Goal: Task Accomplishment & Management: Use online tool/utility

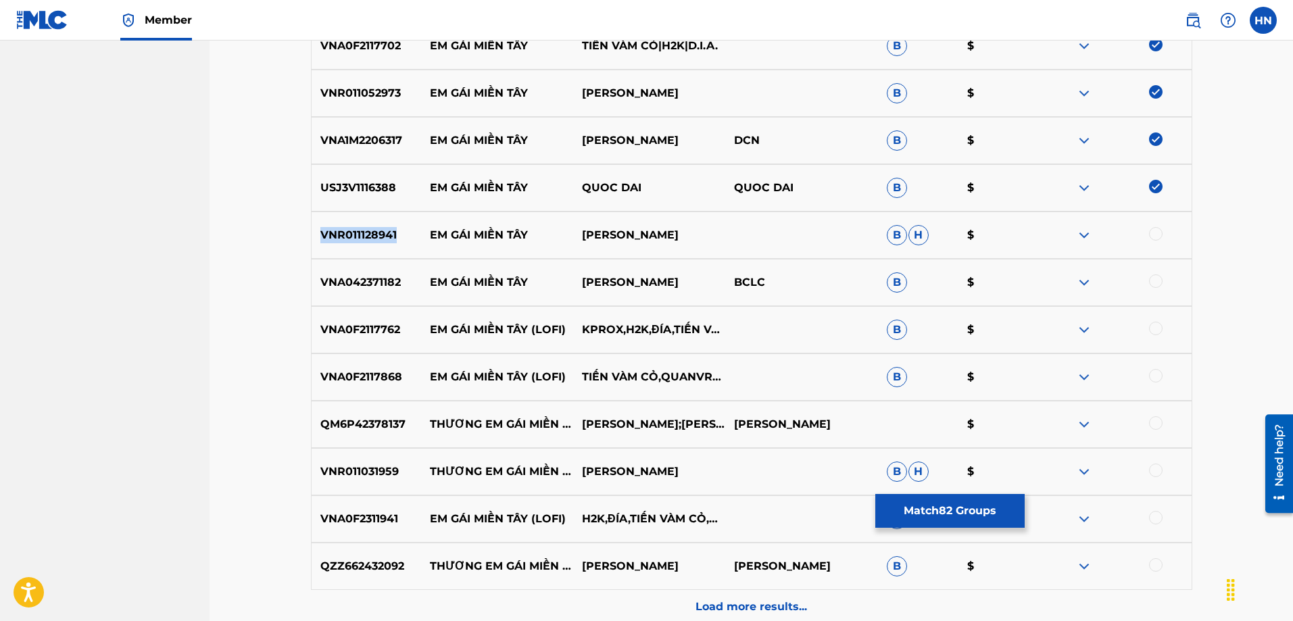
scroll to position [4221, 0]
click at [1149, 234] on div at bounding box center [1156, 234] width 14 height 14
click at [1149, 234] on div at bounding box center [1115, 235] width 152 height 16
click at [339, 283] on p "VNA042371182" at bounding box center [366, 282] width 109 height 16
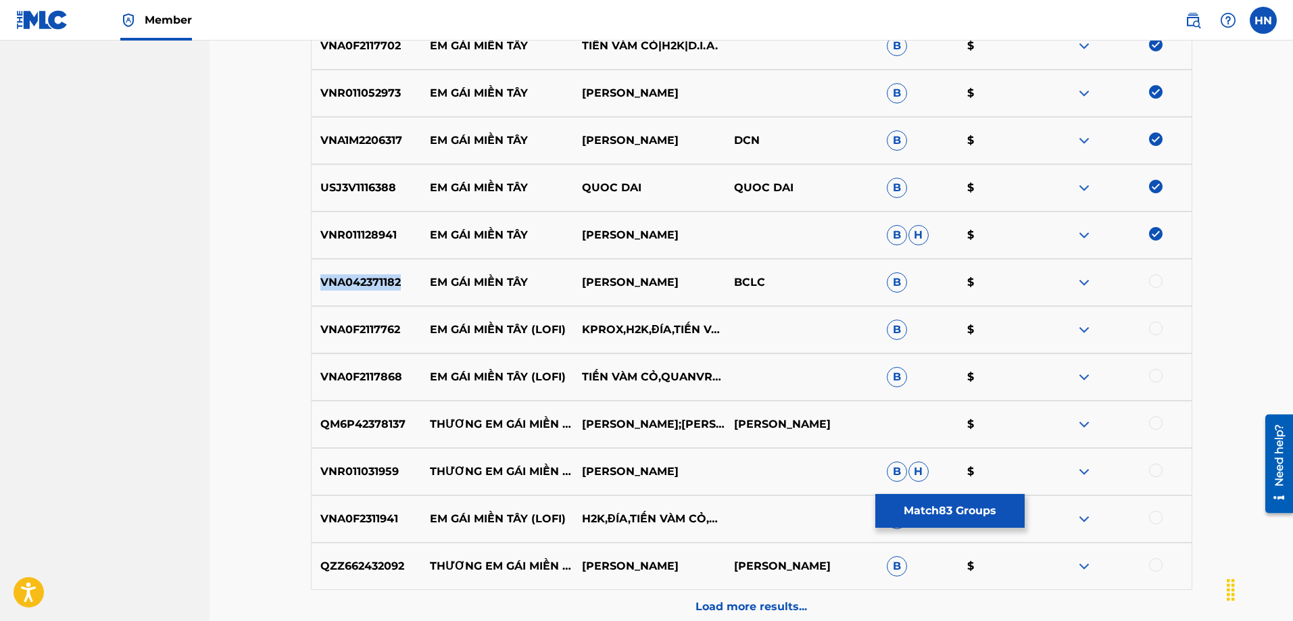
click at [1162, 282] on div at bounding box center [1115, 282] width 152 height 16
click at [1157, 282] on div at bounding box center [1156, 281] width 14 height 14
click at [1157, 282] on div at bounding box center [1115, 282] width 152 height 16
click at [380, 337] on p "VNA0F2117762" at bounding box center [366, 330] width 109 height 16
click at [375, 332] on p "VNA0F2117762" at bounding box center [366, 330] width 109 height 16
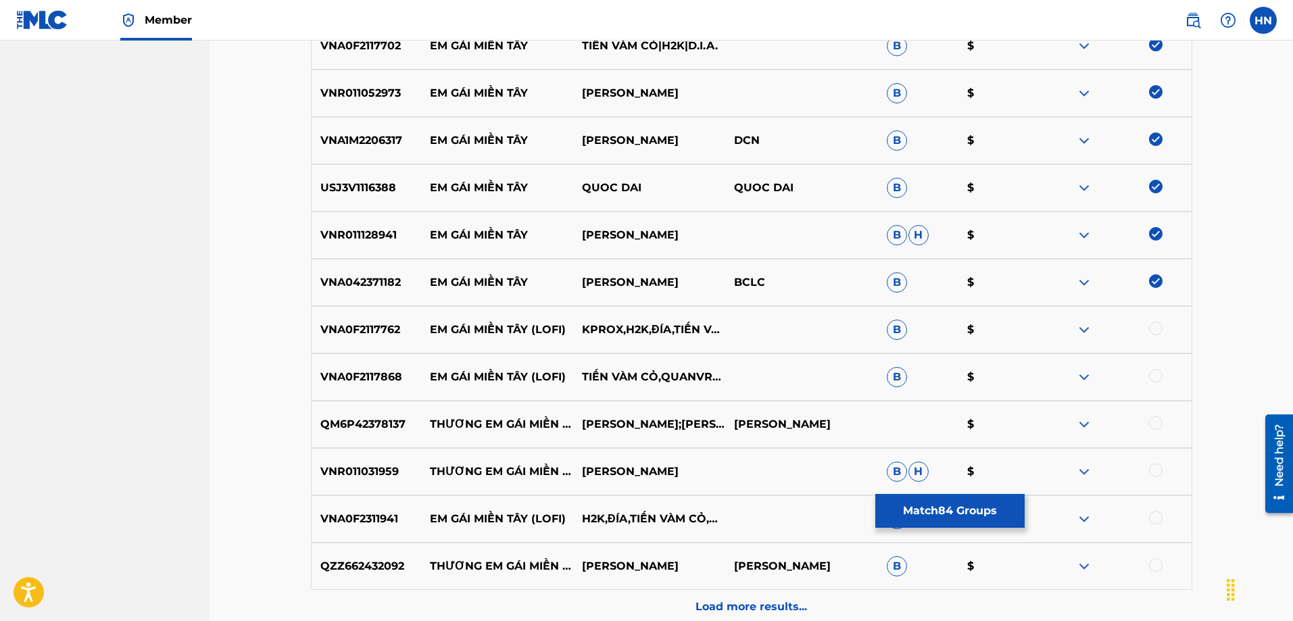
click at [375, 332] on p "VNA0F2117762" at bounding box center [366, 330] width 109 height 16
copy p "VNA0F2117762"
click at [1153, 323] on div at bounding box center [1156, 329] width 14 height 14
click at [346, 373] on p "VNA0F2117868" at bounding box center [366, 377] width 109 height 16
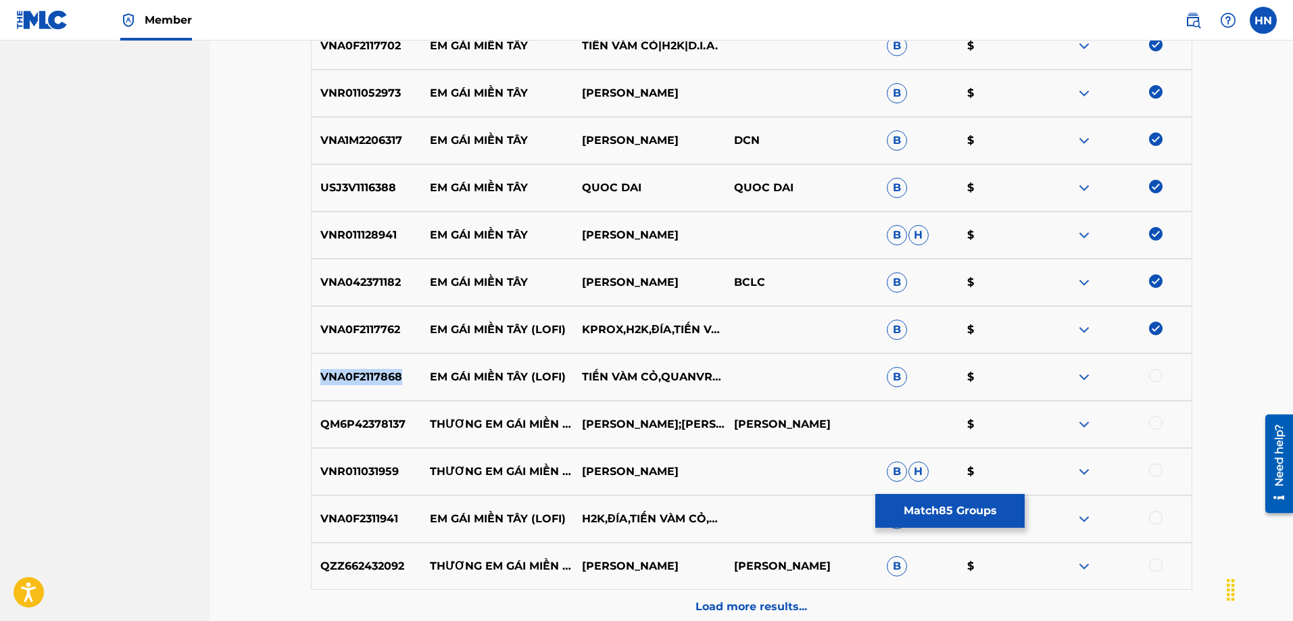
drag, startPoint x: 399, startPoint y: 379, endPoint x: 321, endPoint y: 370, distance: 78.9
click at [321, 370] on p "VNA0F2117868" at bounding box center [366, 377] width 109 height 16
copy p "VNA0F2117868"
click at [1159, 378] on div at bounding box center [1156, 376] width 14 height 14
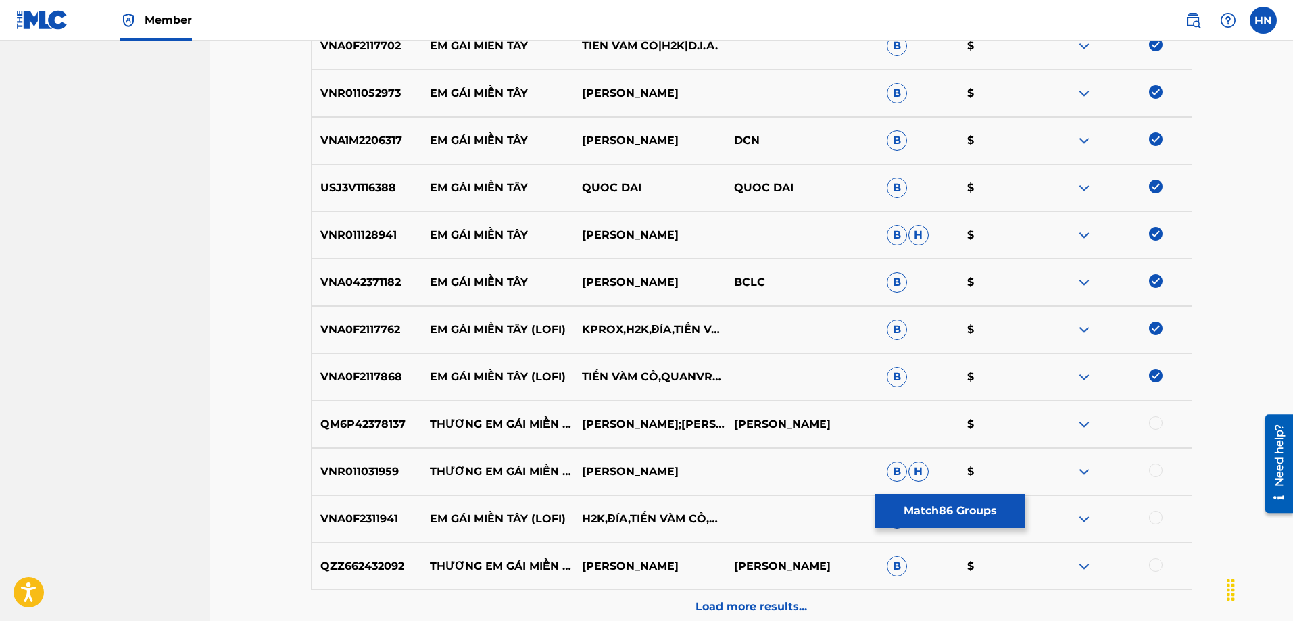
click at [370, 516] on p "VNA0F2311941" at bounding box center [366, 519] width 109 height 16
copy p "VNA0F2311941"
click at [1160, 505] on div "VNA0F2311941 EM GÁI MIỀN TÂY (LOFI) H2K,ĐÍA,TIẾN VÀM CỎ,POEM ENTERTAINMENT B $" at bounding box center [751, 518] width 881 height 47
click at [1160, 508] on div "VNA0F2311941 EM GÁI MIỀN TÂY (LOFI) H2K,ĐÍA,TIẾN VÀM CỎ,POEM ENTERTAINMENT B $" at bounding box center [751, 518] width 881 height 47
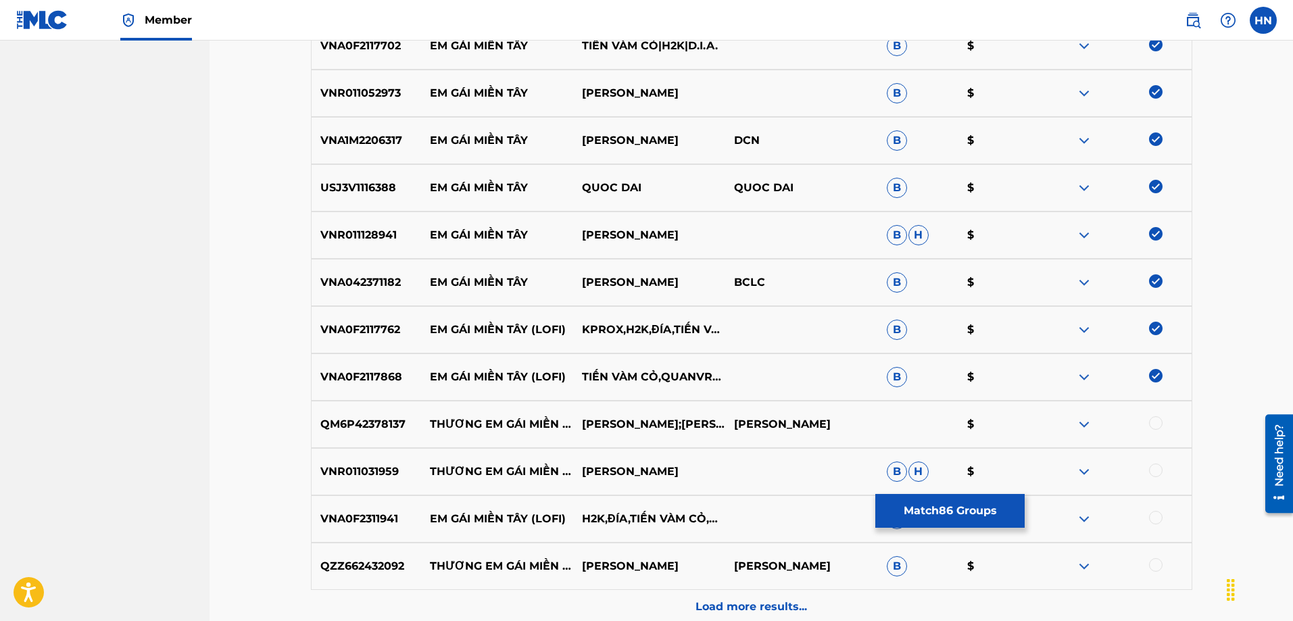
click at [1156, 510] on div "VNA0F2311941 EM GÁI MIỀN TÂY (LOFI) H2K,ĐÍA,TIẾN VÀM CỎ,POEM ENTERTAINMENT B $" at bounding box center [751, 518] width 881 height 47
click at [1151, 517] on div at bounding box center [1156, 518] width 14 height 14
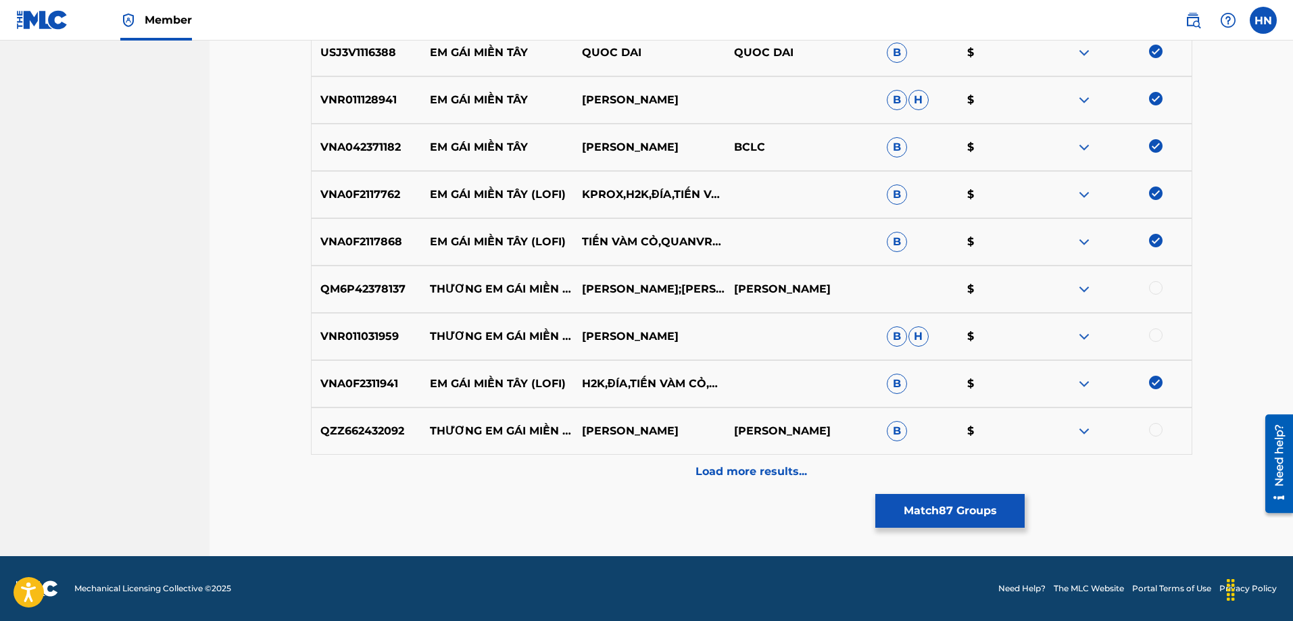
click at [702, 479] on p "Load more results..." at bounding box center [750, 472] width 111 height 16
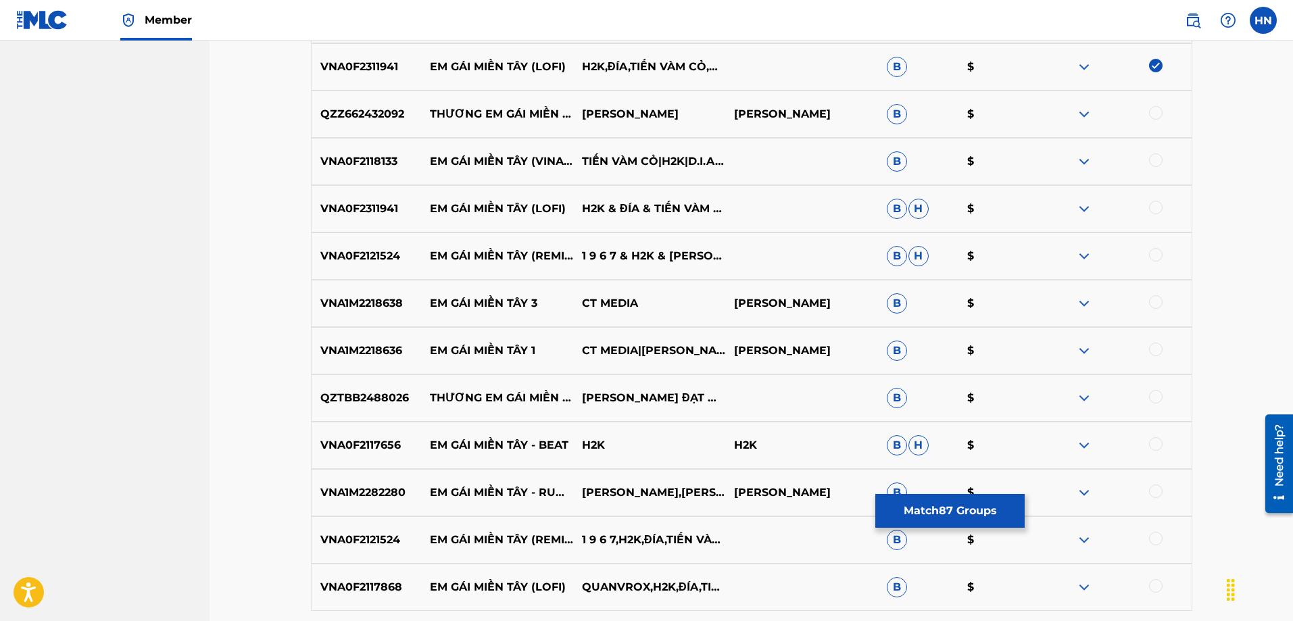
scroll to position [4694, 0]
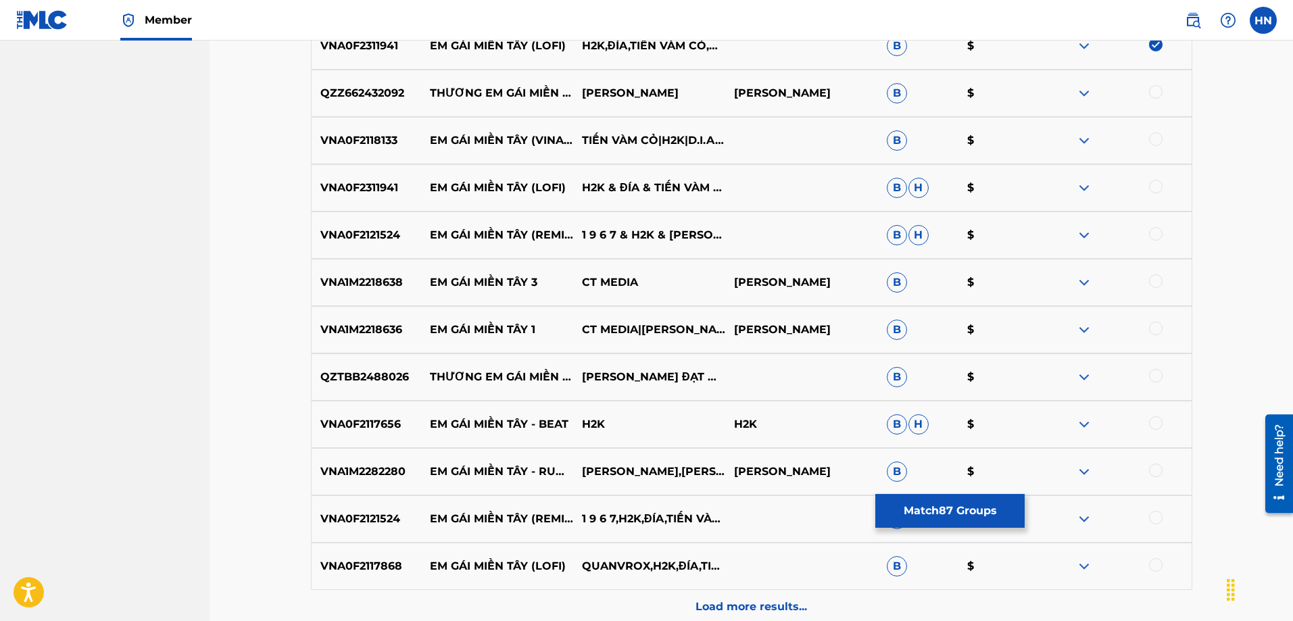
click at [380, 151] on div "VNA0F2118133 EM GÁI MIỀN TÂY (VINAHOUSE) TIẾN VÀM CỎ|H2K|D.I.A.|MOI DJ B $" at bounding box center [751, 140] width 881 height 47
copy p "VNA0F2118133"
click at [1155, 139] on div at bounding box center [1156, 139] width 14 height 14
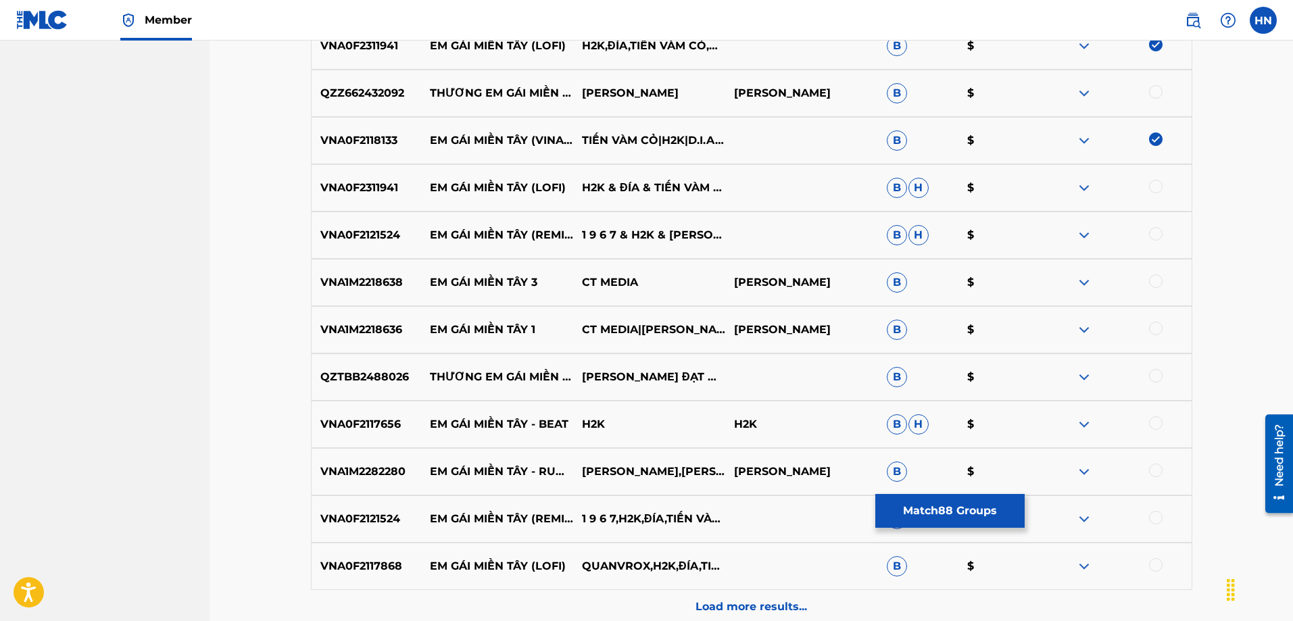
click at [1154, 180] on div at bounding box center [1156, 187] width 14 height 14
click at [1154, 180] on div at bounding box center [1115, 188] width 152 height 16
click at [347, 231] on p "VNA0F2121524" at bounding box center [366, 235] width 109 height 16
copy p "VNA0F2121524"
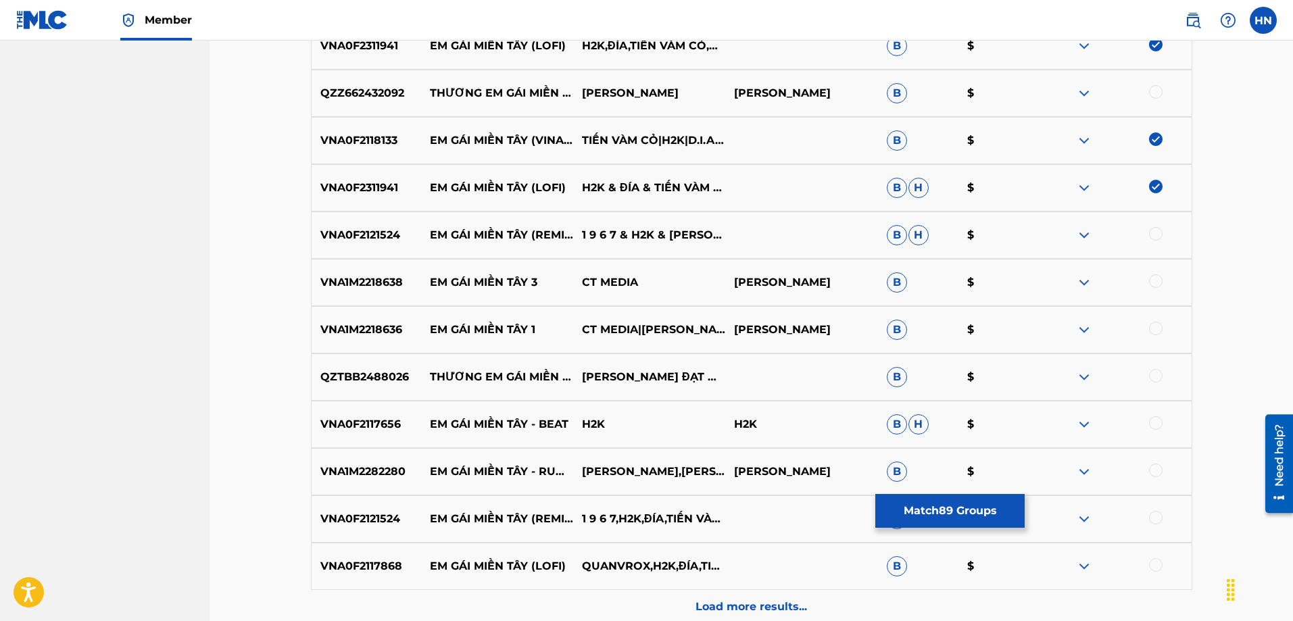
click at [1158, 235] on div at bounding box center [1156, 234] width 14 height 14
click at [368, 325] on p "VNA1M2218636" at bounding box center [366, 330] width 109 height 16
copy p "VNA1M2218636"
click at [1155, 326] on div at bounding box center [1156, 329] width 14 height 14
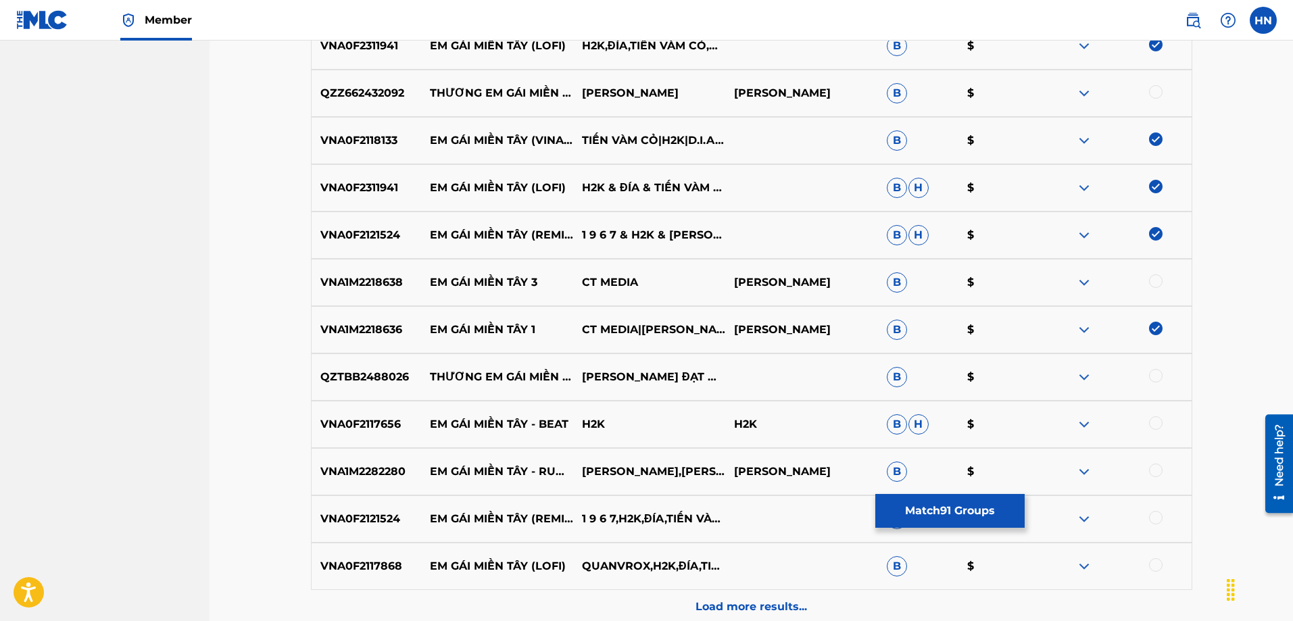
click at [378, 430] on p "VNA0F2117656" at bounding box center [366, 424] width 109 height 16
click at [373, 425] on p "VNA0F2117656" at bounding box center [366, 424] width 109 height 16
click at [314, 422] on p "VNA0F2117656" at bounding box center [366, 424] width 109 height 16
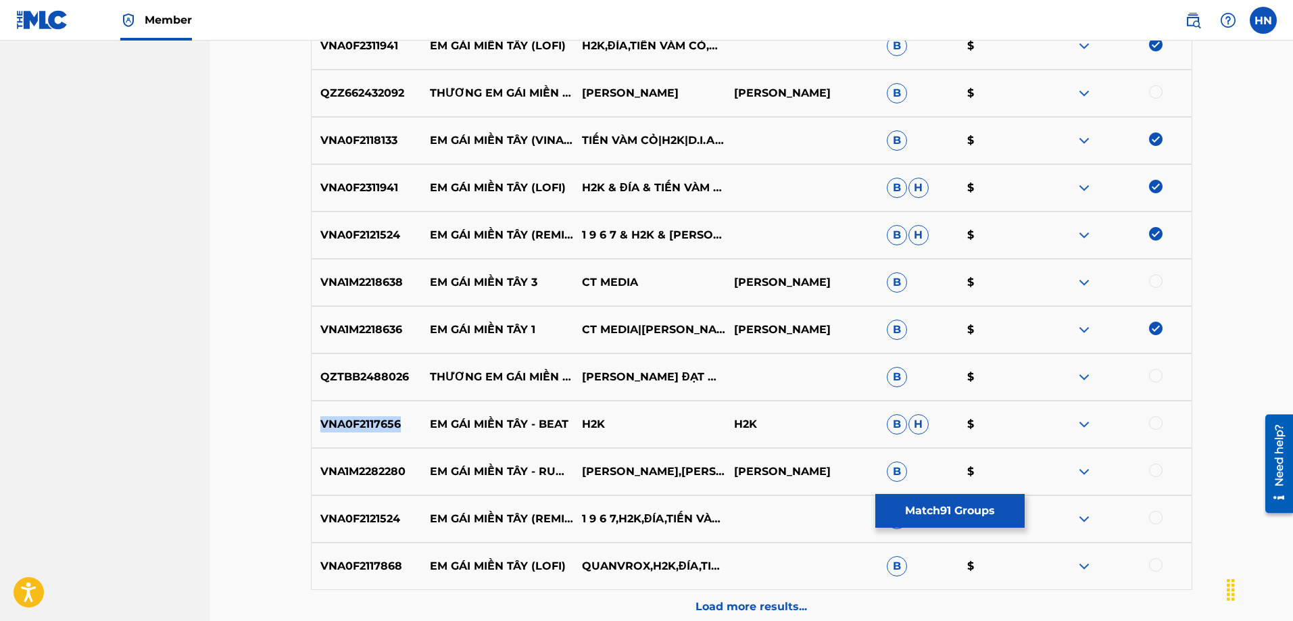
copy p "VNA0F2117656"
click at [1154, 421] on div at bounding box center [1156, 423] width 14 height 14
click at [374, 465] on p "VNA1M2282280" at bounding box center [366, 472] width 109 height 16
copy p "VNA1M2282280"
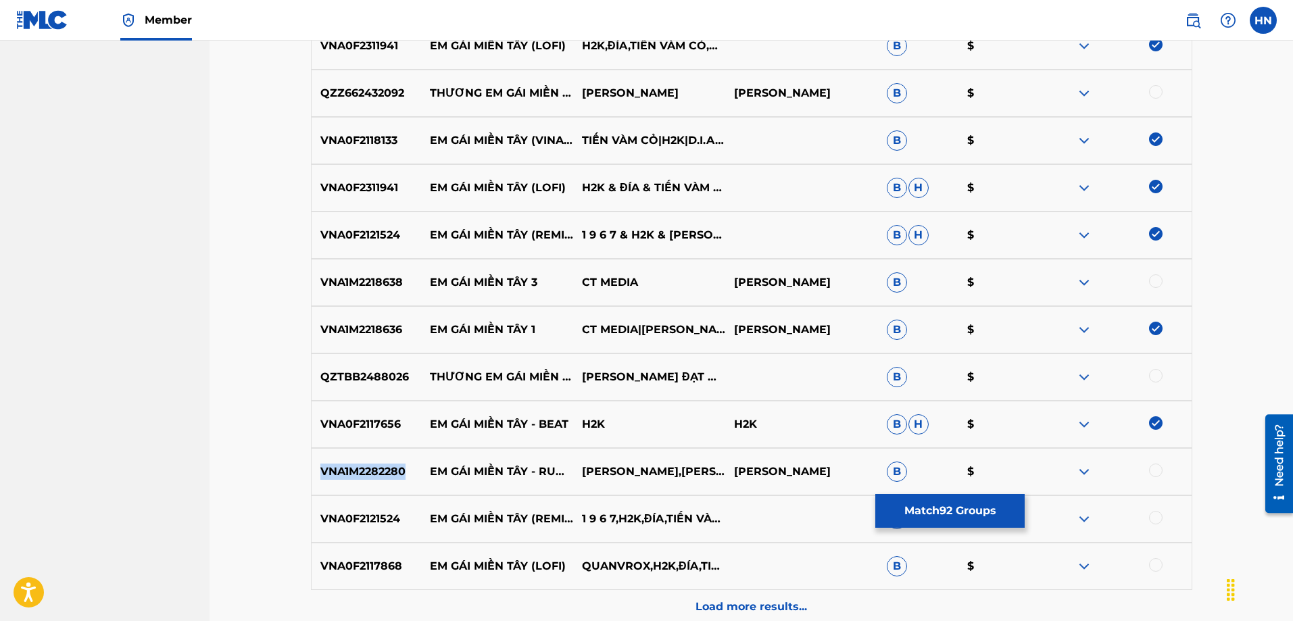
click at [1160, 473] on div at bounding box center [1156, 471] width 14 height 14
click at [368, 512] on p "VNA0F2121524" at bounding box center [366, 519] width 109 height 16
copy p "VNA0F2121524"
click at [1158, 513] on div at bounding box center [1156, 518] width 14 height 14
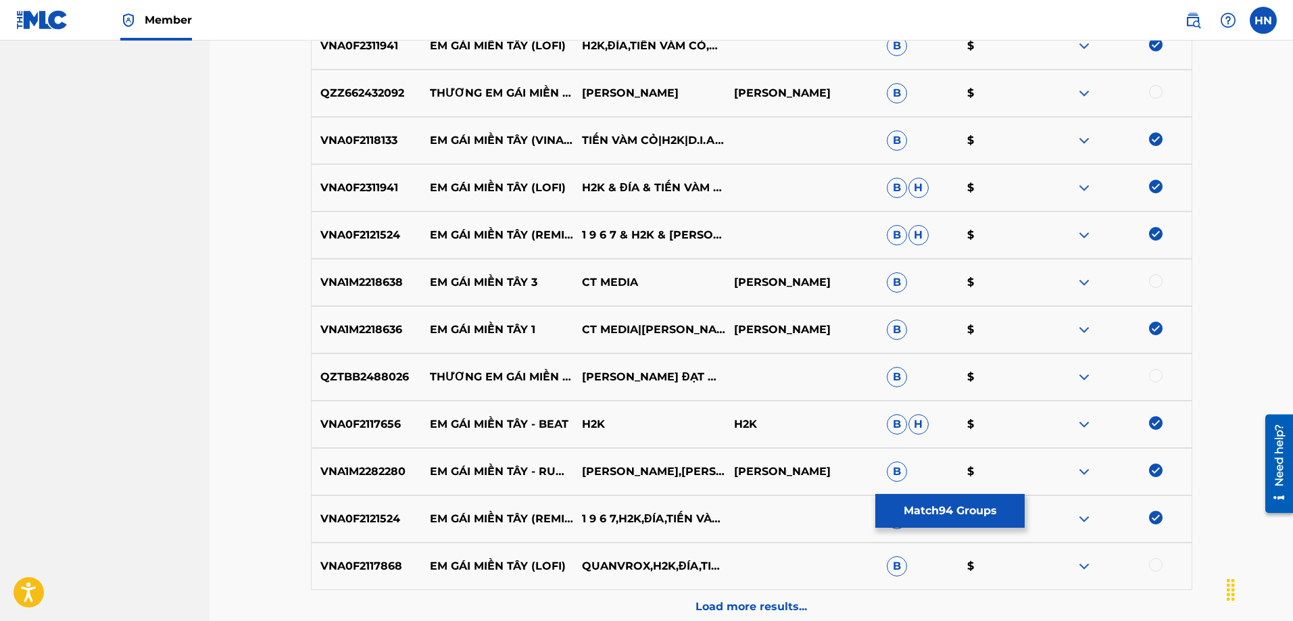
click at [370, 562] on p "VNA0F2117868" at bounding box center [366, 566] width 109 height 16
click at [370, 561] on p "VNA0F2117868" at bounding box center [366, 566] width 109 height 16
click at [1153, 563] on div at bounding box center [1156, 565] width 14 height 14
click at [832, 595] on div "Load more results..." at bounding box center [751, 607] width 881 height 34
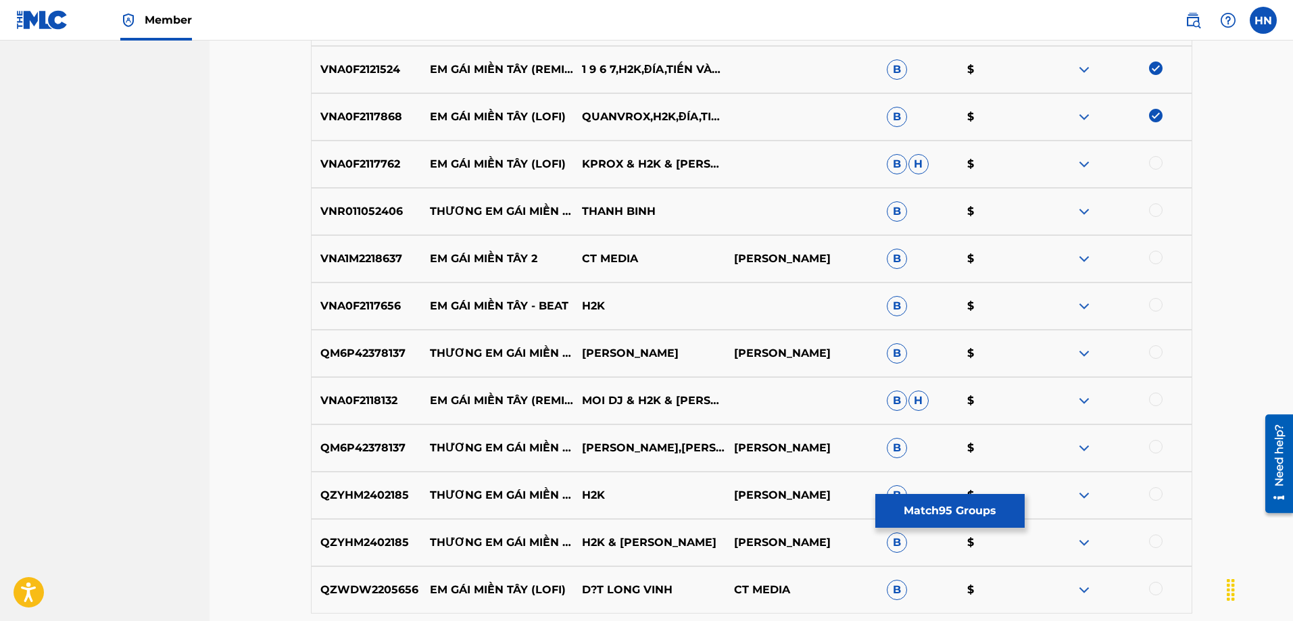
scroll to position [5167, 0]
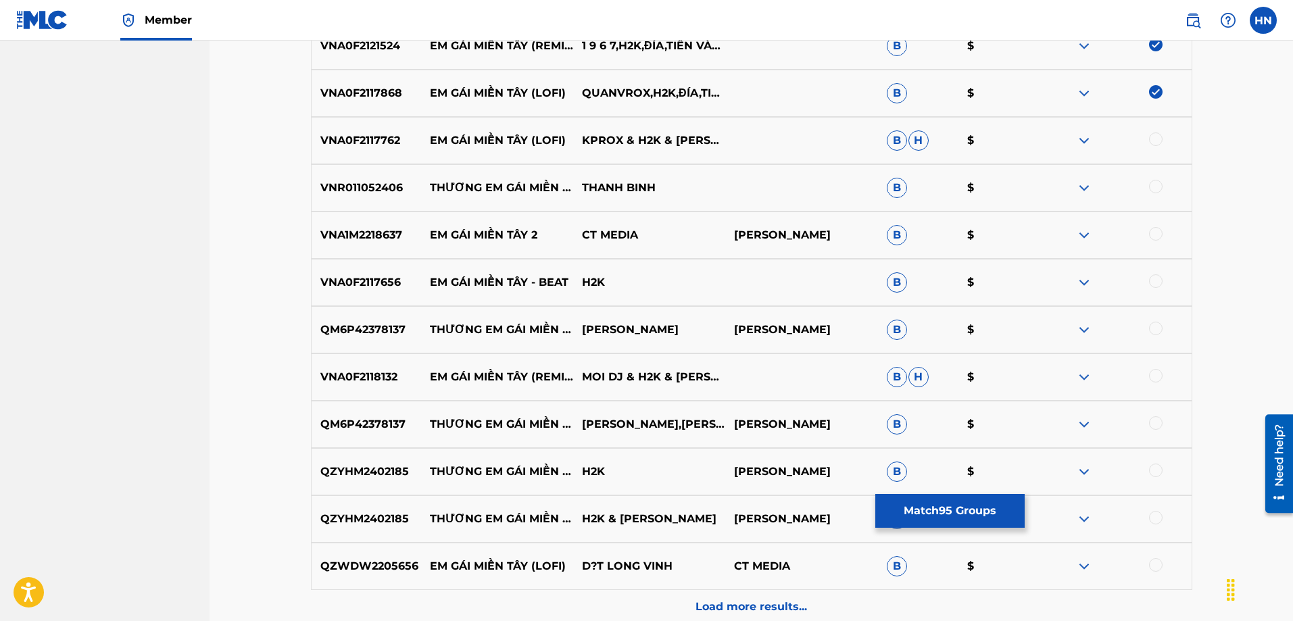
click at [374, 136] on p "VNA0F2117762" at bounding box center [366, 140] width 109 height 16
click at [1160, 134] on div at bounding box center [1156, 139] width 14 height 14
click at [390, 271] on div "VNA0F2117656 EM GÁI MIỀN TÂY - BEAT H2K B $" at bounding box center [751, 282] width 881 height 47
click at [382, 278] on p "VNA0F2117656" at bounding box center [366, 282] width 109 height 16
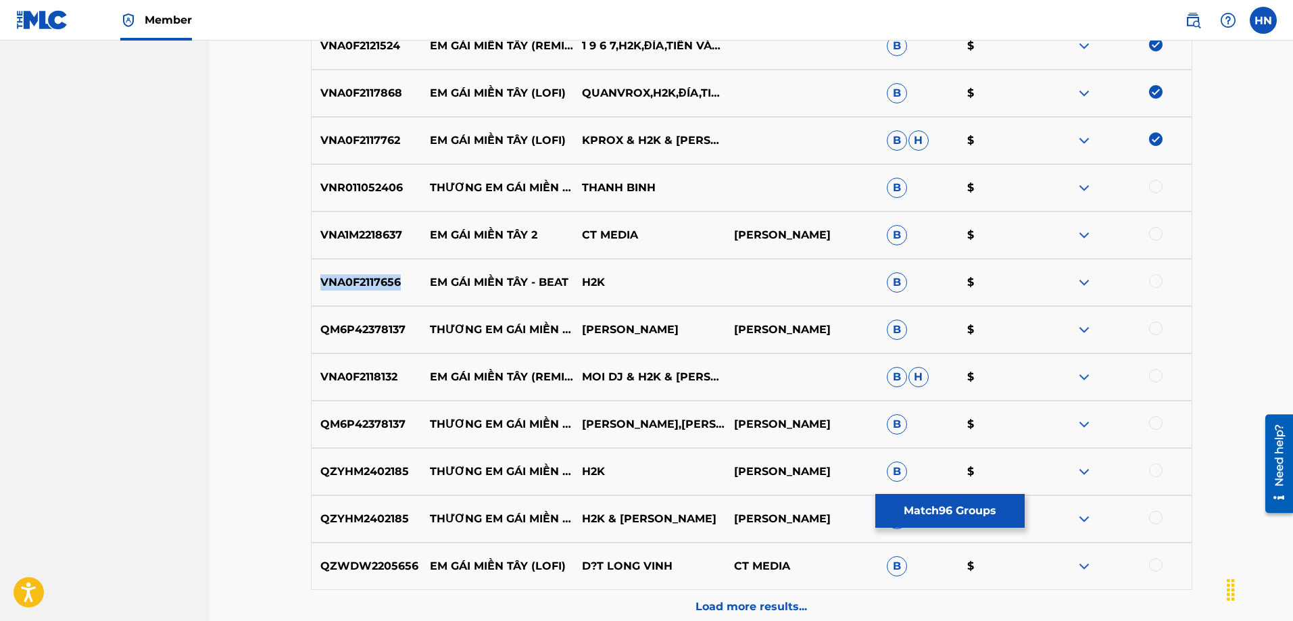
click at [382, 278] on p "VNA0F2117656" at bounding box center [366, 282] width 109 height 16
click at [1158, 280] on div at bounding box center [1156, 281] width 14 height 14
click at [389, 371] on p "VNA0F2118132" at bounding box center [366, 377] width 109 height 16
click at [388, 371] on p "VNA0F2118132" at bounding box center [366, 377] width 109 height 16
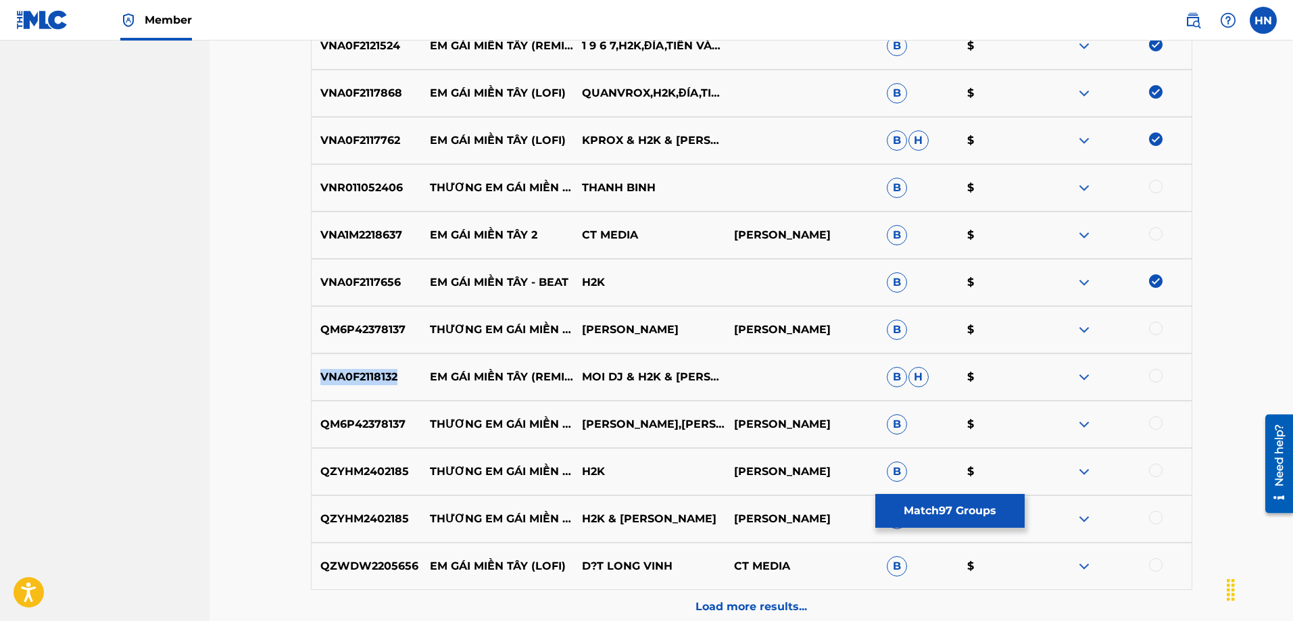
click at [1160, 370] on div at bounding box center [1156, 376] width 14 height 14
click at [1160, 370] on div at bounding box center [1115, 377] width 152 height 16
click at [399, 555] on div "QZWDW2205656 EM GÁI MIỀN TÂY (LOFI) D?T LONG VINH CT MEDIA B $" at bounding box center [751, 566] width 881 height 47
click at [397, 559] on p "QZWDW2205656" at bounding box center [366, 566] width 109 height 16
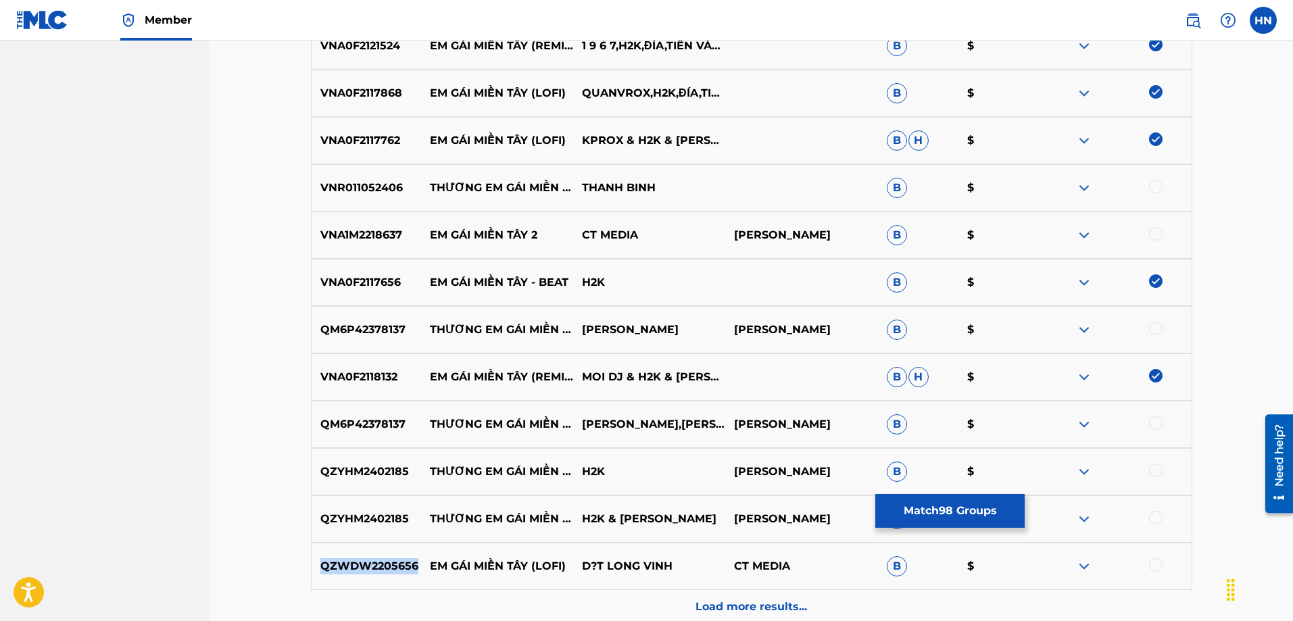
click at [1163, 564] on div at bounding box center [1115, 566] width 152 height 16
click at [1158, 566] on div at bounding box center [1156, 565] width 14 height 14
click at [716, 596] on div "Load more results..." at bounding box center [751, 607] width 881 height 34
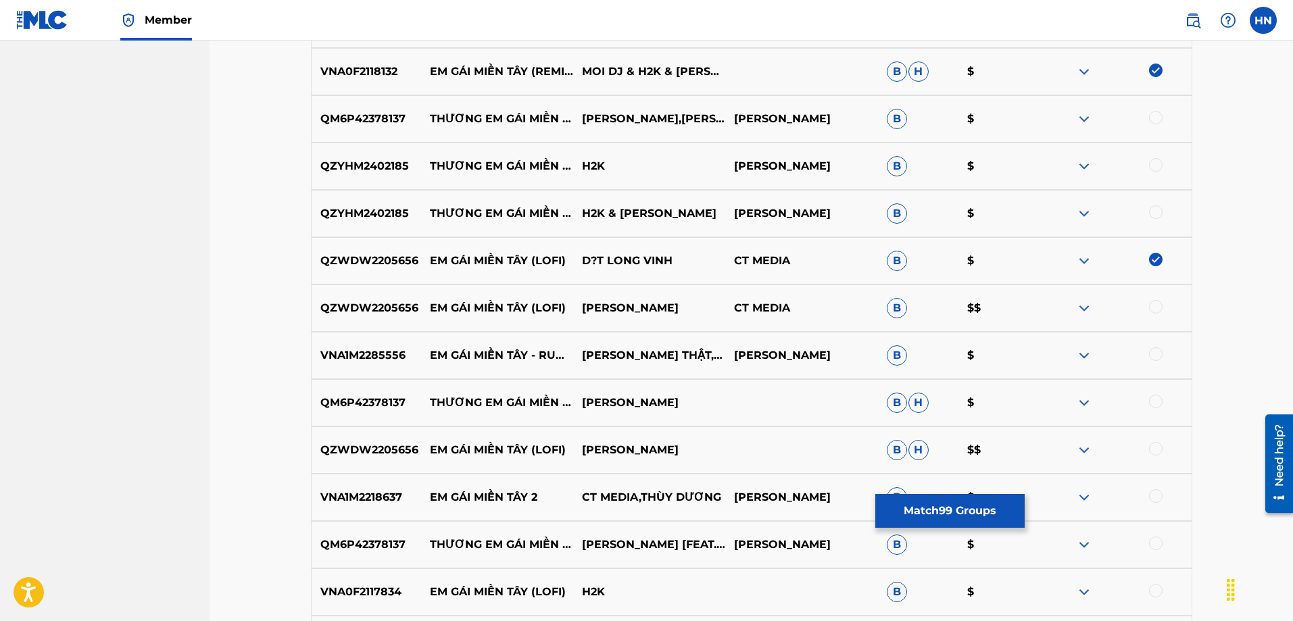
scroll to position [5505, 0]
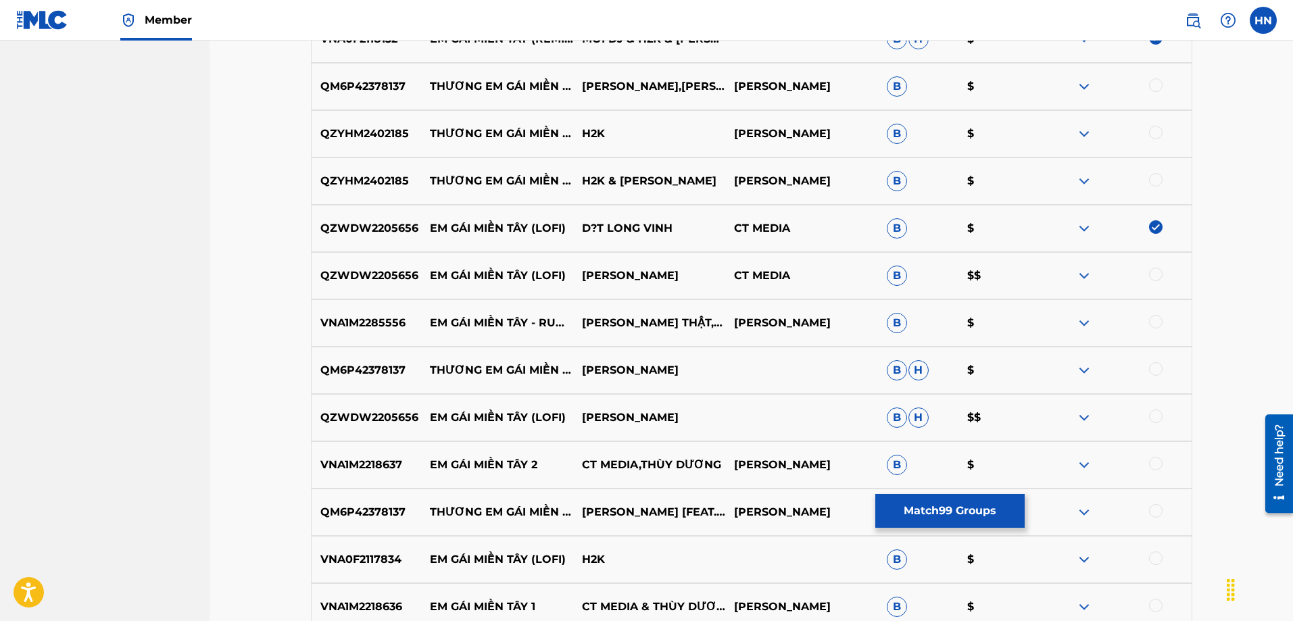
click at [376, 318] on p "VNA1M2285556" at bounding box center [366, 323] width 109 height 16
click at [1151, 326] on div at bounding box center [1156, 322] width 14 height 14
click at [1152, 420] on div at bounding box center [1156, 416] width 14 height 14
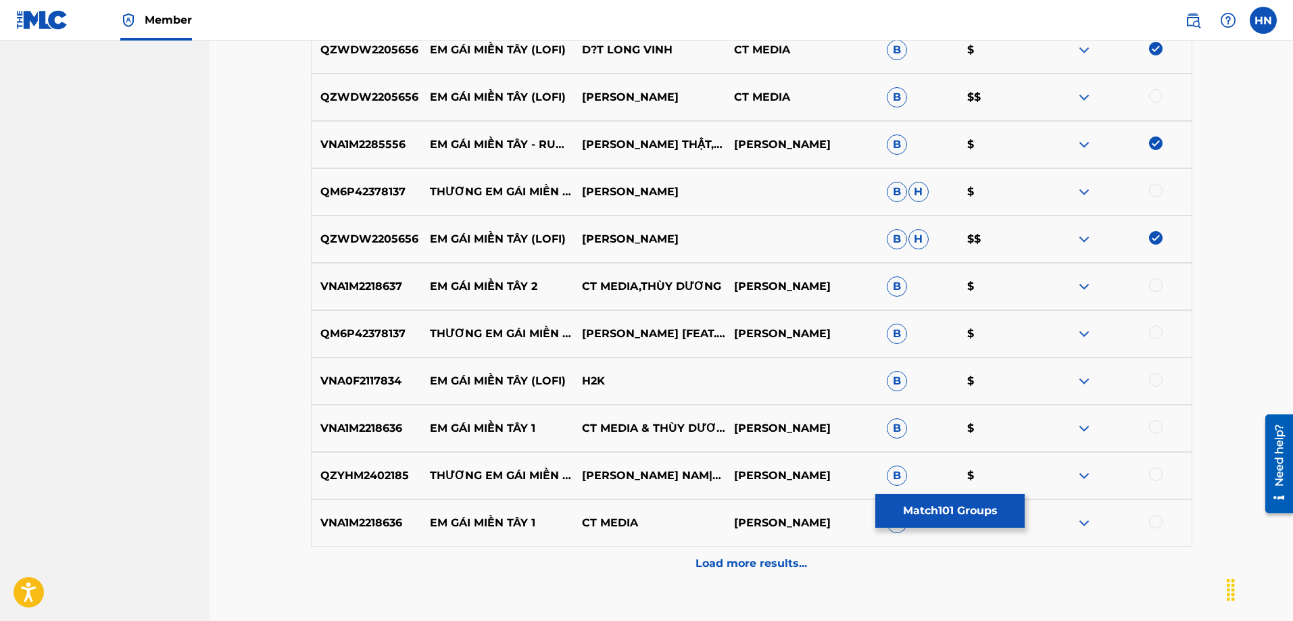
scroll to position [5708, 0]
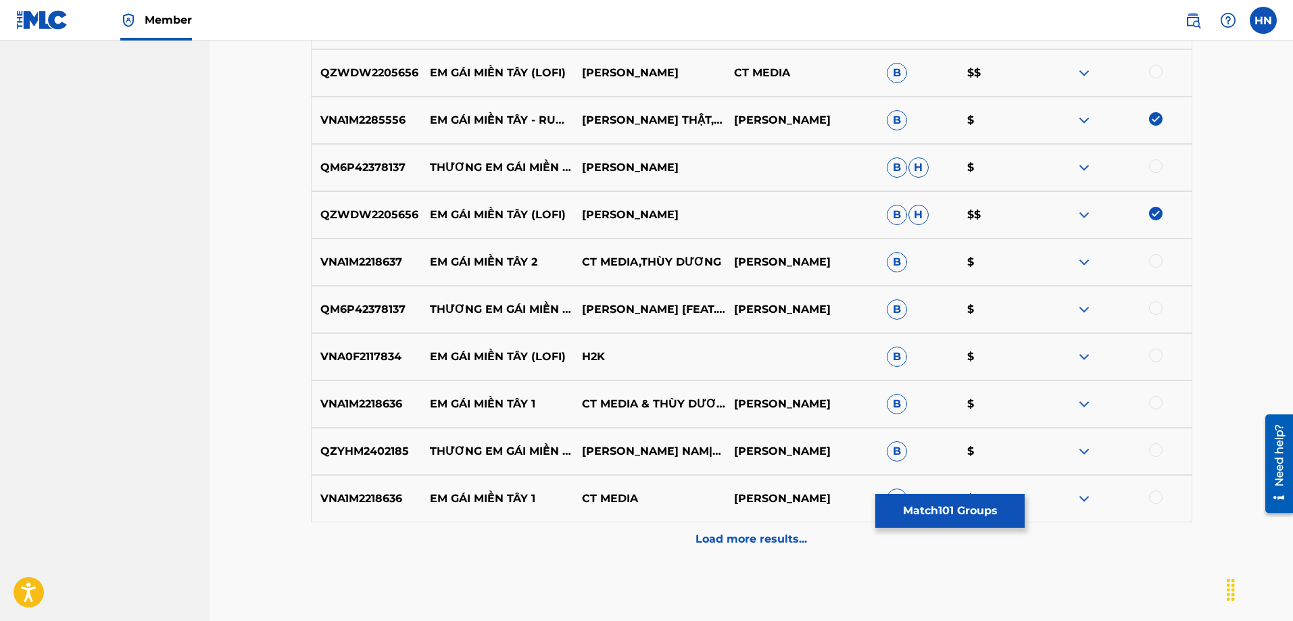
click at [391, 351] on p "VNA0F2117834" at bounding box center [366, 357] width 109 height 16
click at [389, 353] on p "VNA0F2117834" at bounding box center [366, 357] width 109 height 16
click at [1153, 349] on div at bounding box center [1156, 356] width 14 height 14
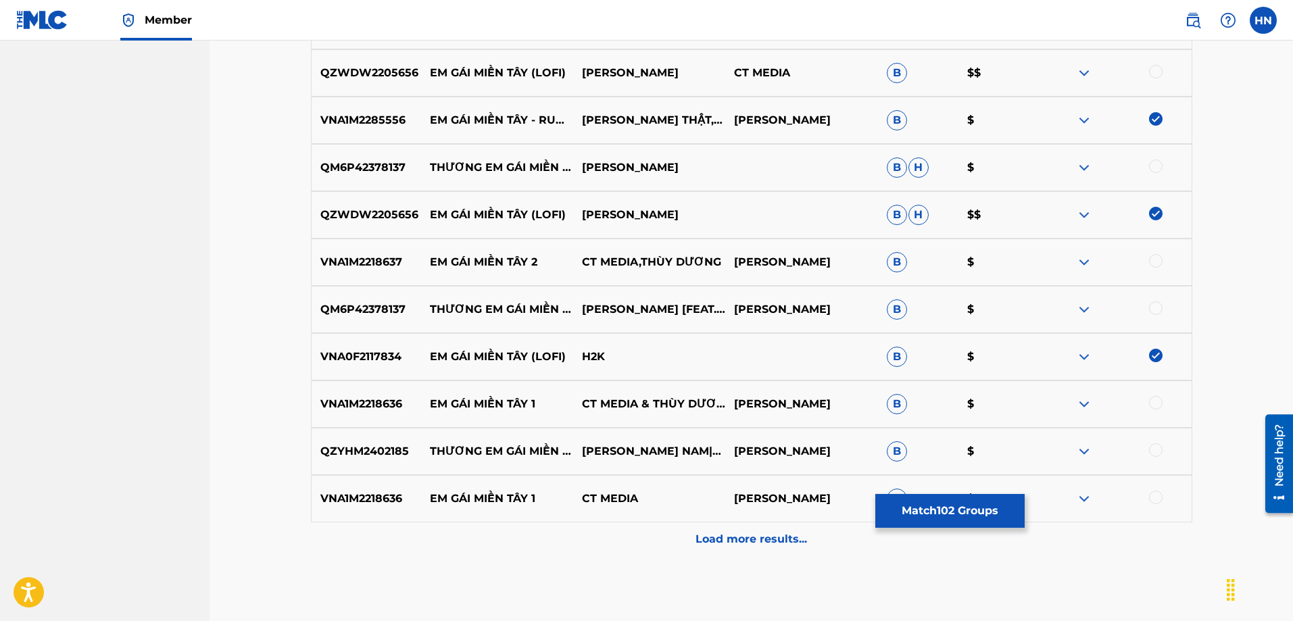
click at [337, 409] on p "VNA1M2218636" at bounding box center [366, 404] width 109 height 16
click at [343, 403] on p "VNA1M2218636" at bounding box center [366, 404] width 109 height 16
click at [1157, 405] on div at bounding box center [1156, 403] width 14 height 14
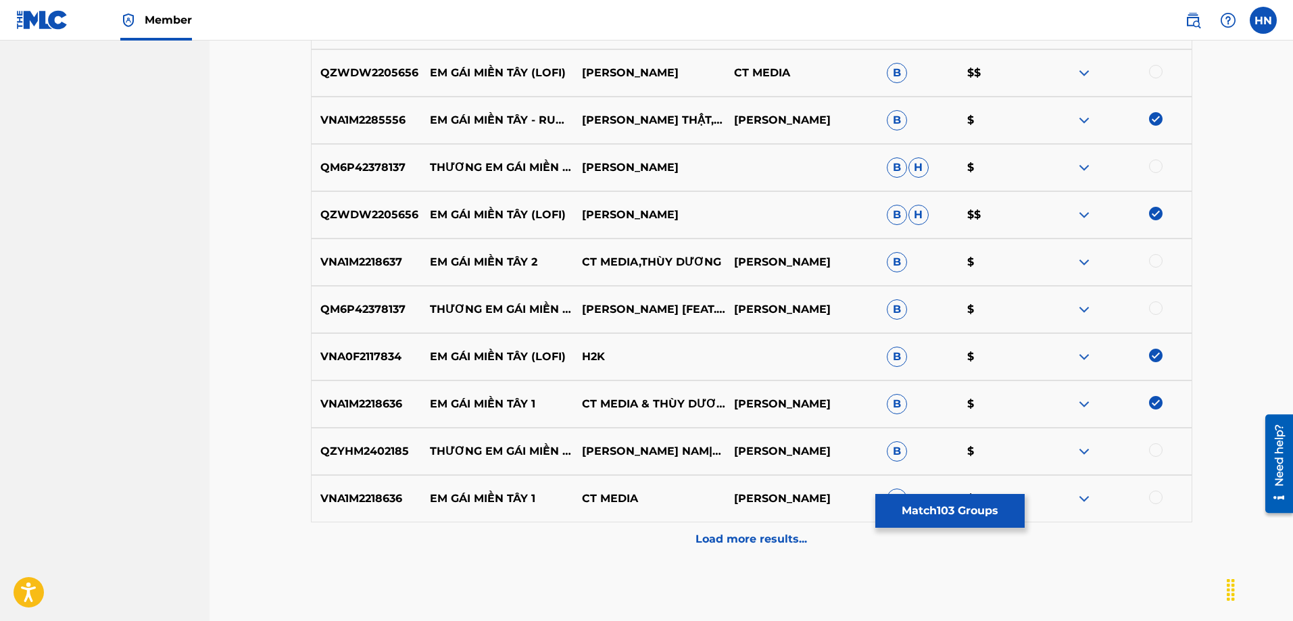
click at [1160, 501] on div at bounding box center [1156, 498] width 14 height 14
click at [1160, 501] on div at bounding box center [1115, 499] width 152 height 16
click at [622, 529] on div "Load more results..." at bounding box center [751, 539] width 881 height 34
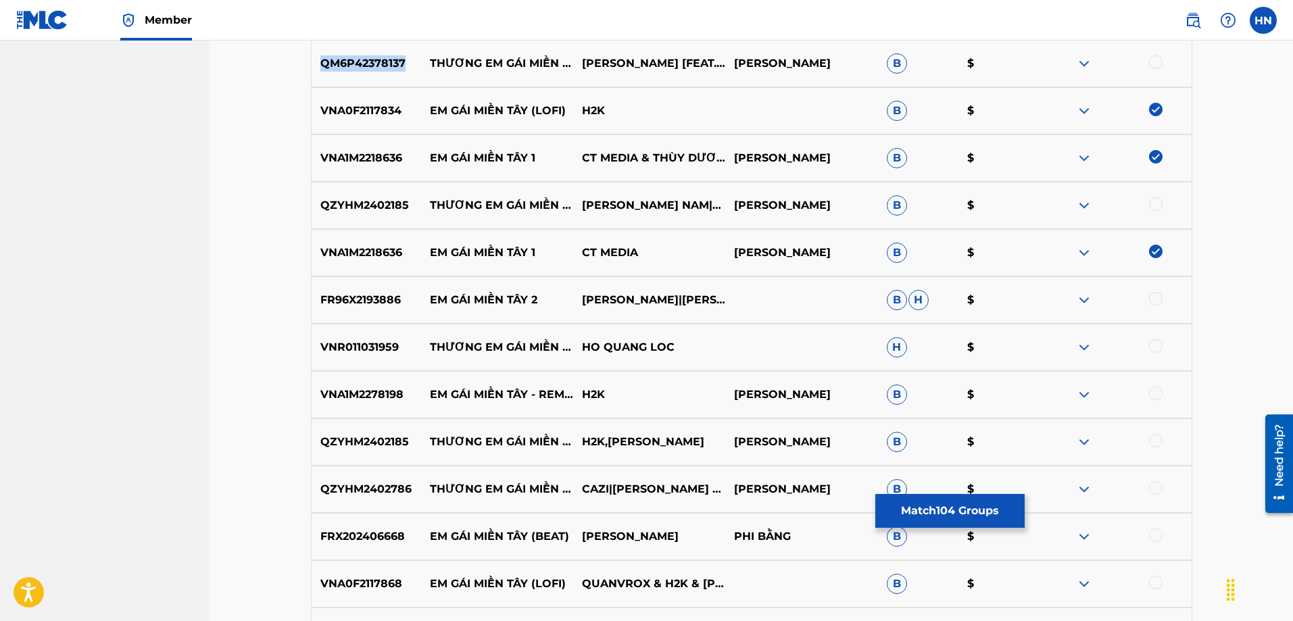
scroll to position [5978, 0]
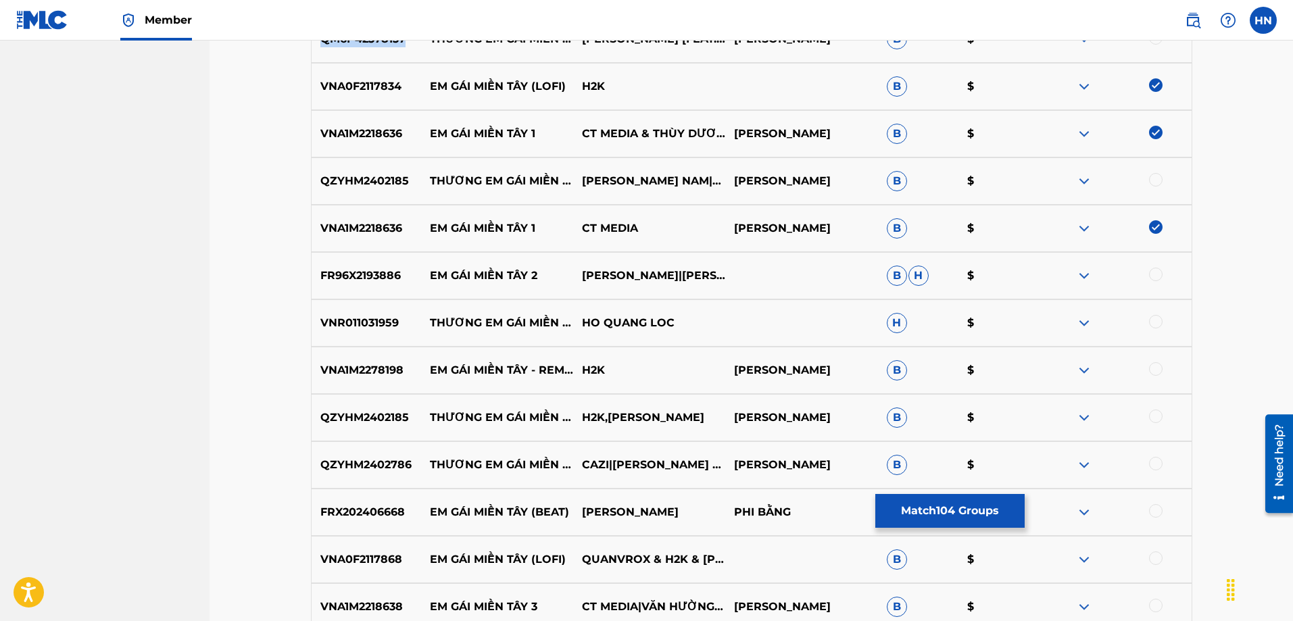
click at [389, 366] on p "VNA1M2278198" at bounding box center [366, 370] width 109 height 16
click at [1153, 368] on div at bounding box center [1156, 369] width 14 height 14
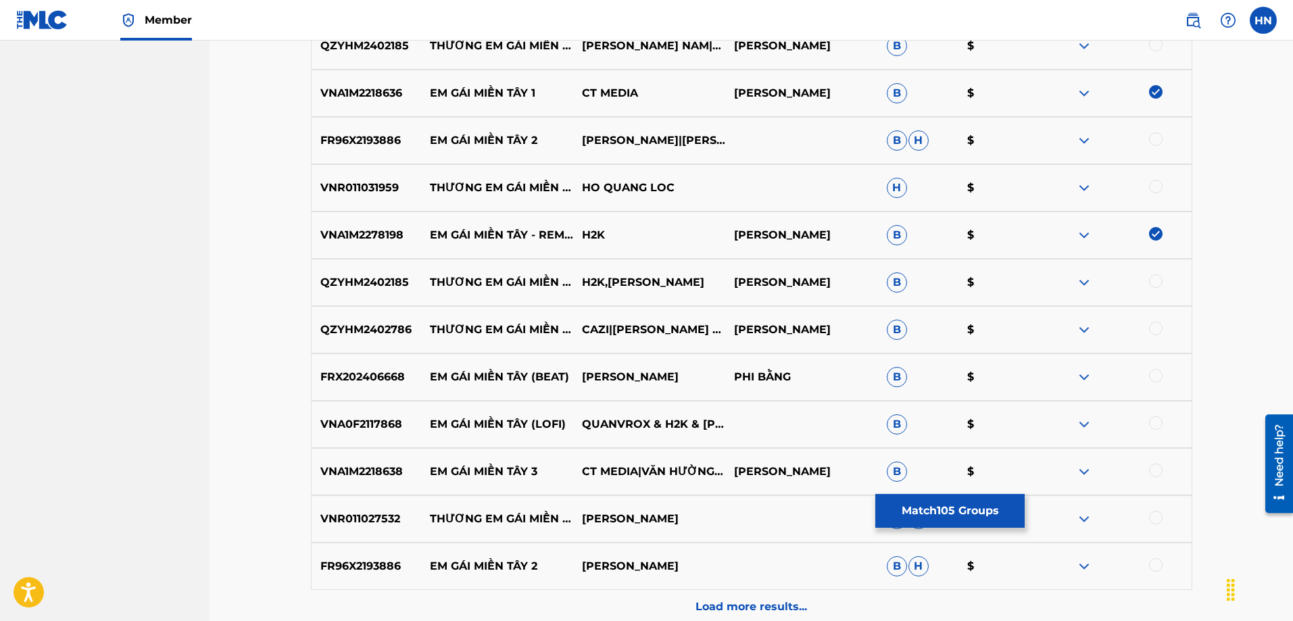
scroll to position [6181, 0]
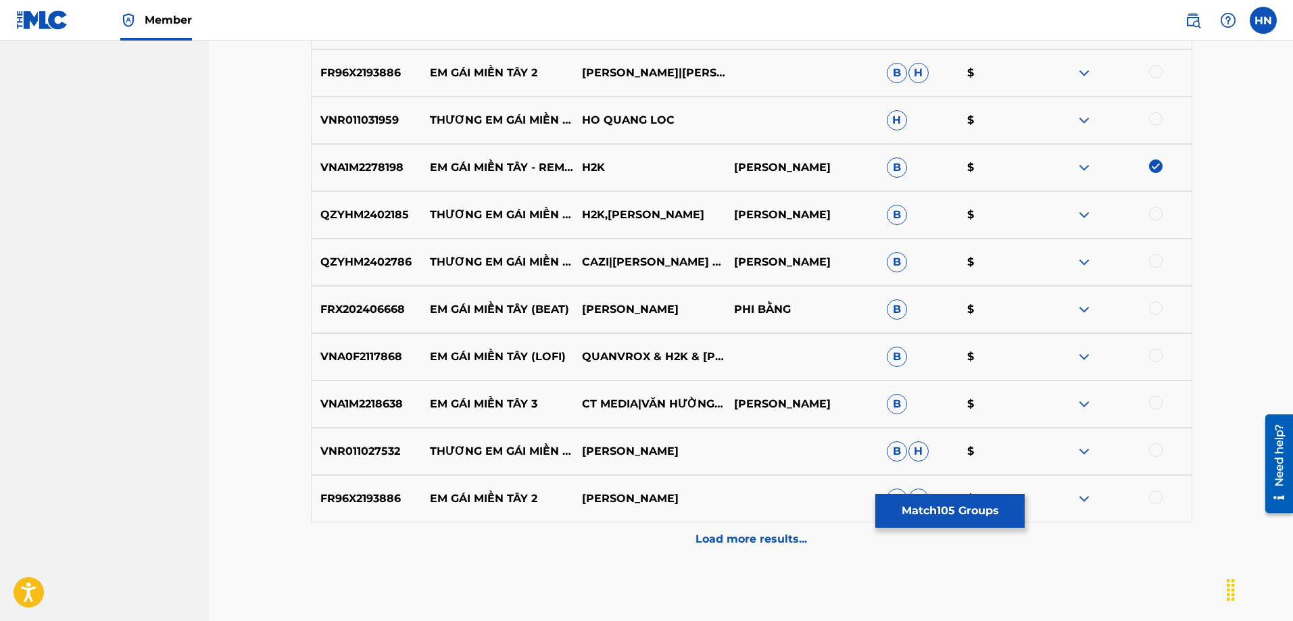
click at [341, 347] on div "VNA0F2117868 EM GÁI MIỀN TÂY (LOFI) QUANVROX & H2K & ĐÍA & TIẾN VÀM CỎ B $" at bounding box center [751, 356] width 881 height 47
click at [343, 361] on p "VNA0F2117868" at bounding box center [366, 357] width 109 height 16
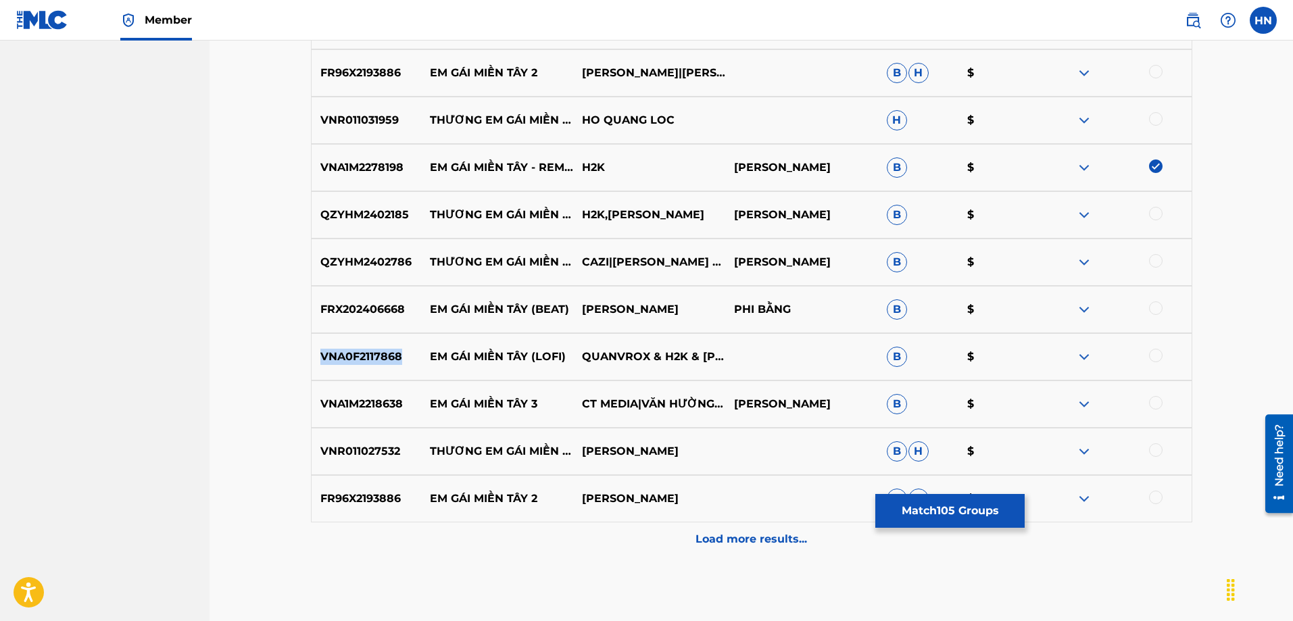
click at [1151, 350] on div at bounding box center [1156, 356] width 14 height 14
click at [693, 534] on div "Load more results..." at bounding box center [751, 539] width 881 height 34
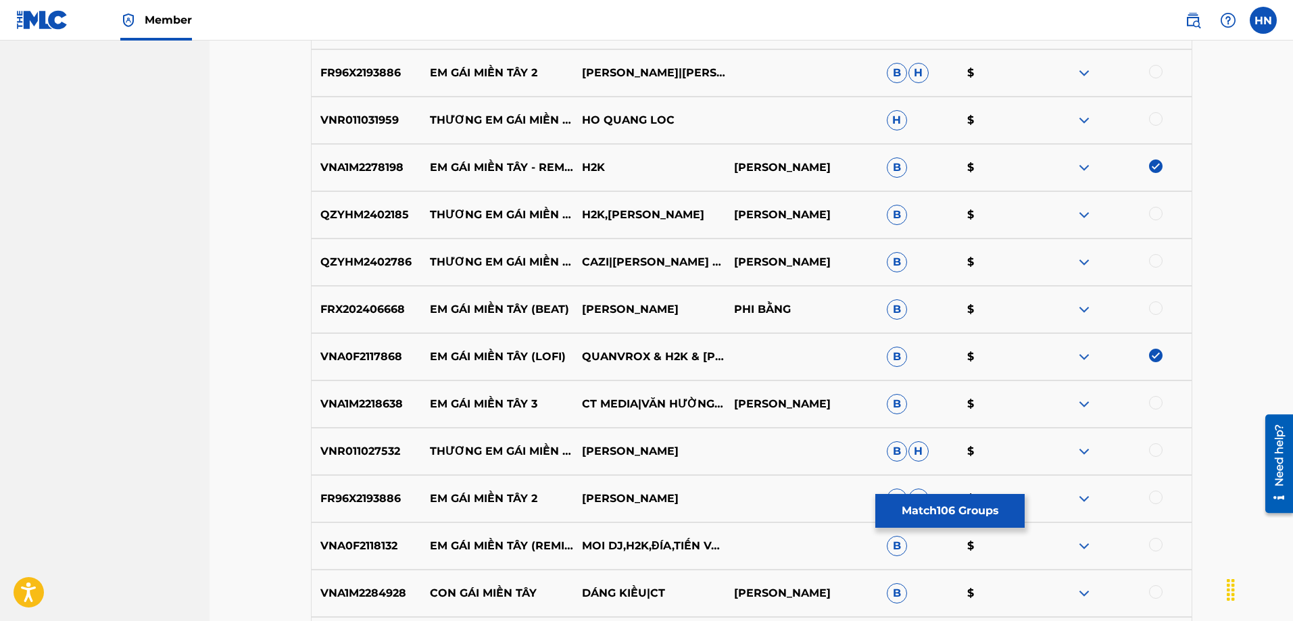
click at [1080, 407] on img at bounding box center [1084, 404] width 16 height 16
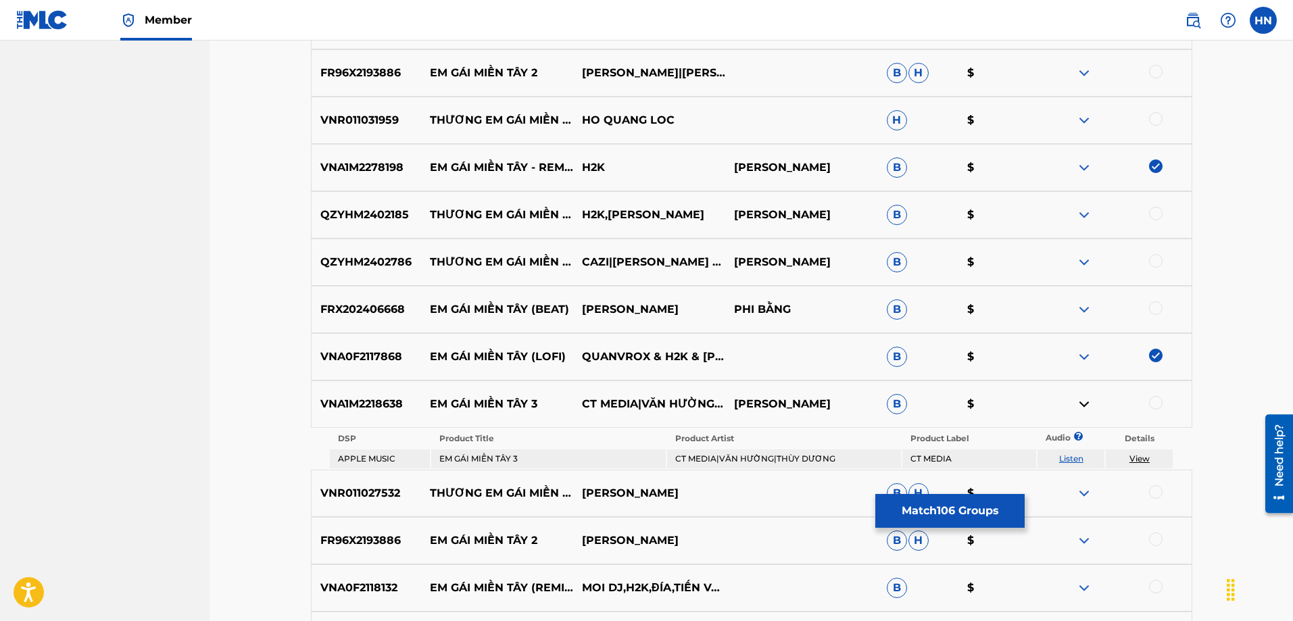
click at [1070, 456] on link "Listen" at bounding box center [1071, 458] width 24 height 10
click at [375, 300] on div "FRX202406668 EM GÁI MIỀN TÂY (BEAT) QUANG MẠNH PHI BẰNG B $" at bounding box center [751, 309] width 881 height 47
click at [340, 309] on p "FRX202406668" at bounding box center [366, 309] width 109 height 16
click at [1151, 312] on div at bounding box center [1156, 308] width 14 height 14
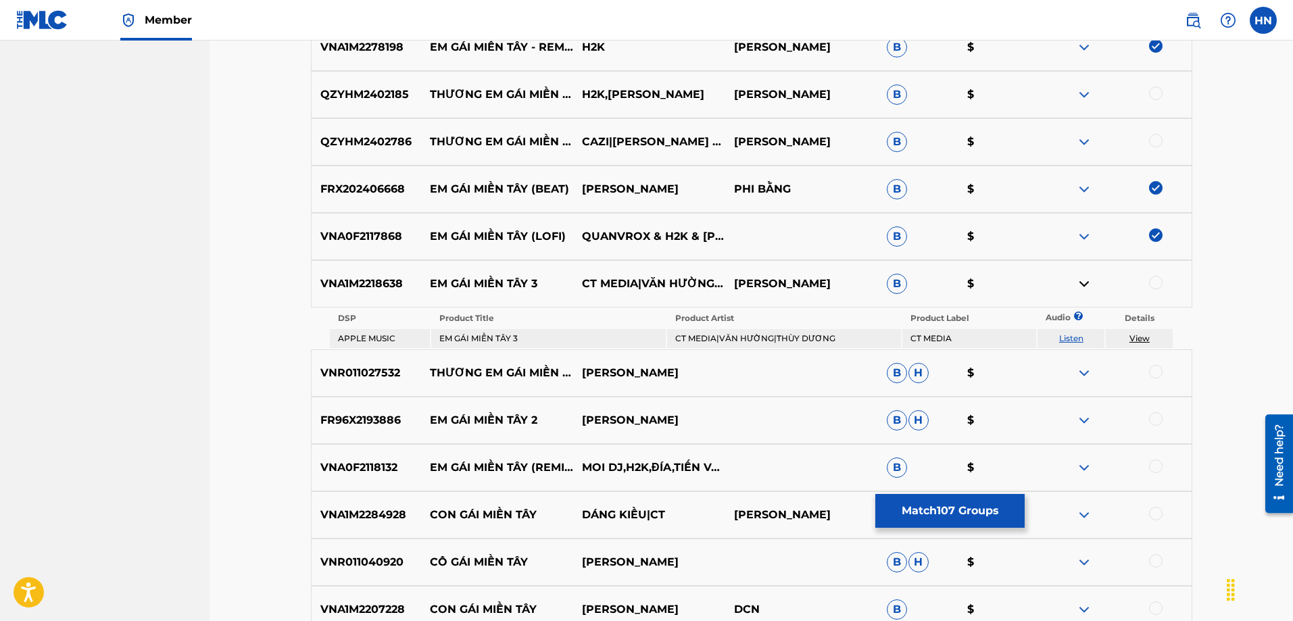
scroll to position [6384, 0]
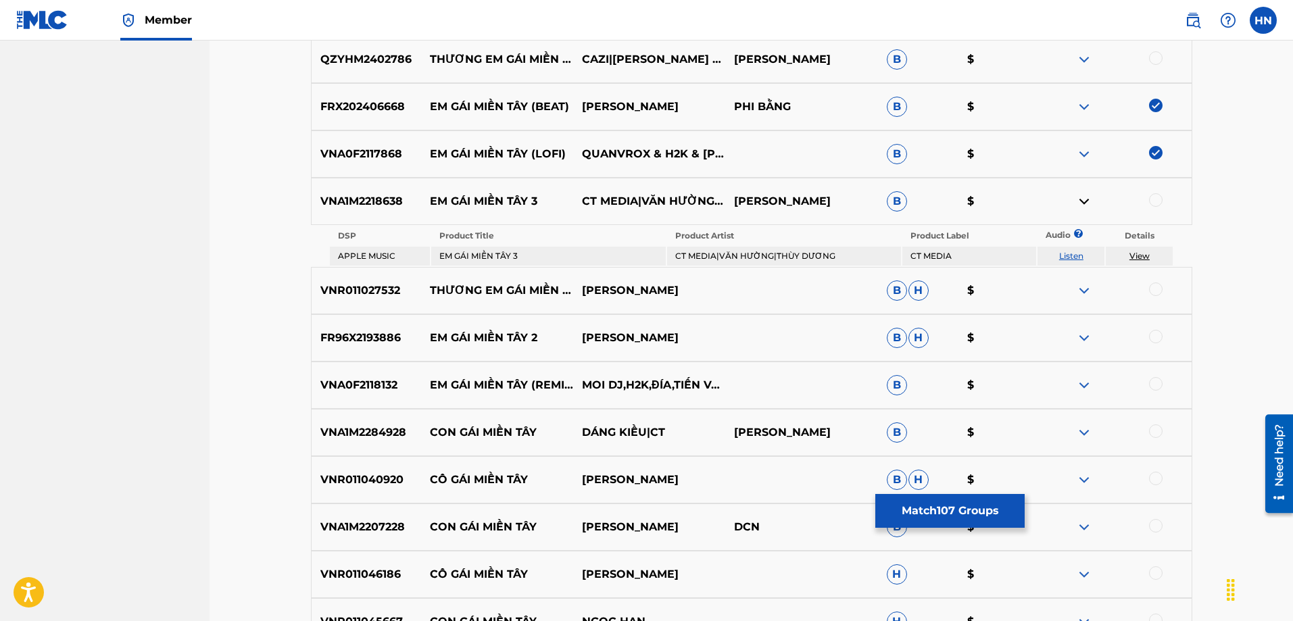
click at [391, 382] on p "VNA0F2118132" at bounding box center [366, 385] width 109 height 16
click at [362, 376] on div "VNA0F2118132 EM GÁI MIỀN TÂY (REMIX) MOI DJ,H2K,ĐÍA,TIẾN VÀM CỎ B $" at bounding box center [751, 385] width 881 height 47
click at [361, 378] on p "VNA0F2118132" at bounding box center [366, 385] width 109 height 16
click at [1157, 377] on div at bounding box center [1156, 384] width 14 height 14
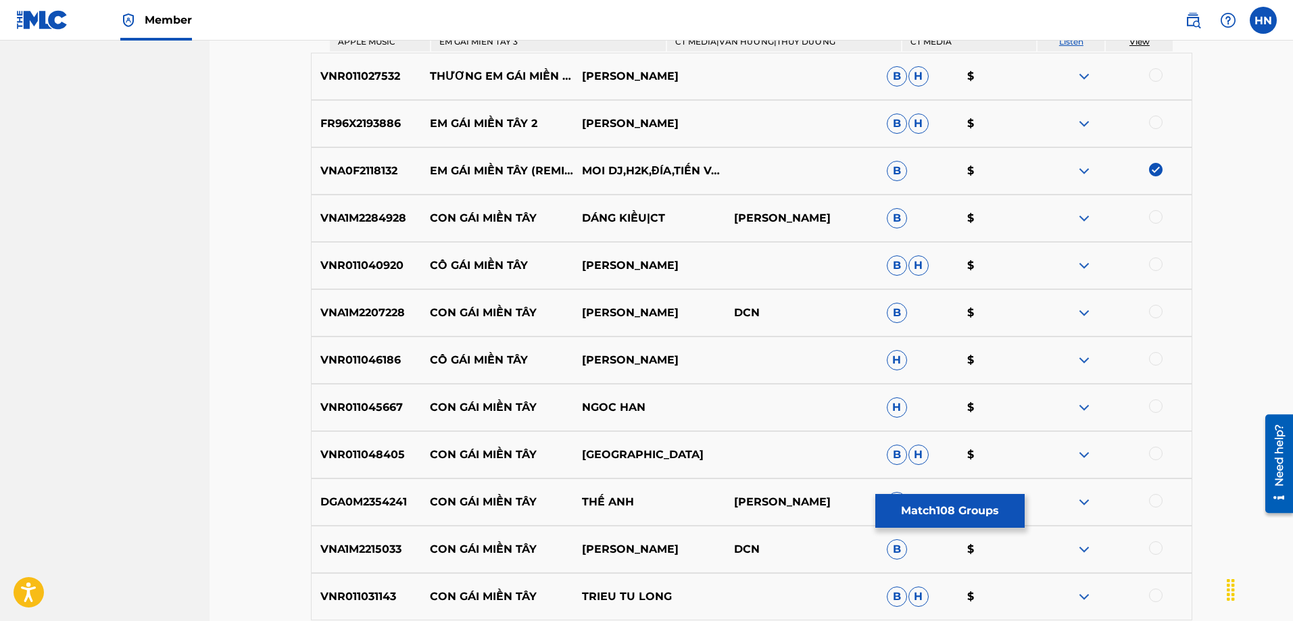
scroll to position [6721, 0]
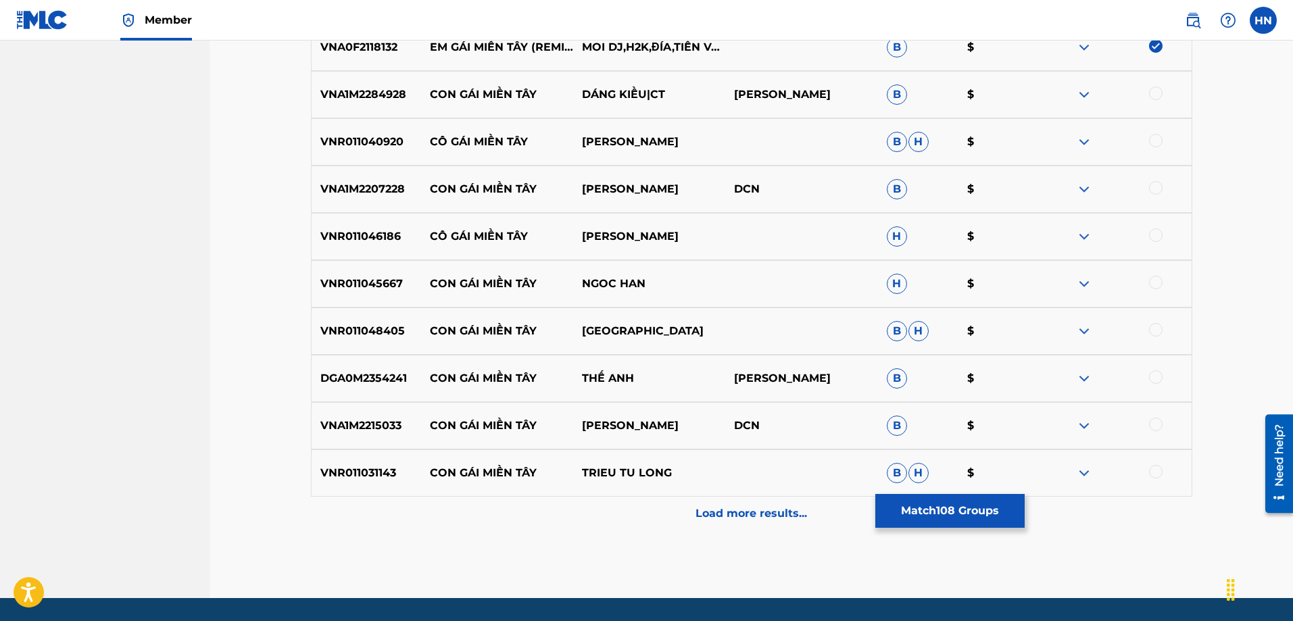
click at [648, 507] on div "Load more results..." at bounding box center [751, 514] width 881 height 34
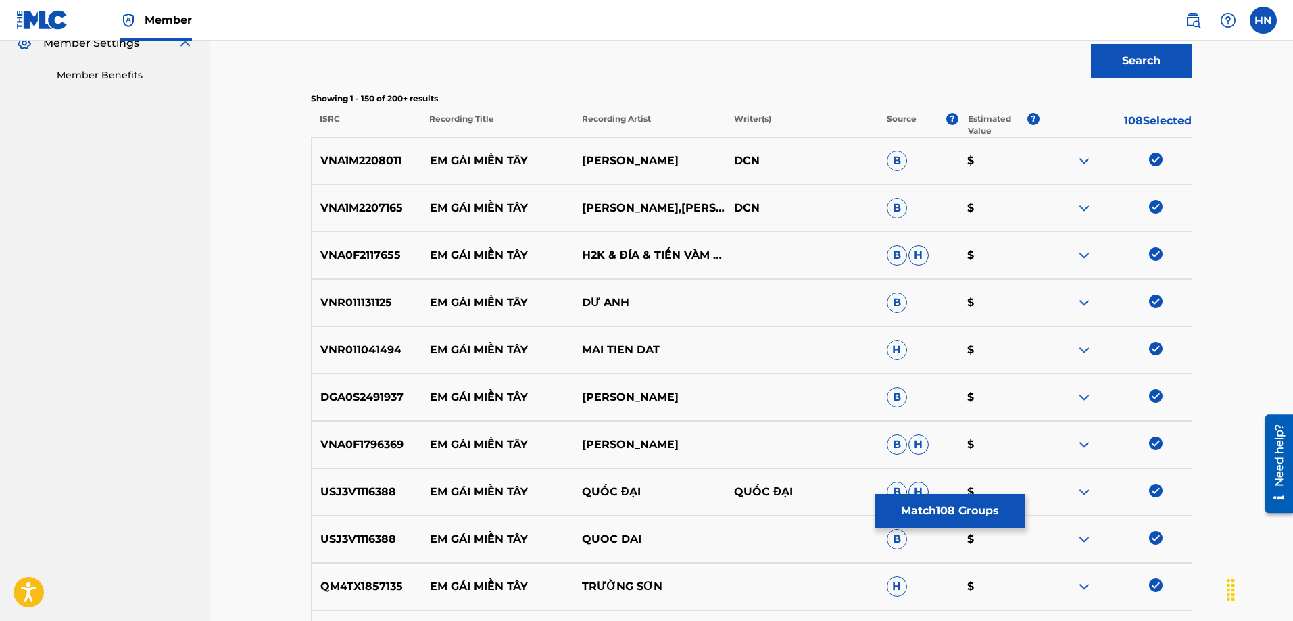
scroll to position [0, 0]
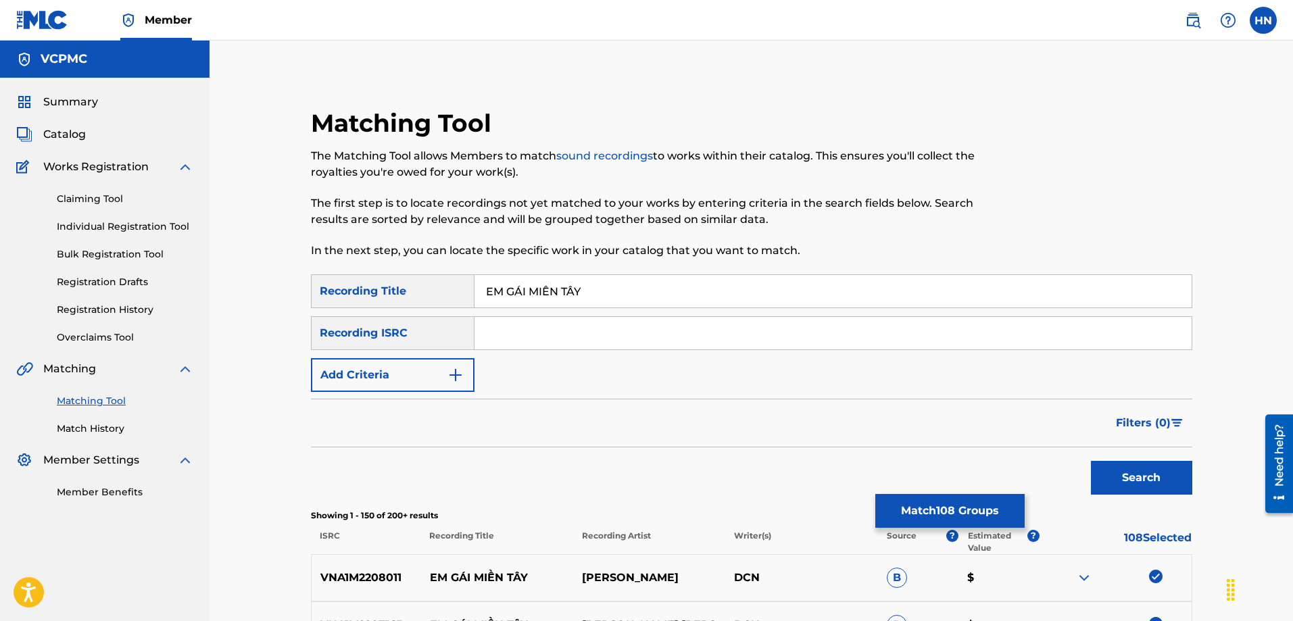
click at [612, 299] on input "EM GÁI MIỀN TÂY" at bounding box center [832, 291] width 717 height 32
paste input "AI MIEN TA"
type input "EM GAI MIEN TAY"
click at [1091, 461] on button "Search" at bounding box center [1141, 478] width 101 height 34
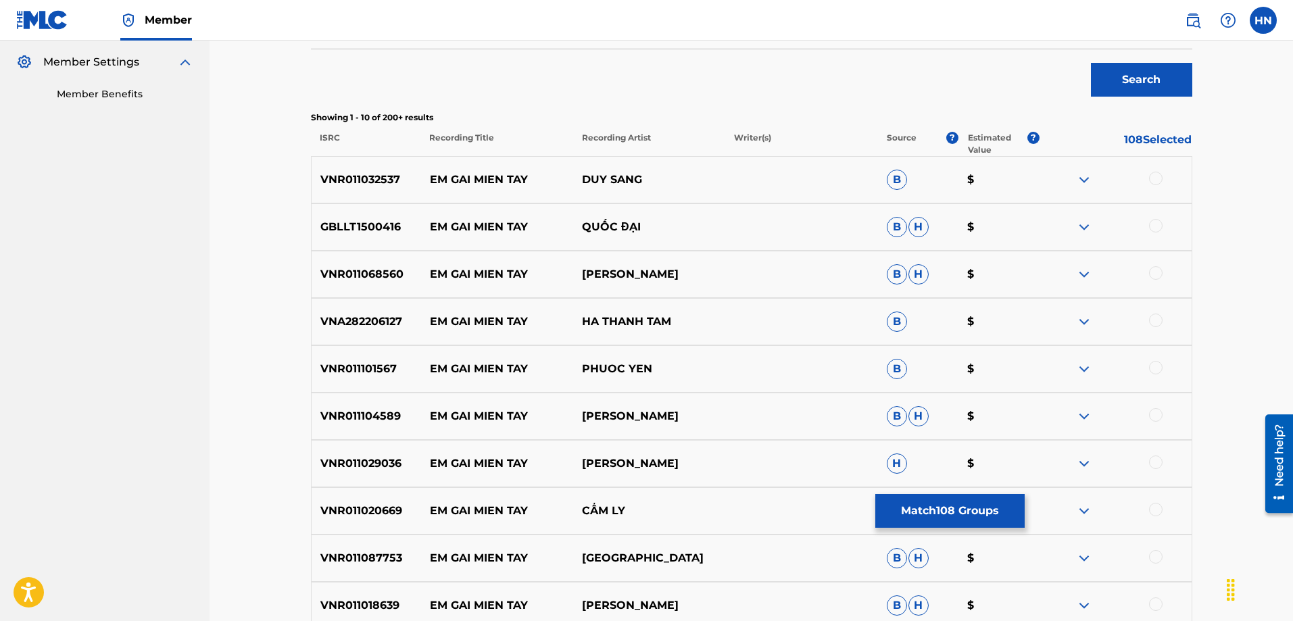
scroll to position [405, 0]
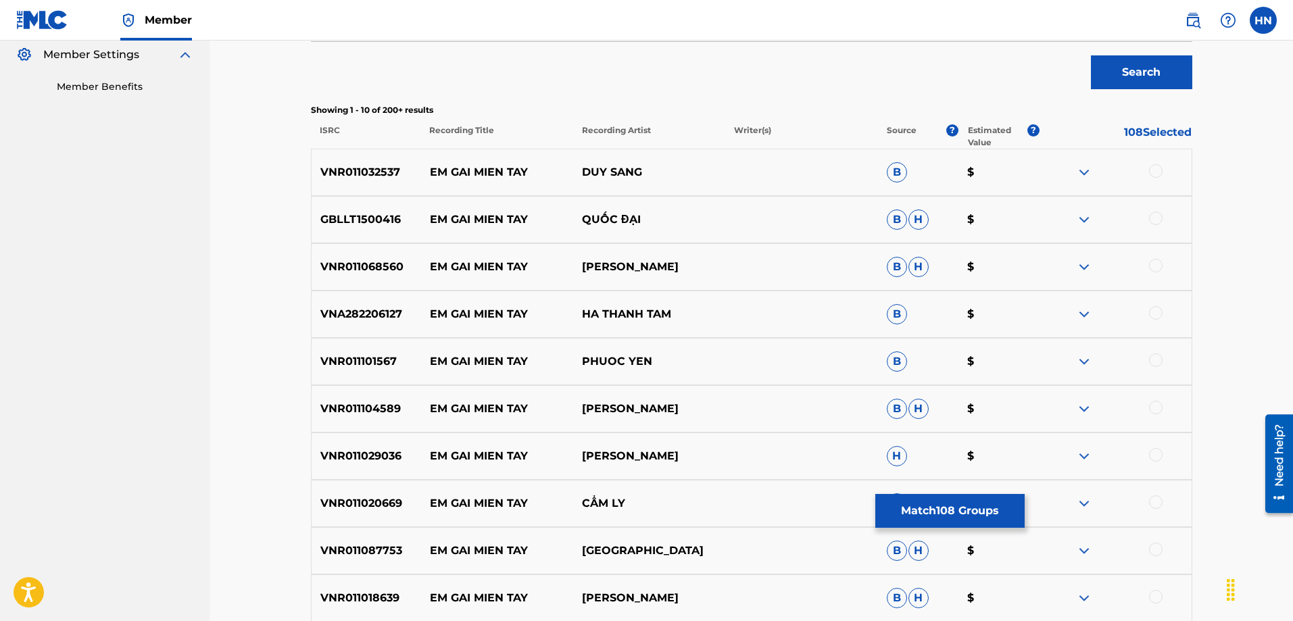
click at [59, 337] on nav "VCPMC Summary Catalog Works Registration Claiming Tool Individual Registration …" at bounding box center [104, 179] width 209 height 1088
click at [372, 184] on div "VNR011032537 EM GAI MIEN TAY DUY SANG B $" at bounding box center [751, 172] width 881 height 47
click at [1149, 164] on div at bounding box center [1115, 172] width 152 height 16
click at [1153, 166] on div at bounding box center [1156, 171] width 14 height 14
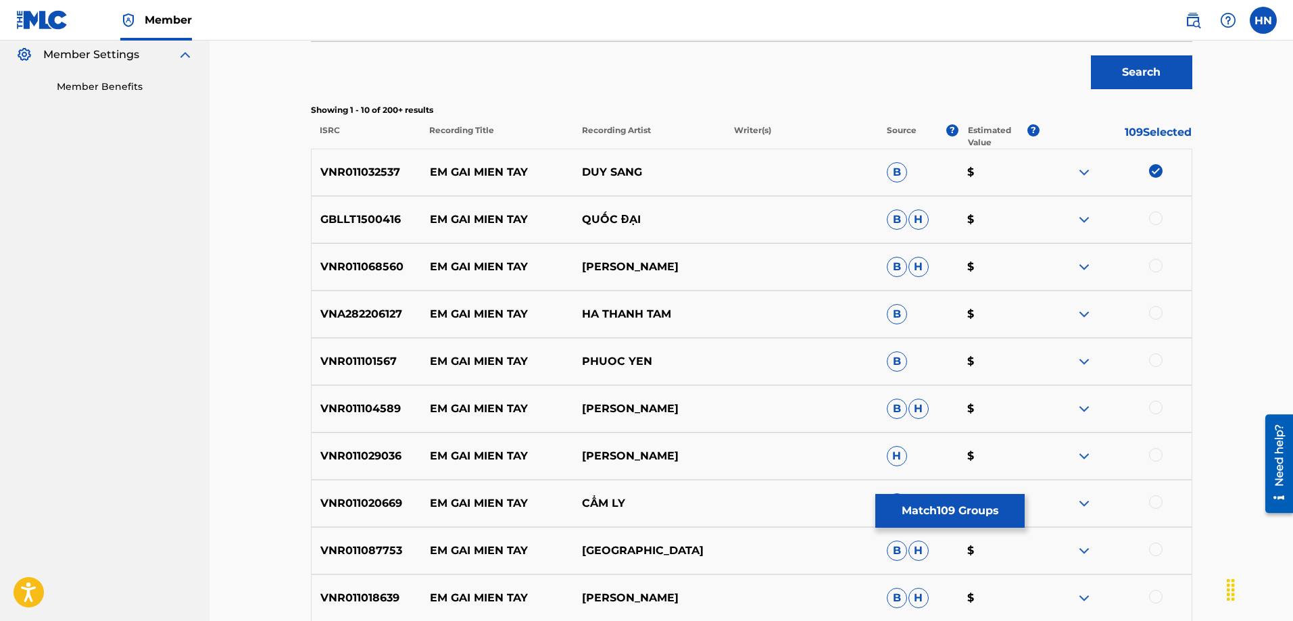
click at [357, 216] on p "GBLLT1500416" at bounding box center [366, 220] width 109 height 16
click at [1155, 212] on div at bounding box center [1156, 219] width 14 height 14
click at [362, 252] on div "VNR011068560 EM GAI MIEN TAY DUONG DINH PHONG B H $" at bounding box center [751, 266] width 881 height 47
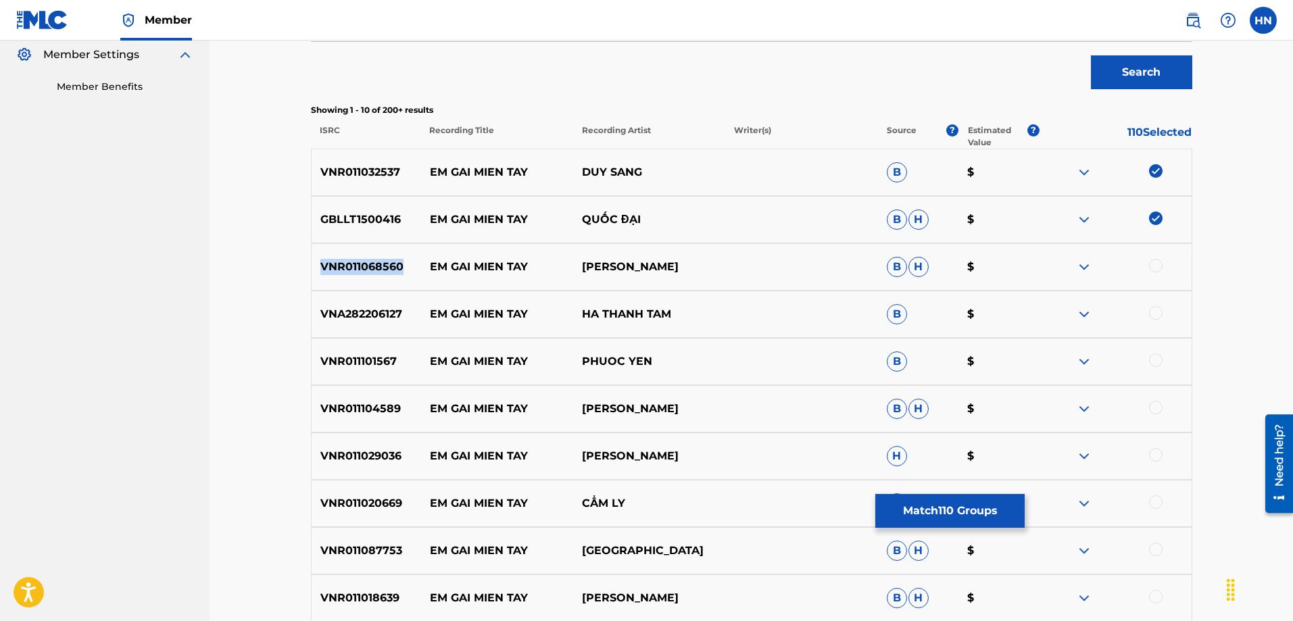
click at [362, 252] on div "VNR011068560 EM GAI MIEN TAY DUONG DINH PHONG B H $" at bounding box center [751, 266] width 881 height 47
click at [1159, 266] on div at bounding box center [1156, 266] width 14 height 14
click at [1159, 266] on div at bounding box center [1115, 267] width 152 height 16
click at [365, 304] on div "VNA282206127 EM GAI MIEN TAY HA THANH TAM B $" at bounding box center [751, 314] width 881 height 47
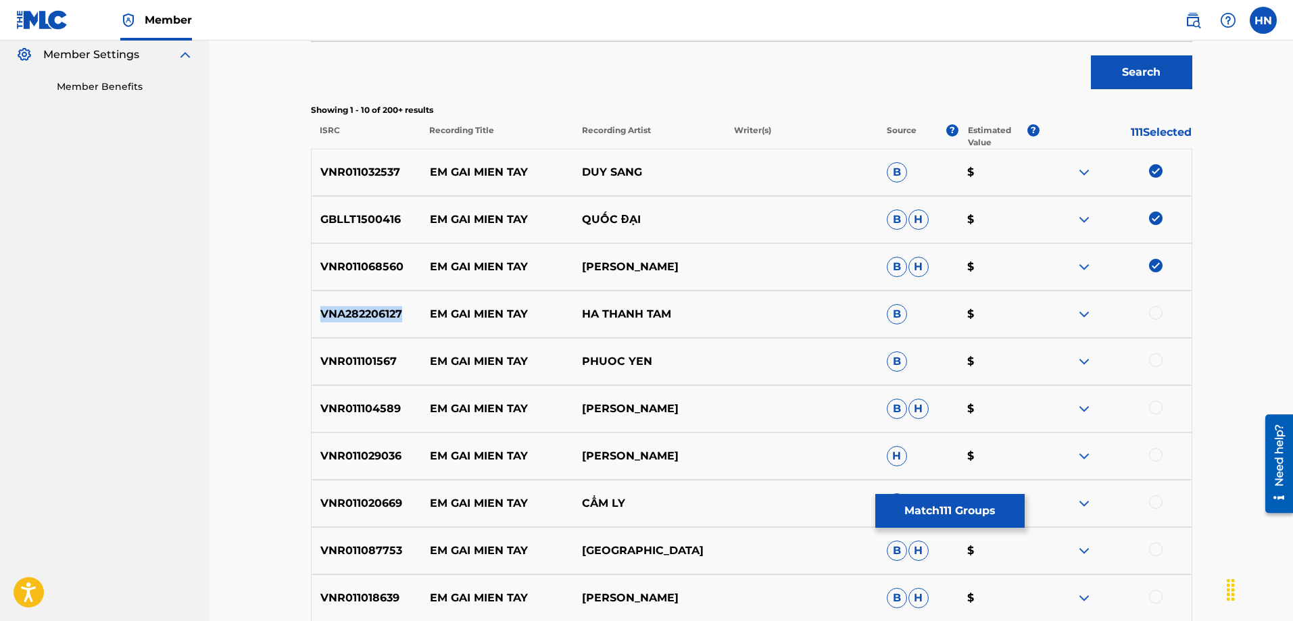
click at [365, 304] on div "VNA282206127 EM GAI MIEN TAY HA THANH TAM B $" at bounding box center [751, 314] width 881 height 47
click at [1152, 307] on div at bounding box center [1156, 313] width 14 height 14
click at [368, 347] on div "VNR011101567 EM GAI MIEN TAY PHUOC YEN B $" at bounding box center [751, 361] width 881 height 47
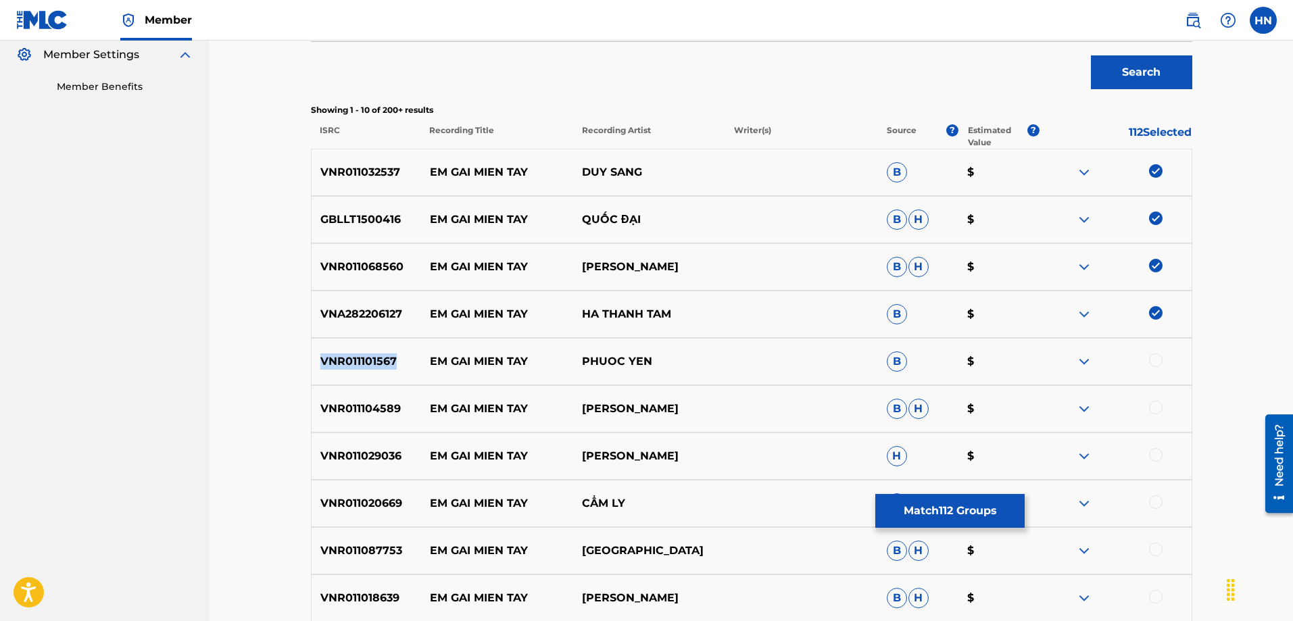
click at [1149, 362] on div at bounding box center [1156, 360] width 14 height 14
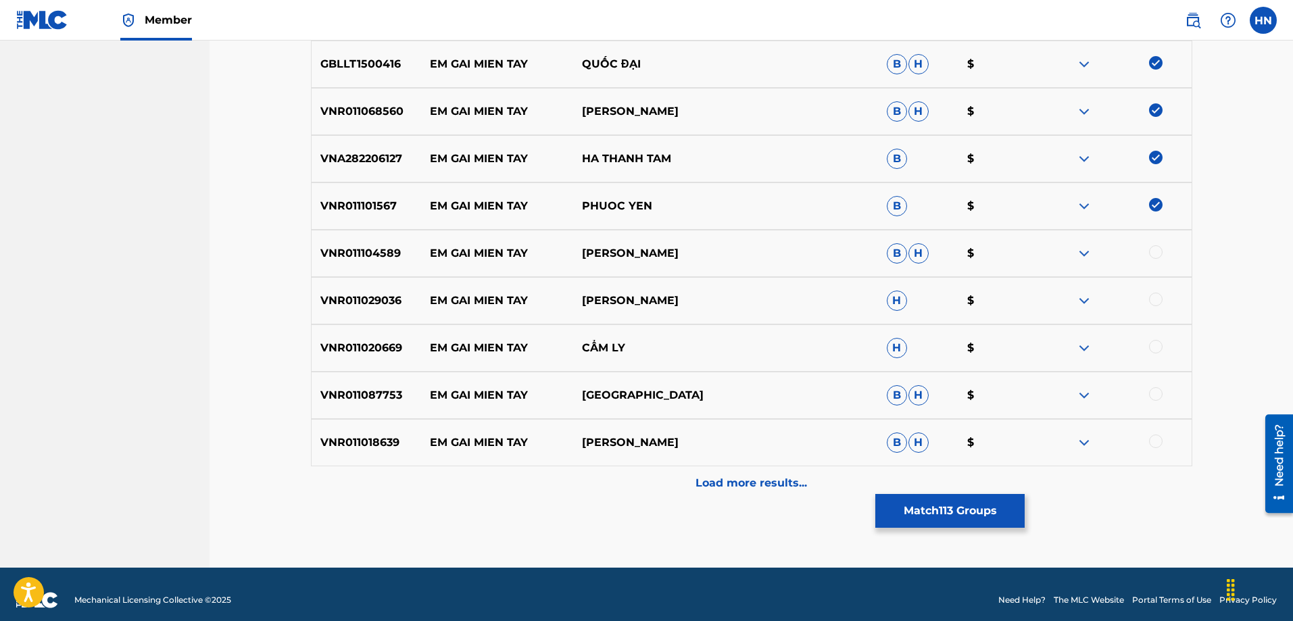
scroll to position [572, 0]
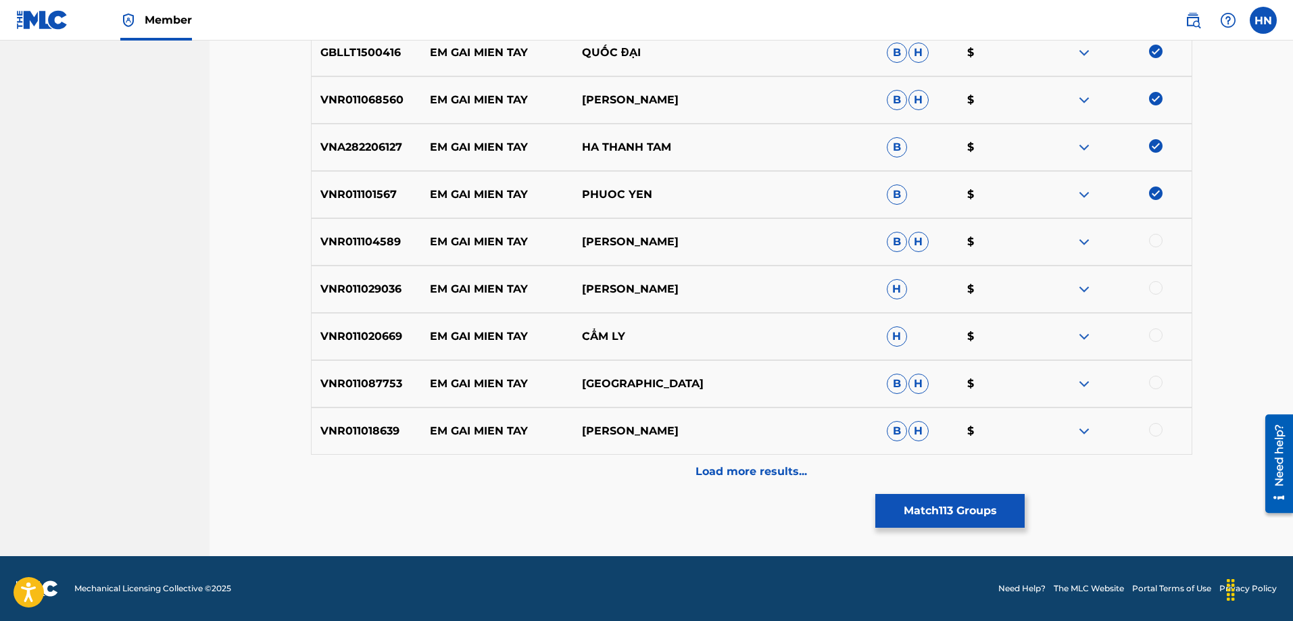
click at [369, 257] on div "VNR011104589 EM GAI MIEN TAY HOANG PHONG B H $" at bounding box center [751, 241] width 881 height 47
click at [368, 257] on div "VNR011104589 EM GAI MIEN TAY HOANG PHONG B H $" at bounding box center [751, 241] width 881 height 47
click at [1151, 235] on div at bounding box center [1156, 241] width 14 height 14
click at [347, 277] on div "VNR011029036 EM GAI MIEN TAY DUONG DINH PHONG H $" at bounding box center [751, 289] width 881 height 47
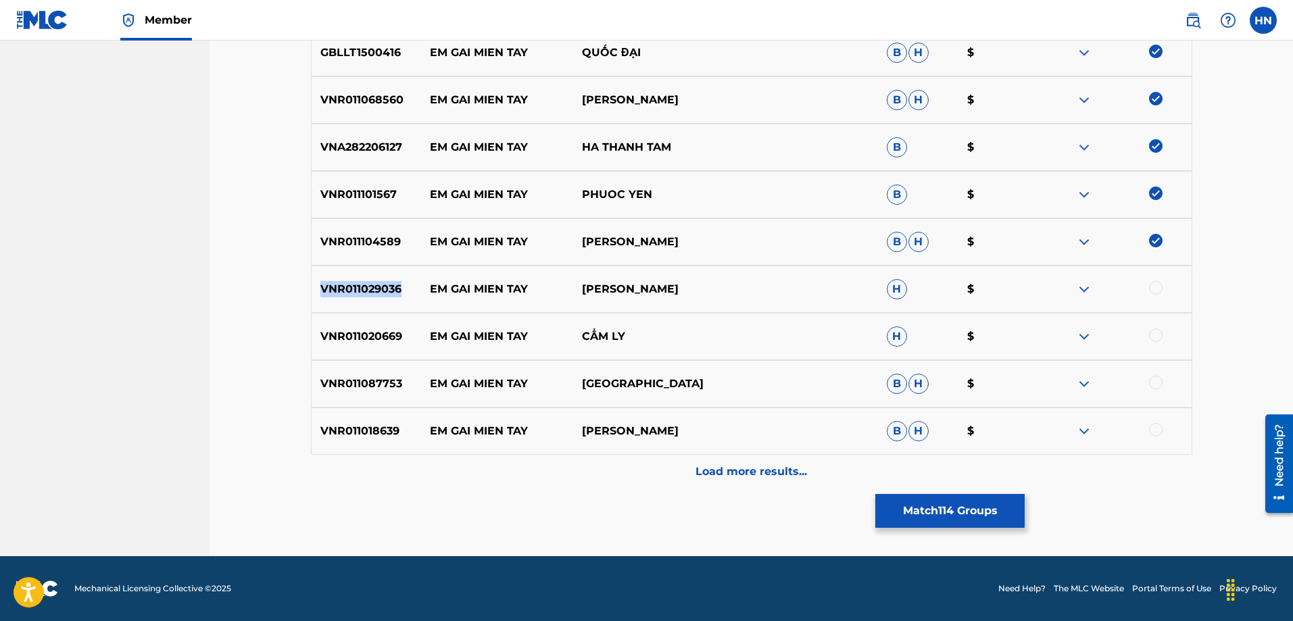
click at [347, 277] on div "VNR011029036 EM GAI MIEN TAY DUONG DINH PHONG H $" at bounding box center [751, 289] width 881 height 47
click at [1149, 291] on div at bounding box center [1156, 288] width 14 height 14
click at [335, 335] on p "VNR011020669" at bounding box center [366, 336] width 109 height 16
click at [1159, 333] on div at bounding box center [1156, 335] width 14 height 14
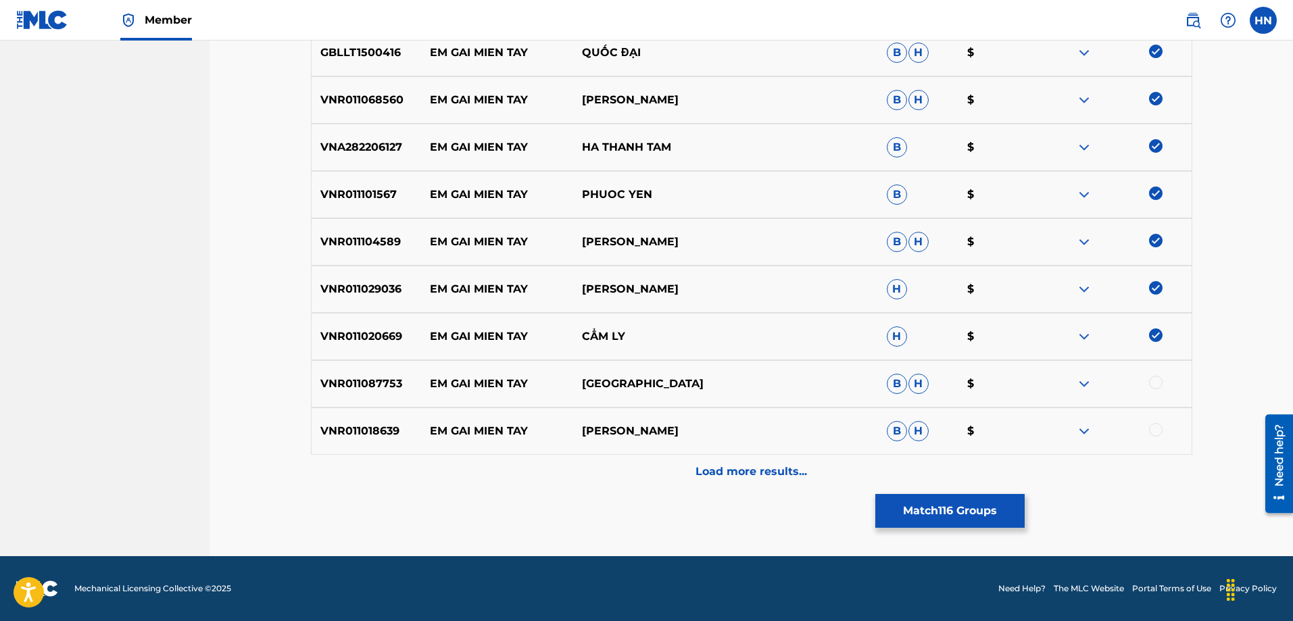
click at [386, 401] on div "VNR011087753 EM GAI MIEN TAY THANH GIANG B H $" at bounding box center [751, 383] width 881 height 47
click at [1160, 380] on div at bounding box center [1156, 383] width 14 height 14
click at [328, 440] on div "VNR011018639 EM GAI MIEN TAY CAO HOAI DONG B H $" at bounding box center [751, 430] width 881 height 47
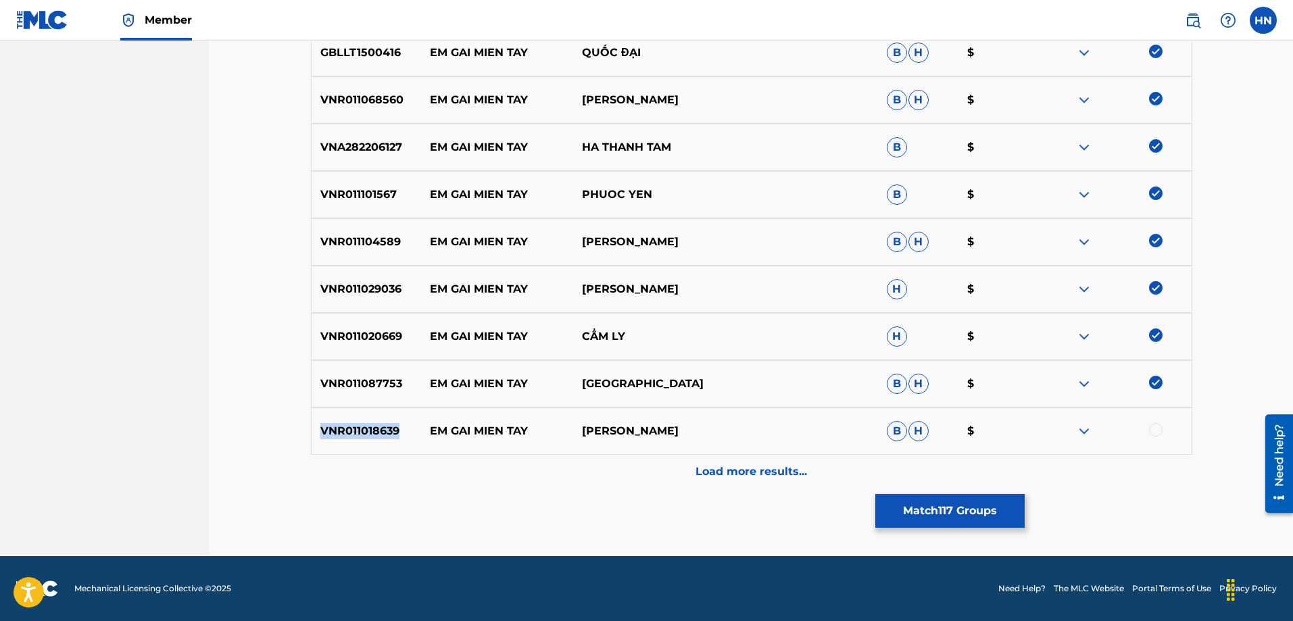
click at [328, 440] on div "VNR011018639 EM GAI MIEN TAY CAO HOAI DONG B H $" at bounding box center [751, 430] width 881 height 47
click at [1155, 430] on div at bounding box center [1156, 430] width 14 height 14
click at [722, 486] on div "Load more results..." at bounding box center [751, 472] width 881 height 34
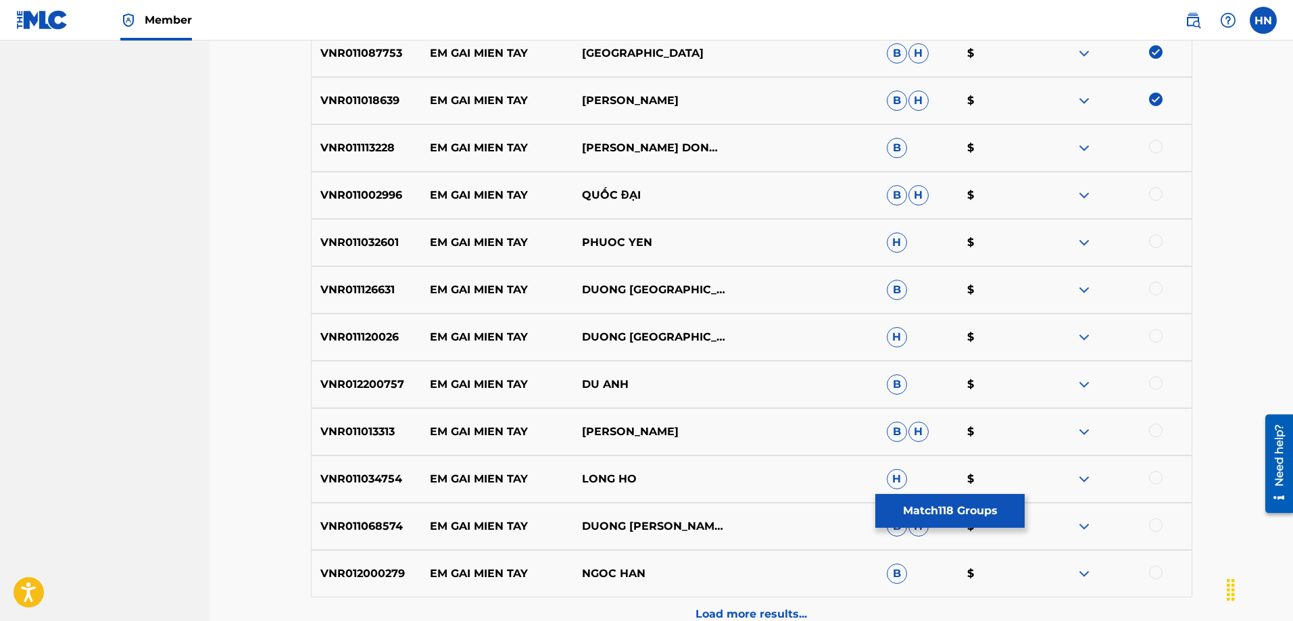
scroll to position [910, 0]
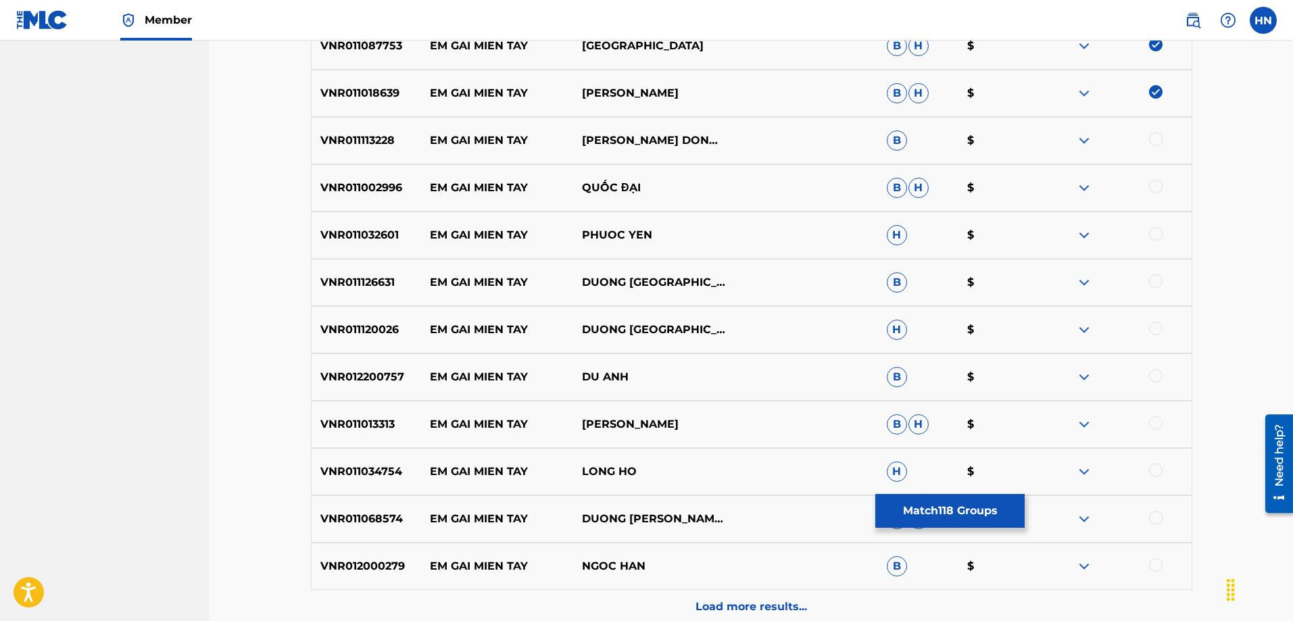
click at [382, 149] on div "VNR011113228 EM GAI MIEN TAY CAO HOAI DONG FT CAO HOANG NGHI B $" at bounding box center [751, 140] width 881 height 47
click at [1155, 137] on div at bounding box center [1156, 139] width 14 height 14
click at [341, 201] on div "VNR011002996 EM GAI MIEN TAY QUỐC ĐẠI B H $" at bounding box center [751, 187] width 881 height 47
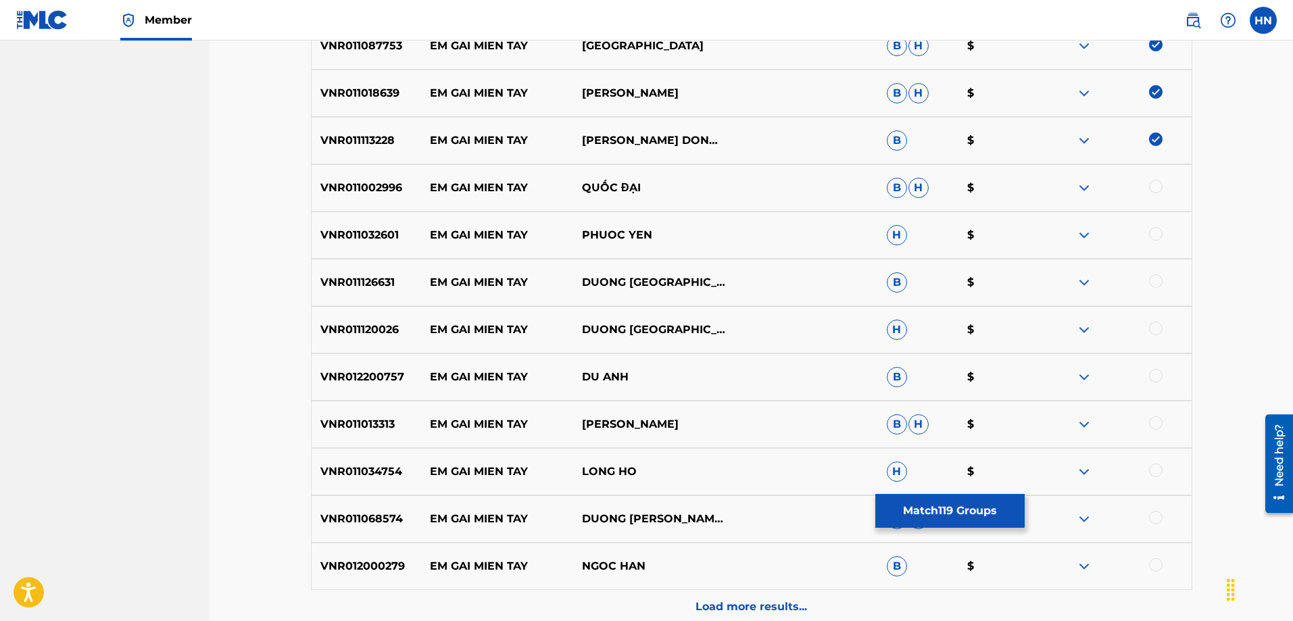
click at [341, 201] on div "VNR011002996 EM GAI MIEN TAY QUỐC ĐẠI B H $" at bounding box center [751, 187] width 881 height 47
click at [1154, 188] on div at bounding box center [1156, 187] width 14 height 14
click at [383, 227] on p "VNR011032601" at bounding box center [366, 235] width 109 height 16
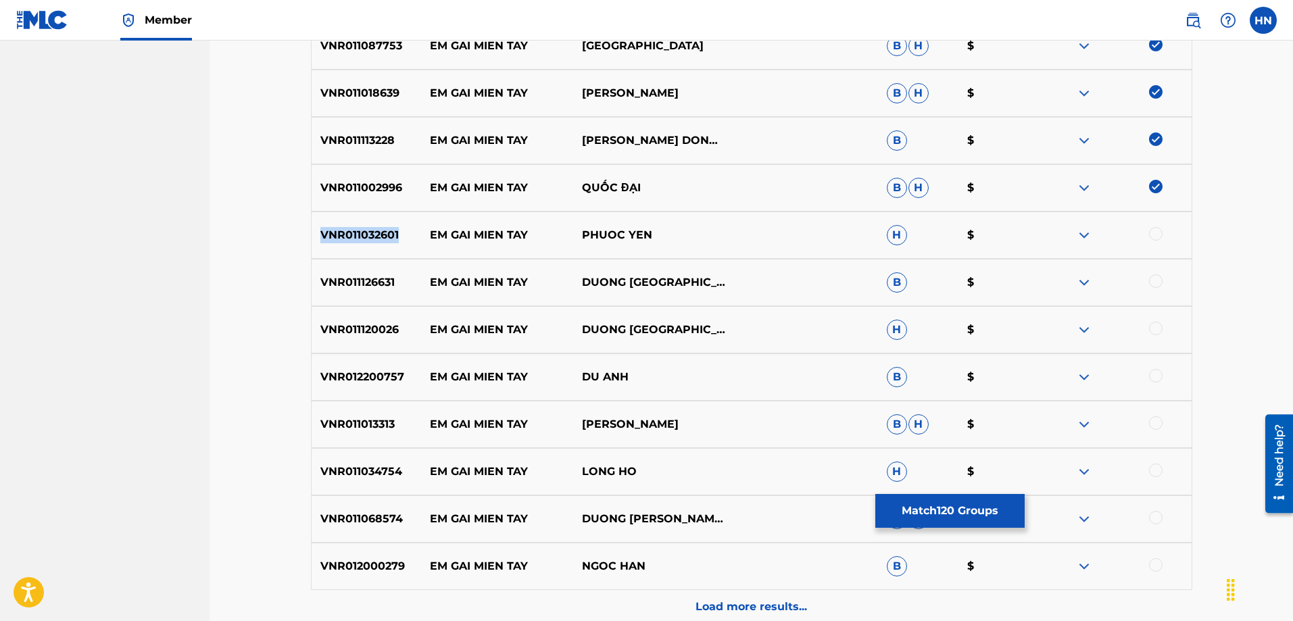
click at [383, 227] on p "VNR011032601" at bounding box center [366, 235] width 109 height 16
click at [1155, 230] on div at bounding box center [1156, 234] width 14 height 14
click at [1155, 230] on div at bounding box center [1115, 235] width 152 height 16
click at [357, 291] on div "VNR011126631 EM GAI MIEN TAY DUONG THANH GIANG B $" at bounding box center [751, 282] width 881 height 47
click at [355, 282] on p "VNR011126631" at bounding box center [366, 282] width 109 height 16
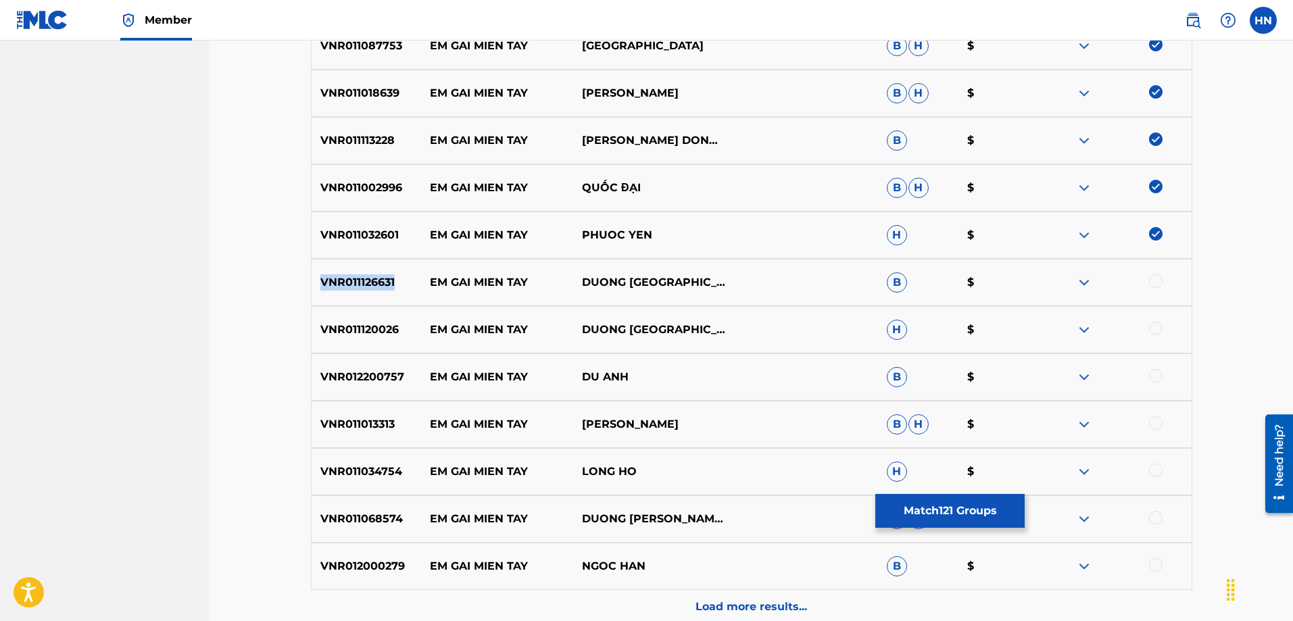
click at [355, 282] on p "VNR011126631" at bounding box center [366, 282] width 109 height 16
click at [1151, 283] on div at bounding box center [1156, 281] width 14 height 14
click at [1151, 283] on div at bounding box center [1115, 282] width 152 height 16
click at [341, 311] on div "VNR011120026 EM GAI MIEN TAY DUONG THANH GIANG H $" at bounding box center [751, 329] width 881 height 47
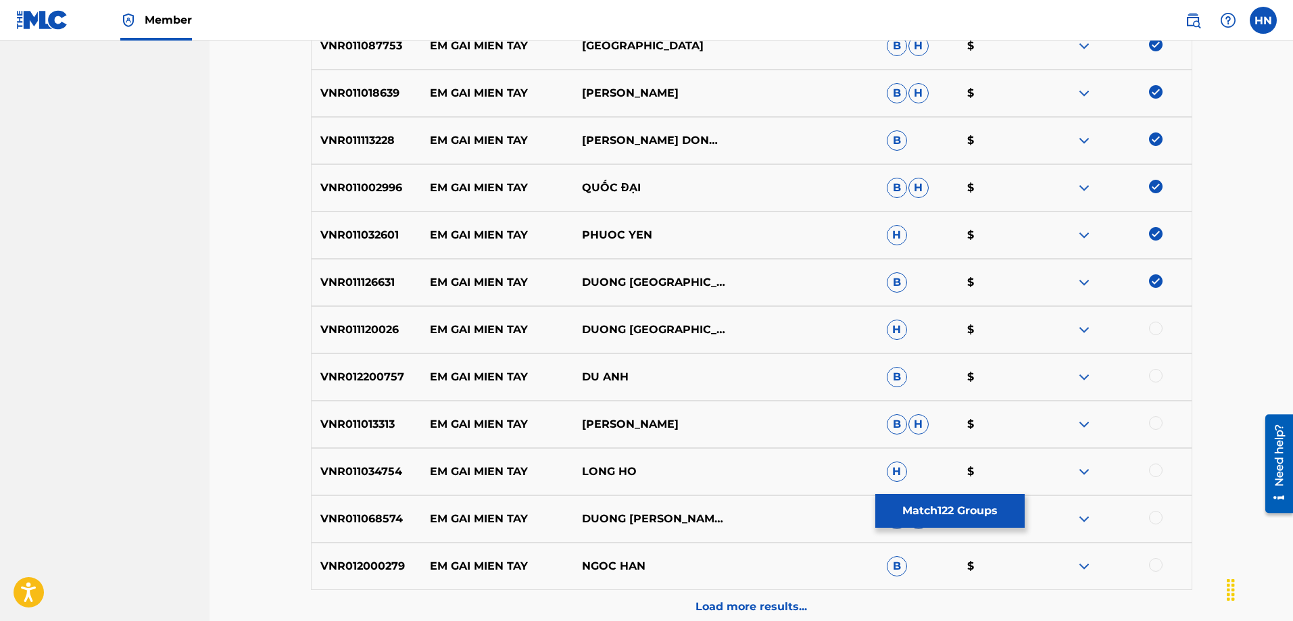
click at [340, 312] on div "VNR011120026 EM GAI MIEN TAY DUONG THANH GIANG H $" at bounding box center [751, 329] width 881 height 47
click at [339, 312] on div "VNR011120026 EM GAI MIEN TAY DUONG THANH GIANG H $" at bounding box center [751, 329] width 881 height 47
click at [1155, 334] on div at bounding box center [1156, 329] width 14 height 14
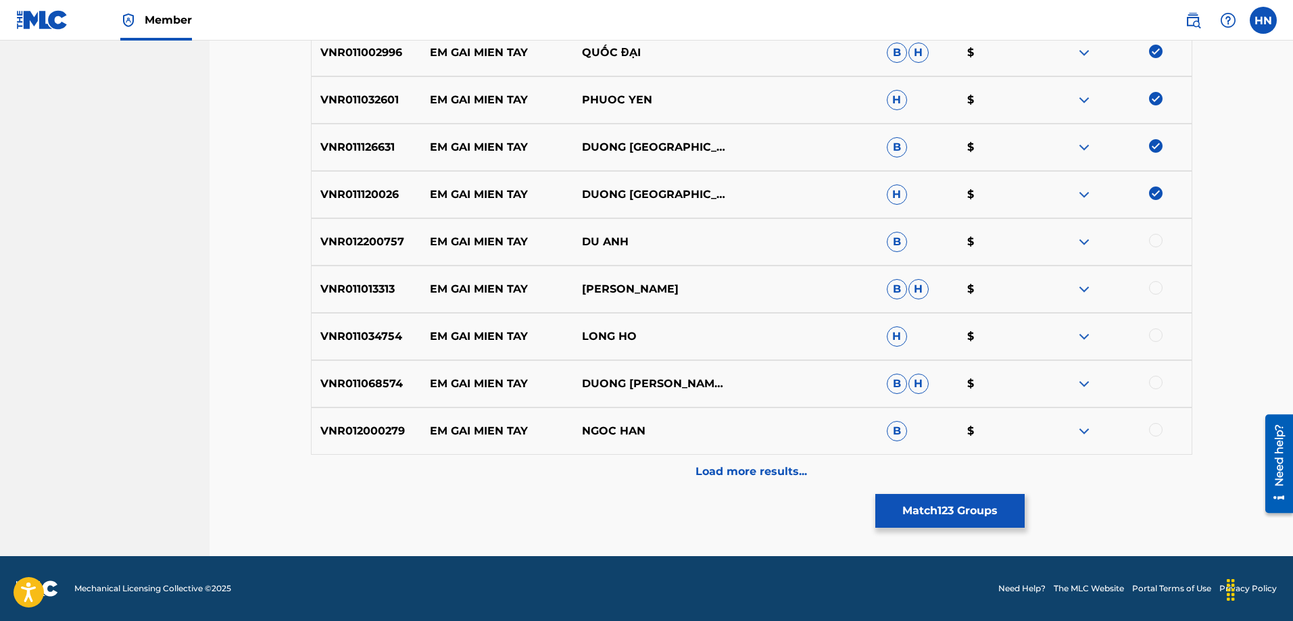
click at [339, 226] on div "VNR012200757 EM GAI MIEN TAY DU ANH B $" at bounding box center [751, 241] width 881 height 47
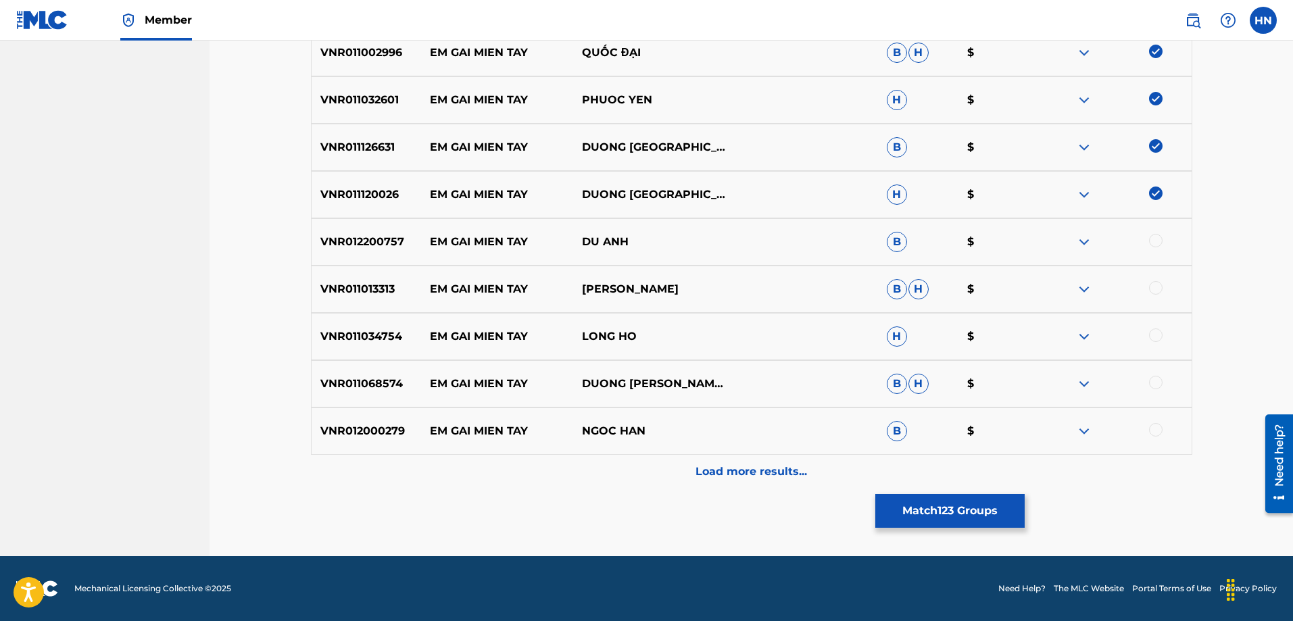
click at [1158, 232] on div "VNR012200757 EM GAI MIEN TAY DU ANH B $" at bounding box center [751, 241] width 881 height 47
click at [1151, 239] on div at bounding box center [1156, 241] width 14 height 14
click at [364, 287] on p "VNR011013313" at bounding box center [366, 289] width 109 height 16
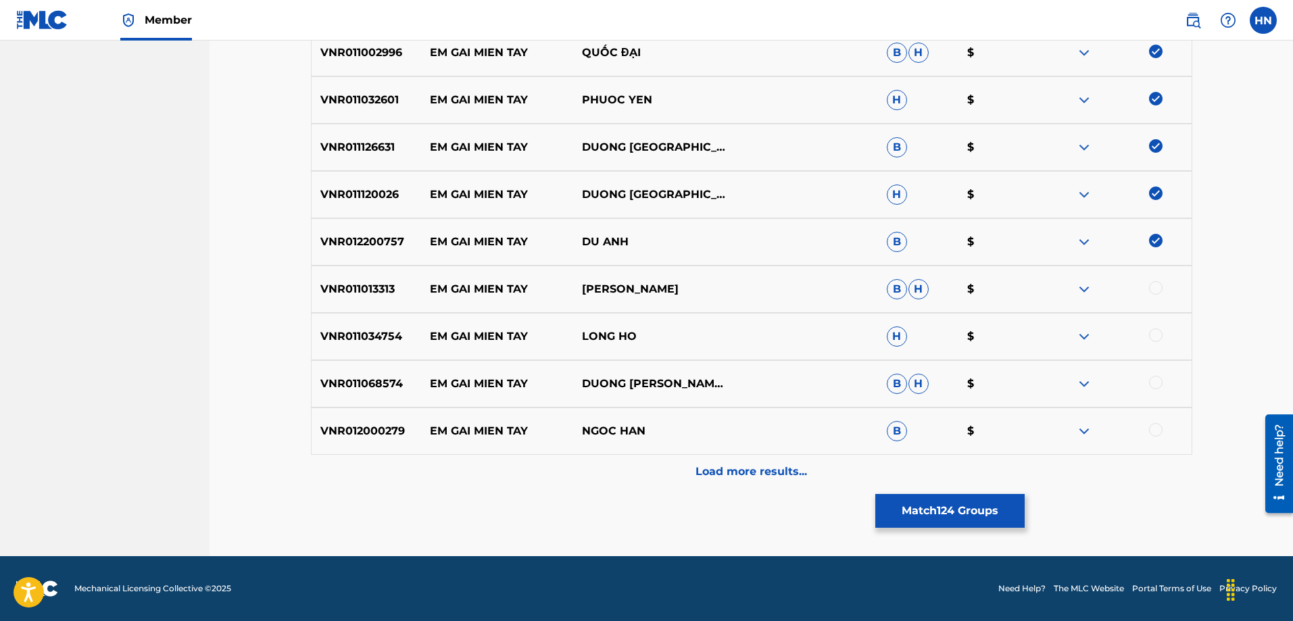
click at [1153, 289] on div at bounding box center [1156, 288] width 14 height 14
click at [364, 343] on p "VNR011034754" at bounding box center [366, 336] width 109 height 16
click at [361, 338] on p "VNR011034754" at bounding box center [366, 336] width 109 height 16
click at [1149, 331] on div at bounding box center [1156, 335] width 14 height 14
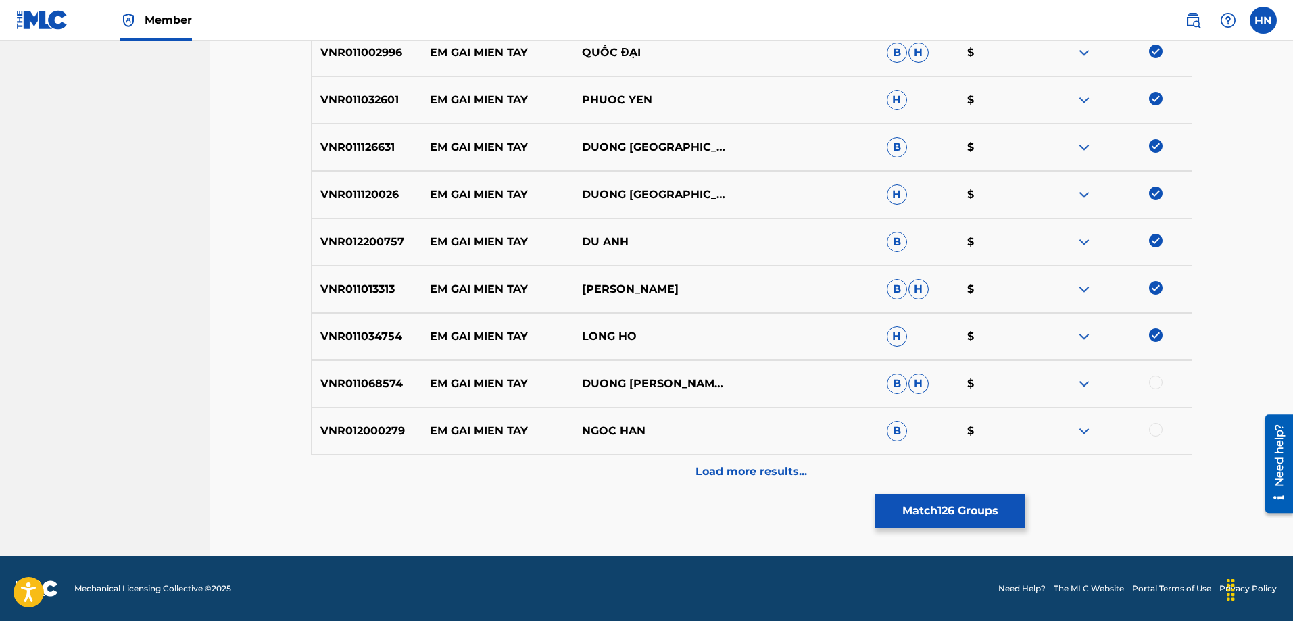
click at [1149, 331] on div at bounding box center [1115, 336] width 152 height 16
click at [354, 378] on p "VNR011068574" at bounding box center [366, 384] width 109 height 16
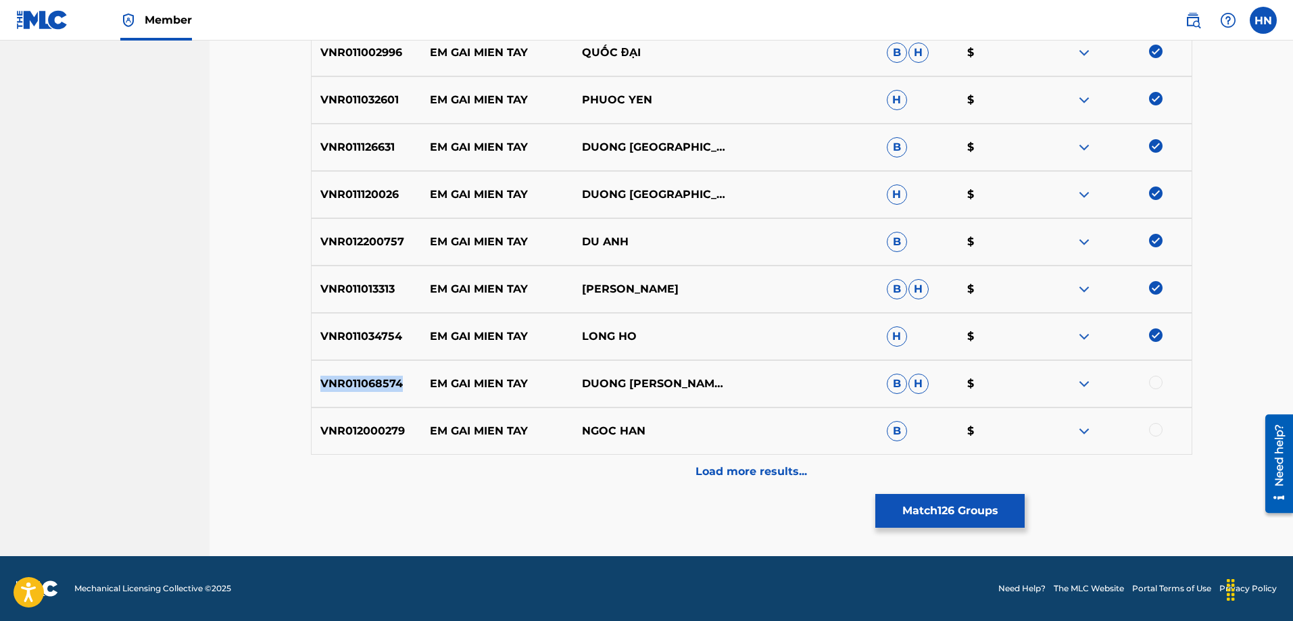
click at [354, 378] on p "VNR011068574" at bounding box center [366, 384] width 109 height 16
click at [1147, 382] on div at bounding box center [1115, 384] width 152 height 16
click at [1149, 382] on div at bounding box center [1156, 383] width 14 height 14
click at [1149, 382] on div at bounding box center [1115, 384] width 152 height 16
click at [414, 465] on div "Load more results..." at bounding box center [751, 472] width 881 height 34
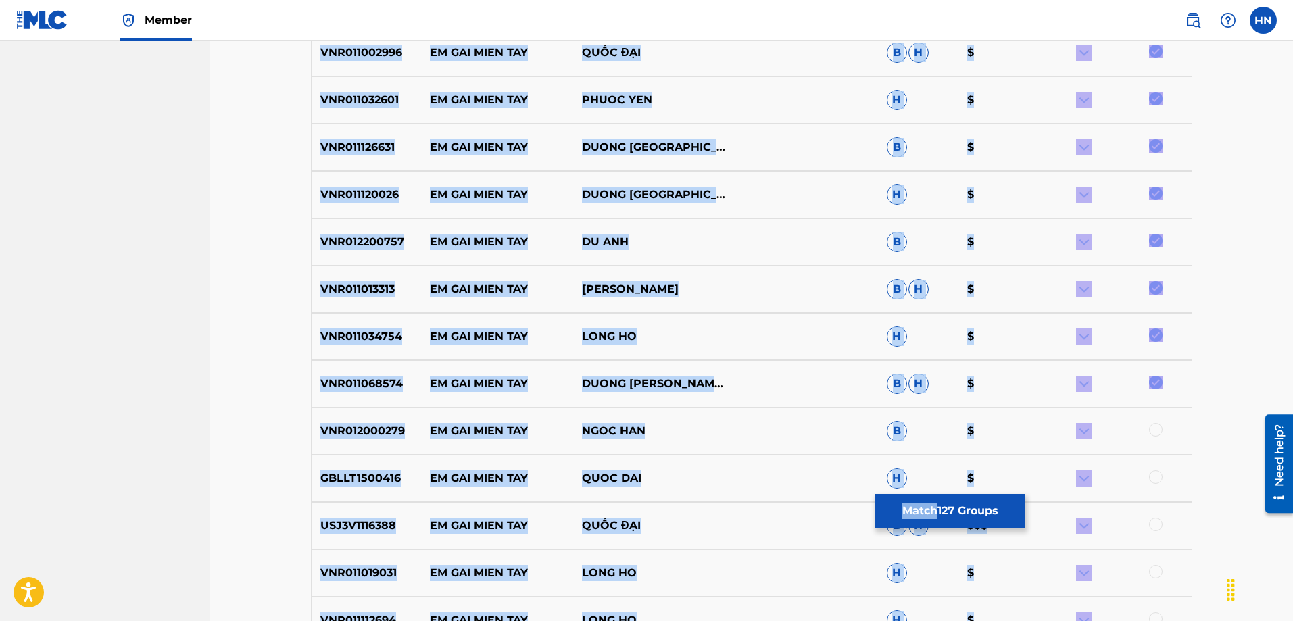
click at [277, 385] on div "Matching Tool The Matching Tool allows Members to match sound recordings to wor…" at bounding box center [750, 12] width 1083 height 2034
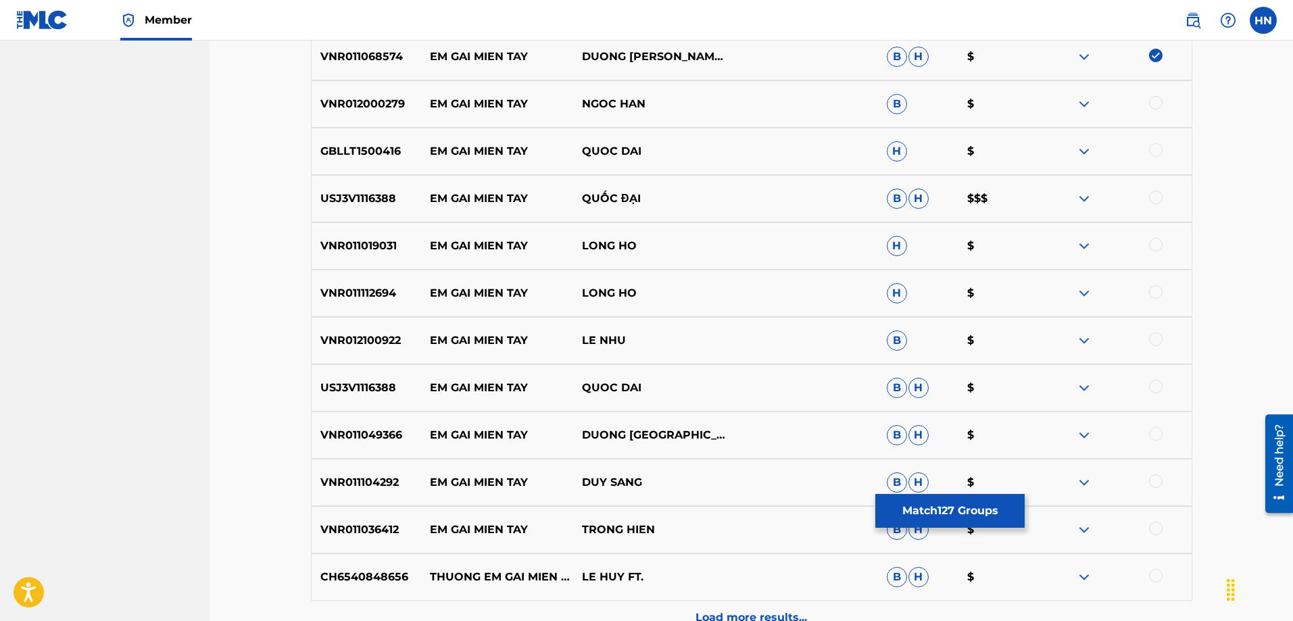
scroll to position [1383, 0]
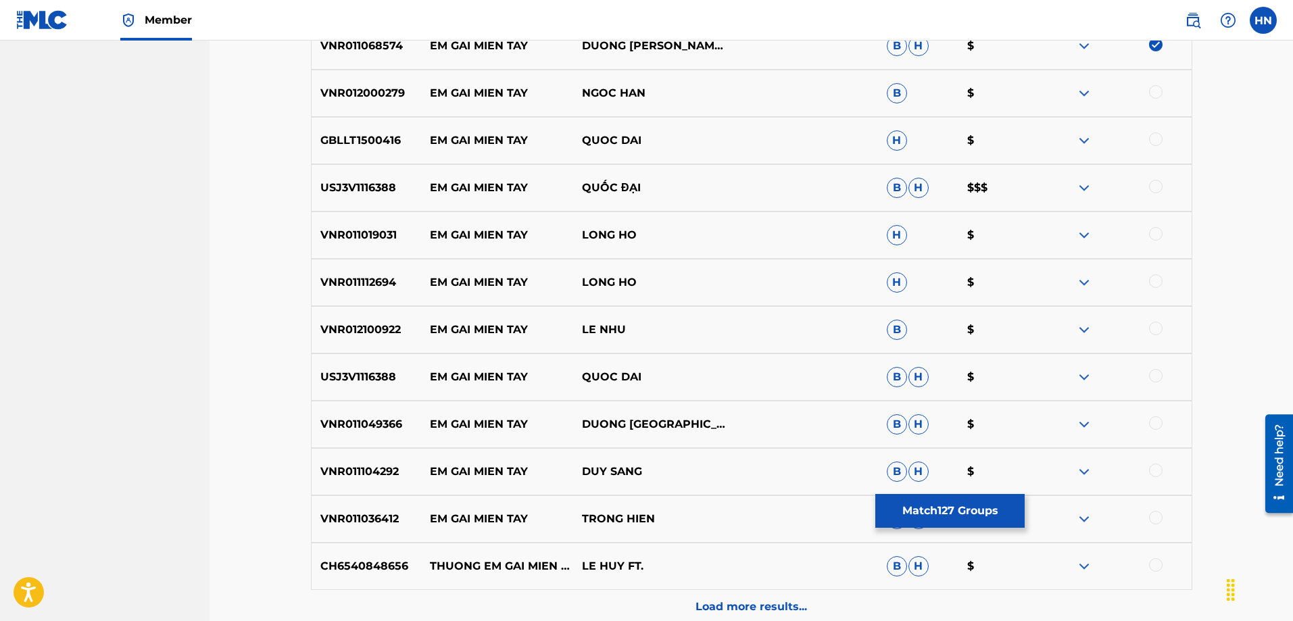
click at [384, 97] on p "VNR012000279" at bounding box center [366, 93] width 109 height 16
click at [1150, 91] on div at bounding box center [1156, 92] width 14 height 14
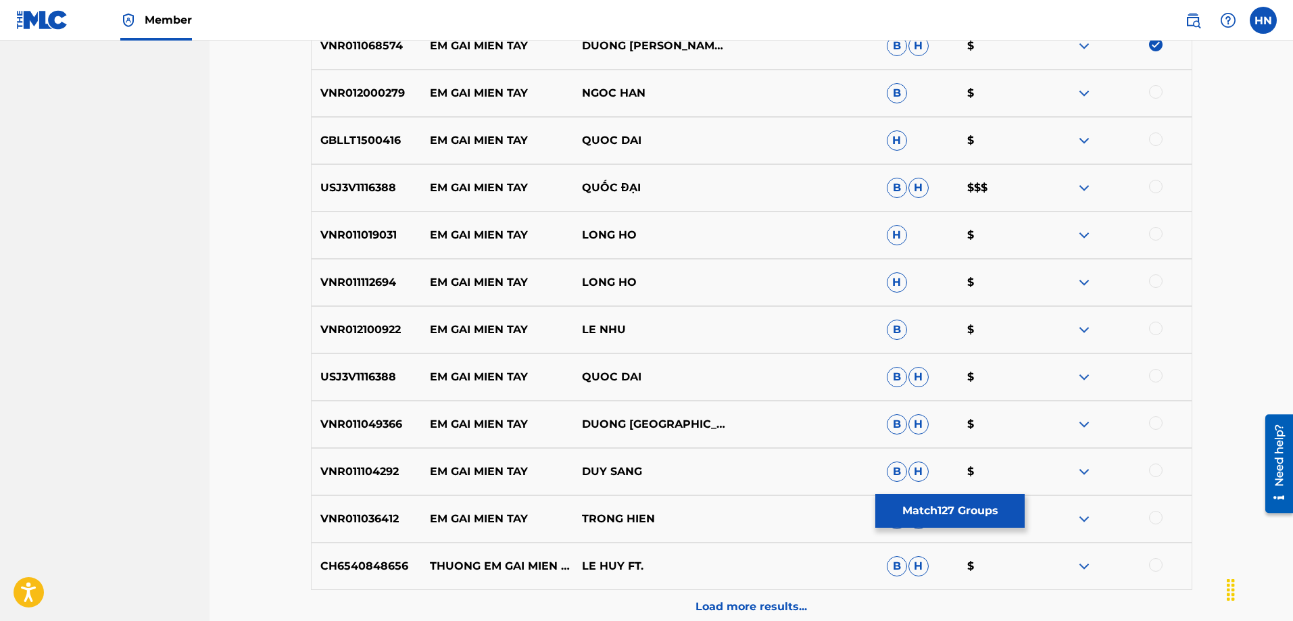
click at [1150, 91] on div at bounding box center [1115, 93] width 152 height 16
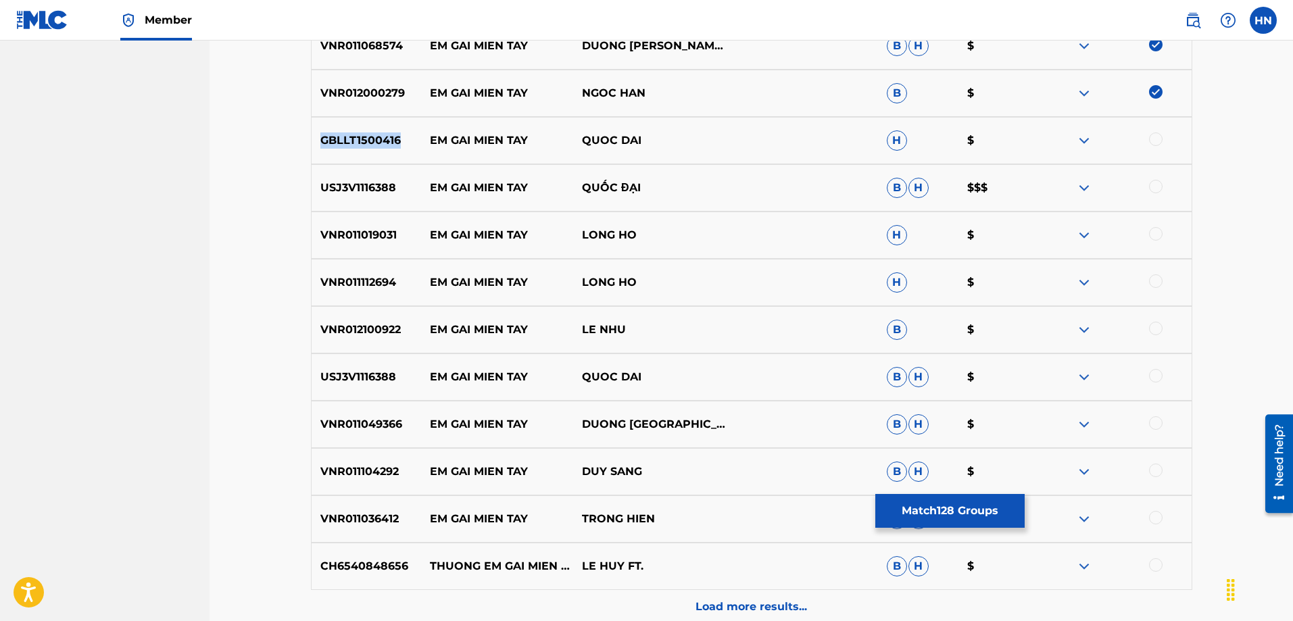
click at [383, 148] on p "GBLLT1500416" at bounding box center [366, 140] width 109 height 16
click at [348, 136] on p "GBLLT1500416" at bounding box center [366, 140] width 109 height 16
click at [1154, 137] on div at bounding box center [1156, 139] width 14 height 14
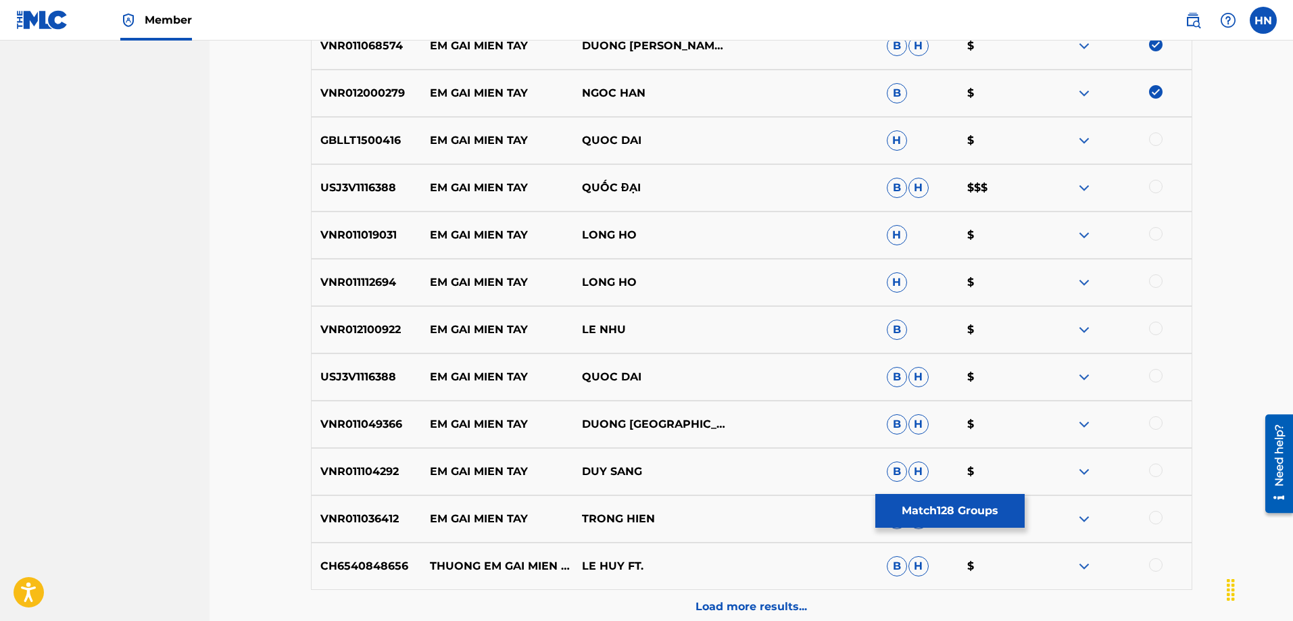
click at [1154, 137] on div at bounding box center [1115, 140] width 152 height 16
click at [337, 190] on p "USJ3V1116388" at bounding box center [366, 188] width 109 height 16
click at [1151, 191] on div at bounding box center [1156, 187] width 14 height 14
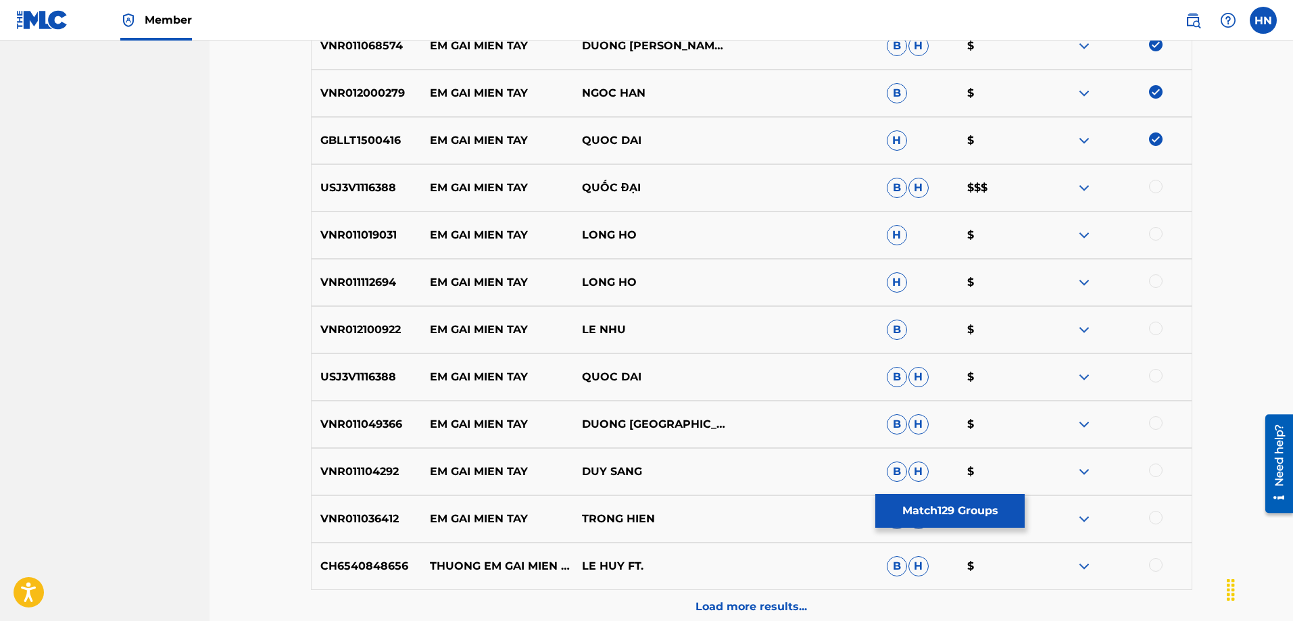
click at [1151, 191] on div at bounding box center [1115, 188] width 152 height 16
click at [351, 230] on p "VNR011019031" at bounding box center [366, 235] width 109 height 16
click at [1148, 228] on div at bounding box center [1115, 235] width 152 height 16
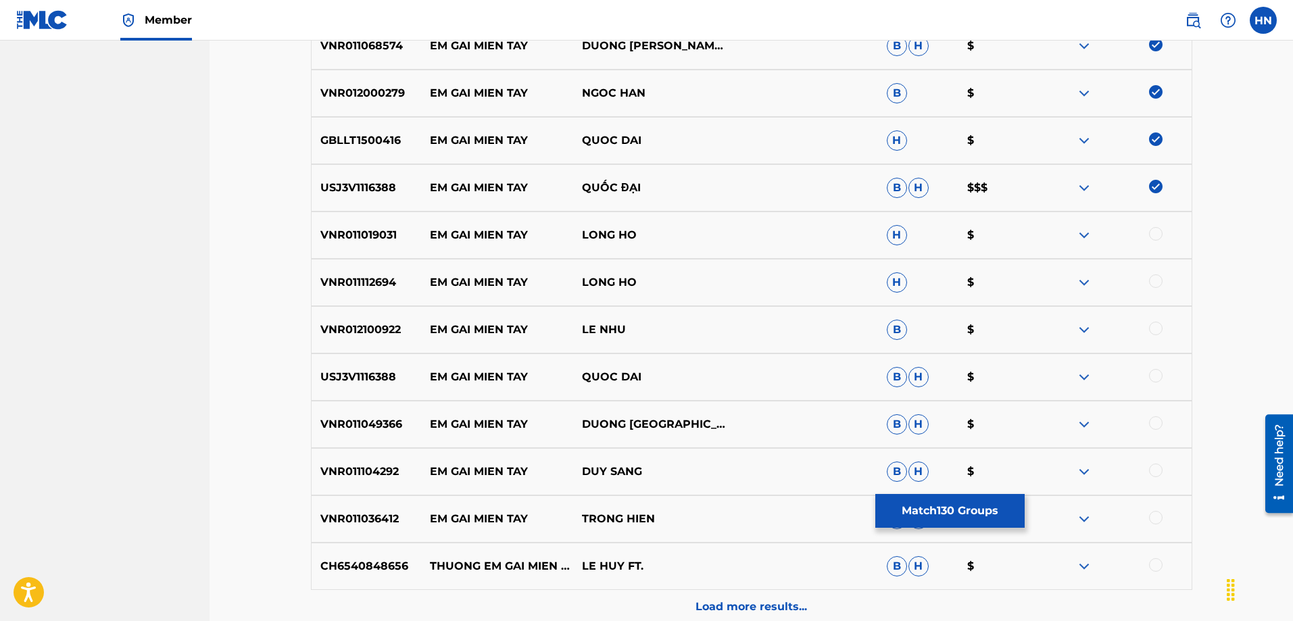
click at [1148, 228] on div at bounding box center [1115, 235] width 152 height 16
click at [1151, 229] on div at bounding box center [1156, 234] width 14 height 14
click at [1151, 229] on div at bounding box center [1115, 235] width 152 height 16
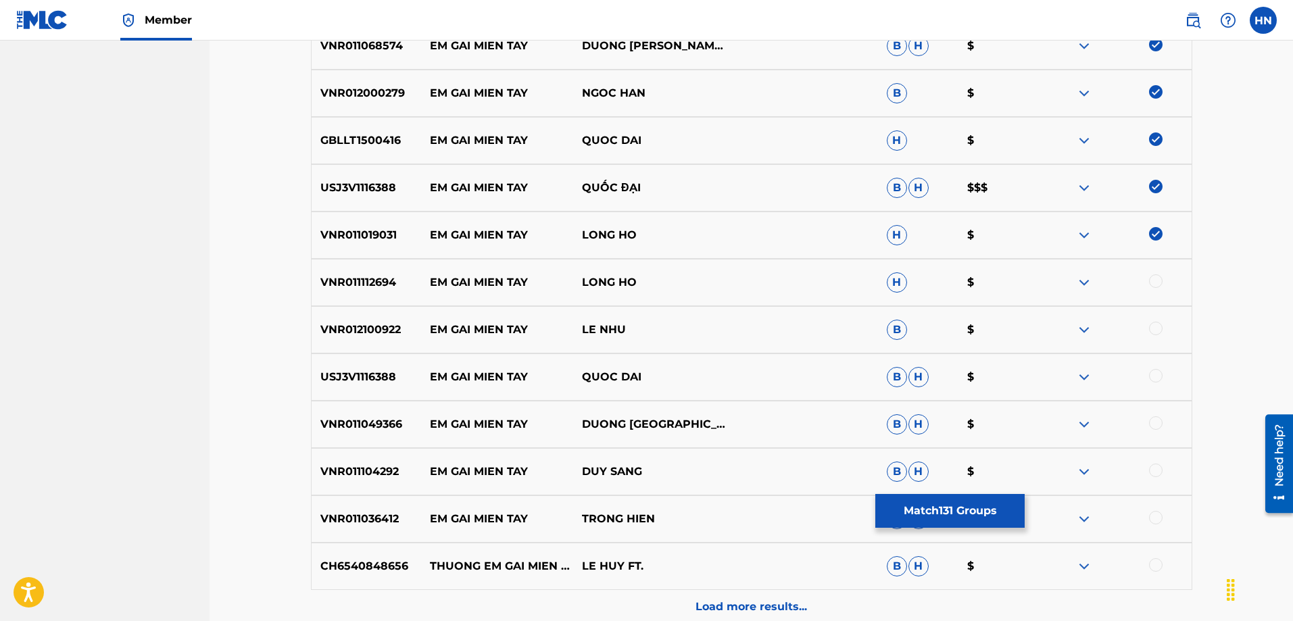
click at [328, 298] on div "VNR011112694 EM GAI MIEN TAY LONG HO H $" at bounding box center [751, 282] width 881 height 47
click at [364, 294] on div "VNR011112694 EM GAI MIEN TAY LONG HO H $" at bounding box center [751, 282] width 881 height 47
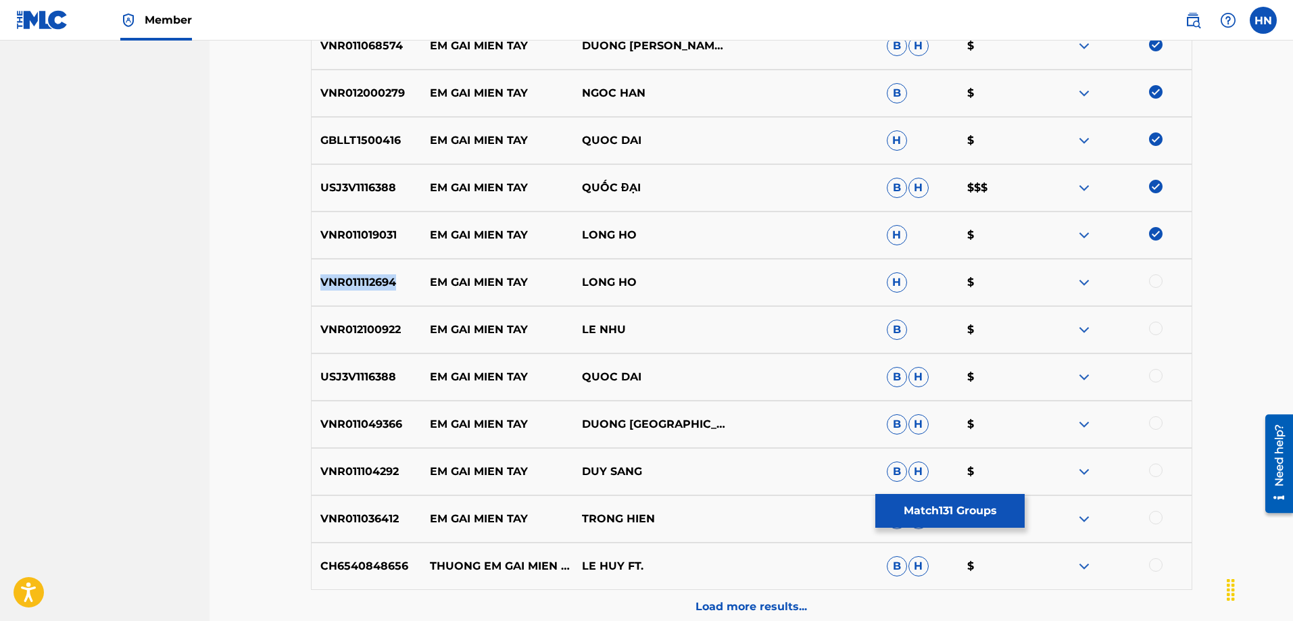
click at [364, 294] on div "VNR011112694 EM GAI MIEN TAY LONG HO H $" at bounding box center [751, 282] width 881 height 47
click at [362, 331] on p "VNR012100922" at bounding box center [366, 330] width 109 height 16
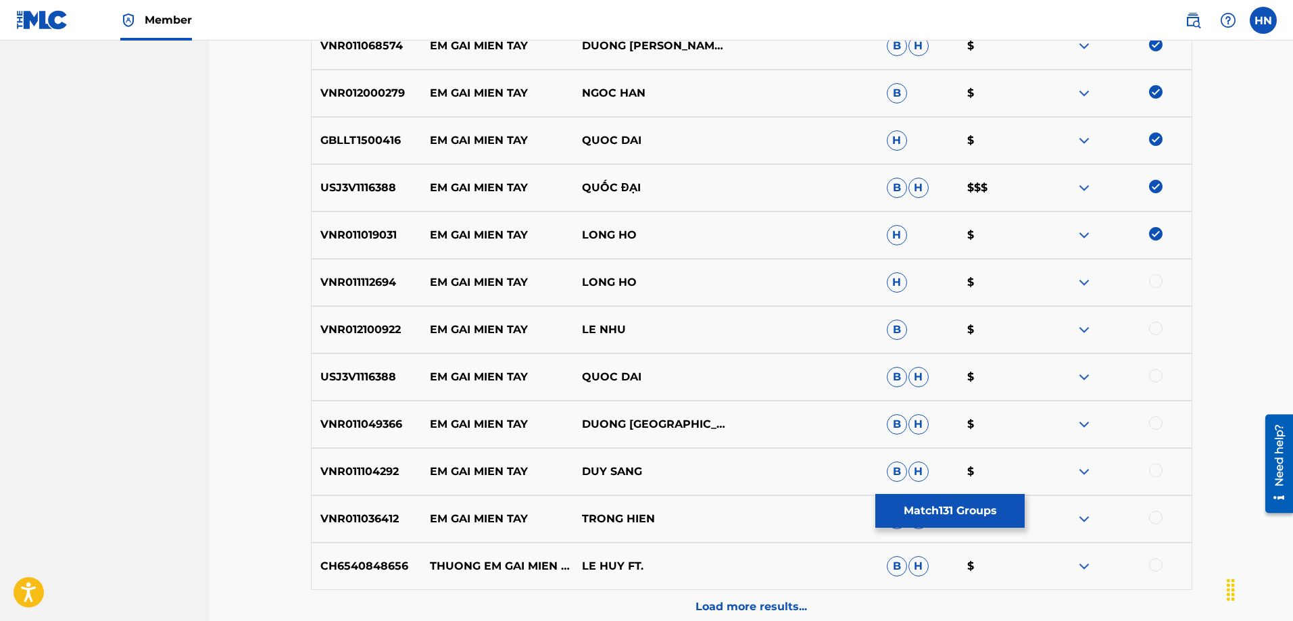
click at [1152, 326] on div at bounding box center [1156, 329] width 14 height 14
click at [1152, 326] on div at bounding box center [1115, 330] width 152 height 16
click at [1158, 282] on div at bounding box center [1156, 281] width 14 height 14
click at [393, 376] on p "USJ3V1116388" at bounding box center [366, 377] width 109 height 16
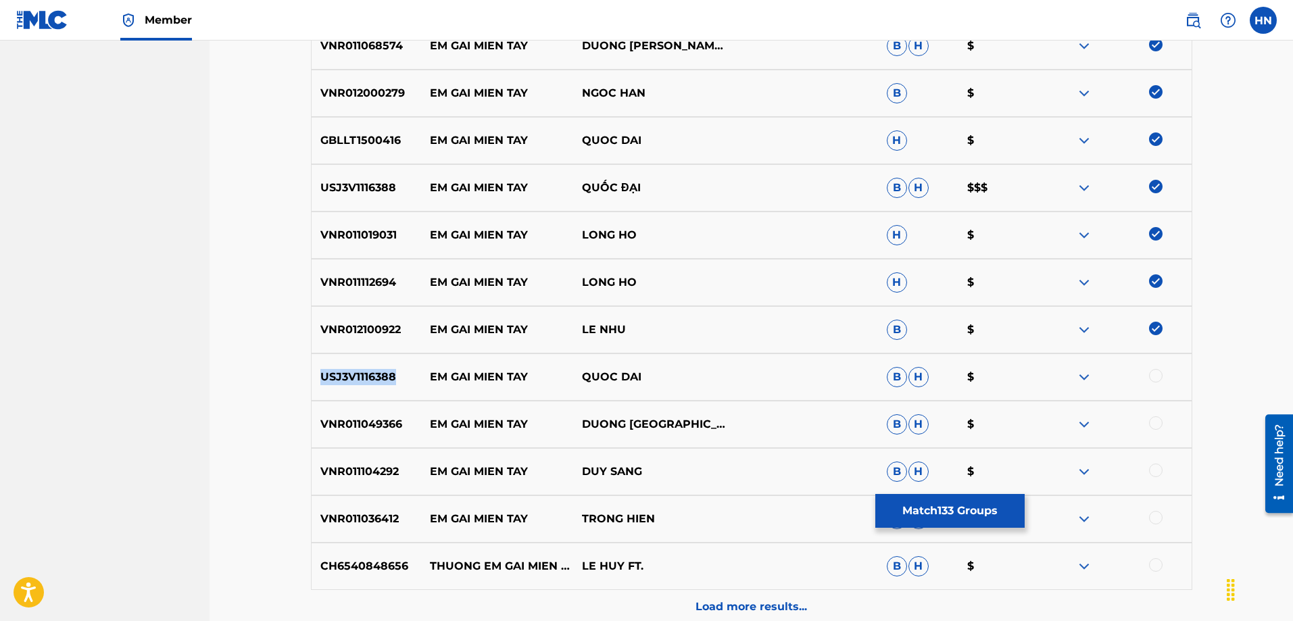
click at [393, 376] on p "USJ3V1116388" at bounding box center [366, 377] width 109 height 16
click at [1162, 373] on div at bounding box center [1115, 377] width 152 height 16
click at [1152, 375] on div at bounding box center [1156, 376] width 14 height 14
click at [1152, 375] on div at bounding box center [1115, 377] width 152 height 16
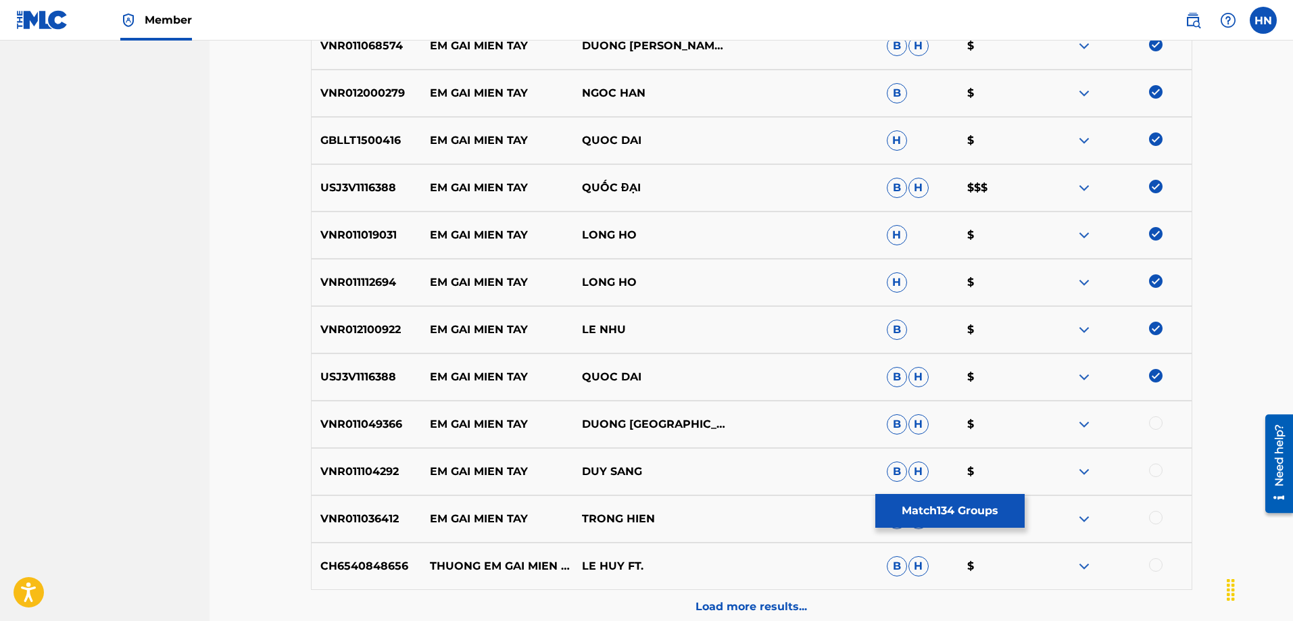
drag, startPoint x: 820, startPoint y: 332, endPoint x: 753, endPoint y: 353, distance: 70.5
drag, startPoint x: 753, startPoint y: 353, endPoint x: 296, endPoint y: 366, distance: 457.0
click at [333, 429] on p "VNR011049366" at bounding box center [366, 424] width 109 height 16
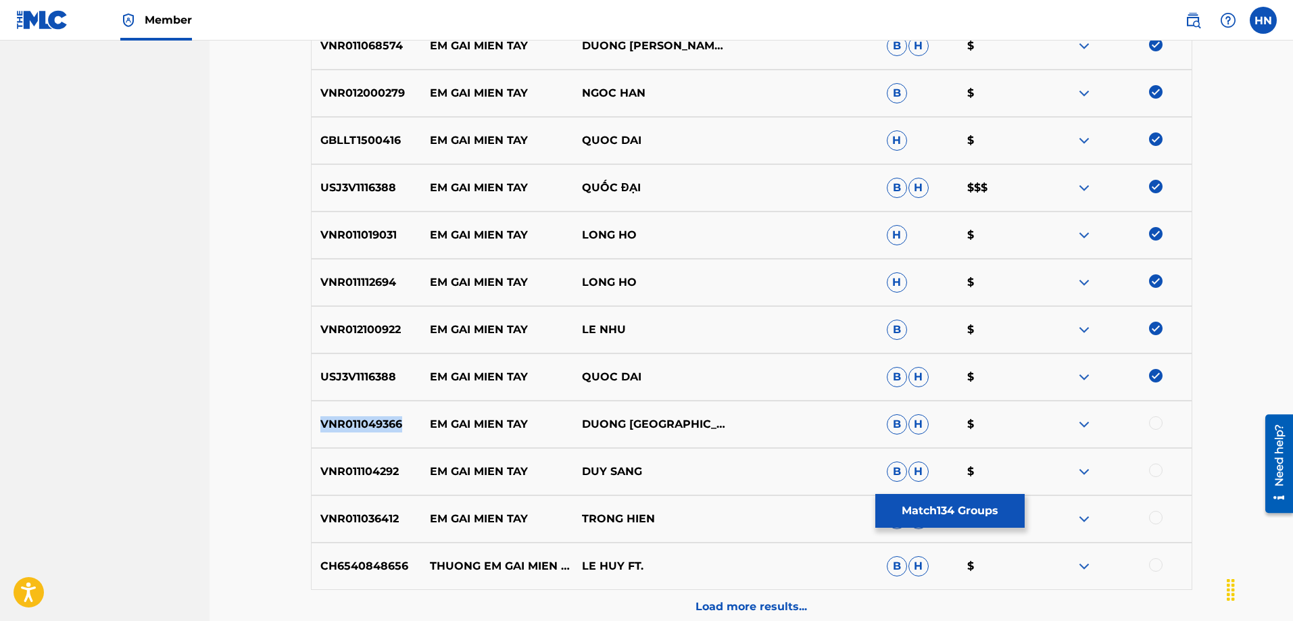
click at [1150, 427] on div at bounding box center [1156, 423] width 14 height 14
click at [1150, 427] on div at bounding box center [1115, 424] width 152 height 16
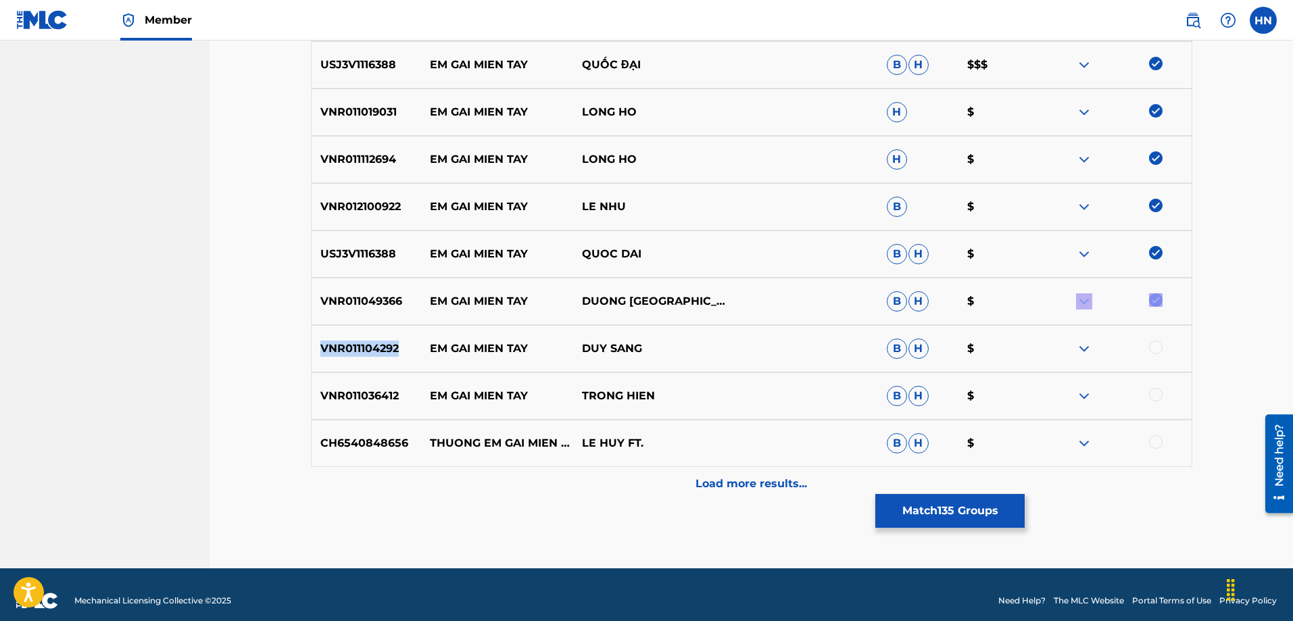
scroll to position [1518, 0]
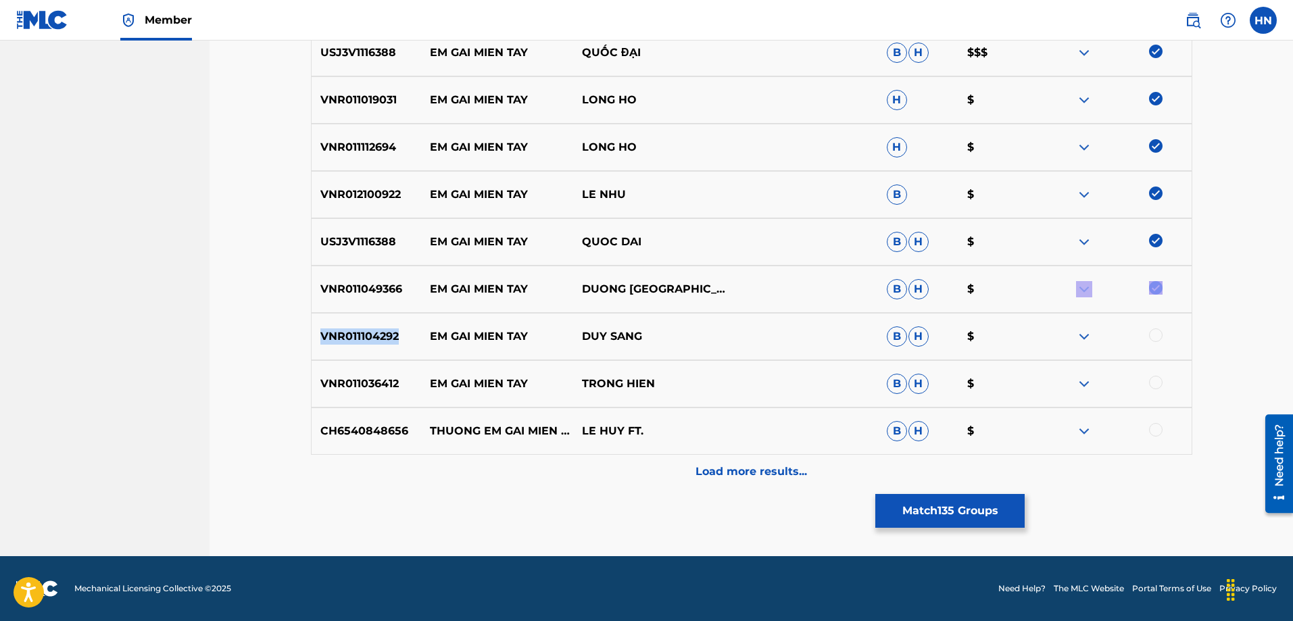
click at [376, 330] on p "VNR011104292" at bounding box center [366, 336] width 109 height 16
click at [1152, 338] on div at bounding box center [1156, 335] width 14 height 14
click at [1152, 338] on div at bounding box center [1115, 336] width 152 height 16
click at [373, 390] on p "VNR011036412" at bounding box center [366, 384] width 109 height 16
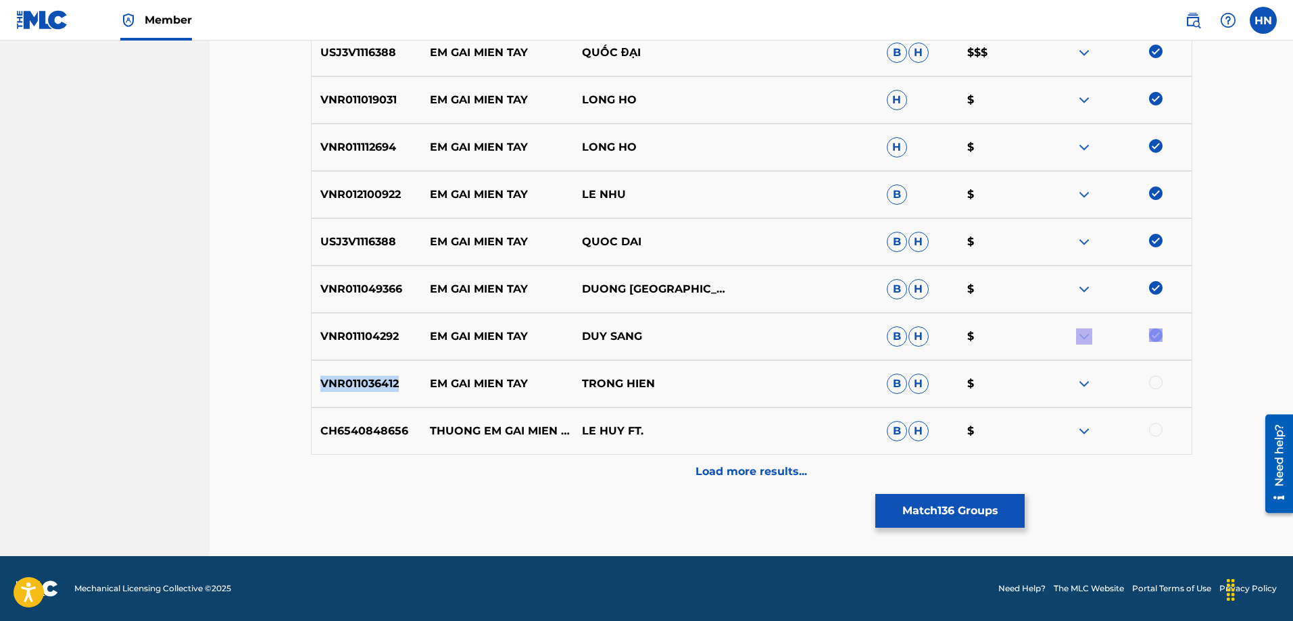
click at [373, 390] on p "VNR011036412" at bounding box center [366, 384] width 109 height 16
click at [1154, 378] on div at bounding box center [1156, 383] width 14 height 14
click at [1154, 378] on div at bounding box center [1115, 384] width 152 height 16
click at [721, 476] on p "Load more results..." at bounding box center [750, 472] width 111 height 16
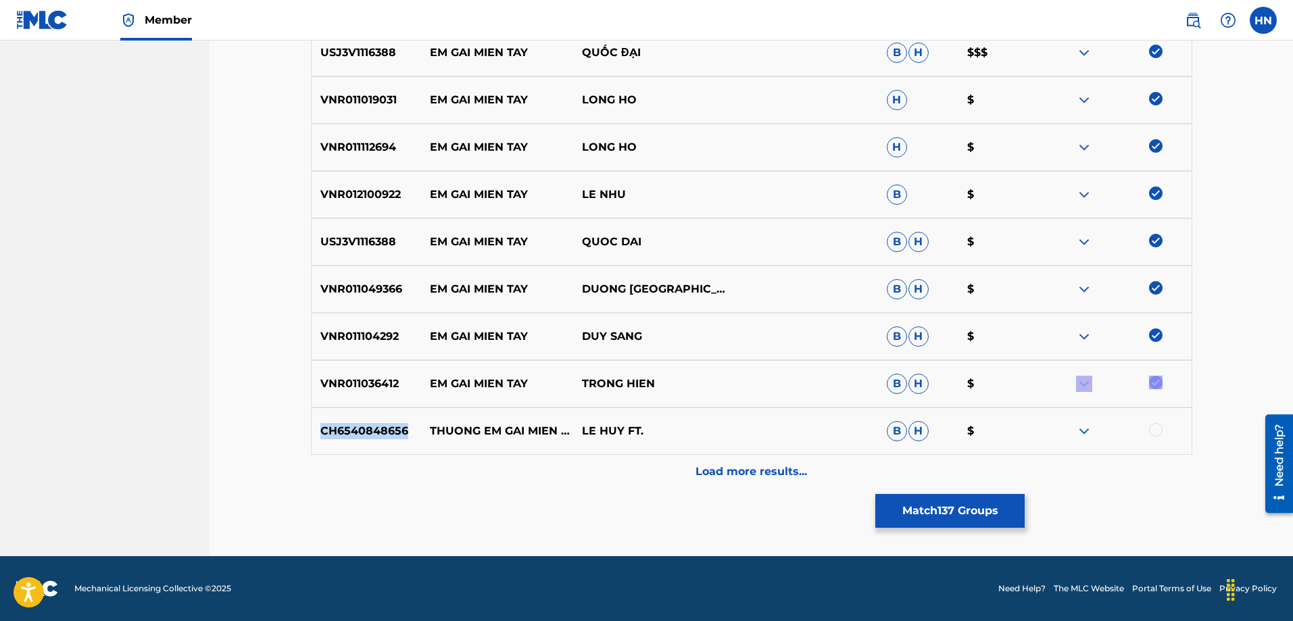
scroll to position [152, 0]
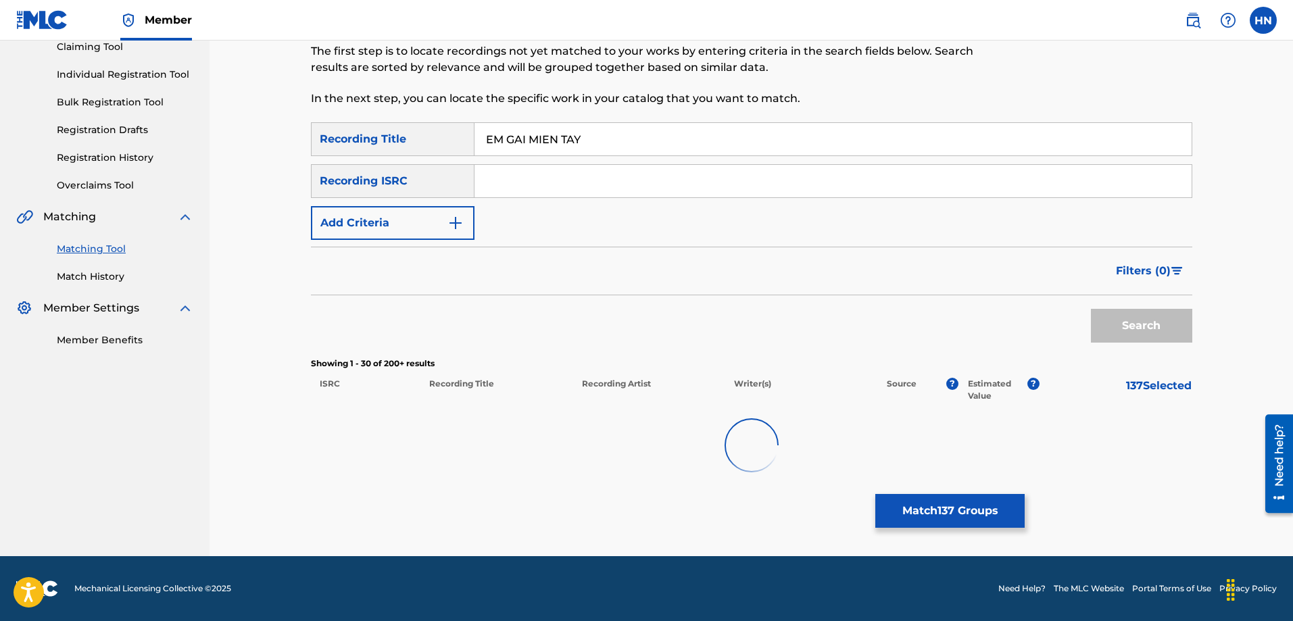
click at [279, 342] on div "Matching Tool The Matching Tool allows Members to match sound recordings to wor…" at bounding box center [751, 239] width 946 height 634
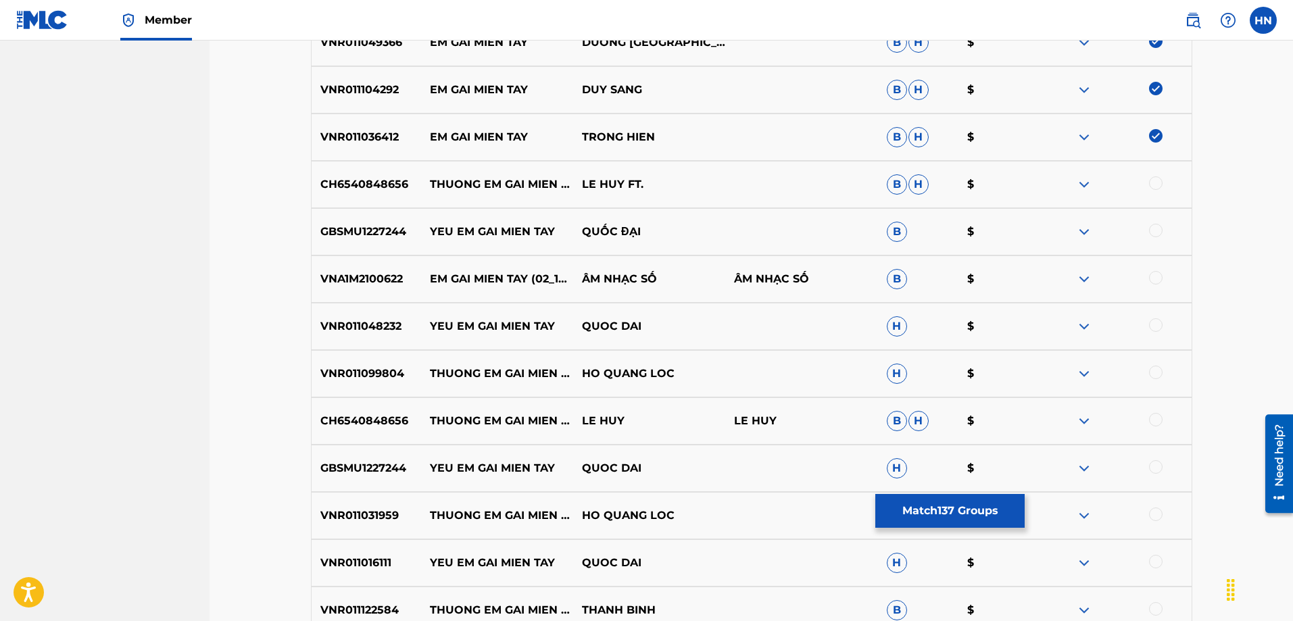
scroll to position [1789, 0]
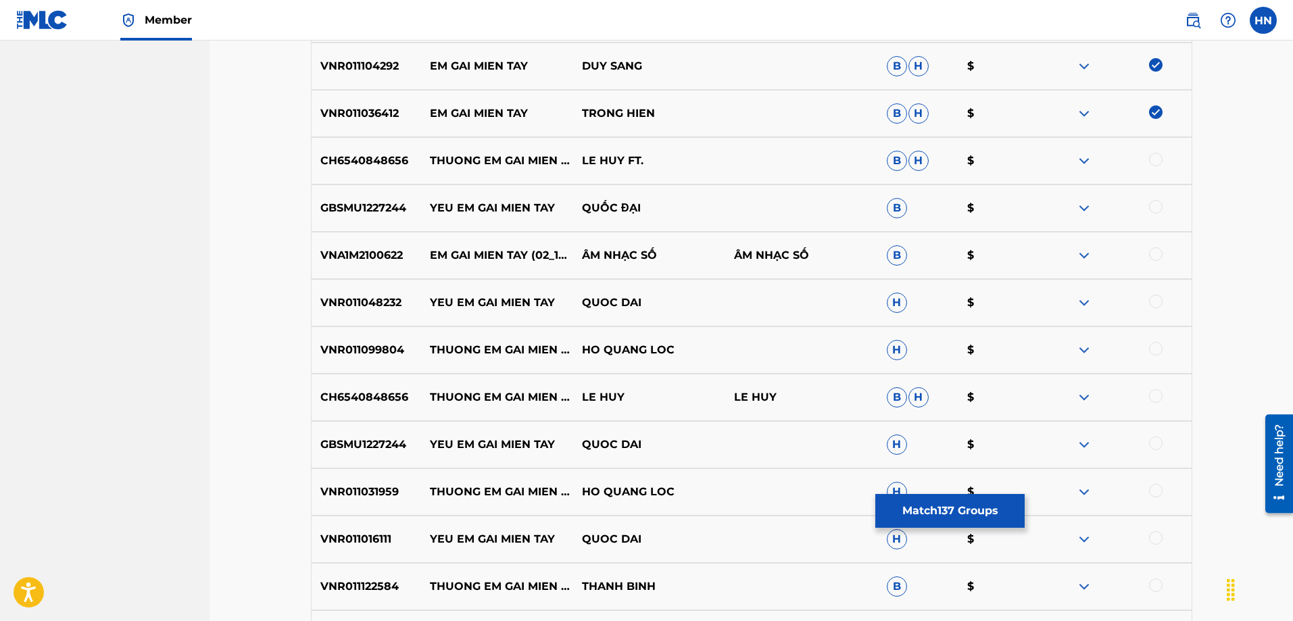
click at [392, 259] on p "VNA1M2100622" at bounding box center [366, 255] width 109 height 16
click at [1156, 249] on div at bounding box center [1156, 254] width 14 height 14
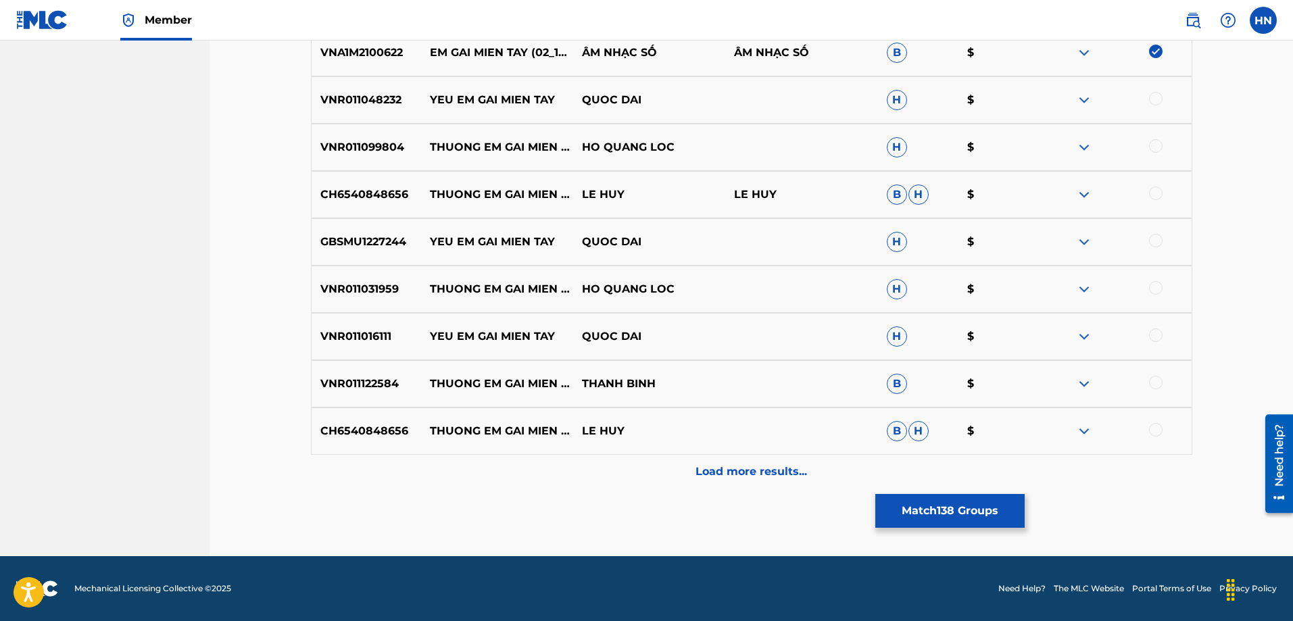
click at [549, 455] on div "Load more results..." at bounding box center [751, 472] width 881 height 34
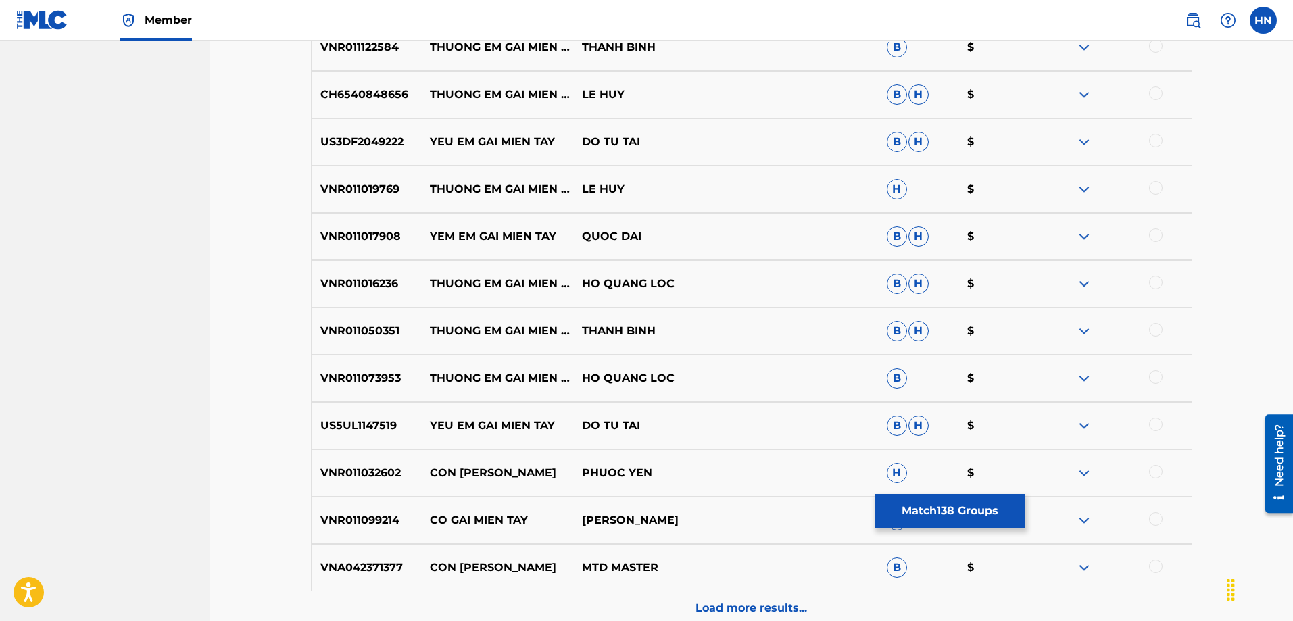
scroll to position [2329, 0]
click at [896, 512] on button "Match 138 Groups" at bounding box center [949, 511] width 149 height 34
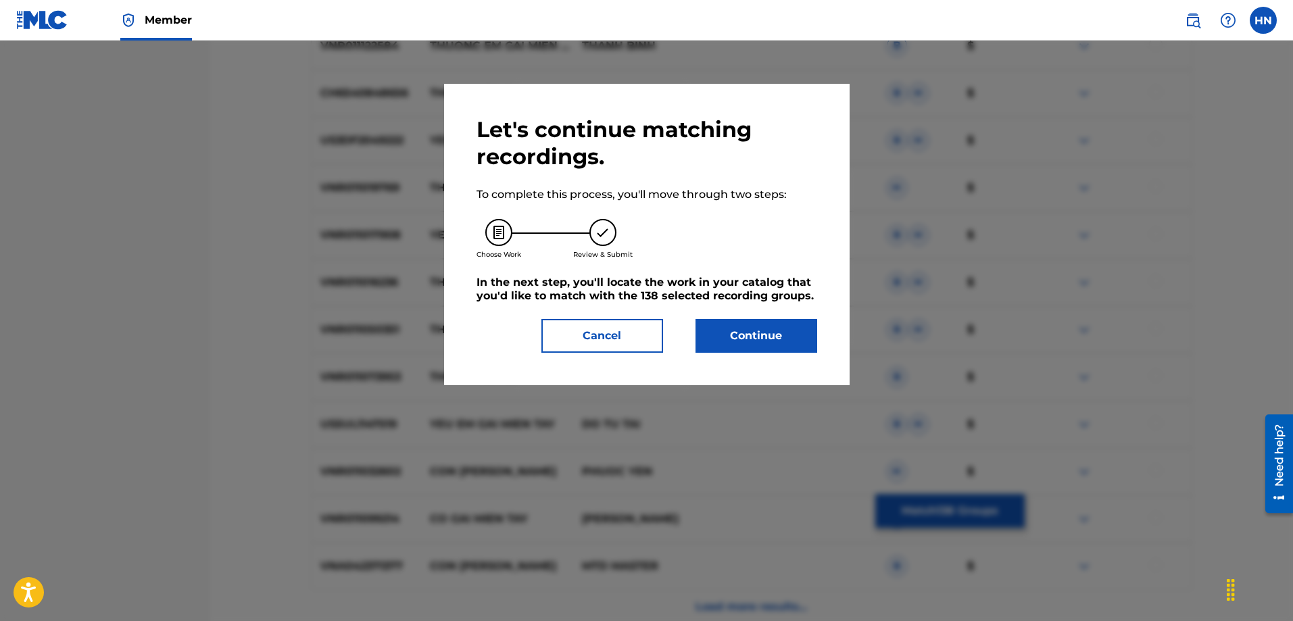
click at [723, 349] on button "Continue" at bounding box center [756, 336] width 122 height 34
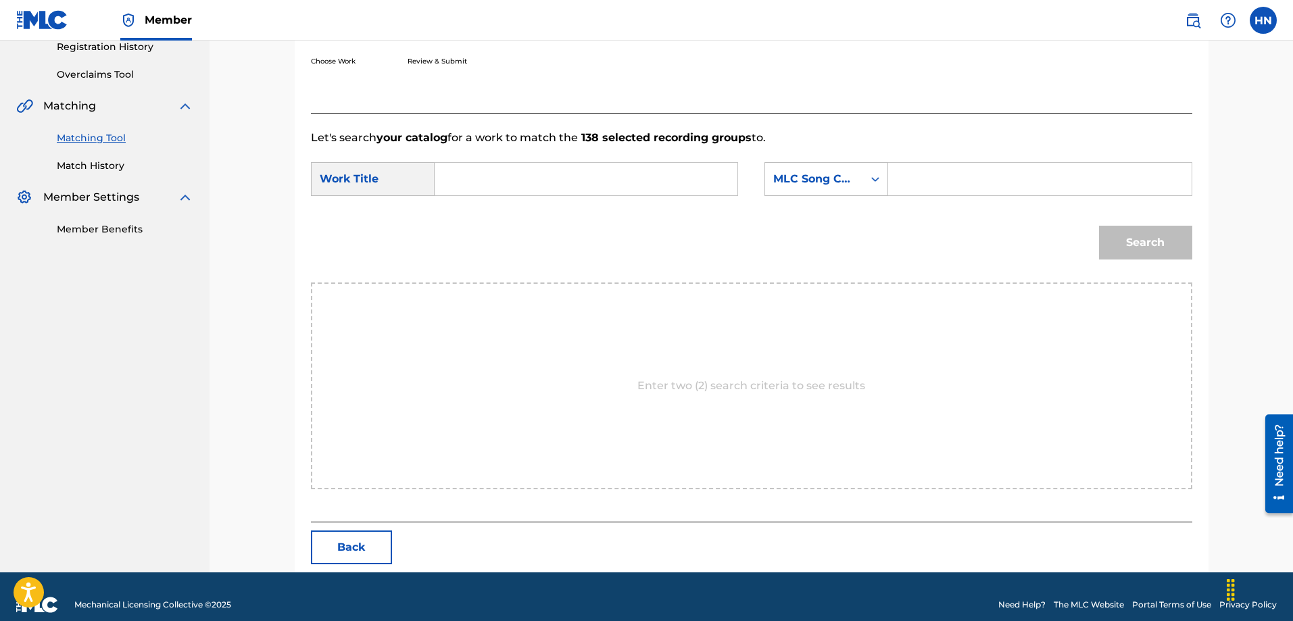
scroll to position [279, 0]
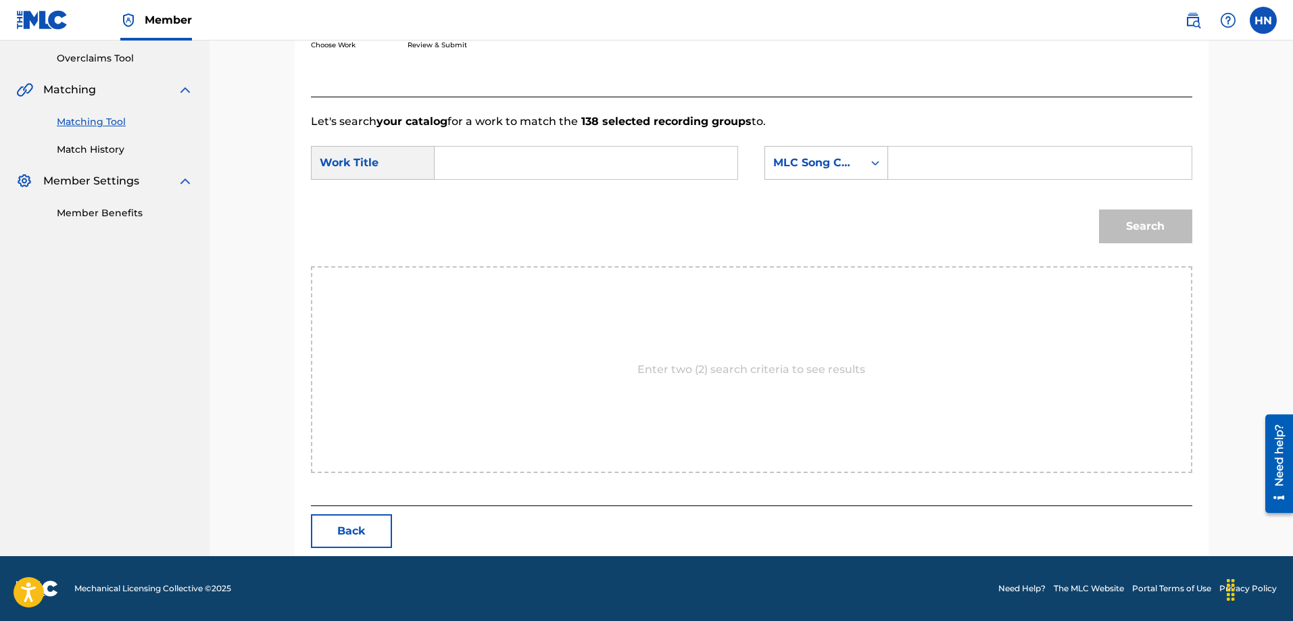
click at [652, 151] on input "Search Form" at bounding box center [586, 163] width 280 height 32
paste input "EM GAI MIEN TAY"
type input "EM GAI MIEN TAY"
click at [832, 149] on div "MLC Song Code" at bounding box center [826, 163] width 124 height 34
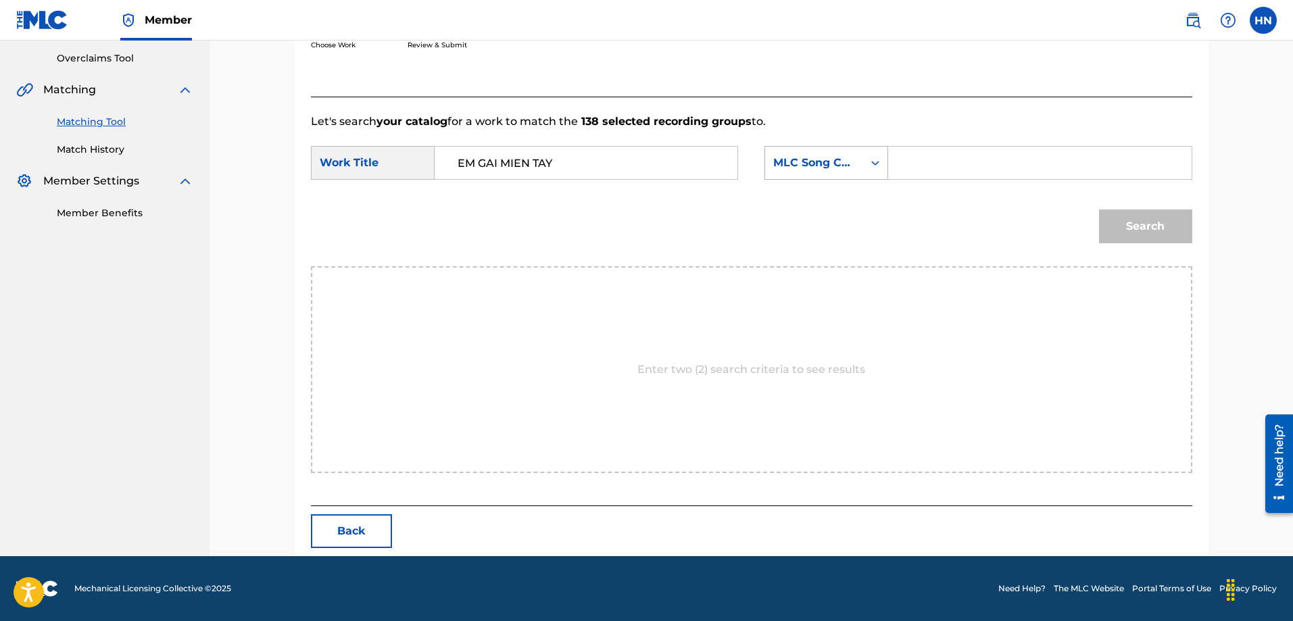
click at [832, 149] on div "MLC Song Code" at bounding box center [826, 163] width 124 height 34
click at [816, 186] on div "ISWC" at bounding box center [826, 181] width 122 height 34
click at [816, 186] on div "SearchWithCriteria9380d8aa-cf33-456c-ba6e-a09836d44b90 Work Title EM GAI MIEN T…" at bounding box center [751, 167] width 881 height 42
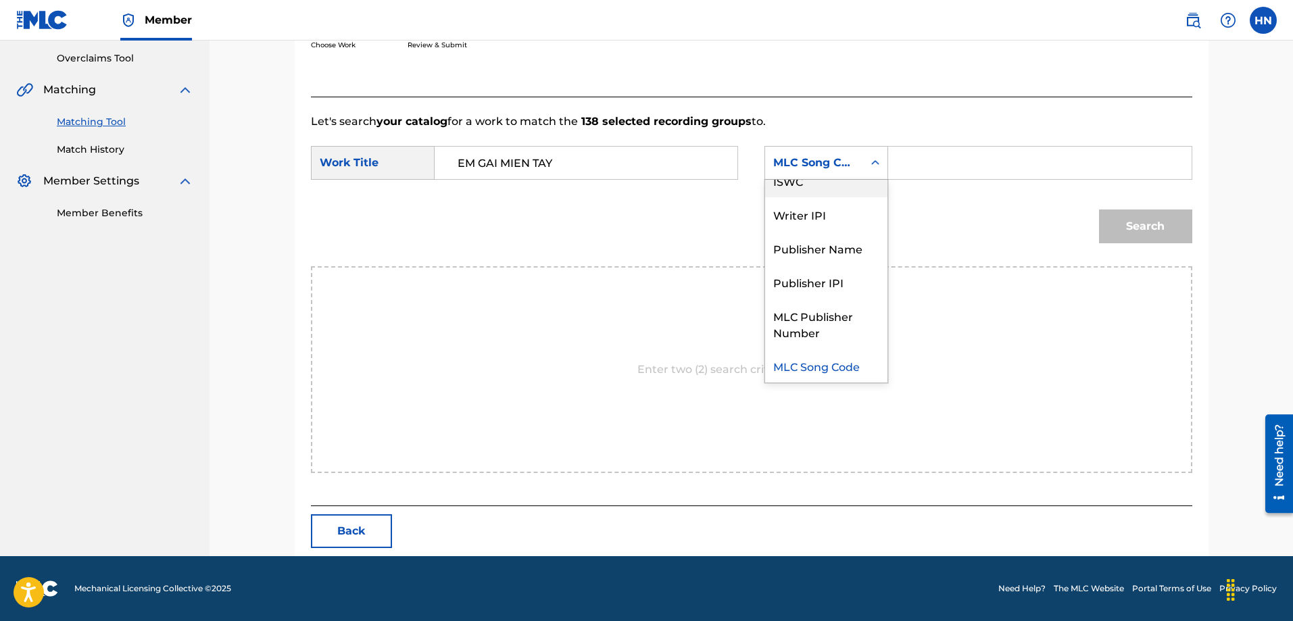
click at [816, 186] on div "SearchWithCriteria9380d8aa-cf33-456c-ba6e-a09836d44b90 Work Title EM GAI MIEN T…" at bounding box center [751, 167] width 881 height 42
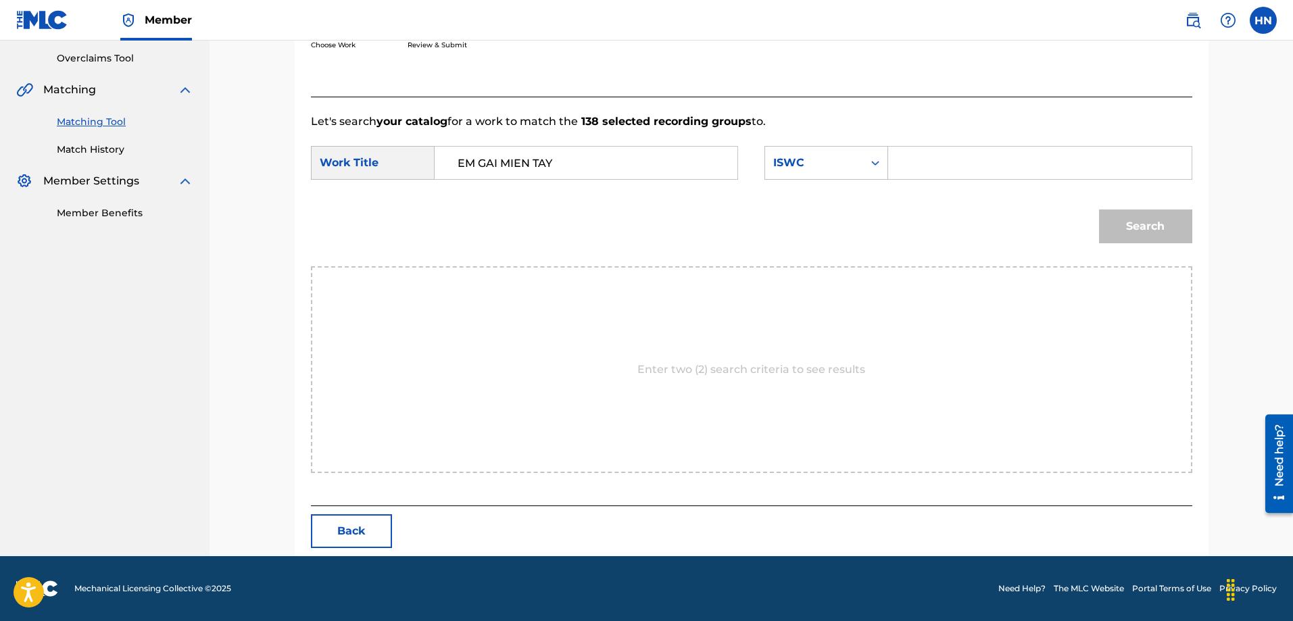
click at [956, 152] on input "Search Form" at bounding box center [1039, 163] width 280 height 32
paste input "T9108465356"
type input "T9108465356"
click at [1128, 237] on button "Search" at bounding box center [1145, 226] width 93 height 34
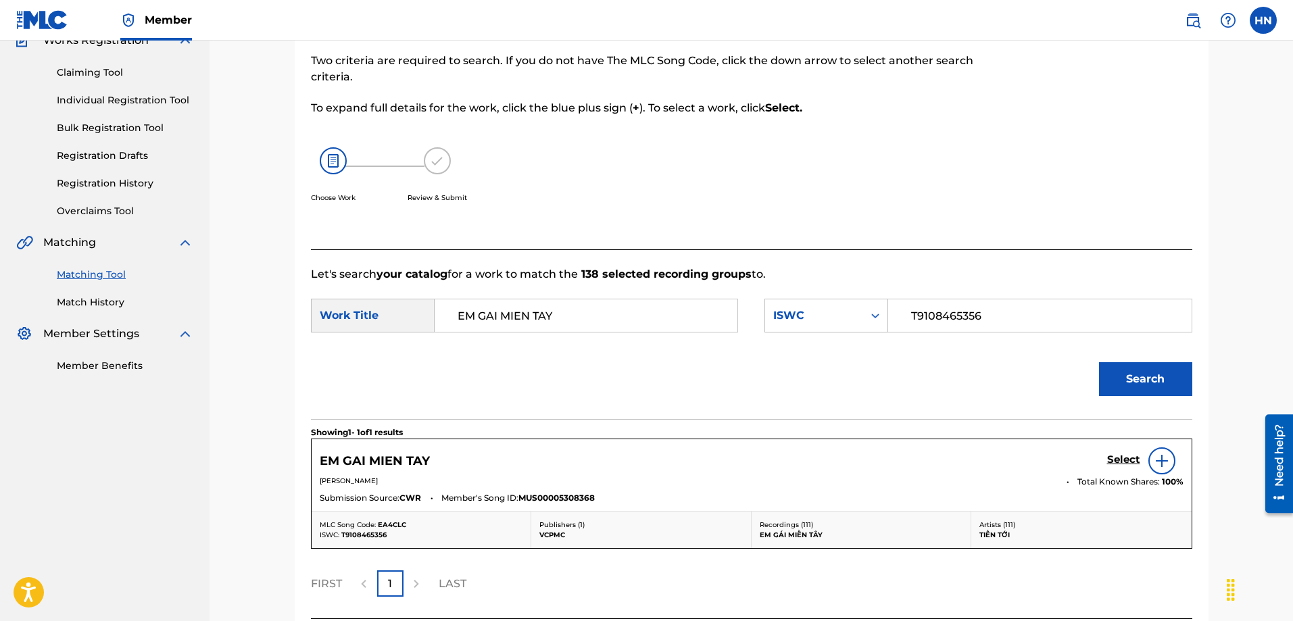
scroll to position [239, 0]
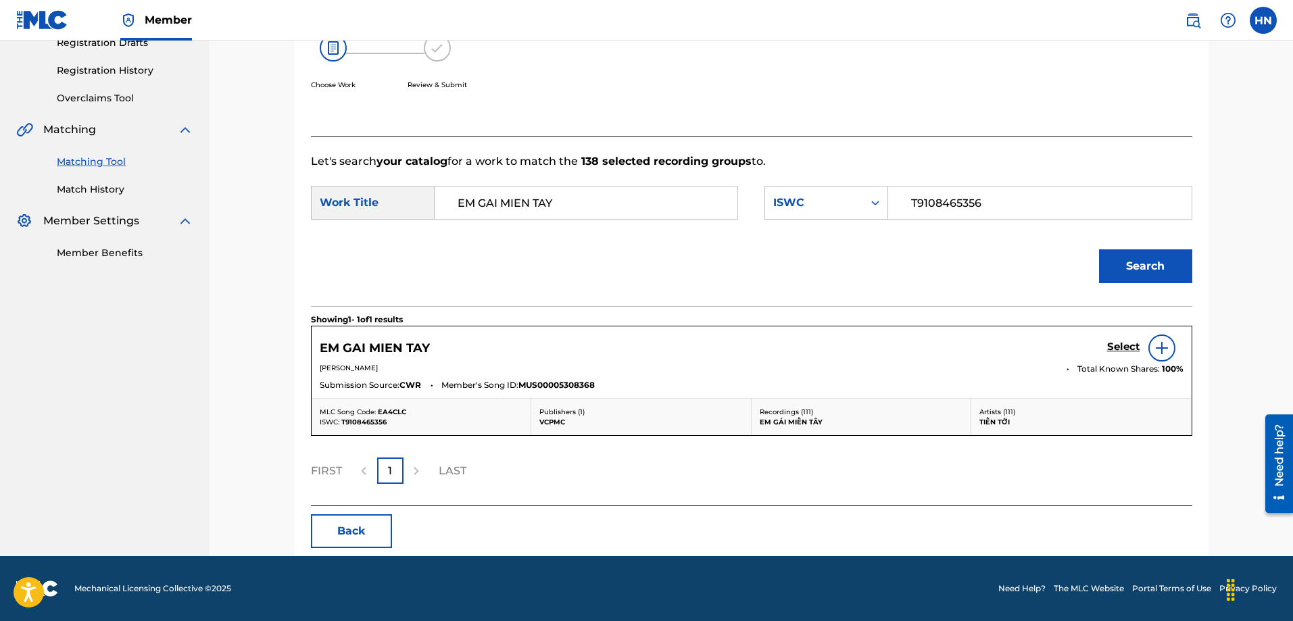
click at [1109, 345] on h5 "Select" at bounding box center [1123, 347] width 33 height 13
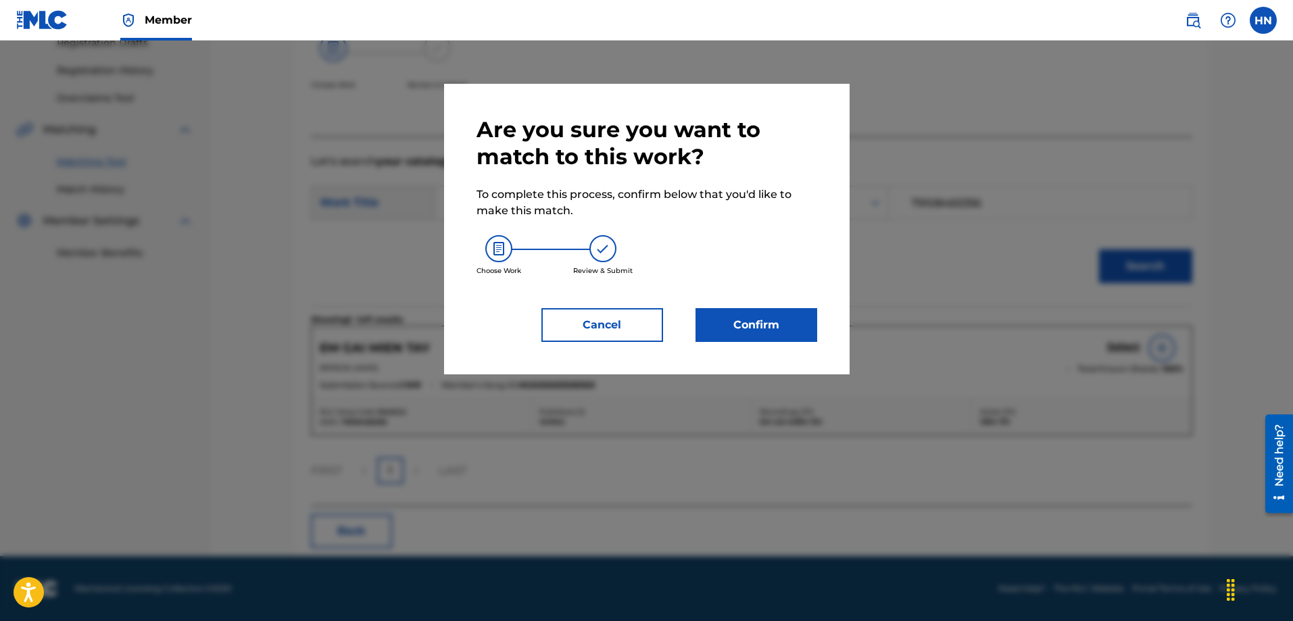
click at [803, 307] on div "Are you sure you want to match to this work? To complete this process, confirm …" at bounding box center [646, 229] width 341 height 226
click at [799, 333] on button "Confirm" at bounding box center [756, 325] width 122 height 34
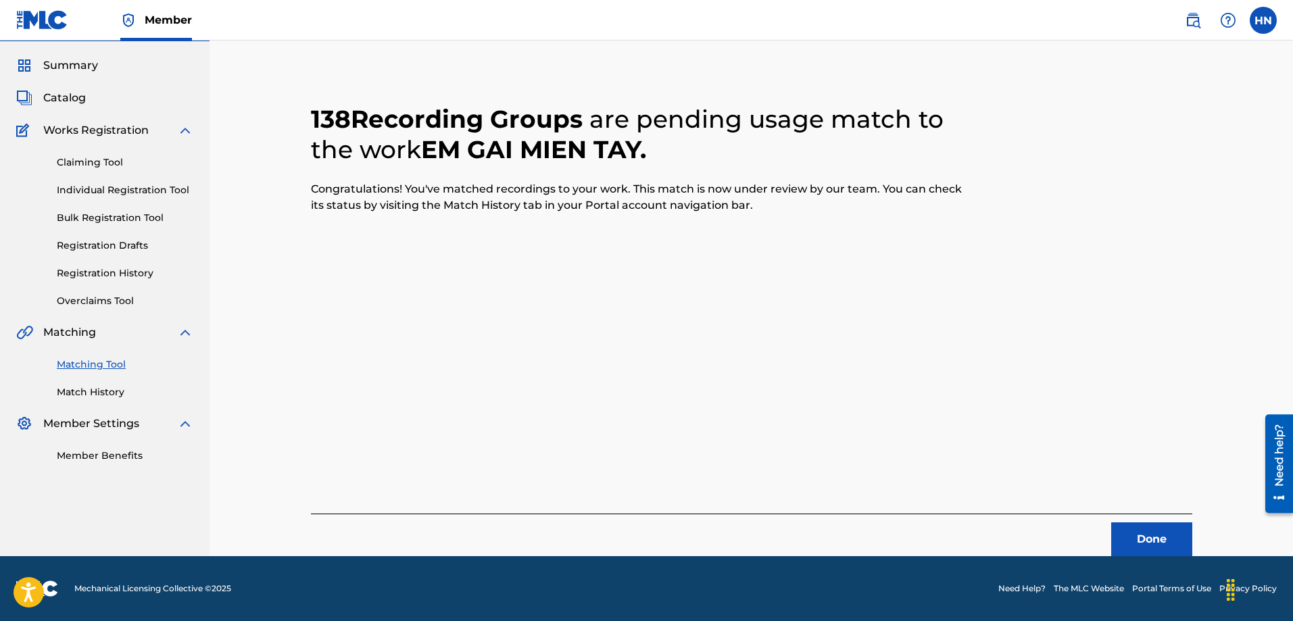
scroll to position [36, 0]
click at [1133, 530] on button "Done" at bounding box center [1151, 539] width 81 height 34
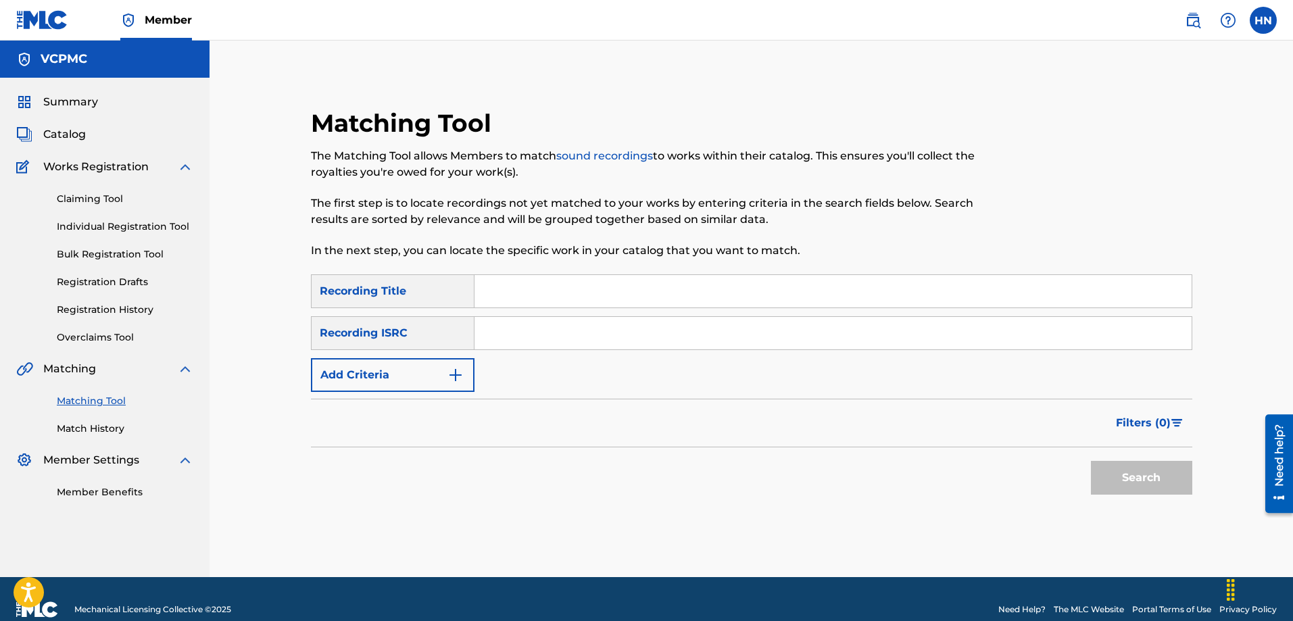
click at [641, 284] on input "Search Form" at bounding box center [832, 291] width 717 height 32
paste input "KHÔNG GÌ CÓ THỂ THAY THẾ EM"
click at [1091, 461] on button "Search" at bounding box center [1141, 478] width 101 height 34
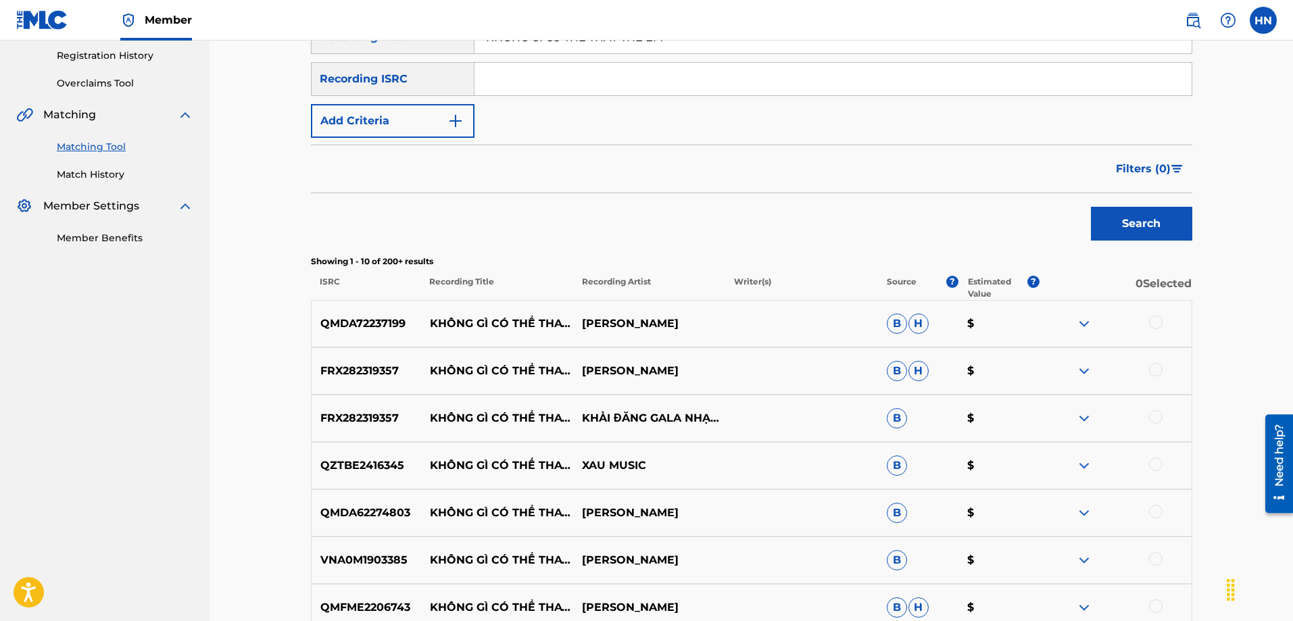
scroll to position [270, 0]
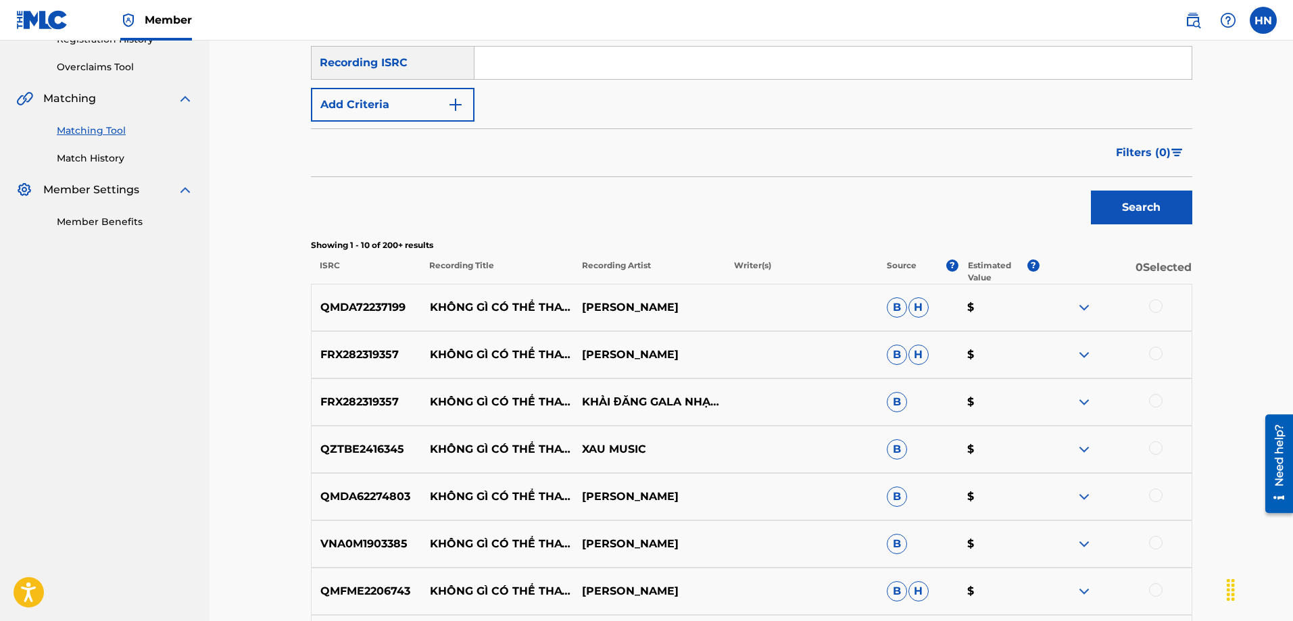
click at [376, 303] on p "QMDA72237199" at bounding box center [366, 307] width 109 height 16
click at [376, 302] on p "QMDA72237199" at bounding box center [366, 307] width 109 height 16
click at [1159, 303] on div at bounding box center [1156, 306] width 14 height 14
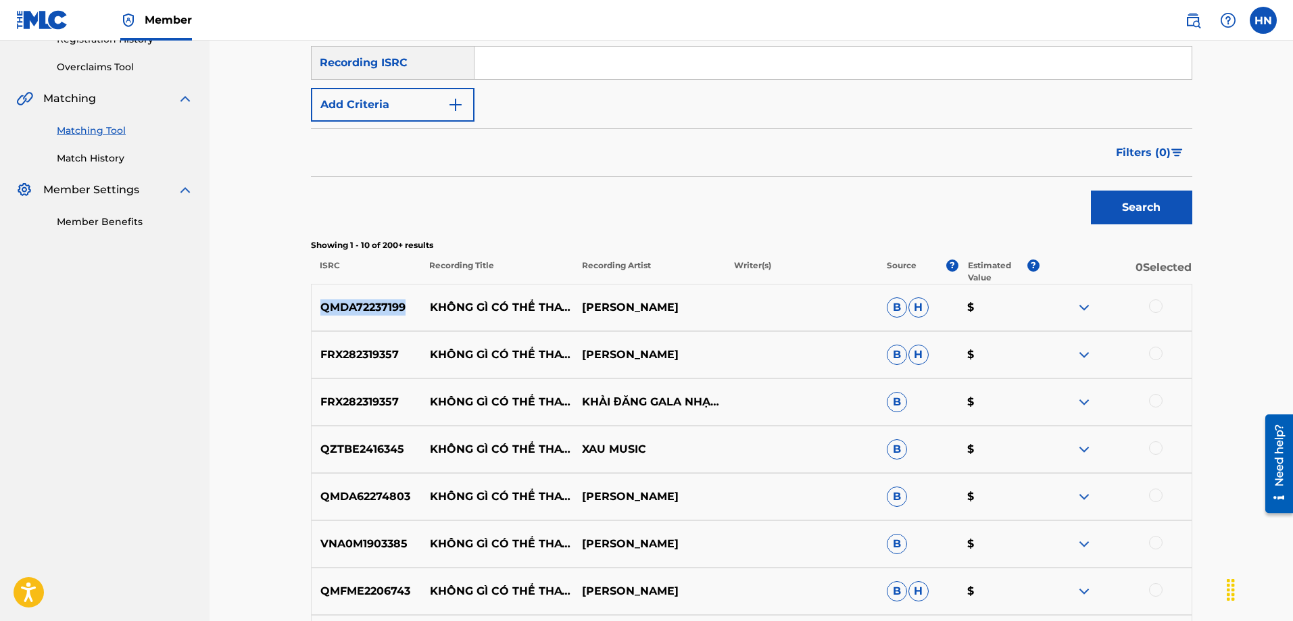
click at [1159, 303] on div at bounding box center [1115, 307] width 152 height 16
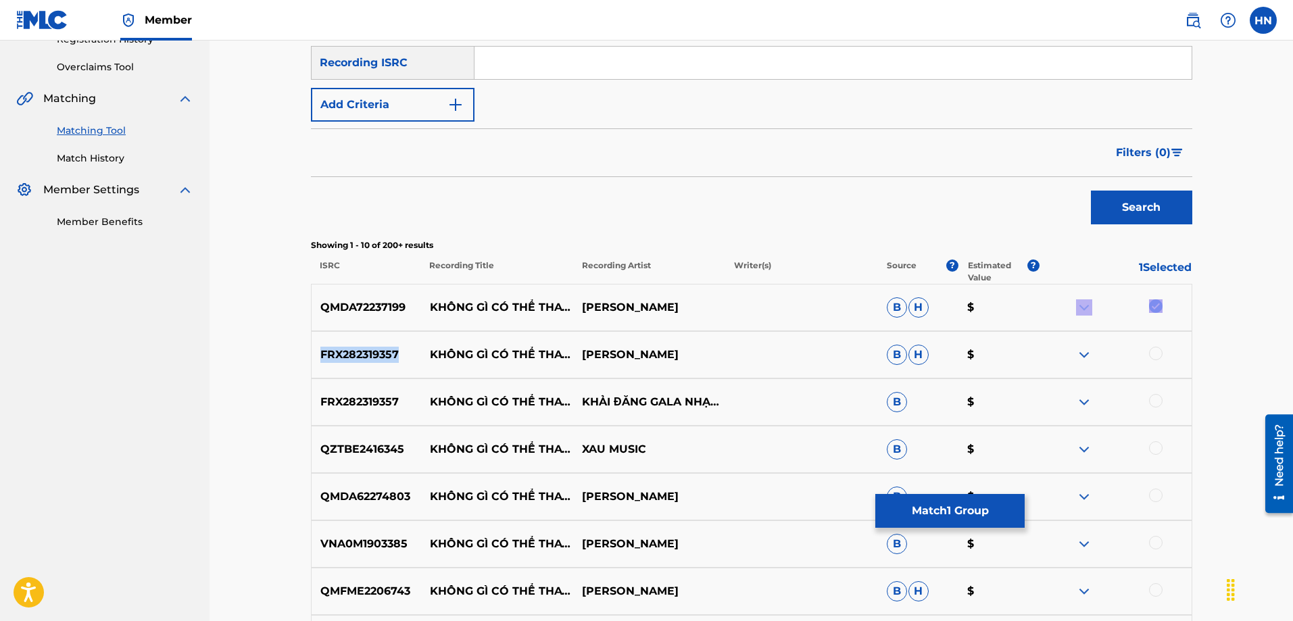
click at [1232, 318] on div "Matching Tool The Matching Tool allows Members to match sound recordings to wor…" at bounding box center [750, 314] width 1083 height 1088
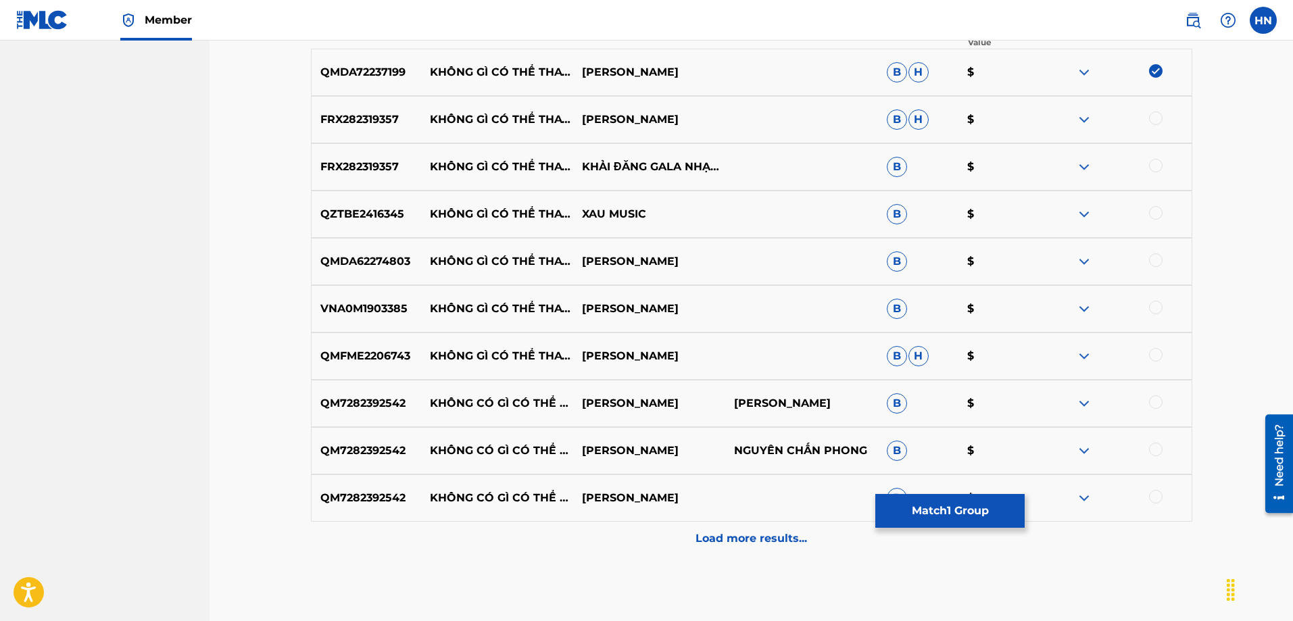
scroll to position [473, 0]
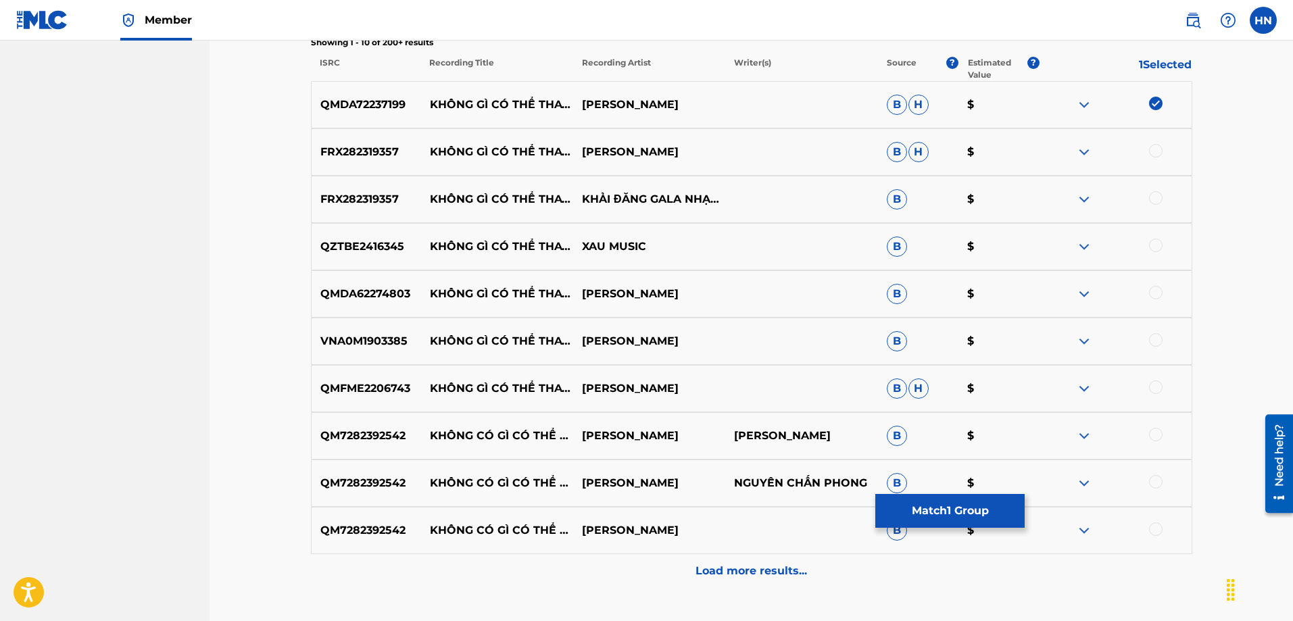
click at [372, 157] on p "FRX282319357" at bounding box center [366, 152] width 109 height 16
click at [1153, 142] on div "FRX282319357 KHÔNG GÌ CÓ THỂ THAY THẾ EM KHẢI ĐĂNG B H $" at bounding box center [751, 151] width 881 height 47
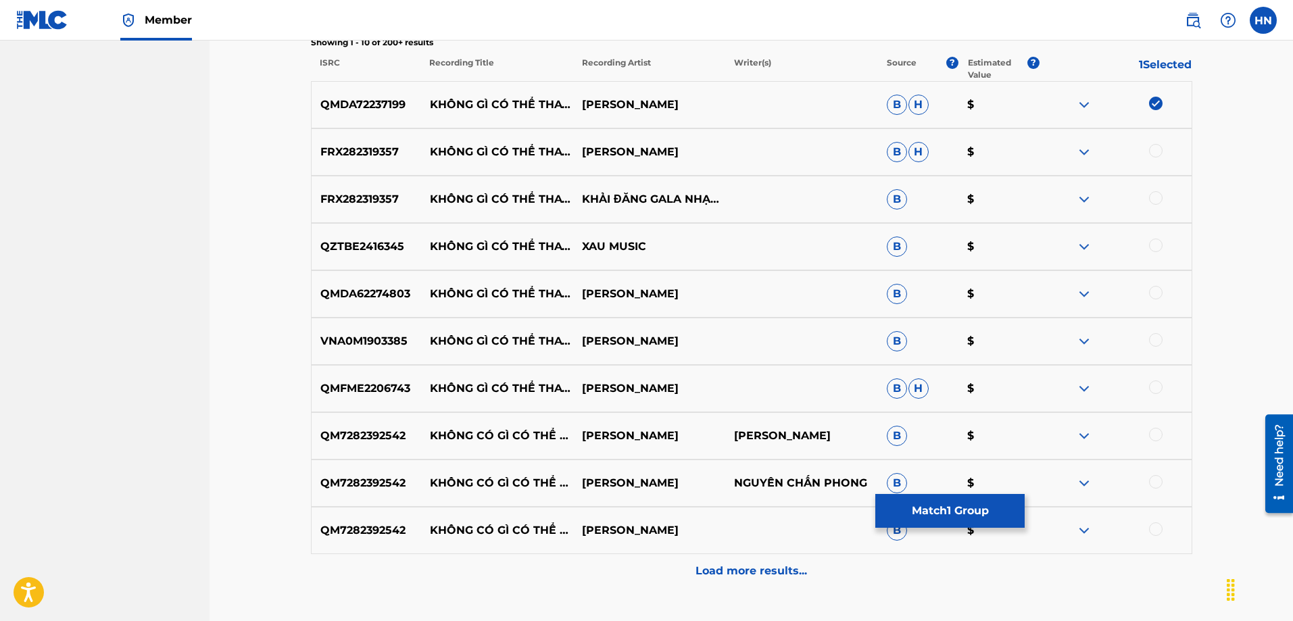
click at [1147, 150] on div at bounding box center [1115, 152] width 152 height 16
click at [1149, 150] on div at bounding box center [1156, 151] width 14 height 14
click at [1149, 150] on div at bounding box center [1115, 152] width 152 height 16
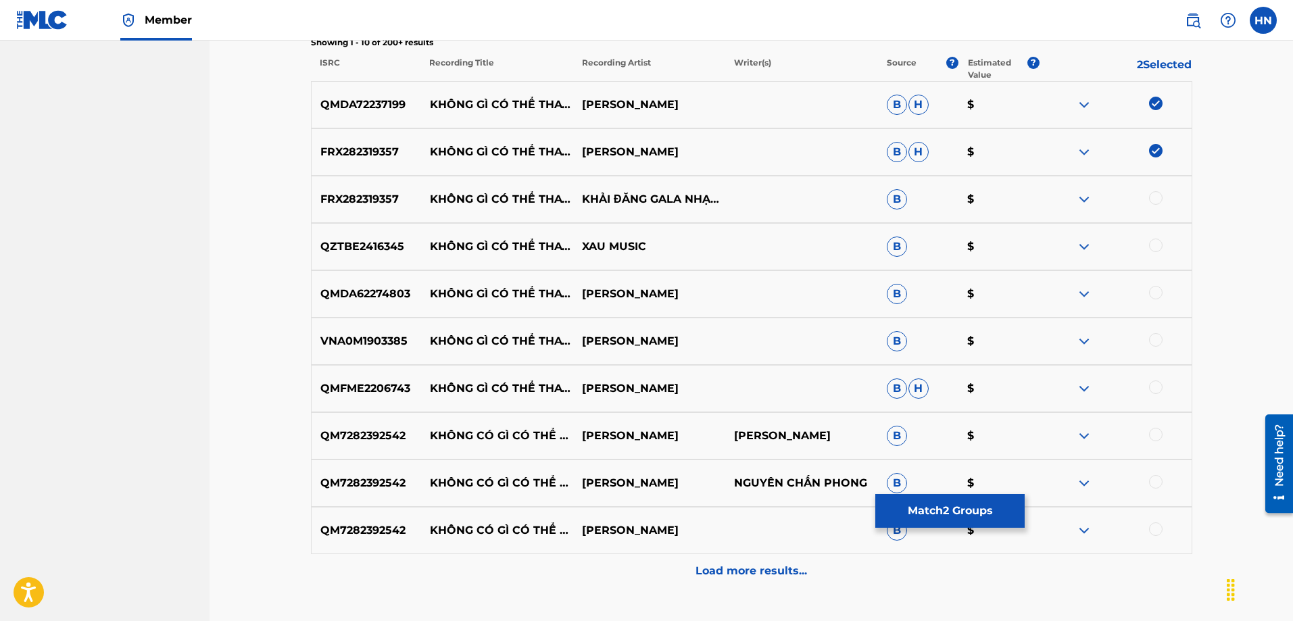
click at [1152, 203] on div at bounding box center [1156, 198] width 14 height 14
click at [1152, 203] on div at bounding box center [1115, 199] width 152 height 16
click at [322, 245] on p "QZTBE2416345" at bounding box center [366, 247] width 109 height 16
click at [342, 240] on p "QZTBE2416345" at bounding box center [366, 247] width 109 height 16
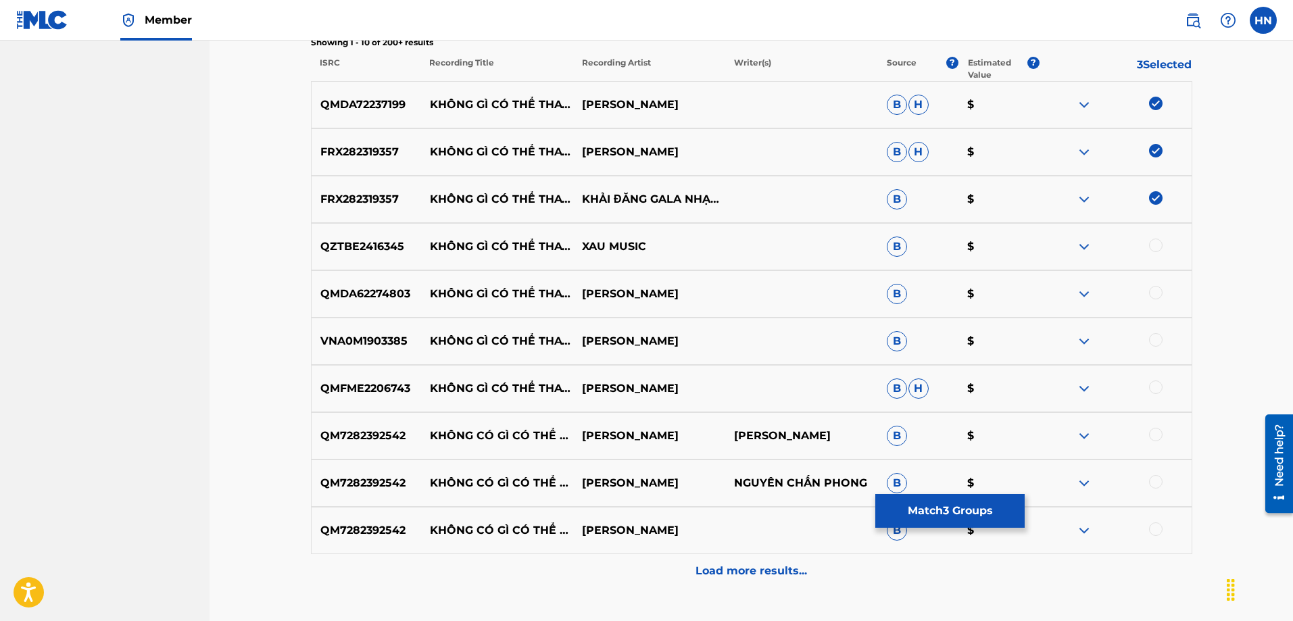
click at [343, 239] on p "QZTBE2416345" at bounding box center [366, 247] width 109 height 16
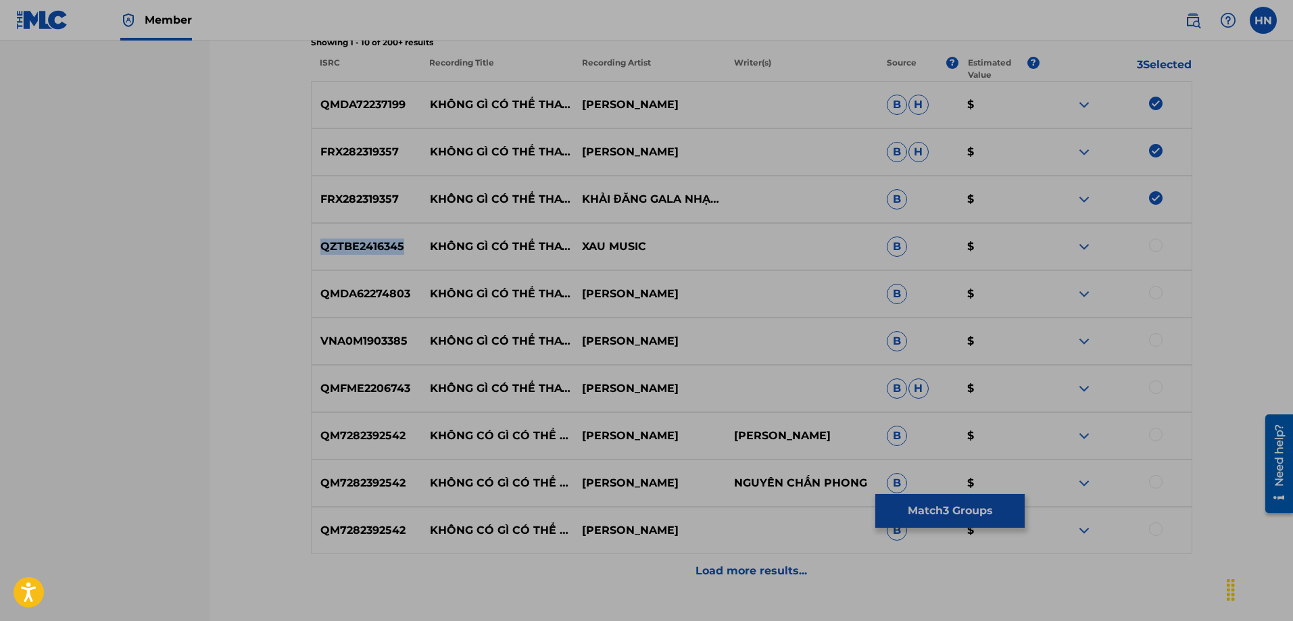
click at [243, 245] on div "Matching Tool The Matching Tool allows Members to match sound recordings to wor…" at bounding box center [750, 112] width 1083 height 1088
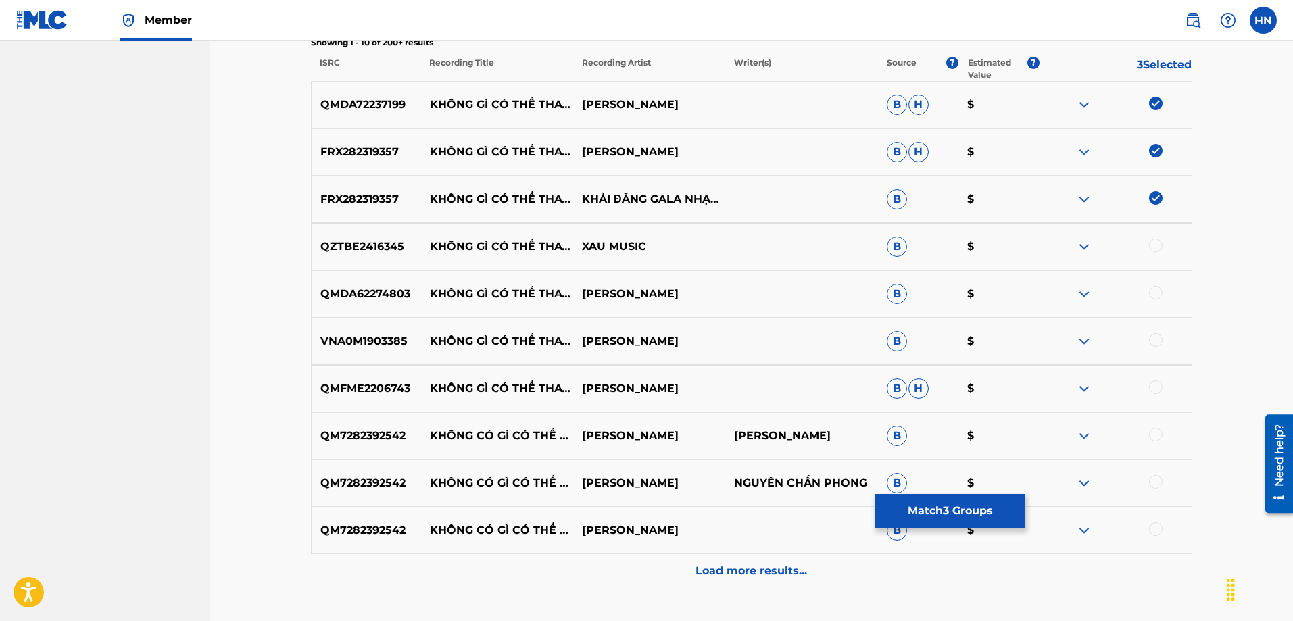
click at [1158, 243] on div at bounding box center [1156, 246] width 14 height 14
click at [365, 297] on p "QMDA62274803" at bounding box center [366, 294] width 109 height 16
click at [1154, 295] on div at bounding box center [1156, 293] width 14 height 14
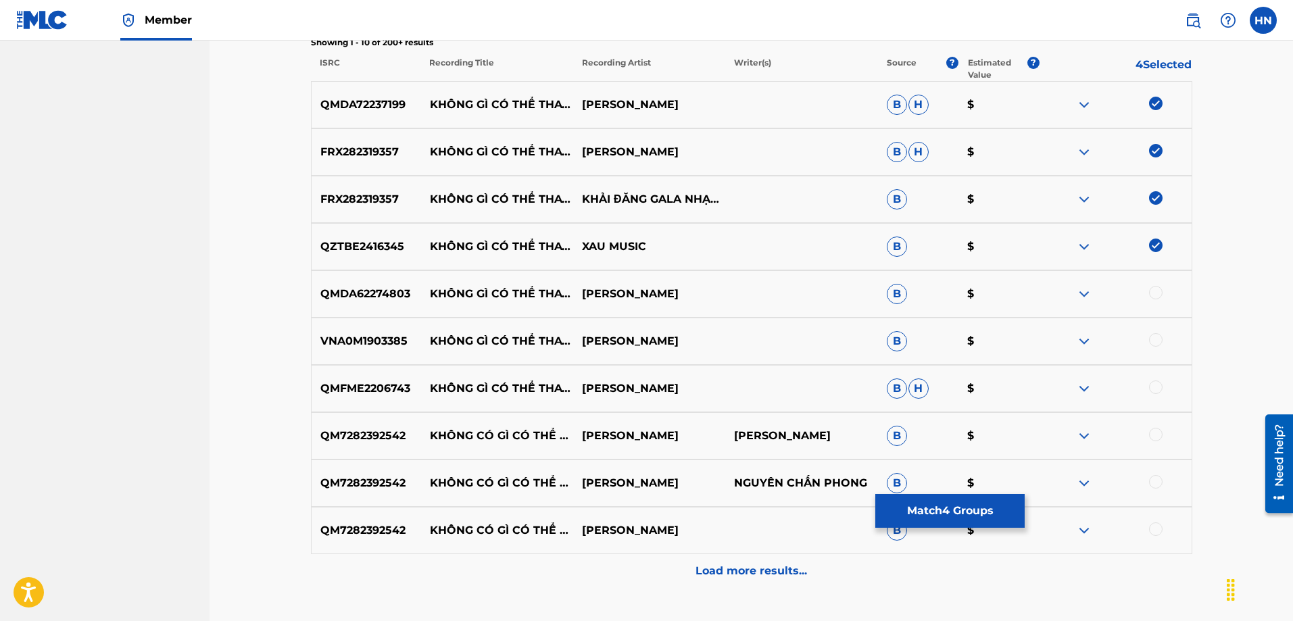
click at [1154, 295] on div at bounding box center [1115, 294] width 152 height 16
click at [237, 333] on div "Matching Tool The Matching Tool allows Members to match sound recordings to wor…" at bounding box center [750, 112] width 1083 height 1088
click at [338, 351] on div "VNA0M1903385 KHÔNG GÌ CÓ THỂ THAY THẾ EM LÂM CHẤN HUY B $" at bounding box center [751, 341] width 881 height 47
click at [338, 345] on p "VNA0M1903385" at bounding box center [366, 341] width 109 height 16
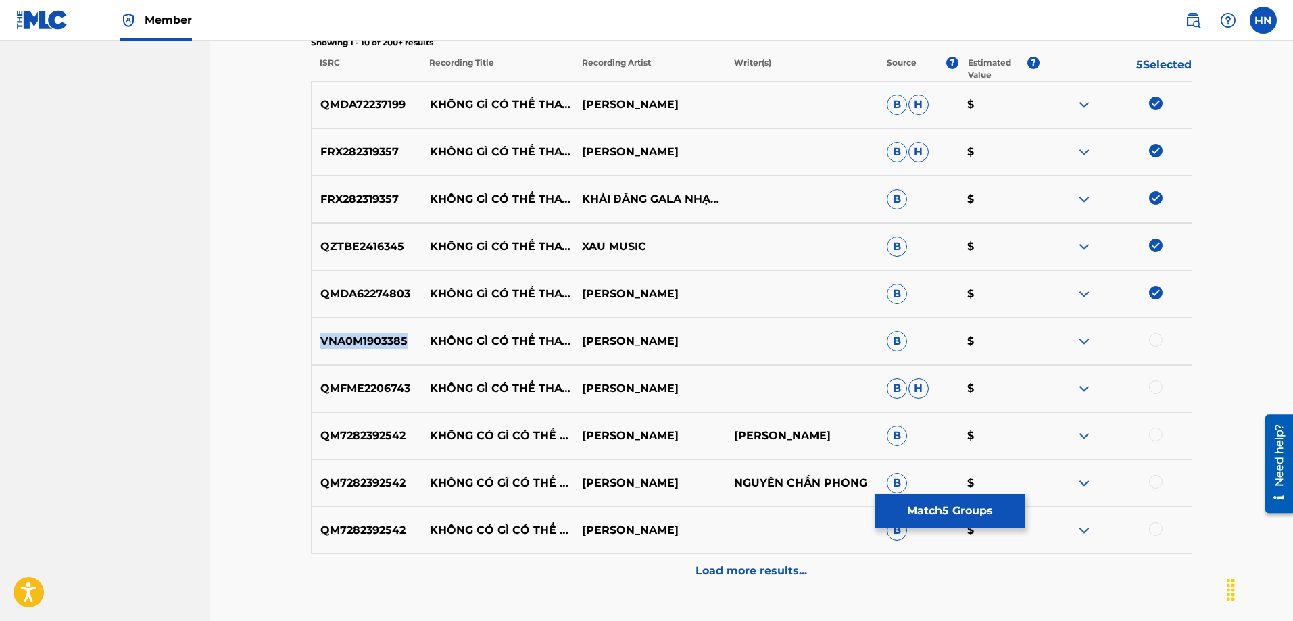
click at [338, 345] on p "VNA0M1903385" at bounding box center [366, 341] width 109 height 16
click at [1158, 334] on div at bounding box center [1156, 340] width 14 height 14
click at [368, 393] on p "QMFME2206743" at bounding box center [366, 388] width 109 height 16
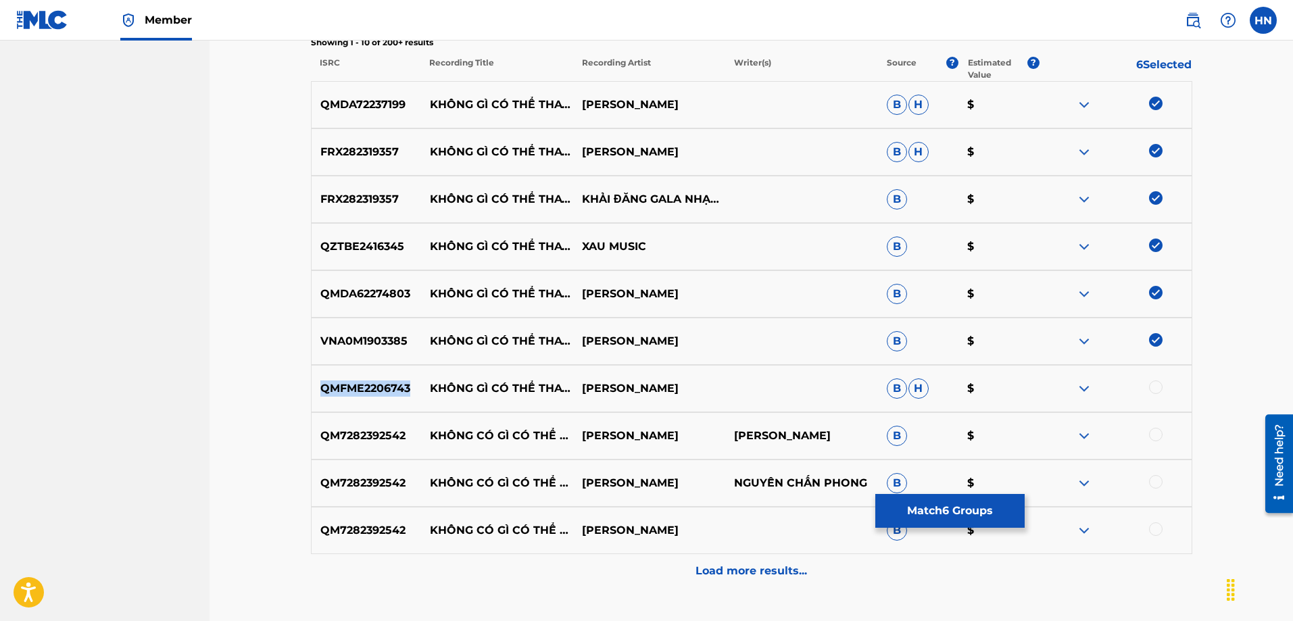
click at [368, 393] on p "QMFME2206743" at bounding box center [366, 388] width 109 height 16
click at [1149, 387] on div at bounding box center [1156, 387] width 14 height 14
click at [1149, 387] on div at bounding box center [1115, 388] width 152 height 16
click at [358, 436] on p "QM7282392542" at bounding box center [366, 436] width 109 height 16
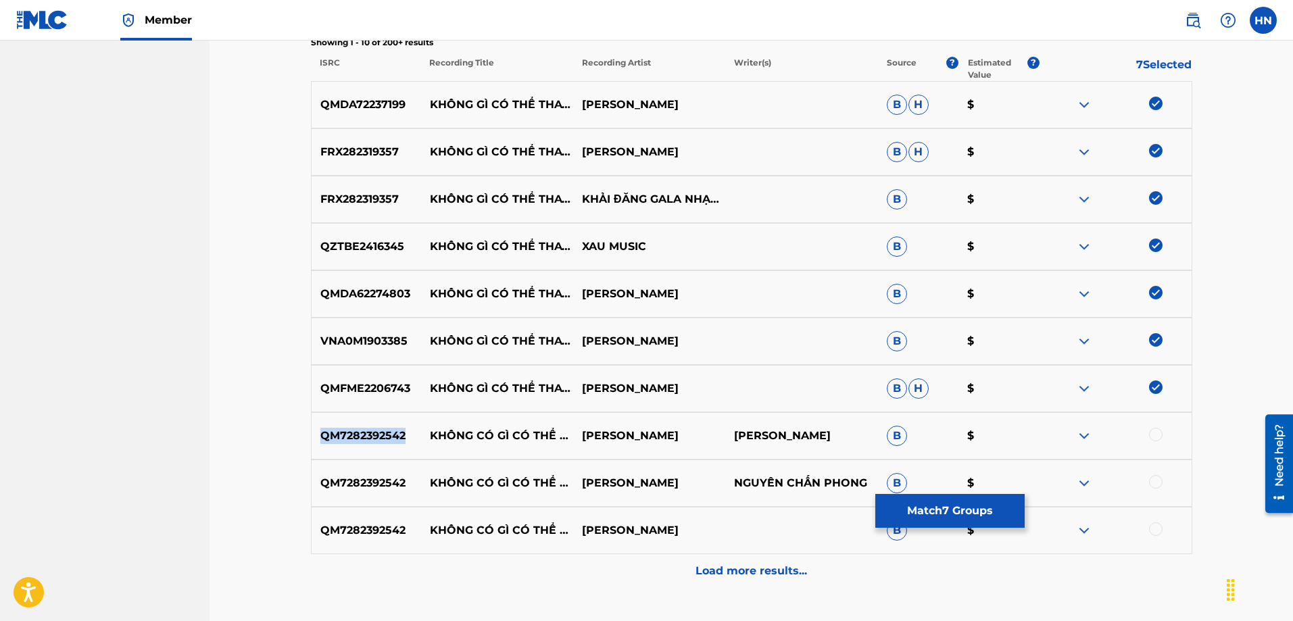
click at [1151, 428] on div at bounding box center [1156, 435] width 14 height 14
click at [1151, 428] on div at bounding box center [1115, 436] width 152 height 16
click at [1151, 484] on div at bounding box center [1156, 482] width 14 height 14
click at [1151, 484] on div at bounding box center [1115, 483] width 152 height 16
click at [1155, 528] on div at bounding box center [1156, 529] width 14 height 14
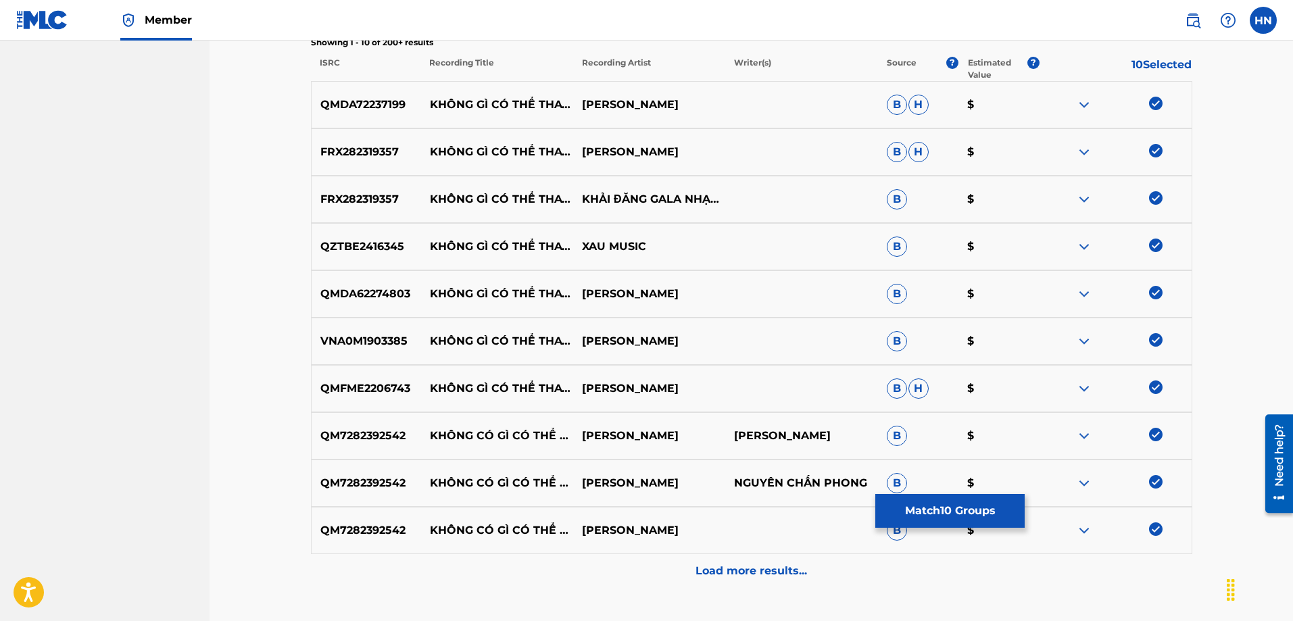
click at [716, 574] on p "Load more results..." at bounding box center [750, 571] width 111 height 16
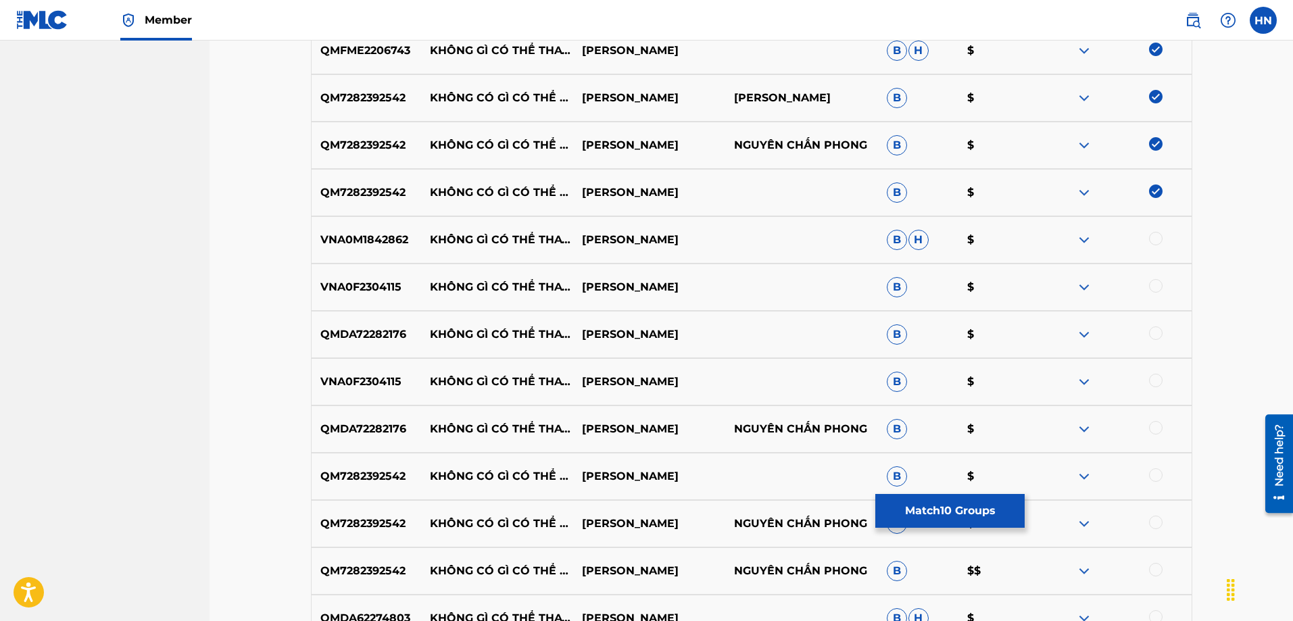
scroll to position [878, 0]
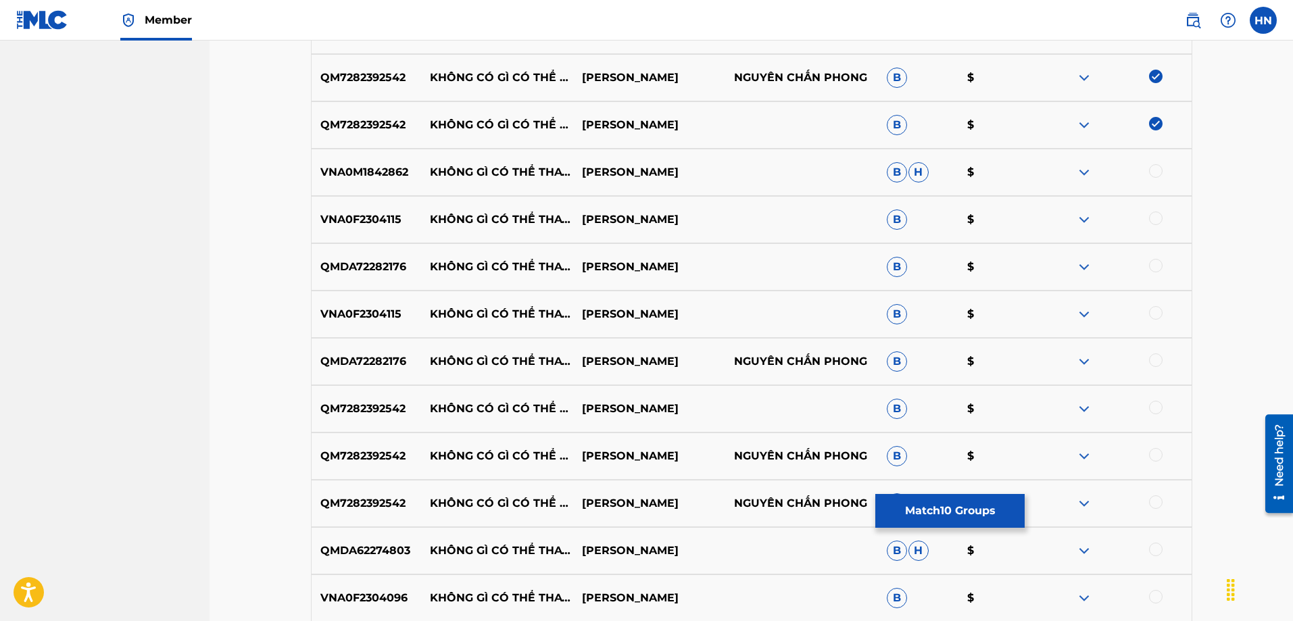
click at [393, 174] on p "VNA0M1842862" at bounding box center [366, 172] width 109 height 16
click at [1154, 176] on div at bounding box center [1156, 171] width 14 height 14
click at [1154, 176] on div at bounding box center [1115, 172] width 152 height 16
click at [379, 212] on p "VNA0F2304115" at bounding box center [366, 220] width 109 height 16
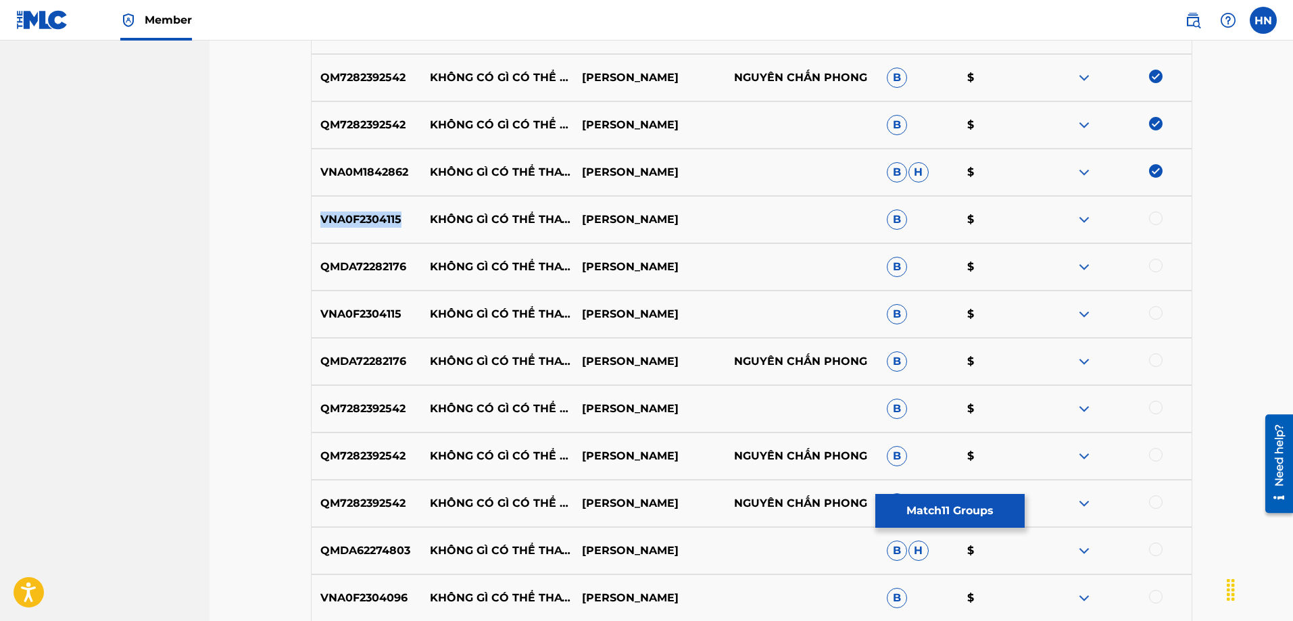
click at [379, 212] on p "VNA0F2304115" at bounding box center [366, 220] width 109 height 16
click at [1157, 220] on div at bounding box center [1156, 219] width 14 height 14
click at [1157, 220] on div at bounding box center [1115, 220] width 152 height 16
click at [365, 264] on p "QMDA72282176" at bounding box center [366, 267] width 109 height 16
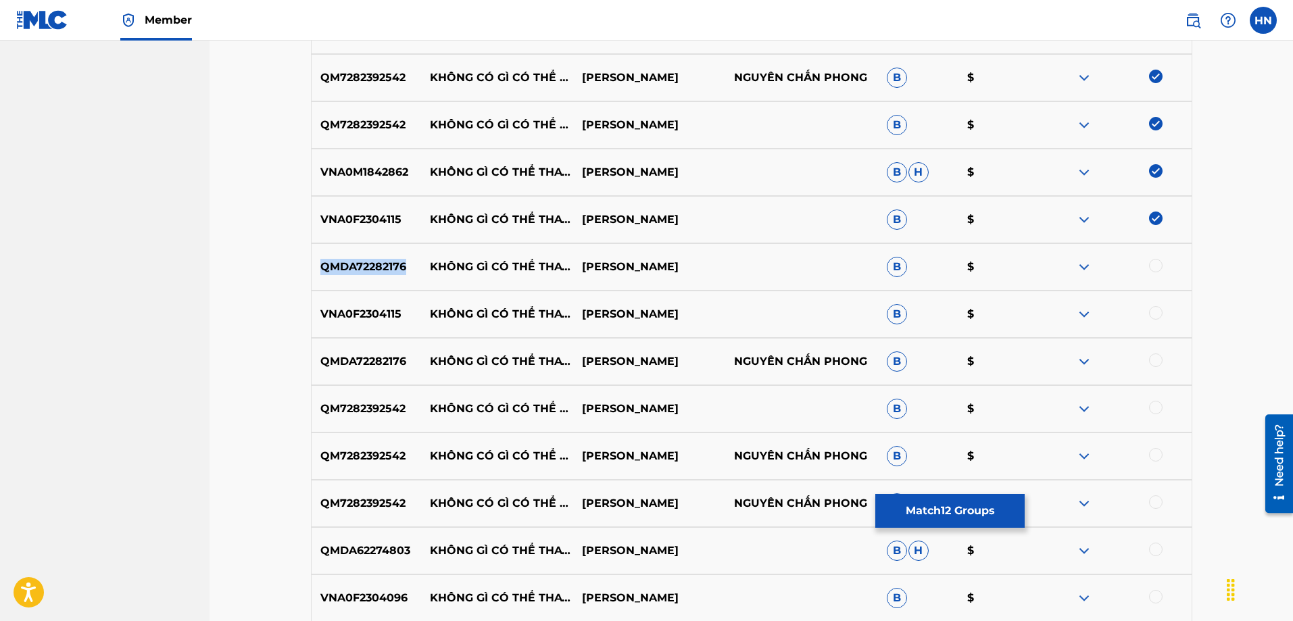
click at [365, 264] on p "QMDA72282176" at bounding box center [366, 267] width 109 height 16
click at [1151, 266] on div at bounding box center [1156, 266] width 14 height 14
click at [1159, 318] on div at bounding box center [1156, 313] width 14 height 14
click at [1159, 318] on div at bounding box center [1115, 314] width 152 height 16
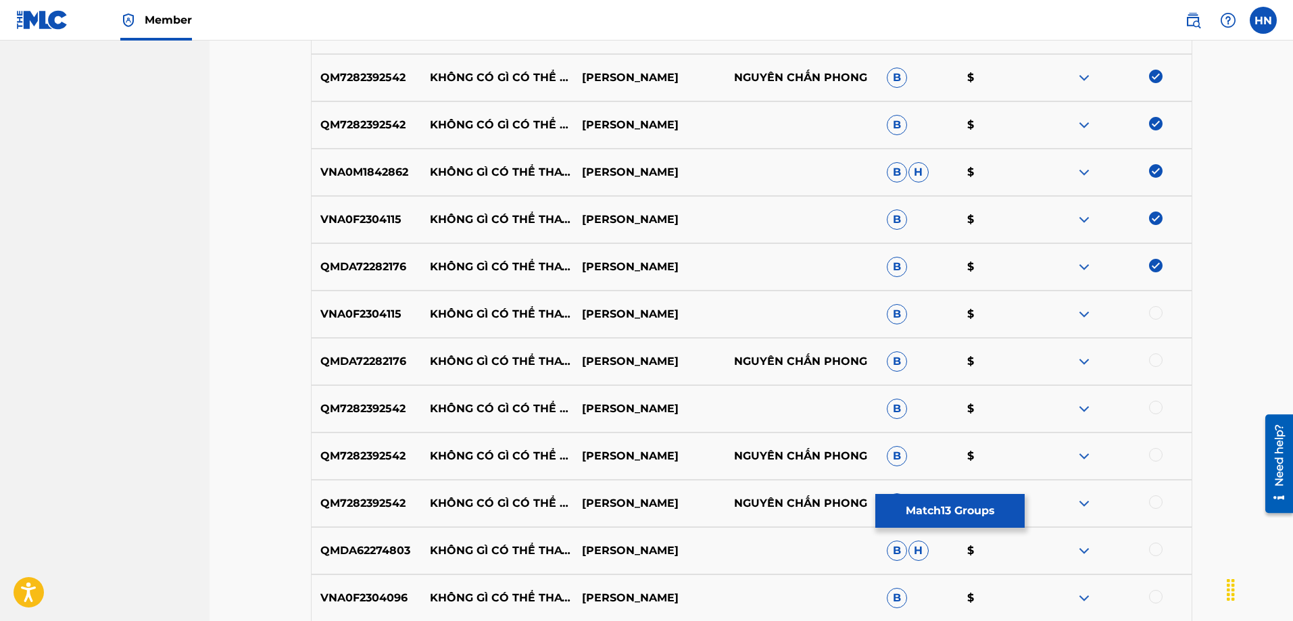
click at [1159, 318] on div at bounding box center [1115, 314] width 152 height 16
click at [1154, 364] on div at bounding box center [1156, 360] width 14 height 14
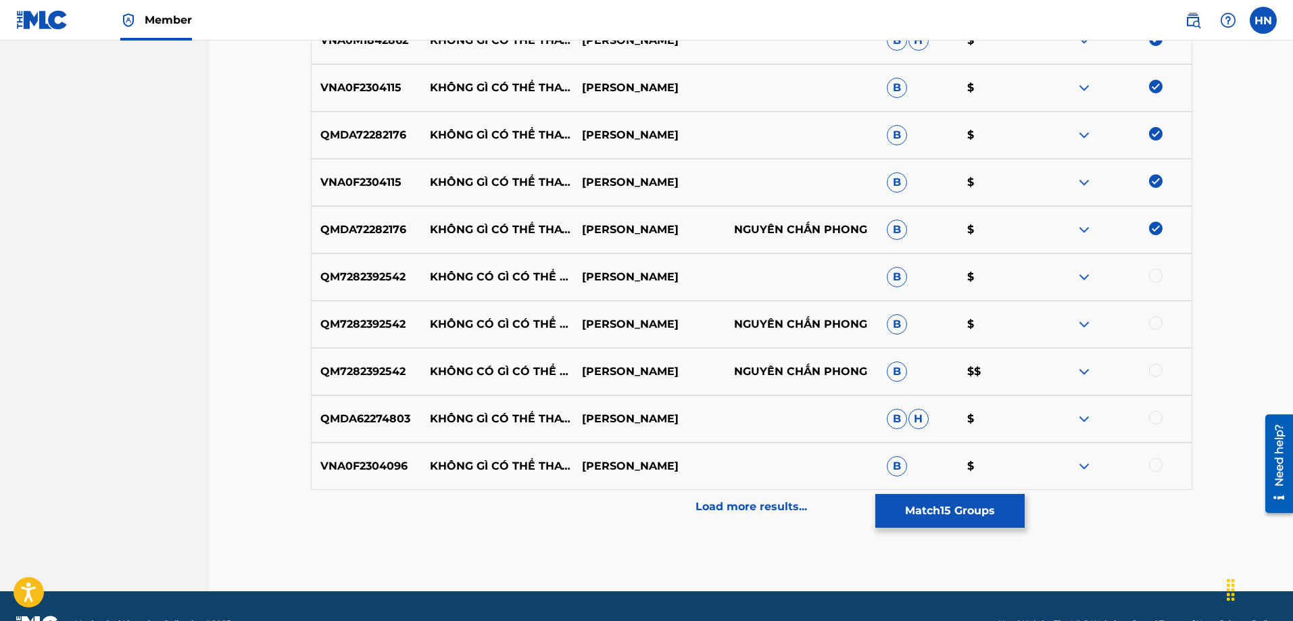
scroll to position [1045, 0]
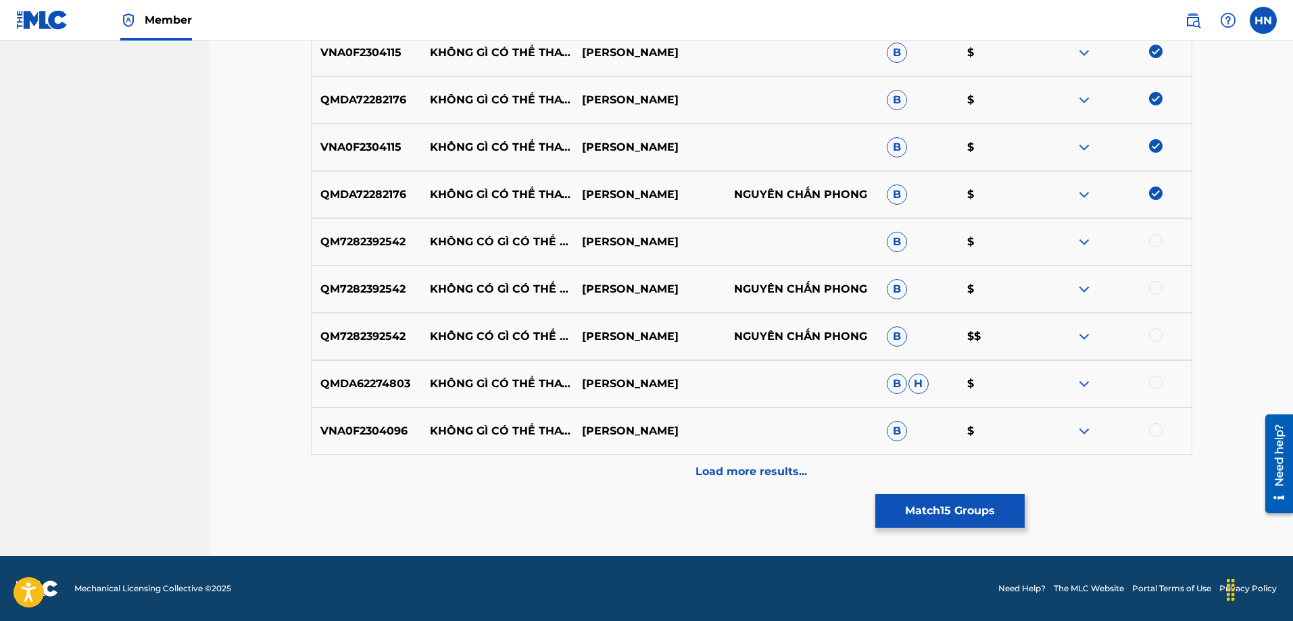
click at [1157, 242] on div at bounding box center [1156, 241] width 14 height 14
click at [1153, 290] on div at bounding box center [1156, 288] width 14 height 14
click at [1153, 290] on div at bounding box center [1115, 289] width 152 height 16
click at [1158, 330] on div at bounding box center [1156, 335] width 14 height 14
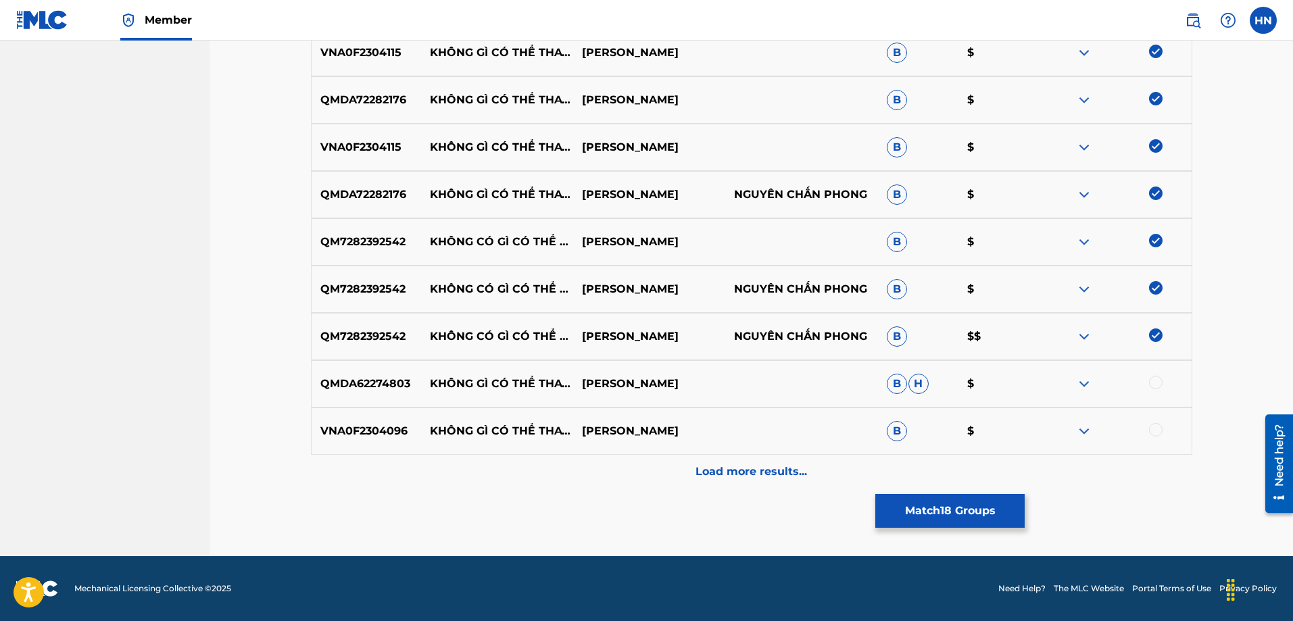
click at [392, 387] on p "QMDA62274803" at bounding box center [366, 384] width 109 height 16
click at [1153, 382] on div at bounding box center [1156, 383] width 14 height 14
click at [1153, 382] on div at bounding box center [1115, 384] width 152 height 16
click at [452, 462] on div "Load more results..." at bounding box center [751, 472] width 881 height 34
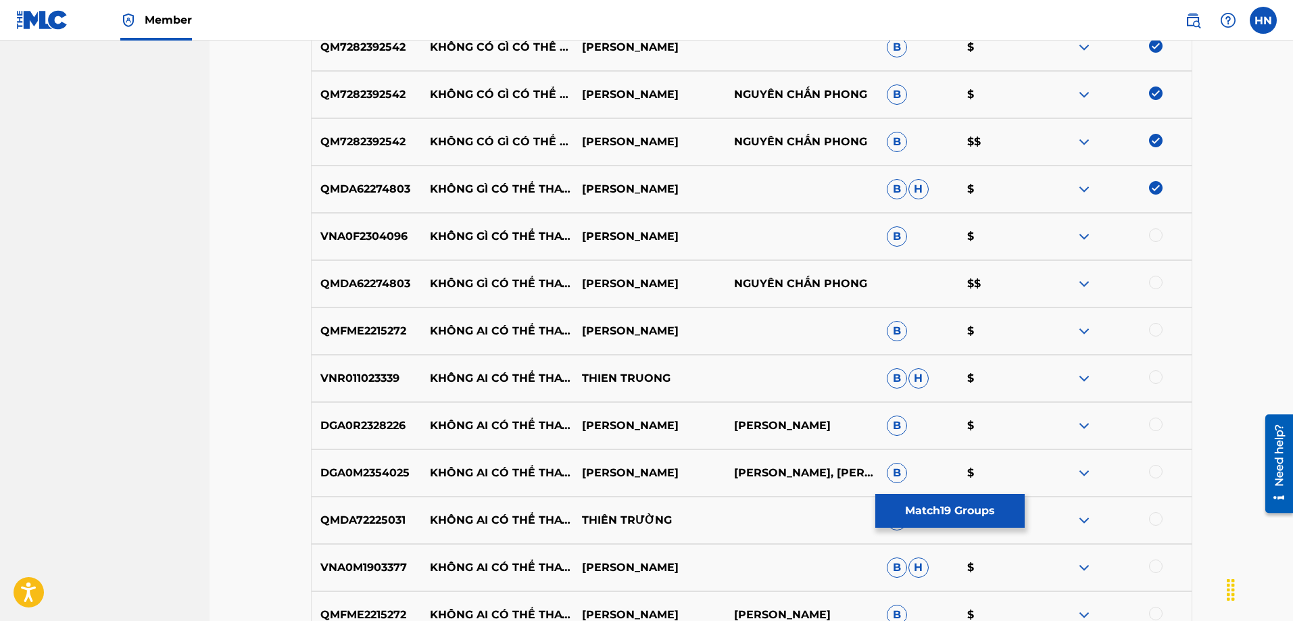
scroll to position [1248, 0]
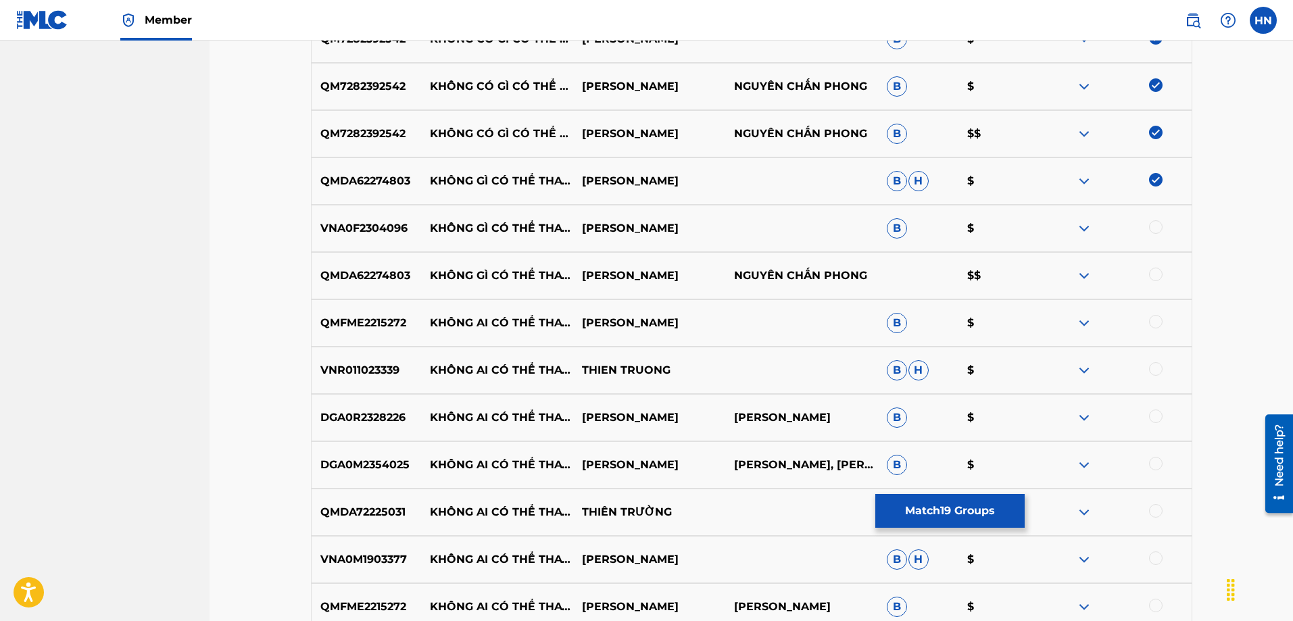
click at [353, 240] on div "VNA0F2304096 KHÔNG GÌ CÓ THỂ THAY THẾ EM - REMIX - BEAT LÂM CHẤN HUY B $" at bounding box center [751, 228] width 881 height 47
click at [1157, 221] on div at bounding box center [1156, 227] width 14 height 14
click at [1157, 221] on div at bounding box center [1115, 228] width 152 height 16
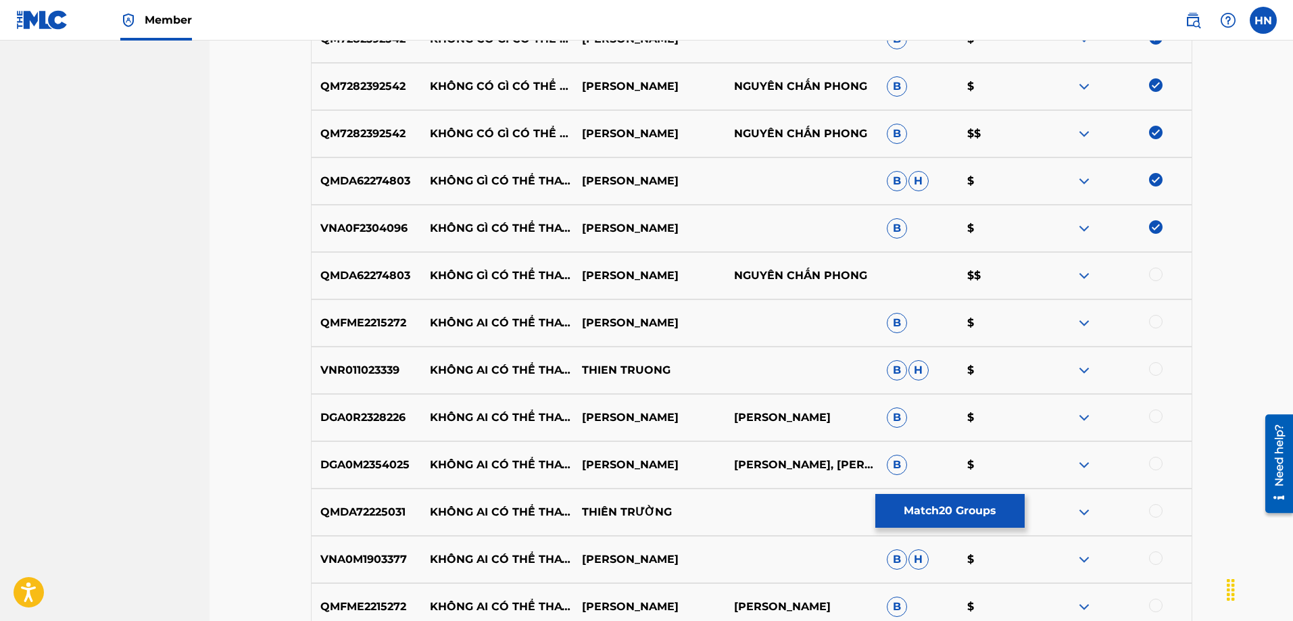
click at [1161, 274] on div at bounding box center [1156, 275] width 14 height 14
click at [391, 316] on p "QMFME2215272" at bounding box center [366, 323] width 109 height 16
click at [1151, 322] on div at bounding box center [1156, 322] width 14 height 14
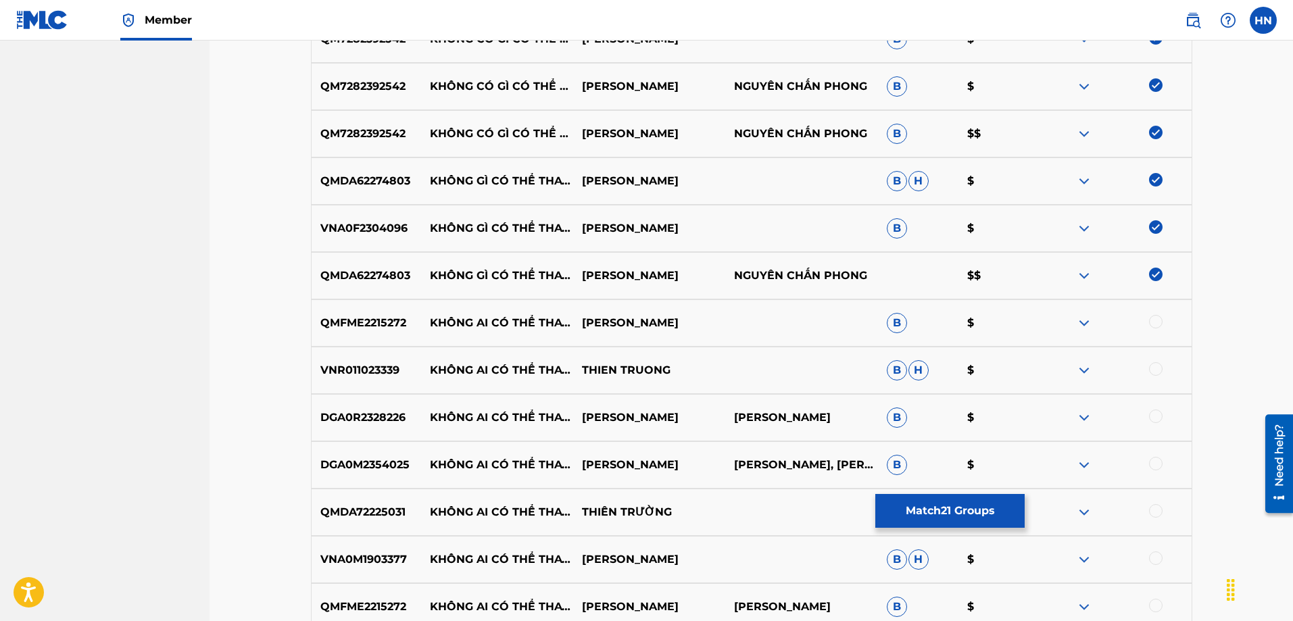
click at [1151, 322] on div at bounding box center [1115, 323] width 152 height 16
click at [362, 418] on p "DGA0R2328226" at bounding box center [366, 417] width 109 height 16
click at [382, 460] on p "DGA0M2354025" at bounding box center [366, 465] width 109 height 16
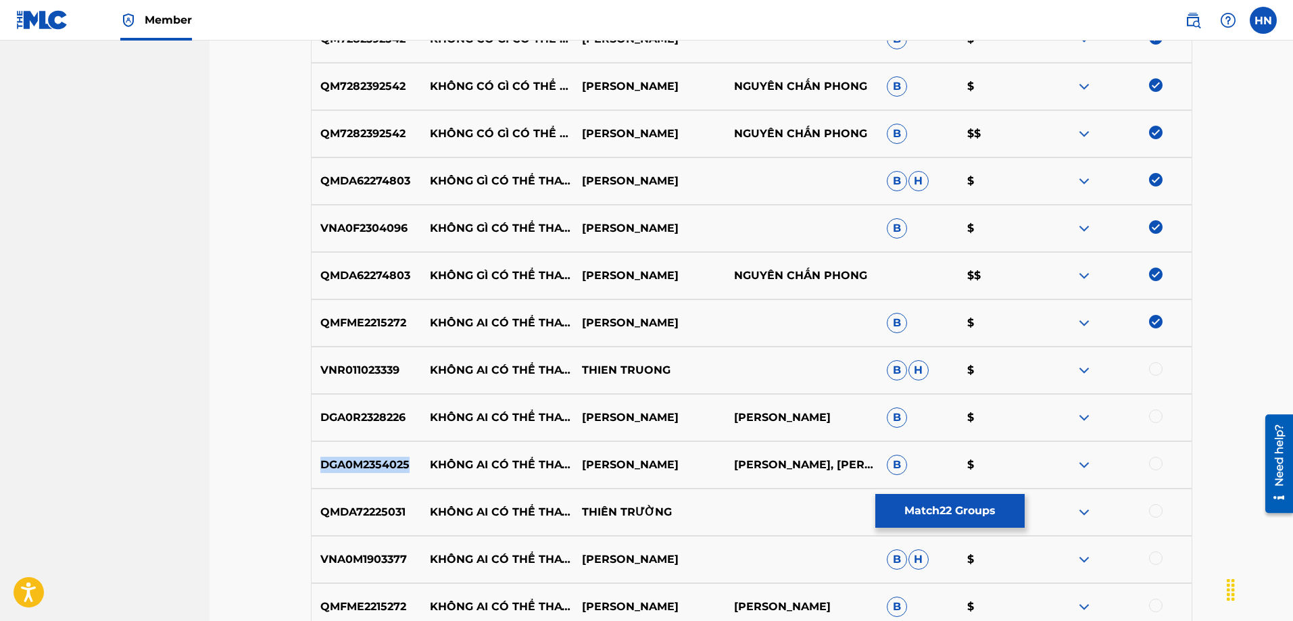
click at [382, 460] on p "DGA0M2354025" at bounding box center [366, 465] width 109 height 16
click at [1157, 466] on div at bounding box center [1156, 464] width 14 height 14
click at [1157, 466] on div at bounding box center [1115, 465] width 152 height 16
click at [1153, 420] on div at bounding box center [1156, 416] width 14 height 14
click at [1153, 420] on div at bounding box center [1115, 417] width 152 height 16
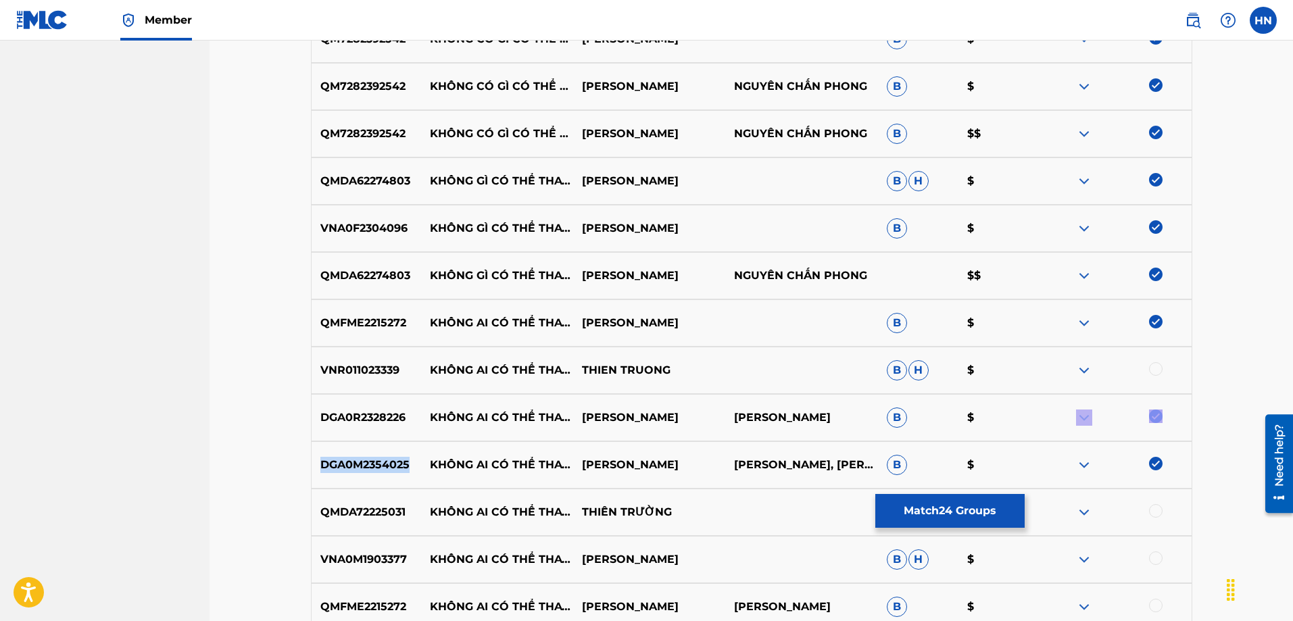
click at [1153, 420] on div at bounding box center [1115, 417] width 152 height 16
drag, startPoint x: 432, startPoint y: 503, endPoint x: 685, endPoint y: 518, distance: 253.2
click at [685, 518] on div "QMDA72225031 KHÔNG AI CÓ THỂ THAY THẾ EM THIÊN TRƯỜNG B $" at bounding box center [751, 512] width 881 height 47
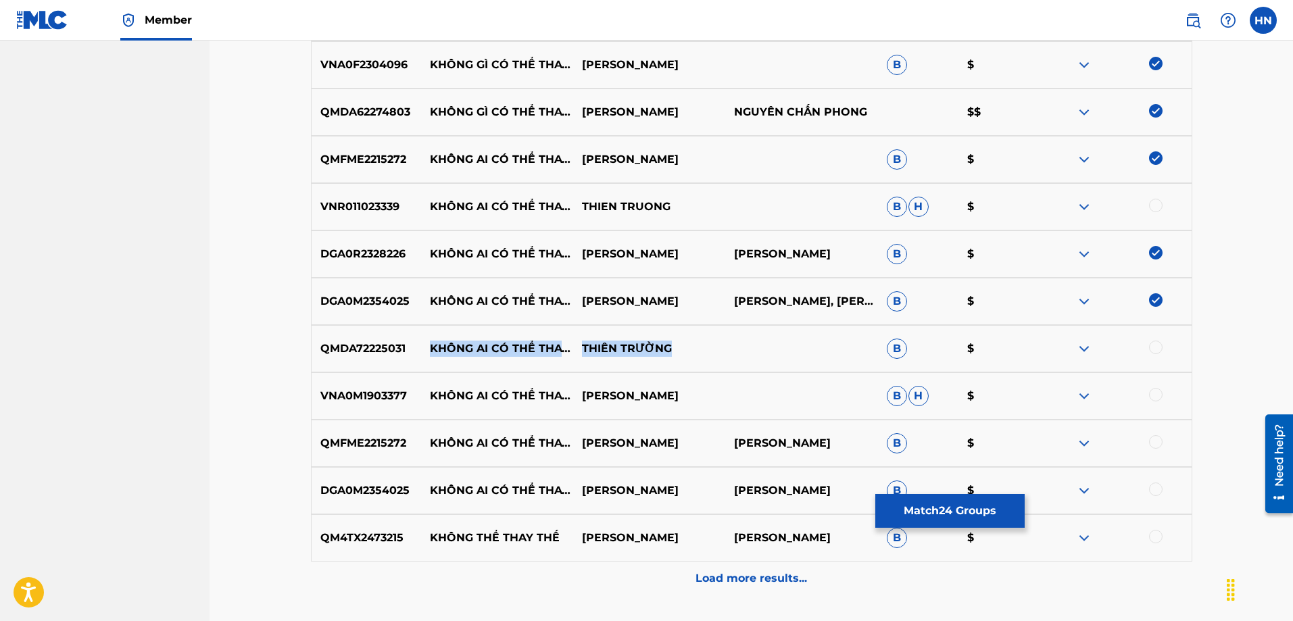
scroll to position [1451, 0]
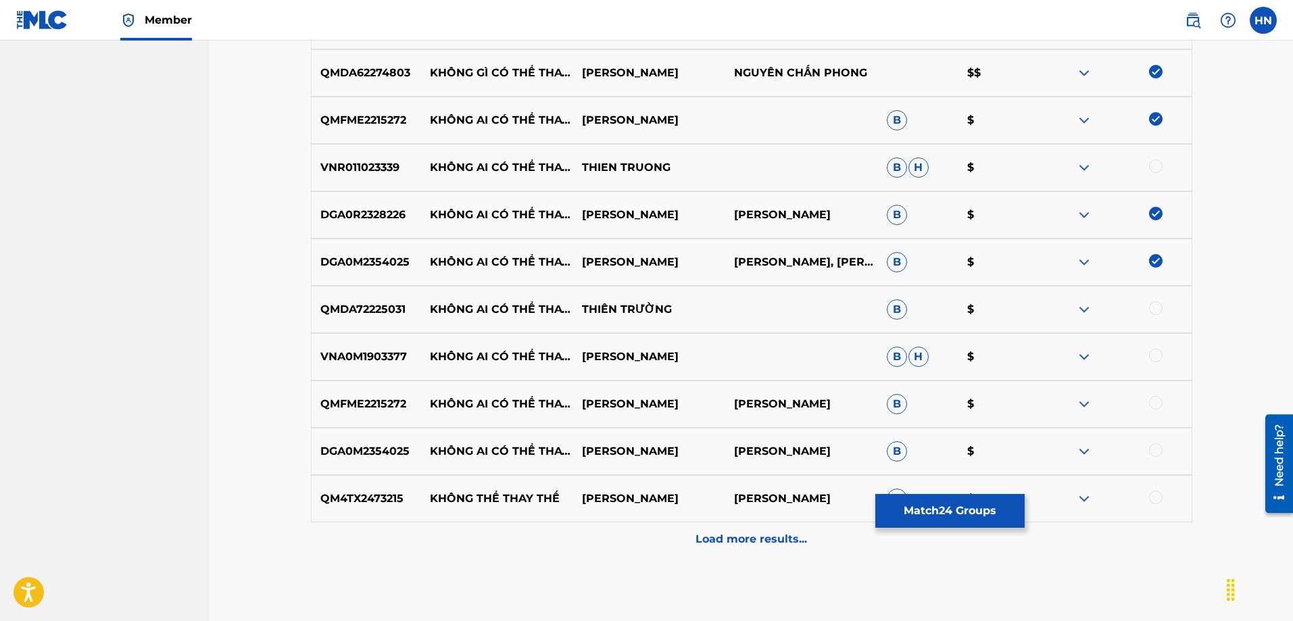
click at [390, 348] on div "VNA0M1903377 KHÔNG AI CÓ THỂ THAY THẾ EM LÂM CHẤN HUY B H $" at bounding box center [751, 356] width 881 height 47
click at [1147, 357] on div at bounding box center [1115, 357] width 152 height 16
click at [1154, 355] on div at bounding box center [1156, 356] width 14 height 14
click at [324, 397] on p "QMFME2215272" at bounding box center [366, 404] width 109 height 16
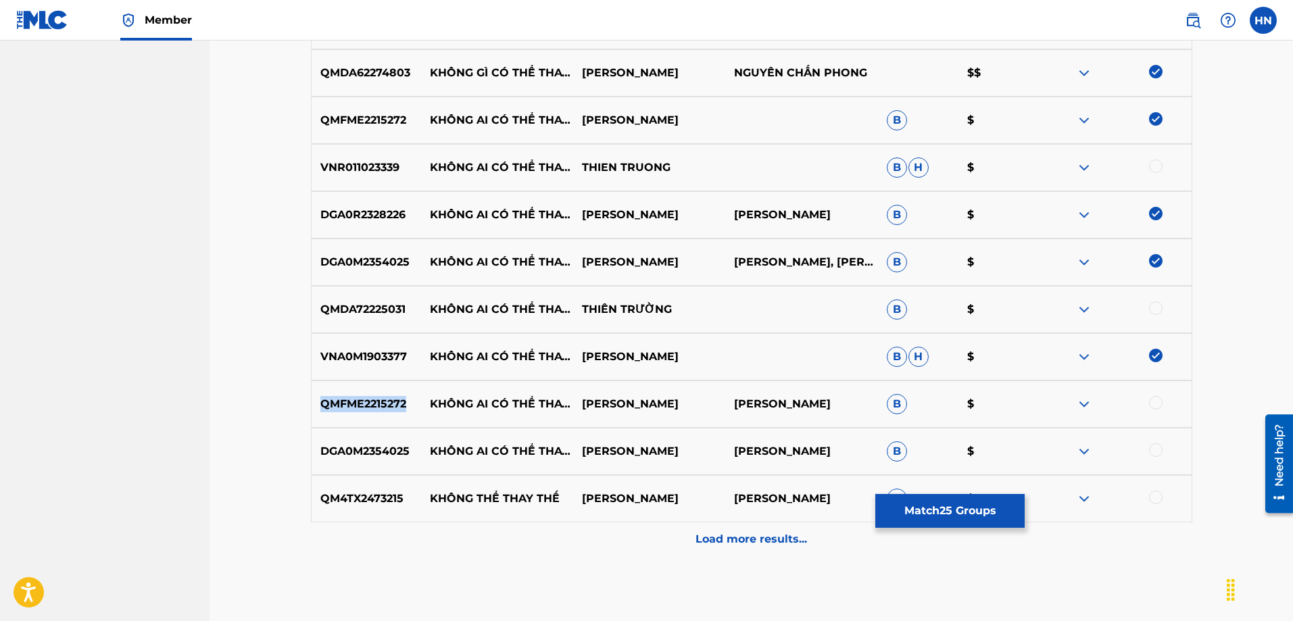
click at [324, 397] on p "QMFME2215272" at bounding box center [366, 404] width 109 height 16
click at [1157, 401] on div at bounding box center [1156, 403] width 14 height 14
click at [1153, 449] on div at bounding box center [1156, 450] width 14 height 14
click at [699, 549] on div "Load more results..." at bounding box center [751, 539] width 881 height 34
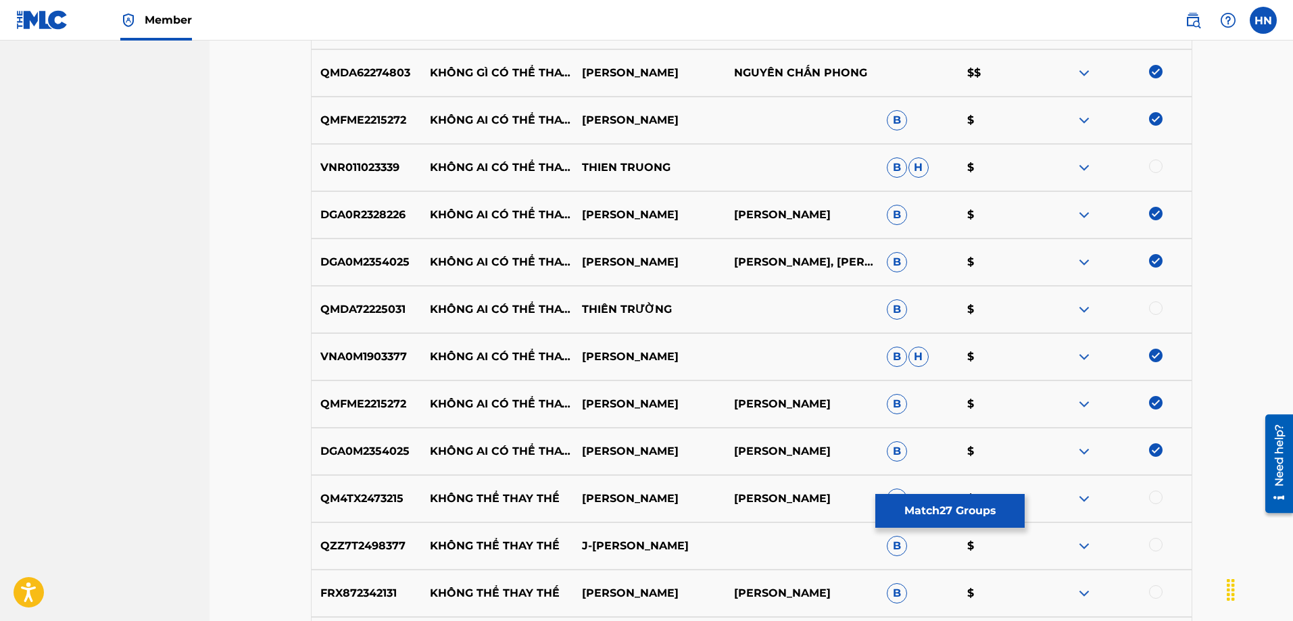
click at [635, 343] on div "VNA0M1903377 KHÔNG AI CÓ THỂ THAY THẾ EM LÂM CHẤN HUY B H $" at bounding box center [751, 356] width 881 height 47
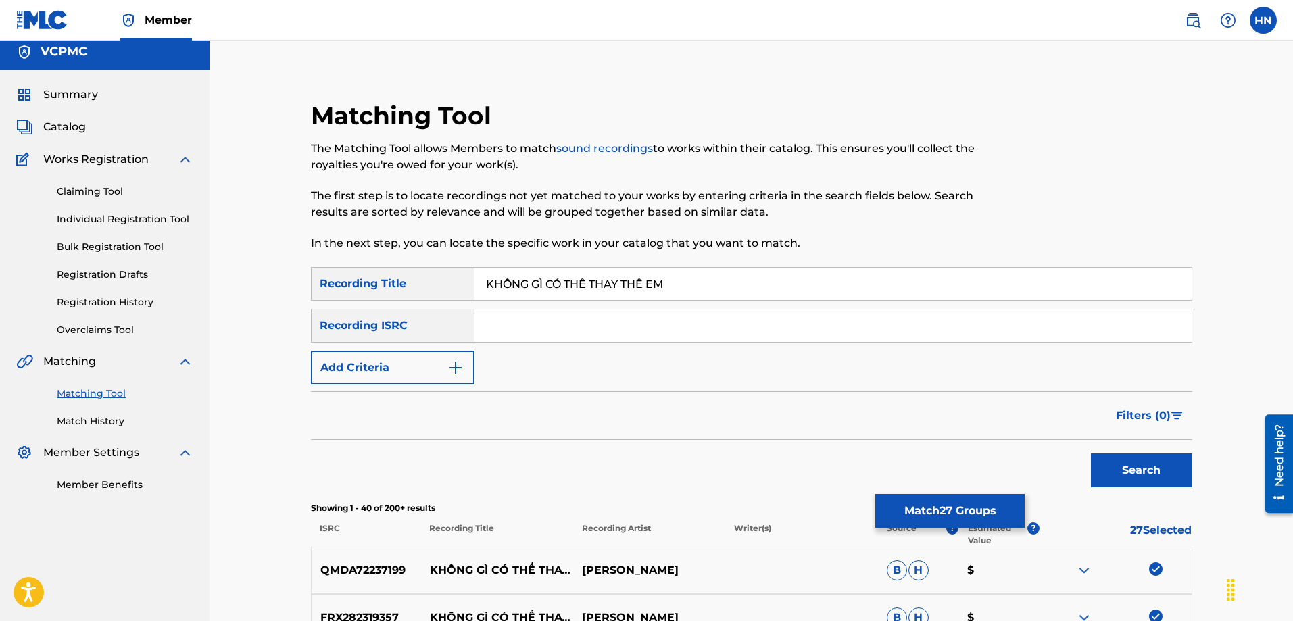
scroll to position [0, 0]
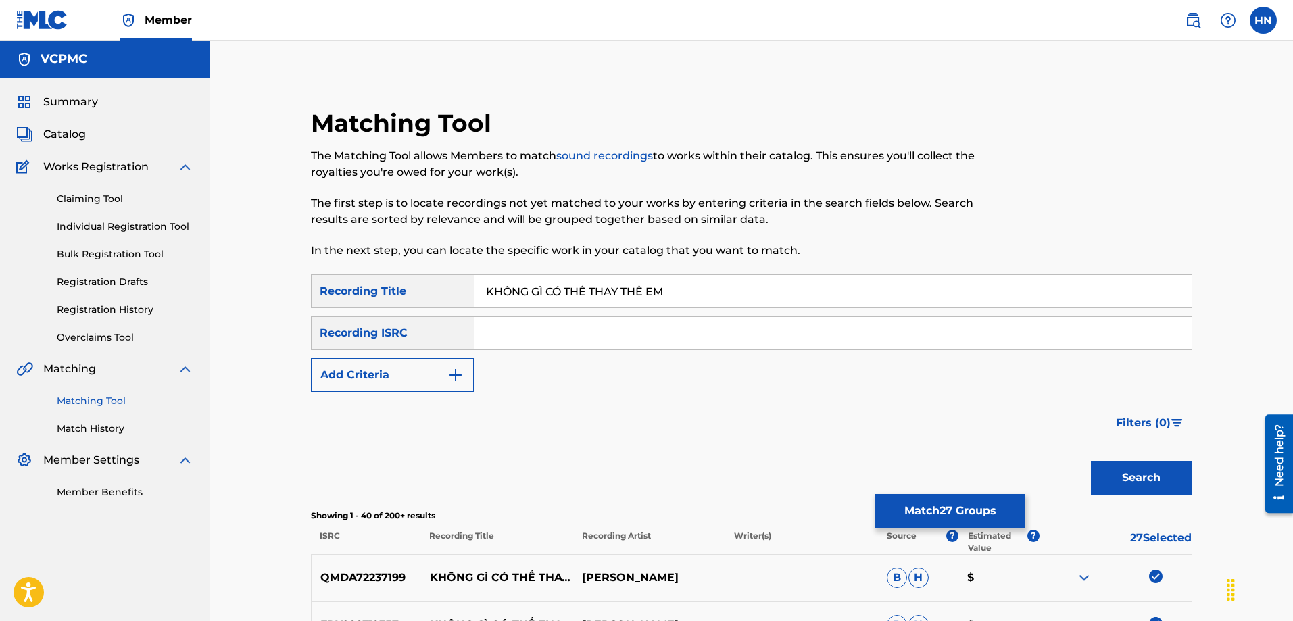
click at [589, 292] on input "KHÔNG GÌ CÓ THỂ THAY THẾ EM" at bounding box center [832, 291] width 717 height 32
paste input "ONG GI CO THE THAY THE"
click at [1091, 461] on button "Search" at bounding box center [1141, 478] width 101 height 34
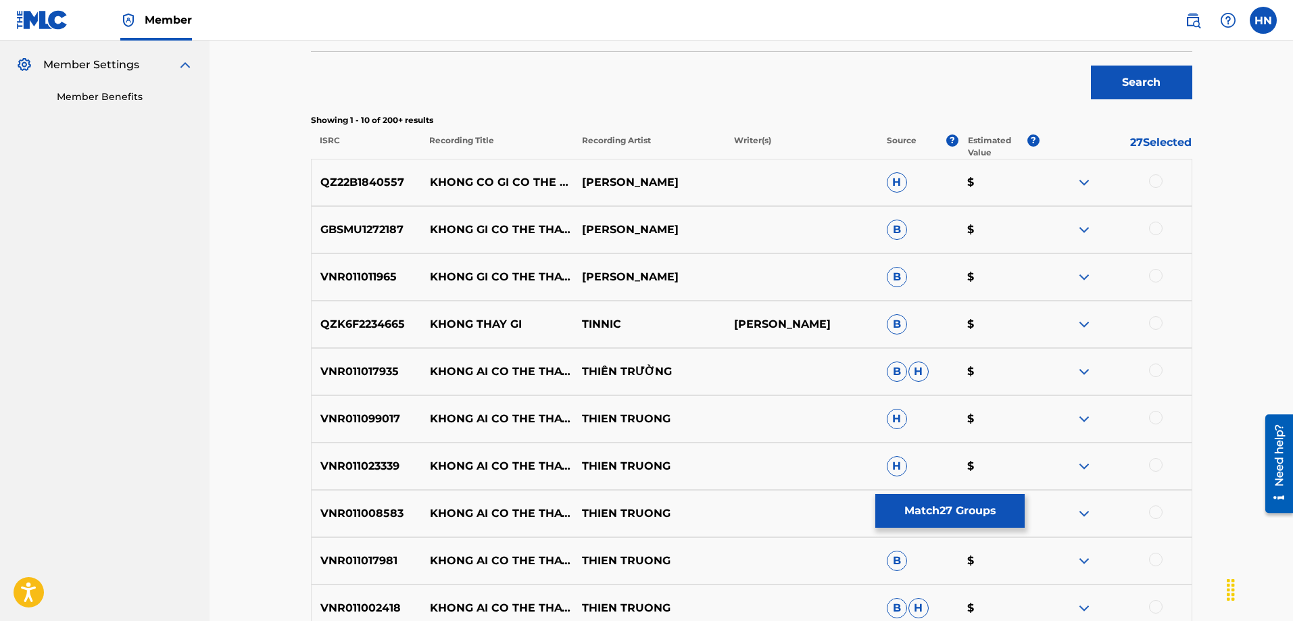
scroll to position [405, 0]
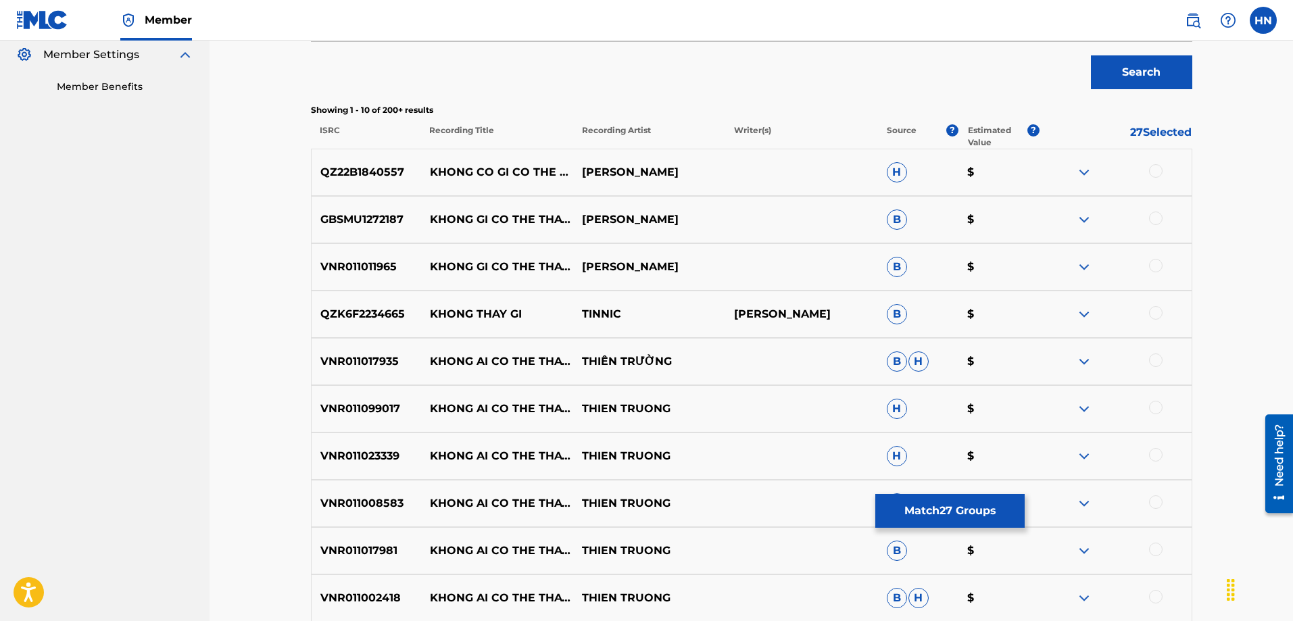
click at [369, 178] on p "QZ22B1840557" at bounding box center [366, 172] width 109 height 16
drag, startPoint x: 430, startPoint y: 166, endPoint x: 726, endPoint y: 165, distance: 296.0
click at [726, 165] on div "QZ22B1840557 KHONG CO GI CO THE THAY THE EM HÀ NGUYỄN H $" at bounding box center [751, 172] width 881 height 47
click at [1083, 174] on img at bounding box center [1084, 172] width 16 height 16
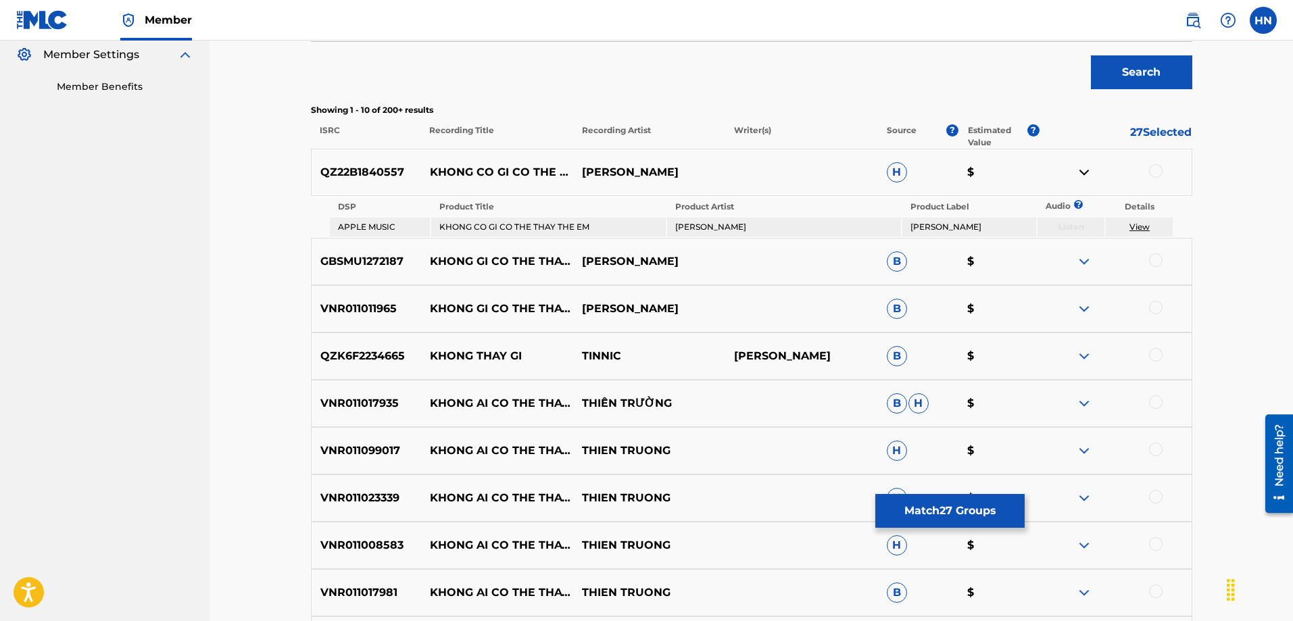
click at [391, 270] on div "GBSMU1272187 KHONG GI CO THE THAY THE EM LÂM CHẤN HUY B $" at bounding box center [751, 261] width 881 height 47
click at [1149, 257] on div at bounding box center [1156, 260] width 14 height 14
click at [362, 306] on p "VNR011011965" at bounding box center [366, 309] width 109 height 16
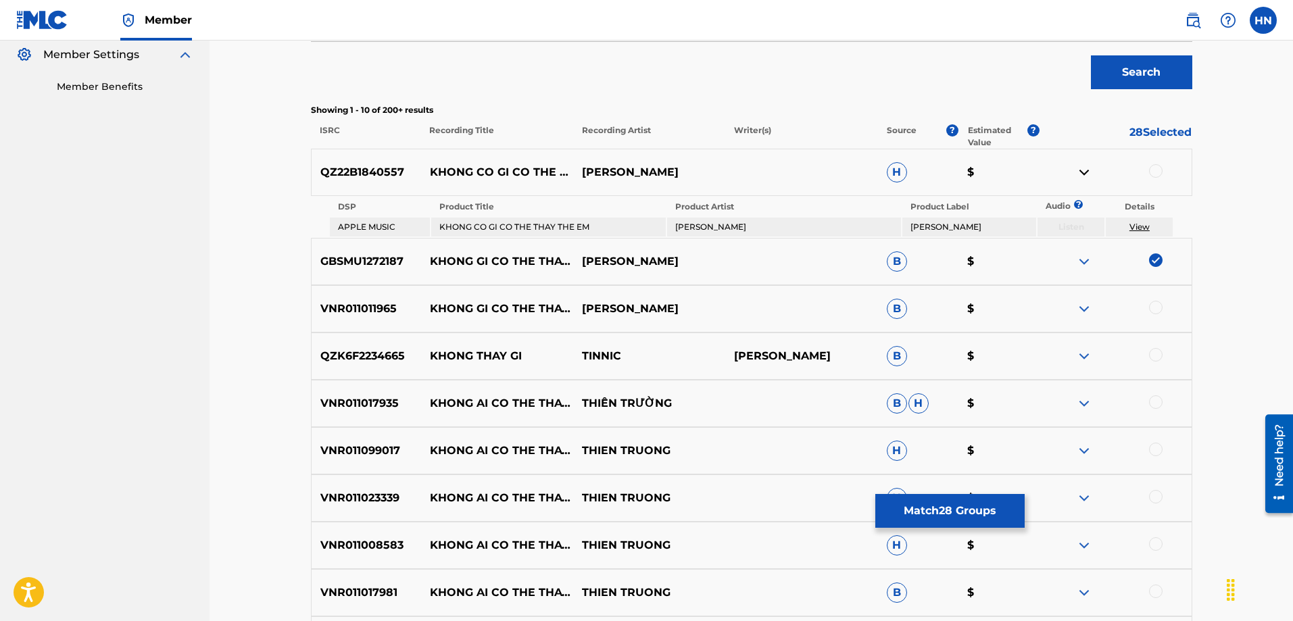
click at [1158, 303] on div at bounding box center [1156, 308] width 14 height 14
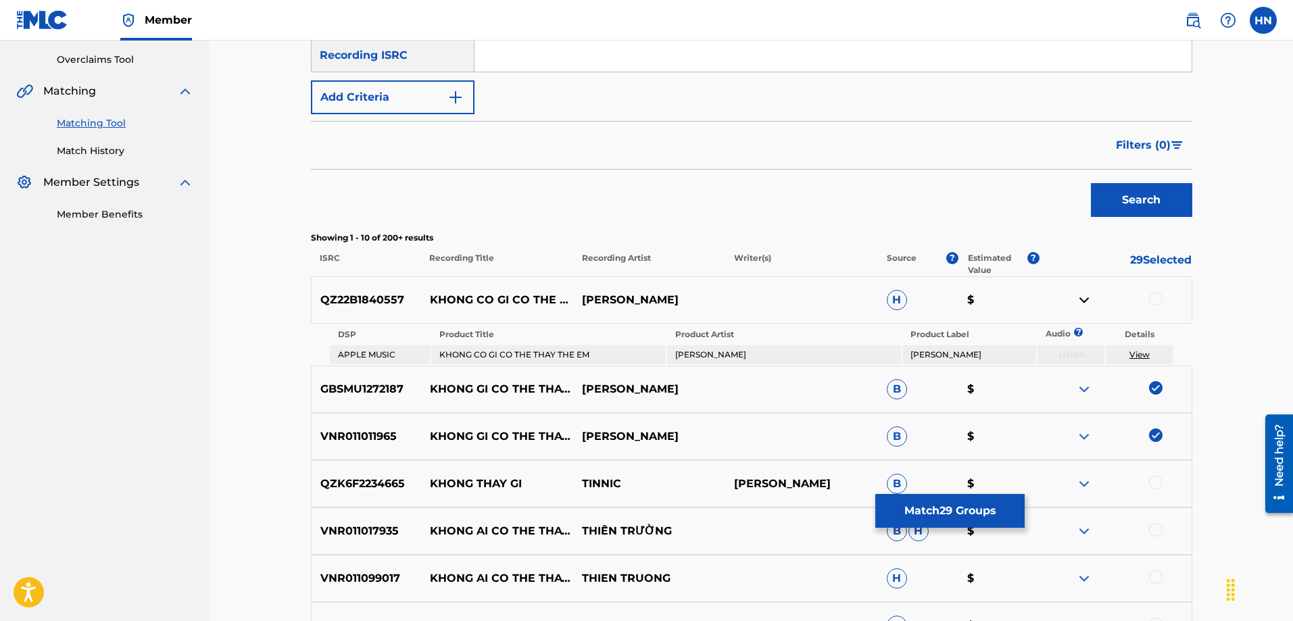
scroll to position [135, 0]
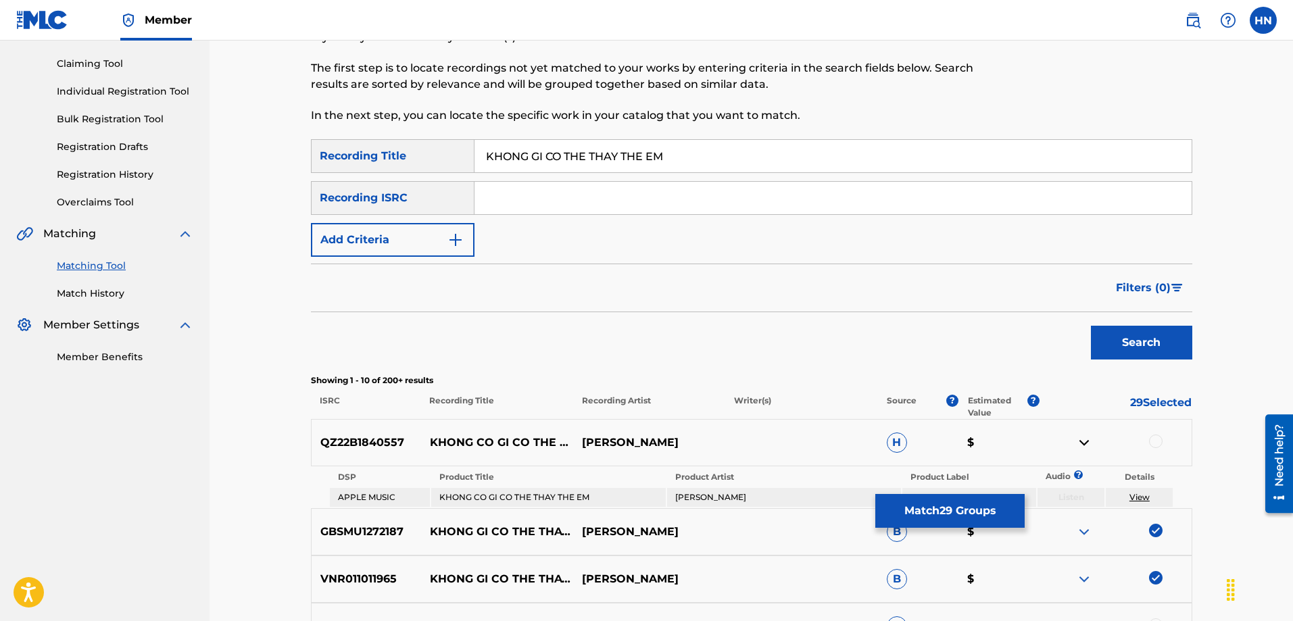
click at [644, 142] on input "KHONG GI CO THE THAY THE EM" at bounding box center [832, 156] width 717 height 32
paste input "ÔNG CÓ GÌ CÓ THỂ THAY THẾ"
click at [1116, 341] on button "Search" at bounding box center [1141, 343] width 101 height 34
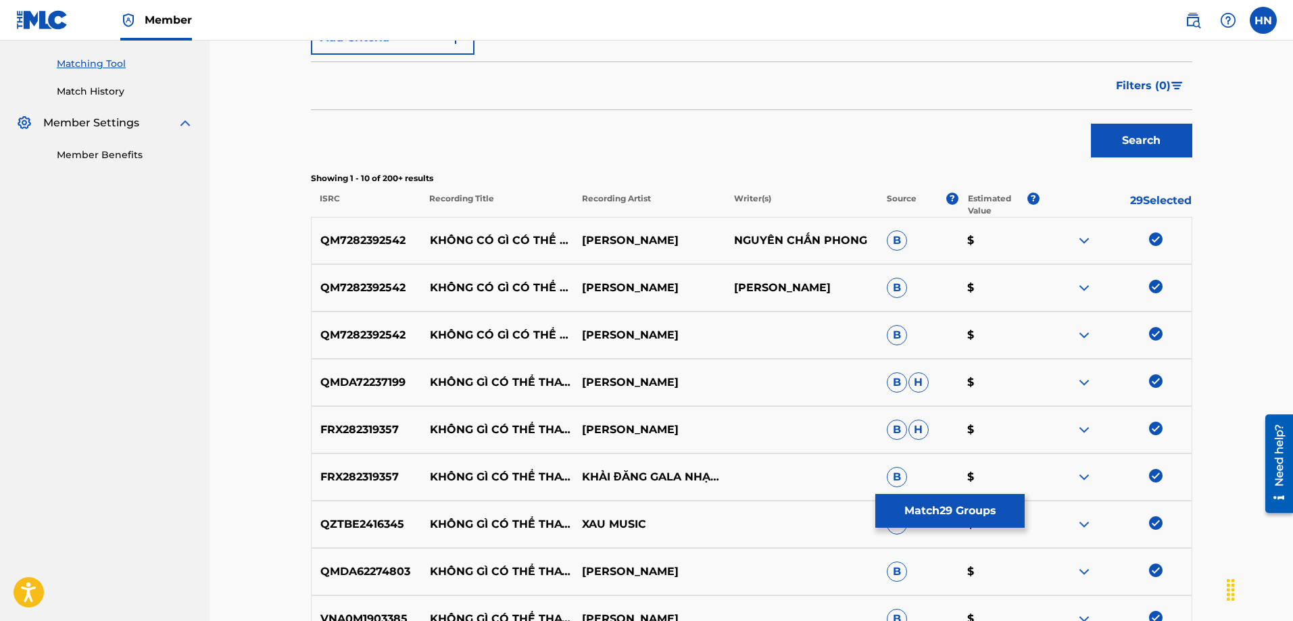
scroll to position [541, 0]
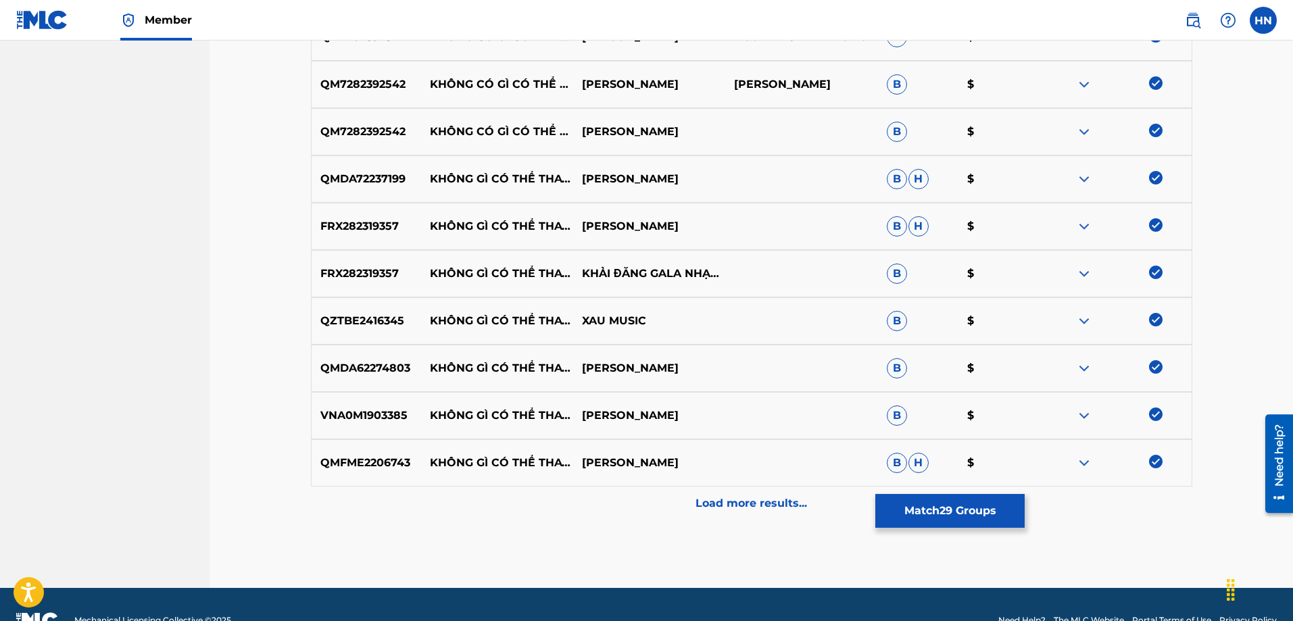
click at [559, 509] on div "Load more results..." at bounding box center [751, 504] width 881 height 34
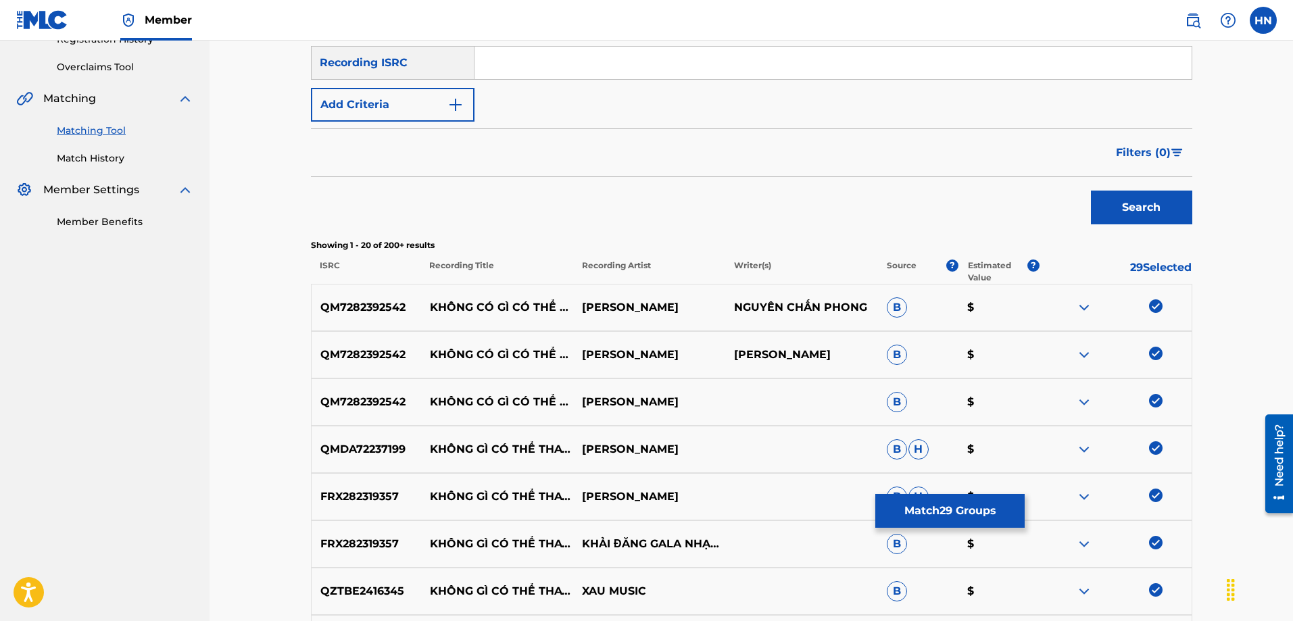
scroll to position [135, 0]
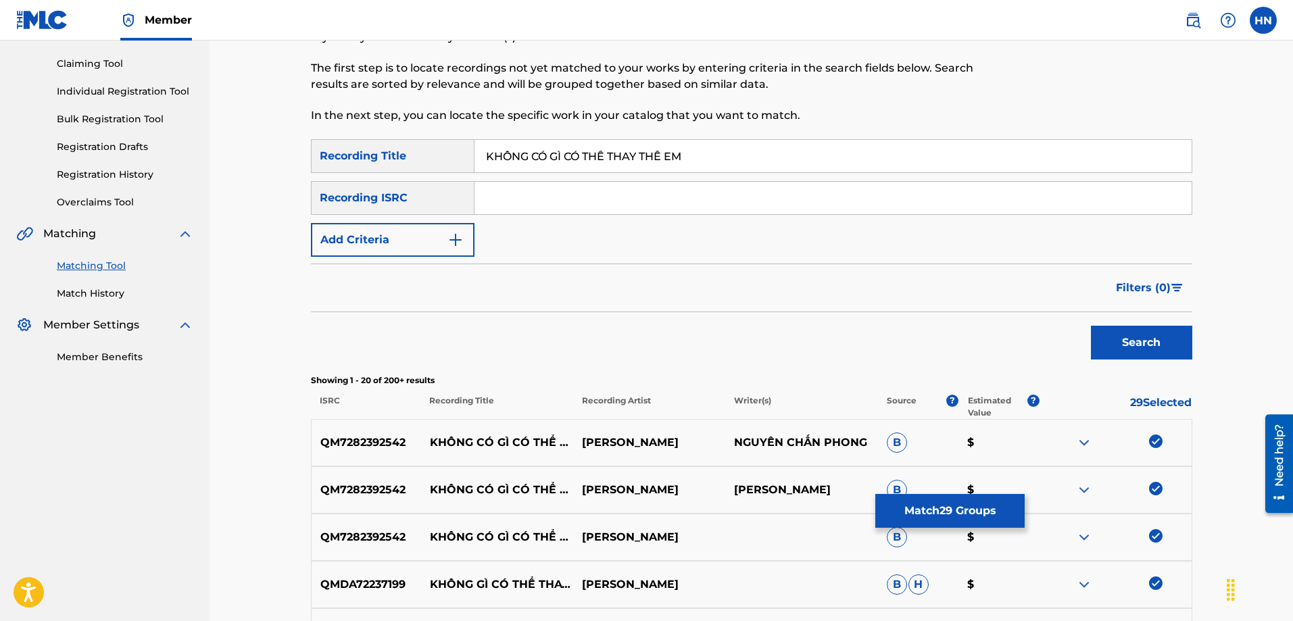
click at [635, 165] on input "KHÔNG CÓ GÌ CÓ THỂ THAY THẾ EM" at bounding box center [832, 156] width 717 height 32
paste input "ONG CO GI CO THE THAY THE"
type input "KHONG CO GI CO THE THAY THE EM"
click at [1091, 326] on button "Search" at bounding box center [1141, 343] width 101 height 34
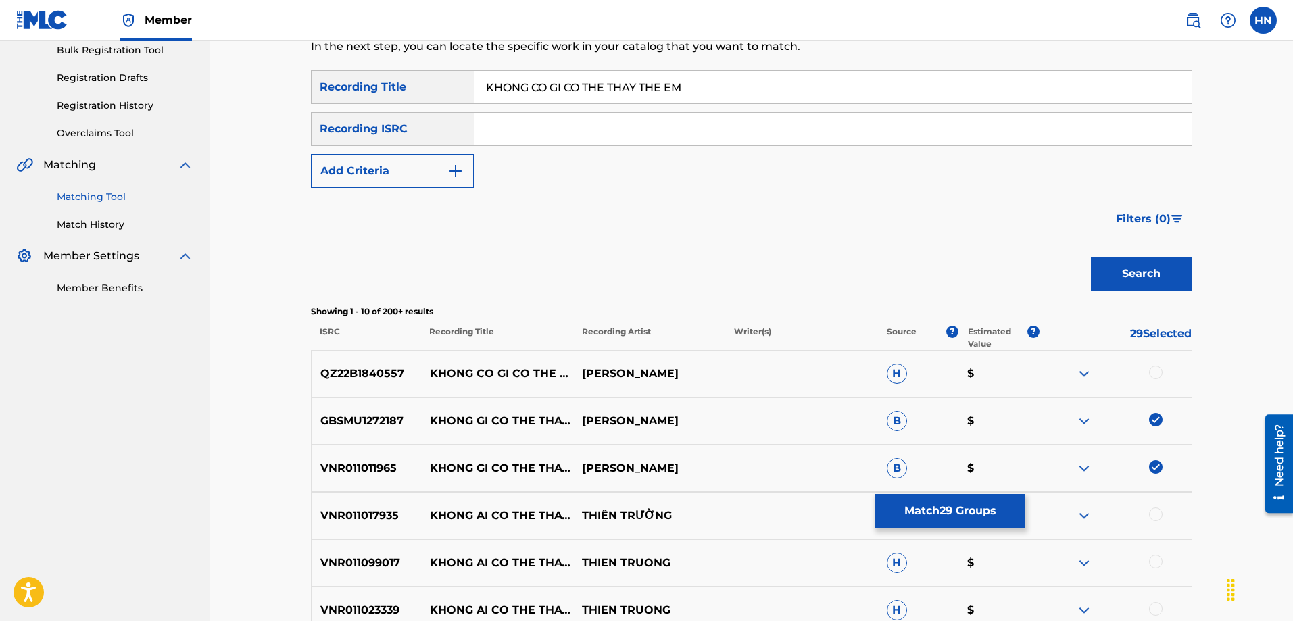
scroll to position [270, 0]
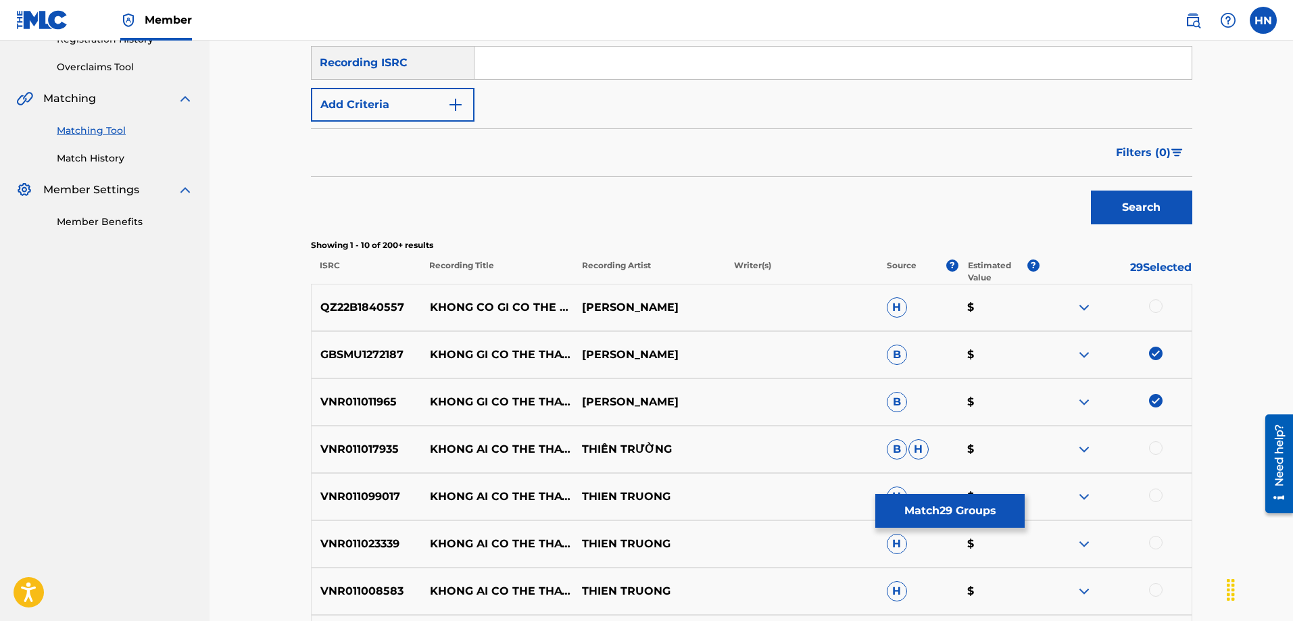
click at [906, 520] on button "Match 29 Groups" at bounding box center [949, 511] width 149 height 34
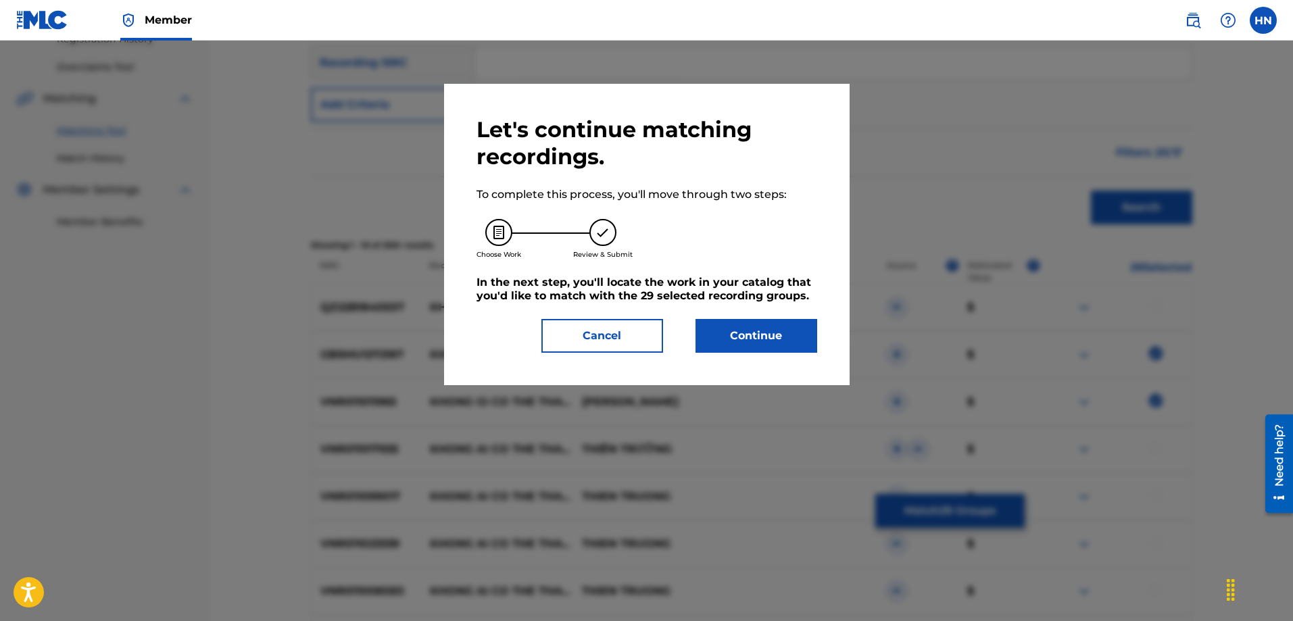
click at [752, 319] on button "Continue" at bounding box center [756, 336] width 122 height 34
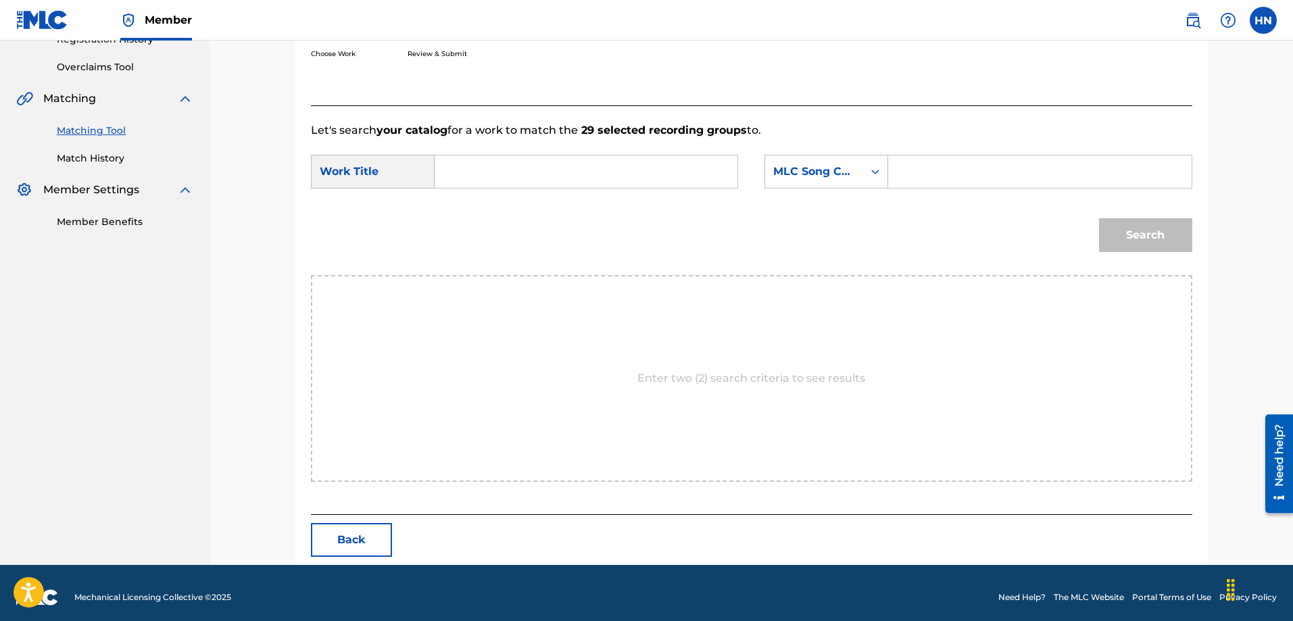
click at [617, 182] on input "Search Form" at bounding box center [586, 171] width 280 height 32
paste input "KHÔNG GÌ CÓ THỂ THAY THẾ EM"
type input "KHÔNG GÌ CÓ THỂ THAY THẾ EM"
click at [829, 166] on div "MLC Song Code" at bounding box center [814, 172] width 82 height 16
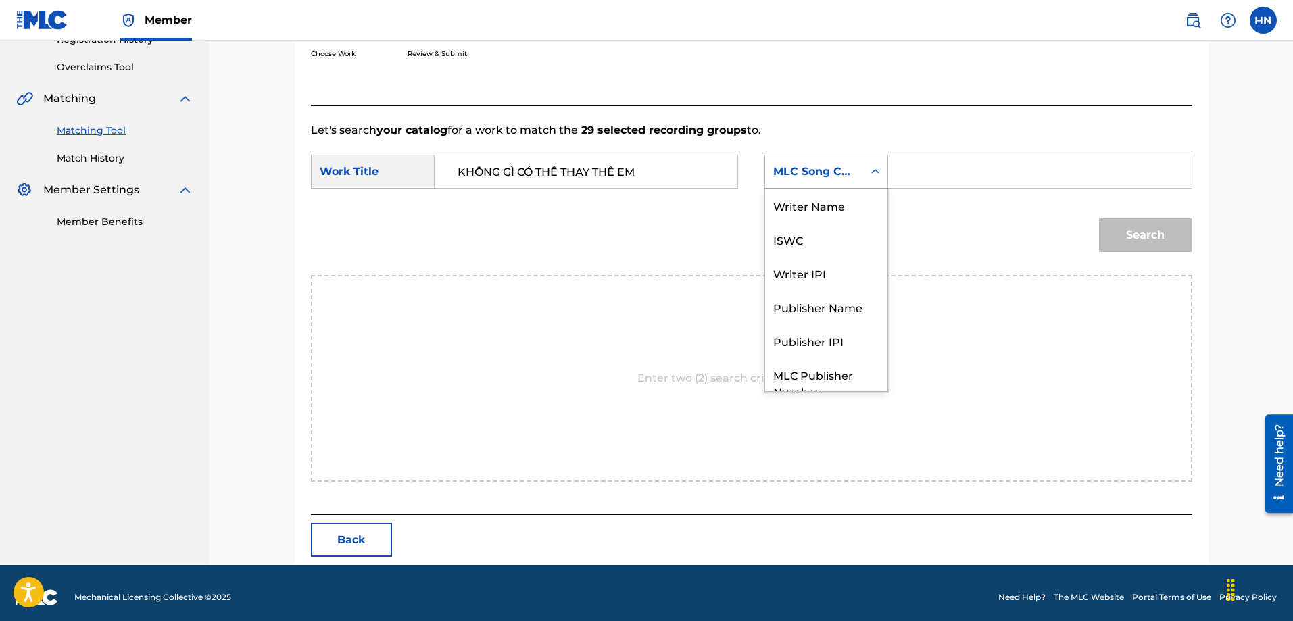
scroll to position [50, 0]
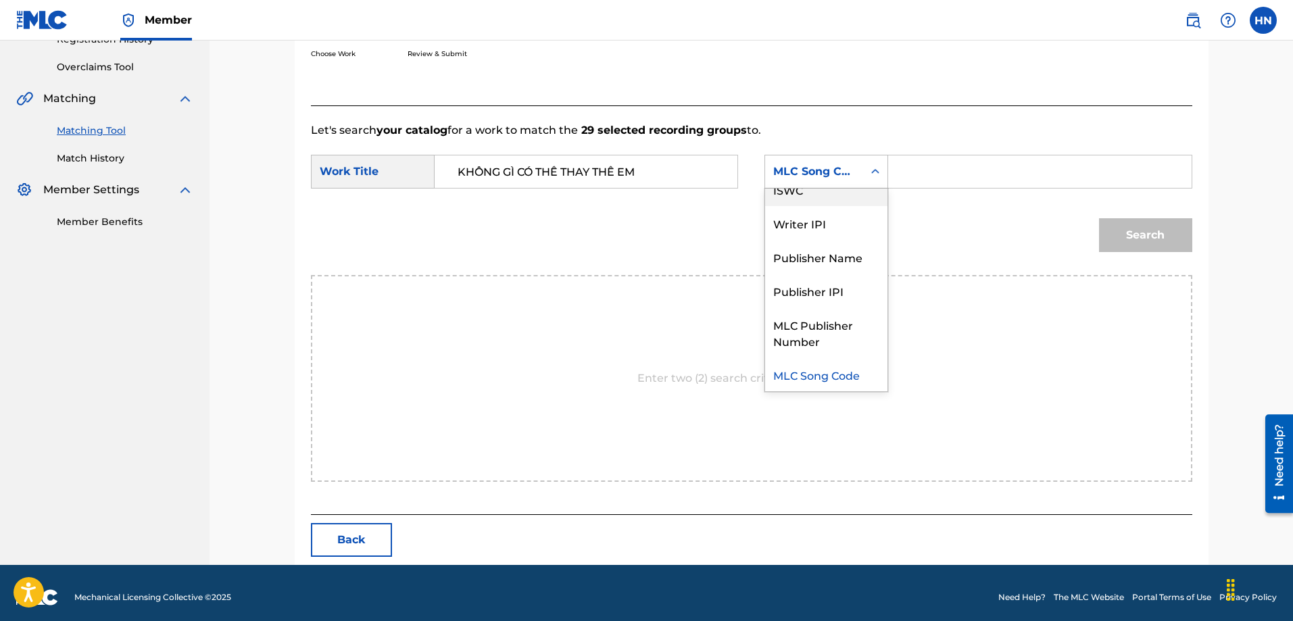
click at [803, 199] on div "ISWC" at bounding box center [826, 189] width 122 height 34
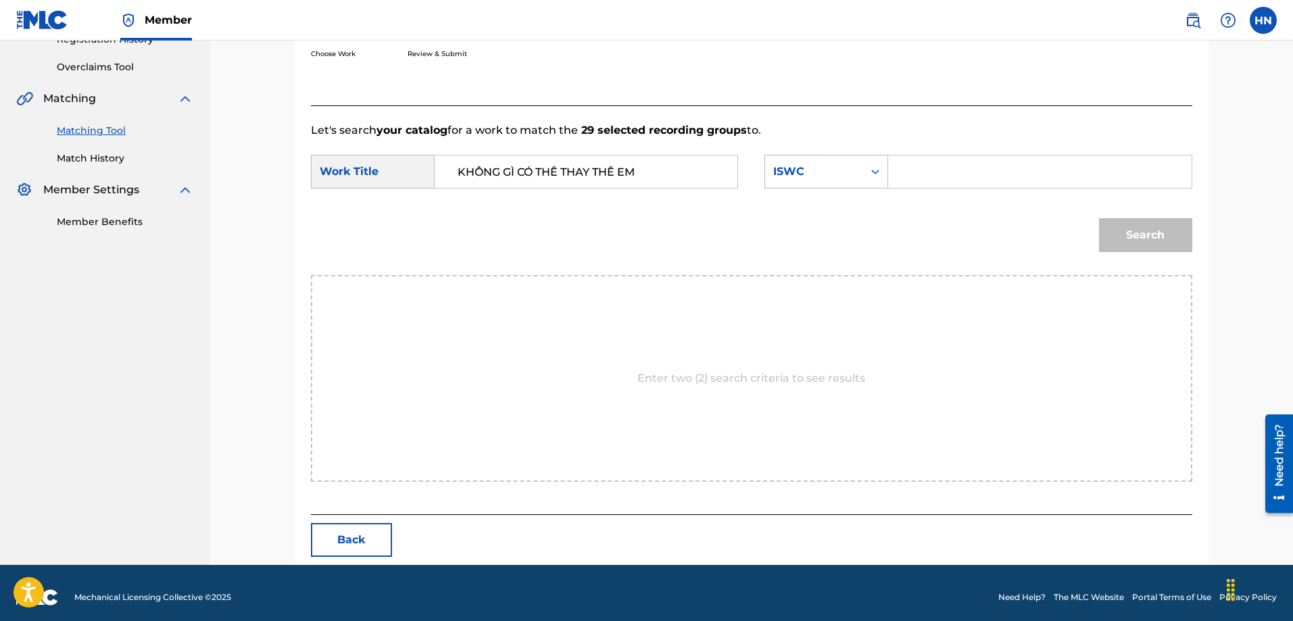
click at [947, 186] on input "Search Form" at bounding box center [1039, 171] width 280 height 32
paste input "T9178365725"
type input "T9178365725"
click at [1112, 233] on button "Search" at bounding box center [1145, 235] width 93 height 34
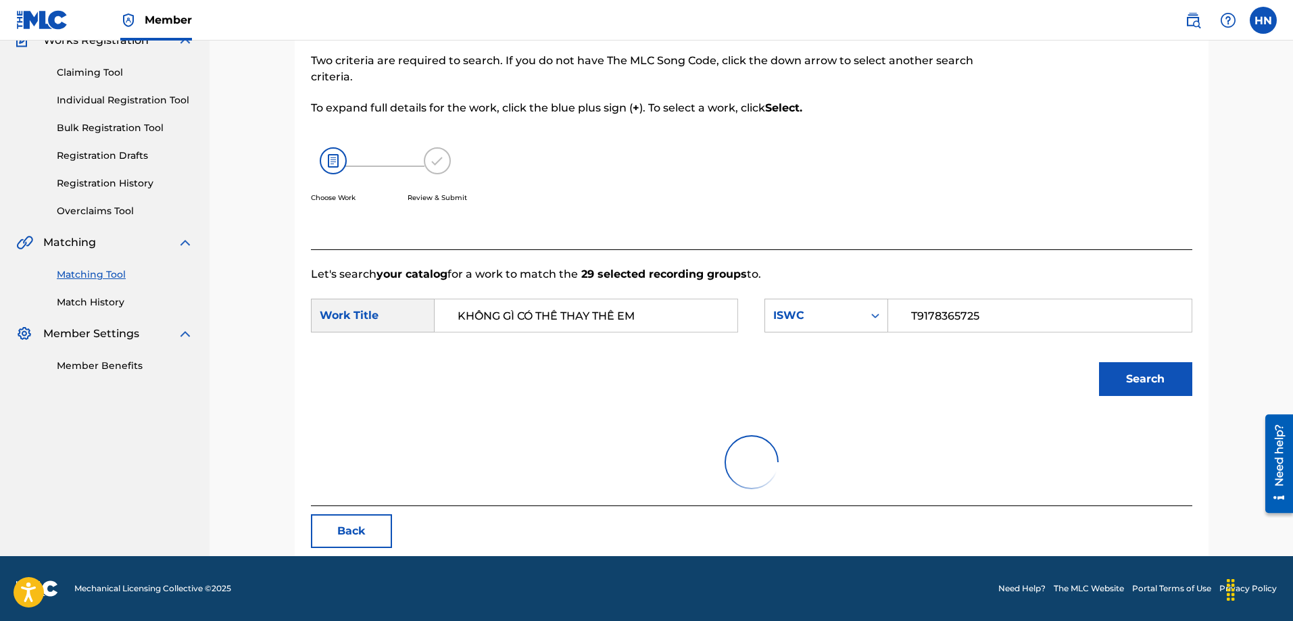
scroll to position [68, 0]
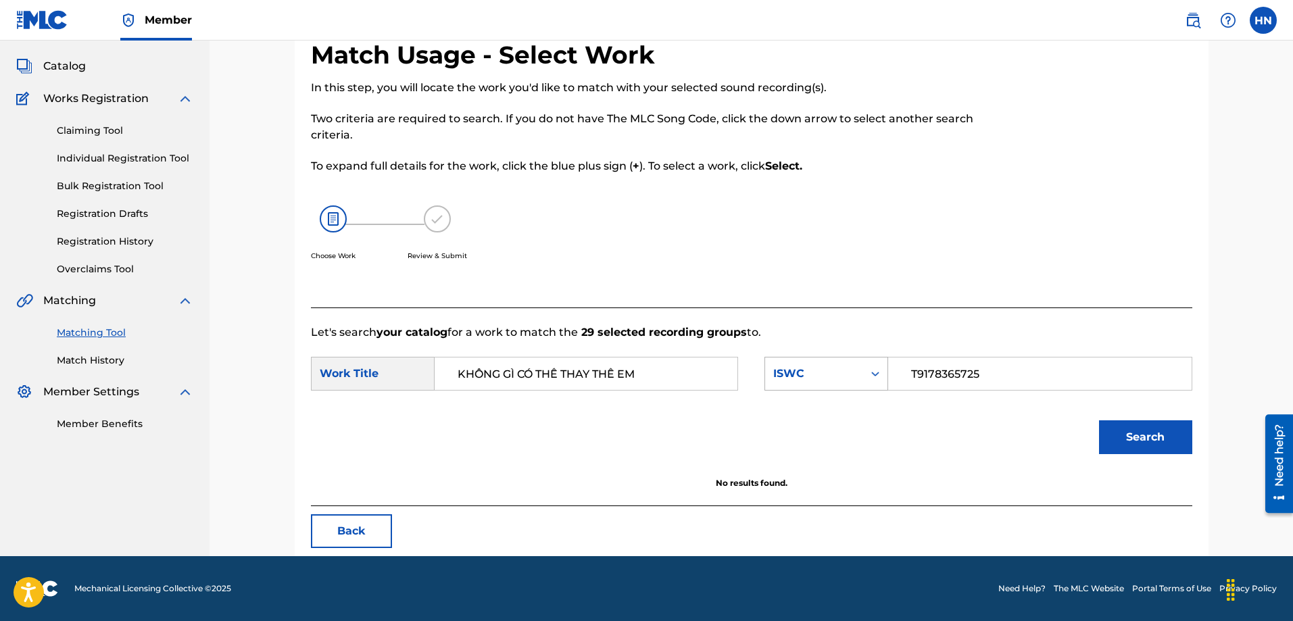
click at [868, 387] on div "Search Form" at bounding box center [875, 373] width 24 height 32
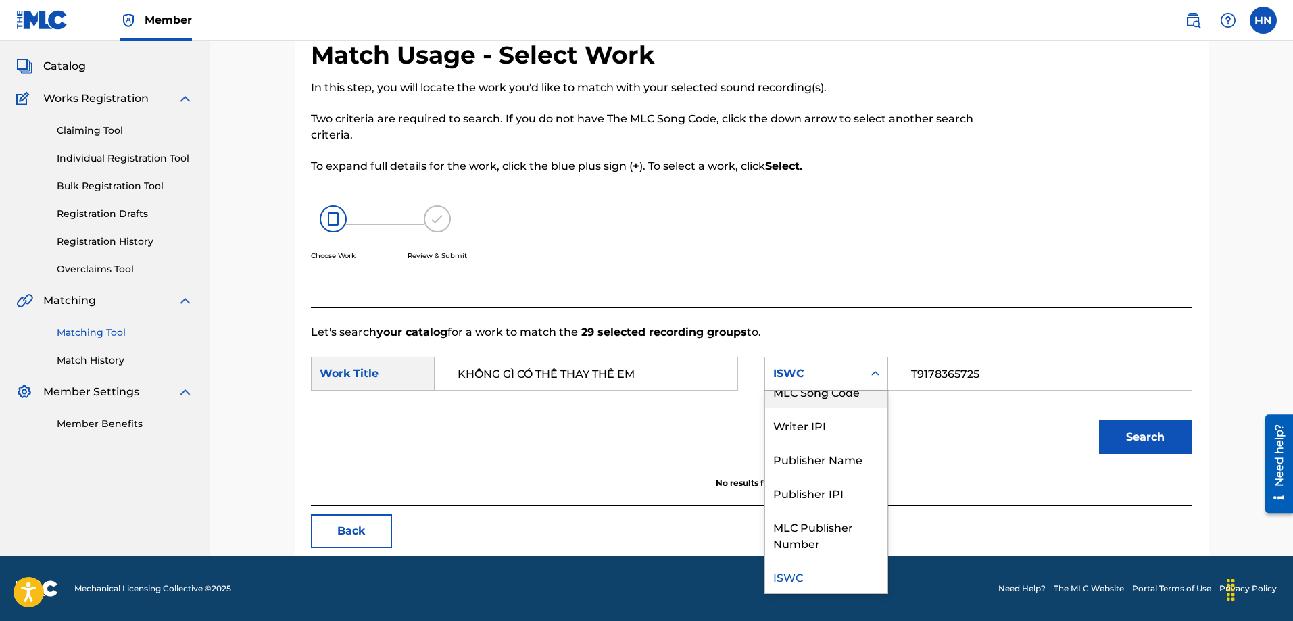
scroll to position [0, 0]
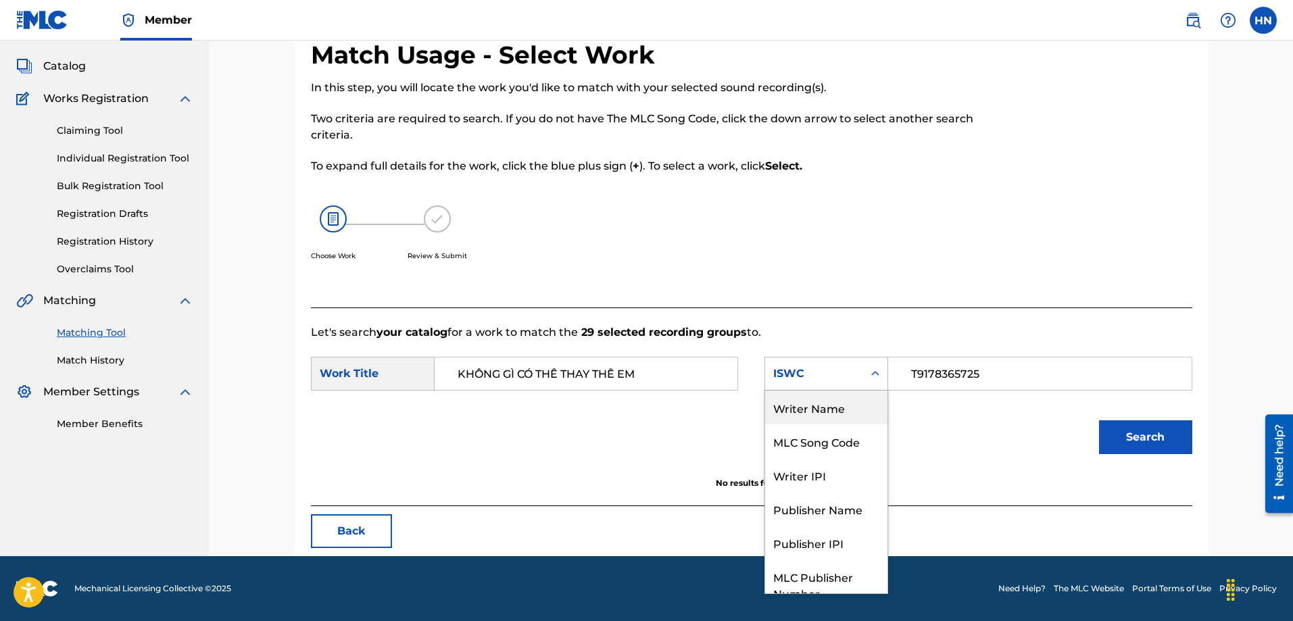
click at [841, 399] on div "Writer Name" at bounding box center [826, 408] width 122 height 34
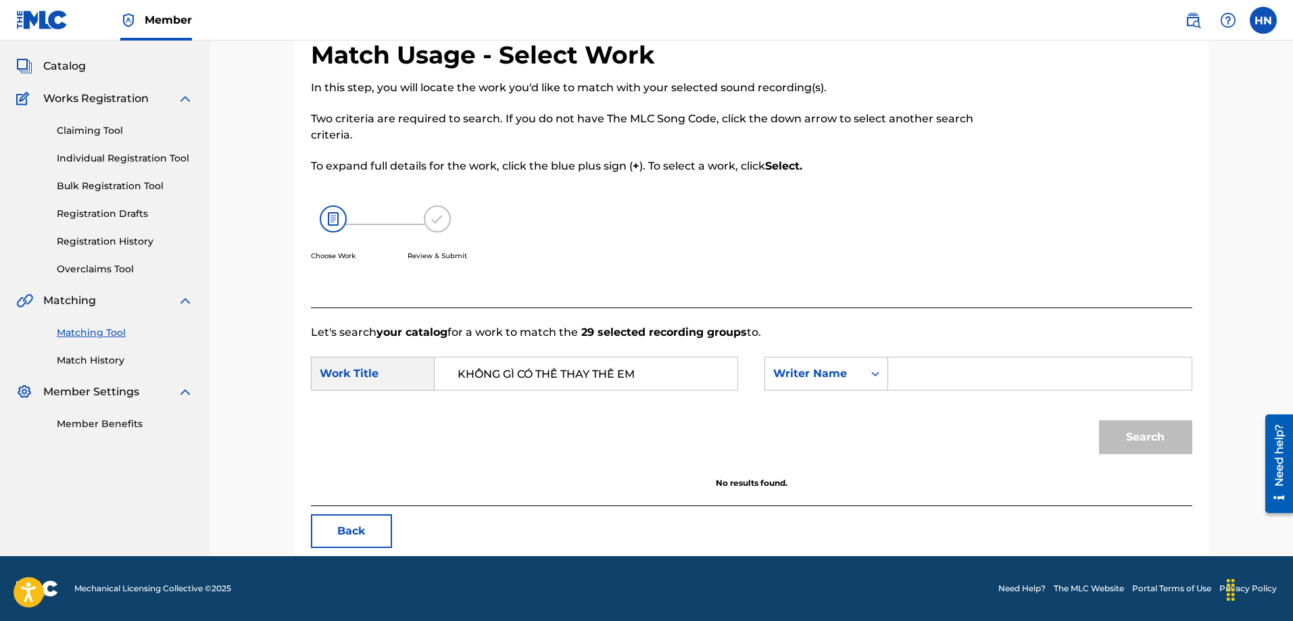
click at [909, 372] on input "Search Form" at bounding box center [1039, 373] width 280 height 32
type input "phong nguyen chan"
click at [1099, 420] on button "Search" at bounding box center [1145, 437] width 93 height 34
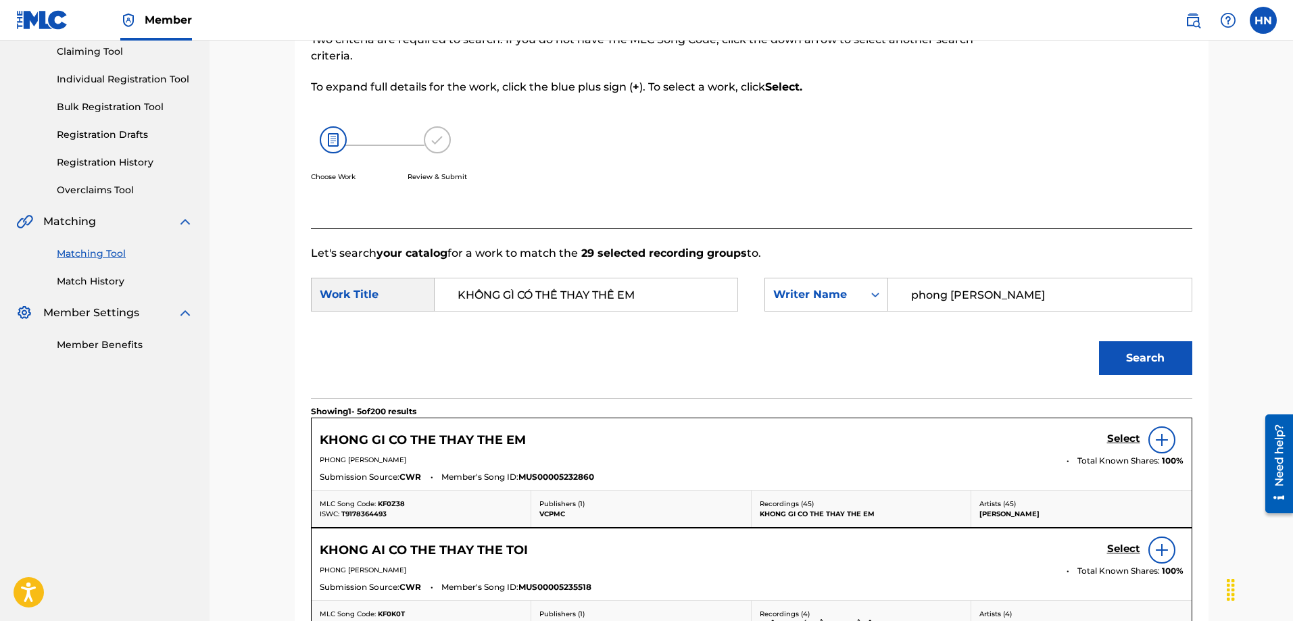
scroll to position [271, 0]
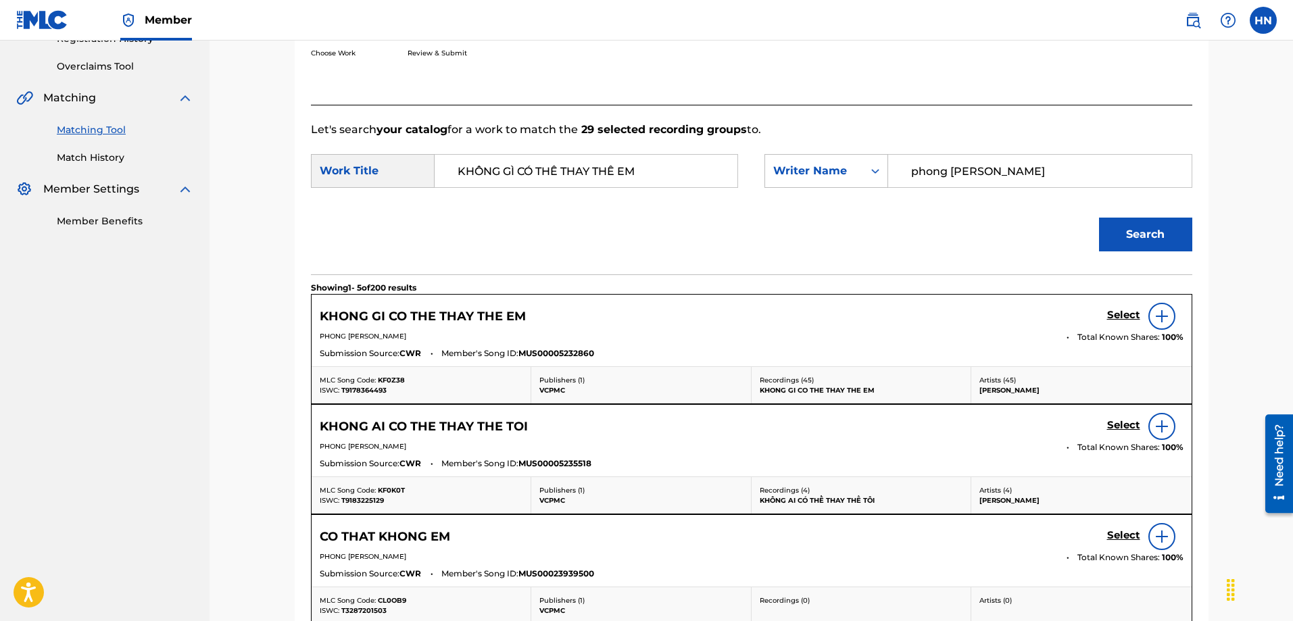
click at [1116, 320] on h5 "Select" at bounding box center [1123, 315] width 33 height 13
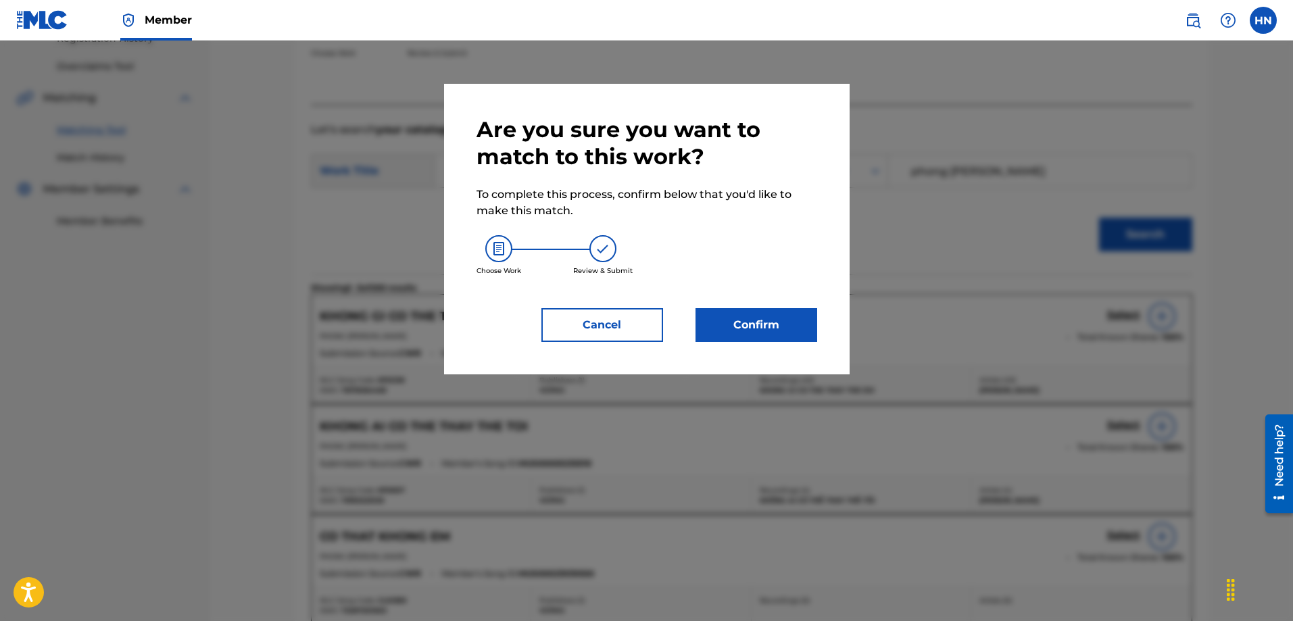
click at [755, 331] on button "Confirm" at bounding box center [756, 325] width 122 height 34
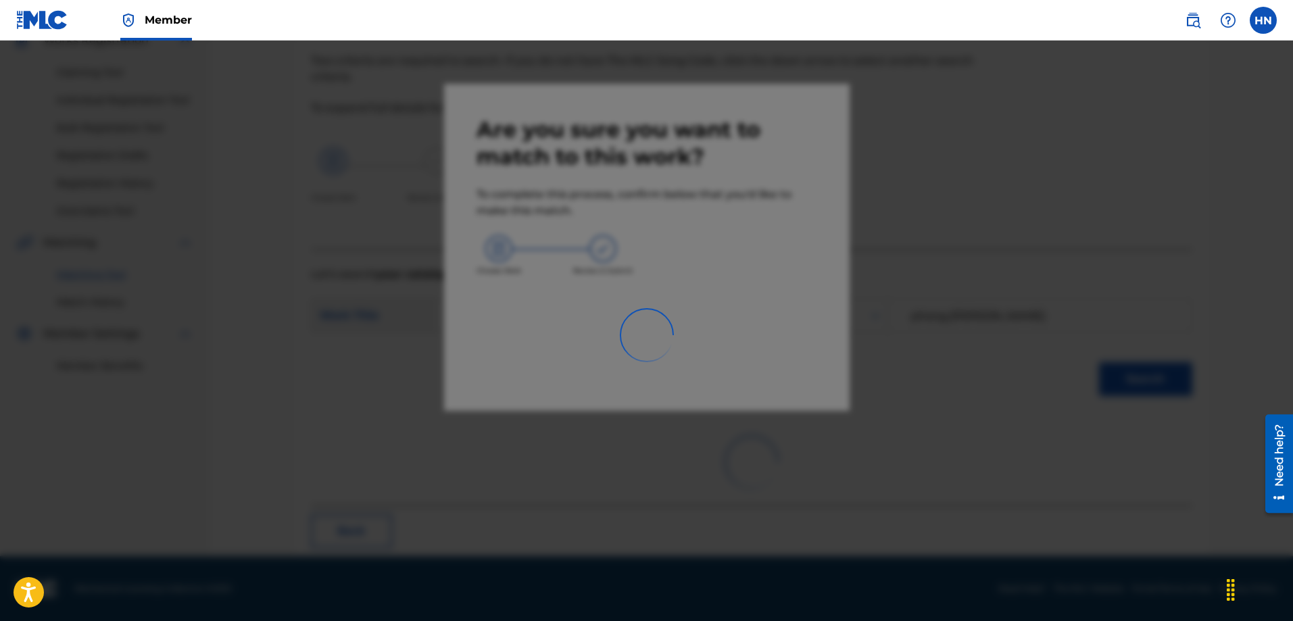
scroll to position [36, 0]
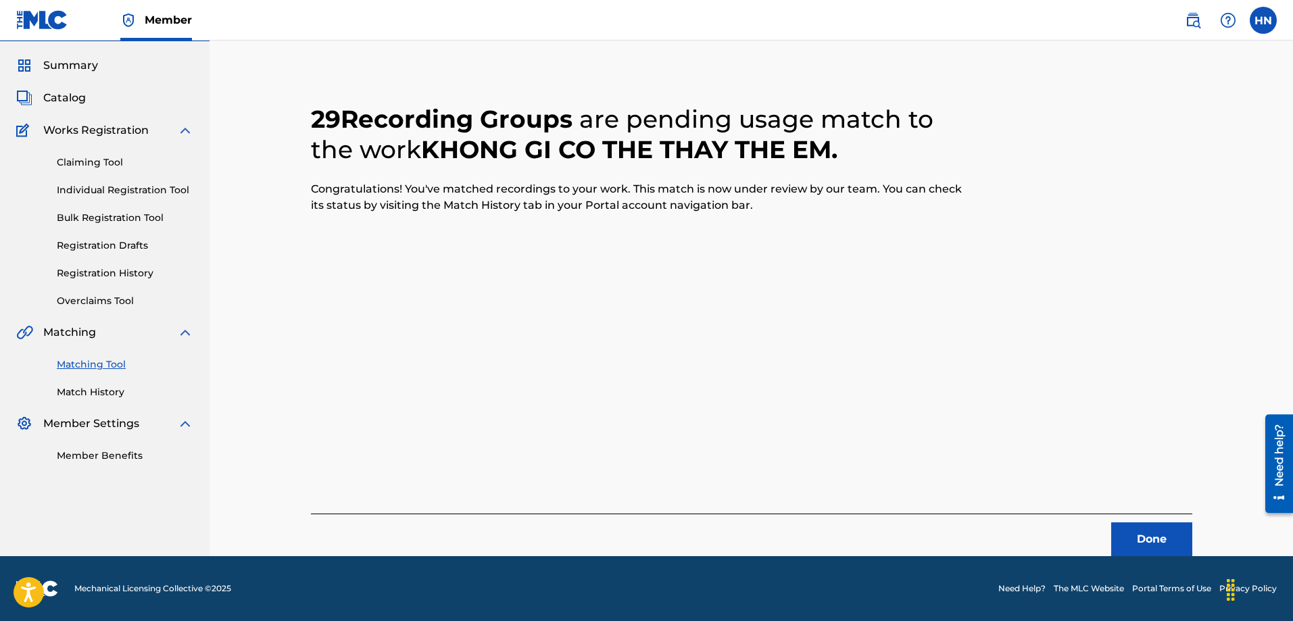
click at [1127, 529] on button "Done" at bounding box center [1151, 539] width 81 height 34
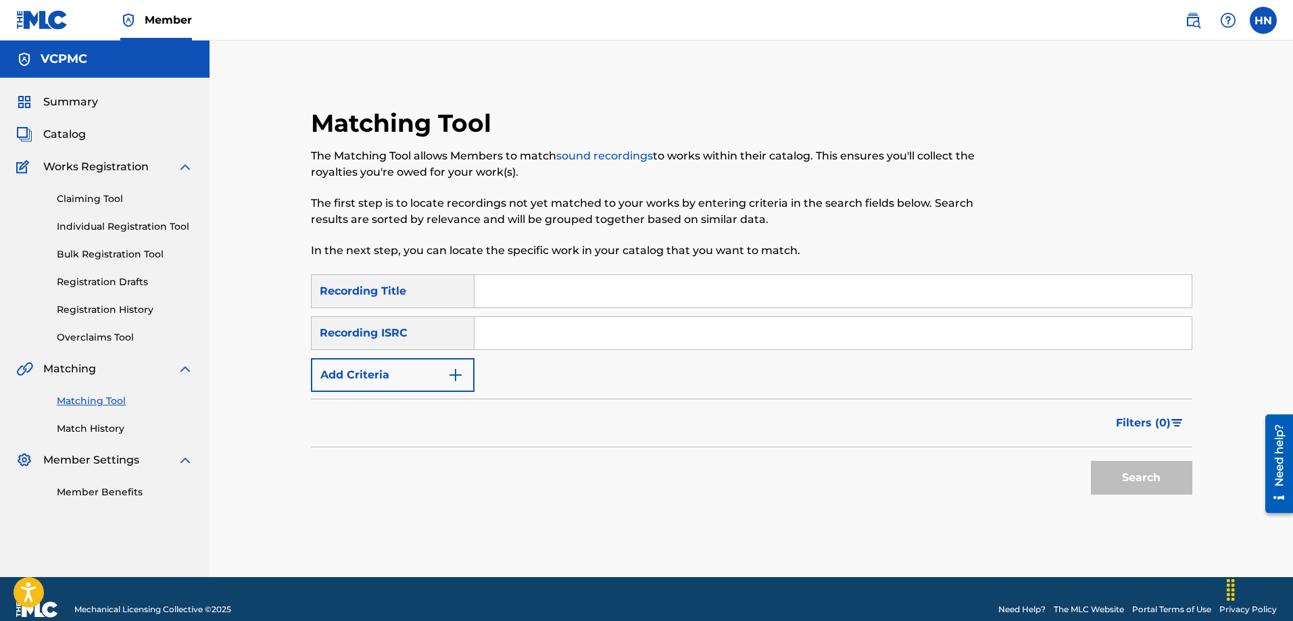
click at [568, 287] on input "Search Form" at bounding box center [832, 291] width 717 height 32
paste input "CÔ GÁI MỞ ĐƯỜNG"
click at [1091, 461] on button "Search" at bounding box center [1141, 478] width 101 height 34
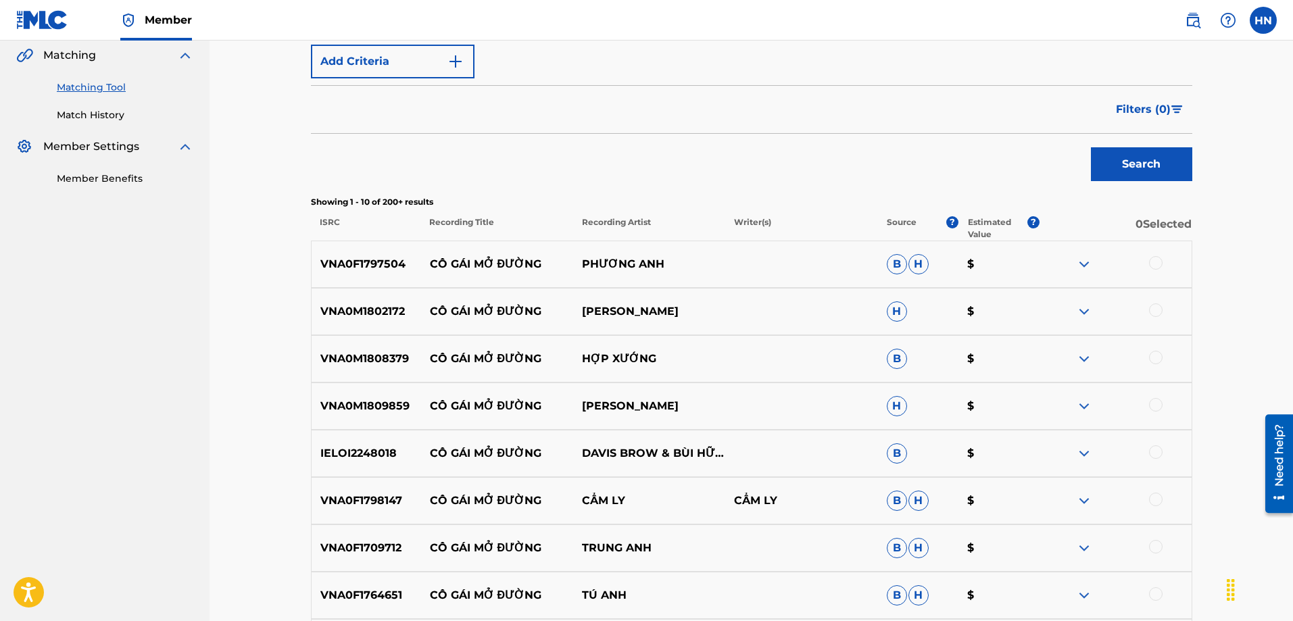
scroll to position [338, 0]
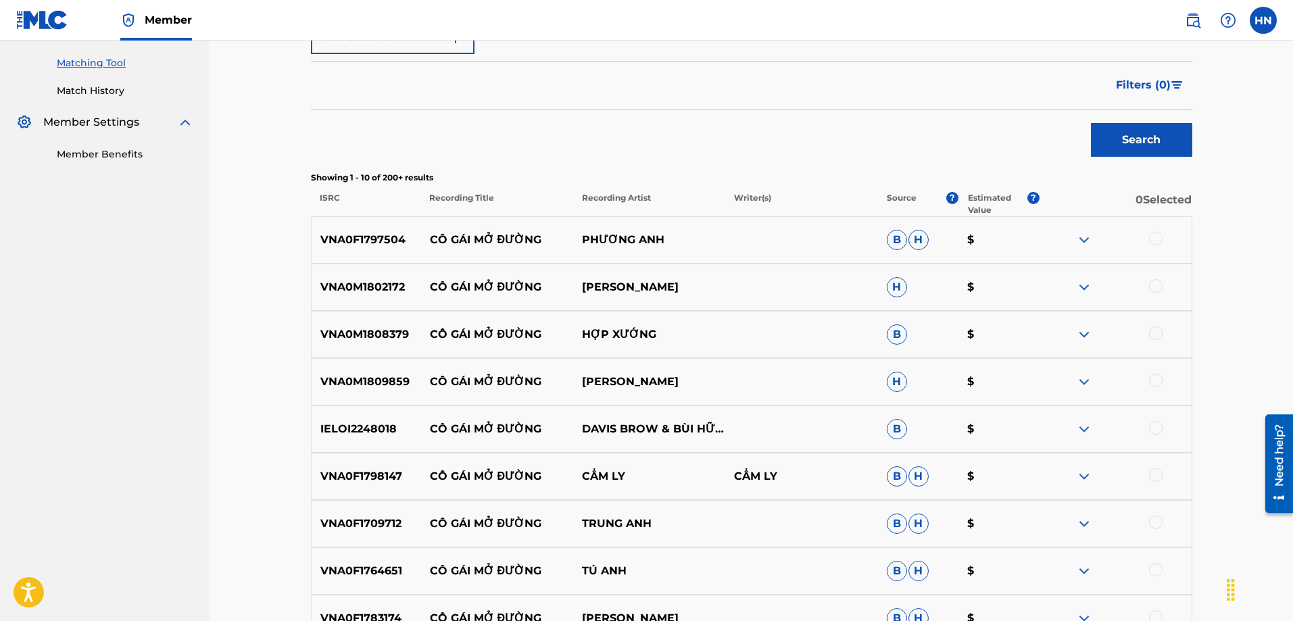
click at [366, 467] on div "VNA0F1798147 CÔ GÁI MỞ ĐƯỜNG CẨM LY CẨM LY B H $" at bounding box center [751, 476] width 881 height 47
click at [1157, 471] on div at bounding box center [1156, 475] width 14 height 14
click at [380, 237] on p "VNA0F1797504" at bounding box center [366, 240] width 109 height 16
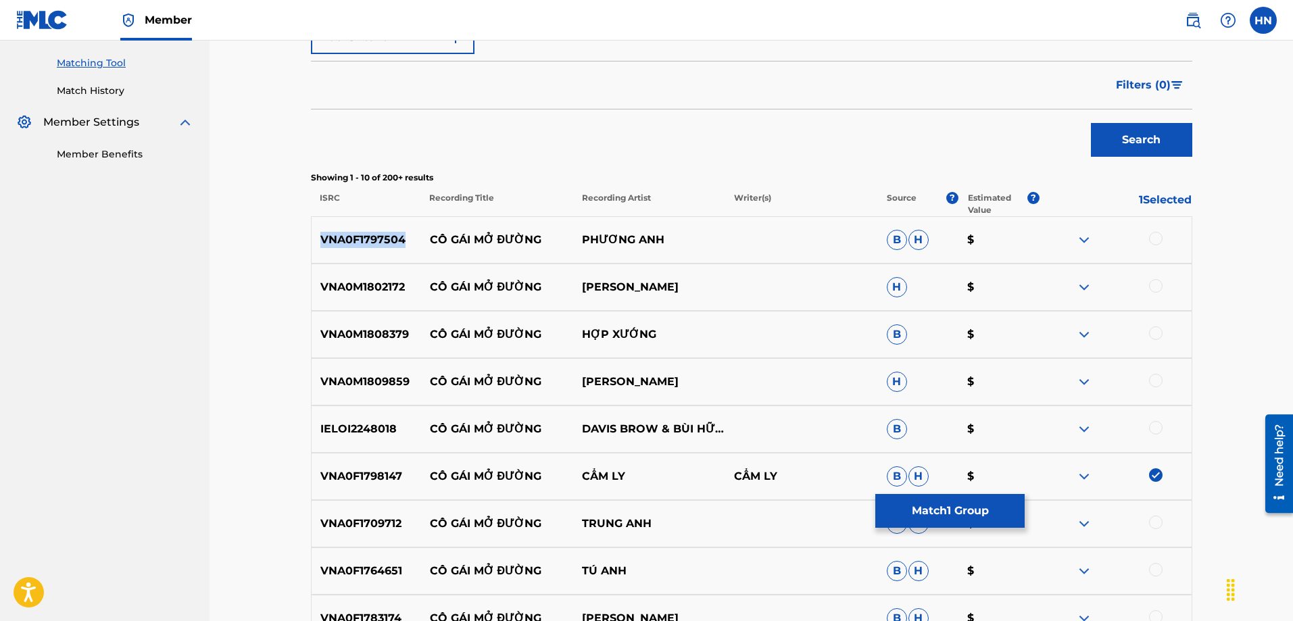
click at [380, 237] on p "VNA0F1797504" at bounding box center [366, 240] width 109 height 16
click at [1159, 240] on div at bounding box center [1156, 239] width 14 height 14
click at [406, 288] on p "VNA0M1802172" at bounding box center [366, 287] width 109 height 16
click at [395, 288] on p "VNA0M1802172" at bounding box center [366, 287] width 109 height 16
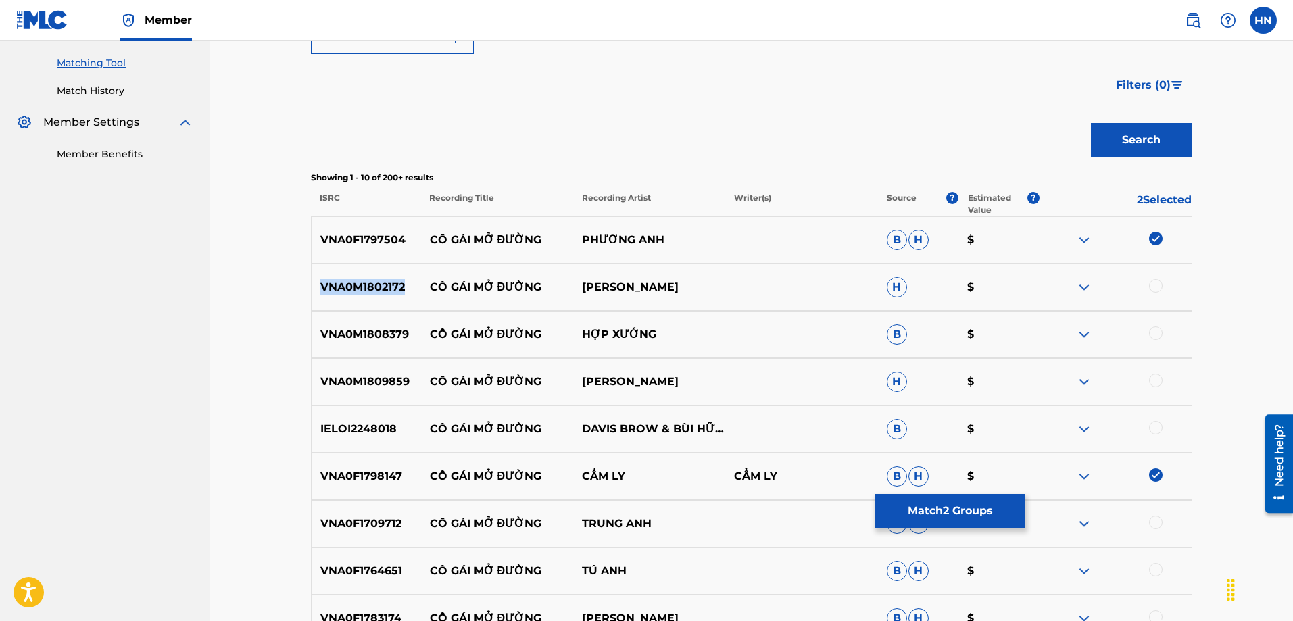
click at [395, 288] on p "VNA0M1802172" at bounding box center [366, 287] width 109 height 16
click at [1153, 284] on div at bounding box center [1156, 286] width 14 height 14
click at [360, 347] on div "VNA0M1808379 CÔ GÁI MỞ ĐƯỜNG HỢP XƯỚNG B $" at bounding box center [751, 334] width 881 height 47
click at [1151, 334] on div at bounding box center [1156, 333] width 14 height 14
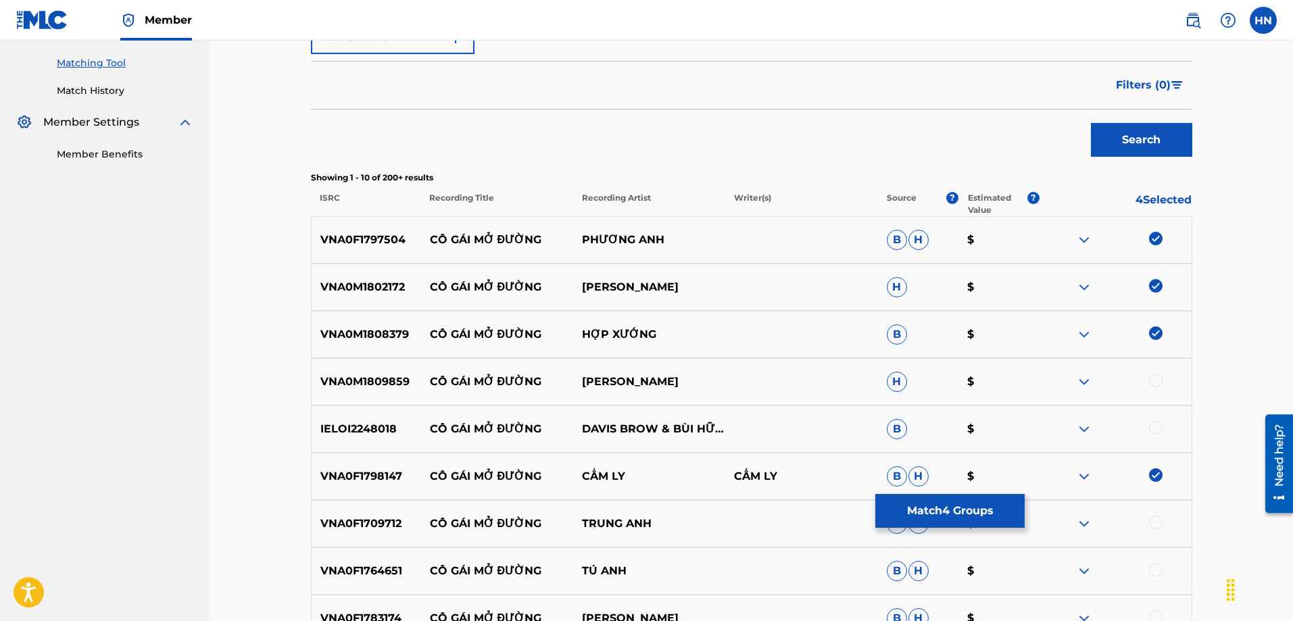
click at [374, 389] on p "VNA0M1809859" at bounding box center [366, 382] width 109 height 16
click at [1155, 383] on div at bounding box center [1156, 381] width 14 height 14
click at [359, 420] on div "IELOI2248018 CÔ GÁI MỞ ĐƯỜNG DAVIS BROW & BÙI HỮU LỊCH B $" at bounding box center [751, 428] width 881 height 47
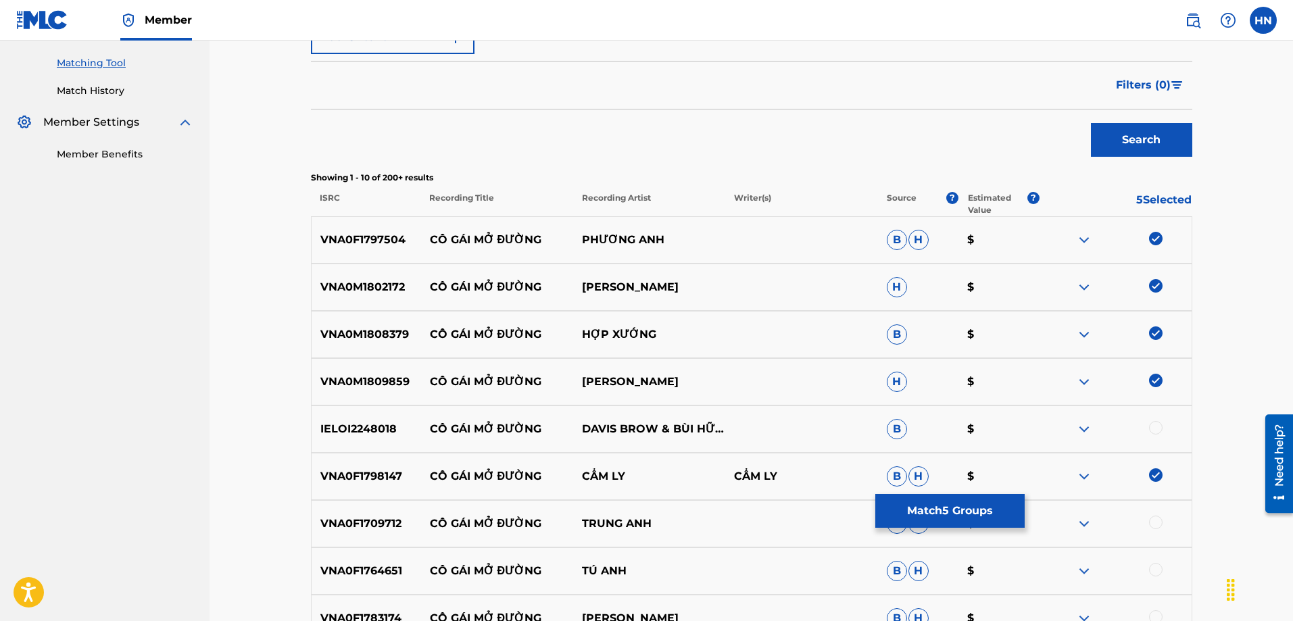
click at [1150, 430] on div at bounding box center [1156, 428] width 14 height 14
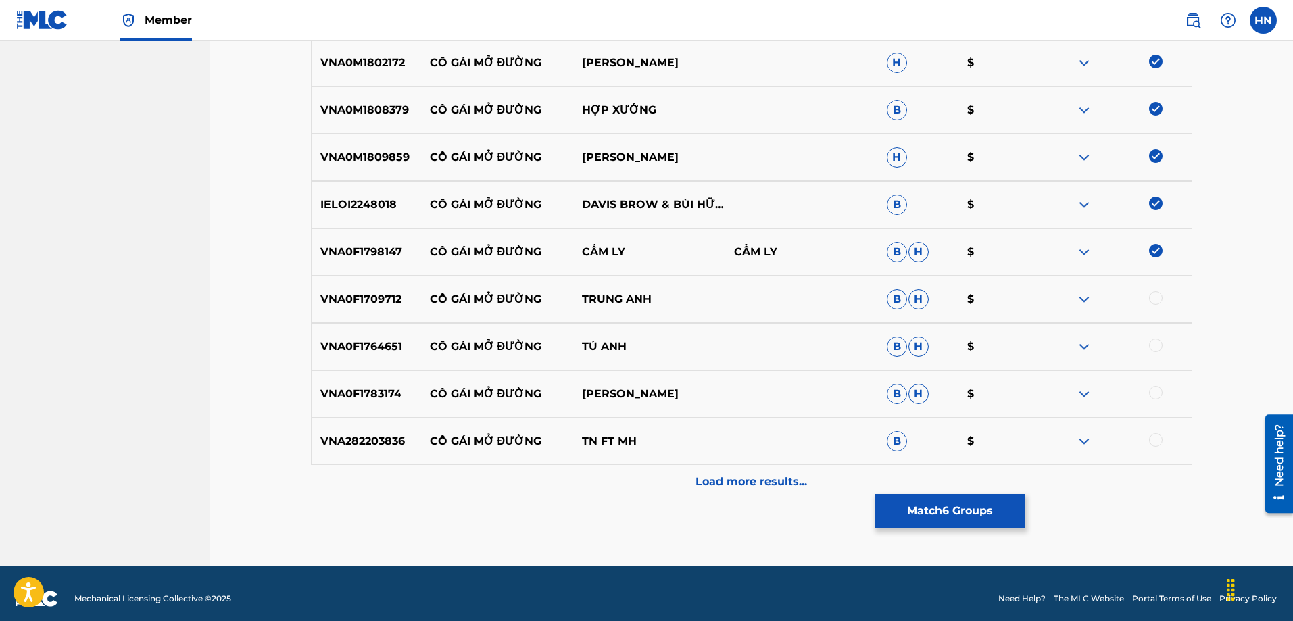
scroll to position [572, 0]
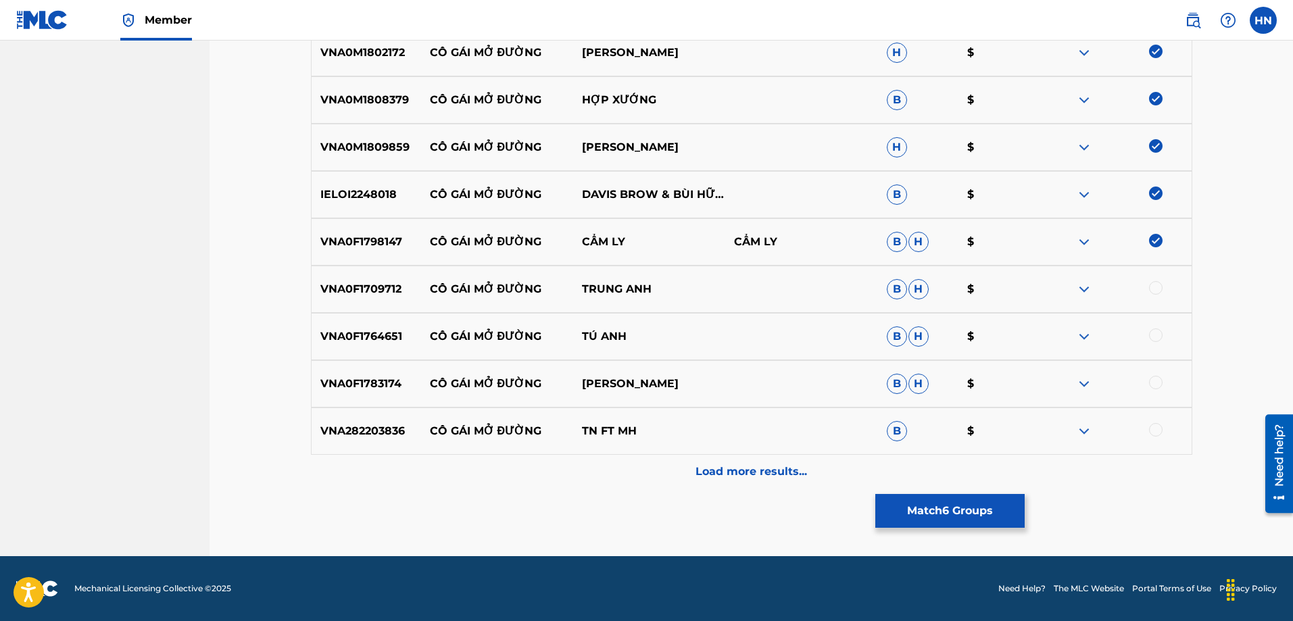
click at [389, 292] on p "VNA0F1709712" at bounding box center [366, 289] width 109 height 16
click at [1159, 291] on div at bounding box center [1156, 288] width 14 height 14
click at [356, 324] on div "VNA0F1764651 CÔ GÁI MỞ ĐƯỜNG TÚ ANH B H $" at bounding box center [751, 336] width 881 height 47
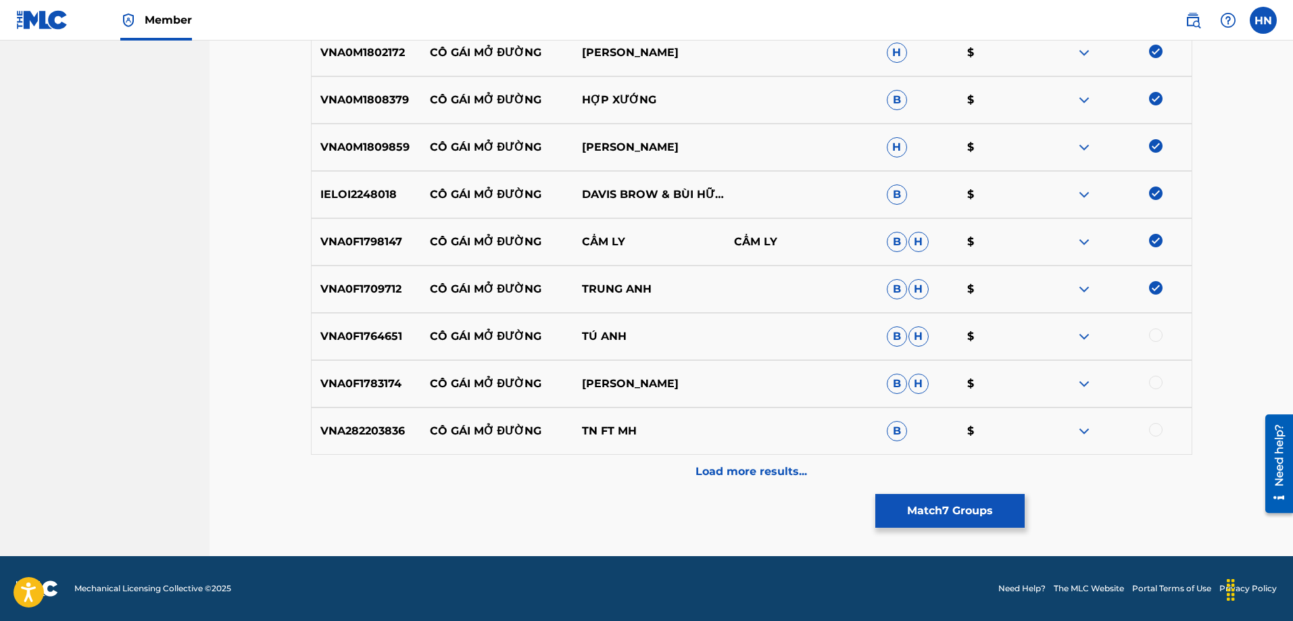
click at [1156, 340] on div at bounding box center [1156, 335] width 14 height 14
click at [359, 380] on p "VNA0F1783174" at bounding box center [366, 384] width 109 height 16
click at [1155, 387] on div at bounding box center [1156, 383] width 14 height 14
click at [801, 478] on p "Load more results..." at bounding box center [750, 472] width 111 height 16
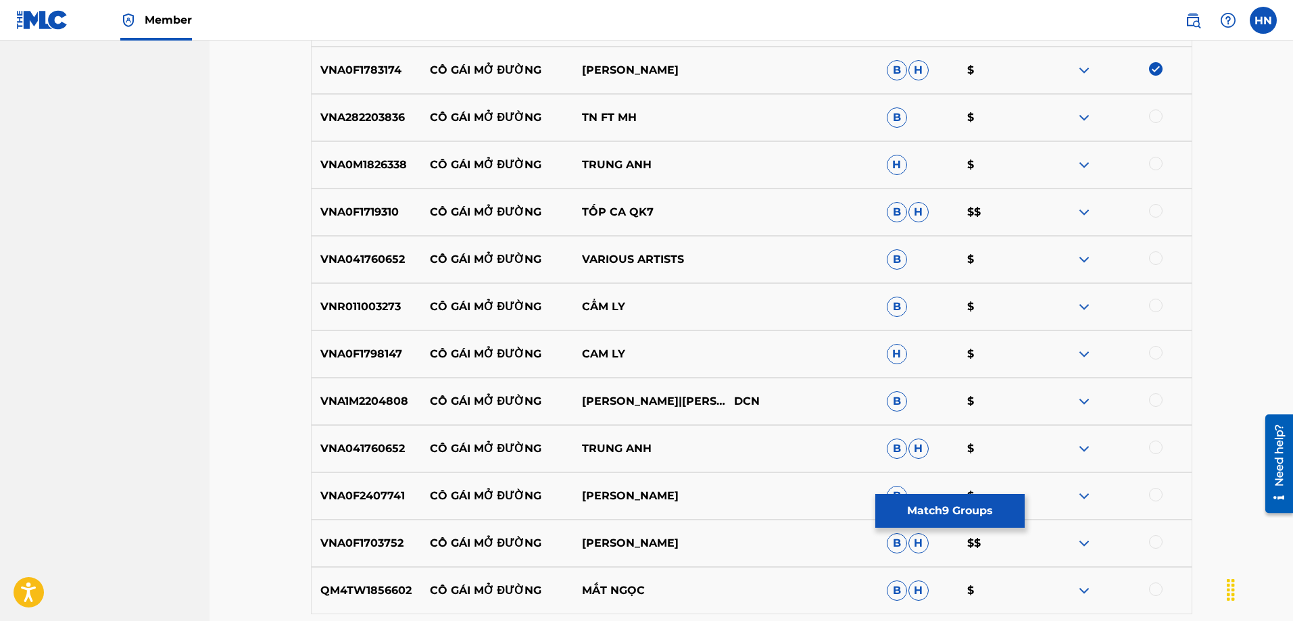
scroll to position [910, 0]
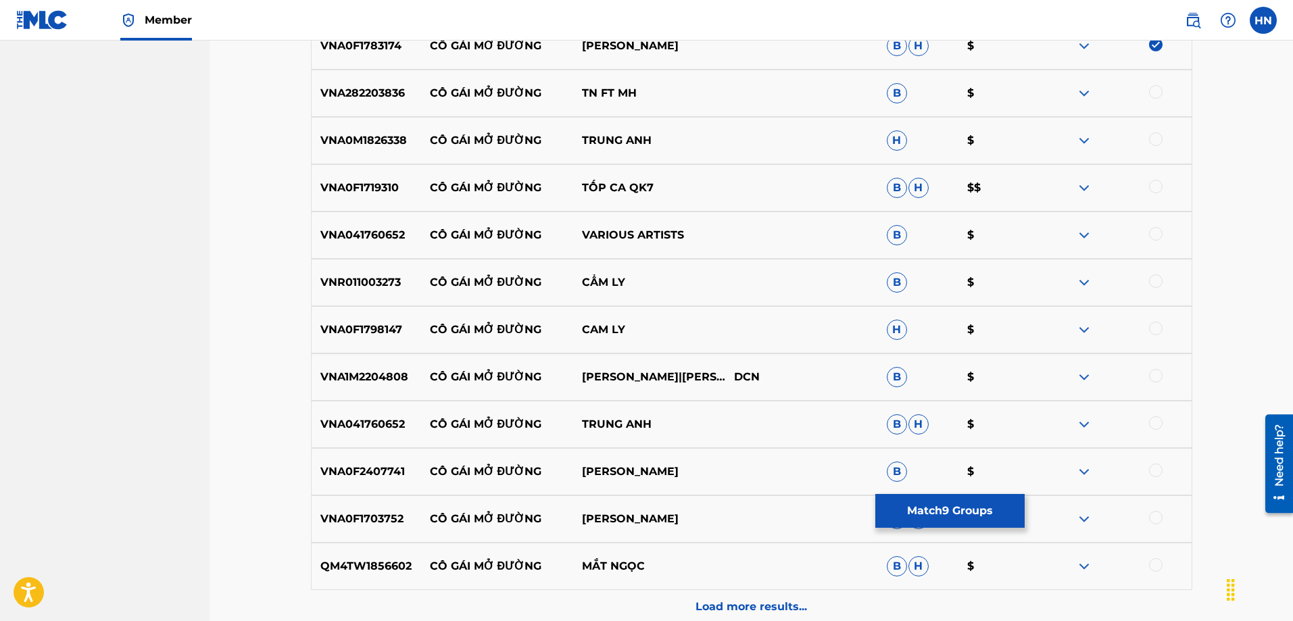
click at [445, 238] on p "CÔ GÁI MỞ ĐƯỜNG" at bounding box center [496, 235] width 152 height 16
click at [387, 147] on p "VNA0M1826338" at bounding box center [366, 140] width 109 height 16
click at [1153, 133] on div at bounding box center [1156, 139] width 14 height 14
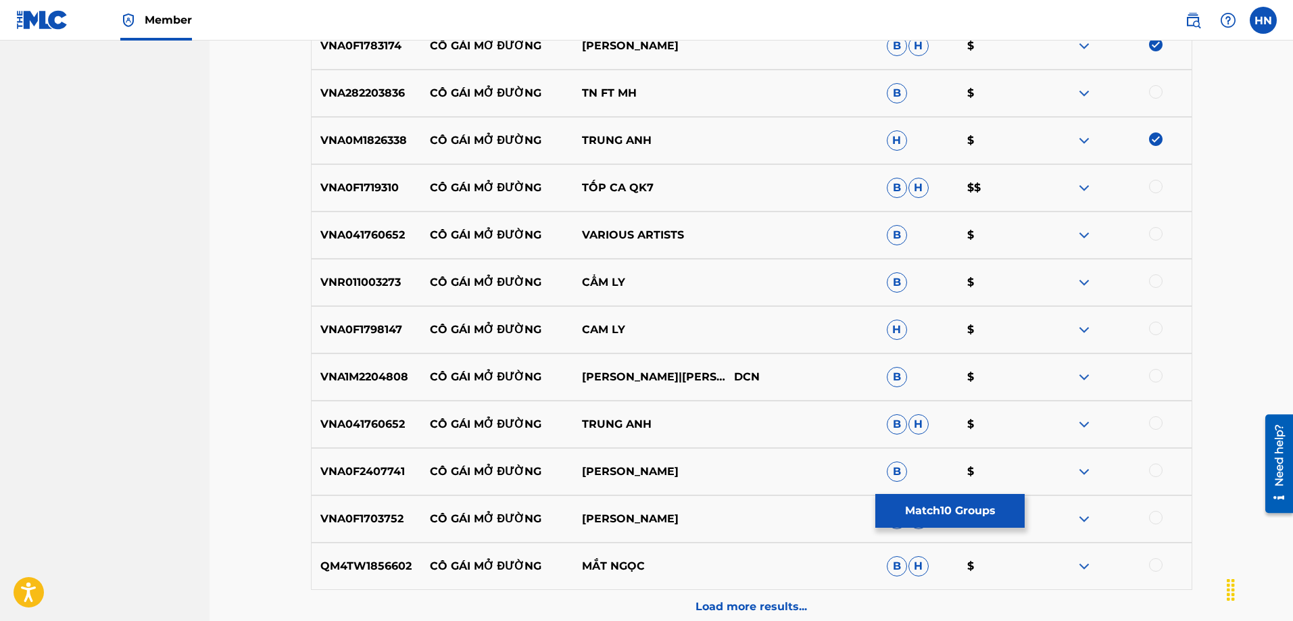
click at [362, 189] on p "VNA0F1719310" at bounding box center [366, 188] width 109 height 16
click at [1155, 191] on div at bounding box center [1156, 187] width 14 height 14
click at [357, 247] on div "VNA041760652 CÔ GÁI MỞ ĐƯỜNG VARIOUS ARTISTS B $" at bounding box center [751, 235] width 881 height 47
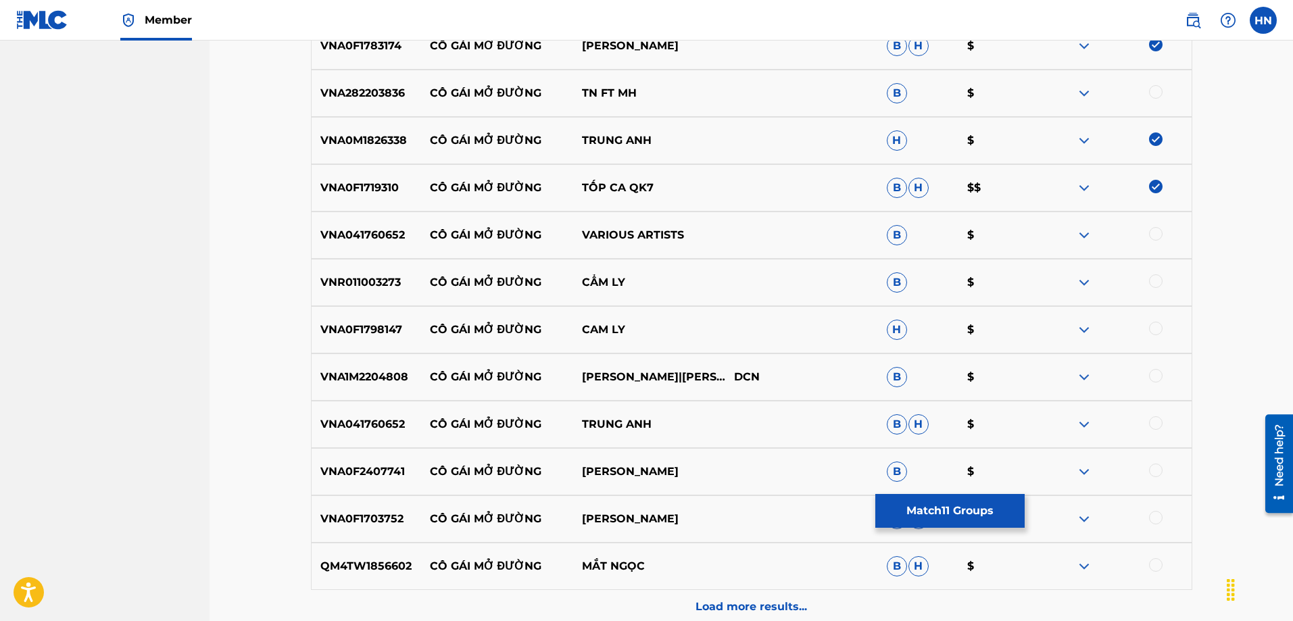
click at [1161, 233] on div at bounding box center [1156, 234] width 14 height 14
click at [352, 295] on div "VNR011003273 CÔ GÁI MỞ ĐƯỜNG CẨM LY B $" at bounding box center [751, 282] width 881 height 47
click at [351, 293] on div "VNR011003273 CÔ GÁI MỞ ĐƯỜNG CẨM LY B $" at bounding box center [751, 282] width 881 height 47
click at [351, 286] on p "VNR011003273" at bounding box center [366, 282] width 109 height 16
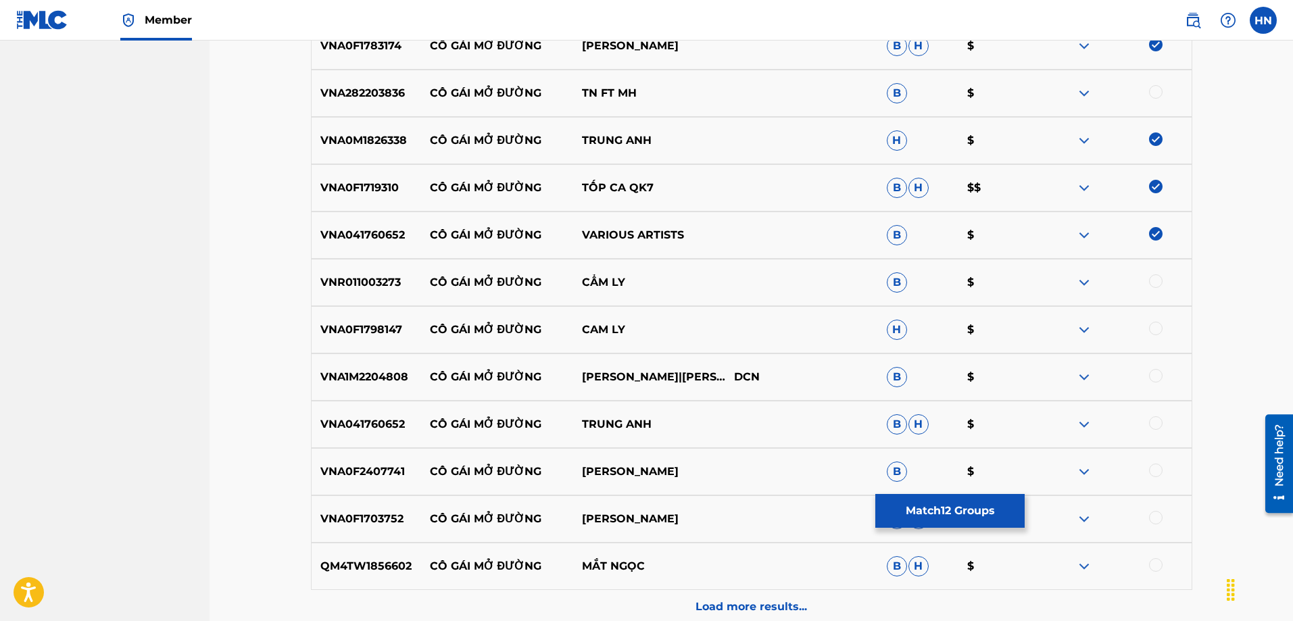
click at [1160, 280] on div at bounding box center [1156, 281] width 14 height 14
click at [384, 342] on div "VNA0F1798147 CÔ GÁI MỞ ĐƯỜNG CAM LY H $" at bounding box center [751, 329] width 881 height 47
click at [1160, 323] on div at bounding box center [1156, 329] width 14 height 14
click at [374, 377] on p "VNA1M2204808" at bounding box center [366, 377] width 109 height 16
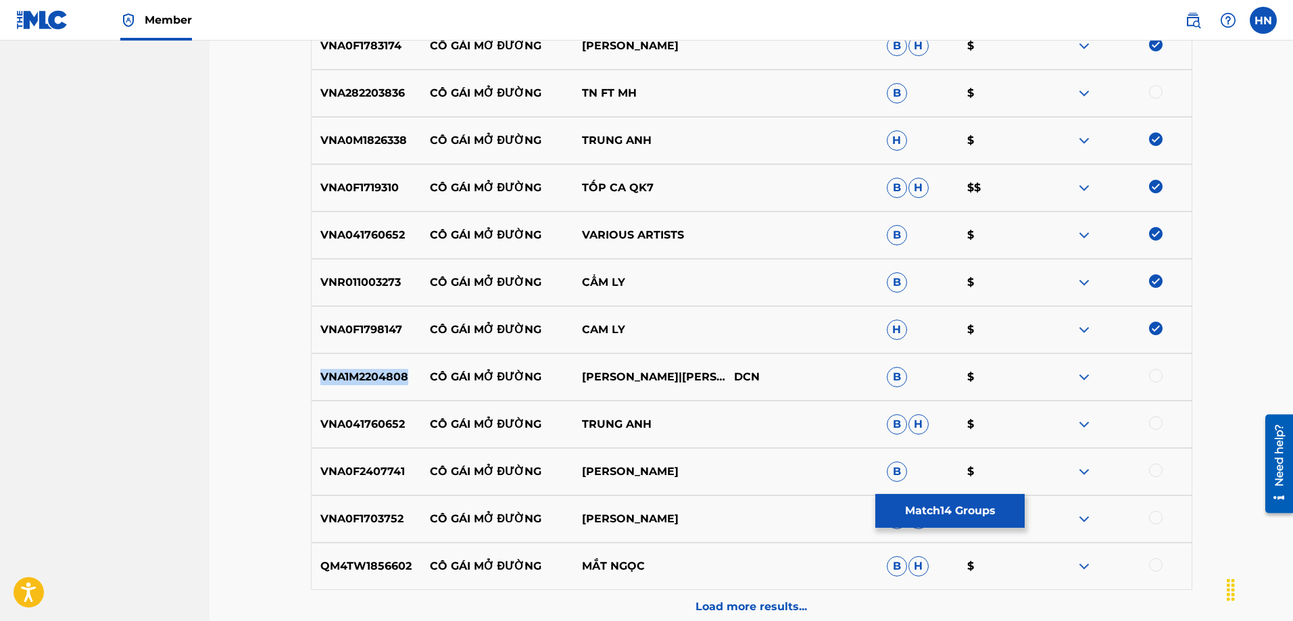
click at [374, 381] on p "VNA1M2204808" at bounding box center [366, 377] width 109 height 16
click at [1154, 375] on div at bounding box center [1156, 376] width 14 height 14
click at [388, 421] on p "VNA041760652" at bounding box center [366, 424] width 109 height 16
click at [1148, 422] on div at bounding box center [1115, 424] width 152 height 16
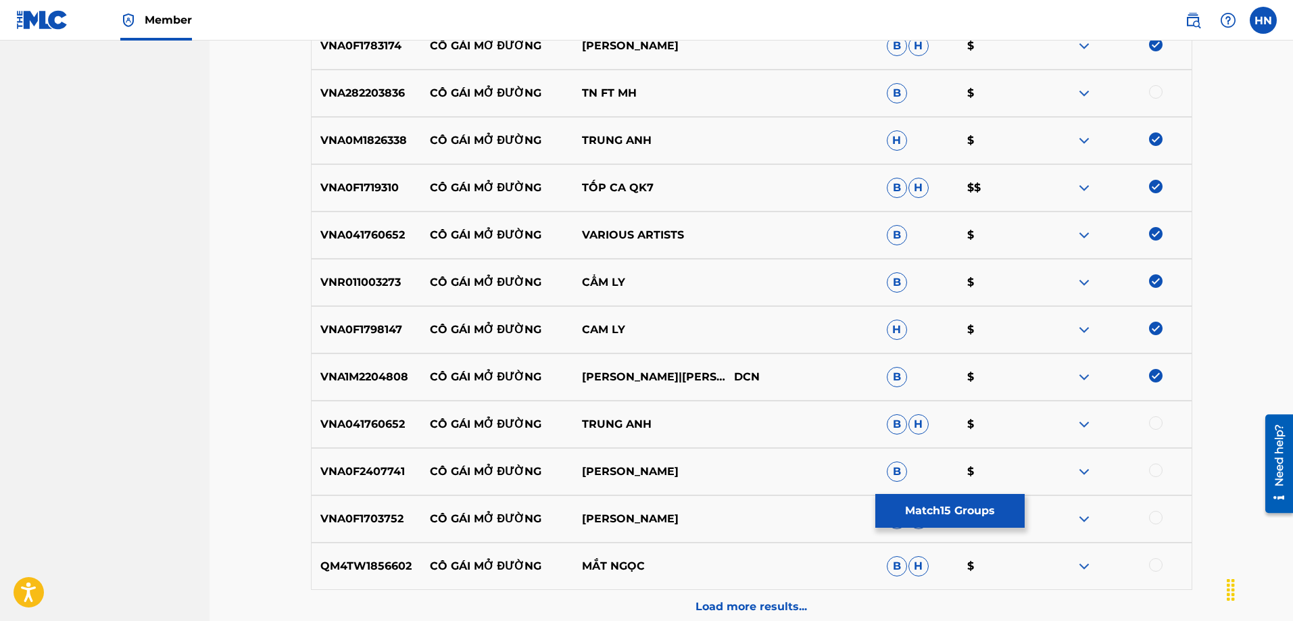
click at [1149, 423] on div at bounding box center [1156, 423] width 14 height 14
click at [390, 480] on div "VNA0F2407741 CÔ GÁI MỞ ĐƯỜNG ĐẶNG KIM YẾN B $" at bounding box center [751, 471] width 881 height 47
click at [390, 478] on p "VNA0F2407741" at bounding box center [366, 472] width 109 height 16
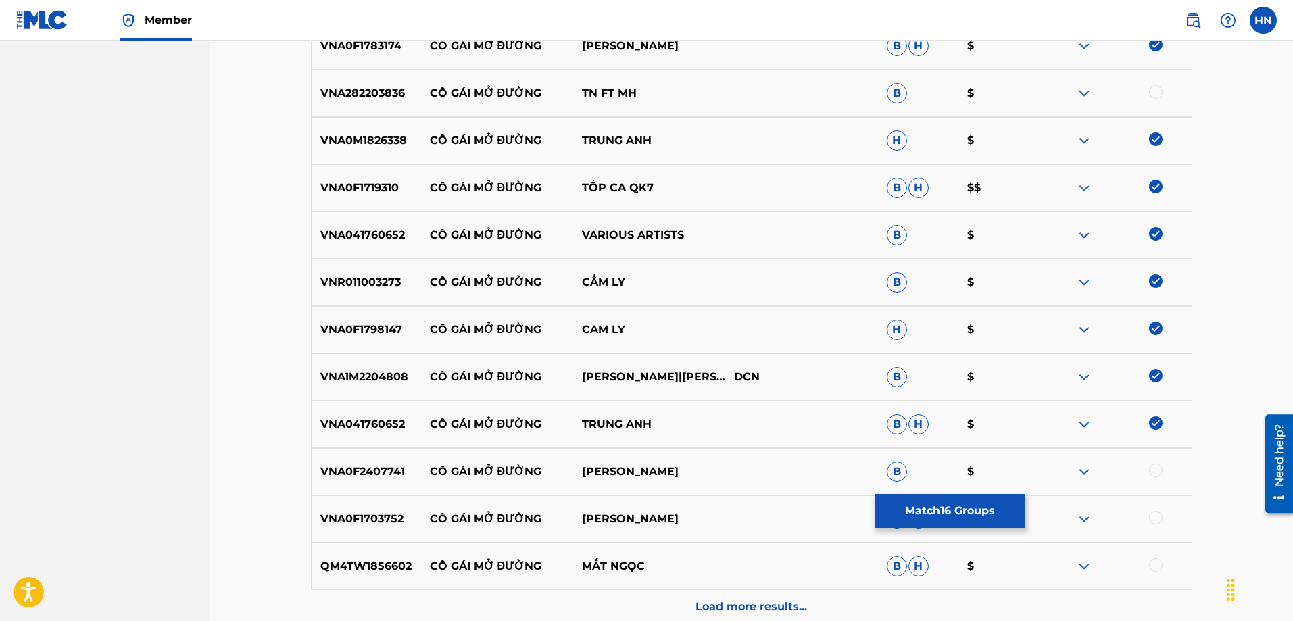
click at [1151, 469] on div at bounding box center [1156, 471] width 14 height 14
click at [341, 524] on p "VNA0F1703752" at bounding box center [366, 519] width 109 height 16
click at [1154, 520] on div at bounding box center [1156, 518] width 14 height 14
click at [357, 568] on p "QM4TW1856602" at bounding box center [366, 566] width 109 height 16
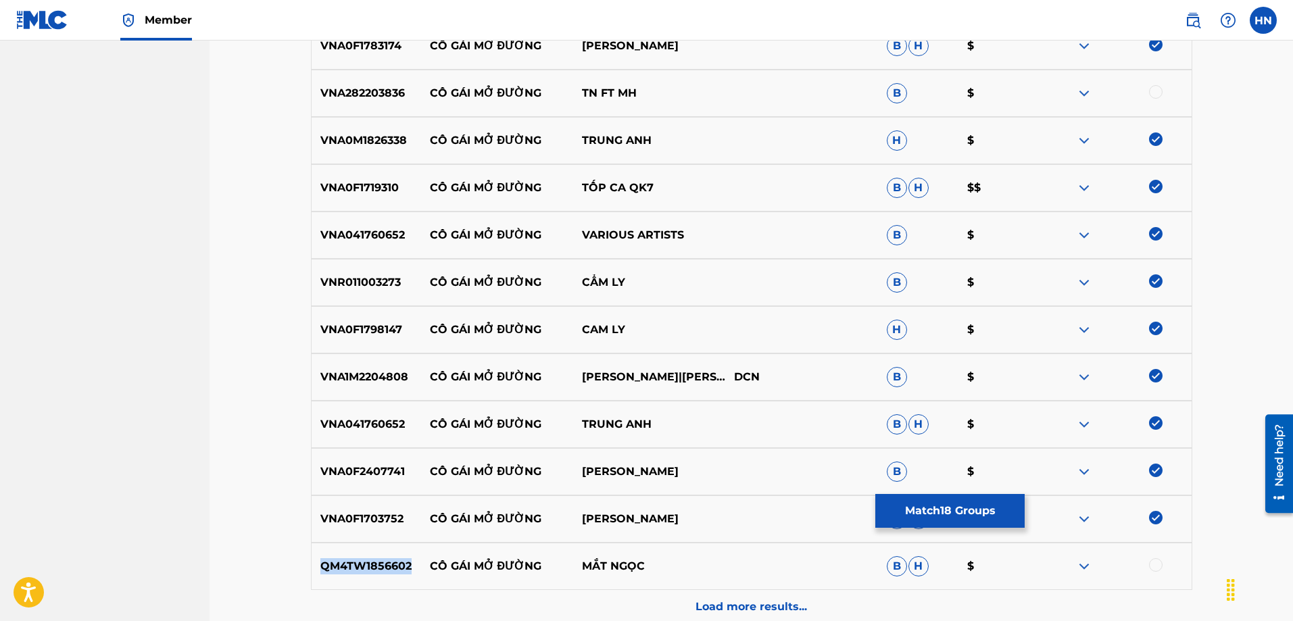
click at [357, 568] on p "QM4TW1856602" at bounding box center [366, 566] width 109 height 16
click at [1158, 566] on div at bounding box center [1156, 565] width 14 height 14
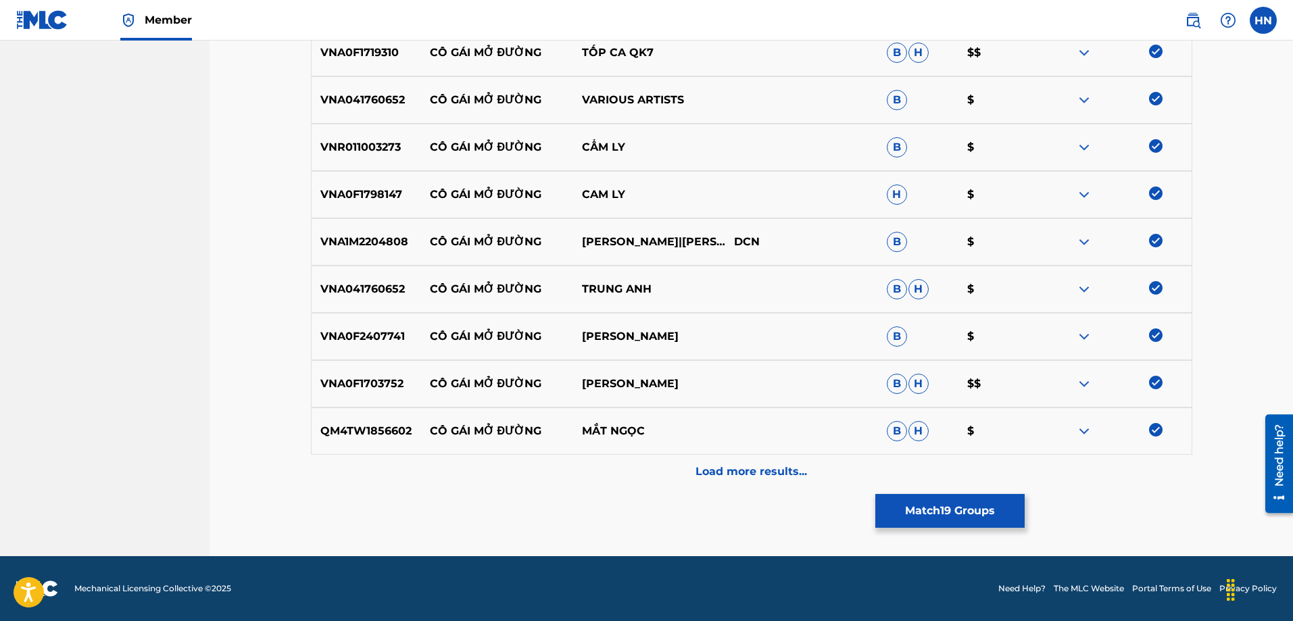
click at [717, 476] on p "Load more results..." at bounding box center [750, 472] width 111 height 16
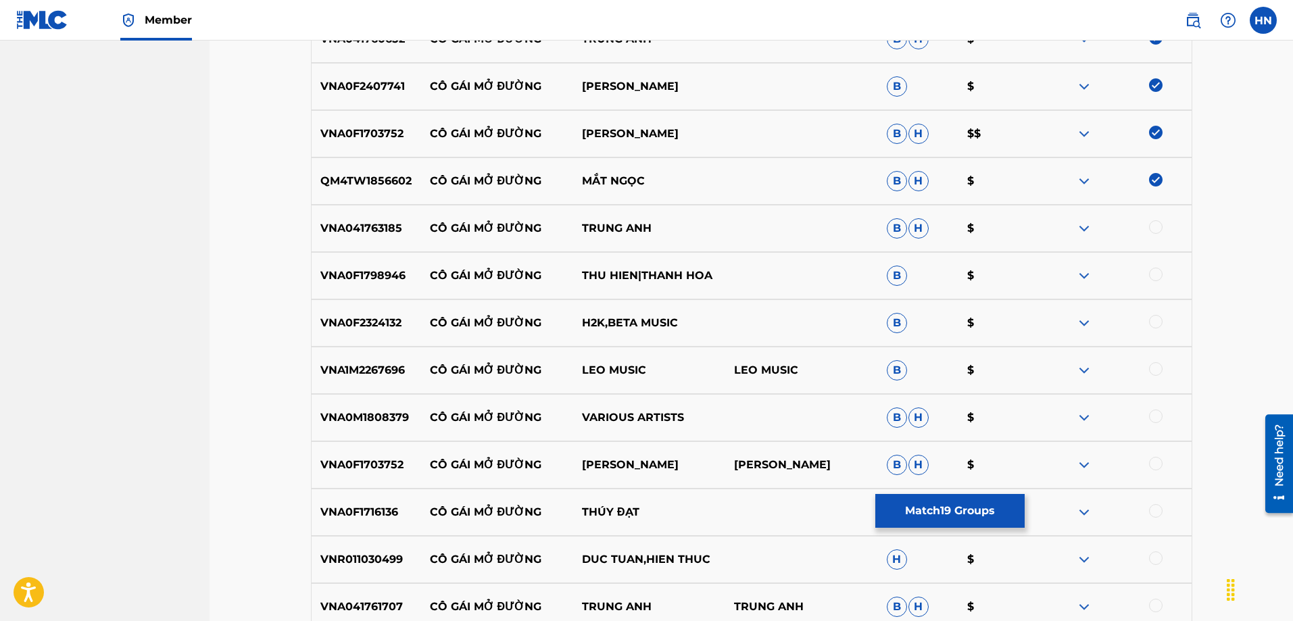
scroll to position [1316, 0]
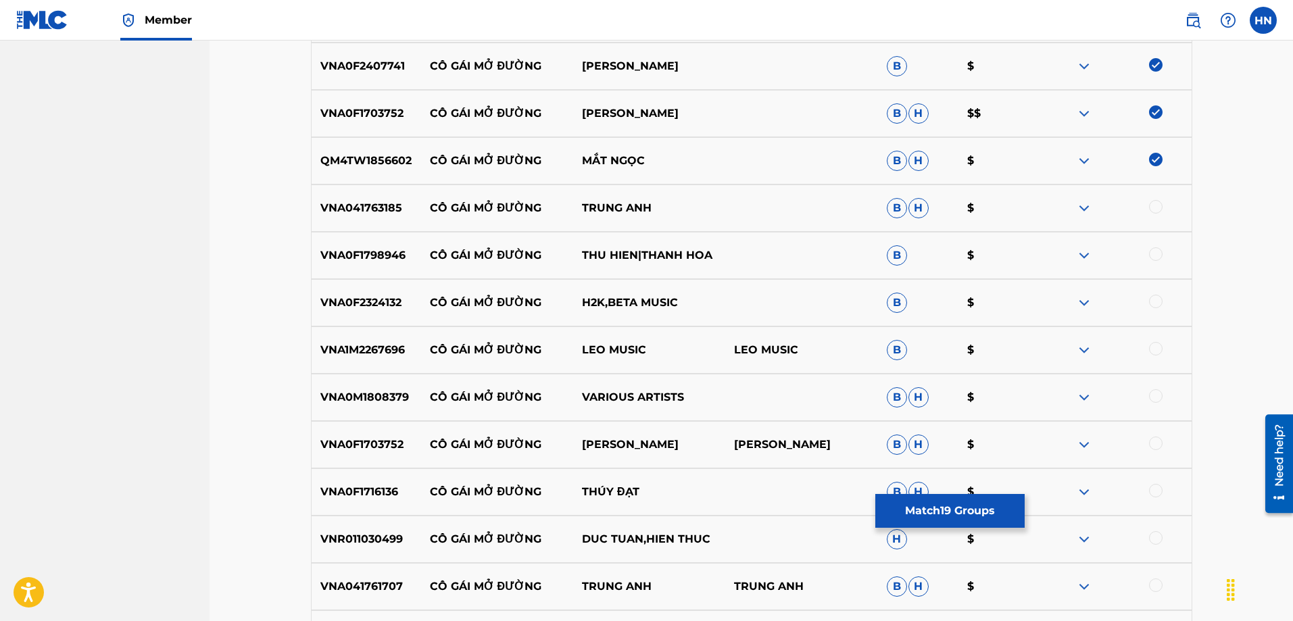
click at [381, 207] on p "VNA041763185" at bounding box center [366, 208] width 109 height 16
click at [1149, 209] on div at bounding box center [1156, 207] width 14 height 14
click at [365, 268] on div "VNA0F1798946 CÔ GÁI MỞ ĐƯỜNG THU HIEN|THANH HOA B $" at bounding box center [751, 255] width 881 height 47
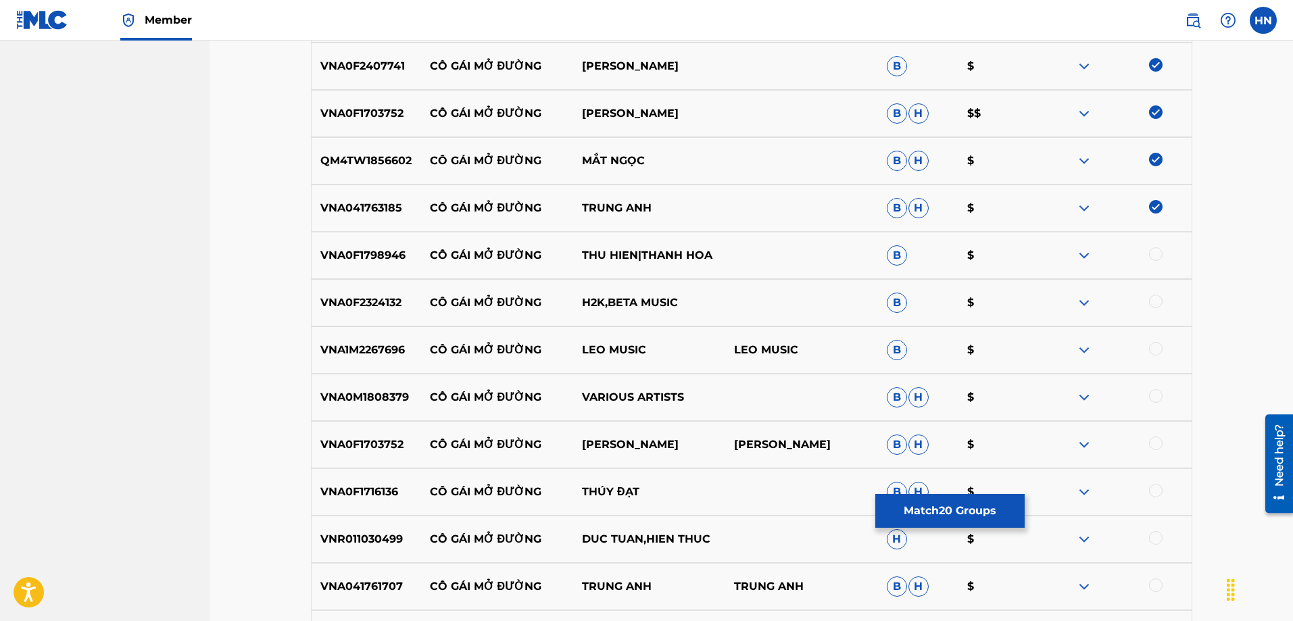
click at [1157, 251] on div at bounding box center [1156, 254] width 14 height 14
click at [384, 308] on p "VNA0F2324132" at bounding box center [366, 303] width 109 height 16
click at [1150, 301] on div at bounding box center [1156, 302] width 14 height 14
click at [391, 440] on p "VNA0F1703752" at bounding box center [366, 445] width 109 height 16
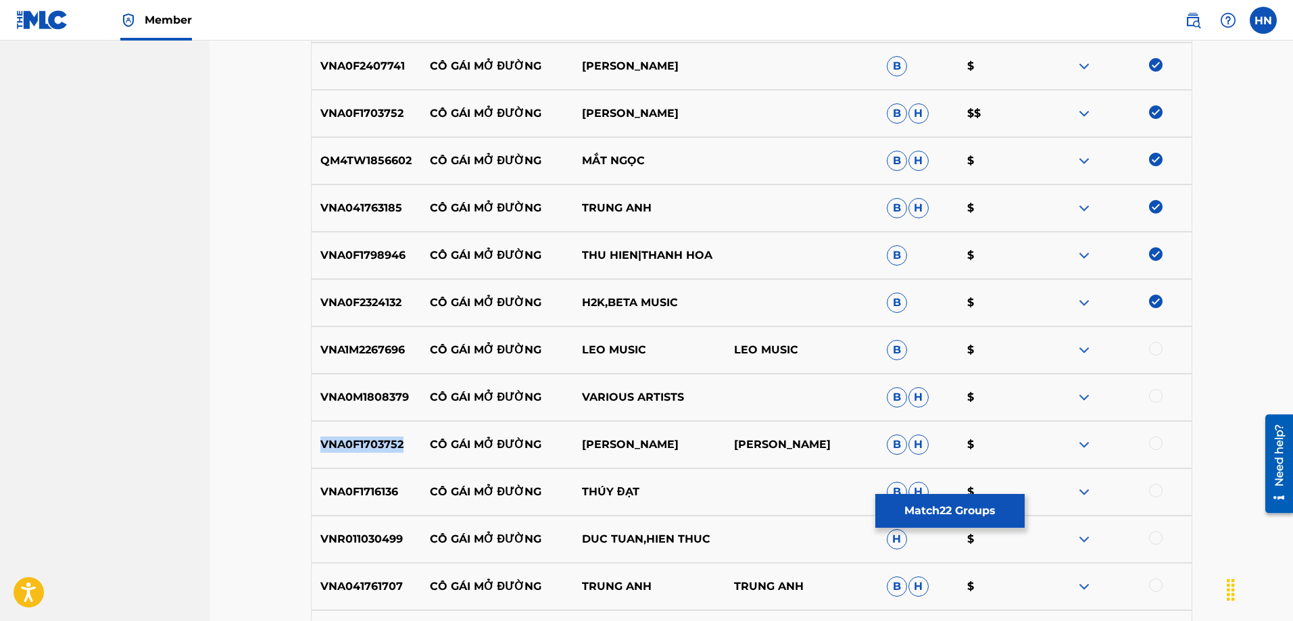
click at [391, 440] on p "VNA0F1703752" at bounding box center [366, 445] width 109 height 16
click at [1147, 443] on div at bounding box center [1115, 445] width 152 height 16
click at [773, 420] on div "VNA0M1808379 CÔ GÁI MỞ ĐƯỜNG VARIOUS ARTISTS B H $" at bounding box center [751, 397] width 881 height 47
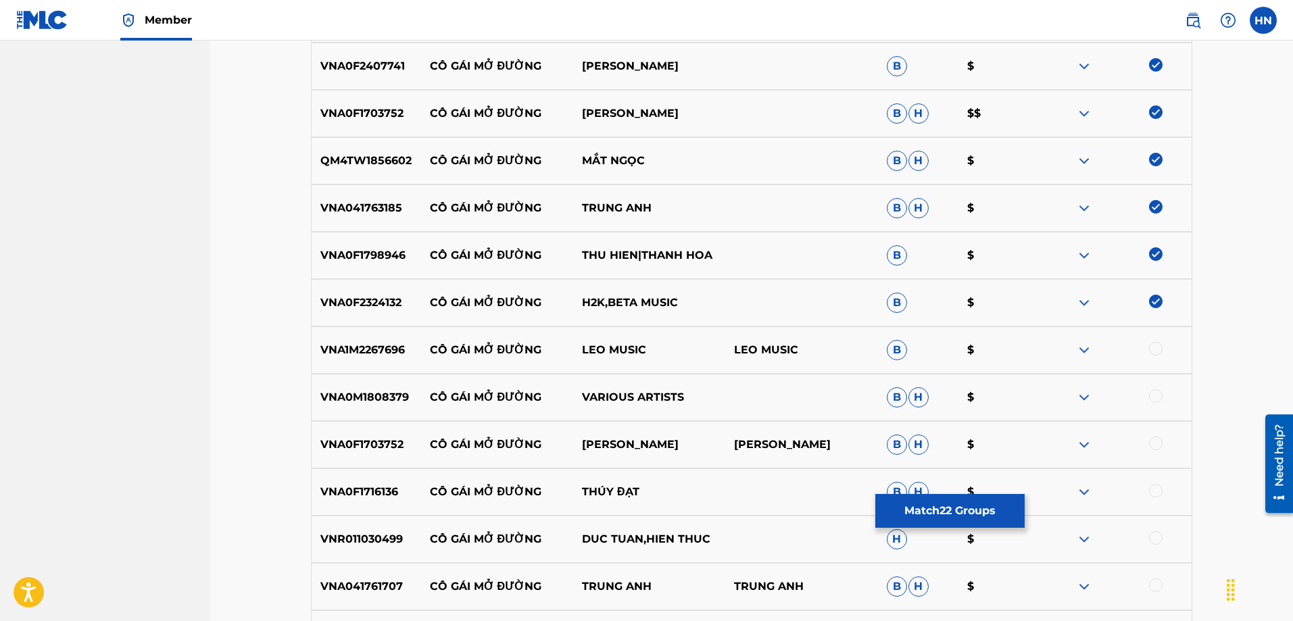
click at [766, 415] on div "VNA0M1808379 CÔ GÁI MỞ ĐƯỜNG VARIOUS ARTISTS B H $" at bounding box center [751, 397] width 881 height 47
click at [381, 362] on div "VNA1M2267696 CÔ GÁI MỞ ĐƯỜNG LEO MUSIC LEO MUSIC B $" at bounding box center [751, 349] width 881 height 47
click at [1157, 345] on div at bounding box center [1156, 349] width 14 height 14
click at [353, 403] on p "VNA0M1808379" at bounding box center [366, 397] width 109 height 16
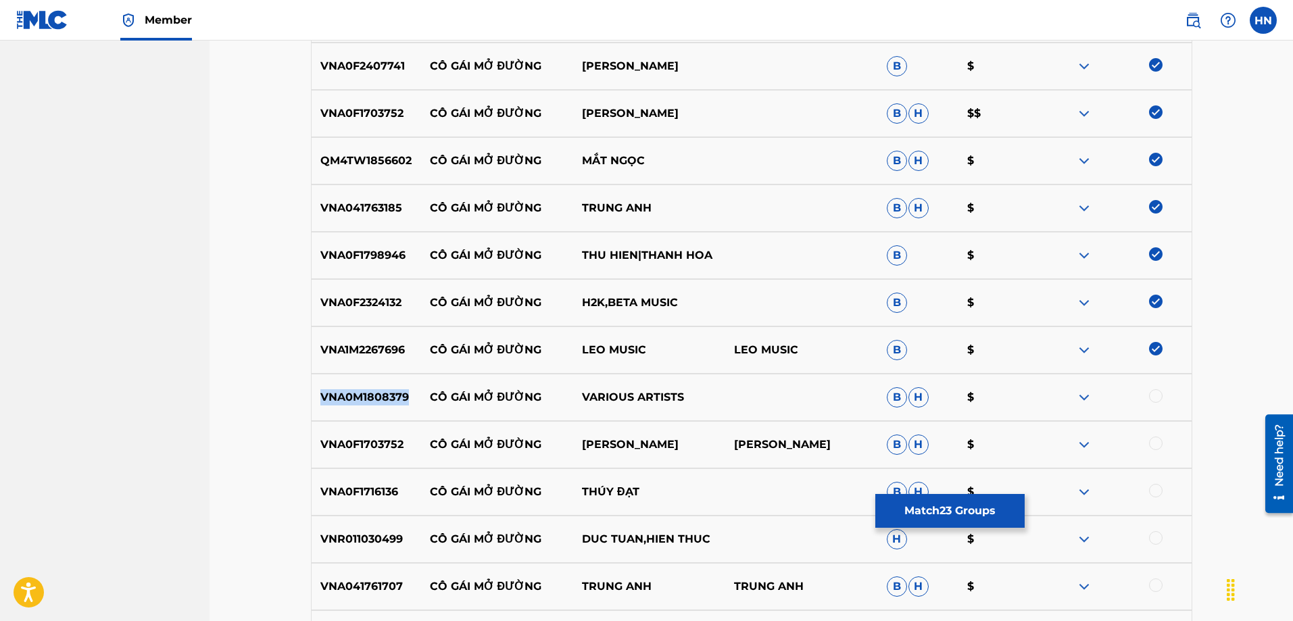
click at [353, 403] on p "VNA0M1808379" at bounding box center [366, 397] width 109 height 16
click at [1162, 399] on div at bounding box center [1115, 397] width 152 height 16
click at [1124, 413] on div "VNA0M1808379 CÔ GÁI MỞ ĐƯỜNG VARIOUS ARTISTS B H $" at bounding box center [751, 397] width 881 height 47
click at [382, 392] on p "VNA0M1808379" at bounding box center [366, 397] width 109 height 16
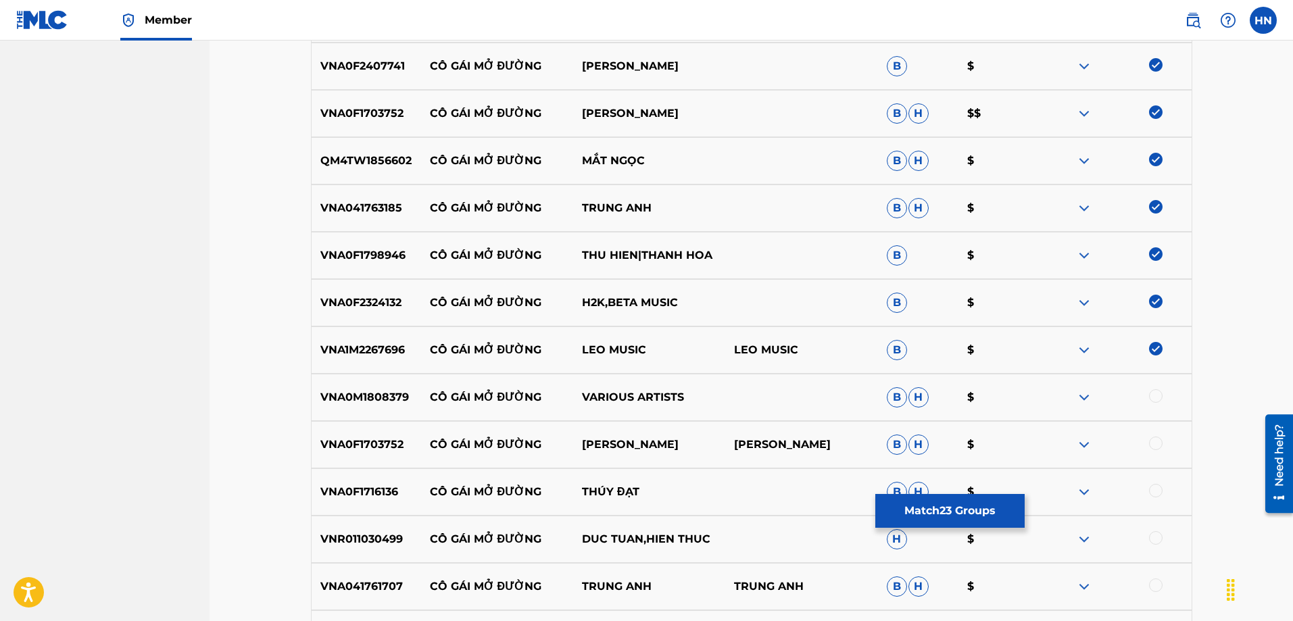
click at [1150, 397] on div at bounding box center [1156, 396] width 14 height 14
click at [372, 427] on div "VNA0F1703752 CÔ GÁI MỞ ĐƯỜNG LƯƠNG GIA HUY LƯƠNG GIA HUY B H $" at bounding box center [751, 444] width 881 height 47
click at [1159, 445] on div at bounding box center [1156, 444] width 14 height 14
click at [354, 496] on p "VNA0F1716136" at bounding box center [366, 492] width 109 height 16
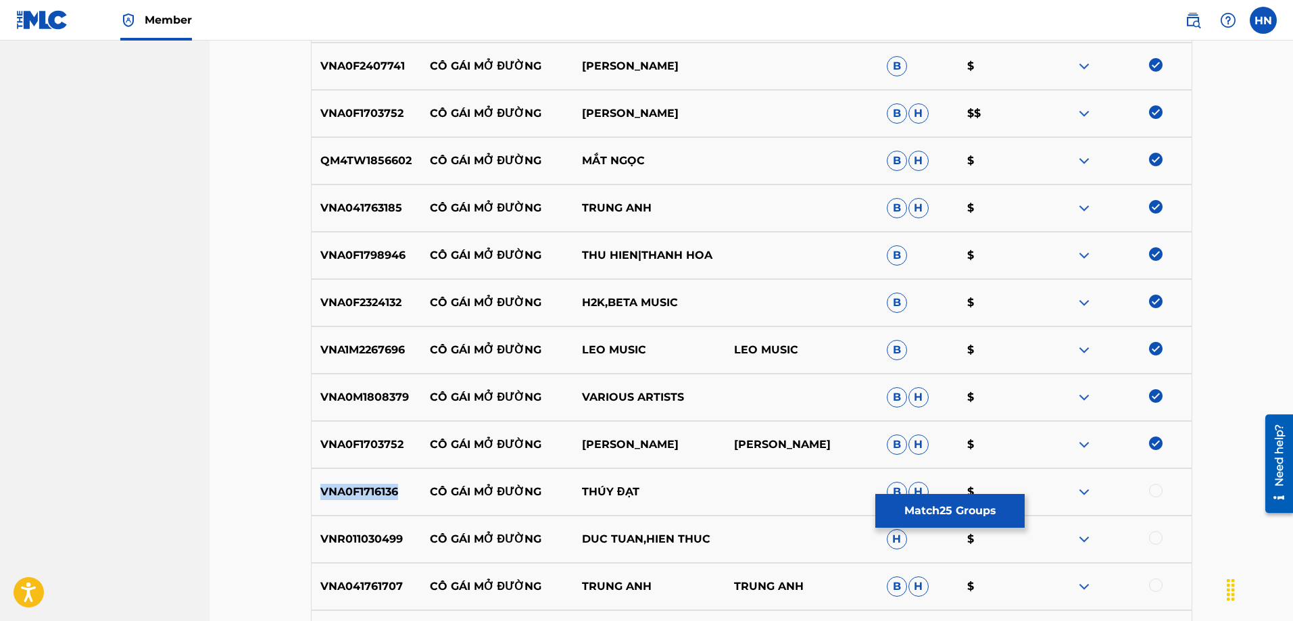
click at [354, 496] on p "VNA0F1716136" at bounding box center [366, 492] width 109 height 16
click at [1159, 497] on div at bounding box center [1115, 492] width 152 height 16
click at [1158, 492] on div at bounding box center [1156, 491] width 14 height 14
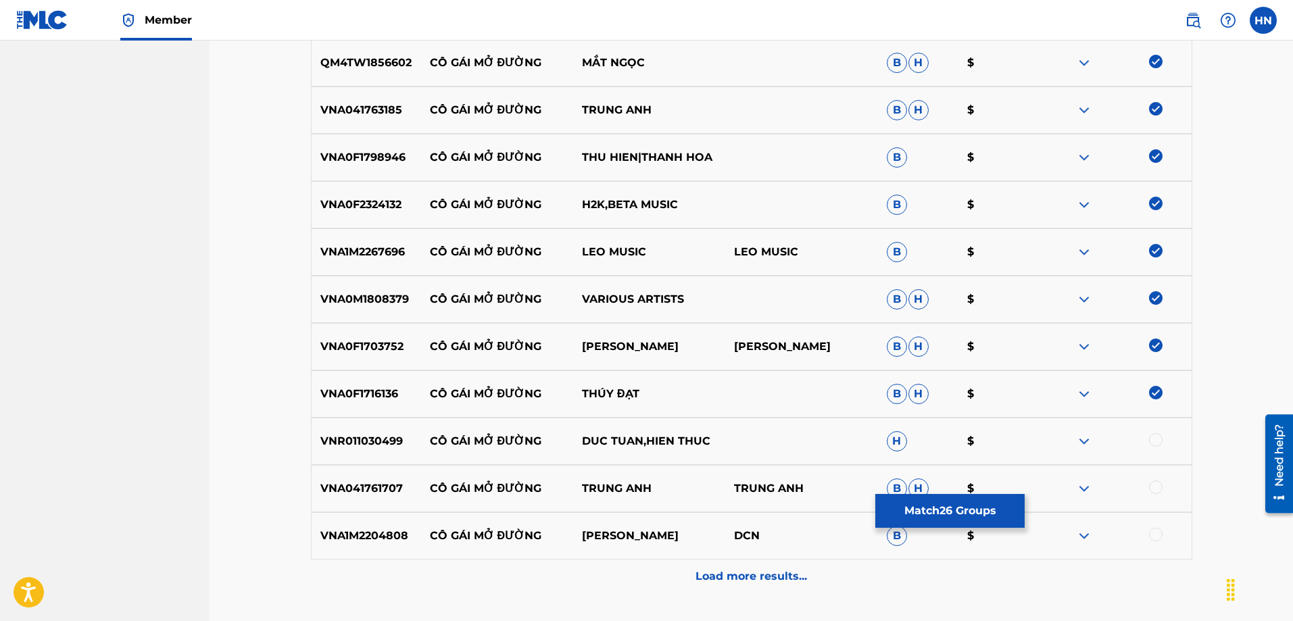
scroll to position [1518, 0]
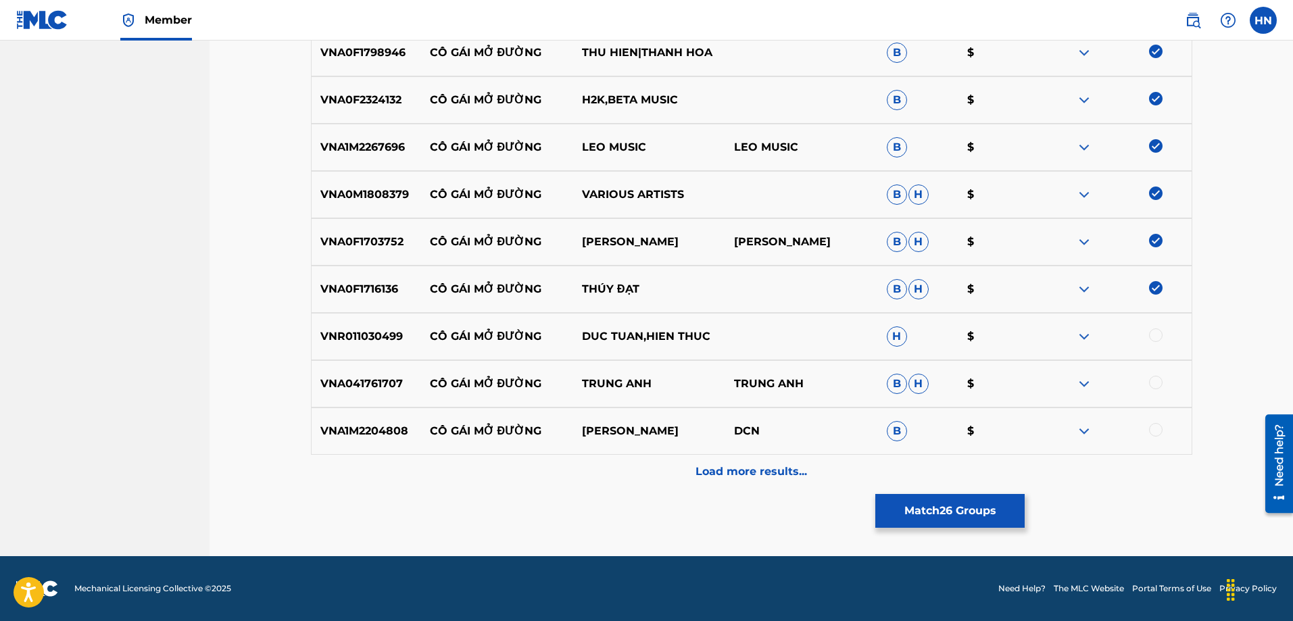
click at [332, 393] on div "VNA041761707 CÔ GÁI MỞ ĐƯỜNG TRUNG ANH TRUNG ANH B H $" at bounding box center [751, 383] width 881 height 47
click at [1160, 383] on div at bounding box center [1156, 383] width 14 height 14
click at [324, 325] on div "VNR011030499 CÔ GÁI MỞ ĐƯỜNG DUC TUAN,HIEN THUC H $" at bounding box center [751, 336] width 881 height 47
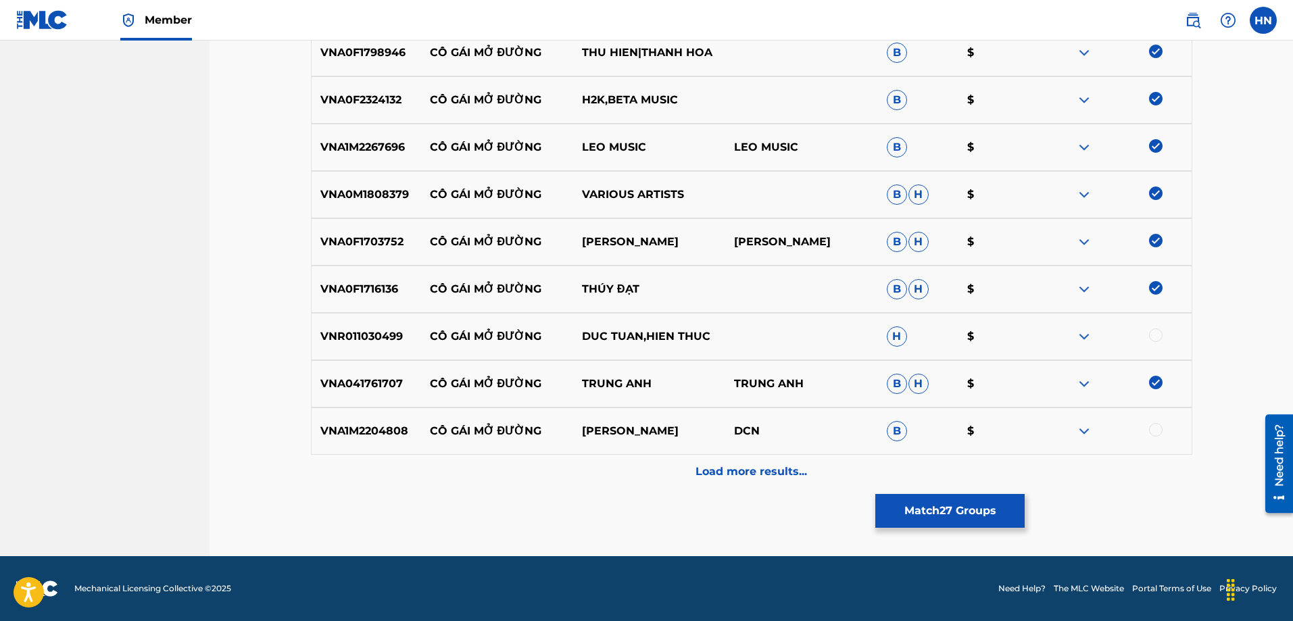
click at [1155, 333] on div at bounding box center [1156, 335] width 14 height 14
drag, startPoint x: 332, startPoint y: 462, endPoint x: 324, endPoint y: 464, distance: 9.0
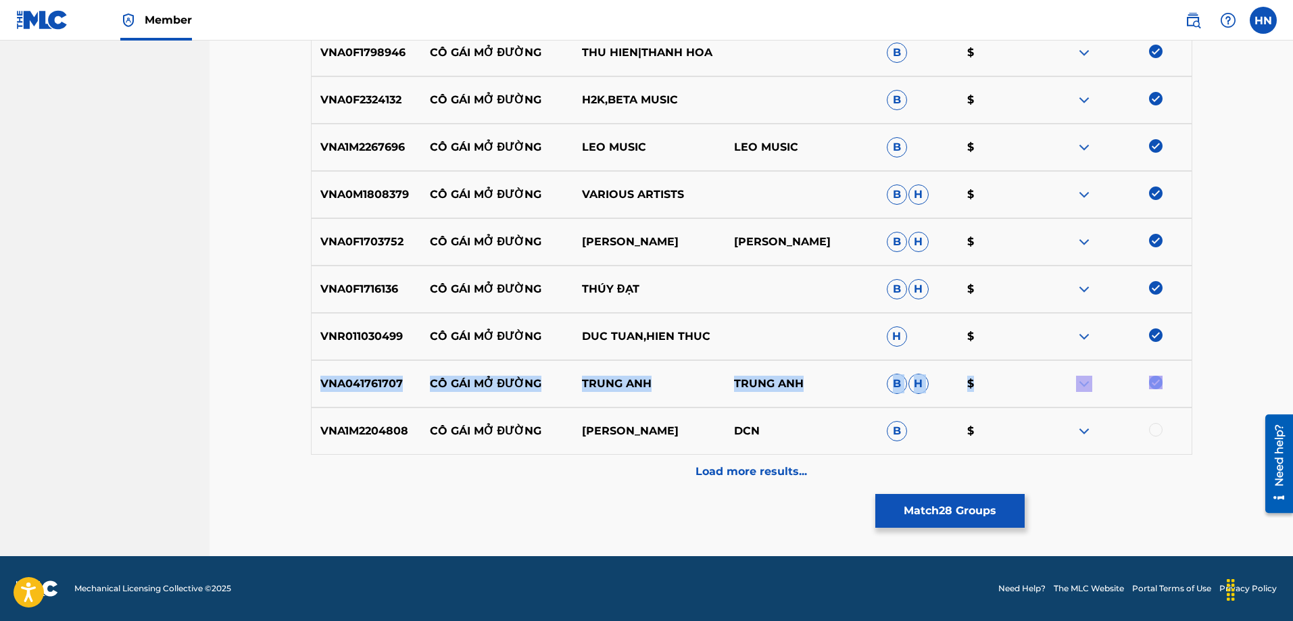
drag, startPoint x: 264, startPoint y: 405, endPoint x: 270, endPoint y: 420, distance: 16.5
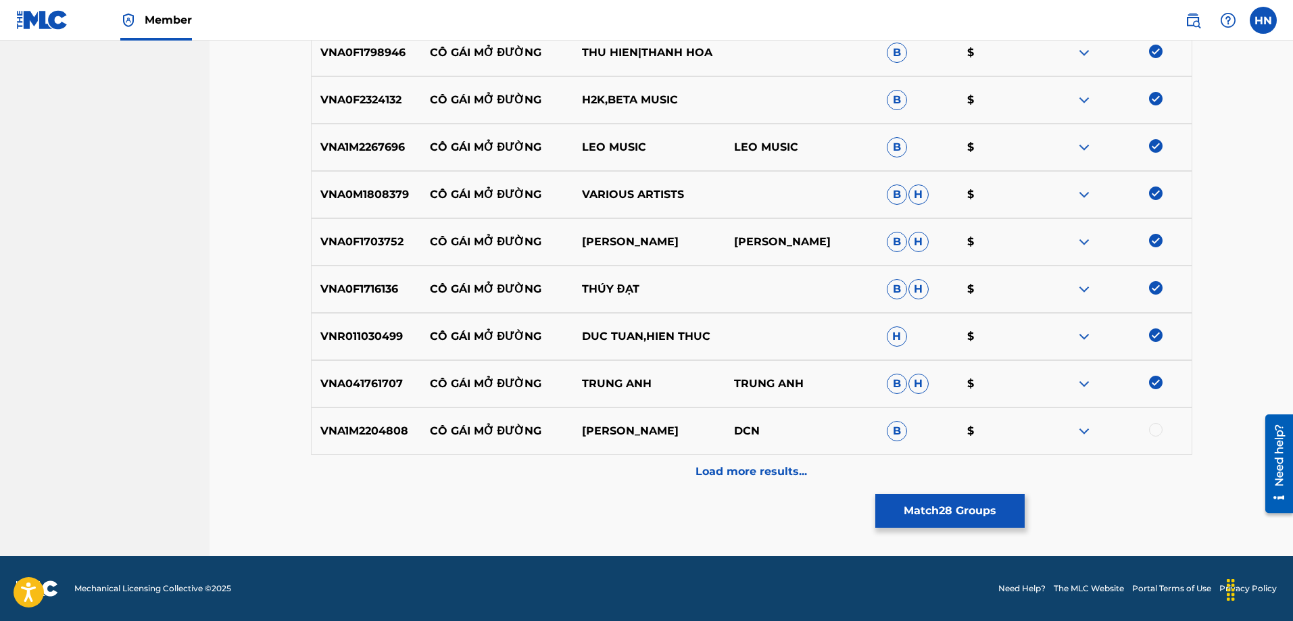
click at [352, 430] on p "VNA1M2204808" at bounding box center [366, 431] width 109 height 16
click at [1153, 430] on div at bounding box center [1156, 430] width 14 height 14
click at [776, 476] on p "Load more results..." at bounding box center [750, 472] width 111 height 16
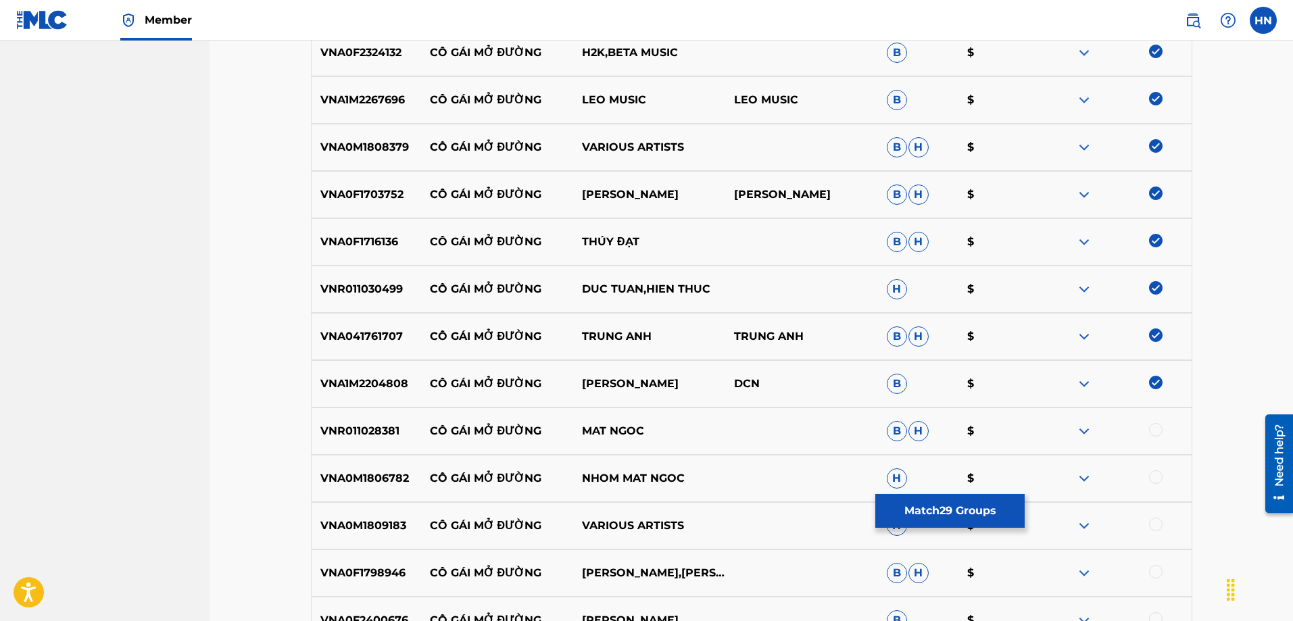
scroll to position [1586, 0]
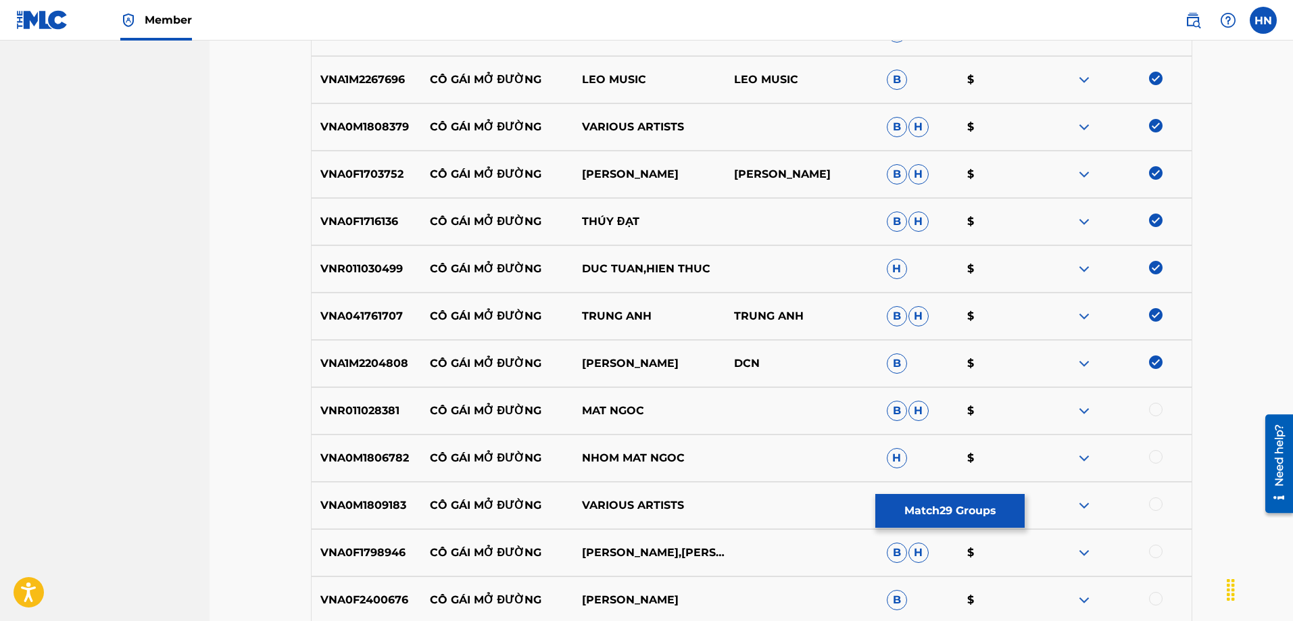
drag, startPoint x: 117, startPoint y: 420, endPoint x: 147, endPoint y: 407, distance: 32.7
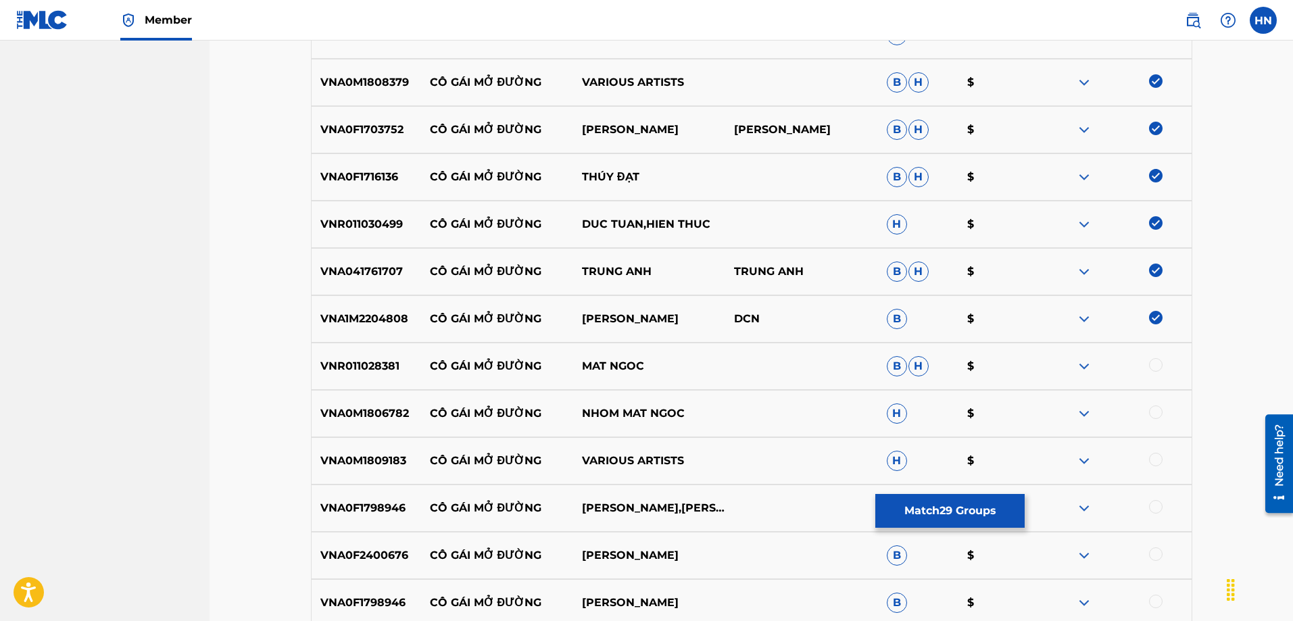
scroll to position [1653, 0]
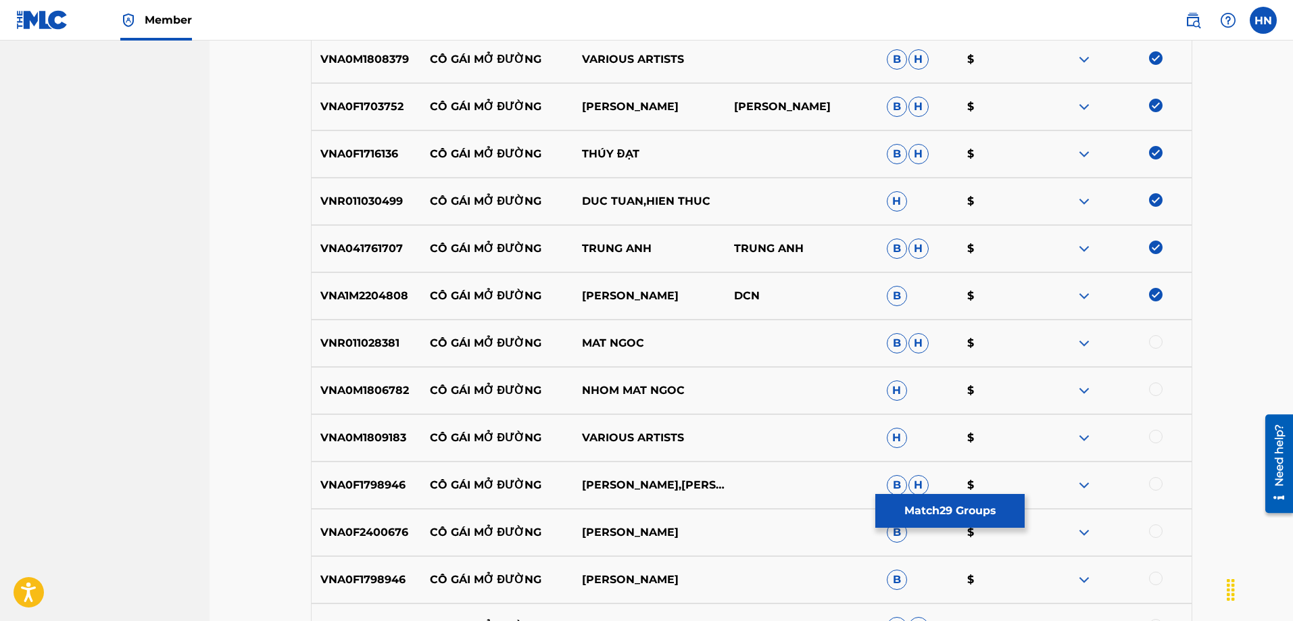
drag, startPoint x: 109, startPoint y: 354, endPoint x: 99, endPoint y: 357, distance: 10.7
drag, startPoint x: 99, startPoint y: 357, endPoint x: 268, endPoint y: 393, distance: 172.0
click at [329, 341] on p "VNR011028381" at bounding box center [366, 343] width 109 height 16
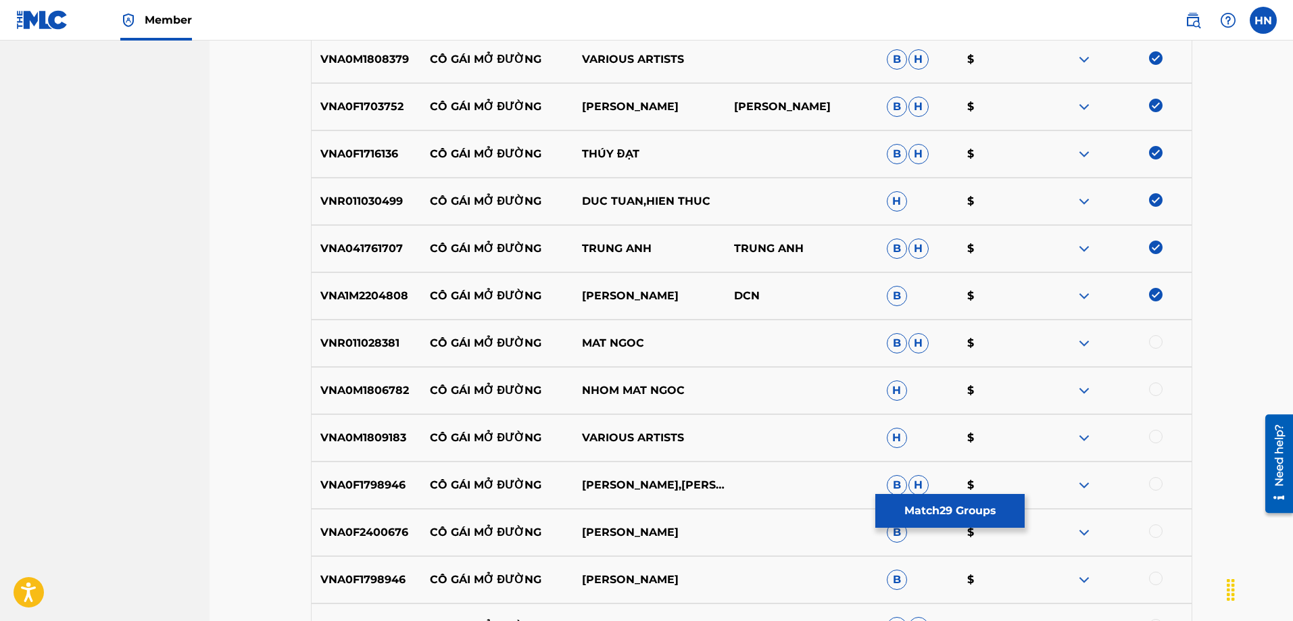
click at [1152, 343] on div at bounding box center [1156, 342] width 14 height 14
click at [368, 408] on div "VNA0M1806782 CÔ GÁI MỞ ĐƯỜNG NHOM MAT NGOC H $" at bounding box center [751, 390] width 881 height 47
click at [1160, 385] on div at bounding box center [1156, 389] width 14 height 14
click at [340, 470] on div "VNA0F1798946 CÔ GÁI MỞ ĐƯỜNG THU HIỀN,THANH HOA B H $" at bounding box center [751, 485] width 881 height 47
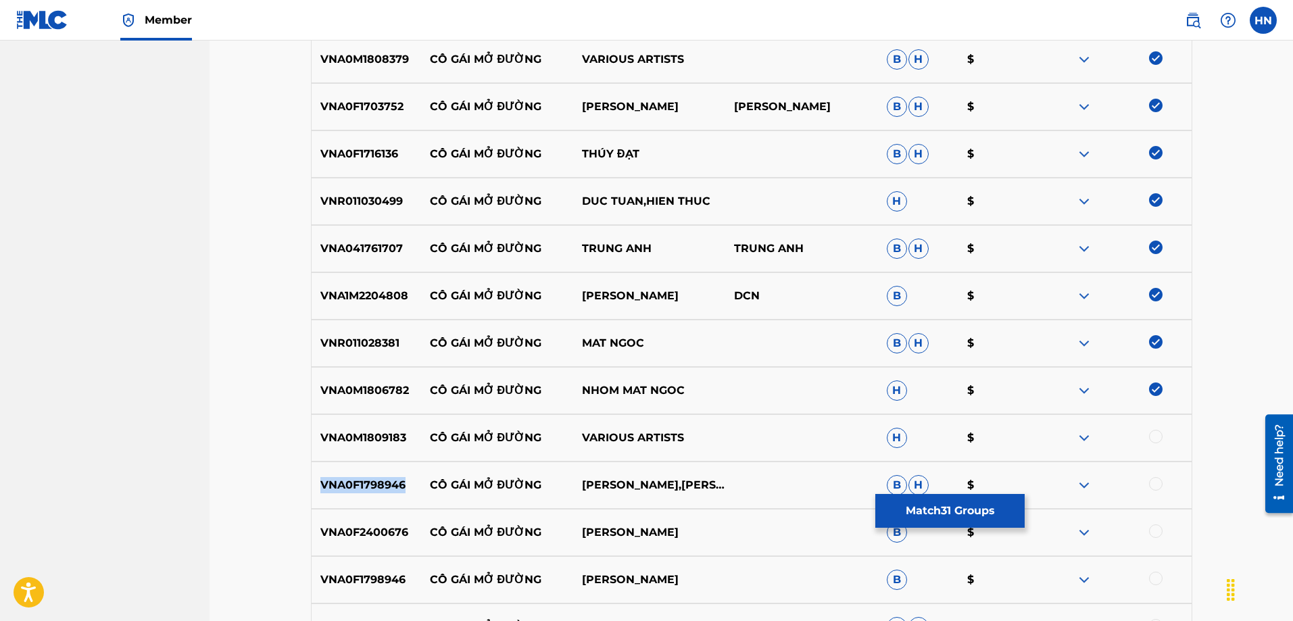
click at [340, 470] on div "VNA0F1798946 CÔ GÁI MỞ ĐƯỜNG THU HIỀN,THANH HOA B H $" at bounding box center [751, 485] width 881 height 47
click at [1155, 487] on div at bounding box center [1156, 484] width 14 height 14
click at [368, 451] on div "VNA0M1809183 CÔ GÁI MỞ ĐƯỜNG VARIOUS ARTISTS H $" at bounding box center [751, 437] width 881 height 47
click at [1155, 439] on div at bounding box center [1156, 437] width 14 height 14
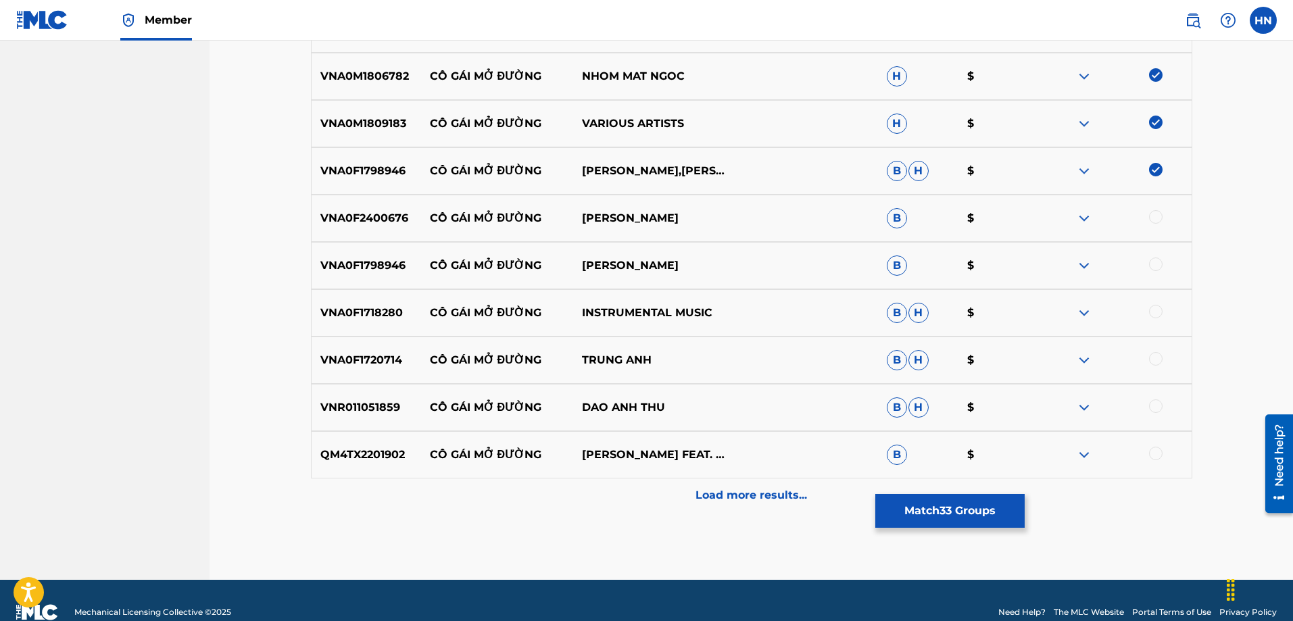
scroll to position [1991, 0]
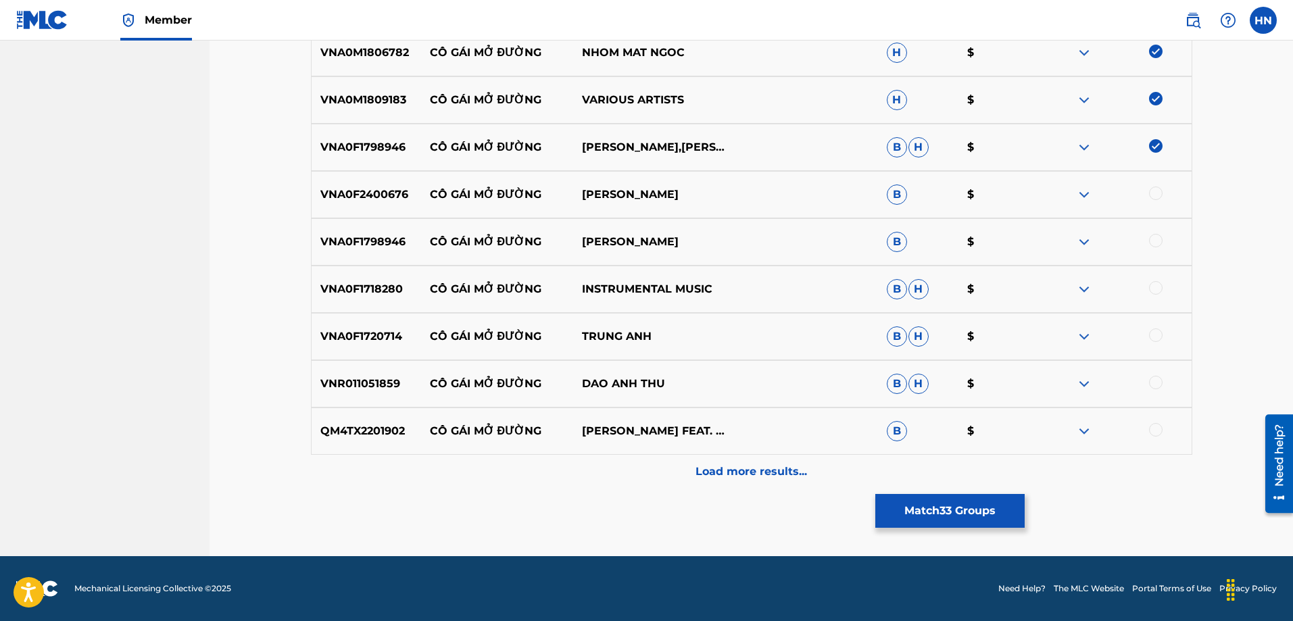
click at [391, 200] on p "VNA0F2400676" at bounding box center [366, 194] width 109 height 16
click at [1154, 191] on div at bounding box center [1156, 193] width 14 height 14
click at [397, 243] on p "VNA0F1798946" at bounding box center [366, 242] width 109 height 16
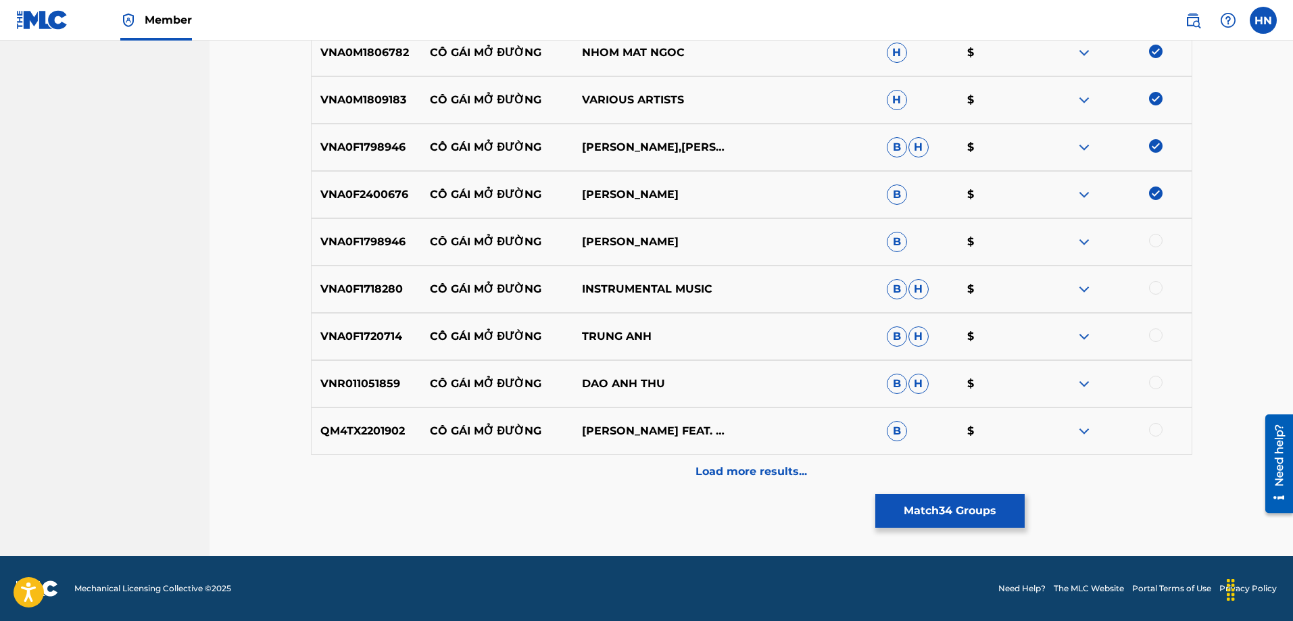
click at [1155, 245] on div at bounding box center [1156, 241] width 14 height 14
click at [373, 440] on div "QM4TX2201902 CÔ GÁI MỞ ĐƯỜNG THANH HOA FEAT. THU HIỀN B $" at bounding box center [751, 430] width 881 height 47
click at [1151, 431] on div at bounding box center [1156, 430] width 14 height 14
click at [332, 290] on p "VNA0F1718280" at bounding box center [366, 289] width 109 height 16
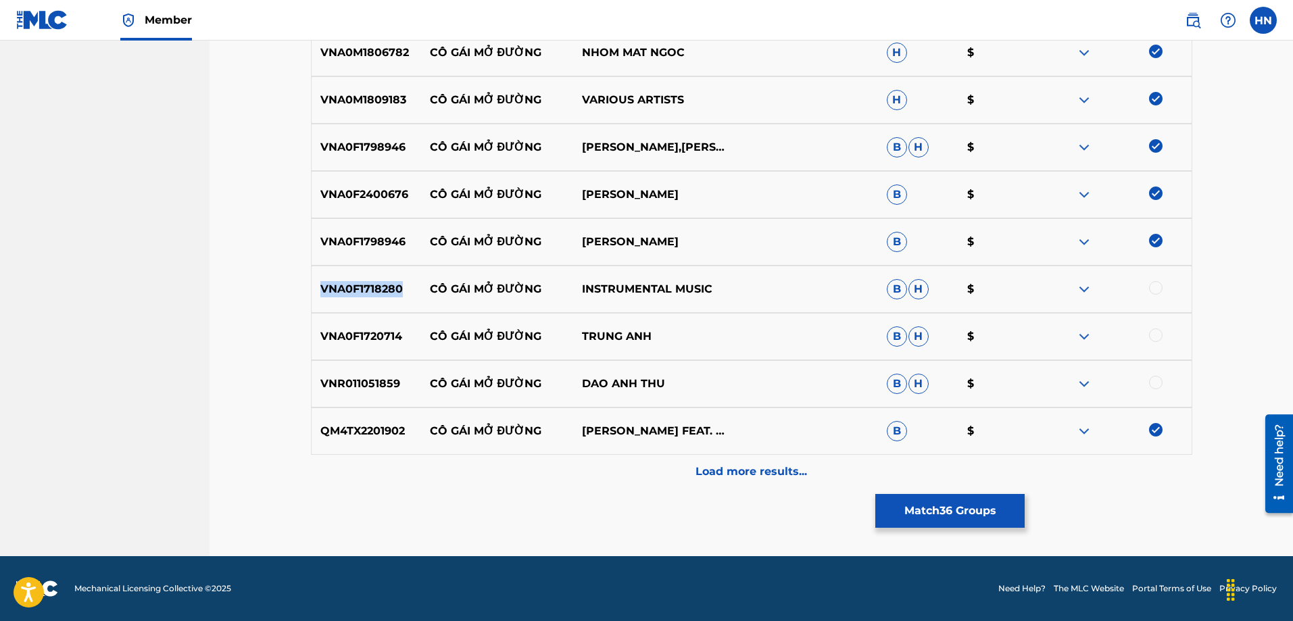
click at [332, 290] on p "VNA0F1718280" at bounding box center [366, 289] width 109 height 16
click at [1150, 289] on div at bounding box center [1156, 288] width 14 height 14
click at [382, 328] on div "VNA0F1720714 CÔ GÁI MỞ ĐƯỜNG TRUNG ANH B H $" at bounding box center [751, 336] width 881 height 47
click at [1158, 334] on div at bounding box center [1156, 335] width 14 height 14
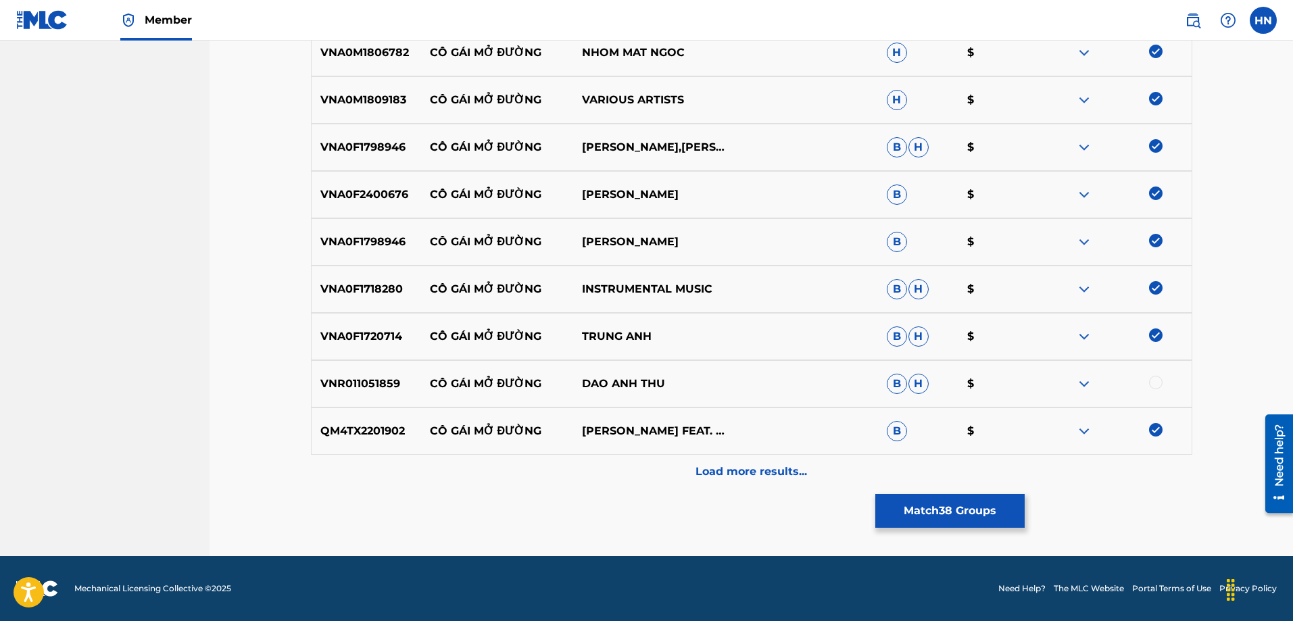
click at [380, 387] on p "VNR011051859" at bounding box center [366, 384] width 109 height 16
click at [1155, 379] on div at bounding box center [1156, 383] width 14 height 14
click at [693, 464] on div "Load more results..." at bounding box center [751, 472] width 881 height 34
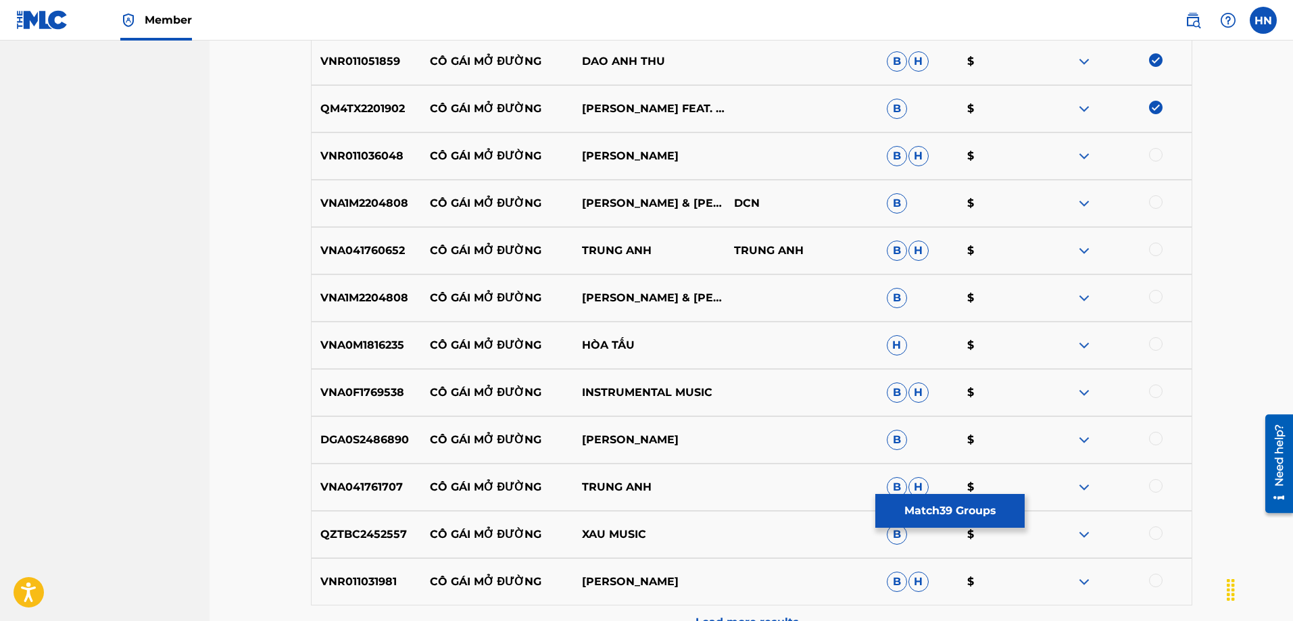
scroll to position [2329, 0]
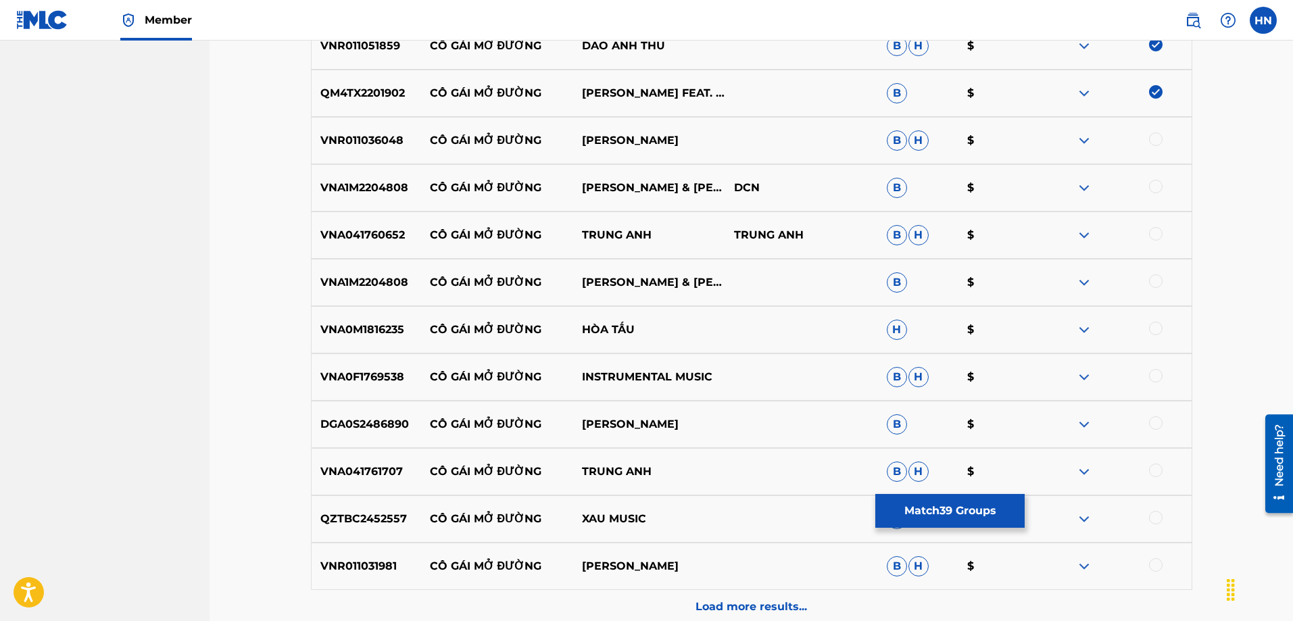
click at [354, 134] on p "VNR011036048" at bounding box center [366, 140] width 109 height 16
click at [1152, 142] on div at bounding box center [1156, 139] width 14 height 14
click at [387, 138] on p "VNR011036048" at bounding box center [366, 140] width 109 height 16
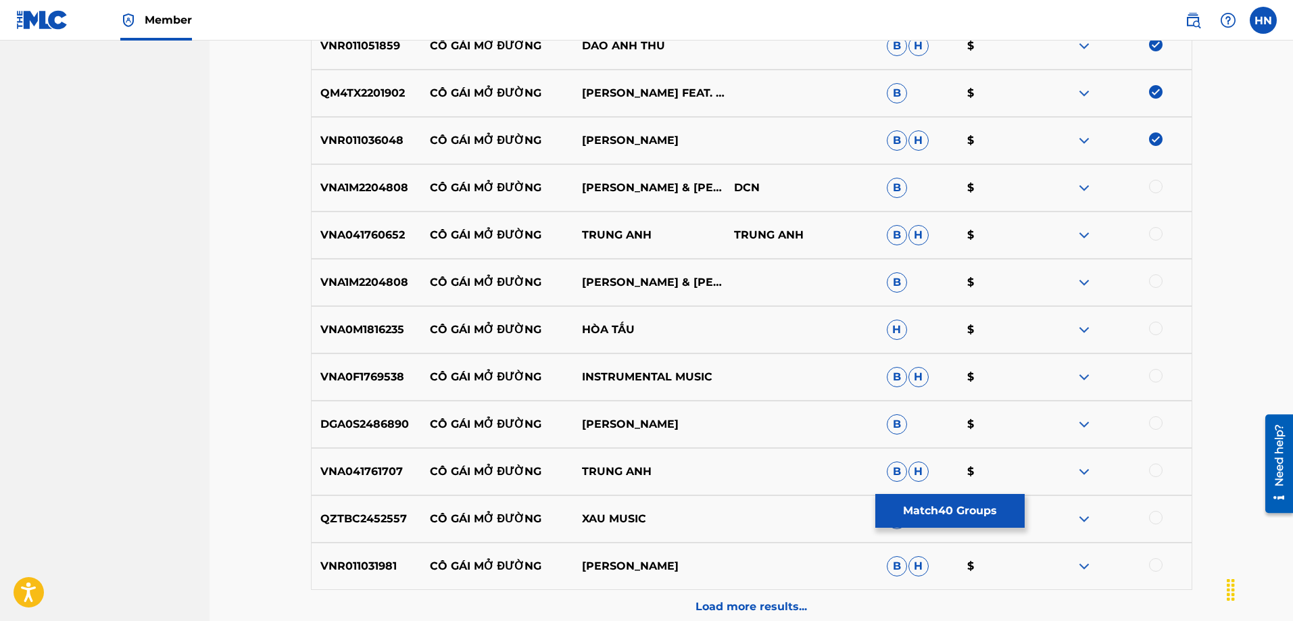
click at [1154, 183] on div at bounding box center [1156, 187] width 14 height 14
click at [332, 226] on div "VNA041760652 CÔ GÁI MỞ ĐƯỜNG TRUNG ANH TRUNG ANH B H $" at bounding box center [751, 235] width 881 height 47
click at [1155, 234] on div at bounding box center [1156, 234] width 14 height 14
click at [381, 284] on p "VNA1M2204808" at bounding box center [366, 282] width 109 height 16
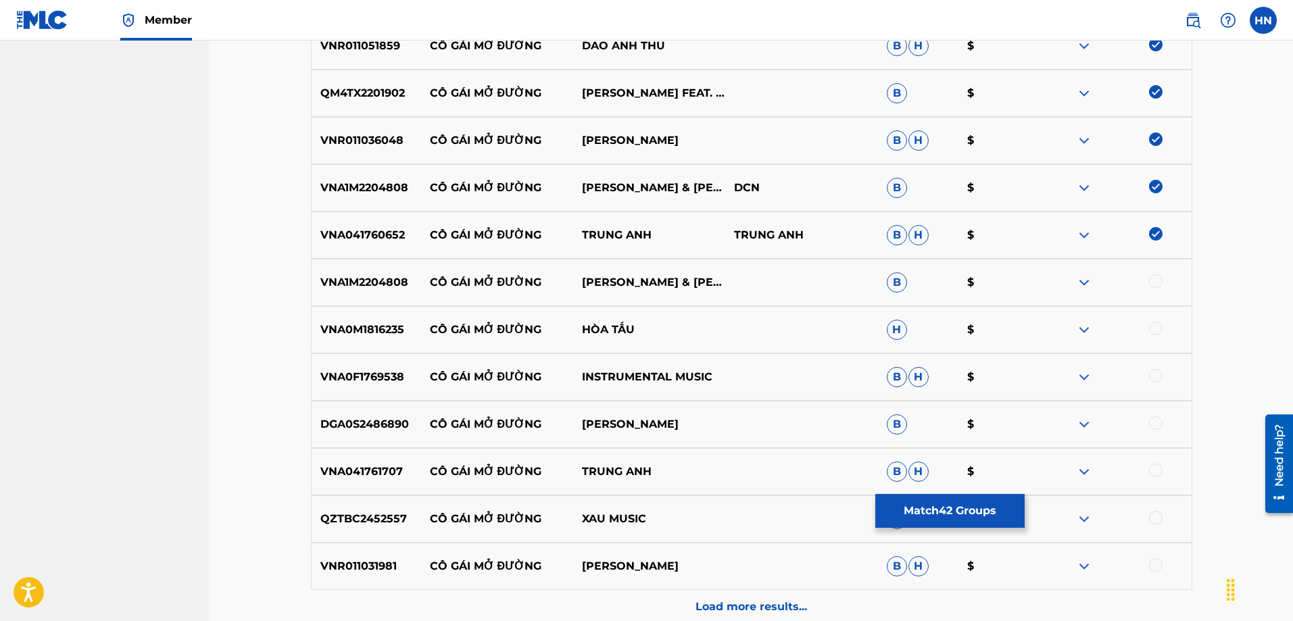
click at [381, 282] on p "VNA1M2204808" at bounding box center [366, 282] width 109 height 16
click at [1150, 280] on div at bounding box center [1156, 281] width 14 height 14
click at [322, 328] on p "VNA0M1816235" at bounding box center [366, 330] width 109 height 16
click at [1153, 328] on div at bounding box center [1156, 329] width 14 height 14
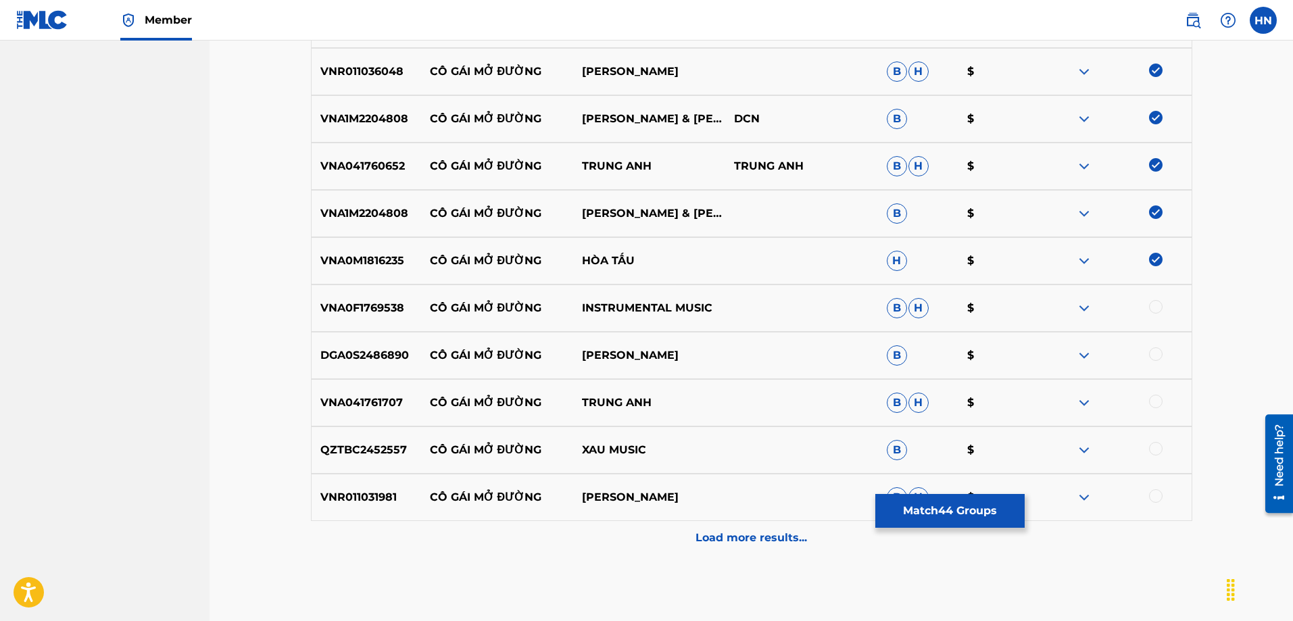
scroll to position [2464, 0]
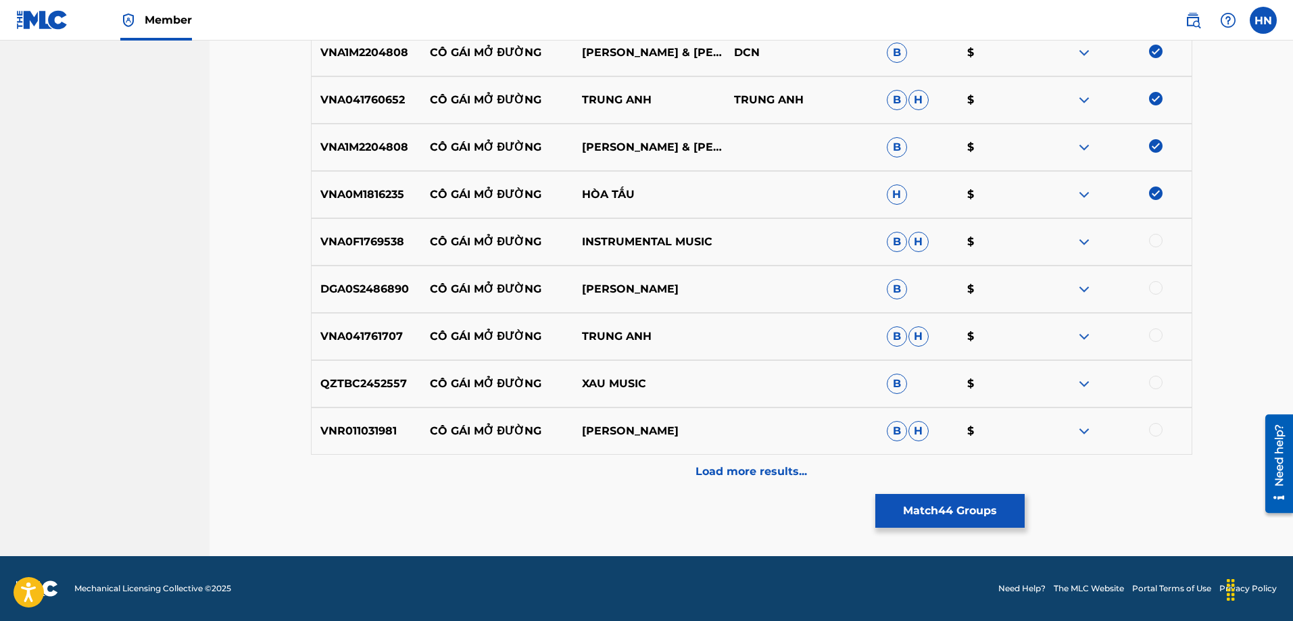
click at [326, 230] on div "VNA0F1769538 CÔ GÁI MỞ ĐƯỜNG INSTRUMENTAL MUSIC B H $" at bounding box center [751, 241] width 881 height 47
click at [1150, 244] on div at bounding box center [1156, 241] width 14 height 14
click at [347, 297] on p "DGA0S2486890" at bounding box center [366, 289] width 109 height 16
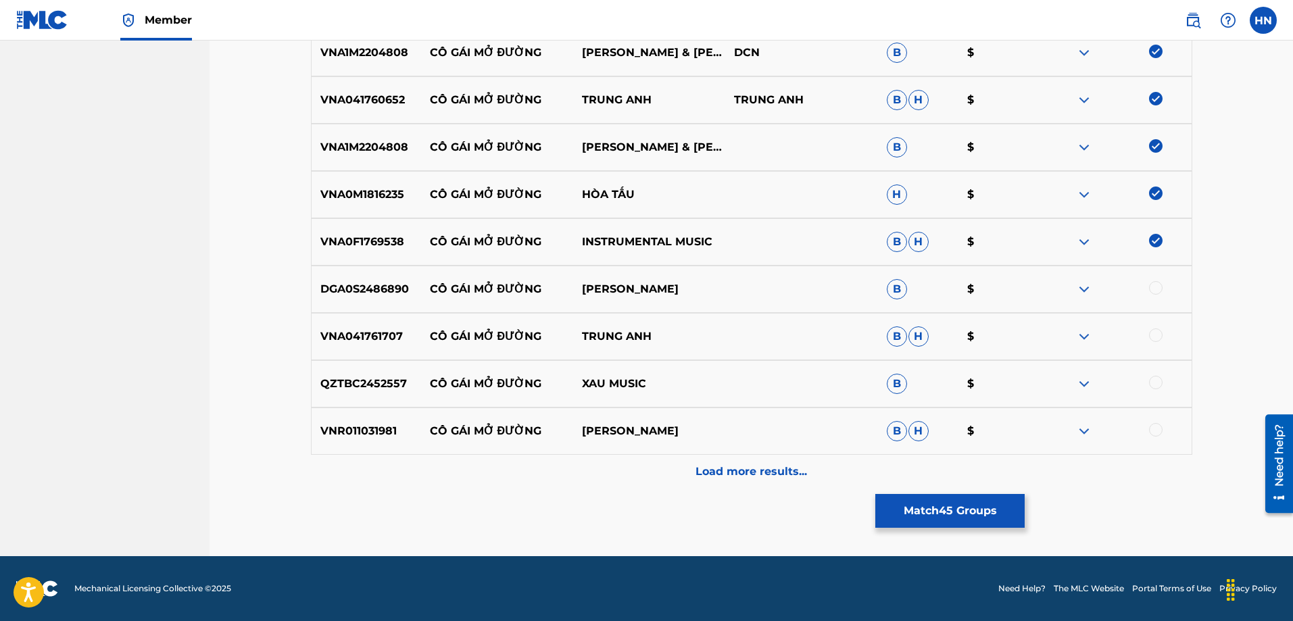
click at [1153, 285] on div at bounding box center [1156, 288] width 14 height 14
click at [354, 340] on p "VNA041761707" at bounding box center [366, 336] width 109 height 16
click at [1160, 336] on div at bounding box center [1156, 335] width 14 height 14
click at [355, 377] on p "QZTBC2452557" at bounding box center [366, 384] width 109 height 16
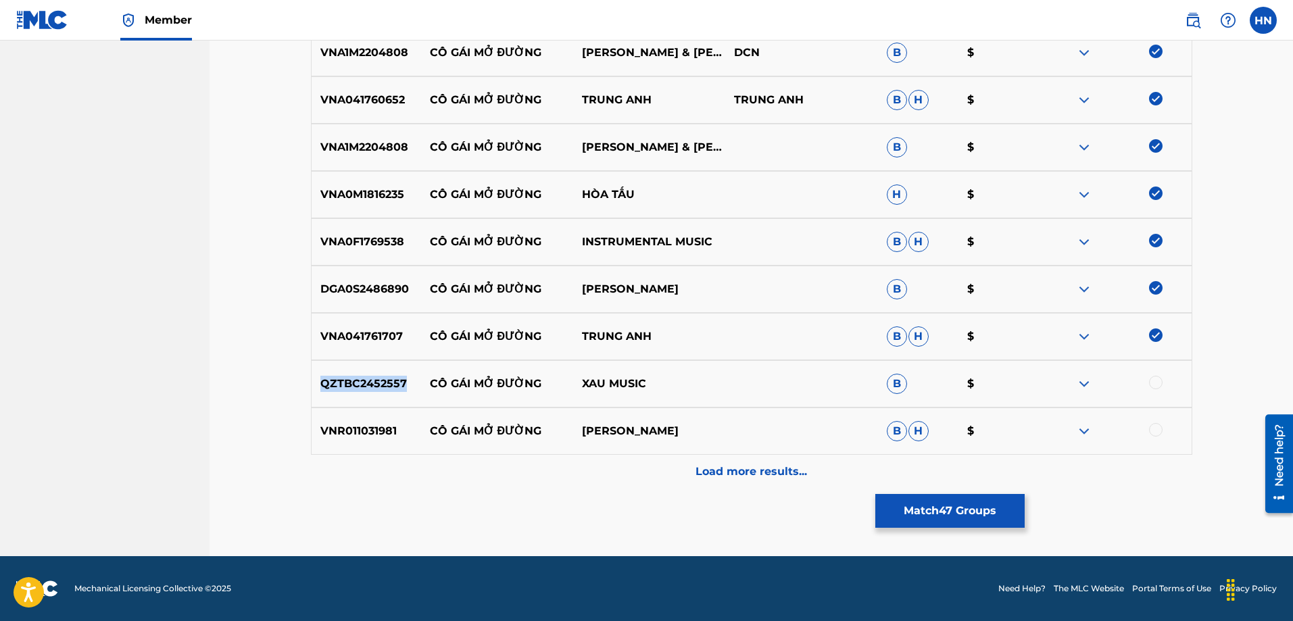
click at [355, 377] on p "QZTBC2452557" at bounding box center [366, 384] width 109 height 16
click at [1150, 380] on div at bounding box center [1156, 383] width 14 height 14
click at [343, 424] on p "VNR011031981" at bounding box center [366, 431] width 109 height 16
click at [1161, 432] on div at bounding box center [1156, 430] width 14 height 14
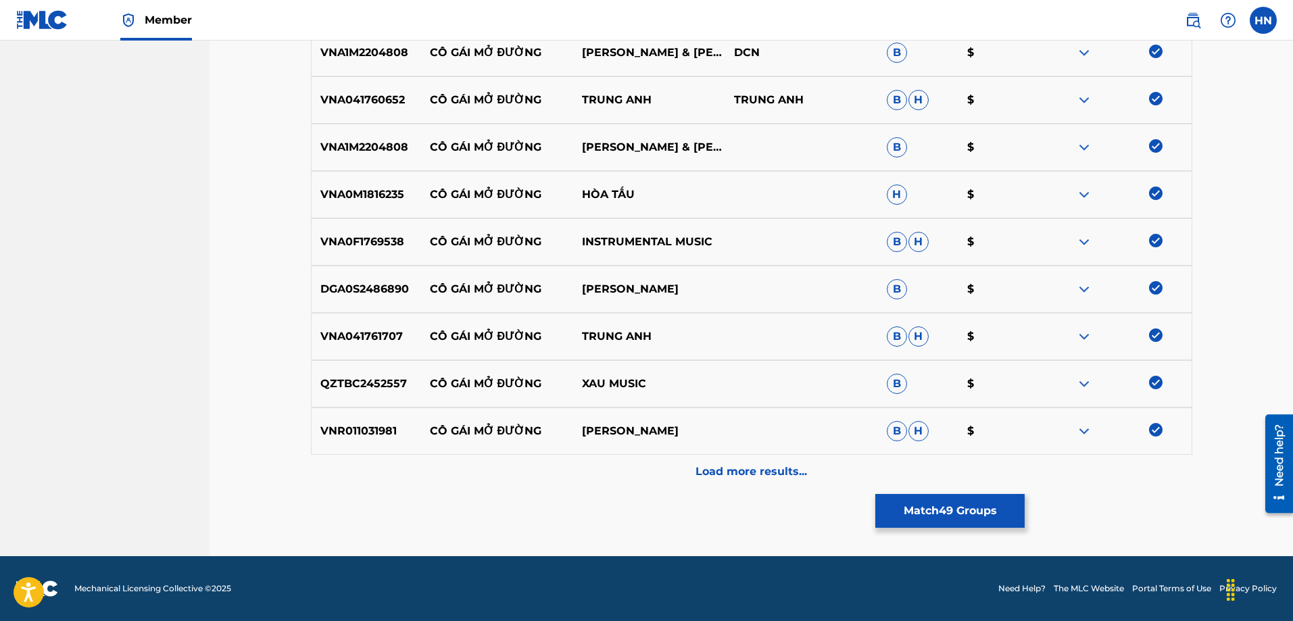
click at [768, 468] on p "Load more results..." at bounding box center [750, 472] width 111 height 16
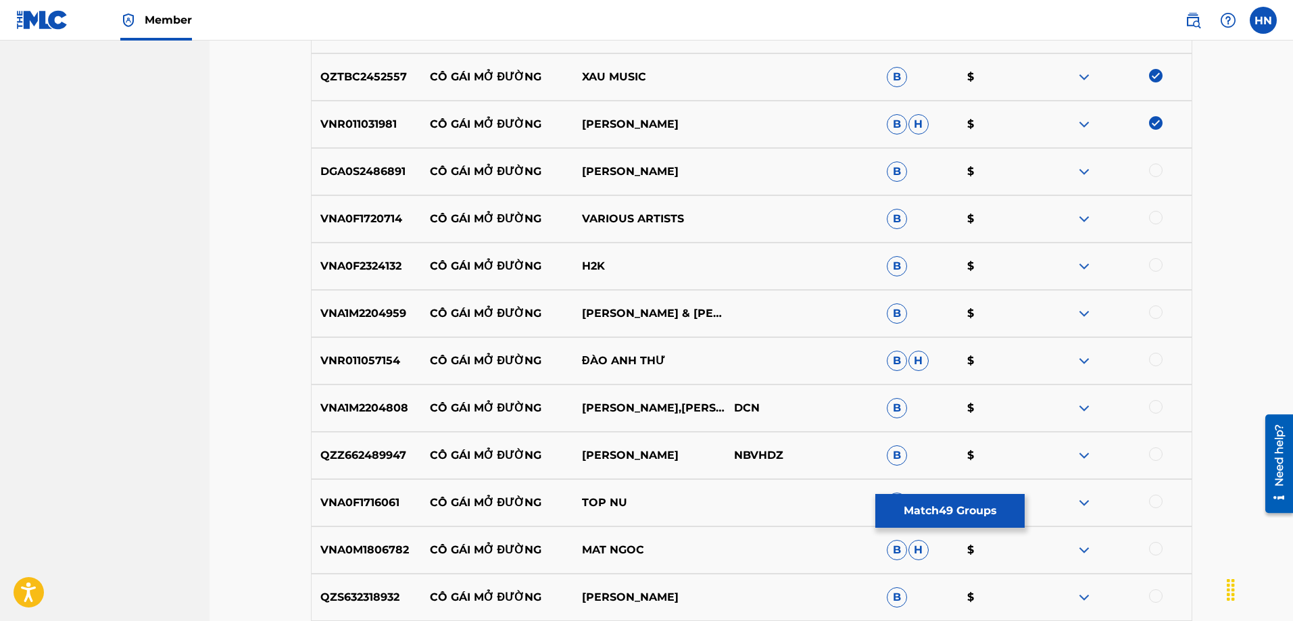
scroll to position [2802, 0]
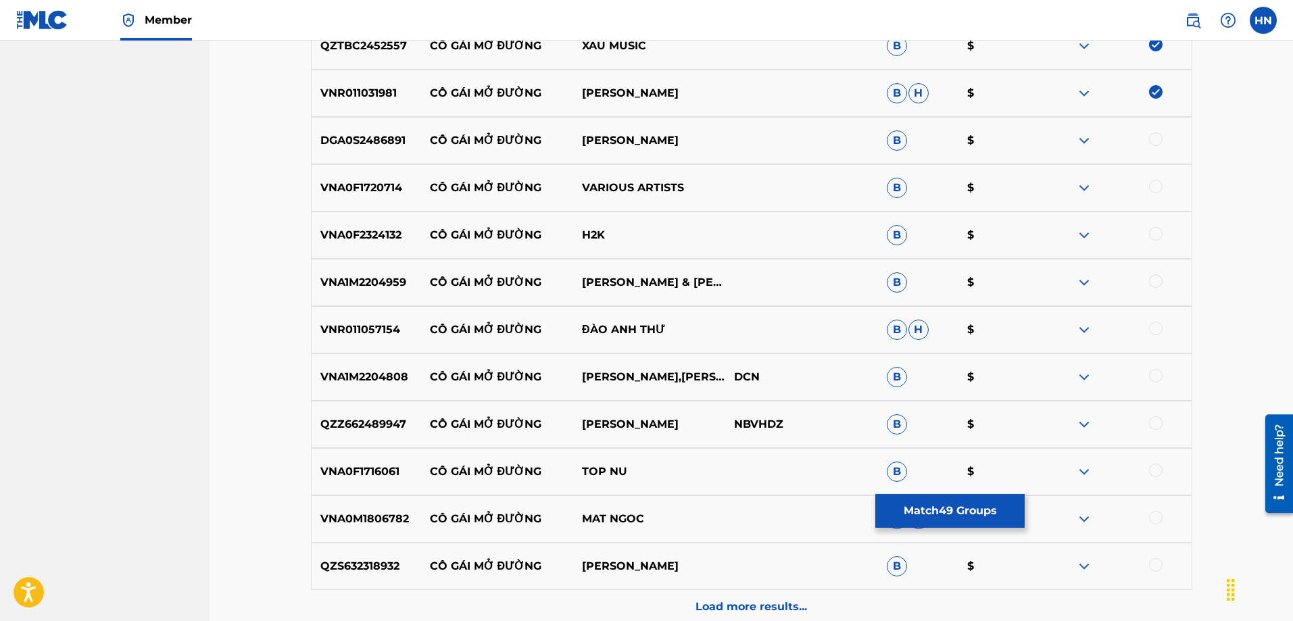
click at [976, 130] on div "DGA0S2486891 CÔ GÁI MỞ ĐƯỜNG LỆ NGUYỄN B $" at bounding box center [751, 140] width 881 height 47
click at [378, 150] on div "DGA0S2486891 CÔ GÁI MỞ ĐƯỜNG LỆ NGUYỄN B $" at bounding box center [751, 140] width 881 height 47
click at [1151, 143] on div at bounding box center [1156, 139] width 14 height 14
click at [372, 186] on p "VNA0F1720714" at bounding box center [366, 188] width 109 height 16
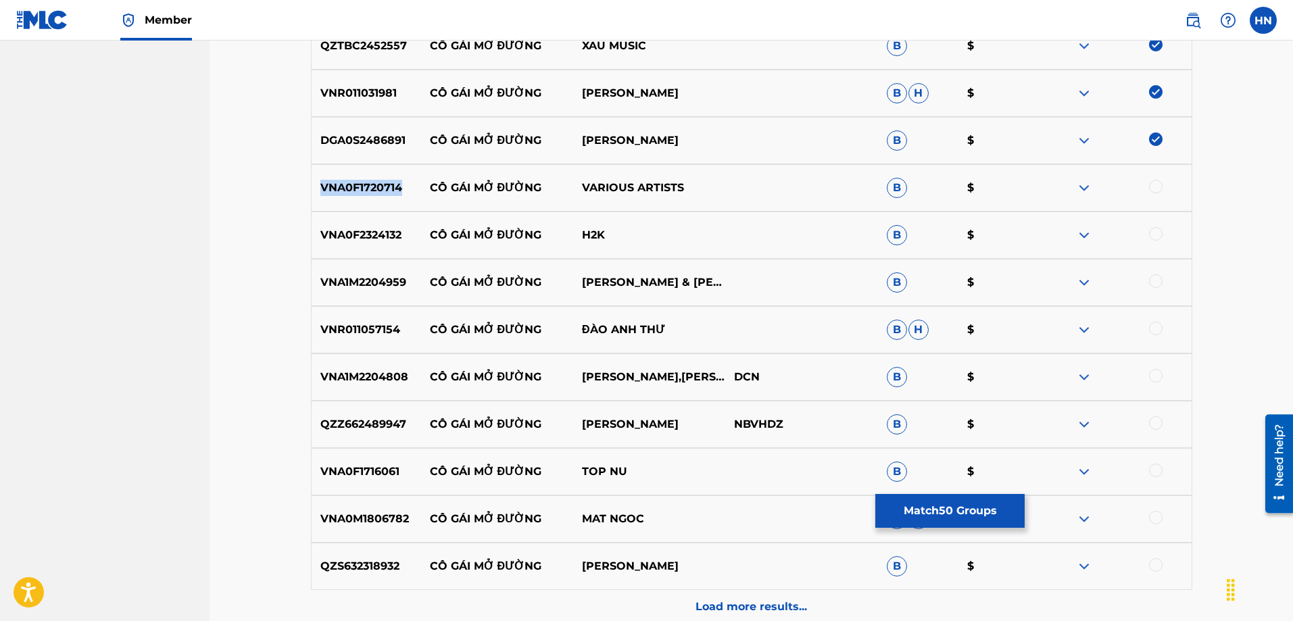
click at [372, 186] on p "VNA0F1720714" at bounding box center [366, 188] width 109 height 16
click at [1151, 188] on div at bounding box center [1156, 187] width 14 height 14
click at [362, 237] on p "VNA0F2324132" at bounding box center [366, 235] width 109 height 16
click at [1153, 237] on div at bounding box center [1156, 234] width 14 height 14
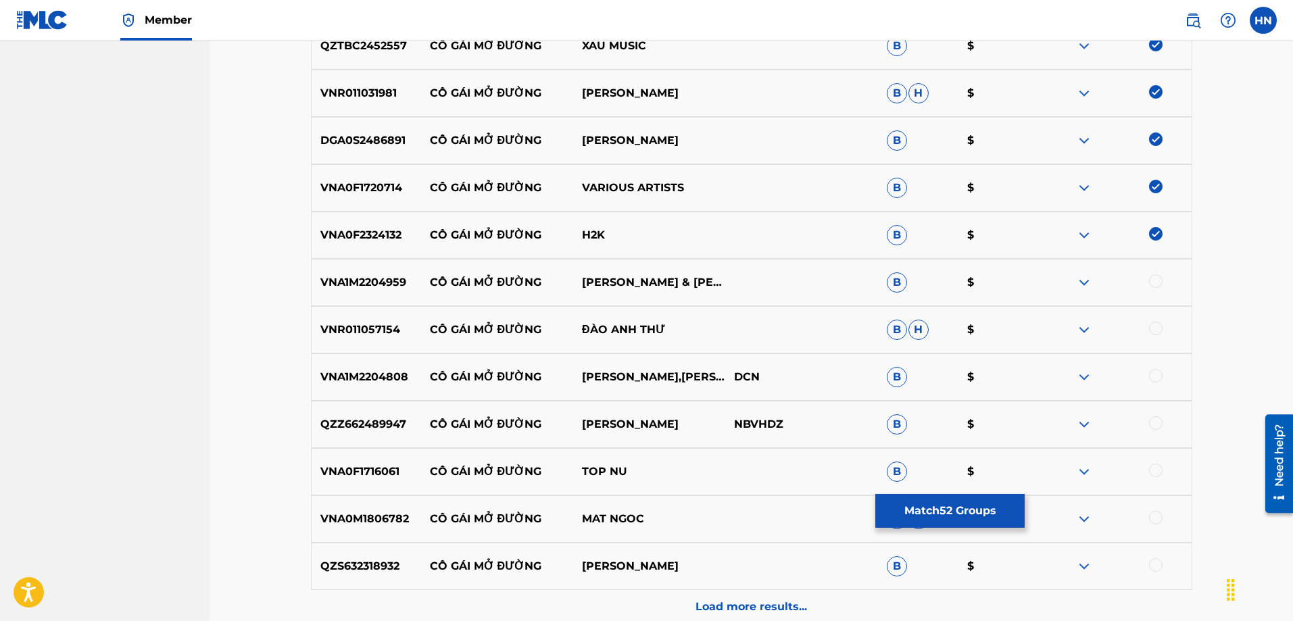
click at [381, 280] on p "VNA1M2204959" at bounding box center [366, 282] width 109 height 16
click at [1162, 273] on div "VNA1M2204959 CÔ GÁI MỞ ĐƯỜNG THANH NGÂN & MỸ HẠNH B $" at bounding box center [751, 282] width 881 height 47
click at [1162, 274] on div at bounding box center [1115, 282] width 152 height 16
click at [412, 278] on p "VNA1M2204959" at bounding box center [366, 282] width 109 height 16
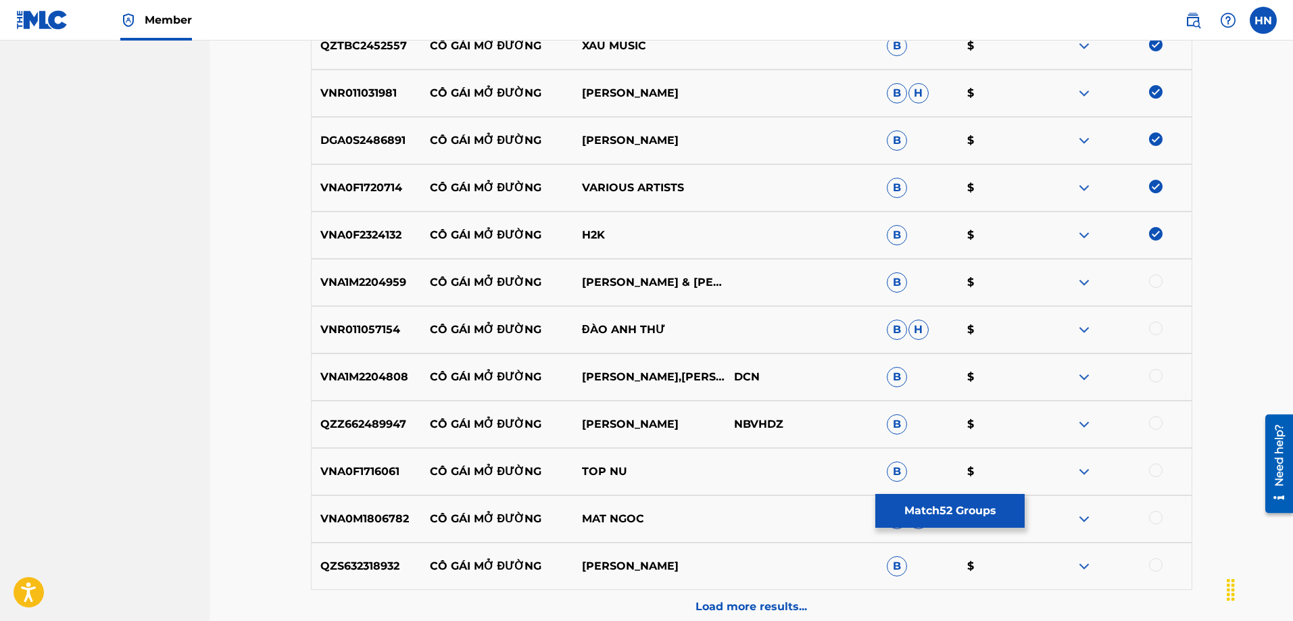
click at [412, 278] on p "VNA1M2204959" at bounding box center [366, 282] width 109 height 16
click at [392, 280] on p "VNA1M2204959" at bounding box center [366, 282] width 109 height 16
click at [1164, 278] on div at bounding box center [1115, 282] width 152 height 16
click at [1157, 284] on div at bounding box center [1156, 281] width 14 height 14
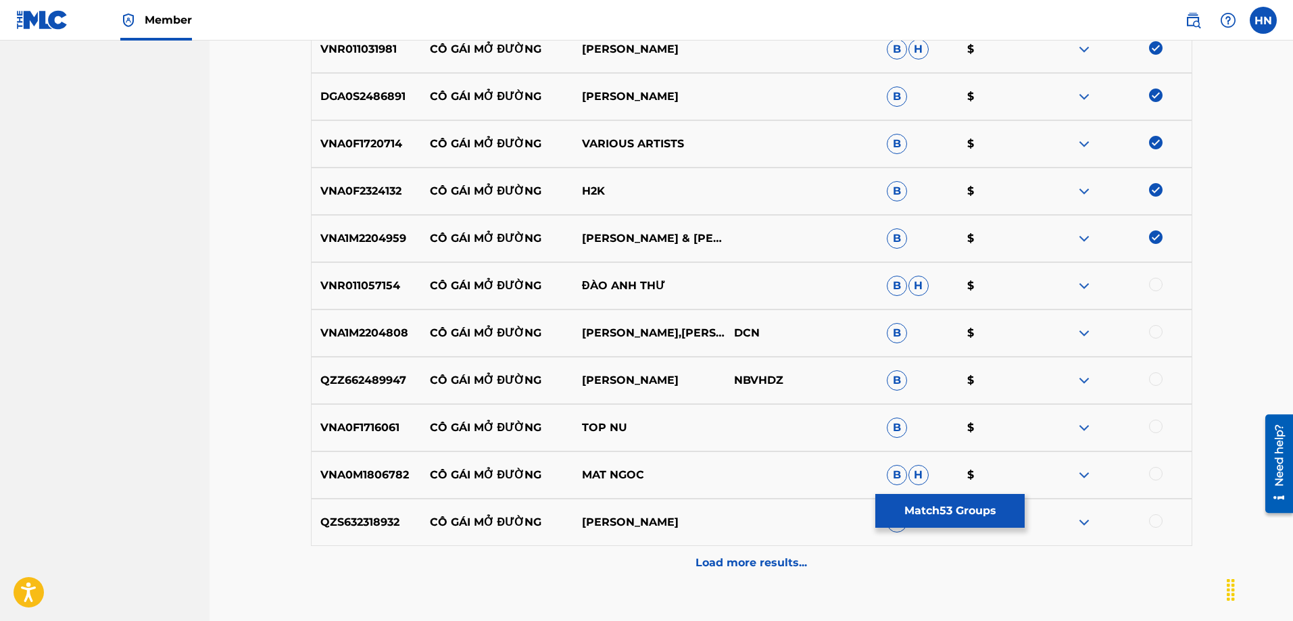
scroll to position [2870, 0]
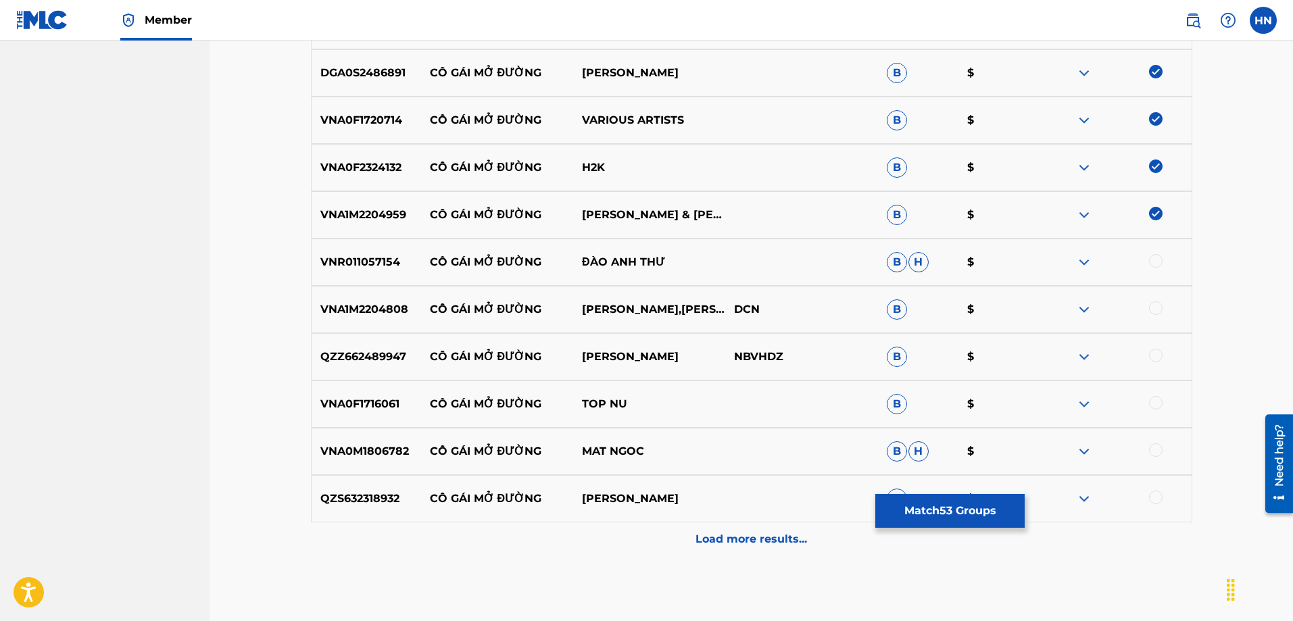
click at [361, 257] on p "VNR011057154" at bounding box center [366, 262] width 109 height 16
click at [1152, 264] on div at bounding box center [1156, 261] width 14 height 14
click at [379, 312] on p "VNA1M2204808" at bounding box center [366, 309] width 109 height 16
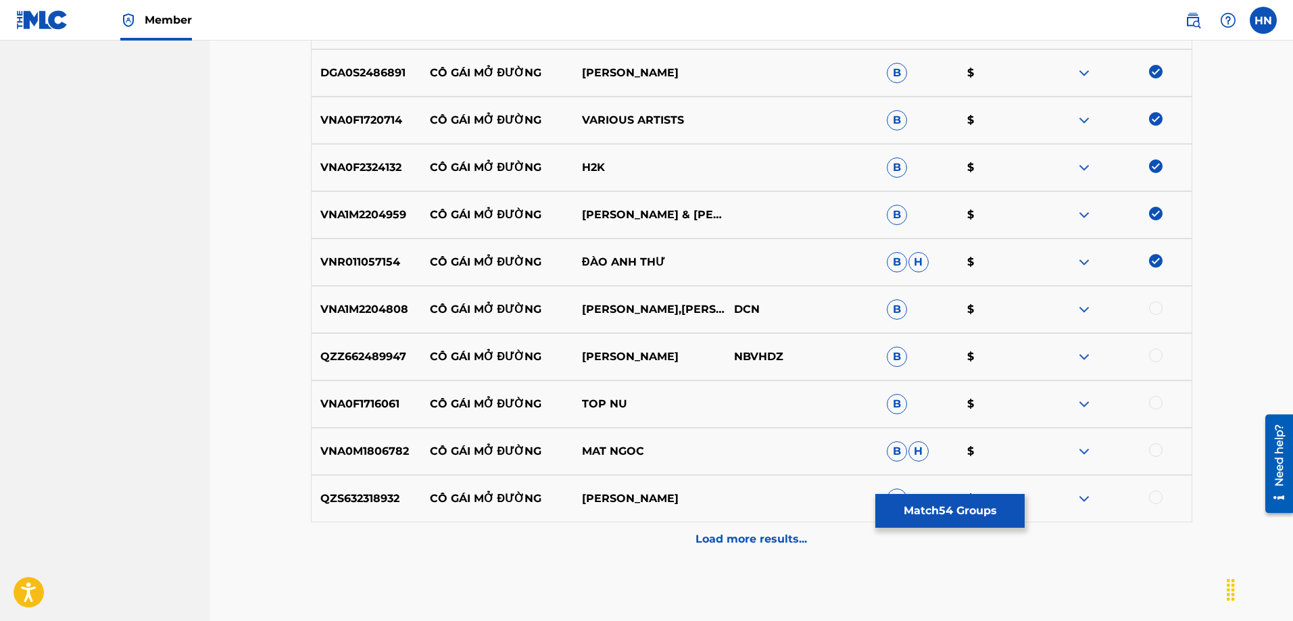
click at [1160, 301] on div at bounding box center [1115, 309] width 152 height 16
click at [1155, 304] on div at bounding box center [1156, 308] width 14 height 14
click at [381, 367] on div "QZZ662489947 CÔ GÁI MỞ ĐƯỜNG NGUYỄN BÙI VŨ HOÀNG NBVHDZ B $" at bounding box center [751, 356] width 881 height 47
click at [1158, 352] on div at bounding box center [1156, 356] width 14 height 14
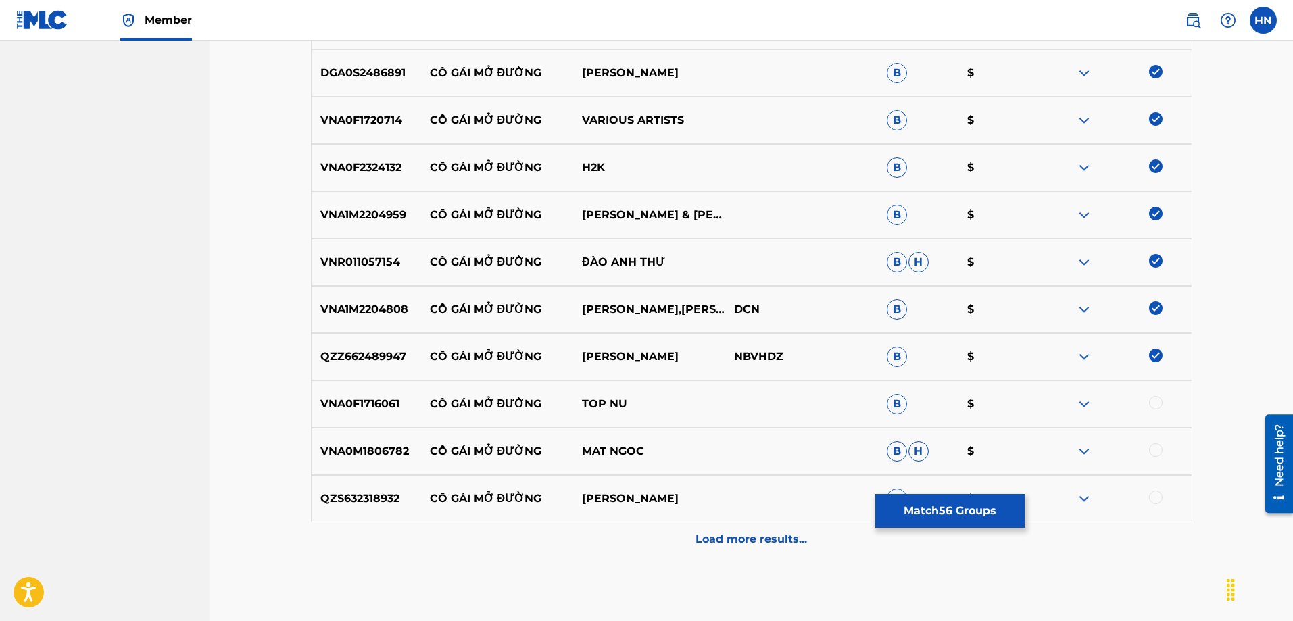
click at [324, 402] on p "VNA0F1716061" at bounding box center [366, 404] width 109 height 16
click at [1147, 404] on div at bounding box center [1115, 404] width 152 height 16
click at [1149, 404] on div at bounding box center [1156, 403] width 14 height 14
click at [391, 457] on p "VNA0M1806782" at bounding box center [366, 451] width 109 height 16
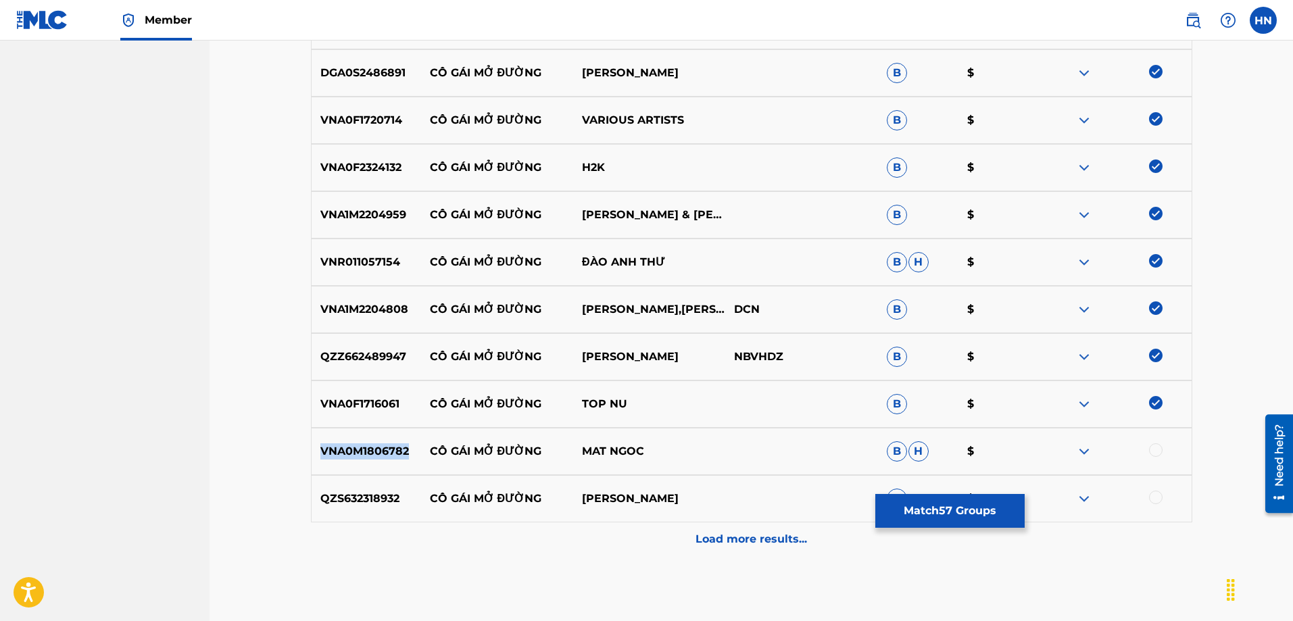
click at [391, 457] on p "VNA0M1806782" at bounding box center [366, 451] width 109 height 16
click at [1152, 453] on div at bounding box center [1156, 450] width 14 height 14
click at [344, 492] on p "QZS632318932" at bounding box center [366, 499] width 109 height 16
click at [1158, 491] on div at bounding box center [1156, 498] width 14 height 14
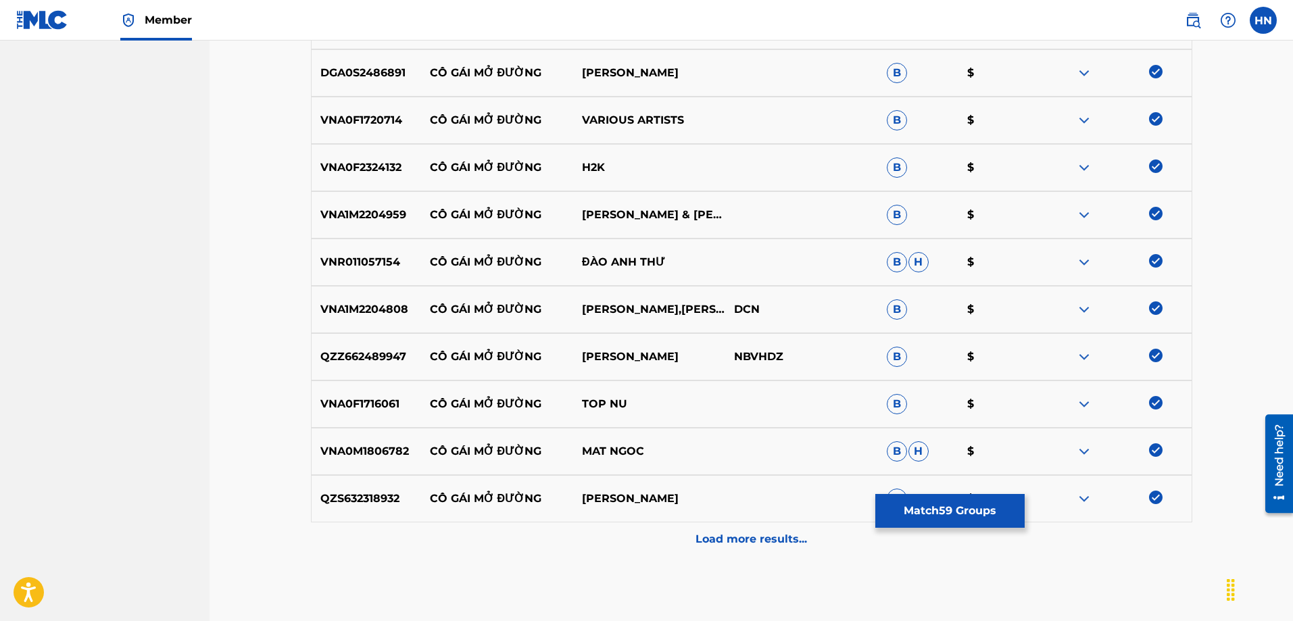
click at [665, 554] on div "Load more results..." at bounding box center [751, 539] width 881 height 34
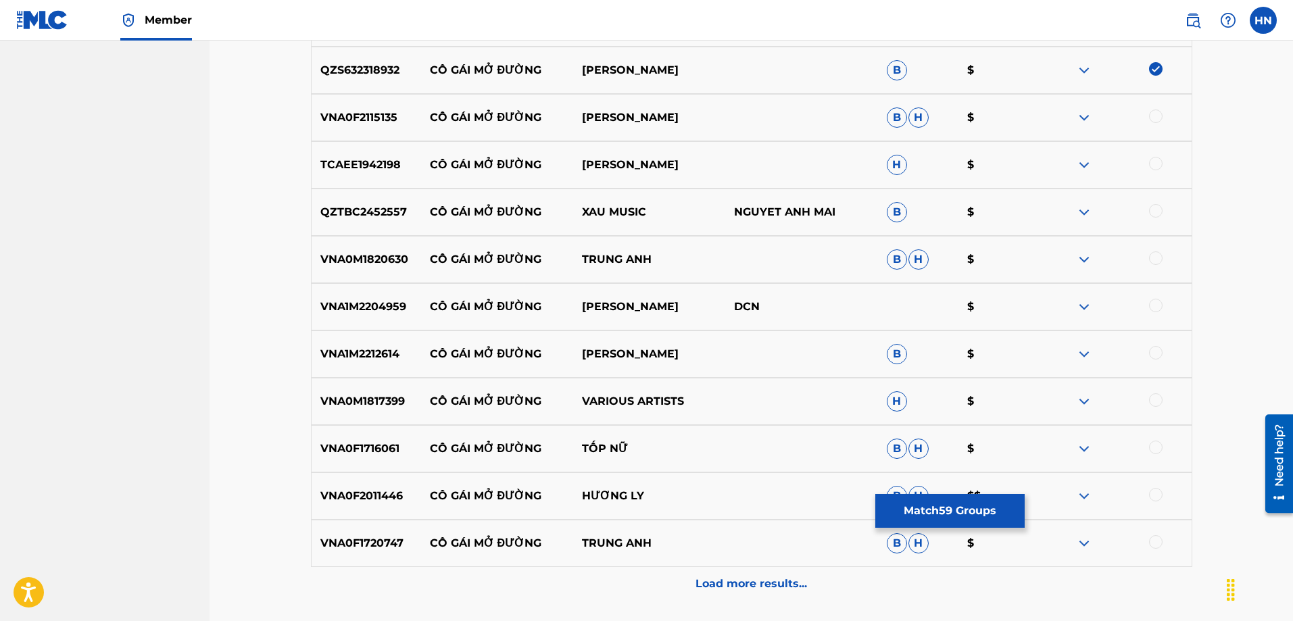
scroll to position [3275, 0]
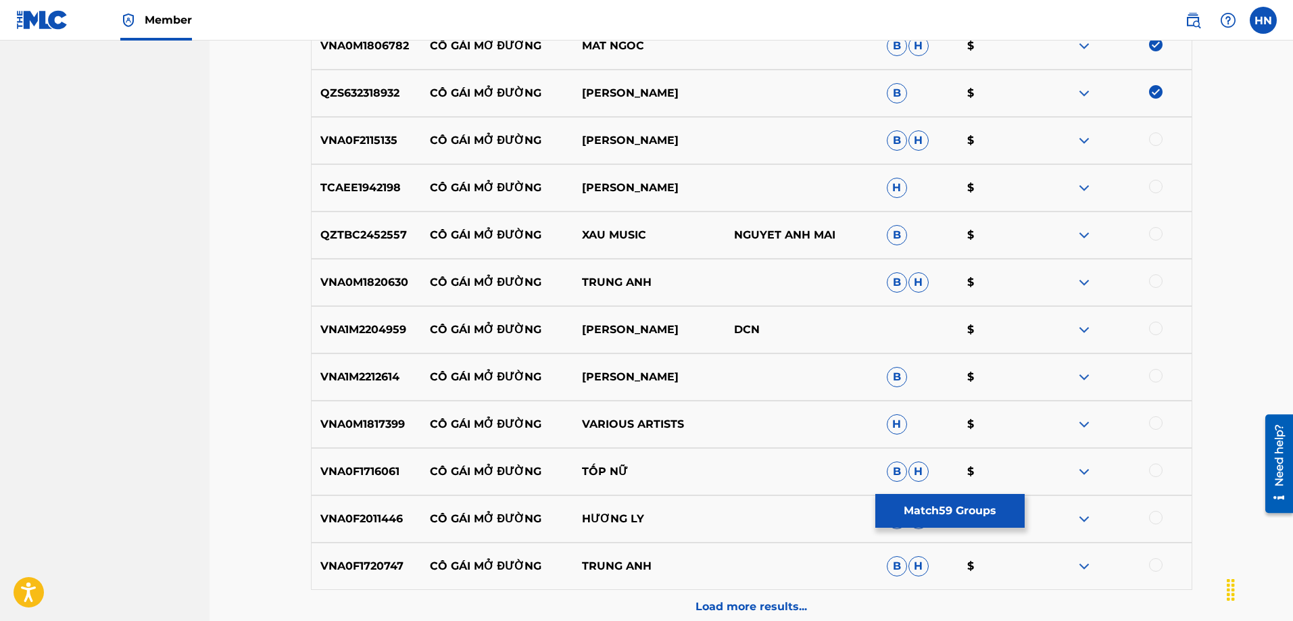
click at [347, 154] on div "VNA0F2115135 CÔ GÁI MỞ ĐƯỜNG LÊ NGỌC THÚY B H $" at bounding box center [751, 140] width 881 height 47
click at [1149, 141] on div at bounding box center [1156, 139] width 14 height 14
click at [383, 243] on div "QZTBC2452557 CÔ GÁI MỞ ĐƯỜNG XAU MUSIC NGUYET ANH MAI B $" at bounding box center [751, 235] width 881 height 47
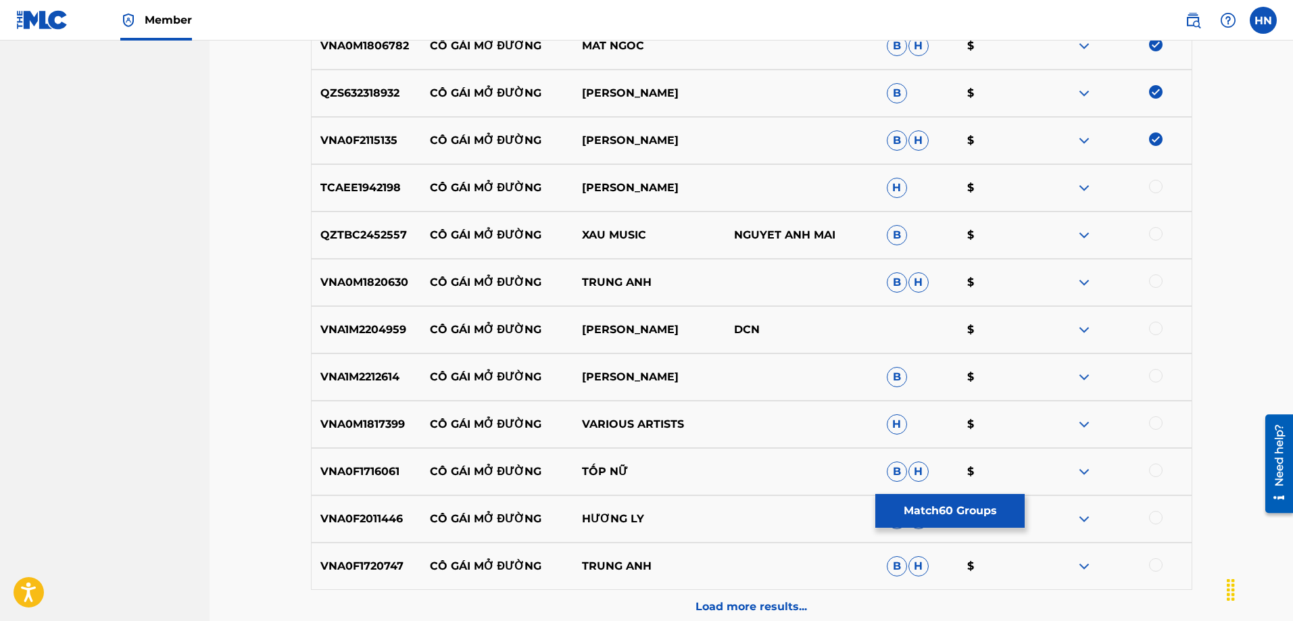
click at [1155, 232] on div at bounding box center [1156, 234] width 14 height 14
click at [384, 184] on p "TCAEE1942198" at bounding box center [366, 188] width 109 height 16
click at [1161, 186] on div at bounding box center [1156, 187] width 14 height 14
click at [381, 282] on p "VNA0M1820630" at bounding box center [366, 282] width 109 height 16
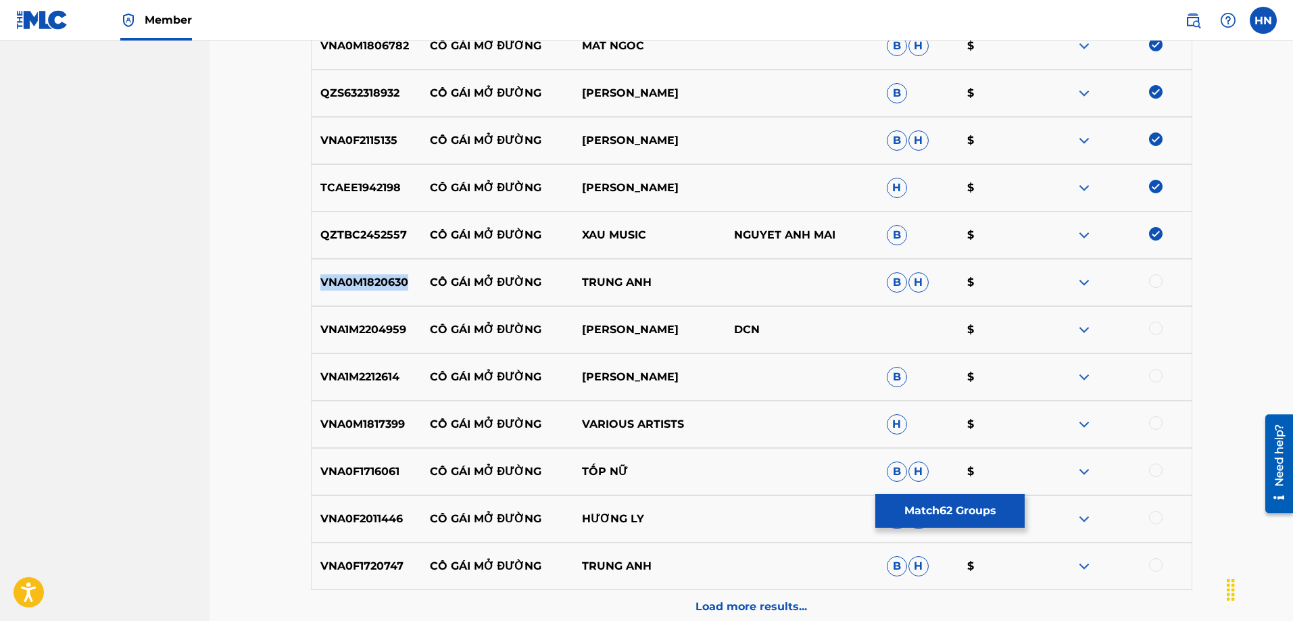
click at [381, 282] on p "VNA0M1820630" at bounding box center [366, 282] width 109 height 16
click at [1151, 286] on div at bounding box center [1156, 281] width 14 height 14
click at [383, 319] on div "VNA1M2204959 CÔ GÁI MỞ ĐƯỜNG THANH NGÂN DCN $" at bounding box center [751, 329] width 881 height 47
click at [1151, 325] on div at bounding box center [1156, 329] width 14 height 14
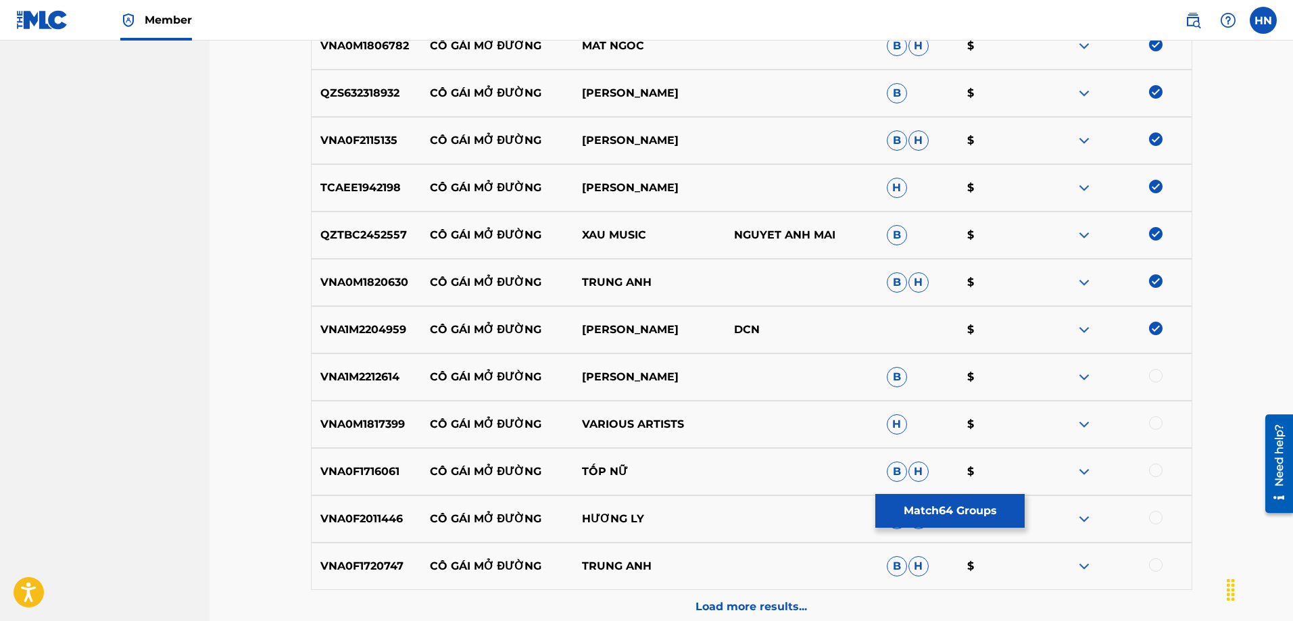
click at [337, 387] on div "VNA1M2212614 CÔ GÁI MỞ ĐƯỜNG THANH HƯƠNG B $" at bounding box center [751, 376] width 881 height 47
click at [1151, 375] on div at bounding box center [1156, 376] width 14 height 14
click at [322, 422] on p "VNA0M1817399" at bounding box center [366, 424] width 109 height 16
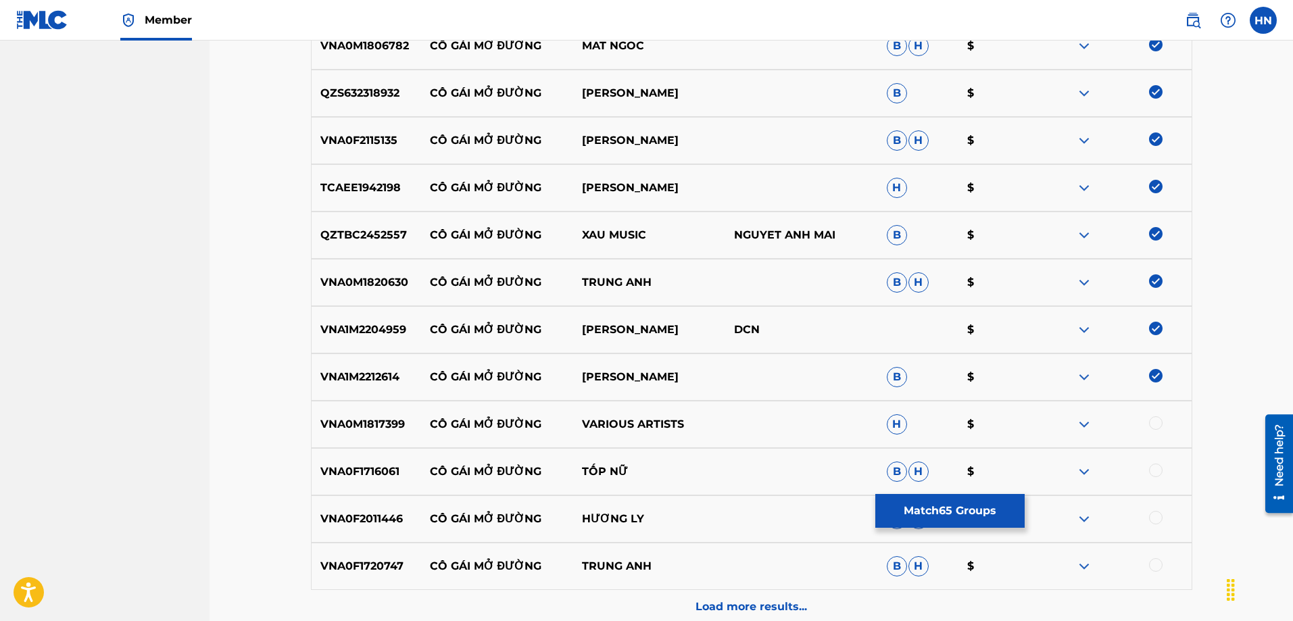
click at [1153, 422] on div at bounding box center [1156, 423] width 14 height 14
click at [387, 472] on p "VNA0F1716061" at bounding box center [366, 472] width 109 height 16
click at [1153, 472] on div at bounding box center [1156, 471] width 14 height 14
click at [393, 535] on div "VNA0F2011446 CÔ GÁI MỞ ĐƯỜNG HƯƠNG LY B H $$" at bounding box center [751, 518] width 881 height 47
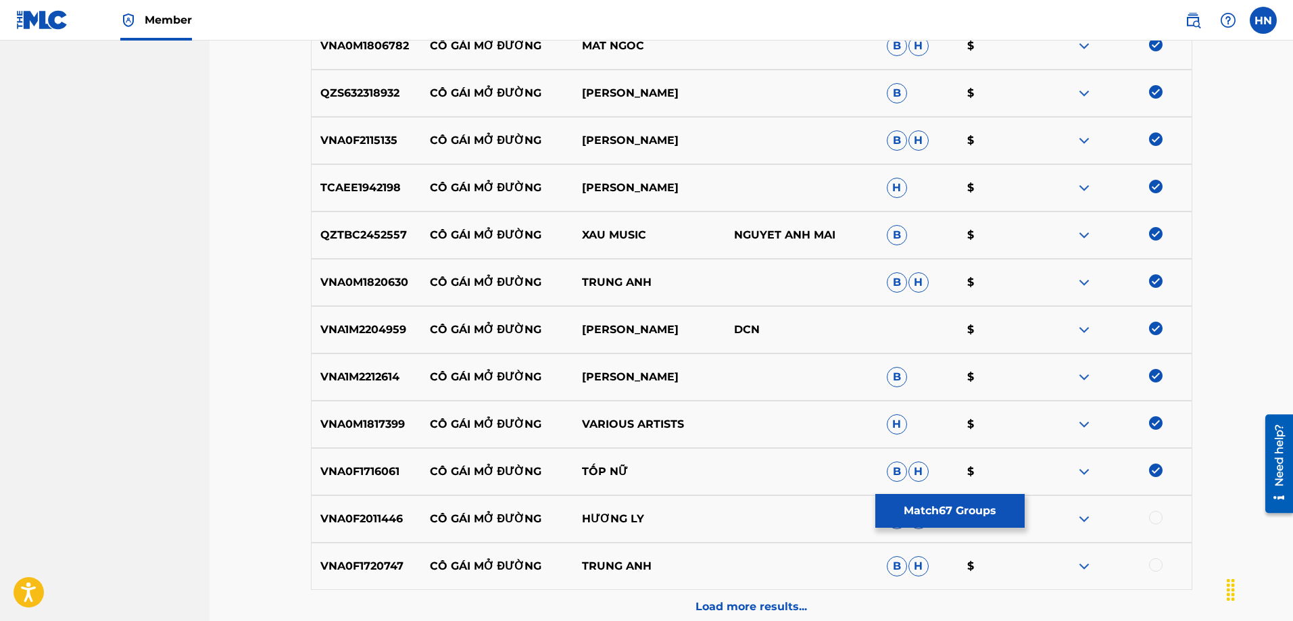
click at [393, 528] on div "VNA0F2011446 CÔ GÁI MỞ ĐƯỜNG HƯƠNG LY B H $$" at bounding box center [751, 518] width 881 height 47
drag, startPoint x: 1154, startPoint y: 516, endPoint x: 1137, endPoint y: 512, distance: 17.5
click at [1153, 516] on div at bounding box center [1156, 518] width 14 height 14
click at [378, 576] on div "VNA0F1720747 CÔ GÁI MỞ ĐƯỜNG TRUNG ANH B H $" at bounding box center [751, 566] width 881 height 47
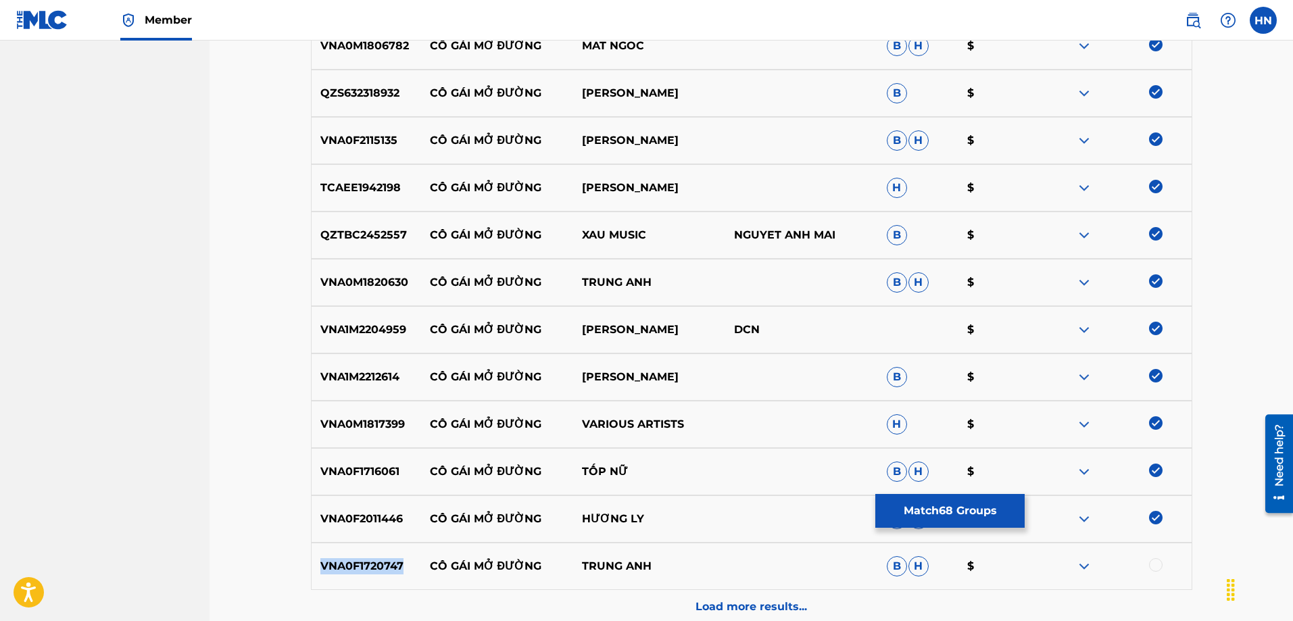
click at [378, 576] on div "VNA0F1720747 CÔ GÁI MỞ ĐƯỜNG TRUNG ANH B H $" at bounding box center [751, 566] width 881 height 47
click at [1146, 565] on div at bounding box center [1115, 566] width 152 height 16
click at [1153, 568] on div at bounding box center [1156, 565] width 14 height 14
click at [860, 596] on div "Load more results..." at bounding box center [751, 607] width 881 height 34
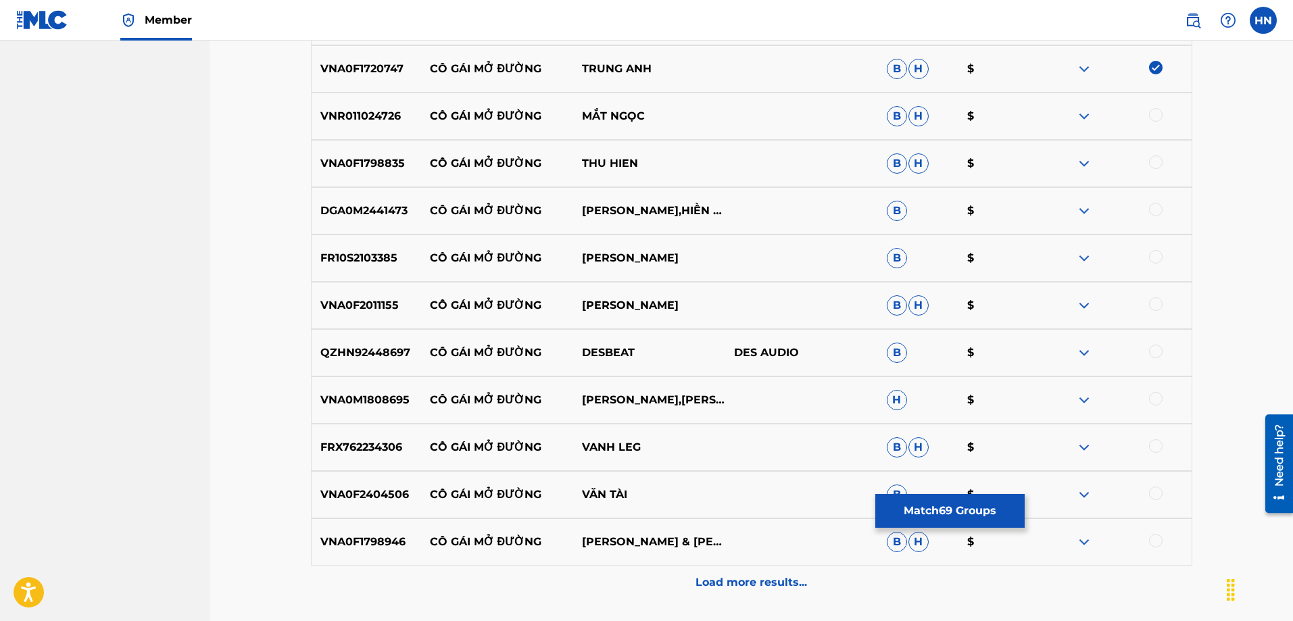
scroll to position [3748, 0]
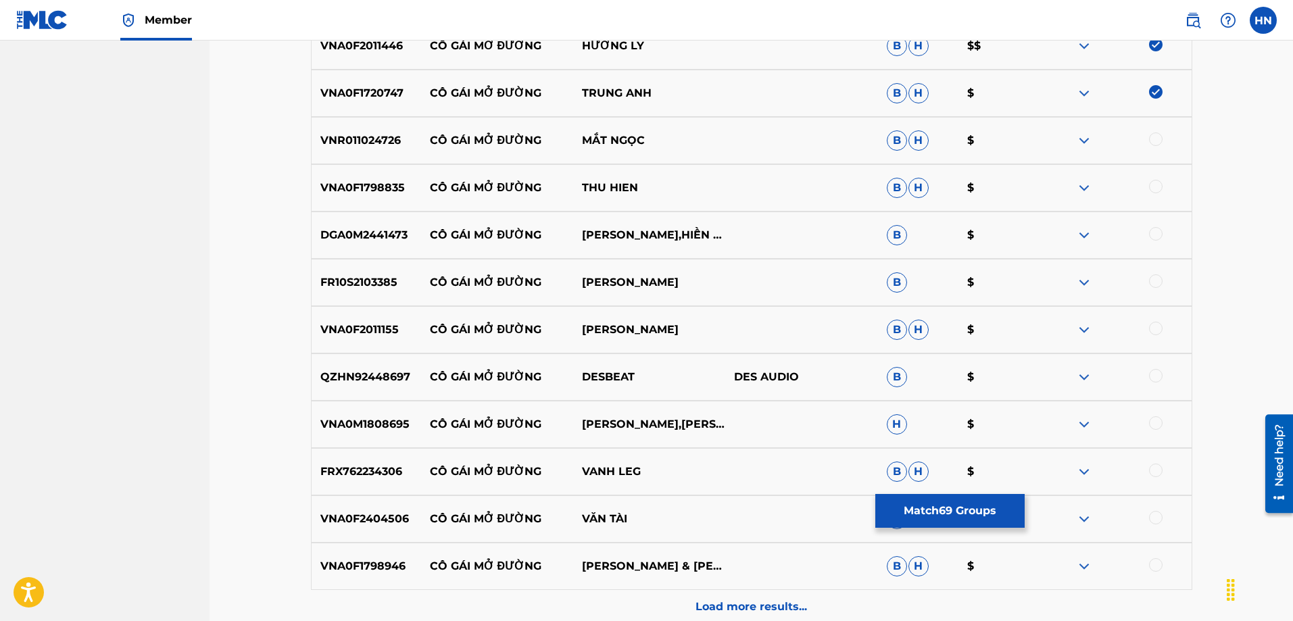
click at [331, 143] on p "VNR011024726" at bounding box center [366, 140] width 109 height 16
click at [1158, 137] on div at bounding box center [1156, 139] width 14 height 14
click at [388, 186] on p "VNA0F1798835" at bounding box center [366, 188] width 109 height 16
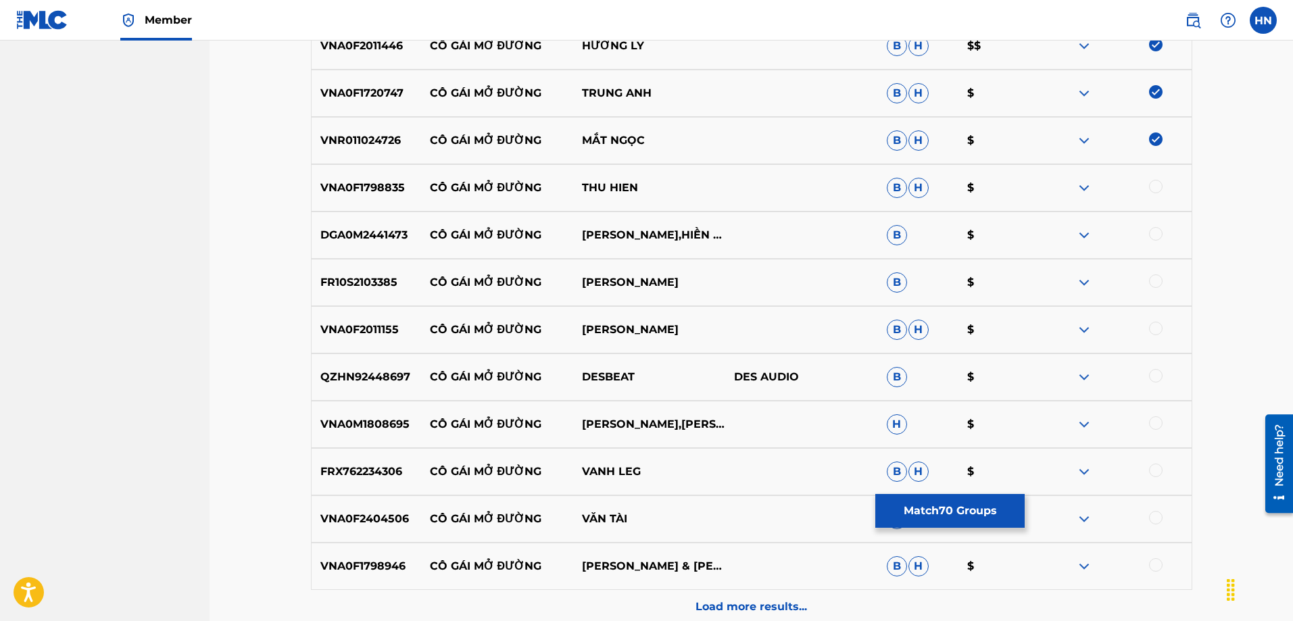
click at [1155, 186] on div at bounding box center [1156, 187] width 14 height 14
click at [339, 248] on div "DGA0M2441473 CÔ GÁI MỞ ĐƯỜNG ĐỨC TUẤN,HIỀN THỤC B $" at bounding box center [751, 235] width 881 height 47
click at [1158, 232] on div at bounding box center [1156, 234] width 14 height 14
click at [358, 293] on div "FR10S2103385 CÔ GÁI MỞ ĐƯỜNG LƯƠNG GIA HUY B $" at bounding box center [751, 282] width 881 height 47
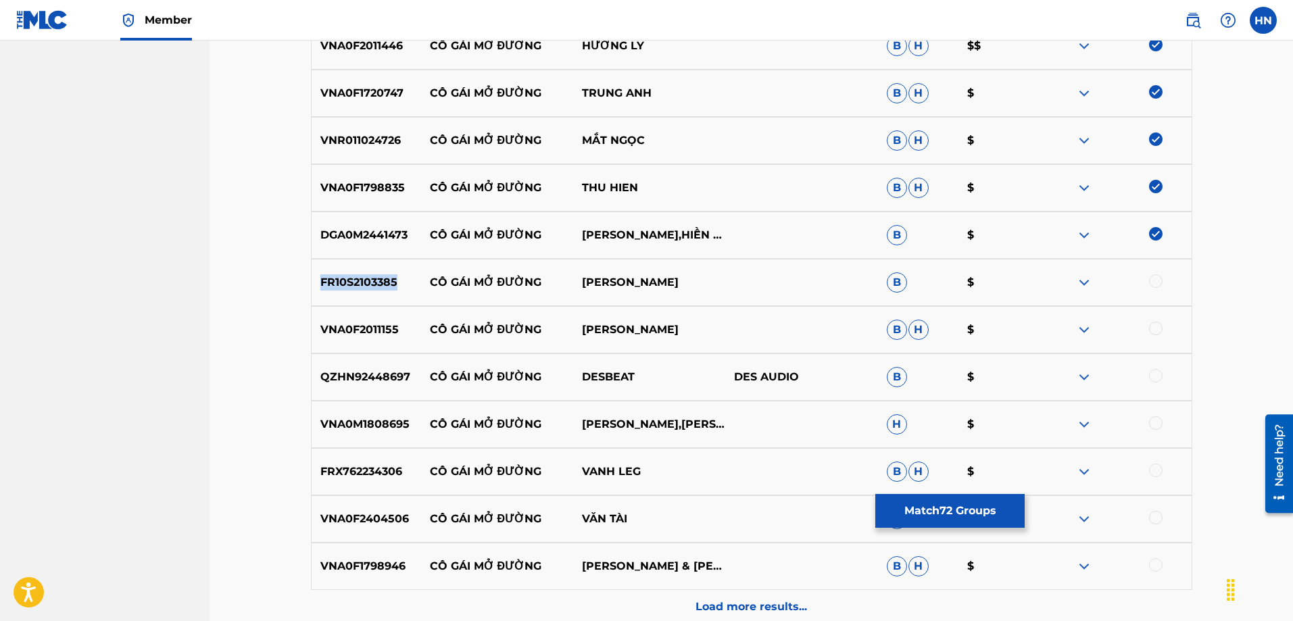
click at [358, 293] on div "FR10S2103385 CÔ GÁI MỞ ĐƯỜNG LƯƠNG GIA HUY B $" at bounding box center [751, 282] width 881 height 47
click at [1160, 280] on div at bounding box center [1156, 281] width 14 height 14
click at [344, 332] on p "VNA0F2011155" at bounding box center [366, 330] width 109 height 16
click at [1149, 326] on div at bounding box center [1156, 329] width 14 height 14
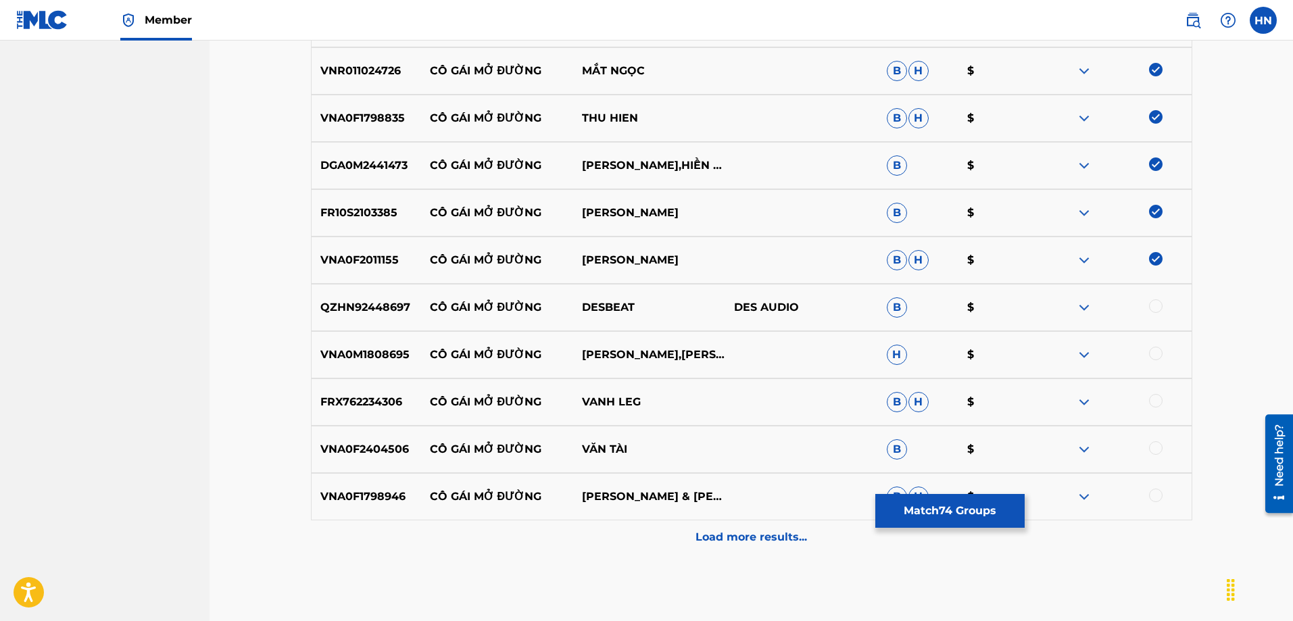
scroll to position [3883, 0]
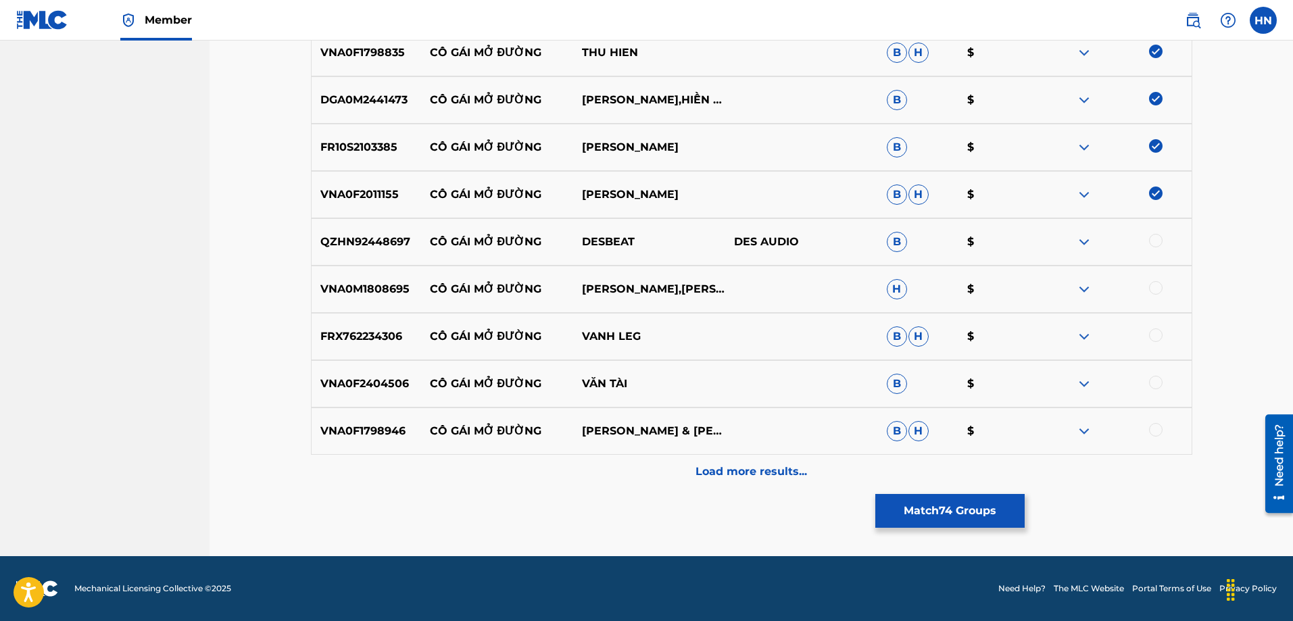
click at [374, 294] on p "VNA0M1808695" at bounding box center [366, 289] width 109 height 16
click at [1151, 286] on div at bounding box center [1156, 288] width 14 height 14
click at [376, 384] on p "VNA0F2404506" at bounding box center [366, 384] width 109 height 16
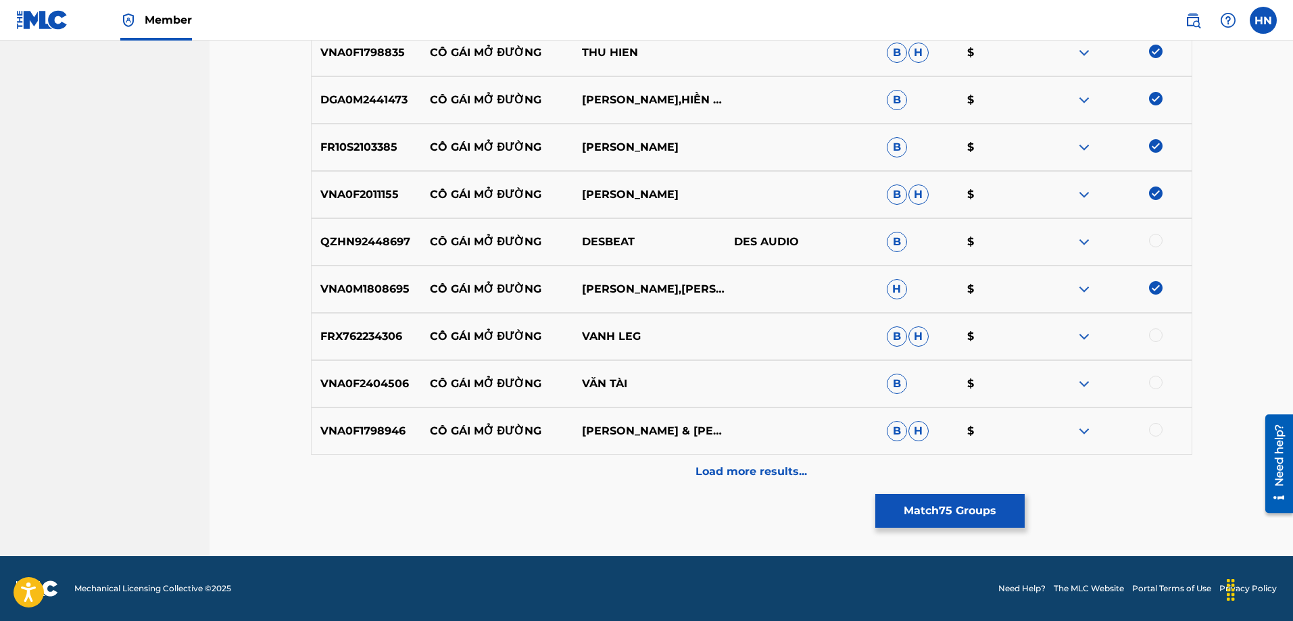
click at [1152, 387] on div at bounding box center [1156, 383] width 14 height 14
click at [378, 435] on p "VNA0F1798946" at bounding box center [366, 431] width 109 height 16
click at [1154, 432] on div at bounding box center [1156, 430] width 14 height 14
click at [626, 487] on div "Load more results..." at bounding box center [751, 472] width 881 height 34
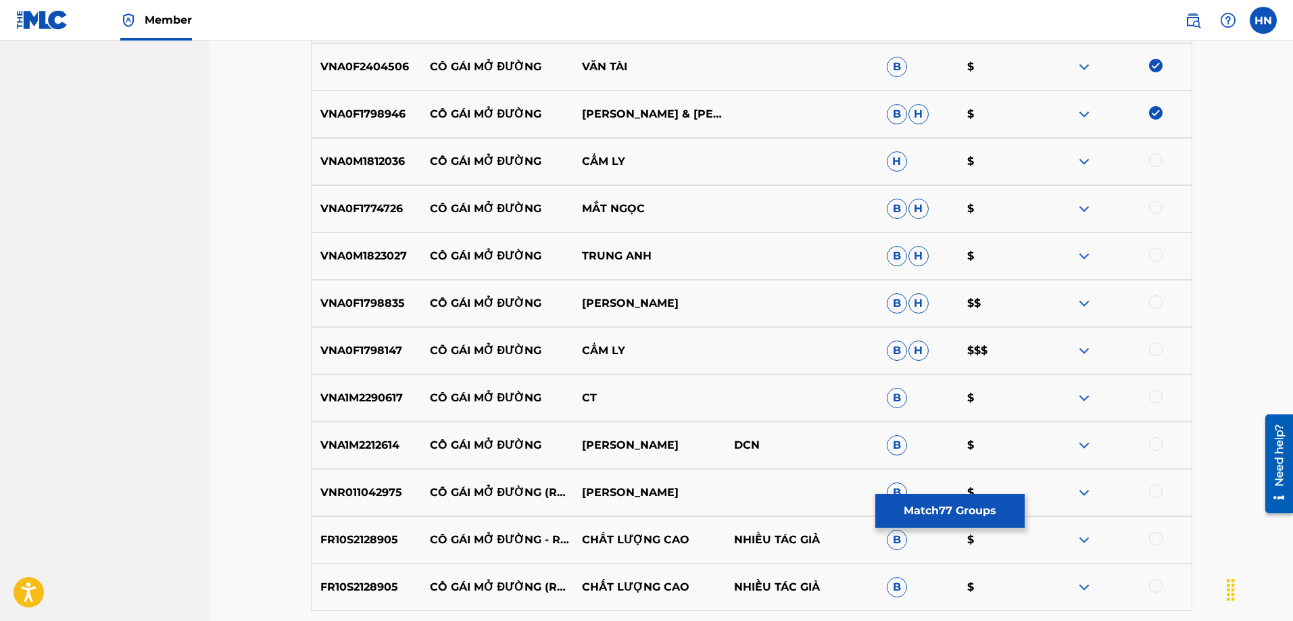
scroll to position [4221, 0]
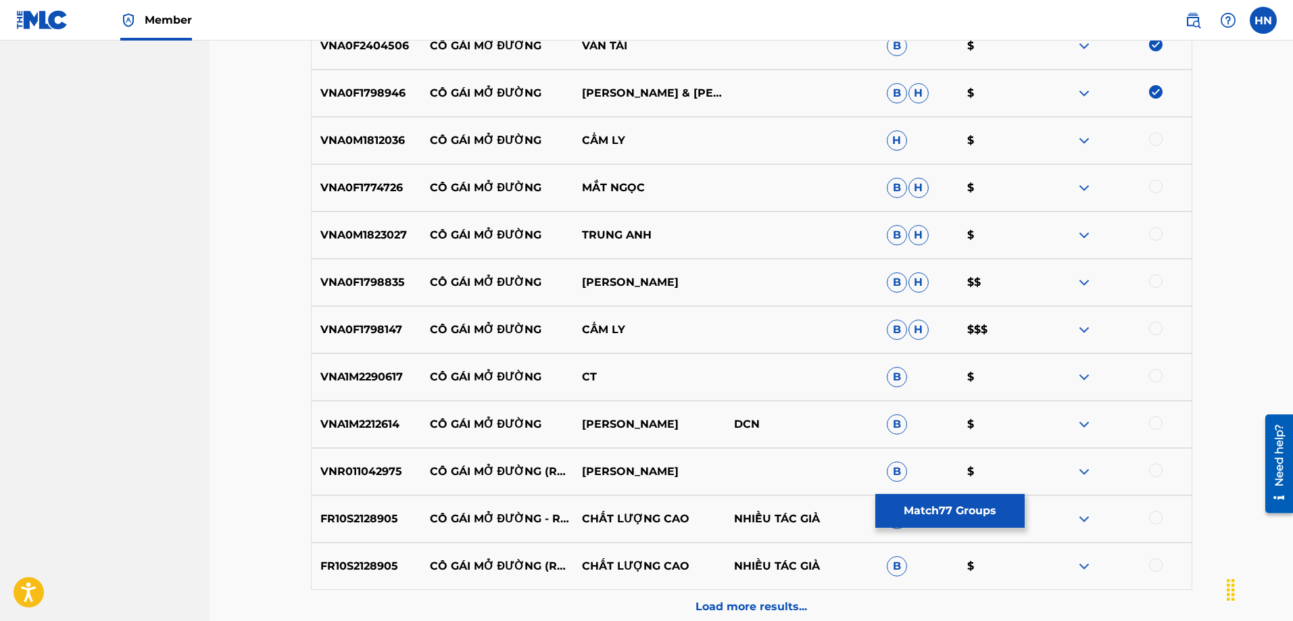
click at [380, 139] on p "VNA0M1812036" at bounding box center [366, 140] width 109 height 16
drag, startPoint x: 1153, startPoint y: 139, endPoint x: 1069, endPoint y: 136, distance: 83.8
click at [1152, 138] on div at bounding box center [1156, 139] width 14 height 14
click at [391, 196] on div "VNA0F1774726 CÔ GÁI MỞ ĐƯỜNG MẮT NGỌC B H $" at bounding box center [751, 187] width 881 height 47
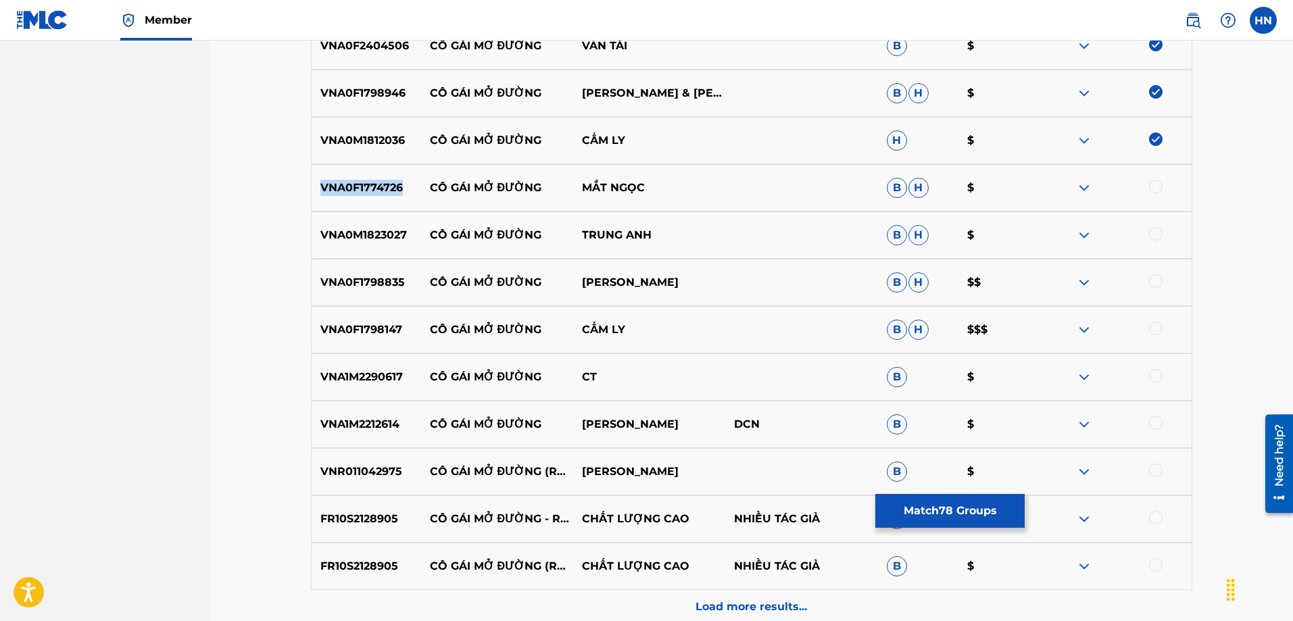
click at [391, 196] on div "VNA0F1774726 CÔ GÁI MỞ ĐƯỜNG MẮT NGỌC B H $" at bounding box center [751, 187] width 881 height 47
click at [1152, 186] on div at bounding box center [1156, 187] width 14 height 14
click at [372, 253] on div "VNA0M1823027 CÔ GÁI MỞ ĐƯỜNG TRUNG ANH B H $" at bounding box center [751, 235] width 881 height 47
click at [1154, 234] on div at bounding box center [1156, 234] width 14 height 14
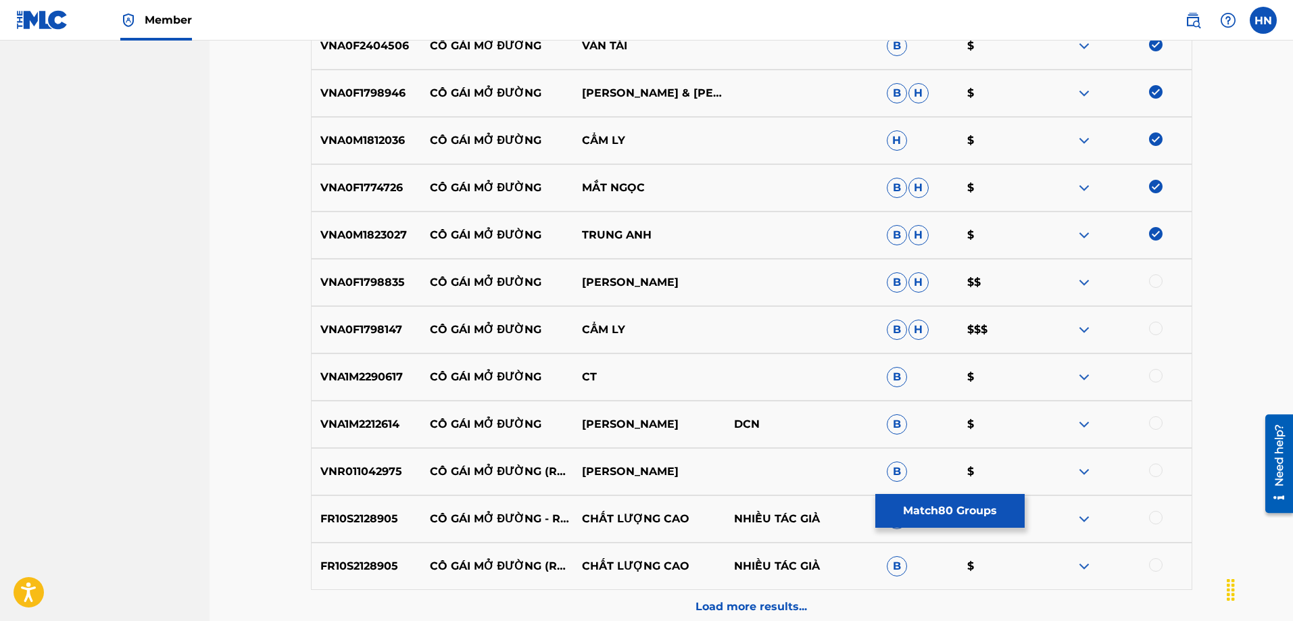
click at [346, 277] on p "VNA0F1798835" at bounding box center [366, 282] width 109 height 16
click at [1150, 283] on div at bounding box center [1156, 281] width 14 height 14
click at [371, 341] on div "VNA0F1798147 CÔ GÁI MỞ ĐƯỜNG CẨM LY B H $$$" at bounding box center [751, 329] width 881 height 47
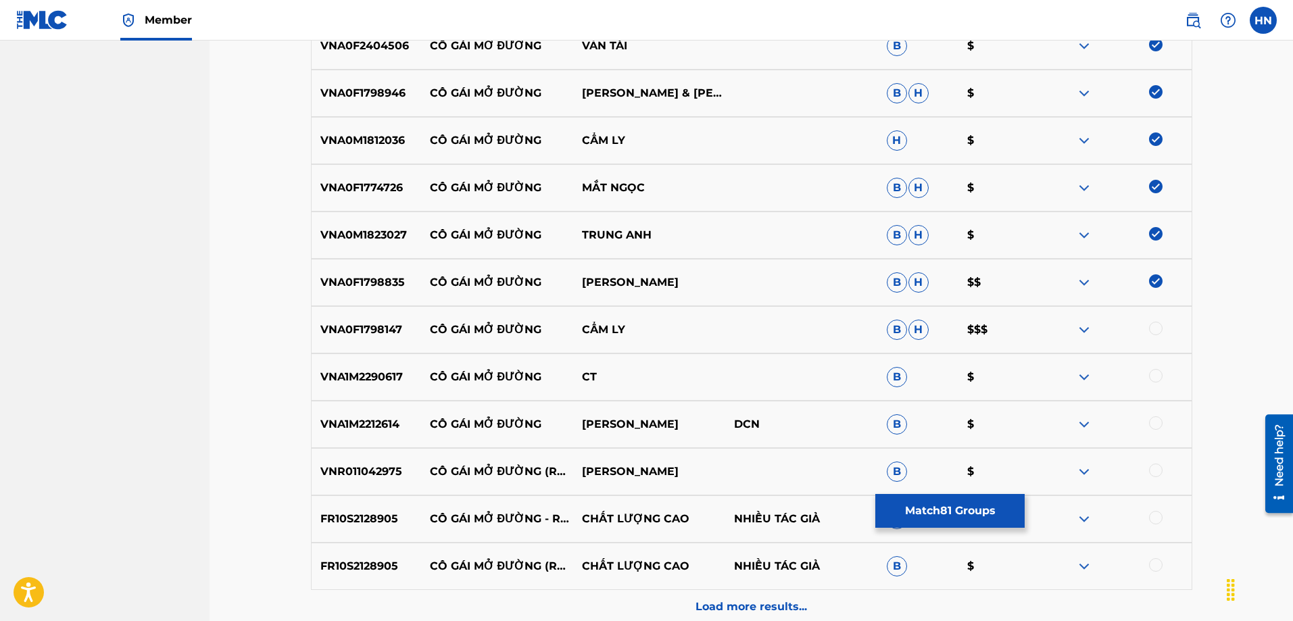
click at [1151, 330] on div at bounding box center [1156, 329] width 14 height 14
click at [374, 435] on div "VNA1M2212614 CÔ GÁI MỞ ĐƯỜNG THANH HƯƠNG DCN B $" at bounding box center [751, 424] width 881 height 47
click at [1153, 422] on div at bounding box center [1156, 423] width 14 height 14
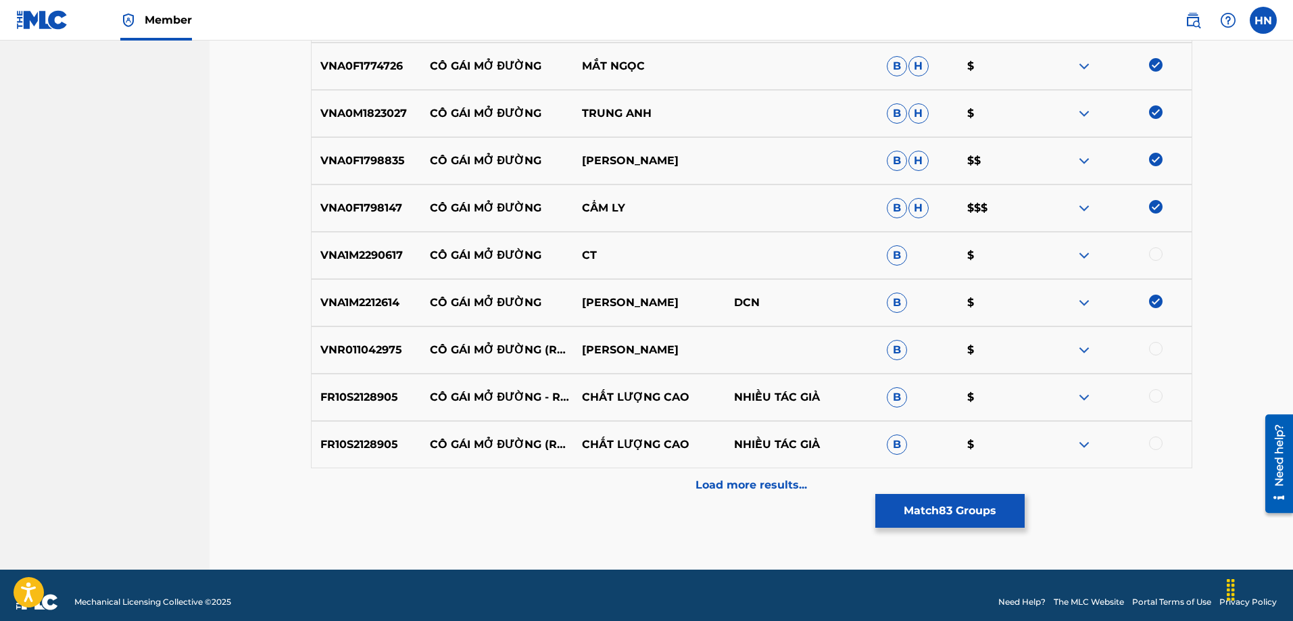
scroll to position [4356, 0]
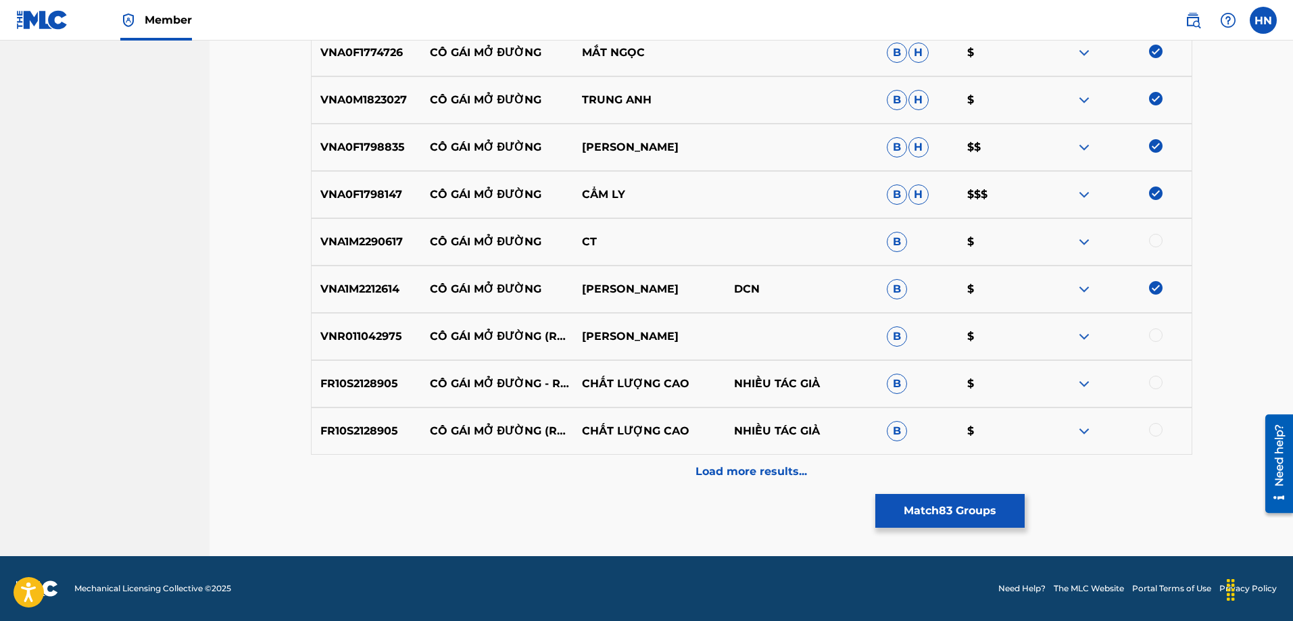
click at [384, 347] on div "VNR011042975 CÔ GÁI MỞ ĐƯỜNG (REMIX) LƯƠNG GIA HUY B $" at bounding box center [751, 336] width 881 height 47
click at [1155, 334] on div at bounding box center [1156, 335] width 14 height 14
click at [357, 393] on div "FR10S2128905 CÔ GÁI MỞ ĐƯỜNG - REMIX CHẤT LƯỢNG CAO NHIỀU TÁC GIẢ B $" at bounding box center [751, 383] width 881 height 47
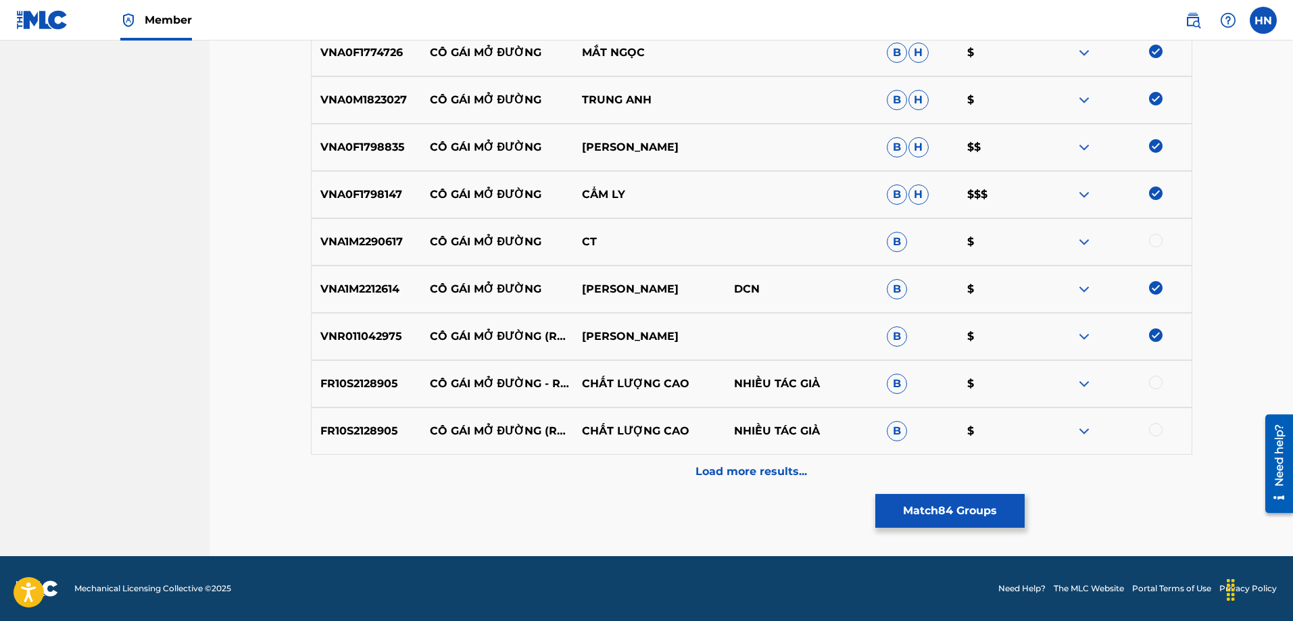
click at [1162, 382] on div at bounding box center [1156, 383] width 14 height 14
click at [1155, 426] on div at bounding box center [1156, 430] width 14 height 14
click at [715, 482] on div "Load more results..." at bounding box center [751, 472] width 881 height 34
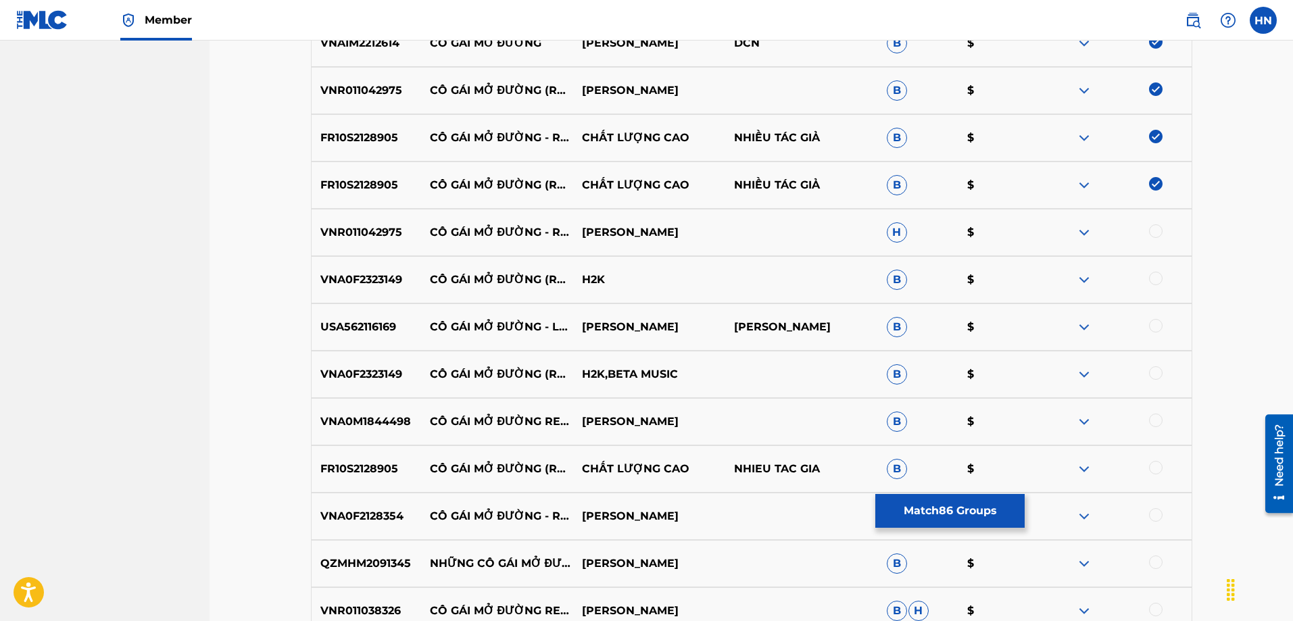
scroll to position [4627, 0]
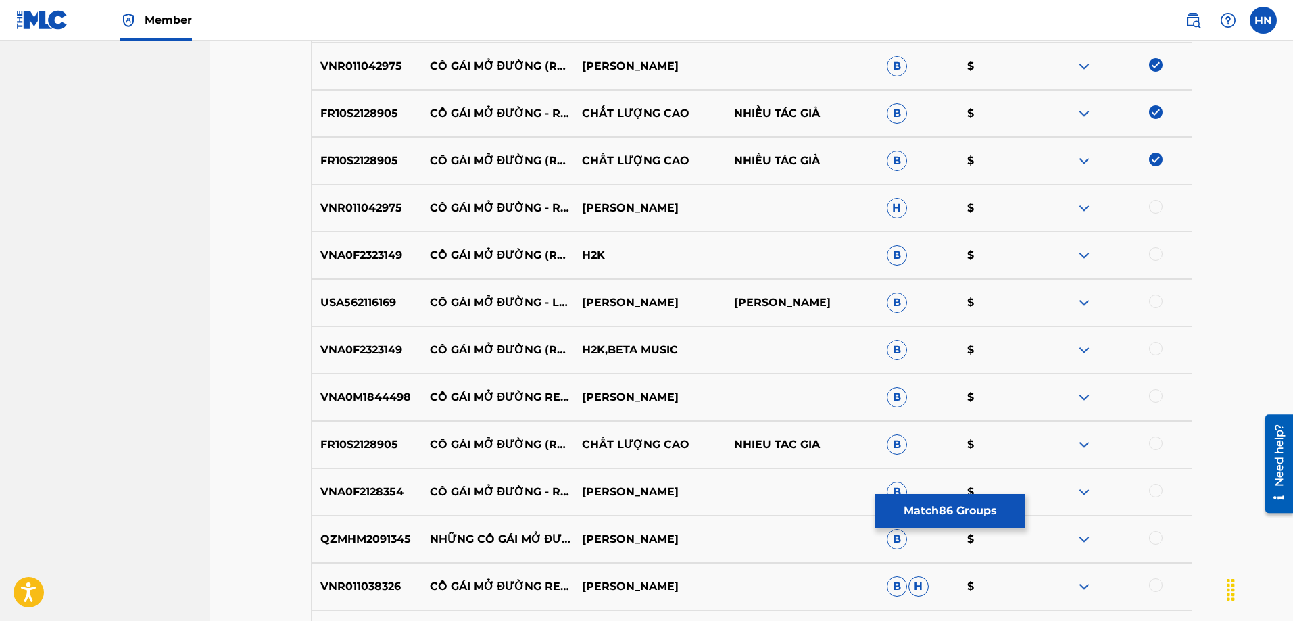
click at [1155, 206] on div at bounding box center [1156, 207] width 14 height 14
click at [384, 255] on p "VNA0F2323149" at bounding box center [366, 255] width 109 height 16
click at [1151, 255] on div at bounding box center [1156, 254] width 14 height 14
click at [338, 318] on div "USA562116169 CÔ GÁI MỞ ĐƯỜNG - LOFI THANH LOAN XUÂN GIAO B $" at bounding box center [751, 302] width 881 height 47
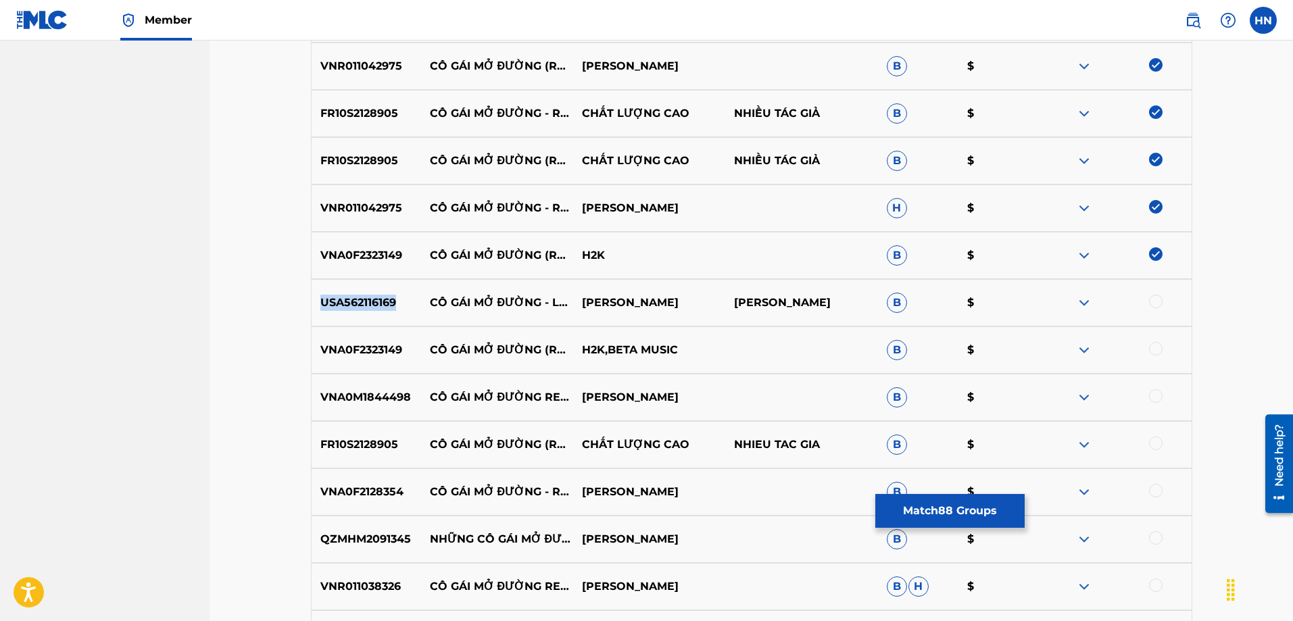
click at [338, 318] on div "USA562116169 CÔ GÁI MỞ ĐƯỜNG - LOFI THANH LOAN XUÂN GIAO B $" at bounding box center [751, 302] width 881 height 47
click at [1160, 302] on div at bounding box center [1156, 302] width 14 height 14
click at [328, 343] on p "VNA0F2323149" at bounding box center [366, 350] width 109 height 16
click at [1157, 357] on div at bounding box center [1115, 350] width 152 height 16
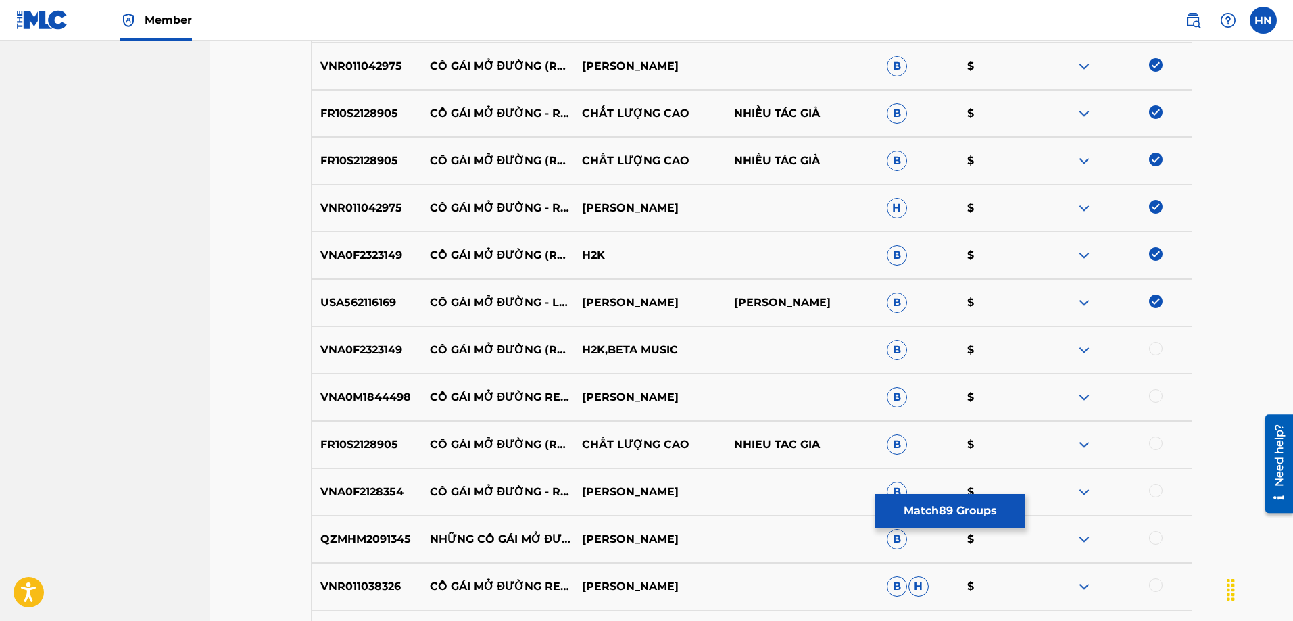
click at [1151, 351] on div at bounding box center [1156, 349] width 14 height 14
click at [349, 385] on div "VNA0M1844498 CÔ GÁI MỞ ĐƯỜNG REMIX LƯƠNG GIA HUY B $" at bounding box center [751, 397] width 881 height 47
click at [1154, 397] on div at bounding box center [1156, 396] width 14 height 14
click at [349, 452] on p "FR10S2128905" at bounding box center [366, 445] width 109 height 16
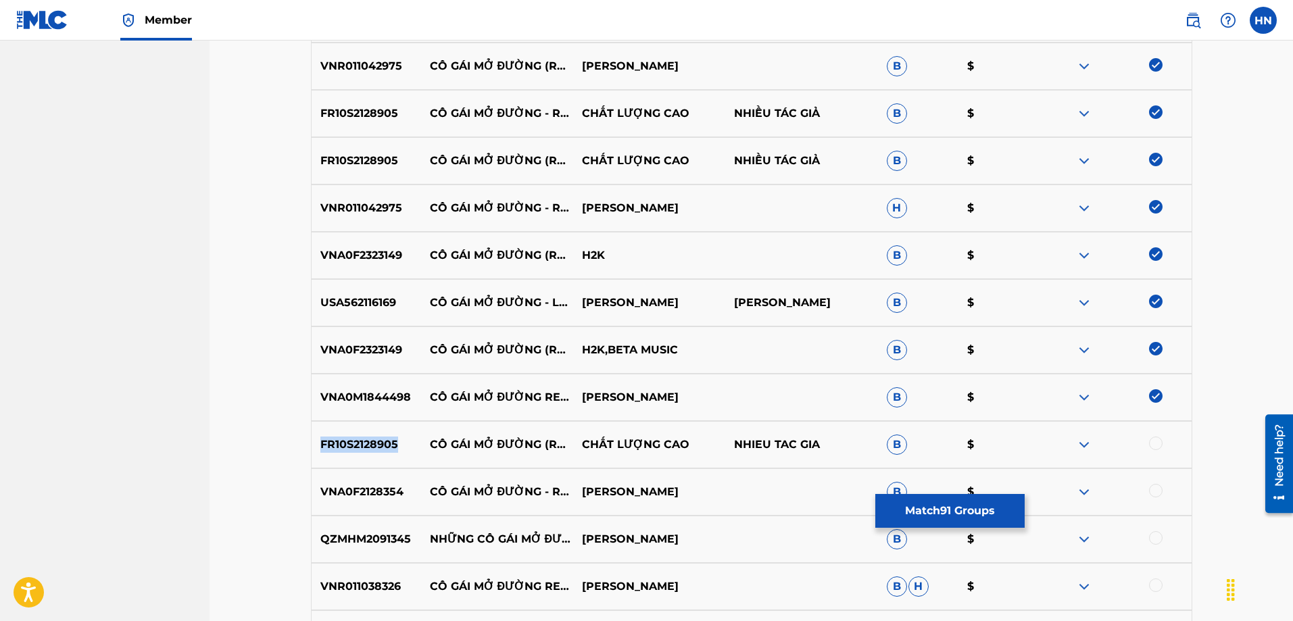
click at [349, 452] on p "FR10S2128905" at bounding box center [366, 445] width 109 height 16
click at [1164, 443] on div at bounding box center [1115, 445] width 152 height 16
click at [1157, 447] on div at bounding box center [1156, 444] width 14 height 14
click at [382, 500] on div "VNA0F2128354 CÔ GÁI MỞ ĐƯỜNG - REMIX MINH VY B $" at bounding box center [751, 491] width 881 height 47
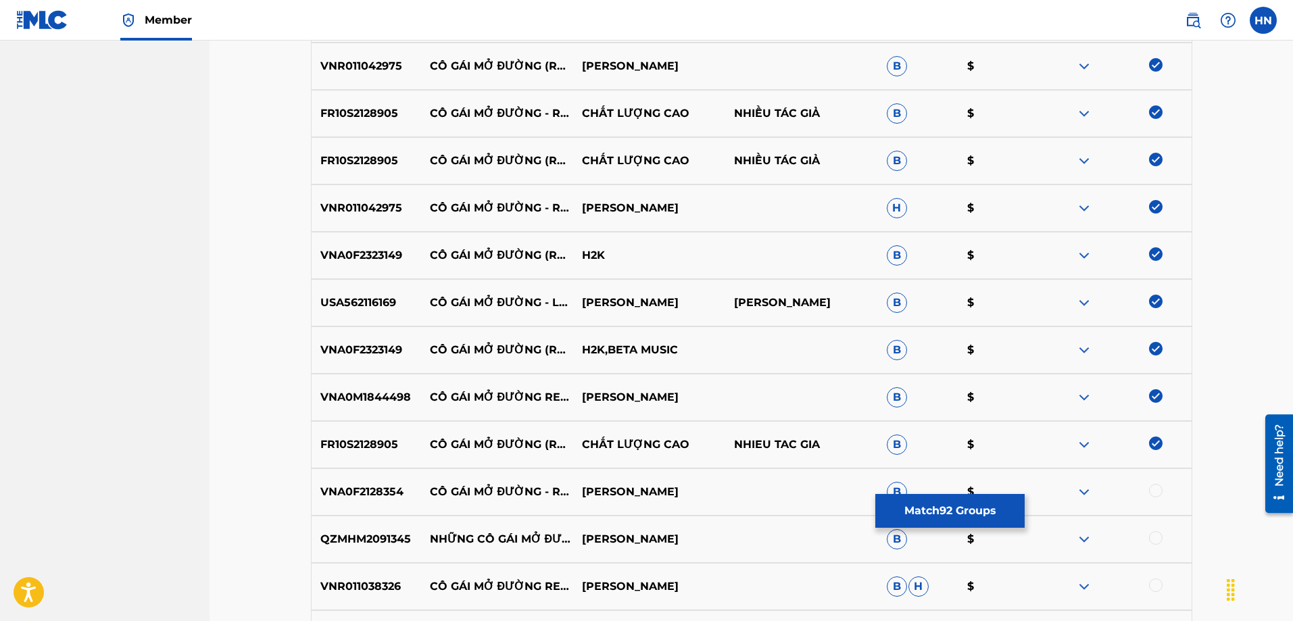
click at [1153, 490] on div at bounding box center [1156, 491] width 14 height 14
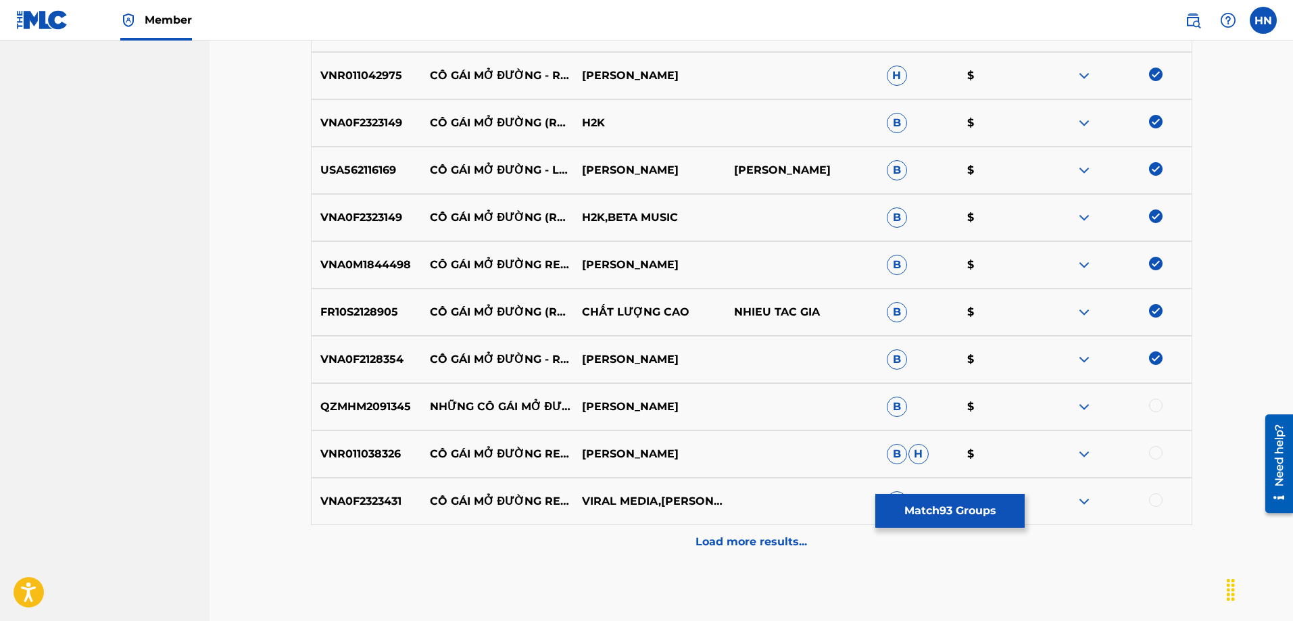
scroll to position [4762, 0]
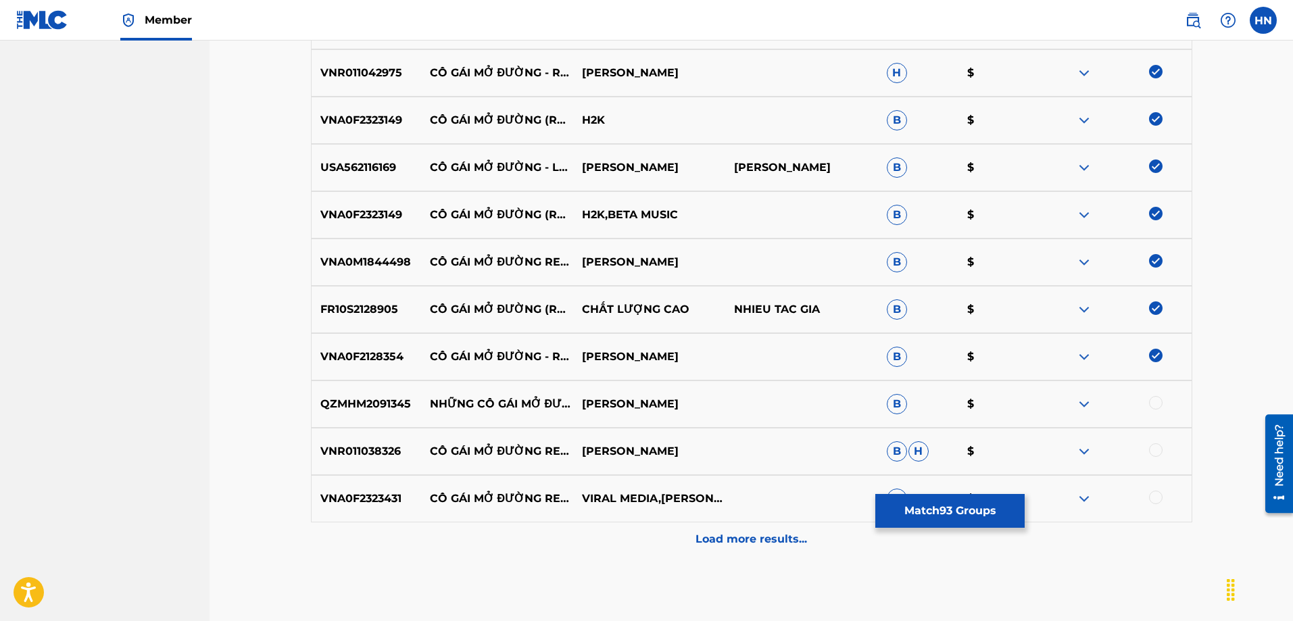
click at [384, 455] on p "VNR011038326" at bounding box center [366, 451] width 109 height 16
click at [1155, 445] on div at bounding box center [1156, 450] width 14 height 14
drag, startPoint x: 949, startPoint y: 484, endPoint x: 685, endPoint y: 485, distance: 263.5
drag, startPoint x: 685, startPoint y: 485, endPoint x: 608, endPoint y: 508, distance: 80.4
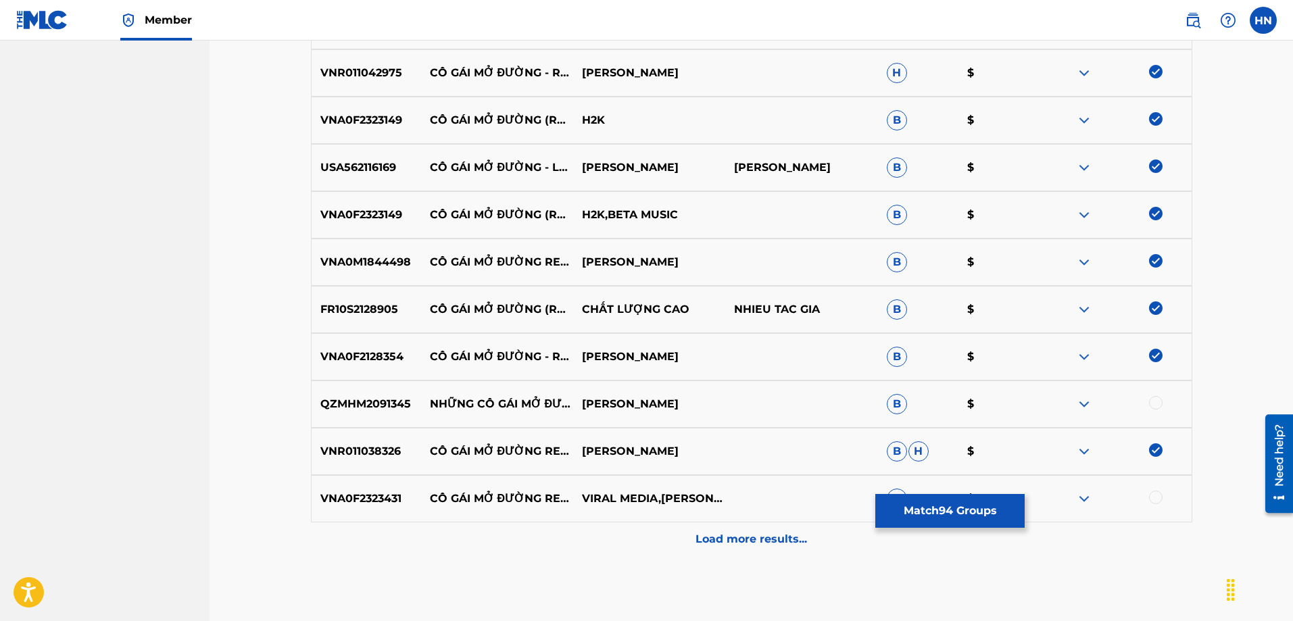
click at [591, 539] on div "Load more results..." at bounding box center [751, 539] width 881 height 34
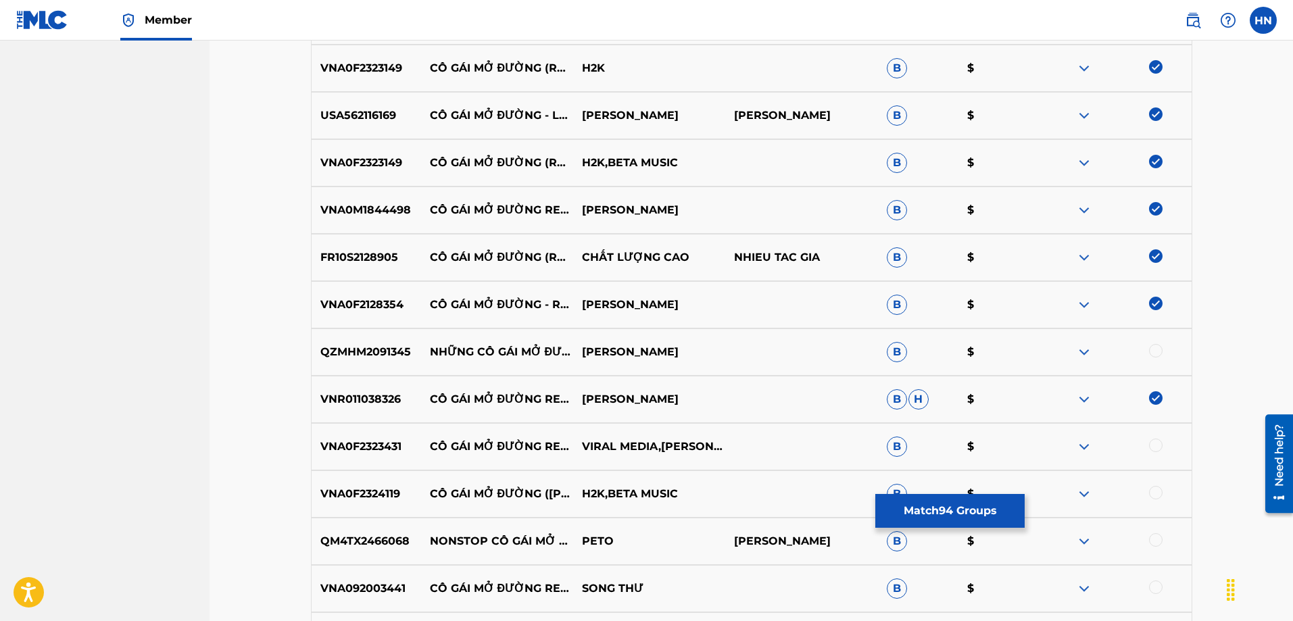
scroll to position [4897, 0]
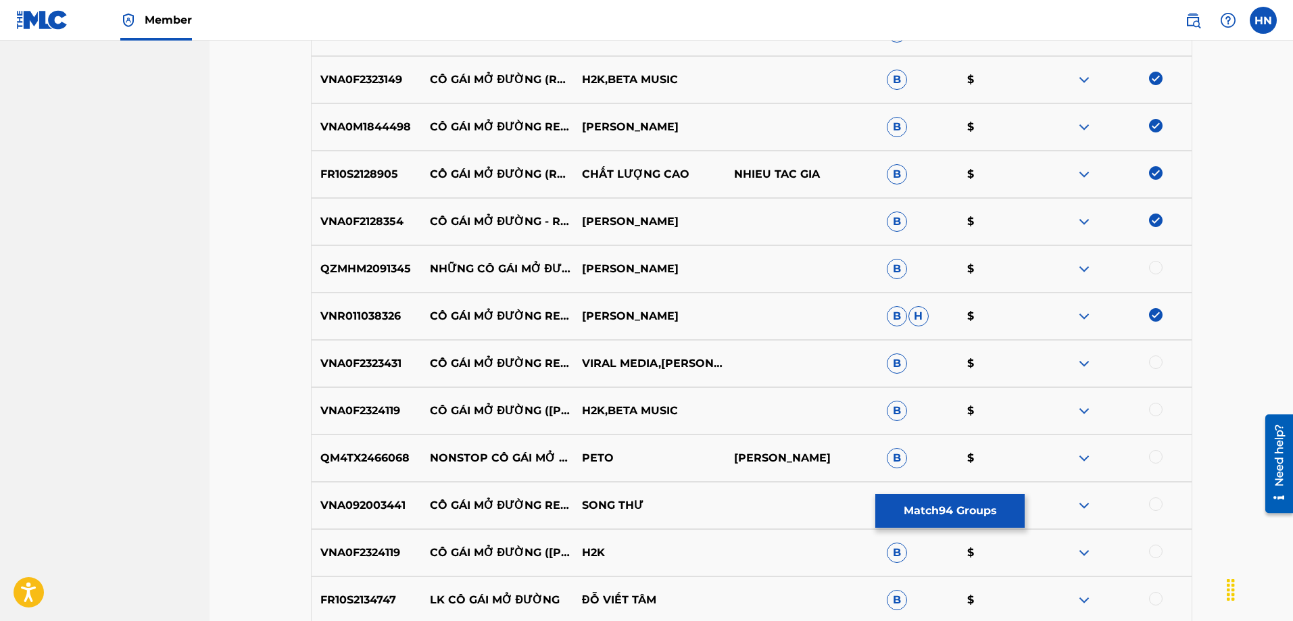
click at [383, 360] on p "VNA0F2323431" at bounding box center [366, 363] width 109 height 16
click at [1158, 357] on div at bounding box center [1156, 362] width 14 height 14
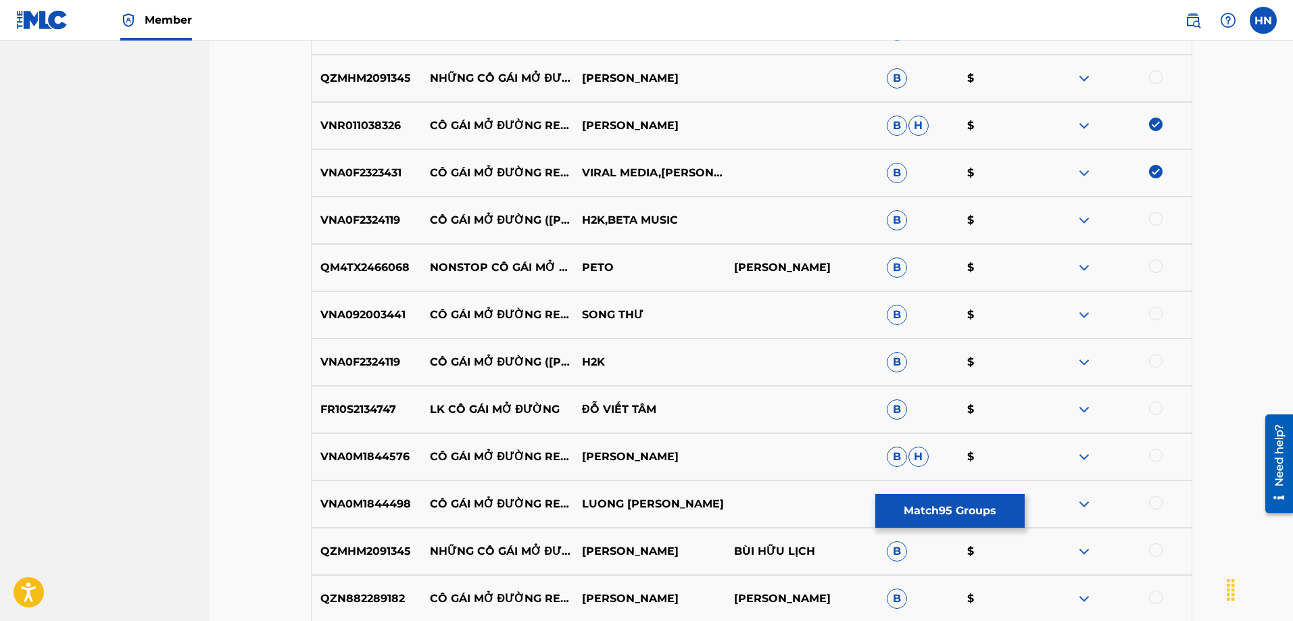
scroll to position [5100, 0]
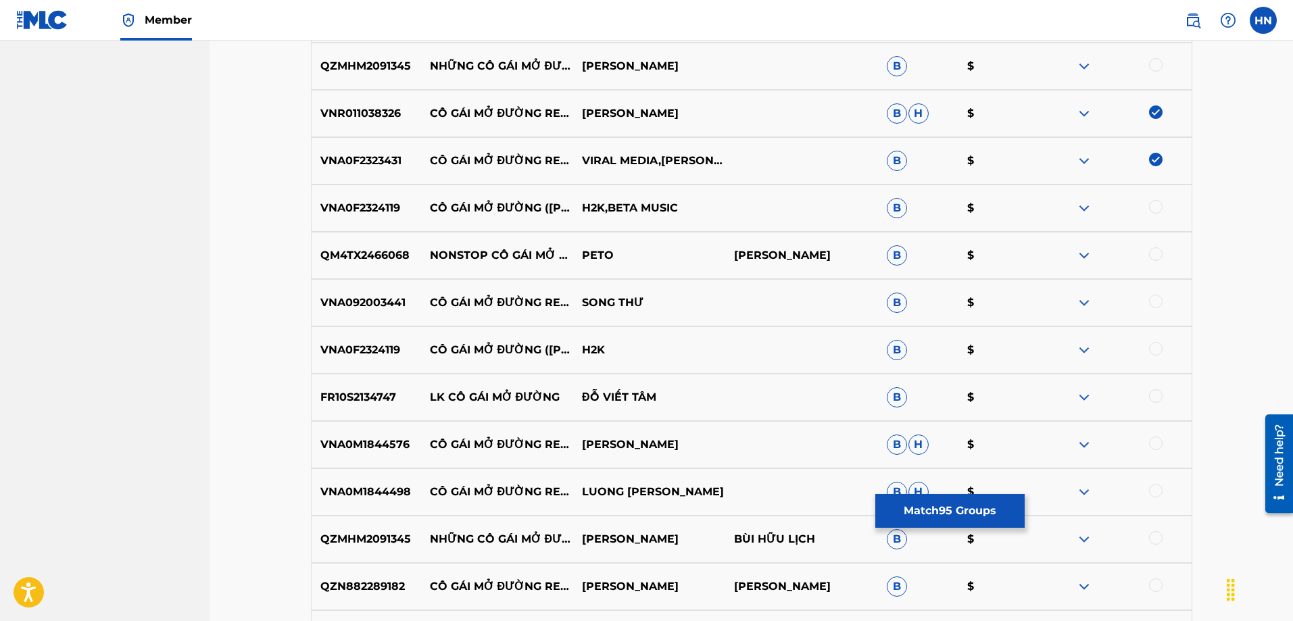
click at [378, 203] on p "VNA0F2324119" at bounding box center [366, 208] width 109 height 16
click at [390, 215] on p "VNA0F2324119" at bounding box center [366, 208] width 109 height 16
click at [1153, 207] on div at bounding box center [1156, 207] width 14 height 14
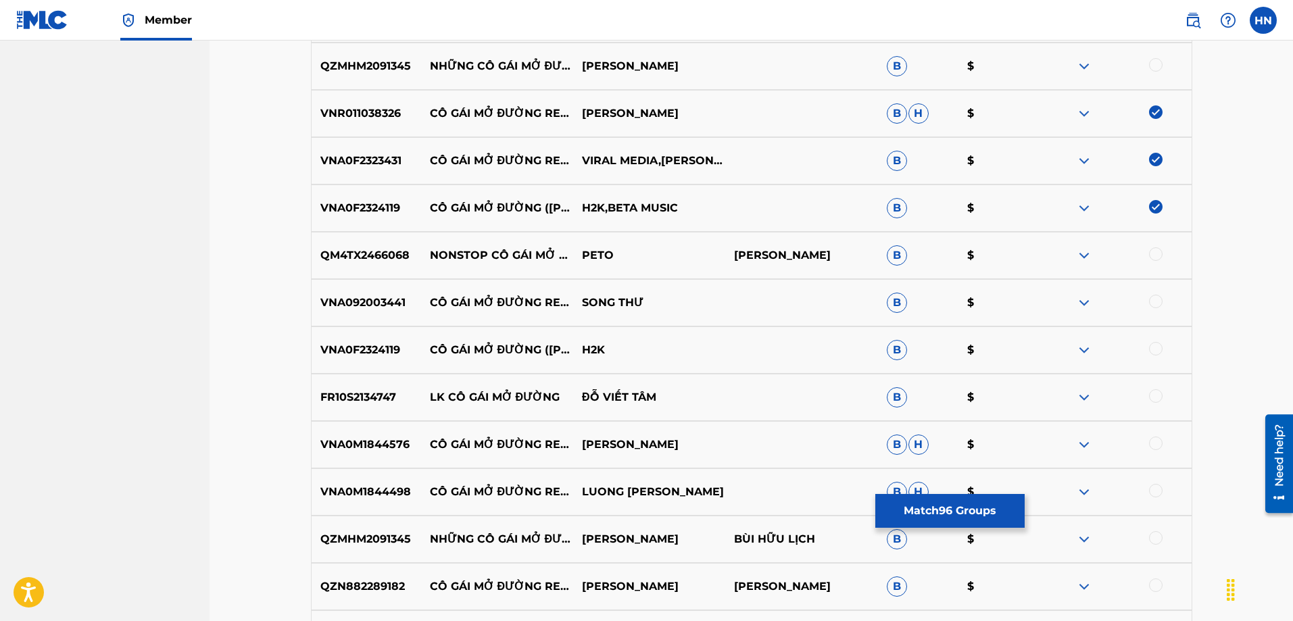
click at [384, 263] on p "QM4TX2466068" at bounding box center [366, 255] width 109 height 16
click at [1148, 256] on div at bounding box center [1115, 255] width 152 height 16
click at [1150, 256] on div at bounding box center [1156, 254] width 14 height 14
click at [378, 307] on p "VNA092003441" at bounding box center [366, 303] width 109 height 16
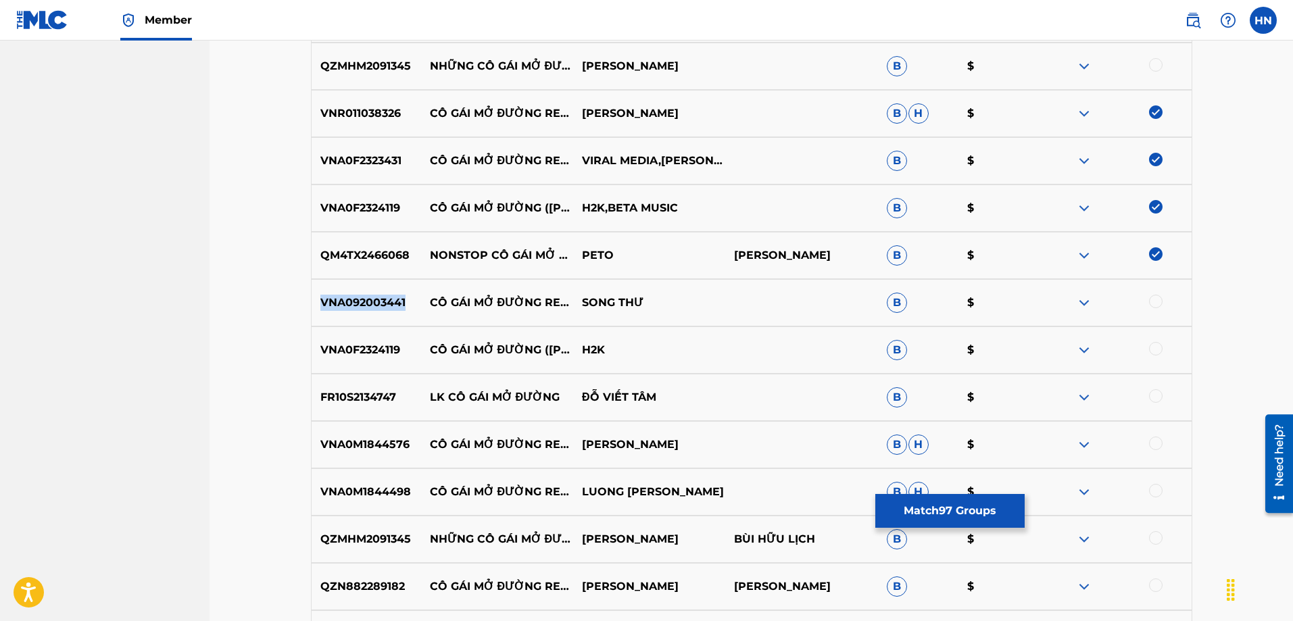
click at [378, 307] on p "VNA092003441" at bounding box center [366, 303] width 109 height 16
click at [1154, 293] on div "VNA092003441 CÔ GÁI MỞ ĐƯỜNG REMIX SONG THƯ B $" at bounding box center [751, 302] width 881 height 47
click at [1157, 298] on div at bounding box center [1156, 302] width 14 height 14
click at [329, 361] on div "VNA0F2324119 CÔ GÁI MỞ ĐƯỜNG (LOFI) H2K B $" at bounding box center [751, 349] width 881 height 47
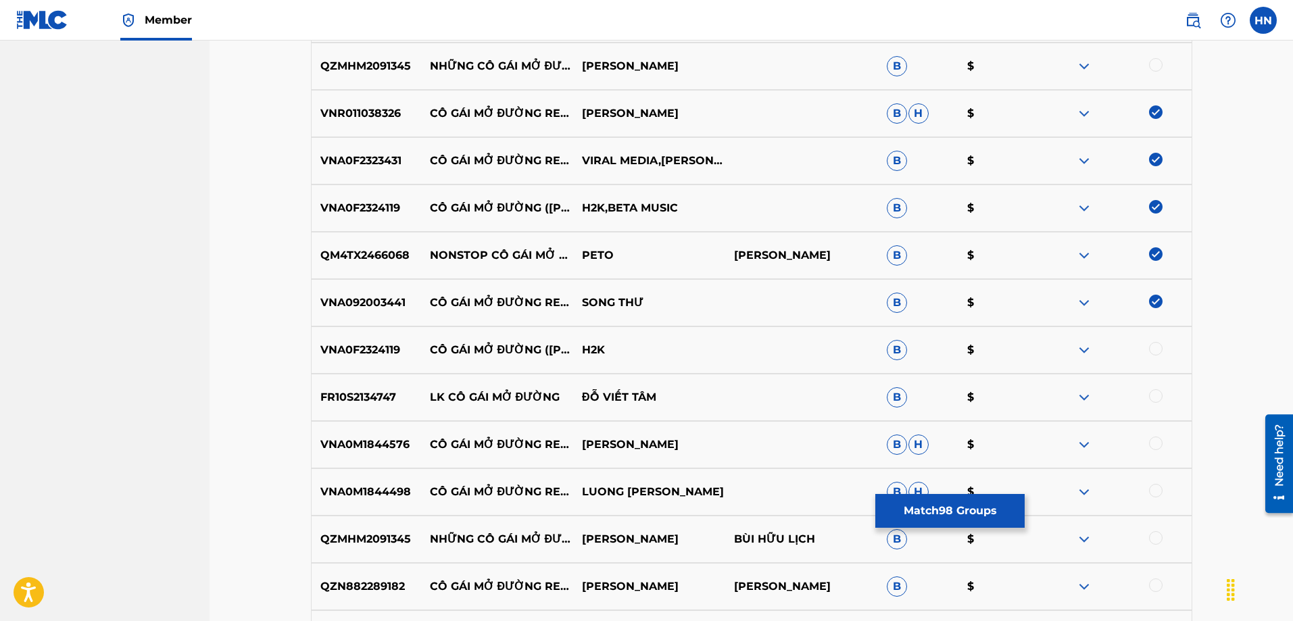
click at [1155, 345] on div at bounding box center [1156, 349] width 14 height 14
click at [398, 444] on p "VNA0M1844576" at bounding box center [366, 445] width 109 height 16
click at [1147, 444] on div at bounding box center [1115, 445] width 152 height 16
click at [1152, 445] on div at bounding box center [1156, 444] width 14 height 14
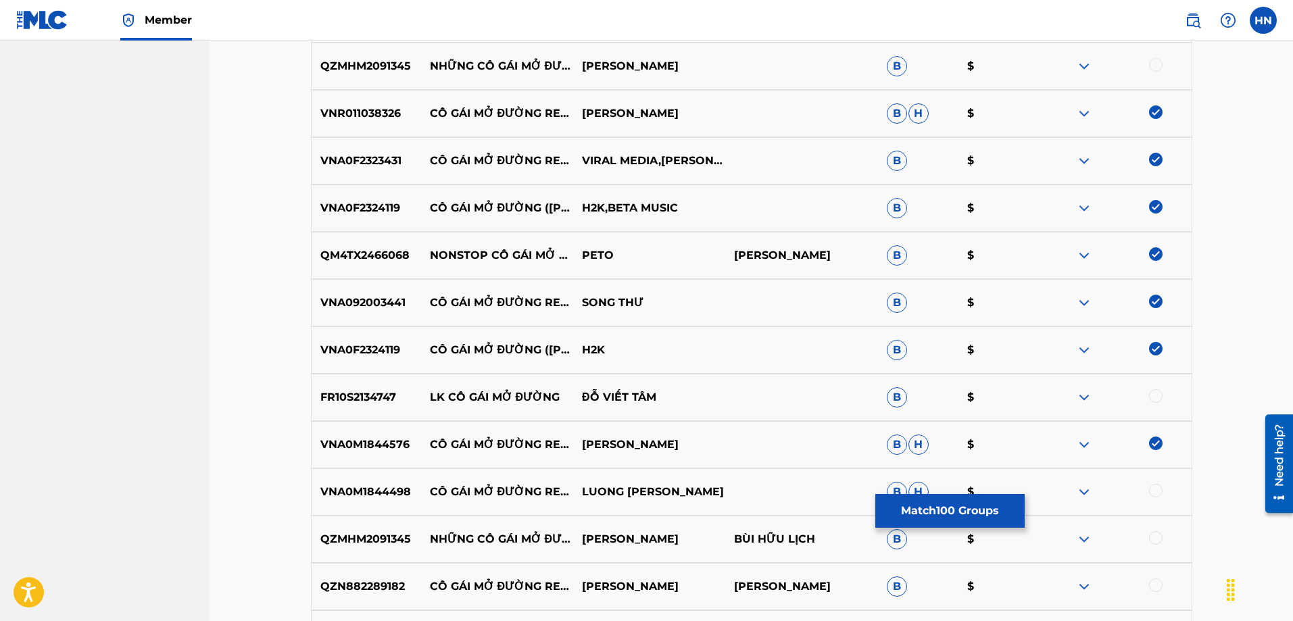
click at [363, 499] on p "VNA0M1844498" at bounding box center [366, 492] width 109 height 16
click at [1154, 495] on div at bounding box center [1156, 491] width 14 height 14
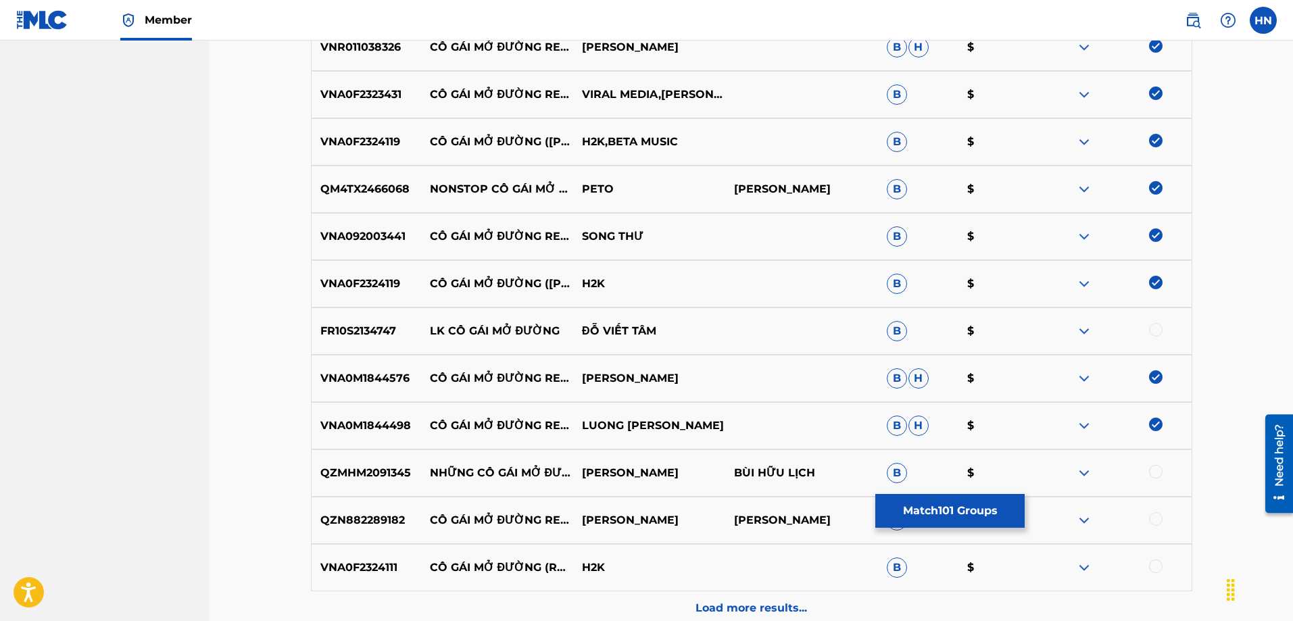
scroll to position [5302, 0]
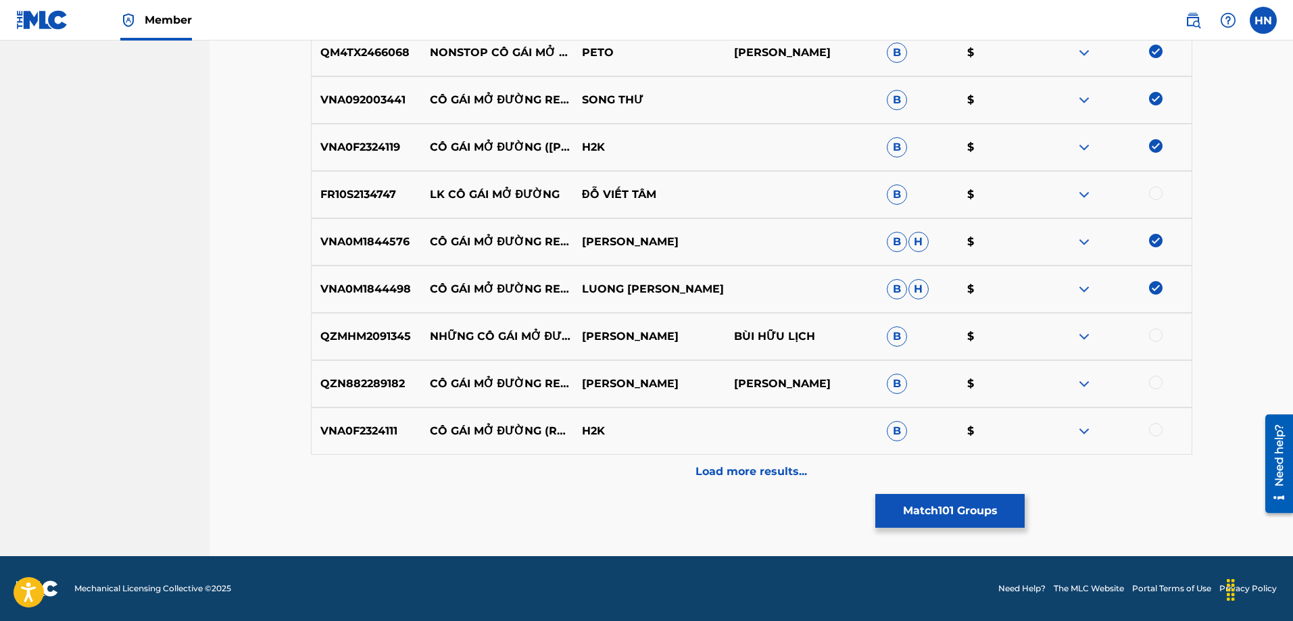
click at [399, 385] on p "QZN882289182" at bounding box center [366, 384] width 109 height 16
click at [1151, 386] on div at bounding box center [1156, 383] width 14 height 14
click at [382, 441] on div "VNA0F2324111 CÔ GÁI MỞ ĐƯỜNG (REMIX) H2K B $" at bounding box center [751, 430] width 881 height 47
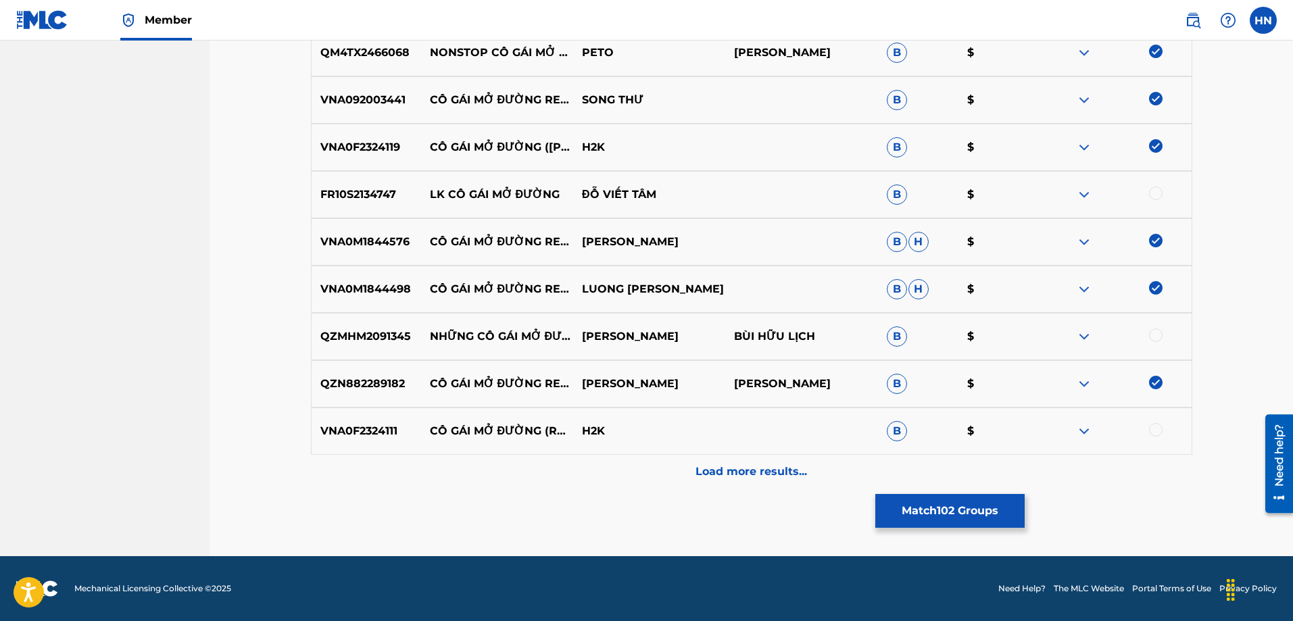
click at [1156, 428] on div at bounding box center [1156, 430] width 14 height 14
click at [781, 477] on p "Load more results..." at bounding box center [750, 472] width 111 height 16
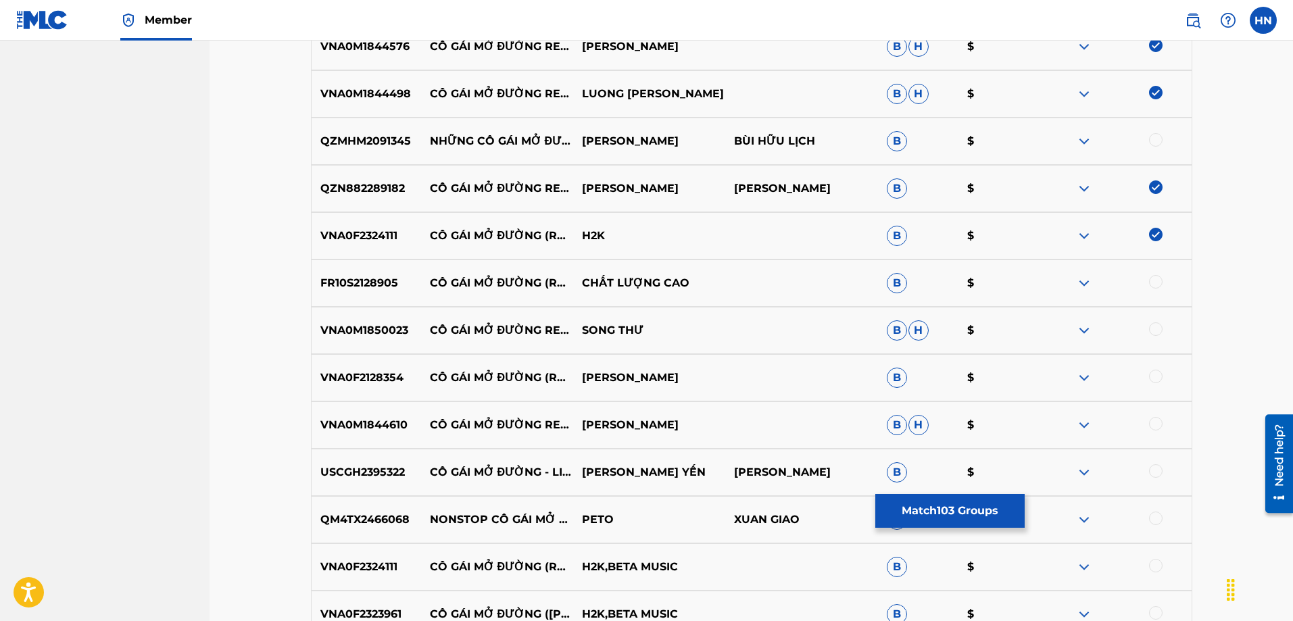
scroll to position [5505, 0]
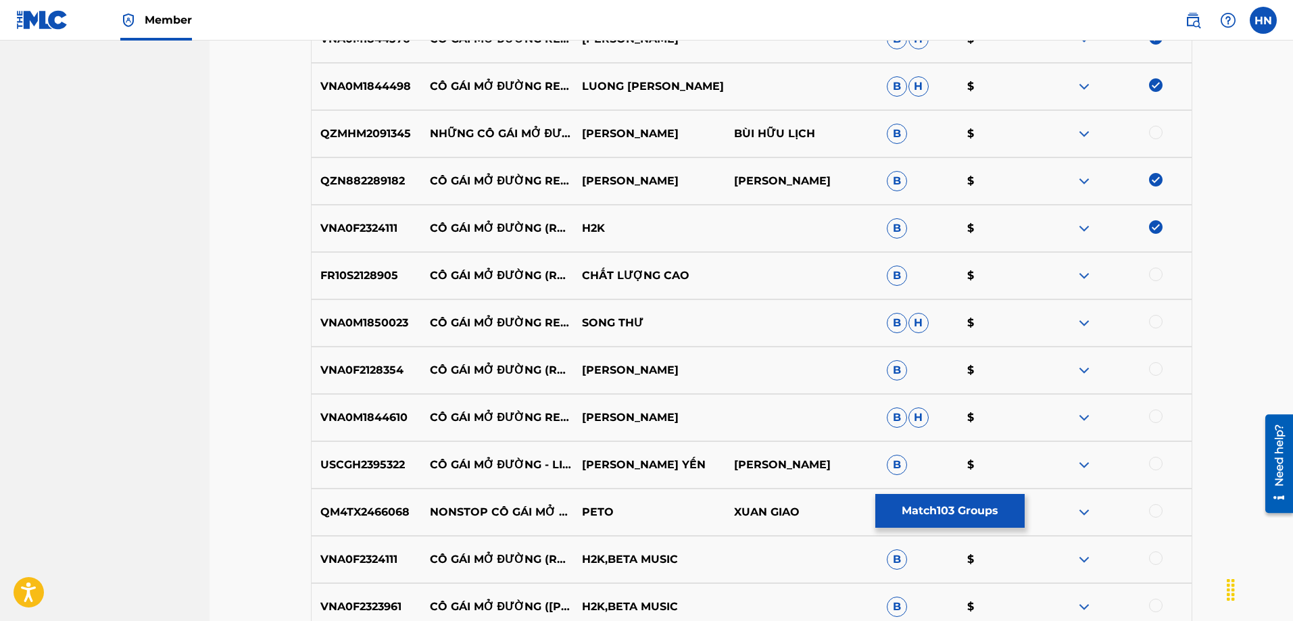
click at [386, 272] on p "FR10S2128905" at bounding box center [366, 276] width 109 height 16
click at [1153, 272] on div at bounding box center [1156, 275] width 14 height 14
click at [380, 332] on div "VNA0M1850023 CÔ GÁI MỞ ĐƯỜNG REMIX SONG THƯ B H $" at bounding box center [751, 322] width 881 height 47
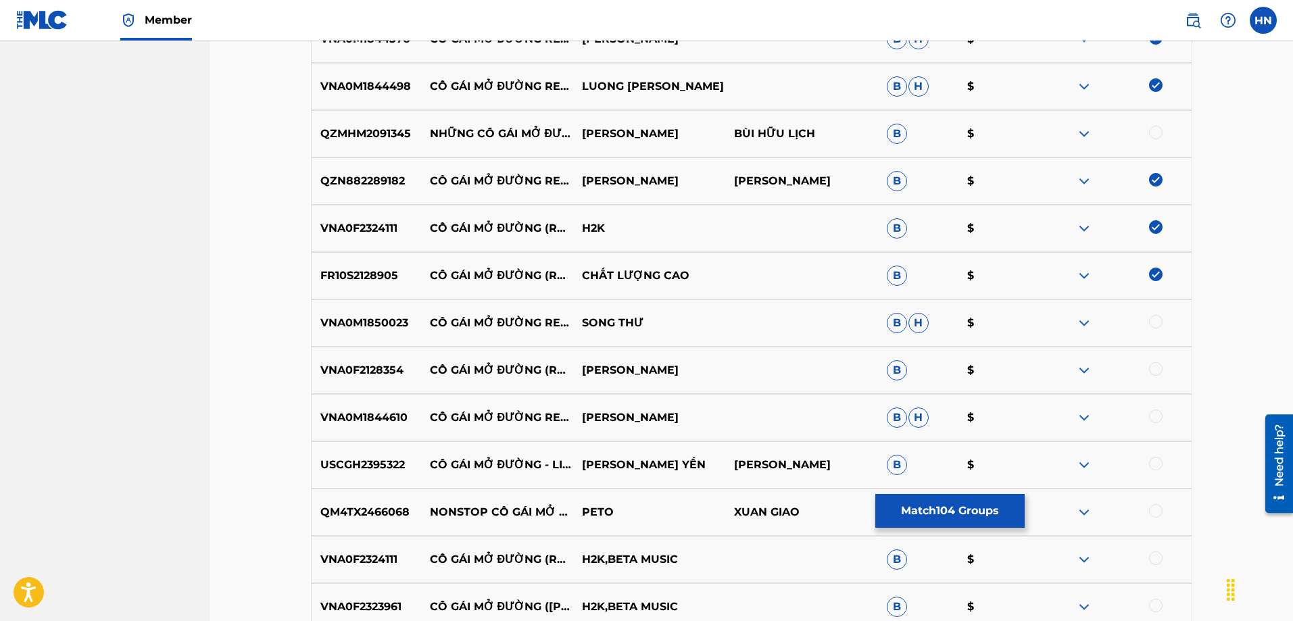
click at [1153, 322] on div at bounding box center [1156, 322] width 14 height 14
click at [328, 373] on p "VNA0F2128354" at bounding box center [366, 370] width 109 height 16
click at [1158, 369] on div at bounding box center [1156, 369] width 14 height 14
click at [359, 426] on div "VNA0M1844610 CÔ GÁI MỞ ĐƯỜNG REMIX LƯƠNG GIA HUY B H $" at bounding box center [751, 417] width 881 height 47
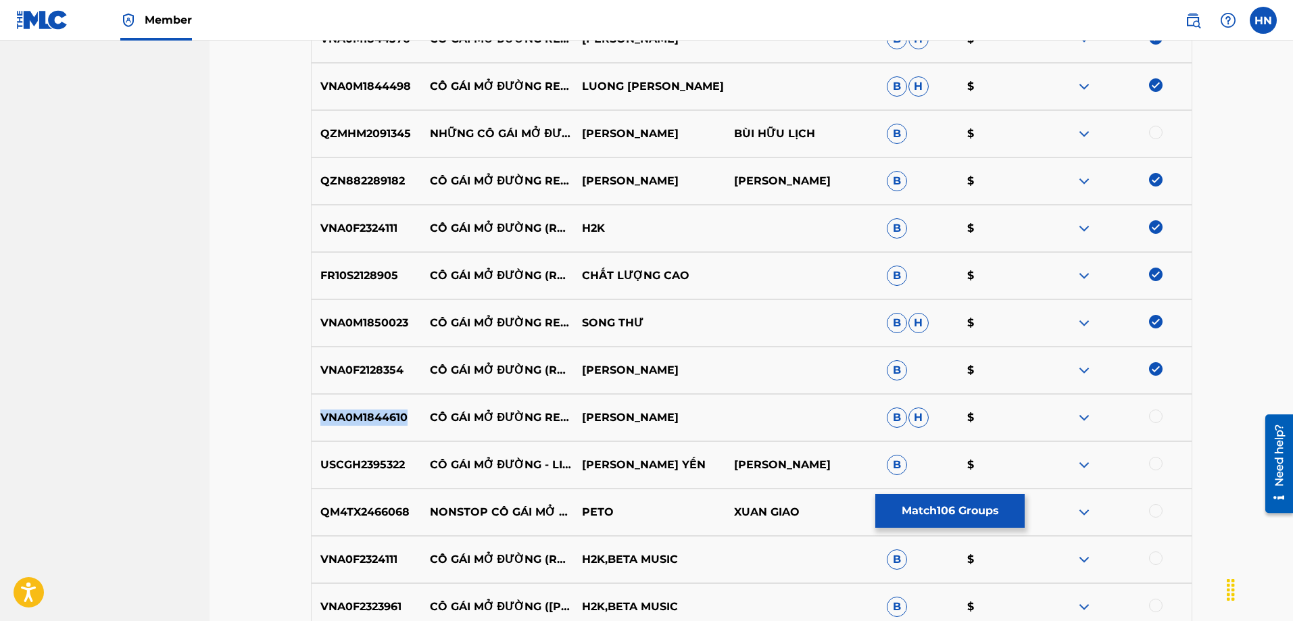
click at [359, 426] on div "VNA0M1844610 CÔ GÁI MỞ ĐƯỜNG REMIX LƯƠNG GIA HUY B H $" at bounding box center [751, 417] width 881 height 47
click at [1158, 413] on div at bounding box center [1156, 416] width 14 height 14
click at [374, 478] on div "USCGH2395322 CÔ GÁI MỞ ĐƯỜNG - LIVE LƯƠNG HẢI YẾN XUÂN GIAO B $" at bounding box center [751, 464] width 881 height 47
click at [1151, 464] on div at bounding box center [1156, 464] width 14 height 14
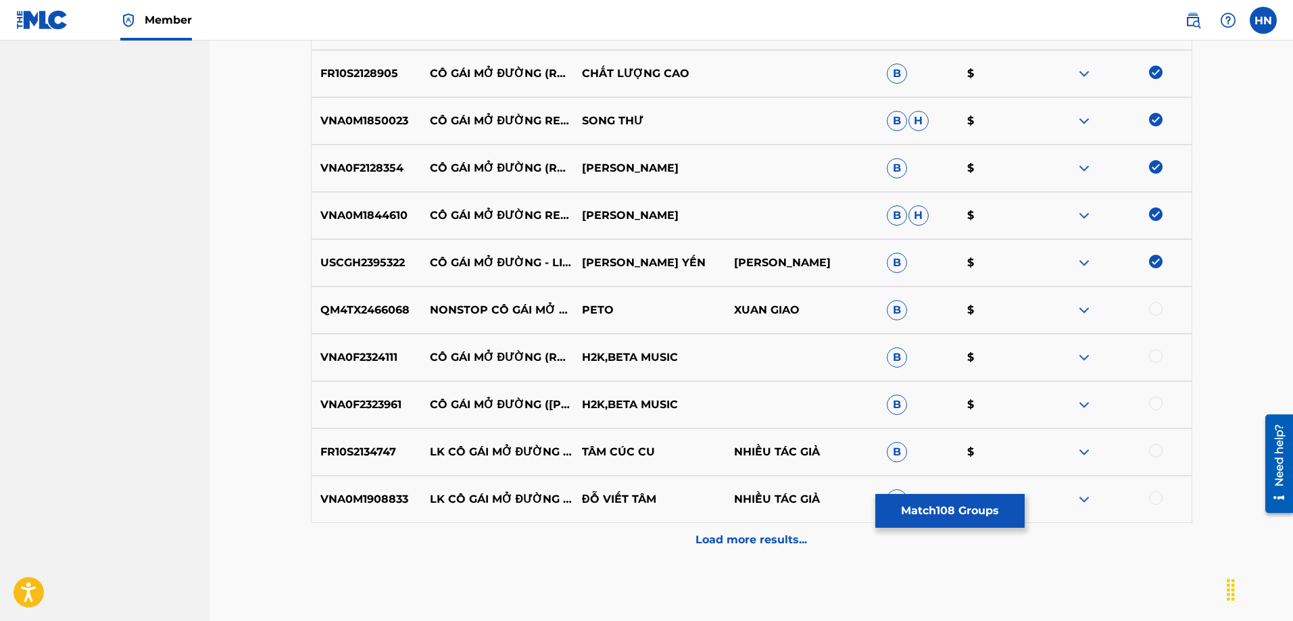
scroll to position [5708, 0]
click at [384, 322] on div "QM4TX2466068 NONSTOP CÔ GÁI MỞ ĐƯỜNG PETO XUAN GIAO B $" at bounding box center [751, 309] width 881 height 47
click at [1155, 301] on div at bounding box center [1156, 308] width 14 height 14
click at [348, 358] on p "VNA0F2324111" at bounding box center [366, 357] width 109 height 16
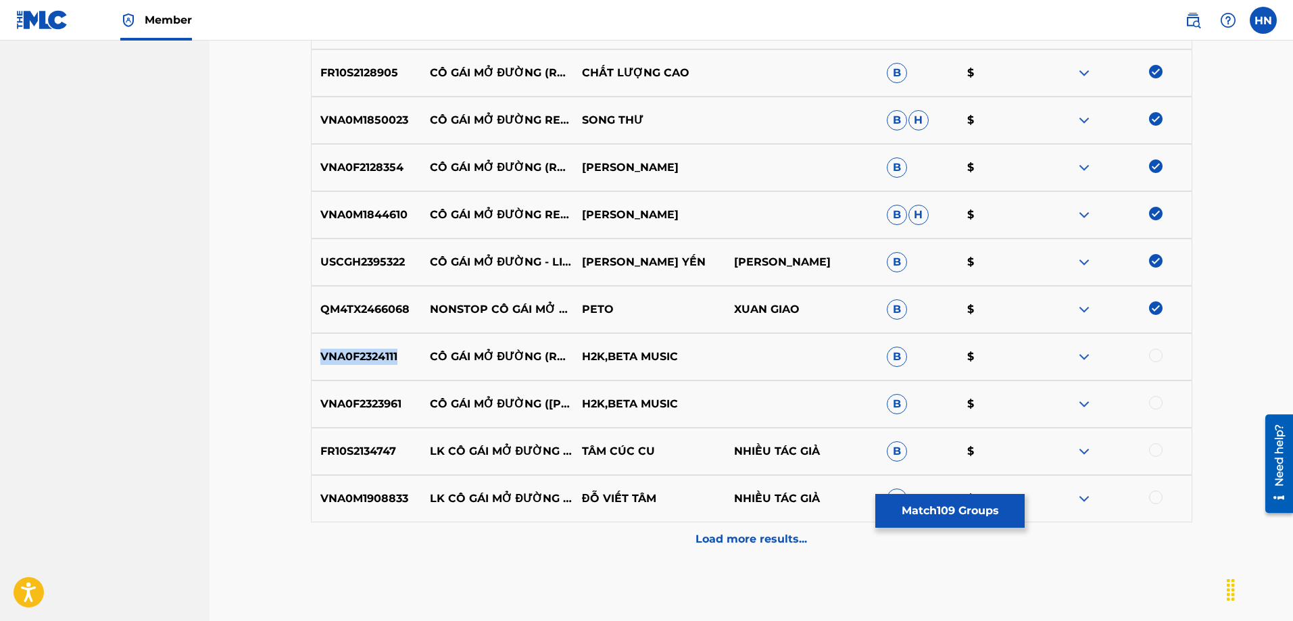
click at [348, 358] on p "VNA0F2324111" at bounding box center [366, 357] width 109 height 16
click at [1158, 359] on div at bounding box center [1156, 356] width 14 height 14
click at [394, 412] on p "VNA0F2323961" at bounding box center [366, 404] width 109 height 16
click at [1151, 401] on div at bounding box center [1156, 403] width 14 height 14
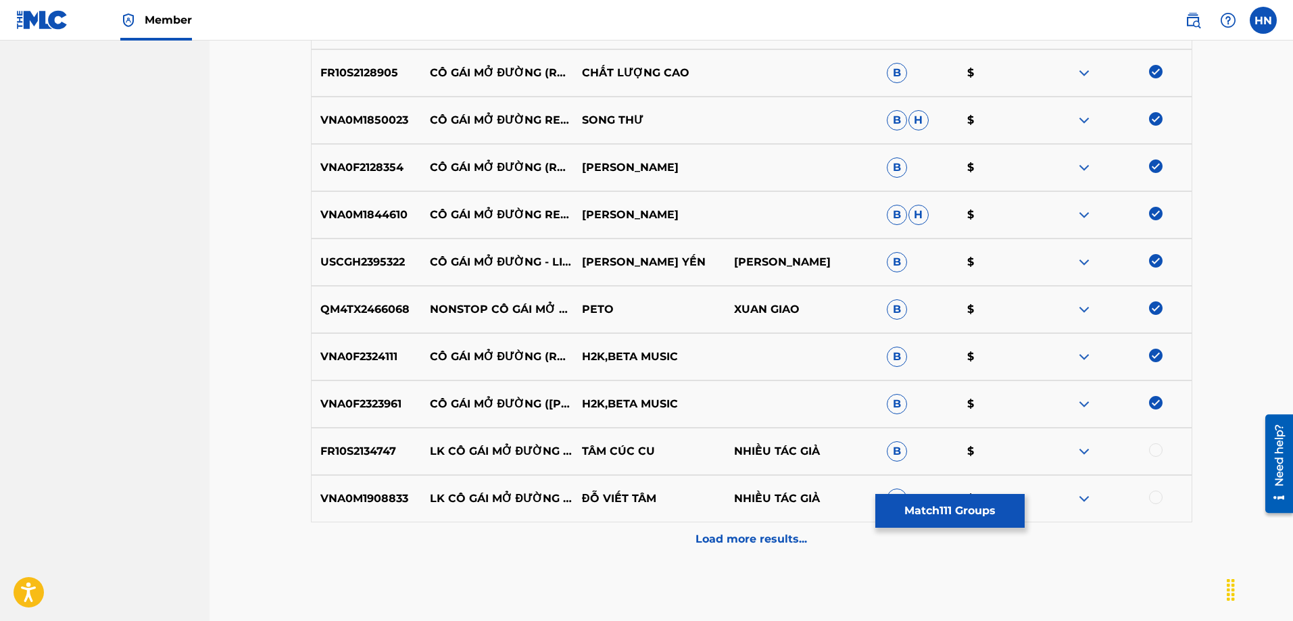
click at [665, 550] on div "Load more results..." at bounding box center [751, 539] width 881 height 34
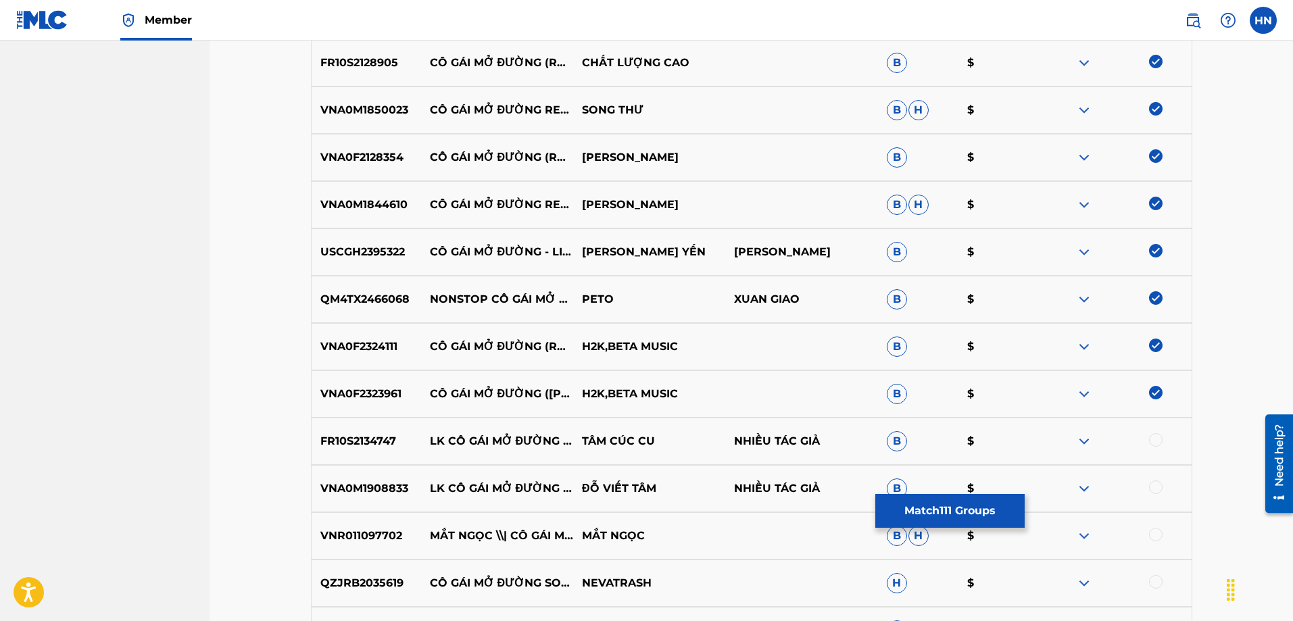
scroll to position [5843, 0]
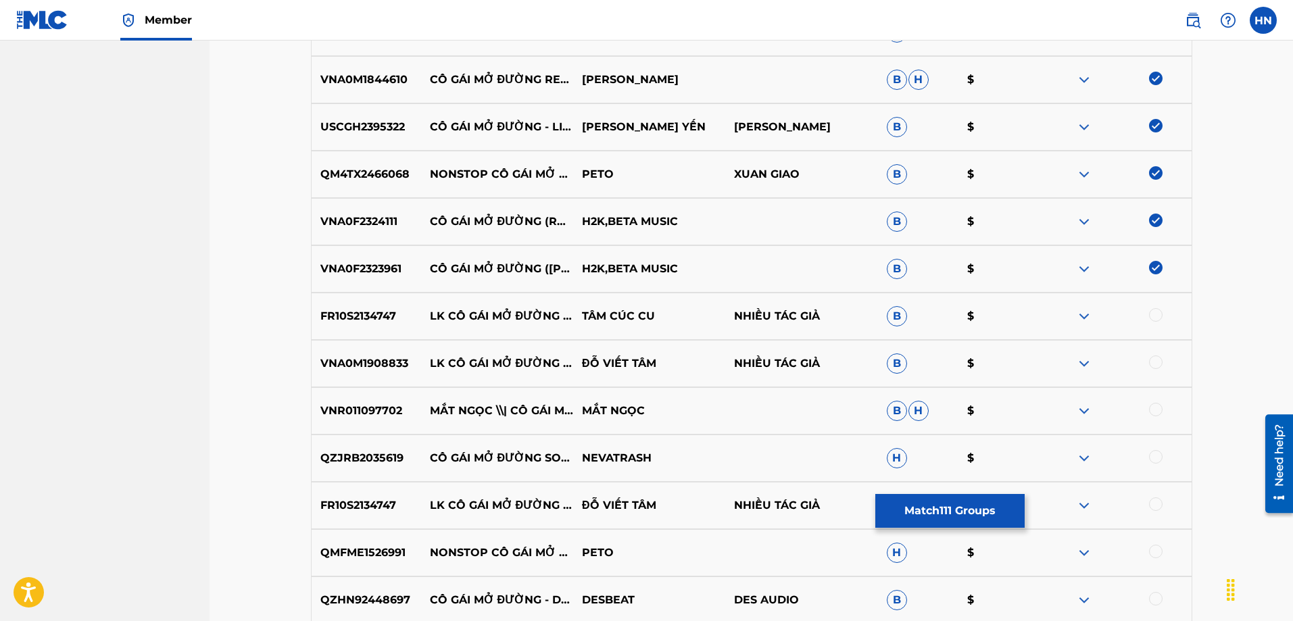
click at [363, 399] on div "VNR011097702 MẮT NGỌC \\| CÔ GÁI MỞ ĐƯỜNG MẮT NGỌC B H $" at bounding box center [751, 410] width 881 height 47
click at [1152, 412] on div at bounding box center [1156, 410] width 14 height 14
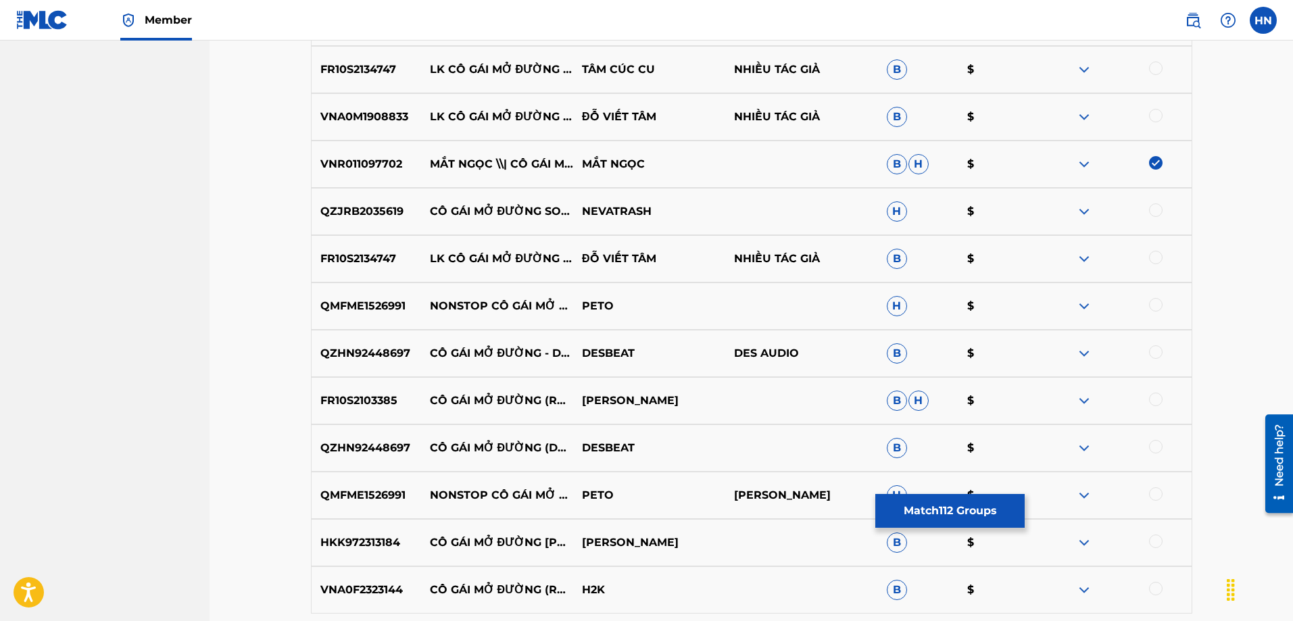
scroll to position [6113, 0]
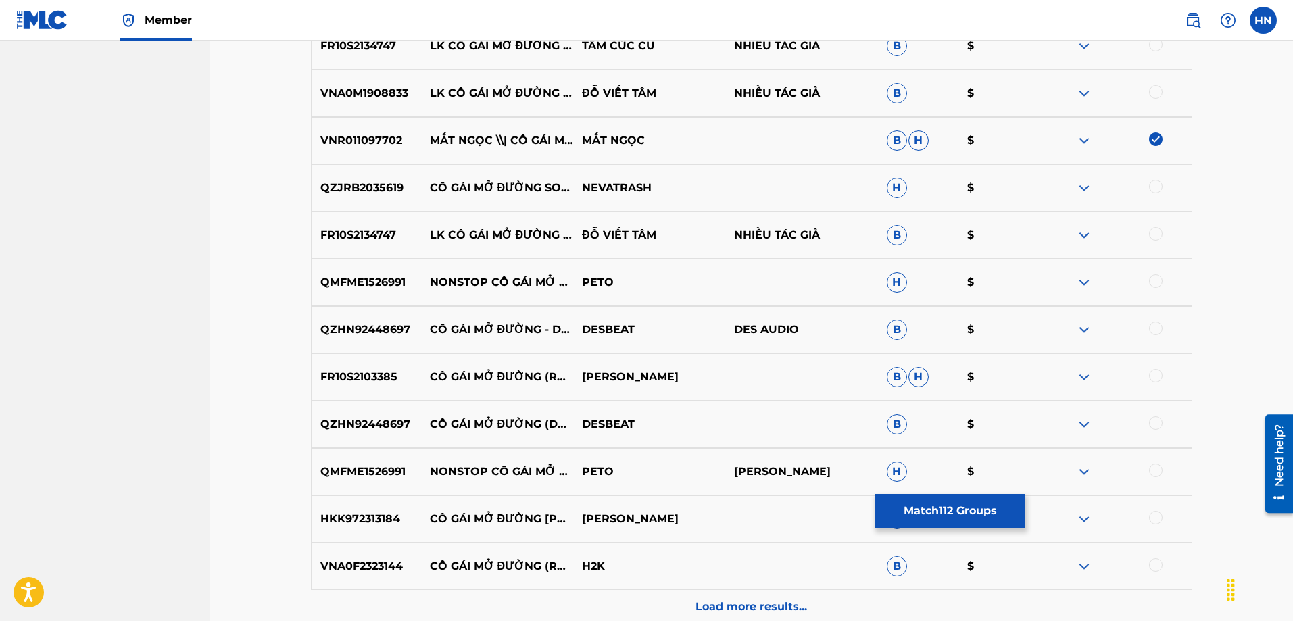
click at [382, 376] on p "FR10S2103385" at bounding box center [366, 377] width 109 height 16
click at [1147, 372] on div at bounding box center [1115, 377] width 152 height 16
click at [1158, 378] on div at bounding box center [1156, 376] width 14 height 14
click at [369, 530] on div "HKK972313184 CÔ GÁI MỞ ĐƯỜNG TONE NAM THANH NGÂN B $" at bounding box center [751, 518] width 881 height 47
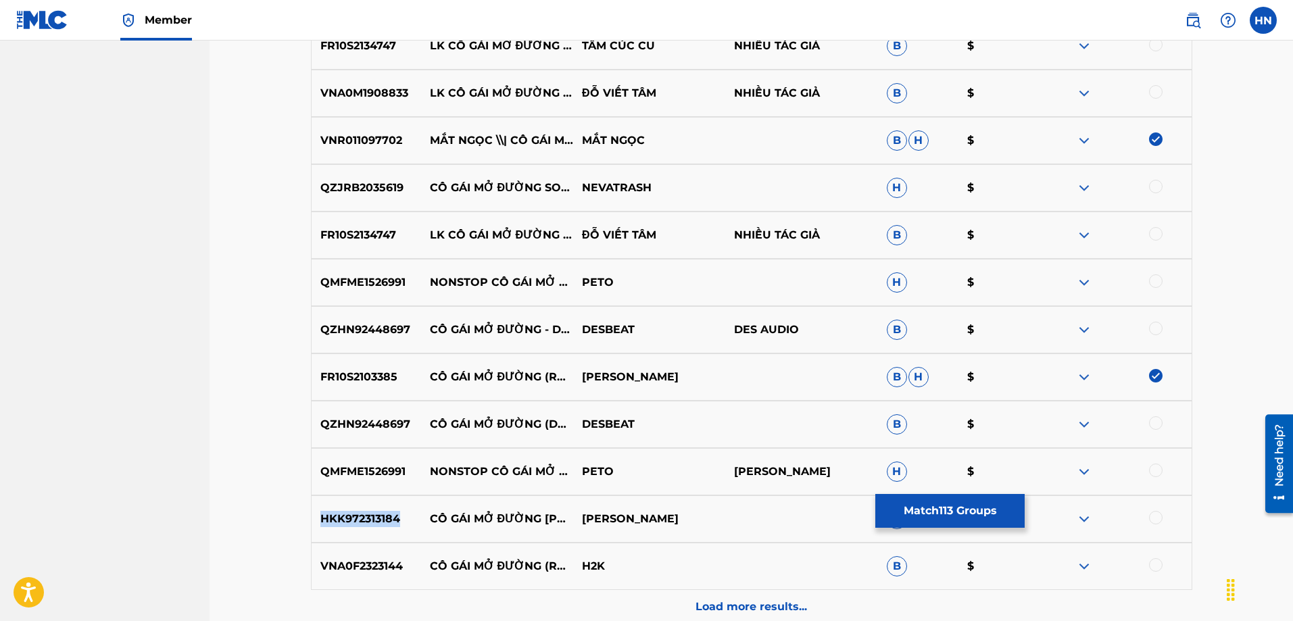
click at [369, 530] on div "HKK972313184 CÔ GÁI MỞ ĐƯỜNG TONE NAM THANH NGÂN B $" at bounding box center [751, 518] width 881 height 47
click at [1153, 518] on div at bounding box center [1156, 518] width 14 height 14
click at [320, 566] on p "VNA0F2323144" at bounding box center [366, 566] width 109 height 16
click at [1150, 566] on div at bounding box center [1156, 565] width 14 height 14
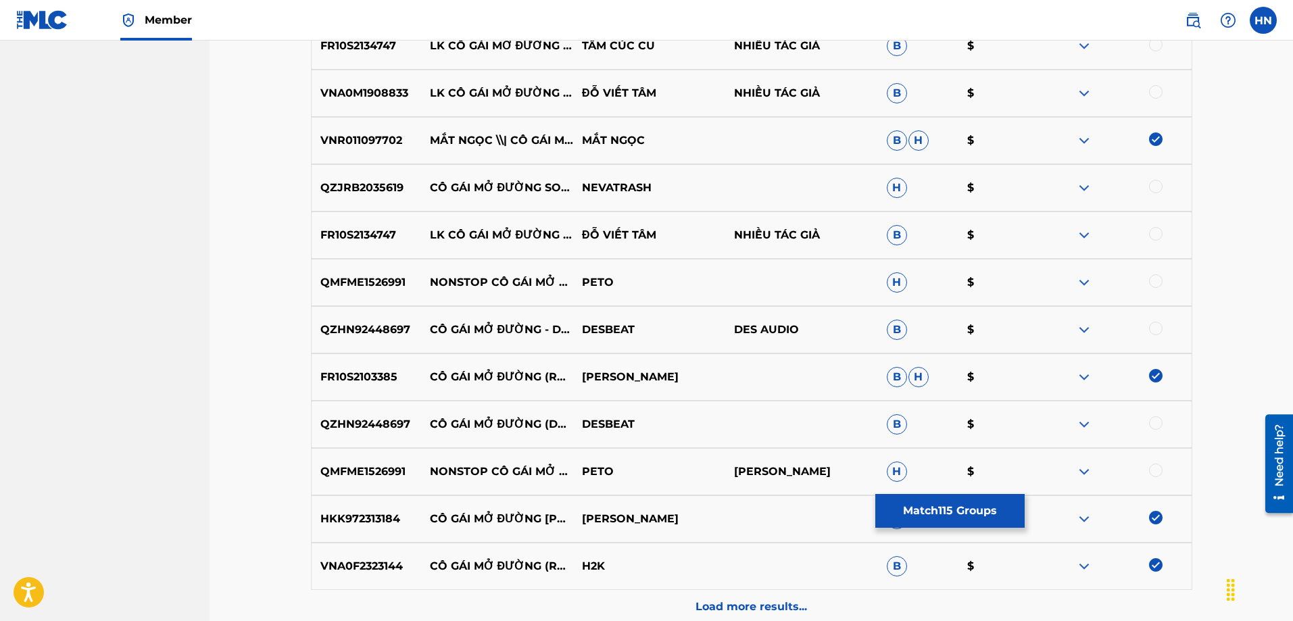
click at [375, 288] on p "QMFME1526991" at bounding box center [366, 282] width 109 height 16
click at [1159, 280] on div at bounding box center [1156, 281] width 14 height 14
click at [1083, 332] on img at bounding box center [1084, 330] width 16 height 16
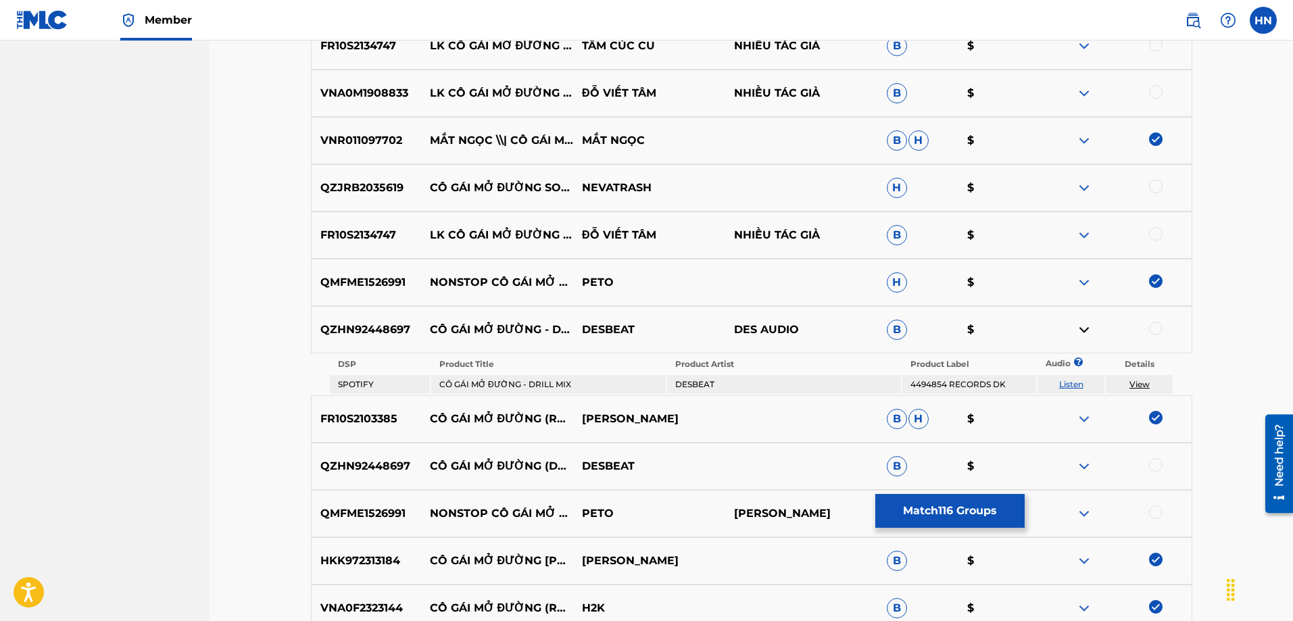
click at [1073, 385] on link "Listen" at bounding box center [1071, 384] width 24 height 10
drag, startPoint x: 641, startPoint y: 327, endPoint x: 431, endPoint y: 320, distance: 209.6
click at [433, 319] on div "QZHN92448697 CÔ GÁI MỞ ĐƯỜNG - DRILL MIX DESBEAT DES AUDIO B $" at bounding box center [751, 329] width 881 height 47
click at [372, 335] on p "QZHN92448697" at bounding box center [366, 330] width 109 height 16
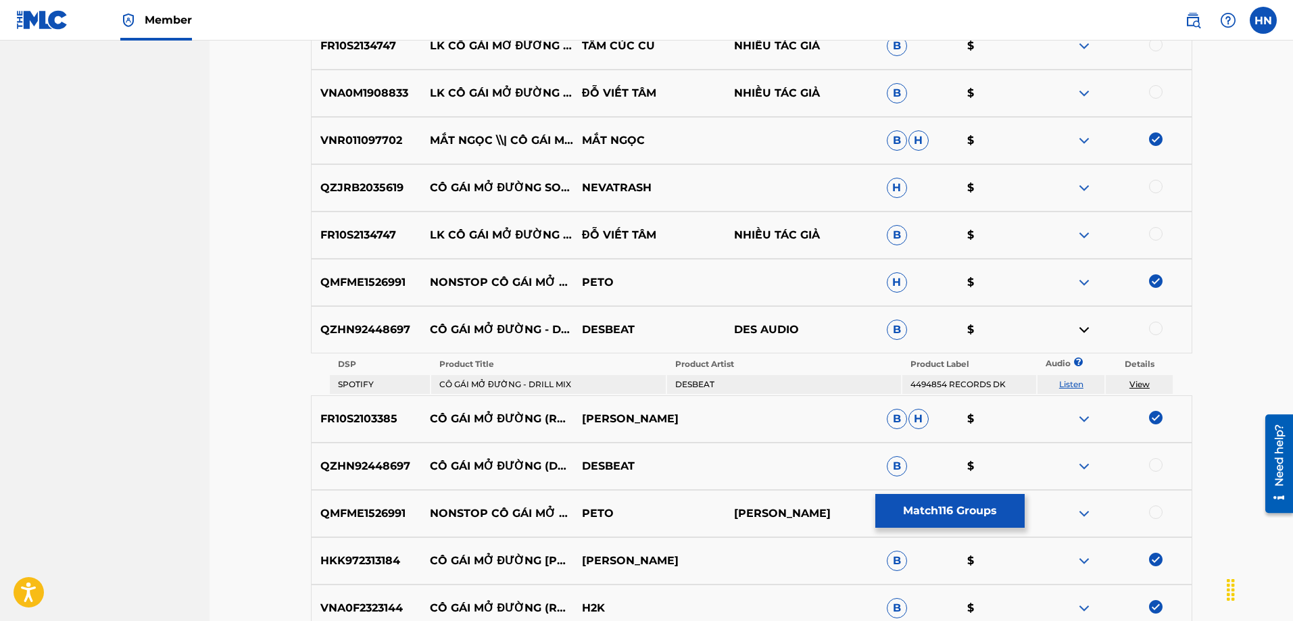
click at [1159, 328] on div at bounding box center [1156, 329] width 14 height 14
click at [1150, 466] on div at bounding box center [1156, 465] width 14 height 14
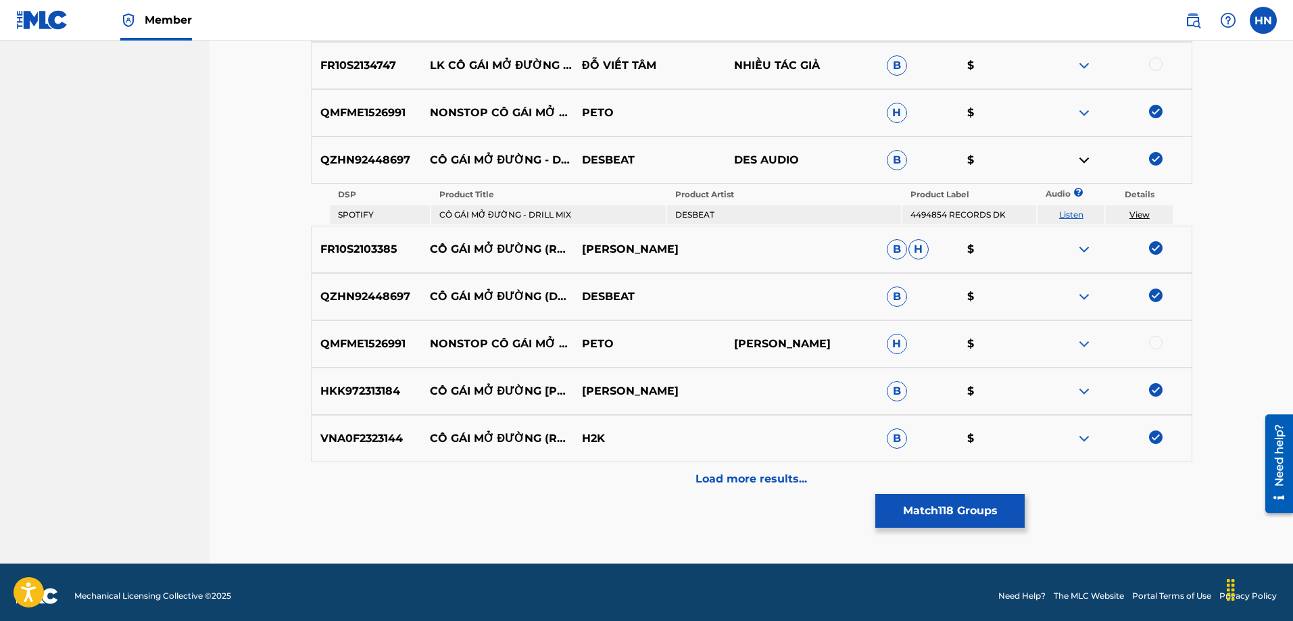
scroll to position [6290, 0]
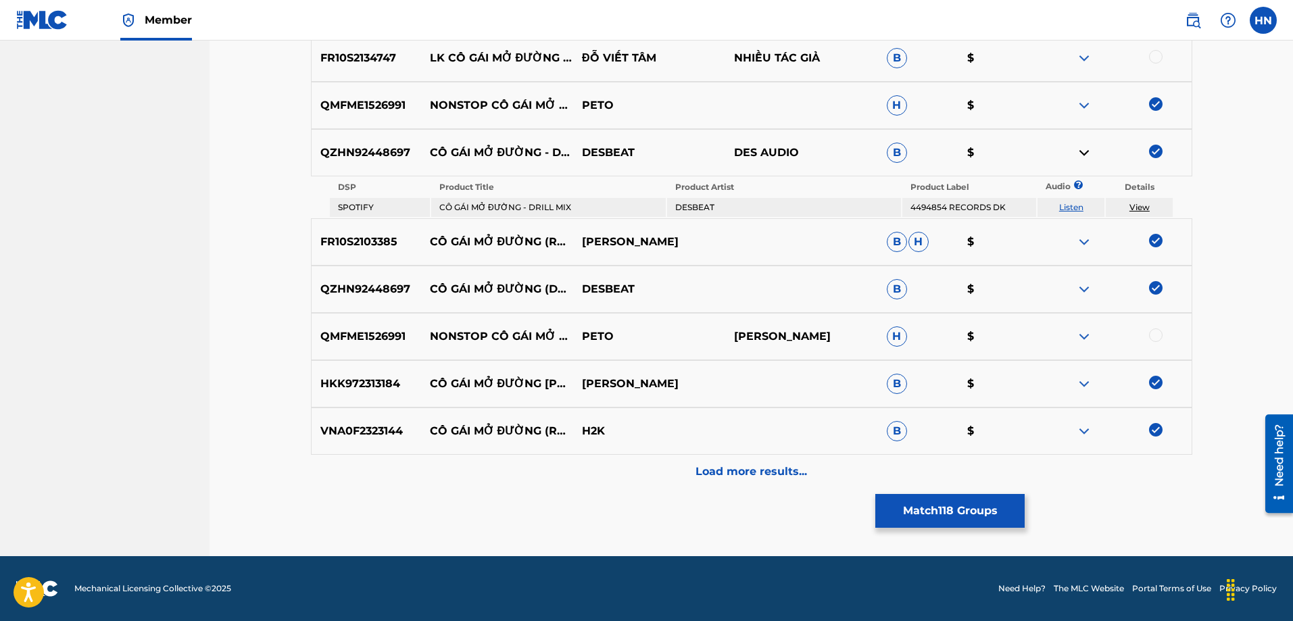
click at [590, 476] on div "Load more results..." at bounding box center [751, 472] width 881 height 34
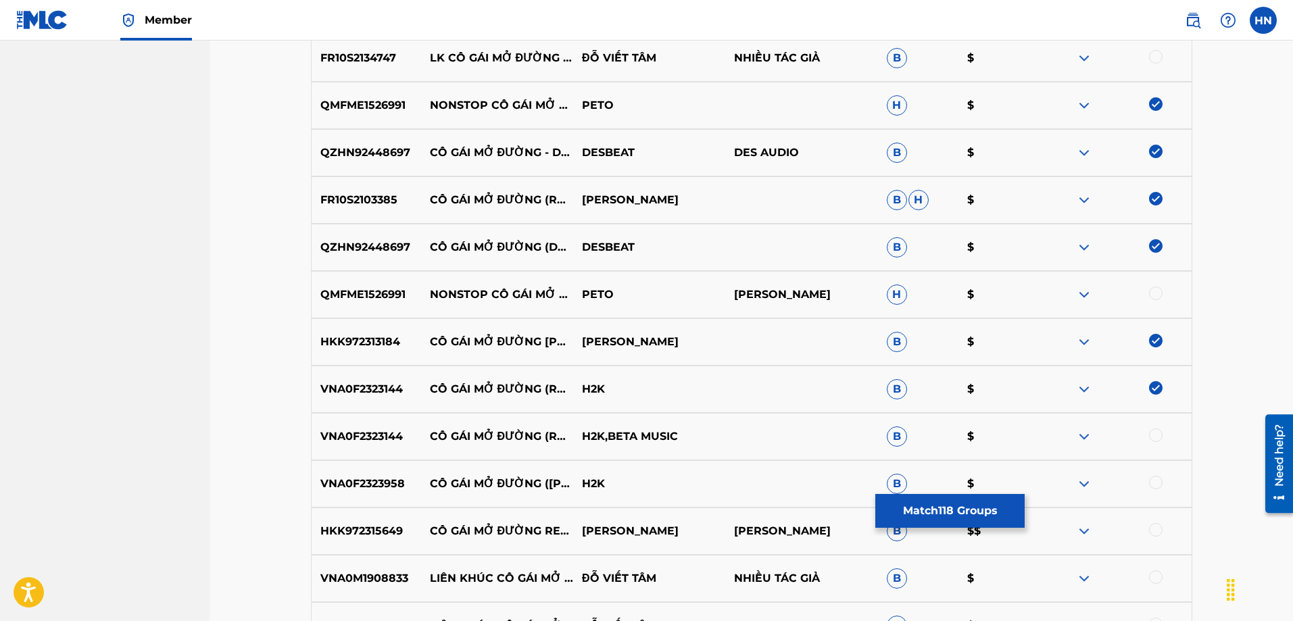
click at [1157, 289] on div at bounding box center [1156, 294] width 14 height 14
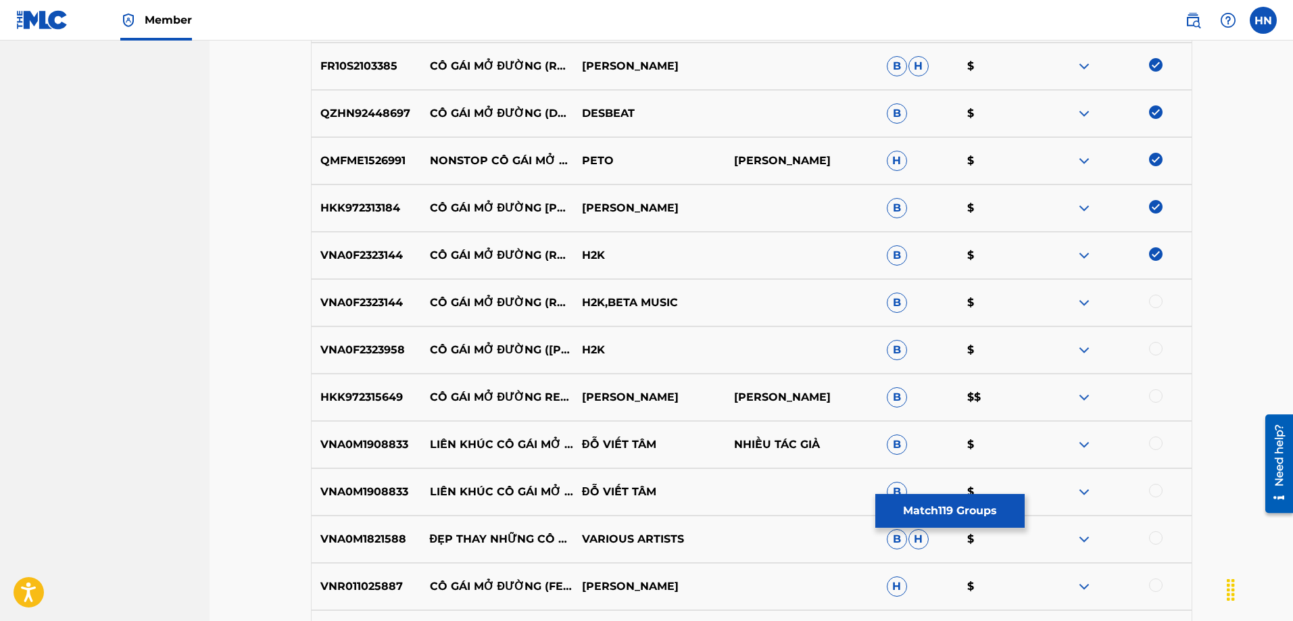
scroll to position [6425, 0]
click at [1152, 297] on div at bounding box center [1156, 300] width 14 height 14
click at [360, 357] on div "VNA0F2323958 CÔ GÁI MỞ ĐƯỜNG (LOFI) - BEAT H2K B $" at bounding box center [751, 348] width 881 height 47
click at [1158, 344] on div at bounding box center [1156, 348] width 14 height 14
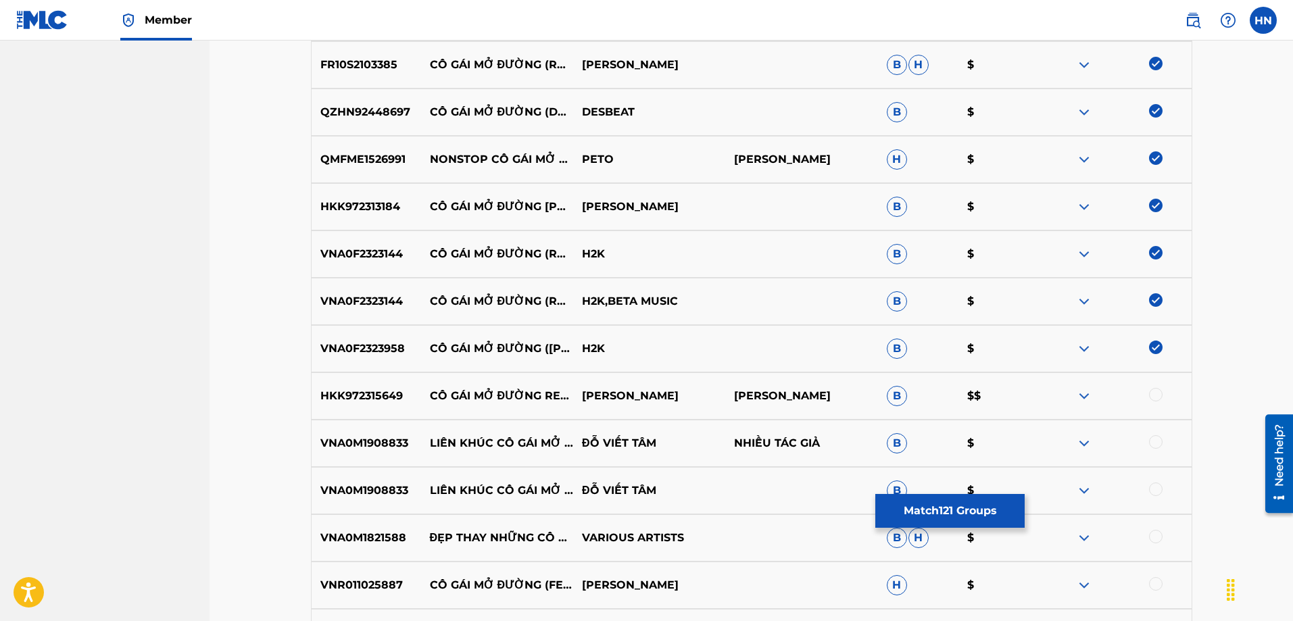
click at [350, 401] on p "HKK972315649" at bounding box center [366, 396] width 109 height 16
click at [1151, 394] on div at bounding box center [1156, 395] width 14 height 14
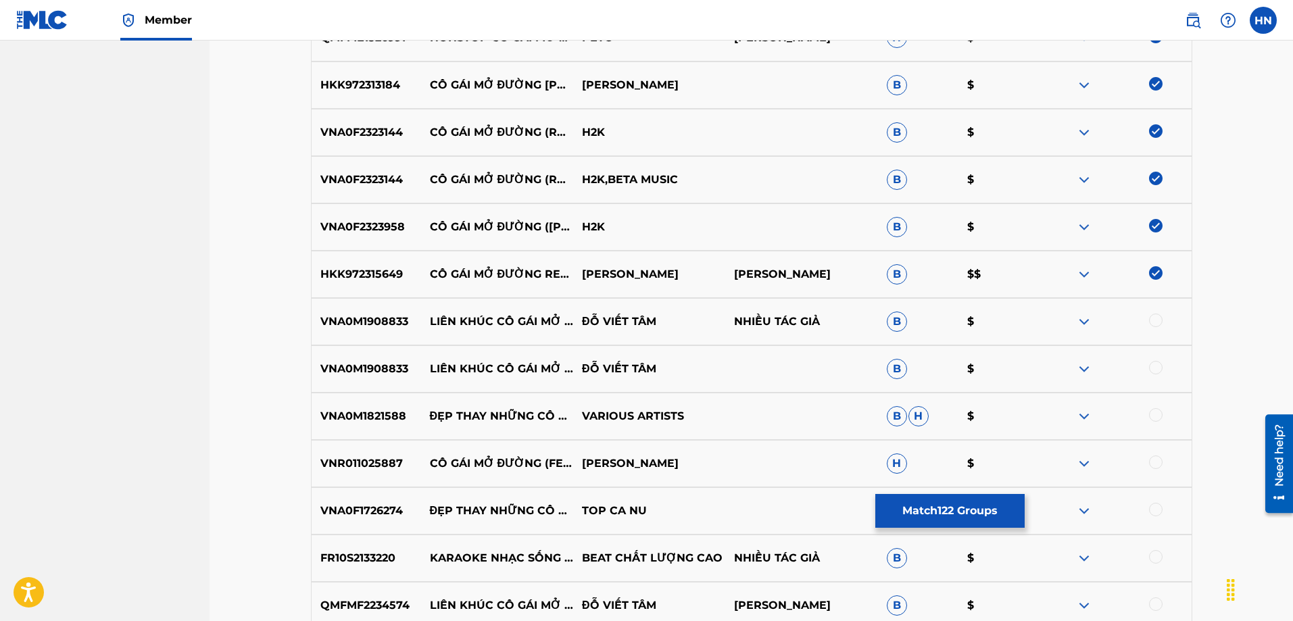
scroll to position [6696, 0]
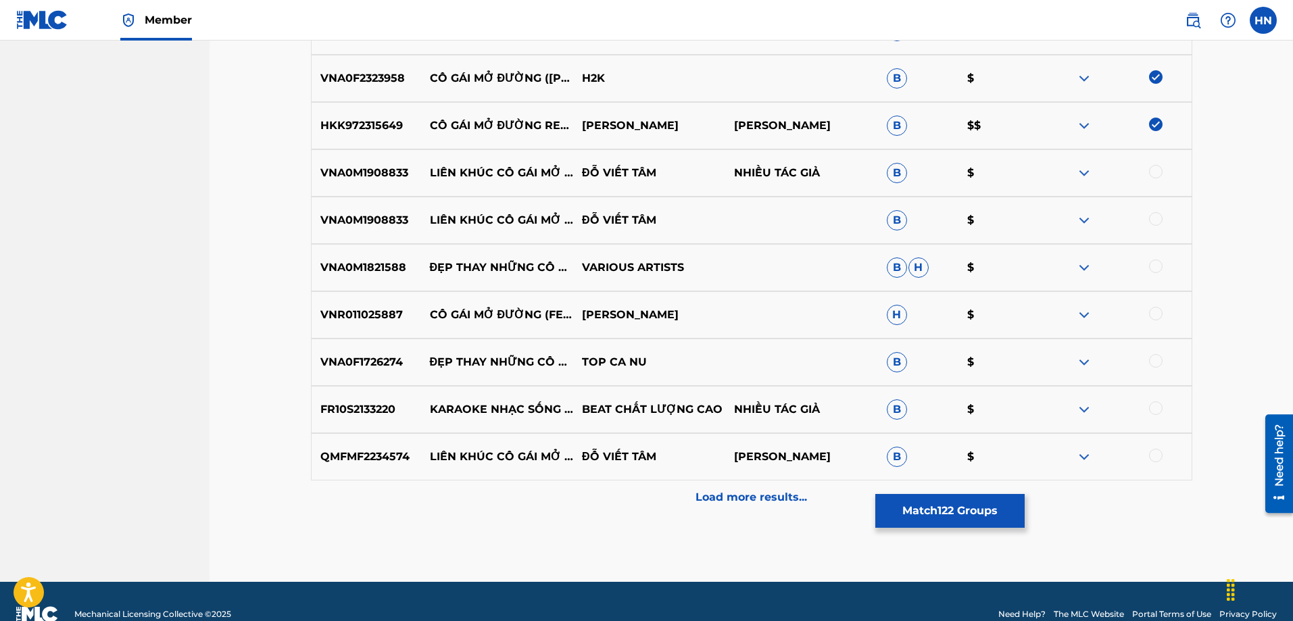
click at [353, 309] on p "VNR011025887" at bounding box center [366, 315] width 109 height 16
click at [1160, 314] on div at bounding box center [1156, 314] width 14 height 14
click at [343, 412] on p "FR10S2133220" at bounding box center [366, 409] width 109 height 16
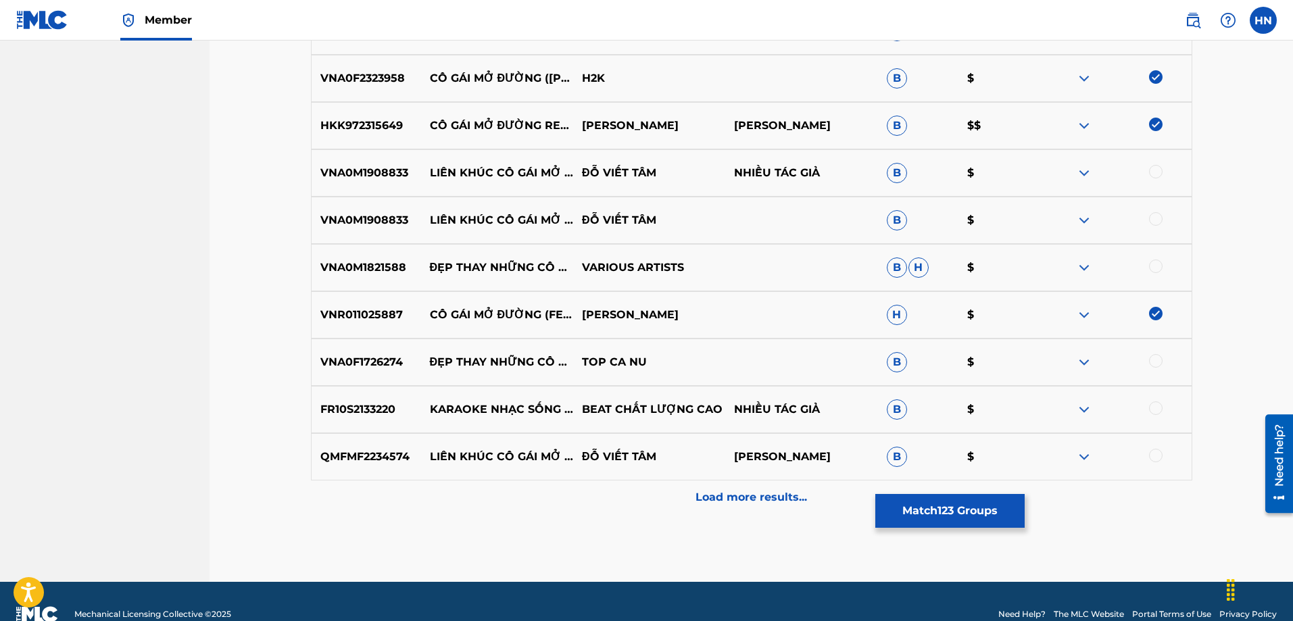
click at [1158, 409] on div at bounding box center [1156, 408] width 14 height 14
click at [758, 507] on div "Load more results..." at bounding box center [751, 497] width 881 height 34
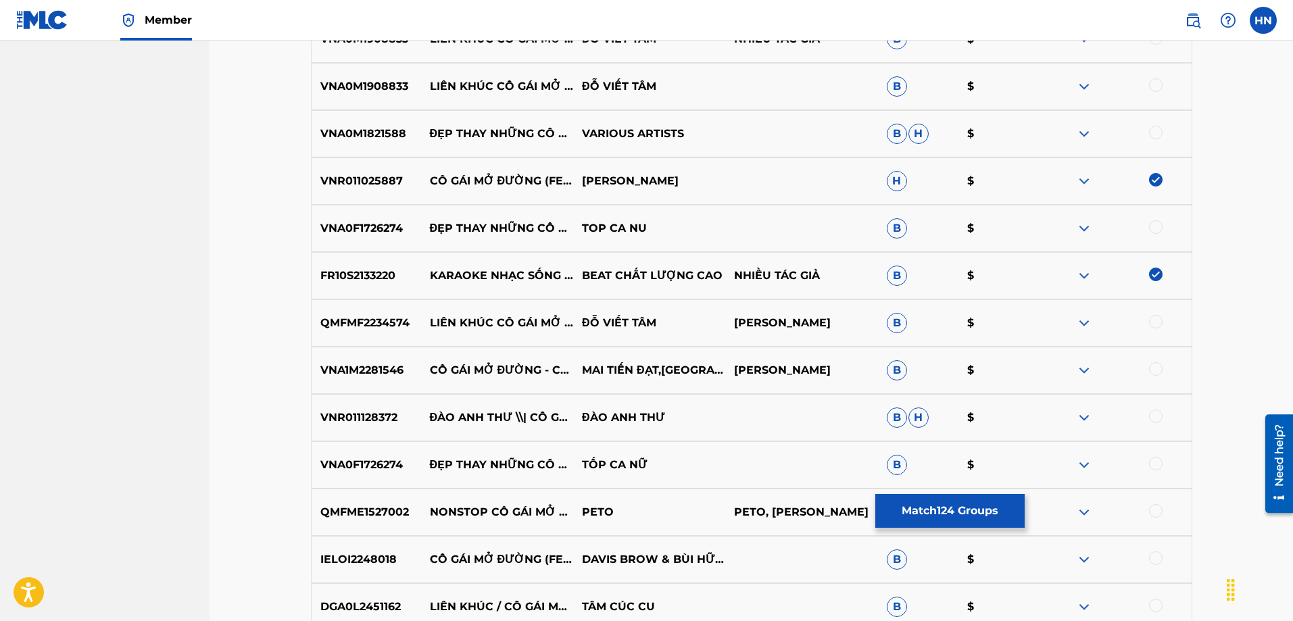
scroll to position [6831, 0]
click at [379, 376] on p "VNA1M2281546" at bounding box center [366, 369] width 109 height 16
click at [1154, 366] on div at bounding box center [1156, 368] width 14 height 14
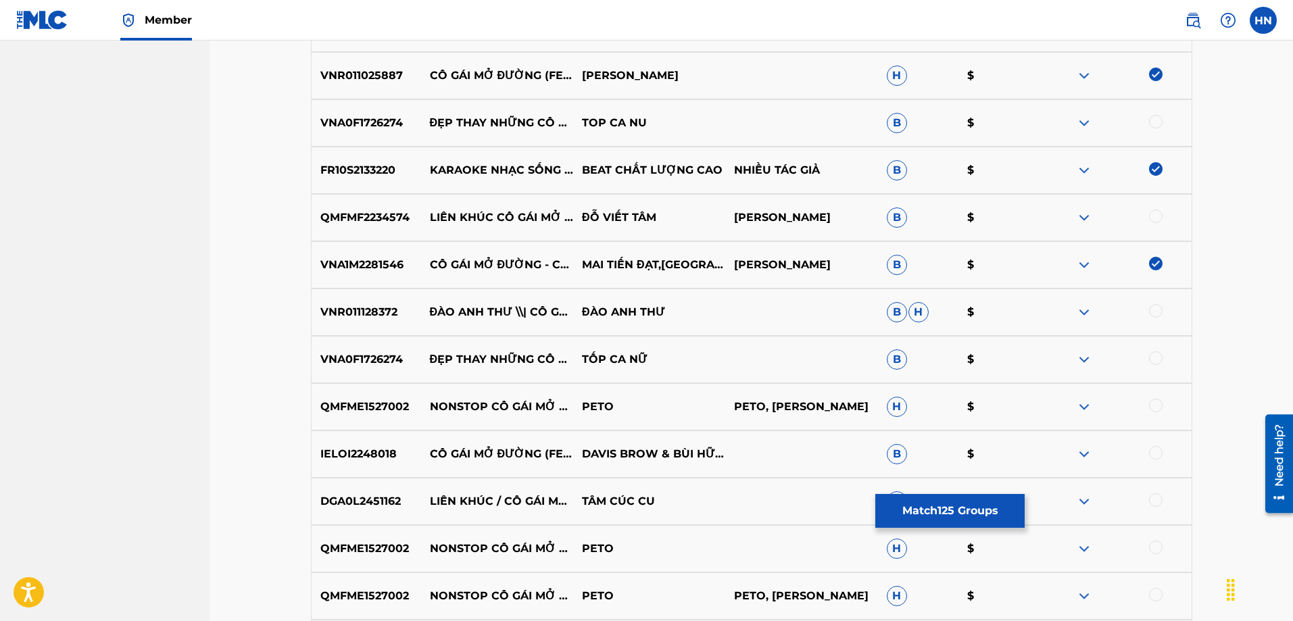
scroll to position [7034, 0]
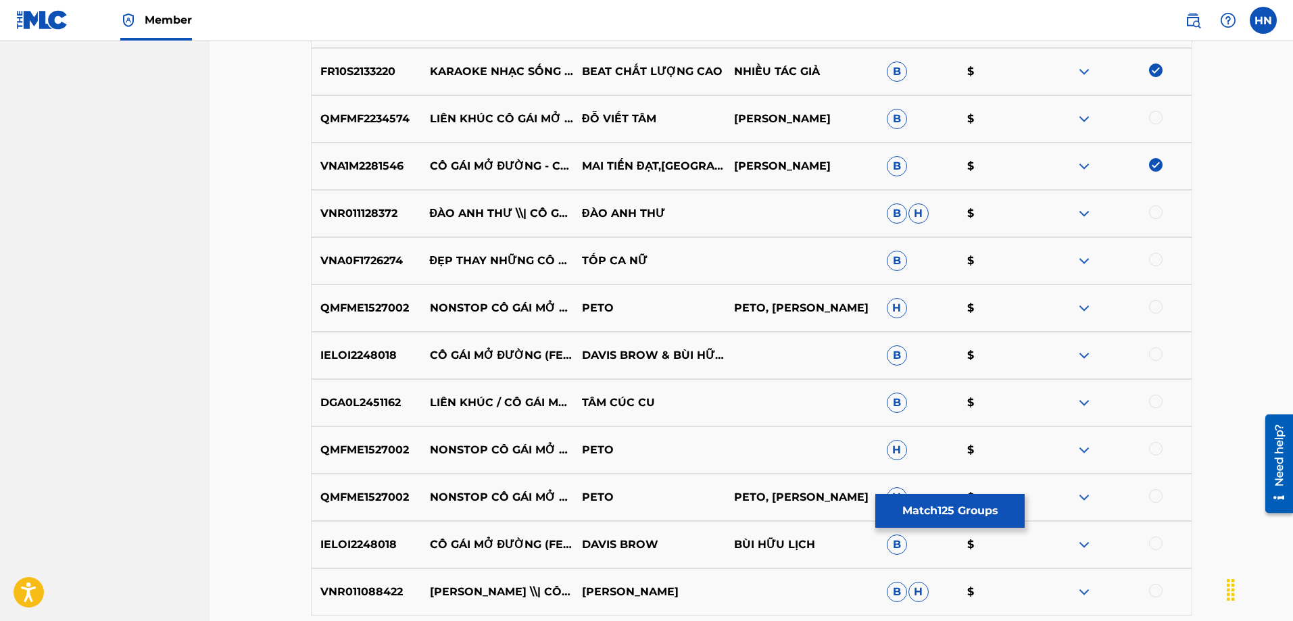
click at [320, 209] on p "VNR011128372" at bounding box center [366, 213] width 109 height 16
click at [1158, 209] on div at bounding box center [1156, 212] width 14 height 14
click at [386, 264] on p "VNA0F1726274" at bounding box center [366, 261] width 109 height 16
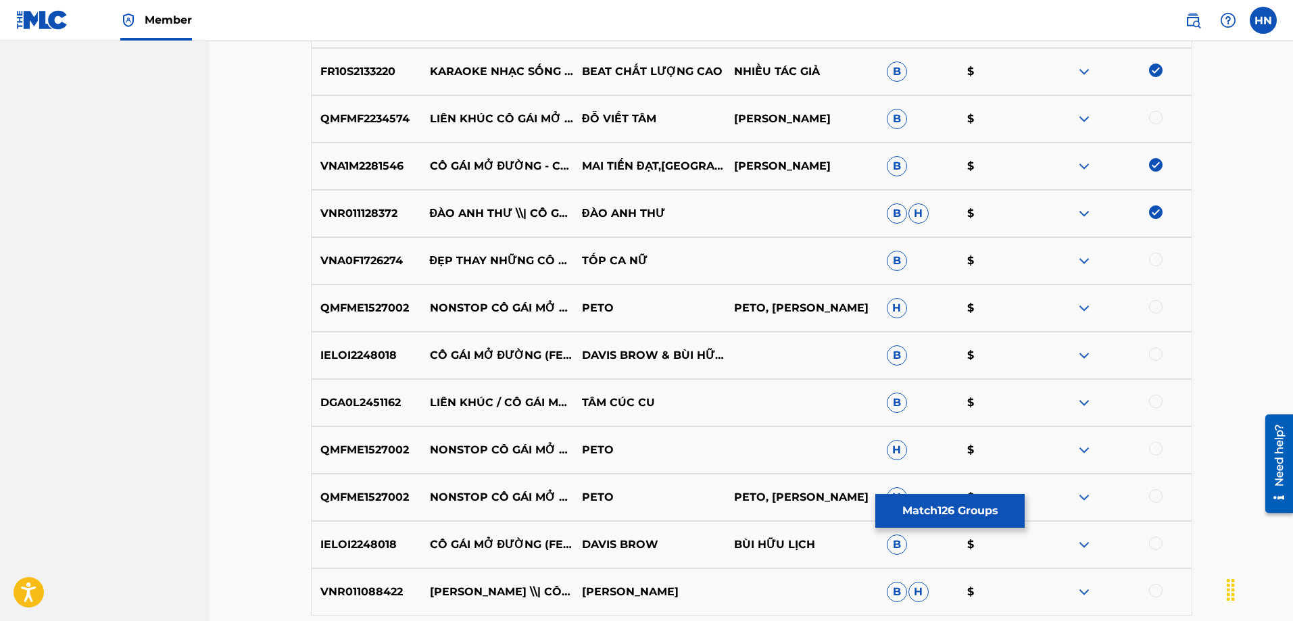
click at [357, 309] on p "QMFME1527002" at bounding box center [366, 308] width 109 height 16
click at [355, 309] on p "QMFME1527002" at bounding box center [366, 308] width 109 height 16
click at [1152, 306] on div at bounding box center [1156, 307] width 14 height 14
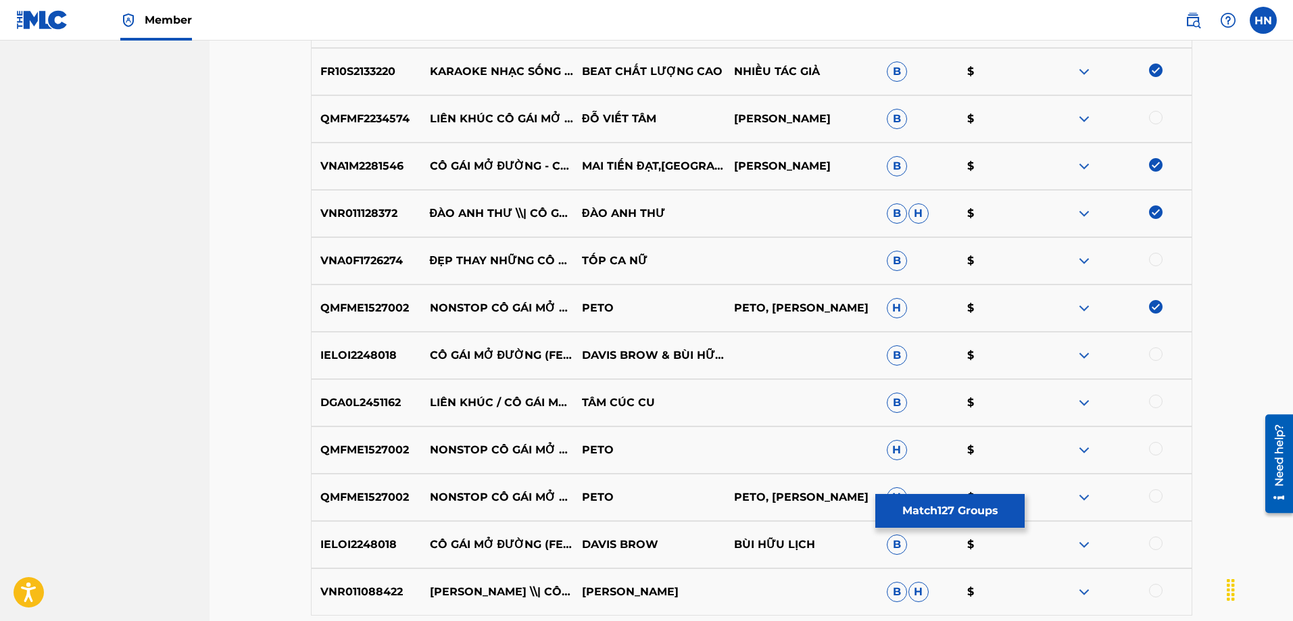
click at [361, 347] on p "IELOI2248018" at bounding box center [366, 355] width 109 height 16
click at [1157, 349] on div at bounding box center [1156, 354] width 14 height 14
click at [1155, 445] on div at bounding box center [1156, 449] width 14 height 14
click at [1154, 493] on div at bounding box center [1156, 496] width 14 height 14
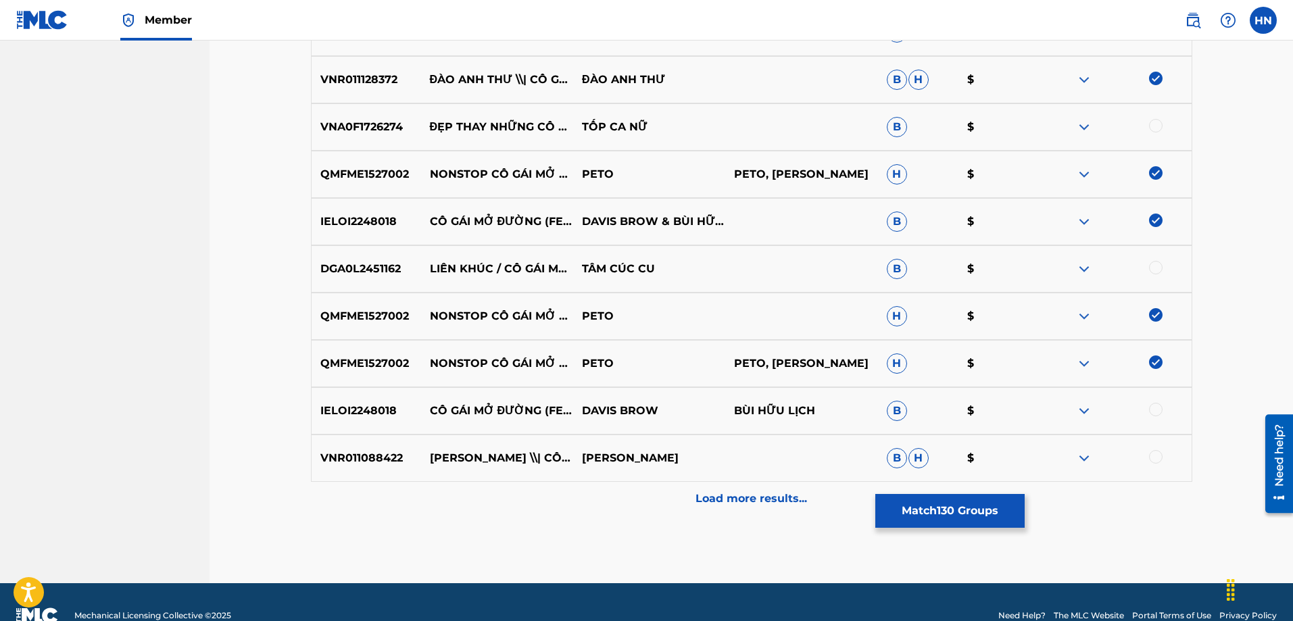
scroll to position [7169, 0]
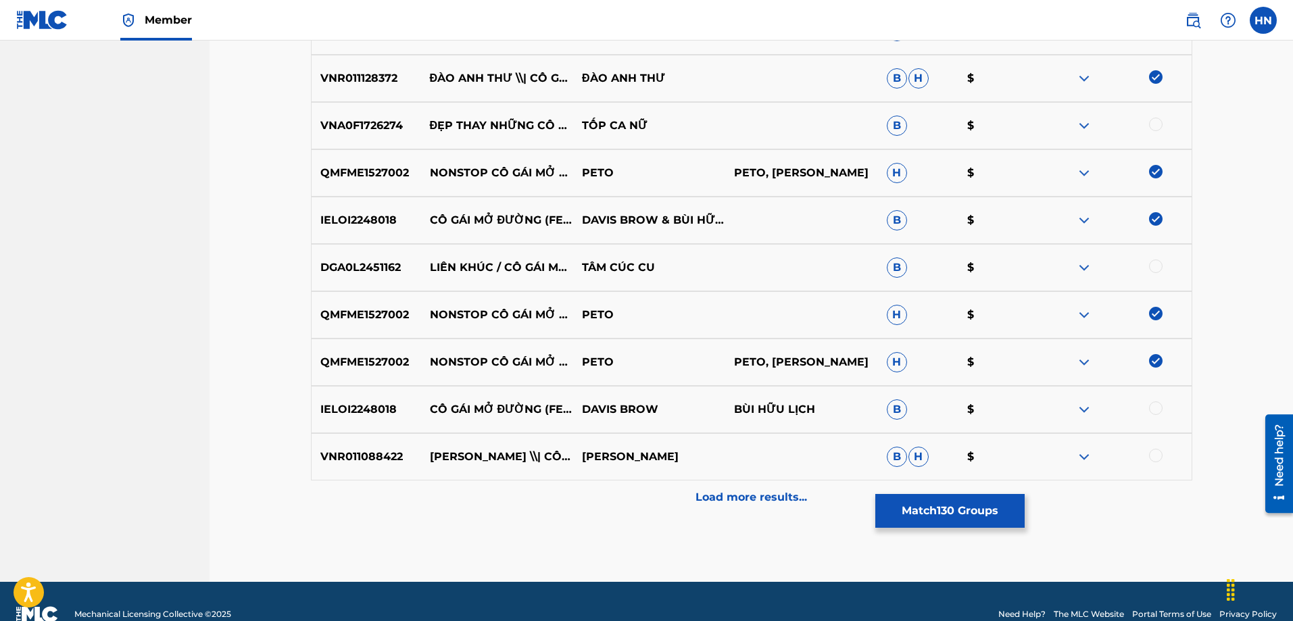
click at [1157, 408] on div at bounding box center [1156, 408] width 14 height 14
click at [389, 459] on p "VNR011088422" at bounding box center [366, 457] width 109 height 16
click at [1159, 452] on div at bounding box center [1156, 456] width 14 height 14
click at [697, 503] on p "Load more results..." at bounding box center [750, 497] width 111 height 16
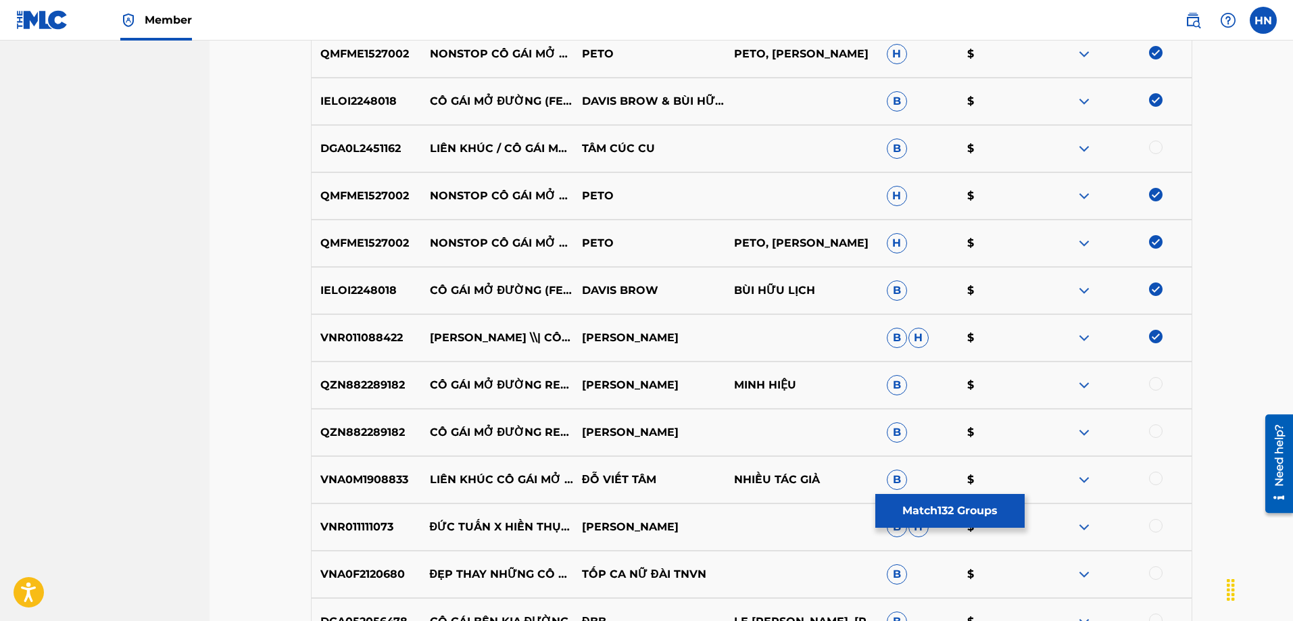
scroll to position [7304, 0]
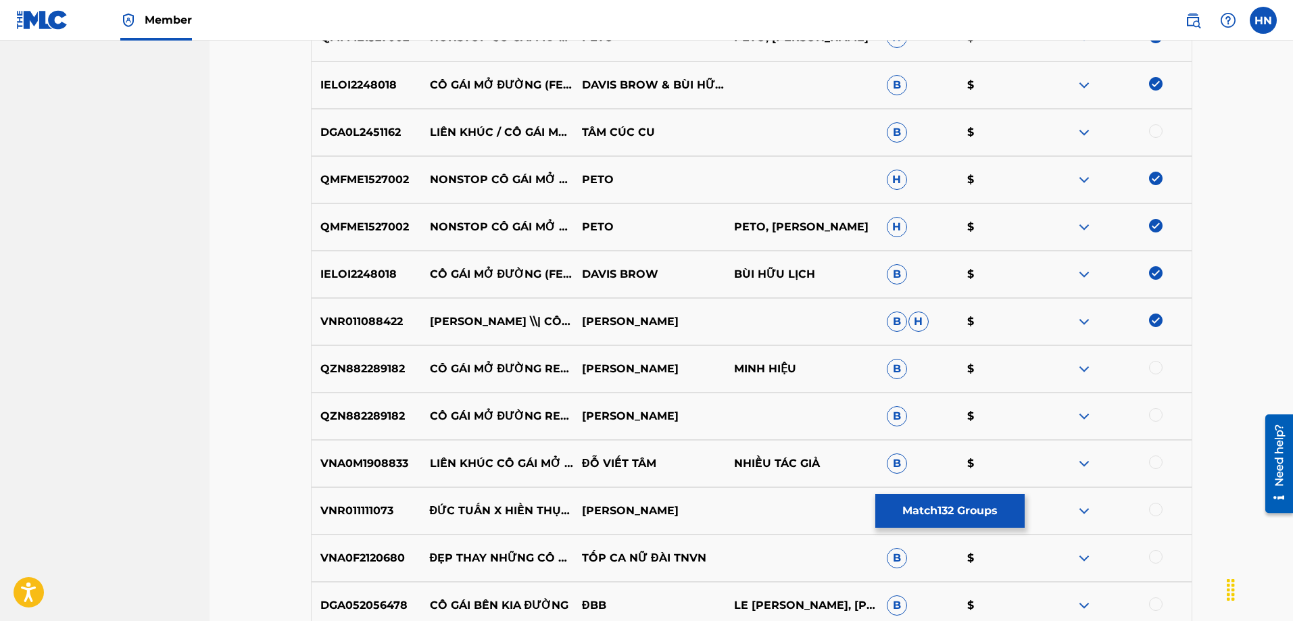
click at [380, 362] on p "QZN882289182" at bounding box center [366, 369] width 109 height 16
click at [1159, 370] on div at bounding box center [1156, 368] width 14 height 14
click at [1156, 408] on div at bounding box center [1156, 415] width 14 height 14
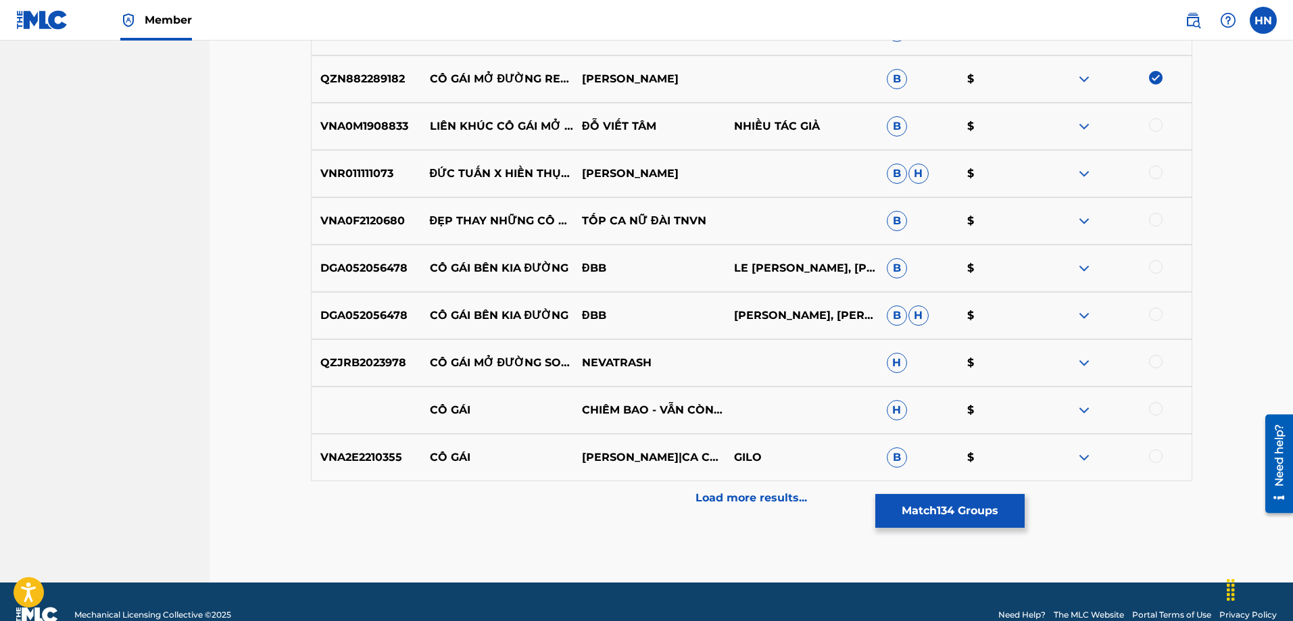
scroll to position [7642, 0]
click at [1091, 356] on img at bounding box center [1084, 362] width 16 height 16
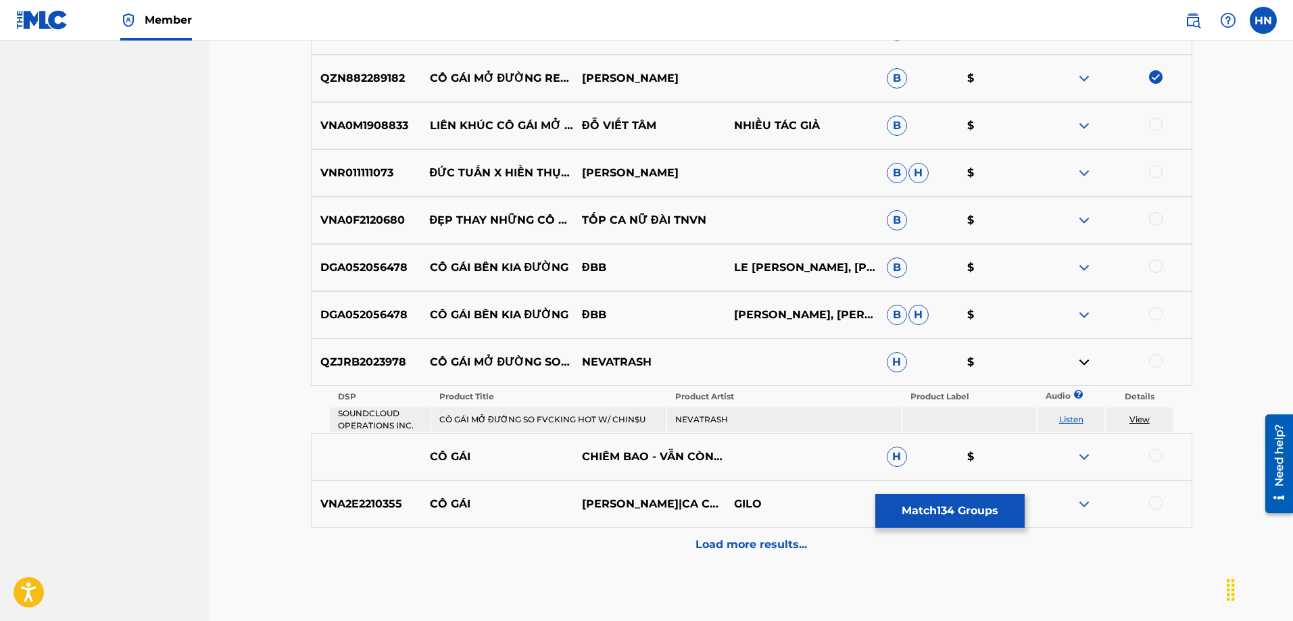
click at [1060, 418] on link "Listen" at bounding box center [1071, 419] width 24 height 10
click at [384, 369] on p "QZJRB2023978" at bounding box center [366, 362] width 109 height 16
click at [1154, 357] on div at bounding box center [1156, 361] width 14 height 14
click at [788, 546] on p "Load more results..." at bounding box center [750, 545] width 111 height 16
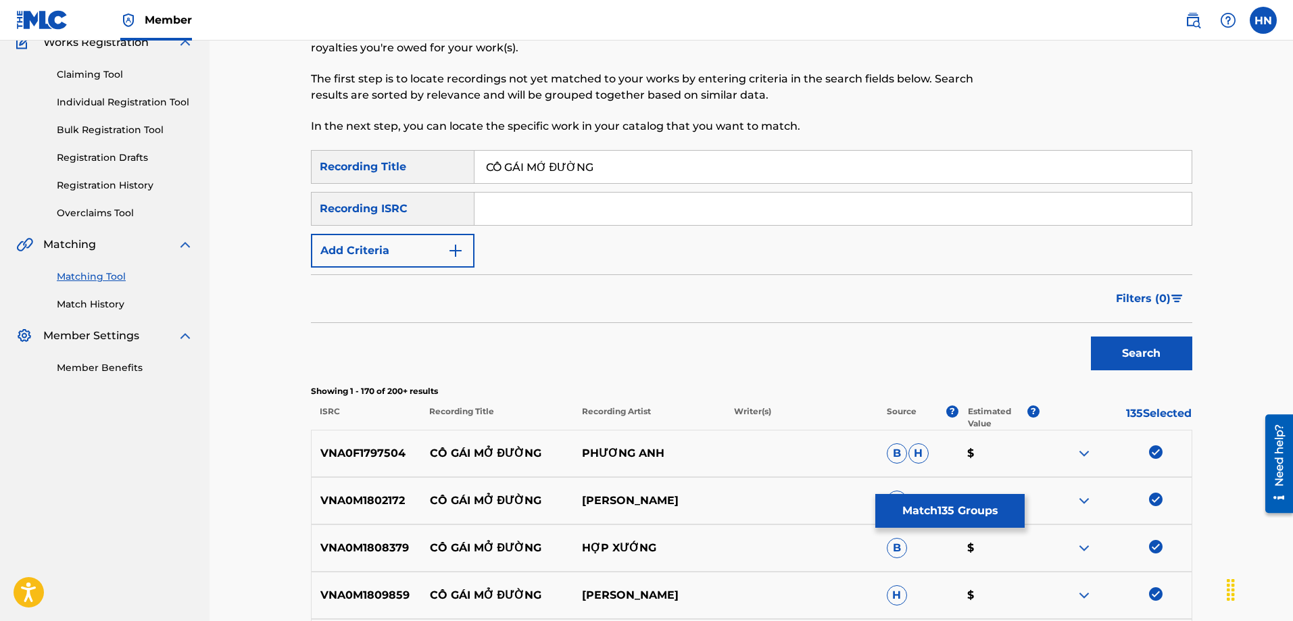
scroll to position [0, 0]
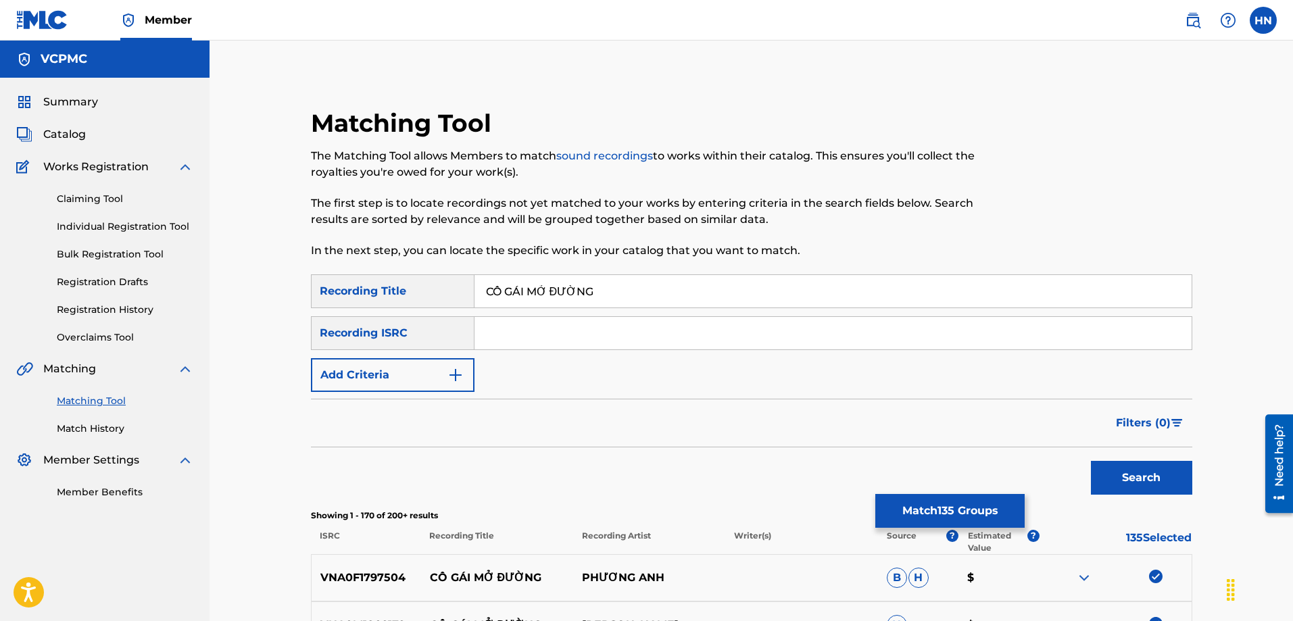
click at [561, 282] on input "CÔ GÁI MỞ ĐƯỜNG" at bounding box center [832, 291] width 717 height 32
paste input "O GAI MO DUO"
type input "CO GAI MO DUONG"
click at [1091, 461] on button "Search" at bounding box center [1141, 478] width 101 height 34
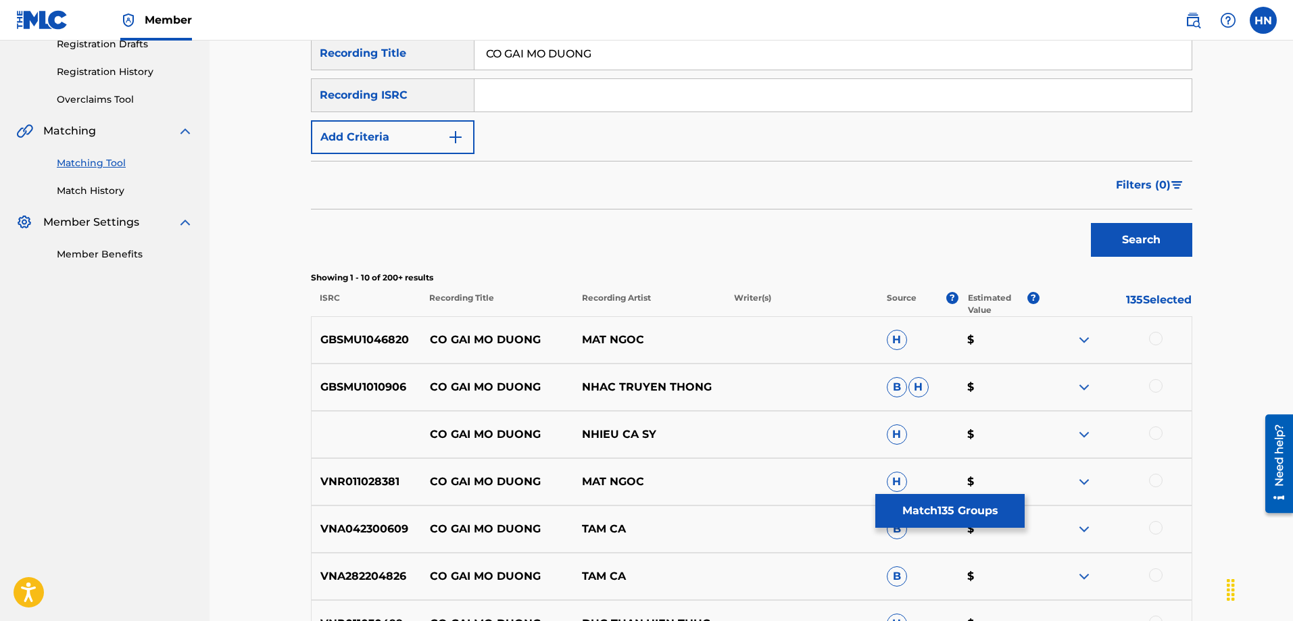
scroll to position [270, 0]
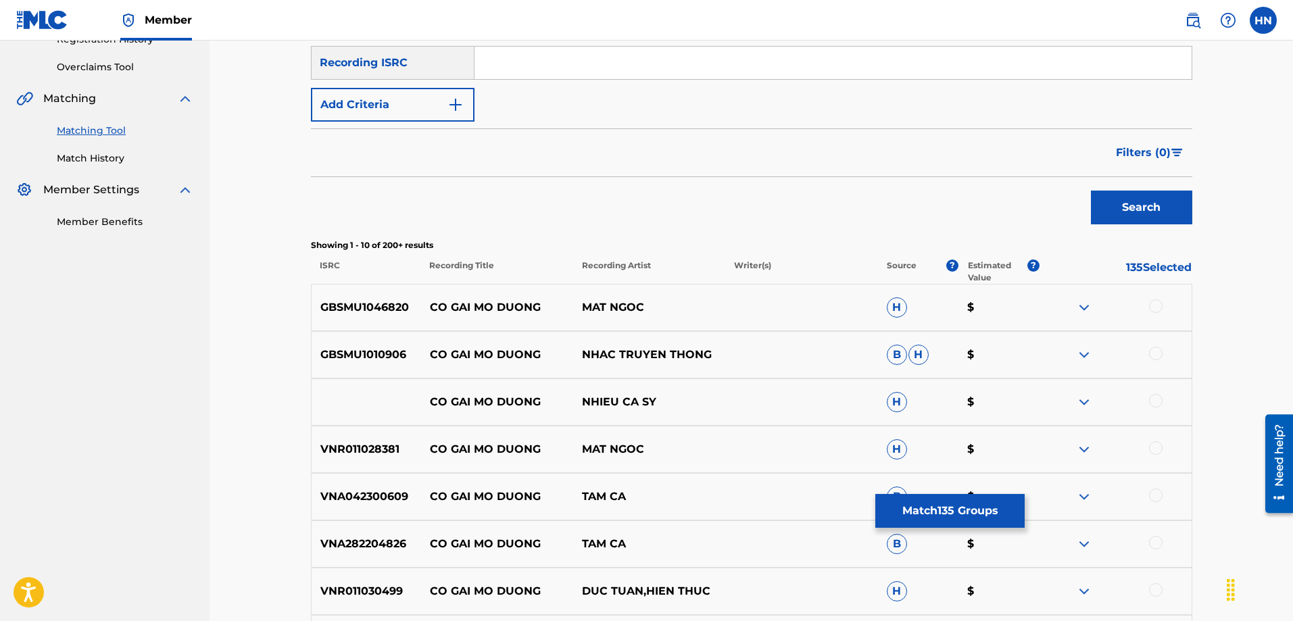
click at [396, 307] on p "GBSMU1046820" at bounding box center [366, 307] width 109 height 16
click at [1153, 301] on div at bounding box center [1156, 306] width 14 height 14
click at [326, 362] on p "GBSMU1010906" at bounding box center [366, 355] width 109 height 16
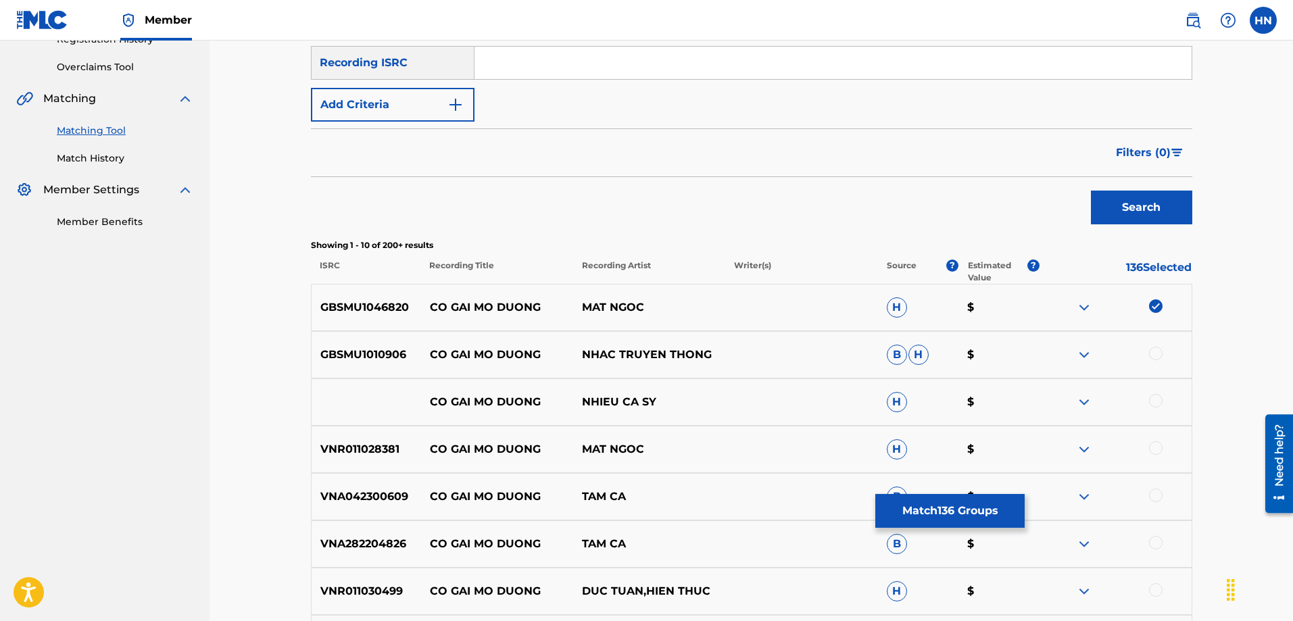
click at [1150, 351] on div at bounding box center [1156, 354] width 14 height 14
drag, startPoint x: 432, startPoint y: 405, endPoint x: 647, endPoint y: 406, distance: 214.9
click at [647, 406] on div "CO GAI MO DUONG NHIEU CA SY H $" at bounding box center [751, 401] width 881 height 47
click at [1160, 406] on div at bounding box center [1156, 401] width 14 height 14
click at [1091, 400] on img at bounding box center [1084, 402] width 16 height 16
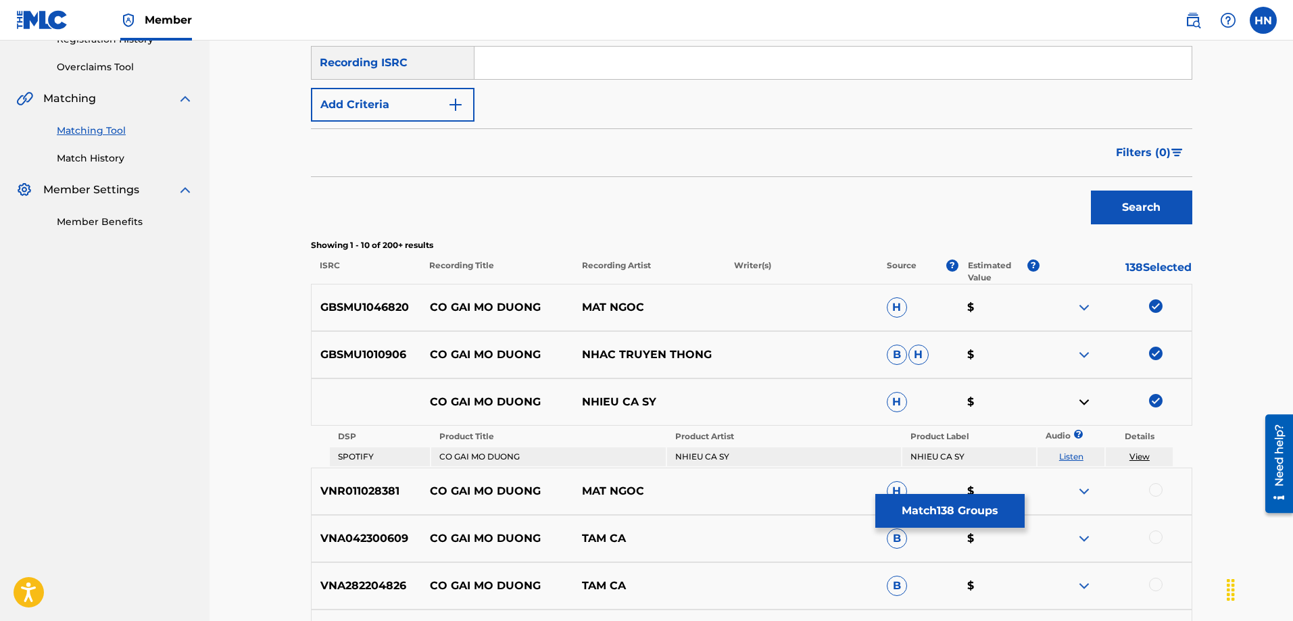
click at [1070, 457] on link "Listen" at bounding box center [1071, 456] width 24 height 10
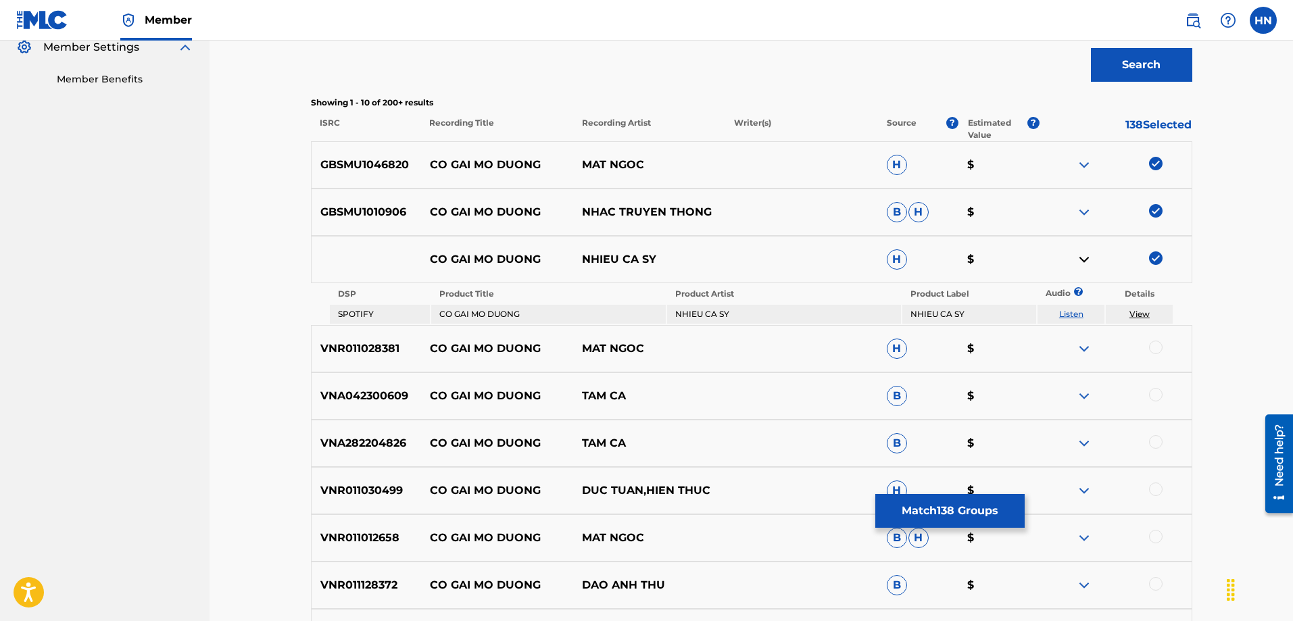
scroll to position [608, 0]
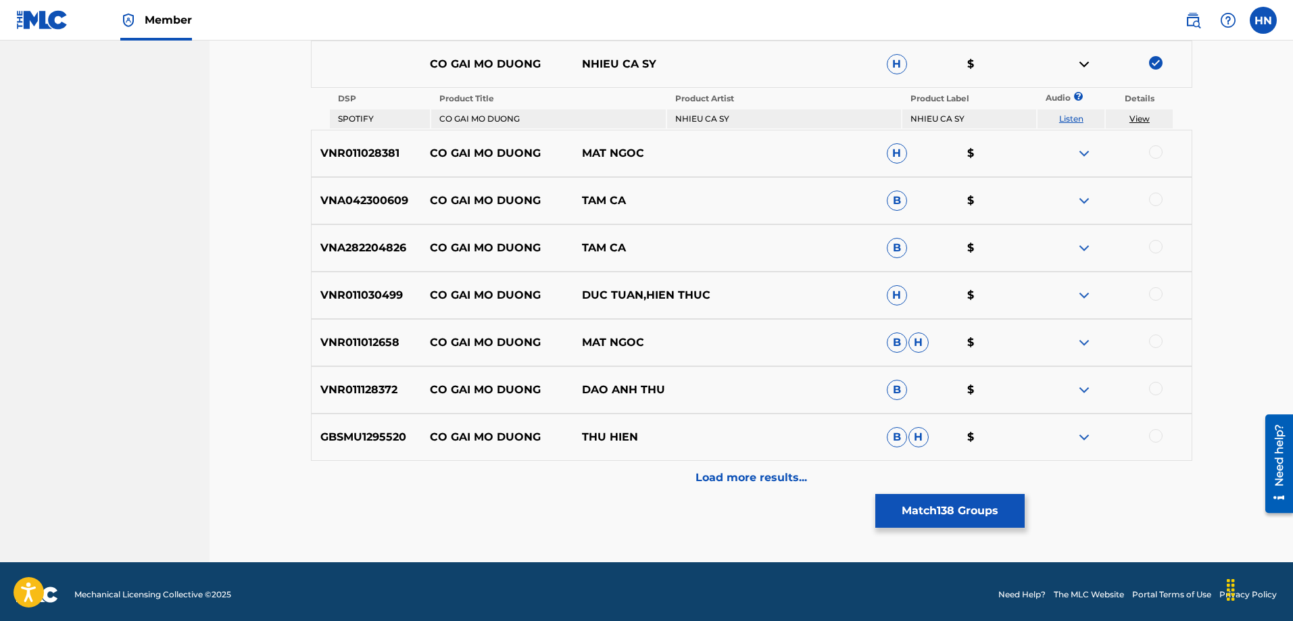
click at [359, 171] on div "VNR011028381 CO GAI MO DUONG MAT NGOC H $" at bounding box center [751, 153] width 881 height 47
click at [1161, 155] on div at bounding box center [1156, 152] width 14 height 14
click at [330, 201] on p "VNA042300609" at bounding box center [366, 201] width 109 height 16
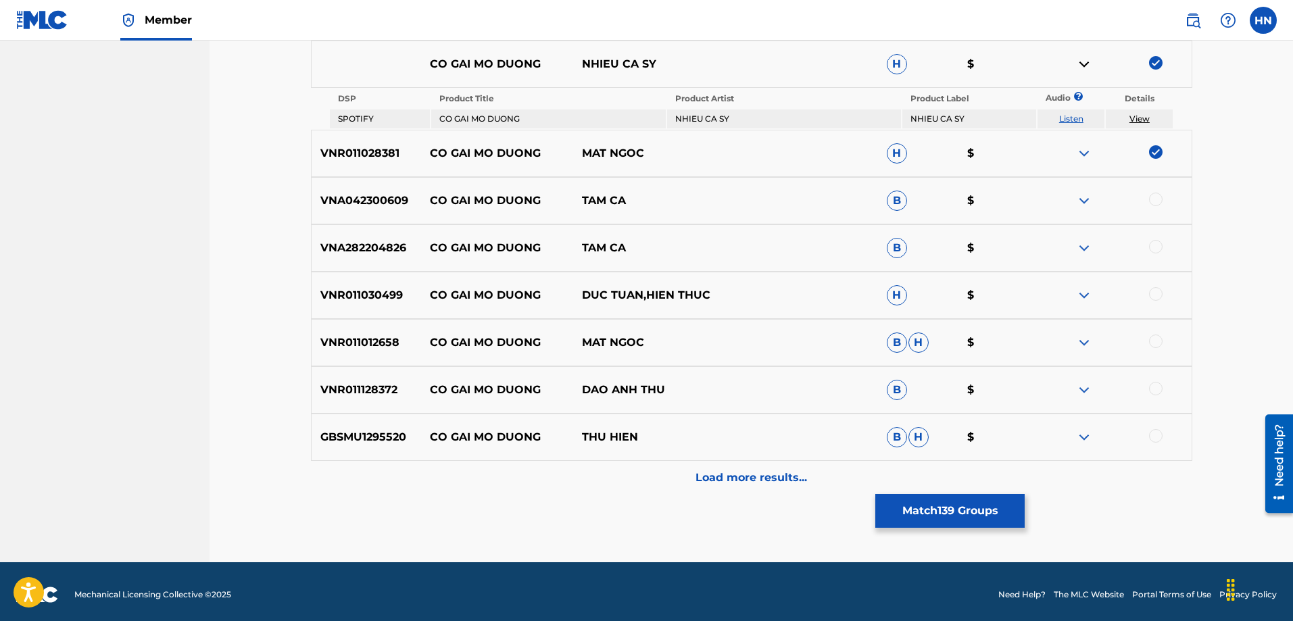
click at [1160, 195] on div at bounding box center [1156, 200] width 14 height 14
click at [337, 253] on p "VNA282204826" at bounding box center [366, 248] width 109 height 16
click at [1160, 245] on div at bounding box center [1156, 247] width 14 height 14
click at [325, 289] on p "VNR011030499" at bounding box center [366, 295] width 109 height 16
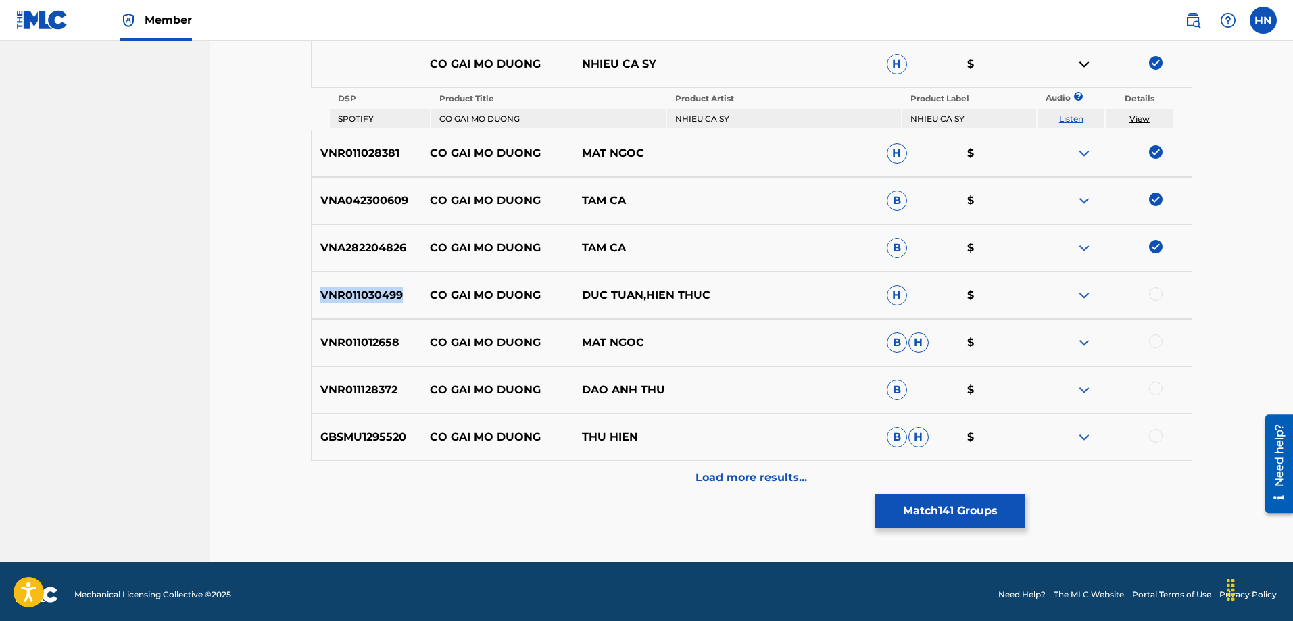
click at [325, 289] on p "VNR011030499" at bounding box center [366, 295] width 109 height 16
click at [1158, 291] on div at bounding box center [1156, 294] width 14 height 14
click at [384, 336] on p "VNR011012658" at bounding box center [366, 342] width 109 height 16
click at [1156, 341] on div at bounding box center [1156, 341] width 14 height 14
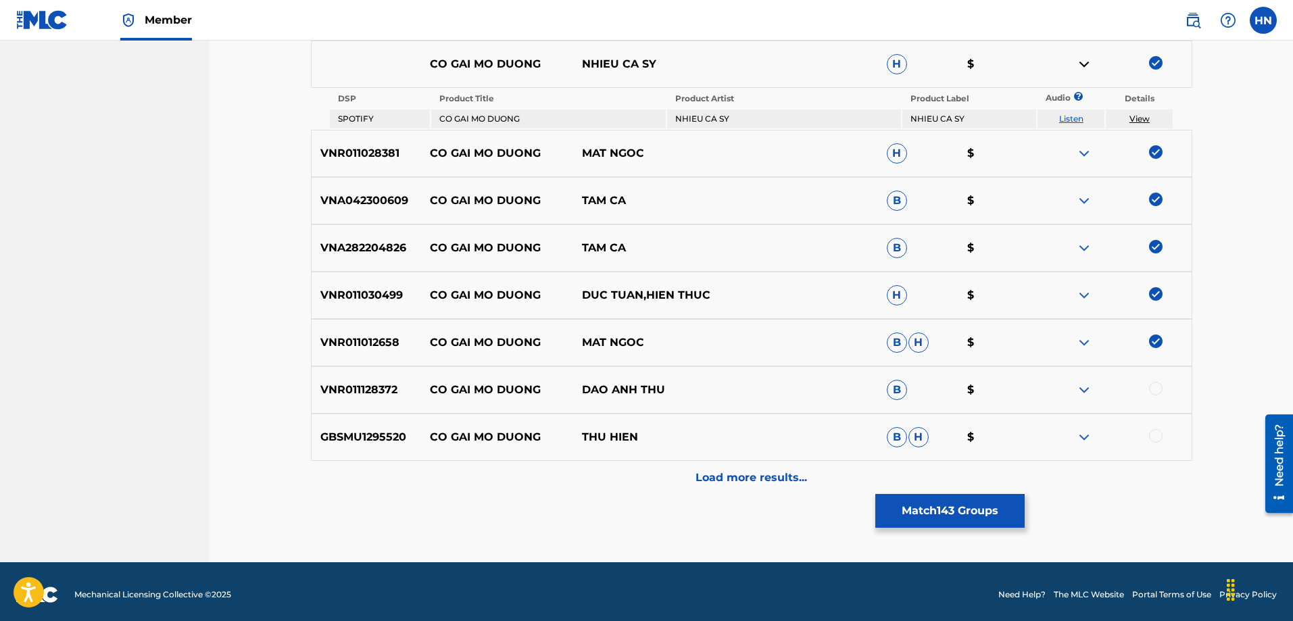
click at [382, 430] on p "GBSMU1295520" at bounding box center [366, 437] width 109 height 16
click at [1152, 437] on div at bounding box center [1156, 436] width 14 height 14
click at [355, 410] on div "VNR011128372 CO GAI MO DUONG DAO ANH THU B $" at bounding box center [751, 389] width 881 height 47
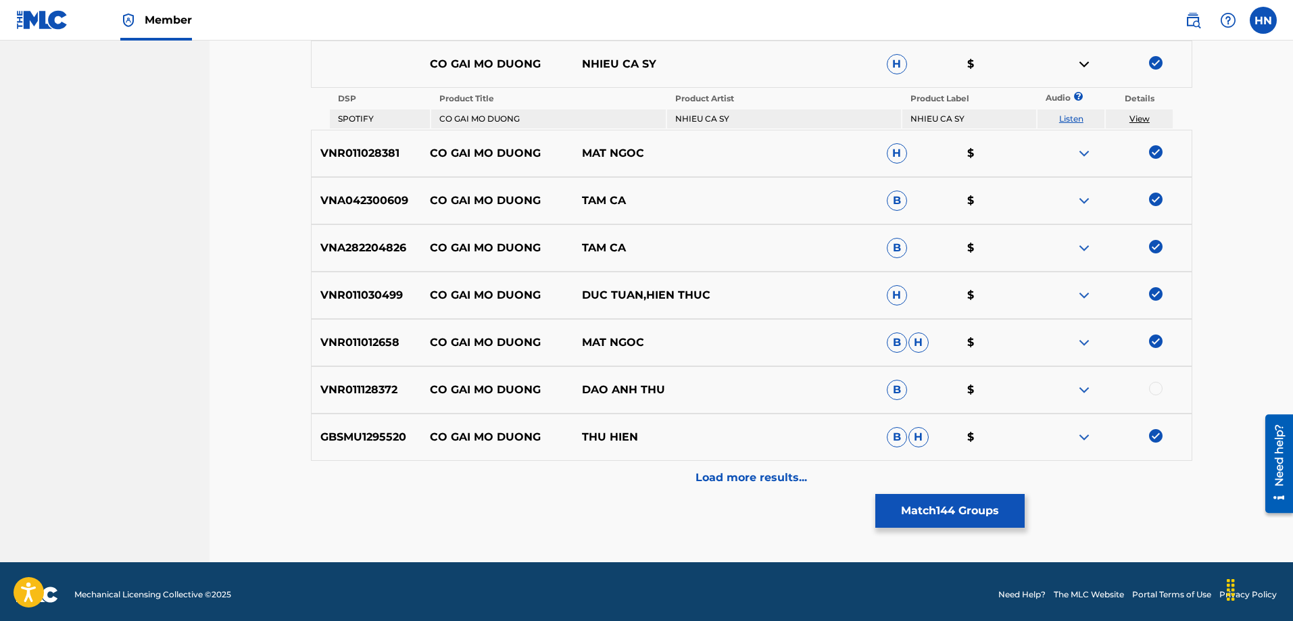
click at [1155, 387] on div at bounding box center [1156, 389] width 14 height 14
click at [760, 462] on div "Load more results..." at bounding box center [751, 478] width 881 height 34
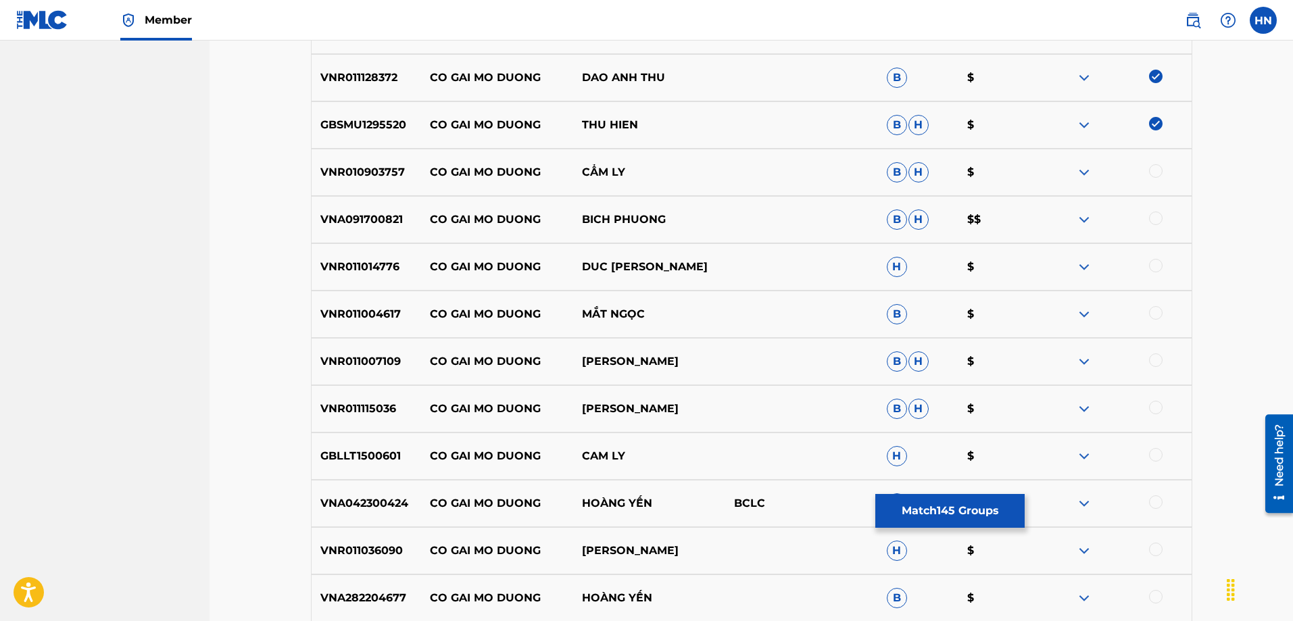
scroll to position [946, 0]
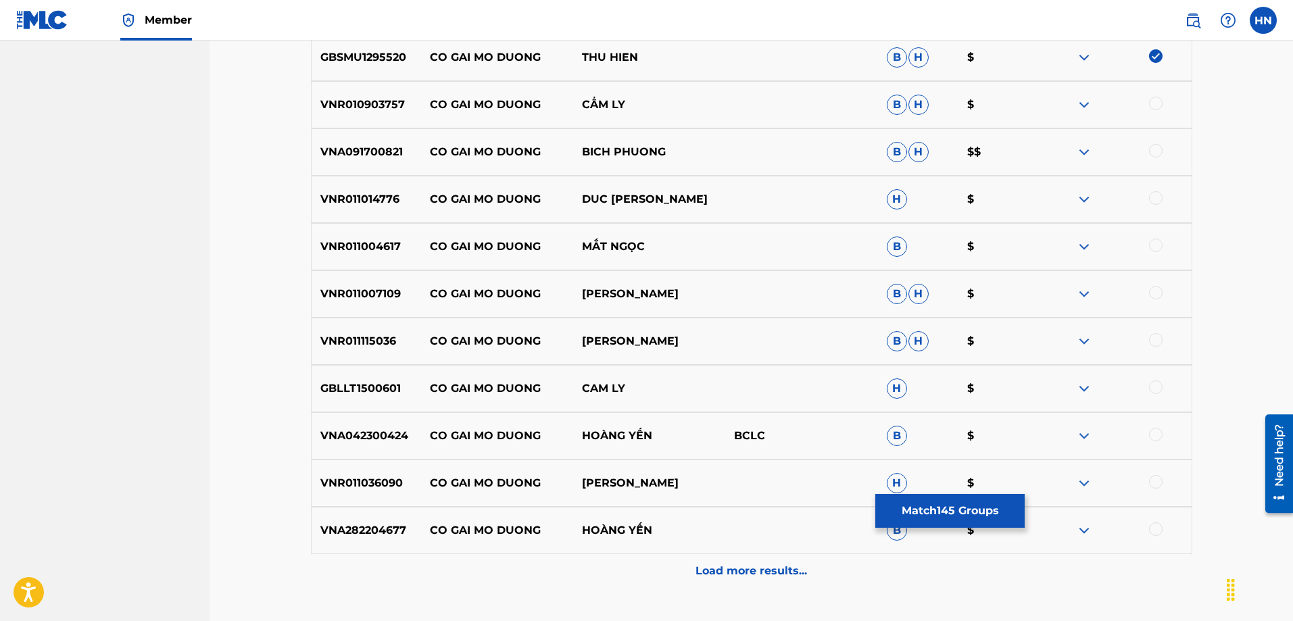
click at [398, 104] on p "VNR010903757" at bounding box center [366, 105] width 109 height 16
click at [1163, 102] on div at bounding box center [1115, 105] width 152 height 16
click at [1158, 103] on div at bounding box center [1156, 104] width 14 height 14
click at [357, 161] on div "VNA091700821 CO GAI MO DUONG BICH PHUONG B H $$" at bounding box center [751, 151] width 881 height 47
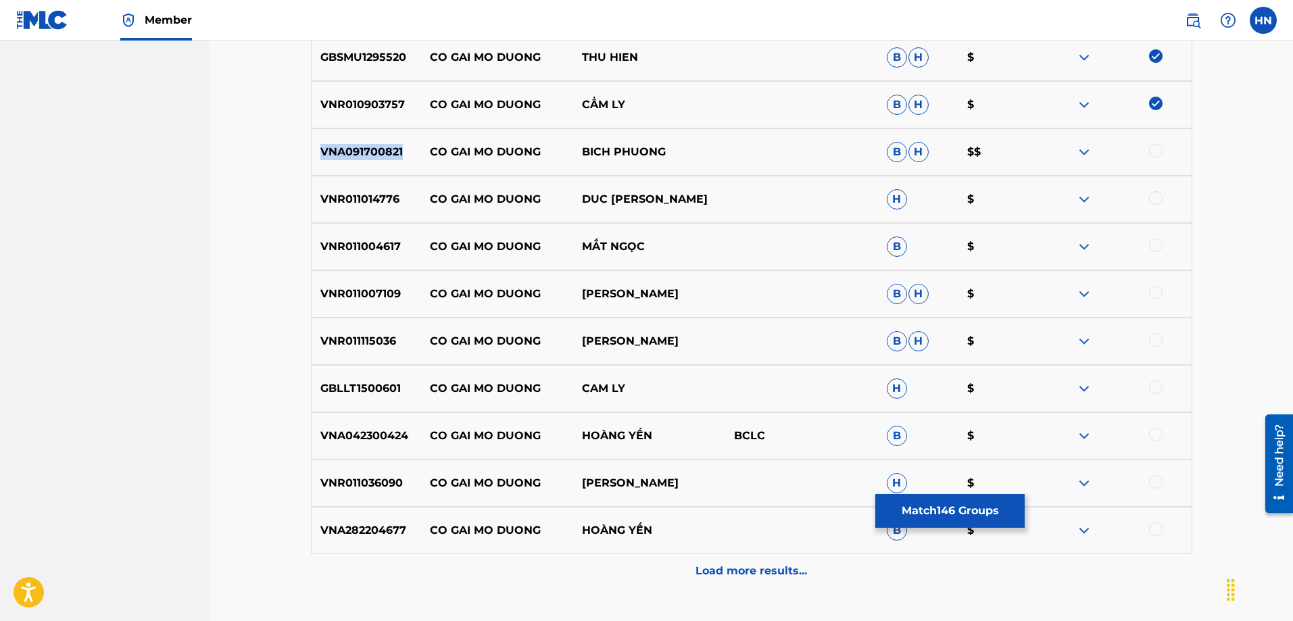
click at [357, 161] on div "VNA091700821 CO GAI MO DUONG BICH PHUONG B H $$" at bounding box center [751, 151] width 881 height 47
click at [1160, 147] on div at bounding box center [1156, 151] width 14 height 14
click at [390, 198] on p "VNR011014776" at bounding box center [366, 199] width 109 height 16
click at [1158, 194] on div at bounding box center [1156, 198] width 14 height 14
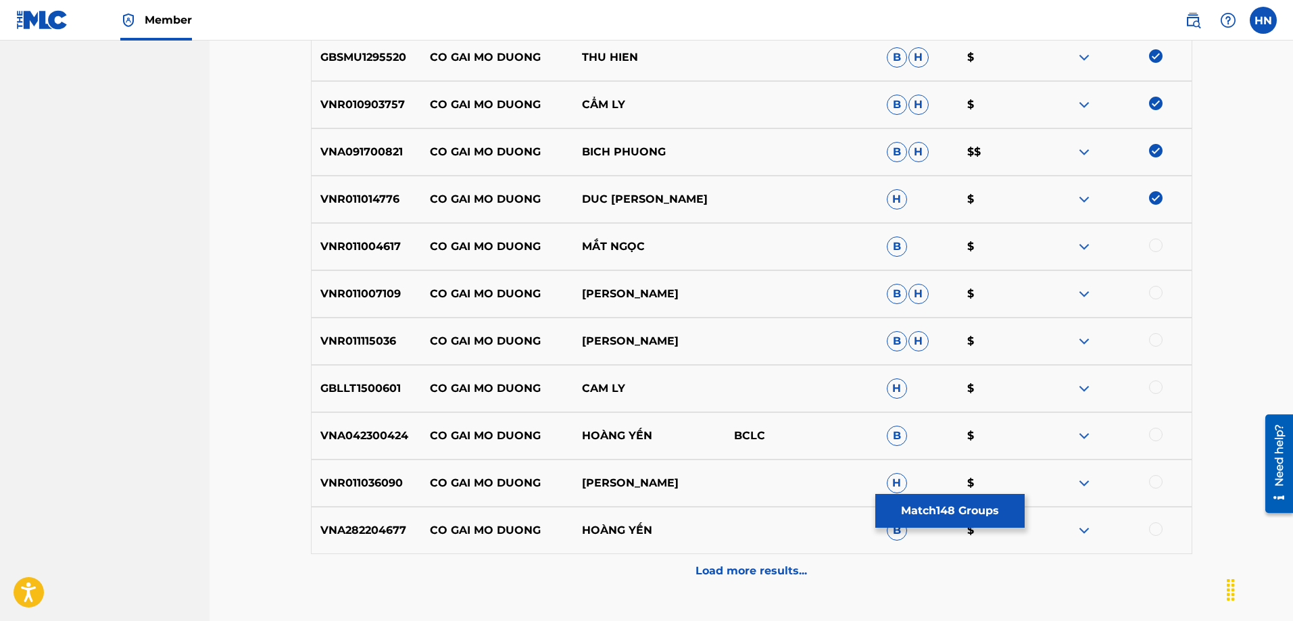
click at [387, 256] on div "VNR011004617 CO GAI MO DUONG MẮT NGỌC B $" at bounding box center [751, 246] width 881 height 47
click at [1150, 244] on div at bounding box center [1156, 246] width 14 height 14
click at [357, 285] on div "VNR011007109 CO GAI MO DUONG THANH THÚY B H $" at bounding box center [751, 293] width 881 height 47
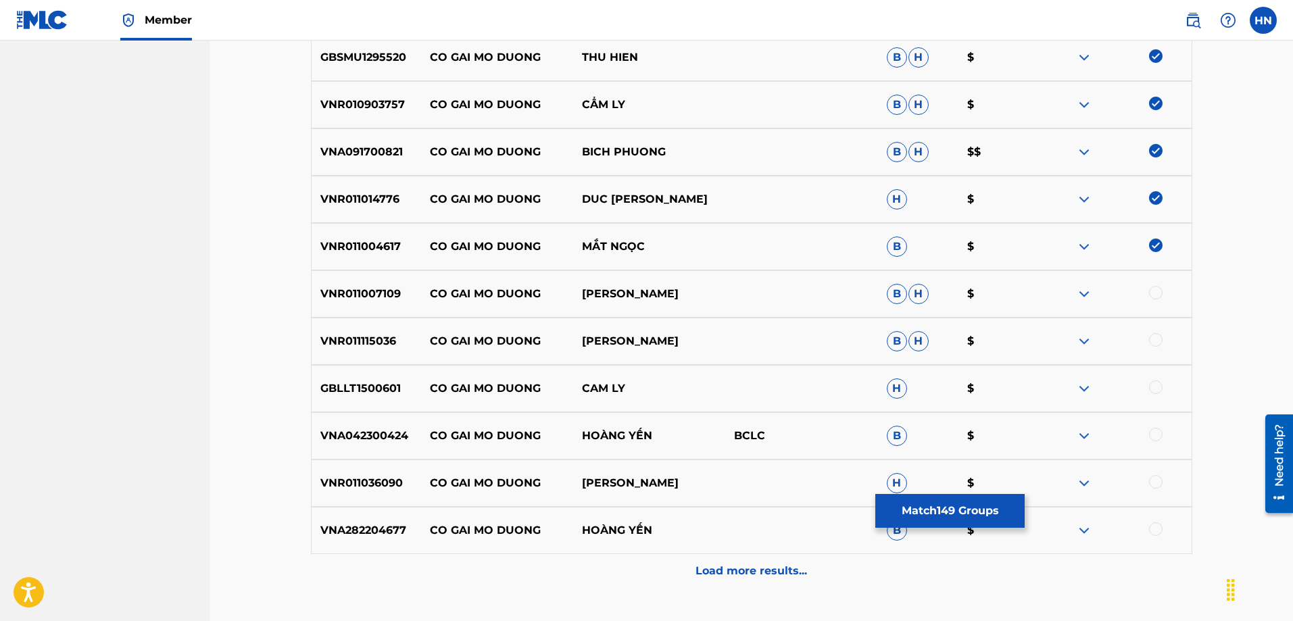
click at [1155, 295] on div at bounding box center [1156, 293] width 14 height 14
click at [363, 341] on p "VNR011115036" at bounding box center [366, 341] width 109 height 16
click at [1155, 347] on div at bounding box center [1115, 341] width 152 height 16
click at [1155, 345] on div at bounding box center [1156, 340] width 14 height 14
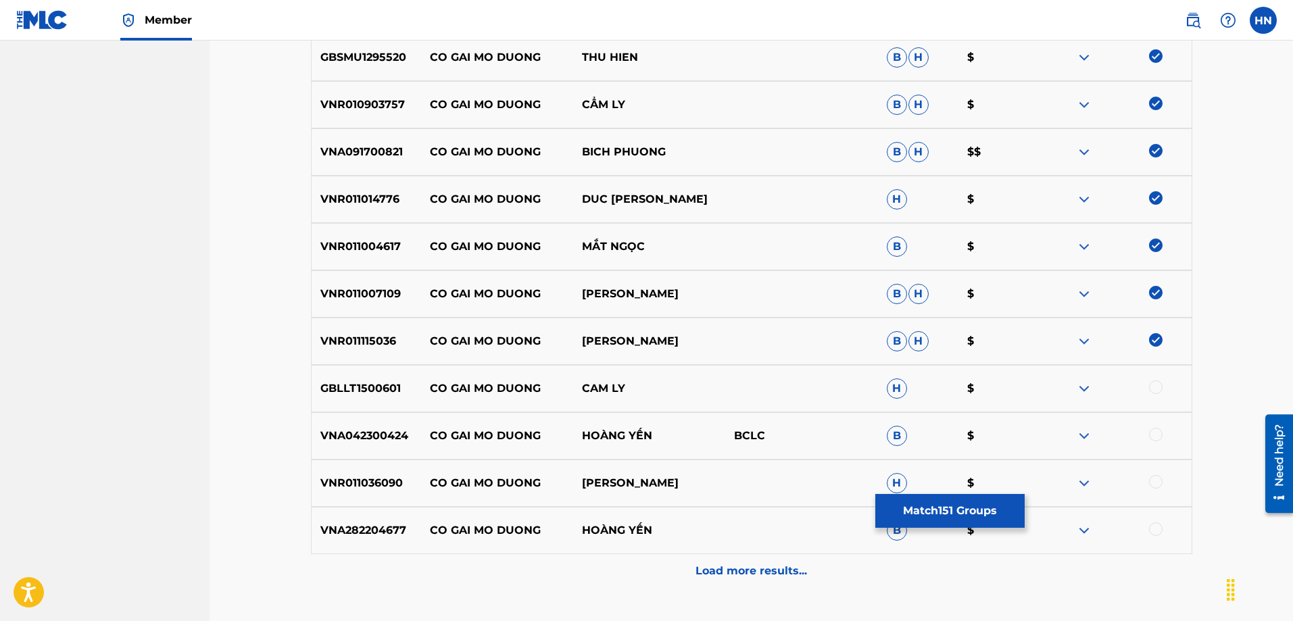
click at [381, 387] on p "GBLLT1500601" at bounding box center [366, 388] width 109 height 16
click at [1153, 390] on div at bounding box center [1156, 387] width 14 height 14
click at [380, 428] on p "VNA042300424" at bounding box center [366, 436] width 109 height 16
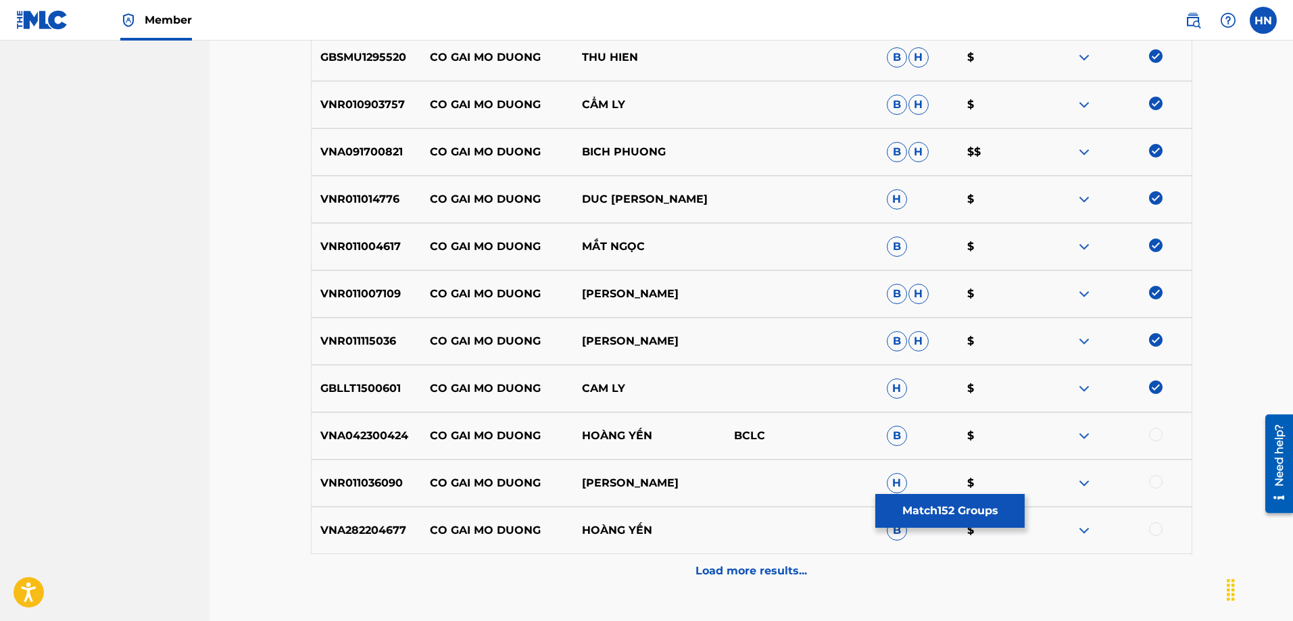
click at [1150, 439] on div at bounding box center [1156, 435] width 14 height 14
click at [365, 472] on div "VNR011036090 CO GAI MO DUONG HOANG TU MINH H $" at bounding box center [751, 482] width 881 height 47
click at [1153, 484] on div at bounding box center [1156, 482] width 14 height 14
click at [386, 527] on p "VNA282204677" at bounding box center [366, 530] width 109 height 16
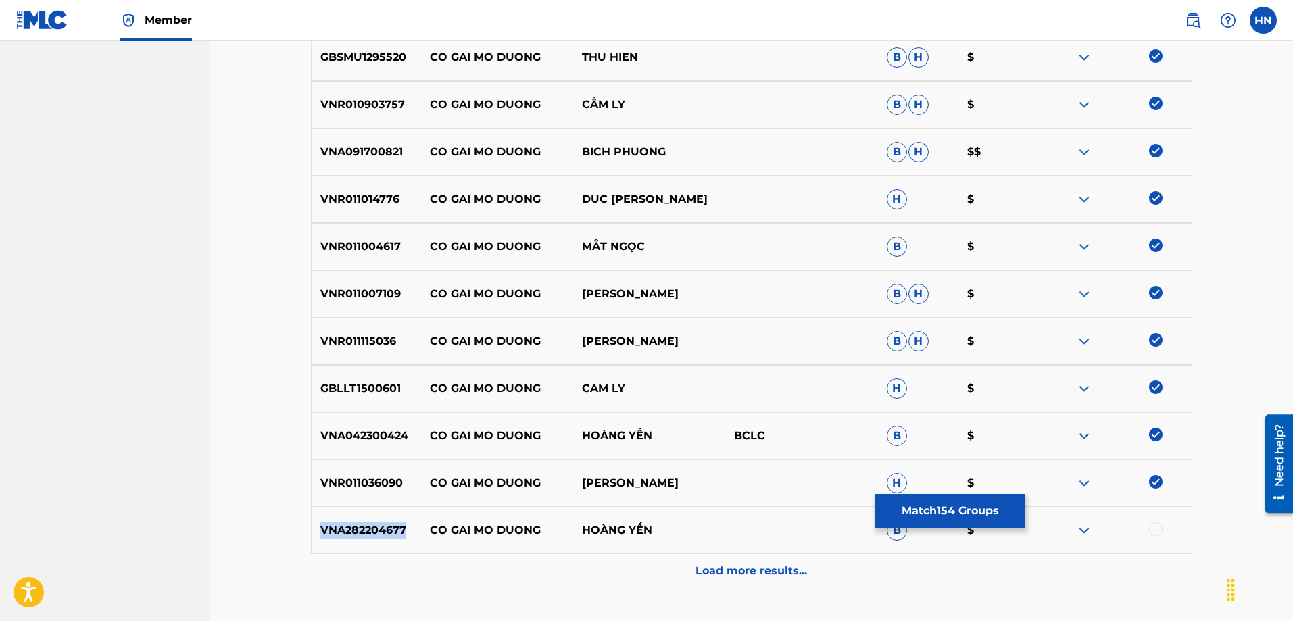
click at [386, 527] on p "VNA282204677" at bounding box center [366, 530] width 109 height 16
click at [1155, 528] on div at bounding box center [1156, 529] width 14 height 14
click at [687, 555] on div "Load more results..." at bounding box center [751, 571] width 881 height 34
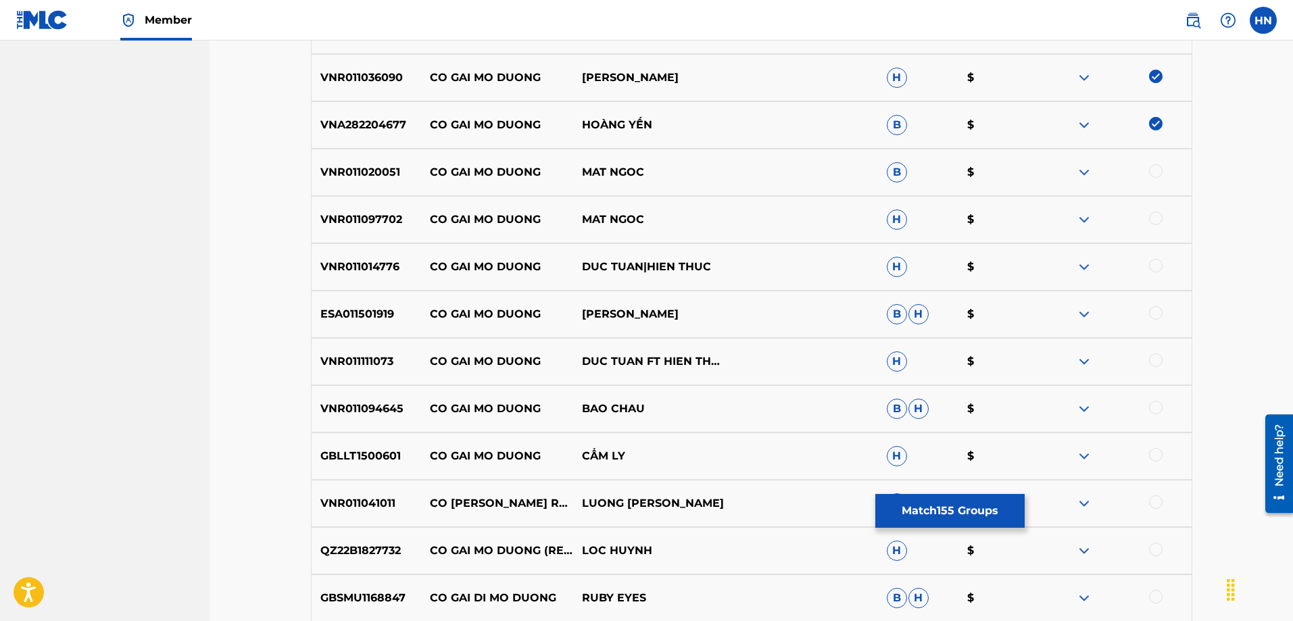
scroll to position [1419, 0]
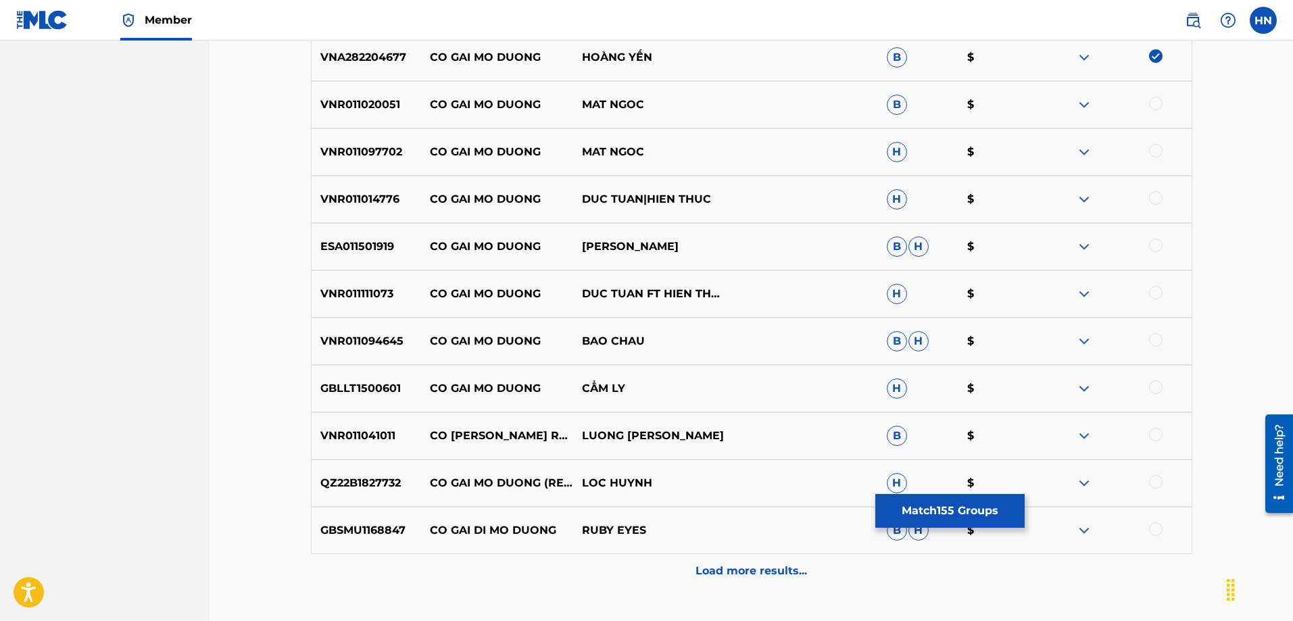
click at [353, 91] on div "VNR011020051 CO GAI MO DUONG MAT NGOC B $" at bounding box center [751, 104] width 881 height 47
click at [1150, 101] on div at bounding box center [1156, 104] width 14 height 14
click at [345, 160] on div "VNR011097702 CO GAI MO DUONG MAT NGOC H $" at bounding box center [751, 151] width 881 height 47
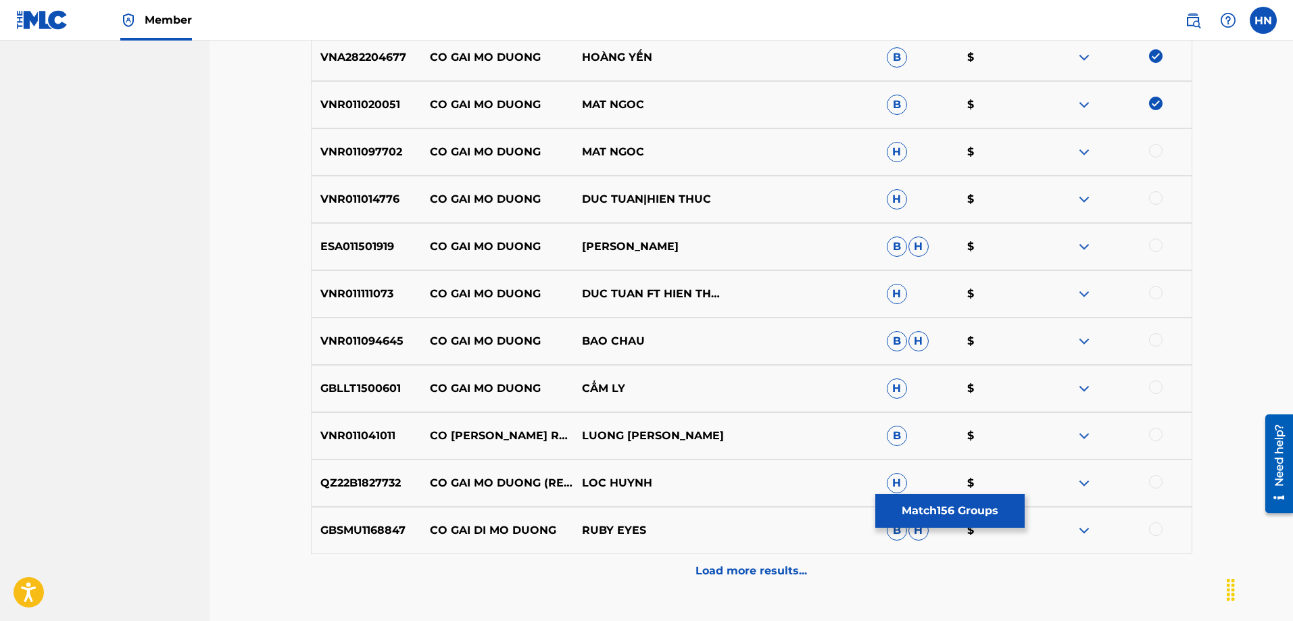
click at [1147, 150] on div at bounding box center [1115, 152] width 152 height 16
click at [1153, 155] on div at bounding box center [1156, 151] width 14 height 14
click at [339, 196] on p "VNR011014776" at bounding box center [366, 199] width 109 height 16
click at [1161, 195] on div at bounding box center [1156, 198] width 14 height 14
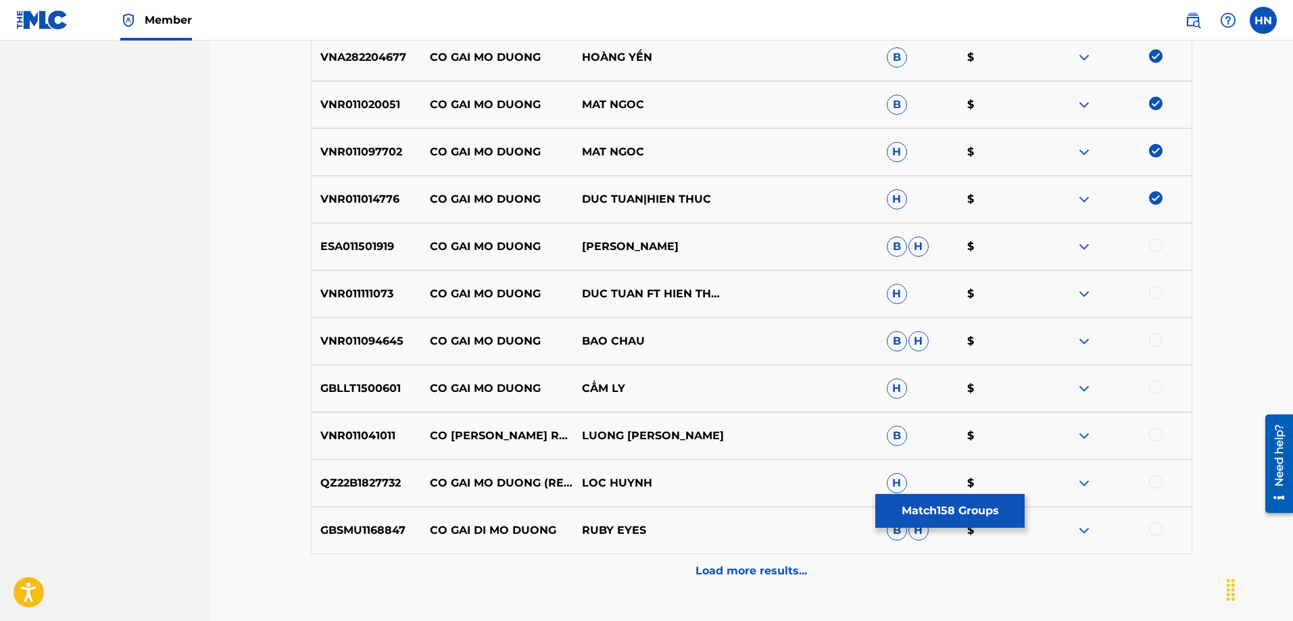
click at [1155, 243] on div at bounding box center [1156, 246] width 14 height 14
click at [380, 299] on p "VNR011111073" at bounding box center [366, 294] width 109 height 16
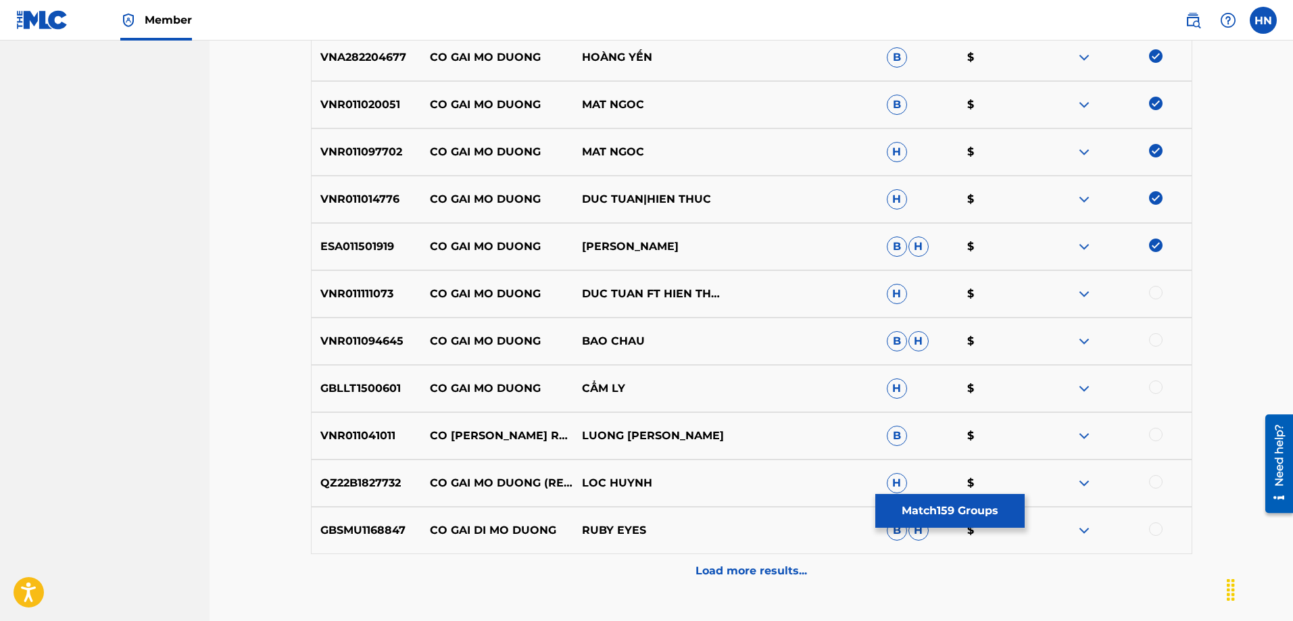
click at [1150, 295] on div at bounding box center [1156, 293] width 14 height 14
click at [375, 332] on div "VNR011094645 CO GAI MO DUONG BAO CHAU B H $" at bounding box center [751, 341] width 881 height 47
click at [1161, 336] on div at bounding box center [1156, 340] width 14 height 14
click at [353, 374] on div "GBLLT1500601 CO GAI MO DUONG CẨM LY H $" at bounding box center [751, 388] width 881 height 47
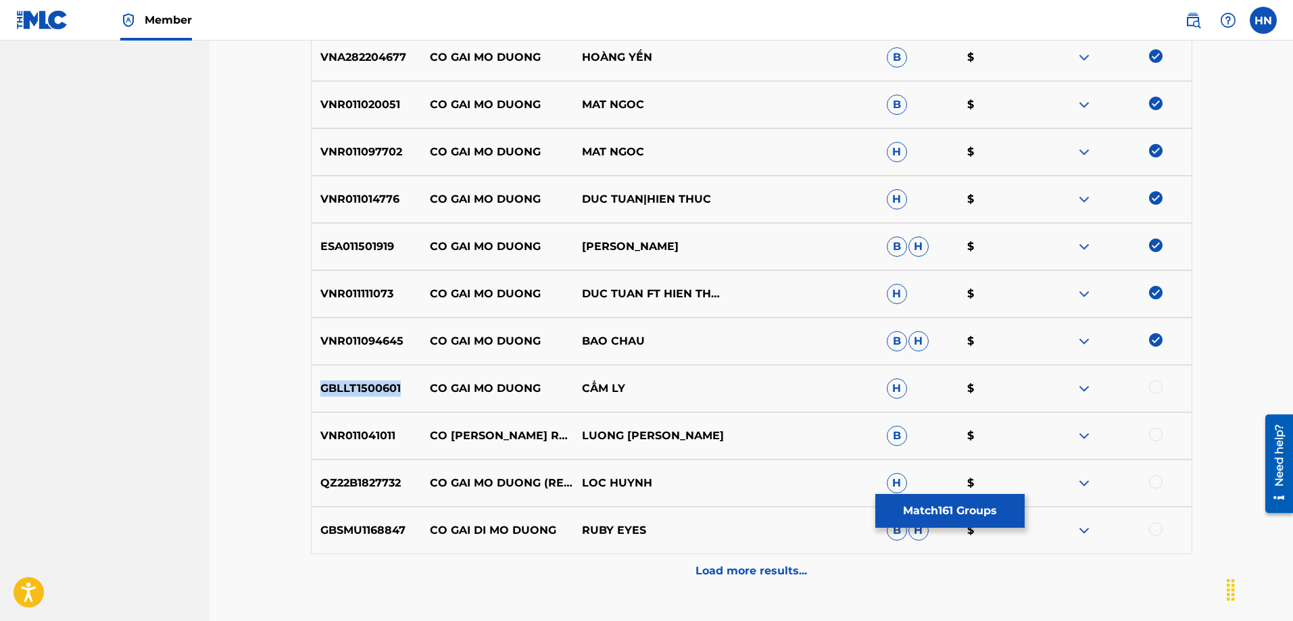
click at [353, 374] on div "GBLLT1500601 CO GAI MO DUONG CẨM LY H $" at bounding box center [751, 388] width 881 height 47
click at [1155, 389] on div at bounding box center [1156, 387] width 14 height 14
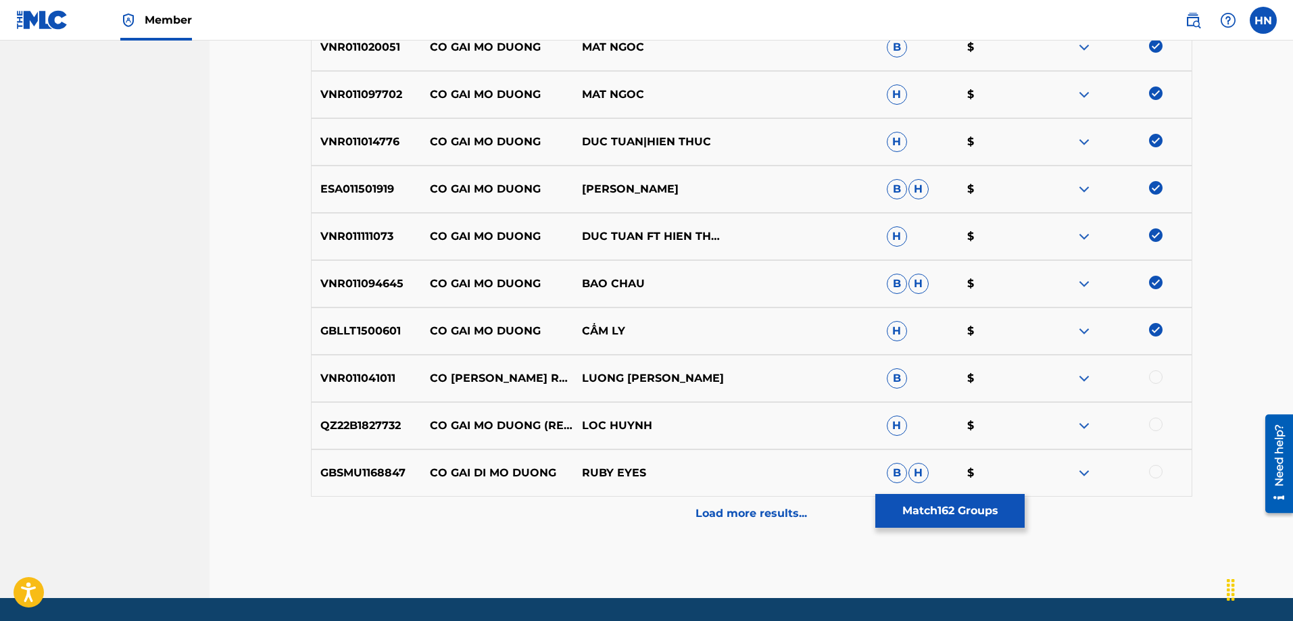
scroll to position [1518, 0]
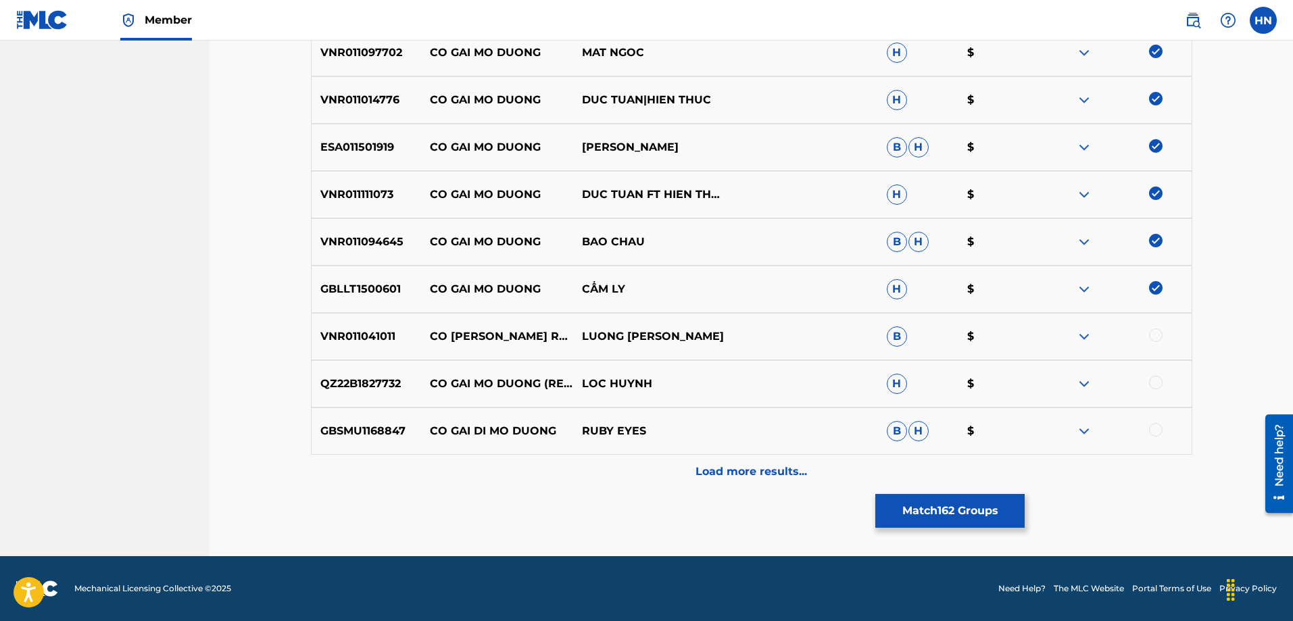
click at [378, 340] on p "VNR011041011" at bounding box center [366, 336] width 109 height 16
click at [1150, 330] on div at bounding box center [1156, 335] width 14 height 14
click at [387, 383] on p "QZ22B1827732" at bounding box center [366, 384] width 109 height 16
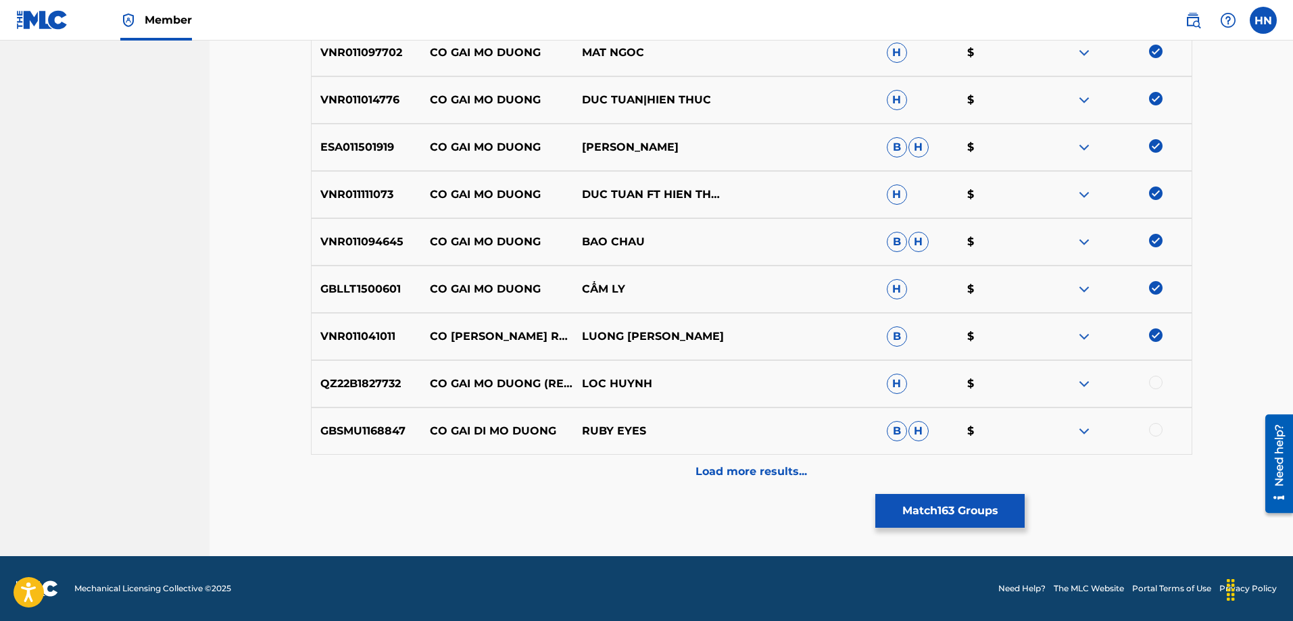
click at [1152, 380] on div at bounding box center [1156, 383] width 14 height 14
click at [707, 460] on div "Load more results..." at bounding box center [751, 472] width 881 height 34
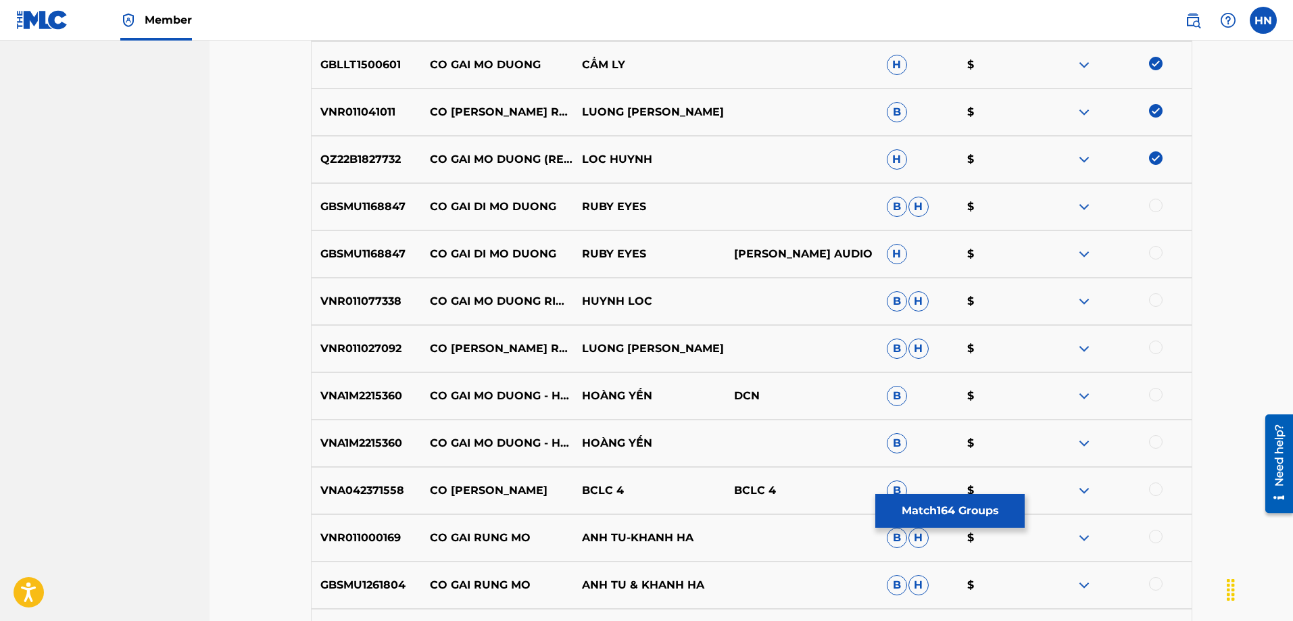
scroll to position [1721, 0]
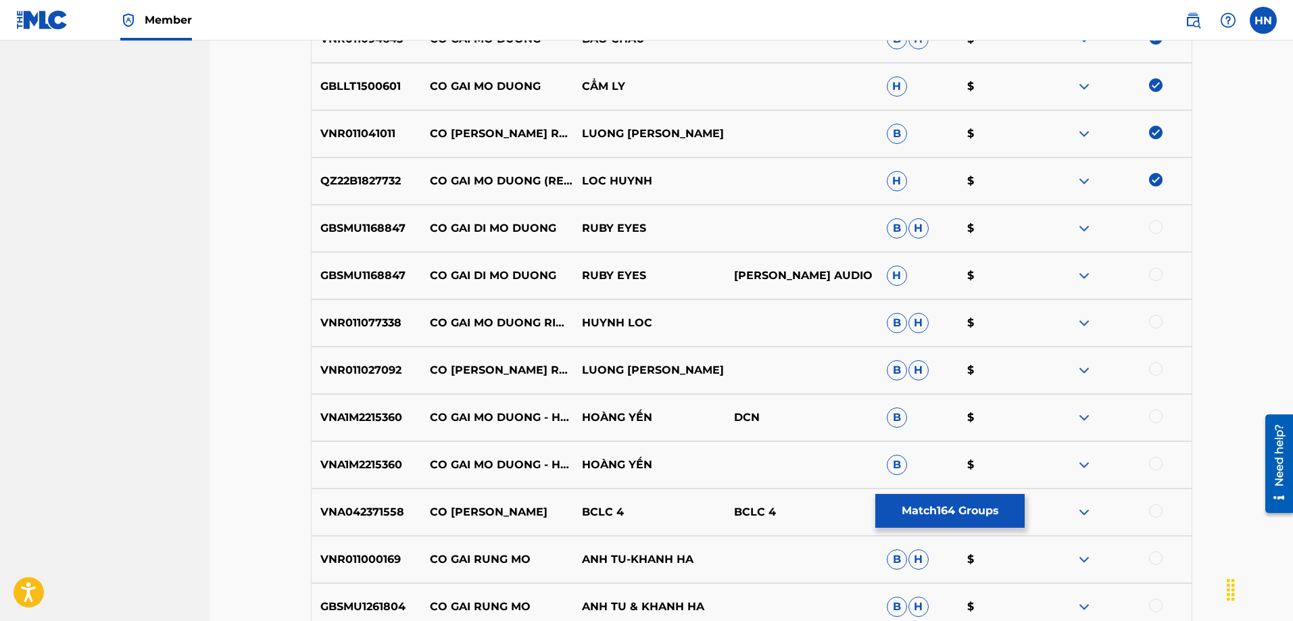
click at [388, 367] on p "VNR011027092" at bounding box center [366, 370] width 109 height 16
click at [1151, 369] on div at bounding box center [1156, 369] width 14 height 14
click at [374, 328] on p "VNR011077338" at bounding box center [366, 323] width 109 height 16
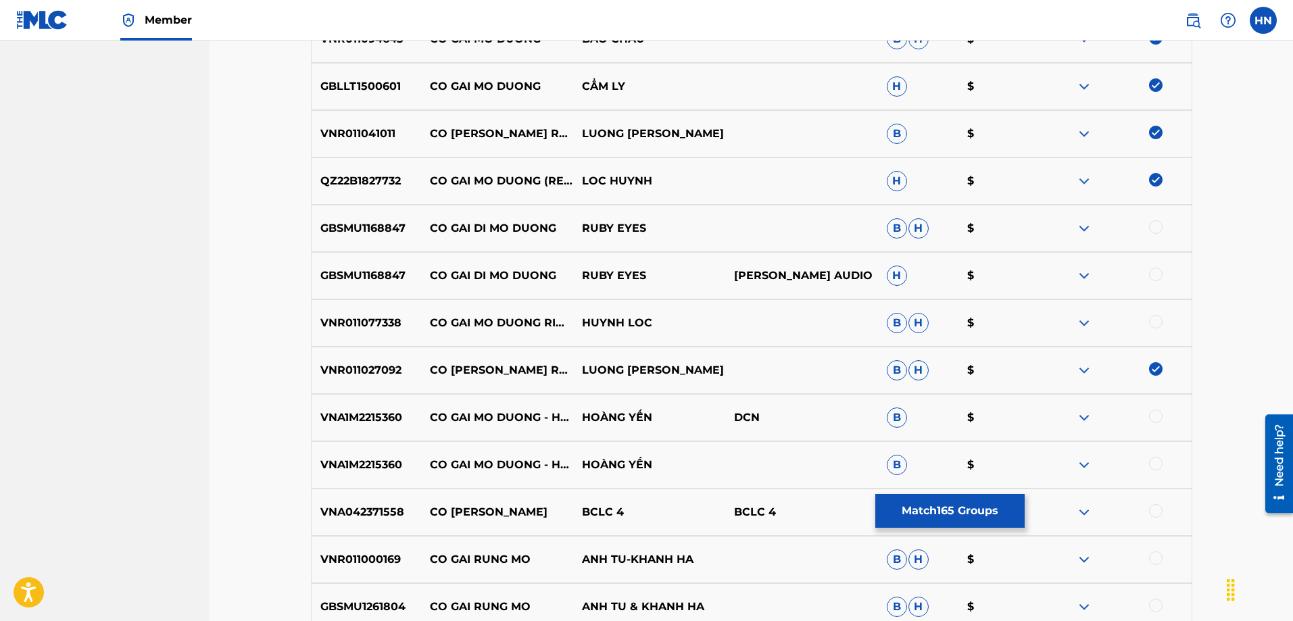
click at [1159, 321] on div at bounding box center [1156, 322] width 14 height 14
click at [380, 414] on p "VNA1M2215360" at bounding box center [366, 417] width 109 height 16
click at [1159, 412] on div at bounding box center [1156, 416] width 14 height 14
click at [1155, 465] on div at bounding box center [1156, 464] width 14 height 14
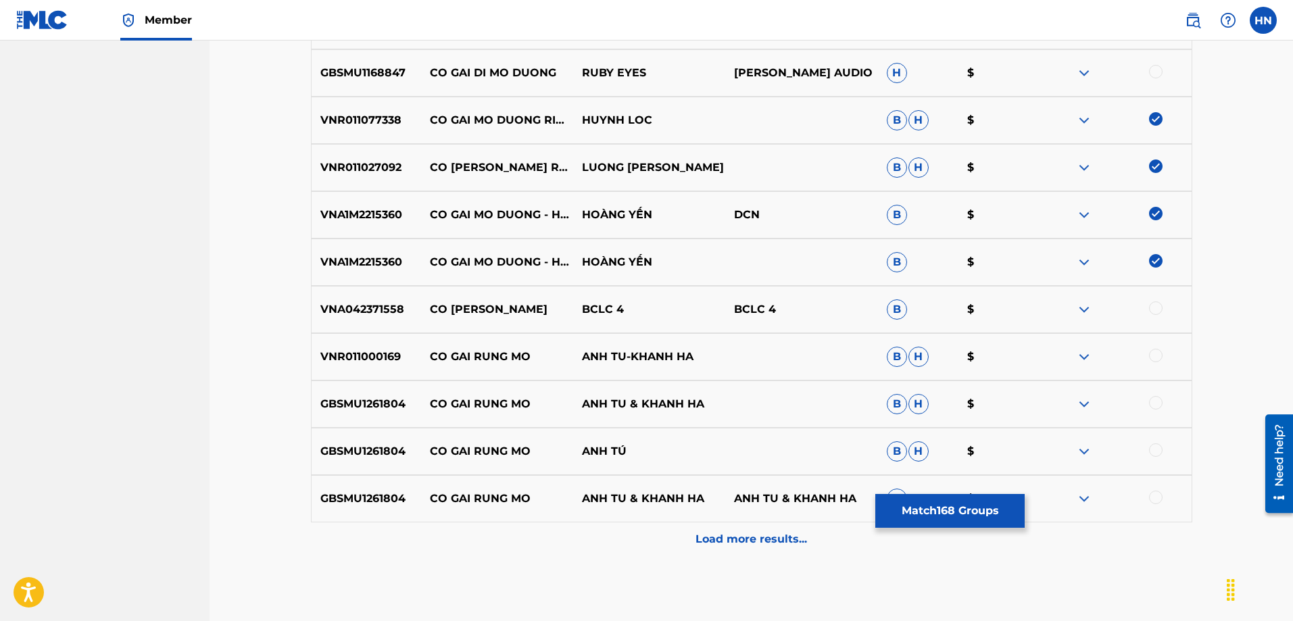
scroll to position [1991, 0]
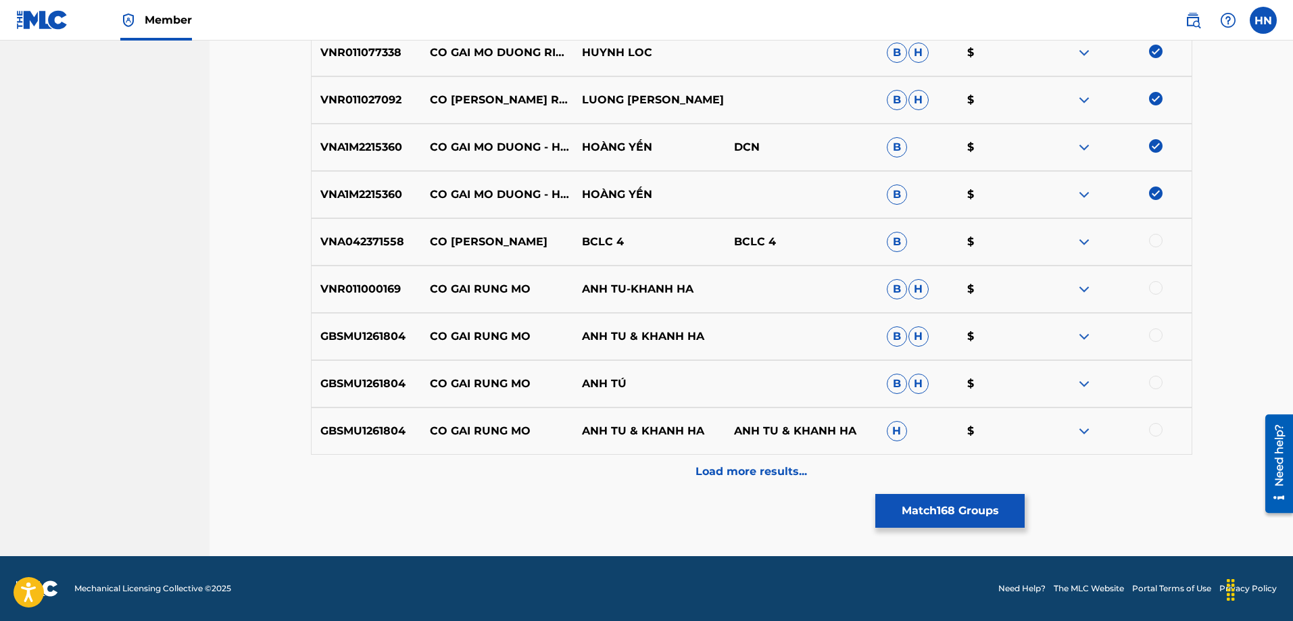
click at [630, 468] on div "Load more results..." at bounding box center [751, 472] width 881 height 34
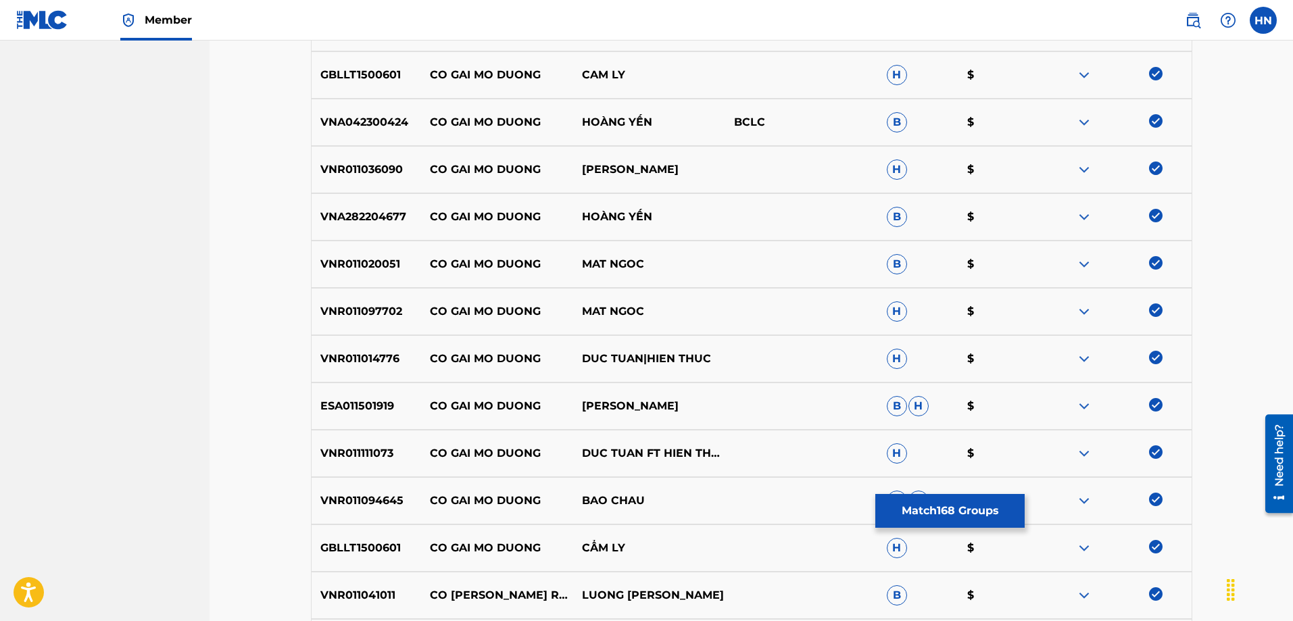
scroll to position [1113, 0]
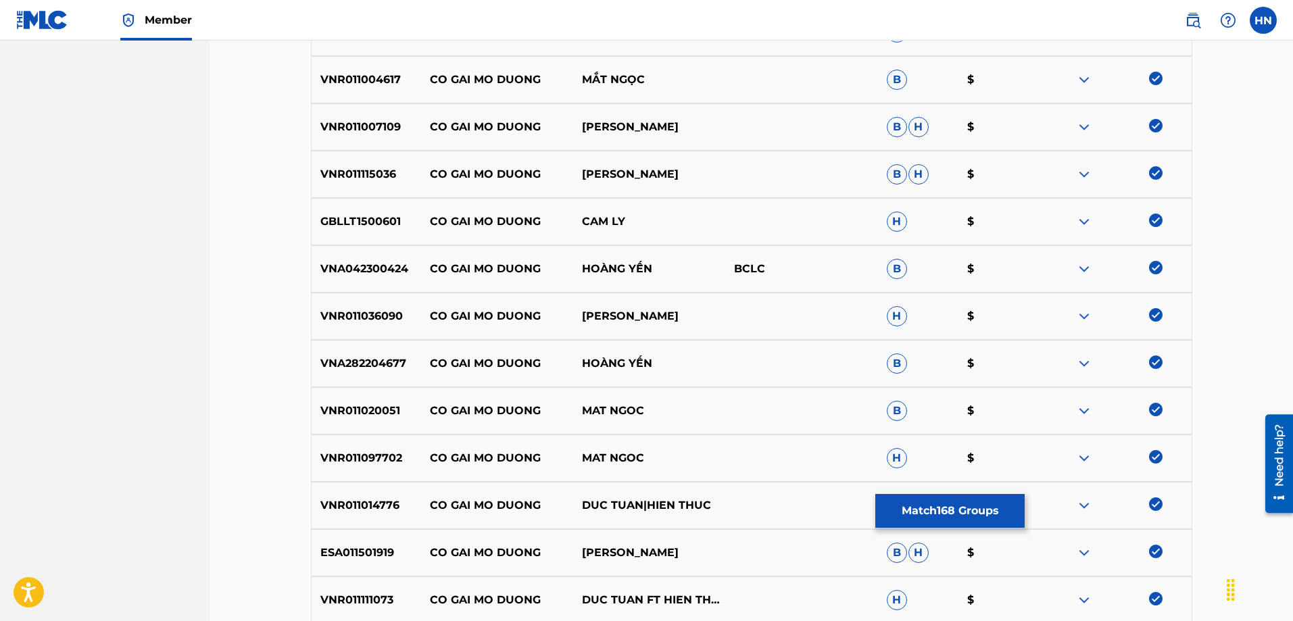
click at [897, 503] on button "Match 168 Groups" at bounding box center [949, 511] width 149 height 34
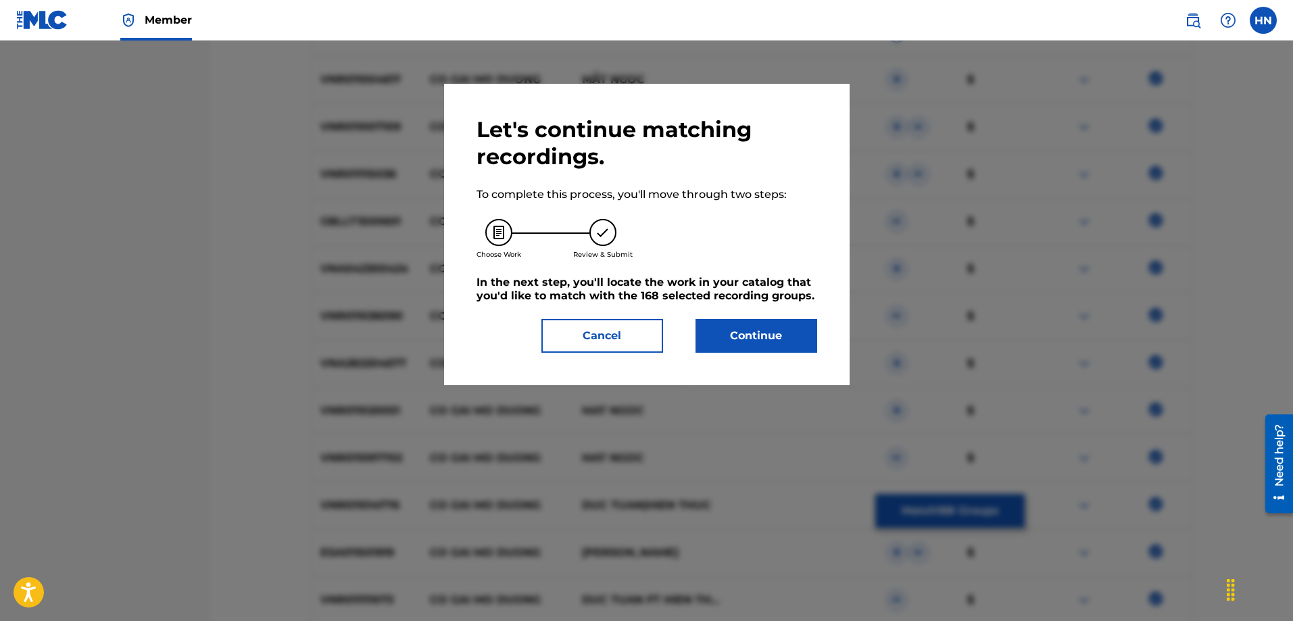
click at [726, 341] on button "Continue" at bounding box center [756, 336] width 122 height 34
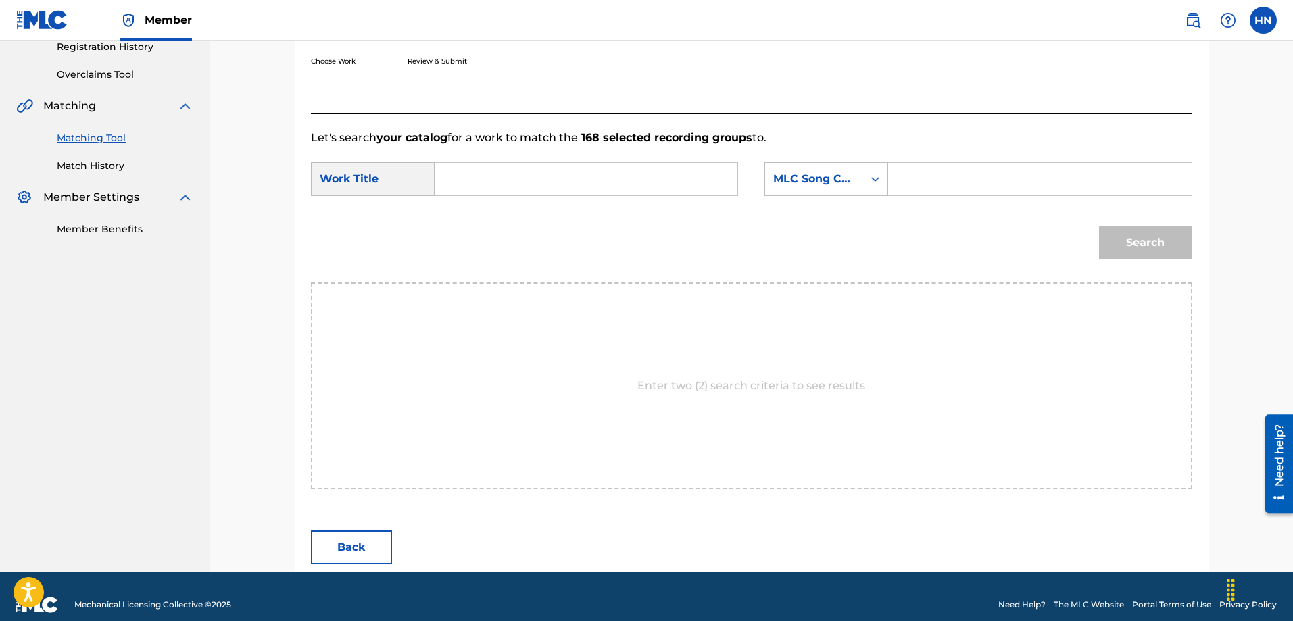
scroll to position [279, 0]
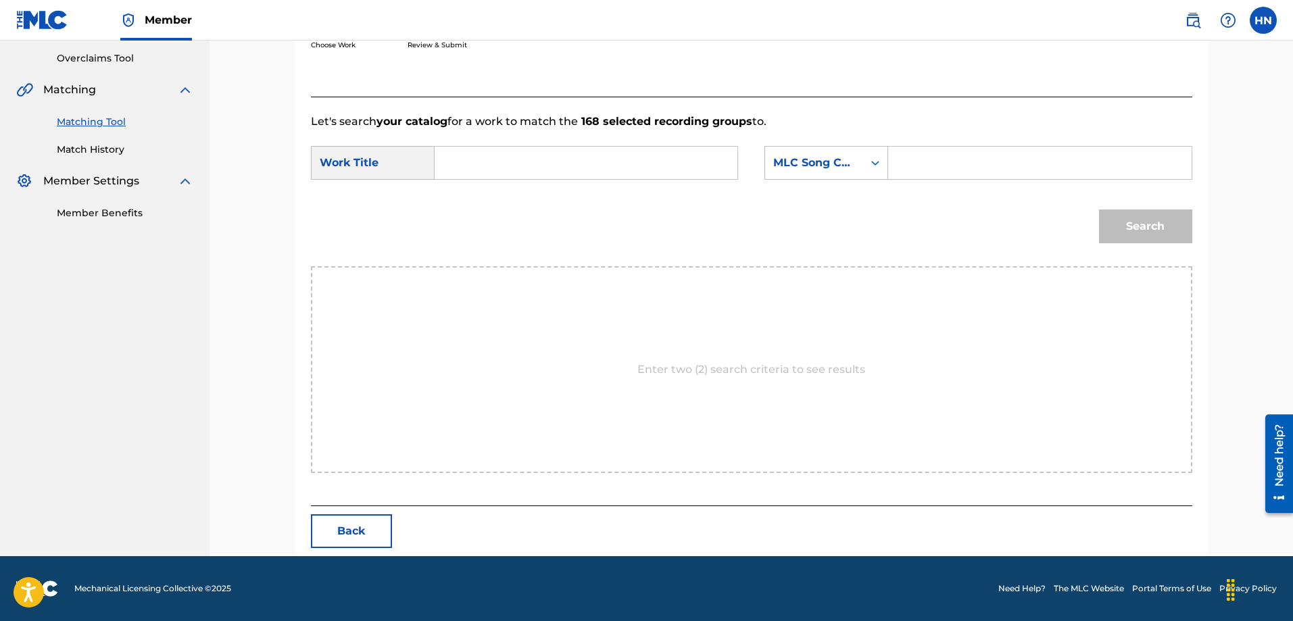
click at [675, 167] on input "Search Form" at bounding box center [586, 163] width 280 height 32
paste input "CO GAI MO DUONG"
type input "CO GAI MO DUONG"
click at [852, 165] on div "MLC Song Code" at bounding box center [814, 163] width 82 height 16
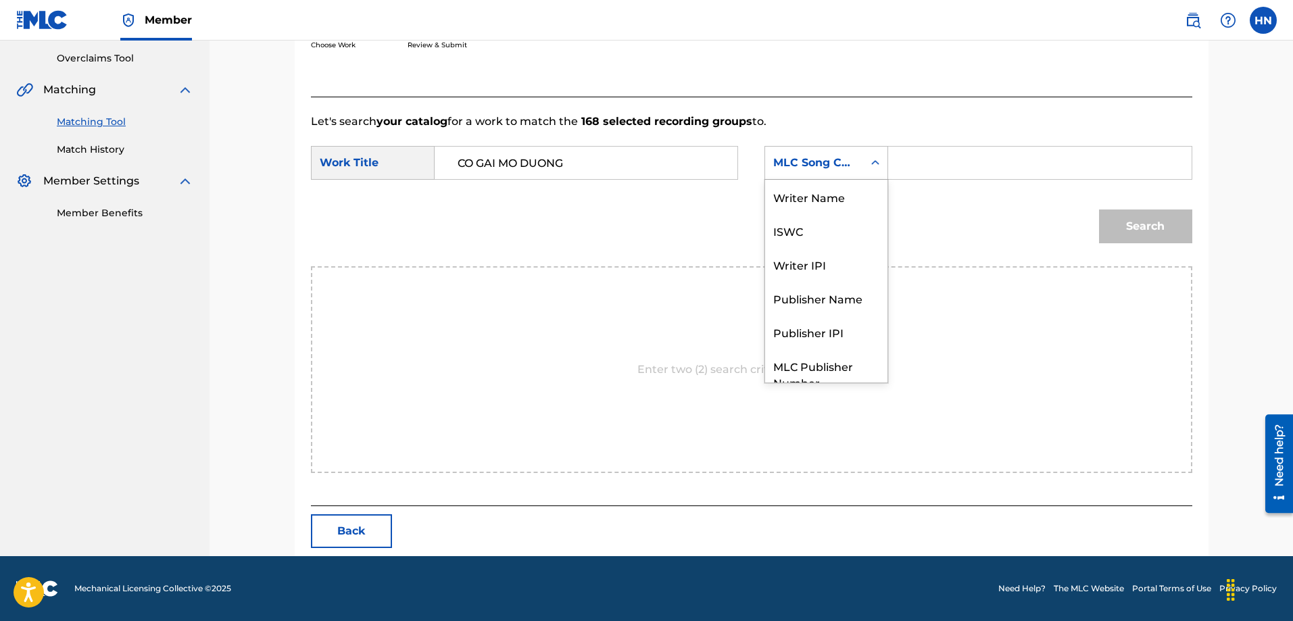
scroll to position [50, 0]
click at [833, 184] on div "ISWC" at bounding box center [826, 181] width 122 height 34
click at [991, 153] on input "Search Form" at bounding box center [1039, 163] width 280 height 32
paste input "T9178340664"
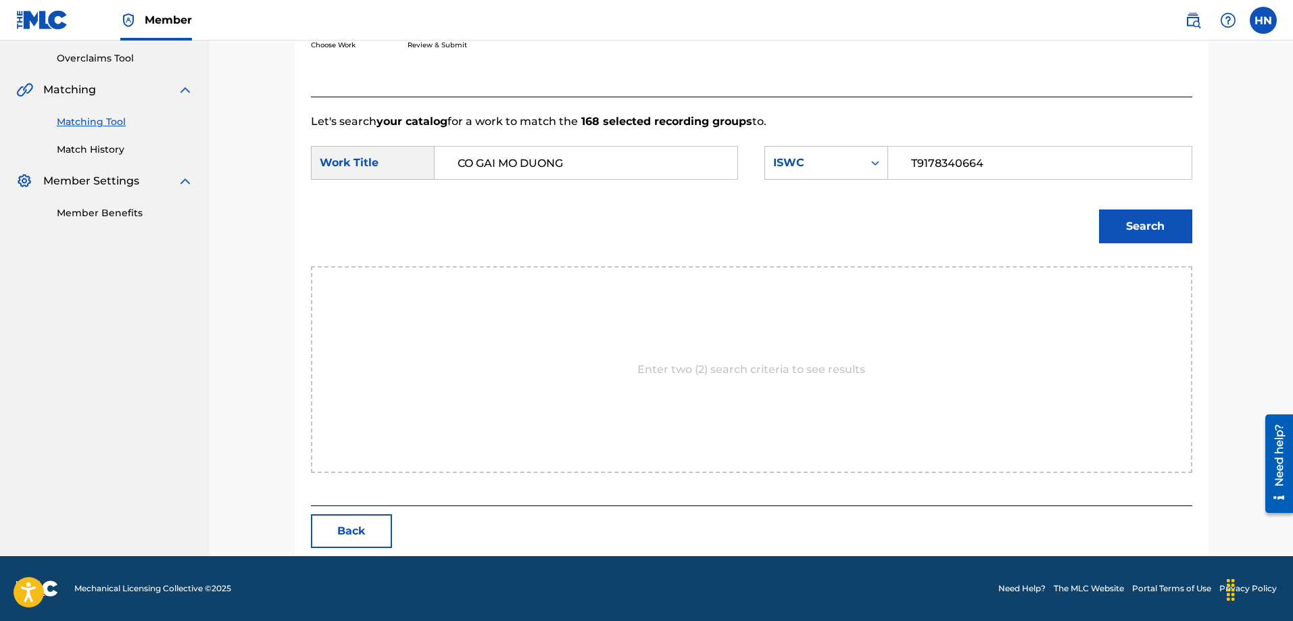
type input "T9178340664"
click at [1133, 222] on button "Search" at bounding box center [1145, 226] width 93 height 34
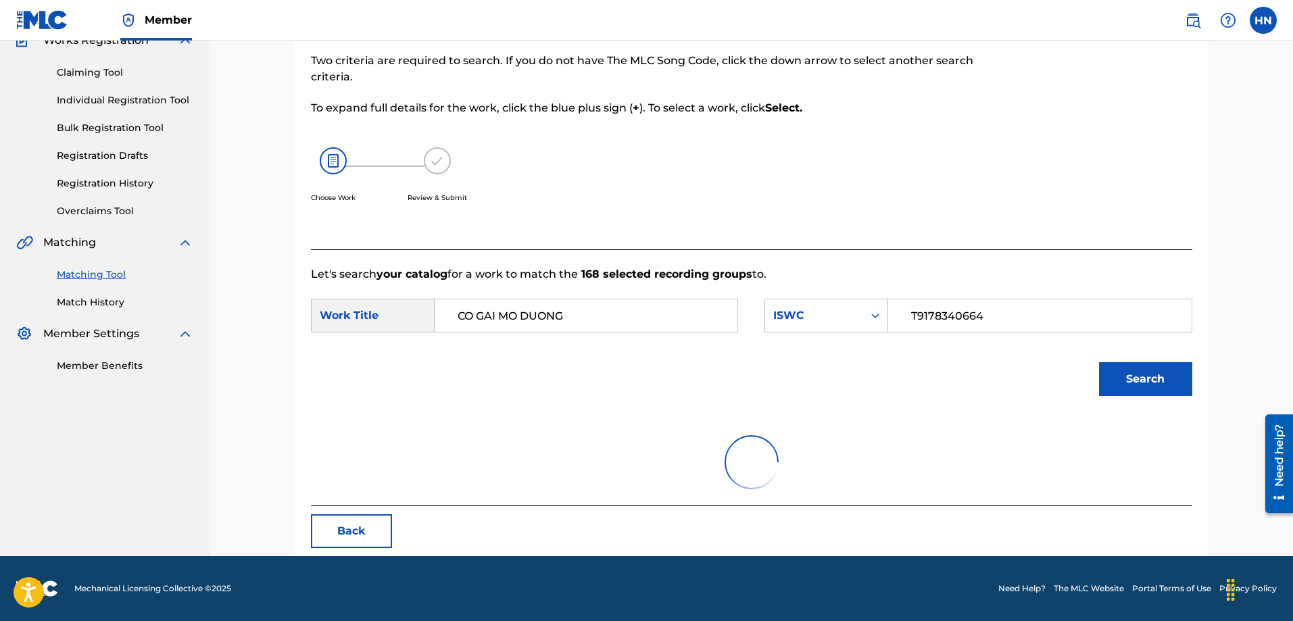
scroll to position [239, 0]
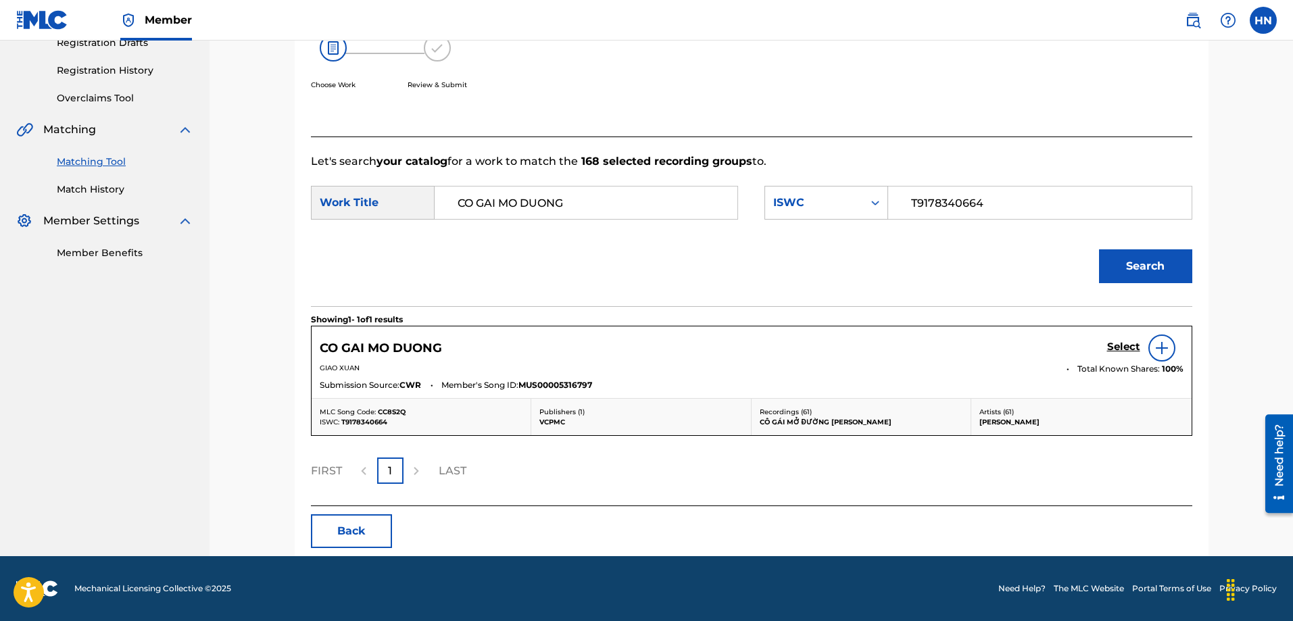
click at [1108, 347] on h5 "Select" at bounding box center [1123, 347] width 33 height 13
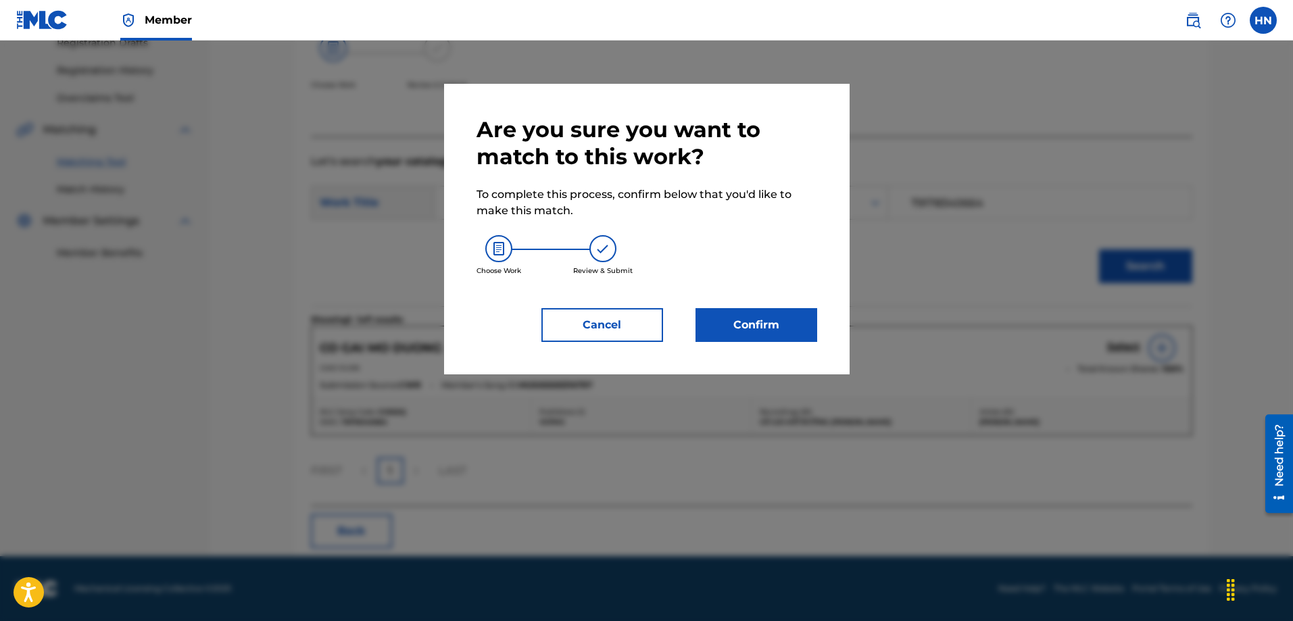
click at [756, 331] on button "Confirm" at bounding box center [756, 325] width 122 height 34
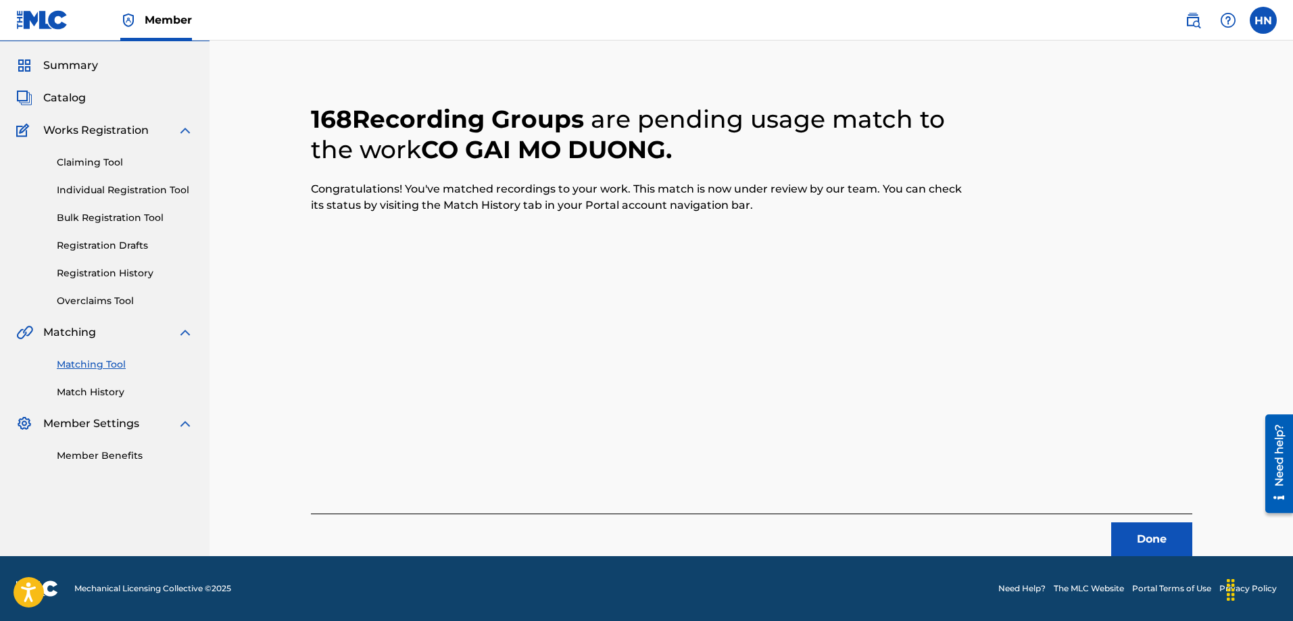
scroll to position [36, 0]
click at [1118, 528] on button "Done" at bounding box center [1151, 539] width 81 height 34
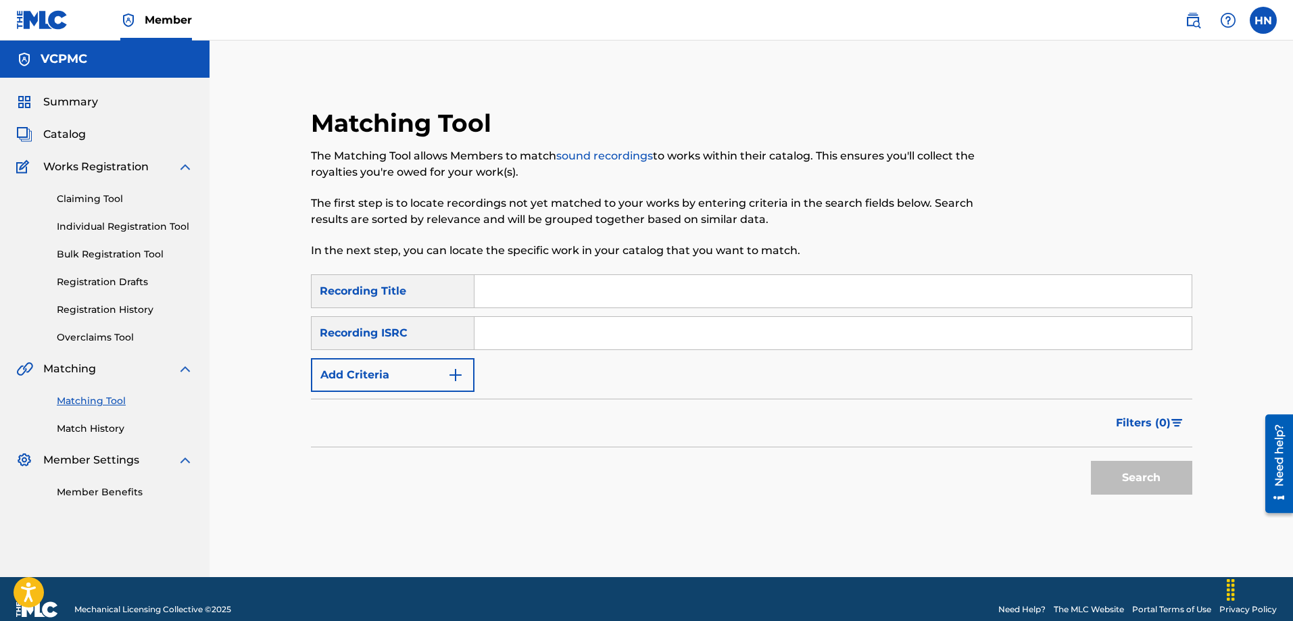
click at [820, 288] on input "Search Form" at bounding box center [832, 291] width 717 height 32
paste input "MÃI LÀ ANH EM"
click at [1114, 472] on button "Search" at bounding box center [1141, 478] width 101 height 34
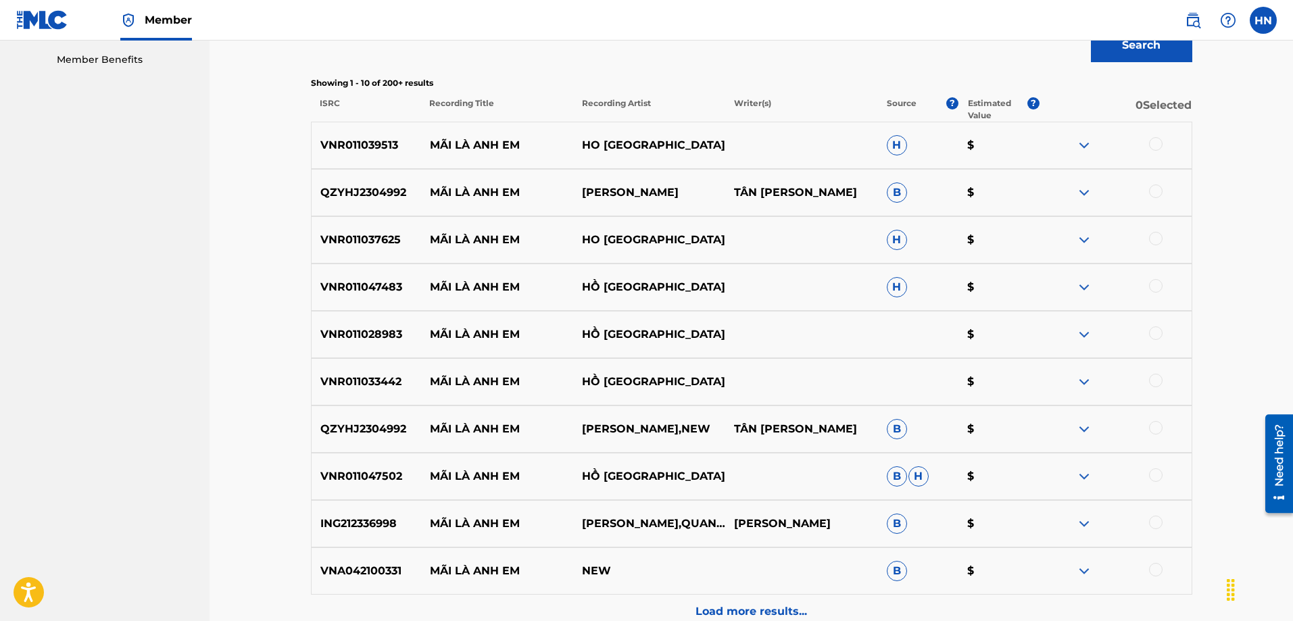
scroll to position [473, 0]
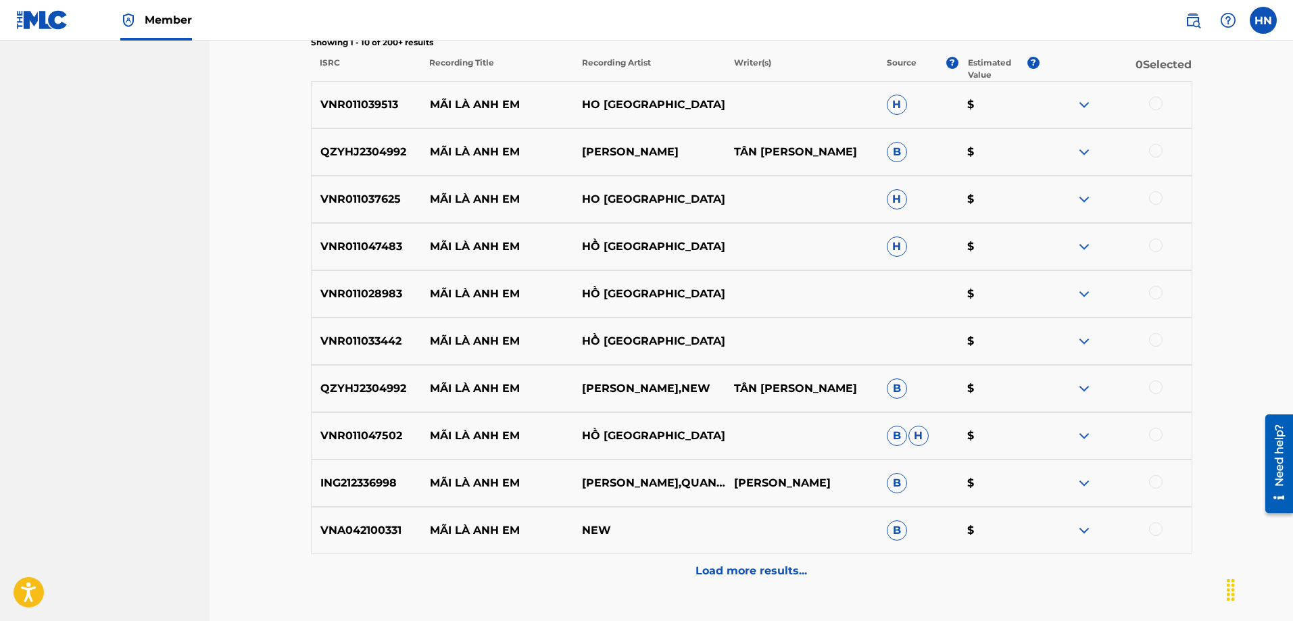
click at [376, 123] on div "VNR011039513 MÃI LÀ ANH EM HO VIET TRUNG H $" at bounding box center [751, 104] width 881 height 47
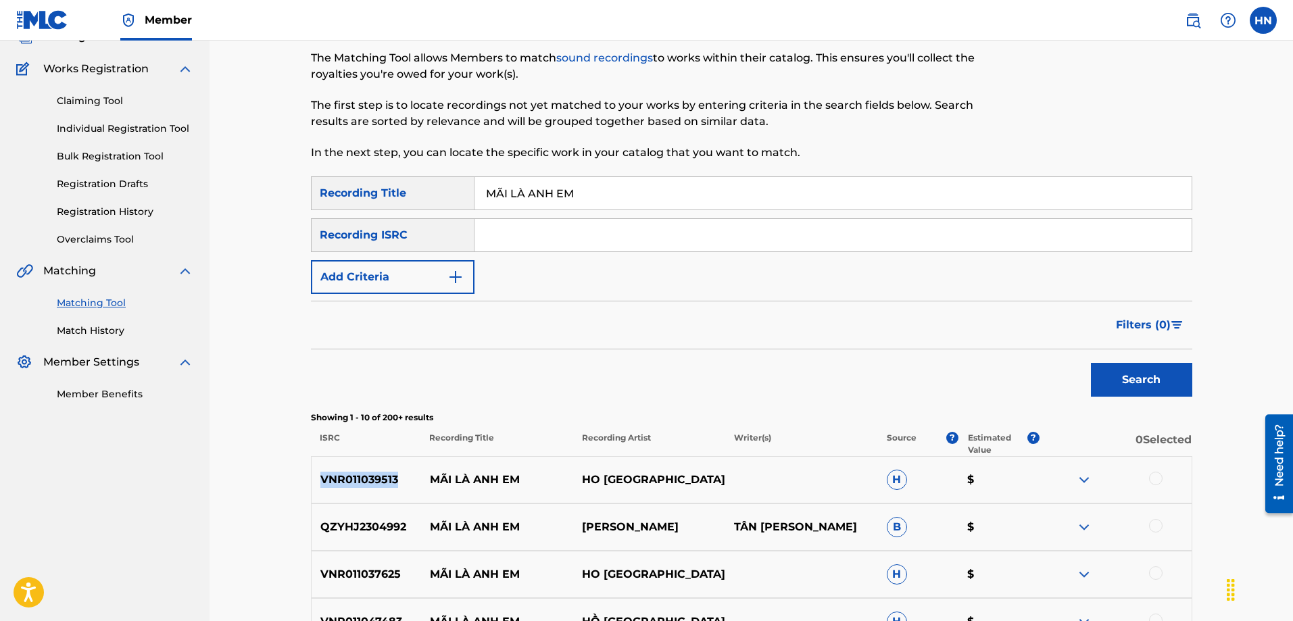
scroll to position [0, 0]
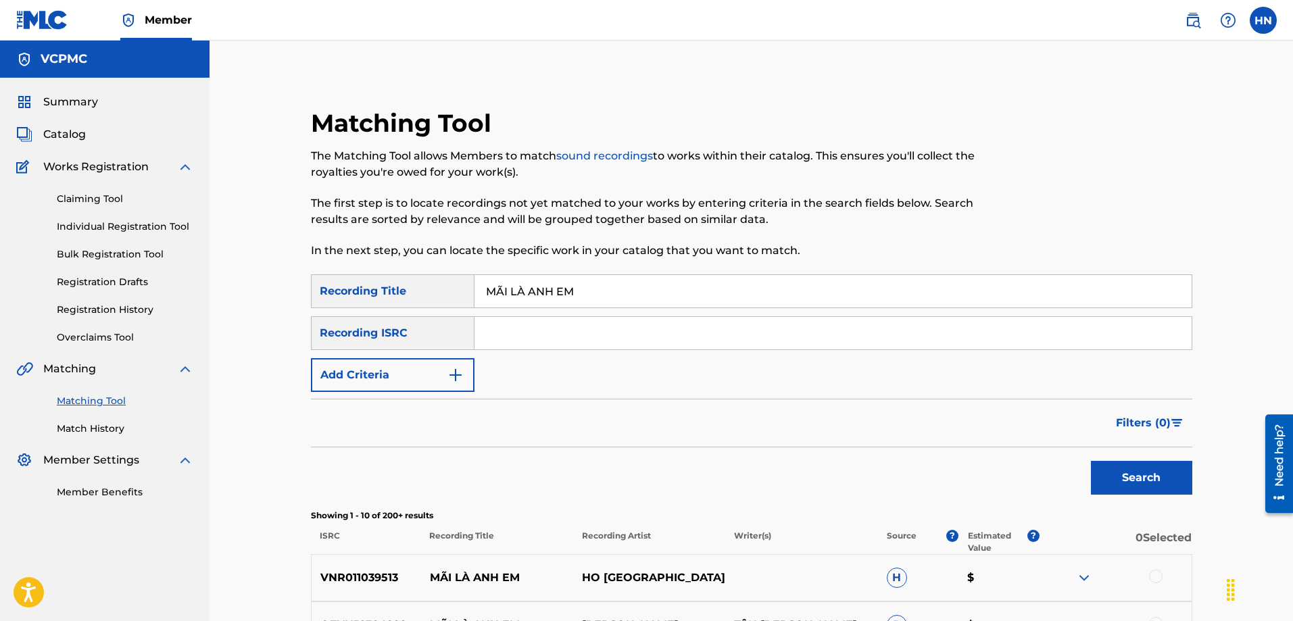
click at [689, 287] on input "MÃI LÀ ANH EM" at bounding box center [832, 291] width 717 height 32
paste input "BÓ TAY CUỘC ĐỜI"
click at [1091, 461] on button "Search" at bounding box center [1141, 478] width 101 height 34
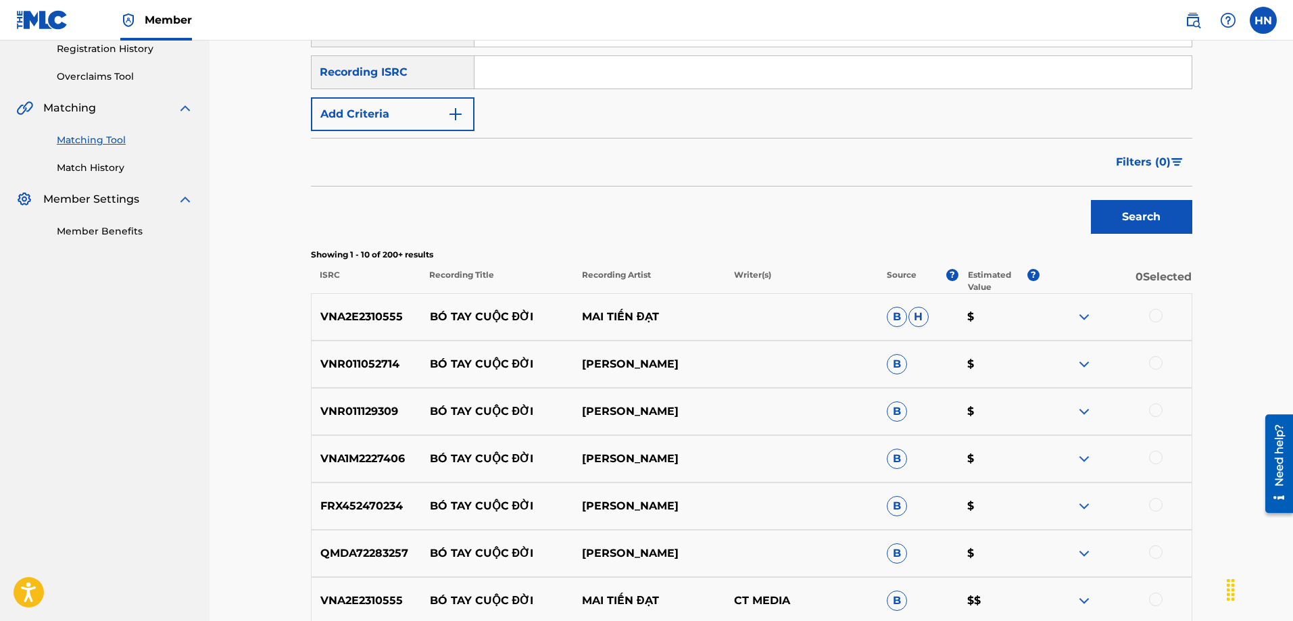
scroll to position [338, 0]
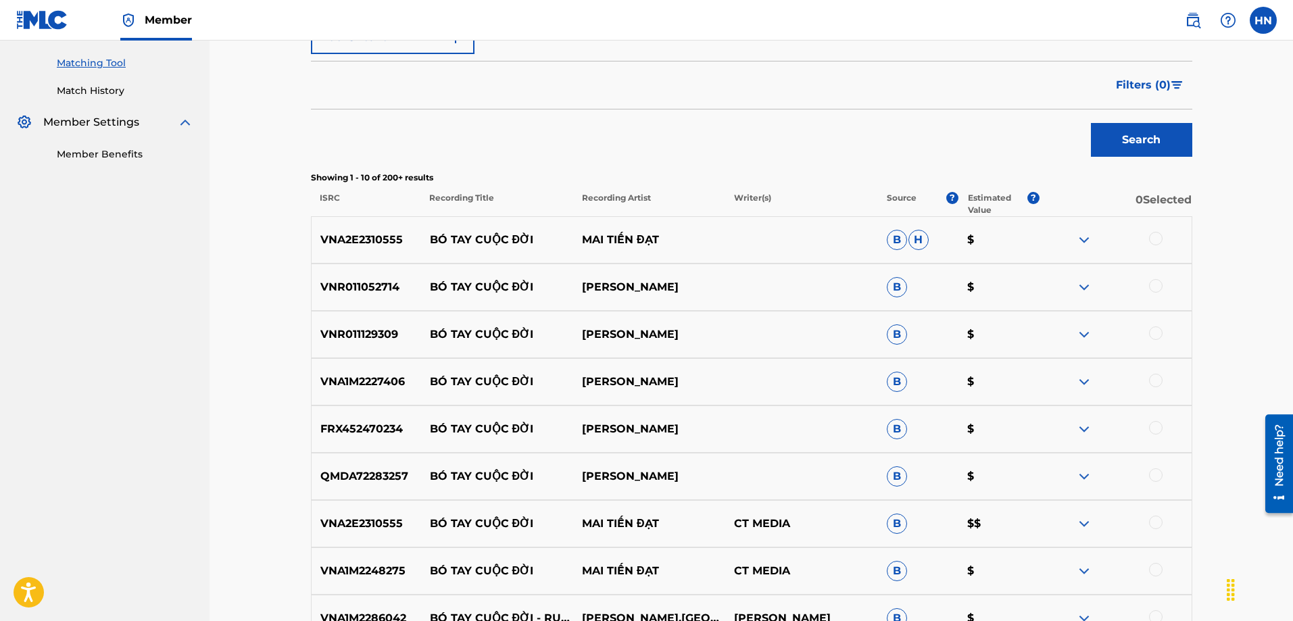
click at [324, 289] on p "VNR011052714" at bounding box center [366, 287] width 109 height 16
click at [1151, 287] on div at bounding box center [1156, 286] width 14 height 14
click at [332, 325] on div "VNR011129309 BÓ TAY CUỘC ĐỜI TRƯƠNG PHI HÙNG B $" at bounding box center [751, 334] width 881 height 47
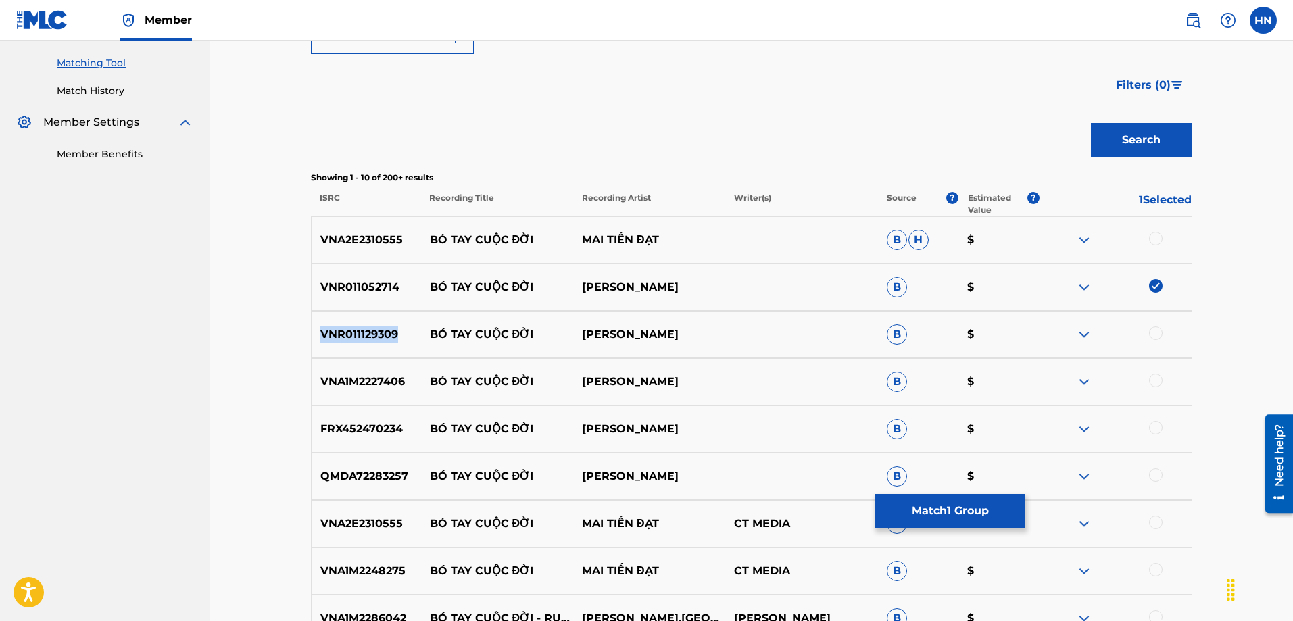
click at [332, 325] on div "VNR011129309 BÓ TAY CUỘC ĐỜI TRƯƠNG PHI HÙNG B $" at bounding box center [751, 334] width 881 height 47
click at [1158, 333] on div at bounding box center [1156, 333] width 14 height 14
click at [376, 428] on p "FRX452470234" at bounding box center [366, 429] width 109 height 16
click at [1153, 426] on div at bounding box center [1156, 428] width 14 height 14
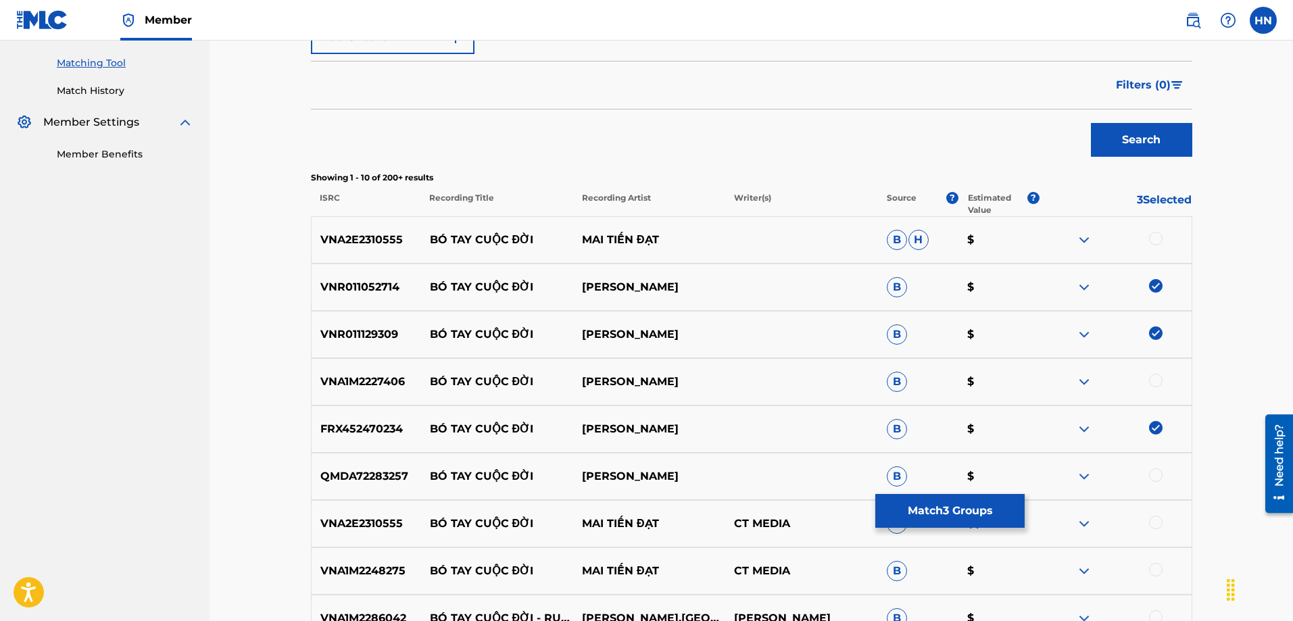
click at [387, 464] on div "QMDA72283257 BÓ TAY CUỘC ĐỜI TRƯƠNG PHI HÙNG B $" at bounding box center [751, 476] width 881 height 47
click at [1151, 471] on div at bounding box center [1156, 475] width 14 height 14
click at [371, 240] on p "VNA2E2310555" at bounding box center [366, 240] width 109 height 16
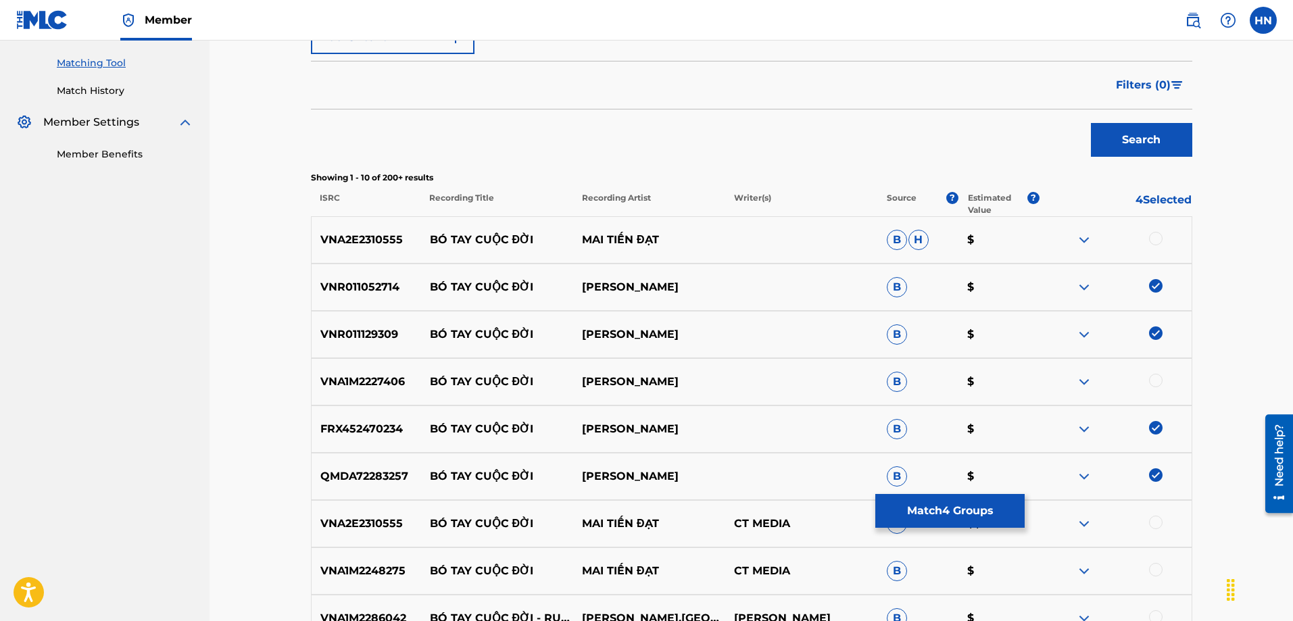
click at [1153, 239] on div at bounding box center [1156, 239] width 14 height 14
drag, startPoint x: 431, startPoint y: 378, endPoint x: 685, endPoint y: 378, distance: 254.1
click at [684, 378] on div "VNA1M2227406 BÓ TAY CUỘC ĐỜI THANH VINH B $" at bounding box center [751, 381] width 881 height 47
click at [355, 389] on p "VNA1M2227406" at bounding box center [366, 382] width 109 height 16
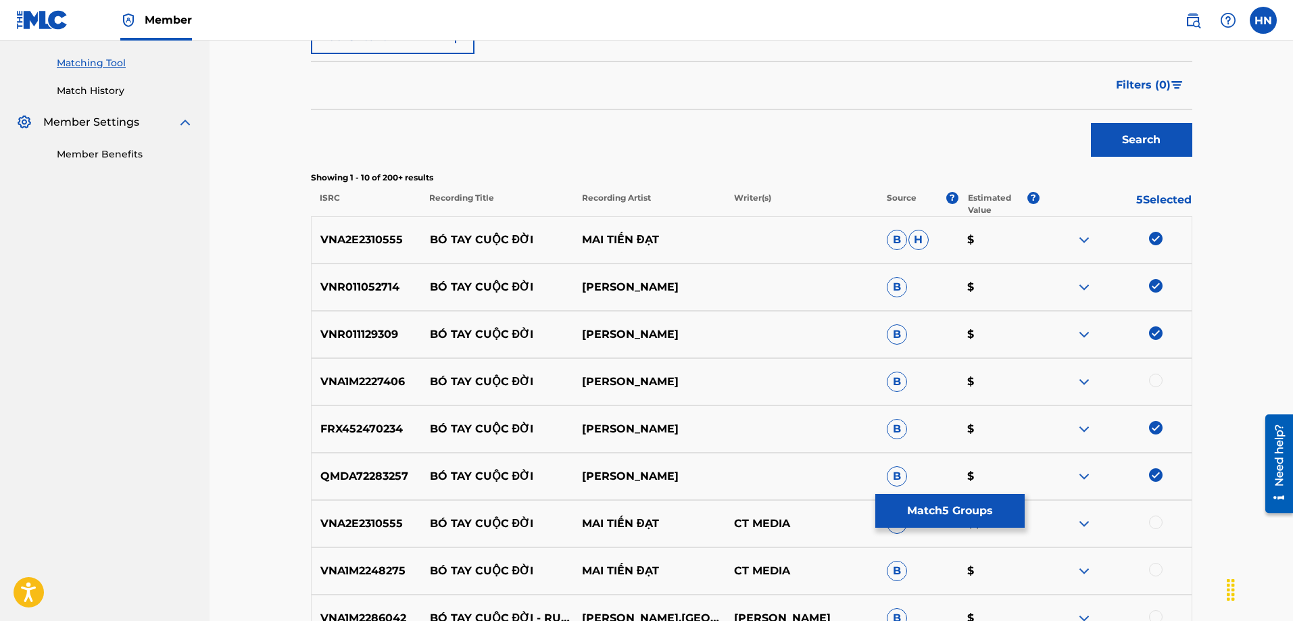
click at [1146, 380] on div at bounding box center [1115, 382] width 152 height 16
click at [1149, 380] on div at bounding box center [1156, 381] width 14 height 14
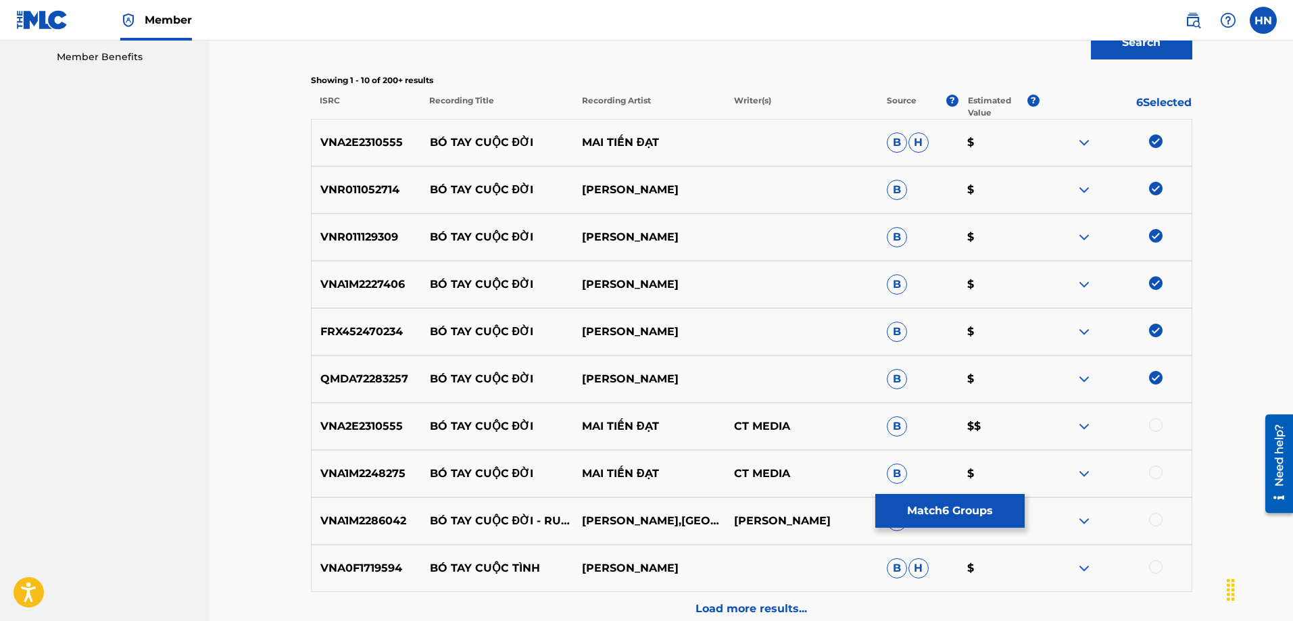
scroll to position [541, 0]
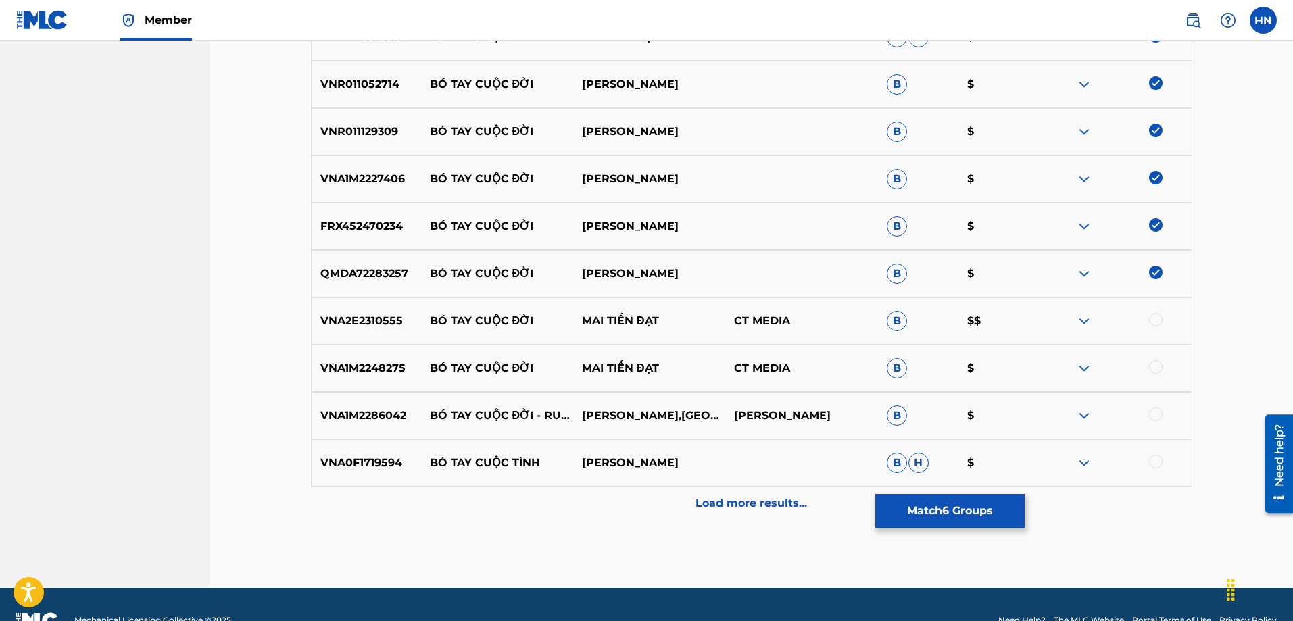
click at [347, 329] on div "VNA2E2310555 BÓ TAY CUỘC ĐỜI MAI TIẾN ĐẠT CT MEDIA B $$" at bounding box center [751, 320] width 881 height 47
click at [1159, 319] on div at bounding box center [1156, 320] width 14 height 14
click at [395, 372] on p "VNA1M2248275" at bounding box center [366, 368] width 109 height 16
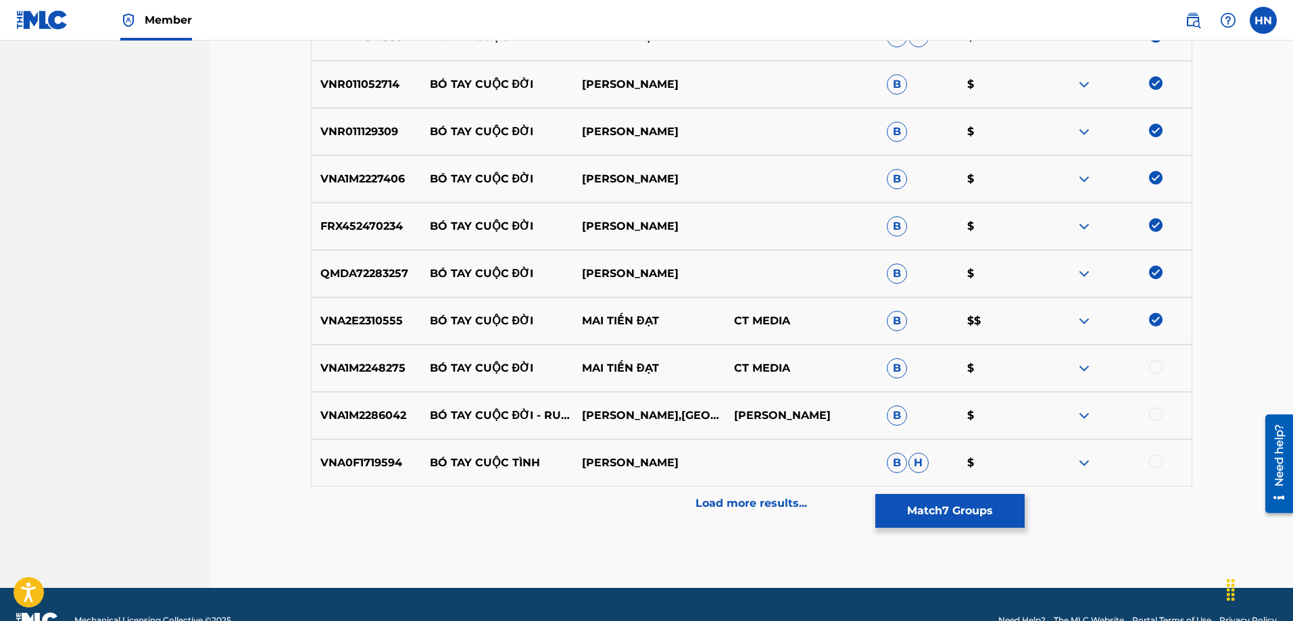
click at [1151, 366] on div at bounding box center [1156, 367] width 14 height 14
click at [349, 420] on p "VNA1M2286042" at bounding box center [366, 415] width 109 height 16
click at [1149, 408] on div at bounding box center [1115, 415] width 152 height 16
click at [1162, 412] on div at bounding box center [1156, 414] width 14 height 14
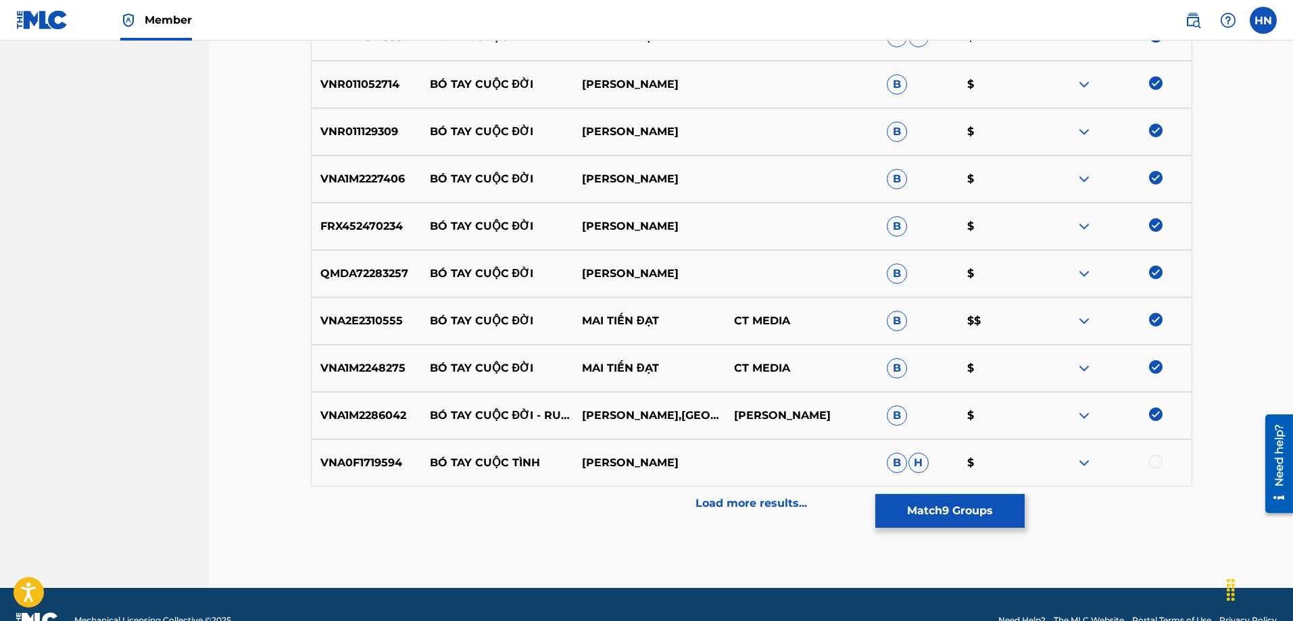
click at [628, 490] on div "Load more results..." at bounding box center [751, 504] width 881 height 34
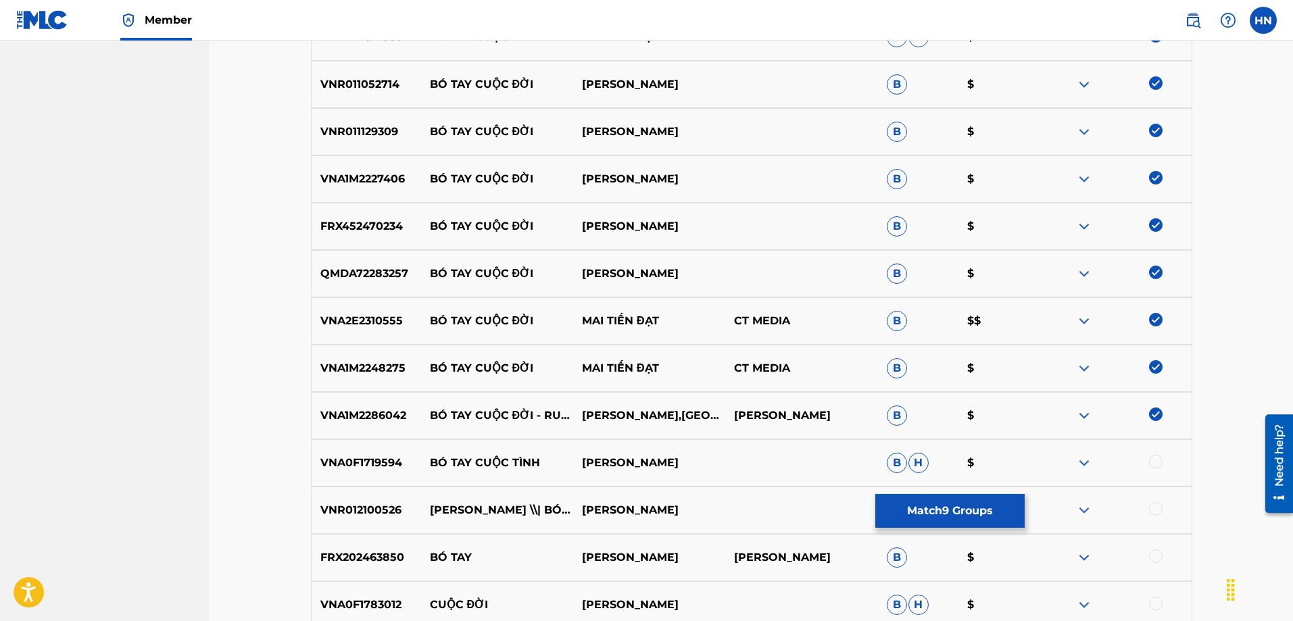
click at [376, 518] on div "VNR012100526 TRƯƠNG PHI HÙNG \\| BÓ TAY CUỘC ĐỜI TRƯƠNG PHI HÙNG B H $" at bounding box center [751, 510] width 881 height 47
click at [1154, 512] on div at bounding box center [1156, 509] width 14 height 14
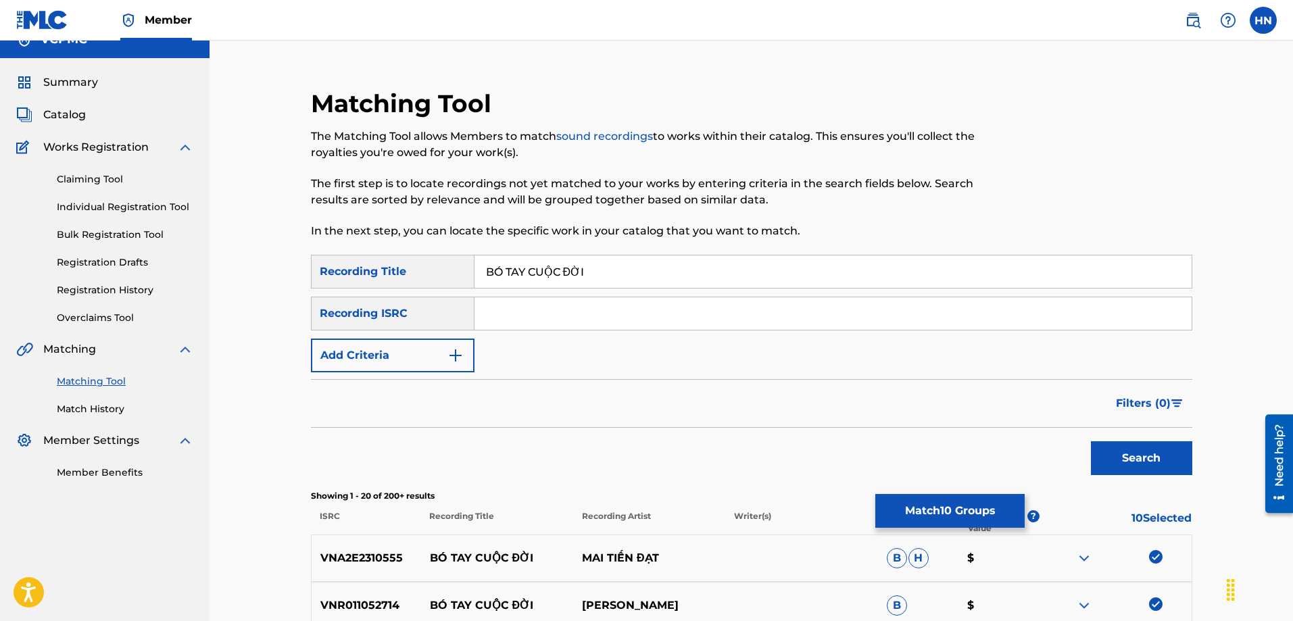
scroll to position [0, 0]
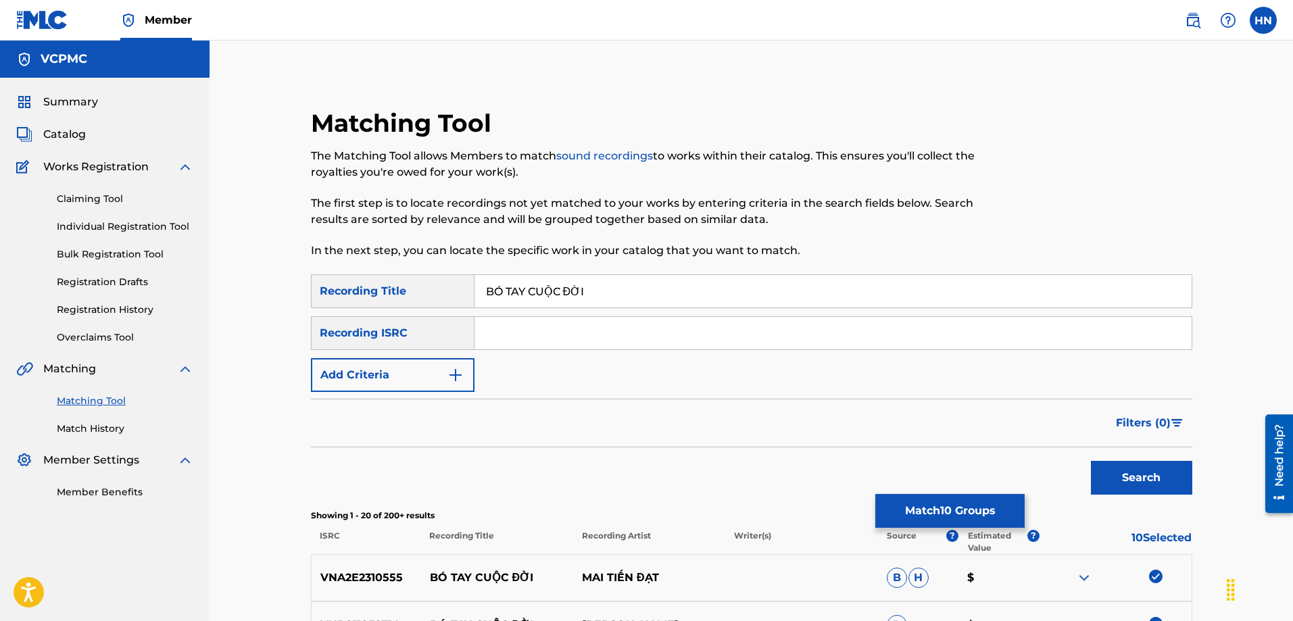
click at [632, 295] on input "BÓ TAY CUỘC ĐỜI" at bounding box center [832, 291] width 717 height 32
paste input "O TAY CUOC DOI"
type input "BO TAY CUOC DOI"
click at [1091, 461] on button "Search" at bounding box center [1141, 478] width 101 height 34
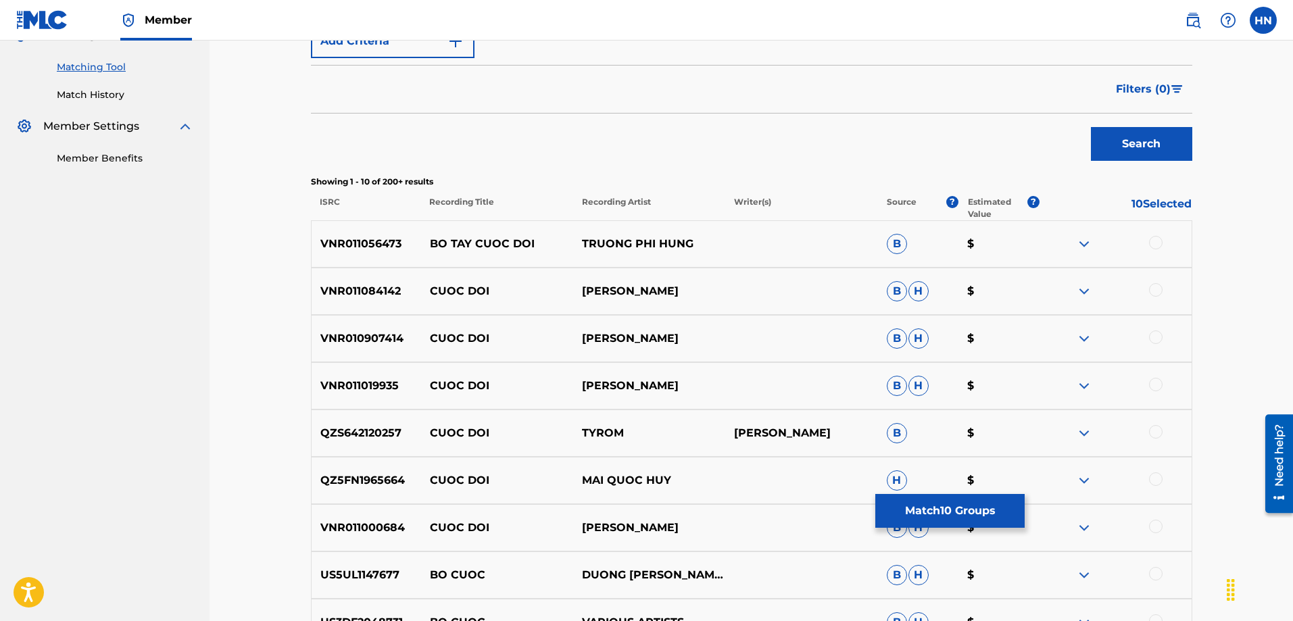
scroll to position [338, 0]
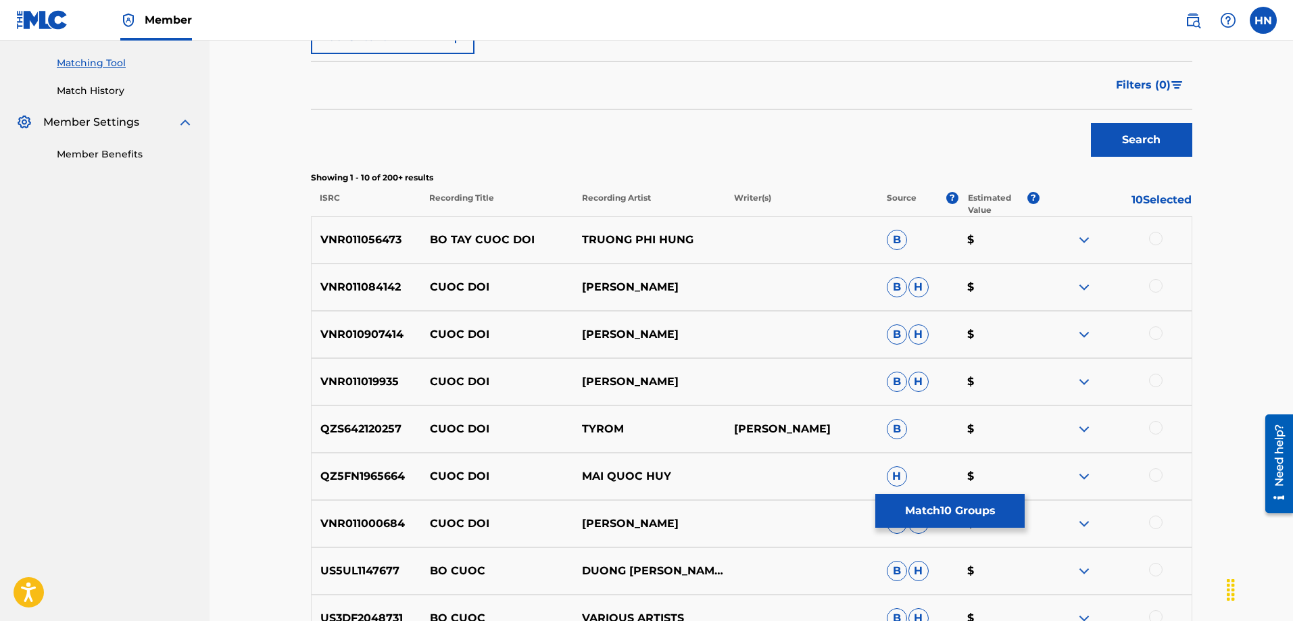
click at [370, 241] on p "VNR011056473" at bounding box center [366, 240] width 109 height 16
click at [1155, 237] on div at bounding box center [1156, 239] width 14 height 14
click at [996, 491] on div "QZ5FN1965664 CUOC DOI MAI QUOC HUY H $" at bounding box center [751, 476] width 881 height 47
click at [983, 501] on button "Match 11 Groups" at bounding box center [949, 511] width 149 height 34
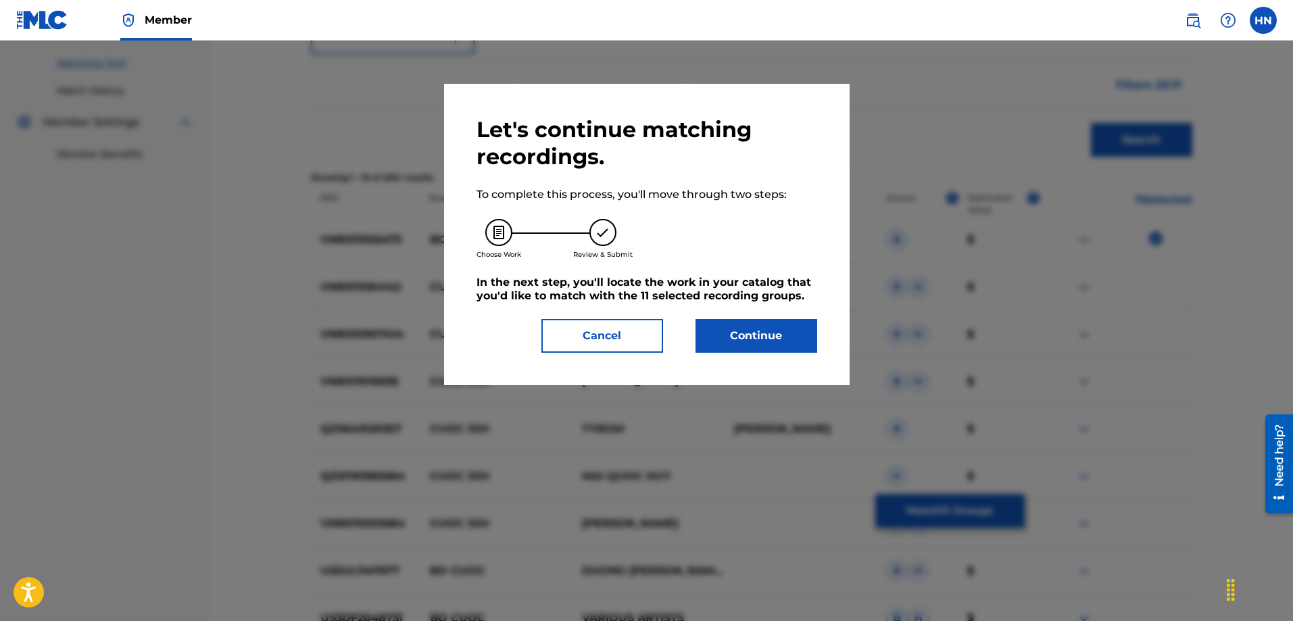
click at [784, 320] on button "Continue" at bounding box center [756, 336] width 122 height 34
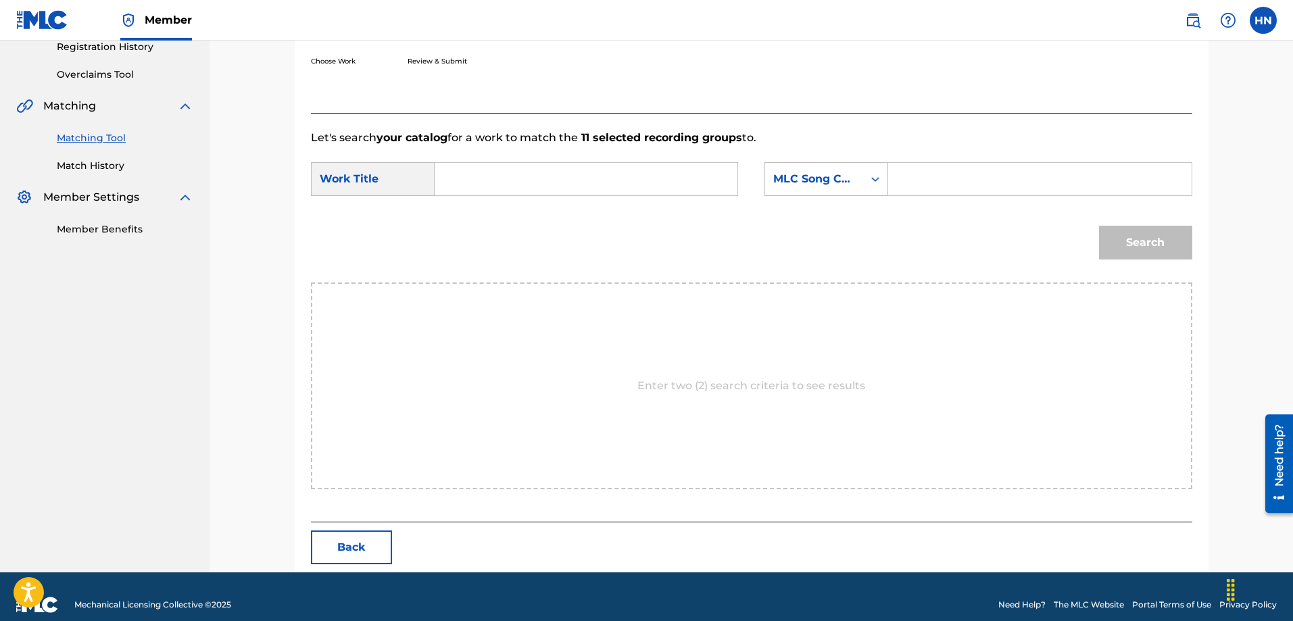
scroll to position [279, 0]
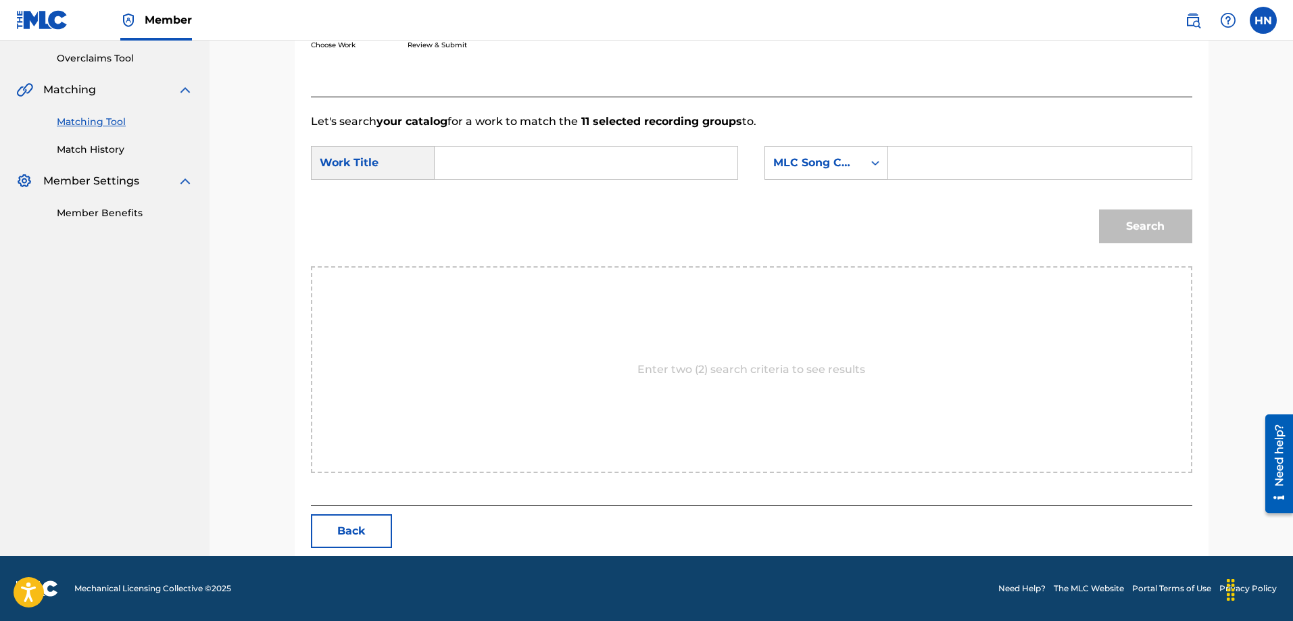
click at [629, 169] on input "Search Form" at bounding box center [586, 163] width 280 height 32
paste input "BO TAY CUOC DOI"
type input "BO TAY CUOC DOI"
click at [807, 153] on div "MLC Song Code" at bounding box center [814, 163] width 98 height 26
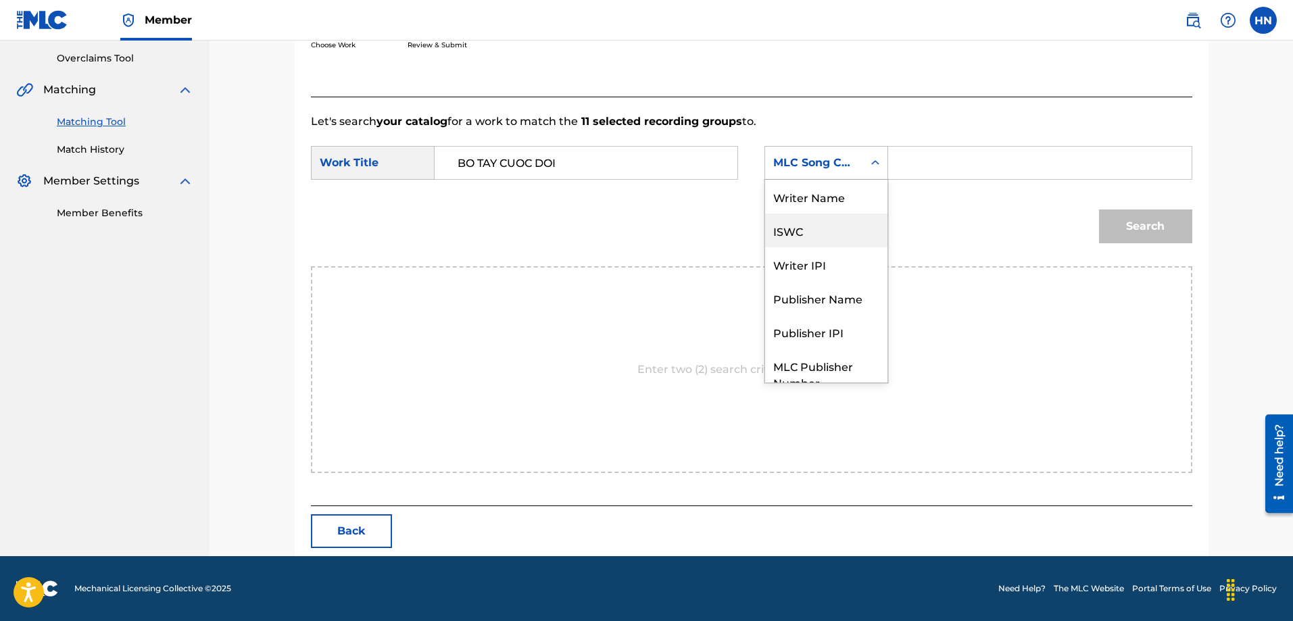
scroll to position [50, 0]
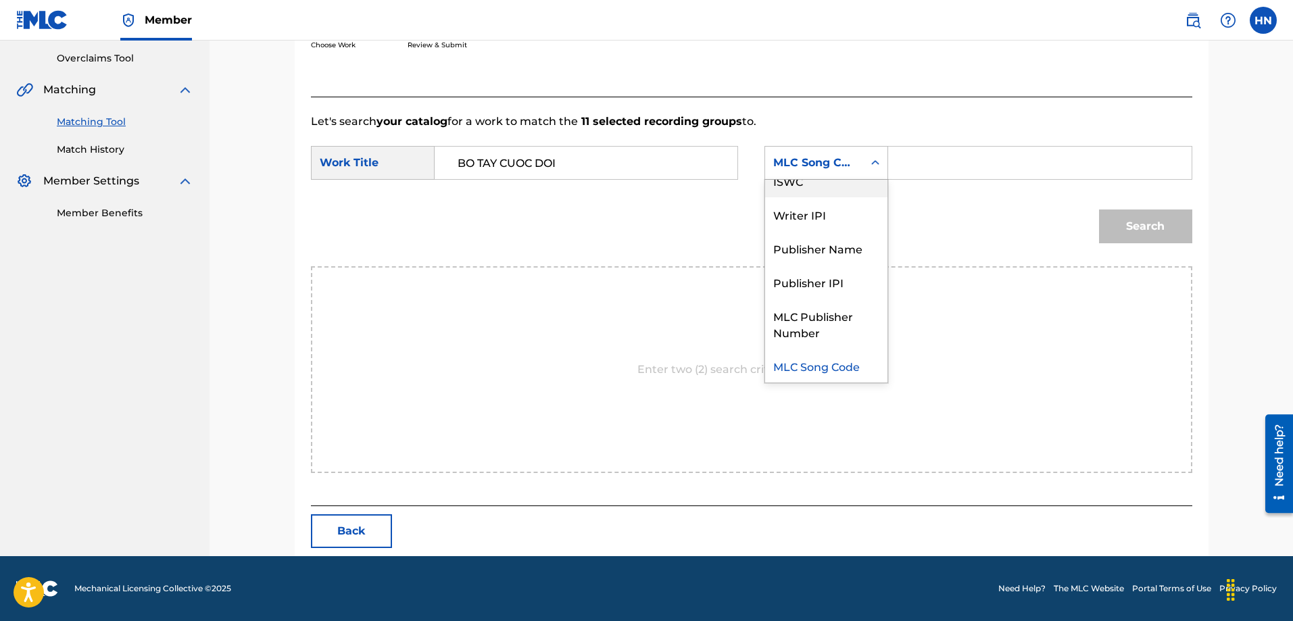
click at [792, 192] on div "ISWC" at bounding box center [826, 181] width 122 height 34
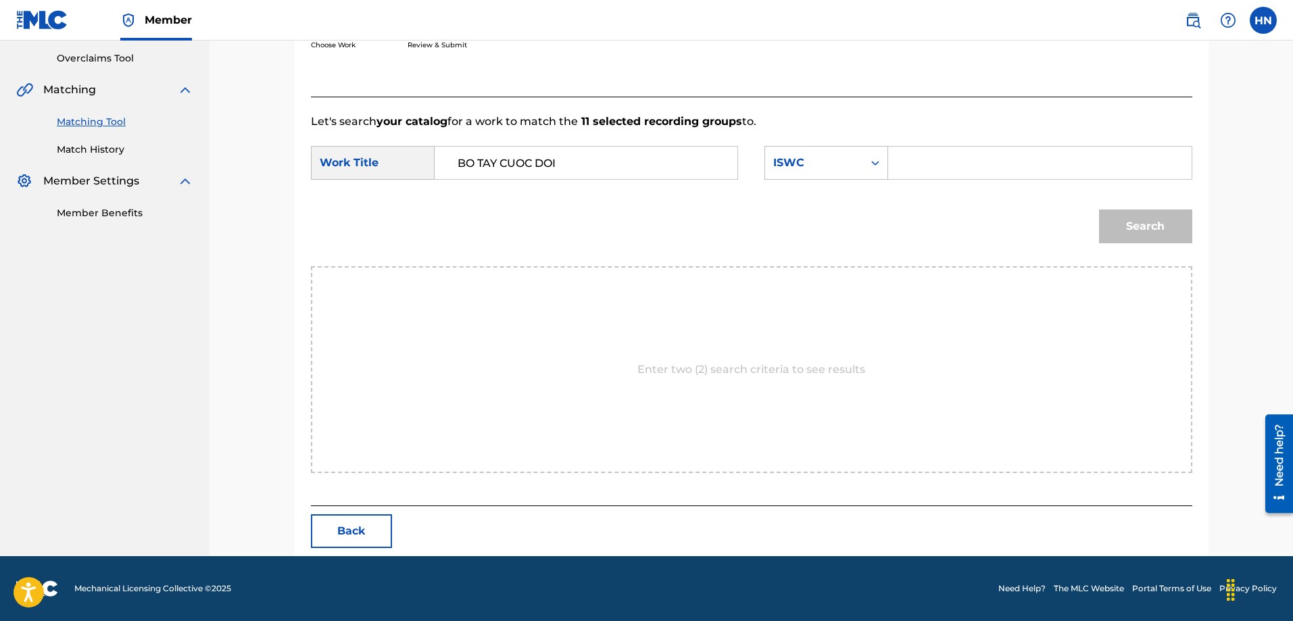
click at [920, 163] on input "Search Form" at bounding box center [1039, 163] width 280 height 32
paste input "T3010571010"
type input "T3010571010"
click at [1095, 228] on div "Search" at bounding box center [1142, 223] width 100 height 54
click at [1103, 231] on button "Search" at bounding box center [1145, 226] width 93 height 34
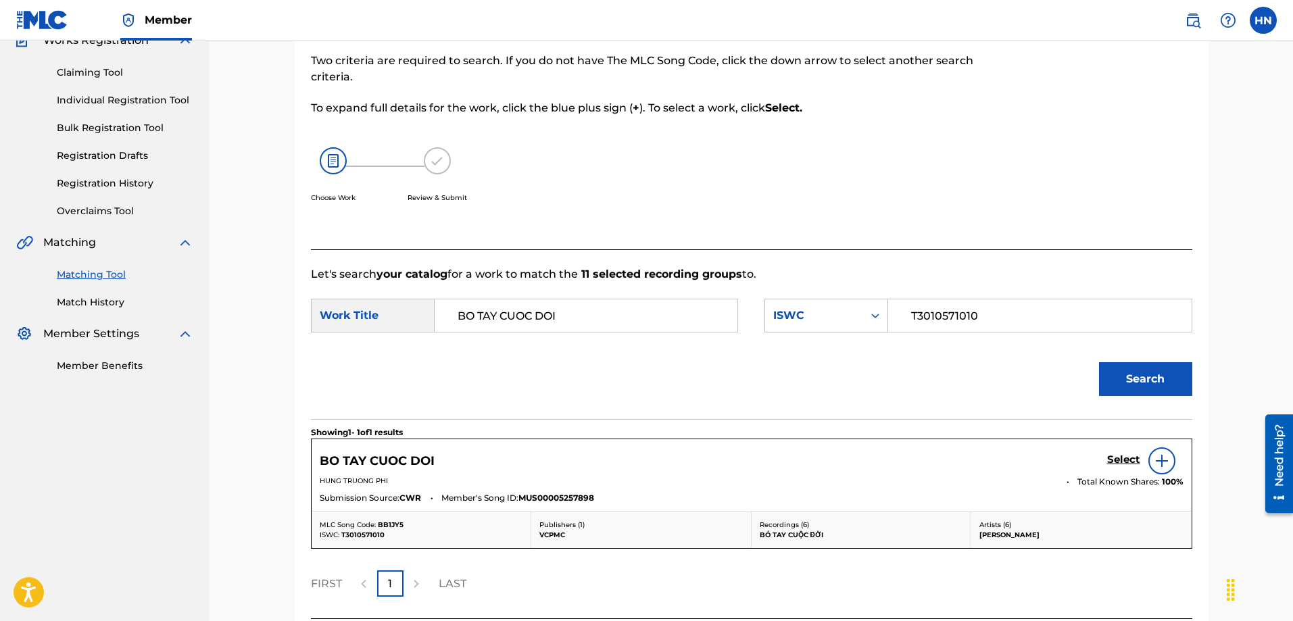
scroll to position [239, 0]
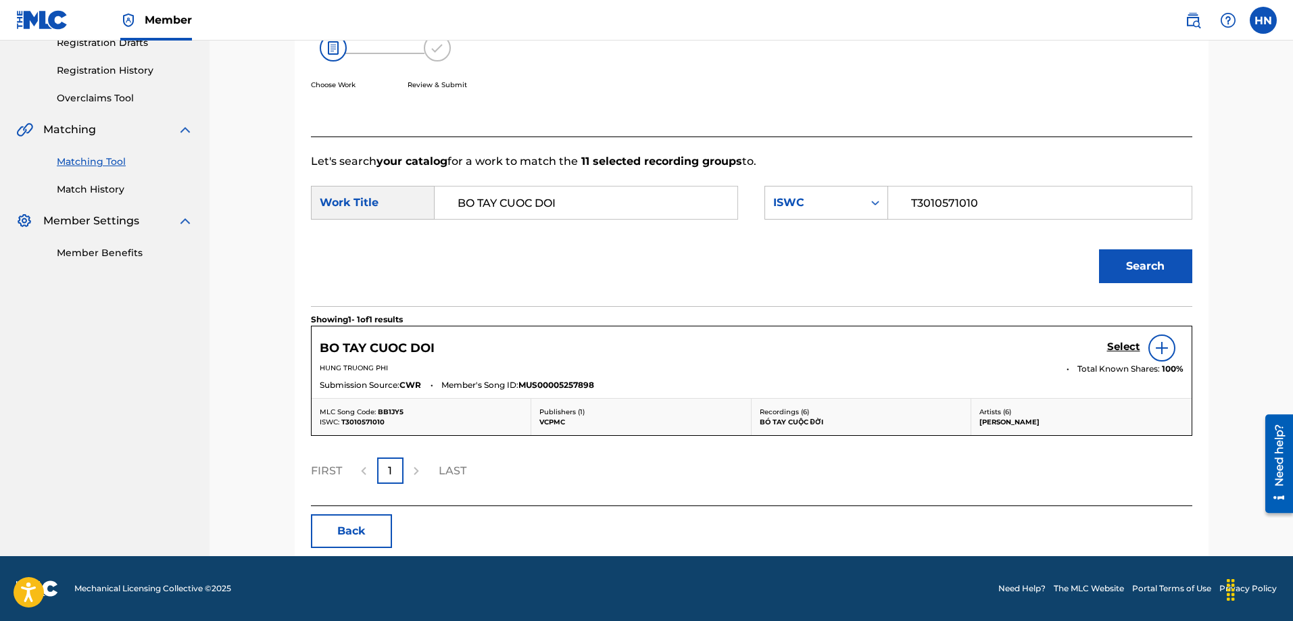
click at [1127, 345] on h5 "Select" at bounding box center [1123, 347] width 33 height 13
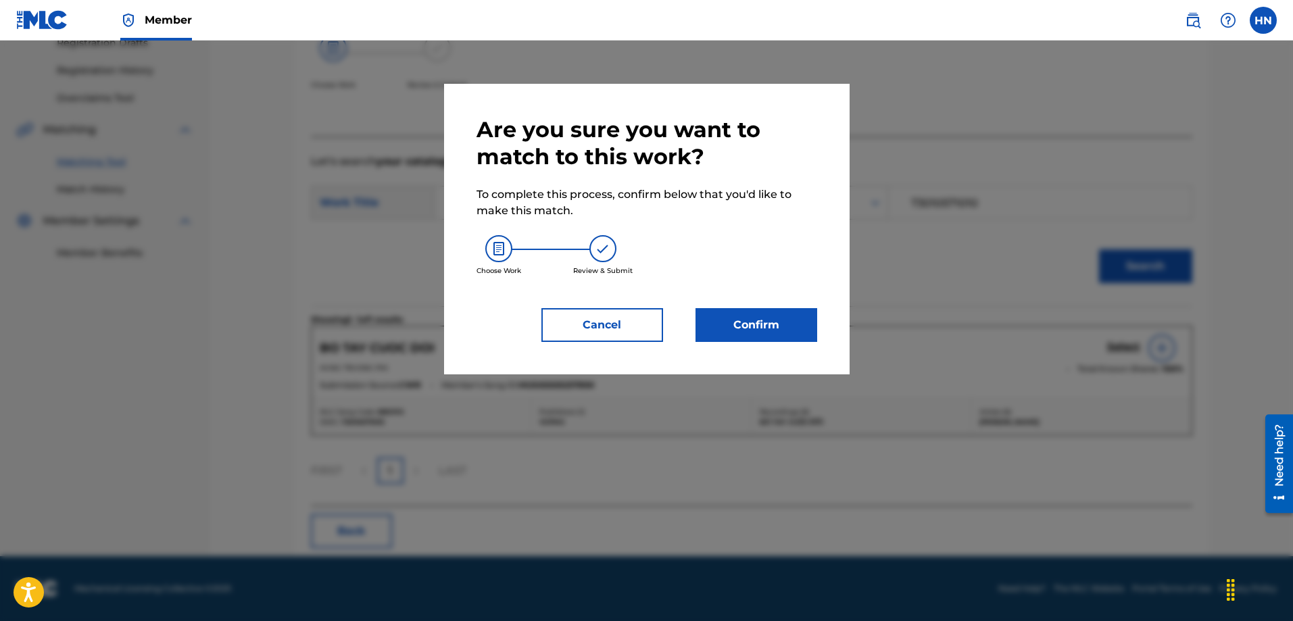
click at [760, 331] on button "Confirm" at bounding box center [756, 325] width 122 height 34
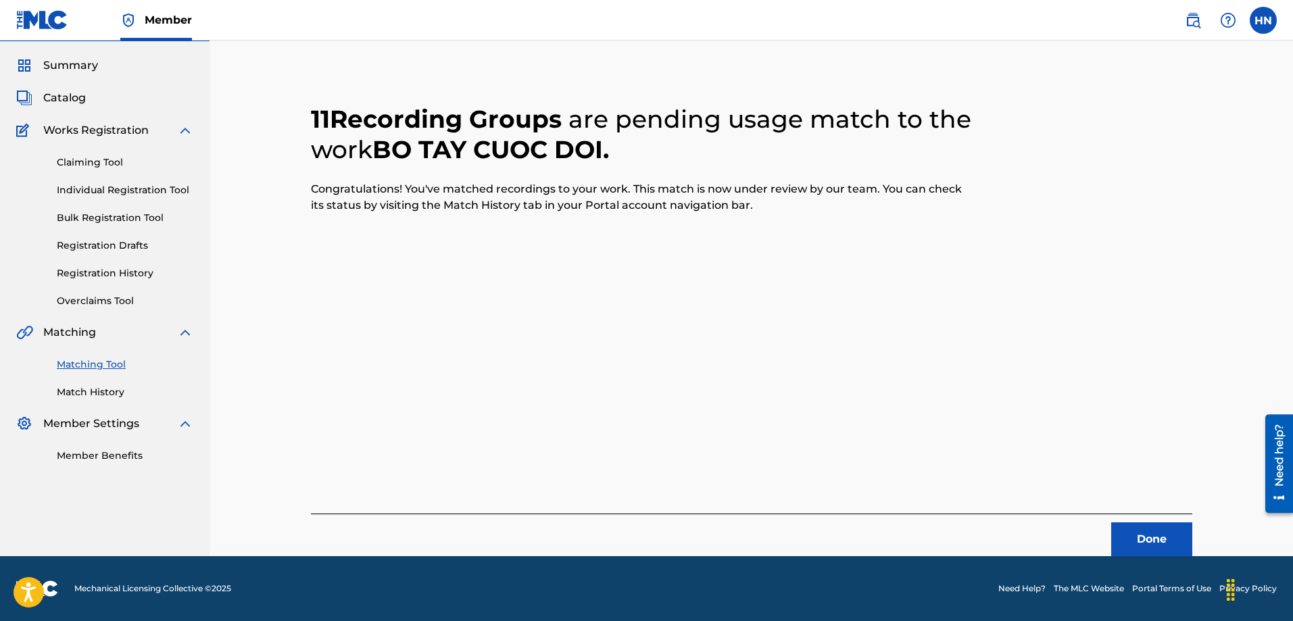
scroll to position [36, 0]
click at [1156, 530] on button "Done" at bounding box center [1151, 539] width 81 height 34
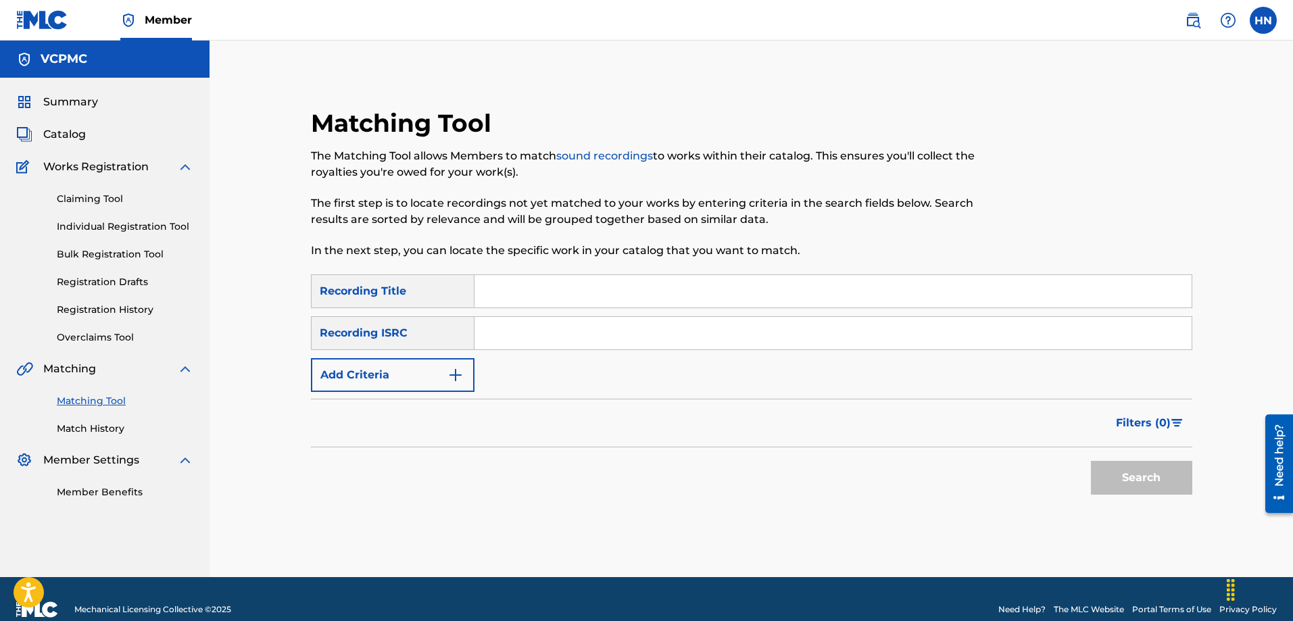
click at [582, 283] on input "Search Form" at bounding box center [832, 291] width 717 height 32
paste input "QUÊ HƯƠNG BA MIỀN"
click at [1091, 461] on button "Search" at bounding box center [1141, 478] width 101 height 34
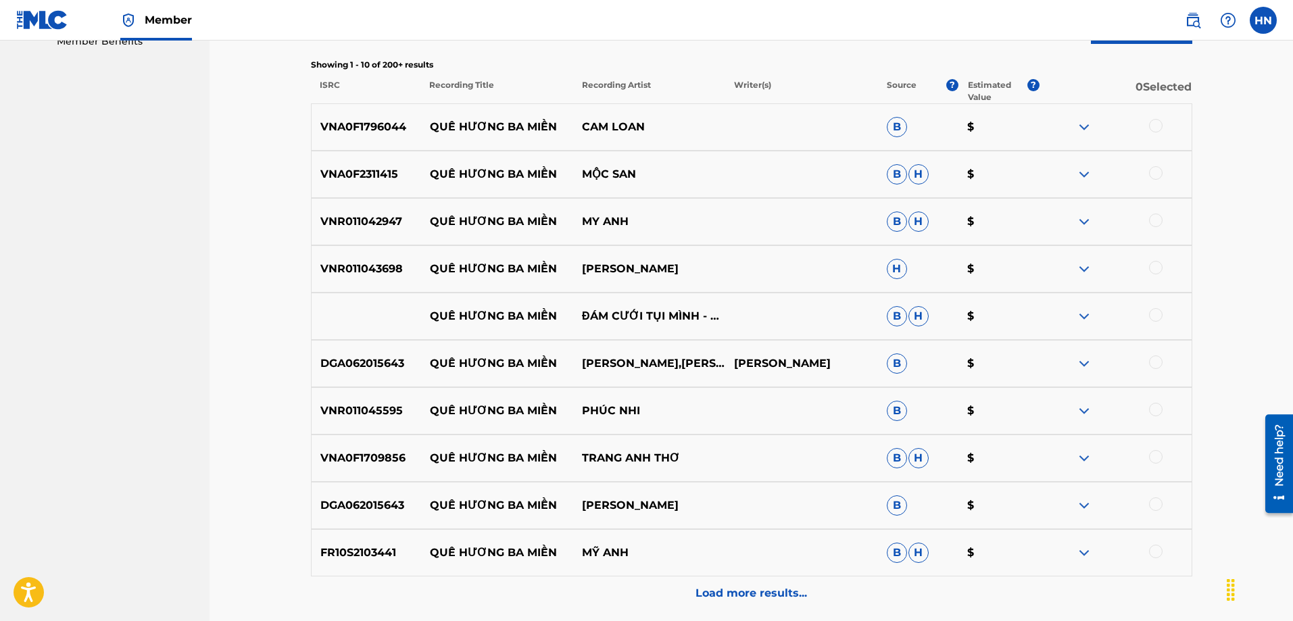
scroll to position [473, 0]
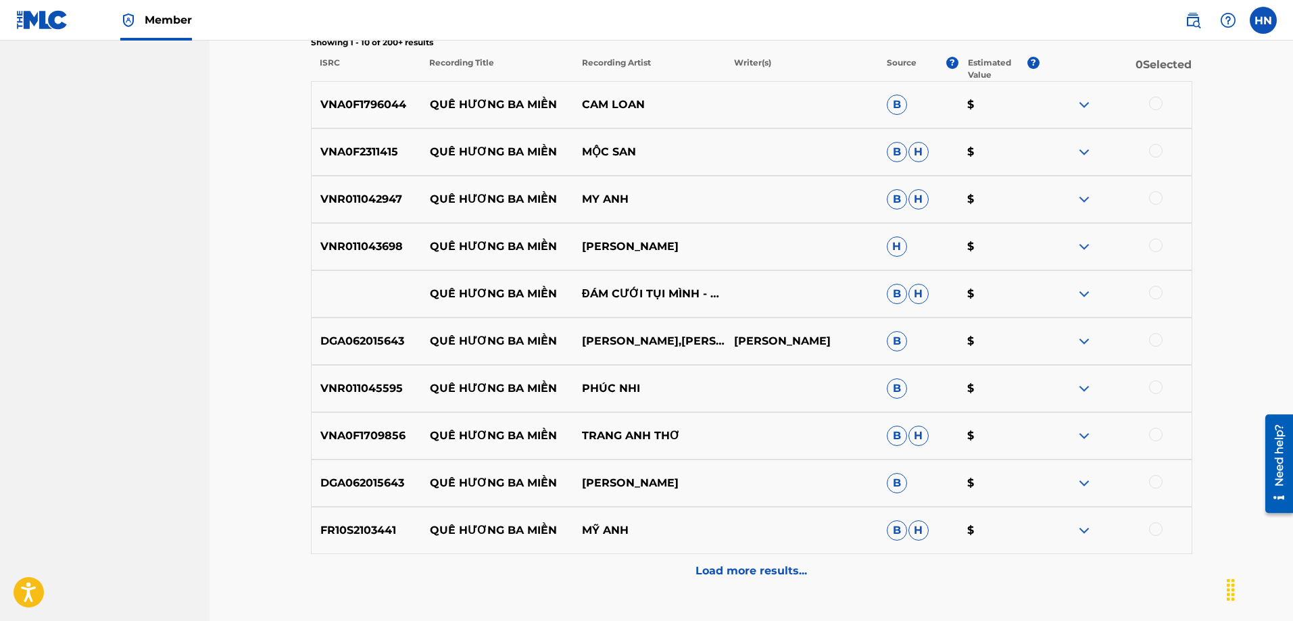
click at [343, 119] on div "VNA0F1796044 QUÊ HƯƠNG BA MIỀN CAM LOAN B $" at bounding box center [751, 104] width 881 height 47
click at [1155, 102] on div at bounding box center [1156, 104] width 14 height 14
click at [378, 164] on div "VNA0F2311415 QUÊ HƯƠNG BA MIỀN MỘC SAN B H $" at bounding box center [751, 151] width 881 height 47
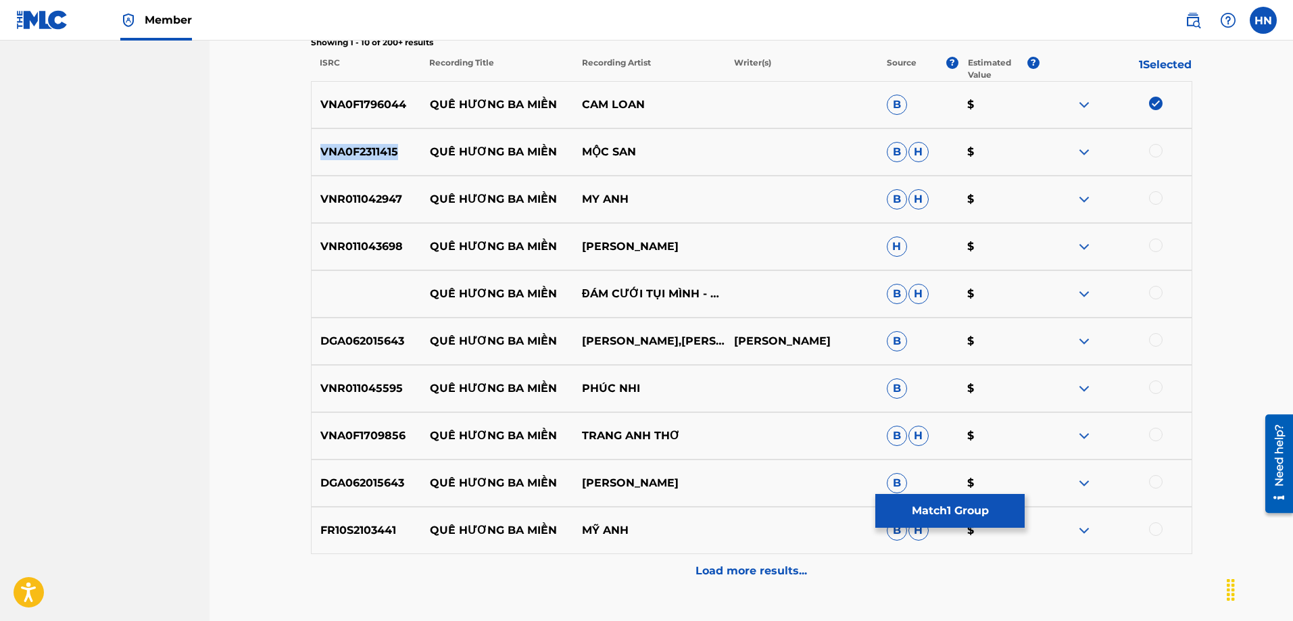
click at [378, 164] on div "VNA0F2311415 QUÊ HƯƠNG BA MIỀN MỘC SAN B H $" at bounding box center [751, 151] width 881 height 47
click at [1154, 147] on div at bounding box center [1156, 151] width 14 height 14
click at [341, 198] on p "VNR011042947" at bounding box center [366, 199] width 109 height 16
click at [1149, 197] on div at bounding box center [1156, 198] width 14 height 14
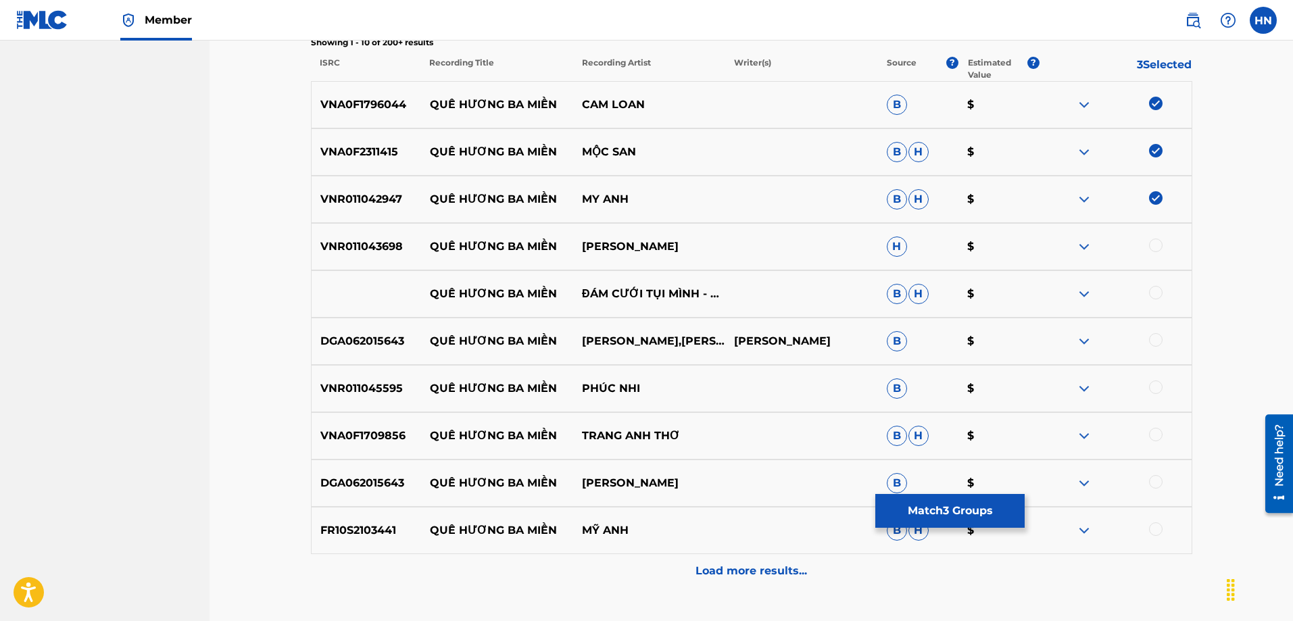
click at [341, 257] on div "VNR011043698 QUÊ HƯƠNG BA MIỀN HONG TAM H $" at bounding box center [751, 246] width 881 height 47
click at [1158, 245] on div at bounding box center [1156, 246] width 14 height 14
click at [1076, 297] on img at bounding box center [1084, 294] width 16 height 16
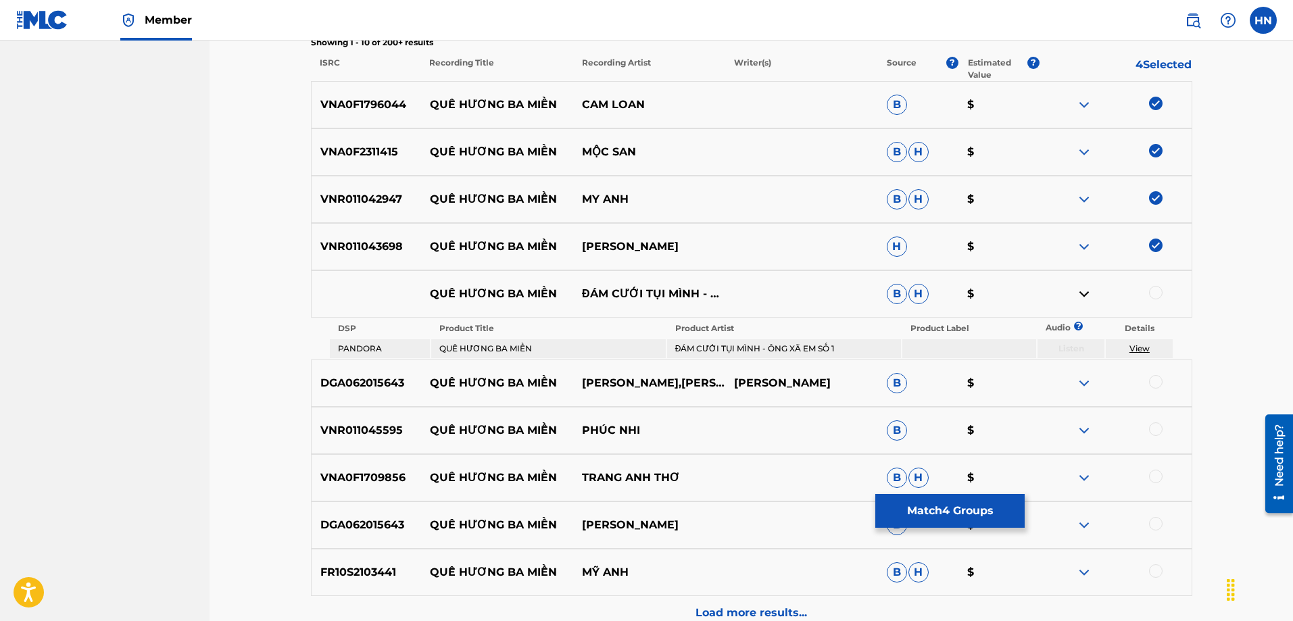
click at [363, 400] on div "DGA062015643 QUÊ HƯƠNG BA MIỀN LÂM BẢO PHI,QUANG ĐẠI,PHƯƠNG TRẦN LÊ VĂN THIỆN B…" at bounding box center [751, 382] width 881 height 47
click at [1153, 387] on div at bounding box center [1156, 382] width 14 height 14
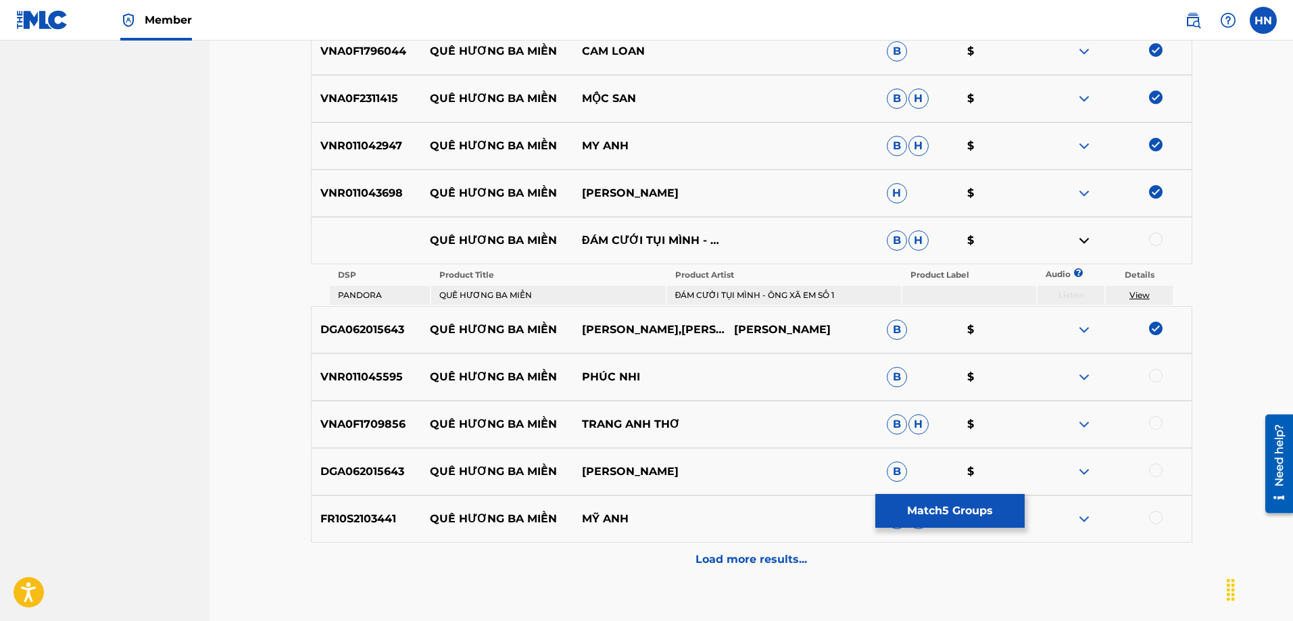
scroll to position [608, 0]
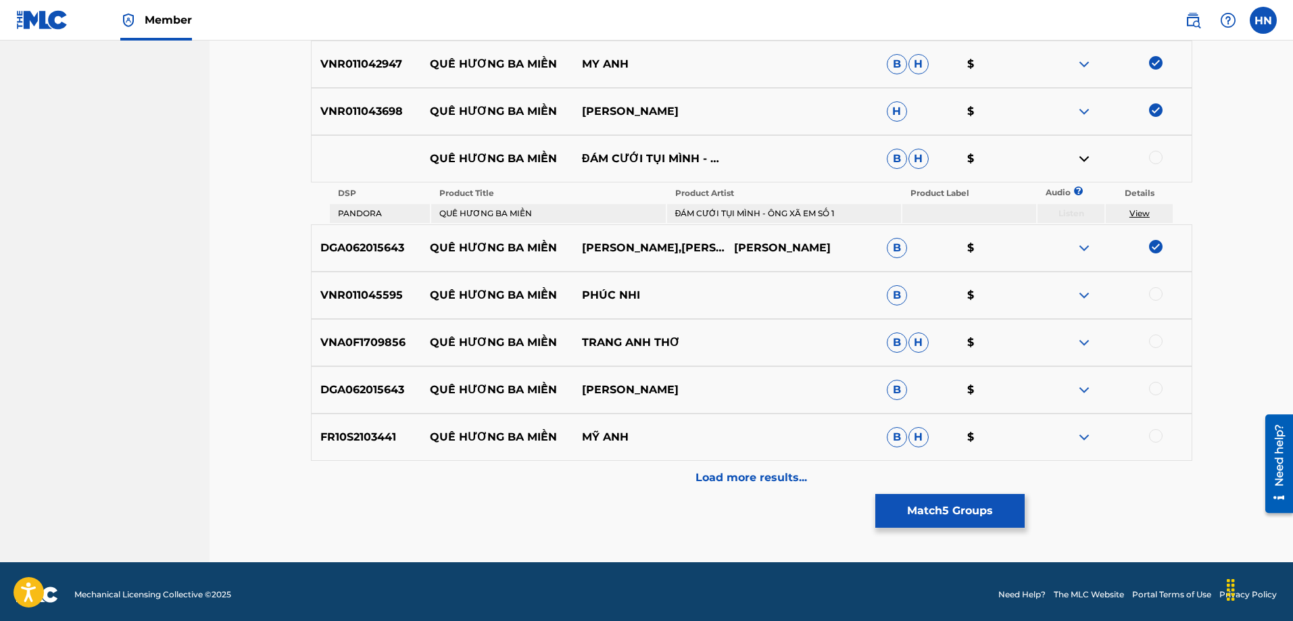
click at [330, 302] on p "VNR011045595" at bounding box center [366, 295] width 109 height 16
click at [1153, 295] on div at bounding box center [1156, 294] width 14 height 14
click at [374, 349] on p "VNA0F1709856" at bounding box center [366, 342] width 109 height 16
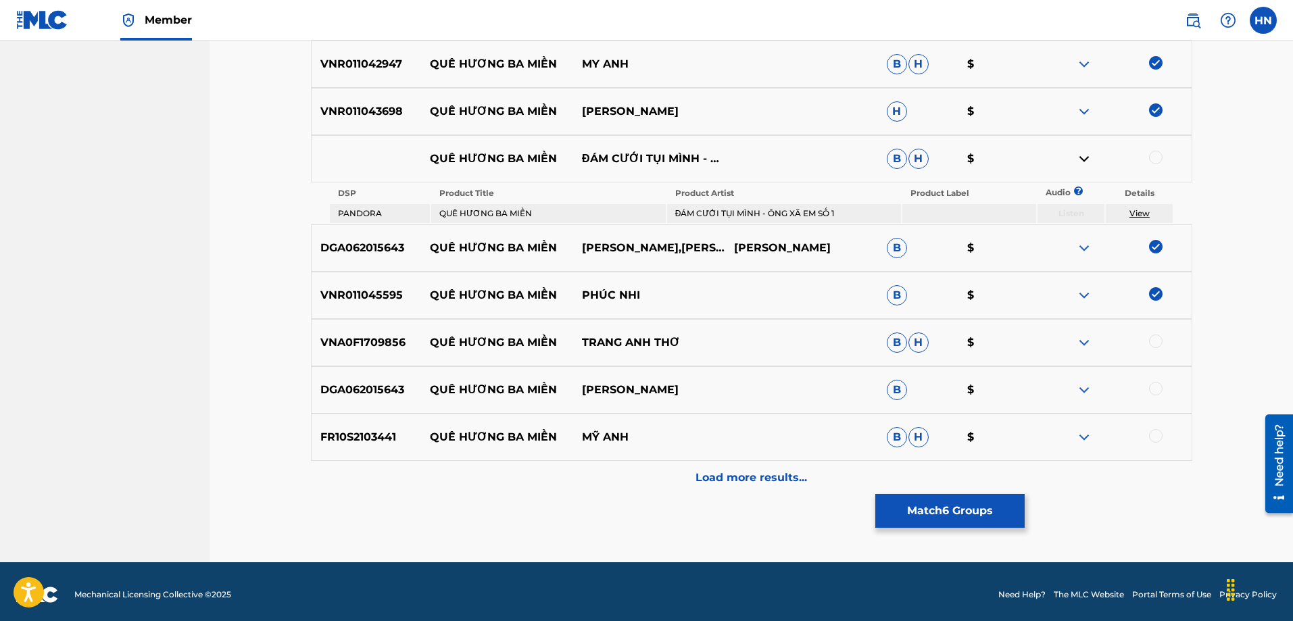
click at [1154, 337] on div at bounding box center [1156, 341] width 14 height 14
click at [347, 391] on p "DGA062015643" at bounding box center [366, 390] width 109 height 16
click at [1159, 391] on div at bounding box center [1156, 389] width 14 height 14
click at [361, 430] on p "FR10S2103441" at bounding box center [366, 437] width 109 height 16
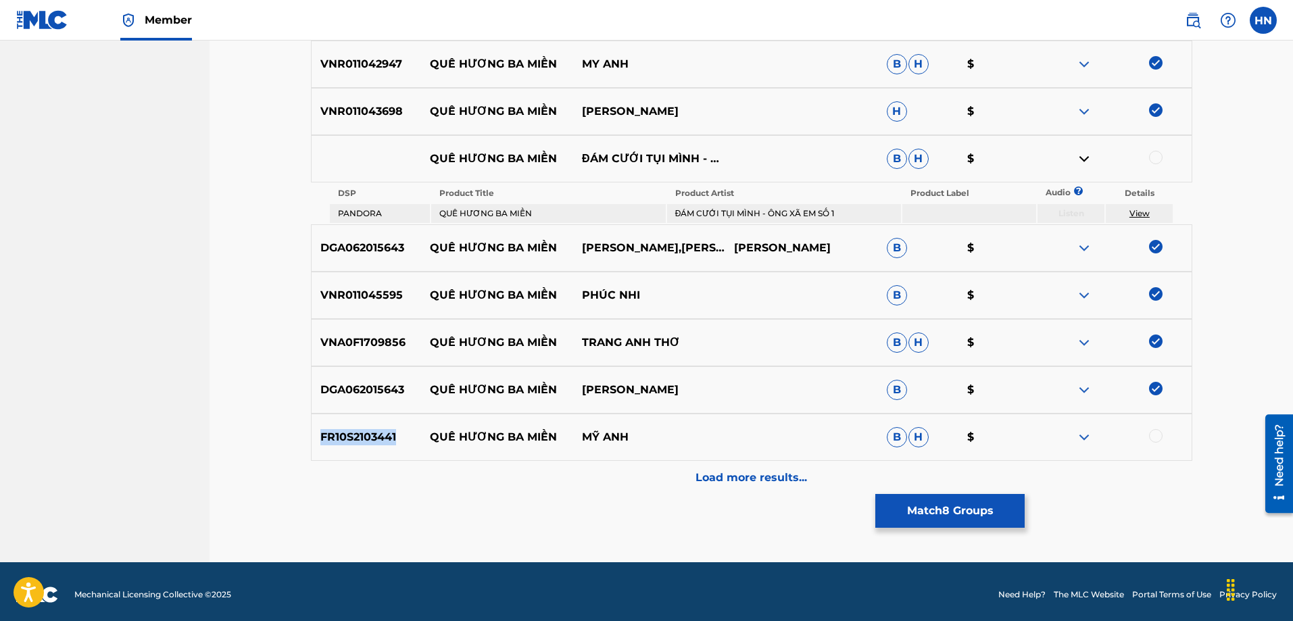
click at [361, 430] on p "FR10S2103441" at bounding box center [366, 437] width 109 height 16
click at [1157, 432] on div at bounding box center [1156, 436] width 14 height 14
click at [761, 472] on p "Load more results..." at bounding box center [750, 478] width 111 height 16
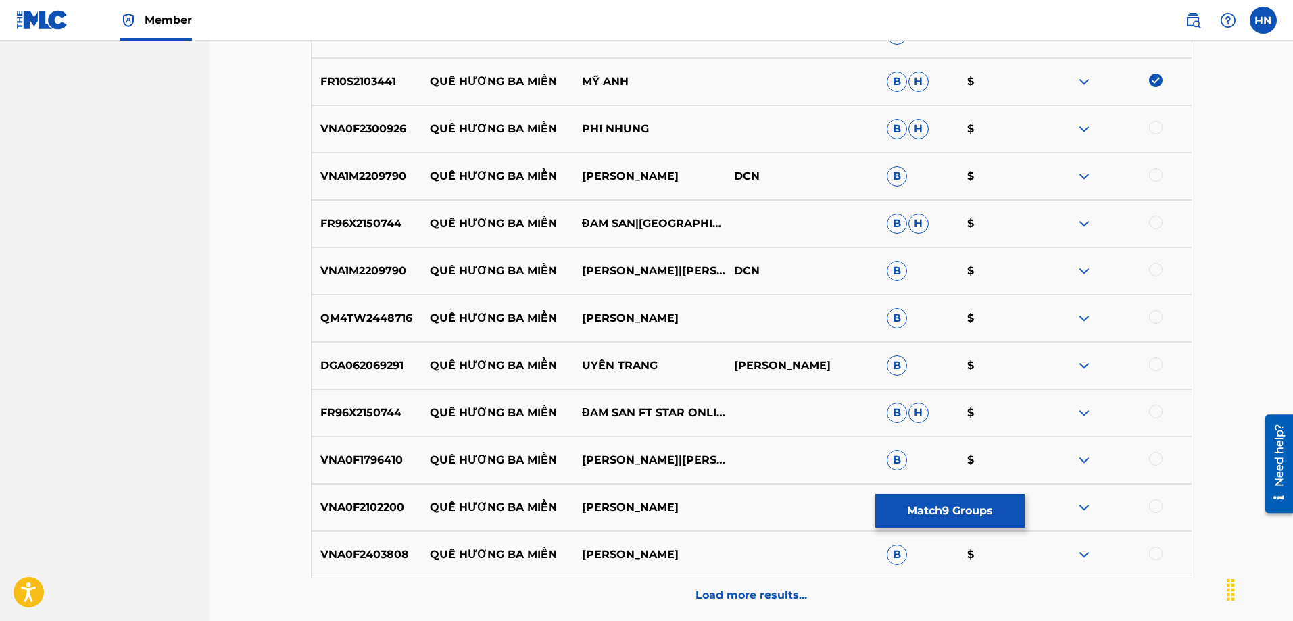
scroll to position [946, 0]
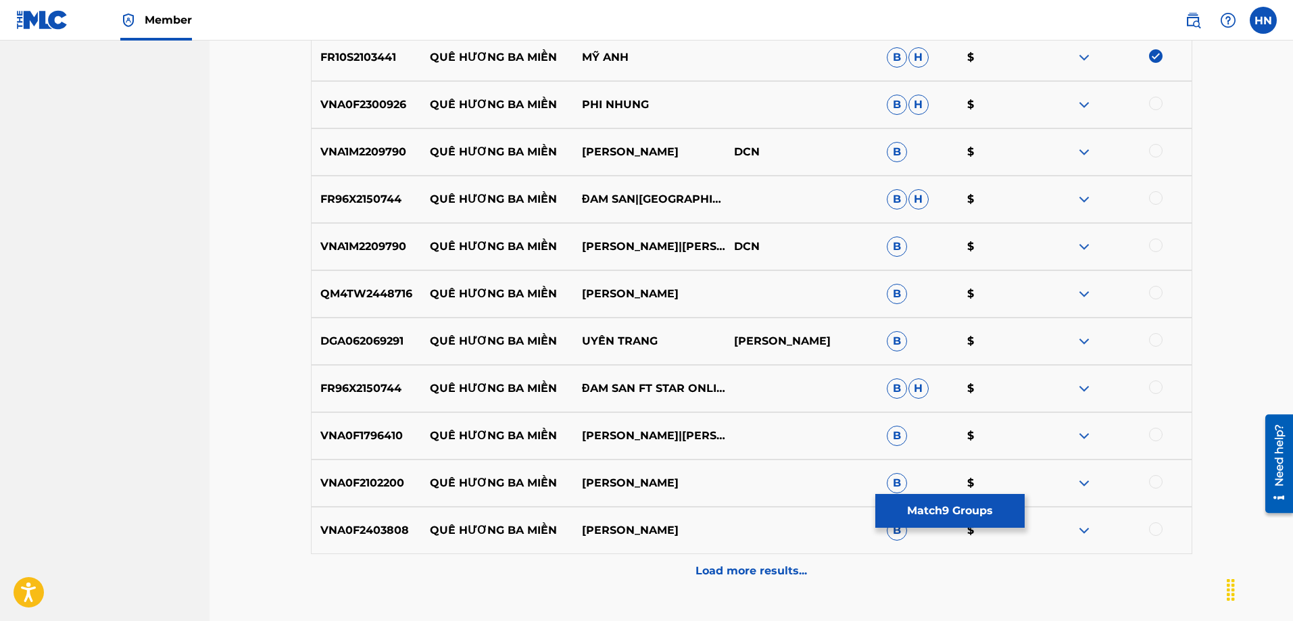
click at [393, 118] on div "VNA0F2300926 QUÊ HƯƠNG BA MIỀN PHI NHUNG B H $" at bounding box center [751, 104] width 881 height 47
click at [1149, 109] on div at bounding box center [1115, 105] width 152 height 16
click at [1150, 107] on div at bounding box center [1156, 104] width 14 height 14
click at [360, 145] on p "VNA1M2209790" at bounding box center [366, 152] width 109 height 16
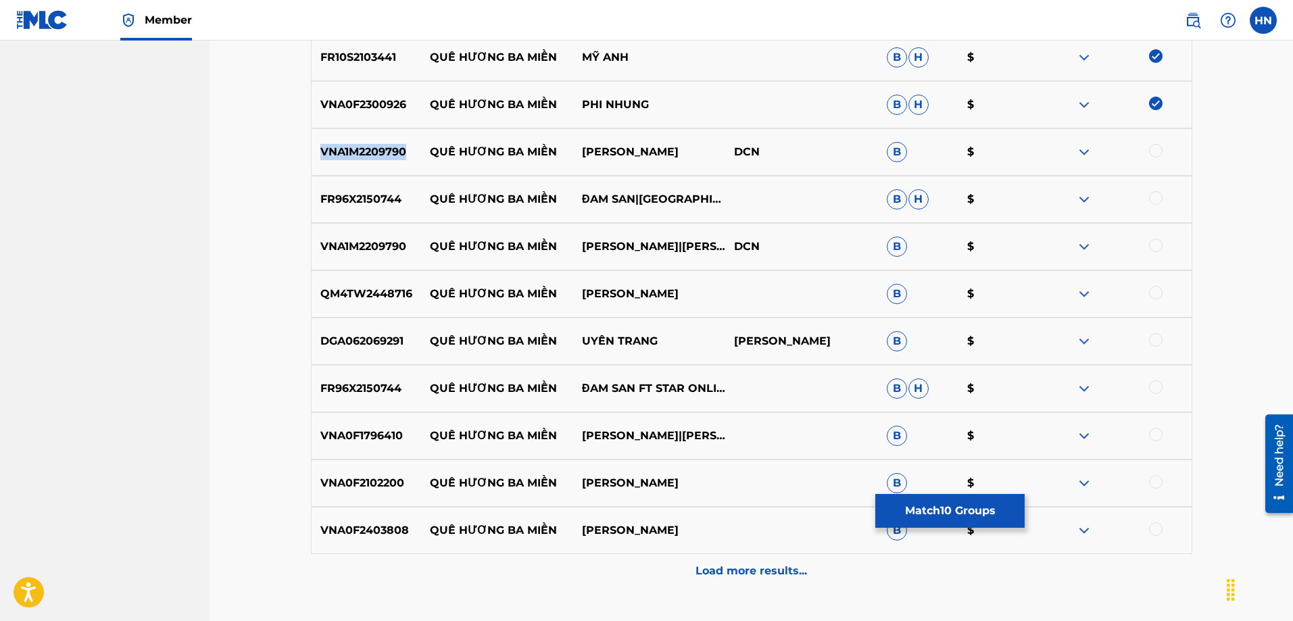
click at [360, 145] on p "VNA1M2209790" at bounding box center [366, 152] width 109 height 16
click at [1153, 151] on div at bounding box center [1156, 151] width 14 height 14
click at [384, 196] on p "FR96X2150744" at bounding box center [366, 199] width 109 height 16
click at [1148, 197] on div at bounding box center [1115, 199] width 152 height 16
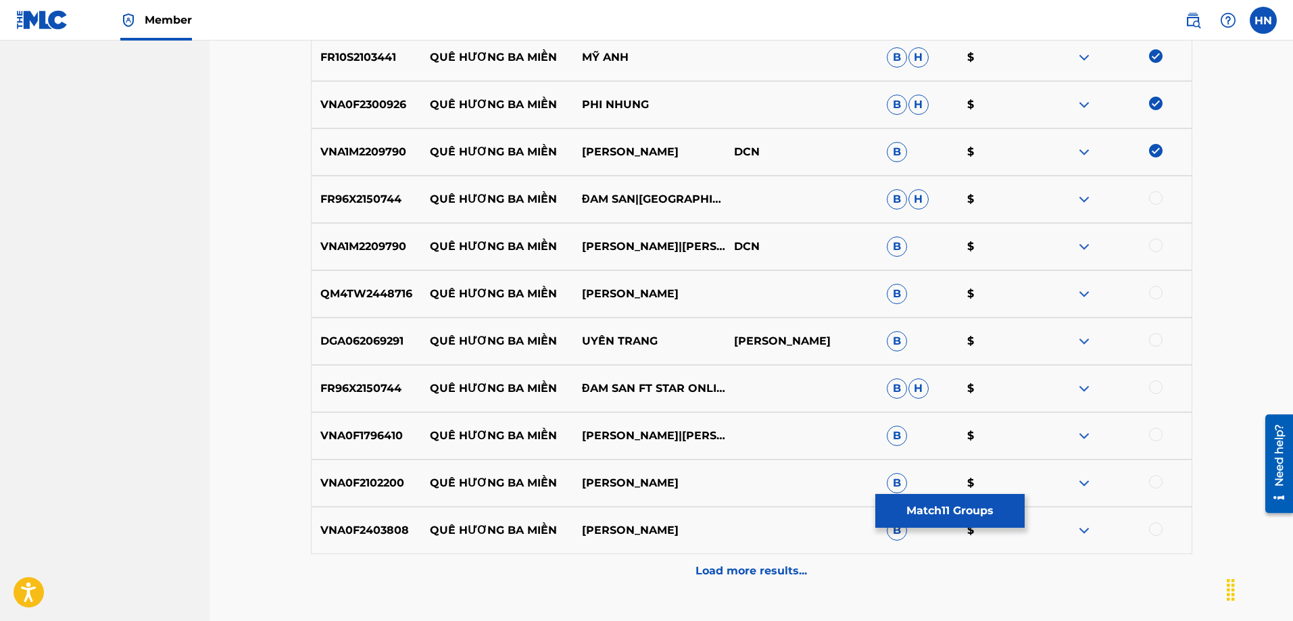
click at [1149, 199] on div at bounding box center [1156, 198] width 14 height 14
click at [326, 243] on p "VNA1M2209790" at bounding box center [366, 247] width 109 height 16
click at [1152, 245] on div at bounding box center [1156, 246] width 14 height 14
click at [398, 302] on div "QM4TW2448716 QUÊ HƯƠNG BA MIỀN DƯƠNG HỒNG LOAN B $" at bounding box center [751, 293] width 881 height 47
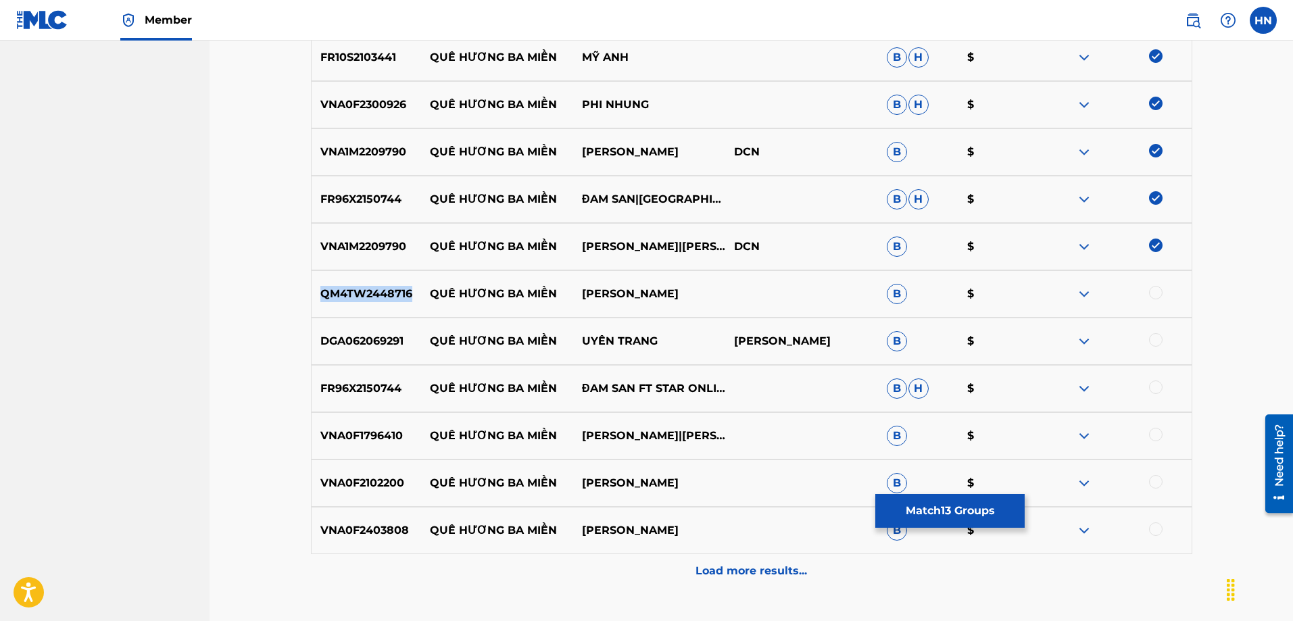
click at [398, 302] on div "QM4TW2448716 QUÊ HƯƠNG BA MIỀN DƯƠNG HỒNG LOAN B $" at bounding box center [751, 293] width 881 height 47
click at [1149, 295] on div at bounding box center [1156, 293] width 14 height 14
click at [371, 326] on div "DGA062069291 QUÊ HƯƠNG BA MIỀN UYÊN TRANG LÊ VĂN THIỆN B $" at bounding box center [751, 341] width 881 height 47
click at [1151, 337] on div at bounding box center [1156, 340] width 14 height 14
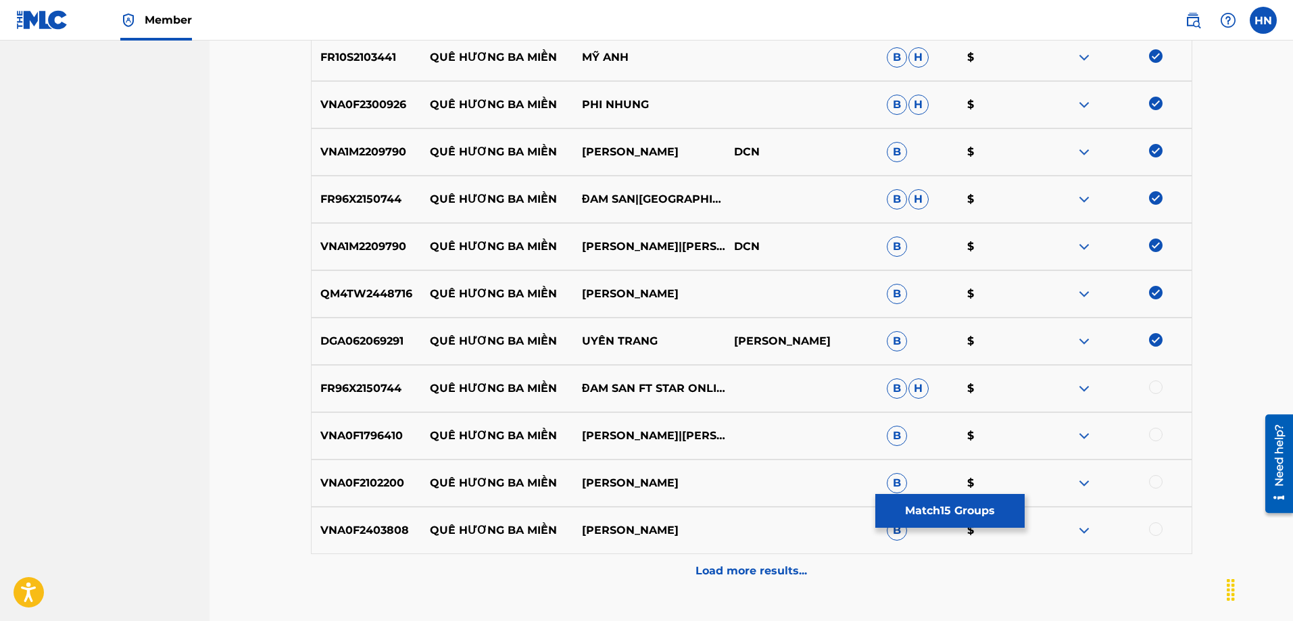
click at [345, 374] on div "FR96X2150744 QUÊ HƯƠNG BA MIỀN ĐAM SAN FT STAR ONLINE B H $" at bounding box center [751, 388] width 881 height 47
click at [1152, 389] on div at bounding box center [1156, 387] width 14 height 14
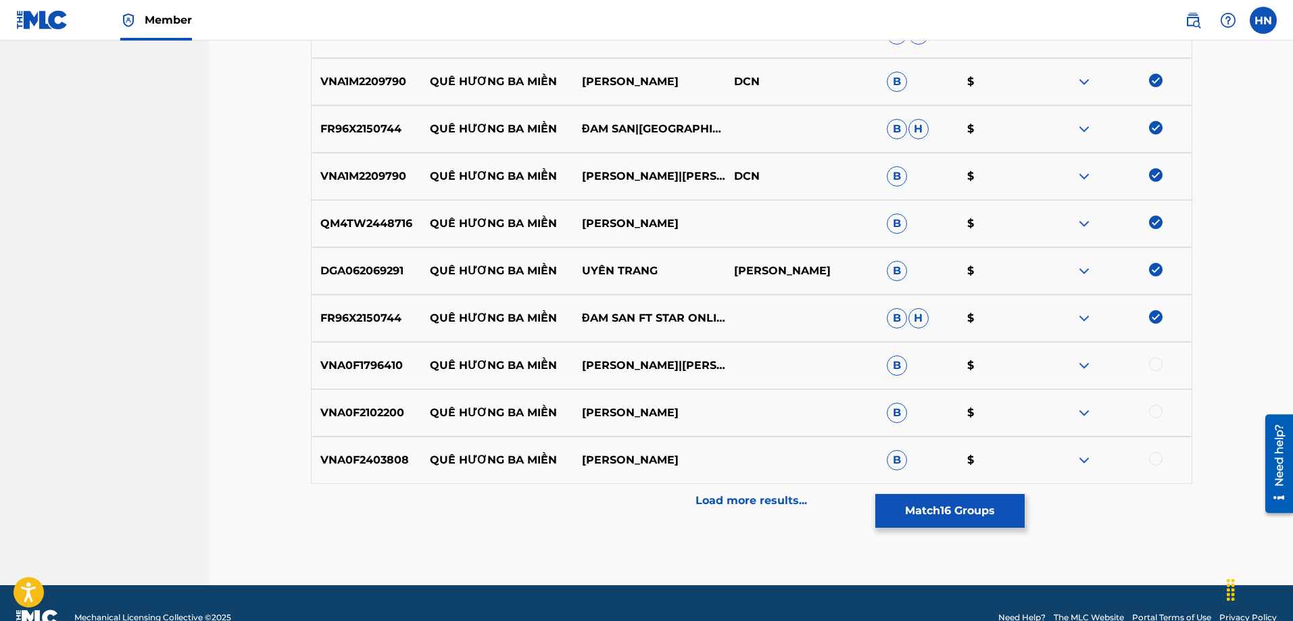
scroll to position [1045, 0]
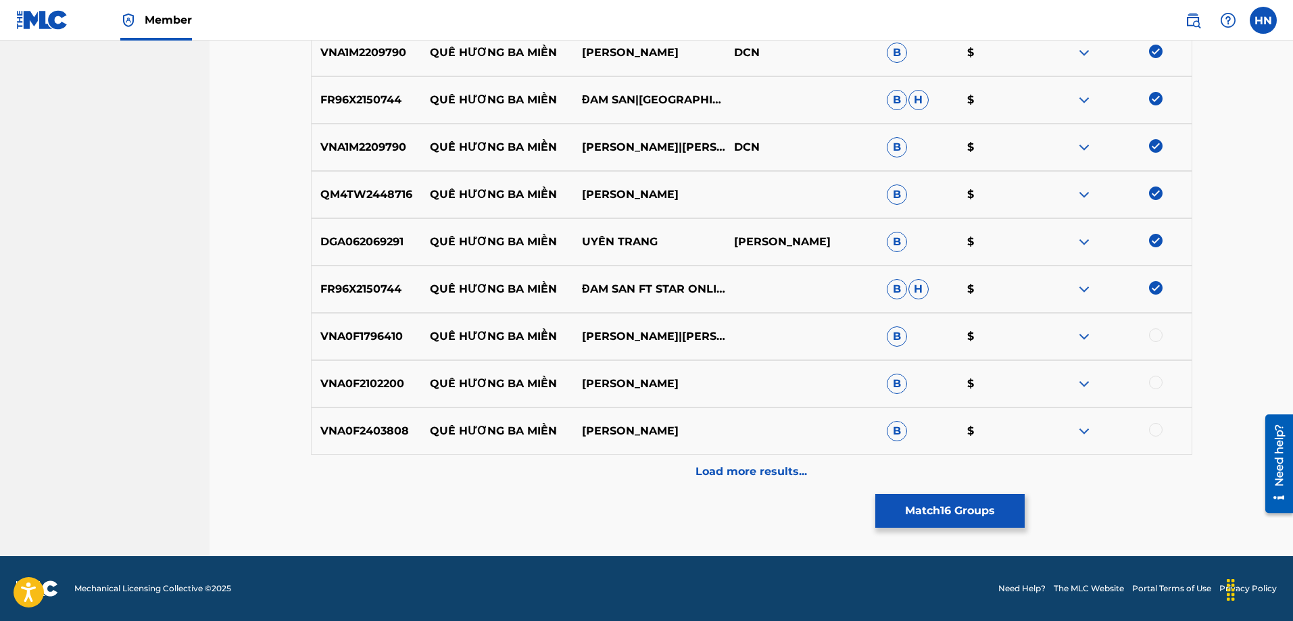
click at [381, 339] on p "VNA0F1796410" at bounding box center [366, 336] width 109 height 16
click at [1151, 334] on div at bounding box center [1156, 335] width 14 height 14
click at [354, 386] on p "VNA0F2102200" at bounding box center [366, 384] width 109 height 16
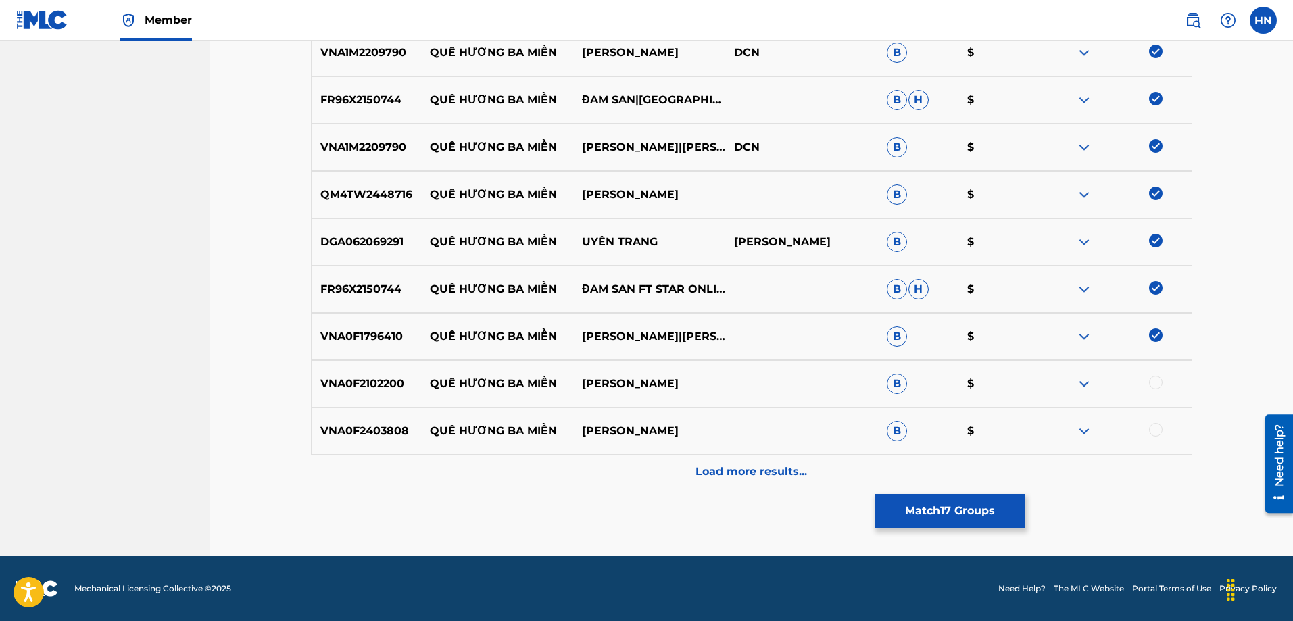
click at [1156, 379] on div at bounding box center [1156, 383] width 14 height 14
click at [351, 434] on p "VNA0F2403808" at bounding box center [366, 431] width 109 height 16
click at [386, 431] on p "VNA0F2403808" at bounding box center [366, 431] width 109 height 16
click at [1152, 425] on div at bounding box center [1156, 430] width 14 height 14
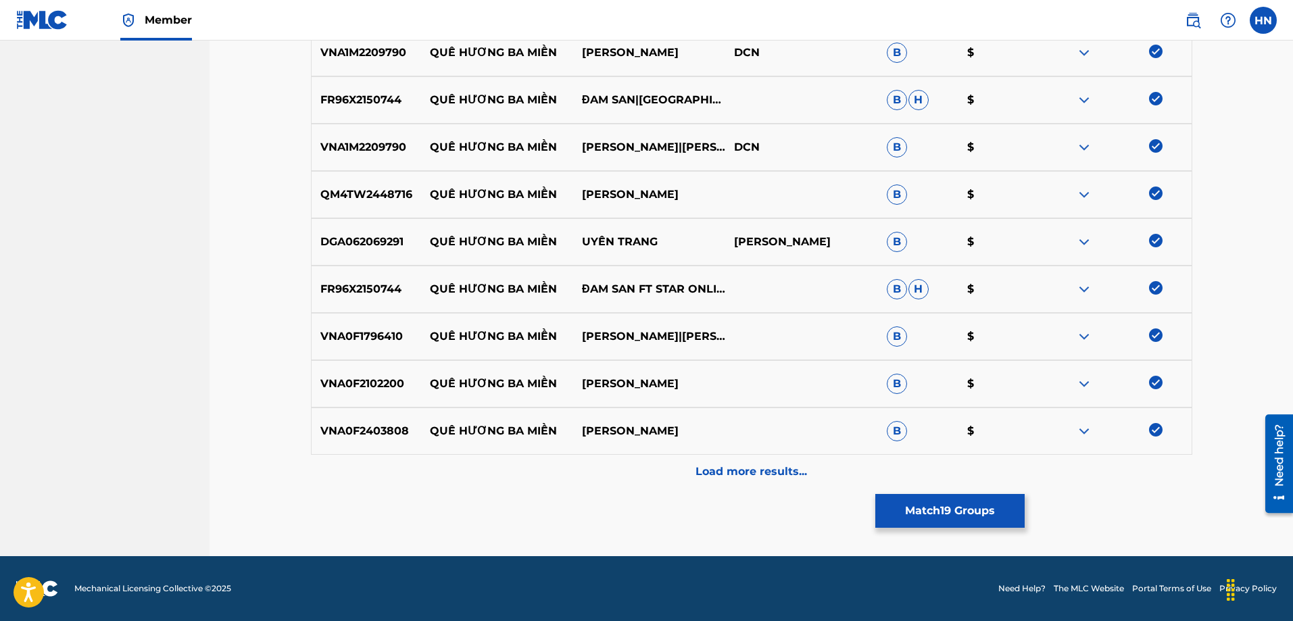
click at [758, 459] on div "Load more results..." at bounding box center [751, 472] width 881 height 34
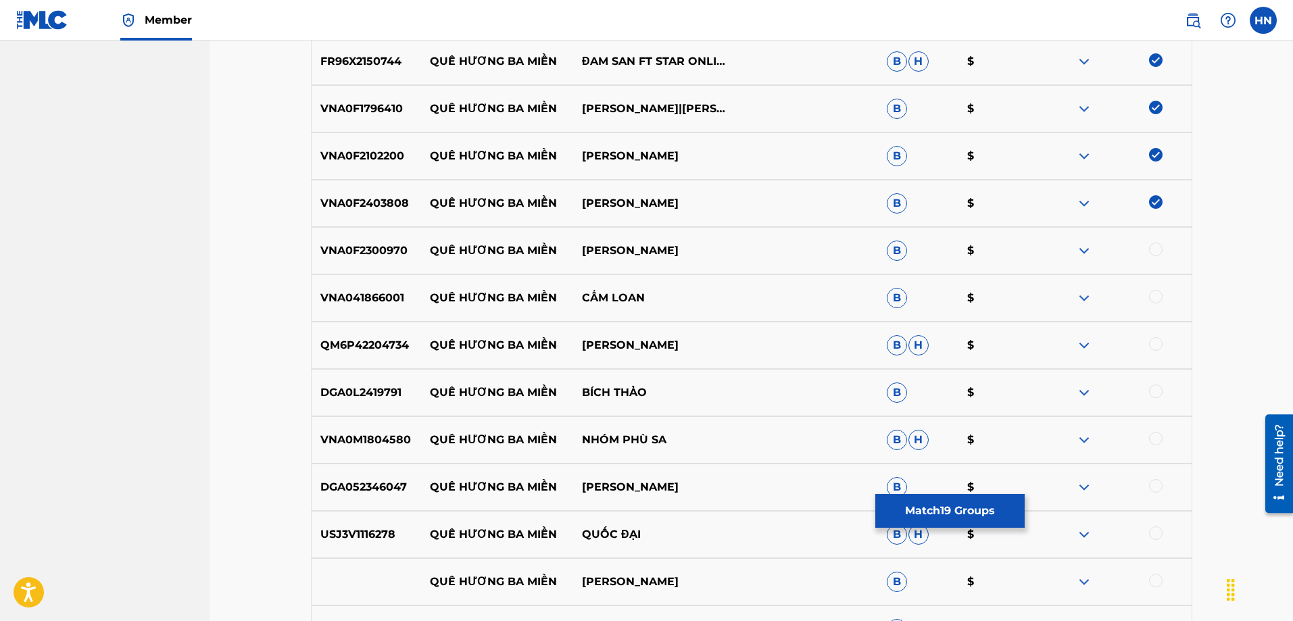
scroll to position [1383, 0]
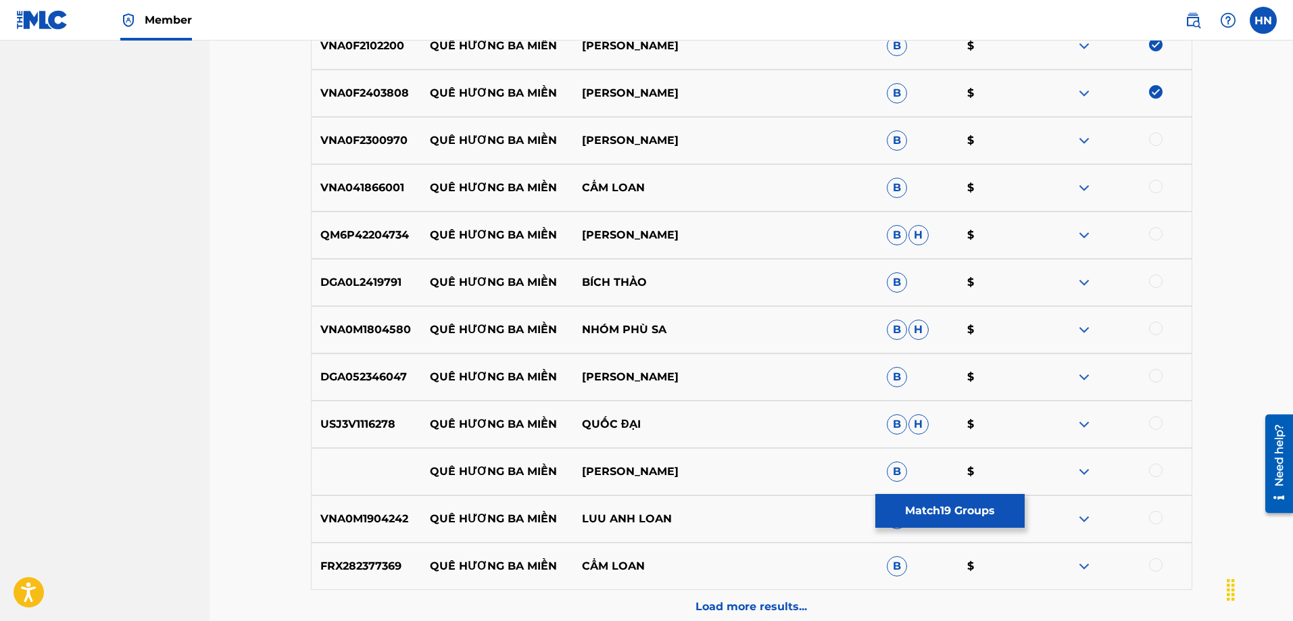
click at [385, 139] on p "VNA0F2300970" at bounding box center [366, 140] width 109 height 16
click at [1150, 139] on div at bounding box center [1156, 139] width 14 height 14
click at [372, 191] on p "VNA041866001" at bounding box center [366, 188] width 109 height 16
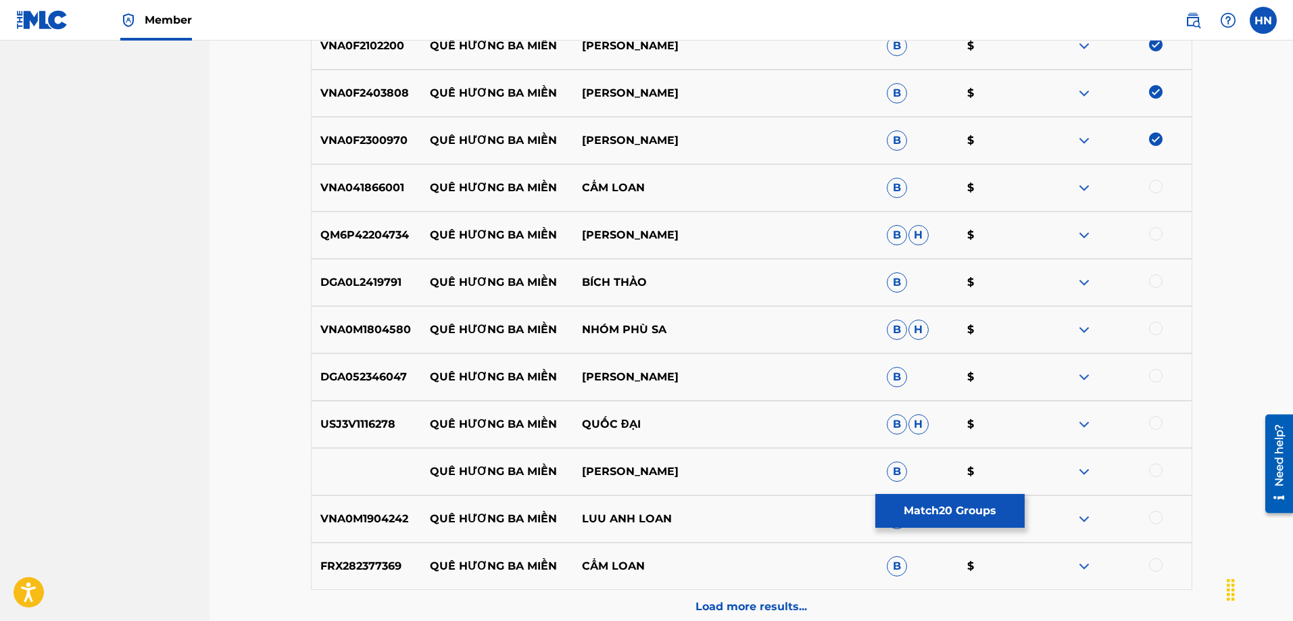
click at [1157, 184] on div at bounding box center [1156, 187] width 14 height 14
click at [378, 236] on p "QM6P42204734" at bounding box center [366, 235] width 109 height 16
click at [1156, 234] on div at bounding box center [1156, 234] width 14 height 14
click at [341, 289] on p "DGA0L2419791" at bounding box center [366, 282] width 109 height 16
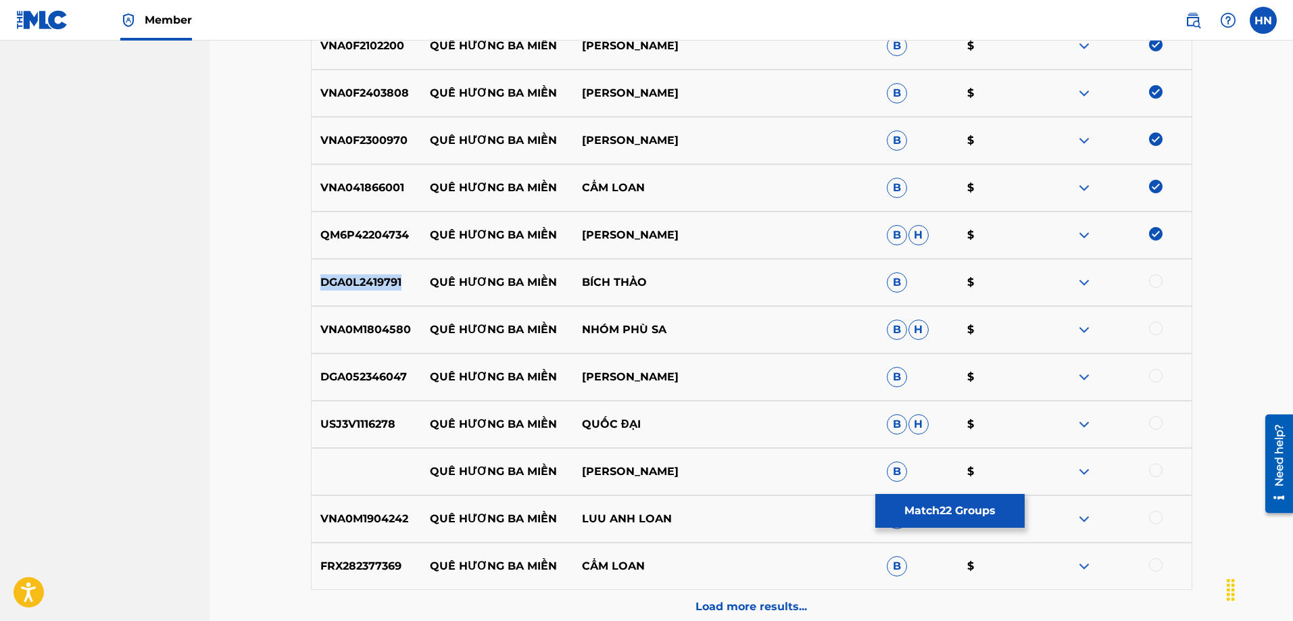
click at [341, 289] on p "DGA0L2419791" at bounding box center [366, 282] width 109 height 16
click at [1158, 280] on div at bounding box center [1156, 281] width 14 height 14
click at [377, 341] on div "VNA0M1804580 QUÊ HƯƠNG BA MIỀN NHÓM PHÙ SA B H $" at bounding box center [751, 329] width 881 height 47
click at [1149, 322] on div at bounding box center [1115, 330] width 152 height 16
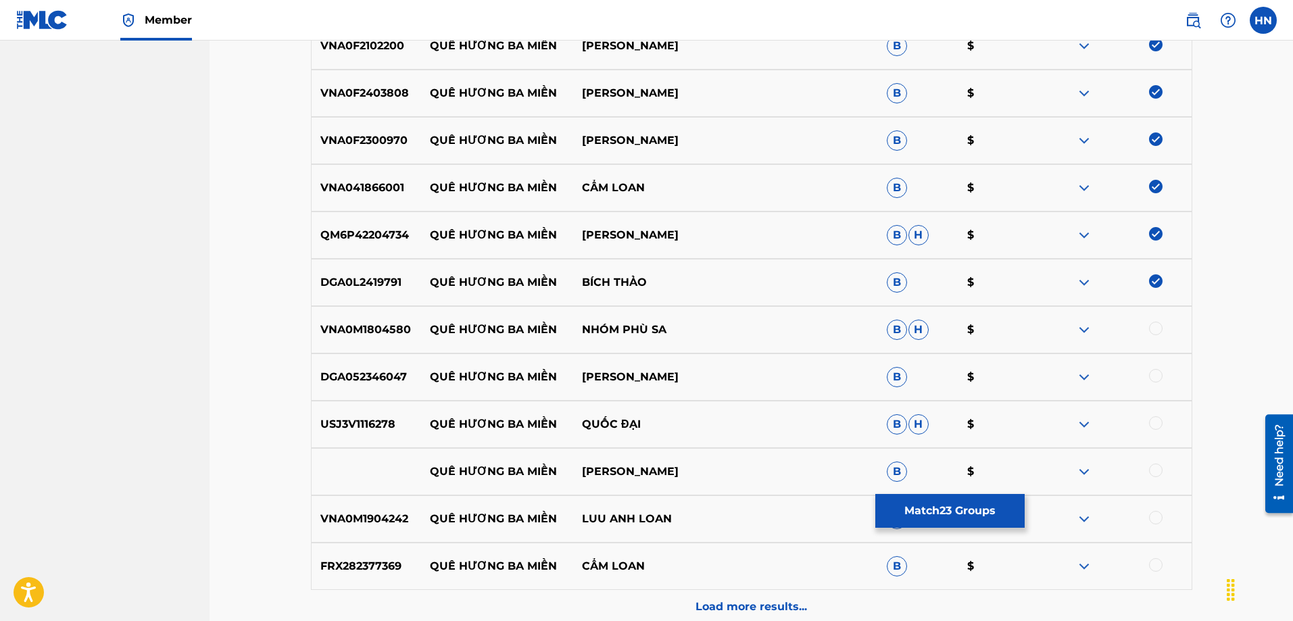
click at [1151, 324] on div at bounding box center [1156, 329] width 14 height 14
click at [376, 375] on p "DGA052346047" at bounding box center [366, 377] width 109 height 16
click at [1150, 375] on div at bounding box center [1156, 376] width 14 height 14
click at [371, 435] on div "USJ3V1116278 QUÊ HƯƠNG BA MIỀN QUỐC ĐẠI B H $" at bounding box center [751, 424] width 881 height 47
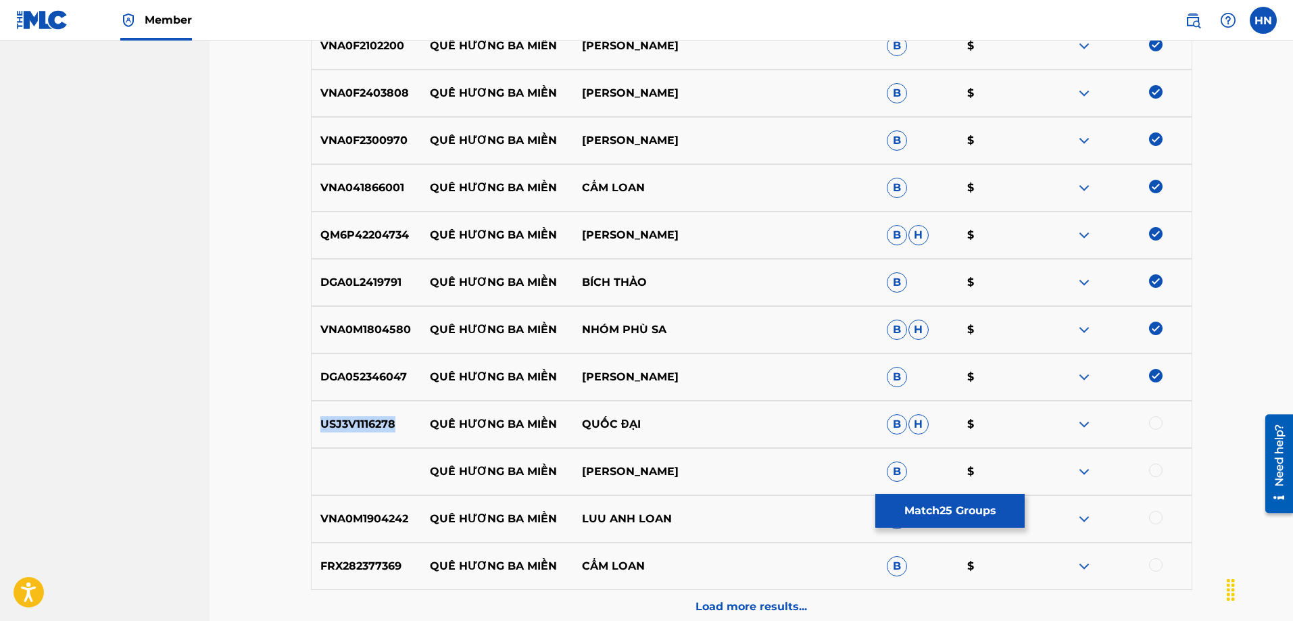
click at [371, 435] on div "USJ3V1116278 QUÊ HƯƠNG BA MIỀN QUỐC ĐẠI B H $" at bounding box center [751, 424] width 881 height 47
click at [1153, 426] on div at bounding box center [1156, 423] width 14 height 14
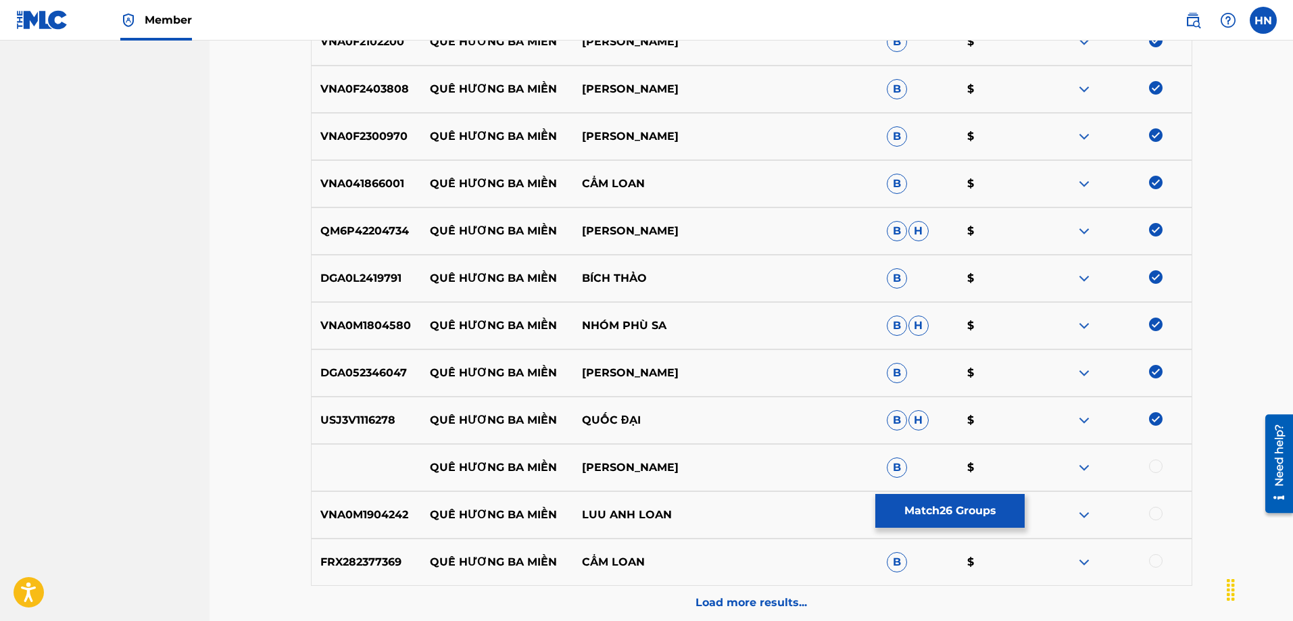
scroll to position [1518, 0]
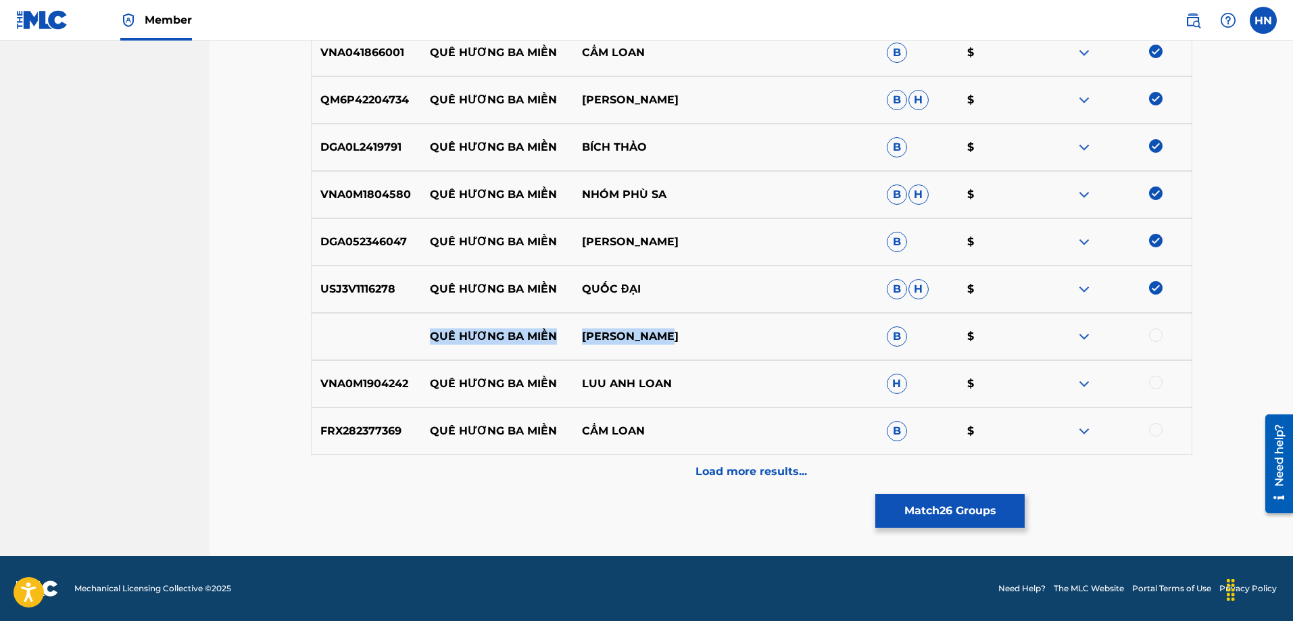
drag, startPoint x: 432, startPoint y: 337, endPoint x: 674, endPoint y: 337, distance: 241.2
click at [670, 338] on div "QUÊ HƯƠNG BA MIỀN PHILIP NGUYEN B $" at bounding box center [751, 336] width 881 height 47
click at [1151, 343] on div at bounding box center [1115, 336] width 152 height 16
click at [1154, 333] on div at bounding box center [1156, 335] width 14 height 14
click at [1081, 332] on img at bounding box center [1084, 336] width 16 height 16
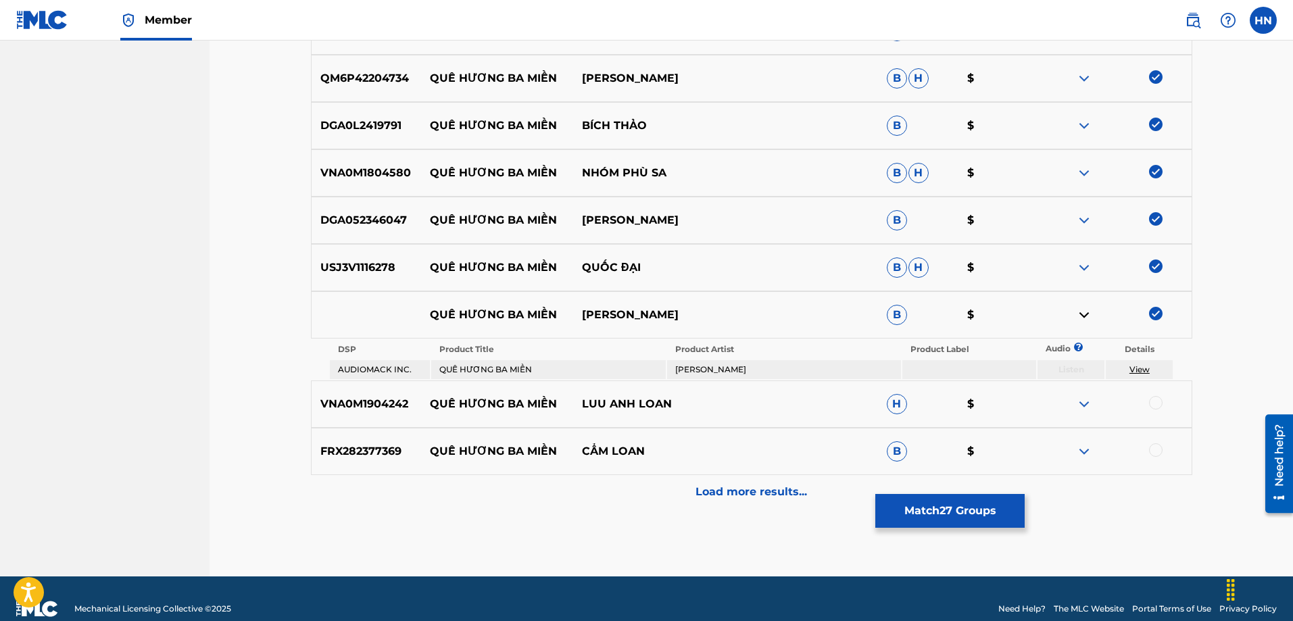
scroll to position [1560, 0]
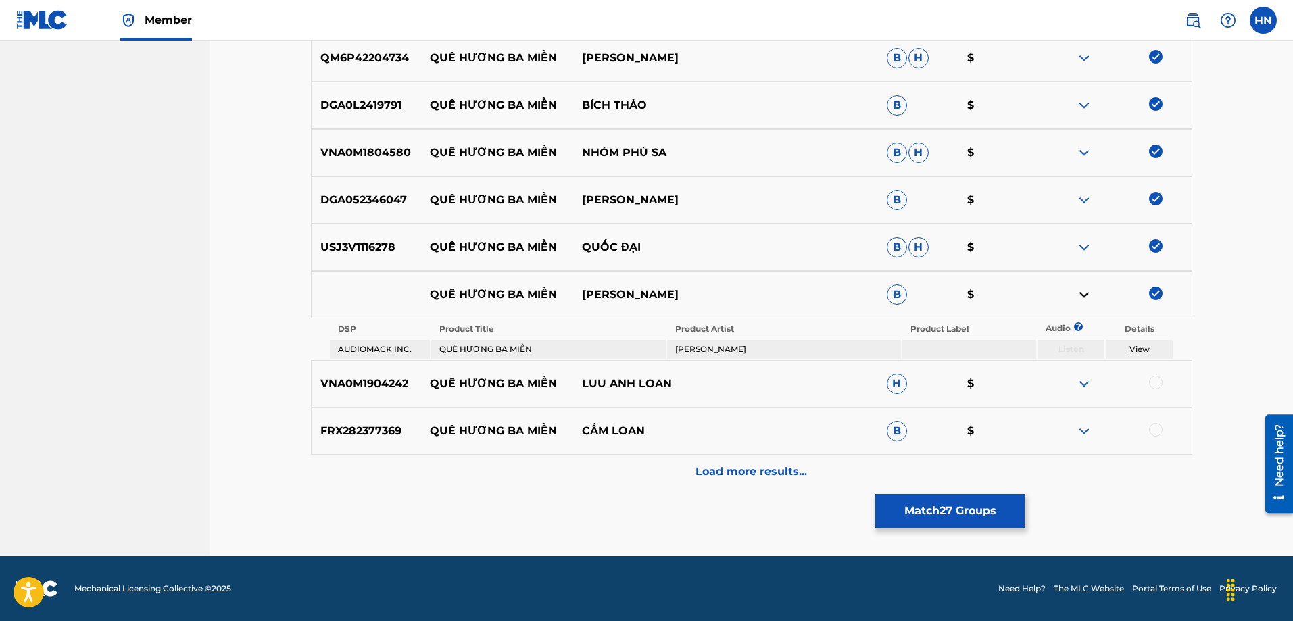
click at [351, 382] on p "VNA0M1904242" at bounding box center [366, 384] width 109 height 16
click at [1149, 382] on div at bounding box center [1156, 383] width 14 height 14
click at [327, 434] on p "FRX282377369" at bounding box center [366, 431] width 109 height 16
click at [324, 435] on p "FRX282377369" at bounding box center [366, 431] width 109 height 16
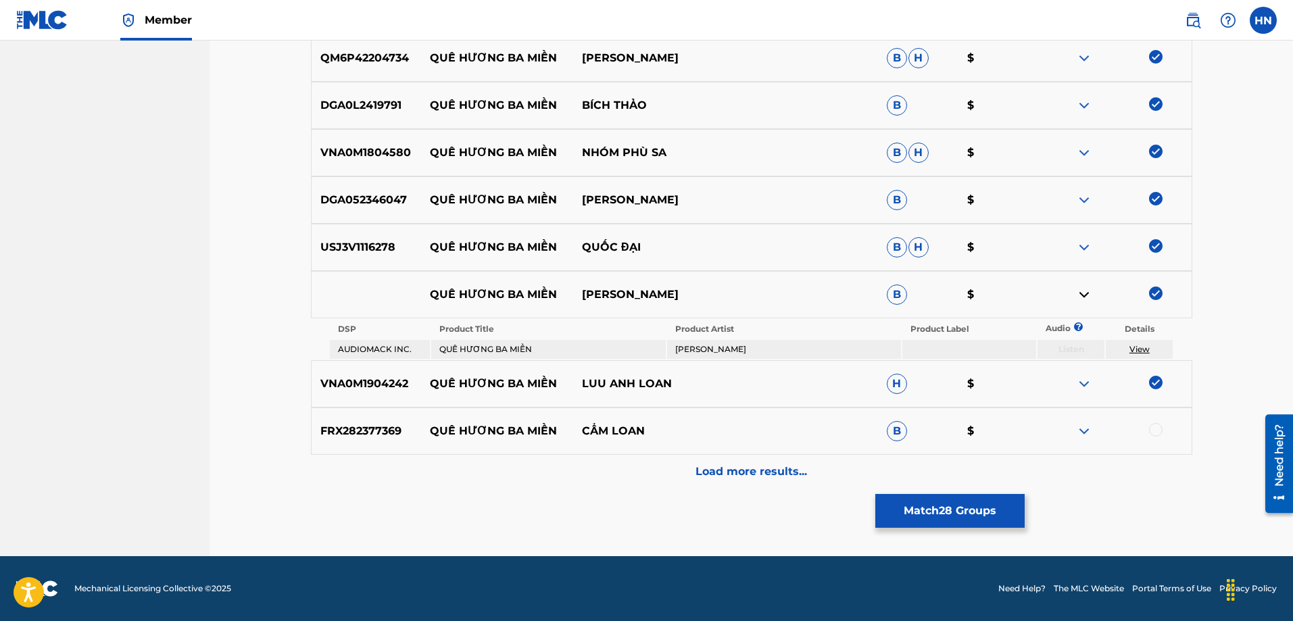
click at [1157, 432] on div at bounding box center [1156, 430] width 14 height 14
click at [789, 463] on div "Load more results..." at bounding box center [751, 472] width 881 height 34
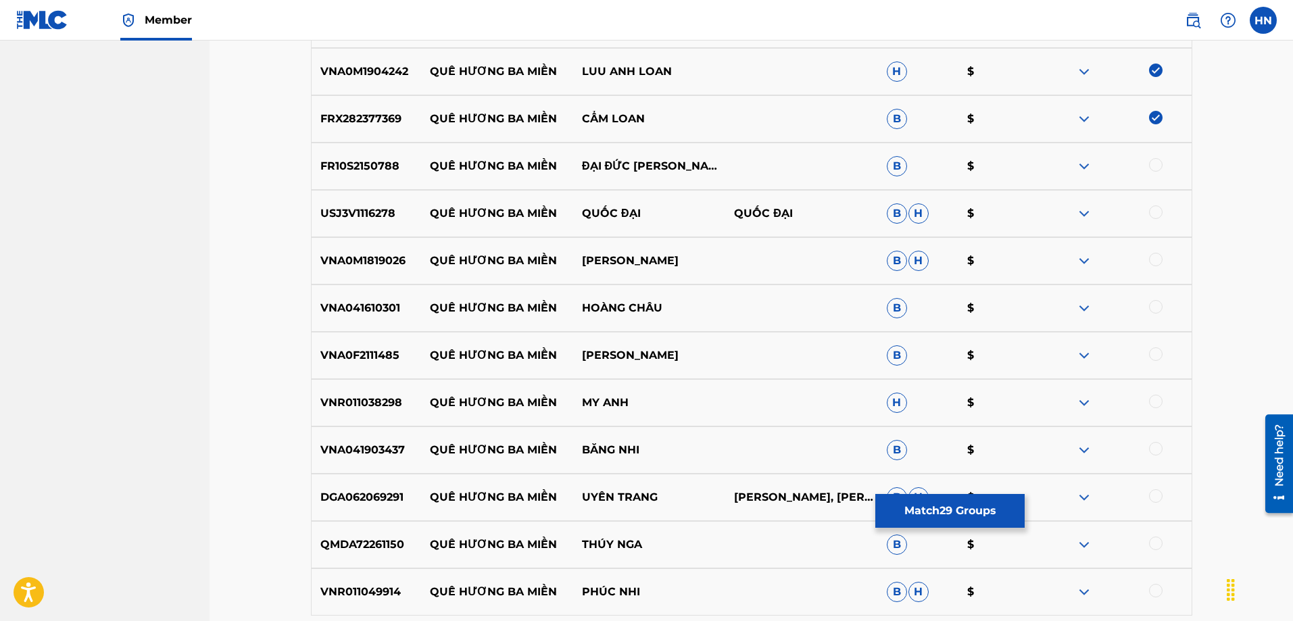
scroll to position [1898, 0]
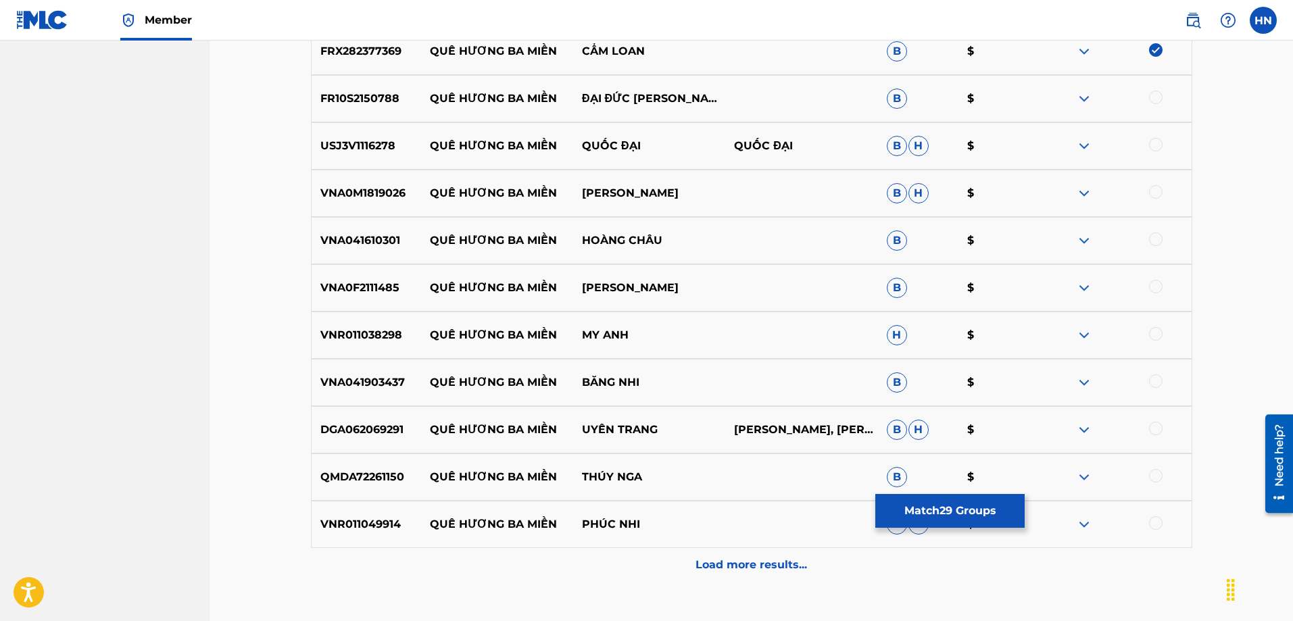
click at [374, 105] on p "FR10S2150788" at bounding box center [366, 99] width 109 height 16
click at [1155, 99] on div at bounding box center [1156, 98] width 14 height 14
click at [382, 147] on p "USJ3V1116278" at bounding box center [366, 146] width 109 height 16
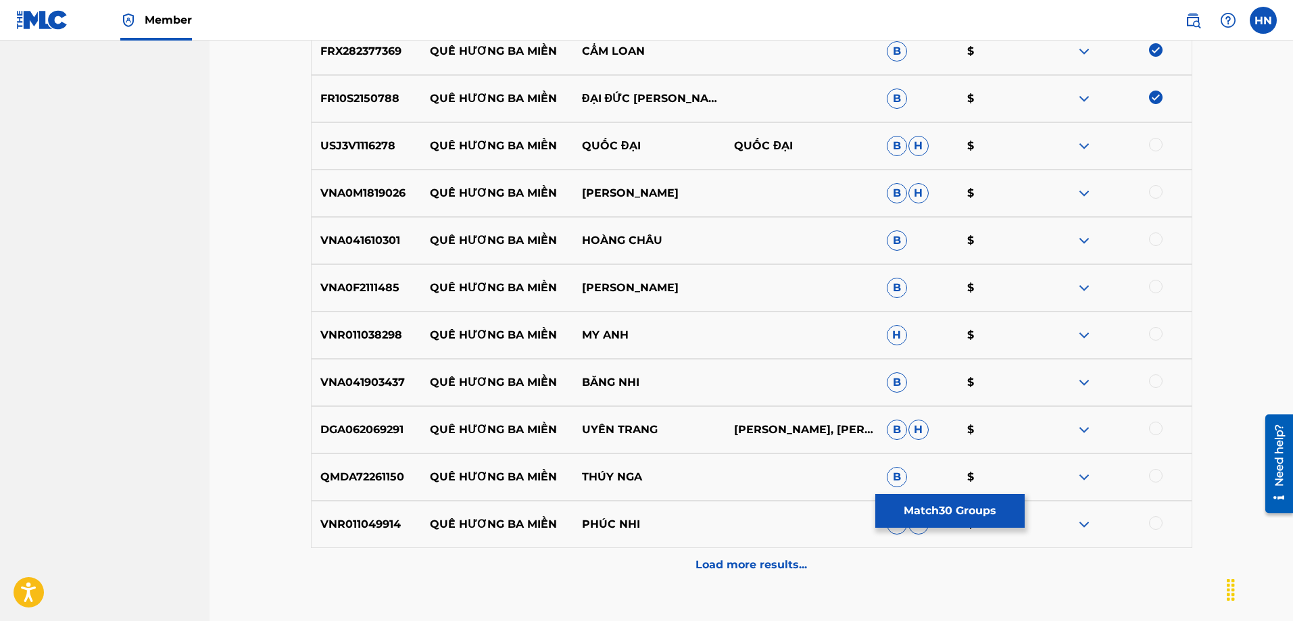
click at [1160, 147] on div at bounding box center [1156, 145] width 14 height 14
click at [401, 202] on div "VNA0M1819026 QUÊ HƯƠNG BA MIỀN THÚY HẰNG B H $" at bounding box center [751, 193] width 881 height 47
click at [401, 203] on div "VNA0M1819026 QUÊ HƯƠNG BA MIỀN THÚY HẰNG B H $" at bounding box center [751, 193] width 881 height 47
click at [1159, 192] on div at bounding box center [1156, 192] width 14 height 14
click at [348, 232] on div "VNA041610301 QUÊ HƯƠNG BA MIỀN HOÀNG CHÂU B $" at bounding box center [751, 240] width 881 height 47
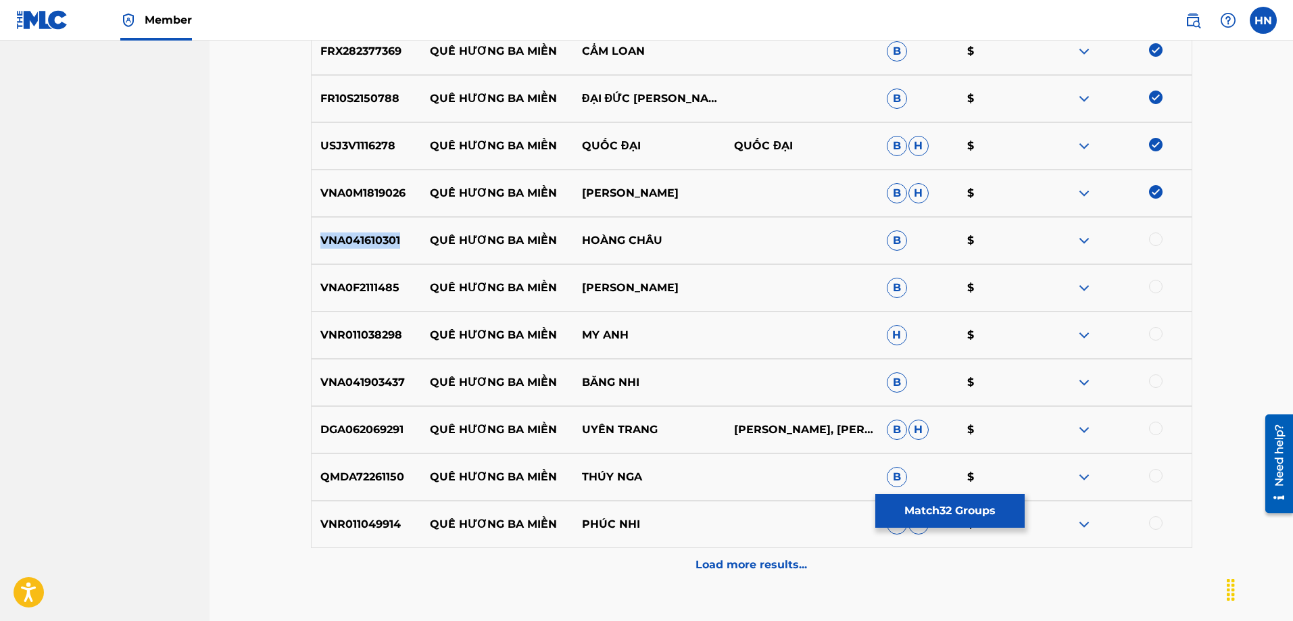
click at [348, 232] on div "VNA041610301 QUÊ HƯƠNG BA MIỀN HOÀNG CHÂU B $" at bounding box center [751, 240] width 881 height 47
click at [1149, 233] on div at bounding box center [1115, 240] width 152 height 16
click at [1151, 236] on div at bounding box center [1156, 239] width 14 height 14
click at [361, 304] on div "VNA0F2111485 QUÊ HƯƠNG BA MIỀN LÂM PHI QUỲNH B $" at bounding box center [751, 287] width 881 height 47
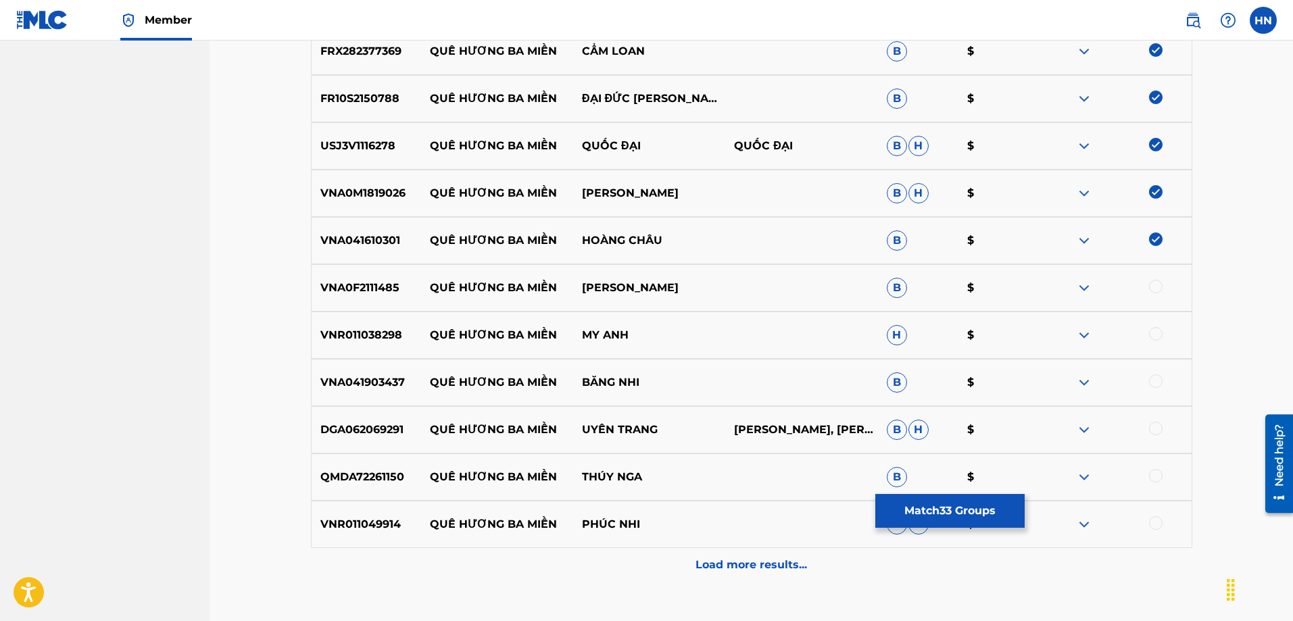
click at [1151, 285] on div at bounding box center [1156, 287] width 14 height 14
click at [377, 339] on p "VNR011038298" at bounding box center [366, 335] width 109 height 16
click at [1149, 334] on div at bounding box center [1156, 334] width 14 height 14
click at [365, 395] on div "VNA041903437 QUÊ HƯƠNG BA MIỀN BĂNG NHI B $" at bounding box center [751, 382] width 881 height 47
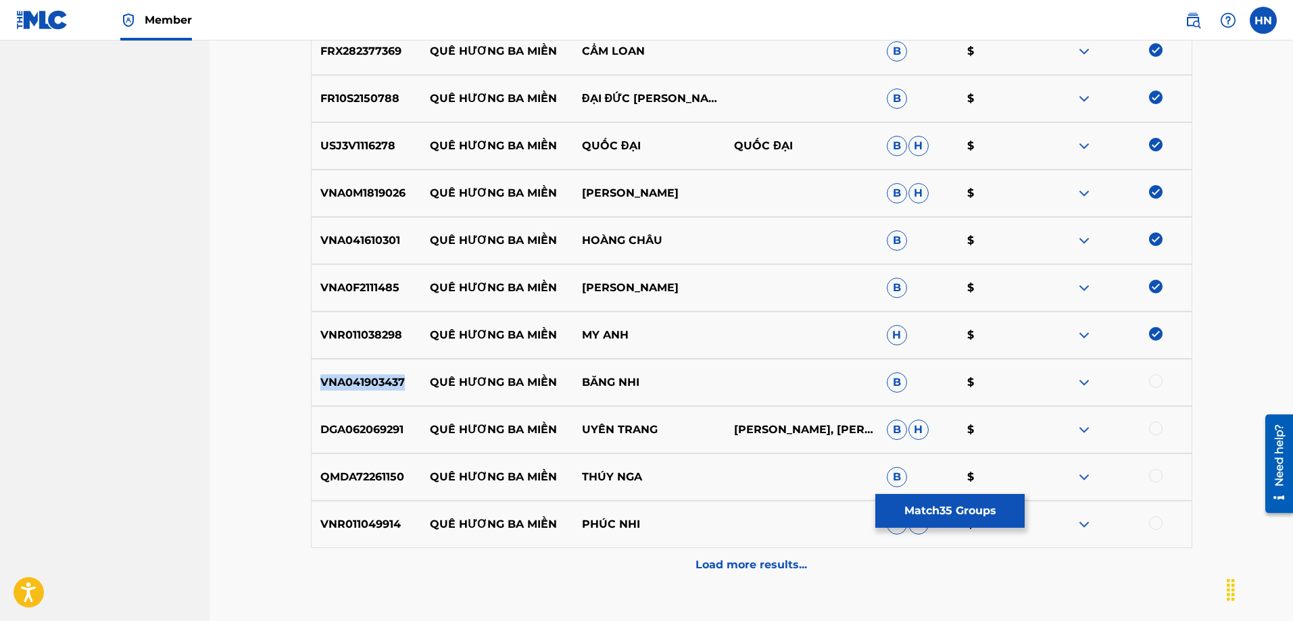
click at [365, 395] on div "VNA041903437 QUÊ HƯƠNG BA MIỀN BĂNG NHI B $" at bounding box center [751, 382] width 881 height 47
click at [1155, 376] on div at bounding box center [1156, 381] width 14 height 14
click at [334, 428] on p "DGA062069291" at bounding box center [366, 430] width 109 height 16
click at [1152, 428] on div at bounding box center [1156, 429] width 14 height 14
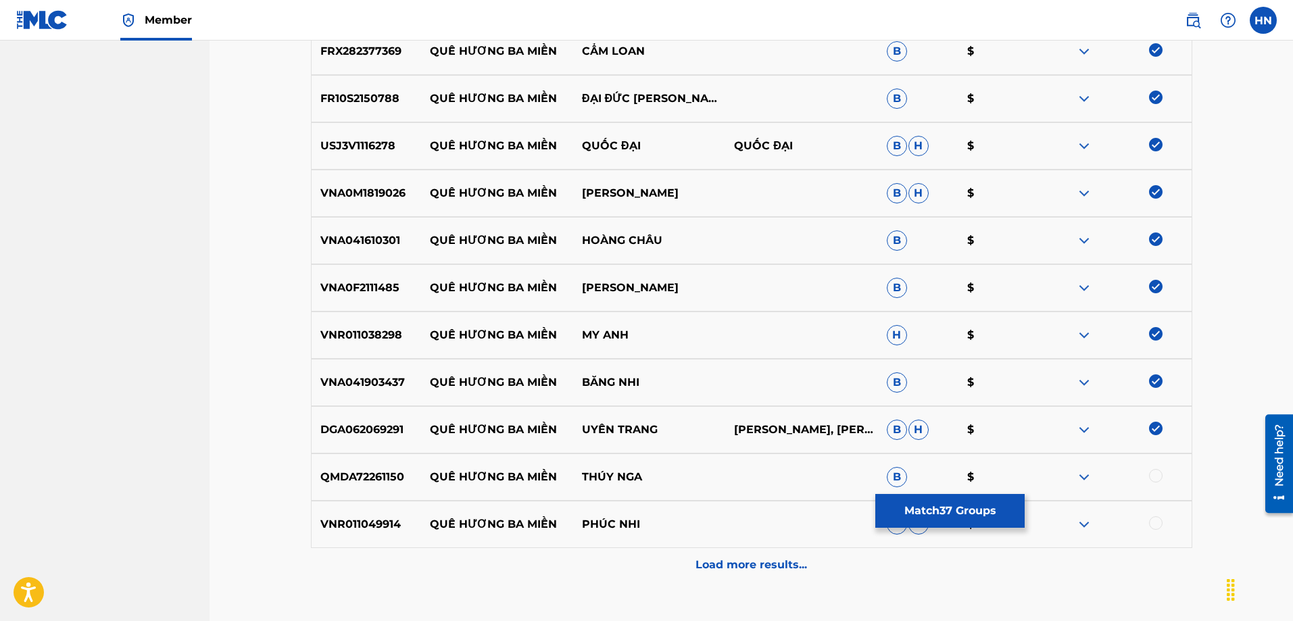
click at [349, 469] on p "QMDA72261150" at bounding box center [366, 477] width 109 height 16
click at [1155, 474] on div at bounding box center [1156, 476] width 14 height 14
click at [343, 528] on p "VNR011049914" at bounding box center [366, 524] width 109 height 16
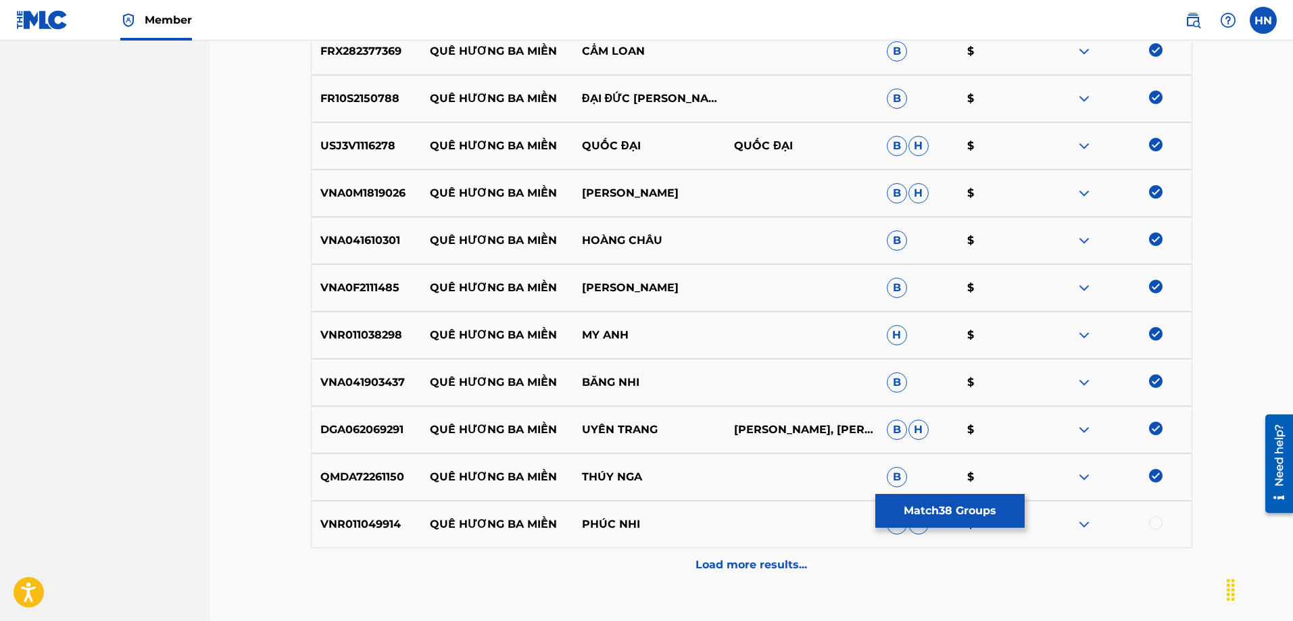
click at [1157, 526] on div at bounding box center [1156, 523] width 14 height 14
click at [747, 555] on div "Load more results..." at bounding box center [751, 565] width 881 height 34
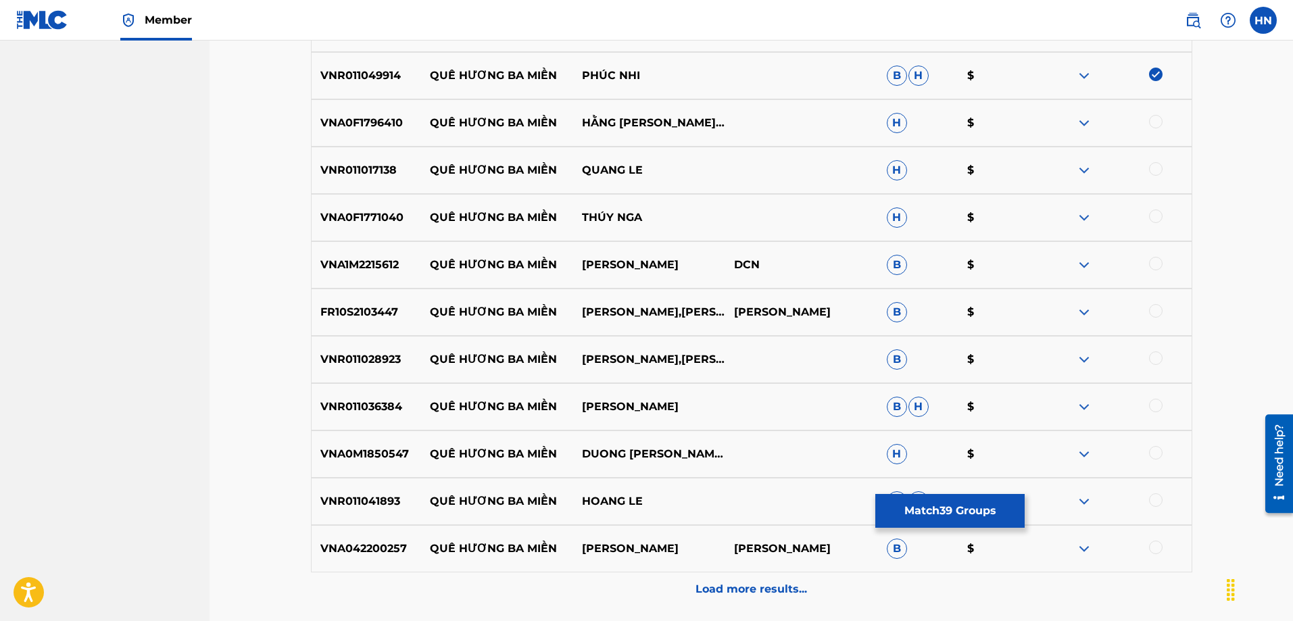
scroll to position [2371, 0]
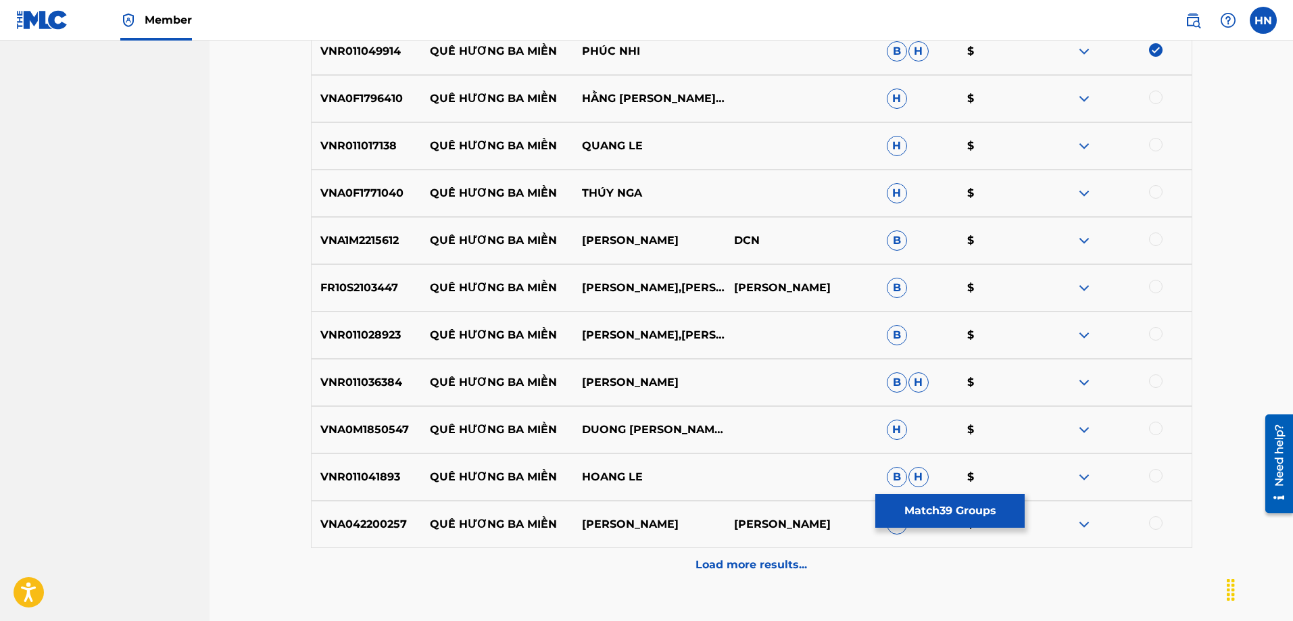
click at [393, 98] on p "VNA0F1796410" at bounding box center [366, 99] width 109 height 16
click at [1151, 103] on div at bounding box center [1156, 98] width 14 height 14
click at [346, 147] on p "VNR011017138" at bounding box center [366, 146] width 109 height 16
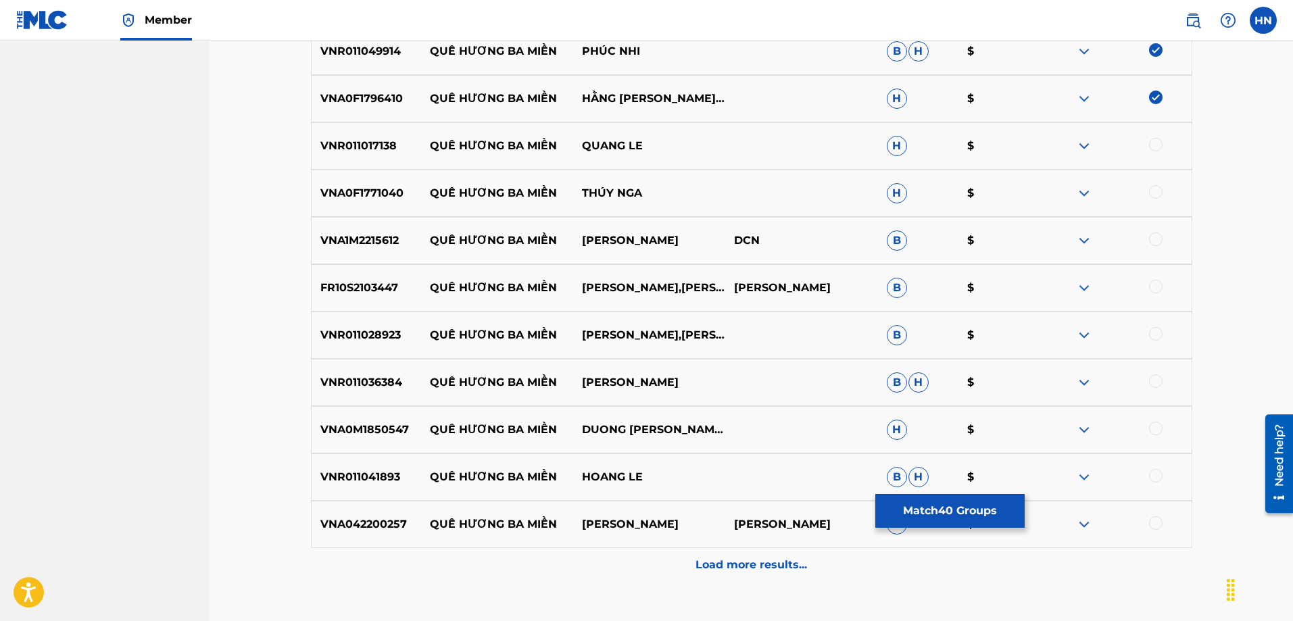
click at [1155, 145] on div at bounding box center [1156, 145] width 14 height 14
click at [366, 204] on div "VNA0F1771040 QUÊ HƯƠNG BA MIỀN THÚY NGA H $" at bounding box center [751, 193] width 881 height 47
click at [1160, 189] on div at bounding box center [1156, 192] width 14 height 14
click at [372, 244] on p "VNA1M2215612" at bounding box center [366, 240] width 109 height 16
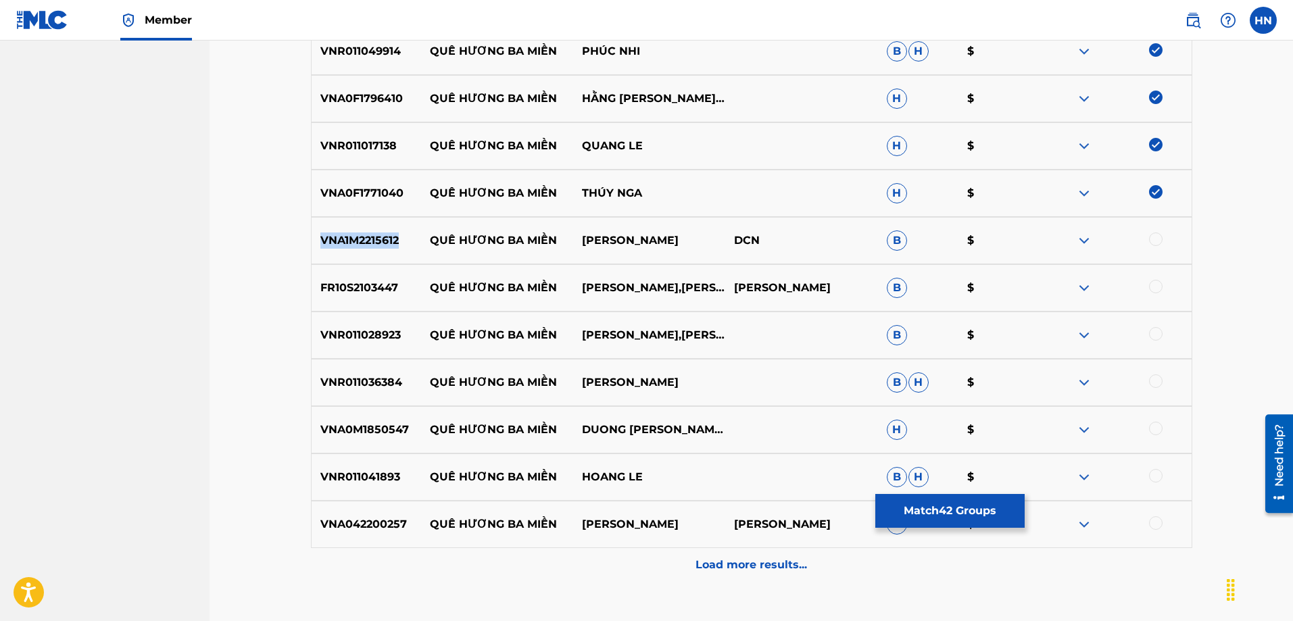
click at [372, 244] on p "VNA1M2215612" at bounding box center [366, 240] width 109 height 16
click at [1153, 238] on div at bounding box center [1156, 239] width 14 height 14
click at [371, 297] on div "FR10S2103447 QUÊ HƯƠNG BA MIỀN MỸ HUYỀN,HOÀNG HẢI QUỲNH NHƯ LÊ VĂN THIỆN B $" at bounding box center [751, 287] width 881 height 47
click at [1154, 290] on div at bounding box center [1156, 287] width 14 height 14
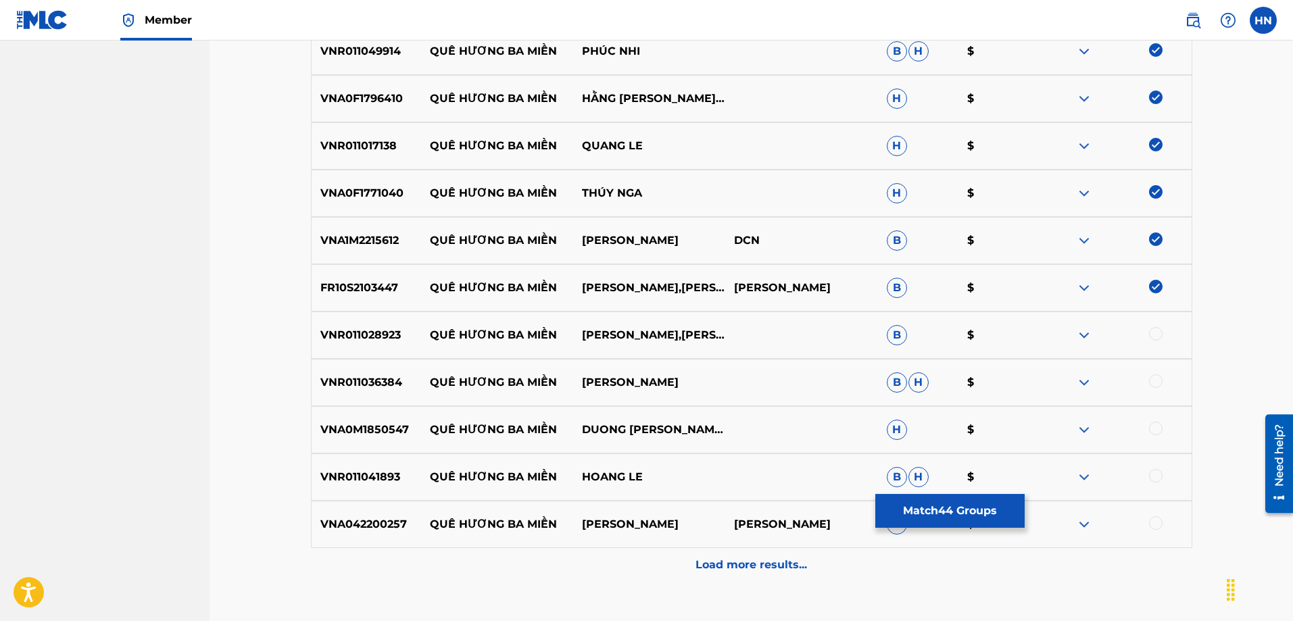
click at [383, 336] on p "VNR011028923" at bounding box center [366, 335] width 109 height 16
click at [1153, 337] on div at bounding box center [1156, 334] width 14 height 14
click at [380, 381] on p "VNR011036384" at bounding box center [366, 382] width 109 height 16
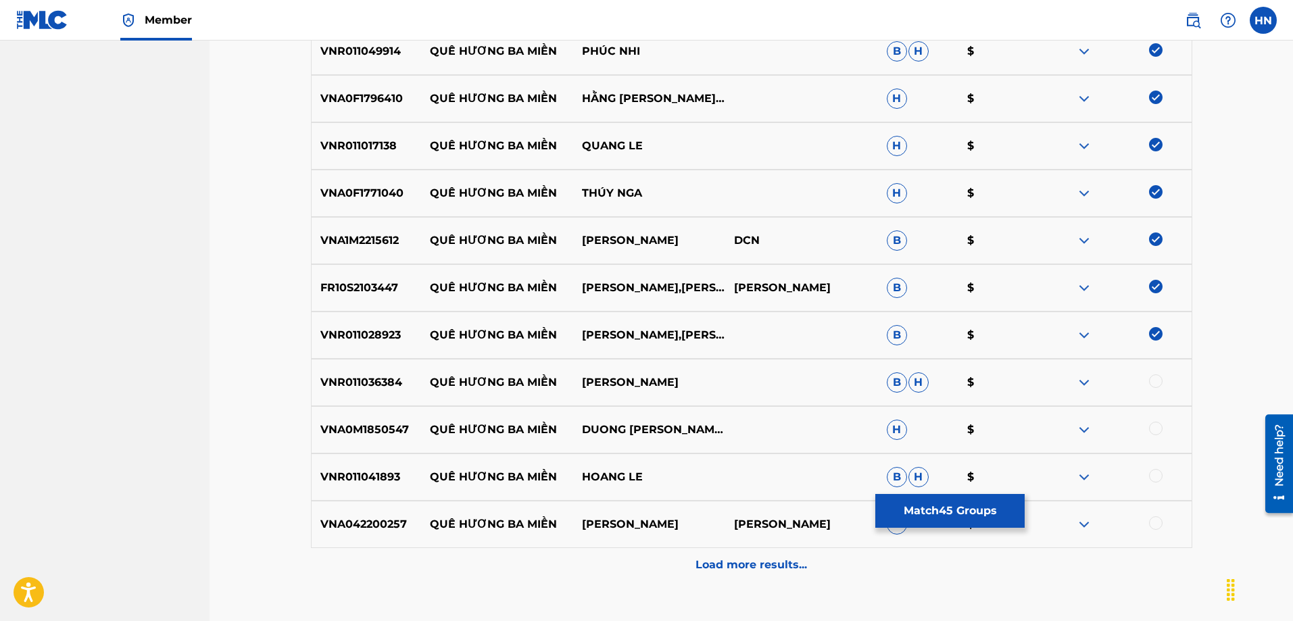
click at [1160, 380] on div at bounding box center [1156, 381] width 14 height 14
click at [374, 422] on p "VNA0M1850547" at bounding box center [366, 430] width 109 height 16
click at [1158, 429] on div at bounding box center [1156, 429] width 14 height 14
click at [377, 485] on div "VNR011041893 QUÊ HƯƠNG BA MIỀN HOANG LE B H $" at bounding box center [751, 476] width 881 height 47
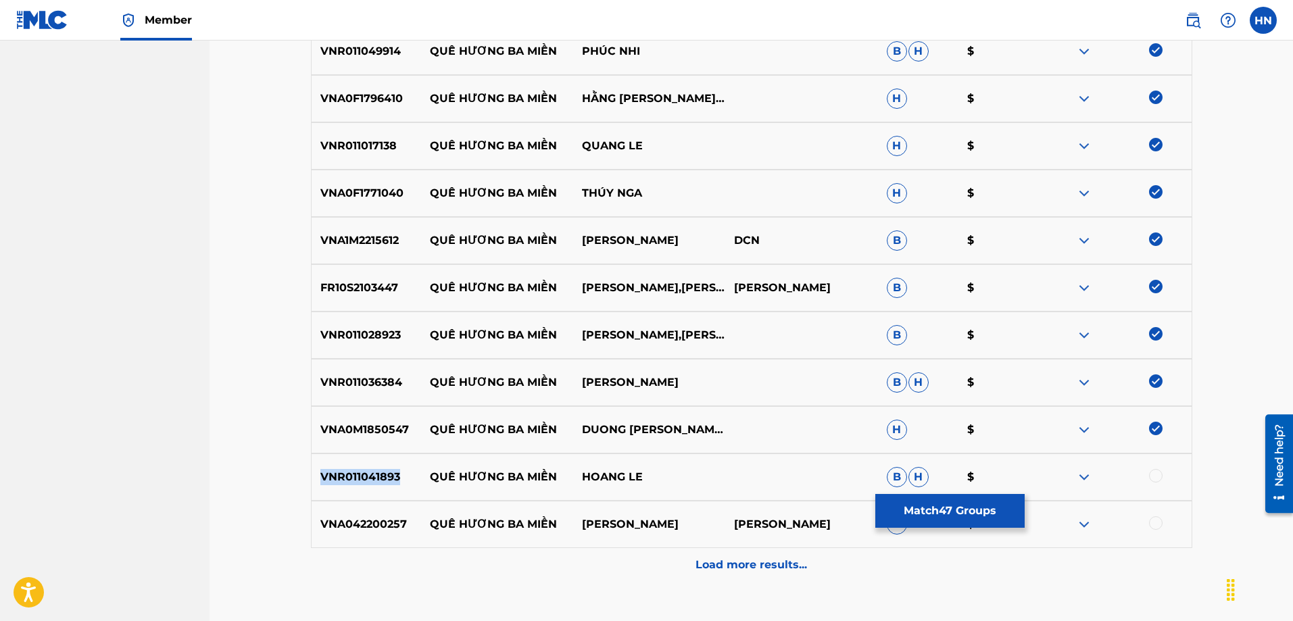
click at [377, 485] on div "VNR011041893 QUÊ HƯƠNG BA MIỀN HOANG LE B H $" at bounding box center [751, 476] width 881 height 47
click at [1154, 473] on div at bounding box center [1156, 476] width 14 height 14
click at [361, 527] on p "VNA042200257" at bounding box center [366, 524] width 109 height 16
click at [1164, 523] on div at bounding box center [1115, 524] width 152 height 16
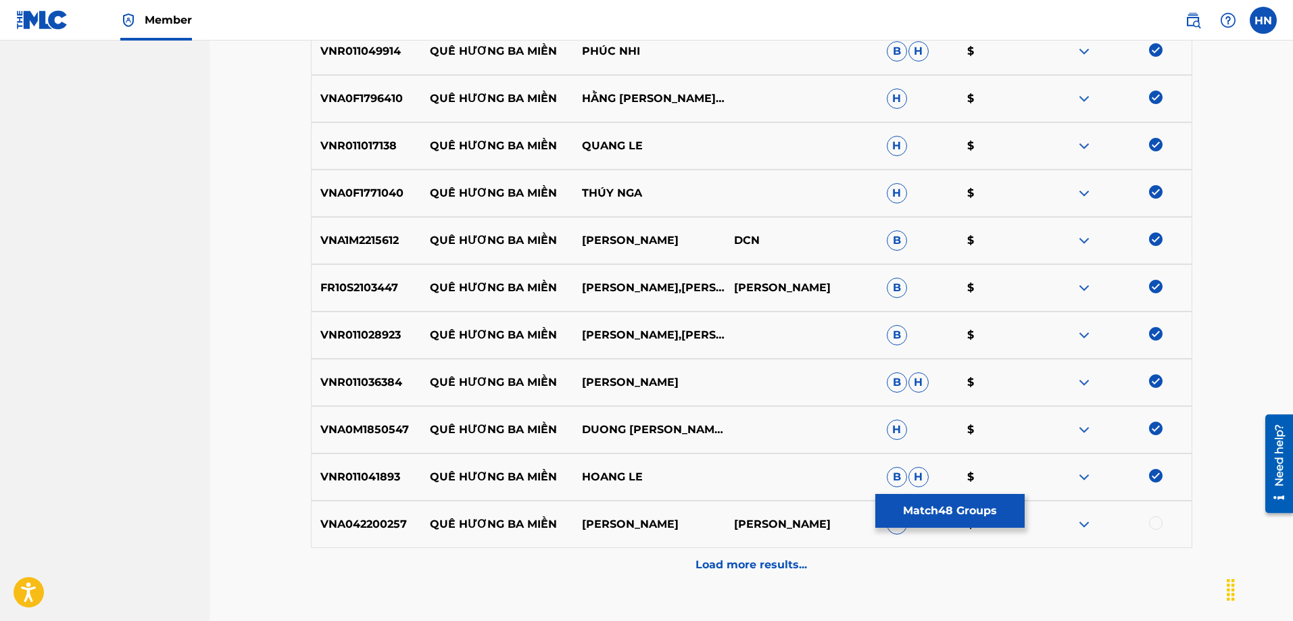
click at [1157, 524] on div at bounding box center [1156, 523] width 14 height 14
click at [778, 555] on div "Load more results..." at bounding box center [751, 565] width 881 height 34
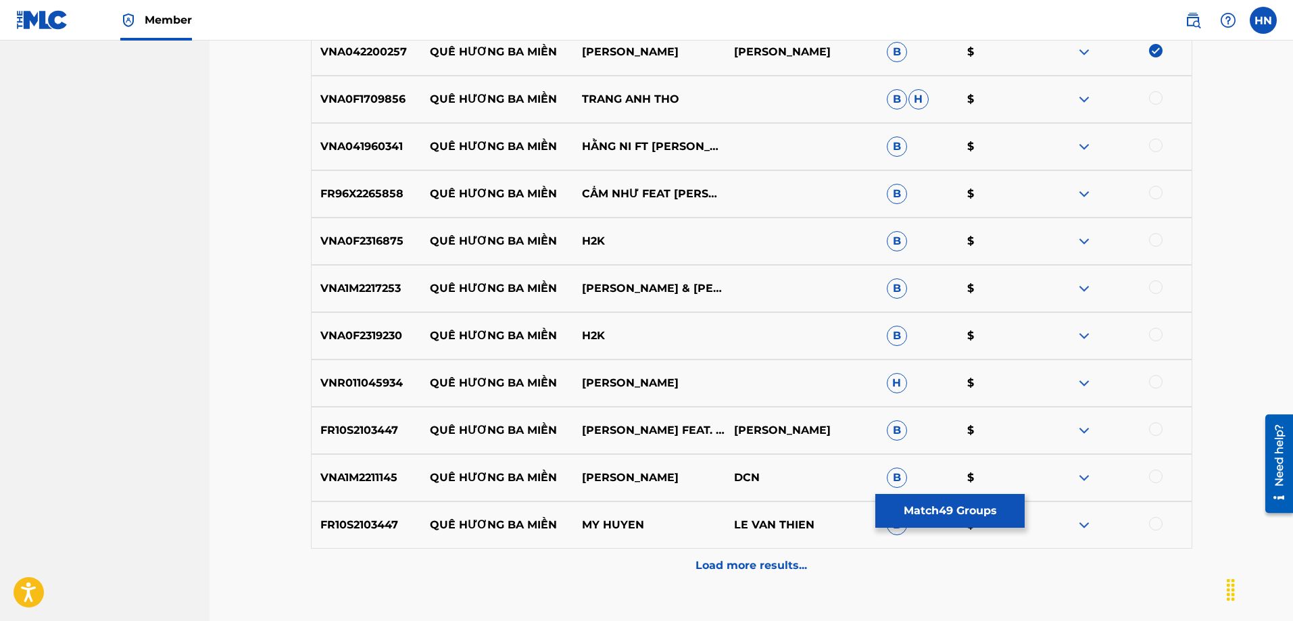
scroll to position [2844, 0]
click at [390, 97] on p "VNA0F1709856" at bounding box center [366, 99] width 109 height 16
click at [1153, 99] on div at bounding box center [1156, 98] width 14 height 14
click at [384, 153] on p "VNA041960341" at bounding box center [366, 146] width 109 height 16
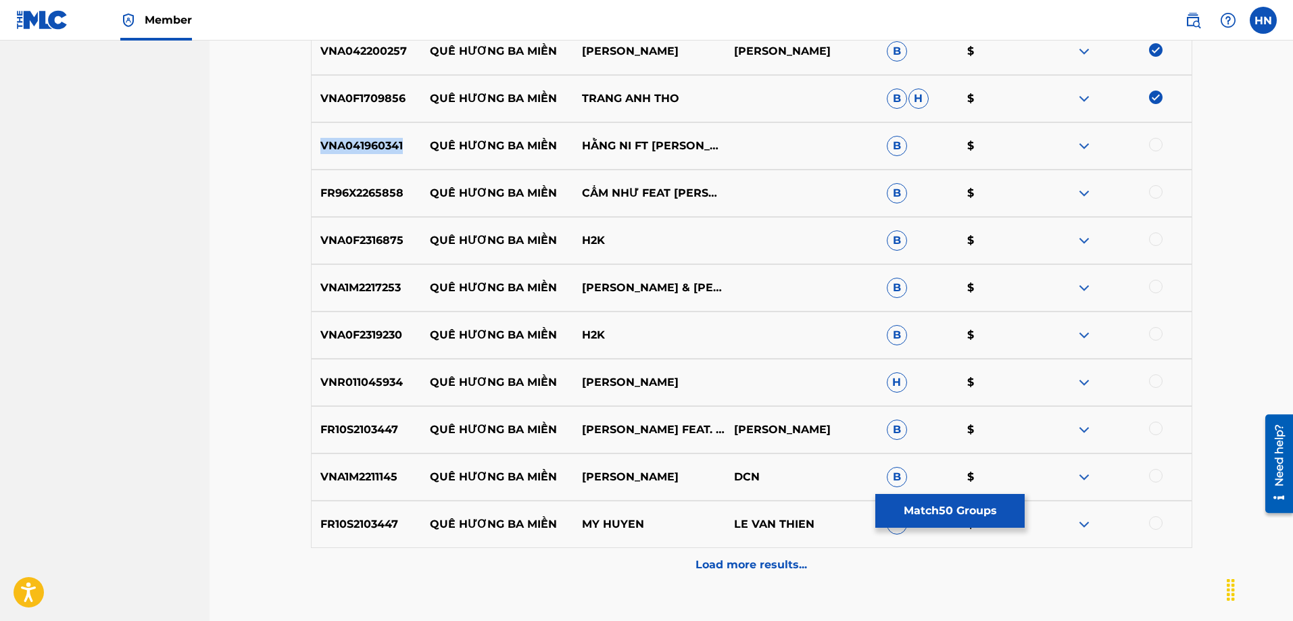
click at [384, 153] on p "VNA041960341" at bounding box center [366, 146] width 109 height 16
click at [1155, 144] on div at bounding box center [1156, 145] width 14 height 14
click at [340, 195] on p "FR96X2265858" at bounding box center [366, 193] width 109 height 16
click at [1164, 189] on div at bounding box center [1115, 193] width 152 height 16
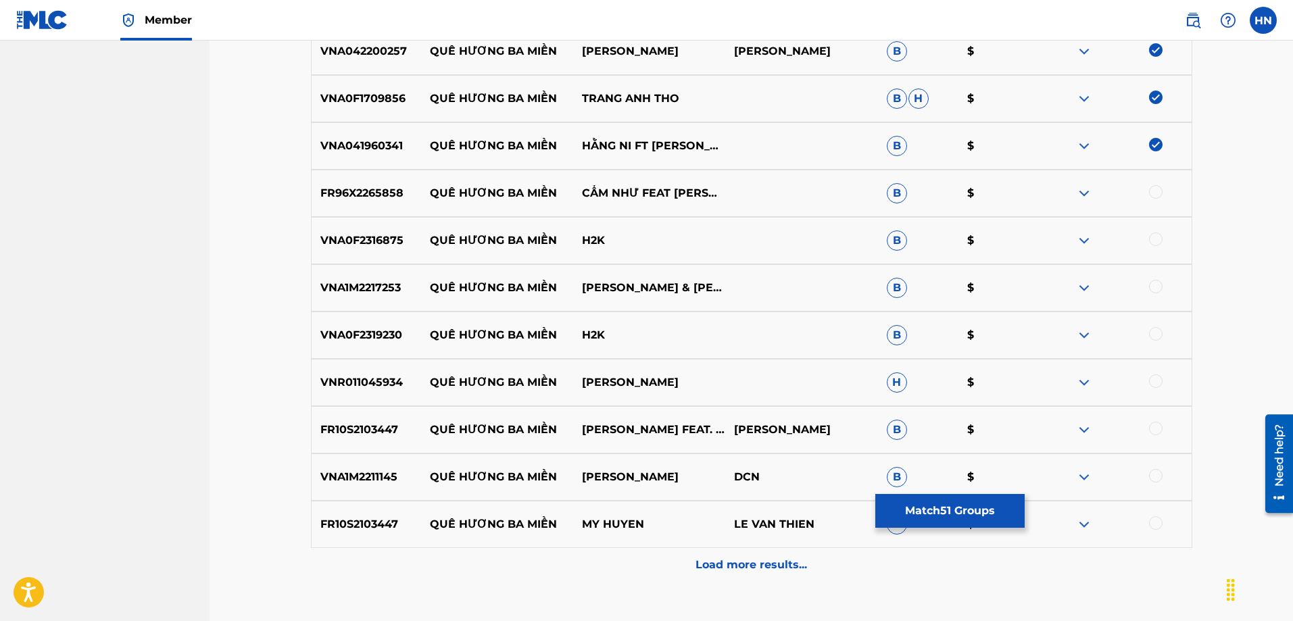
click at [1151, 195] on div at bounding box center [1156, 192] width 14 height 14
click at [332, 237] on p "VNA0F2316875" at bounding box center [366, 240] width 109 height 16
click at [1149, 239] on div at bounding box center [1156, 239] width 14 height 14
click at [398, 289] on p "VNA1M2217253" at bounding box center [366, 288] width 109 height 16
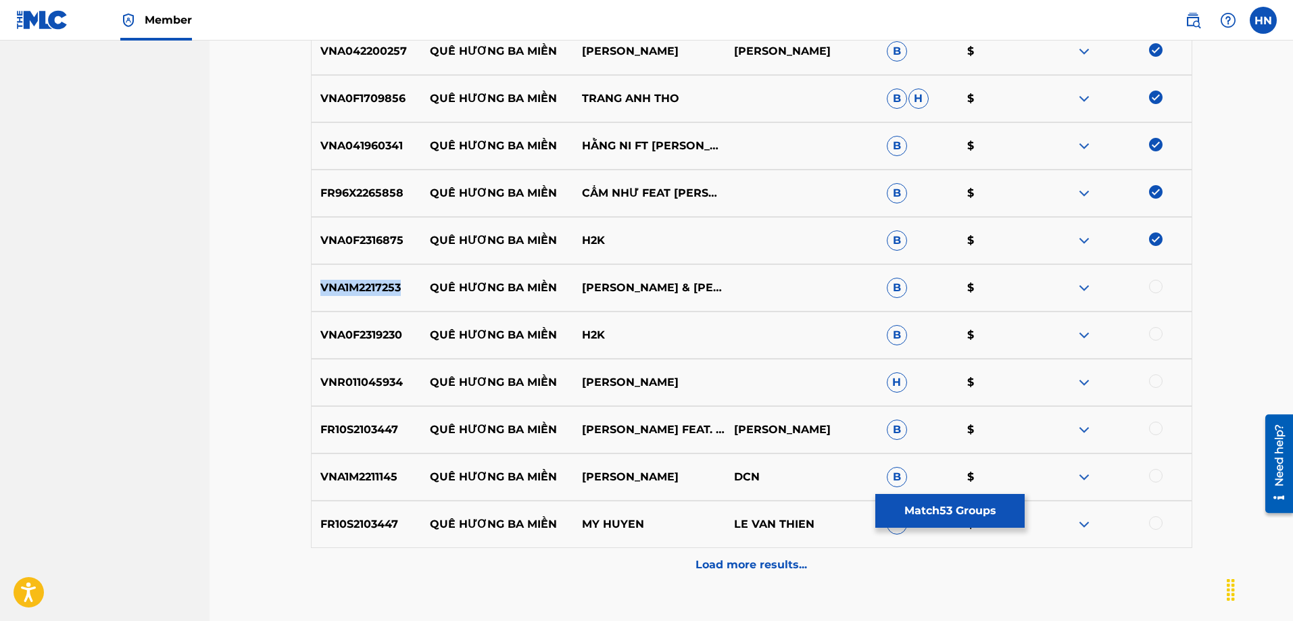
click at [398, 289] on p "VNA1M2217253" at bounding box center [366, 288] width 109 height 16
click at [1154, 287] on div at bounding box center [1156, 287] width 14 height 14
click at [316, 333] on p "VNA0F2319230" at bounding box center [366, 335] width 109 height 16
click at [1161, 334] on div at bounding box center [1156, 334] width 14 height 14
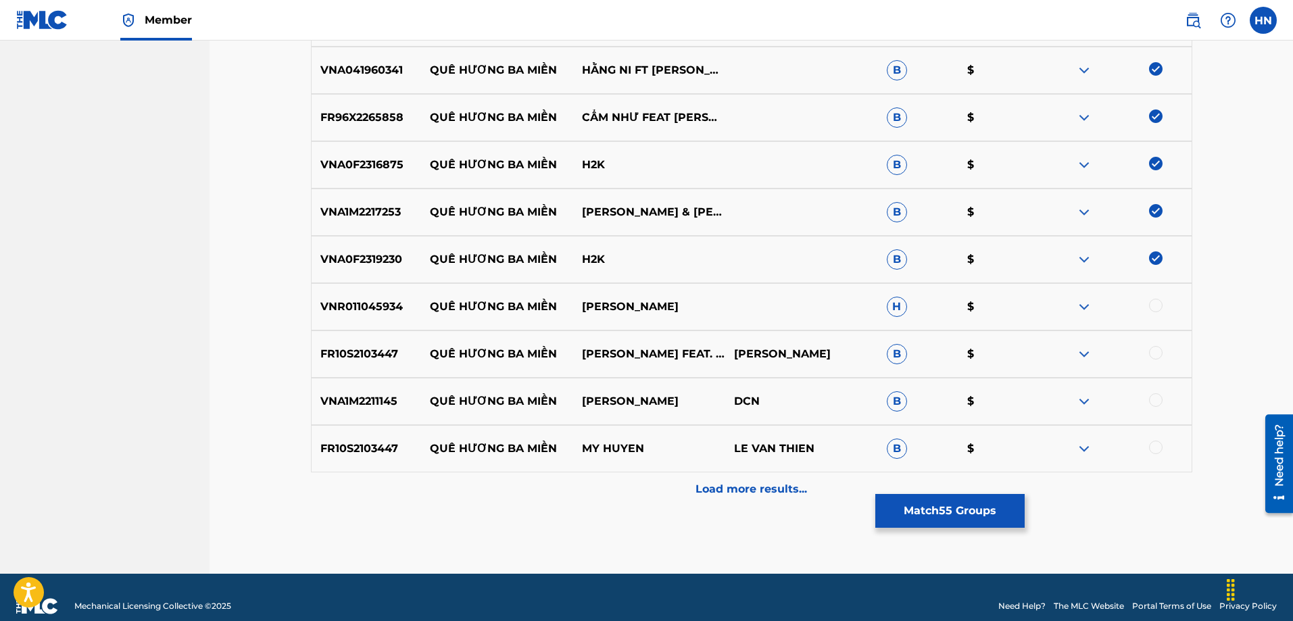
scroll to position [2937, 0]
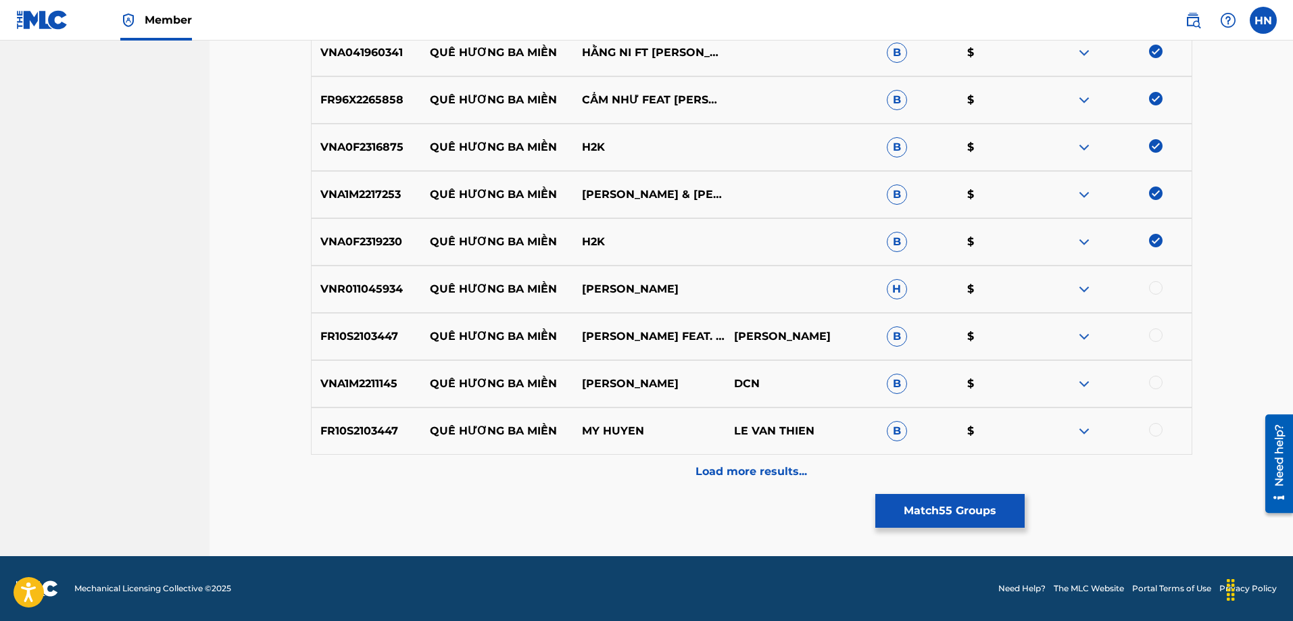
click at [343, 284] on p "VNR011045934" at bounding box center [366, 289] width 109 height 16
click at [1161, 283] on div at bounding box center [1156, 288] width 14 height 14
click at [371, 335] on p "FR10S2103447" at bounding box center [366, 336] width 109 height 16
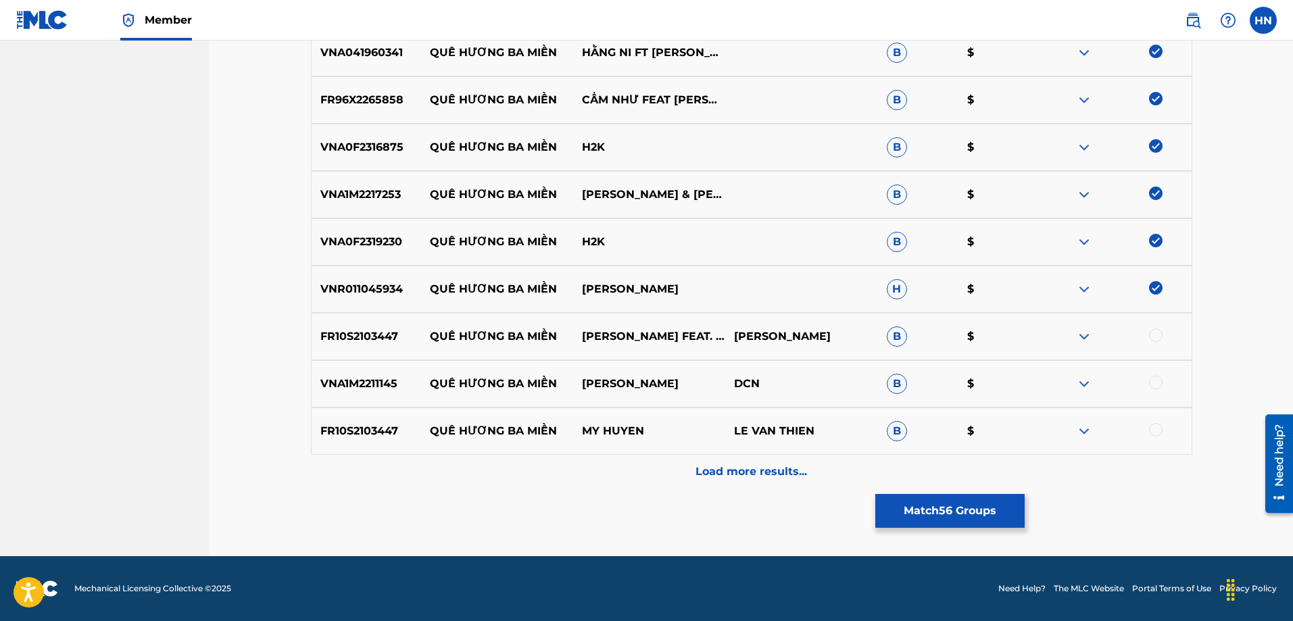
click at [1158, 338] on div at bounding box center [1156, 335] width 14 height 14
click at [374, 386] on p "VNA1M2211145" at bounding box center [366, 384] width 109 height 16
click at [1156, 382] on div at bounding box center [1156, 383] width 14 height 14
click at [349, 424] on p "FR10S2103447" at bounding box center [366, 431] width 109 height 16
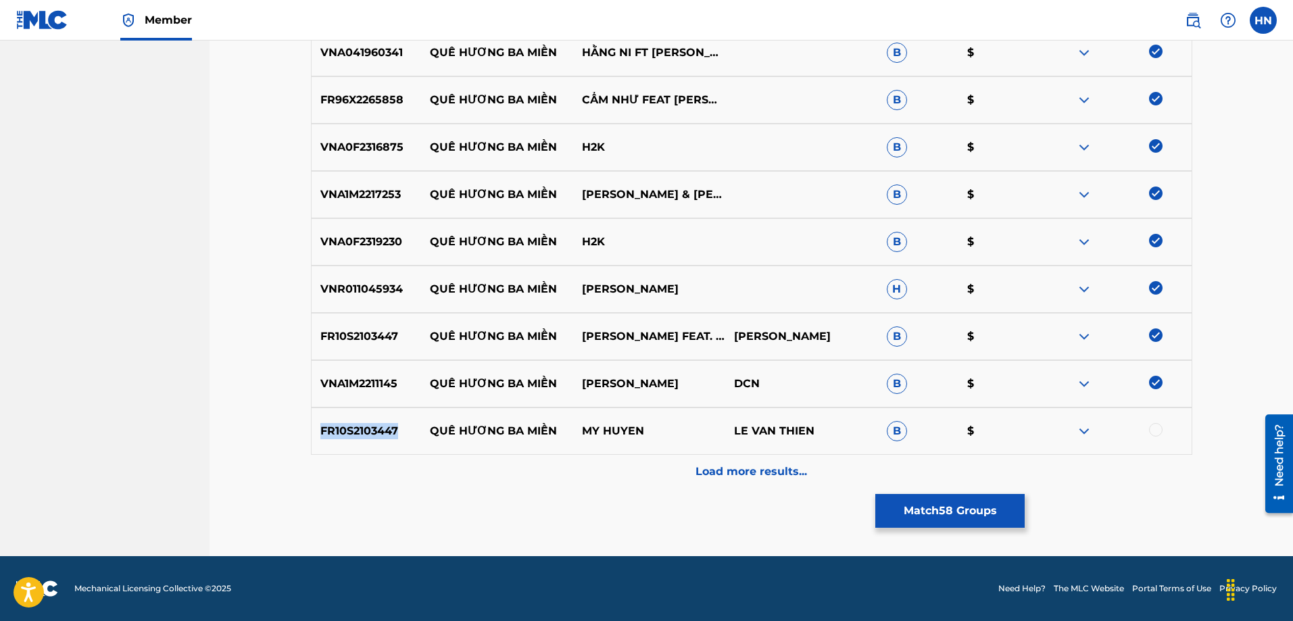
click at [349, 424] on p "FR10S2103447" at bounding box center [366, 431] width 109 height 16
click at [1158, 426] on div at bounding box center [1156, 430] width 14 height 14
click at [755, 480] on div "Load more results..." at bounding box center [751, 472] width 881 height 34
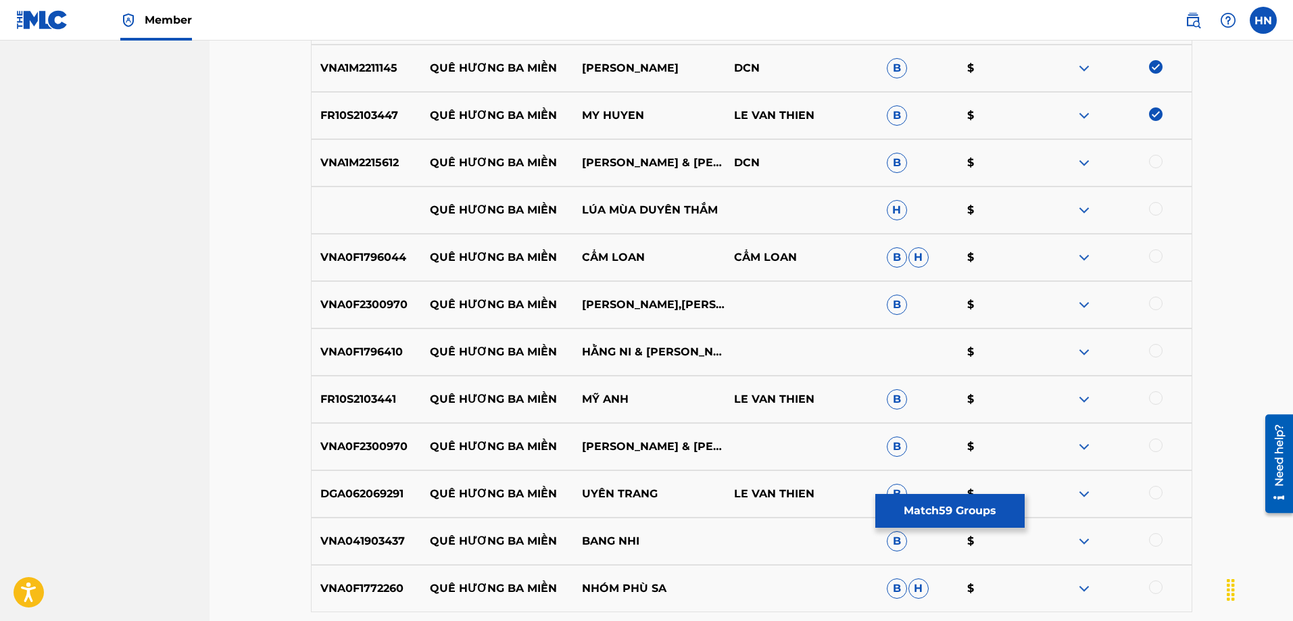
scroll to position [3275, 0]
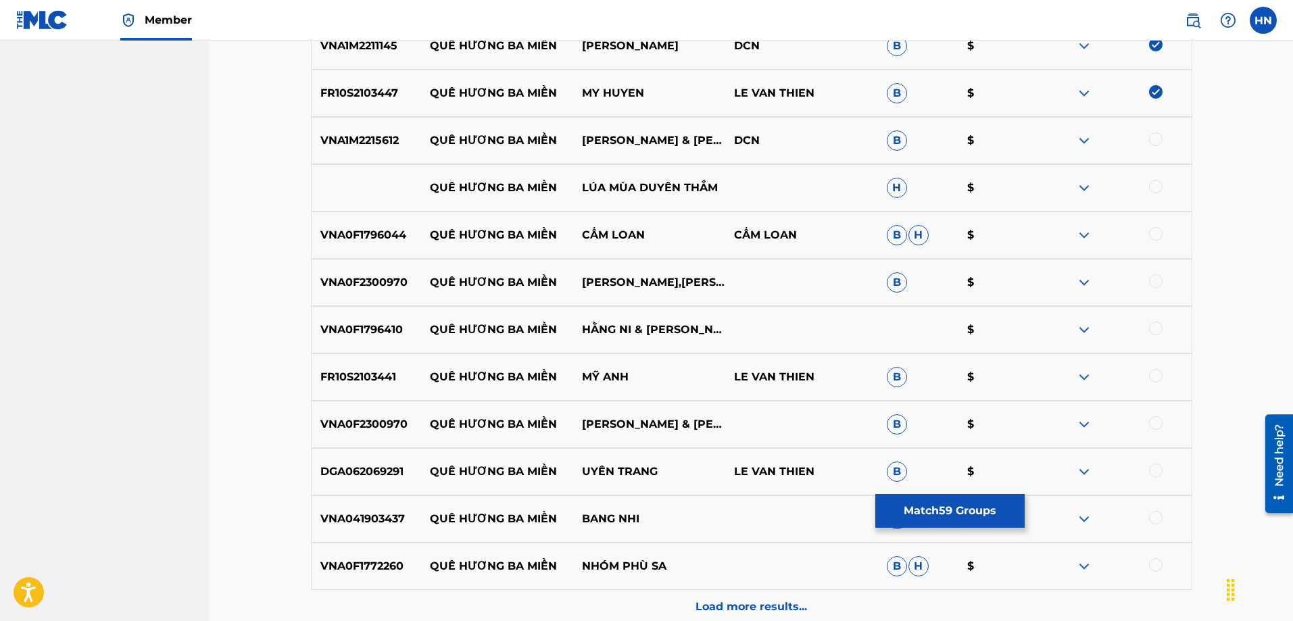
click at [391, 139] on p "VNA1M2215612" at bounding box center [366, 140] width 109 height 16
click at [1149, 139] on div at bounding box center [1156, 139] width 14 height 14
drag, startPoint x: 731, startPoint y: 184, endPoint x: 433, endPoint y: 192, distance: 298.1
click at [433, 192] on div "QUÊ HƯƠNG BA MIỀN LÚA MÙA DUYÊN THẮM H $" at bounding box center [751, 187] width 881 height 47
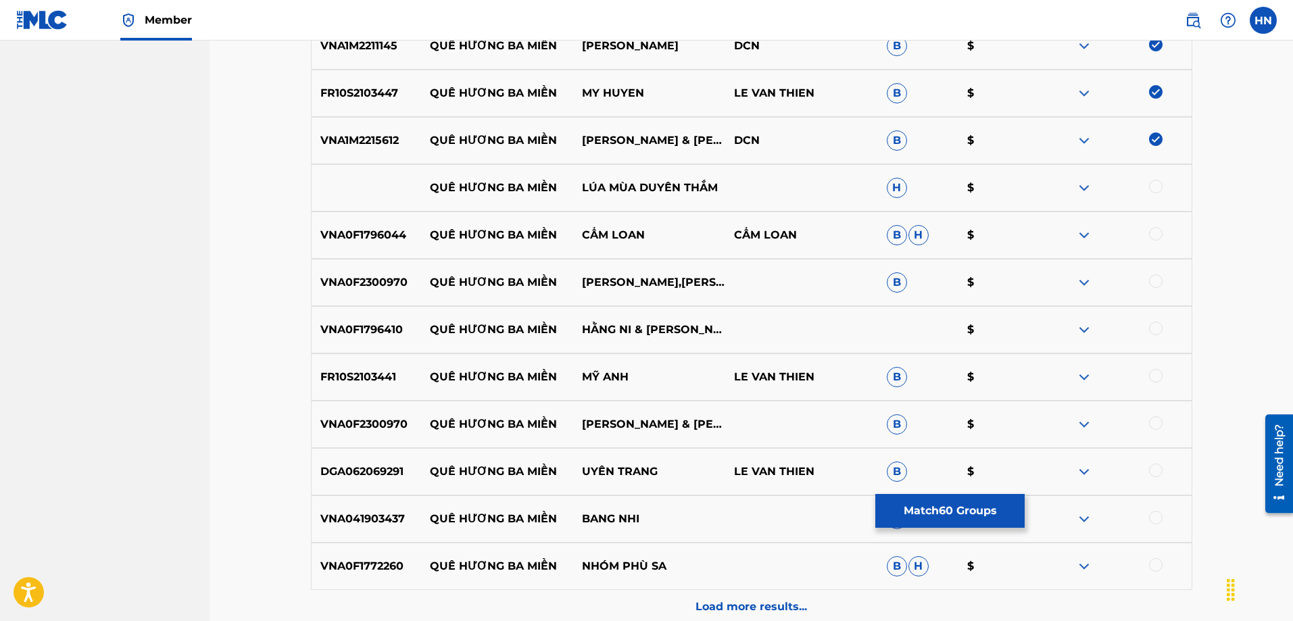
click at [1149, 190] on div at bounding box center [1156, 187] width 14 height 14
click at [1086, 192] on img at bounding box center [1084, 188] width 16 height 16
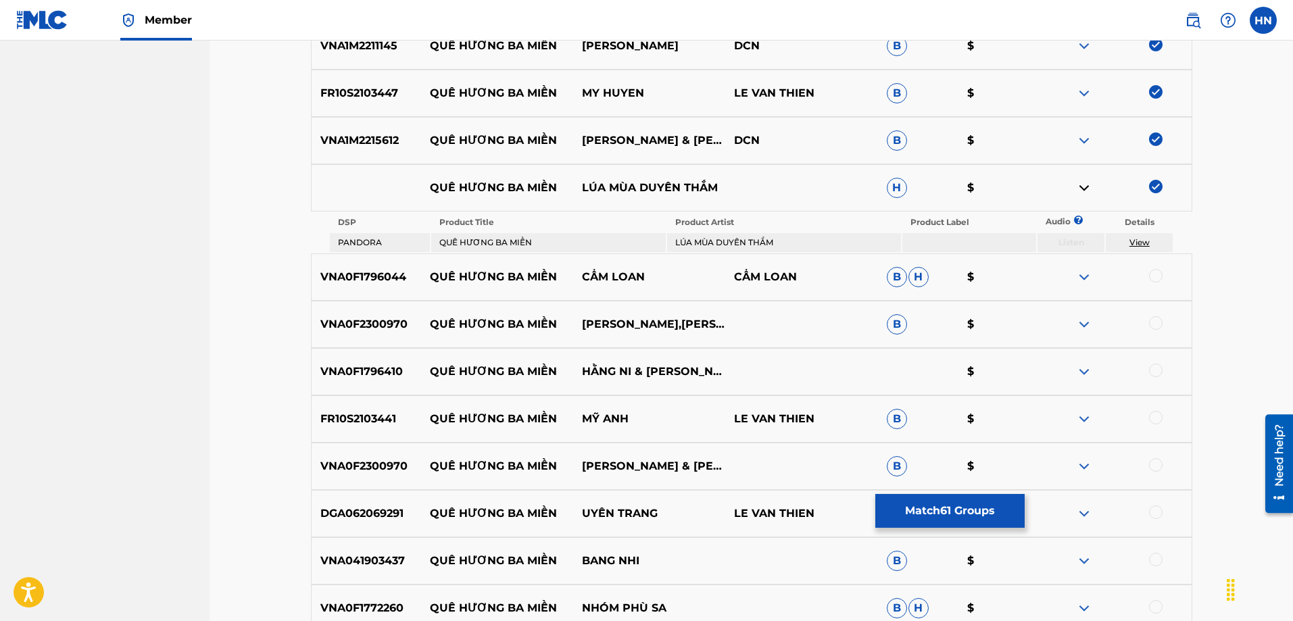
click at [384, 278] on p "VNA0F1796044" at bounding box center [366, 277] width 109 height 16
click at [1151, 278] on div at bounding box center [1156, 276] width 14 height 14
click at [330, 321] on p "VNA0F2300970" at bounding box center [366, 324] width 109 height 16
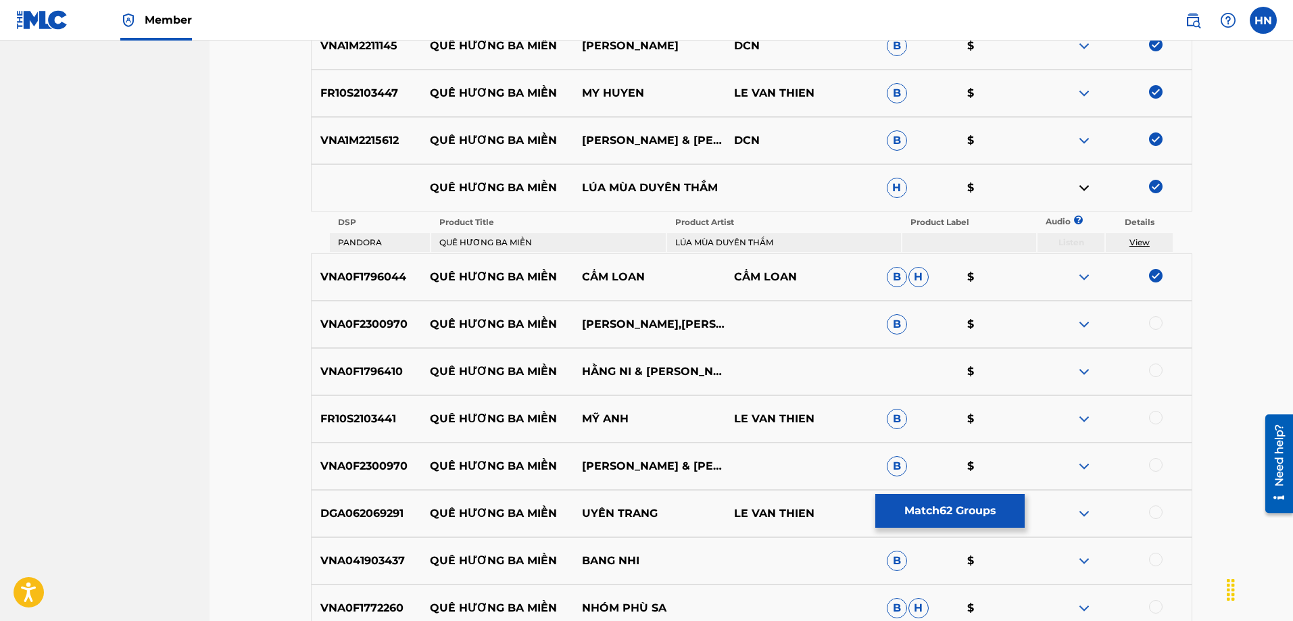
click at [1150, 322] on div at bounding box center [1156, 323] width 14 height 14
click at [1160, 371] on div at bounding box center [1156, 371] width 14 height 14
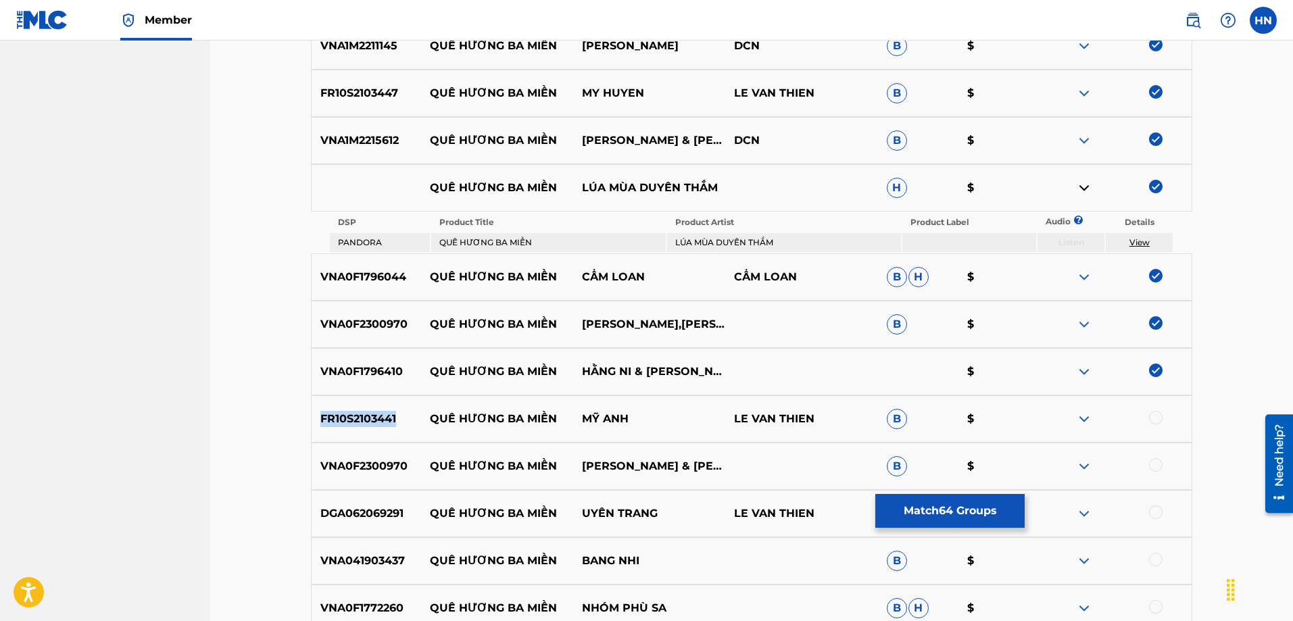
click at [1157, 420] on div at bounding box center [1156, 418] width 14 height 14
click at [378, 462] on p "VNA0F2300970" at bounding box center [366, 466] width 109 height 16
click at [1155, 467] on div at bounding box center [1156, 465] width 14 height 14
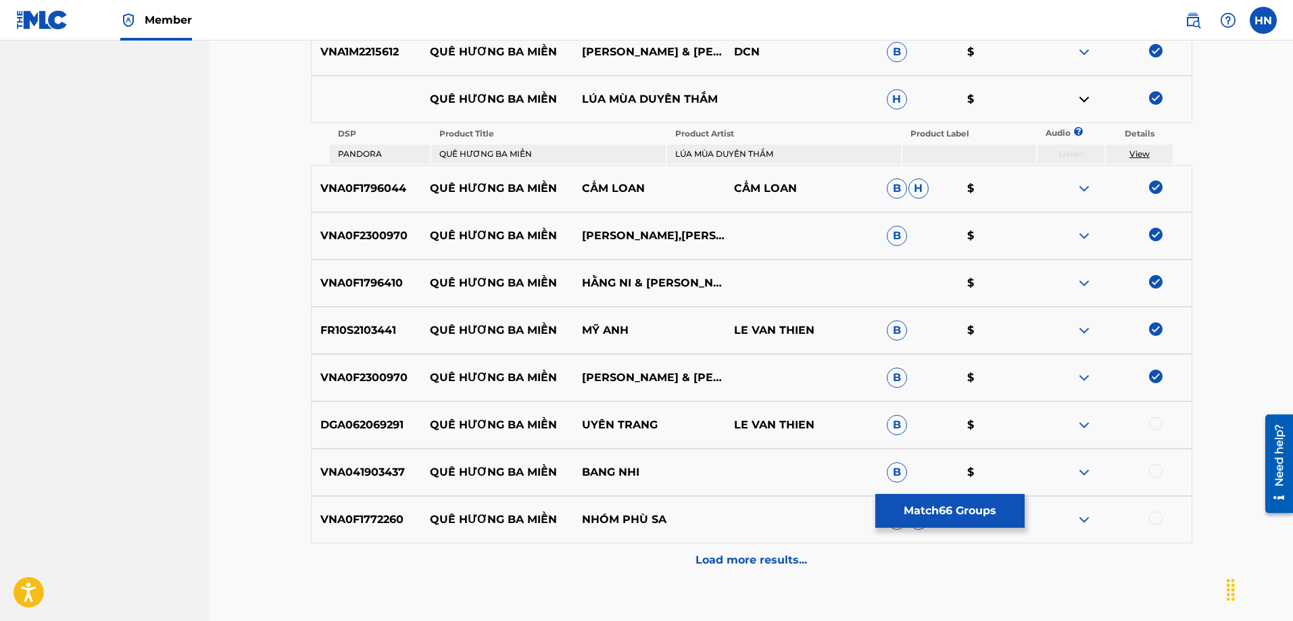
scroll to position [3452, 0]
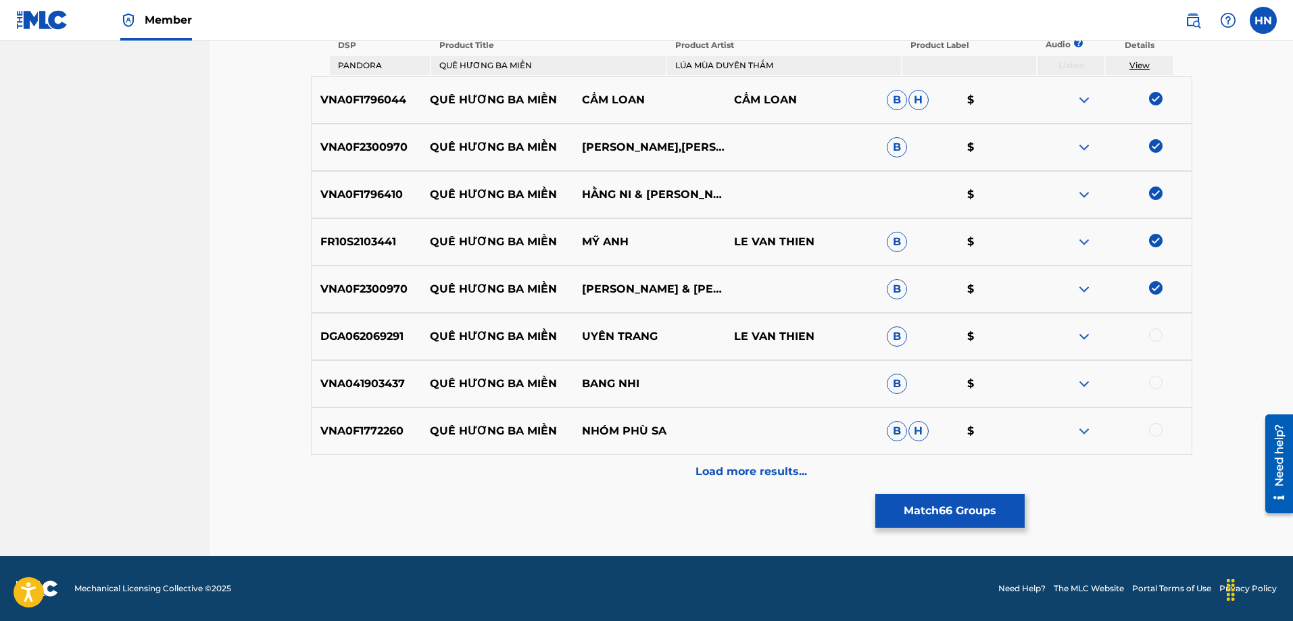
click at [360, 322] on div "DGA062069291 QUÊ HƯƠNG BA MIỀN UYÊN TRANG LE VAN THIEN B $" at bounding box center [751, 336] width 881 height 47
click at [1153, 331] on div at bounding box center [1156, 335] width 14 height 14
click at [352, 397] on div "VNA041903437 QUÊ HƯƠNG BA MIỀN BANG NHI B $" at bounding box center [751, 383] width 881 height 47
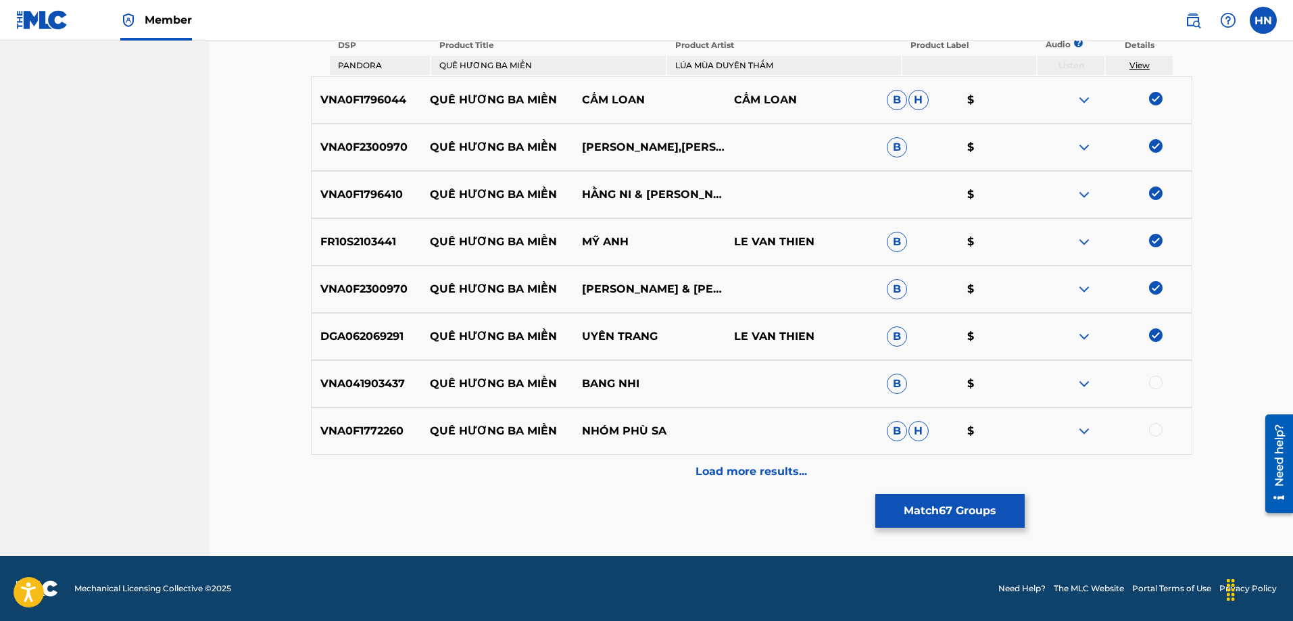
click at [1148, 381] on div at bounding box center [1115, 384] width 152 height 16
click at [1151, 382] on div at bounding box center [1156, 383] width 14 height 14
click at [341, 423] on p "VNA0F1772260" at bounding box center [366, 431] width 109 height 16
click at [1162, 433] on div at bounding box center [1115, 431] width 152 height 16
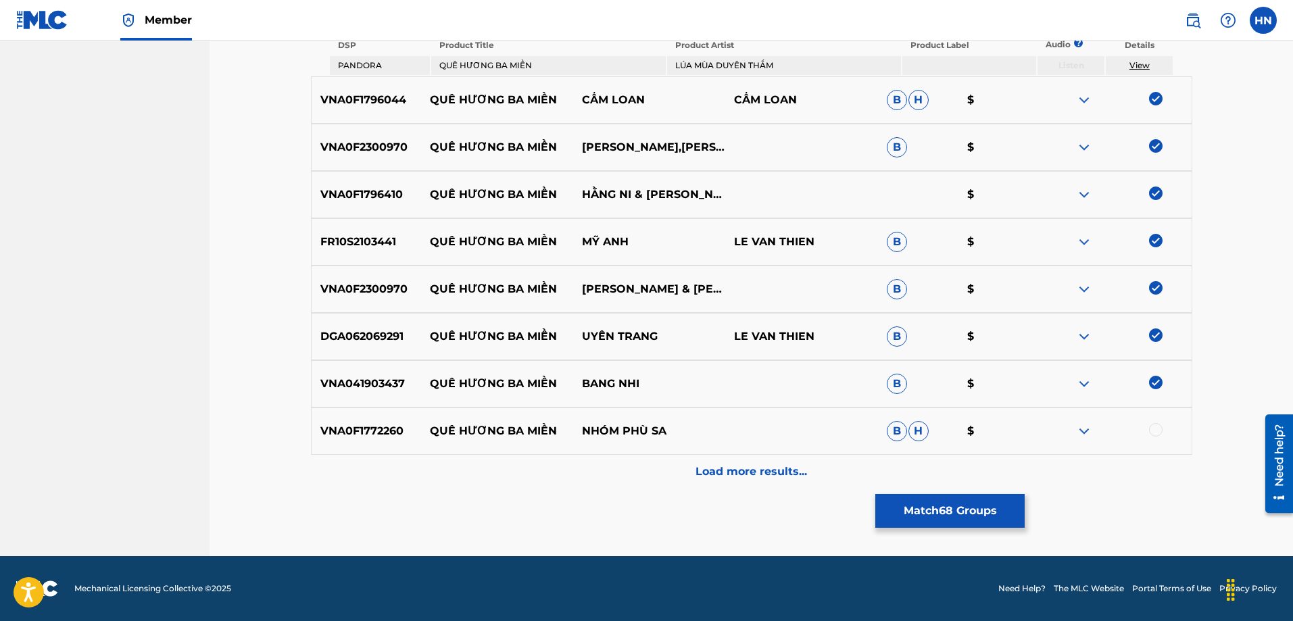
click at [1160, 433] on div at bounding box center [1156, 430] width 14 height 14
click at [822, 482] on div "Load more results..." at bounding box center [751, 472] width 881 height 34
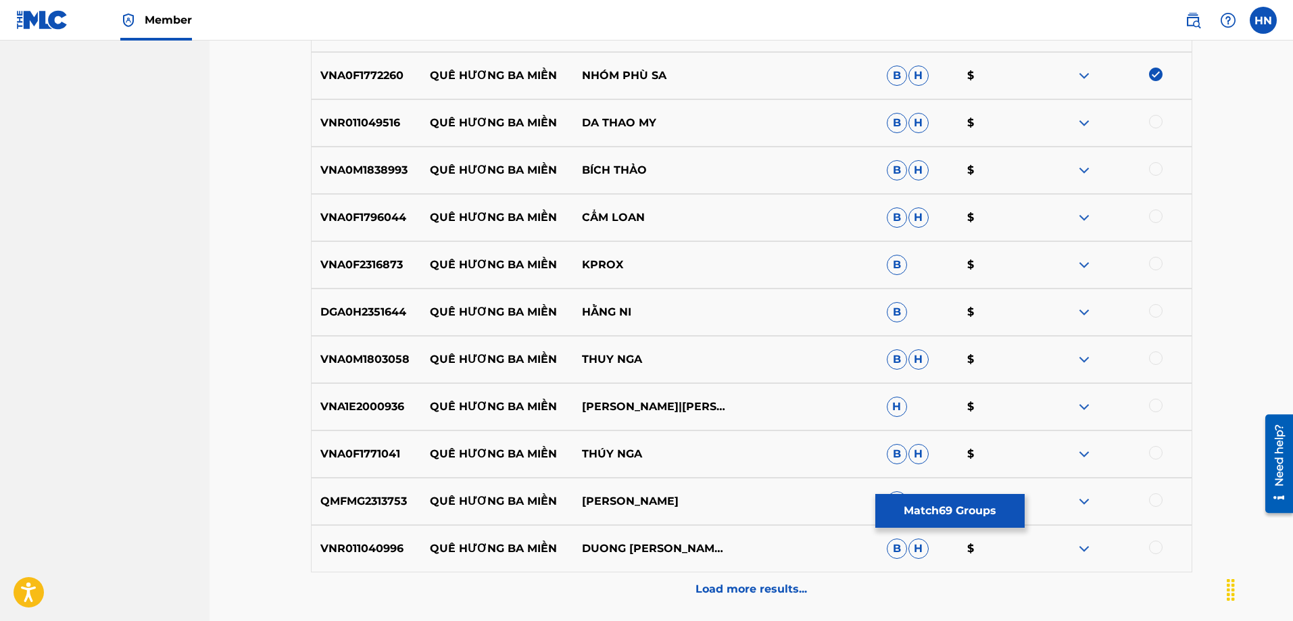
scroll to position [3790, 0]
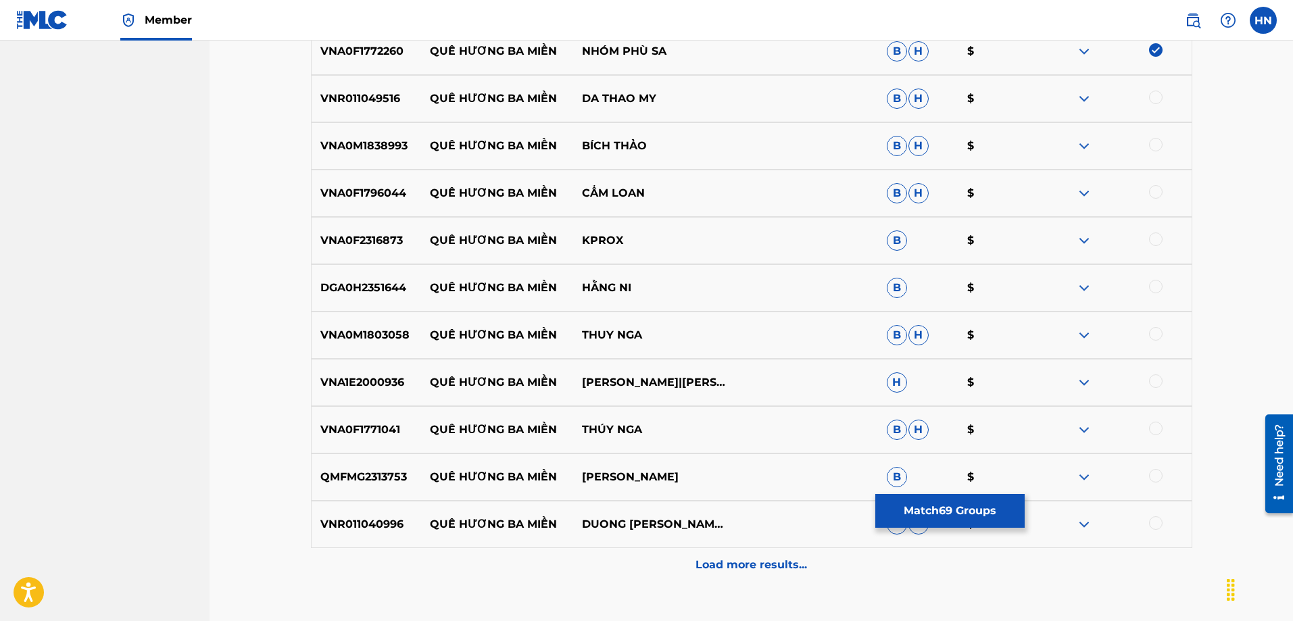
click at [383, 109] on div "VNR011049516 QUÊ HƯƠNG BA MIỀN DA THAO MY B H $" at bounding box center [751, 98] width 881 height 47
click at [1151, 96] on div at bounding box center [1156, 98] width 14 height 14
click at [380, 149] on p "VNA0M1838993" at bounding box center [366, 146] width 109 height 16
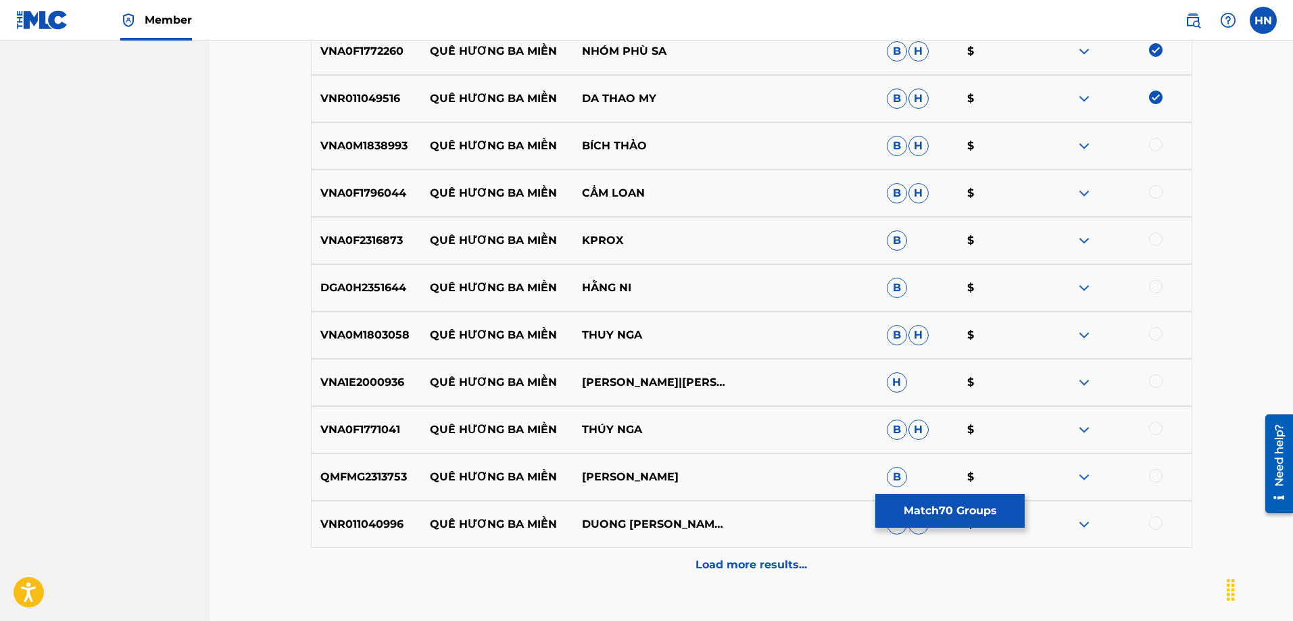
click at [1152, 141] on div at bounding box center [1156, 145] width 14 height 14
click at [346, 193] on p "VNA0F1796044" at bounding box center [366, 193] width 109 height 16
click at [1158, 191] on div at bounding box center [1156, 192] width 14 height 14
click at [364, 248] on p "VNA0F2316873" at bounding box center [366, 240] width 109 height 16
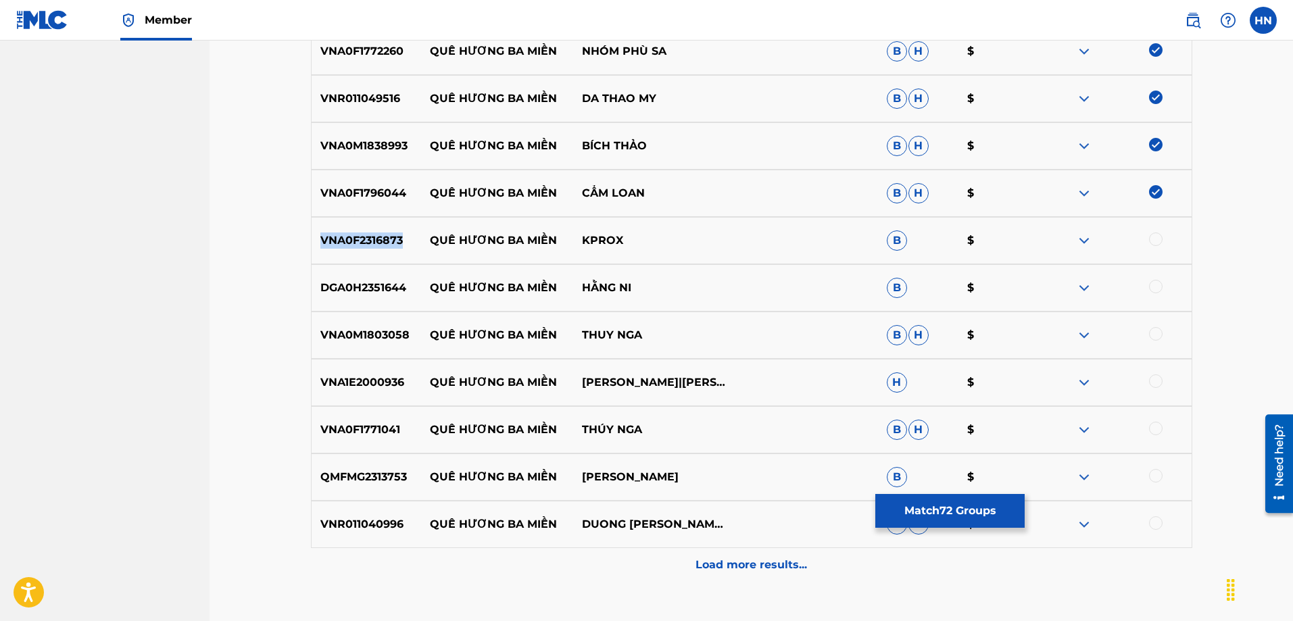
click at [364, 248] on p "VNA0F2316873" at bounding box center [366, 240] width 109 height 16
click at [1157, 234] on div at bounding box center [1156, 239] width 14 height 14
click at [363, 286] on p "DGA0H2351644" at bounding box center [366, 288] width 109 height 16
click at [1153, 287] on div at bounding box center [1156, 287] width 14 height 14
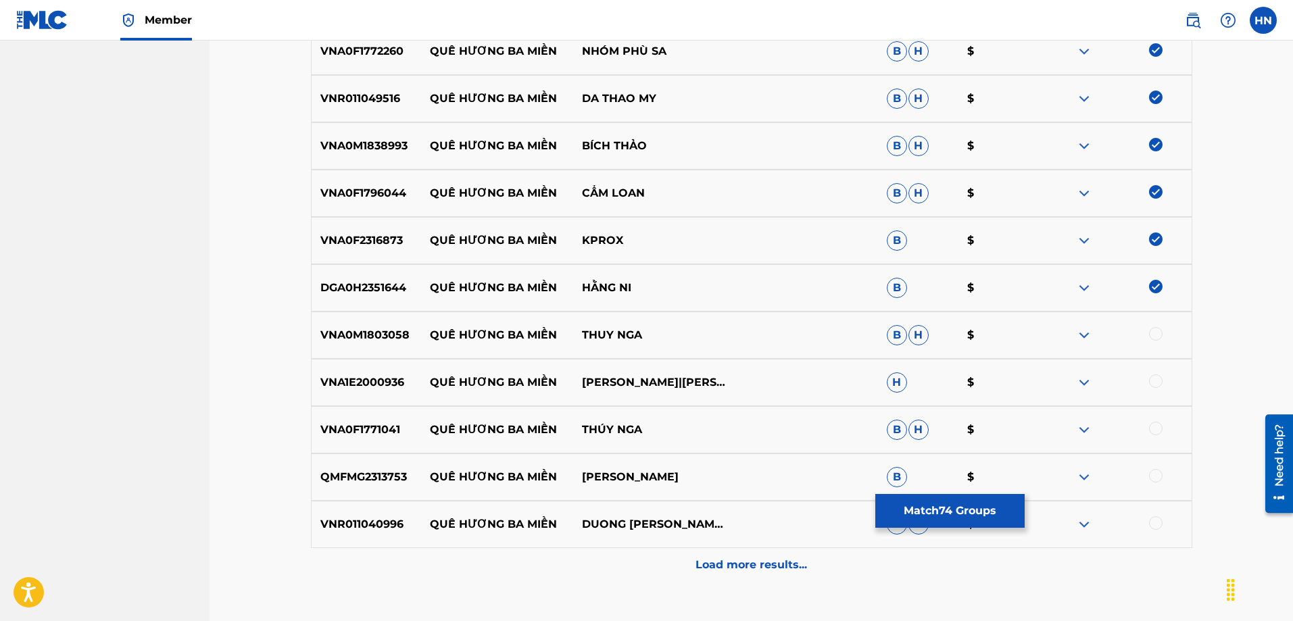
click at [401, 330] on p "VNA0M1803058" at bounding box center [366, 335] width 109 height 16
click at [1149, 329] on div at bounding box center [1156, 334] width 14 height 14
click at [355, 377] on p "VNA1E2000936" at bounding box center [366, 382] width 109 height 16
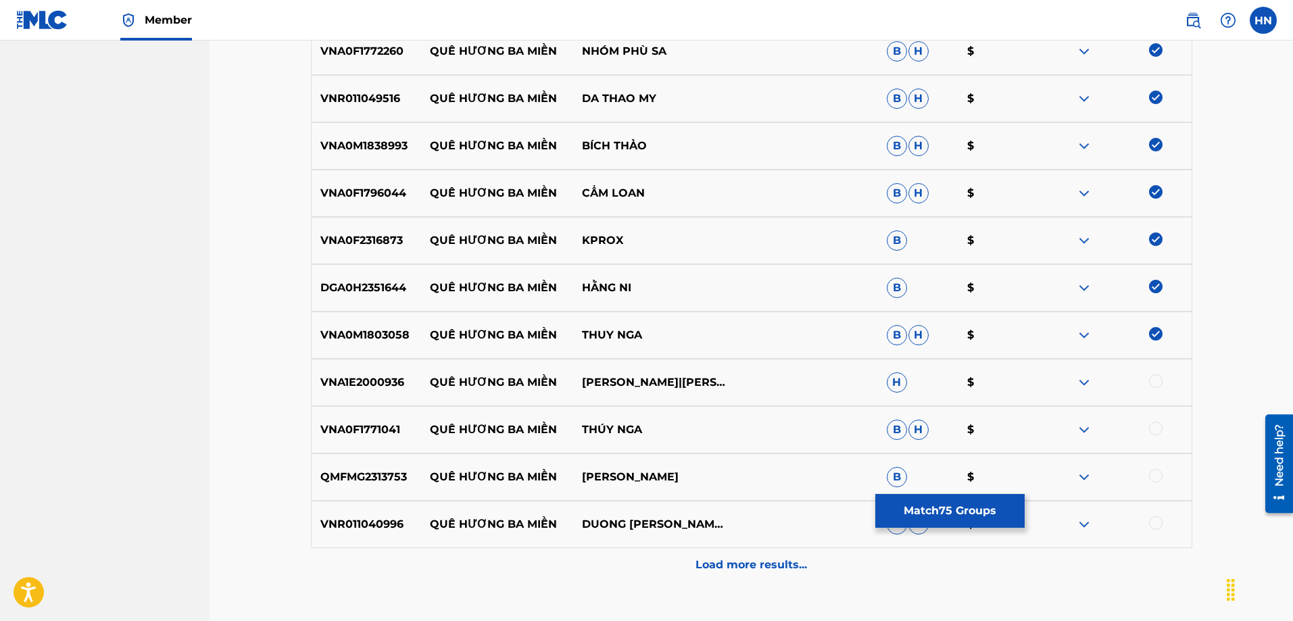
click at [1156, 380] on div at bounding box center [1156, 381] width 14 height 14
click at [383, 430] on p "VNA0F1771041" at bounding box center [366, 430] width 109 height 16
click at [1155, 424] on div at bounding box center [1156, 429] width 14 height 14
click at [376, 473] on p "QMFMG2313753" at bounding box center [366, 477] width 109 height 16
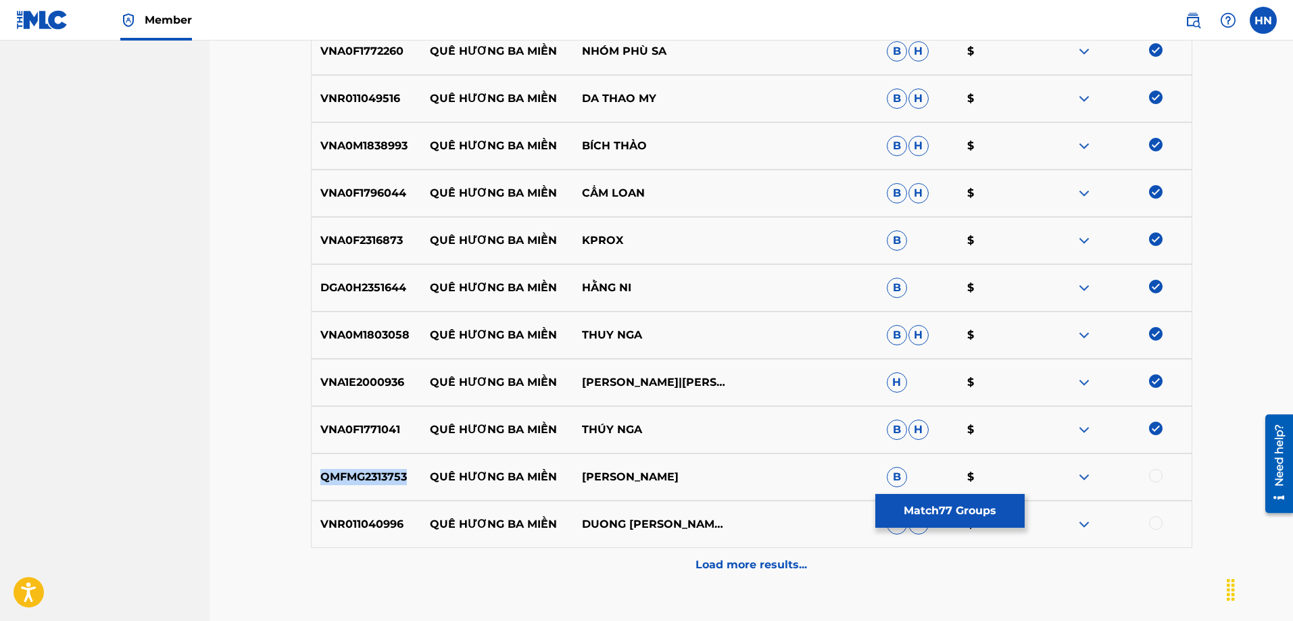
click at [376, 473] on p "QMFMG2313753" at bounding box center [366, 477] width 109 height 16
click at [1153, 473] on div at bounding box center [1156, 476] width 14 height 14
click at [366, 514] on div "VNR011040996 QUÊ HƯƠNG BA MIỀN DUONG HONG LOAN B H $" at bounding box center [751, 524] width 881 height 47
click at [1158, 518] on div at bounding box center [1156, 523] width 14 height 14
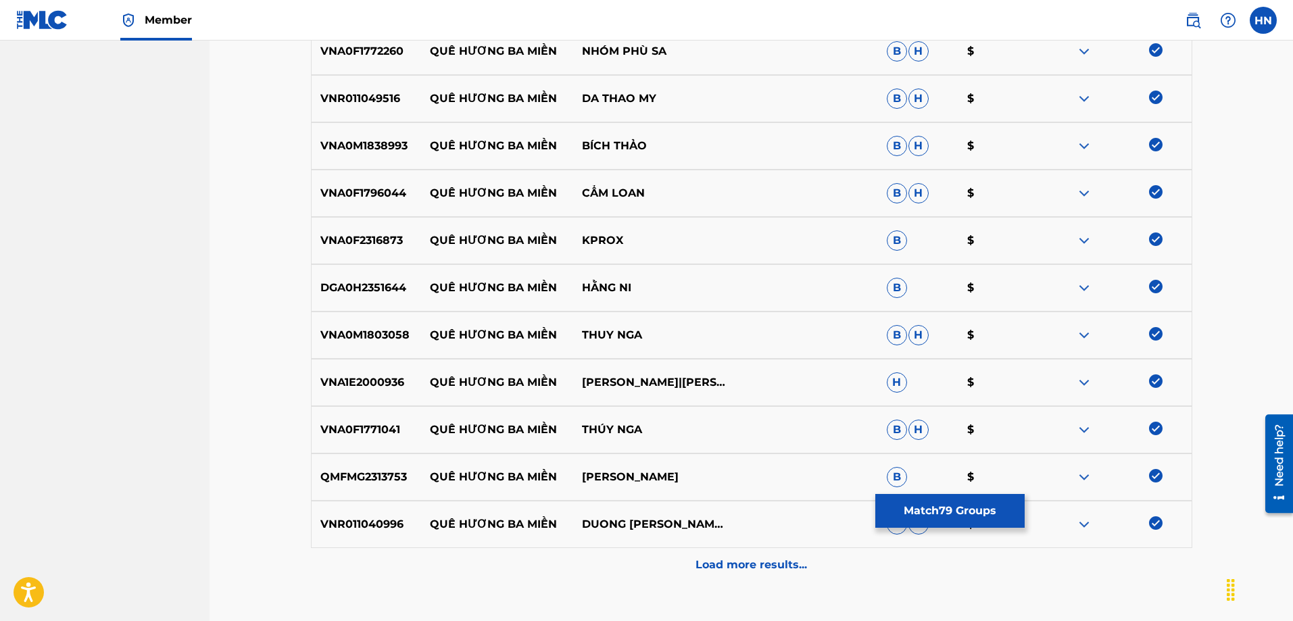
click at [847, 576] on div "Load more results..." at bounding box center [751, 565] width 881 height 34
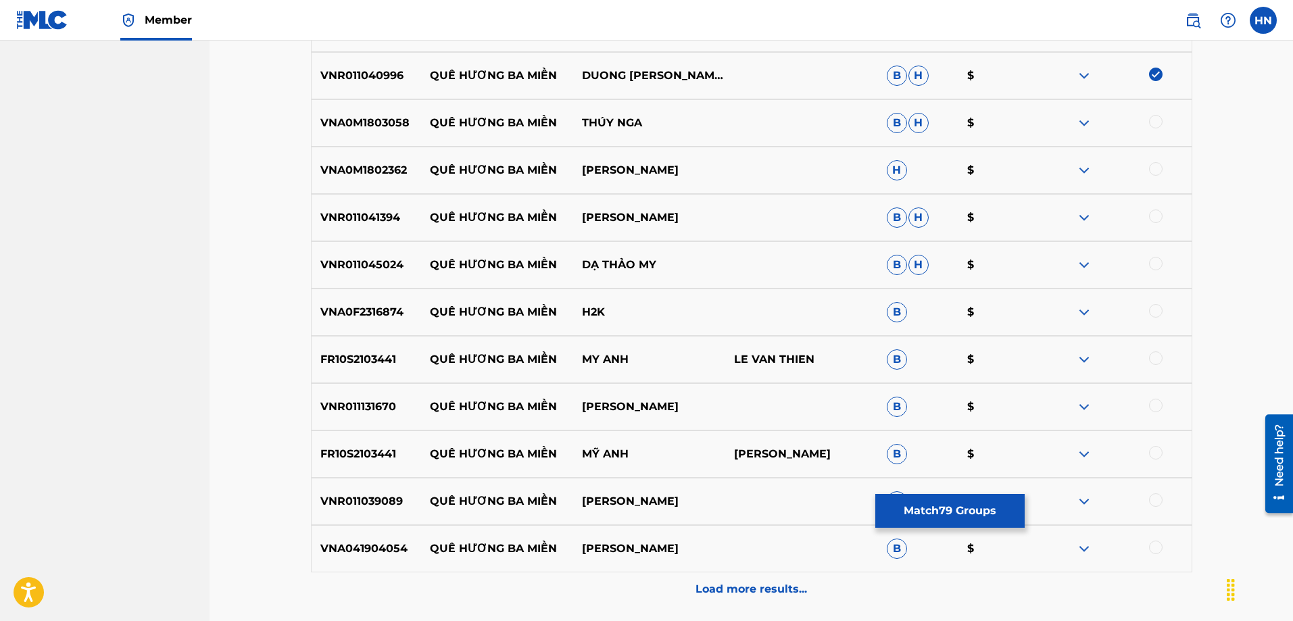
scroll to position [4263, 0]
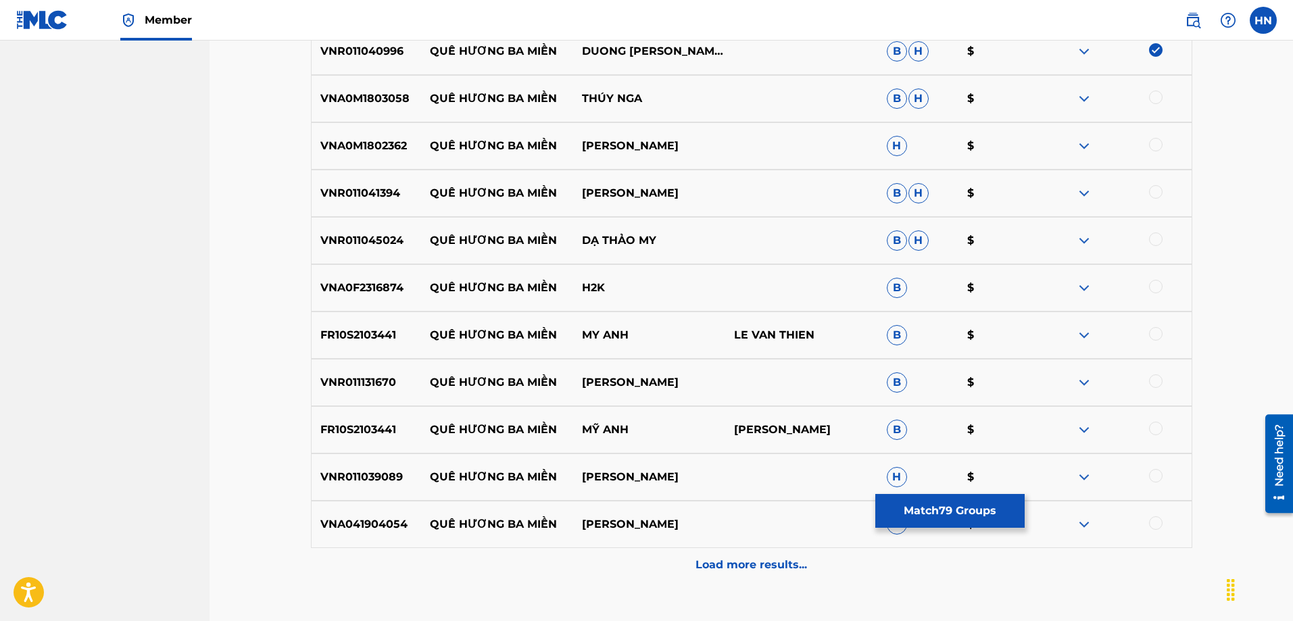
click at [395, 107] on div "VNA0M1803058 QUÊ HƯƠNG BA MIỀN THÚY NGA B H $" at bounding box center [751, 98] width 881 height 47
click at [1151, 98] on div at bounding box center [1156, 98] width 14 height 14
click at [367, 159] on div "VNA0M1802362 QUÊ HƯƠNG BA MIỀN ĐAN TRƯỜNG H $" at bounding box center [751, 145] width 881 height 47
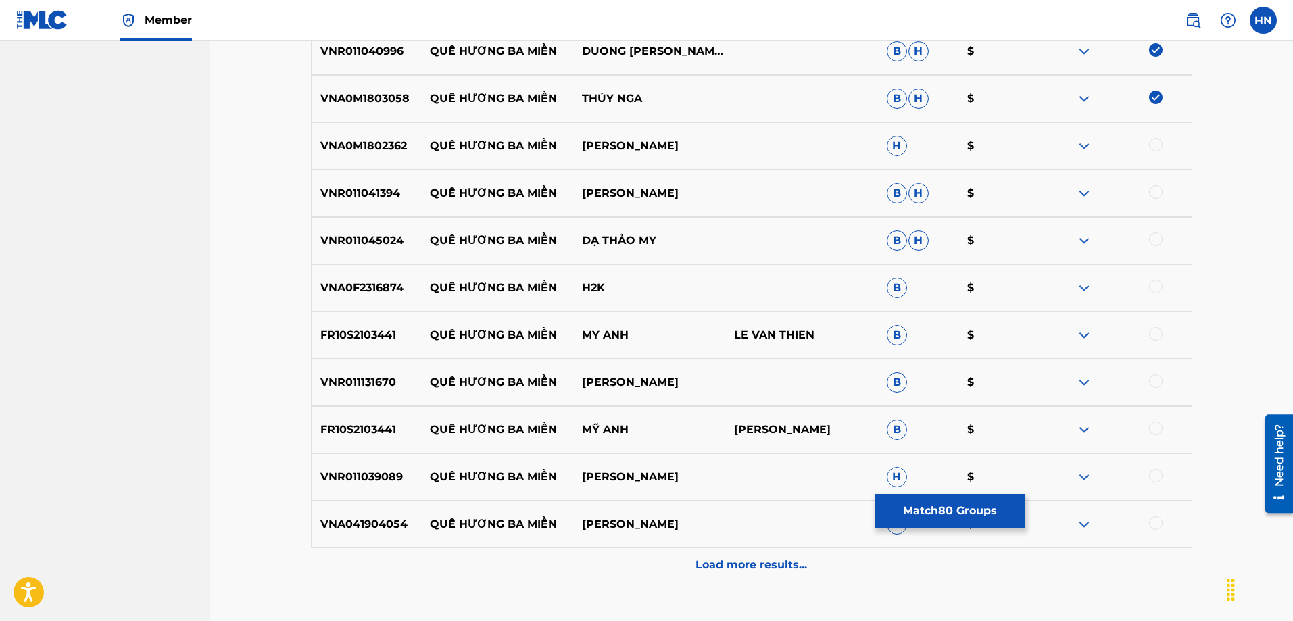
click at [1152, 148] on div at bounding box center [1156, 145] width 14 height 14
click at [394, 208] on div "VNR011041394 QUÊ HƯƠNG BA MIỀN MAI THAO B H $" at bounding box center [751, 193] width 881 height 47
click at [1148, 189] on div at bounding box center [1115, 193] width 152 height 16
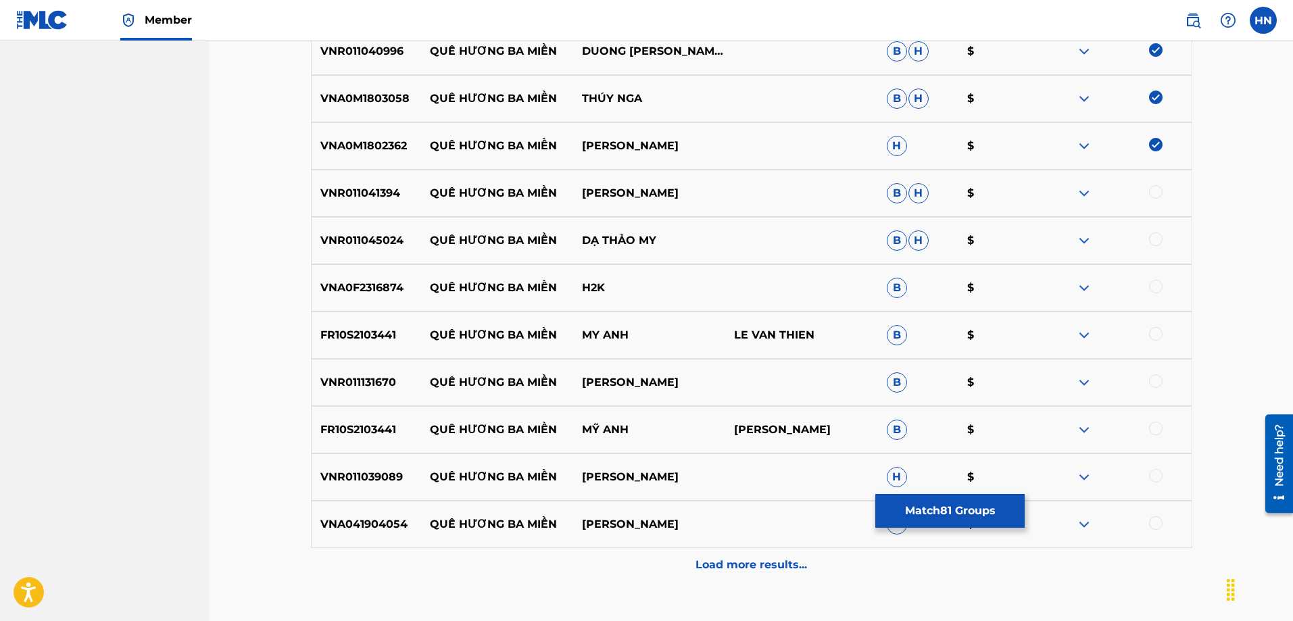
click at [1151, 191] on div at bounding box center [1156, 192] width 14 height 14
click at [392, 248] on p "VNR011045024" at bounding box center [366, 240] width 109 height 16
click at [356, 243] on p "VNR011045024" at bounding box center [366, 240] width 109 height 16
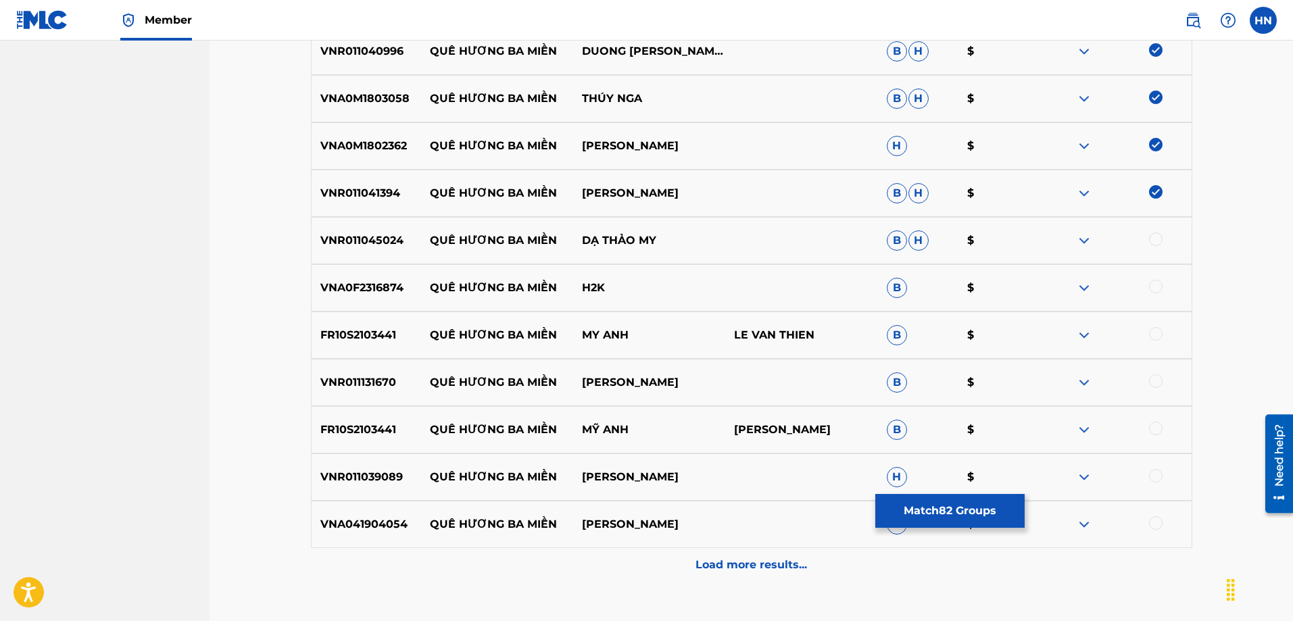
click at [1151, 239] on div at bounding box center [1156, 239] width 14 height 14
click at [360, 297] on div "VNA0F2316874 QUÊ HƯƠNG BA MIỀN H2K B $" at bounding box center [751, 287] width 881 height 47
click at [1150, 286] on div at bounding box center [1156, 287] width 14 height 14
click at [348, 336] on p "FR10S2103441" at bounding box center [366, 335] width 109 height 16
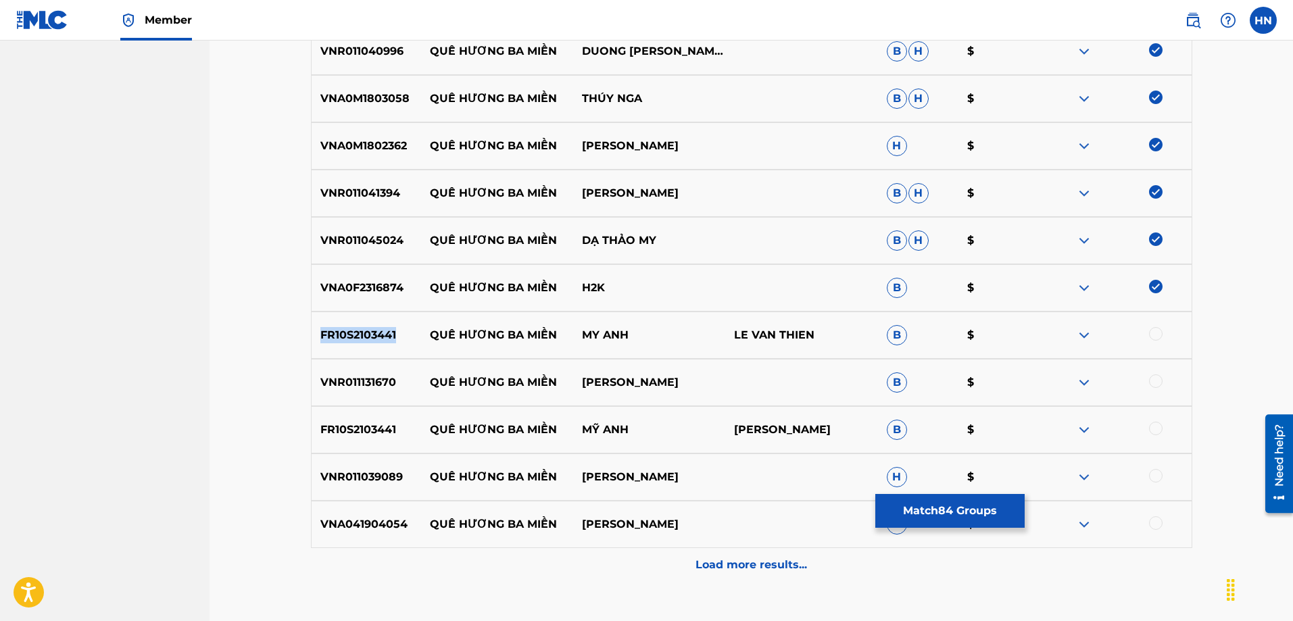
click at [348, 336] on p "FR10S2103441" at bounding box center [366, 335] width 109 height 16
click at [1153, 334] on div at bounding box center [1156, 334] width 14 height 14
click at [362, 392] on div "VNR011131670 QUÊ HƯƠNG BA MIỀN KHƯU HUY VŨ B $" at bounding box center [751, 382] width 881 height 47
click at [1155, 378] on div at bounding box center [1156, 381] width 14 height 14
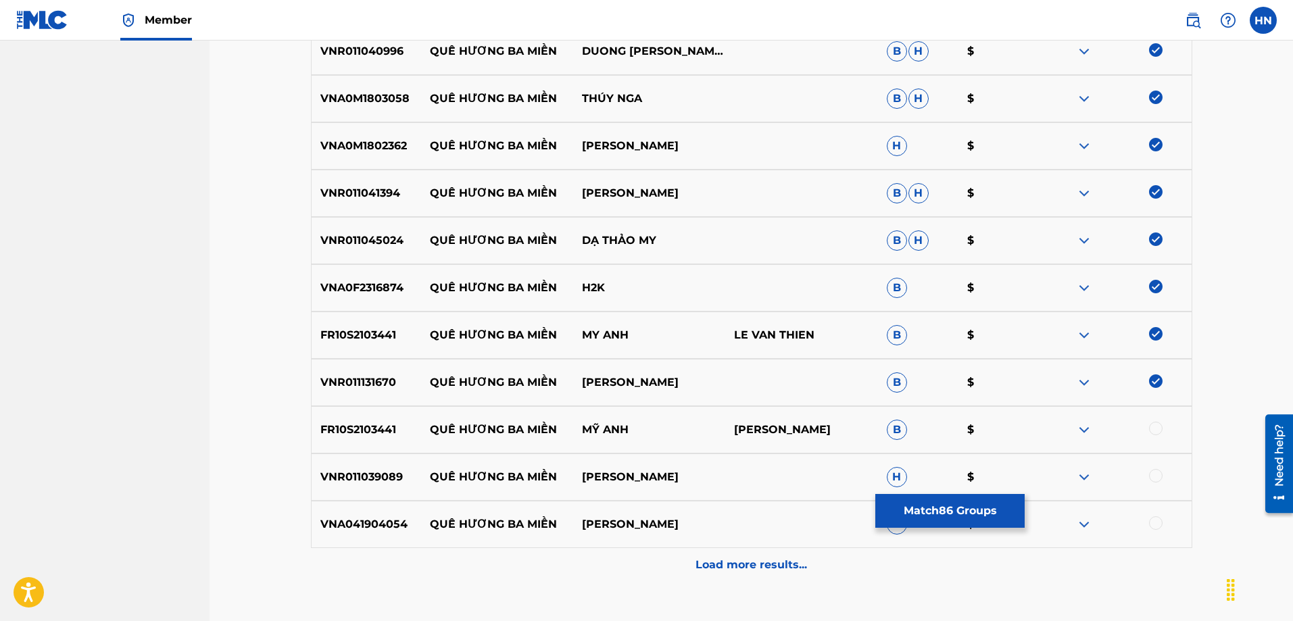
click at [1161, 428] on div at bounding box center [1156, 429] width 14 height 14
click at [366, 479] on p "VNR011039089" at bounding box center [366, 477] width 109 height 16
click at [1150, 473] on div at bounding box center [1156, 476] width 14 height 14
click at [337, 536] on div "VNA041904054 QUÊ HƯƠNG BA MIỀN NGÔ TẤN TRƯỜNG B $" at bounding box center [751, 524] width 881 height 47
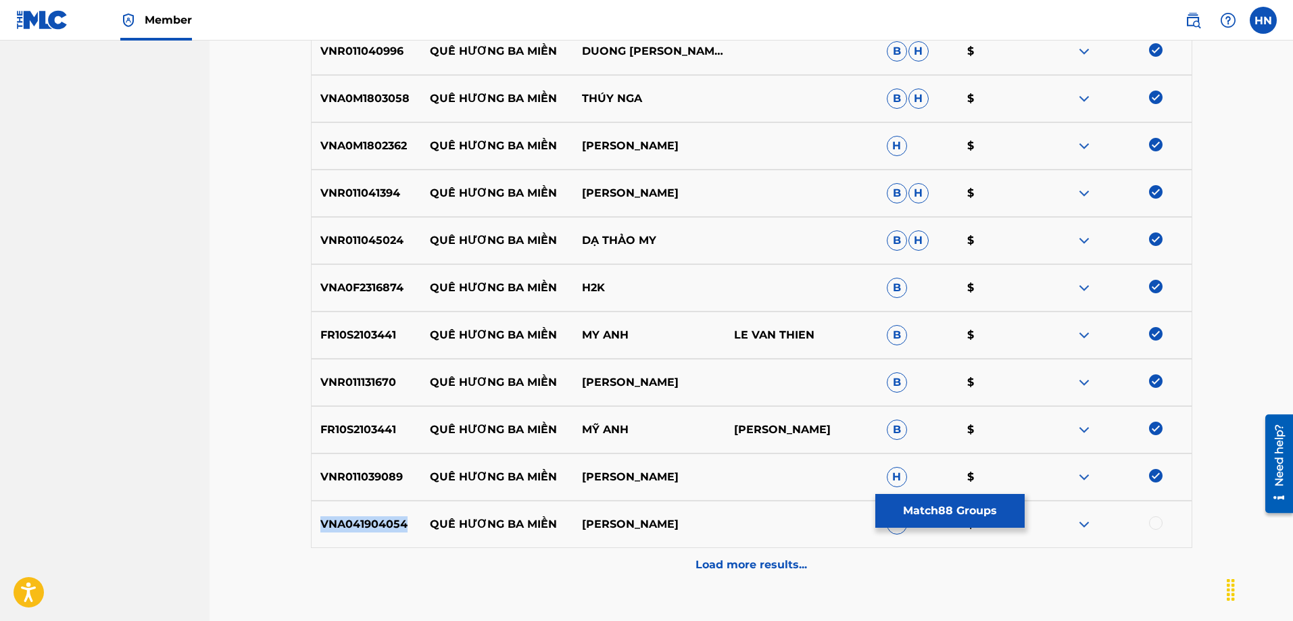
click at [337, 536] on div "VNA041904054 QUÊ HƯƠNG BA MIỀN NGÔ TẤN TRƯỜNG B $" at bounding box center [751, 524] width 881 height 47
click at [1158, 525] on div at bounding box center [1156, 523] width 14 height 14
click at [768, 555] on div "Load more results..." at bounding box center [751, 565] width 881 height 34
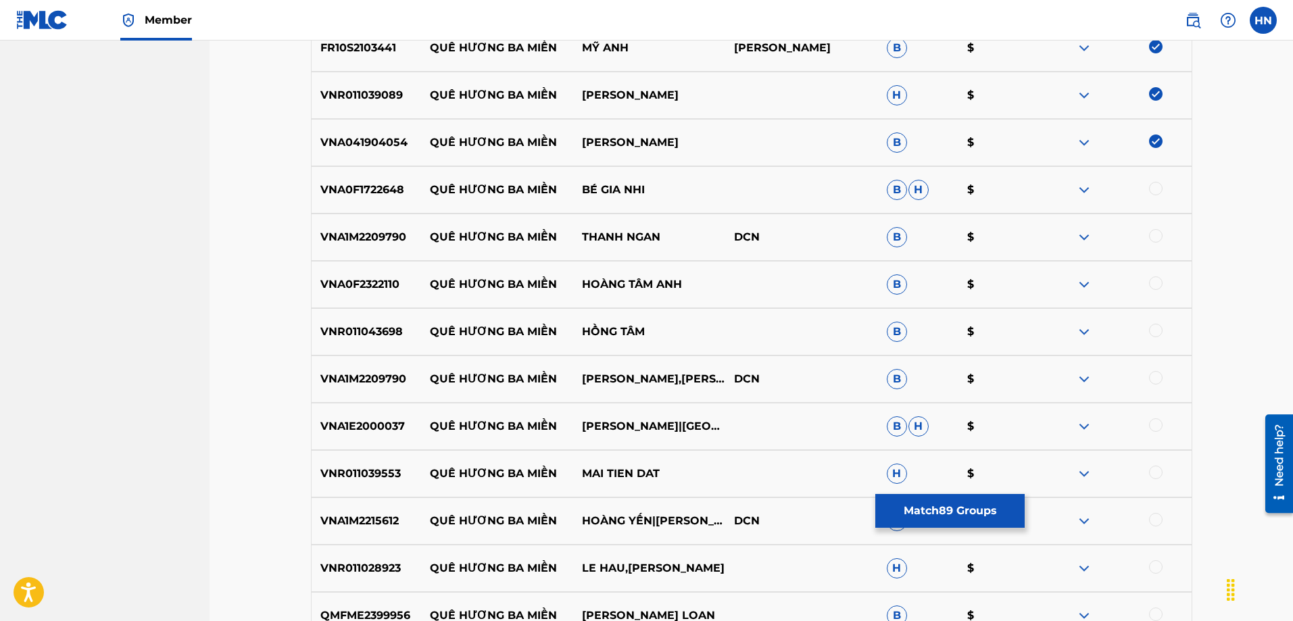
scroll to position [4669, 0]
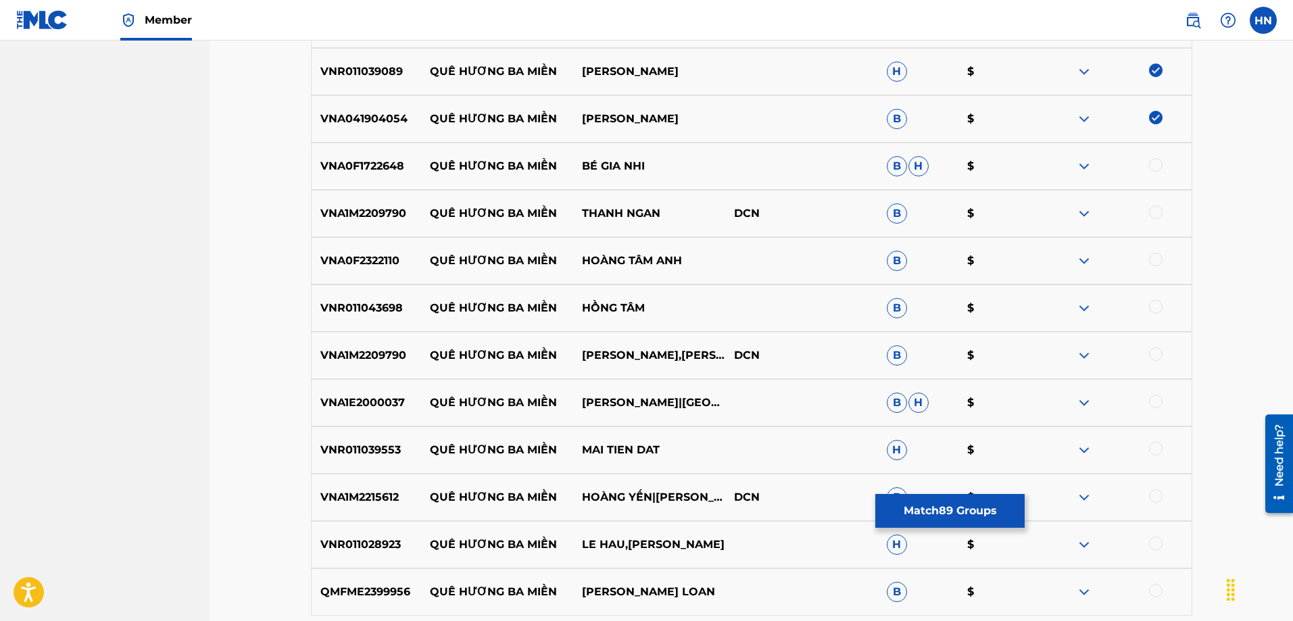
click at [380, 164] on p "VNA0F1722648" at bounding box center [366, 166] width 109 height 16
click at [1156, 162] on div at bounding box center [1156, 165] width 14 height 14
click at [389, 208] on p "VNA1M2209790" at bounding box center [366, 213] width 109 height 16
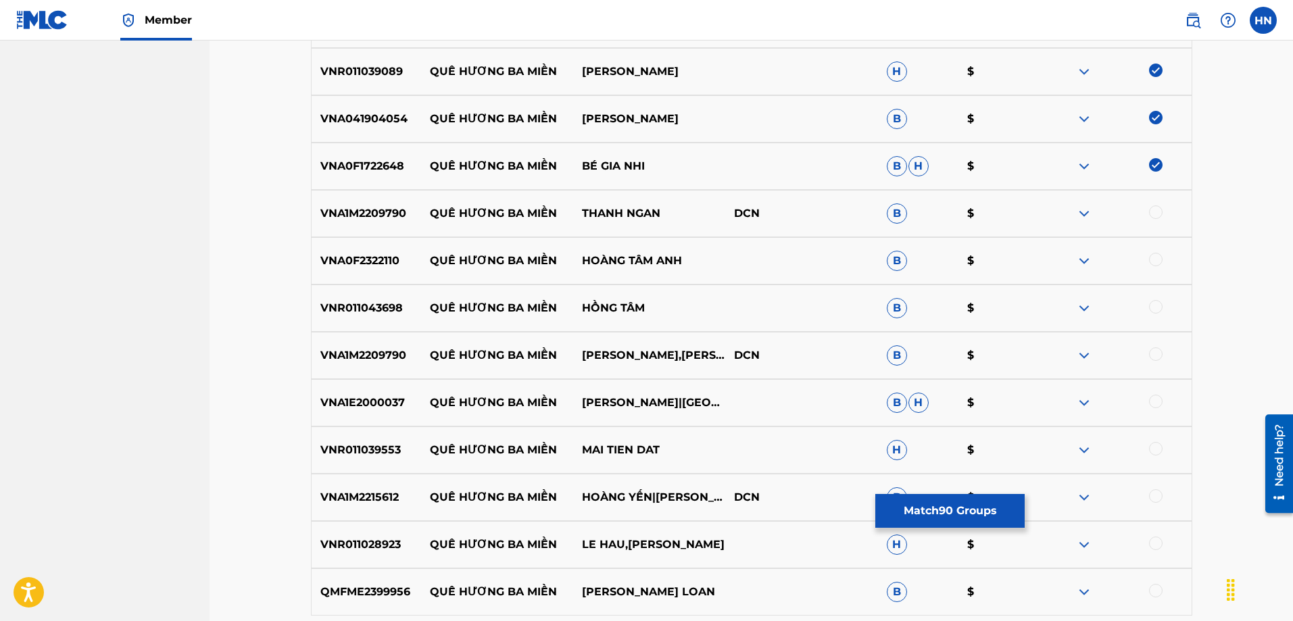
click at [1156, 214] on div at bounding box center [1156, 212] width 14 height 14
click at [339, 240] on div "VNA0F2322110 QUÊ HƯƠNG BA MIỀN HOÀNG TÂM ANH B $" at bounding box center [751, 260] width 881 height 47
click at [1149, 262] on div at bounding box center [1156, 260] width 14 height 14
click at [380, 312] on p "VNR011043698" at bounding box center [366, 308] width 109 height 16
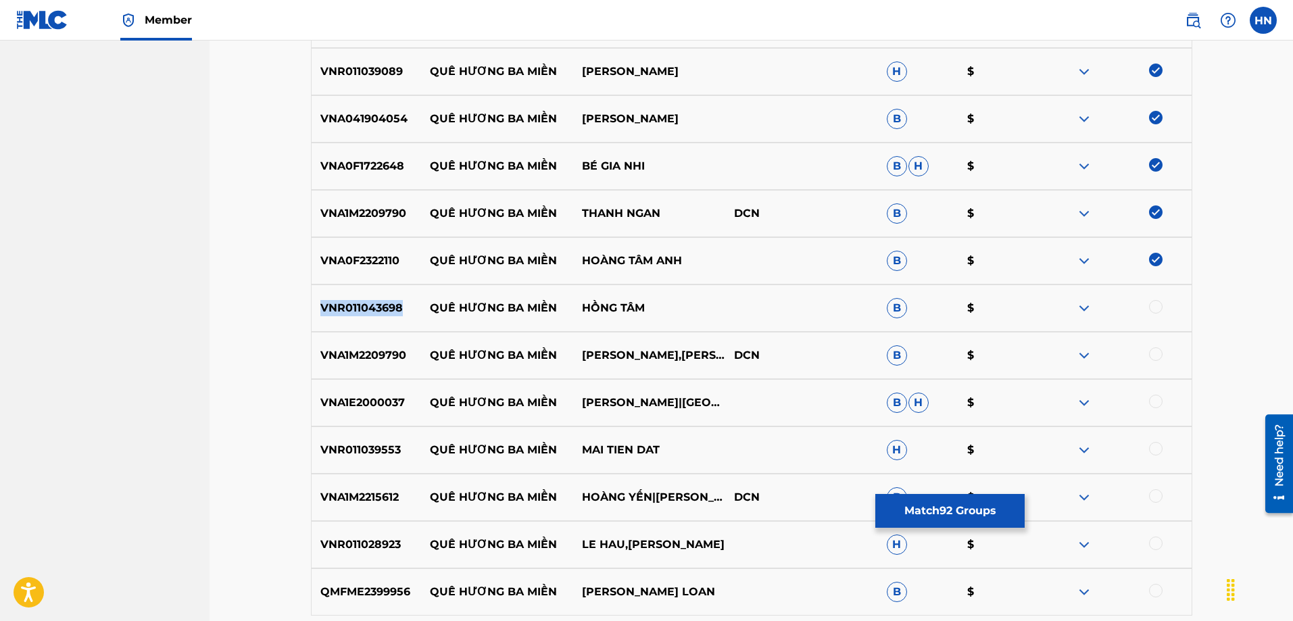
click at [380, 312] on p "VNR011043698" at bounding box center [366, 308] width 109 height 16
click at [1150, 305] on div at bounding box center [1156, 307] width 14 height 14
click at [402, 339] on div "VNA1M2209790 QUÊ HƯƠNG BA MIỀN THANH NGÂN,MAI TIẾN ĐẠT DCN B $" at bounding box center [751, 355] width 881 height 47
click at [1154, 357] on div at bounding box center [1156, 354] width 14 height 14
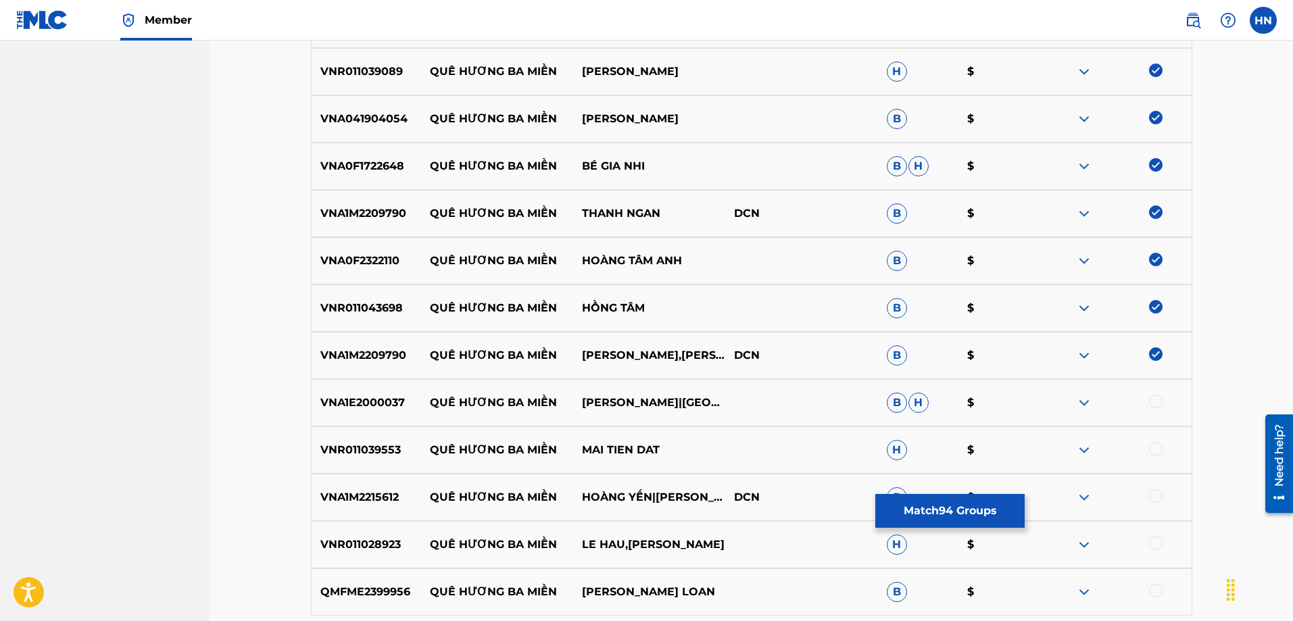
click at [384, 389] on div "VNA1E2000037 QUÊ HƯƠNG BA MIỀN NGUYỄN KIỀU OANH|THANH SƠN|THANH SƠN B H $" at bounding box center [751, 402] width 881 height 47
click at [1151, 401] on div at bounding box center [1156, 402] width 14 height 14
click at [399, 439] on div "VNR011039553 QUÊ HƯƠNG BA MIỀN MAI TIEN DAT H $" at bounding box center [751, 449] width 881 height 47
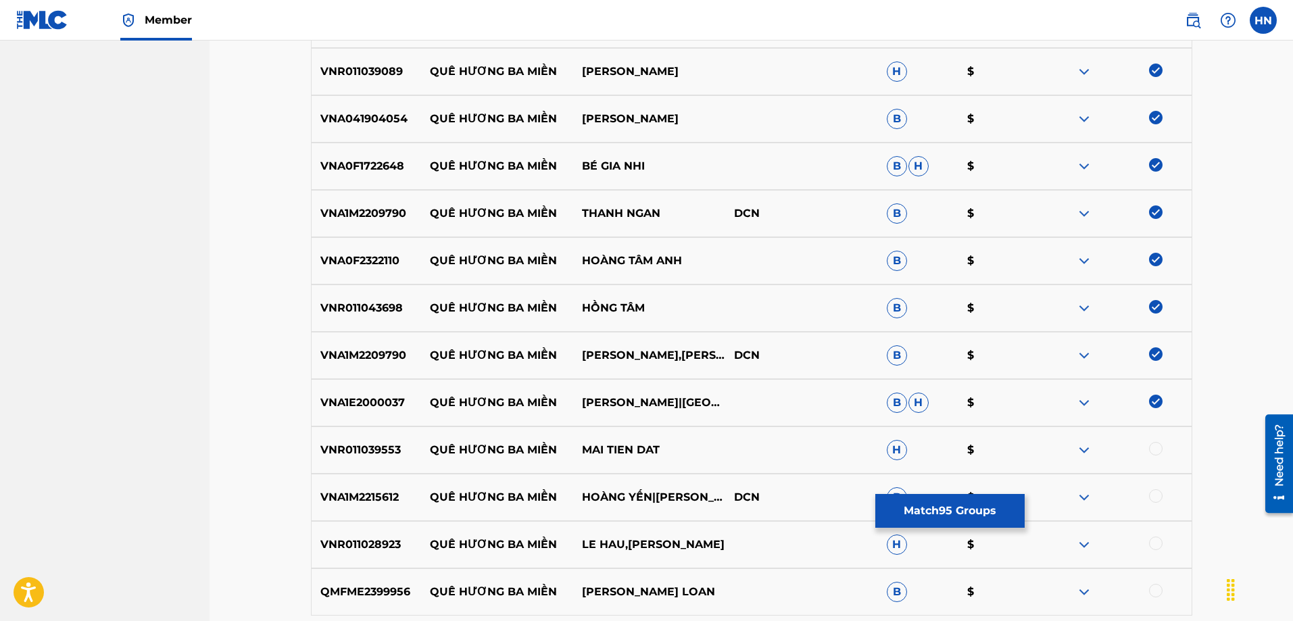
click at [392, 446] on p "VNR011039553" at bounding box center [366, 450] width 109 height 16
click at [1153, 443] on div at bounding box center [1156, 449] width 14 height 14
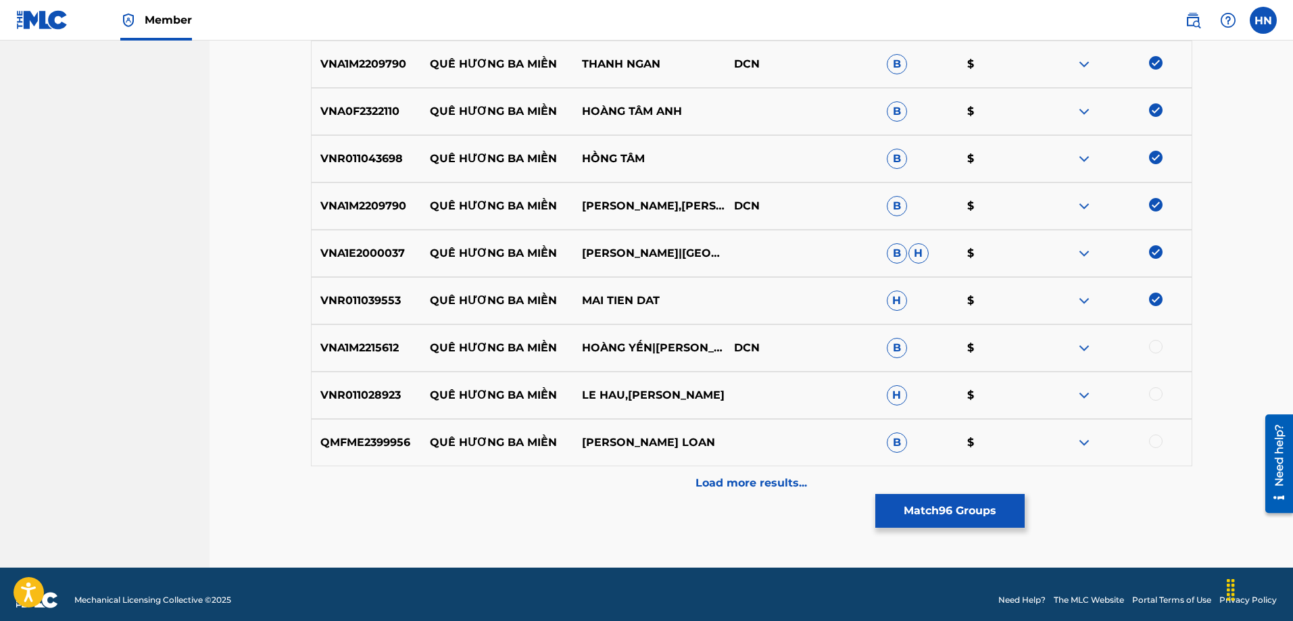
scroll to position [4829, 0]
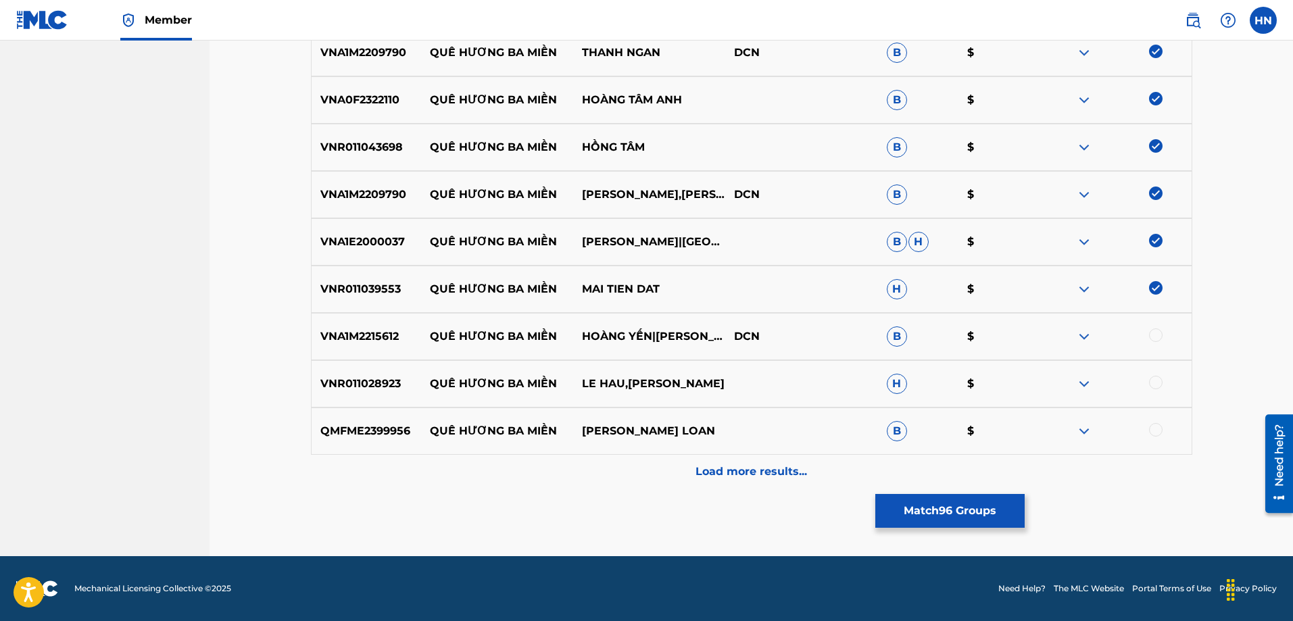
click at [369, 335] on p "VNA1M2215612" at bounding box center [366, 336] width 109 height 16
click at [1155, 337] on div at bounding box center [1156, 335] width 14 height 14
click at [333, 374] on div "VNR011028923 QUÊ HƯƠNG BA MIỀN LE HAU,PHUNG NGOC HUY H $" at bounding box center [751, 383] width 881 height 47
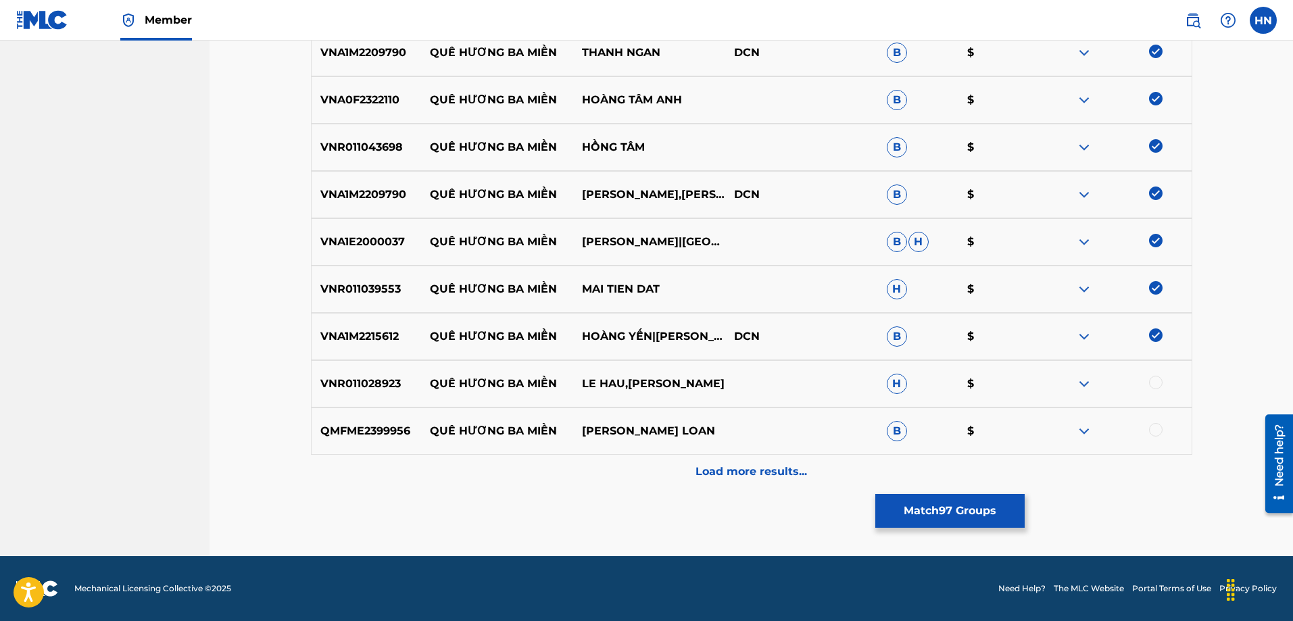
click at [1160, 378] on div at bounding box center [1156, 383] width 14 height 14
click at [396, 429] on p "QMFME2399956" at bounding box center [366, 431] width 109 height 16
click at [1156, 432] on div at bounding box center [1156, 430] width 14 height 14
click at [735, 455] on div "Load more results..." at bounding box center [751, 472] width 881 height 34
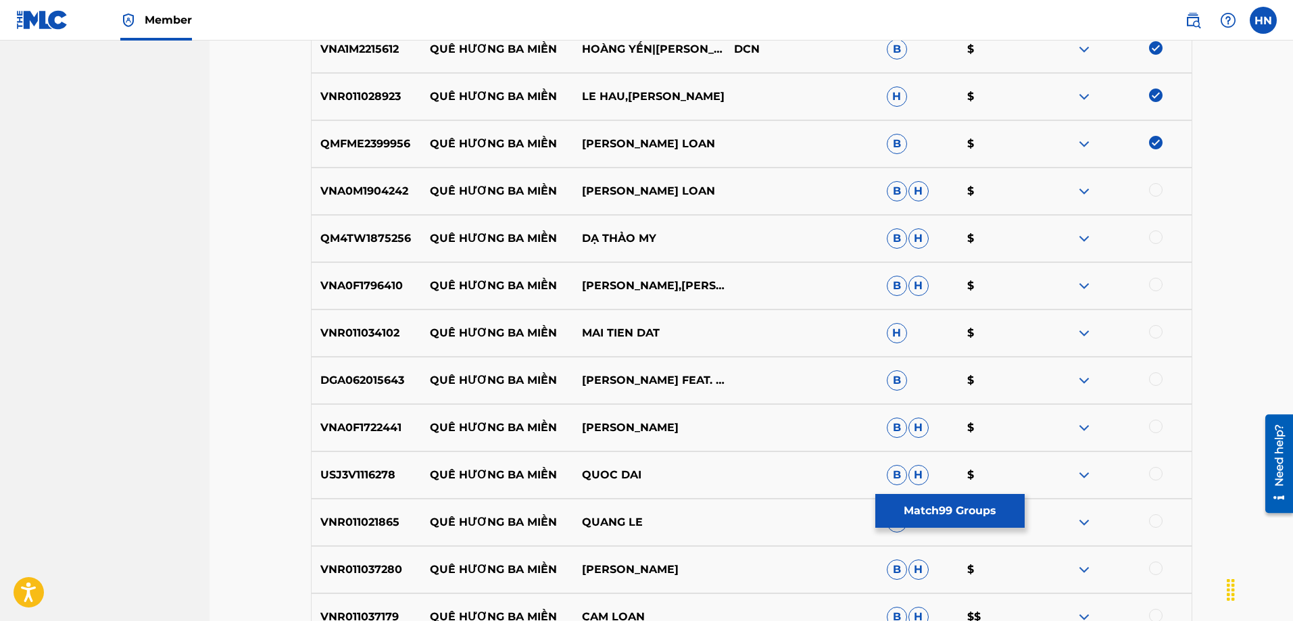
scroll to position [5167, 0]
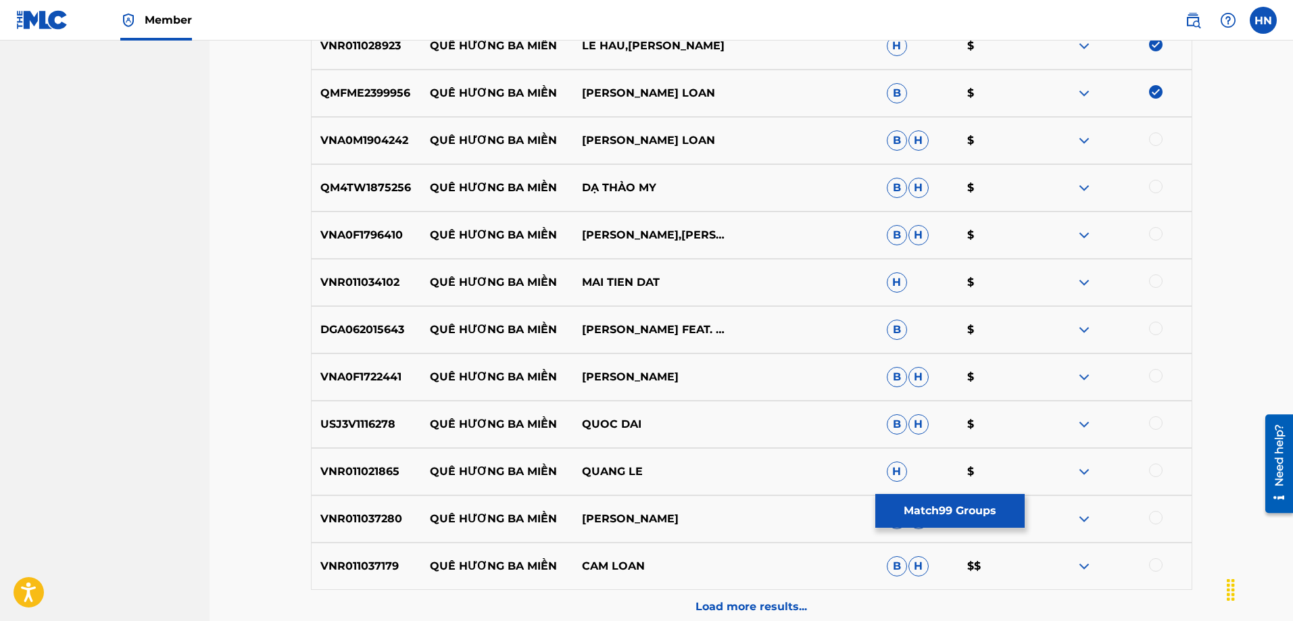
click at [322, 134] on p "VNA0M1904242" at bounding box center [366, 140] width 109 height 16
click at [1152, 140] on div at bounding box center [1156, 139] width 14 height 14
click at [359, 194] on p "QM4TW1875256" at bounding box center [366, 188] width 109 height 16
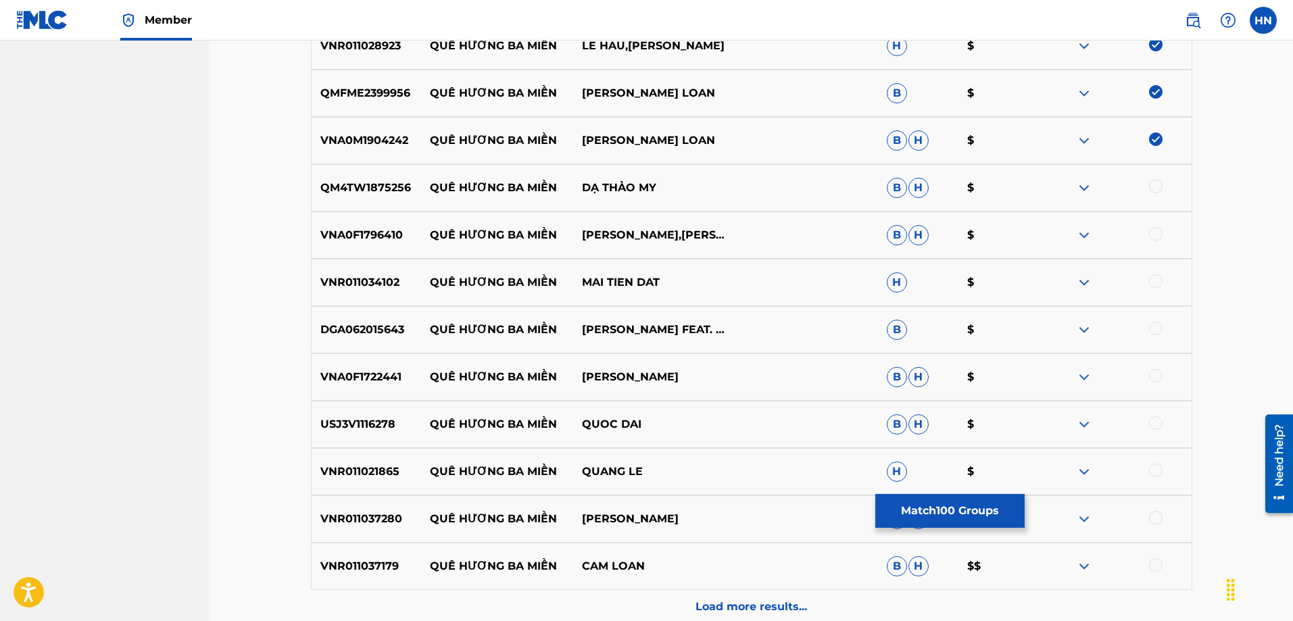
click at [1151, 187] on div at bounding box center [1156, 187] width 14 height 14
click at [345, 244] on div "VNA0F1796410 QUÊ HƯƠNG BA MIỀN HẰNG NI,KIM CƯƠNG,NGỌC TRINH B H $" at bounding box center [751, 235] width 881 height 47
click at [1149, 232] on div at bounding box center [1156, 234] width 14 height 14
click at [338, 279] on p "VNR011034102" at bounding box center [366, 282] width 109 height 16
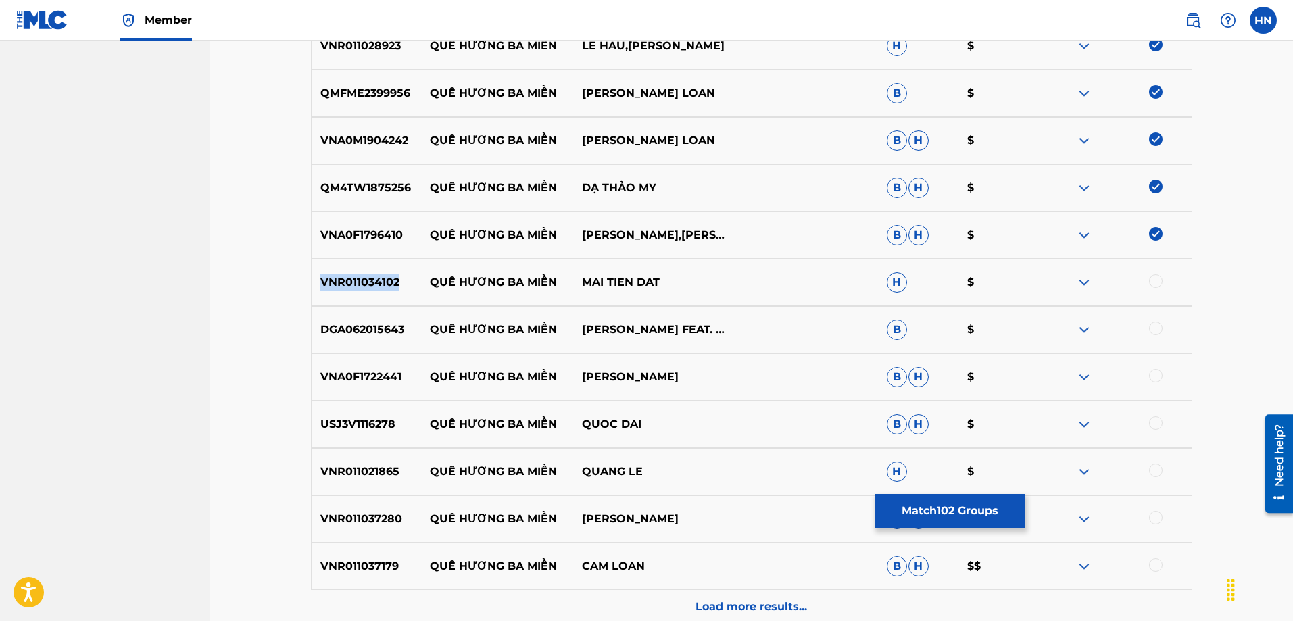
click at [338, 279] on p "VNR011034102" at bounding box center [366, 282] width 109 height 16
click at [1150, 278] on div at bounding box center [1156, 281] width 14 height 14
click at [378, 320] on div "DGA062015643 QUÊ HƯƠNG BA MIỀN LÂM BẢO PHI FEAT. QUANG ĐẠI,PHƯƠNG TRẦN B $" at bounding box center [751, 329] width 881 height 47
click at [1151, 332] on div at bounding box center [1156, 329] width 14 height 14
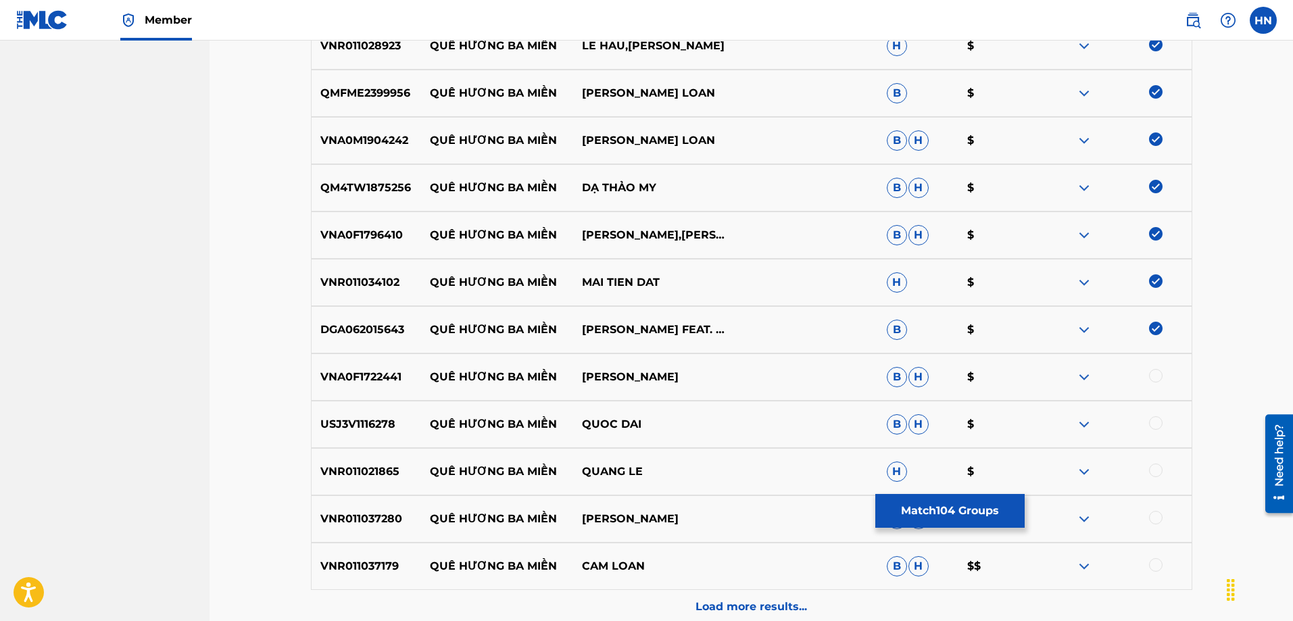
scroll to position [5235, 0]
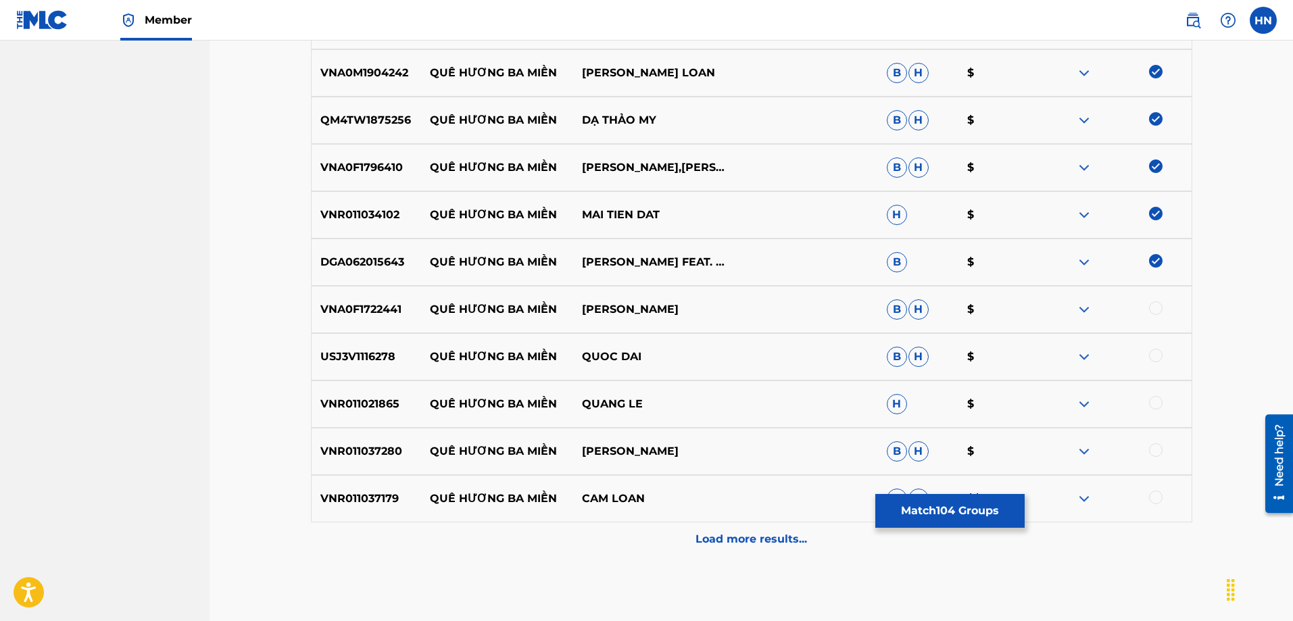
click at [317, 305] on p "VNA0F1722441" at bounding box center [366, 309] width 109 height 16
click at [1158, 306] on div at bounding box center [1156, 308] width 14 height 14
click at [357, 355] on p "USJ3V1116278" at bounding box center [366, 357] width 109 height 16
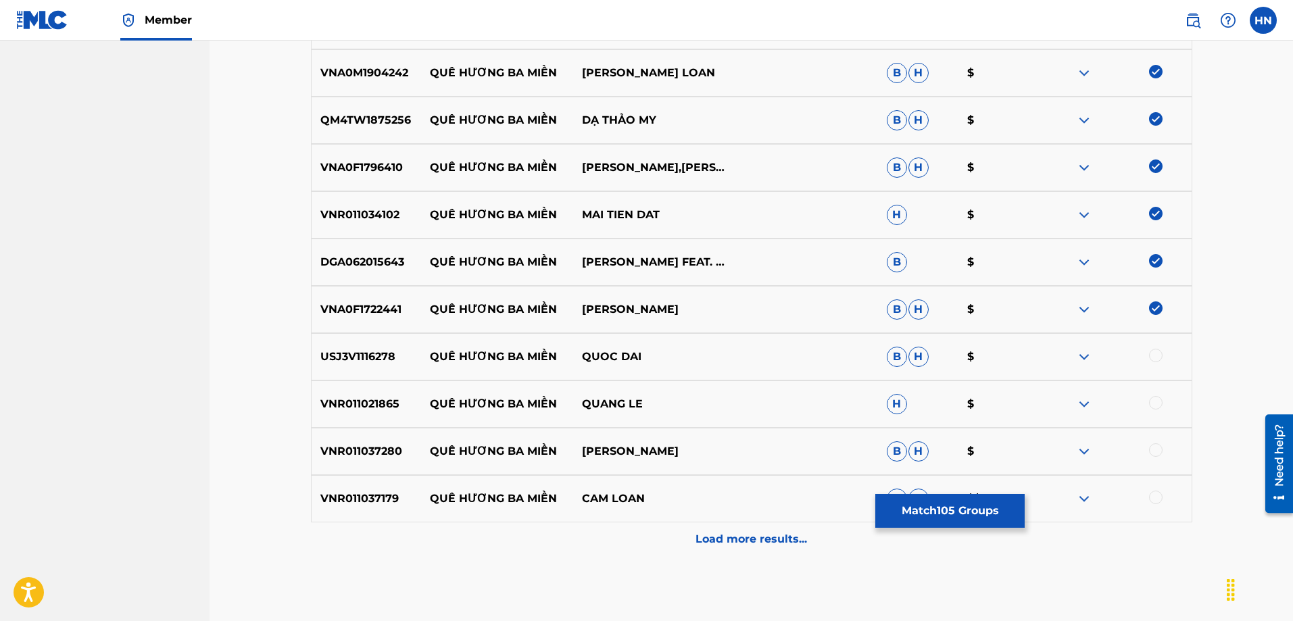
click at [1155, 353] on div at bounding box center [1156, 356] width 14 height 14
click at [332, 410] on p "VNR011021865" at bounding box center [366, 404] width 109 height 16
click at [1156, 407] on div at bounding box center [1156, 403] width 14 height 14
click at [382, 441] on div "VNR011037280 QUÊ HƯƠNG BA MIỀN HOÀNG LÊ B H $" at bounding box center [751, 451] width 881 height 47
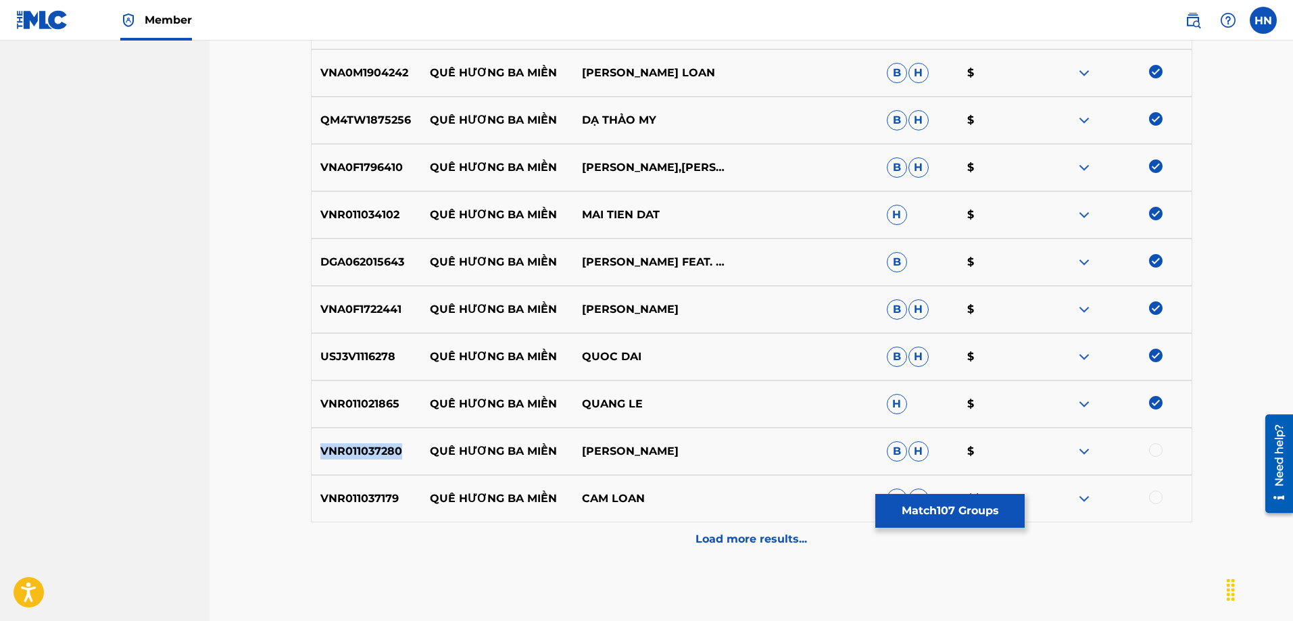
click at [382, 441] on div "VNR011037280 QUÊ HƯƠNG BA MIỀN HOÀNG LÊ B H $" at bounding box center [751, 451] width 881 height 47
click at [1149, 453] on div at bounding box center [1156, 450] width 14 height 14
click at [370, 502] on p "VNR011037179" at bounding box center [366, 499] width 109 height 16
click at [1151, 499] on div at bounding box center [1156, 498] width 14 height 14
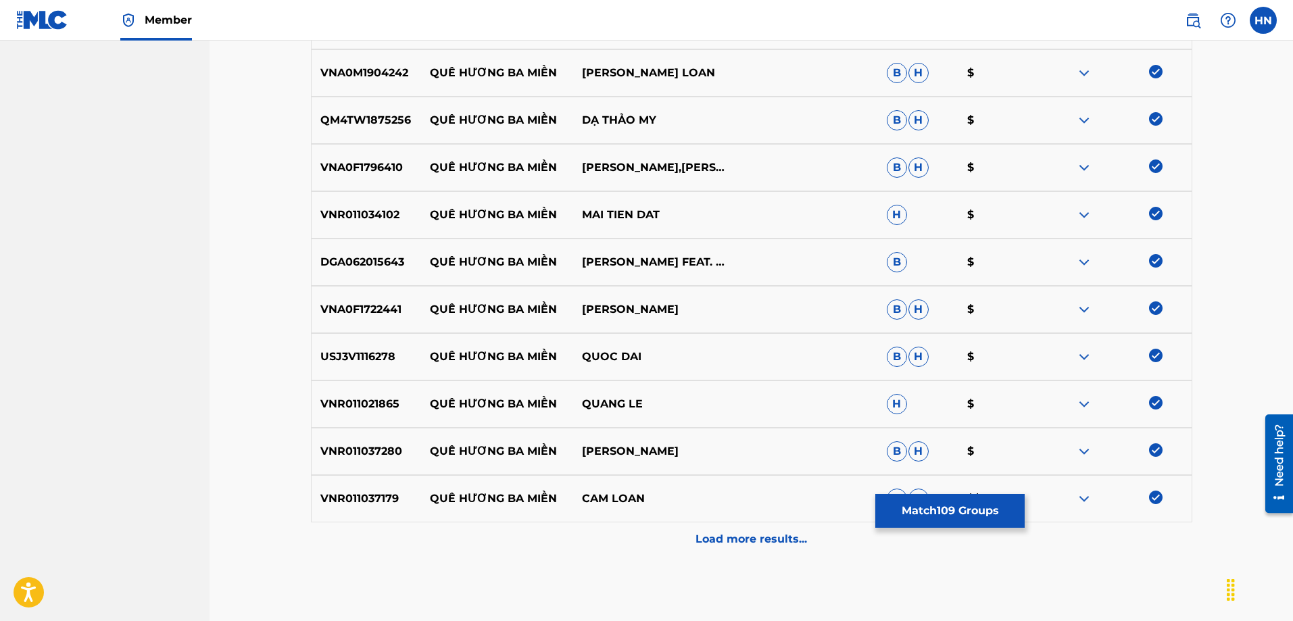
click at [797, 552] on div "Load more results..." at bounding box center [751, 539] width 881 height 34
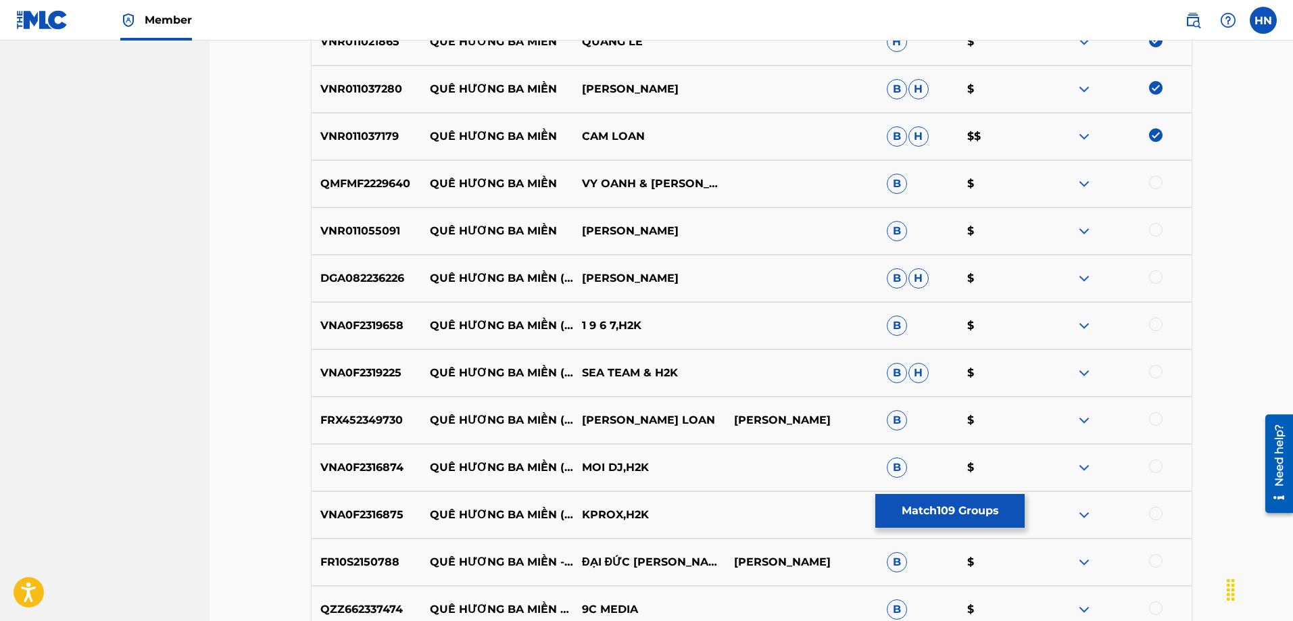
scroll to position [5640, 0]
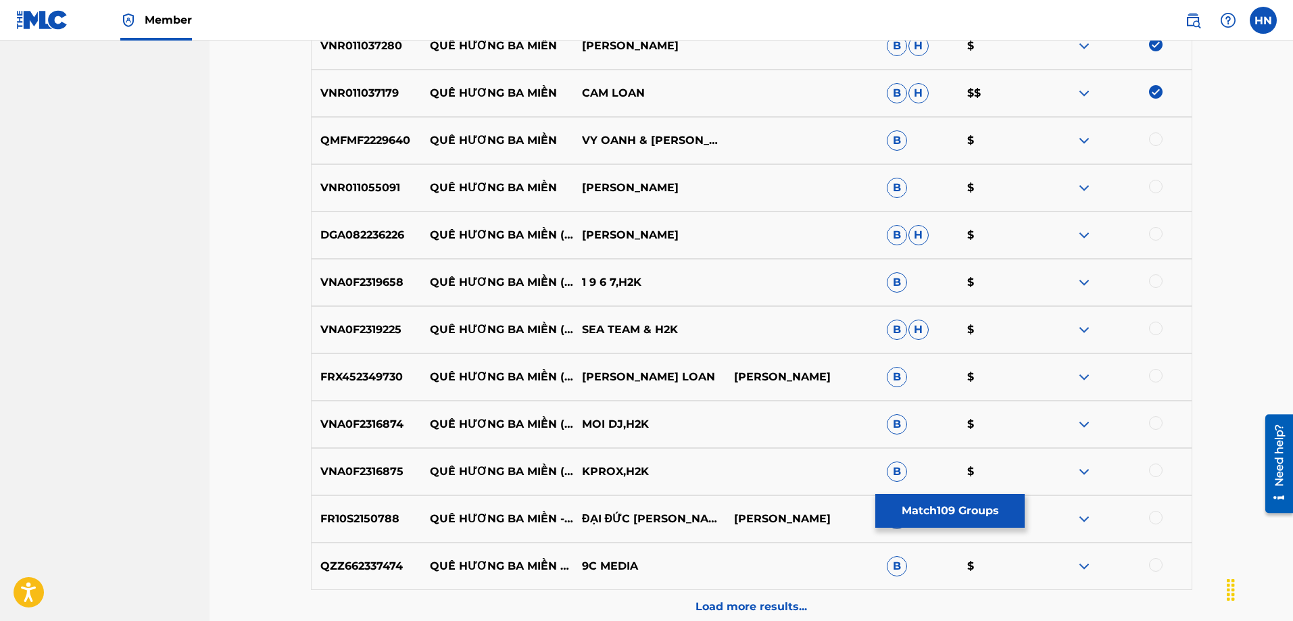
click at [393, 139] on p "QMFMF2229640" at bounding box center [366, 140] width 109 height 16
click at [1152, 137] on div at bounding box center [1156, 139] width 14 height 14
click at [350, 184] on p "VNR011055091" at bounding box center [366, 188] width 109 height 16
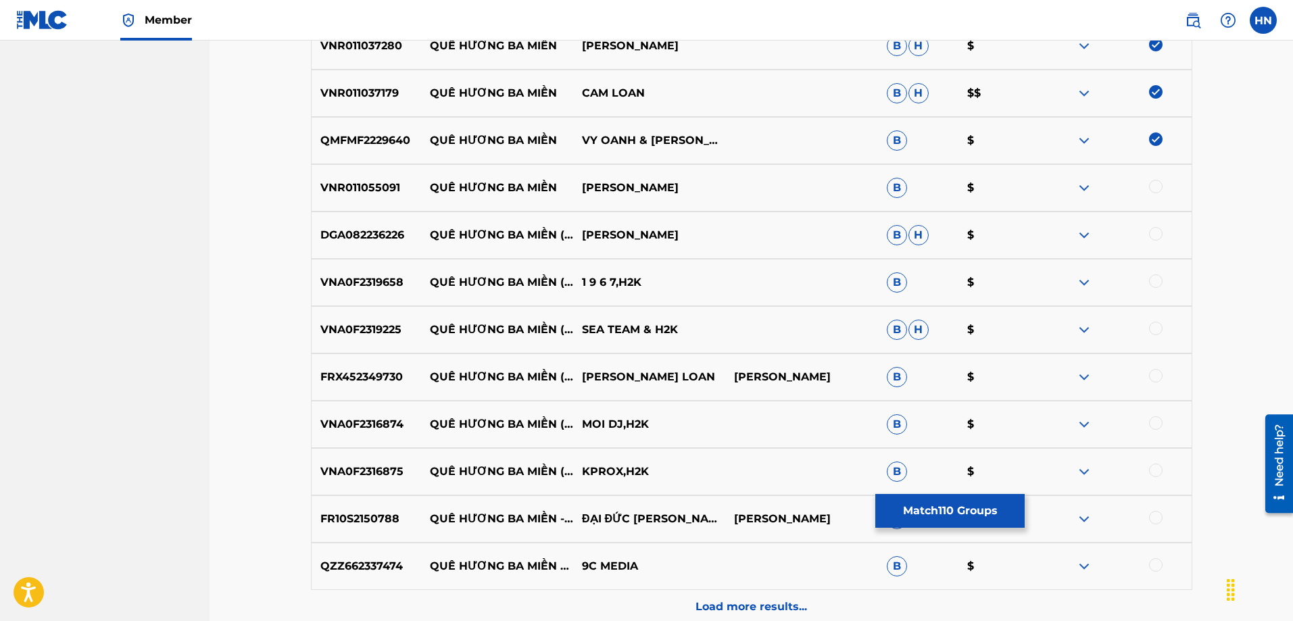
click at [1154, 189] on div at bounding box center [1156, 187] width 14 height 14
click at [350, 235] on p "DGA082236226" at bounding box center [366, 235] width 109 height 16
click at [1155, 230] on div at bounding box center [1156, 234] width 14 height 14
click at [372, 290] on p "VNA0F2319658" at bounding box center [366, 282] width 109 height 16
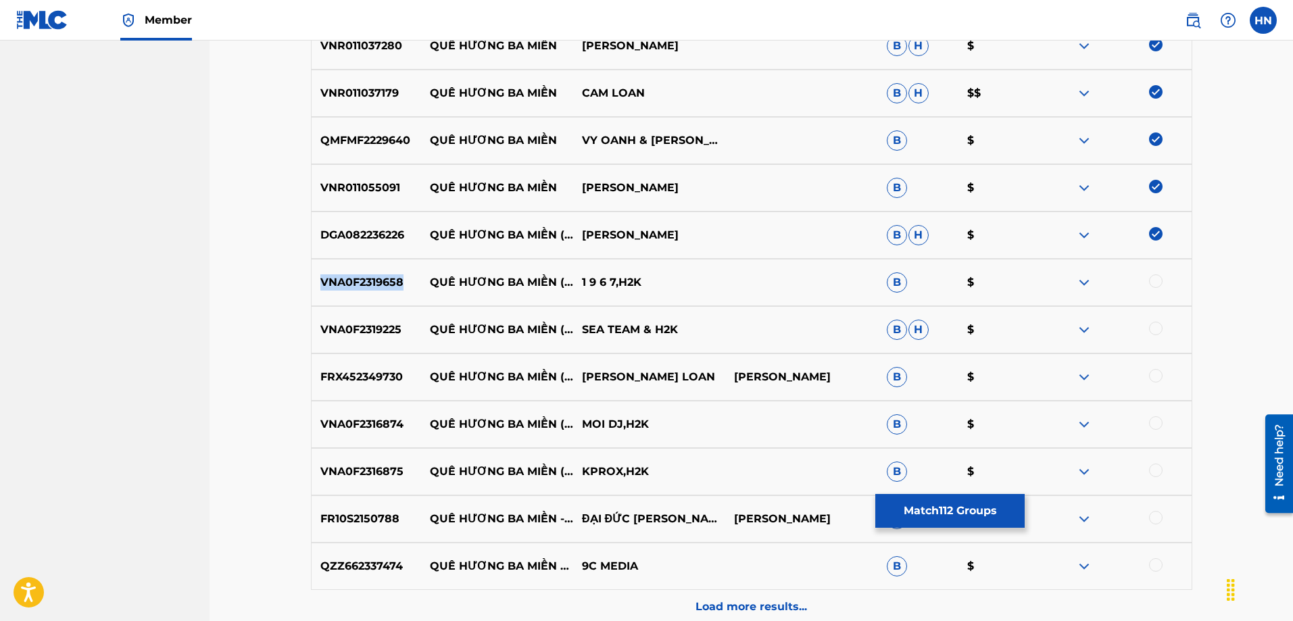
click at [372, 290] on p "VNA0F2319658" at bounding box center [366, 282] width 109 height 16
click at [1161, 276] on div at bounding box center [1156, 281] width 14 height 14
click at [373, 330] on p "VNA0F2319225" at bounding box center [366, 330] width 109 height 16
click at [1151, 324] on div at bounding box center [1156, 329] width 14 height 14
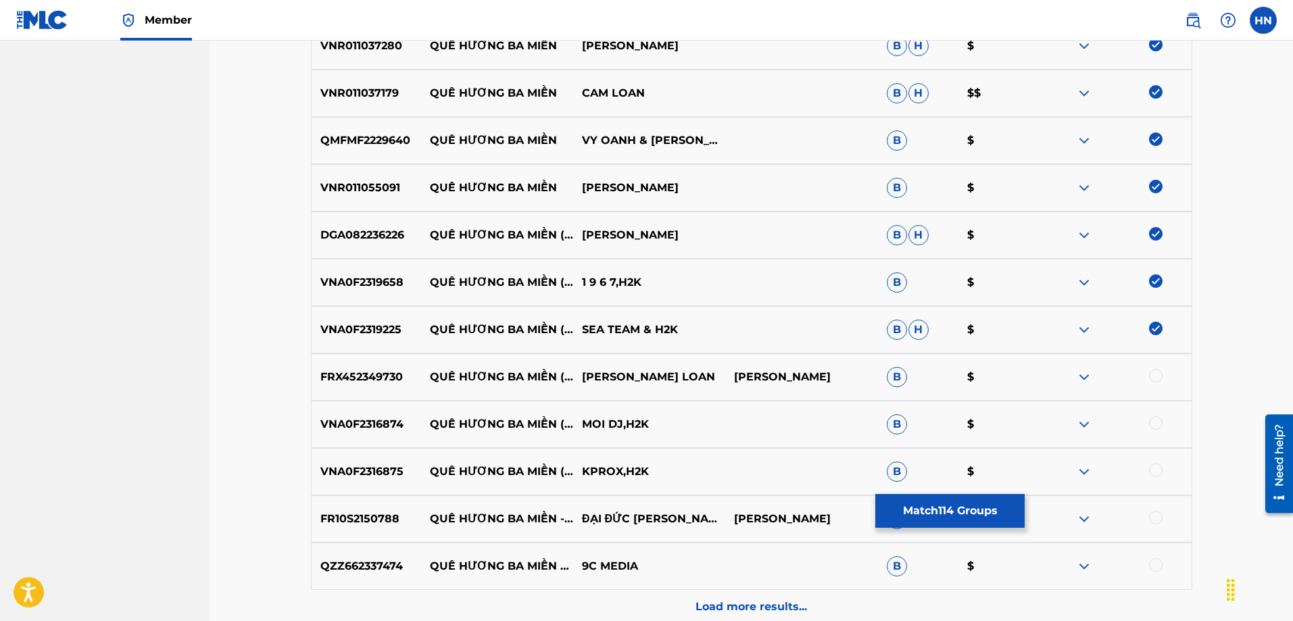
click at [332, 377] on p "FRX452349730" at bounding box center [366, 377] width 109 height 16
click at [1158, 374] on div at bounding box center [1156, 376] width 14 height 14
click at [397, 418] on p "VNA0F2316874" at bounding box center [366, 424] width 109 height 16
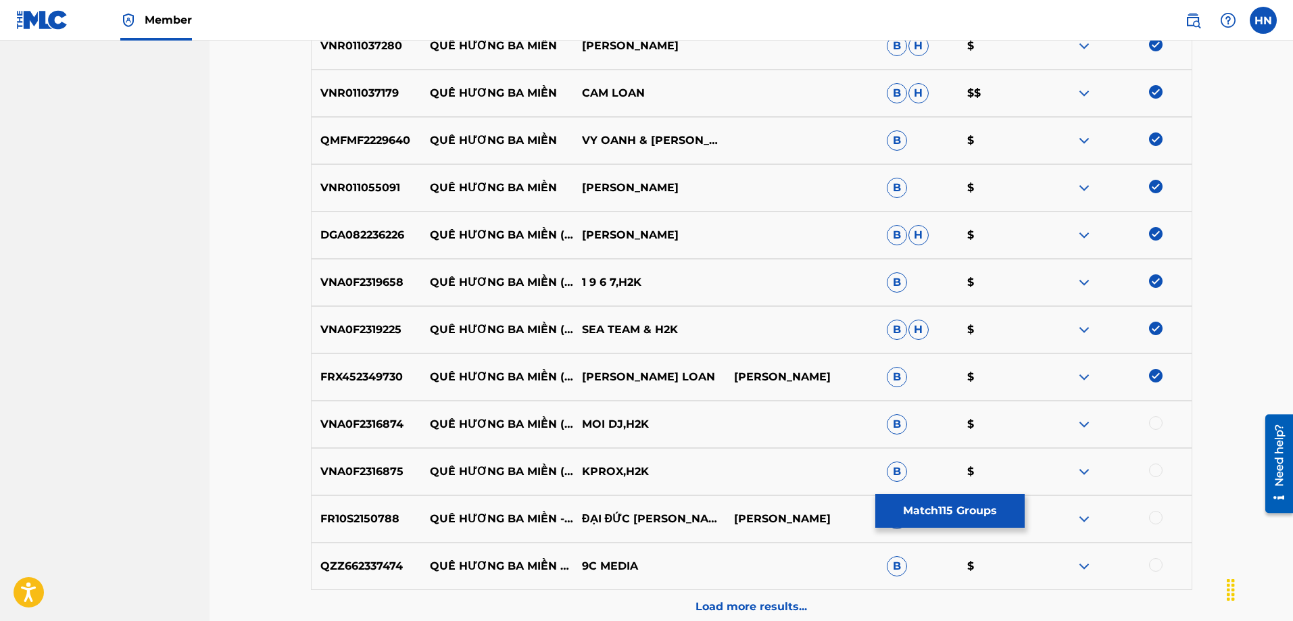
click at [1154, 425] on div at bounding box center [1156, 423] width 14 height 14
click at [376, 476] on p "VNA0F2316875" at bounding box center [366, 472] width 109 height 16
click at [1158, 464] on div at bounding box center [1156, 471] width 14 height 14
click at [359, 521] on p "FR10S2150788" at bounding box center [366, 519] width 109 height 16
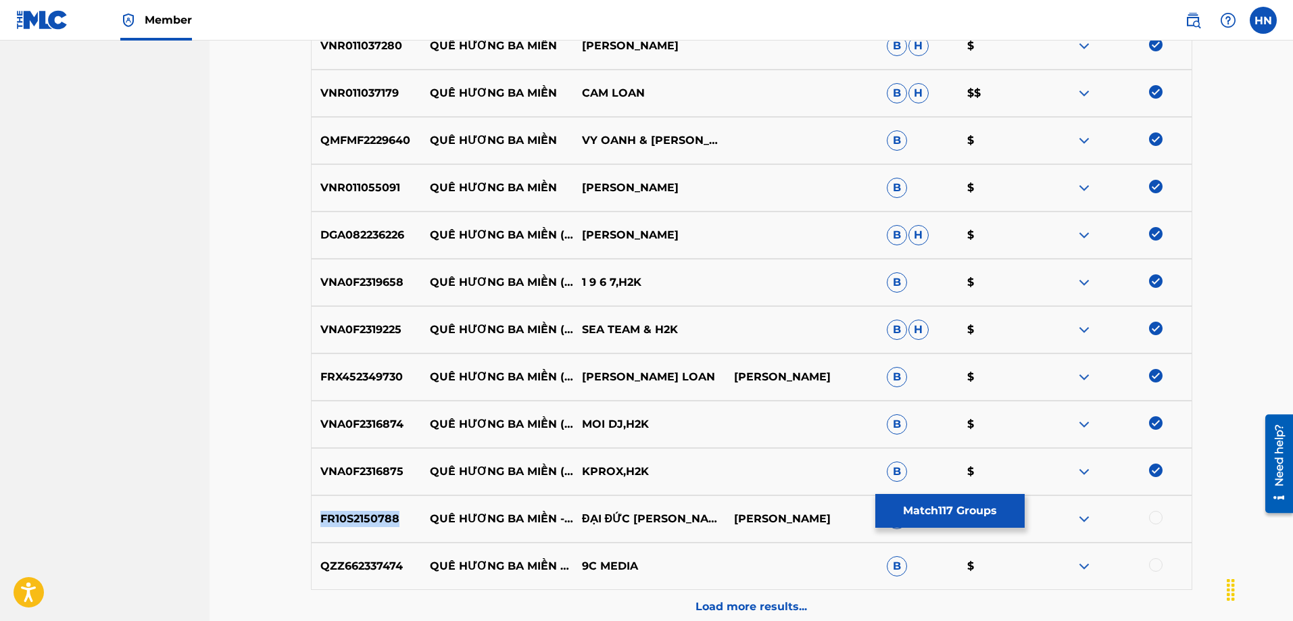
click at [359, 521] on p "FR10S2150788" at bounding box center [366, 519] width 109 height 16
click at [1160, 519] on div at bounding box center [1156, 518] width 14 height 14
click at [377, 568] on p "QZZ662337474" at bounding box center [366, 566] width 109 height 16
click at [1157, 564] on div at bounding box center [1156, 565] width 14 height 14
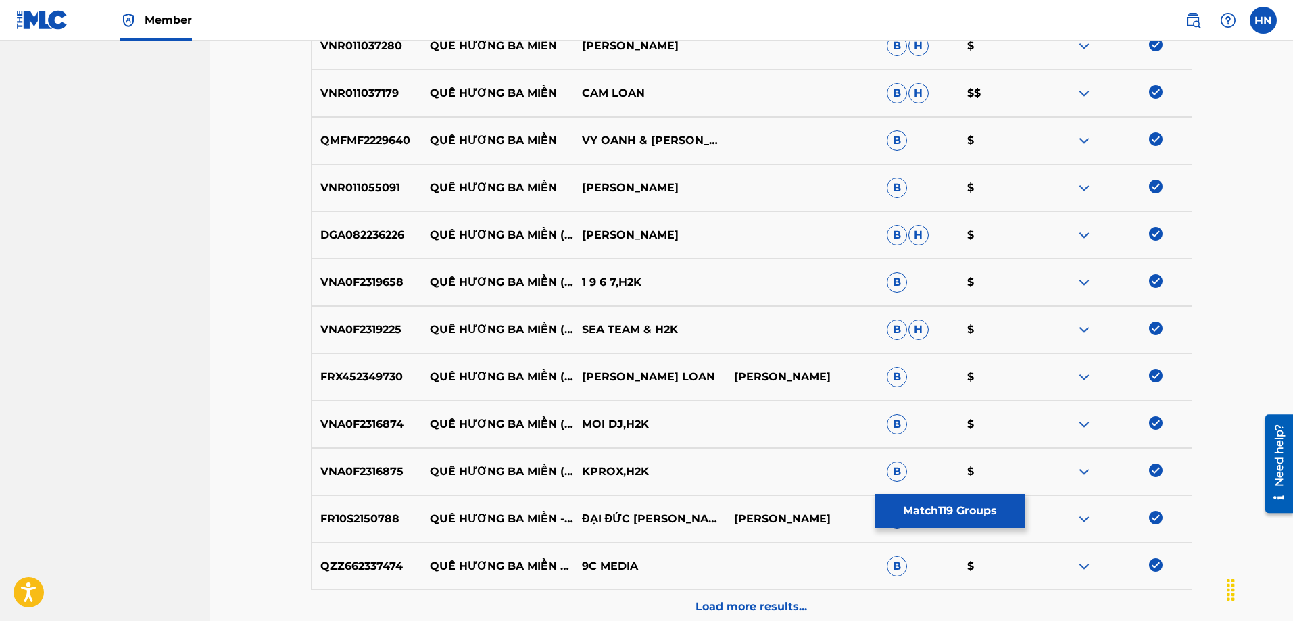
click at [788, 599] on p "Load more results..." at bounding box center [750, 607] width 111 height 16
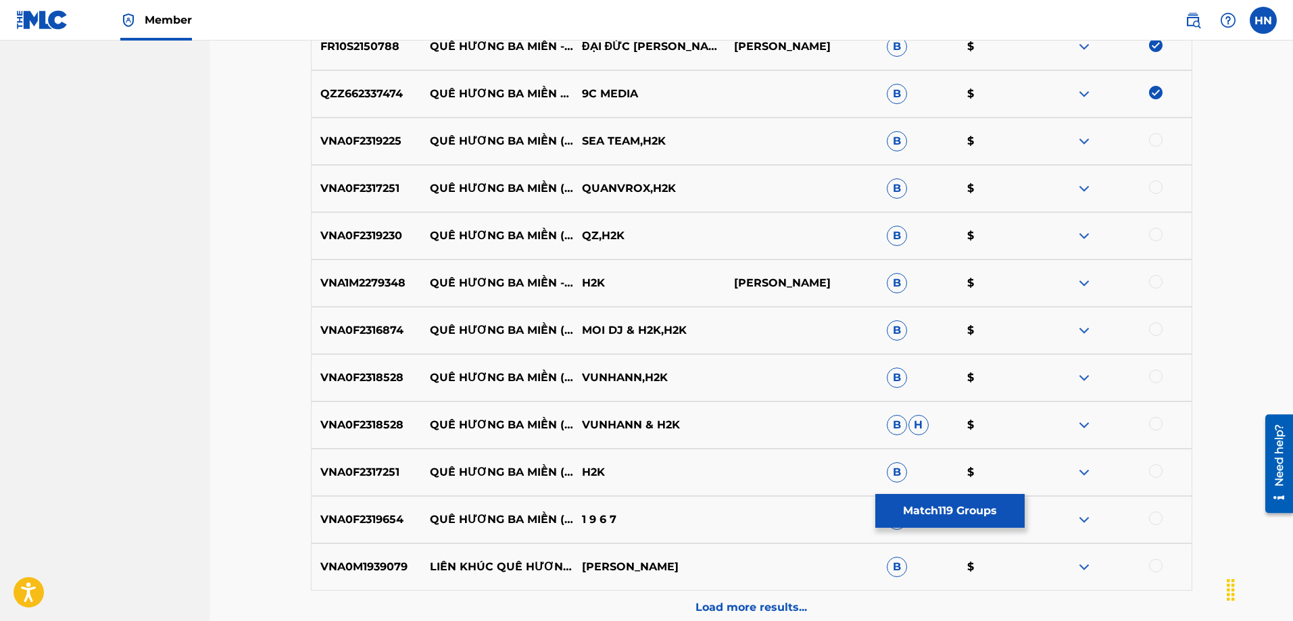
scroll to position [6113, 0]
click at [350, 142] on p "VNA0F2319225" at bounding box center [366, 140] width 109 height 16
click at [1152, 142] on div at bounding box center [1156, 139] width 14 height 14
click at [344, 189] on p "VNA0F2317251" at bounding box center [366, 188] width 109 height 16
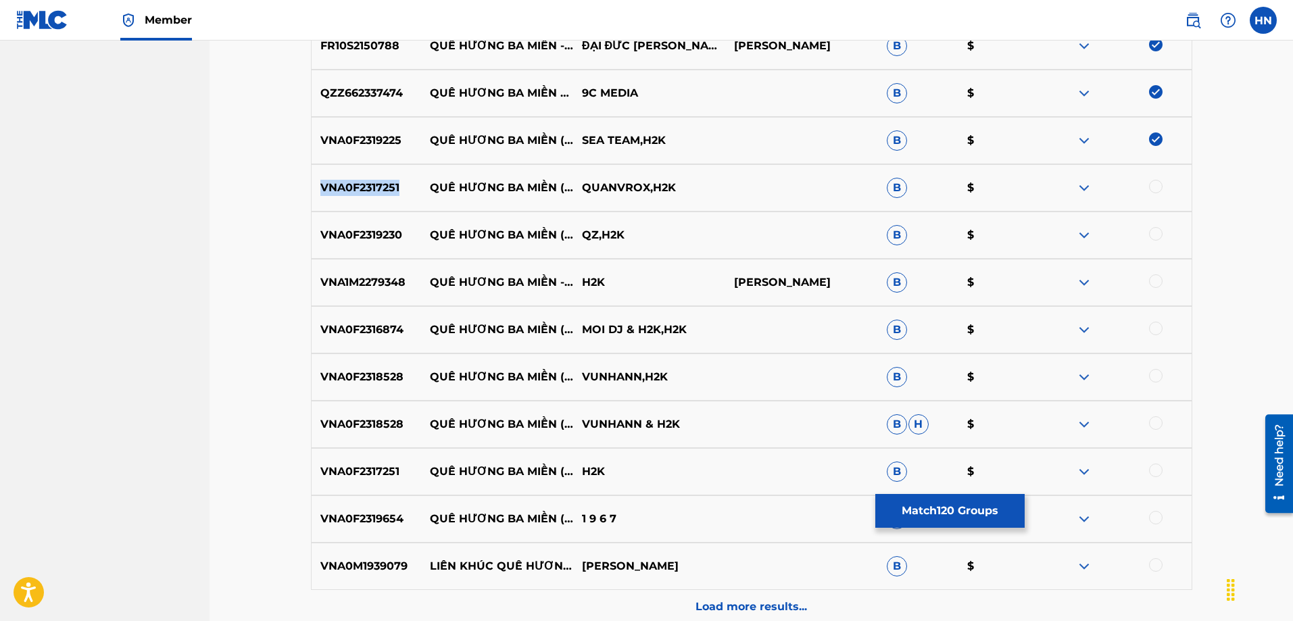
click at [344, 189] on p "VNA0F2317251" at bounding box center [366, 188] width 109 height 16
click at [1157, 186] on div at bounding box center [1156, 187] width 14 height 14
click at [365, 241] on p "VNA0F2319230" at bounding box center [366, 235] width 109 height 16
click at [1149, 233] on div at bounding box center [1156, 234] width 14 height 14
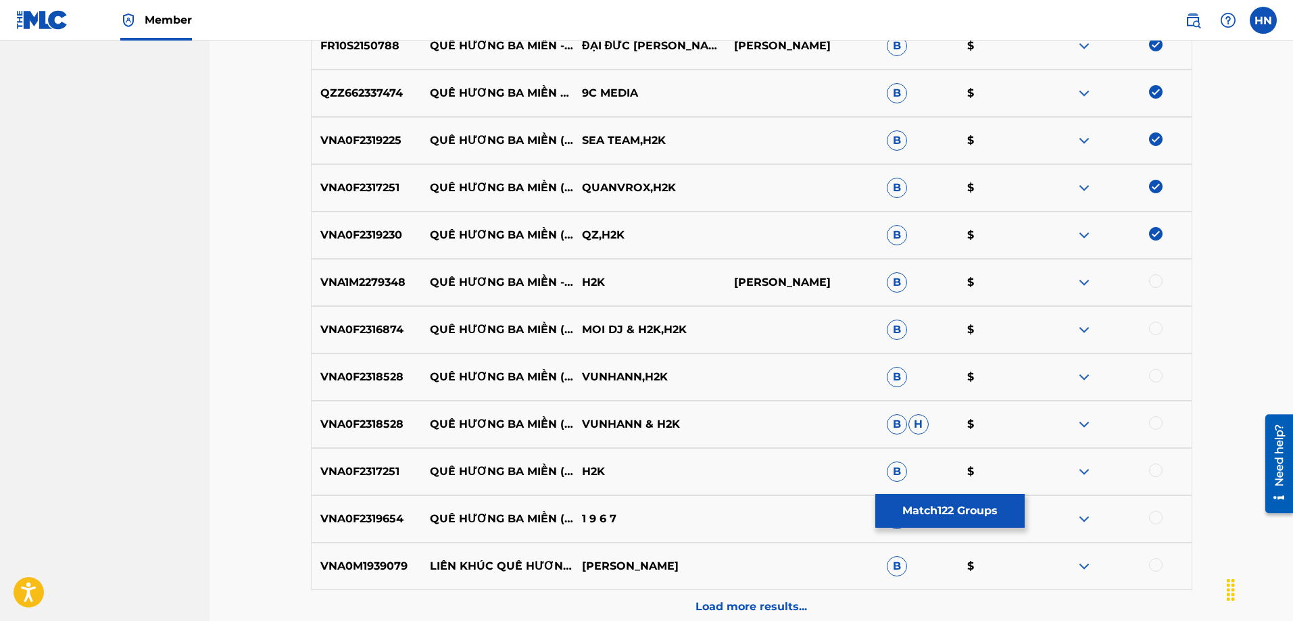
click at [316, 283] on p "VNA1M2279348" at bounding box center [366, 282] width 109 height 16
click at [1157, 276] on div at bounding box center [1156, 281] width 14 height 14
click at [379, 330] on p "VNA0F2316874" at bounding box center [366, 330] width 109 height 16
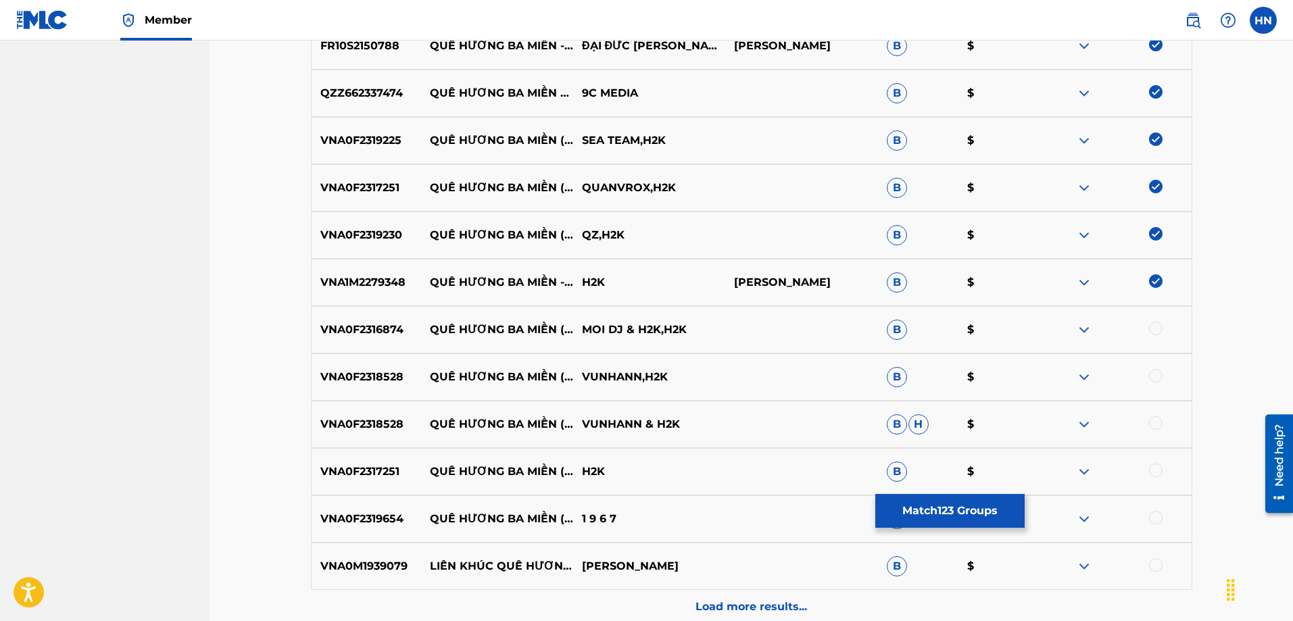
click at [1154, 326] on div at bounding box center [1156, 329] width 14 height 14
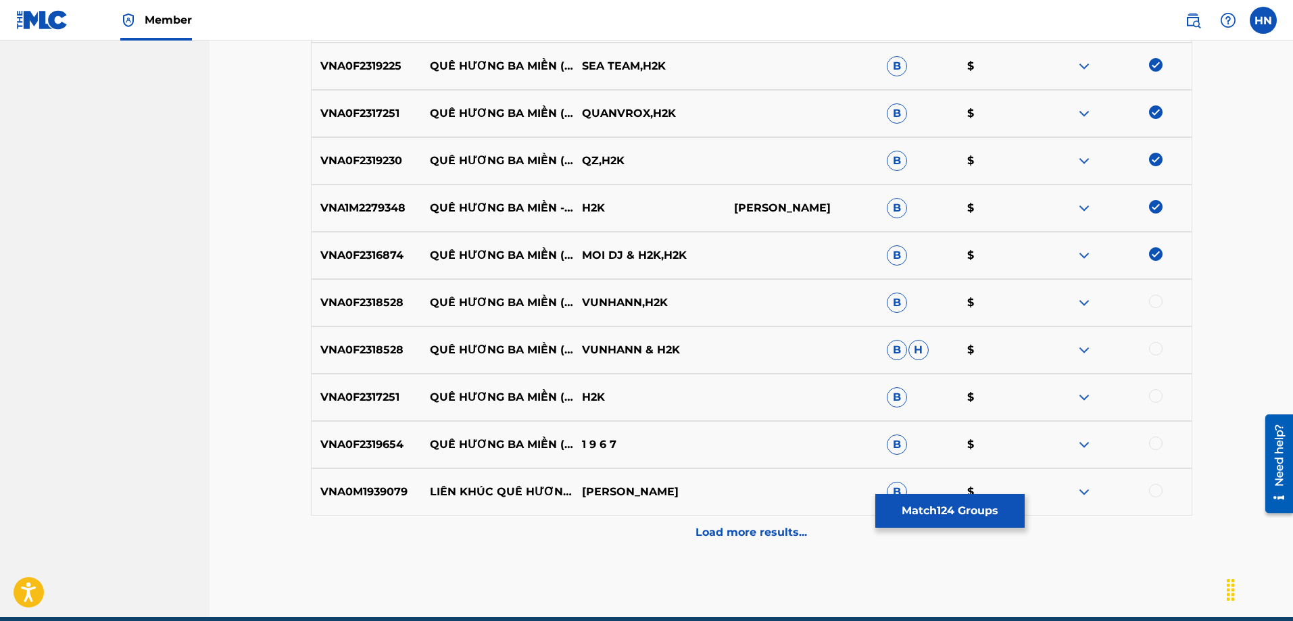
scroll to position [6248, 0]
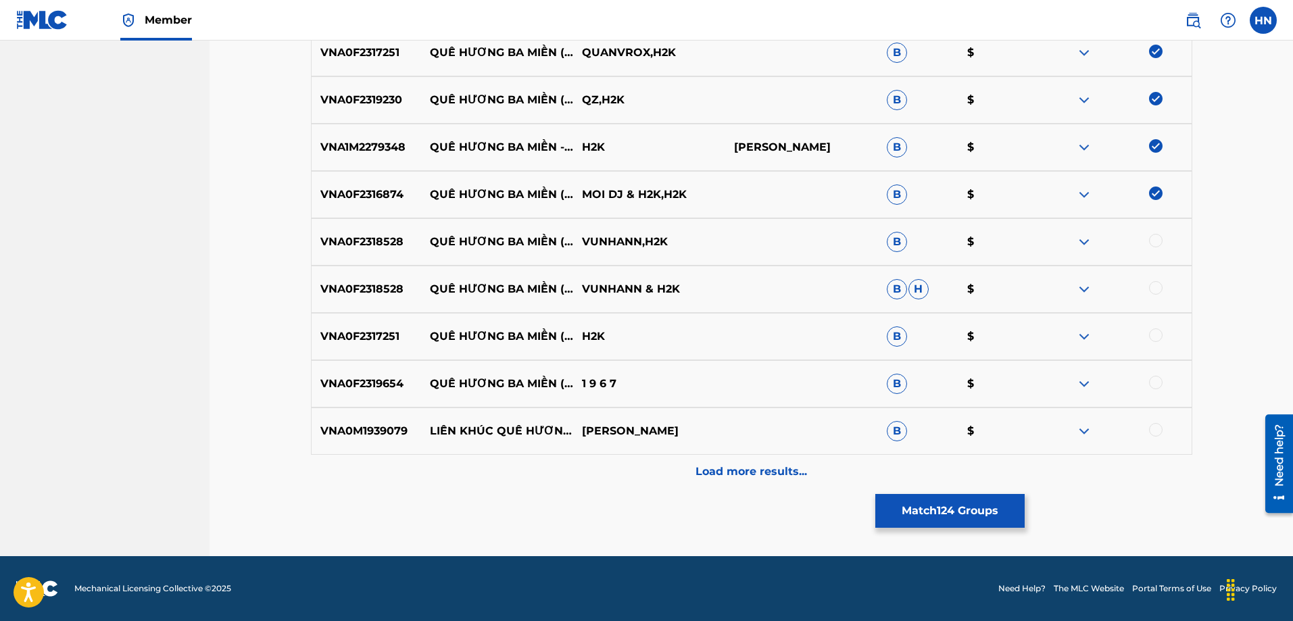
click at [374, 244] on p "VNA0F2318528" at bounding box center [366, 242] width 109 height 16
click at [1157, 237] on div at bounding box center [1156, 241] width 14 height 14
click at [1155, 287] on div at bounding box center [1156, 288] width 14 height 14
click at [1154, 339] on div at bounding box center [1156, 335] width 14 height 14
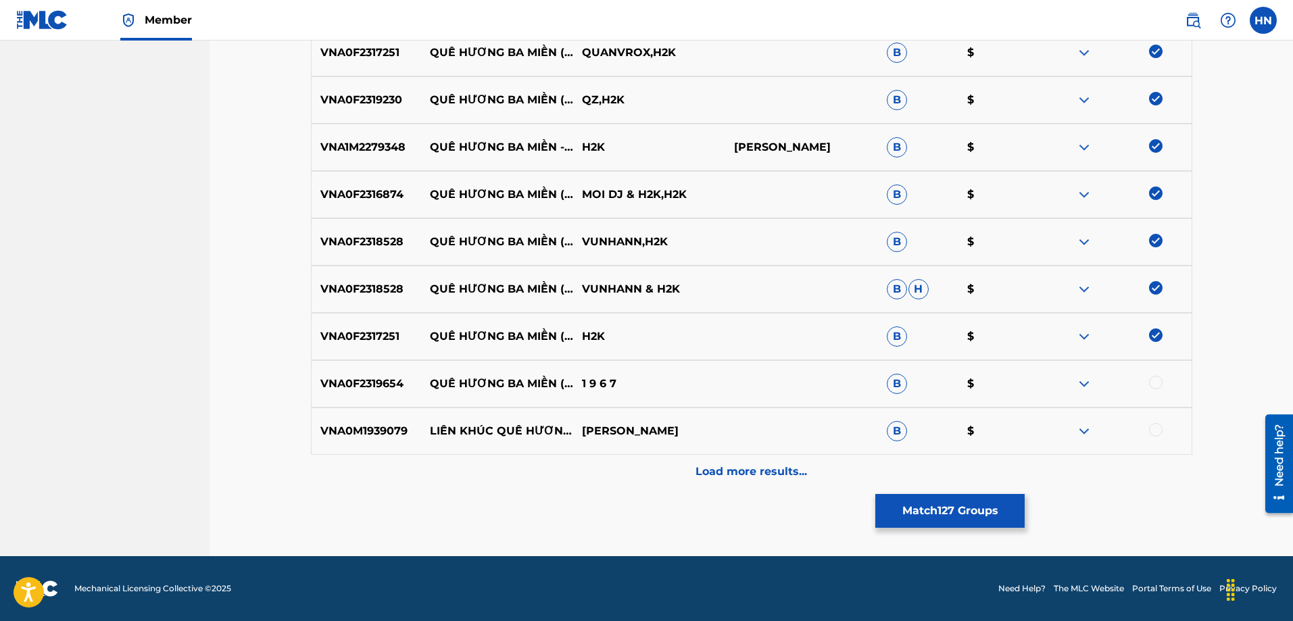
click at [377, 370] on div "VNA0F2319654 QUÊ HƯƠNG BA MIỀN (REMIX) - BEAT 1 9 6 7 B $" at bounding box center [751, 383] width 881 height 47
click at [1149, 382] on div at bounding box center [1156, 383] width 14 height 14
click at [755, 462] on div "Load more results..." at bounding box center [751, 472] width 881 height 34
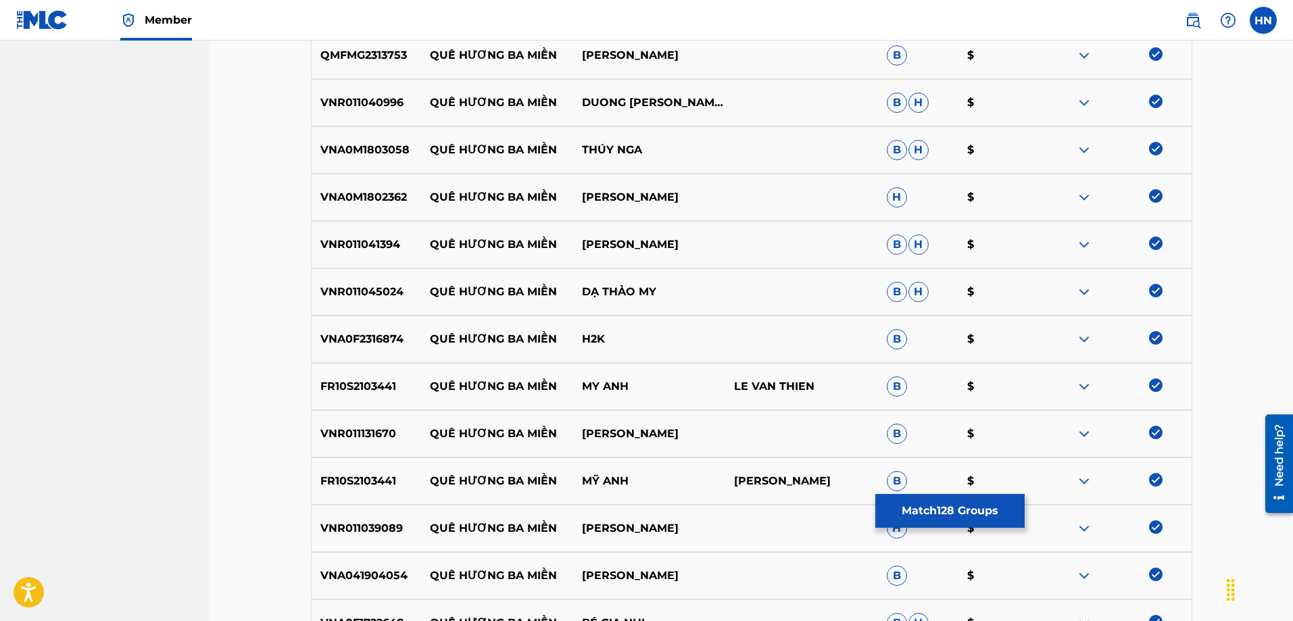
scroll to position [0, 0]
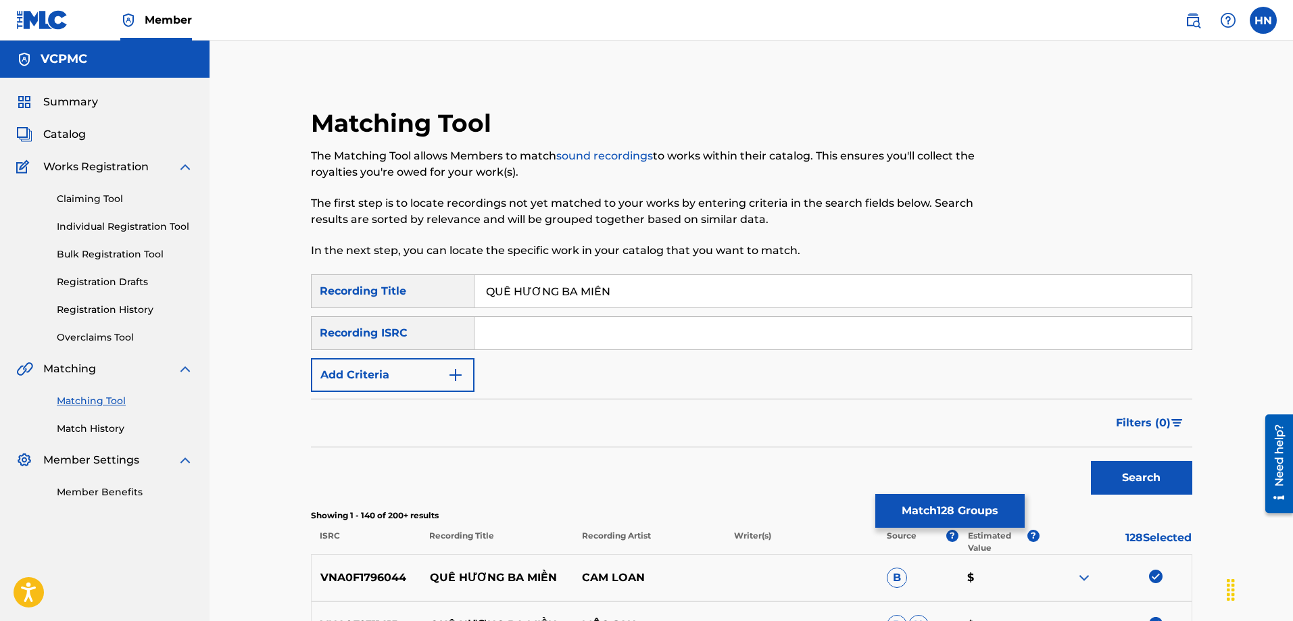
click at [635, 297] on input "QUÊ HƯƠNG BA MIỀN" at bounding box center [832, 291] width 717 height 32
paste input "E HUONG BA MIEN"
type input "QUE [PERSON_NAME] MIEN"
click at [1091, 461] on button "Search" at bounding box center [1141, 478] width 101 height 34
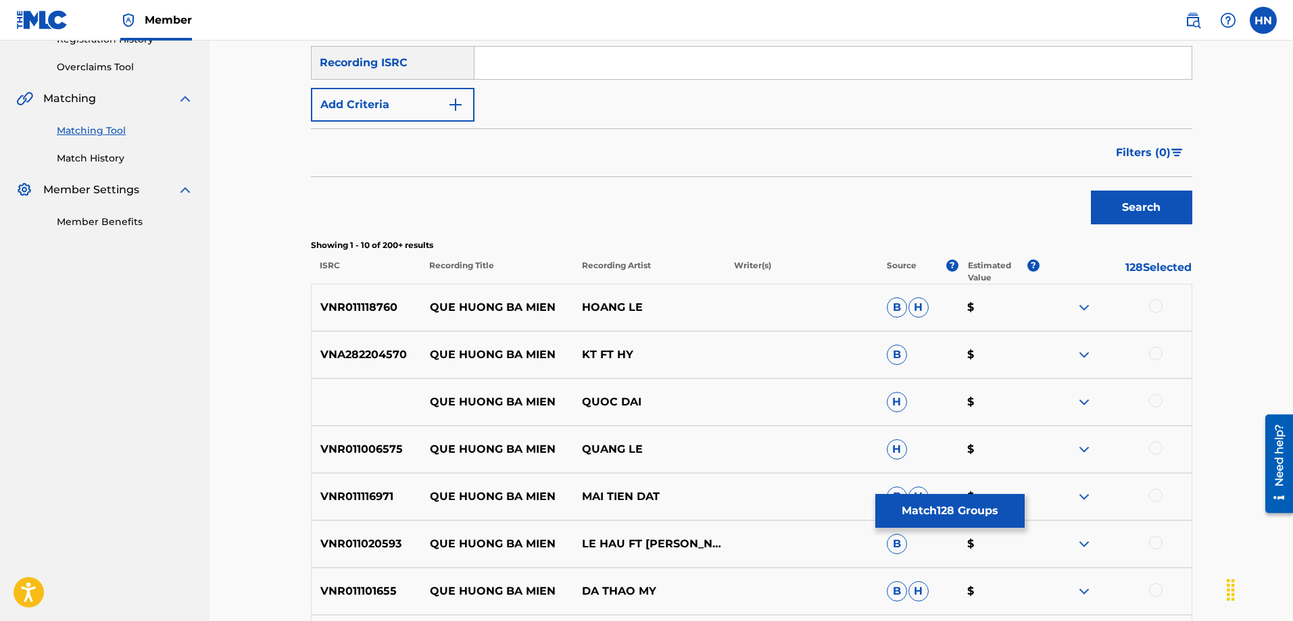
scroll to position [405, 0]
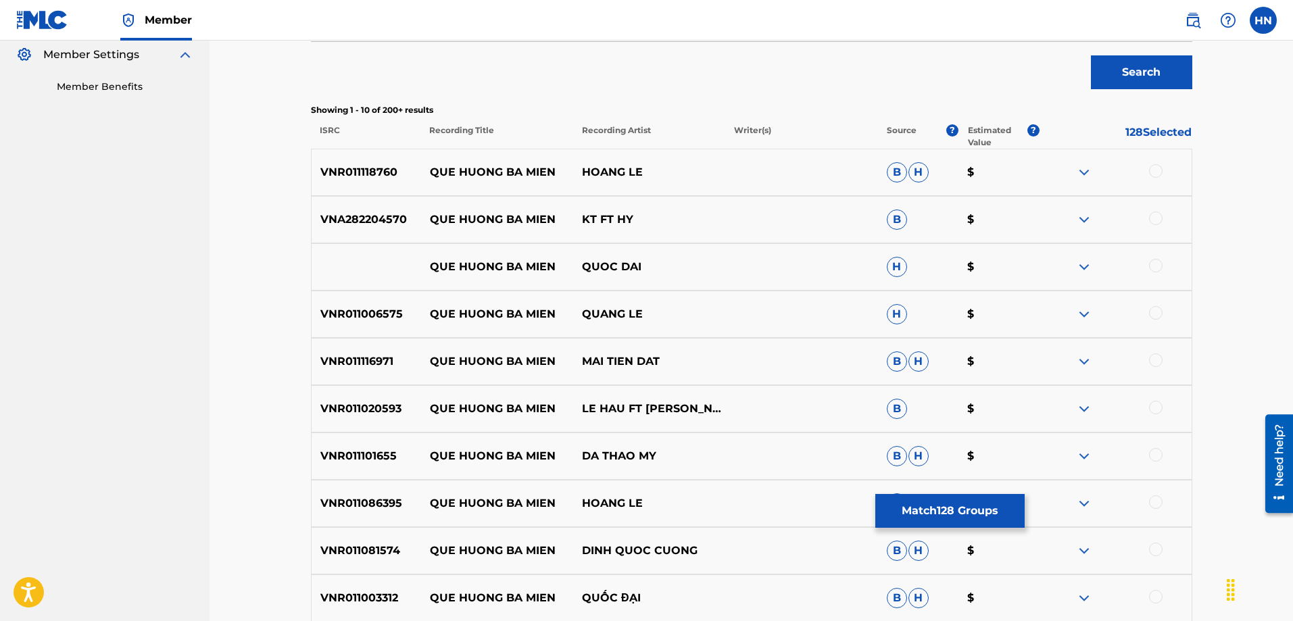
click at [366, 191] on div "VNR011118760 QUE HUONG BA MIEN HOANG LE B H $" at bounding box center [751, 172] width 881 height 47
click at [1155, 172] on div at bounding box center [1156, 171] width 14 height 14
click at [347, 221] on p "VNA282204570" at bounding box center [366, 220] width 109 height 16
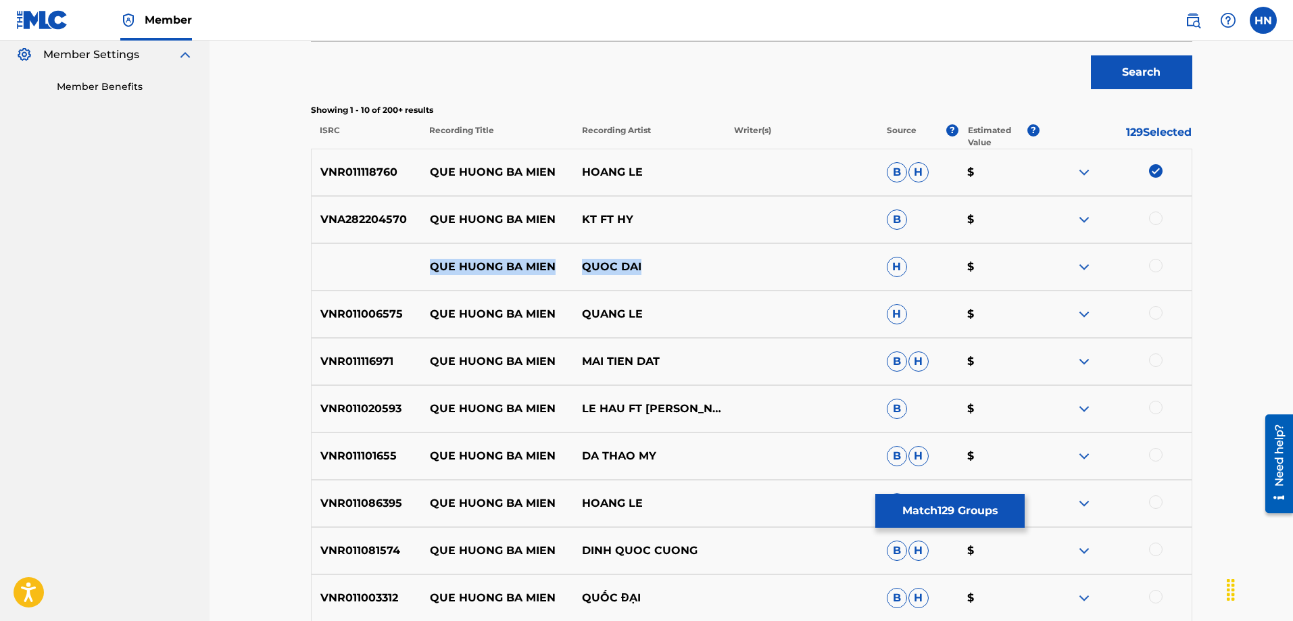
drag, startPoint x: 380, startPoint y: 270, endPoint x: 683, endPoint y: 282, distance: 303.0
click at [683, 282] on div "QUE HUONG BA MIEN QUOC DAI H $" at bounding box center [751, 266] width 881 height 47
click at [1153, 268] on div at bounding box center [1156, 266] width 14 height 14
click at [1080, 268] on img at bounding box center [1084, 267] width 16 height 16
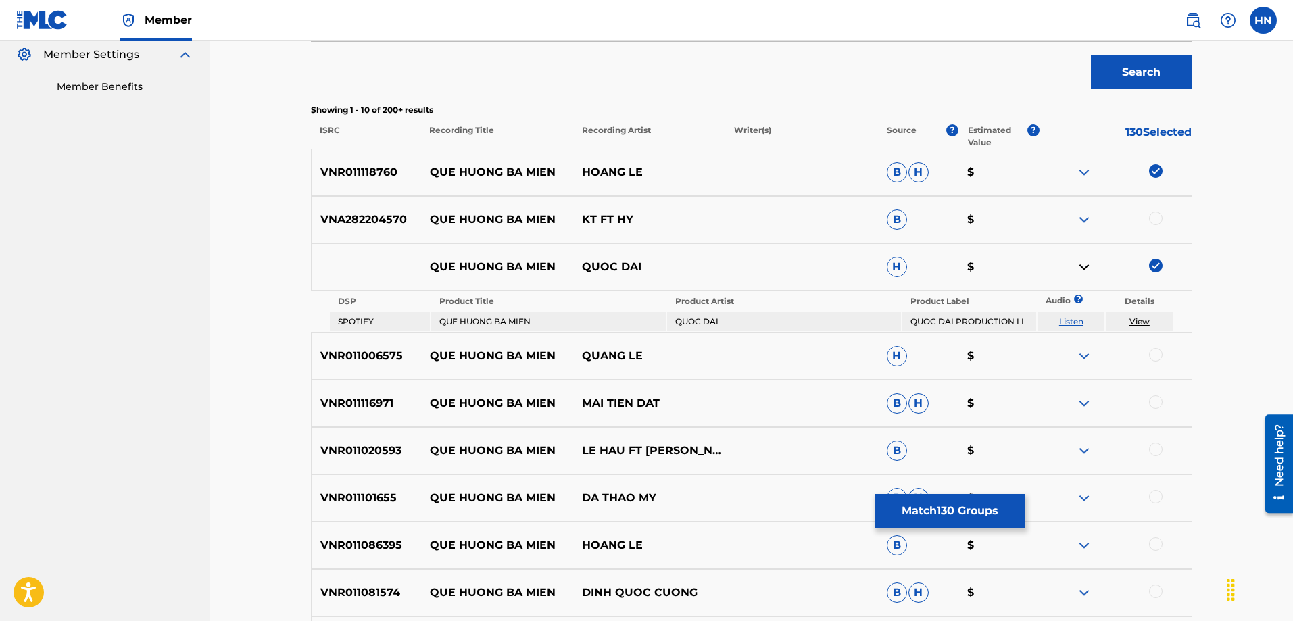
click at [1070, 318] on link "Listen" at bounding box center [1071, 321] width 24 height 10
click at [272, 380] on div "Matching Tool The Matching Tool allows Members to match sound recordings to wor…" at bounding box center [750, 200] width 1083 height 1130
click at [343, 353] on p "VNR011006575" at bounding box center [366, 356] width 109 height 16
click at [1153, 354] on div at bounding box center [1156, 355] width 14 height 14
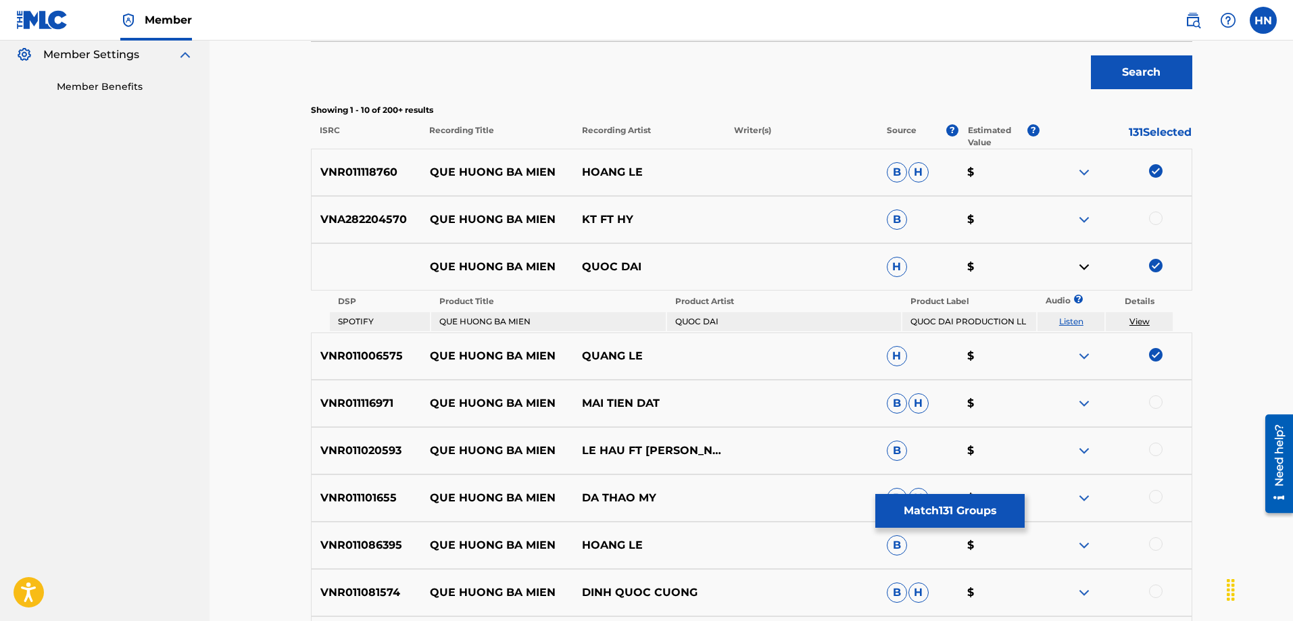
click at [366, 407] on p "VNR011116971" at bounding box center [366, 403] width 109 height 16
click at [1152, 403] on div at bounding box center [1156, 402] width 14 height 14
click at [355, 461] on div "VNR011020593 QUE HUONG BA MIEN LE HAU FT PHUNG NGOC HUY B $" at bounding box center [751, 450] width 881 height 47
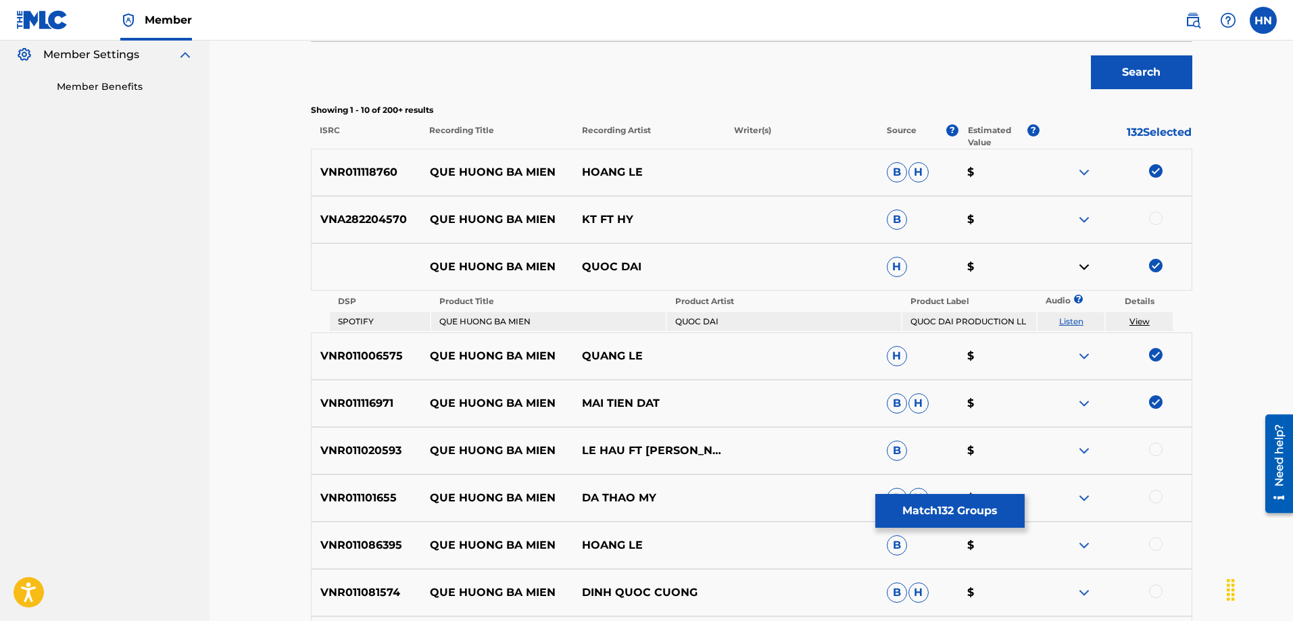
click at [1156, 447] on div at bounding box center [1156, 450] width 14 height 14
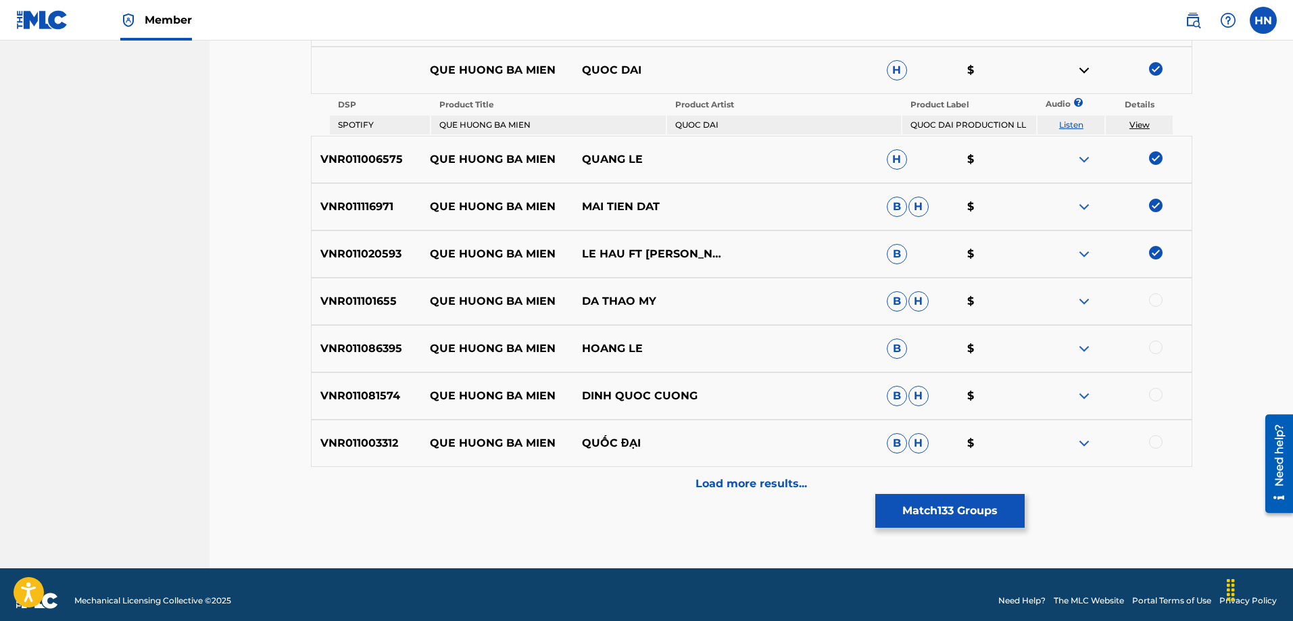
scroll to position [608, 0]
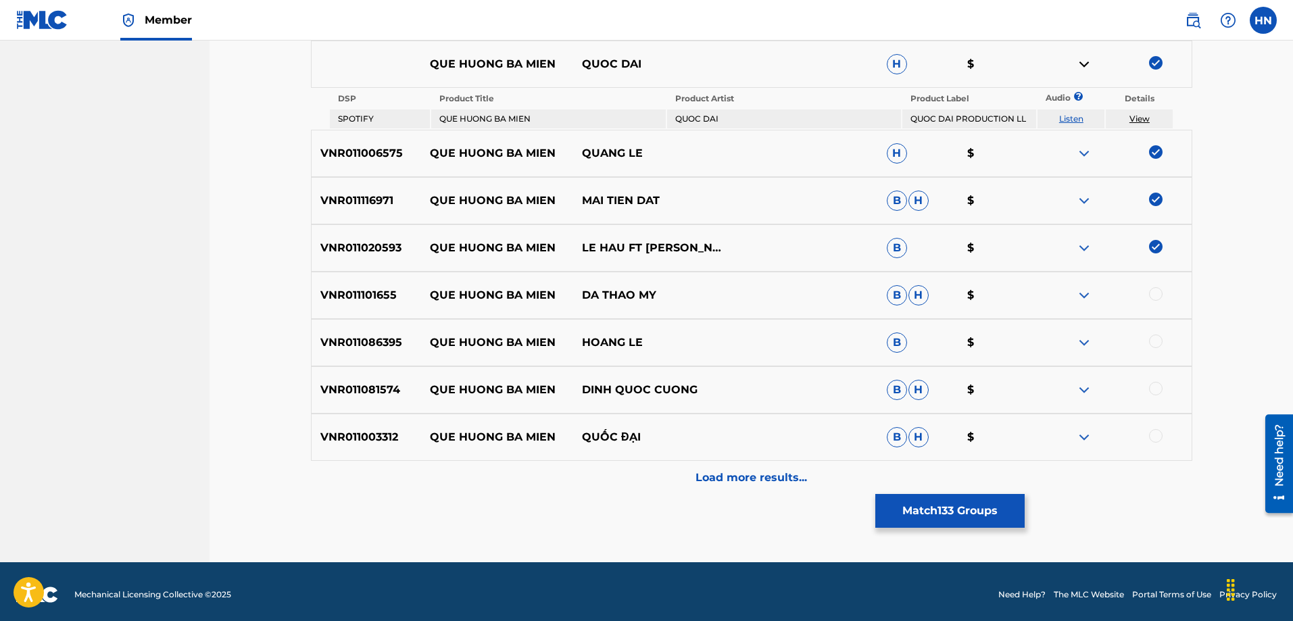
click at [360, 303] on div "VNR011101655 QUE HUONG BA MIEN DA THAO MY B H $" at bounding box center [751, 295] width 881 height 47
click at [1152, 295] on div at bounding box center [1156, 294] width 14 height 14
click at [345, 343] on p "VNR011086395" at bounding box center [366, 342] width 109 height 16
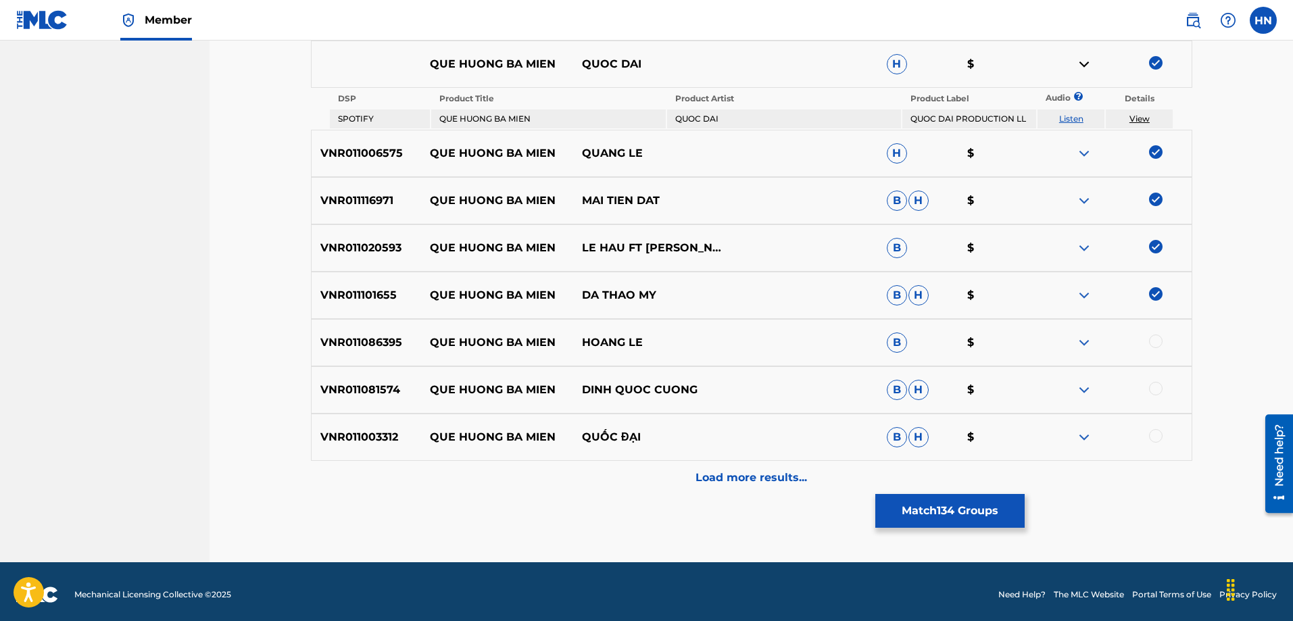
click at [1147, 340] on div at bounding box center [1115, 342] width 152 height 16
click at [1150, 340] on div at bounding box center [1156, 341] width 14 height 14
click at [344, 398] on div "VNR011081574 QUE HUONG BA MIEN DINH QUOC CUONG B H $" at bounding box center [751, 389] width 881 height 47
click at [1154, 384] on div at bounding box center [1156, 389] width 14 height 14
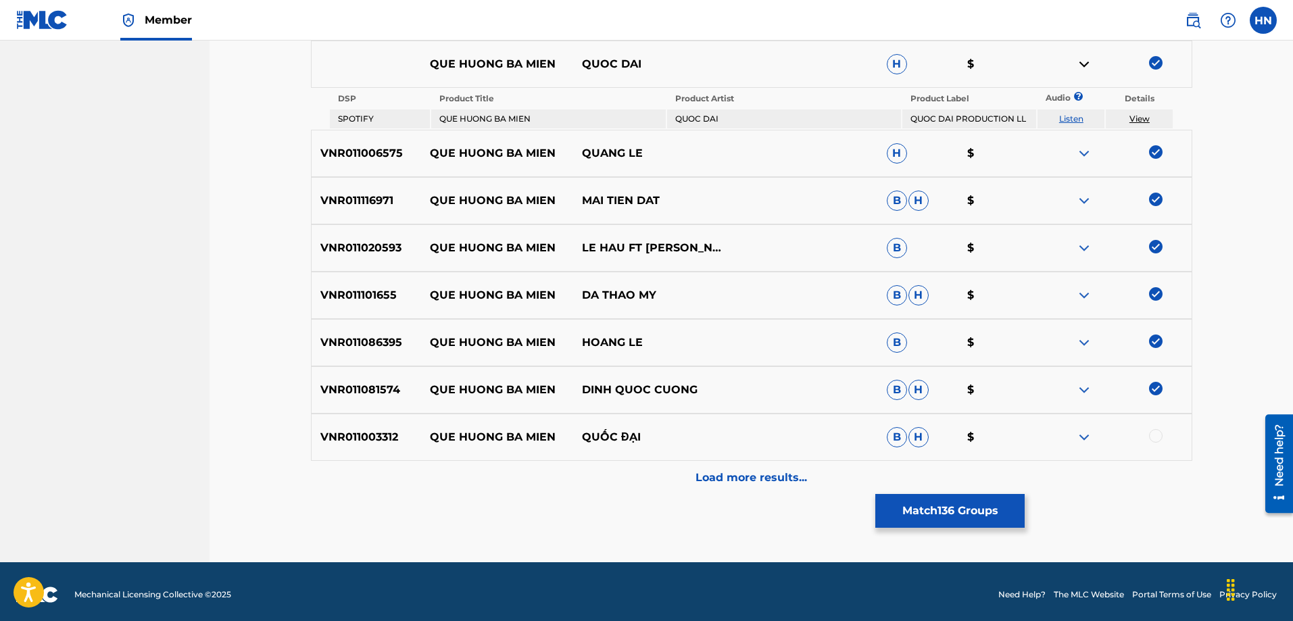
click at [319, 437] on p "VNR011003312" at bounding box center [366, 437] width 109 height 16
drag, startPoint x: 1157, startPoint y: 437, endPoint x: 1153, endPoint y: 447, distance: 10.9
click at [1157, 440] on div at bounding box center [1156, 436] width 14 height 14
click at [758, 464] on div "Load more results..." at bounding box center [751, 478] width 881 height 34
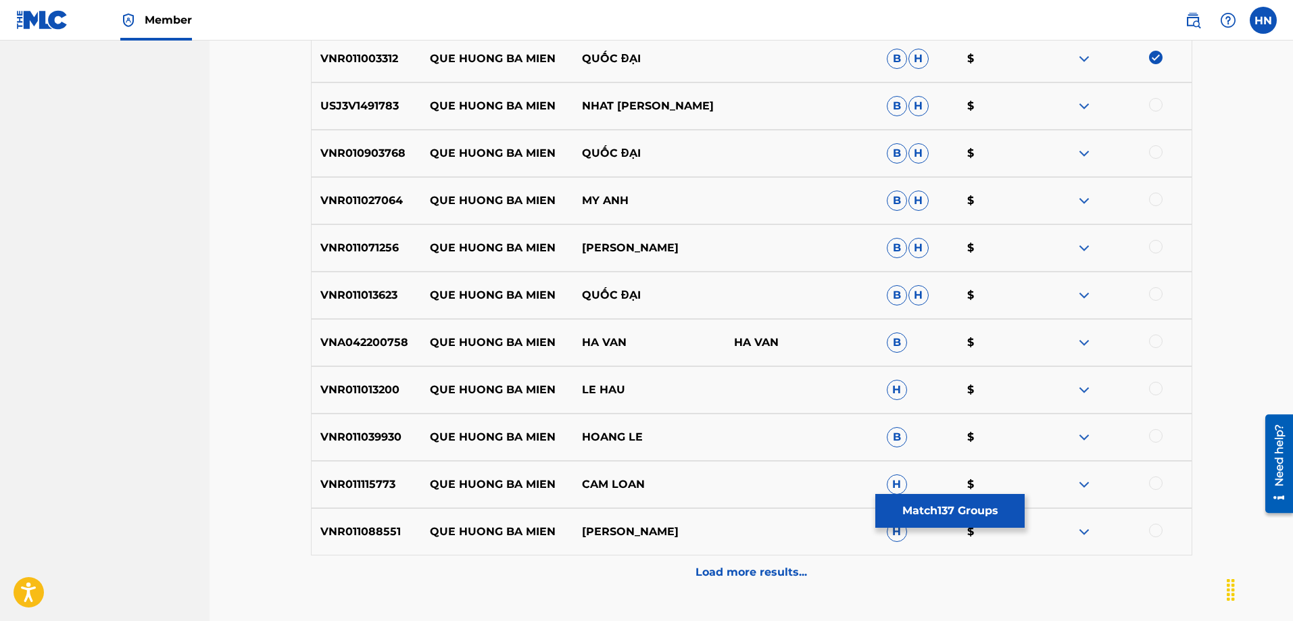
scroll to position [946, 0]
click at [370, 109] on p "USJ3V1491783" at bounding box center [366, 105] width 109 height 16
click at [1152, 107] on div at bounding box center [1156, 104] width 14 height 14
click at [343, 148] on p "VNR010903768" at bounding box center [366, 152] width 109 height 16
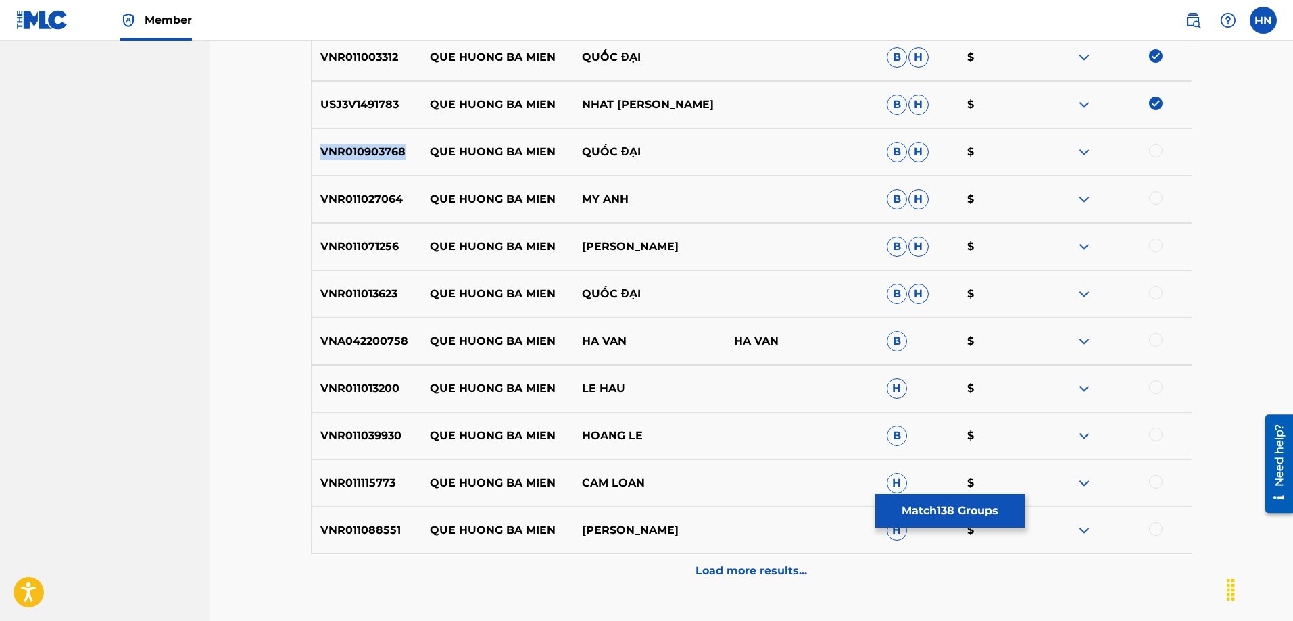
click at [343, 148] on p "VNR010903768" at bounding box center [366, 152] width 109 height 16
click at [1159, 149] on div at bounding box center [1156, 151] width 14 height 14
click at [372, 224] on div "VNR011071256 QUE HUONG BA MIEN DONG DAO B H $" at bounding box center [751, 246] width 881 height 47
click at [1164, 253] on div at bounding box center [1115, 247] width 152 height 16
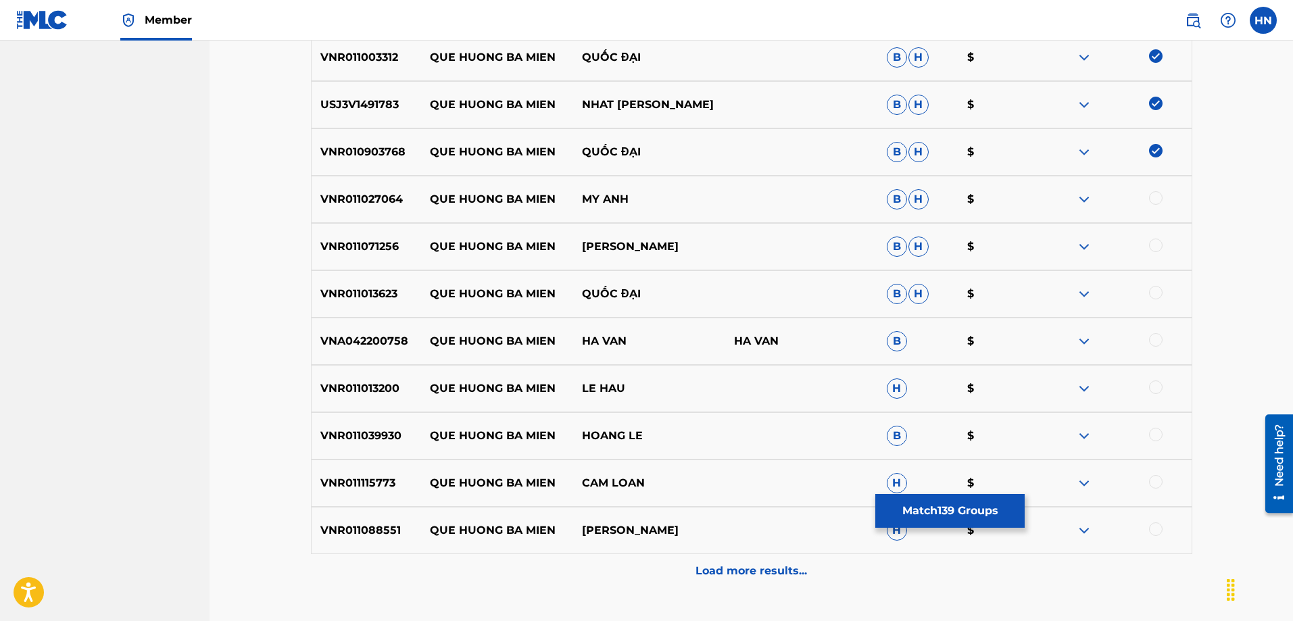
click at [335, 197] on p "VNR011027064" at bounding box center [366, 199] width 109 height 16
click at [1160, 201] on div at bounding box center [1156, 198] width 14 height 14
click at [381, 265] on div "VNR011071256 QUE HUONG BA MIEN DONG DAO B H $" at bounding box center [751, 246] width 881 height 47
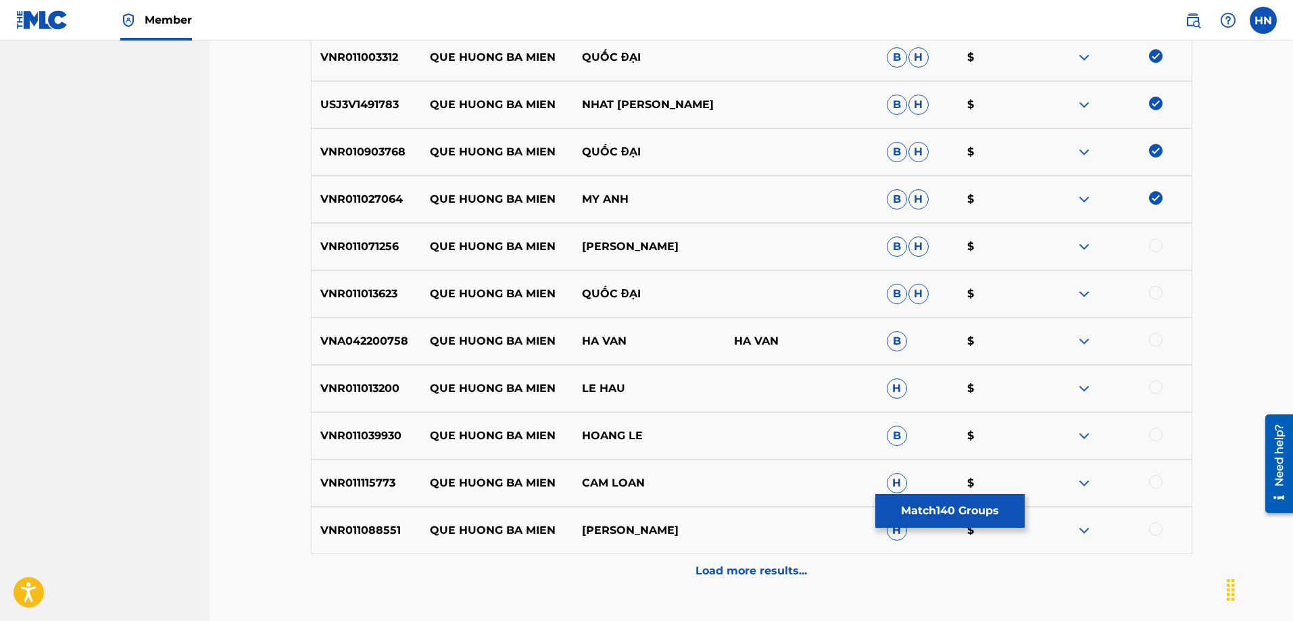
click at [1157, 245] on div at bounding box center [1156, 246] width 14 height 14
click at [337, 309] on div "VNR011013623 QUE HUONG BA MIEN QUỐC ĐẠI B H $" at bounding box center [751, 293] width 881 height 47
click at [1163, 293] on div at bounding box center [1115, 294] width 152 height 16
click at [1158, 291] on div at bounding box center [1156, 293] width 14 height 14
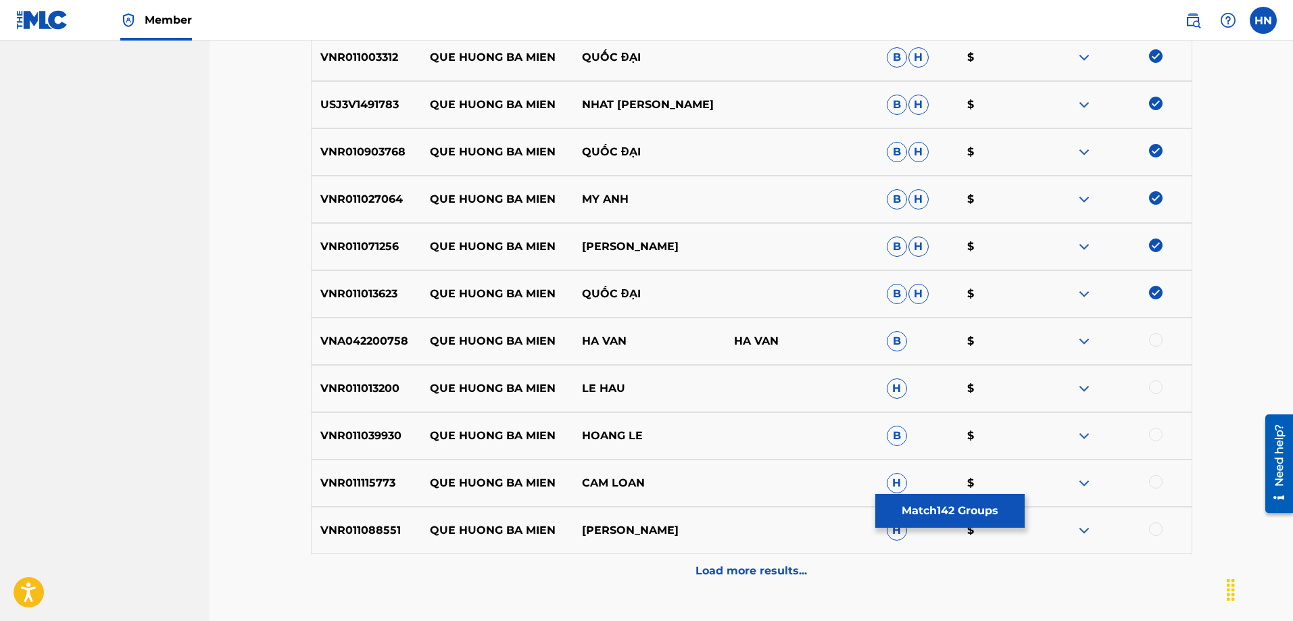
click at [361, 336] on p "VNA042200758" at bounding box center [366, 341] width 109 height 16
click at [1158, 337] on div at bounding box center [1156, 340] width 14 height 14
click at [384, 397] on div "VNR011013200 QUE HUONG BA MIEN LE HAU H $" at bounding box center [751, 388] width 881 height 47
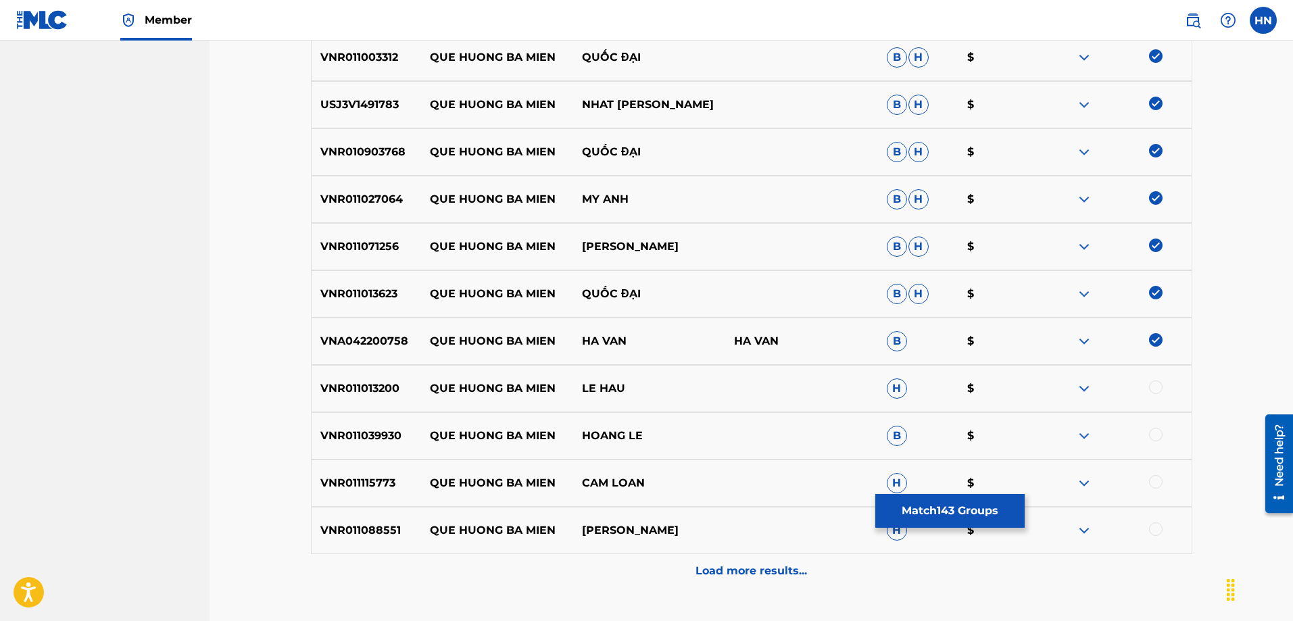
click at [1151, 384] on div at bounding box center [1156, 387] width 14 height 14
click at [353, 434] on p "VNR011039930" at bounding box center [366, 436] width 109 height 16
click at [1158, 429] on div at bounding box center [1156, 435] width 14 height 14
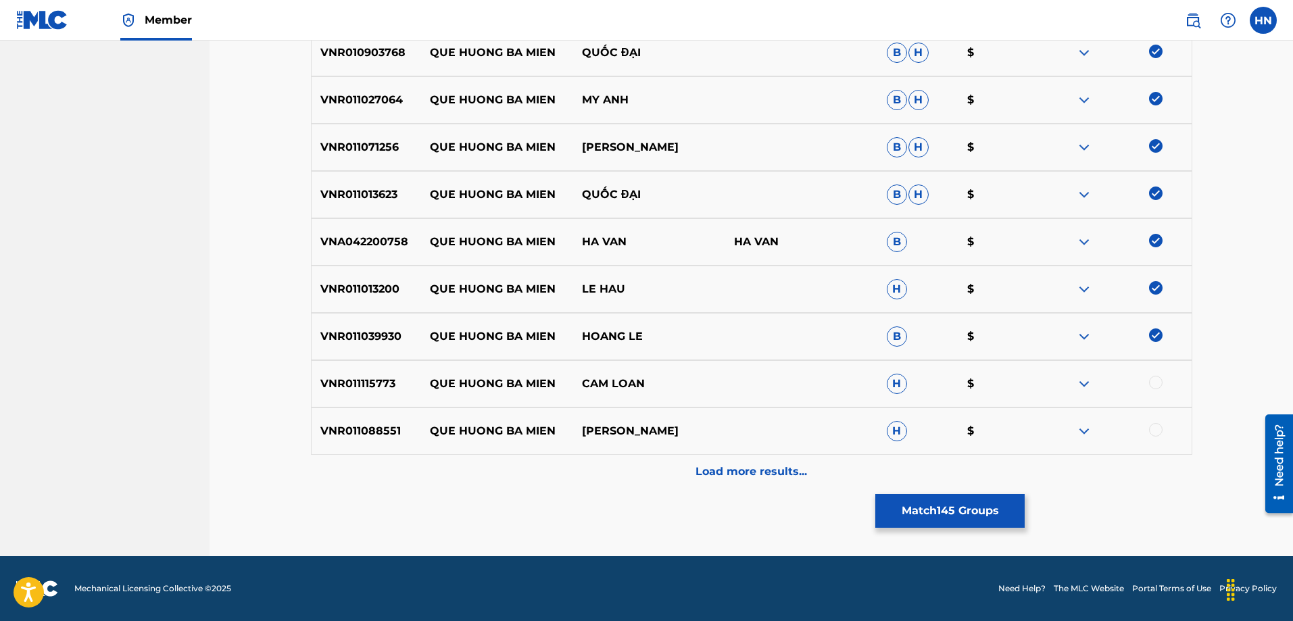
click at [376, 389] on p "VNR011115773" at bounding box center [366, 384] width 109 height 16
click at [1154, 380] on div at bounding box center [1156, 383] width 14 height 14
click at [412, 424] on p "VNR011088551" at bounding box center [366, 431] width 109 height 16
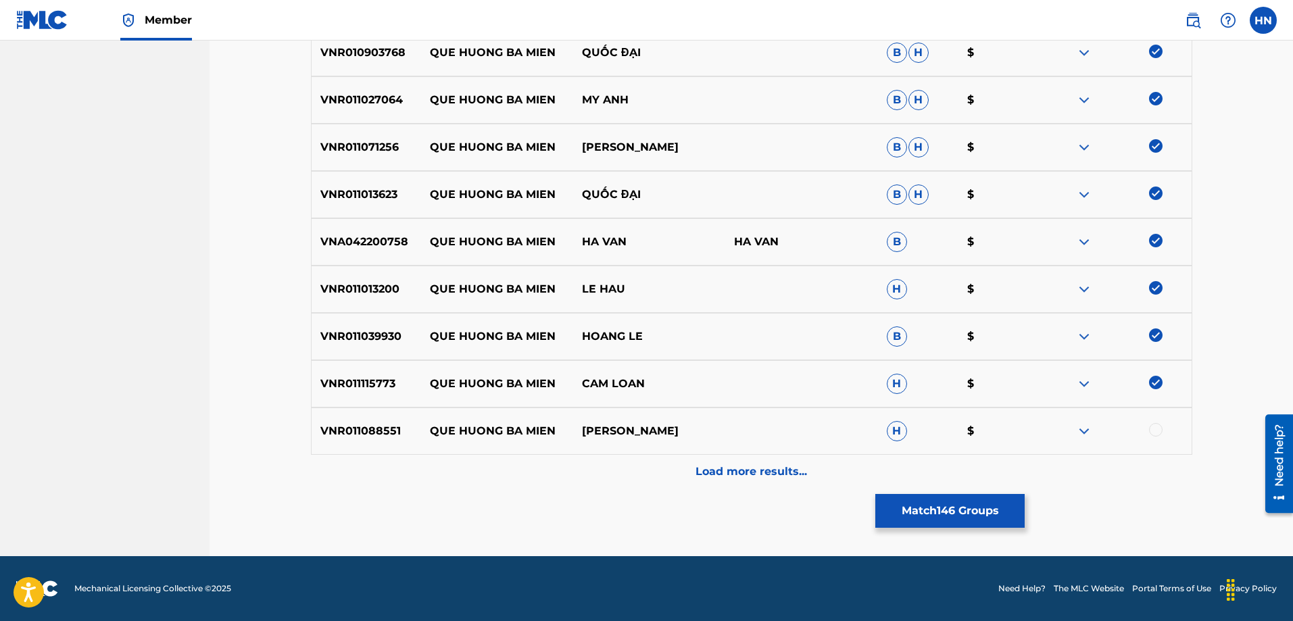
click at [395, 425] on p "VNR011088551" at bounding box center [366, 431] width 109 height 16
click at [1151, 431] on div at bounding box center [1156, 430] width 14 height 14
click at [787, 482] on div "Load more results..." at bounding box center [751, 472] width 881 height 34
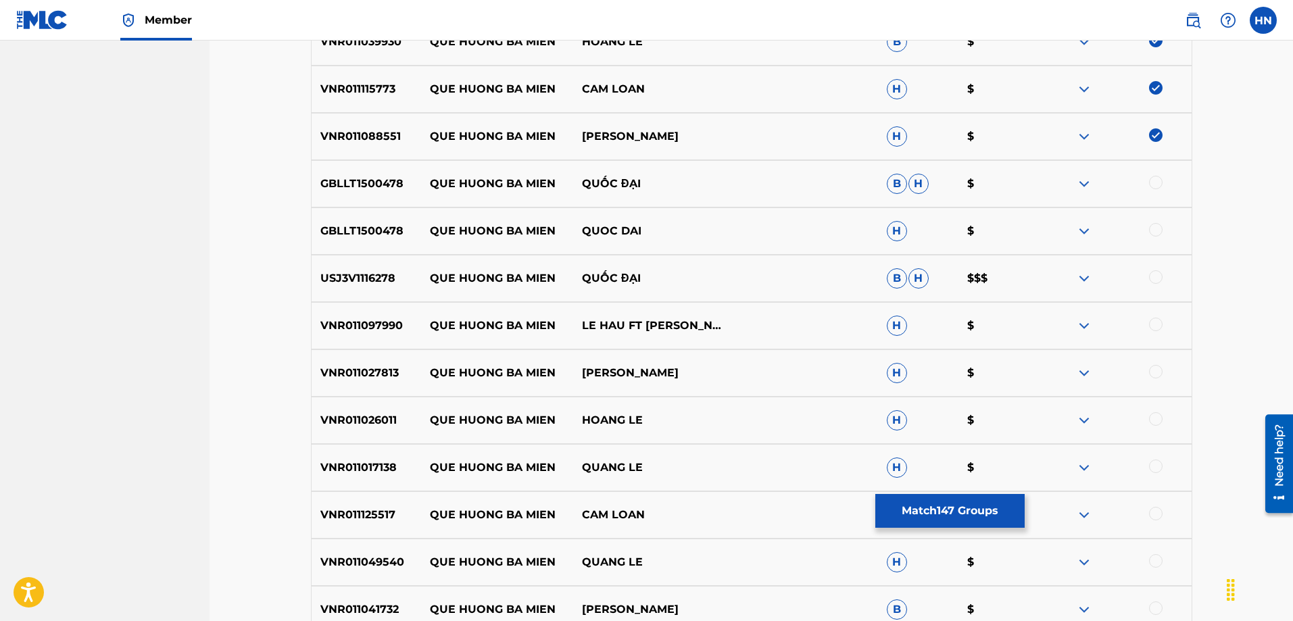
scroll to position [1383, 0]
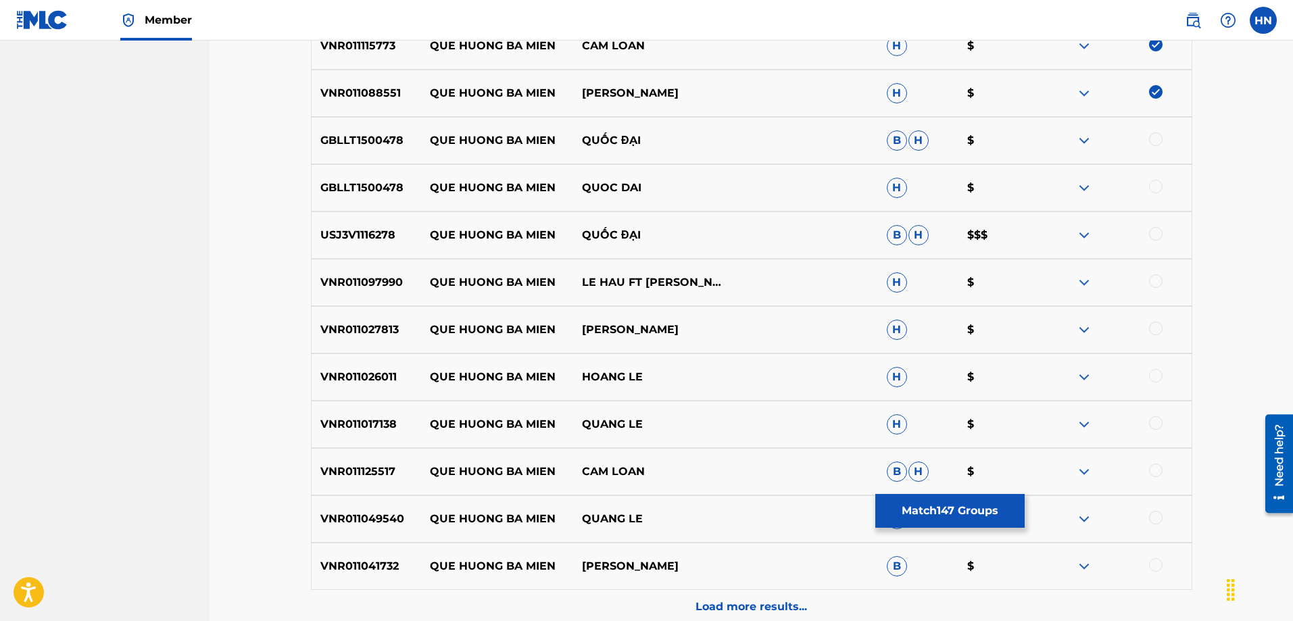
click at [356, 153] on div "GBLLT1500478 QUE HUONG BA MIEN QUỐC ĐẠI B H $" at bounding box center [751, 140] width 881 height 47
click at [1153, 140] on div at bounding box center [1156, 139] width 14 height 14
click at [1150, 188] on div at bounding box center [1156, 187] width 14 height 14
click at [389, 239] on p "USJ3V1116278" at bounding box center [366, 235] width 109 height 16
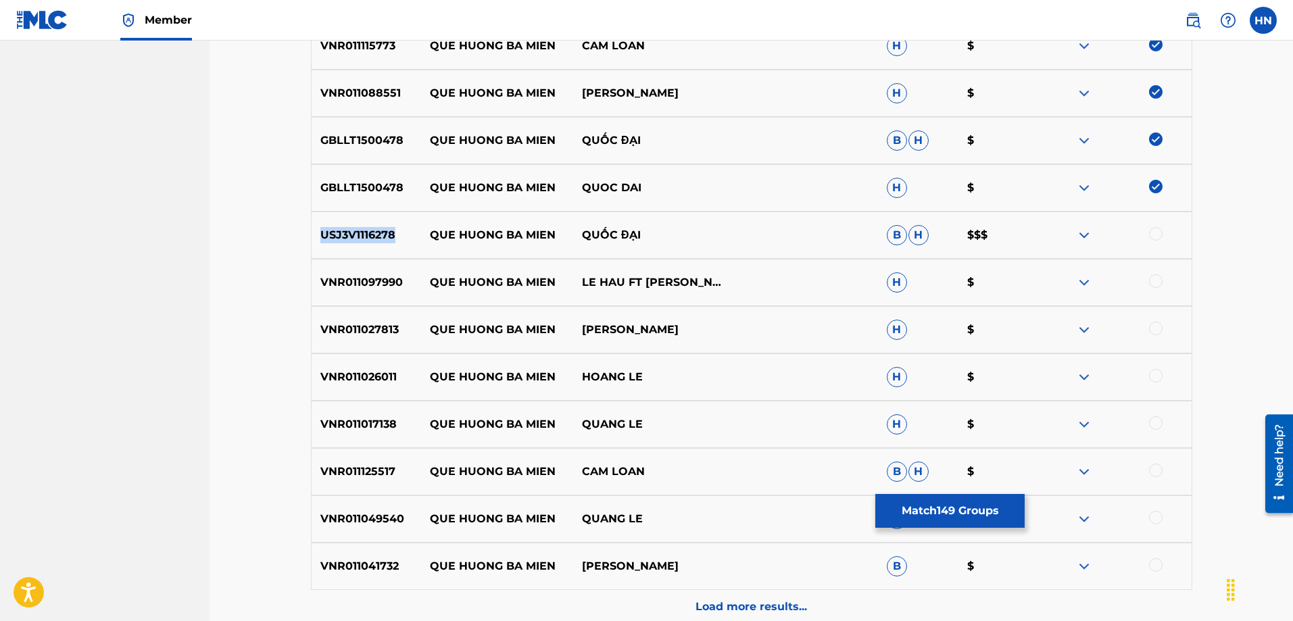
click at [389, 239] on p "USJ3V1116278" at bounding box center [366, 235] width 109 height 16
click at [1158, 229] on div at bounding box center [1156, 234] width 14 height 14
click at [357, 282] on p "VNR011097990" at bounding box center [366, 282] width 109 height 16
click at [1152, 276] on div at bounding box center [1156, 281] width 14 height 14
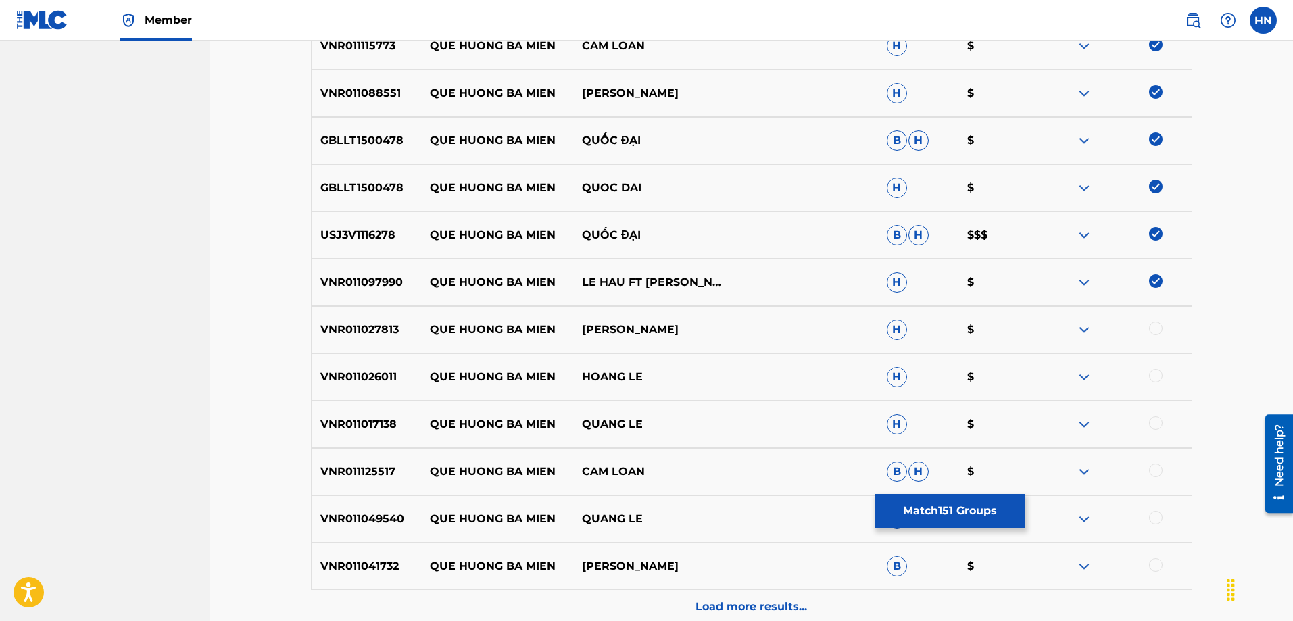
click at [375, 336] on p "VNR011027813" at bounding box center [366, 330] width 109 height 16
click at [1151, 327] on div at bounding box center [1156, 329] width 14 height 14
click at [368, 374] on p "VNR011026011" at bounding box center [366, 377] width 109 height 16
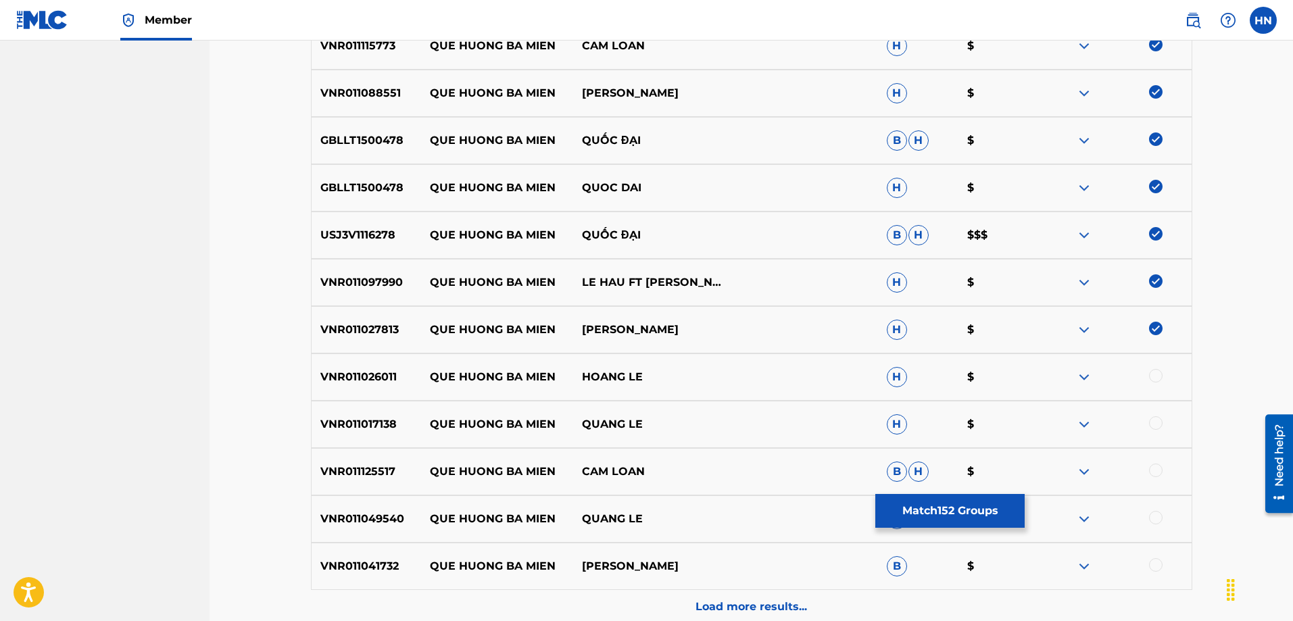
click at [1151, 376] on div at bounding box center [1156, 376] width 14 height 14
click at [334, 434] on div "VNR011017138 QUE HUONG BA MIEN QUANG LE H $" at bounding box center [751, 424] width 881 height 47
click at [1160, 425] on div at bounding box center [1156, 423] width 14 height 14
click at [386, 474] on p "VNR011125517" at bounding box center [366, 472] width 109 height 16
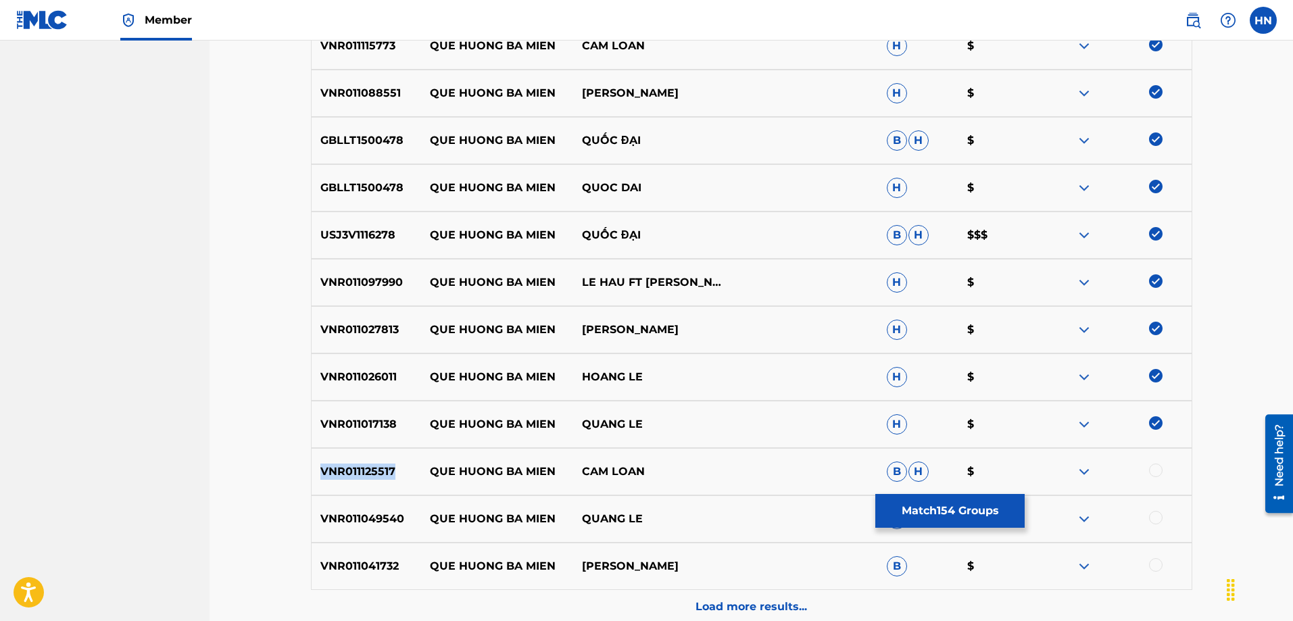
click at [386, 474] on p "VNR011125517" at bounding box center [366, 472] width 109 height 16
click at [1150, 472] on div at bounding box center [1156, 471] width 14 height 14
click at [372, 509] on div "VNR011049540 QUE HUONG BA MIEN QUANG LE H $" at bounding box center [751, 518] width 881 height 47
click at [1151, 520] on div at bounding box center [1156, 518] width 14 height 14
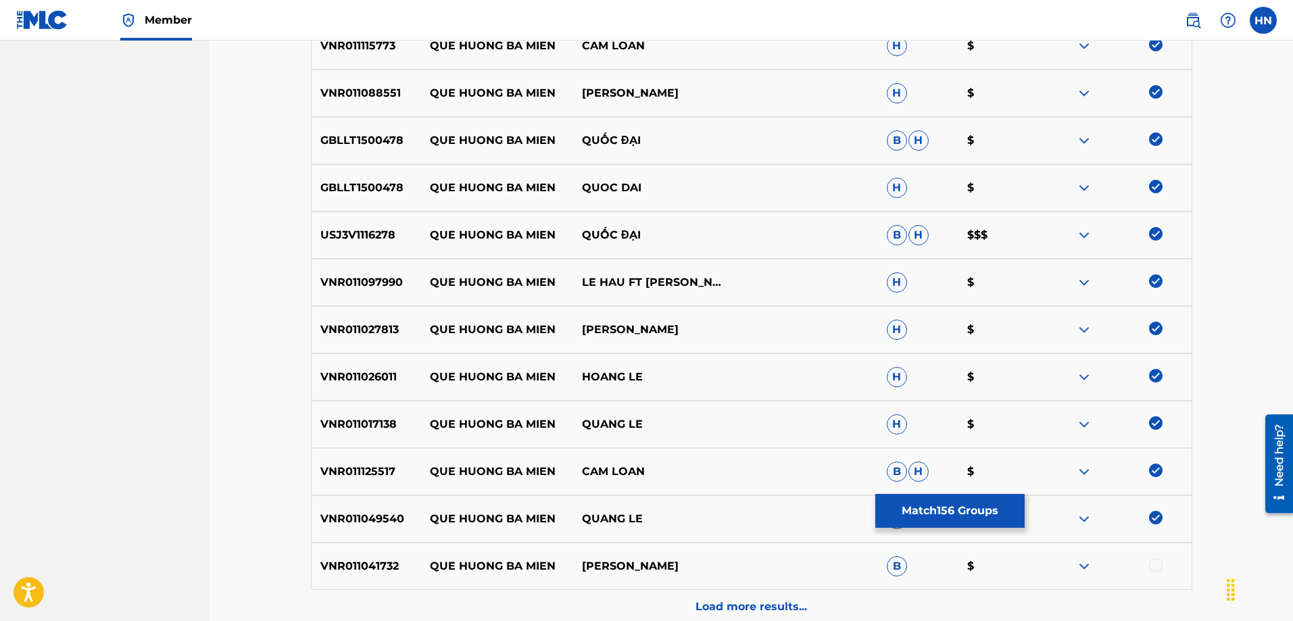
click at [381, 568] on p "VNR011041732" at bounding box center [366, 566] width 109 height 16
click at [1163, 574] on div "VNR011041732 QUE HUONG BA MIEN HONG TAM B $" at bounding box center [751, 566] width 881 height 47
click at [1158, 568] on div at bounding box center [1156, 565] width 14 height 14
click at [785, 594] on div "Load more results..." at bounding box center [751, 607] width 881 height 34
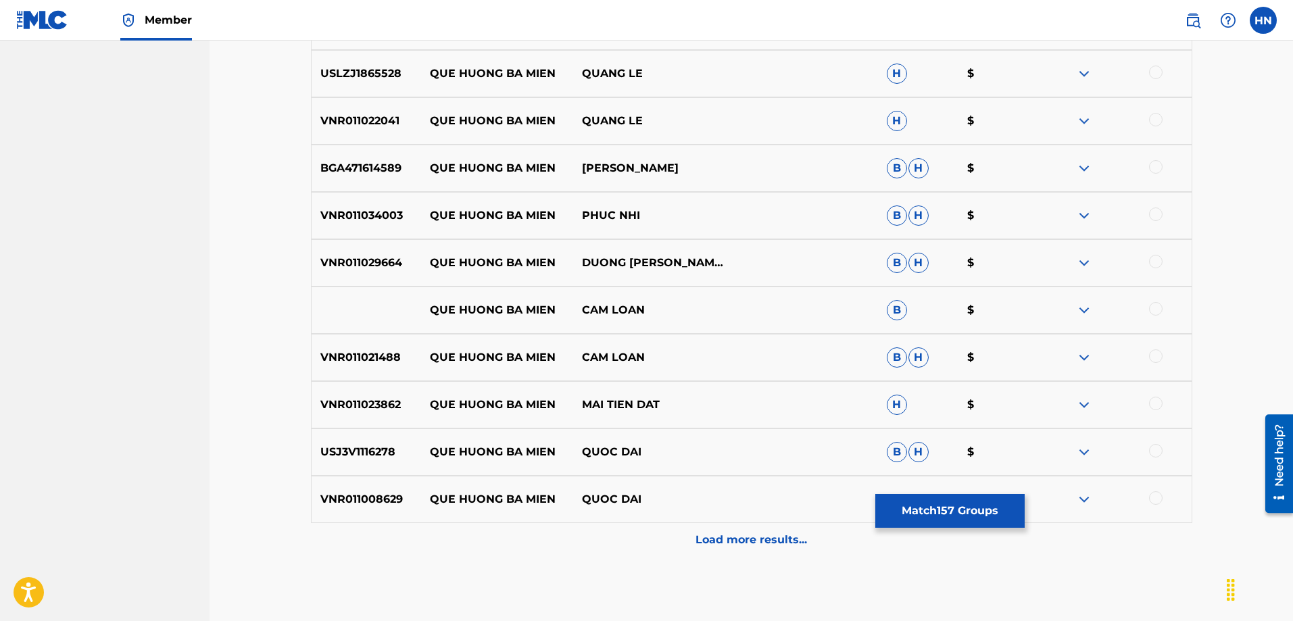
scroll to position [1924, 0]
click at [382, 93] on div "USLZJ1865528 QUE HUONG BA MIEN QUANG LE H $" at bounding box center [751, 72] width 881 height 47
click at [1155, 75] on div at bounding box center [1156, 72] width 14 height 14
click at [382, 124] on p "VNR011022041" at bounding box center [366, 120] width 109 height 16
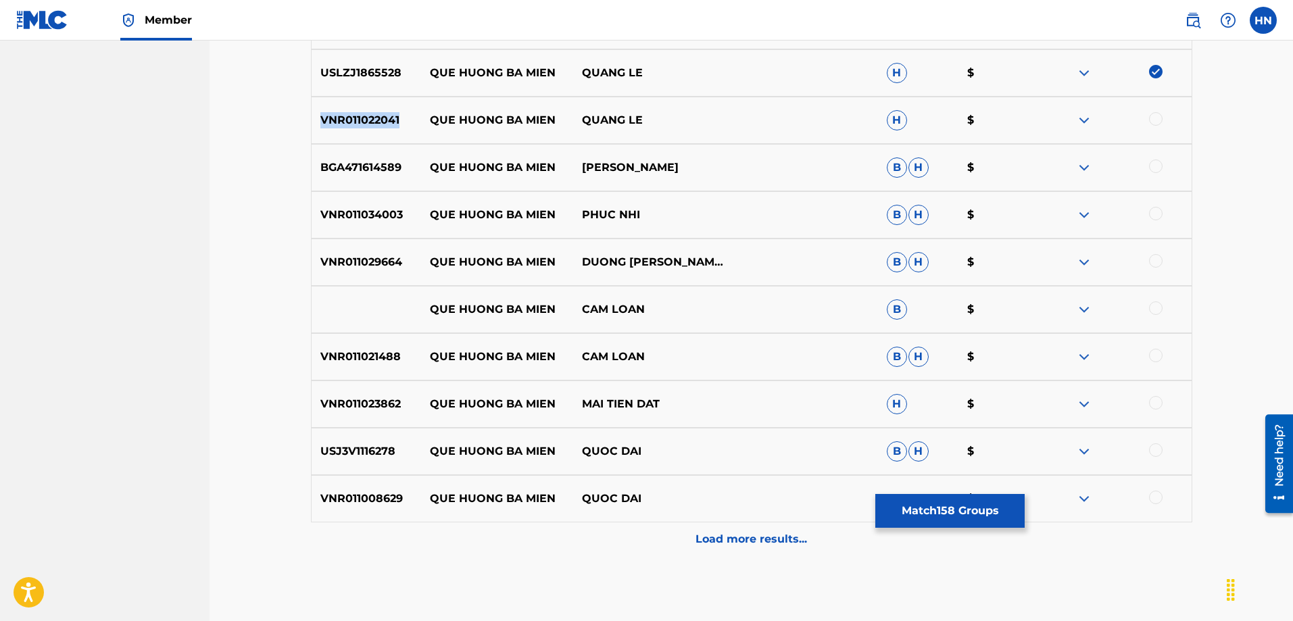
click at [382, 124] on p "VNR011022041" at bounding box center [366, 120] width 109 height 16
click at [1150, 120] on div at bounding box center [1156, 119] width 14 height 14
click at [326, 166] on p "BGA471614589" at bounding box center [366, 167] width 109 height 16
click at [1160, 168] on div at bounding box center [1156, 166] width 14 height 14
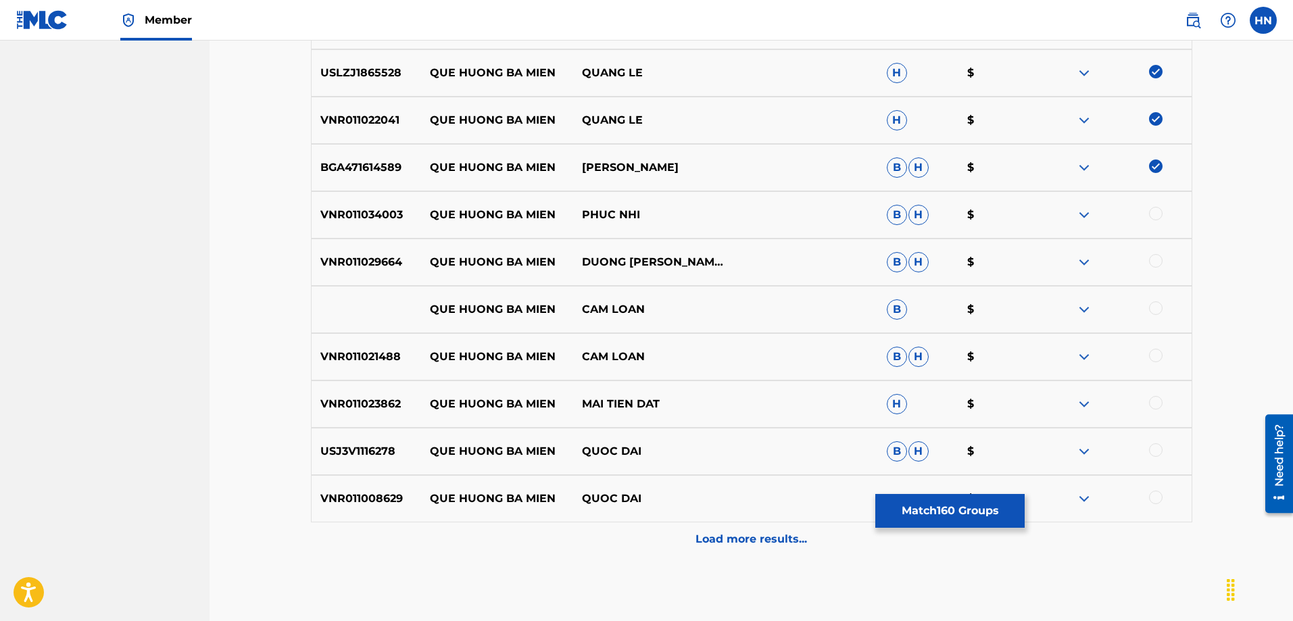
click at [357, 209] on p "VNR011034003" at bounding box center [366, 215] width 109 height 16
click at [1160, 211] on div at bounding box center [1156, 214] width 14 height 14
click at [389, 261] on p "VNR011029664" at bounding box center [366, 262] width 109 height 16
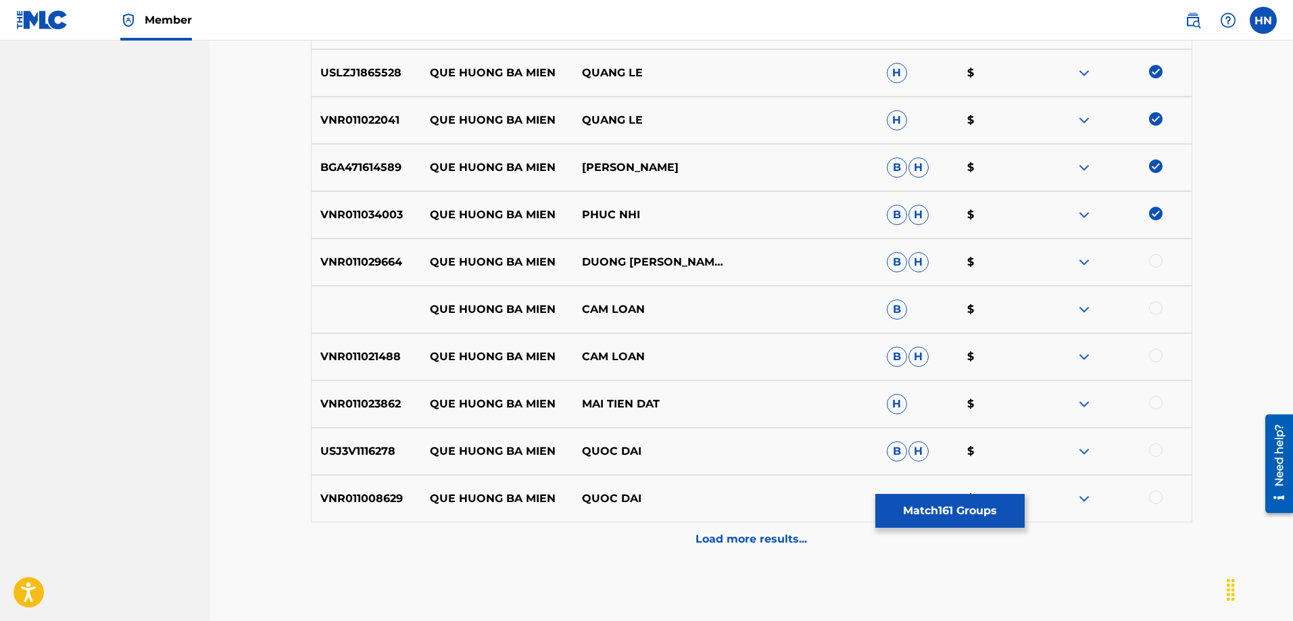
click at [1158, 264] on div at bounding box center [1156, 261] width 14 height 14
drag, startPoint x: 683, startPoint y: 312, endPoint x: 421, endPoint y: 303, distance: 262.4
click at [421, 303] on div "QUE HUONG BA MIEN CAM LOAN B $" at bounding box center [751, 309] width 881 height 47
click at [1151, 309] on div at bounding box center [1156, 308] width 14 height 14
click at [1090, 307] on img at bounding box center [1084, 309] width 16 height 16
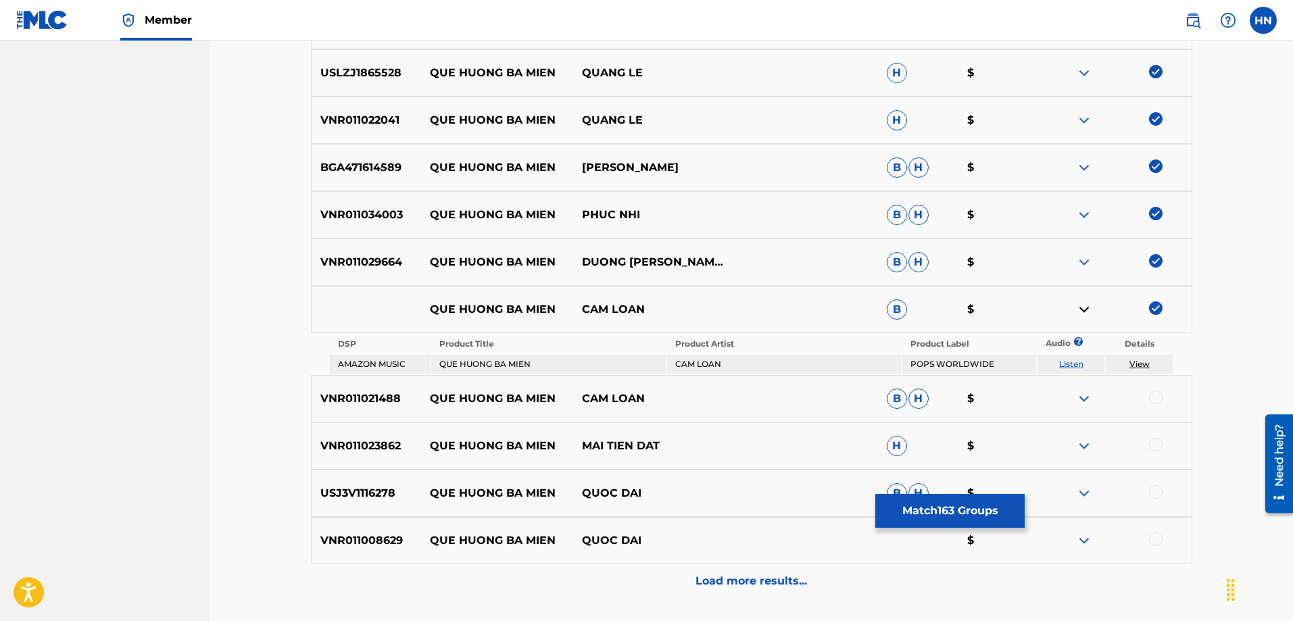
click at [1068, 365] on link "Listen" at bounding box center [1071, 364] width 24 height 10
click at [343, 391] on p "VNR011021488" at bounding box center [366, 399] width 109 height 16
click at [1149, 393] on div at bounding box center [1156, 398] width 14 height 14
click at [347, 447] on p "VNR011023862" at bounding box center [366, 446] width 109 height 16
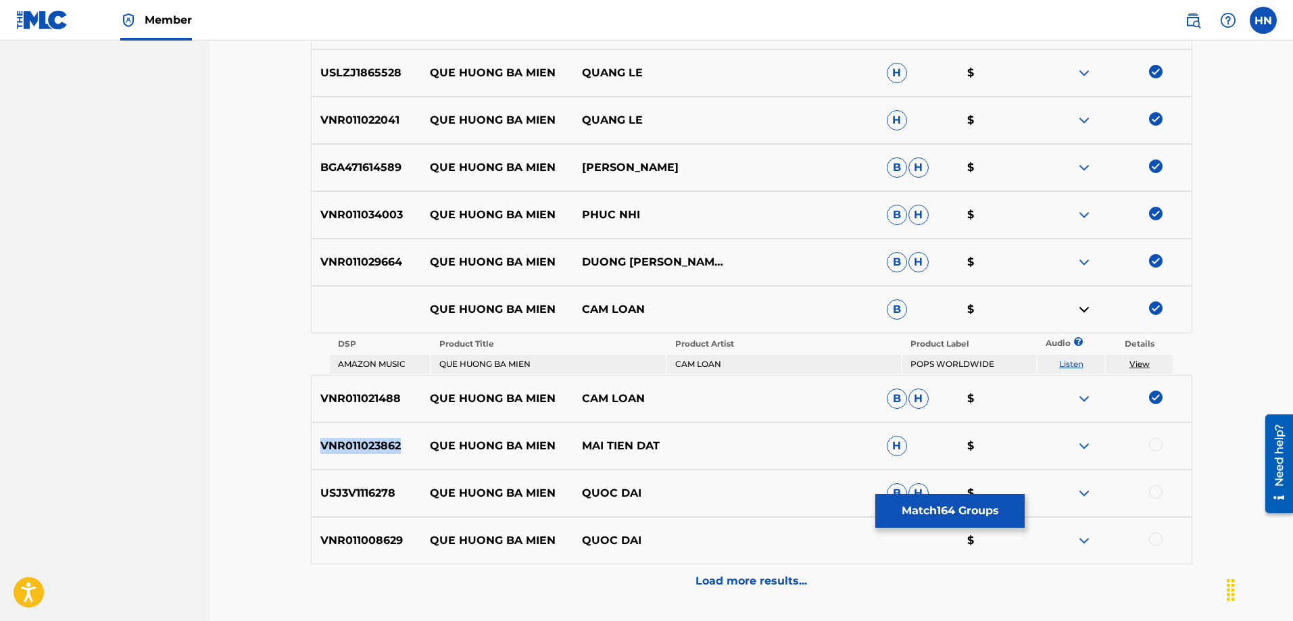
click at [347, 447] on p "VNR011023862" at bounding box center [366, 446] width 109 height 16
click at [1153, 445] on div at bounding box center [1156, 445] width 14 height 14
click at [366, 478] on div "USJ3V1116278 QUE HUONG BA MIEN QUOC DAI B H $" at bounding box center [751, 493] width 881 height 47
click at [1149, 491] on div at bounding box center [1156, 492] width 14 height 14
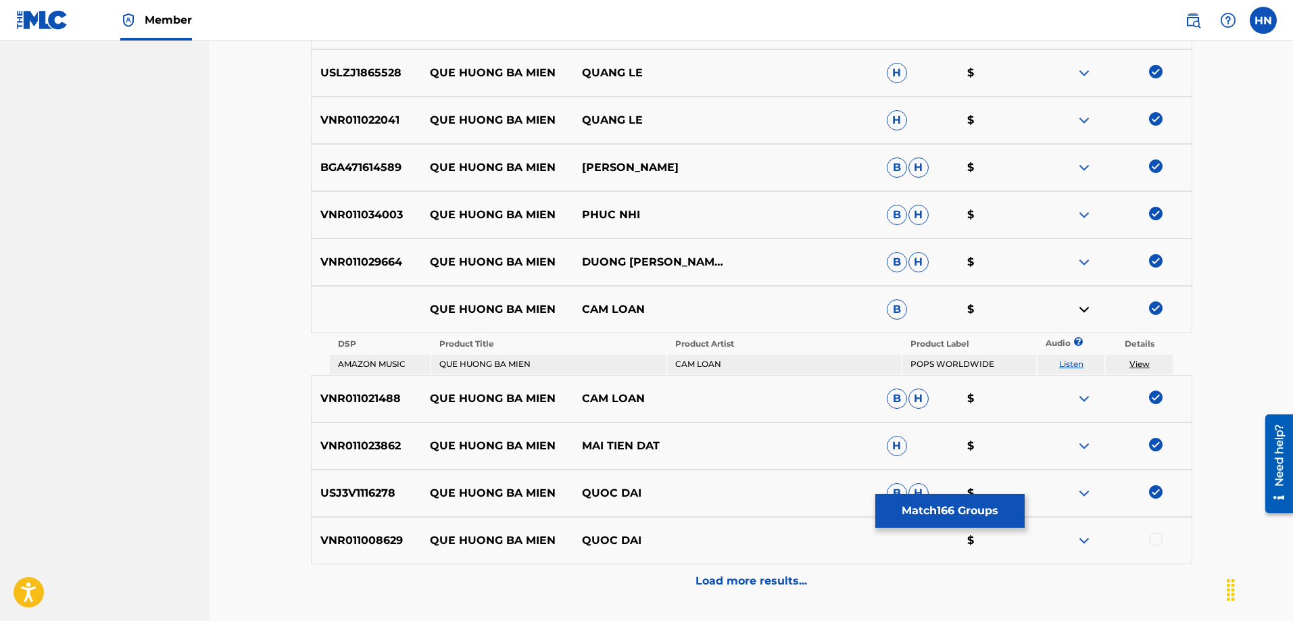
click at [351, 548] on p "VNR011008629" at bounding box center [366, 540] width 109 height 16
click at [1152, 544] on div at bounding box center [1156, 539] width 14 height 14
click at [718, 568] on div "Load more results..." at bounding box center [751, 581] width 881 height 34
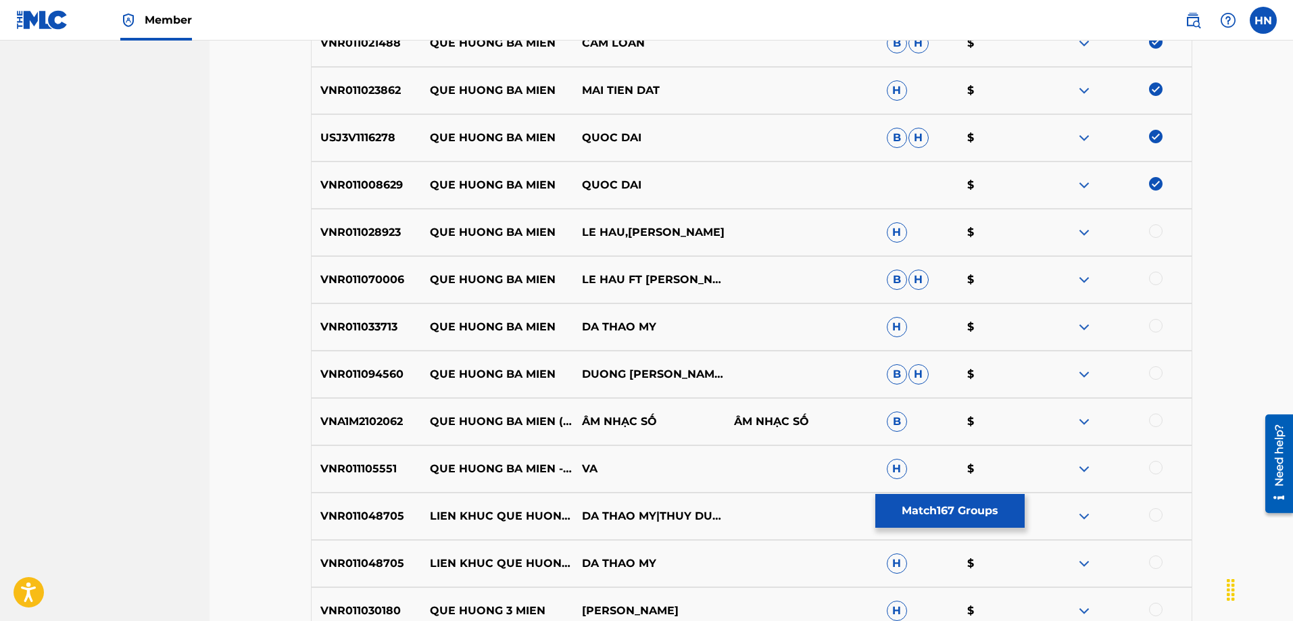
scroll to position [2262, 0]
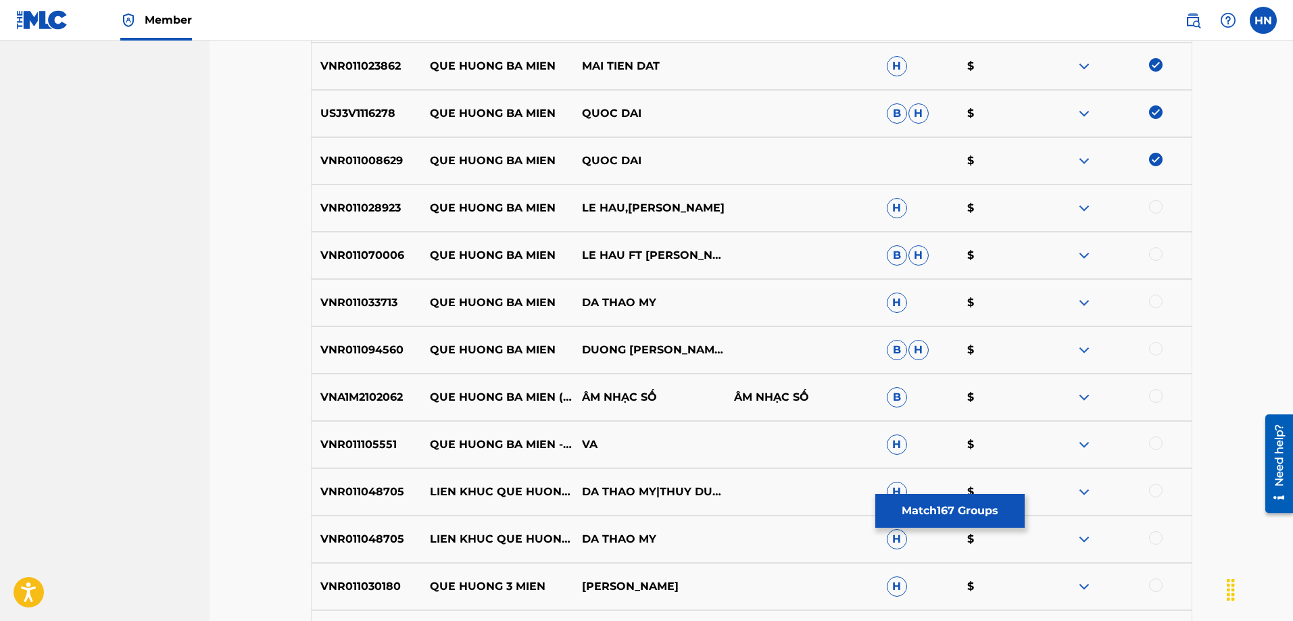
click at [345, 209] on p "VNR011028923" at bounding box center [366, 208] width 109 height 16
click at [1151, 206] on div at bounding box center [1156, 207] width 14 height 14
click at [382, 249] on p "VNR011070006" at bounding box center [366, 255] width 109 height 16
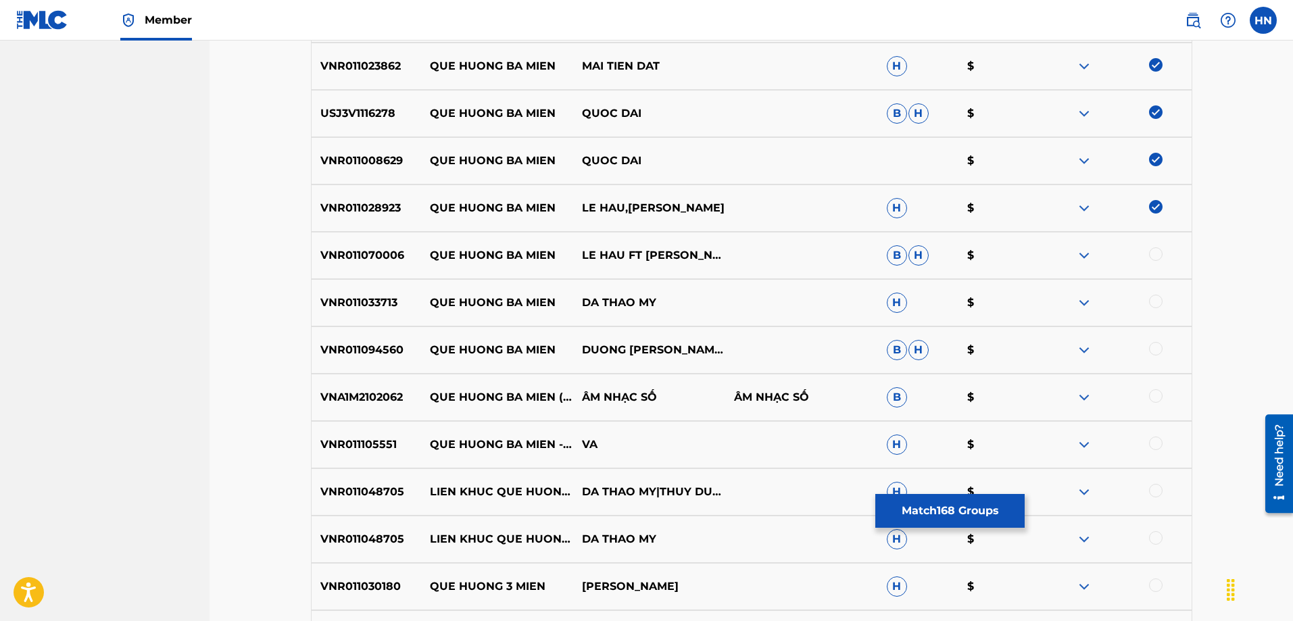
click at [1154, 253] on div at bounding box center [1156, 254] width 14 height 14
click at [318, 299] on p "VNR011033713" at bounding box center [366, 303] width 109 height 16
click at [1155, 298] on div at bounding box center [1156, 302] width 14 height 14
click at [312, 351] on p "VNR011094560" at bounding box center [366, 350] width 109 height 16
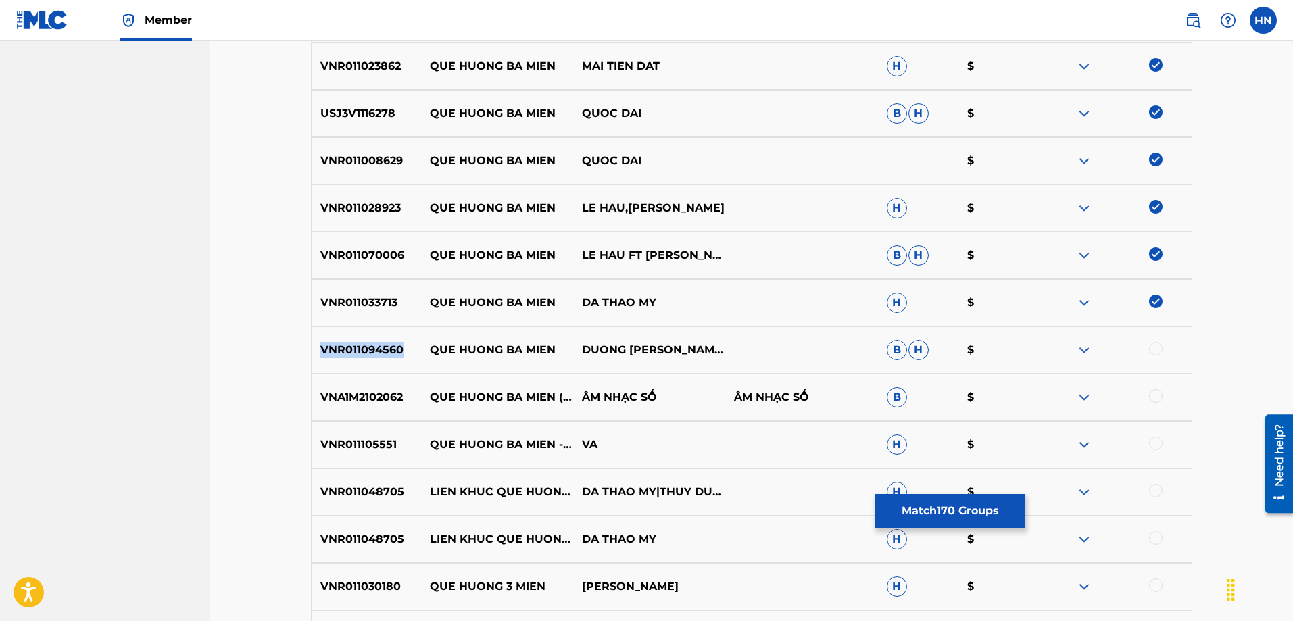
click at [312, 351] on p "VNR011094560" at bounding box center [366, 350] width 109 height 16
click at [1151, 349] on div at bounding box center [1156, 349] width 14 height 14
click at [372, 395] on p "VNA1M2102062" at bounding box center [366, 397] width 109 height 16
click at [1155, 395] on div at bounding box center [1156, 396] width 14 height 14
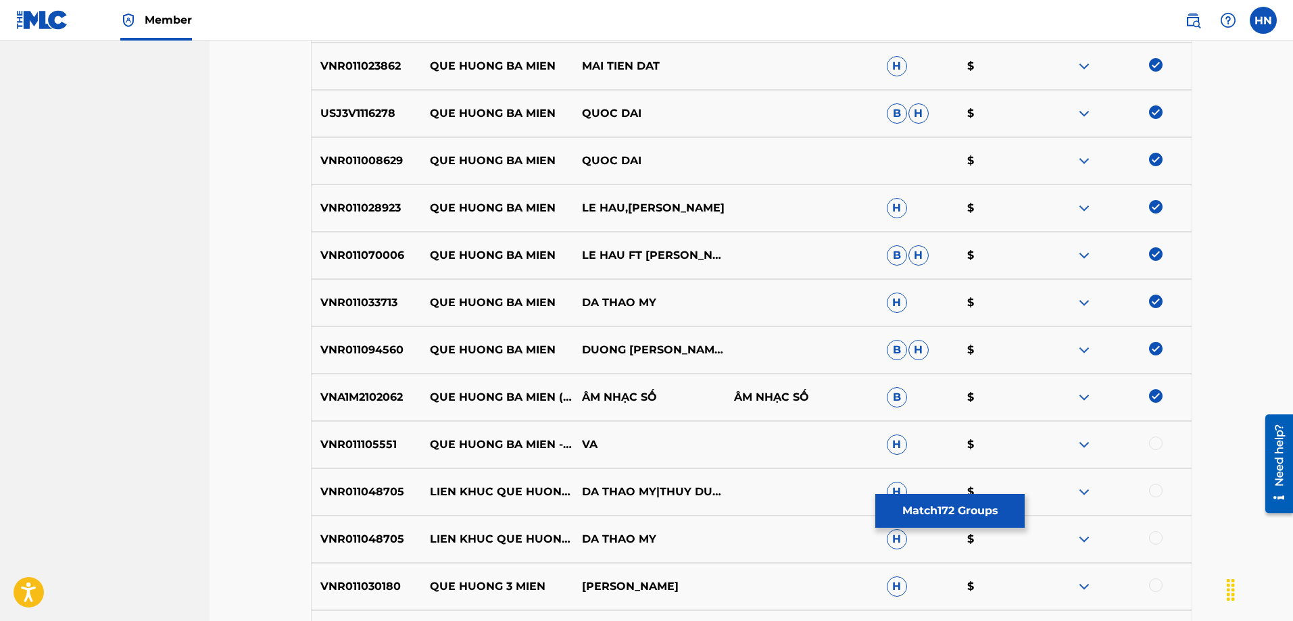
click at [317, 453] on div "VNR011105551 QUE HUONG BA MIEN - HO DAO VA H $" at bounding box center [751, 444] width 881 height 47
click at [1160, 439] on div at bounding box center [1156, 444] width 14 height 14
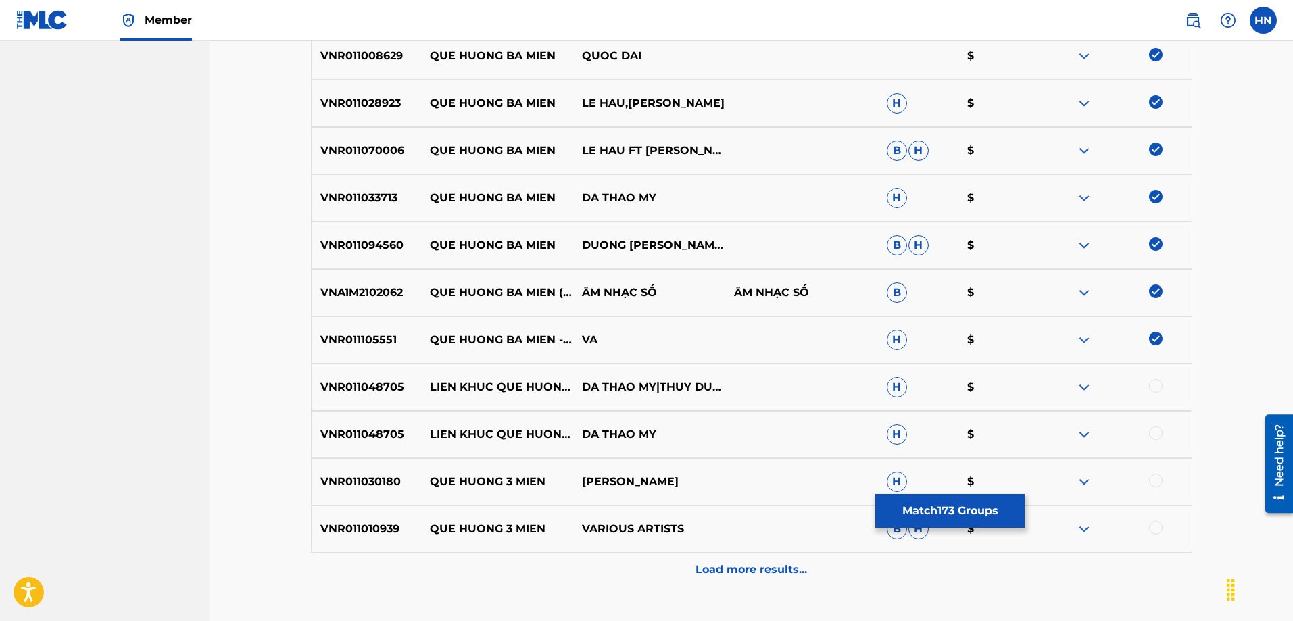
scroll to position [2464, 0]
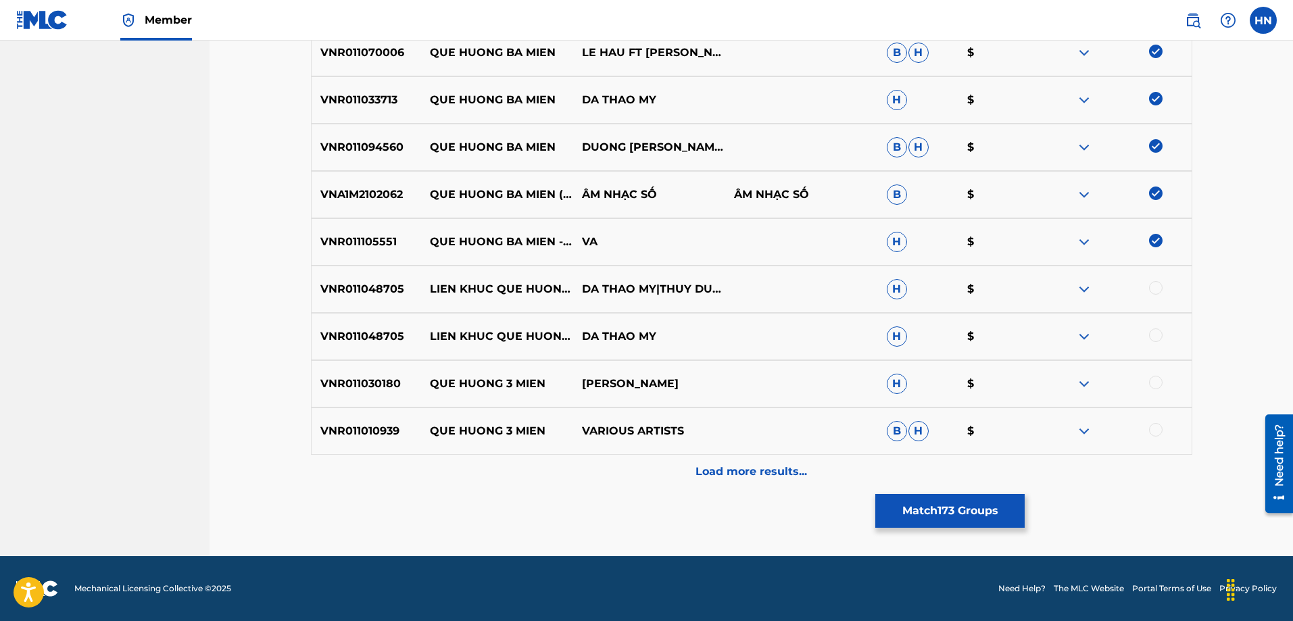
click at [368, 387] on p "VNR011030180" at bounding box center [366, 384] width 109 height 16
click at [1155, 379] on div at bounding box center [1156, 383] width 14 height 14
click at [369, 443] on div "VNR011010939 QUE HUONG 3 MIEN VARIOUS ARTISTS B H $" at bounding box center [751, 430] width 881 height 47
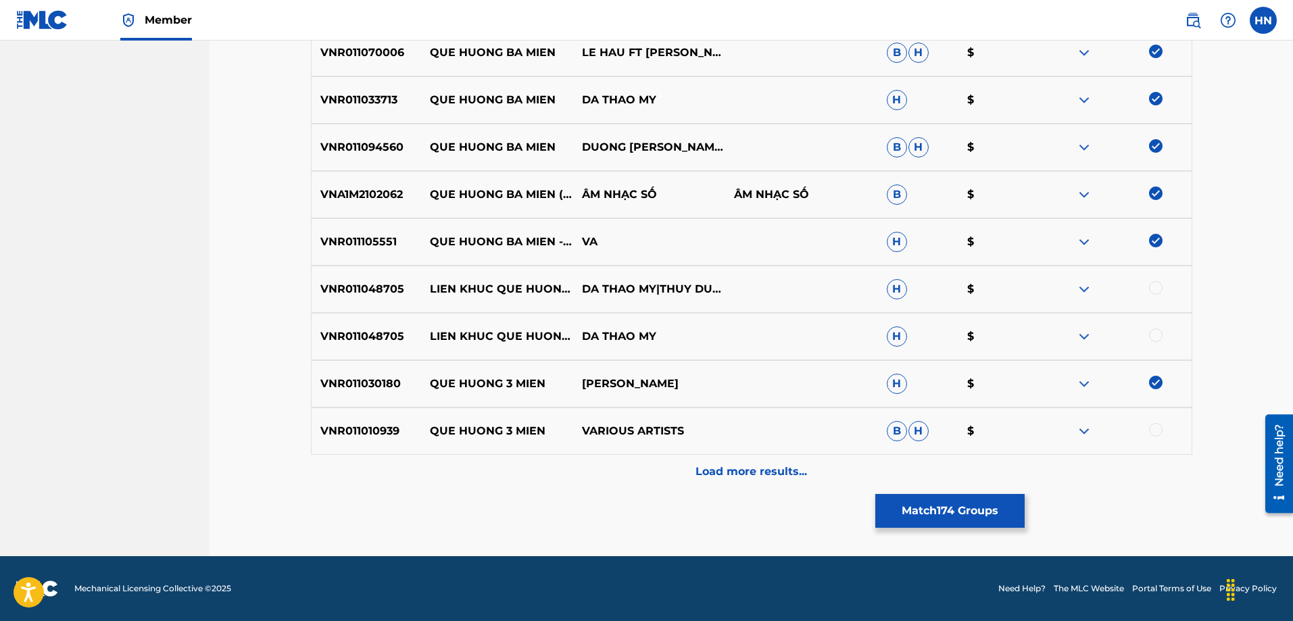
click at [1155, 428] on div at bounding box center [1156, 430] width 14 height 14
click at [873, 459] on div "Load more results..." at bounding box center [751, 472] width 881 height 34
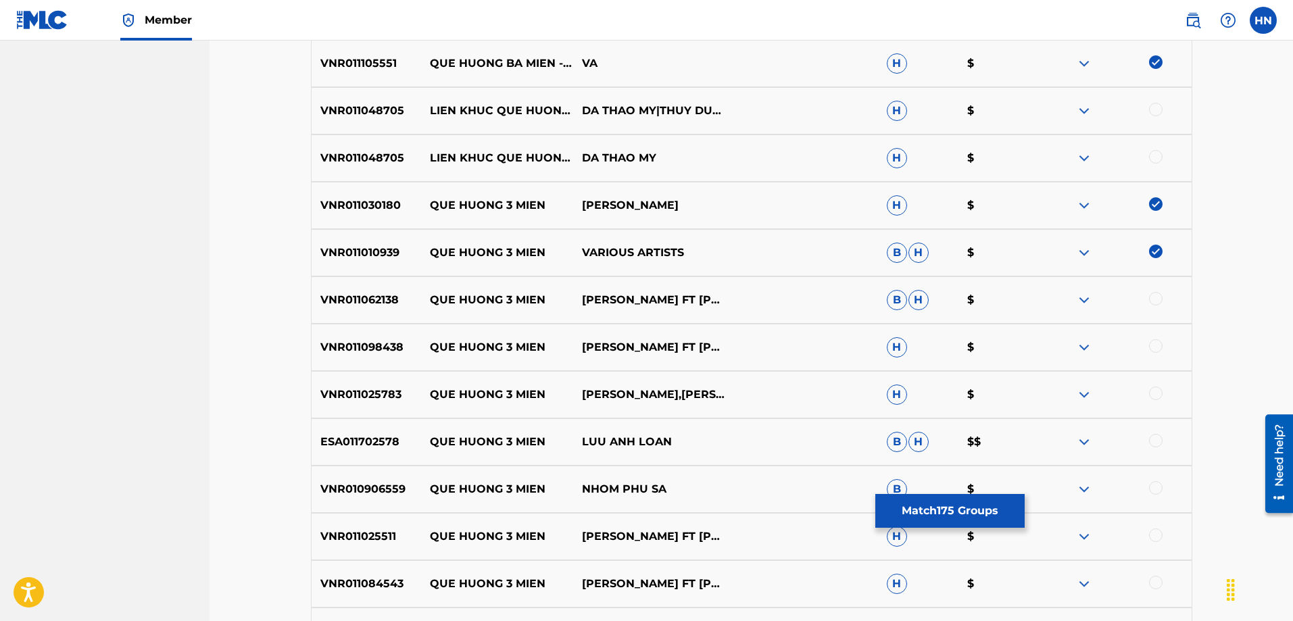
scroll to position [2667, 0]
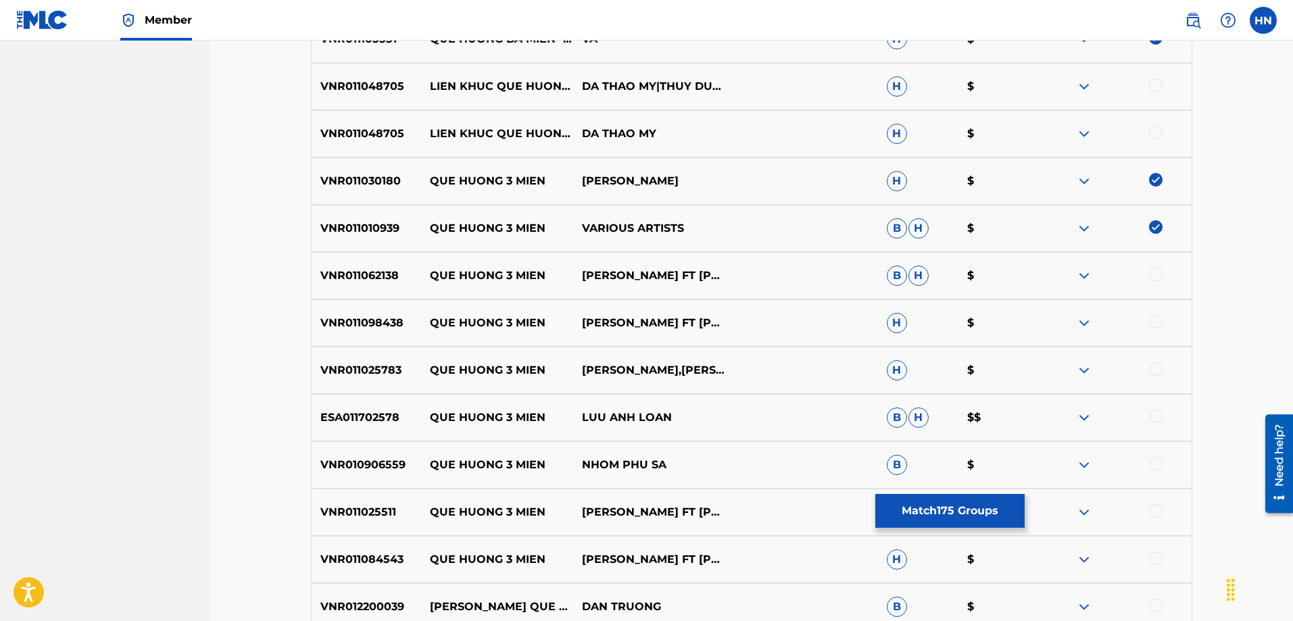
click at [384, 277] on p "VNR011062138" at bounding box center [366, 276] width 109 height 16
click at [1157, 274] on div at bounding box center [1156, 275] width 14 height 14
click at [376, 329] on p "VNR011098438" at bounding box center [366, 323] width 109 height 16
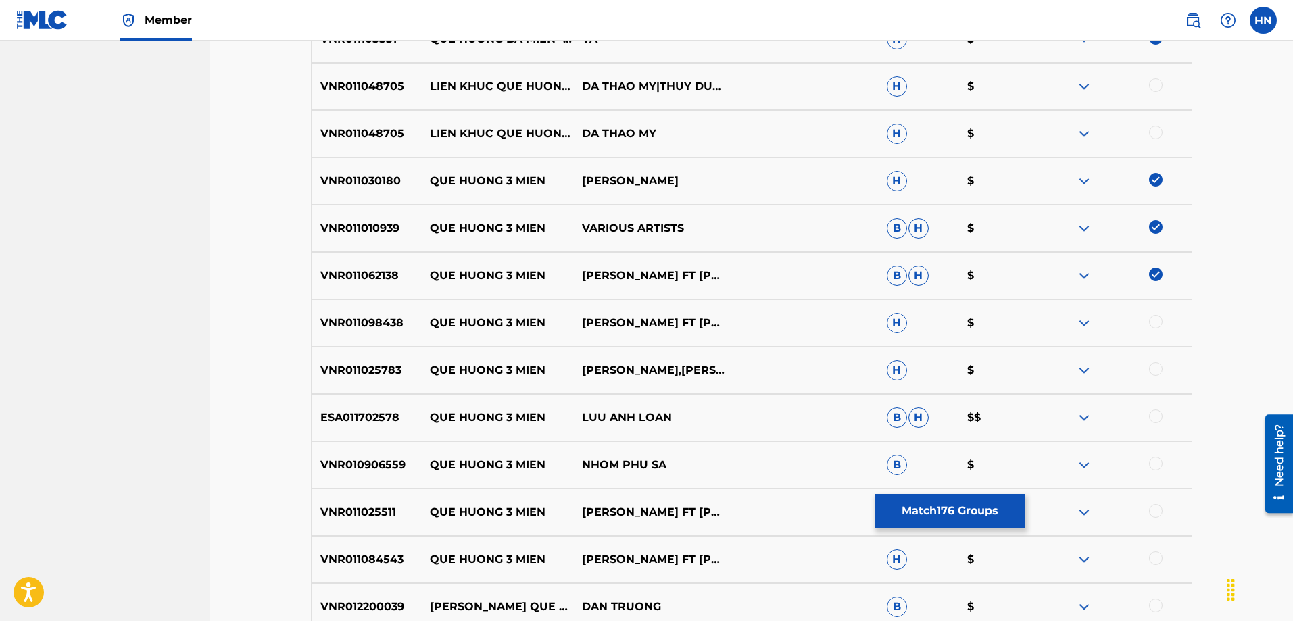
click at [1151, 316] on div at bounding box center [1156, 322] width 14 height 14
click at [362, 362] on div "VNR011025783 QUE HUONG 3 MIEN LAM BAO PHI,PHUONG TRAN,QUANG DAI H $" at bounding box center [751, 370] width 881 height 47
click at [1158, 372] on div at bounding box center [1156, 369] width 14 height 14
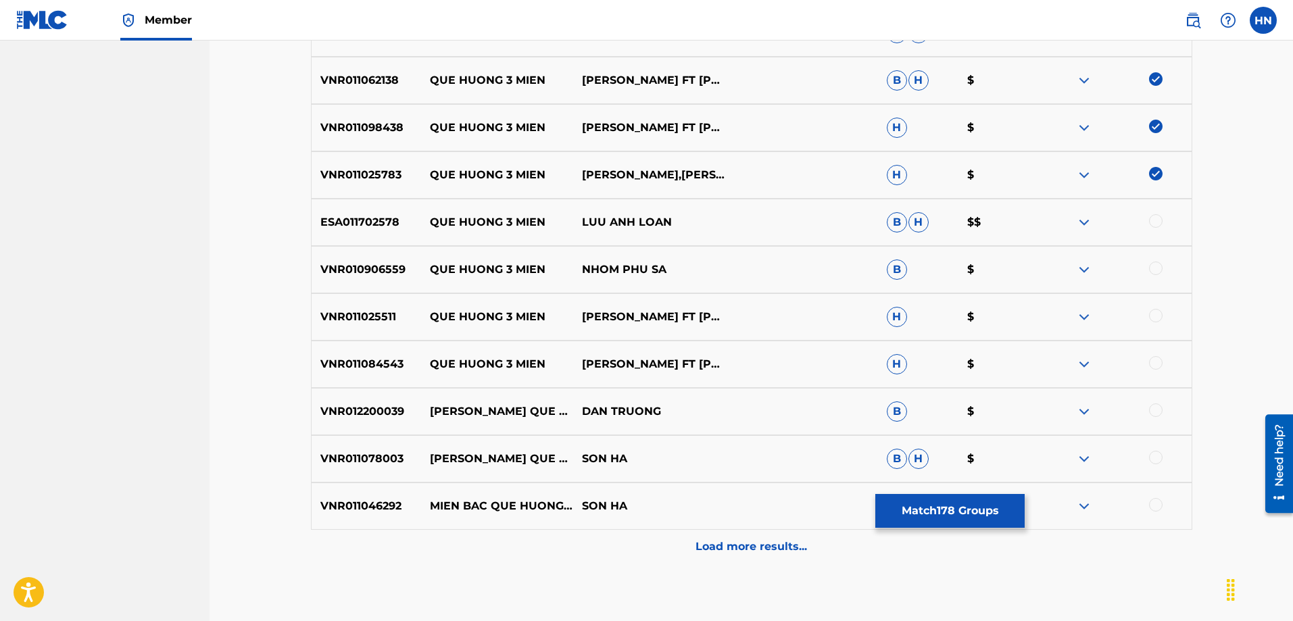
scroll to position [2870, 0]
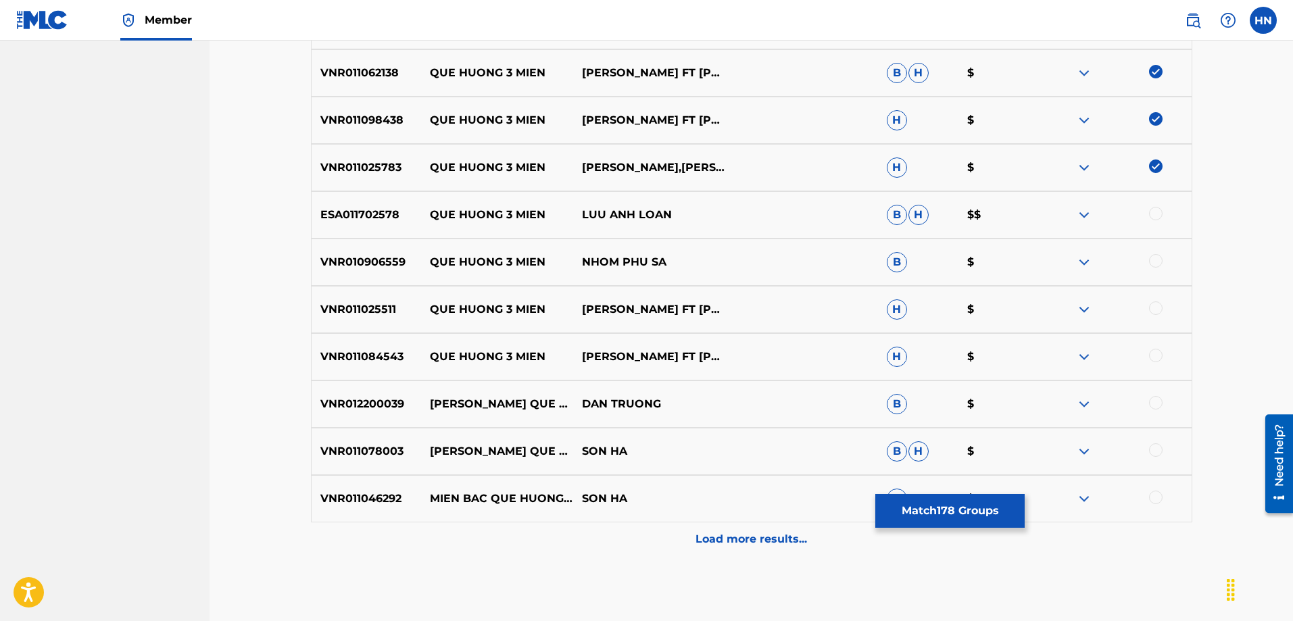
click at [387, 220] on p "ESA011702578" at bounding box center [366, 215] width 109 height 16
click at [1150, 210] on div at bounding box center [1156, 214] width 14 height 14
click at [389, 260] on p "VNR010906559" at bounding box center [366, 262] width 109 height 16
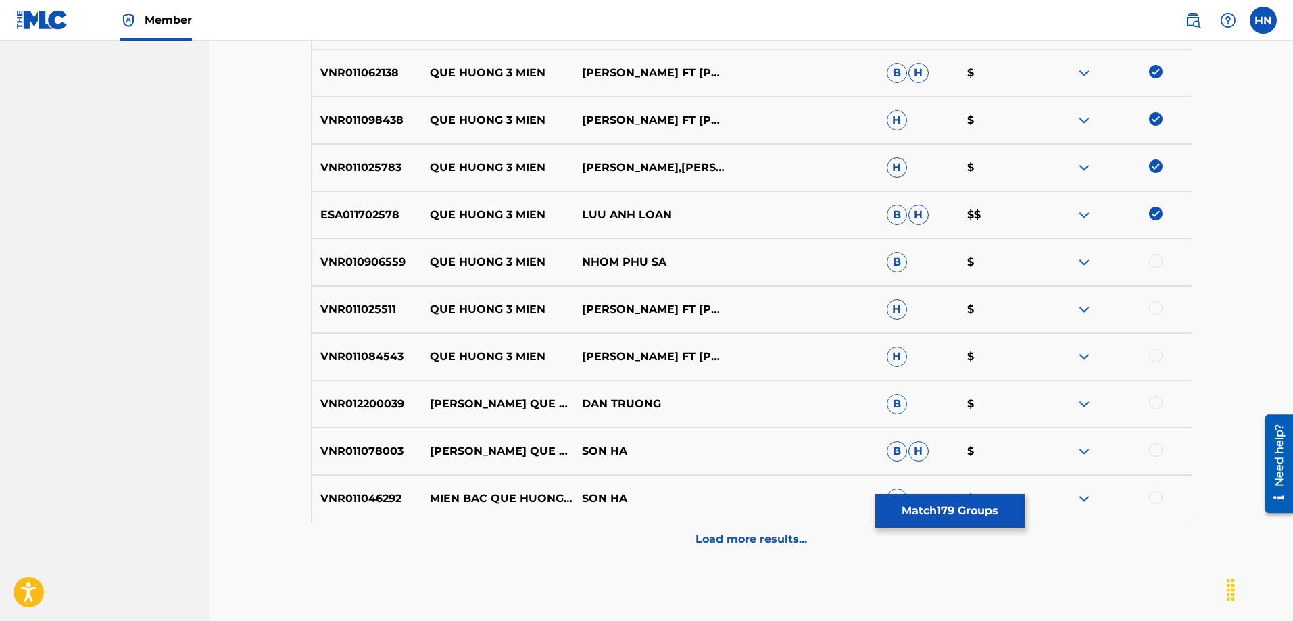
click at [1157, 256] on div at bounding box center [1156, 261] width 14 height 14
click at [314, 330] on div "VNR011025511 QUE HUONG 3 MIEN LAM BAO PHI FT QUANG DAI FT PHUONG TRAN H $" at bounding box center [751, 309] width 881 height 47
click at [1150, 312] on div at bounding box center [1156, 308] width 14 height 14
click at [400, 343] on div "VNR011084543 QUE HUONG 3 MIEN LAM BAO PHI FT QUANG DAI FT PHUONG TRAN H $" at bounding box center [751, 356] width 881 height 47
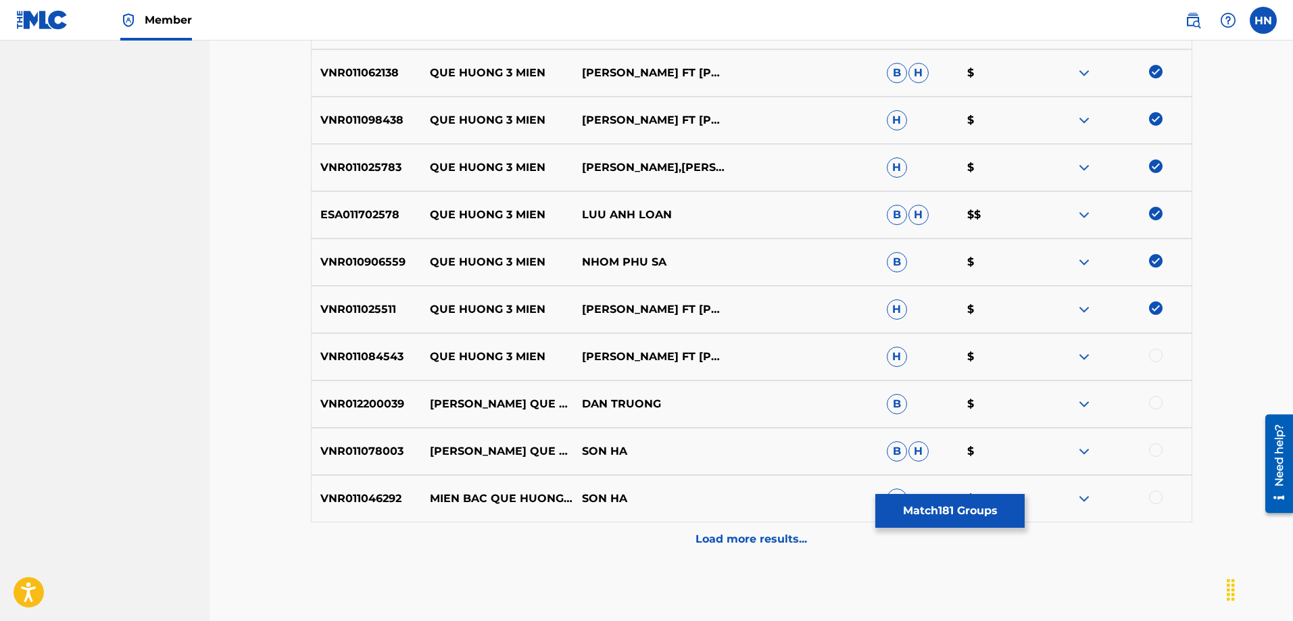
click at [400, 343] on div "VNR011084543 QUE HUONG 3 MIEN LAM BAO PHI FT QUANG DAI FT PHUONG TRAN H $" at bounding box center [751, 356] width 881 height 47
click at [376, 354] on p "VNR011084543" at bounding box center [366, 357] width 109 height 16
click at [1150, 357] on div at bounding box center [1156, 356] width 14 height 14
click at [814, 535] on div "Load more results..." at bounding box center [751, 539] width 881 height 34
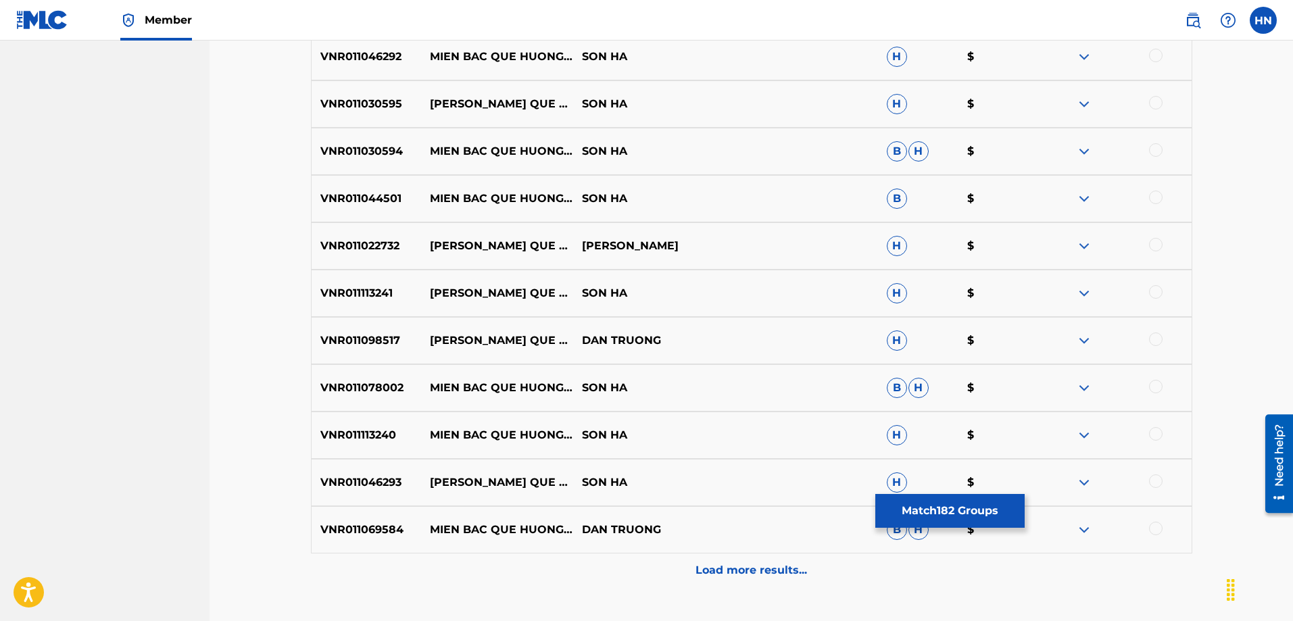
scroll to position [3410, 0]
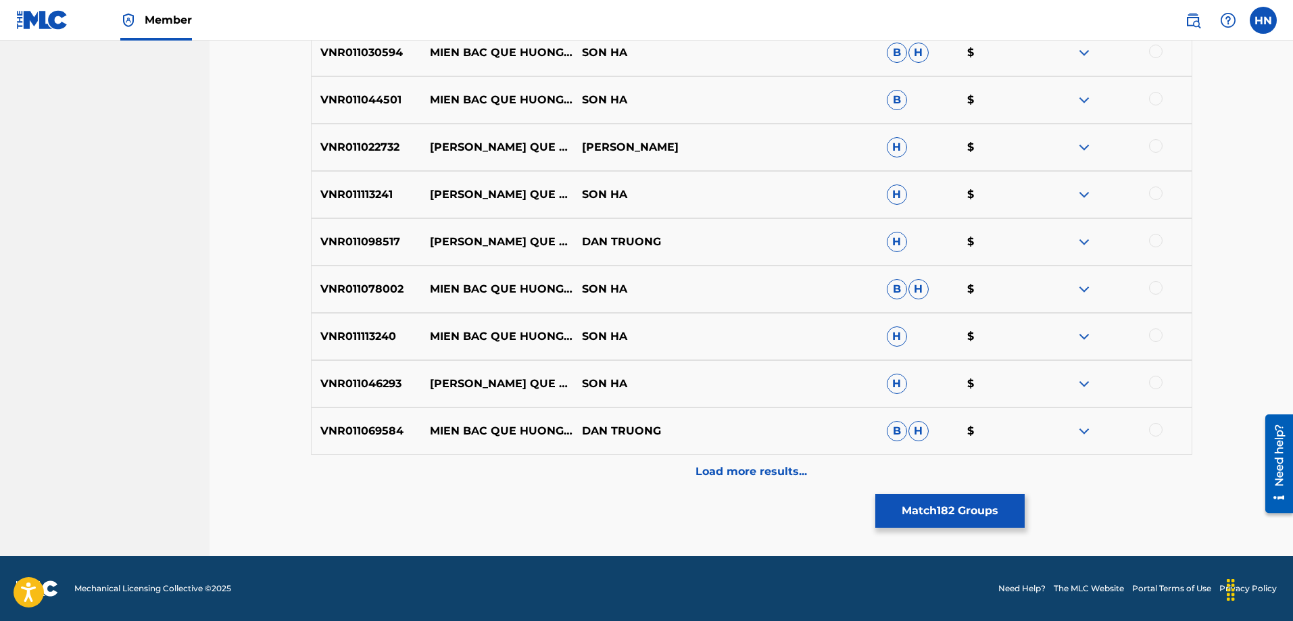
click at [949, 503] on button "Match 182 Groups" at bounding box center [949, 511] width 149 height 34
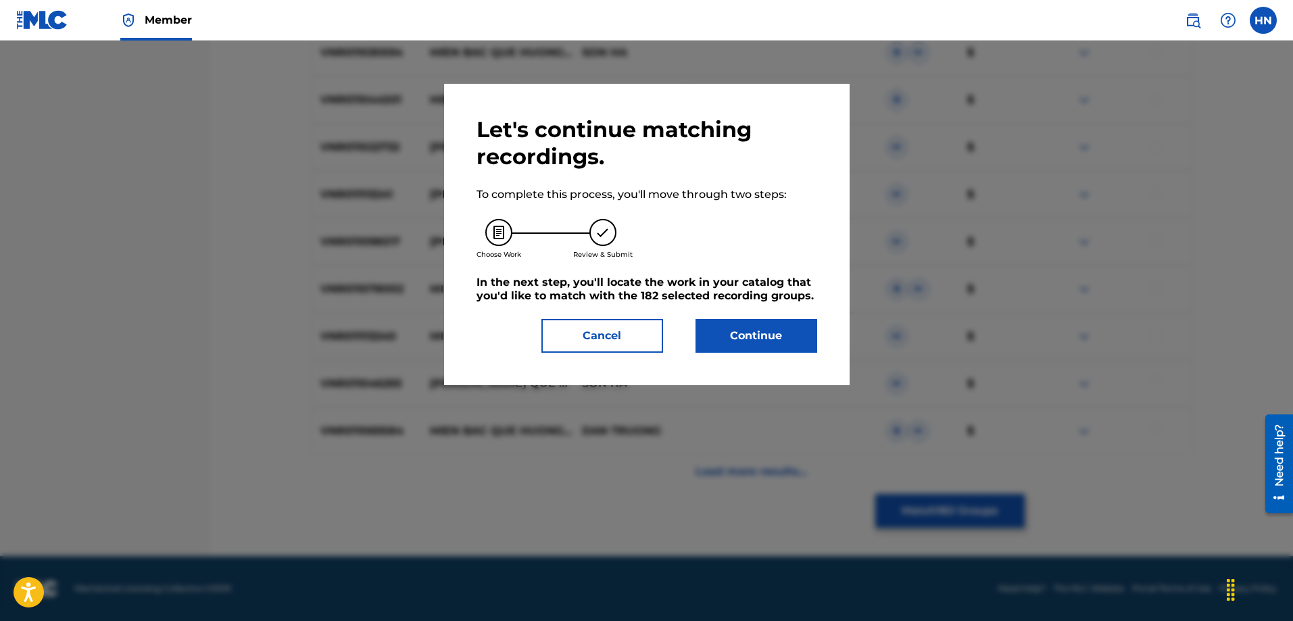
click at [718, 343] on button "Continue" at bounding box center [756, 336] width 122 height 34
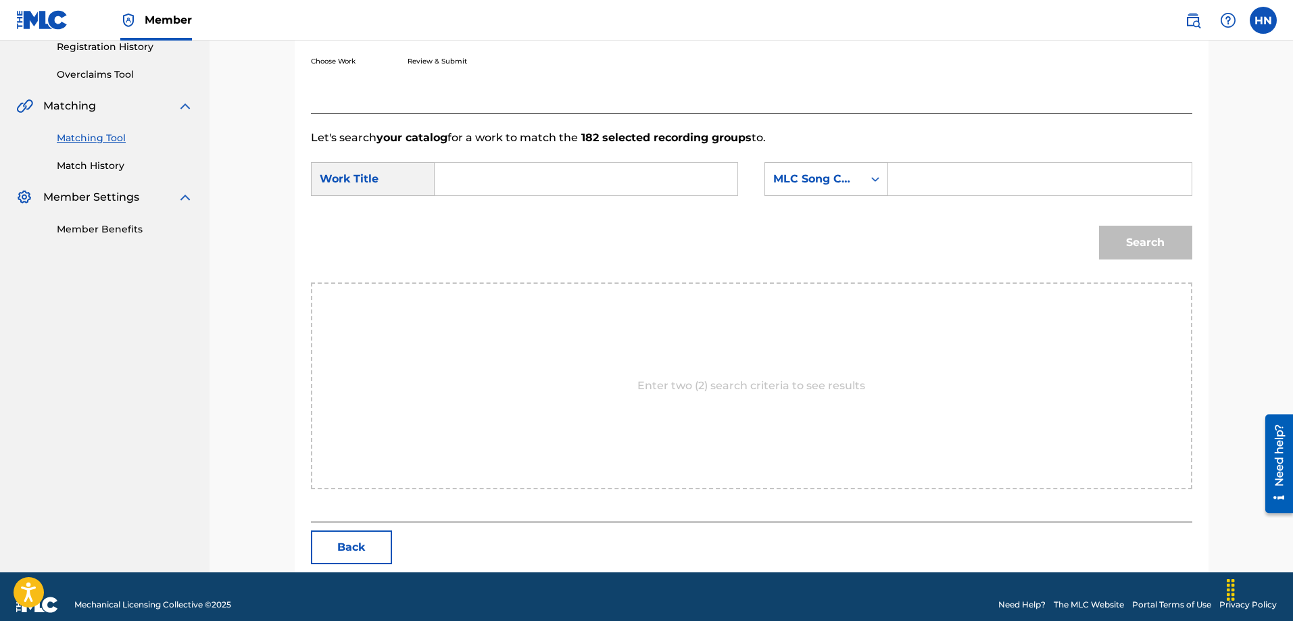
scroll to position [279, 0]
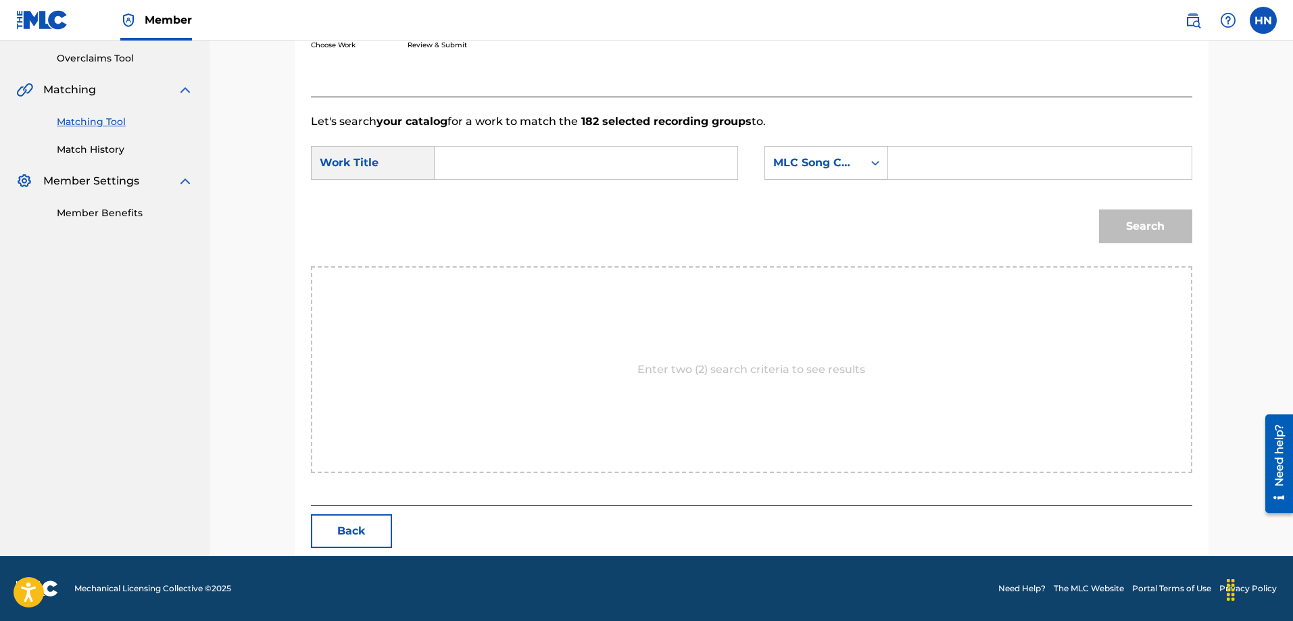
click at [662, 165] on input "Search Form" at bounding box center [586, 163] width 280 height 32
paste input "QUE [PERSON_NAME] MIEN"
type input "QUE [PERSON_NAME] MIEN"
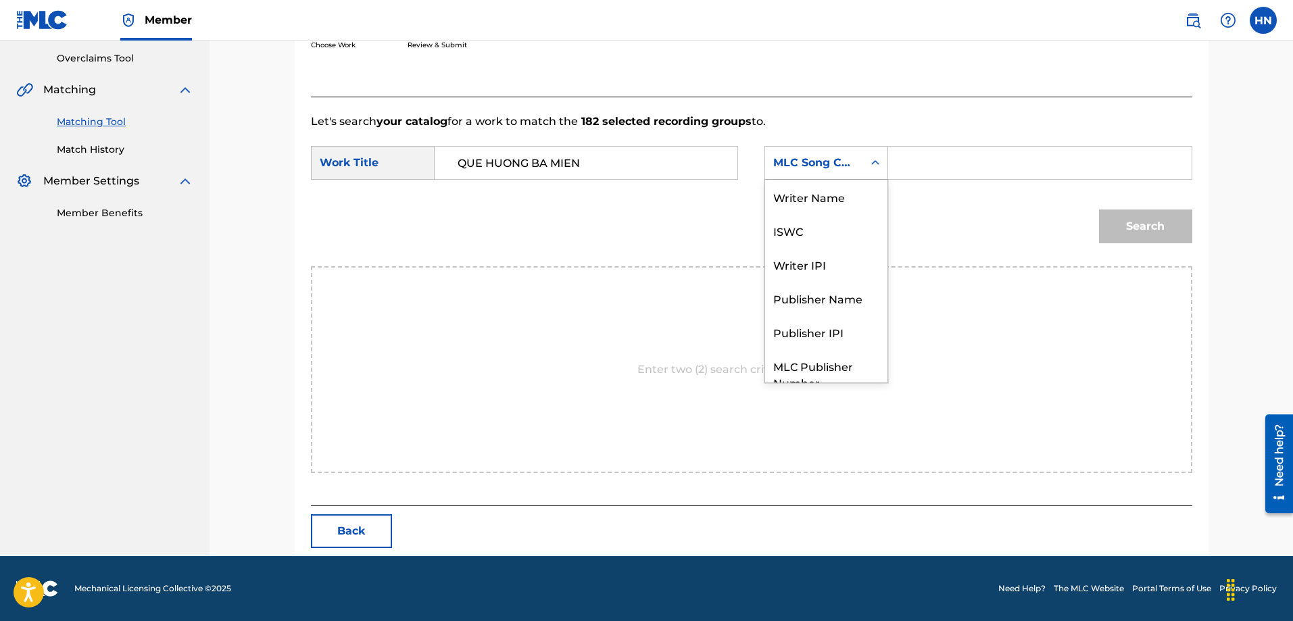
click at [829, 163] on div "MLC Song Code" at bounding box center [814, 163] width 82 height 16
click at [816, 188] on div "ISWC" at bounding box center [826, 181] width 122 height 34
click at [960, 164] on input "Search Form" at bounding box center [1039, 163] width 280 height 32
paste input "T9188502376"
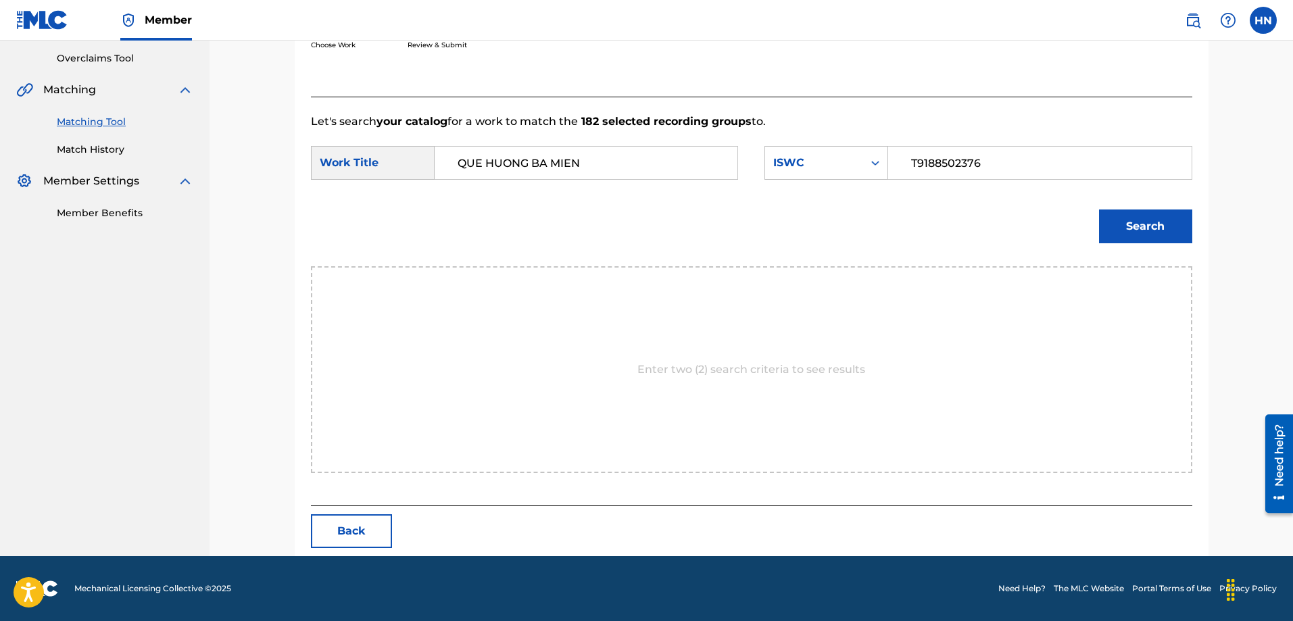
type input "T9188502376"
click at [1130, 233] on button "Search" at bounding box center [1145, 226] width 93 height 34
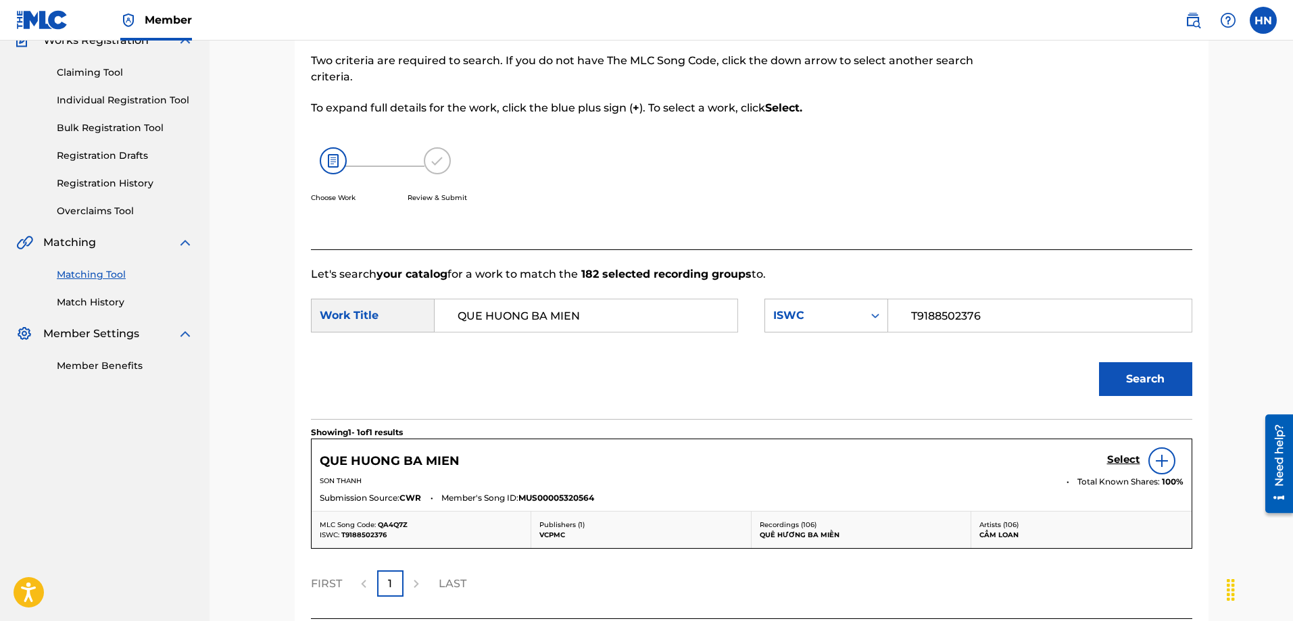
scroll to position [239, 0]
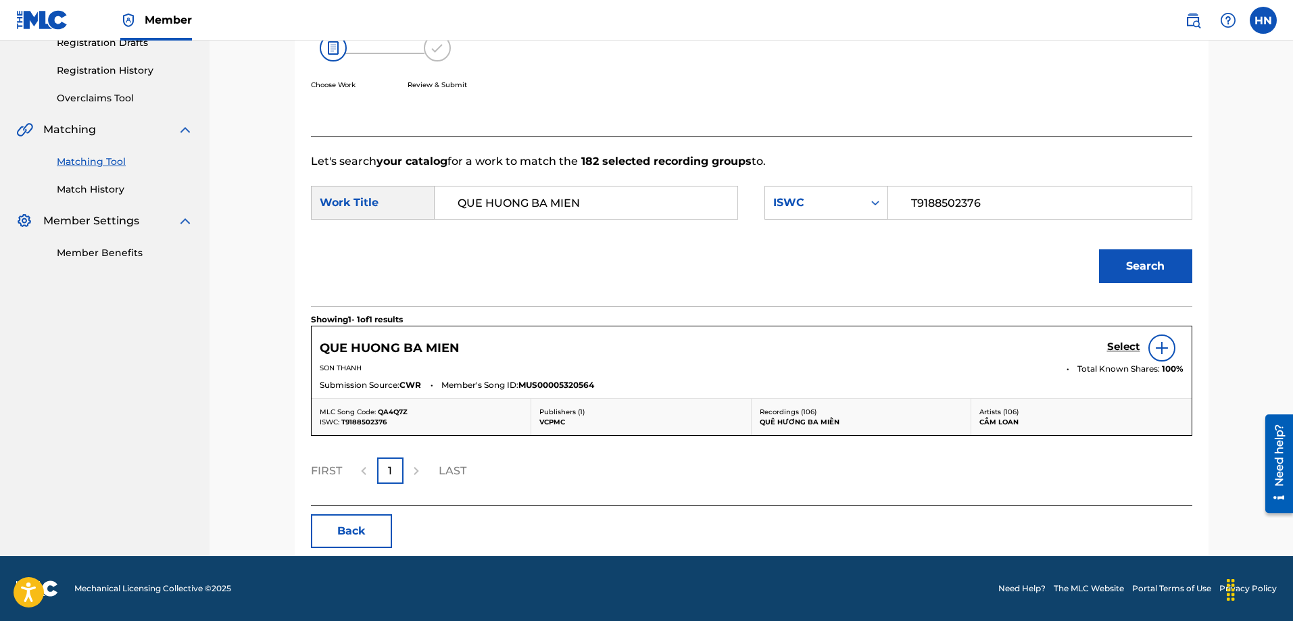
click at [1110, 343] on h5 "Select" at bounding box center [1123, 347] width 33 height 13
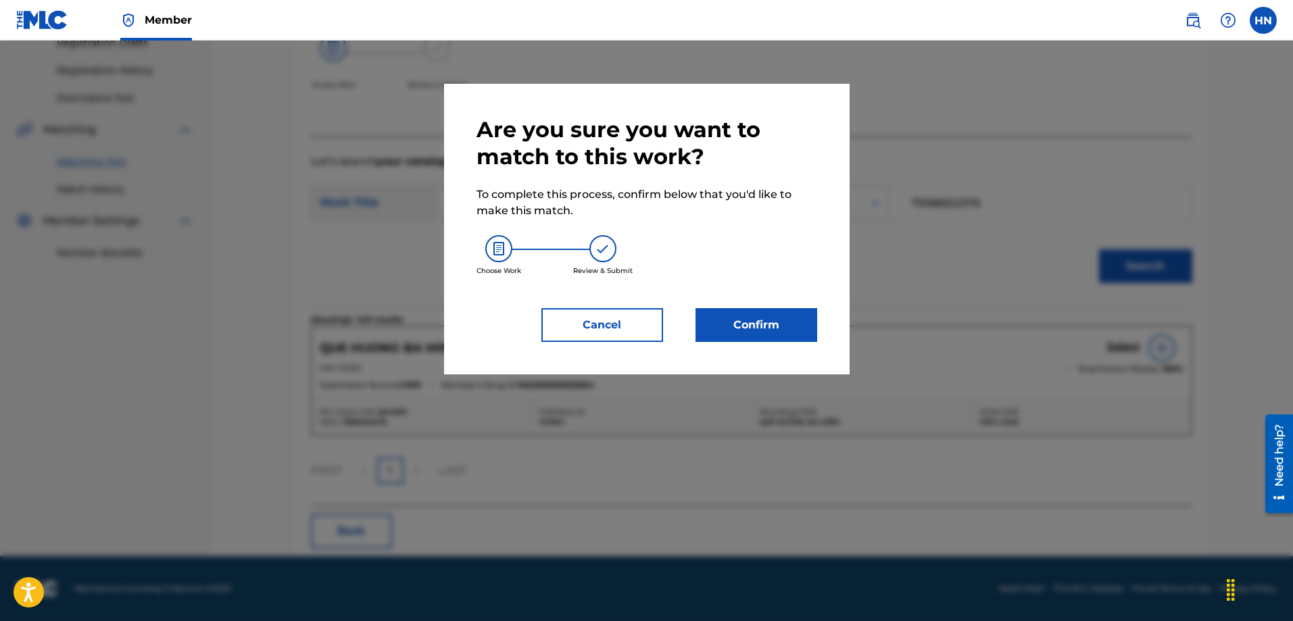
click at [765, 317] on button "Confirm" at bounding box center [756, 325] width 122 height 34
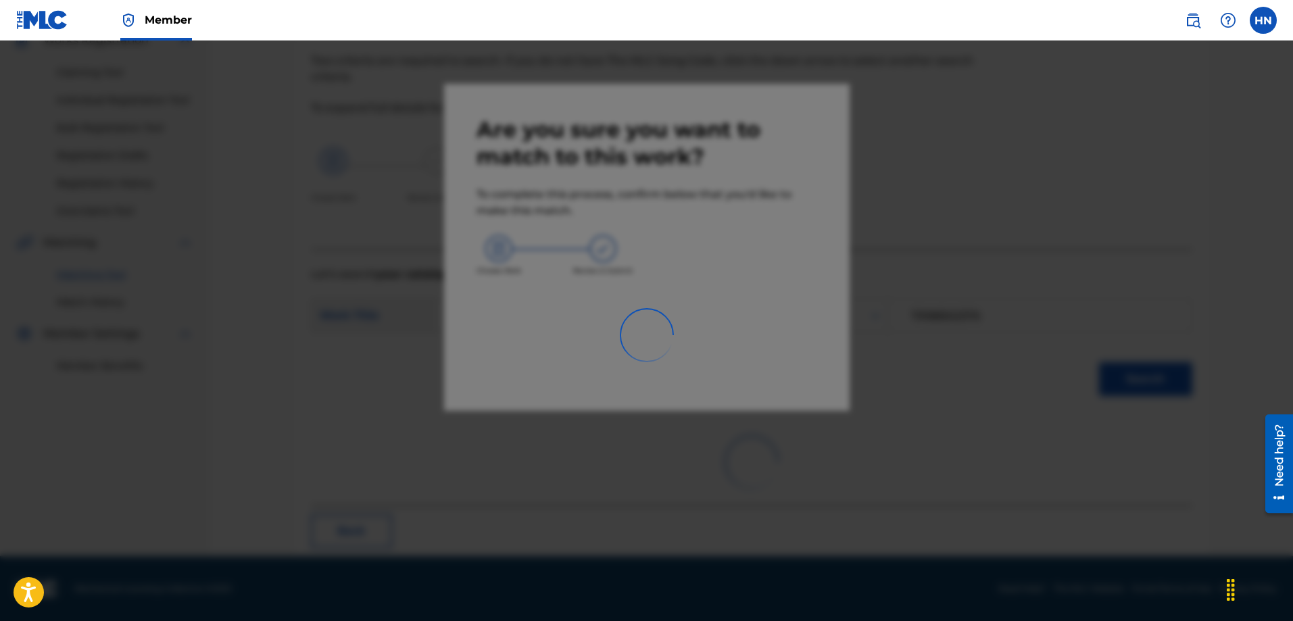
scroll to position [36, 0]
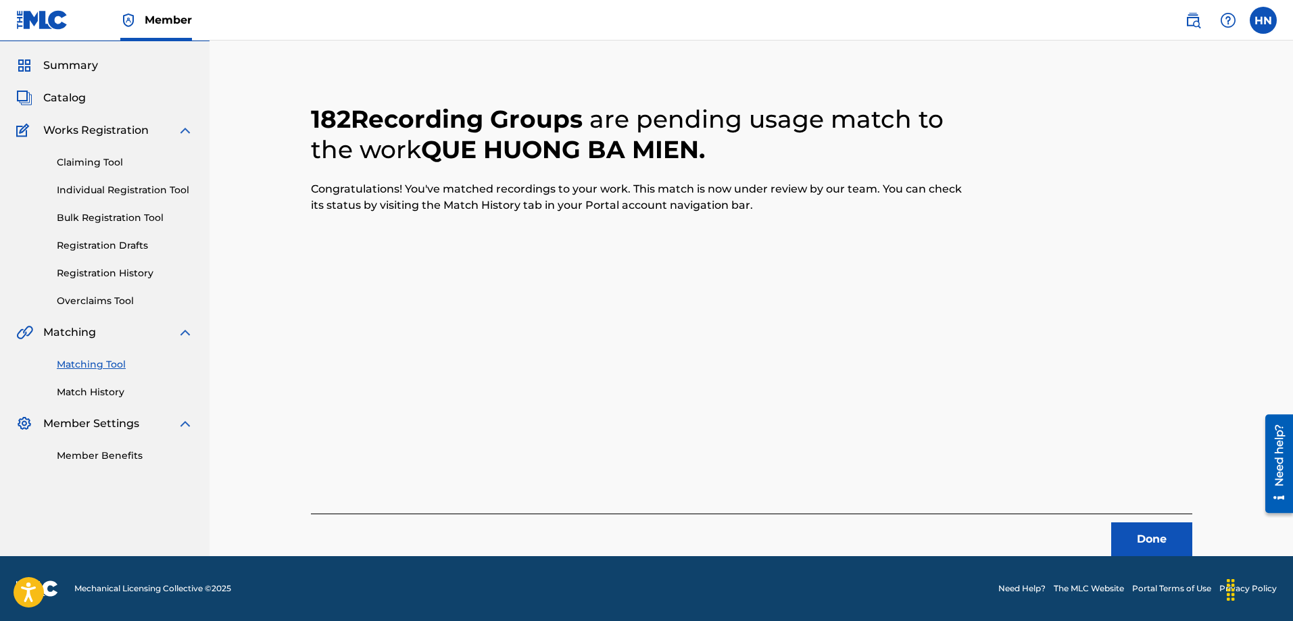
click at [1122, 529] on button "Done" at bounding box center [1151, 539] width 81 height 34
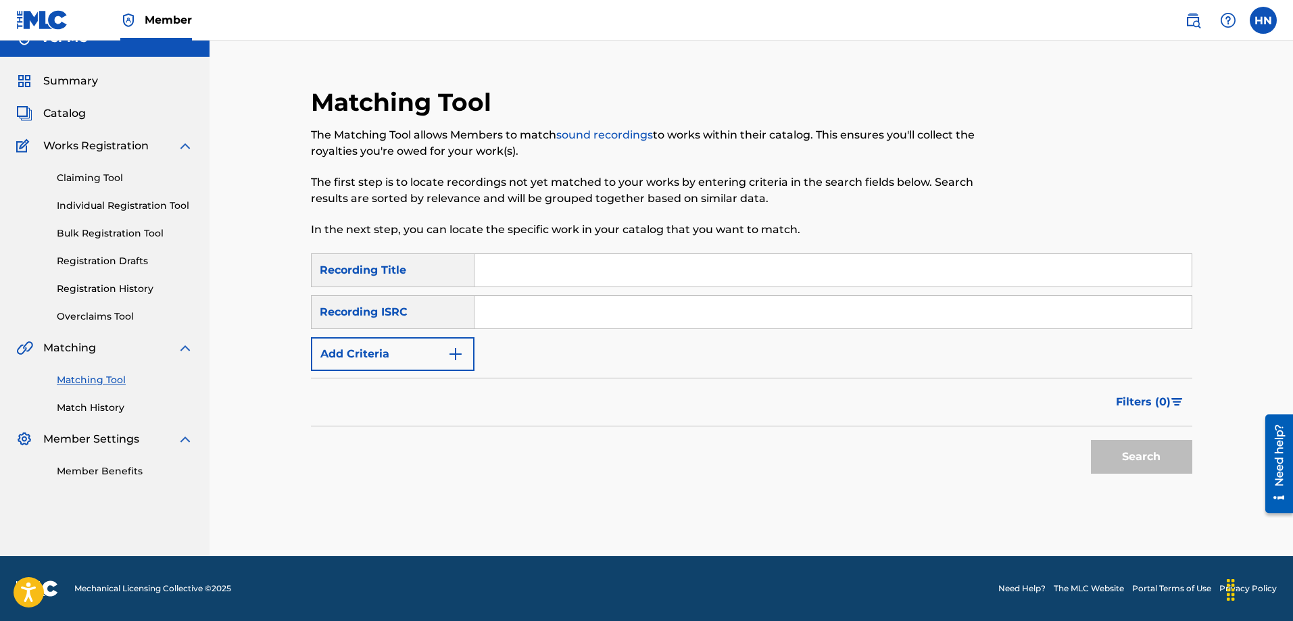
scroll to position [0, 0]
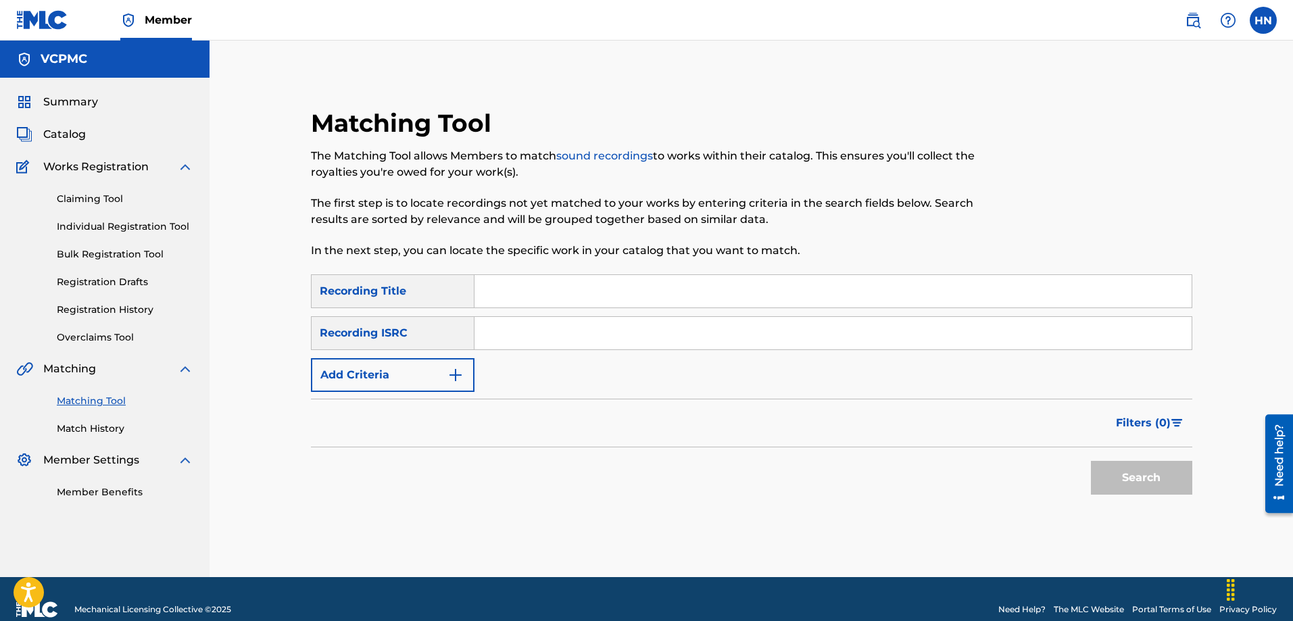
click at [676, 292] on input "Search Form" at bounding box center [832, 291] width 717 height 32
paste input "[PERSON_NAME] MỘT [PERSON_NAME]"
type input "[PERSON_NAME] MỘT [PERSON_NAME]"
click at [1091, 461] on button "Search" at bounding box center [1141, 478] width 101 height 34
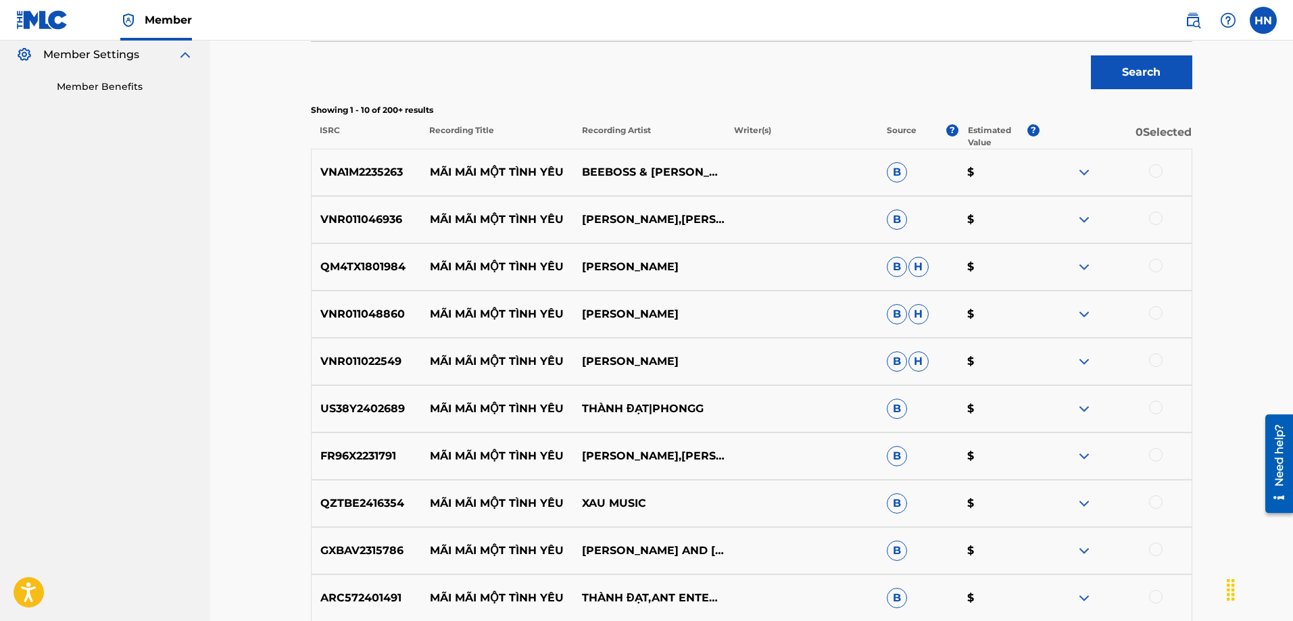
scroll to position [572, 0]
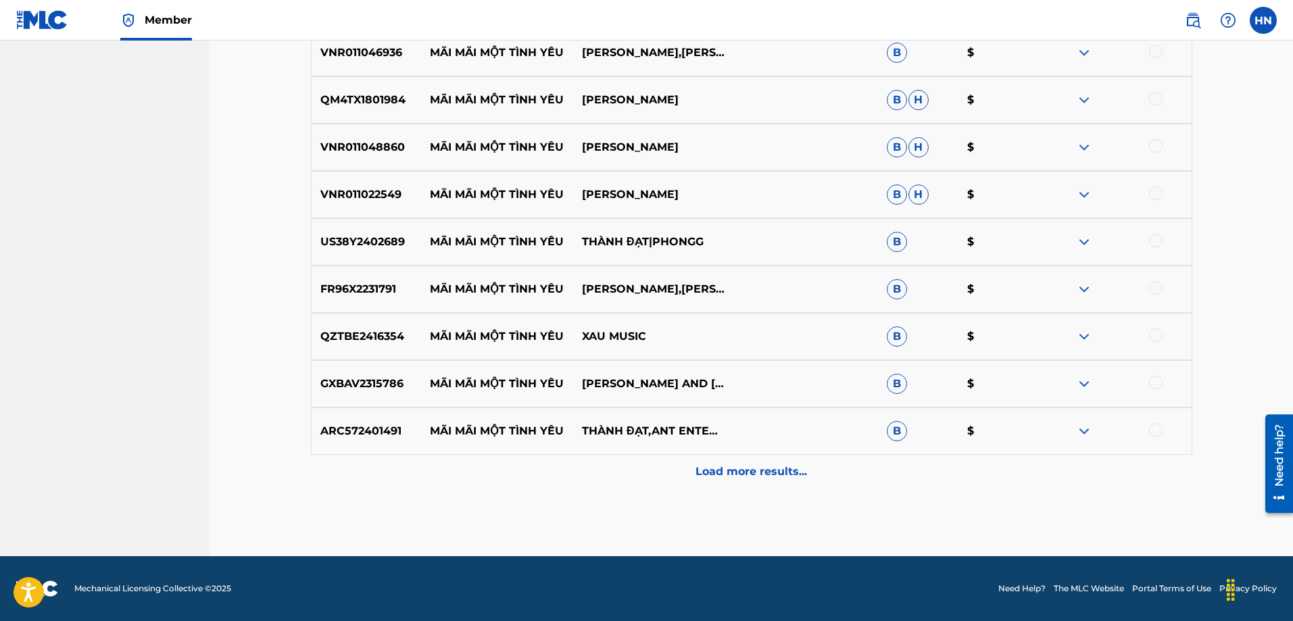
click at [466, 482] on div "Load more results..." at bounding box center [751, 472] width 881 height 34
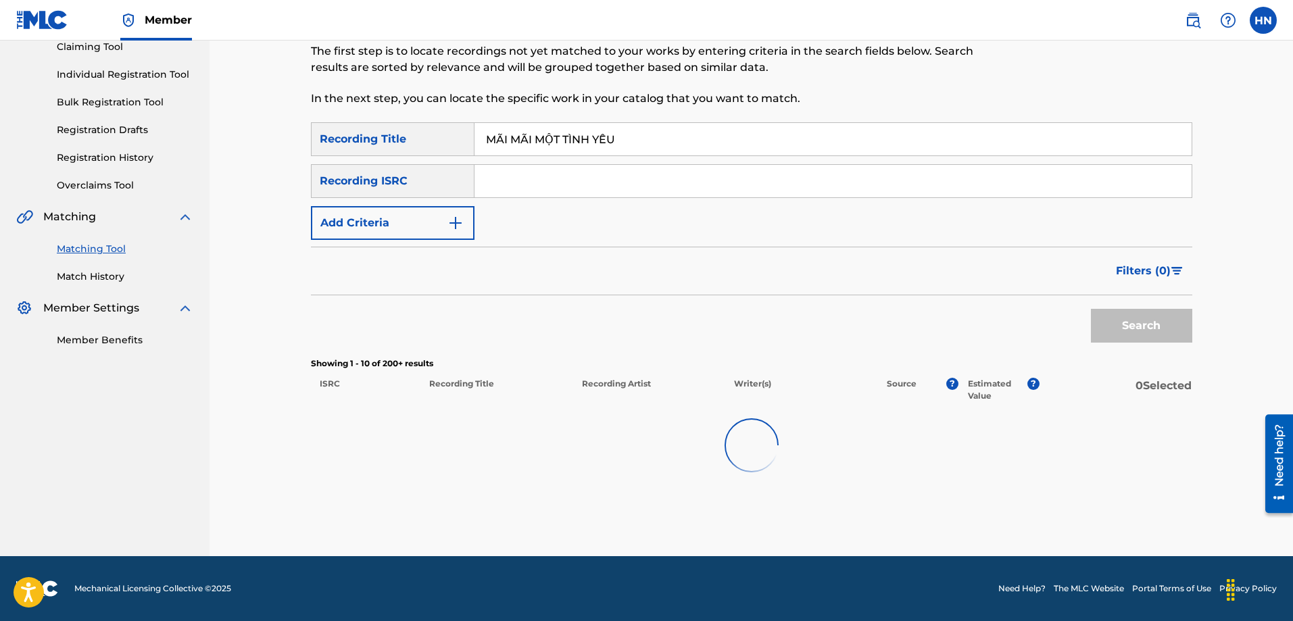
scroll to position [152, 0]
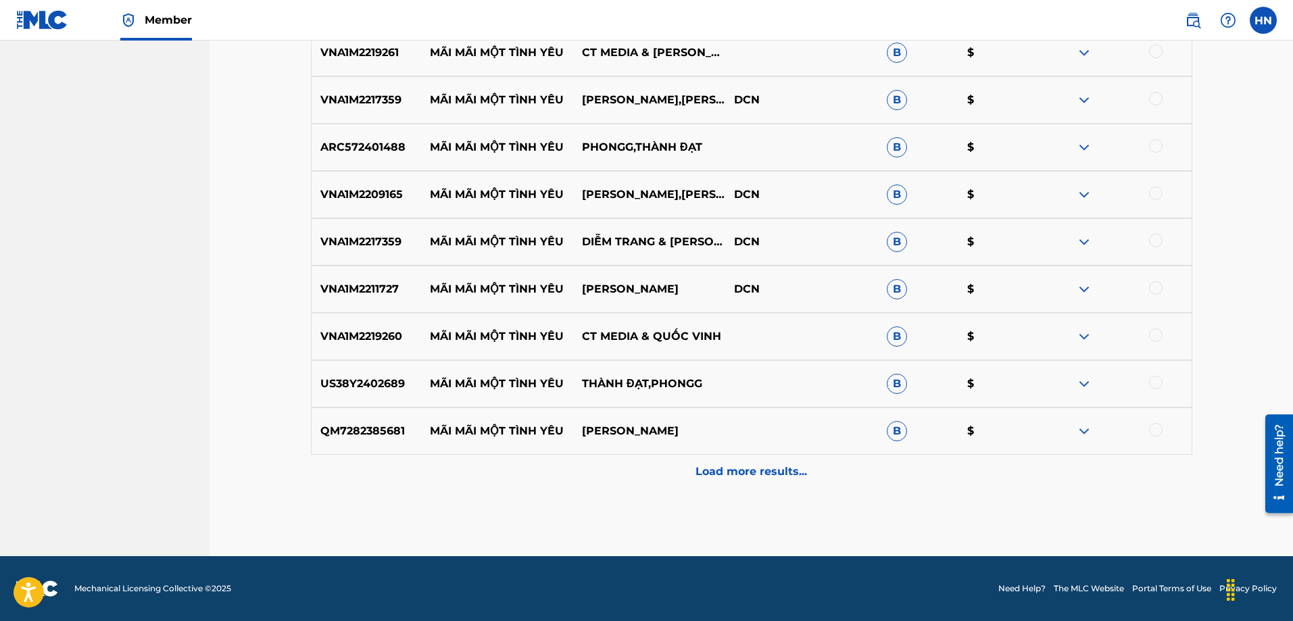
click at [490, 467] on div "Load more results..." at bounding box center [751, 472] width 881 height 34
click at [465, 471] on div "Load more results..." at bounding box center [751, 472] width 881 height 34
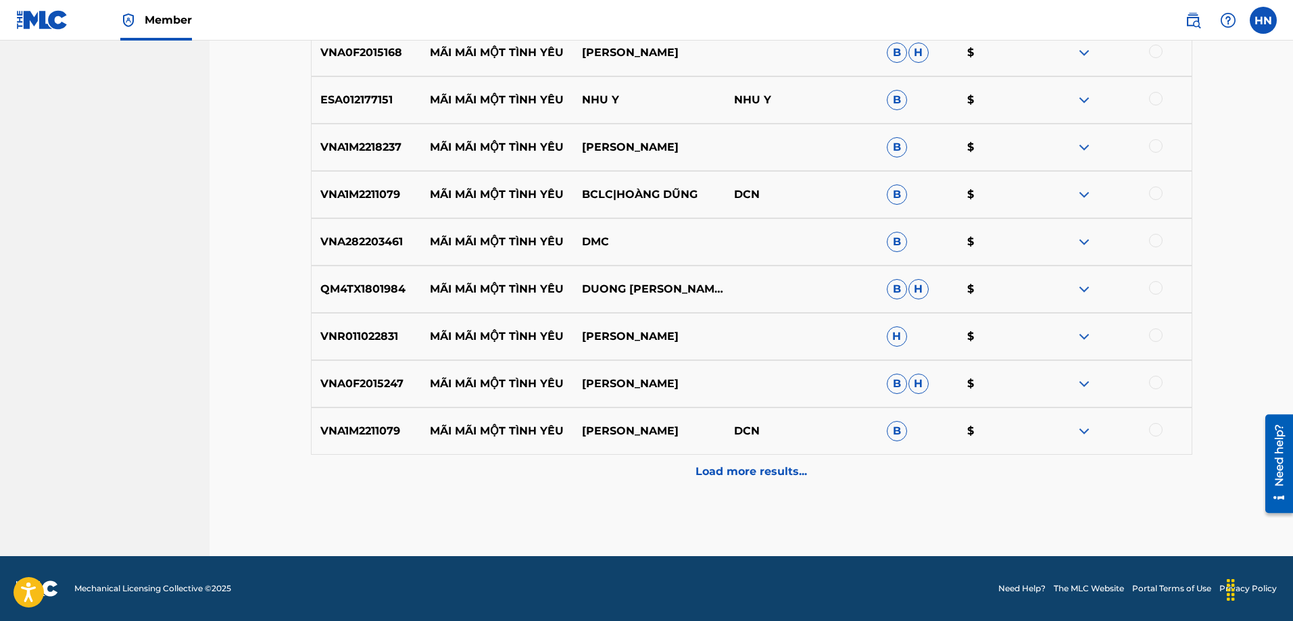
click at [452, 475] on div "Load more results..." at bounding box center [751, 472] width 881 height 34
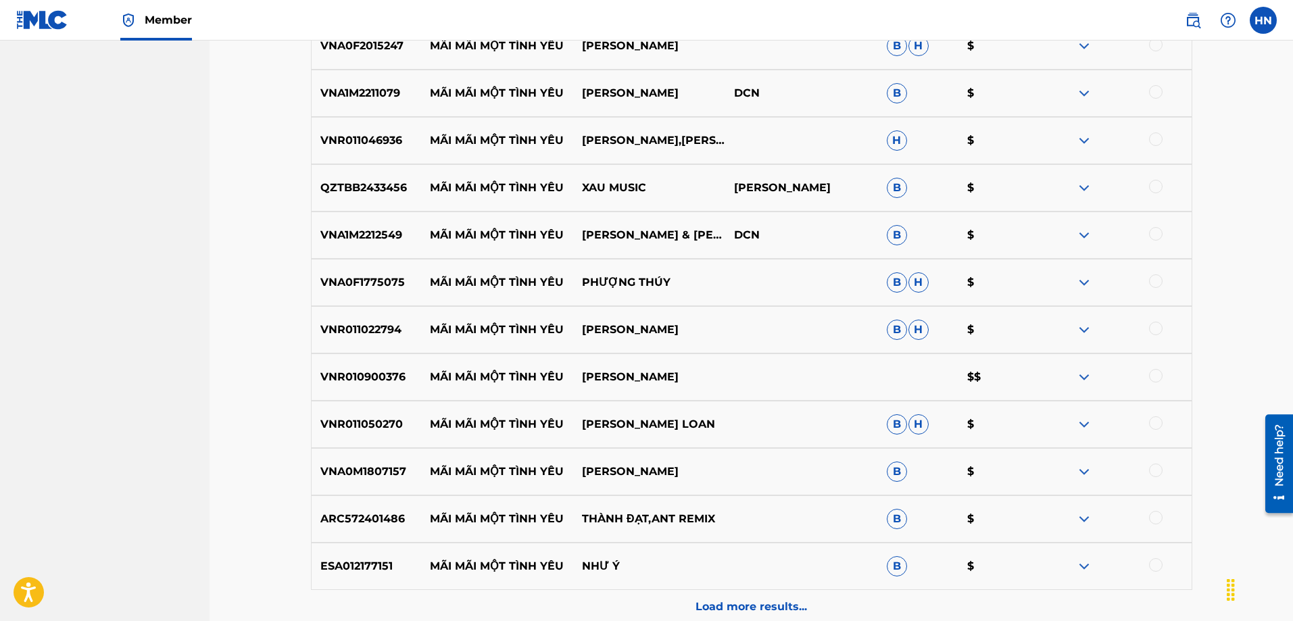
scroll to position [2464, 0]
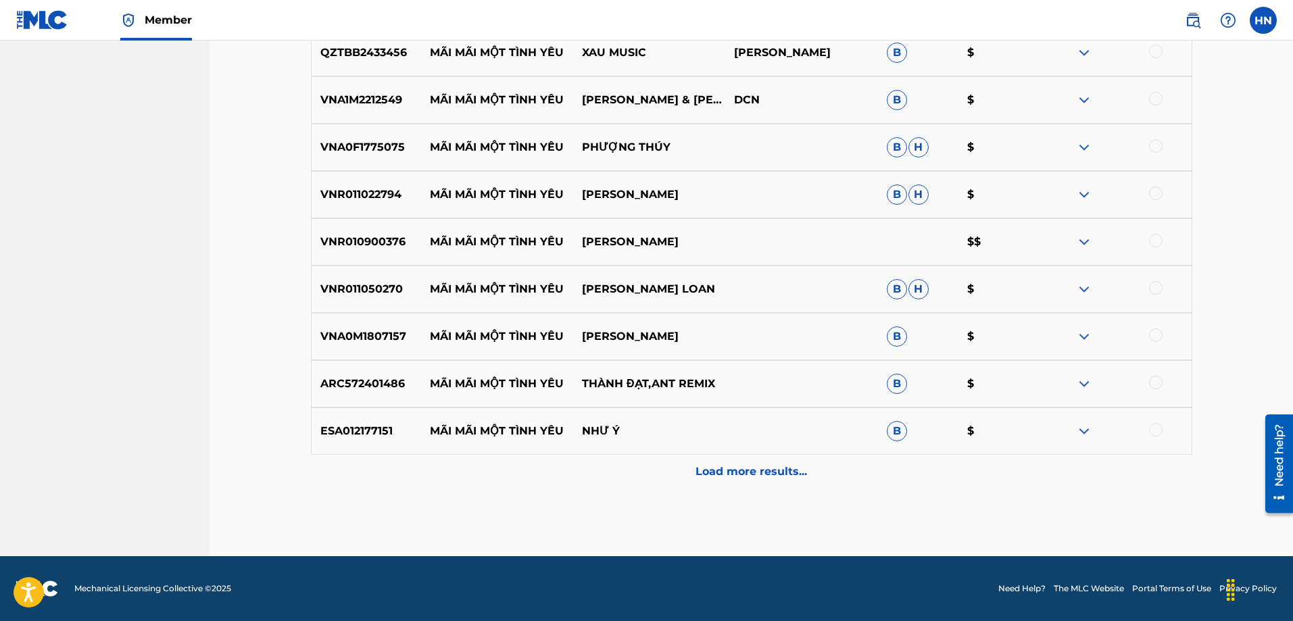
click at [438, 478] on div "Load more results..." at bounding box center [751, 472] width 881 height 34
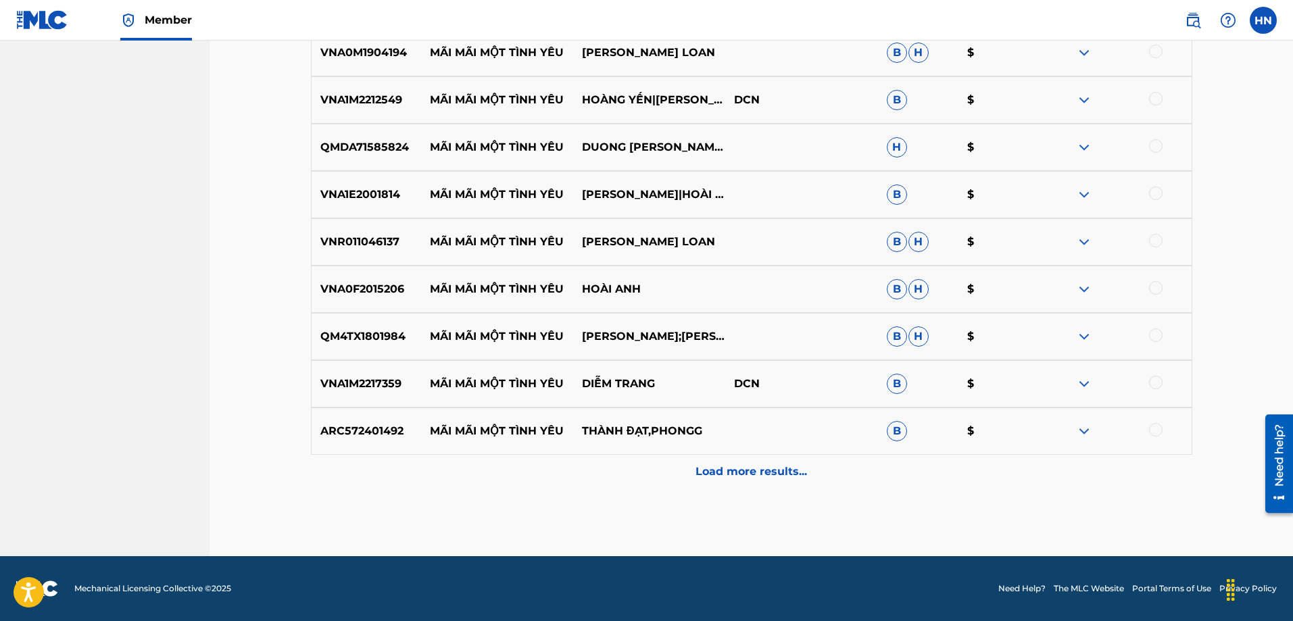
click at [422, 487] on div "Load more results..." at bounding box center [751, 472] width 881 height 34
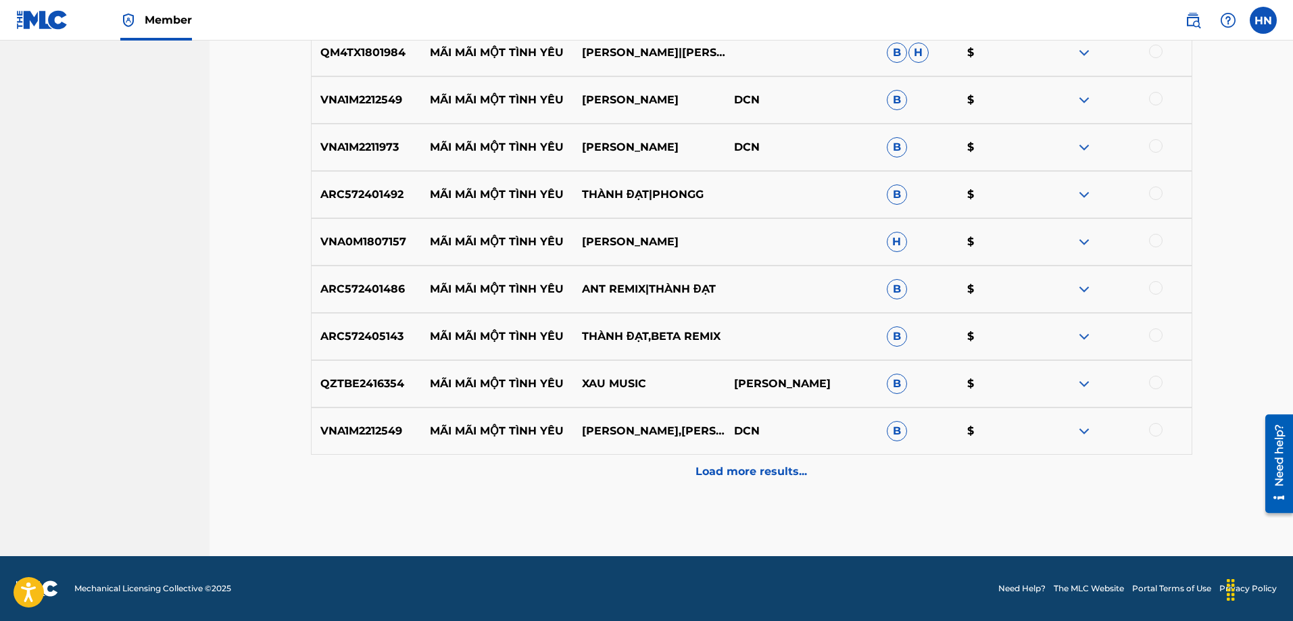
click at [431, 479] on div "Load more results..." at bounding box center [751, 472] width 881 height 34
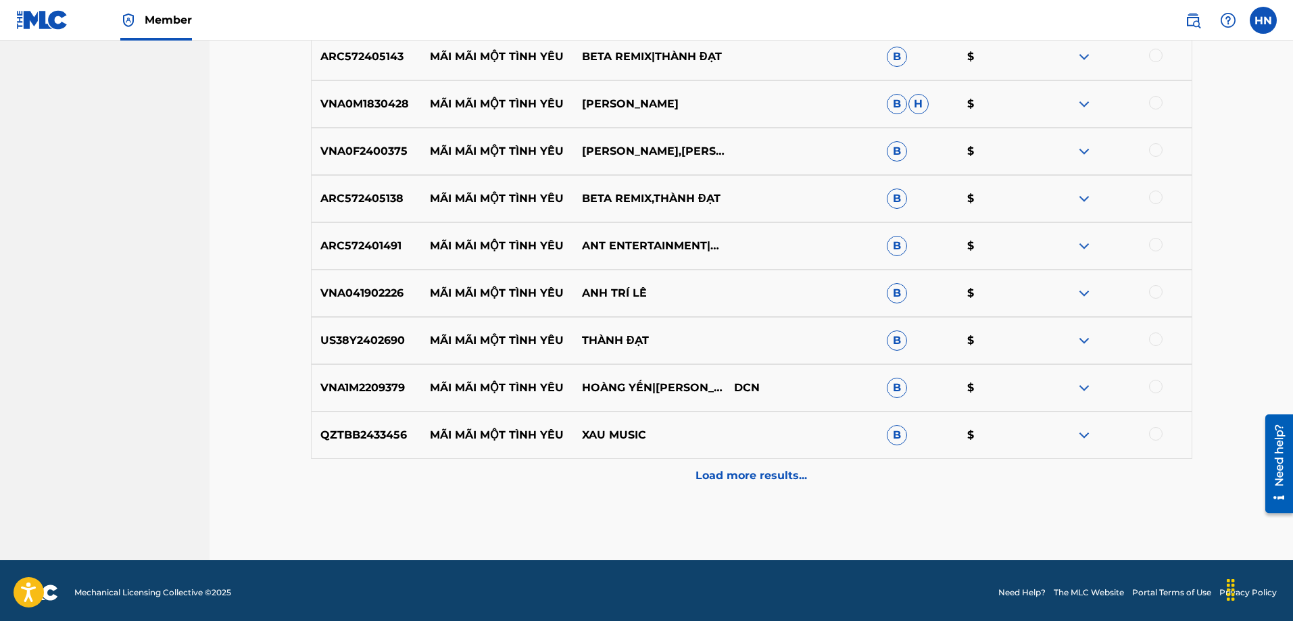
scroll to position [3883, 0]
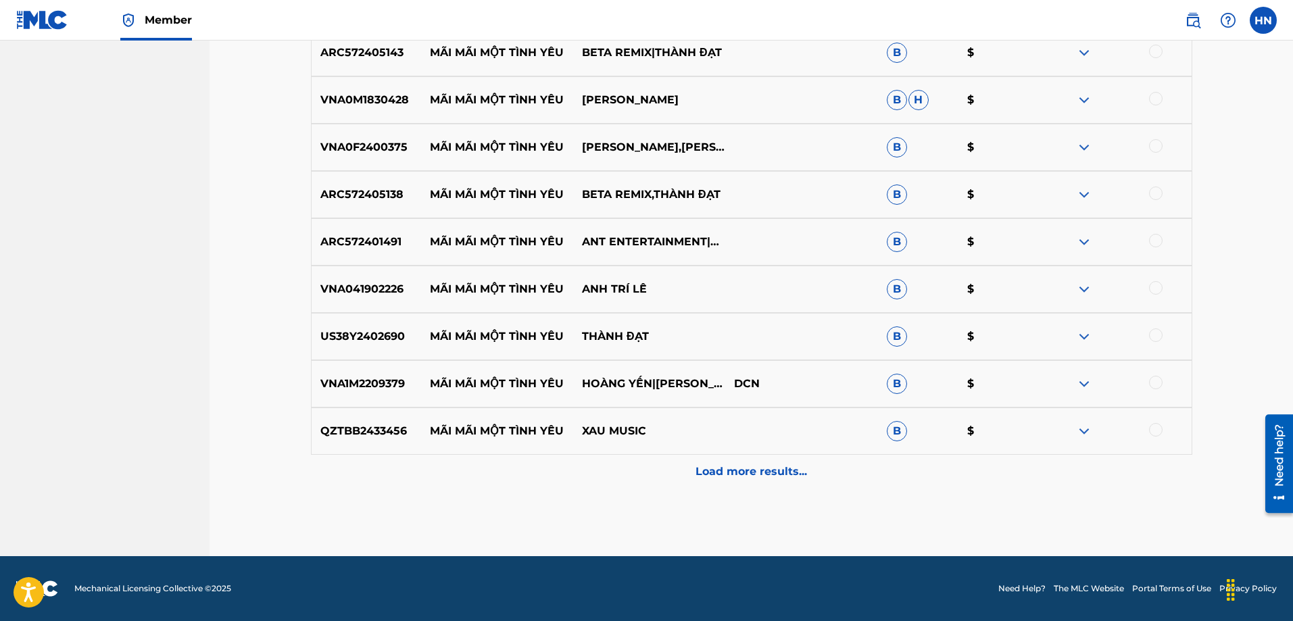
click at [399, 484] on div "Load more results..." at bounding box center [751, 472] width 881 height 34
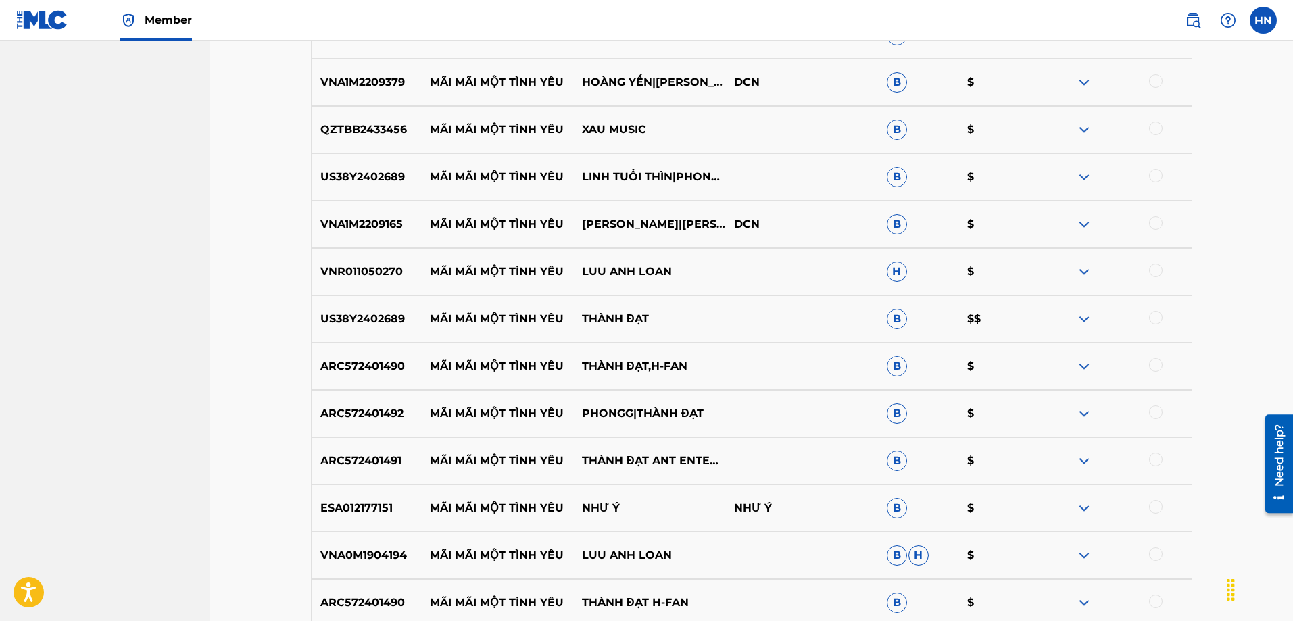
scroll to position [4356, 0]
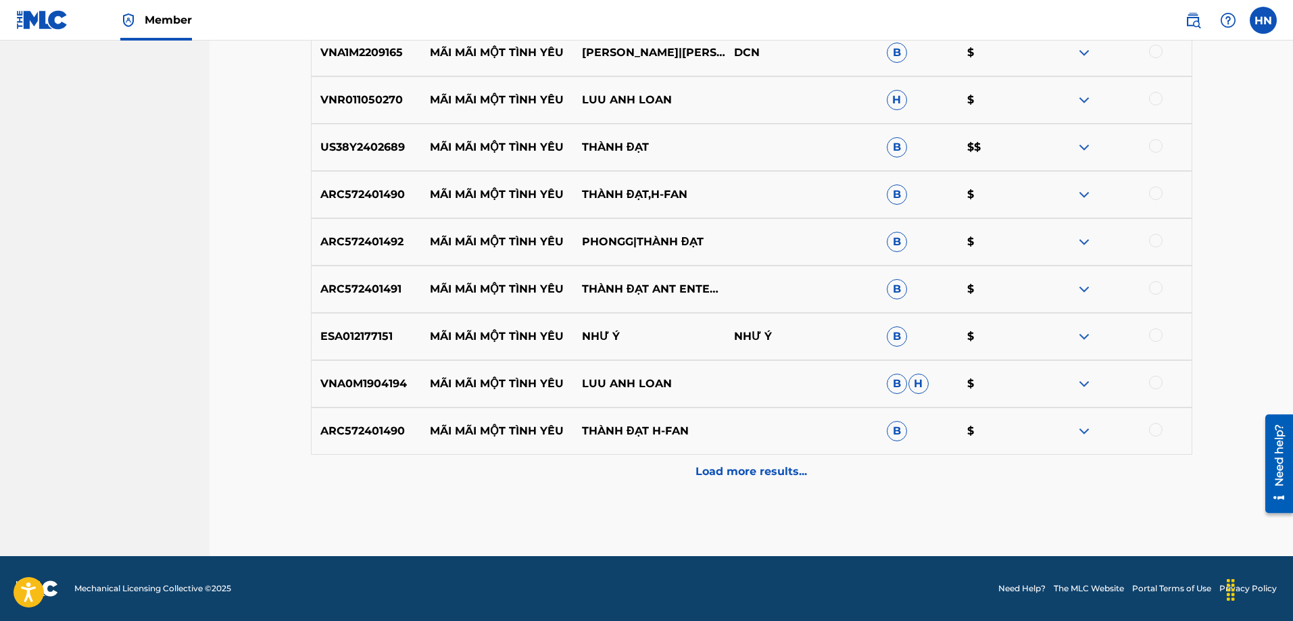
drag, startPoint x: 351, startPoint y: 497, endPoint x: 363, endPoint y: 485, distance: 16.7
click at [363, 484] on div "Load more results..." at bounding box center [751, 472] width 881 height 34
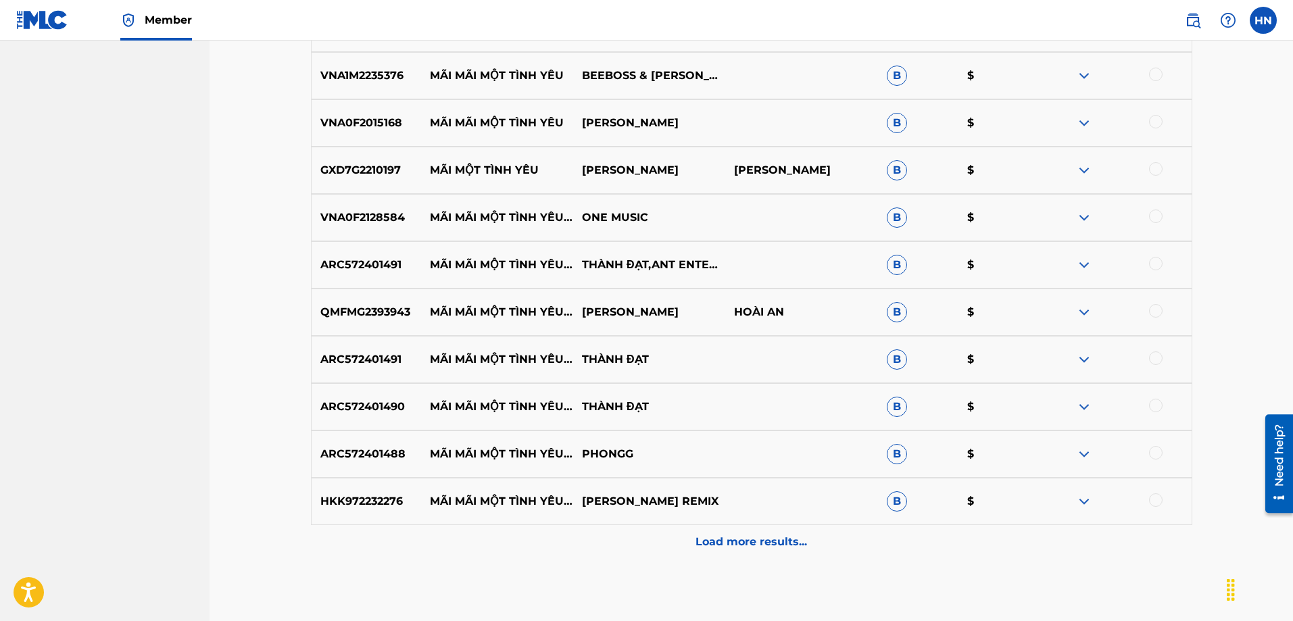
scroll to position [4762, 0]
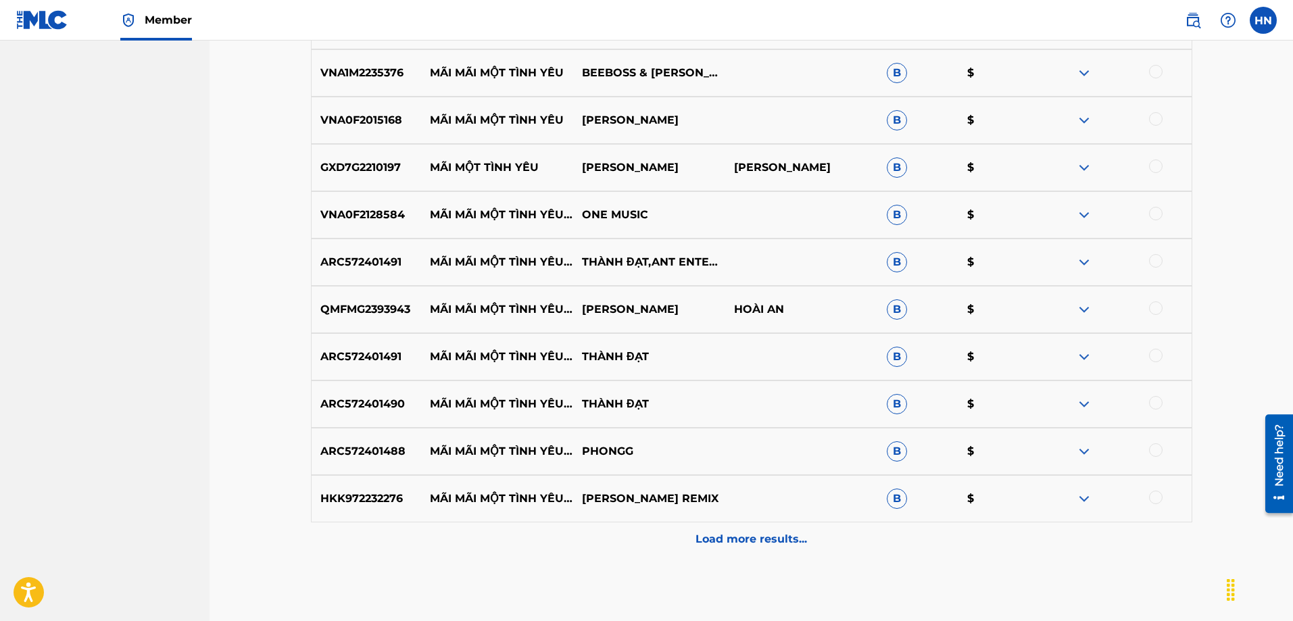
click at [657, 553] on div "Load more results..." at bounding box center [751, 539] width 881 height 34
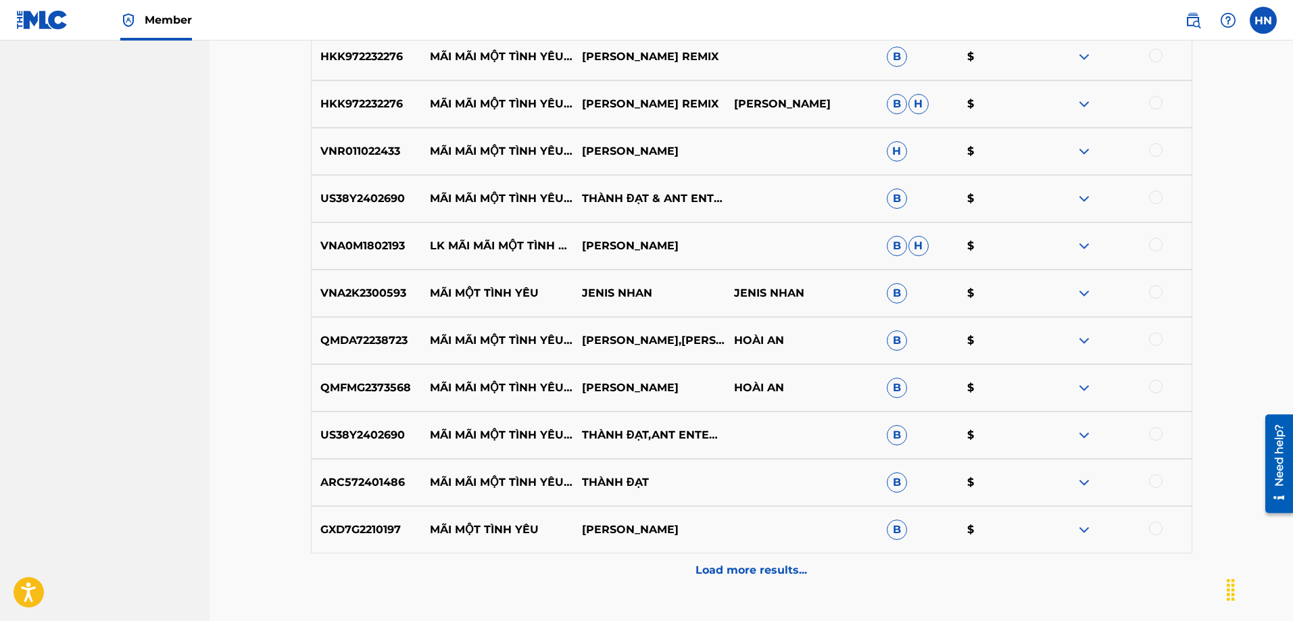
scroll to position [5302, 0]
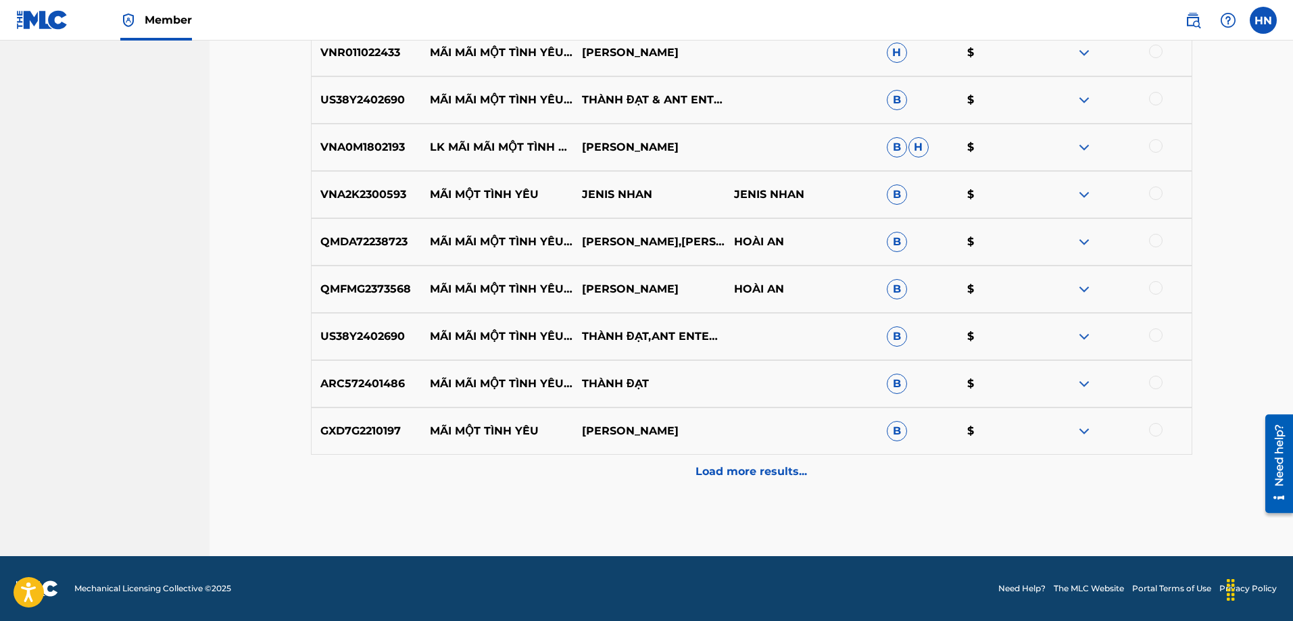
click at [620, 484] on div "Load more results..." at bounding box center [751, 472] width 881 height 34
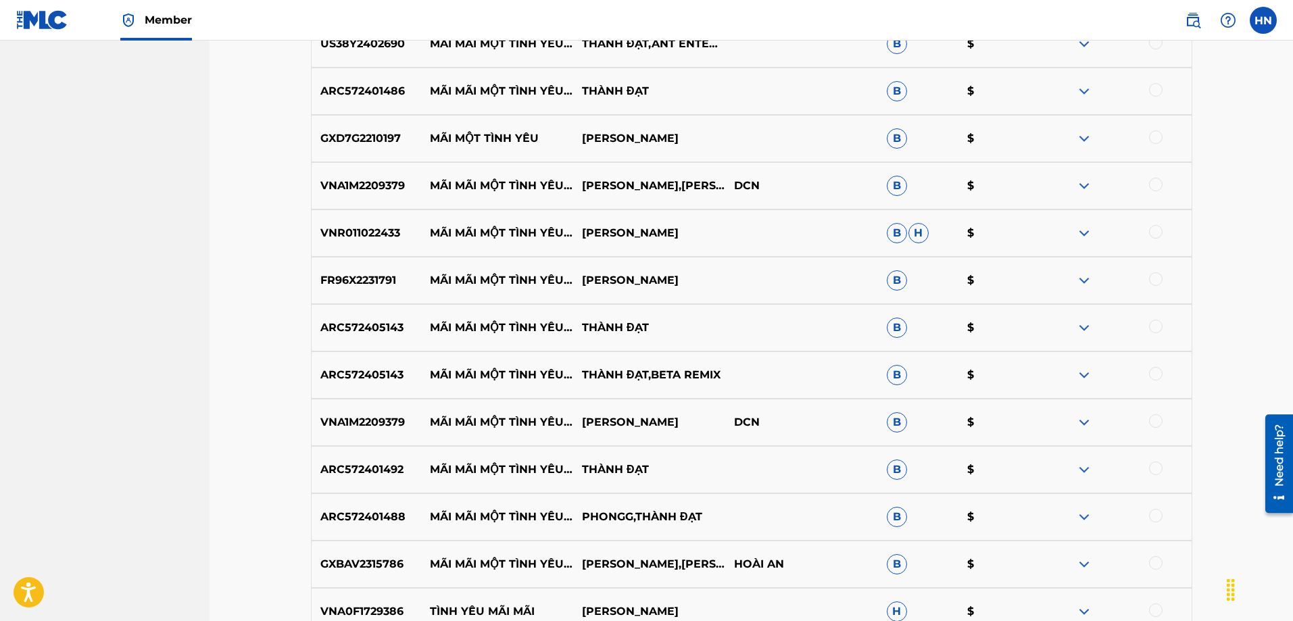
scroll to position [5775, 0]
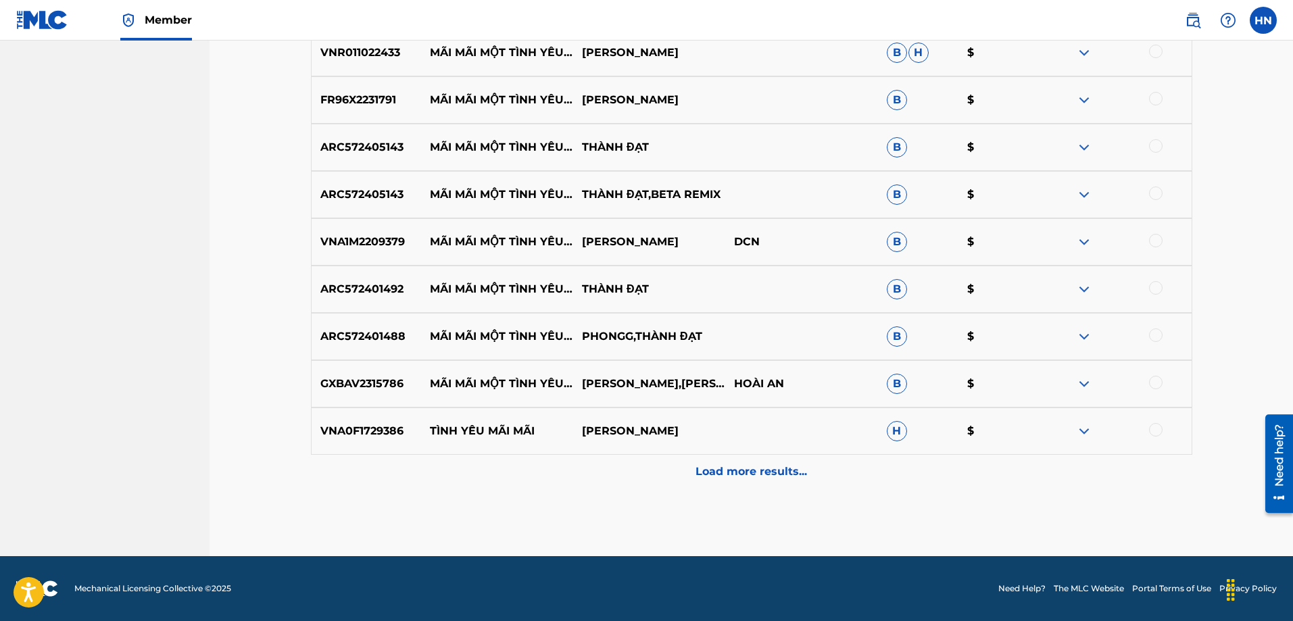
click at [646, 470] on div "Load more results..." at bounding box center [751, 472] width 881 height 34
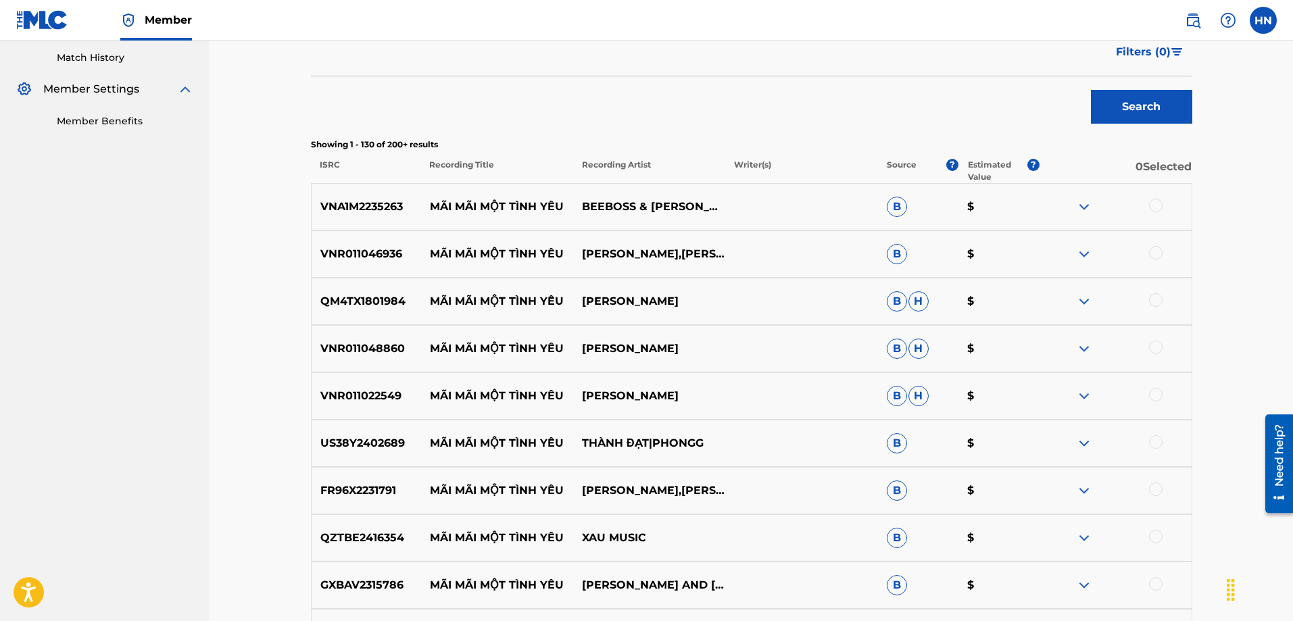
scroll to position [370, 0]
click at [381, 221] on div "VNA1M2235263 MÃI MÃI MỘT TÌNH YÊU BEEBOSS & TUẤN CHUNG B $" at bounding box center [751, 207] width 881 height 47
click at [1158, 210] on div at bounding box center [1156, 207] width 14 height 14
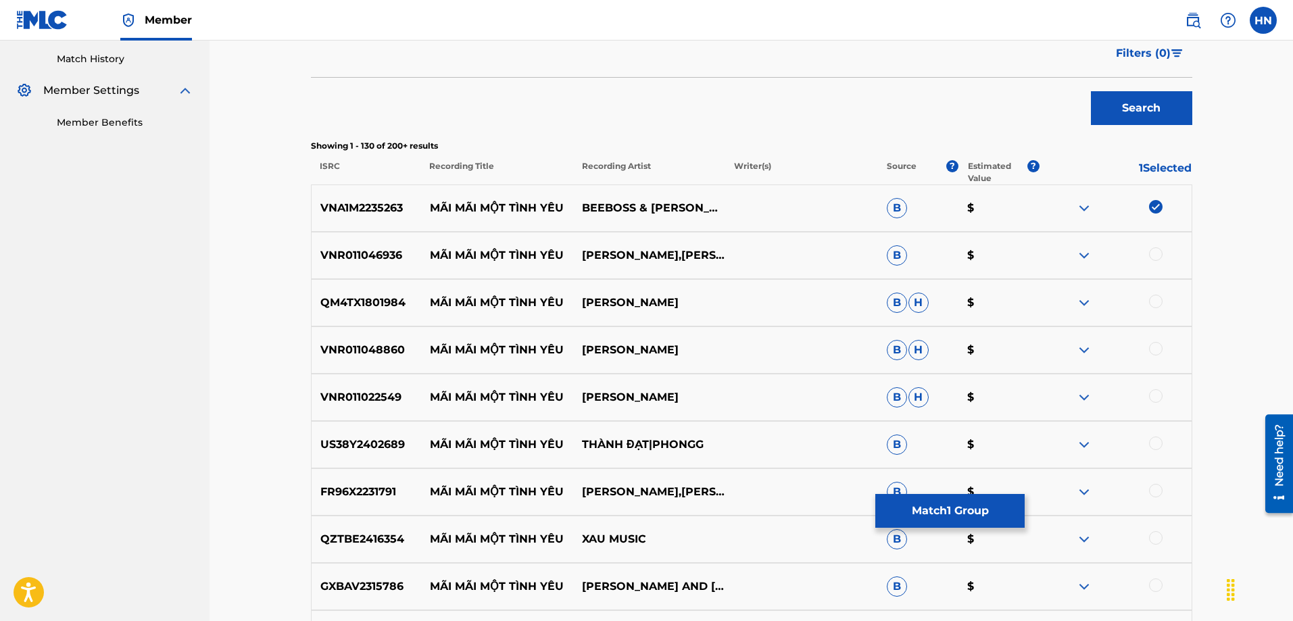
click at [369, 255] on p "VNR011046936" at bounding box center [366, 255] width 109 height 16
click at [1153, 259] on div at bounding box center [1156, 254] width 14 height 14
click at [364, 306] on p "QM4TX1801984" at bounding box center [366, 303] width 109 height 16
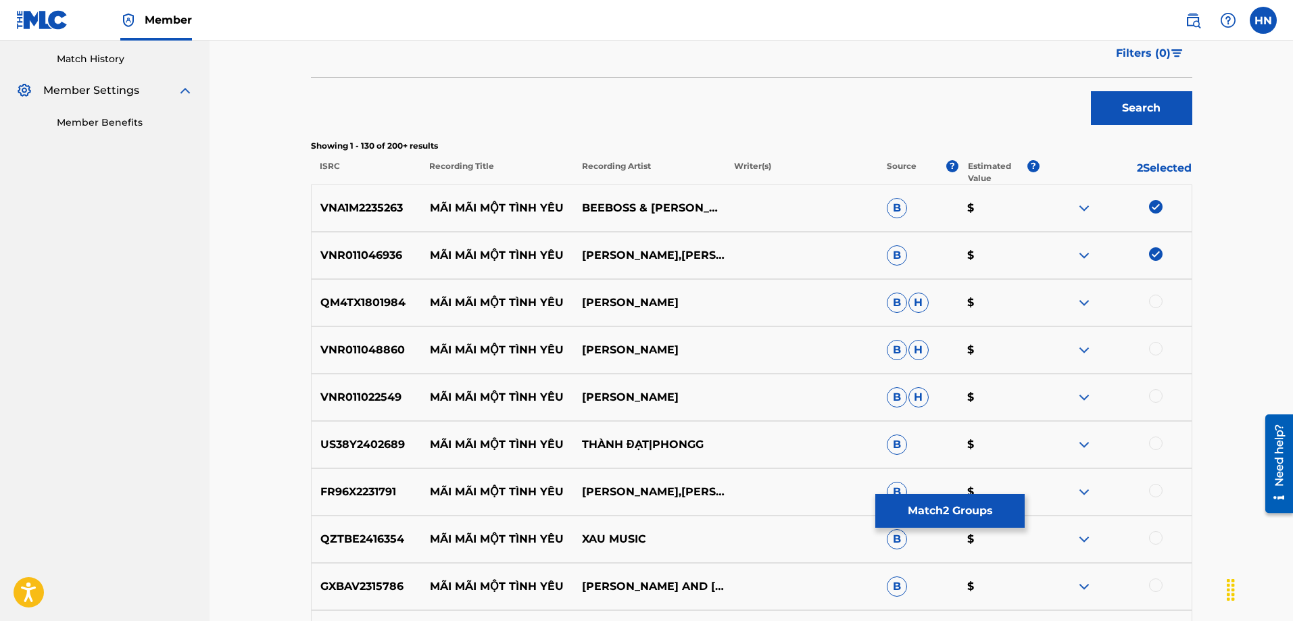
click at [1167, 302] on div at bounding box center [1115, 303] width 152 height 16
click at [1152, 298] on div at bounding box center [1156, 302] width 14 height 14
click at [372, 348] on p "VNR011048860" at bounding box center [366, 350] width 109 height 16
click at [1158, 348] on div at bounding box center [1156, 349] width 14 height 14
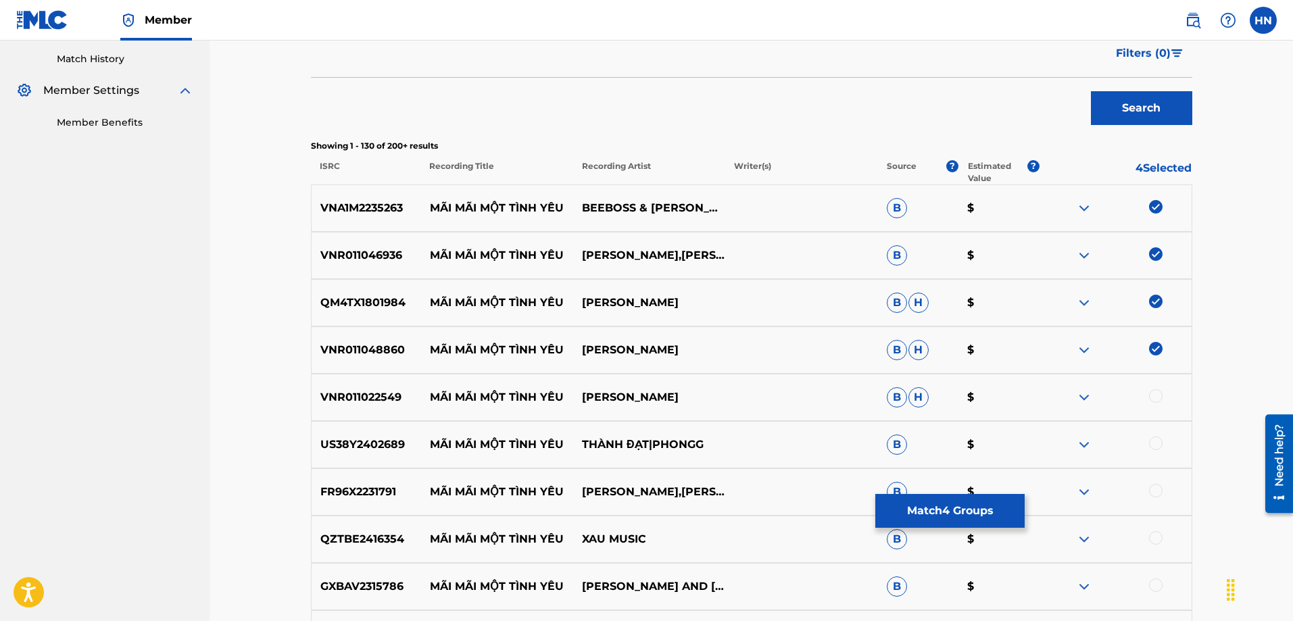
click at [324, 371] on div "VNR011048860 MÃI MÃI MỘT TÌNH YÊU NGỌC KÝ B H $" at bounding box center [751, 349] width 881 height 47
click at [321, 412] on div "VNR011022549 MÃI MÃI MỘT TÌNH YÊU ĐAN TRƯỜNG B H $" at bounding box center [751, 397] width 881 height 47
click at [1158, 394] on div at bounding box center [1156, 396] width 14 height 14
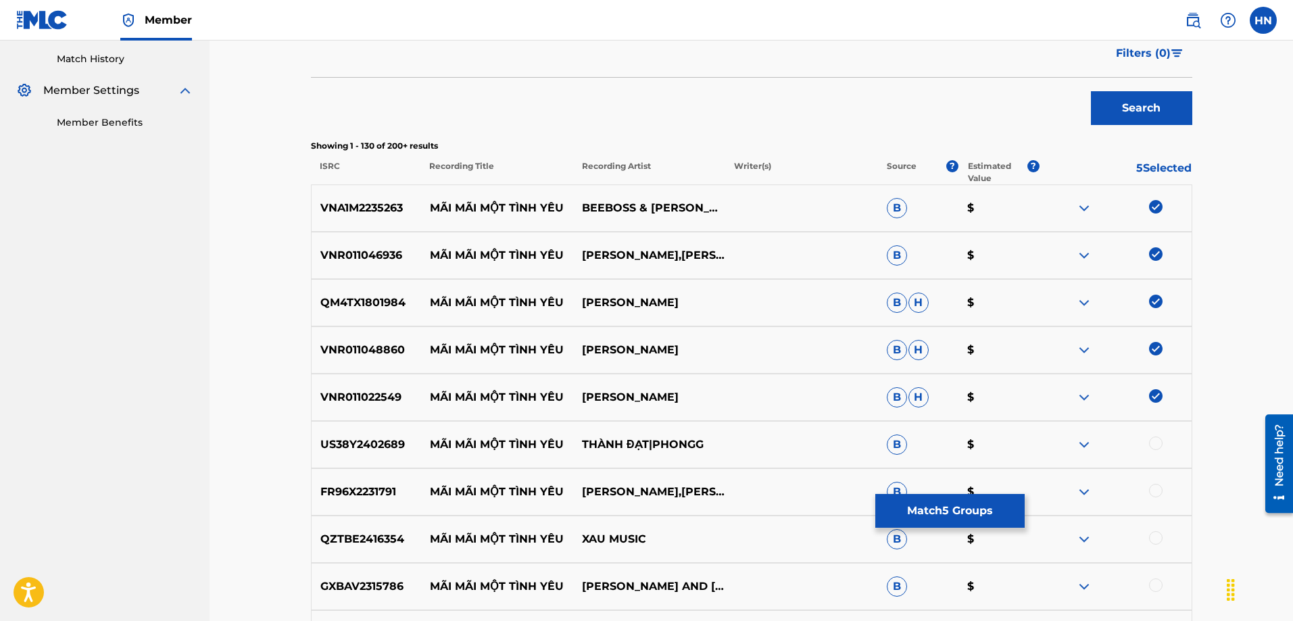
click at [346, 442] on p "US38Y2402689" at bounding box center [366, 445] width 109 height 16
click at [1153, 442] on div at bounding box center [1156, 444] width 14 height 14
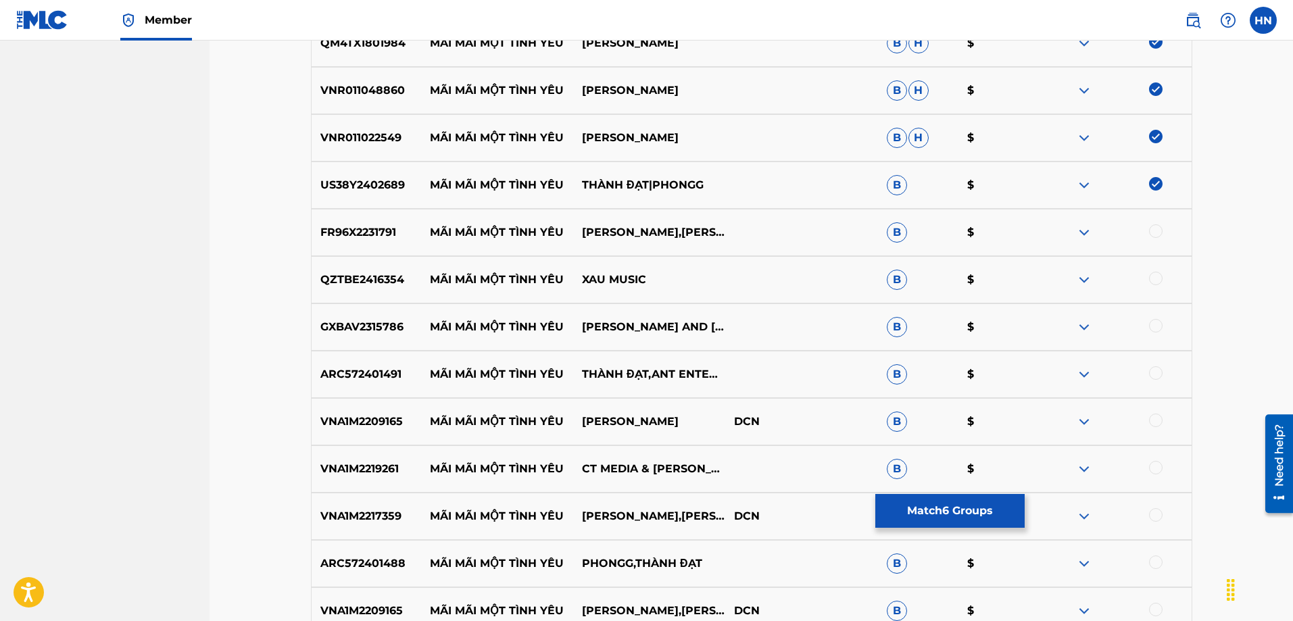
scroll to position [640, 0]
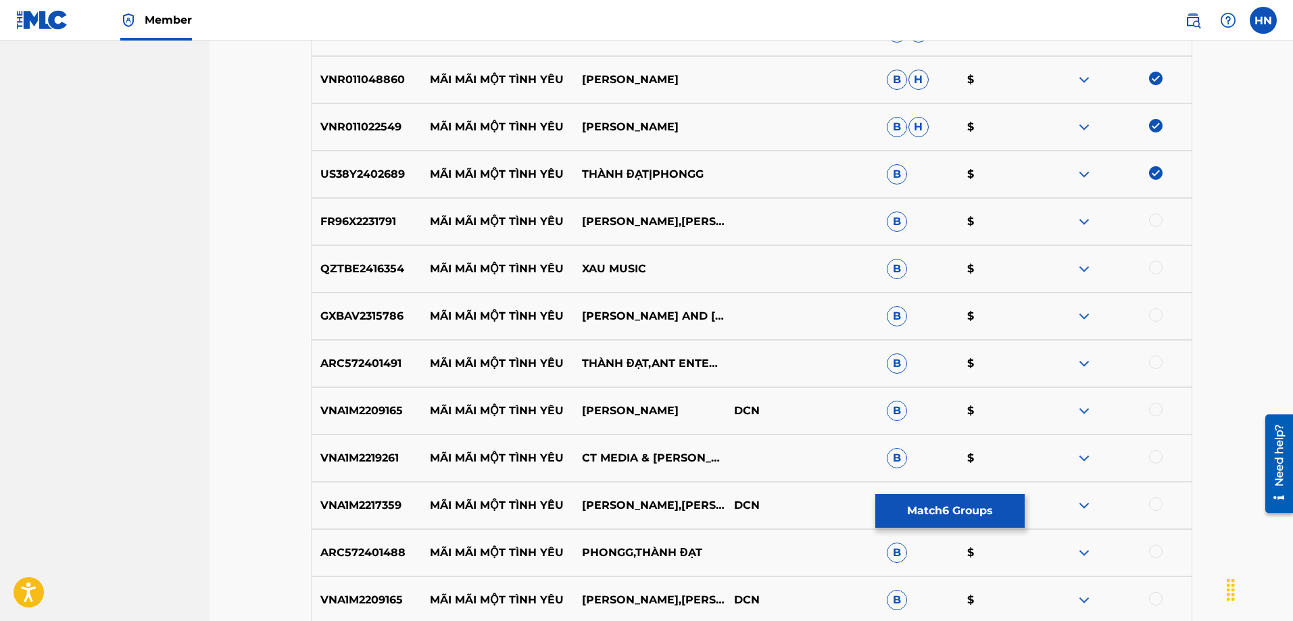
click at [347, 232] on div "FR96X2231791 MÃI MÃI MỘT TÌNH YÊU KIM NY NGỌC,KHƯU HUY VŨ B $" at bounding box center [751, 221] width 881 height 47
click at [1157, 220] on div at bounding box center [1156, 221] width 14 height 14
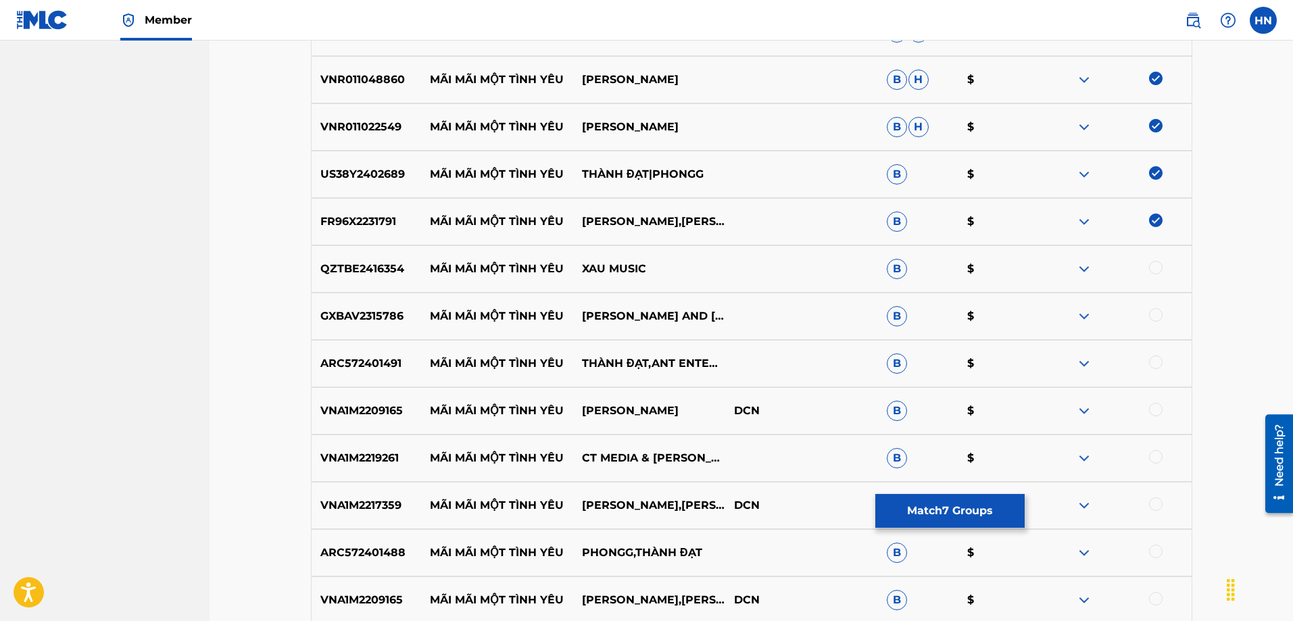
click at [1177, 268] on div at bounding box center [1115, 269] width 152 height 16
click at [367, 283] on div "QZTBE2416354 MÃI MÃI MỘT TÌNH YÊU XAU MUSIC B $" at bounding box center [751, 268] width 881 height 47
click at [1157, 266] on div at bounding box center [1156, 268] width 14 height 14
click at [389, 308] on p "GXBAV2315786" at bounding box center [366, 316] width 109 height 16
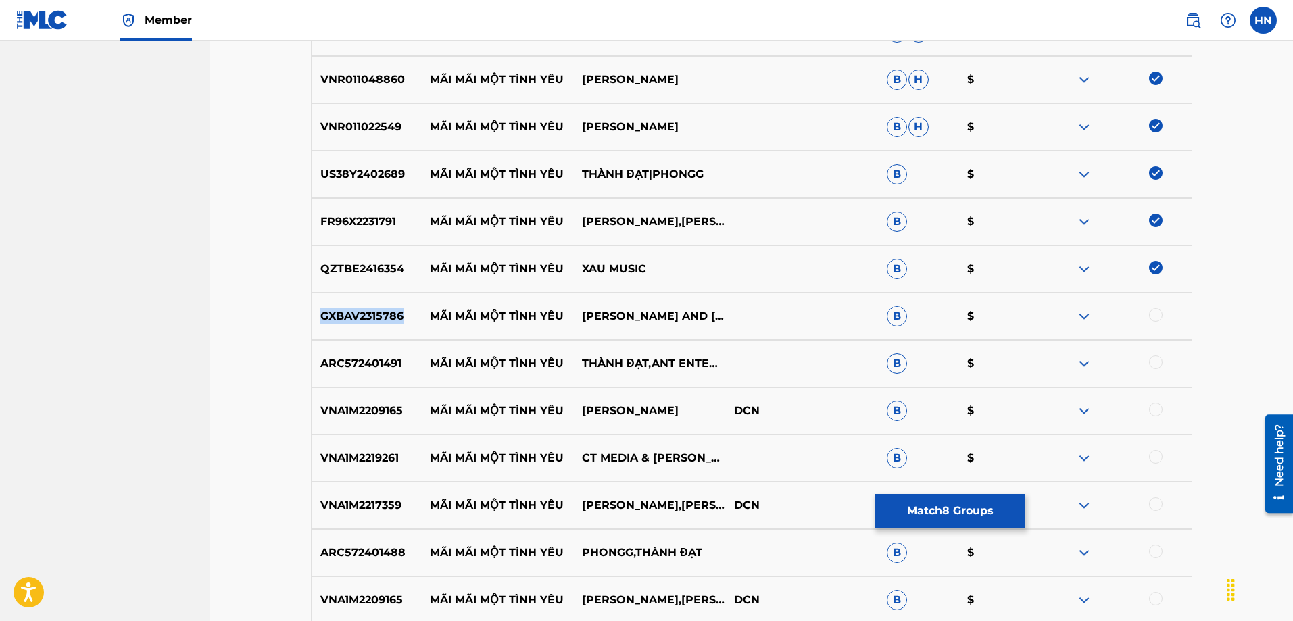
click at [389, 308] on p "GXBAV2315786" at bounding box center [366, 316] width 109 height 16
click at [1160, 315] on div at bounding box center [1156, 315] width 14 height 14
click at [372, 362] on p "ARC572401491" at bounding box center [366, 363] width 109 height 16
click at [1153, 357] on div at bounding box center [1156, 362] width 14 height 14
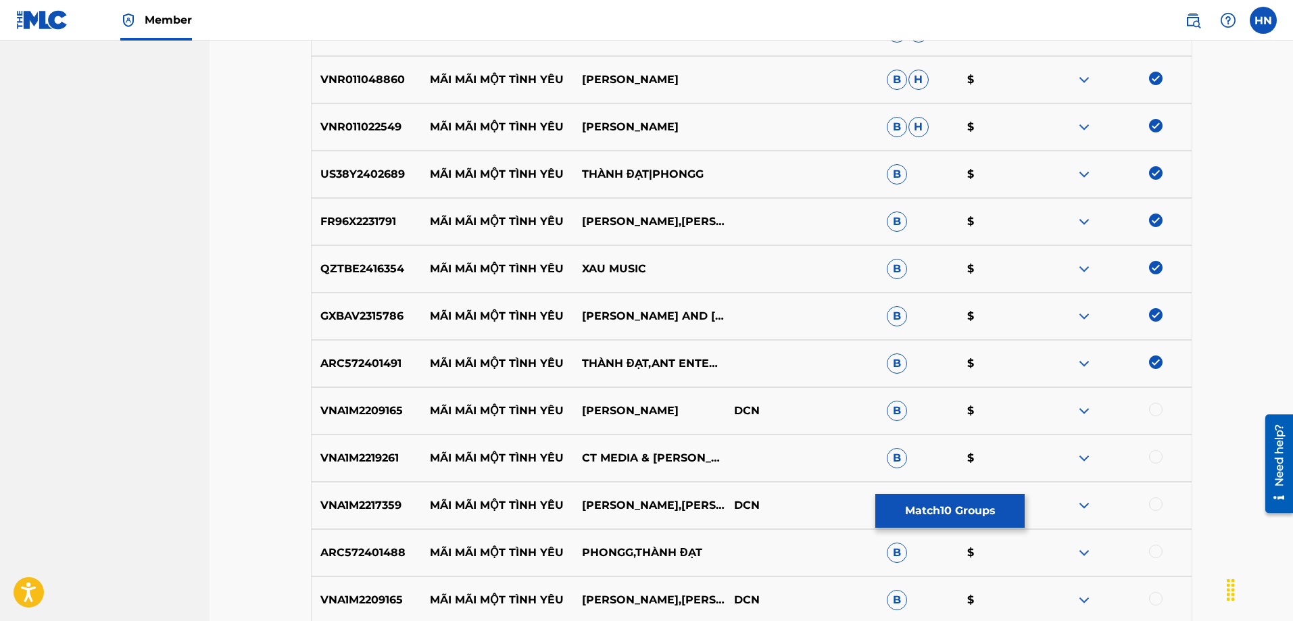
click at [365, 391] on div "VNA1M2209165 MÃI MÃI MỘT TÌNH YÊU THANH NGÂN DCN B $" at bounding box center [751, 410] width 881 height 47
click at [1150, 405] on div at bounding box center [1156, 410] width 14 height 14
click at [345, 462] on p "VNA1M2219261" at bounding box center [366, 458] width 109 height 16
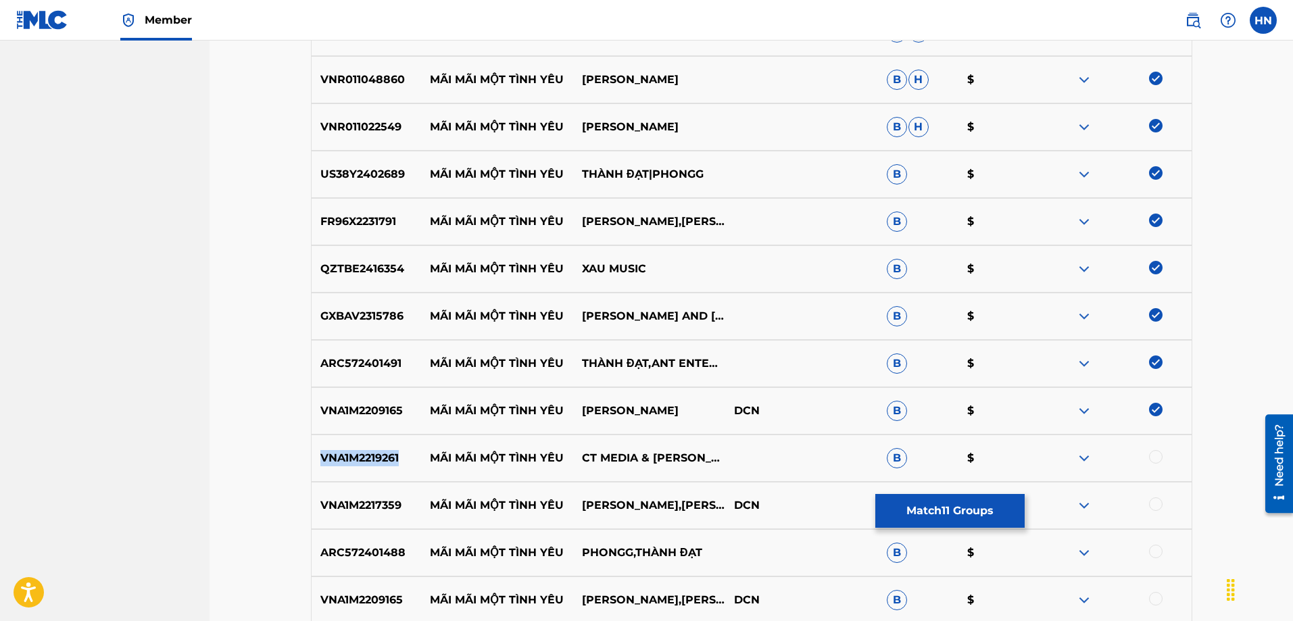
click at [345, 462] on p "VNA1M2219261" at bounding box center [366, 458] width 109 height 16
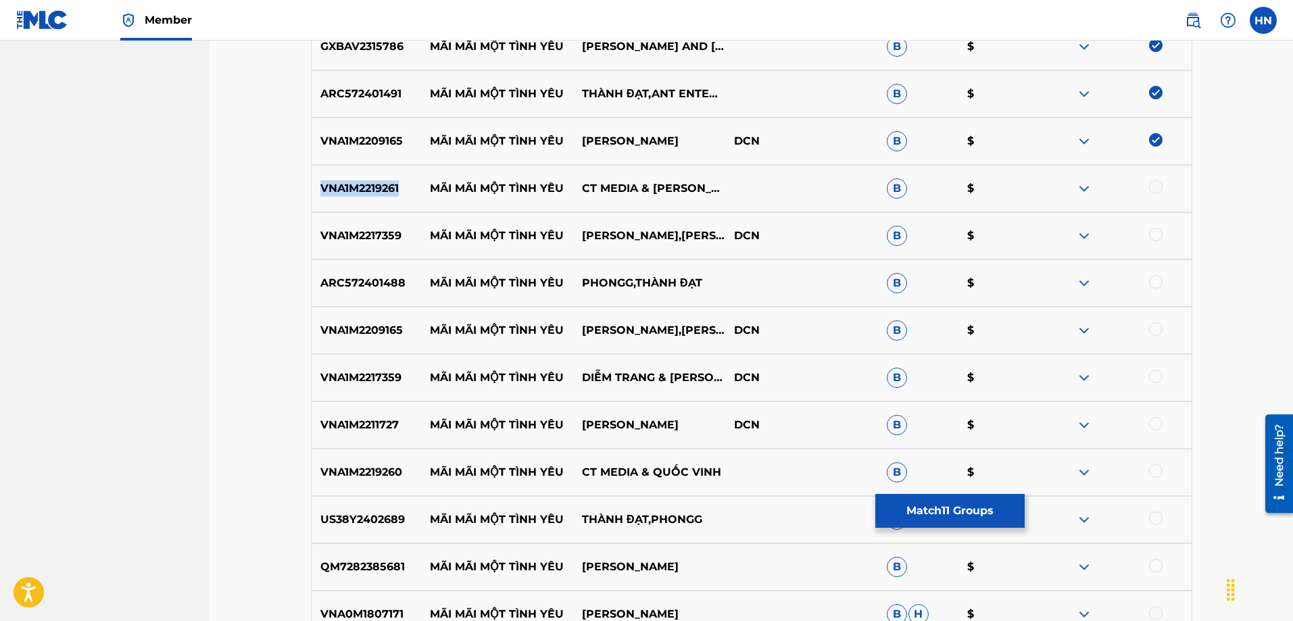
scroll to position [910, 0]
click at [1161, 181] on div at bounding box center [1115, 188] width 152 height 16
click at [1158, 183] on div at bounding box center [1156, 187] width 14 height 14
click at [371, 241] on p "VNA1M2217359" at bounding box center [366, 235] width 109 height 16
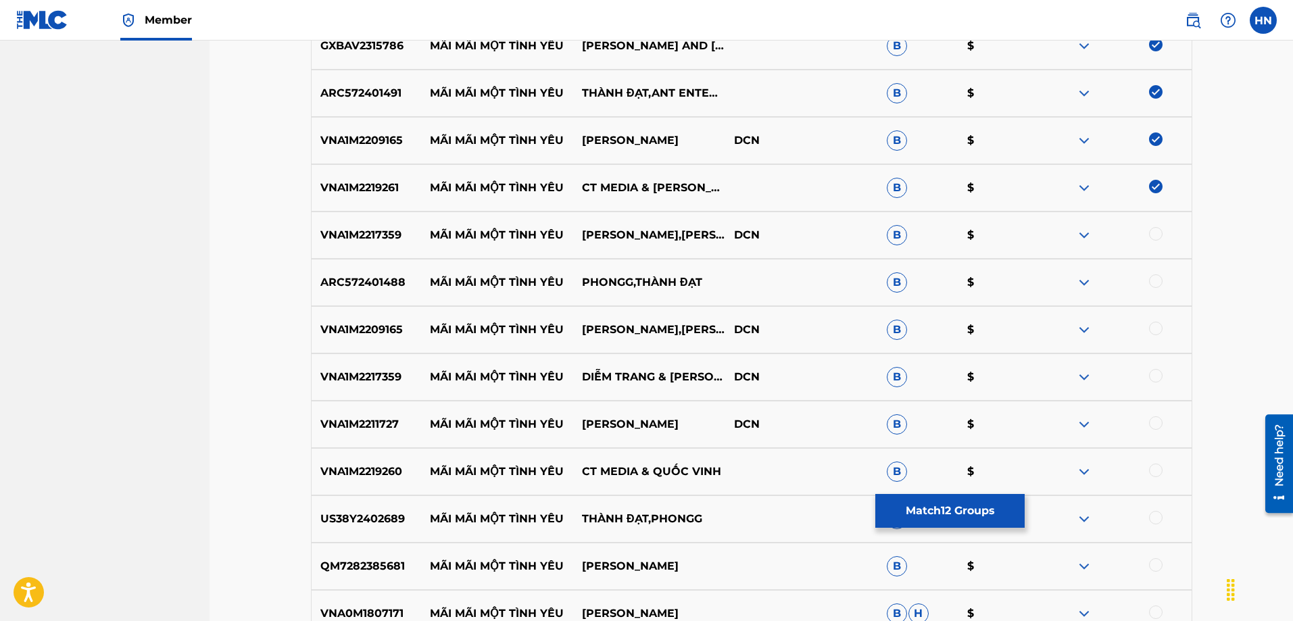
click at [1154, 234] on div at bounding box center [1156, 234] width 14 height 14
click at [326, 276] on p "ARC572401488" at bounding box center [366, 282] width 109 height 16
click at [1159, 287] on div at bounding box center [1115, 282] width 152 height 16
click at [1153, 279] on div at bounding box center [1156, 281] width 14 height 14
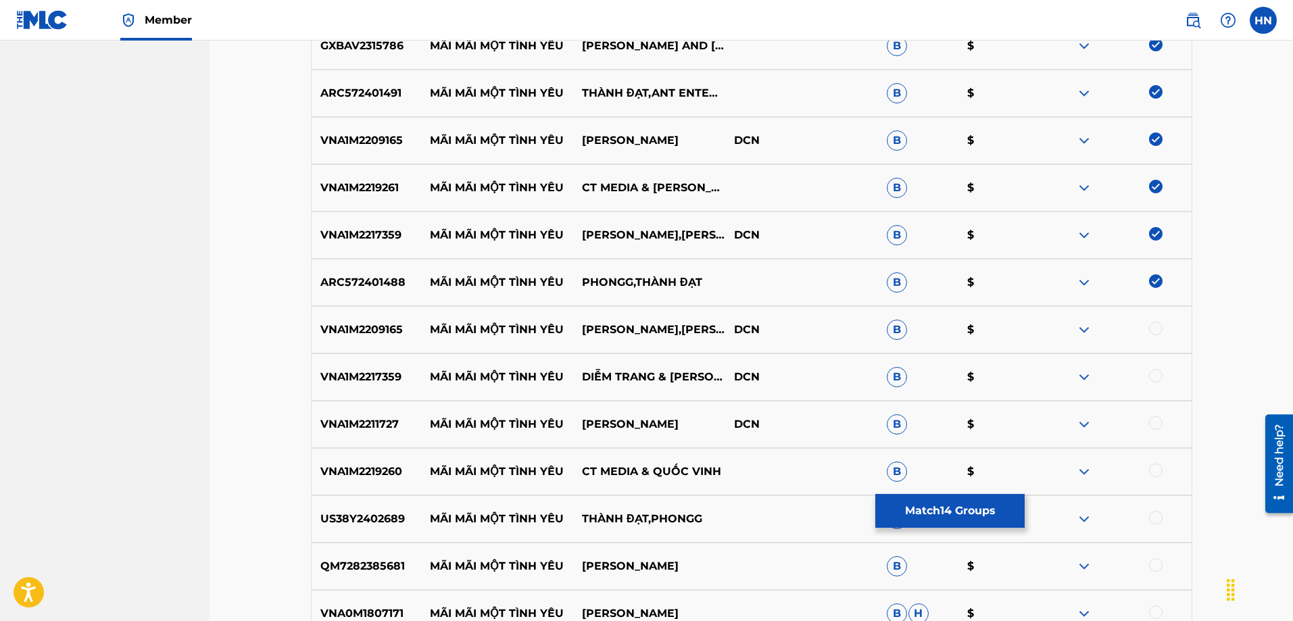
click at [391, 333] on p "VNA1M2209165" at bounding box center [366, 330] width 109 height 16
click at [1156, 330] on div at bounding box center [1156, 329] width 14 height 14
click at [380, 376] on p "VNA1M2217359" at bounding box center [366, 377] width 109 height 16
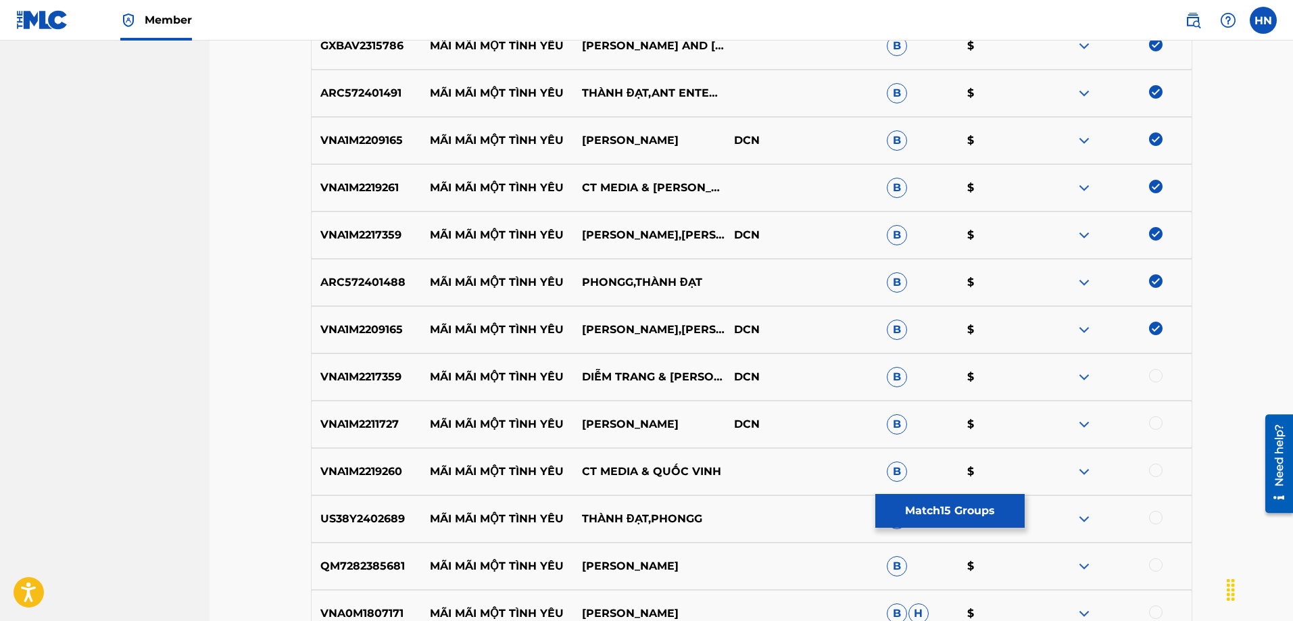
click at [1158, 376] on div at bounding box center [1156, 376] width 14 height 14
click at [369, 424] on p "VNA1M2211727" at bounding box center [366, 424] width 109 height 16
click at [1163, 424] on div at bounding box center [1115, 424] width 152 height 16
click at [1160, 426] on div at bounding box center [1156, 423] width 14 height 14
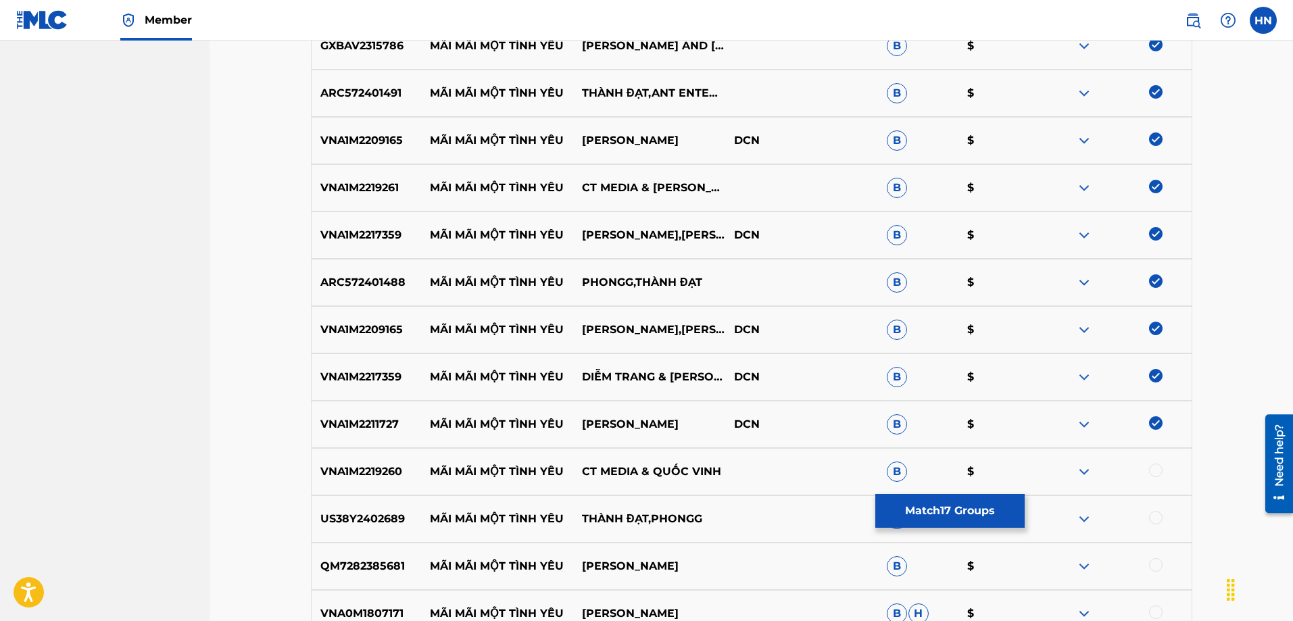
click at [360, 459] on div "VNA1M2219260 MÃI MÃI MỘT TÌNH YÊU CT MEDIA & QUỐC VINH B $" at bounding box center [751, 471] width 881 height 47
click at [1158, 468] on div at bounding box center [1156, 471] width 14 height 14
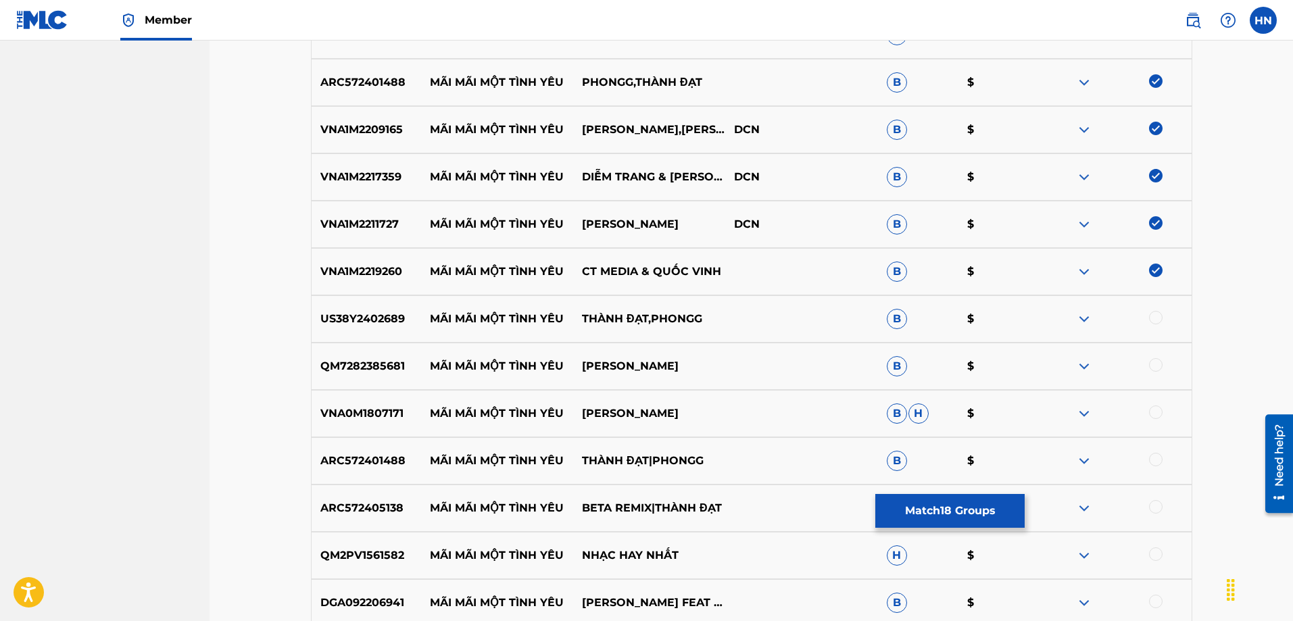
scroll to position [1113, 0]
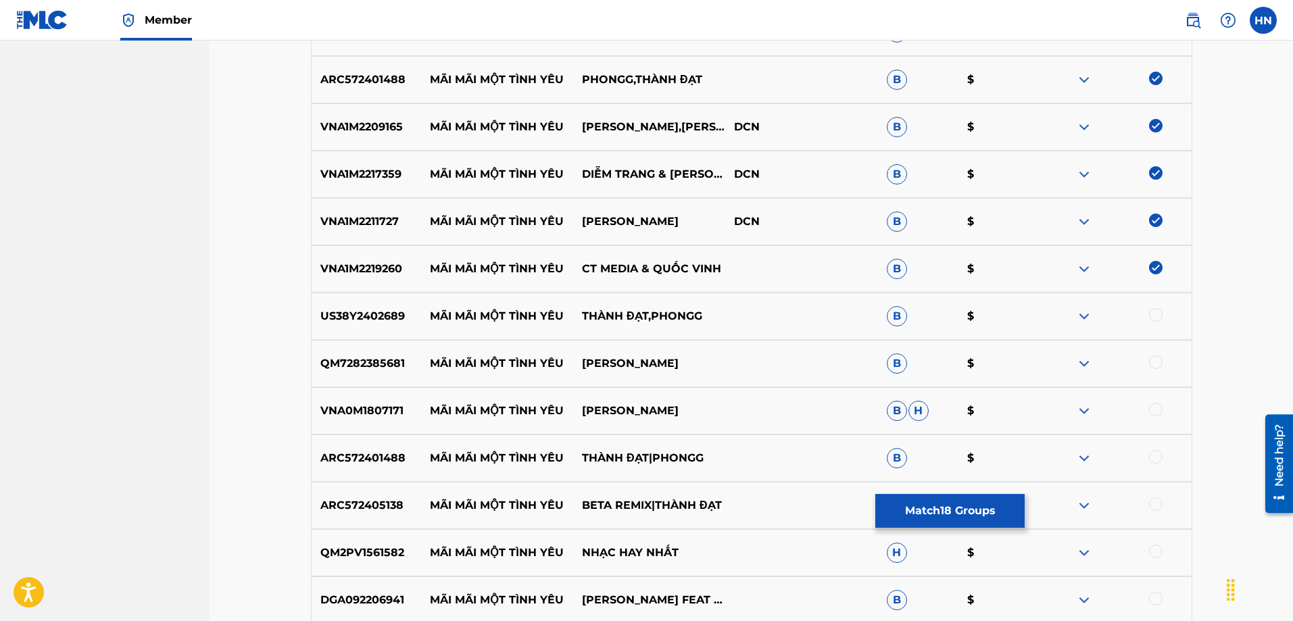
click at [364, 306] on div "US38Y2402689 MÃI MÃI MỘT TÌNH YÊU THÀNH ĐẠT,PHONGG B $" at bounding box center [751, 316] width 881 height 47
click at [1162, 314] on div at bounding box center [1115, 316] width 152 height 16
click at [1153, 314] on div at bounding box center [1156, 315] width 14 height 14
click at [355, 374] on div "QM7282385681 MÃI MÃI MỘT TÌNH YÊU HOÀNG LUÂN B $" at bounding box center [751, 363] width 881 height 47
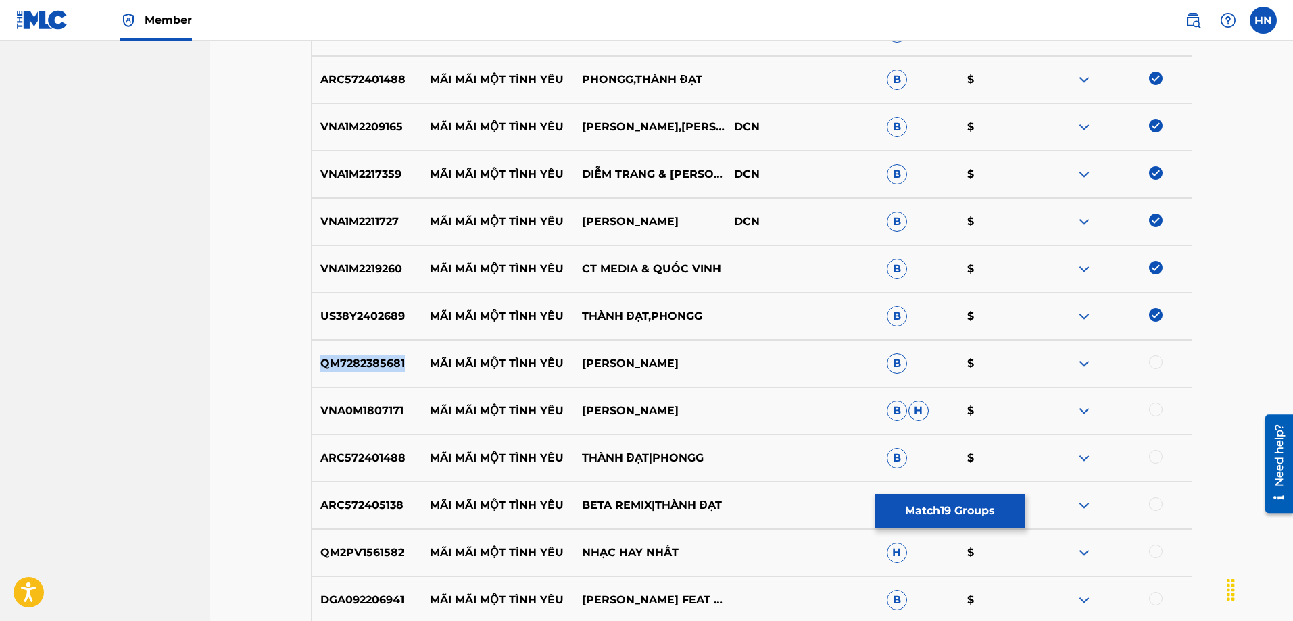
click at [355, 374] on div "QM7282385681 MÃI MÃI MỘT TÌNH YÊU HOÀNG LUÂN B $" at bounding box center [751, 363] width 881 height 47
click at [1155, 362] on div at bounding box center [1156, 362] width 14 height 14
click at [1153, 411] on div at bounding box center [1156, 410] width 14 height 14
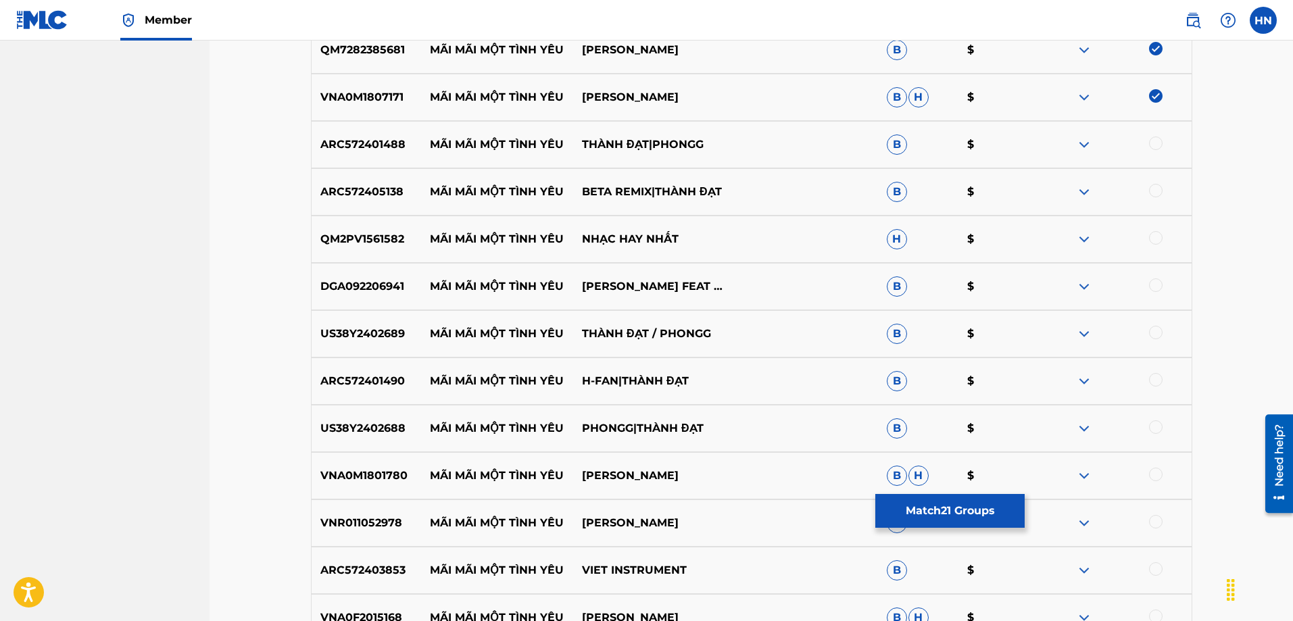
scroll to position [1451, 0]
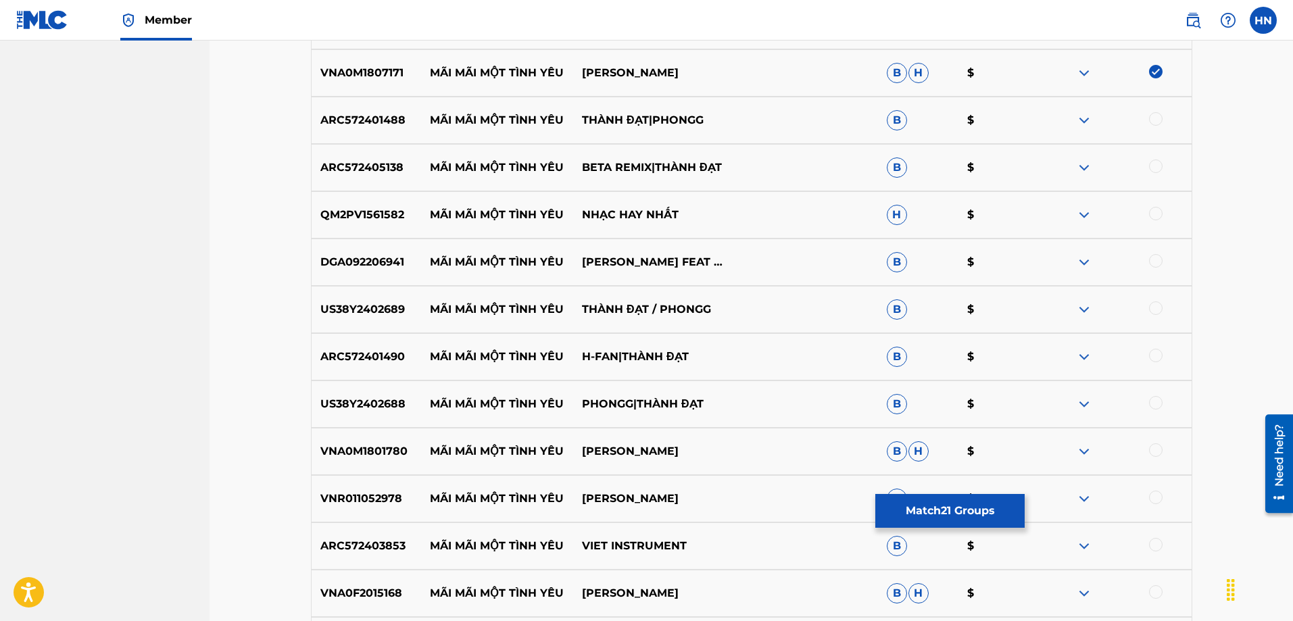
click at [354, 115] on p "ARC572401488" at bounding box center [366, 120] width 109 height 16
click at [1152, 125] on div at bounding box center [1156, 119] width 14 height 14
click at [348, 167] on p "ARC572405138" at bounding box center [366, 167] width 109 height 16
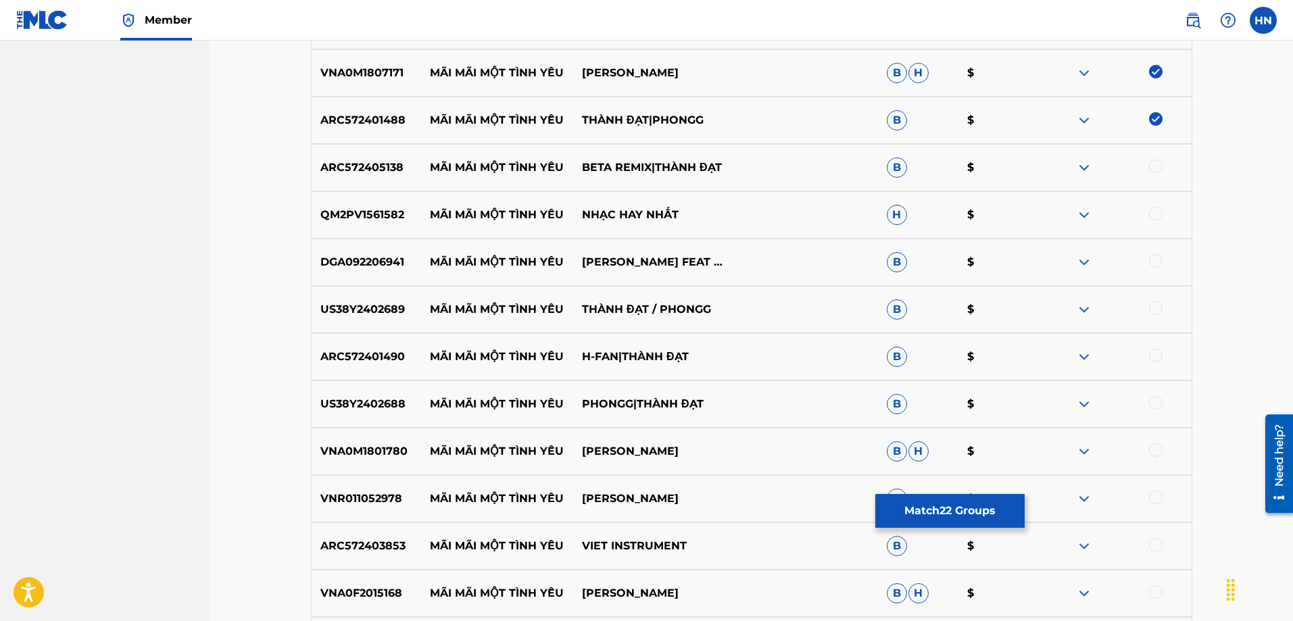
click at [1154, 164] on div at bounding box center [1156, 166] width 14 height 14
click at [376, 369] on div "ARC572401490 MÃI MÃI MỘT TÌNH YÊU H-FAN|THÀNH ĐẠT B $" at bounding box center [751, 356] width 881 height 47
click at [1154, 355] on div at bounding box center [1156, 356] width 14 height 14
click at [391, 317] on p "US38Y2402689" at bounding box center [366, 309] width 109 height 16
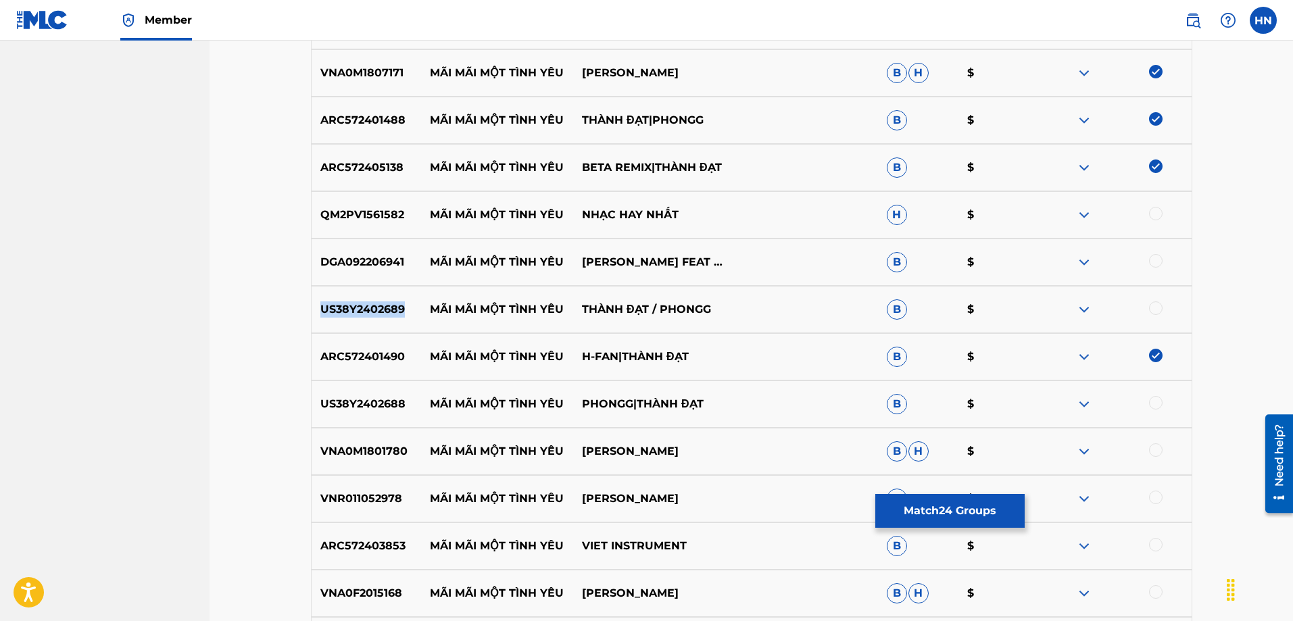
click at [391, 317] on p "US38Y2402689" at bounding box center [366, 309] width 109 height 16
click at [1152, 309] on div at bounding box center [1156, 308] width 14 height 14
click at [366, 273] on div "DGA092206941 MÃI MÃI MỘT TÌNH YÊU KIM NY NGỌC FEAT KHƯU HUY VŨ B $" at bounding box center [751, 262] width 881 height 47
click at [363, 273] on div "DGA092206941 MÃI MÃI MỘT TÌNH YÊU KIM NY NGỌC FEAT KHƯU HUY VŨ B $" at bounding box center [751, 262] width 881 height 47
click at [1159, 259] on div at bounding box center [1156, 261] width 14 height 14
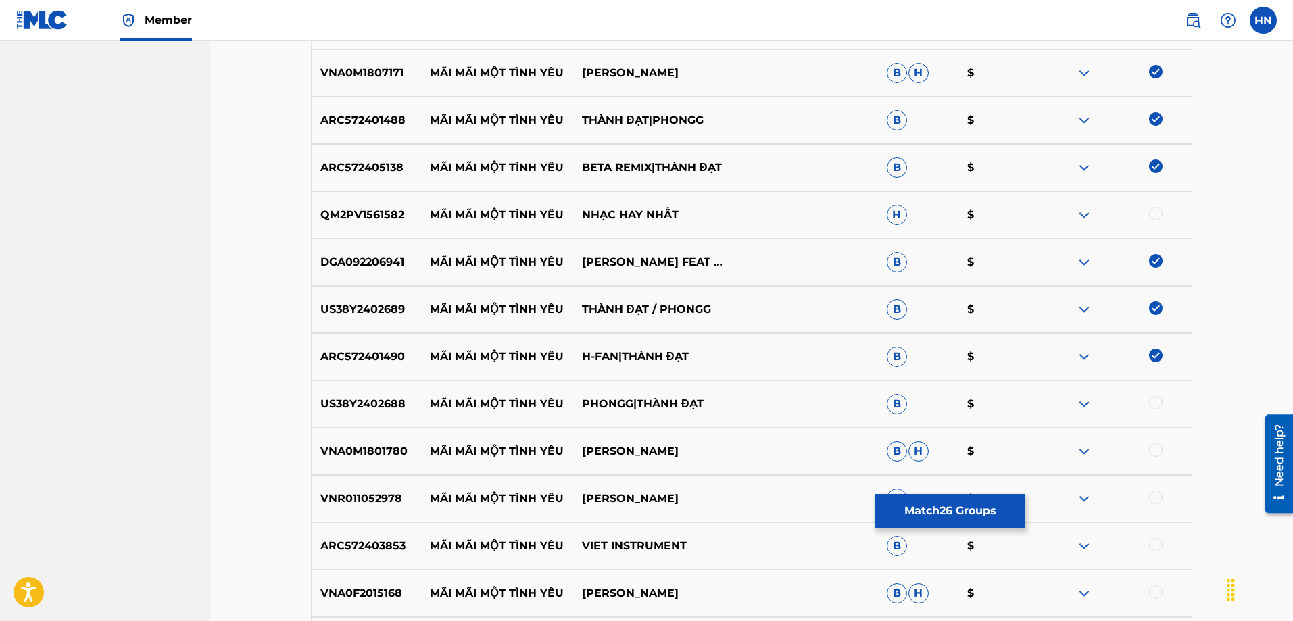
click at [370, 211] on p "QM2PV1561582" at bounding box center [366, 215] width 109 height 16
click at [362, 427] on div "US38Y2402688 MÃI MÃI MỘT TÌNH YÊU PHONGG|THÀNH ĐẠT B $" at bounding box center [751, 403] width 881 height 47
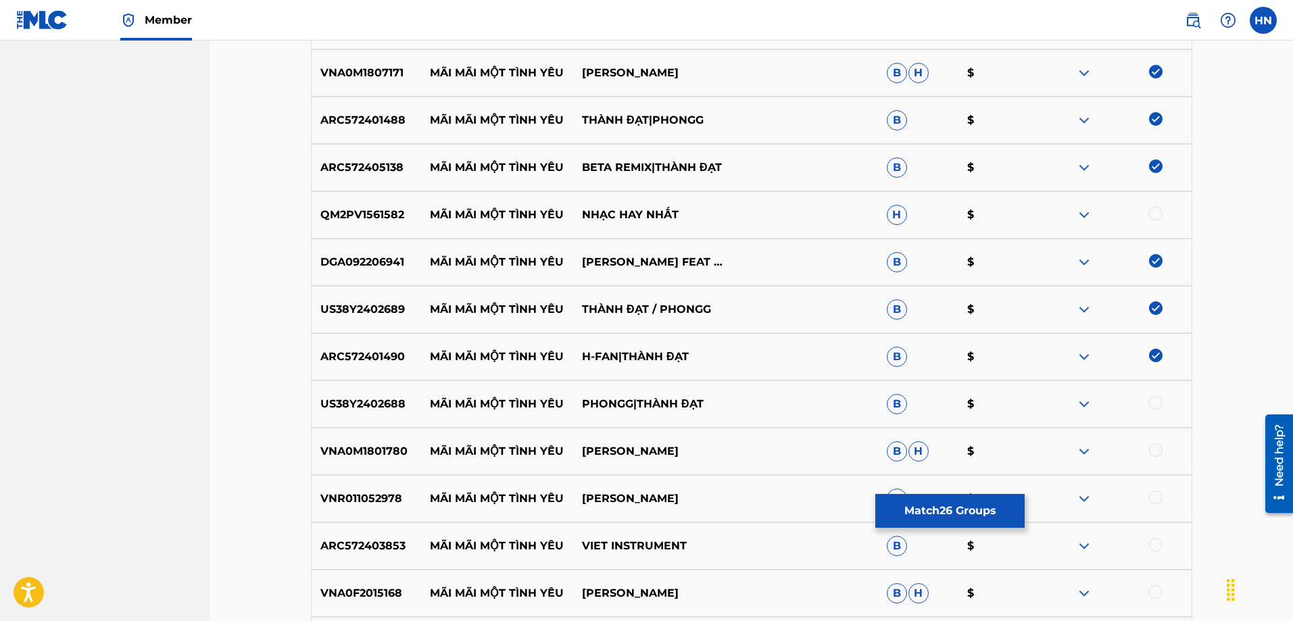
click at [1155, 209] on div at bounding box center [1156, 214] width 14 height 14
click at [366, 397] on p "US38Y2402688" at bounding box center [366, 404] width 109 height 16
click at [1164, 401] on div at bounding box center [1115, 404] width 152 height 16
click at [1153, 403] on div at bounding box center [1156, 403] width 14 height 14
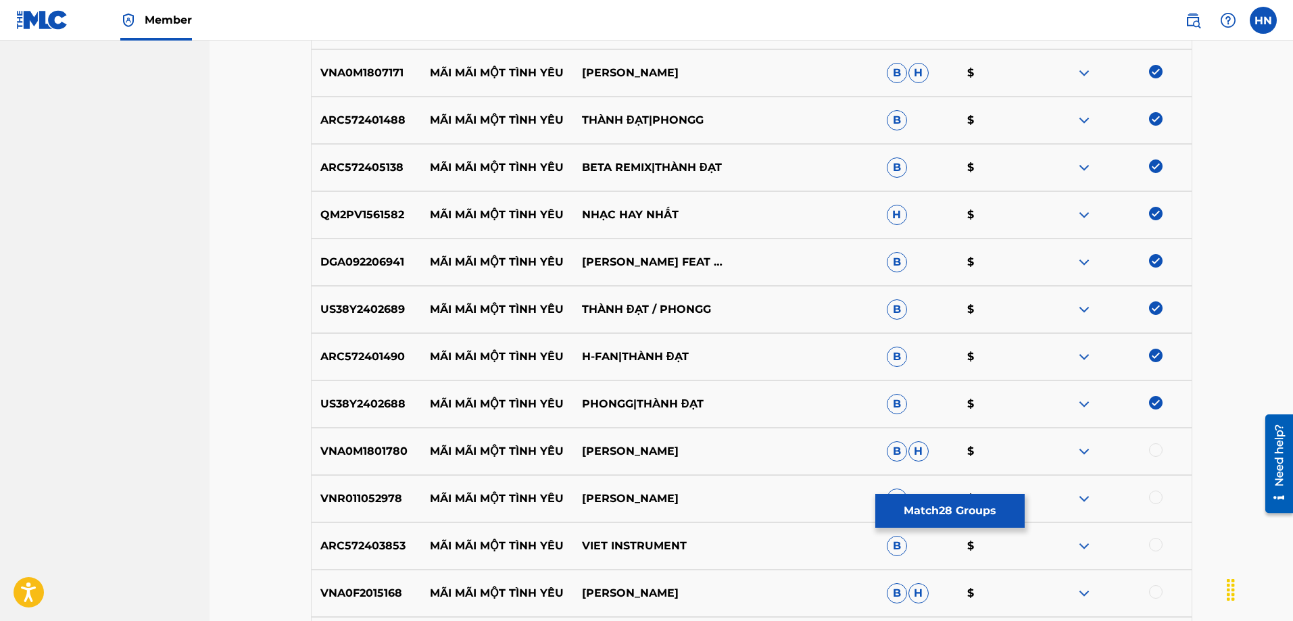
click at [405, 459] on p "VNA0M1801780" at bounding box center [366, 451] width 109 height 16
click at [401, 459] on p "VNA0M1801780" at bounding box center [366, 451] width 109 height 16
click at [1153, 455] on div at bounding box center [1156, 450] width 14 height 14
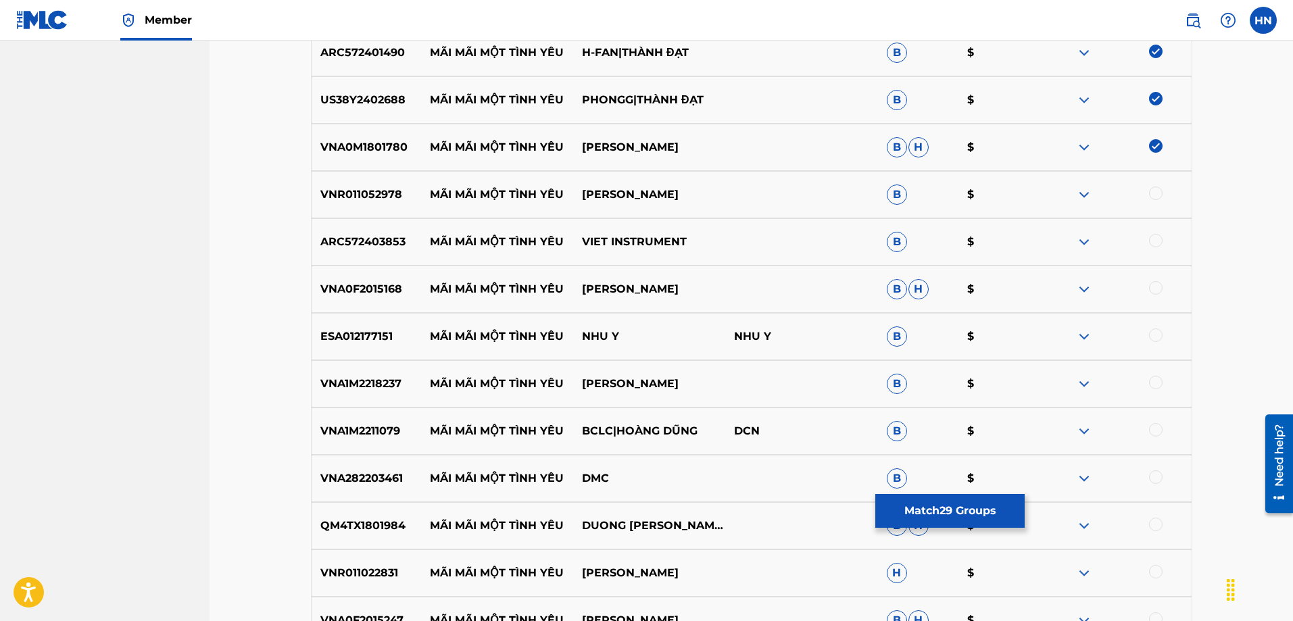
scroll to position [1789, 0]
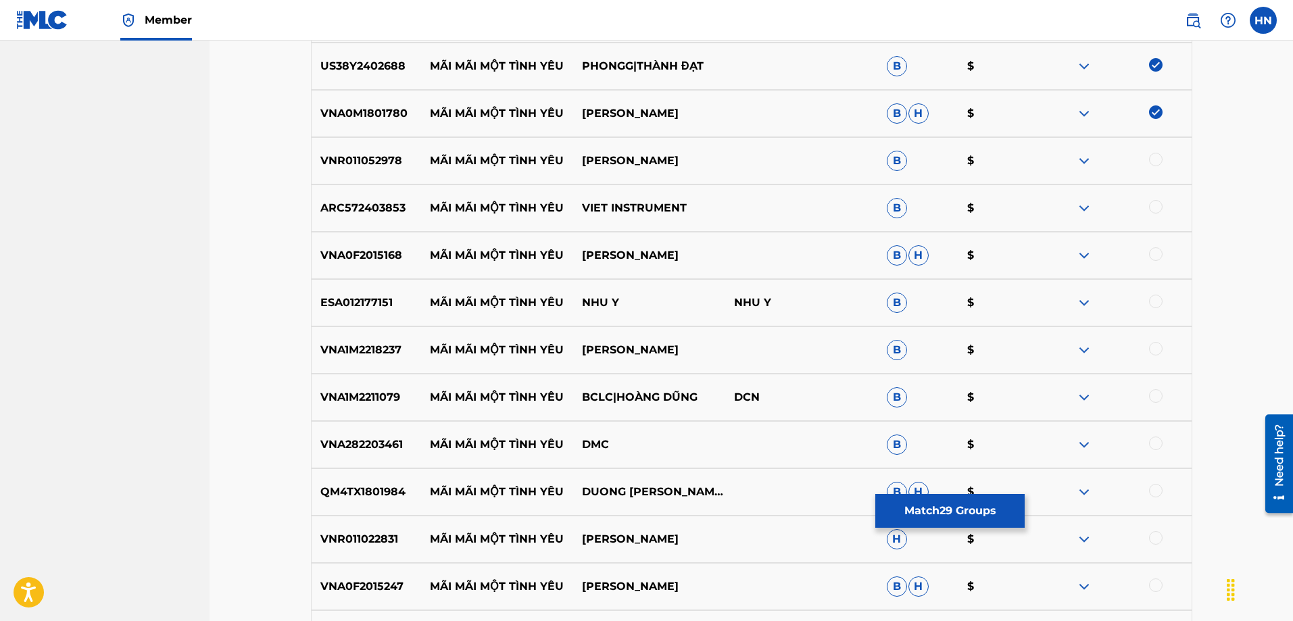
click at [381, 157] on p "VNR011052978" at bounding box center [366, 161] width 109 height 16
click at [1152, 161] on div at bounding box center [1156, 160] width 14 height 14
click at [386, 194] on div "ARC572403853 MÃI MÃI MỘT TÌNH YÊU VIET INSTRUMENT B $" at bounding box center [751, 207] width 881 height 47
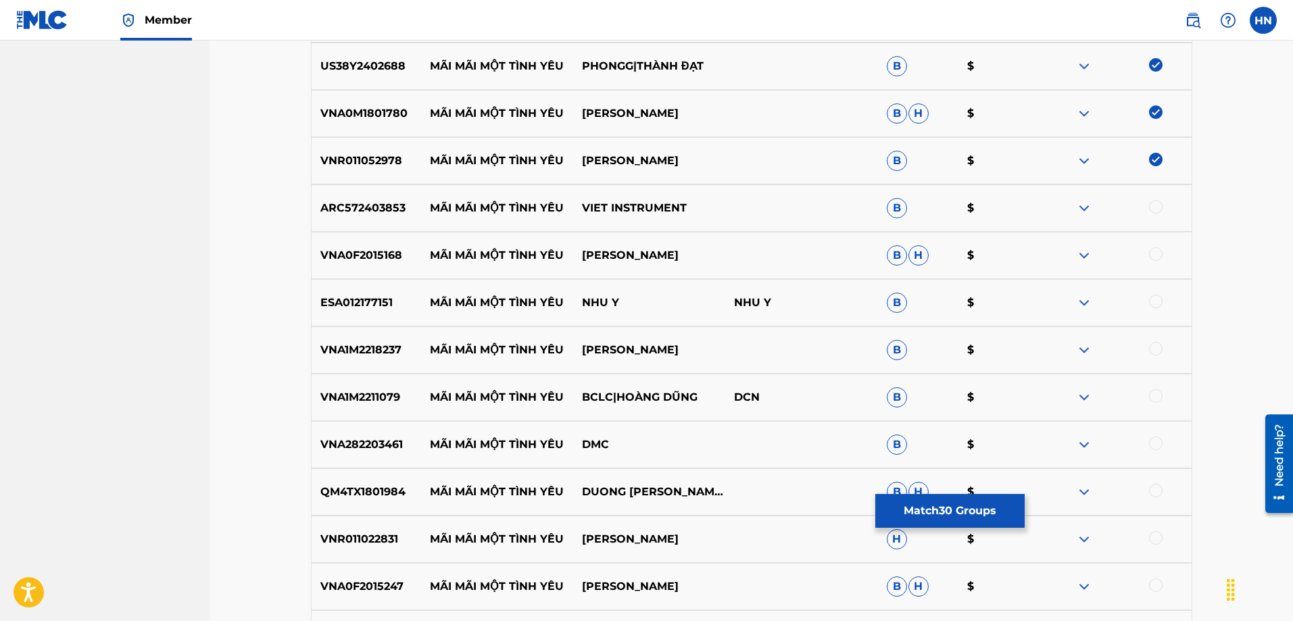
click at [1158, 203] on div at bounding box center [1156, 207] width 14 height 14
click at [395, 258] on p "VNA0F2015168" at bounding box center [366, 255] width 109 height 16
click at [1153, 256] on div at bounding box center [1156, 254] width 14 height 14
click at [395, 319] on div "ESA012177151 MÃI MÃI MỘT TÌNH YÊU NHU Y NHU Y B $" at bounding box center [751, 302] width 881 height 47
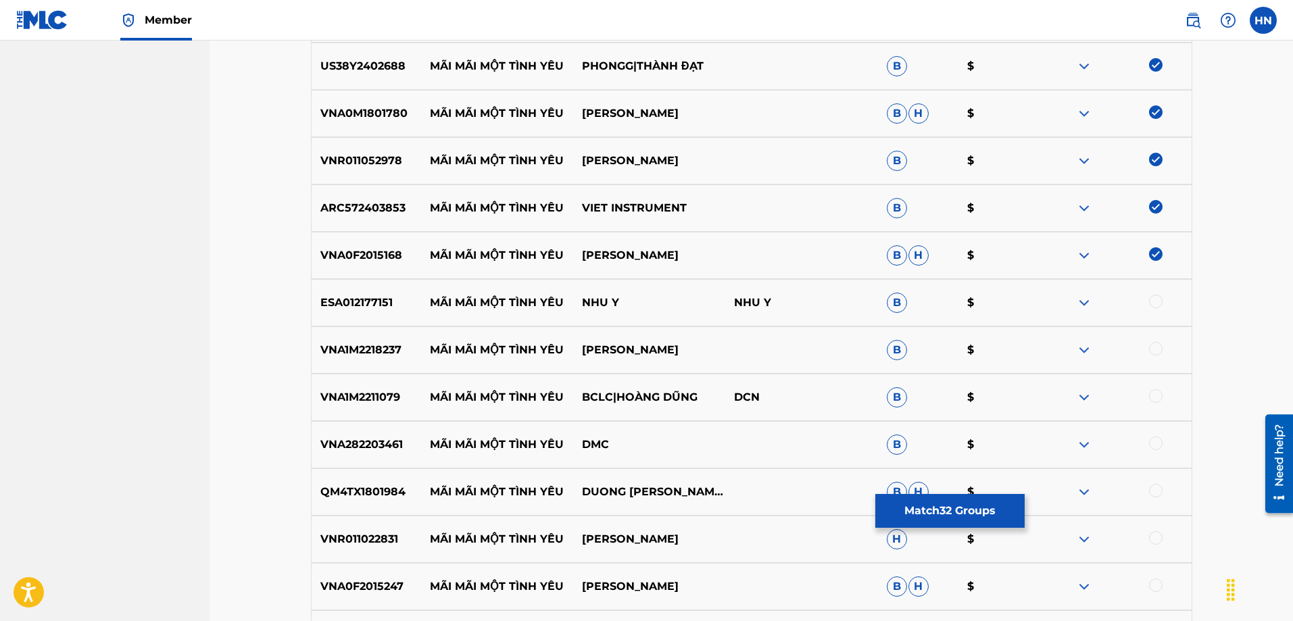
click at [395, 319] on div "ESA012177151 MÃI MÃI MỘT TÌNH YÊU NHU Y NHU Y B $" at bounding box center [751, 302] width 881 height 47
click at [388, 313] on div "ESA012177151 MÃI MÃI MỘT TÌNH YÊU NHU Y NHU Y B $" at bounding box center [751, 302] width 881 height 47
click at [1153, 306] on div at bounding box center [1156, 302] width 14 height 14
click at [384, 351] on p "VNA1M2218237" at bounding box center [366, 350] width 109 height 16
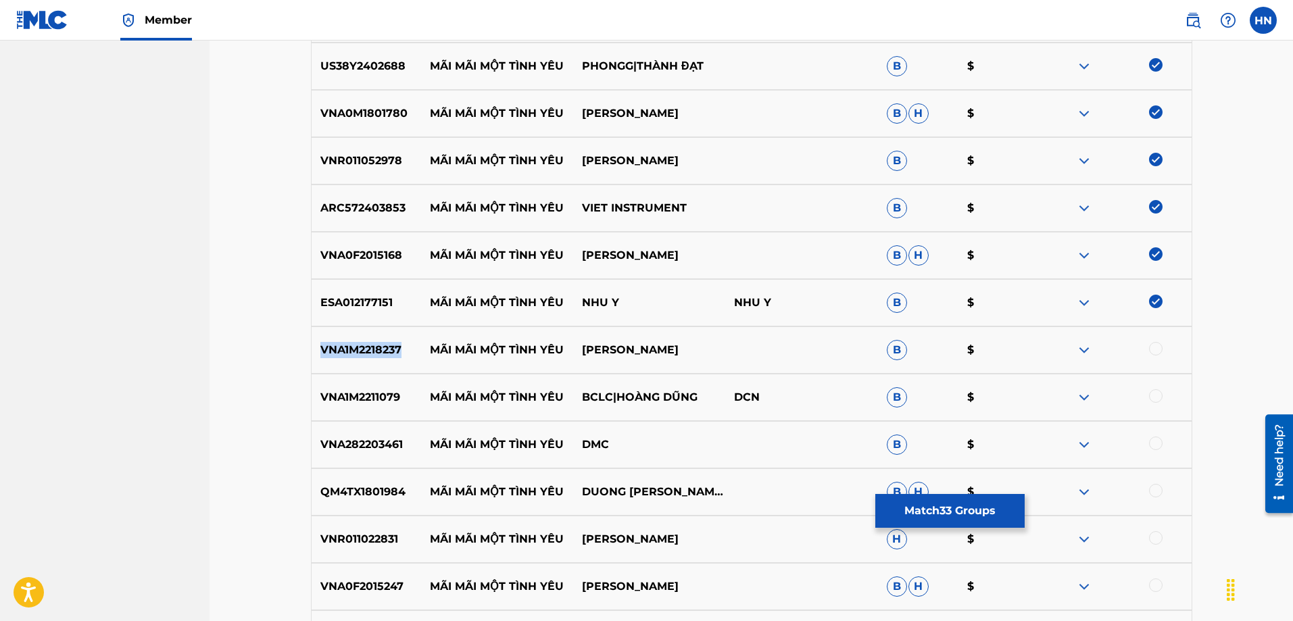
click at [384, 351] on p "VNA1M2218237" at bounding box center [366, 350] width 109 height 16
click at [1148, 345] on div at bounding box center [1115, 350] width 152 height 16
click at [1149, 345] on div at bounding box center [1156, 349] width 14 height 14
click at [391, 404] on p "VNA1M2211079" at bounding box center [366, 397] width 109 height 16
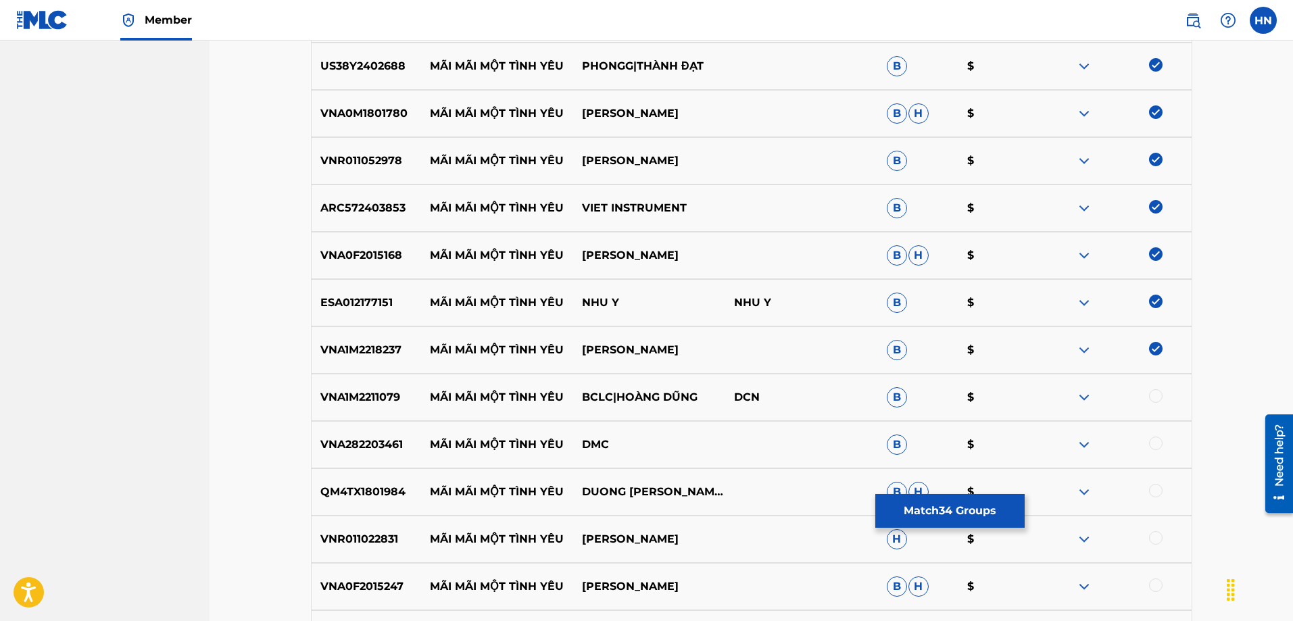
click at [1148, 391] on div at bounding box center [1115, 397] width 152 height 16
click at [1159, 400] on div at bounding box center [1156, 396] width 14 height 14
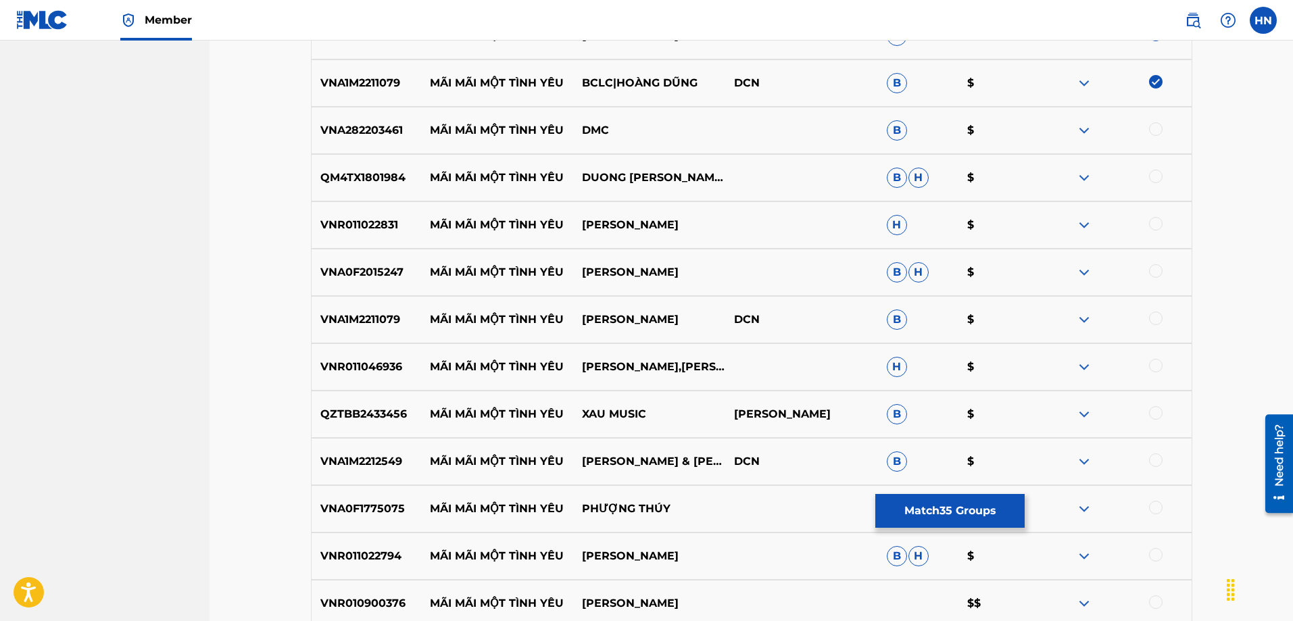
scroll to position [2127, 0]
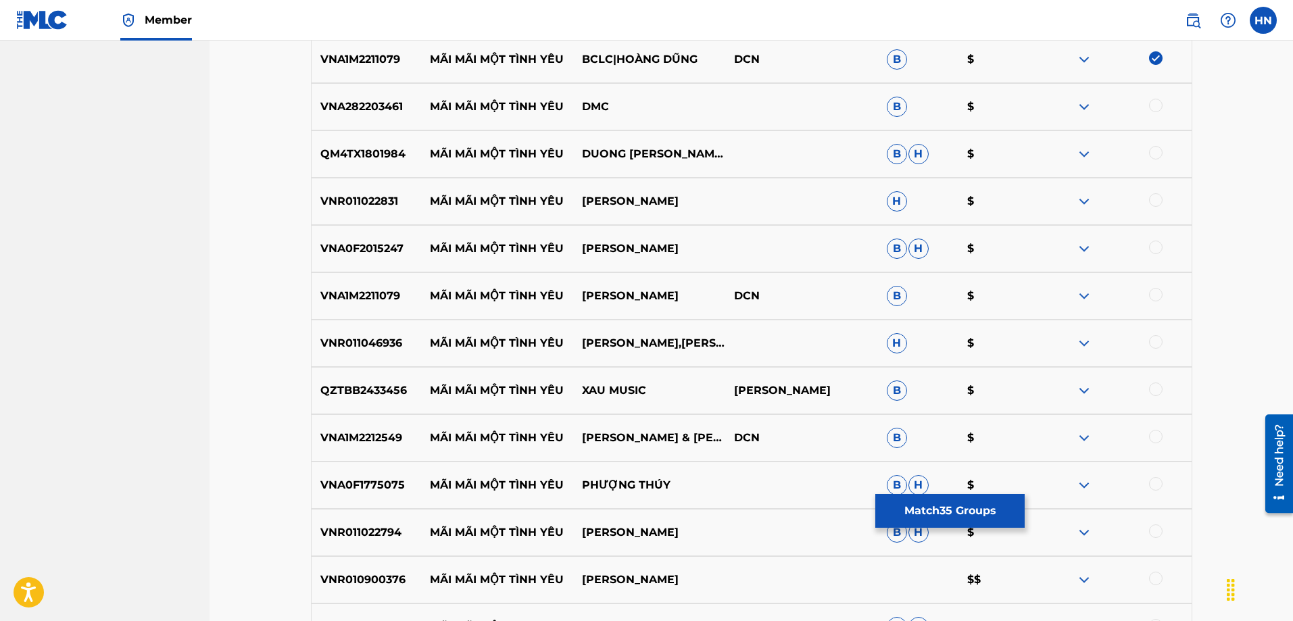
click at [382, 172] on div "QM4TX1801984 MÃI MÃI MỘT TÌNH YÊU DUONG HONG LOAN B H $" at bounding box center [751, 153] width 881 height 47
click at [1162, 151] on div at bounding box center [1156, 153] width 14 height 14
click at [399, 212] on div "VNR011022831 MÃI MÃI MỘT TÌNH YÊU ĐAN TRƯỜNG H $" at bounding box center [751, 201] width 881 height 47
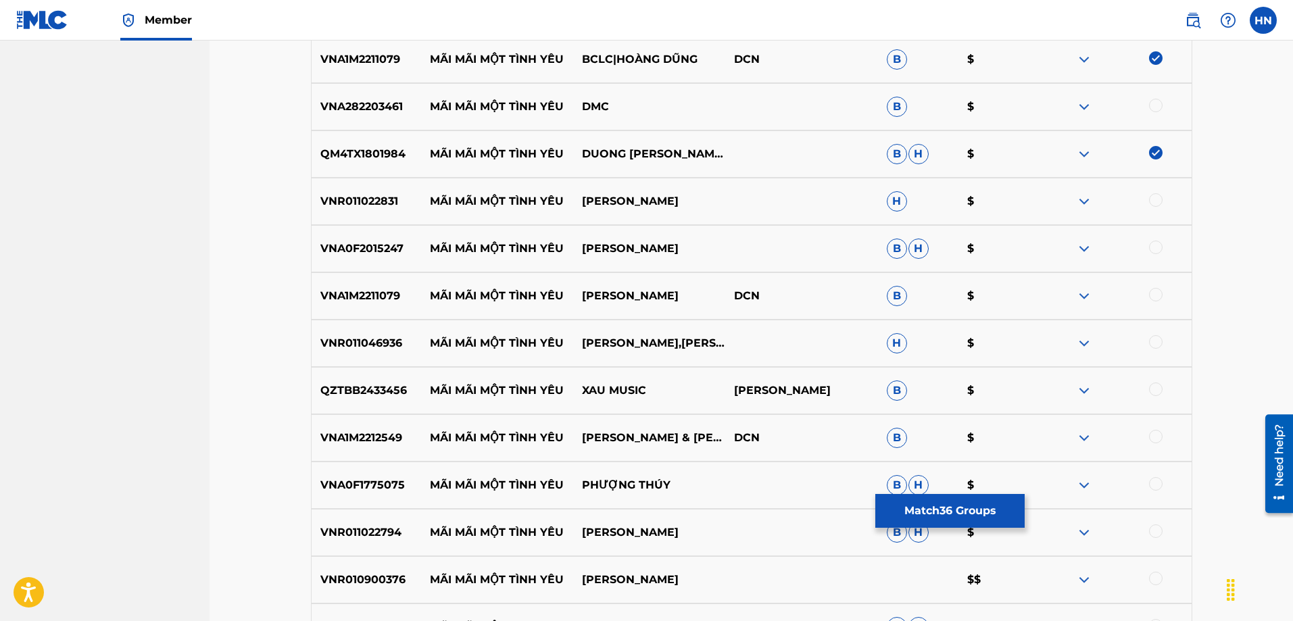
click at [394, 206] on p "VNR011022831" at bounding box center [366, 201] width 109 height 16
click at [1155, 199] on div at bounding box center [1156, 200] width 14 height 14
click at [367, 244] on p "VNA0F2015247" at bounding box center [366, 249] width 109 height 16
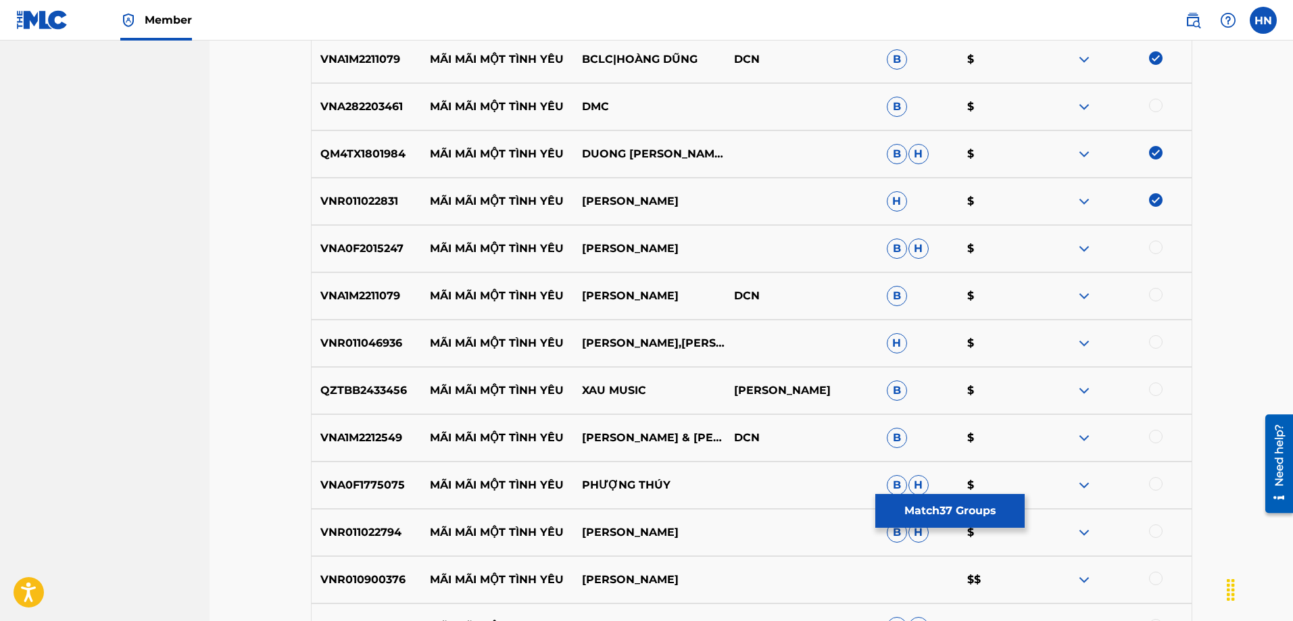
click at [1153, 247] on div at bounding box center [1156, 248] width 14 height 14
click at [390, 294] on p "VNA1M2211079" at bounding box center [366, 296] width 109 height 16
click at [1162, 289] on div at bounding box center [1115, 296] width 152 height 16
click at [1163, 296] on div at bounding box center [1115, 296] width 152 height 16
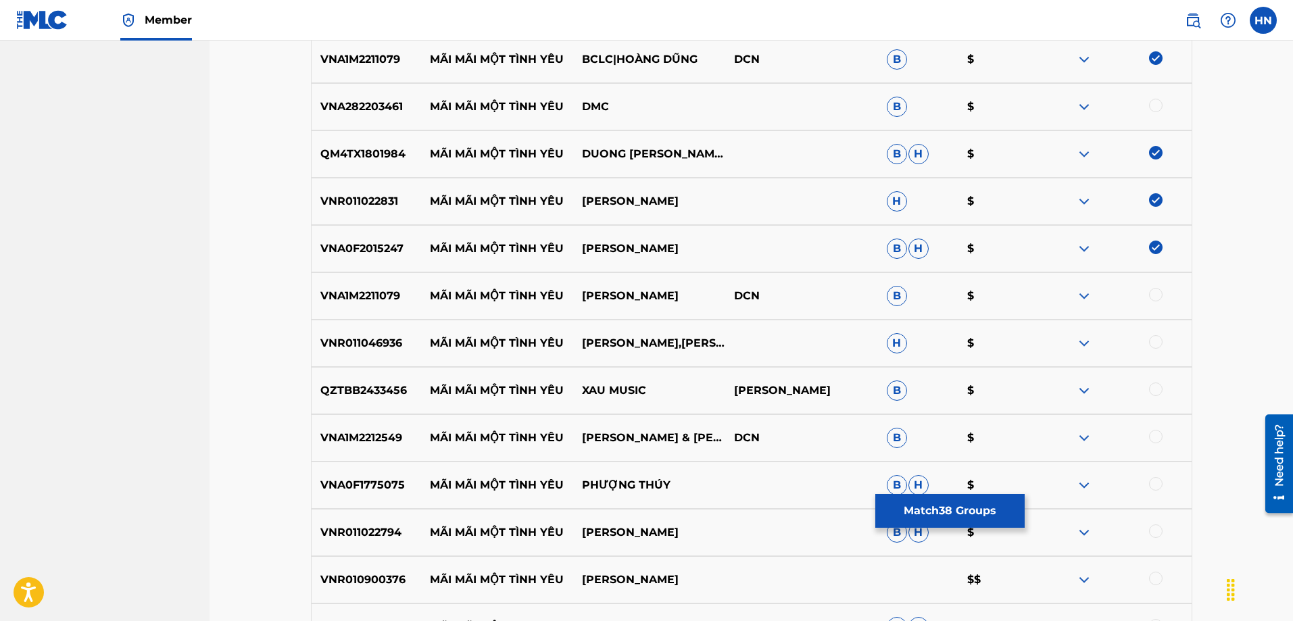
click at [1160, 296] on div at bounding box center [1156, 295] width 14 height 14
click at [378, 334] on div "VNR011046936 MÃI MÃI MỘT TÌNH YÊU TUYET HONG,CHAU HOANG KHANH H $" at bounding box center [751, 343] width 881 height 47
click at [1158, 347] on div at bounding box center [1156, 342] width 14 height 14
click at [387, 387] on p "QZTBB2433456" at bounding box center [366, 390] width 109 height 16
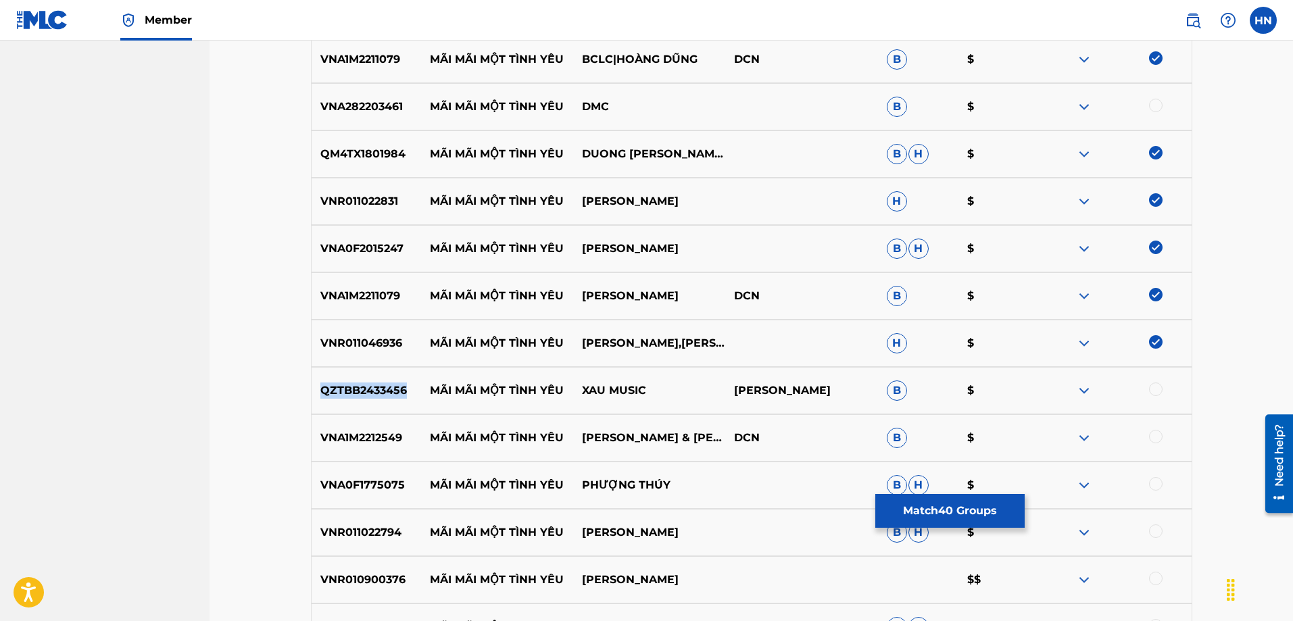
click at [387, 387] on p "QZTBB2433456" at bounding box center [366, 390] width 109 height 16
click at [1156, 387] on div at bounding box center [1156, 389] width 14 height 14
click at [430, 455] on div "VNA1M2212549 MÃI MÃI MỘT TÌNH YÊU MINH NGHĨA & HOÀNG YẾN DCN B $" at bounding box center [751, 437] width 881 height 47
click at [392, 446] on div "VNA1M2212549 MÃI MÃI MỘT TÌNH YÊU MINH NGHĨA & HOÀNG YẾN DCN B $" at bounding box center [751, 437] width 881 height 47
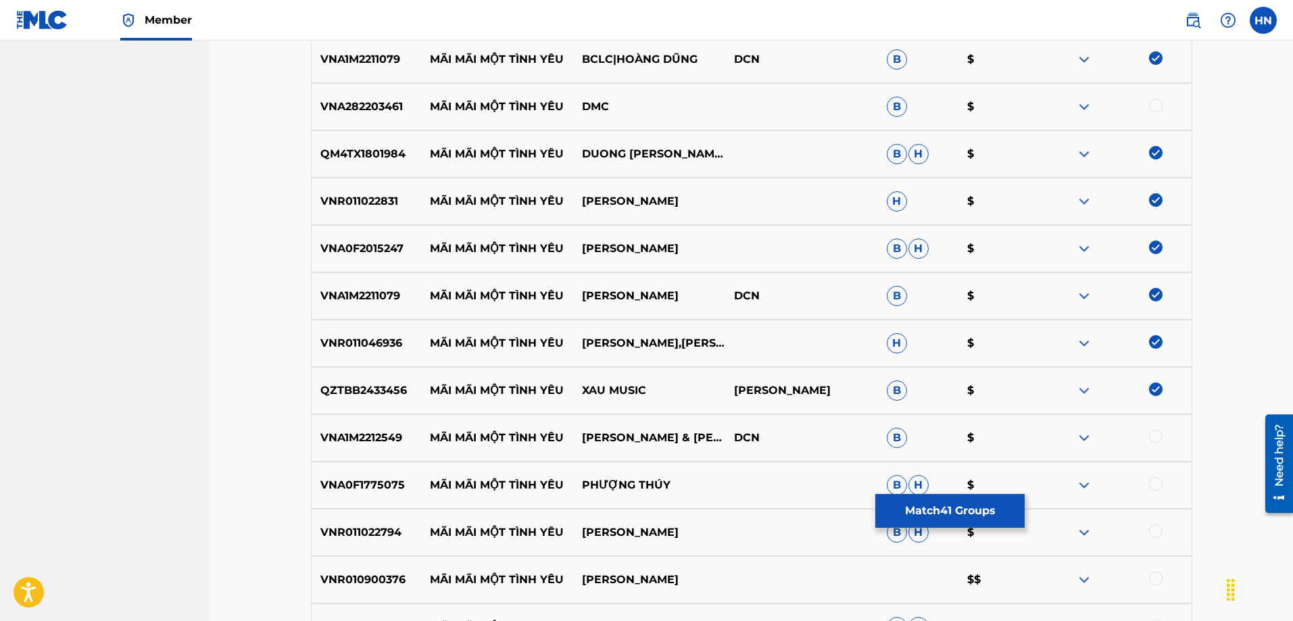
click at [1153, 435] on div at bounding box center [1156, 437] width 14 height 14
click at [389, 479] on p "VNA0F1775075" at bounding box center [366, 485] width 109 height 16
click at [1165, 484] on div at bounding box center [1115, 485] width 152 height 16
click at [1158, 484] on div at bounding box center [1156, 484] width 14 height 14
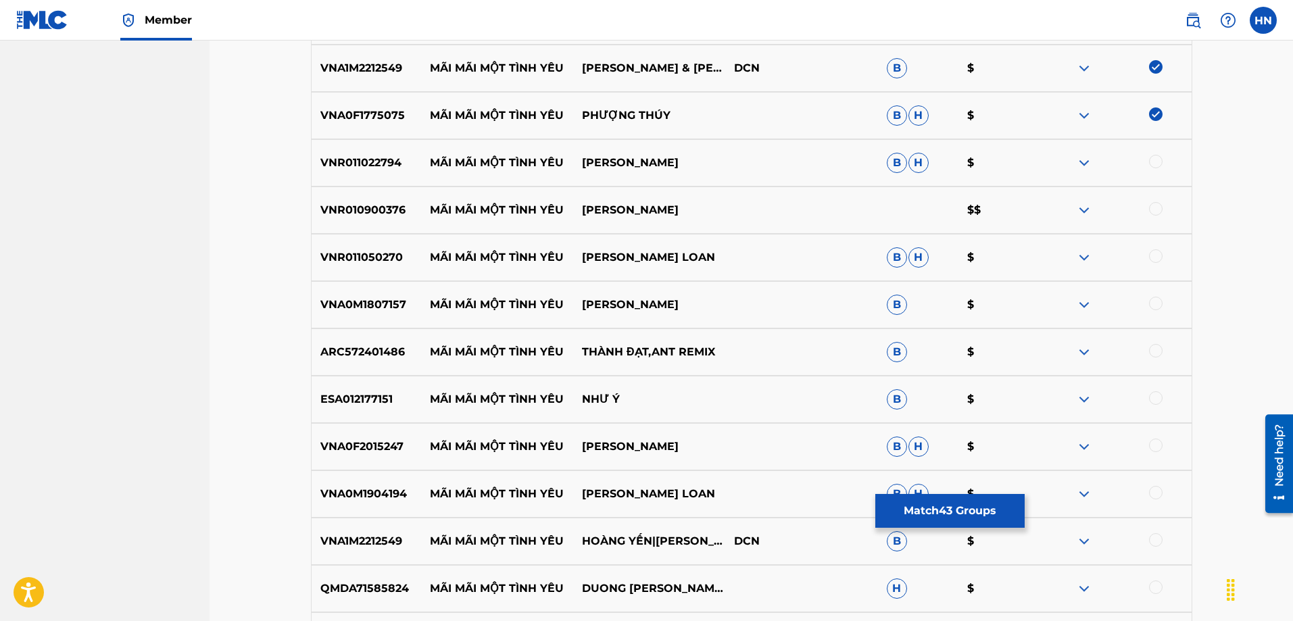
scroll to position [2532, 0]
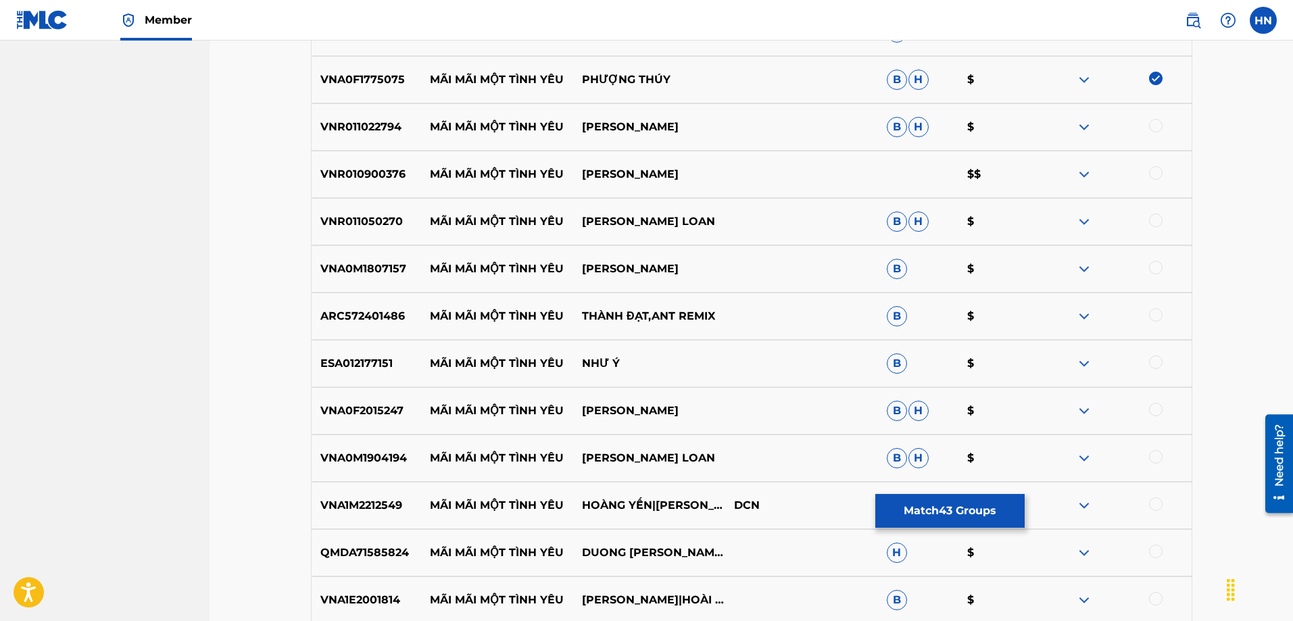
click at [373, 112] on div "VNR011022794 MÃI MÃI MỘT TÌNH YÊU ĐAN TRƯỜNG B H $" at bounding box center [751, 126] width 881 height 47
click at [1154, 128] on div at bounding box center [1156, 126] width 14 height 14
click at [347, 164] on div "VNR010900376 MÃI MÃI MỘT TÌNH YÊU ĐAN TRƯỜNG $$" at bounding box center [751, 174] width 881 height 47
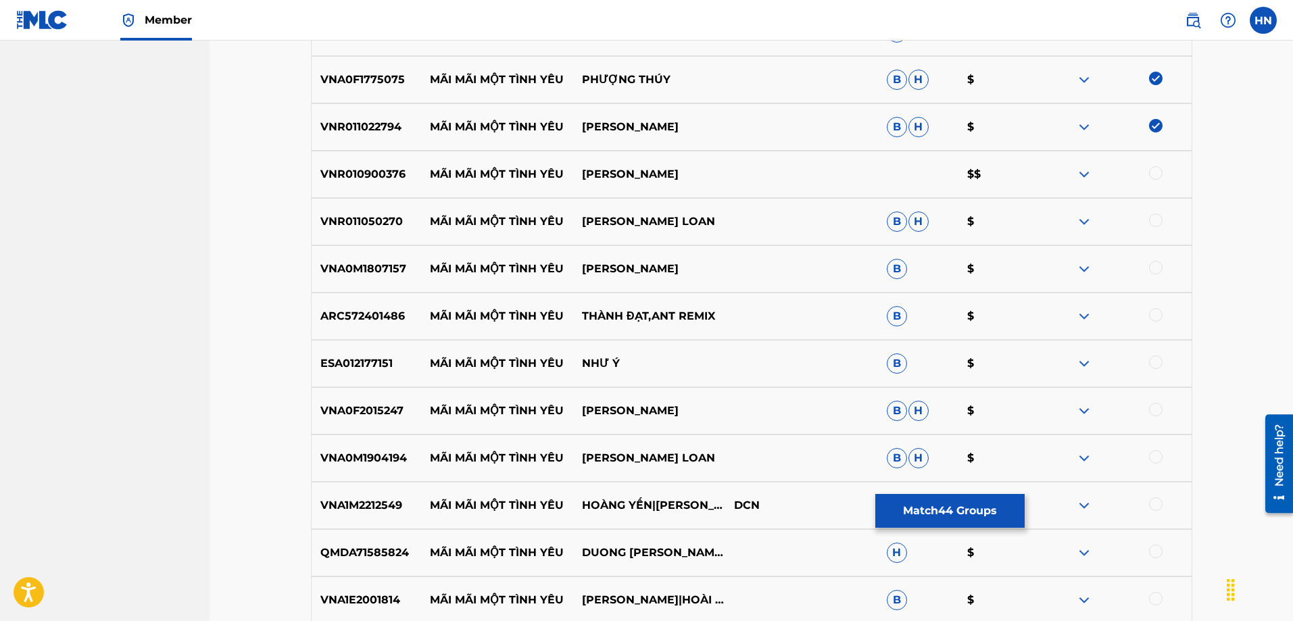
click at [1162, 171] on div at bounding box center [1115, 174] width 152 height 16
click at [1161, 171] on div at bounding box center [1156, 173] width 14 height 14
click at [376, 195] on div "VNR010900376 MÃI MÃI MỘT TÌNH YÊU ĐAN TRƯỜNG $$" at bounding box center [751, 174] width 881 height 47
click at [363, 205] on div "VNR011050270 MÃI MÃI MỘT TÌNH YÊU LƯU ÁNH LOAN B H $" at bounding box center [751, 221] width 881 height 47
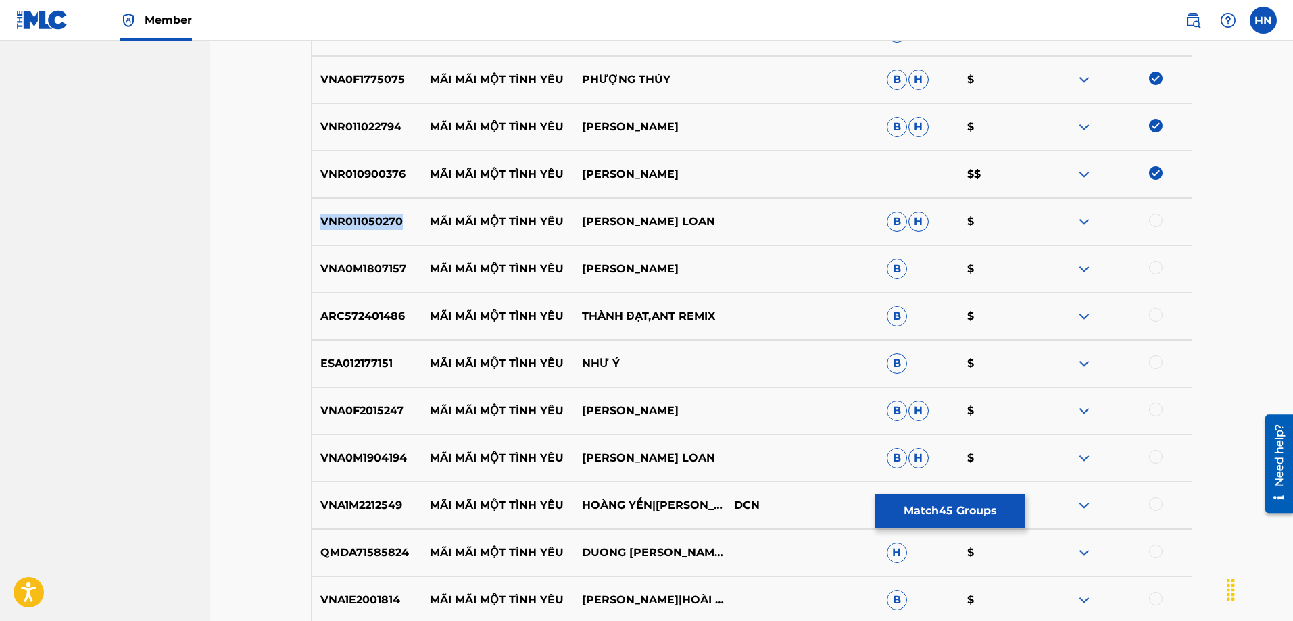
click at [363, 205] on div "VNR011050270 MÃI MÃI MỘT TÌNH YÊU LƯU ÁNH LOAN B H $" at bounding box center [751, 221] width 881 height 47
click at [1152, 221] on div at bounding box center [1156, 221] width 14 height 14
click at [346, 251] on div "VNA0M1807157 MÃI MÃI MỘT TÌNH YÊU PHƯƠNG THÙY B $" at bounding box center [751, 268] width 881 height 47
click at [1166, 265] on div at bounding box center [1115, 269] width 152 height 16
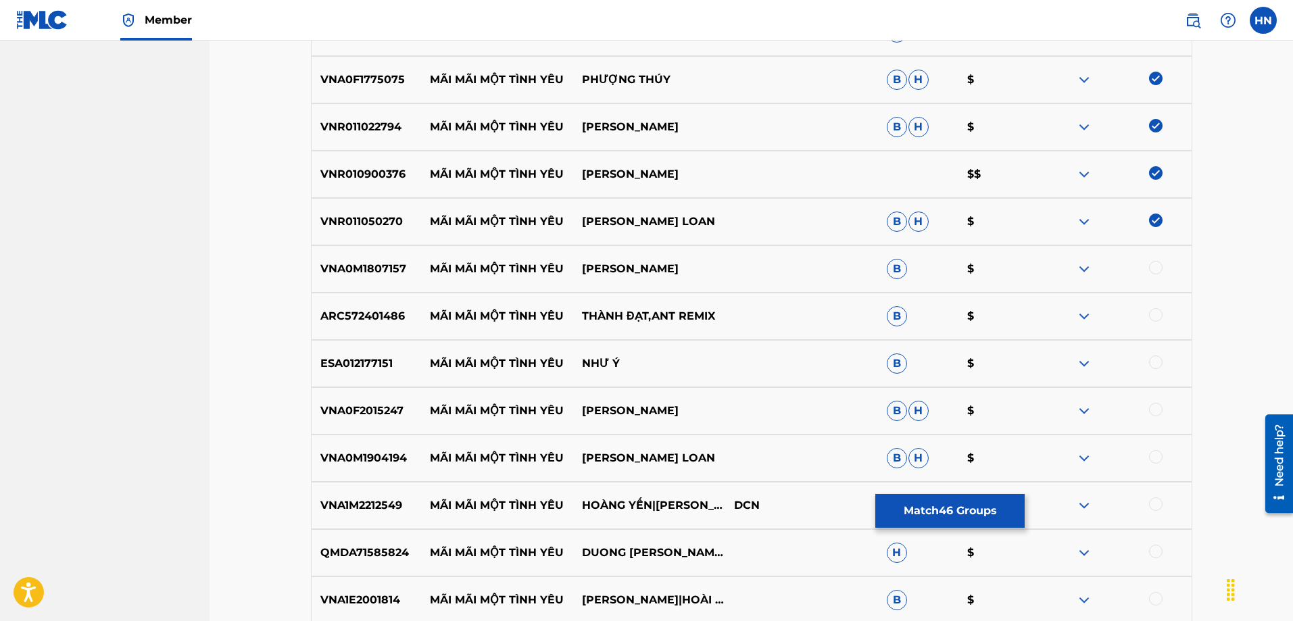
click at [1154, 263] on div at bounding box center [1156, 268] width 14 height 14
click at [391, 317] on p "ARC572401486" at bounding box center [366, 316] width 109 height 16
click at [1163, 316] on div at bounding box center [1115, 316] width 152 height 16
click at [1161, 316] on div at bounding box center [1156, 315] width 14 height 14
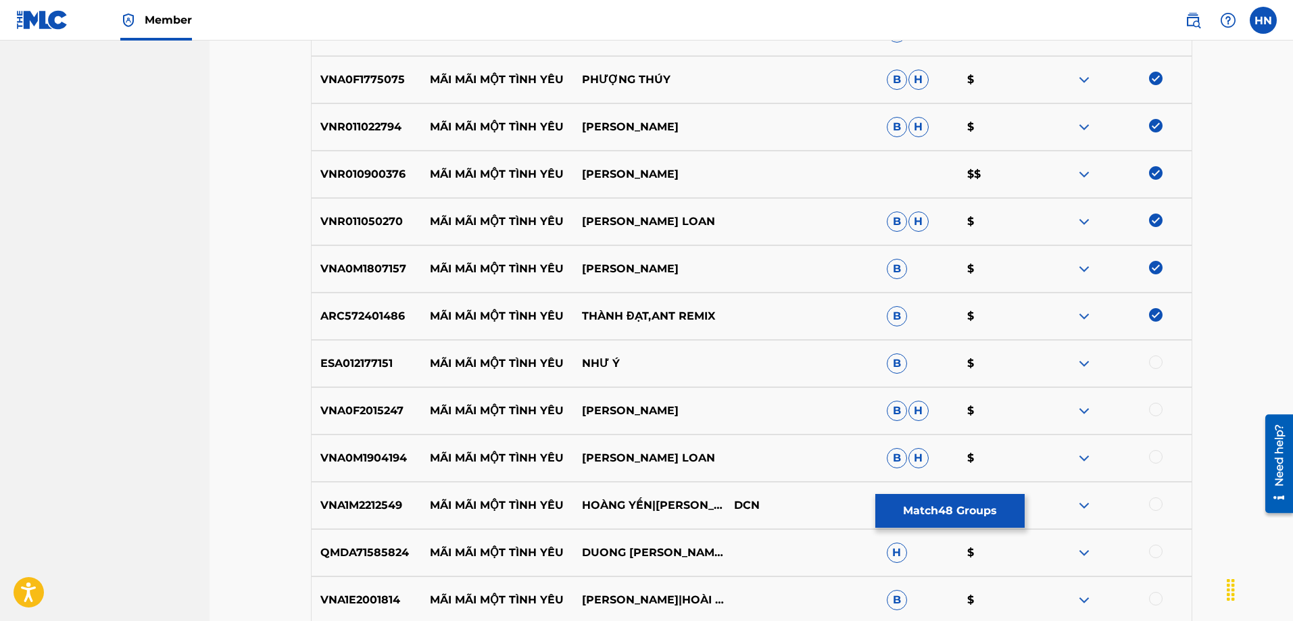
click at [373, 376] on div "ESA012177151 MÃI MÃI MỘT TÌNH YÊU NHƯ Ý B $" at bounding box center [751, 363] width 881 height 47
click at [1162, 362] on div at bounding box center [1156, 362] width 14 height 14
click at [355, 399] on div "VNA0F2015247 MÃI MÃI MỘT TÌNH YÊU GIANG THUỲ LINH B H $" at bounding box center [751, 410] width 881 height 47
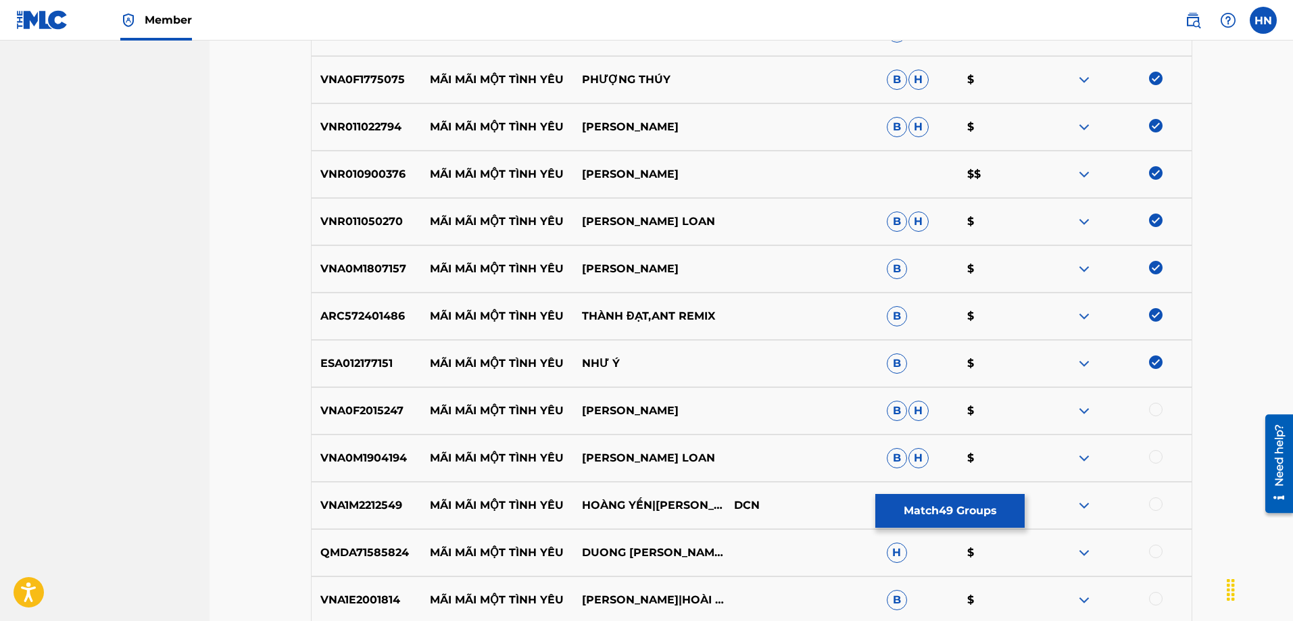
click at [1154, 407] on div at bounding box center [1156, 410] width 14 height 14
click at [387, 459] on p "VNA0M1904194" at bounding box center [366, 458] width 109 height 16
click at [1153, 451] on div at bounding box center [1156, 457] width 14 height 14
click at [311, 495] on div "VNA1M2212549 MÃI MÃI MỘT TÌNH YÊU HOÀNG YẾN|MINH NGHĨA DCN B $" at bounding box center [751, 505] width 881 height 47
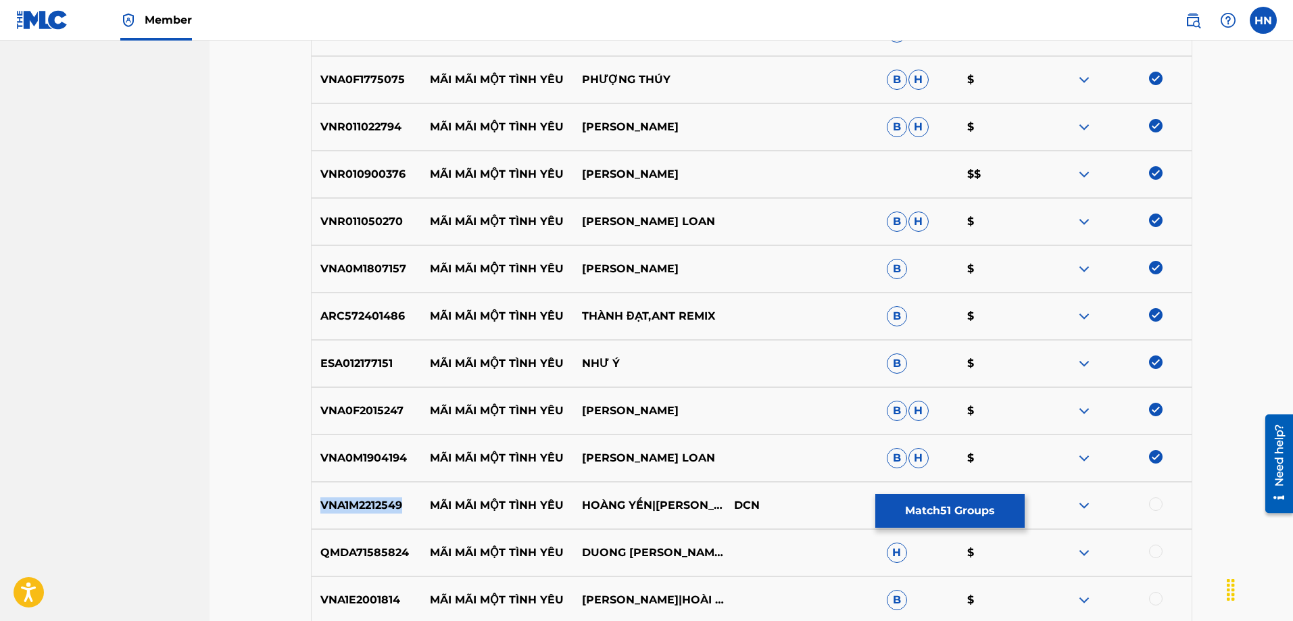
click at [311, 495] on div "VNA1M2212549 MÃI MÃI MỘT TÌNH YÊU HOÀNG YẾN|MINH NGHĨA DCN B $" at bounding box center [751, 505] width 881 height 47
click at [1156, 509] on div at bounding box center [1156, 504] width 14 height 14
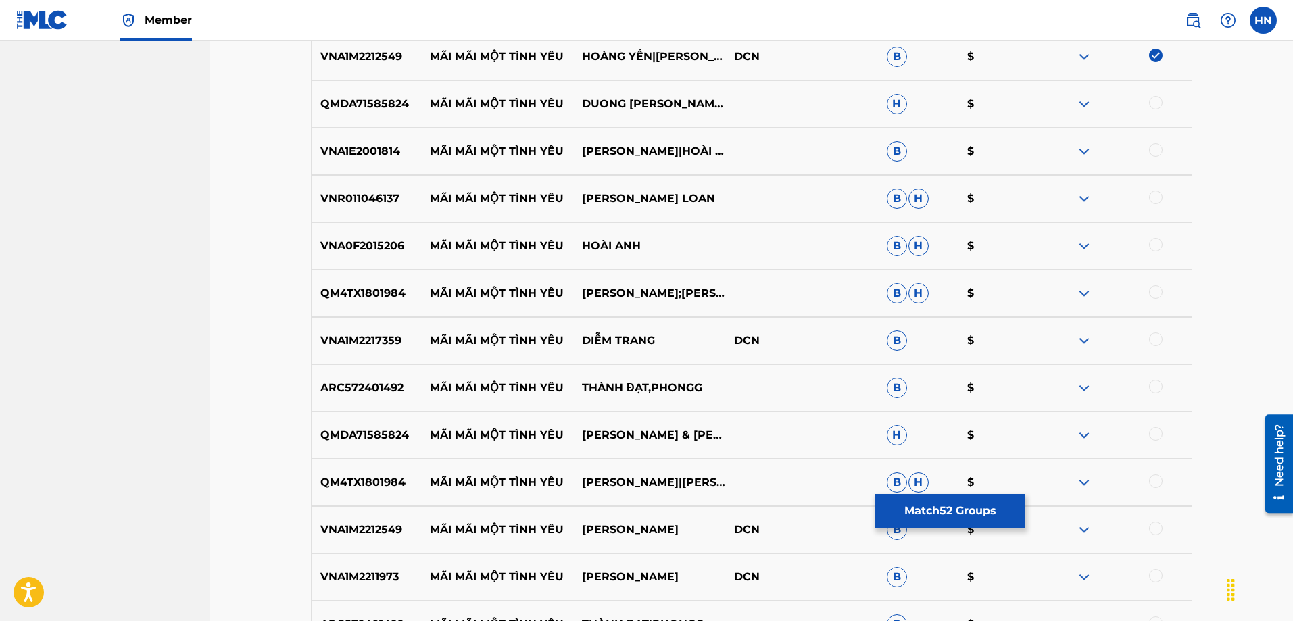
scroll to position [3005, 0]
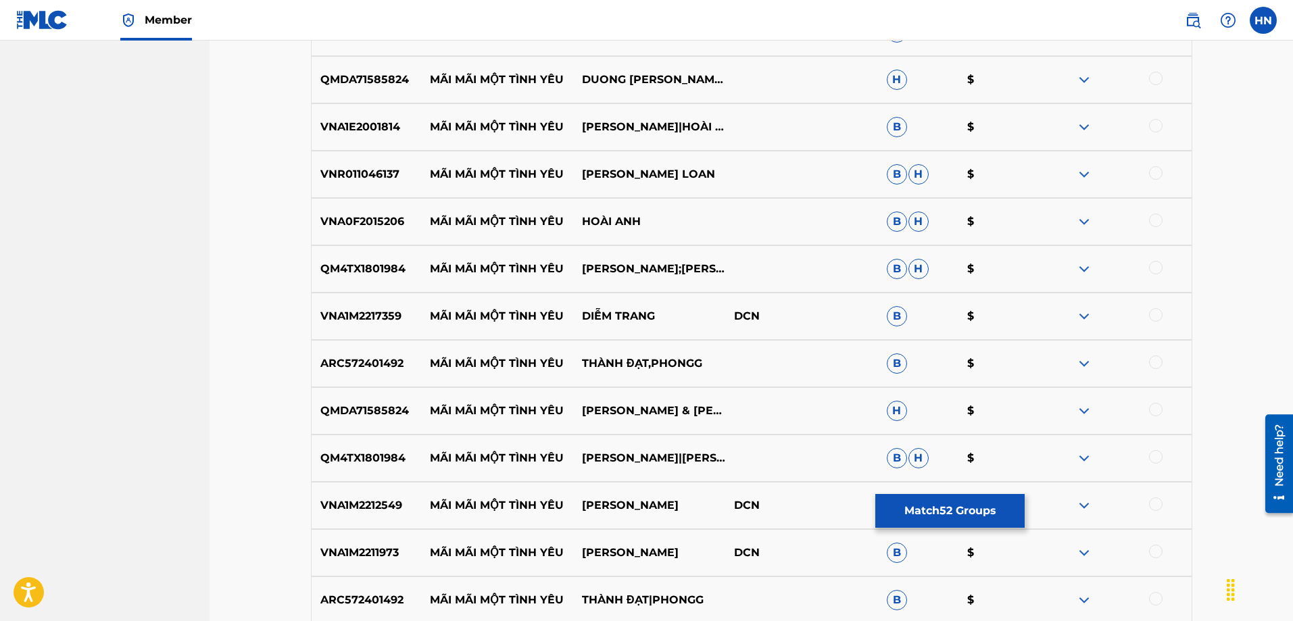
click at [352, 77] on p "QMDA71585824" at bounding box center [366, 80] width 109 height 16
click at [1160, 76] on div at bounding box center [1156, 79] width 14 height 14
click at [387, 141] on div "VNA1E2001814 MÃI MÃI MỘT TÌNH YÊU CHÍ THIỆN|HOÀI AN|HOÀI AN B $" at bounding box center [751, 126] width 881 height 47
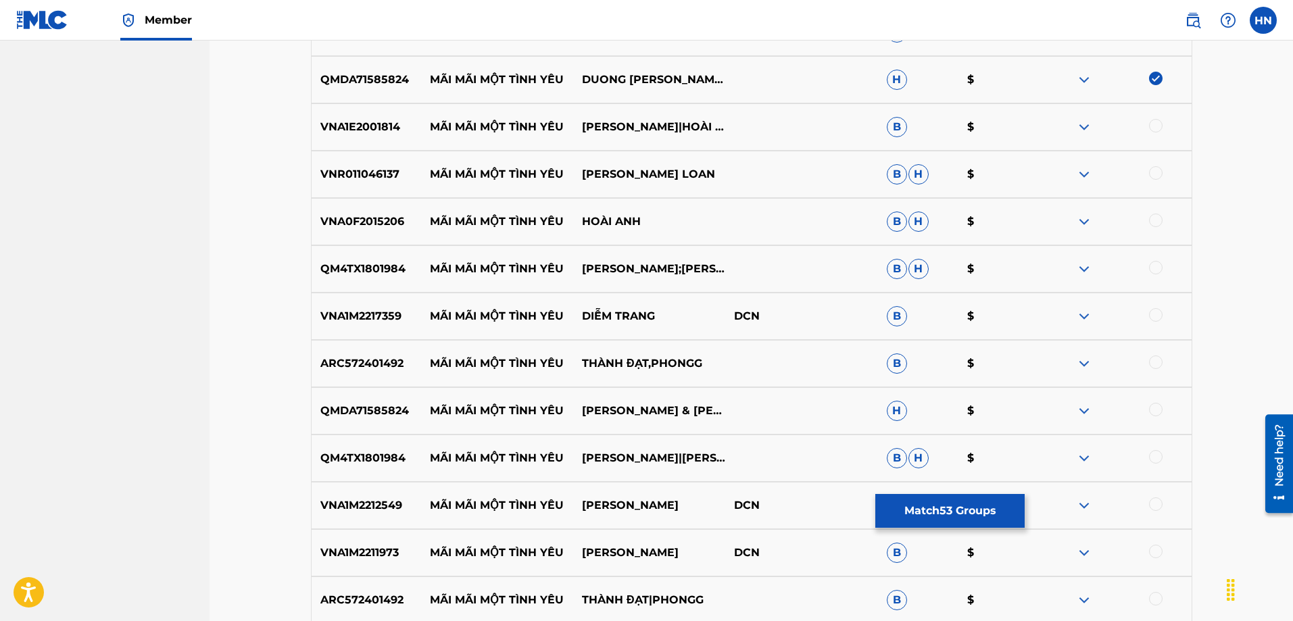
click at [1164, 126] on div at bounding box center [1115, 127] width 152 height 16
click at [1161, 126] on div at bounding box center [1156, 126] width 14 height 14
click at [337, 193] on div "VNR011046137 MÃI MÃI MỘT TÌNH YÊU LƯU ÁNH LOAN B H $" at bounding box center [751, 174] width 881 height 47
click at [1154, 172] on div at bounding box center [1156, 173] width 14 height 14
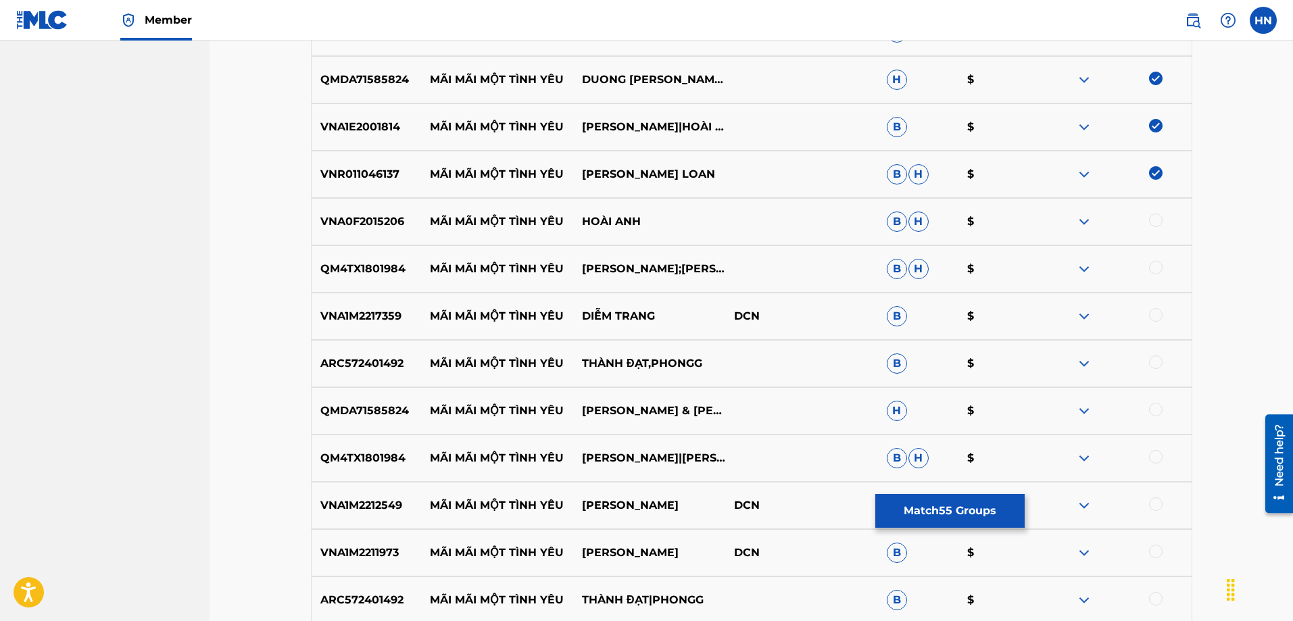
click at [359, 234] on div "VNA0F2015206 MÃI MÃI MỘT TÌNH YÊU HOÀI ANH B H $" at bounding box center [751, 221] width 881 height 47
click at [1157, 216] on div at bounding box center [1156, 221] width 14 height 14
click at [385, 268] on p "QM4TX1801984" at bounding box center [366, 269] width 109 height 16
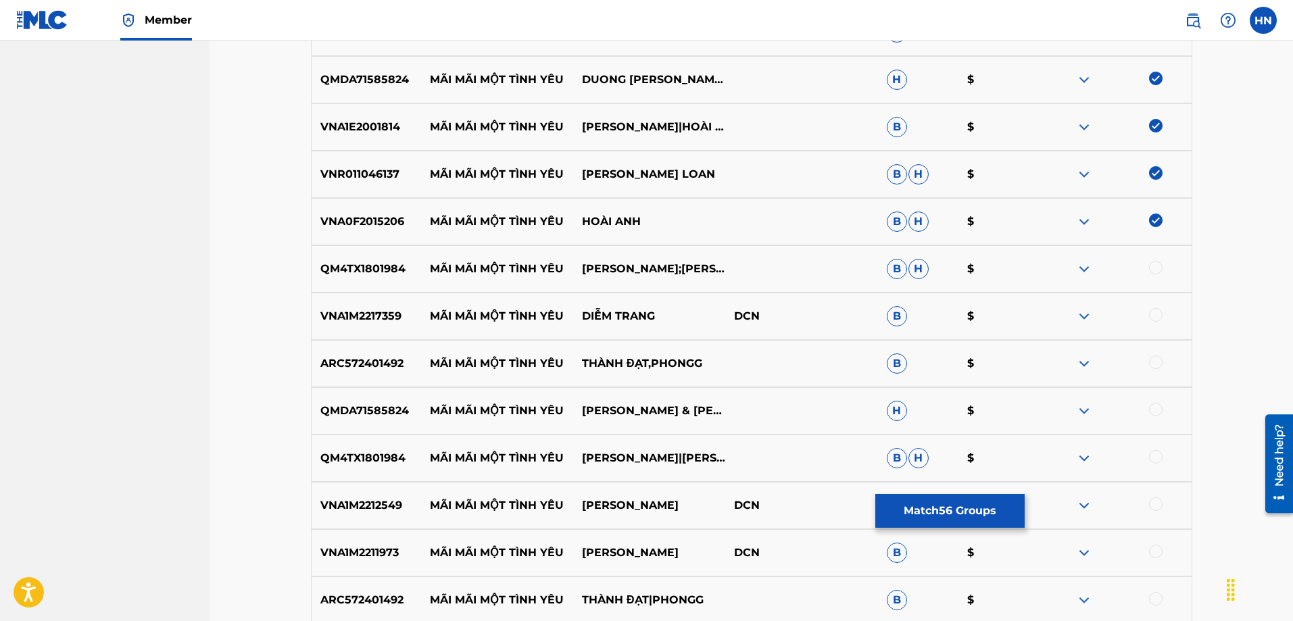
click at [1161, 268] on div at bounding box center [1156, 268] width 14 height 14
click at [383, 330] on div "VNA1M2217359 MÃI MÃI MỘT TÌNH YÊU DIỄM TRANG DCN B $" at bounding box center [751, 316] width 881 height 47
click at [1156, 318] on div at bounding box center [1156, 315] width 14 height 14
click at [352, 362] on p "ARC572401492" at bounding box center [366, 363] width 109 height 16
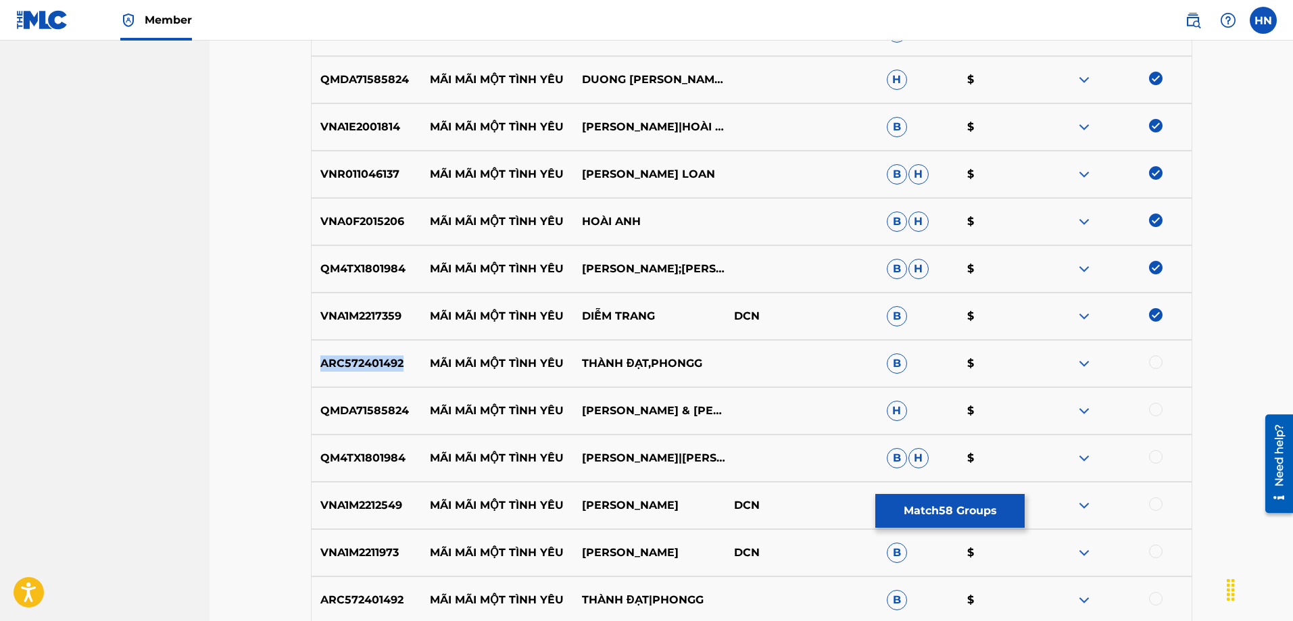
click at [352, 362] on p "ARC572401492" at bounding box center [366, 363] width 109 height 16
drag, startPoint x: 1158, startPoint y: 364, endPoint x: 1113, endPoint y: 371, distance: 45.2
click at [1158, 364] on div at bounding box center [1156, 362] width 14 height 14
click at [386, 424] on div "QMDA71585824 MÃI MÃI MỘT TÌNH YÊU DƯƠNG HỒNG LOAN & LƯU CHÍ VỸ H $" at bounding box center [751, 410] width 881 height 47
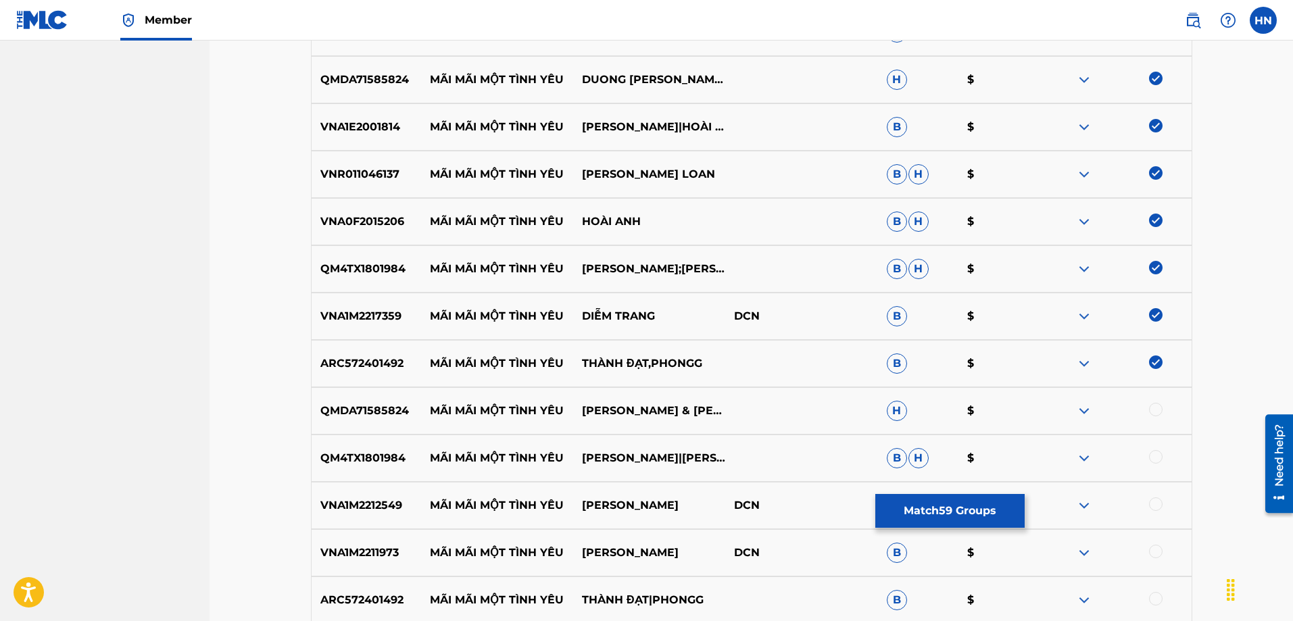
click at [1153, 409] on div at bounding box center [1156, 410] width 14 height 14
click at [357, 457] on p "QM4TX1801984" at bounding box center [366, 458] width 109 height 16
click at [1151, 450] on div at bounding box center [1115, 458] width 152 height 16
click at [1155, 453] on div at bounding box center [1156, 457] width 14 height 14
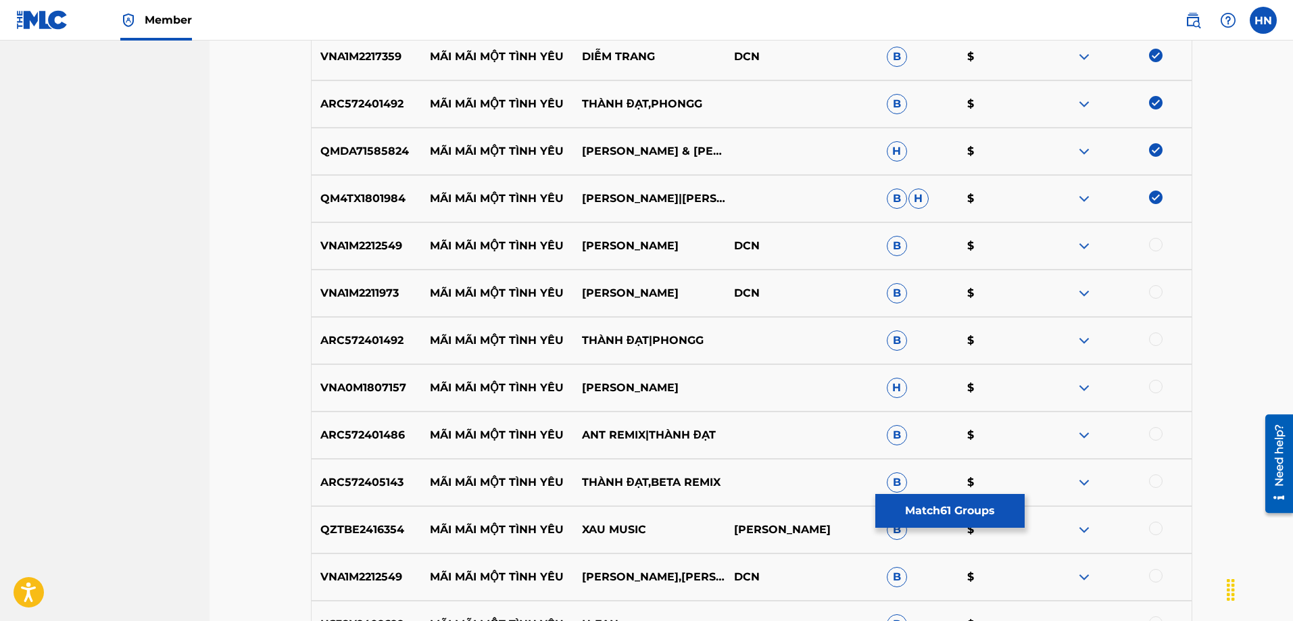
scroll to position [3343, 0]
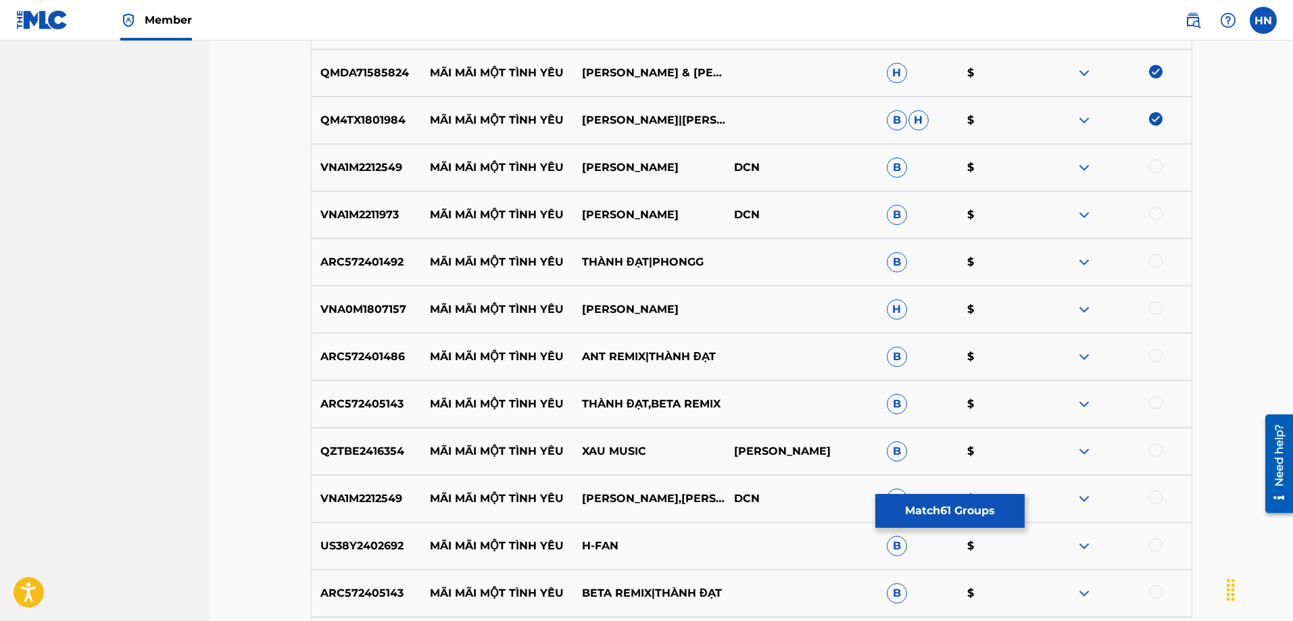
click at [361, 174] on p "VNA1M2212549" at bounding box center [366, 167] width 109 height 16
click at [1163, 164] on div at bounding box center [1115, 167] width 152 height 16
click at [1162, 164] on div at bounding box center [1156, 166] width 14 height 14
click at [384, 214] on p "VNA1M2211973" at bounding box center [366, 215] width 109 height 16
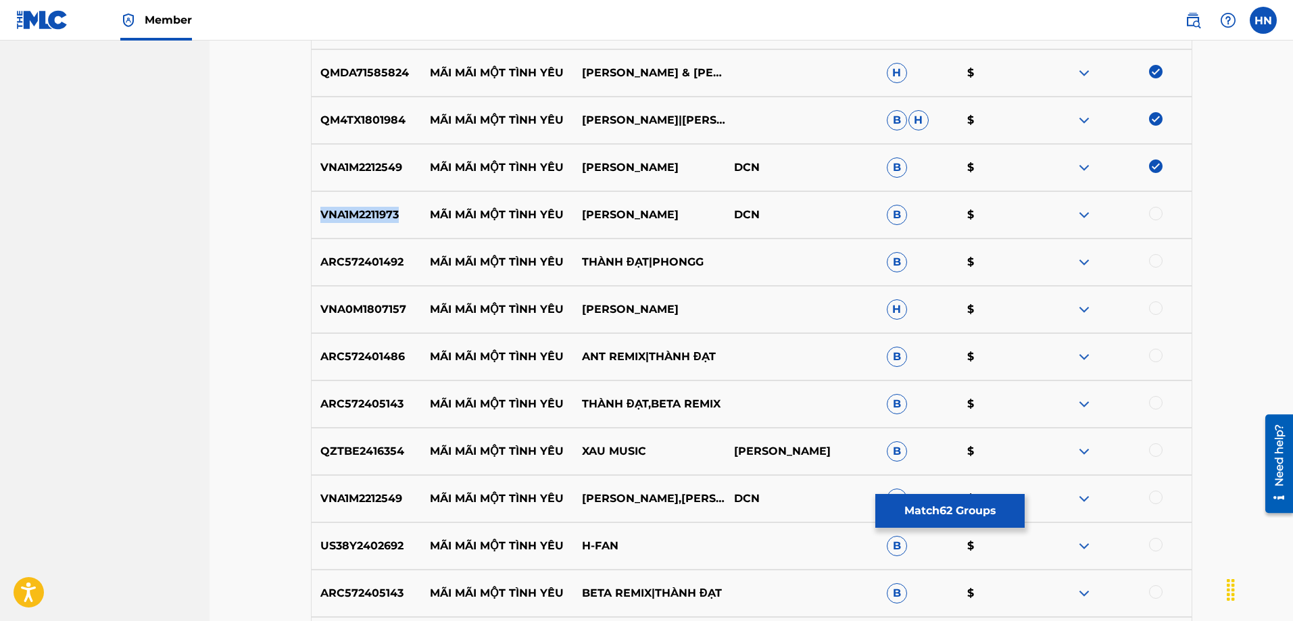
click at [384, 214] on p "VNA1M2211973" at bounding box center [366, 215] width 109 height 16
click at [1160, 209] on div at bounding box center [1156, 214] width 14 height 14
click at [343, 249] on div "ARC572401492 MÃI MÃI MỘT TÌNH YÊU THÀNH ĐẠT|PHONGG B $" at bounding box center [751, 262] width 881 height 47
click at [1155, 264] on div at bounding box center [1156, 261] width 14 height 14
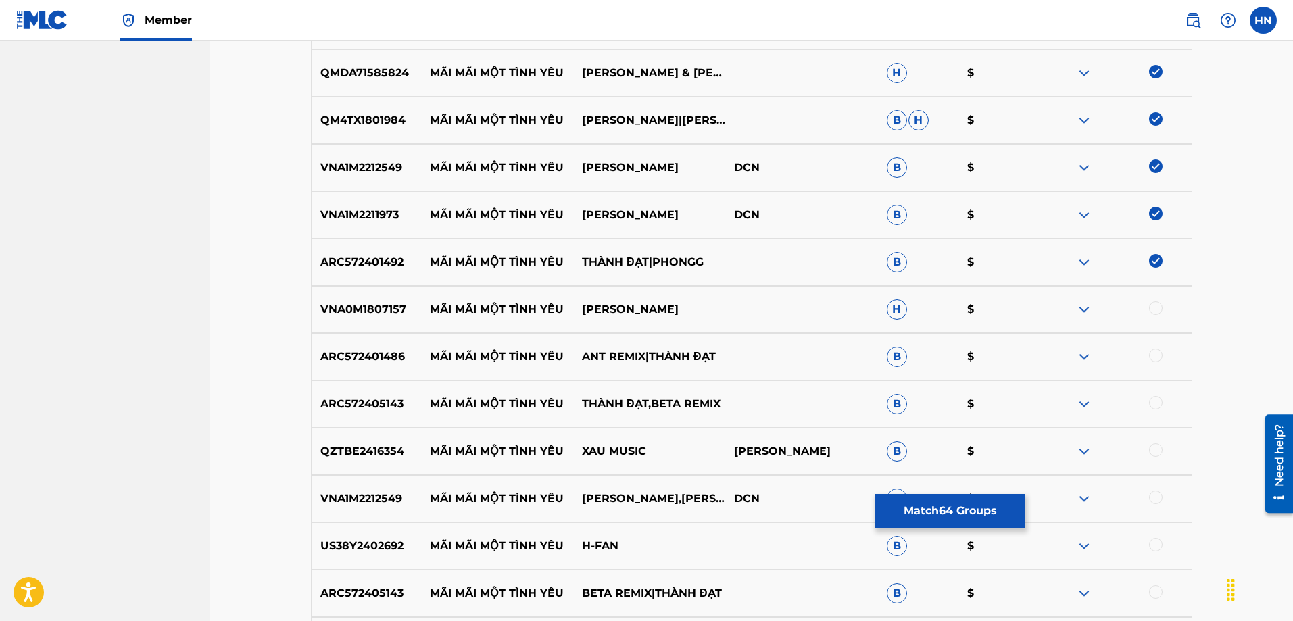
click at [332, 312] on p "VNA0M1807157" at bounding box center [366, 309] width 109 height 16
click at [1160, 307] on div at bounding box center [1156, 308] width 14 height 14
click at [375, 349] on p "ARC572401486" at bounding box center [366, 357] width 109 height 16
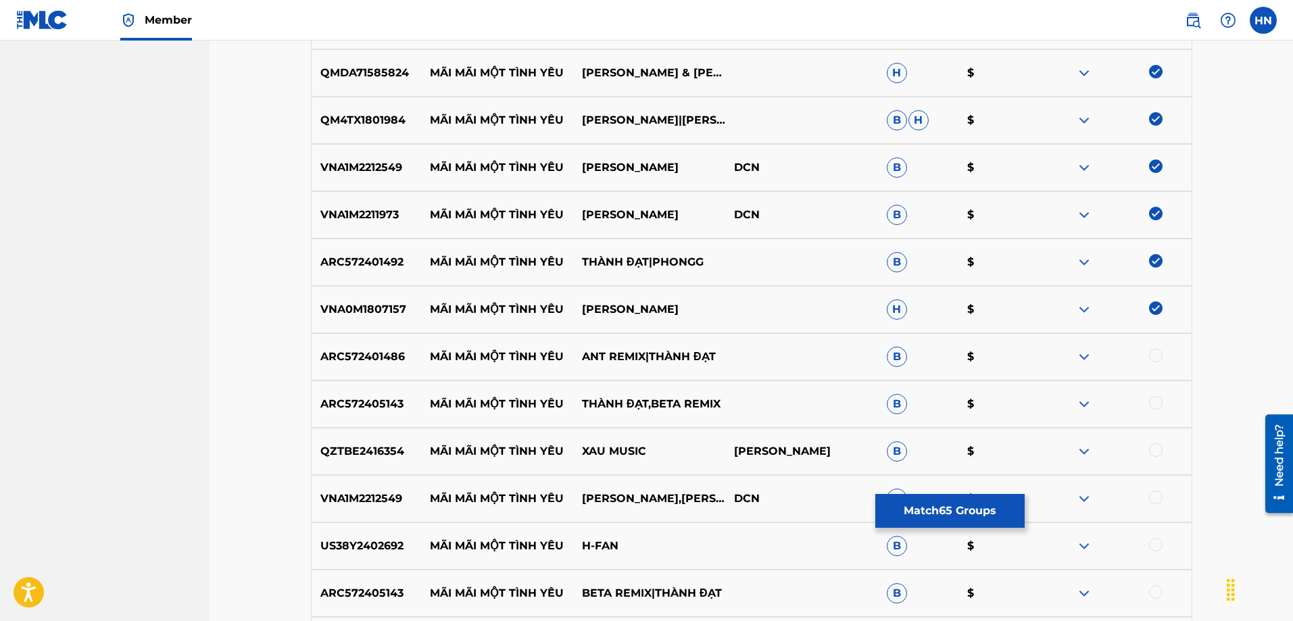
click at [1151, 351] on div at bounding box center [1156, 356] width 14 height 14
click at [355, 395] on div "ARC572405143 MÃI MÃI MỘT TÌNH YÊU THÀNH ĐẠT,BETA REMIX B $" at bounding box center [751, 403] width 881 height 47
click at [1151, 401] on div at bounding box center [1156, 403] width 14 height 14
click at [384, 443] on p "QZTBE2416354" at bounding box center [366, 451] width 109 height 16
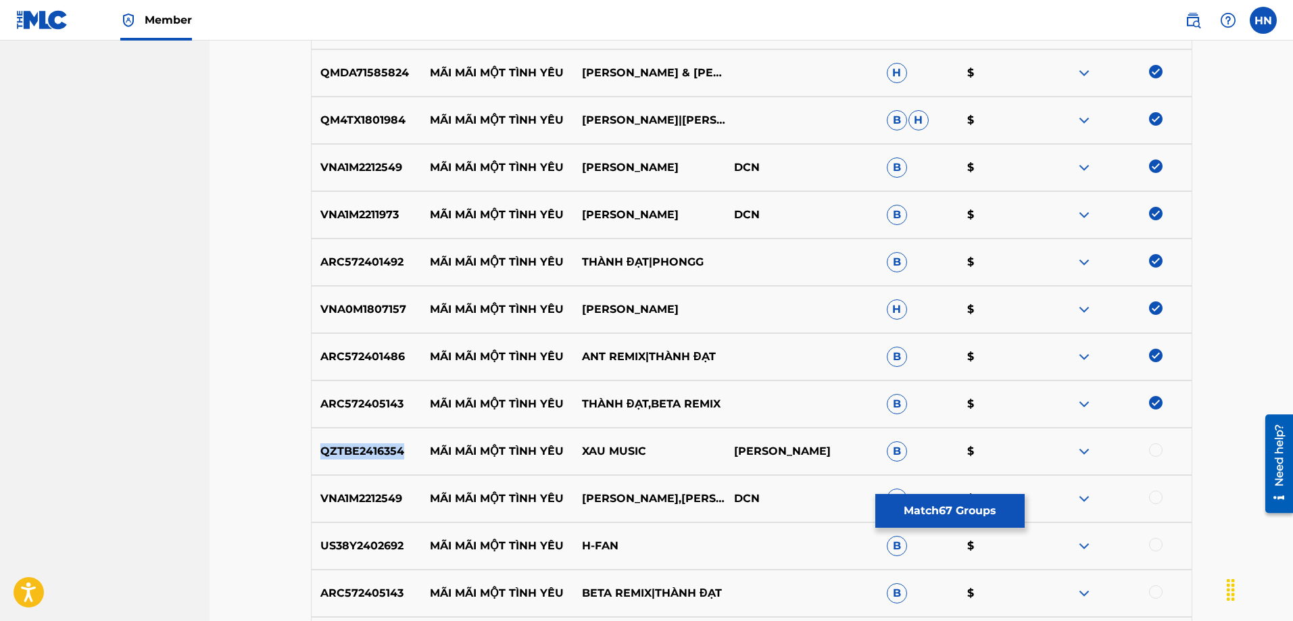
click at [384, 443] on p "QZTBE2416354" at bounding box center [366, 451] width 109 height 16
click at [1161, 445] on div at bounding box center [1115, 451] width 152 height 16
click at [1160, 450] on div at bounding box center [1156, 450] width 14 height 14
click at [346, 495] on p "VNA1M2212549" at bounding box center [366, 499] width 109 height 16
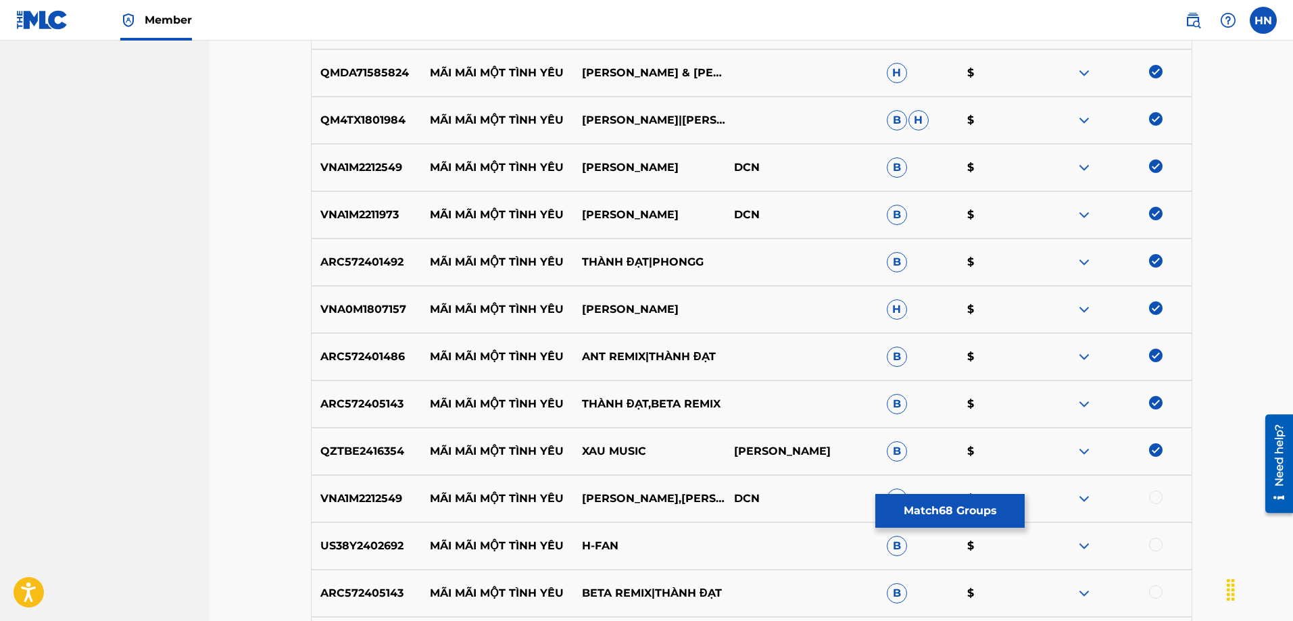
click at [1155, 499] on div at bounding box center [1156, 498] width 14 height 14
click at [381, 533] on div "US38Y2402692 MÃI MÃI MỘT TÌNH YÊU H-FAN B $" at bounding box center [751, 545] width 881 height 47
click at [1158, 544] on div at bounding box center [1156, 545] width 14 height 14
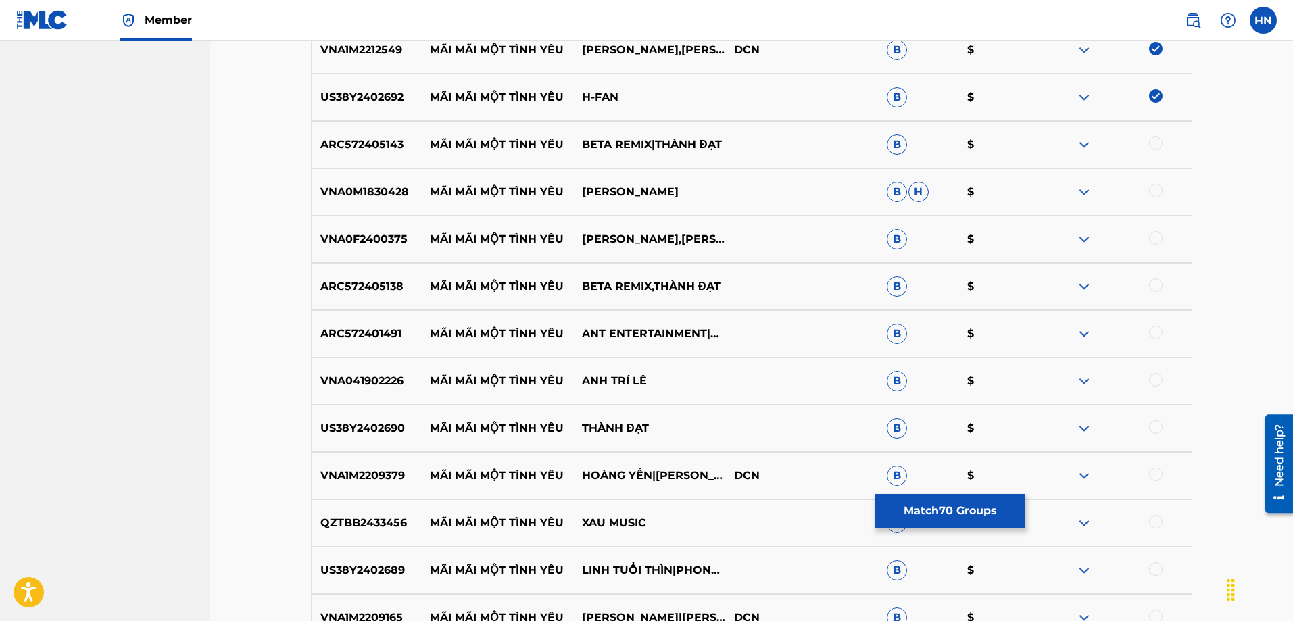
scroll to position [3816, 0]
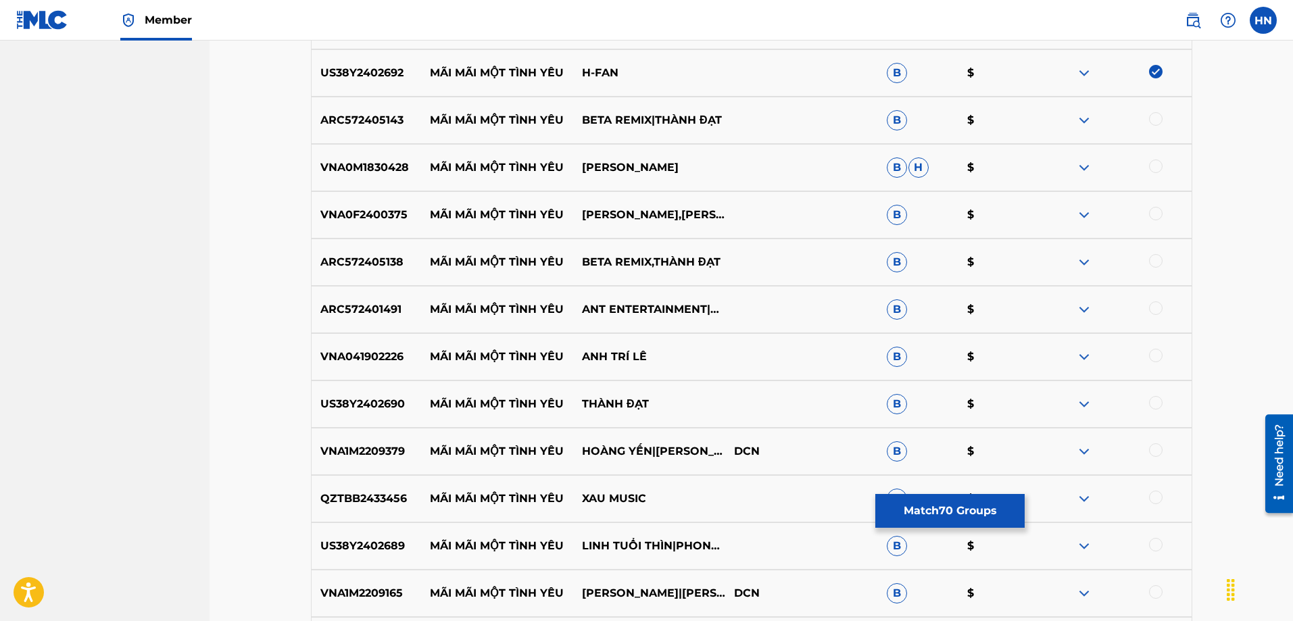
click at [364, 116] on p "ARC572405143" at bounding box center [366, 120] width 109 height 16
click at [1158, 119] on div at bounding box center [1156, 119] width 14 height 14
click at [355, 176] on div "VNA0M1830428 MÃI MÃI MỘT TÌNH YÊU ĐAN TRƯỜNG B H $" at bounding box center [751, 167] width 881 height 47
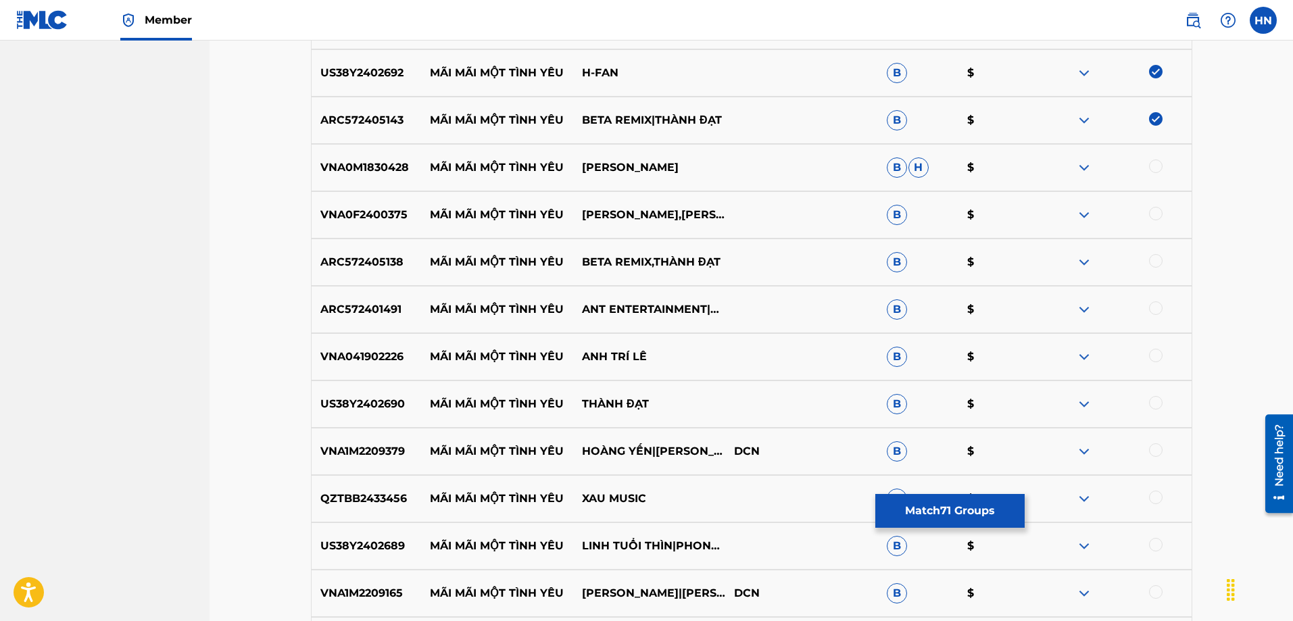
click at [1157, 166] on div at bounding box center [1156, 166] width 14 height 14
click at [387, 222] on p "VNA0F2400375" at bounding box center [366, 215] width 109 height 16
click at [1151, 214] on div at bounding box center [1156, 214] width 14 height 14
click at [397, 259] on p "ARC572405138" at bounding box center [366, 262] width 109 height 16
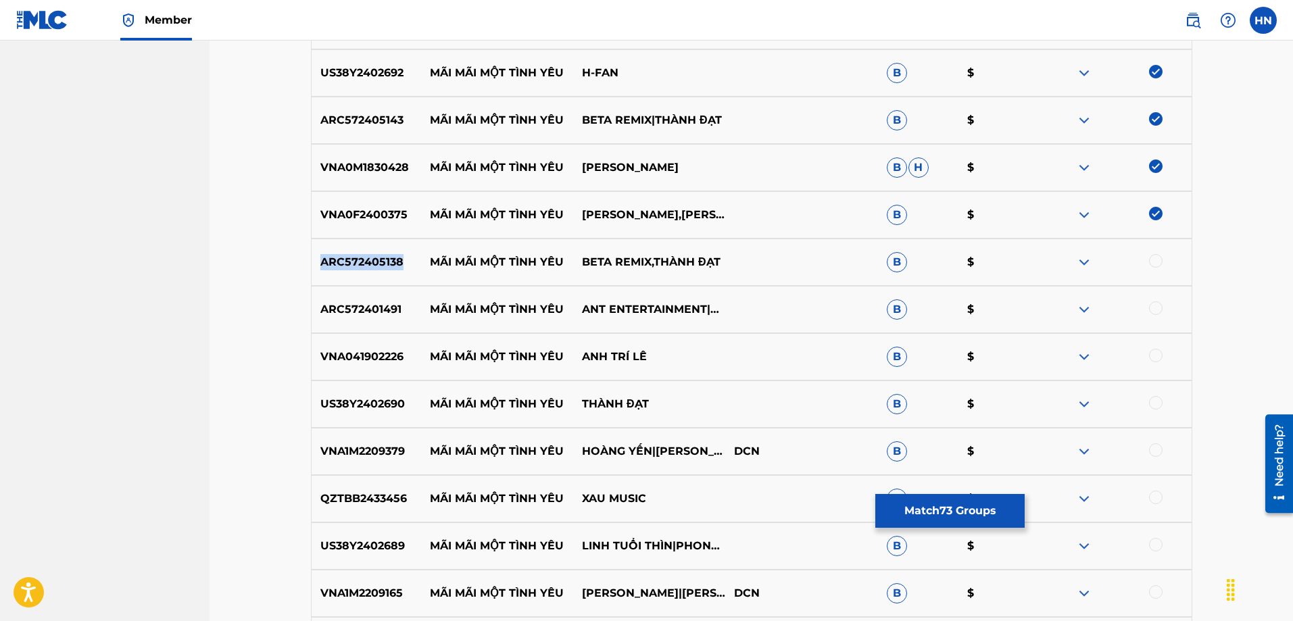
click at [397, 259] on p "ARC572405138" at bounding box center [366, 262] width 109 height 16
click at [1155, 261] on div at bounding box center [1156, 261] width 14 height 14
click at [364, 305] on p "ARC572401491" at bounding box center [366, 309] width 109 height 16
click at [1149, 305] on div at bounding box center [1156, 308] width 14 height 14
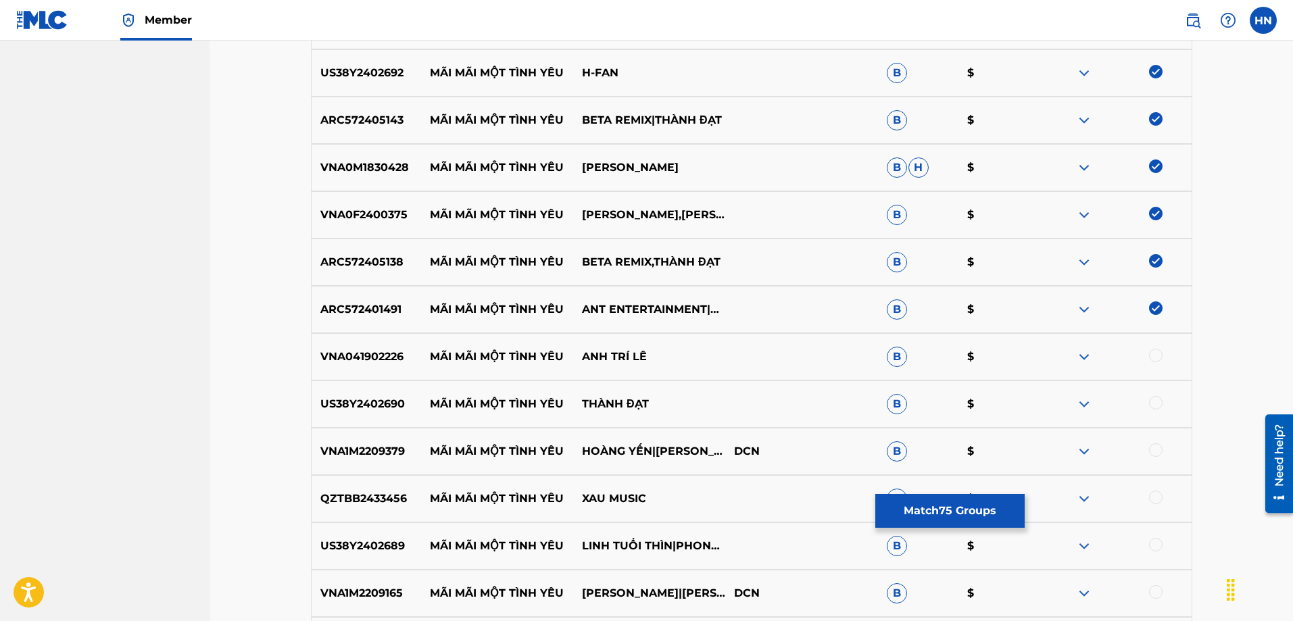
click at [372, 354] on p "VNA041902226" at bounding box center [366, 357] width 109 height 16
click at [1149, 356] on div at bounding box center [1156, 356] width 14 height 14
click at [324, 405] on p "US38Y2402690" at bounding box center [366, 404] width 109 height 16
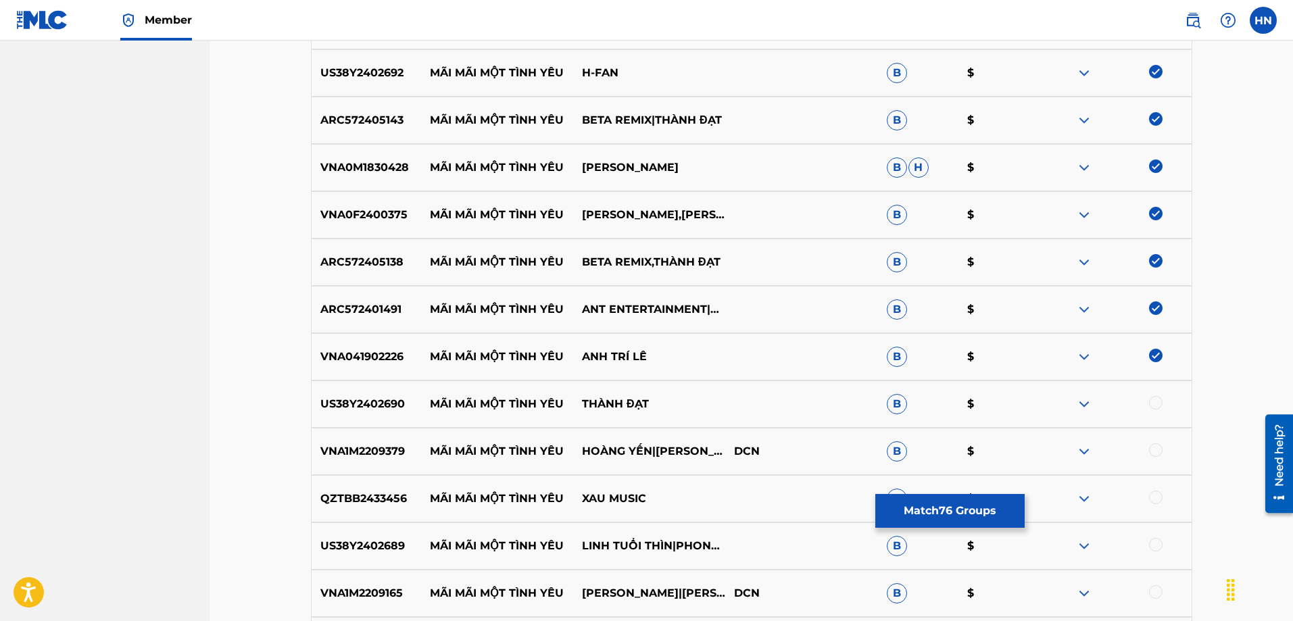
click at [1153, 399] on div at bounding box center [1156, 403] width 14 height 14
click at [395, 452] on p "VNA1M2209379" at bounding box center [366, 451] width 109 height 16
click at [1151, 450] on div at bounding box center [1156, 450] width 14 height 14
click at [392, 505] on p "QZTBB2433456" at bounding box center [366, 499] width 109 height 16
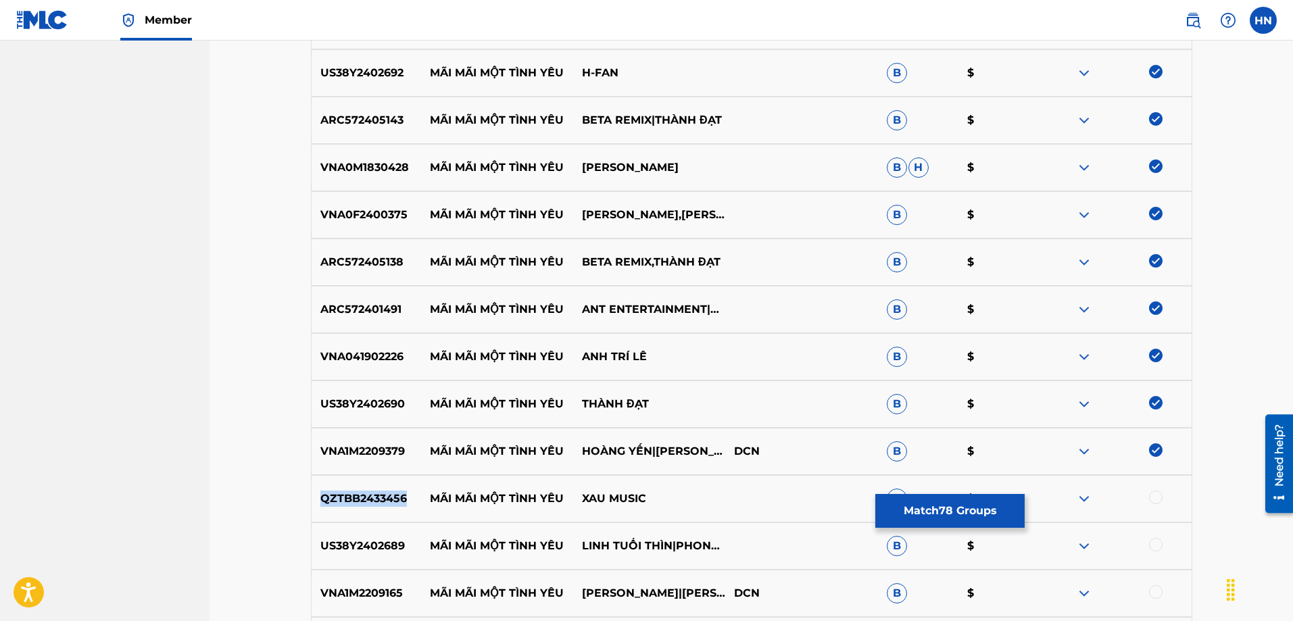
click at [392, 505] on p "QZTBB2433456" at bounding box center [366, 499] width 109 height 16
click at [1154, 495] on div at bounding box center [1156, 498] width 14 height 14
click at [353, 539] on p "US38Y2402689" at bounding box center [366, 546] width 109 height 16
click at [1147, 547] on div at bounding box center [1115, 546] width 152 height 16
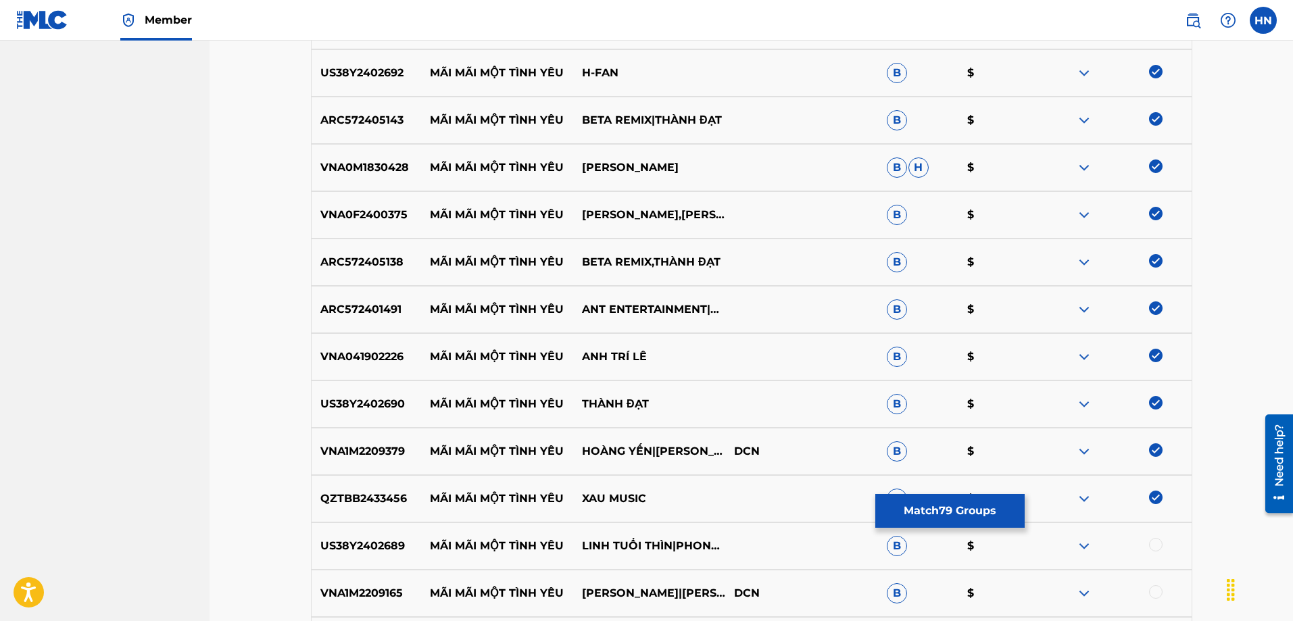
click at [1151, 547] on div at bounding box center [1156, 545] width 14 height 14
click at [359, 605] on div "VNA1M2209165 MÃI MÃI MỘT TÌNH YÊU MAI TIẾN ĐẠT|THANH NGÂN DCN B $" at bounding box center [751, 593] width 881 height 47
click at [1155, 584] on div "VNA1M2209165 MÃI MÃI MỘT TÌNH YÊU MAI TIẾN ĐẠT|THANH NGÂN DCN B $" at bounding box center [751, 593] width 881 height 47
click at [1154, 589] on div at bounding box center [1156, 592] width 14 height 14
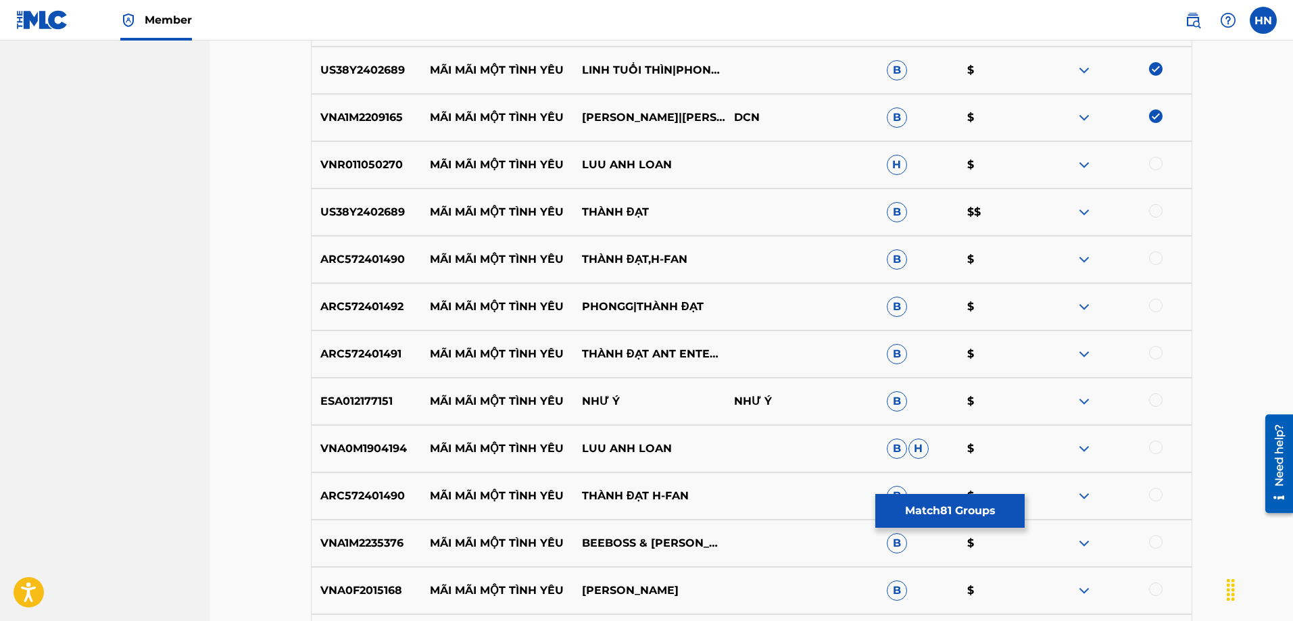
scroll to position [4356, 0]
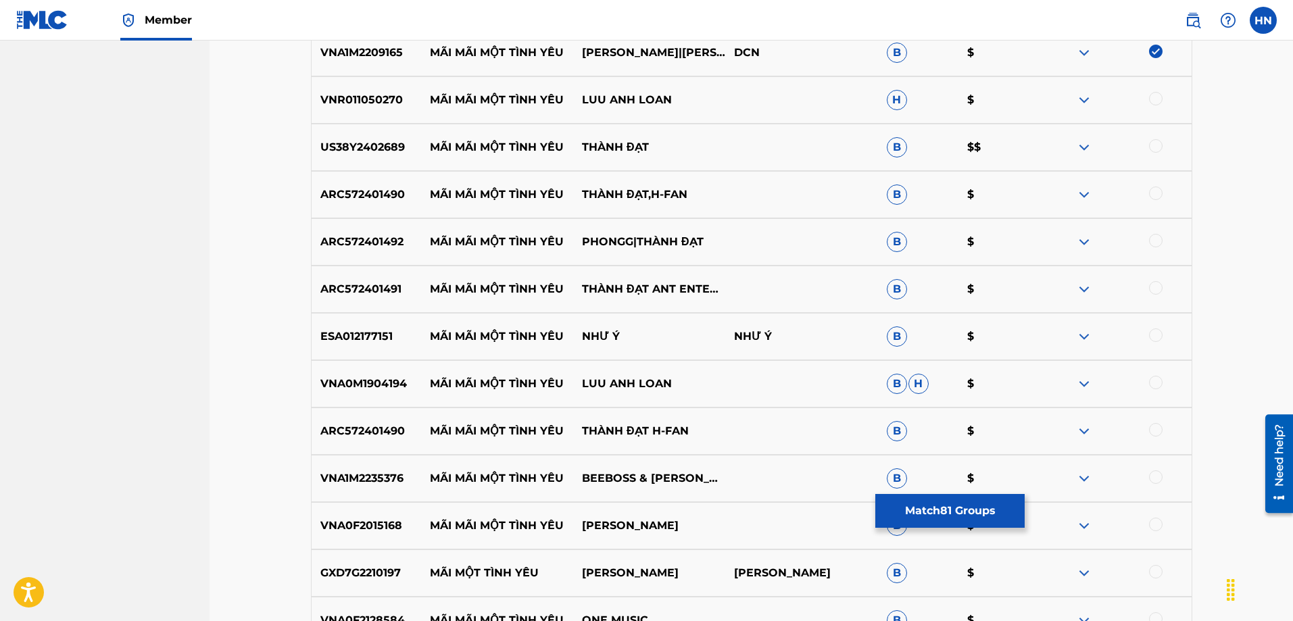
click at [357, 93] on p "VNR011050270" at bounding box center [366, 100] width 109 height 16
click at [1153, 92] on div at bounding box center [1156, 99] width 14 height 14
click at [351, 143] on p "US38Y2402689" at bounding box center [366, 147] width 109 height 16
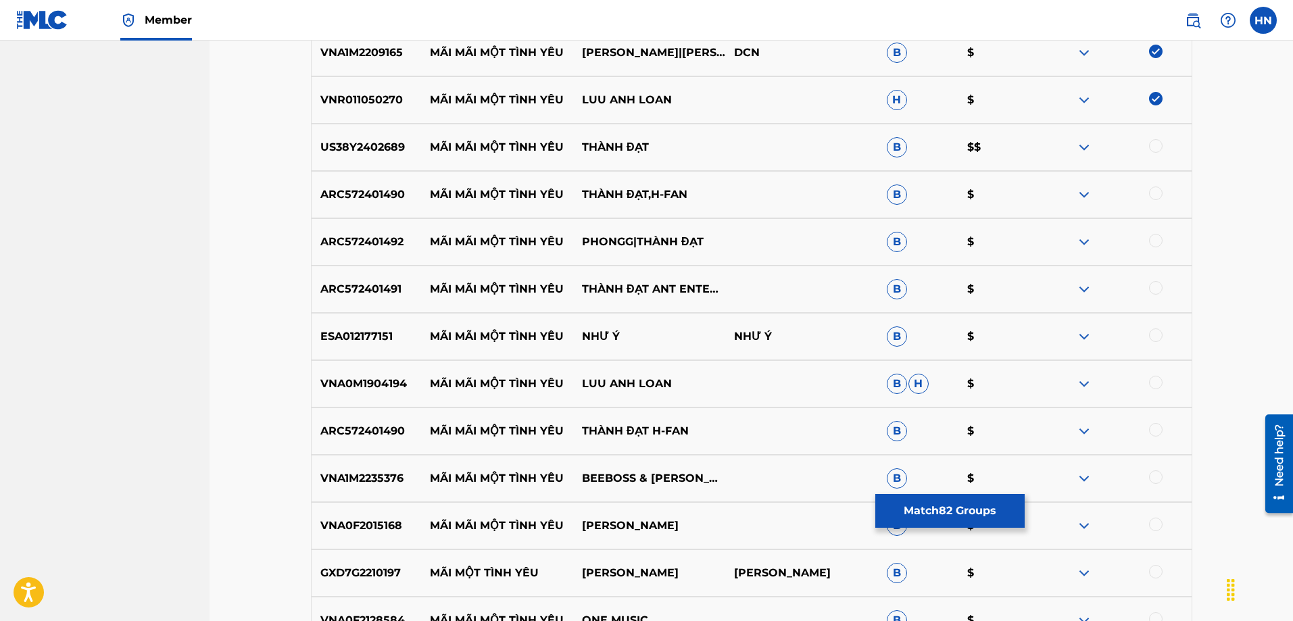
click at [351, 143] on p "US38Y2402689" at bounding box center [366, 147] width 109 height 16
click at [1150, 149] on div at bounding box center [1156, 146] width 14 height 14
click at [384, 195] on p "ARC572401490" at bounding box center [366, 194] width 109 height 16
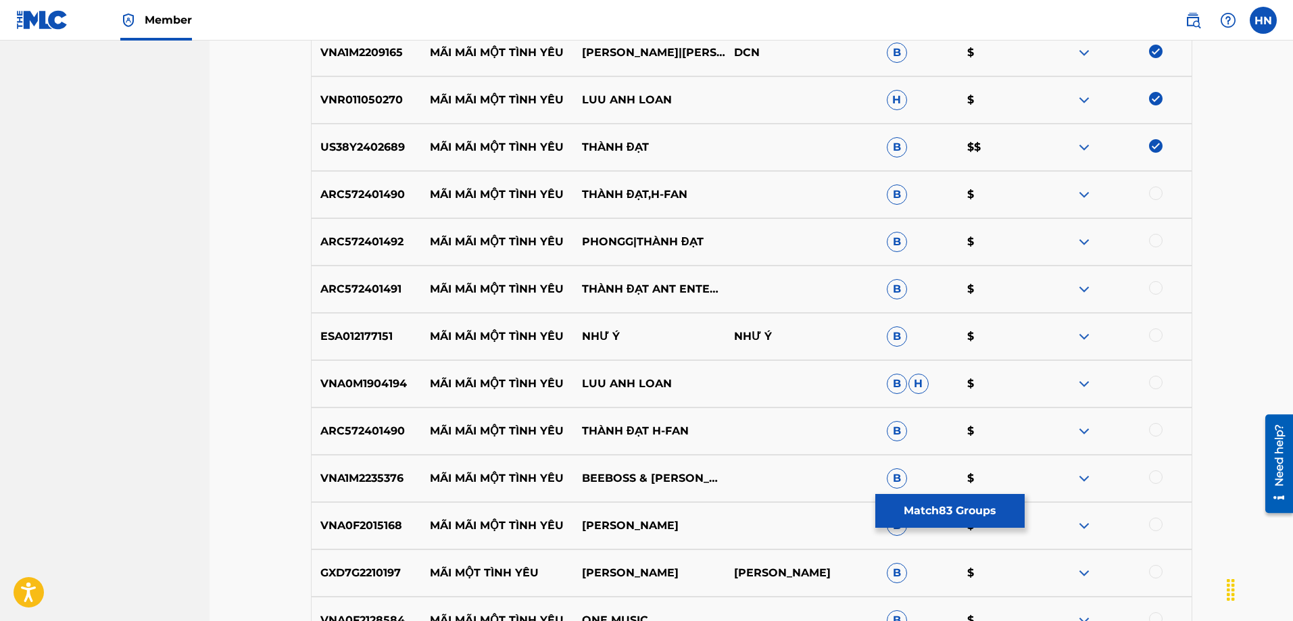
click at [1153, 191] on div at bounding box center [1156, 193] width 14 height 14
click at [382, 241] on p "ARC572401492" at bounding box center [366, 242] width 109 height 16
click at [1148, 238] on div at bounding box center [1115, 242] width 152 height 16
click at [1151, 241] on div at bounding box center [1156, 241] width 14 height 14
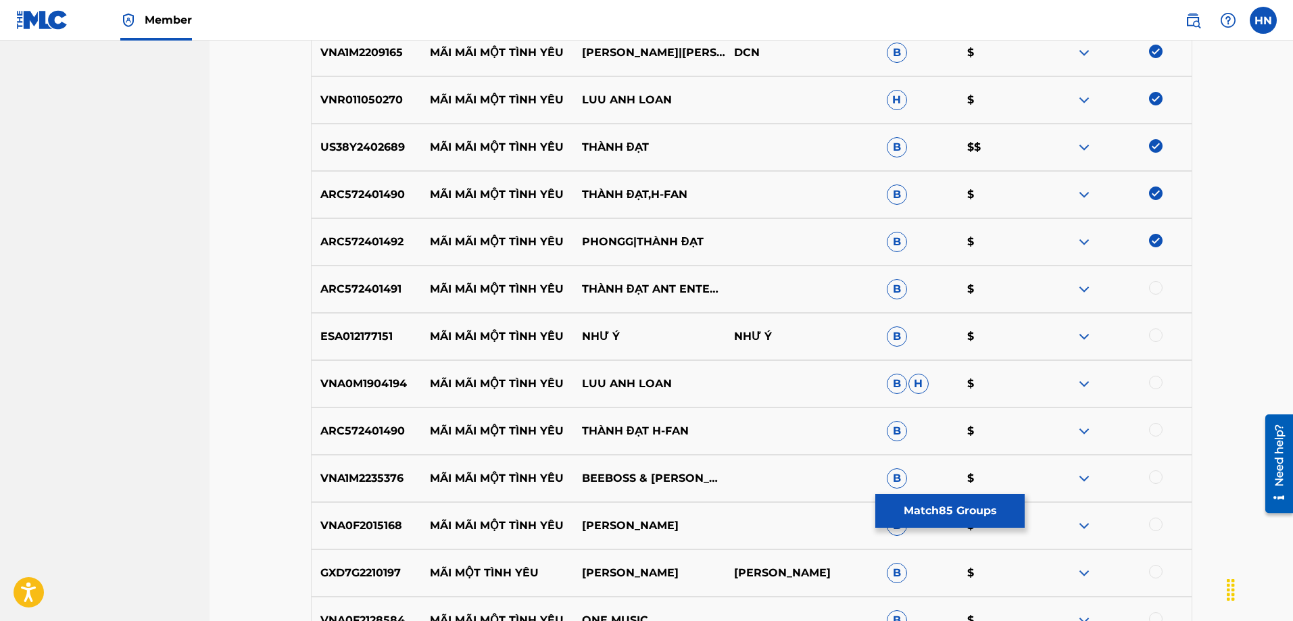
click at [364, 287] on p "ARC572401491" at bounding box center [366, 289] width 109 height 16
click at [1156, 286] on div at bounding box center [1156, 288] width 14 height 14
click at [360, 337] on p "ESA012177151" at bounding box center [366, 336] width 109 height 16
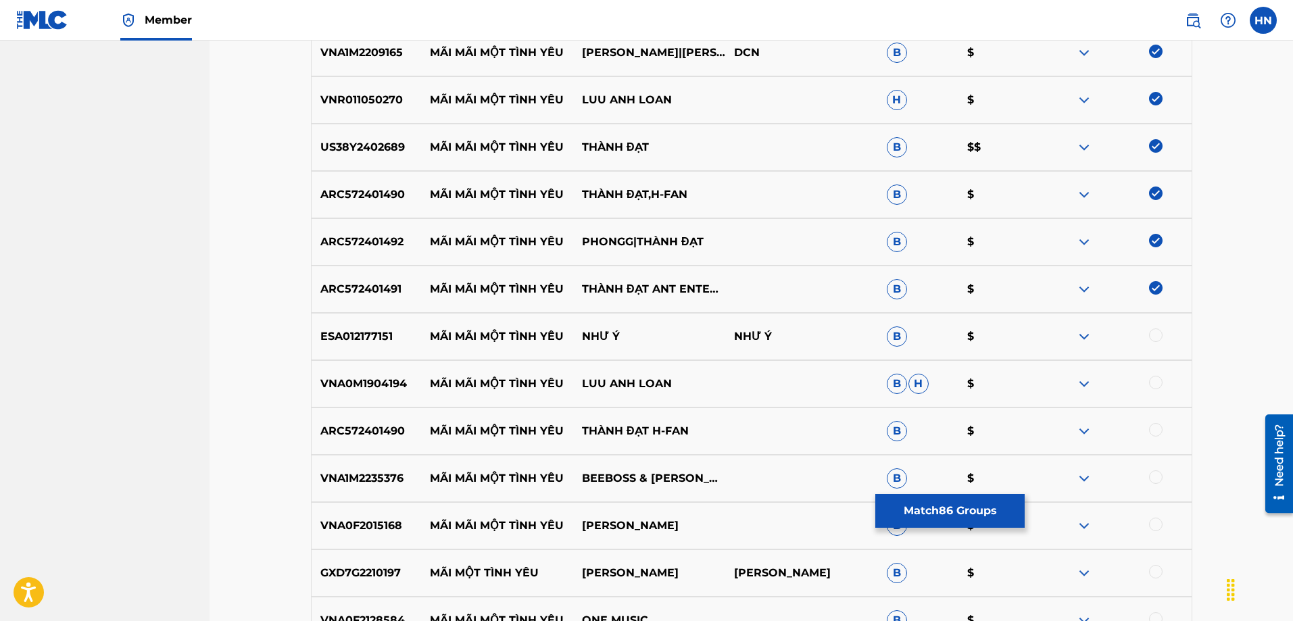
click at [1154, 333] on div at bounding box center [1156, 335] width 14 height 14
click at [366, 400] on div "VNA0M1904194 MÃI MÃI MỘT TÌNH YÊU LUU ANH LOAN B H $" at bounding box center [751, 383] width 881 height 47
click at [1160, 380] on div at bounding box center [1156, 383] width 14 height 14
click at [315, 423] on p "ARC572401490" at bounding box center [366, 431] width 109 height 16
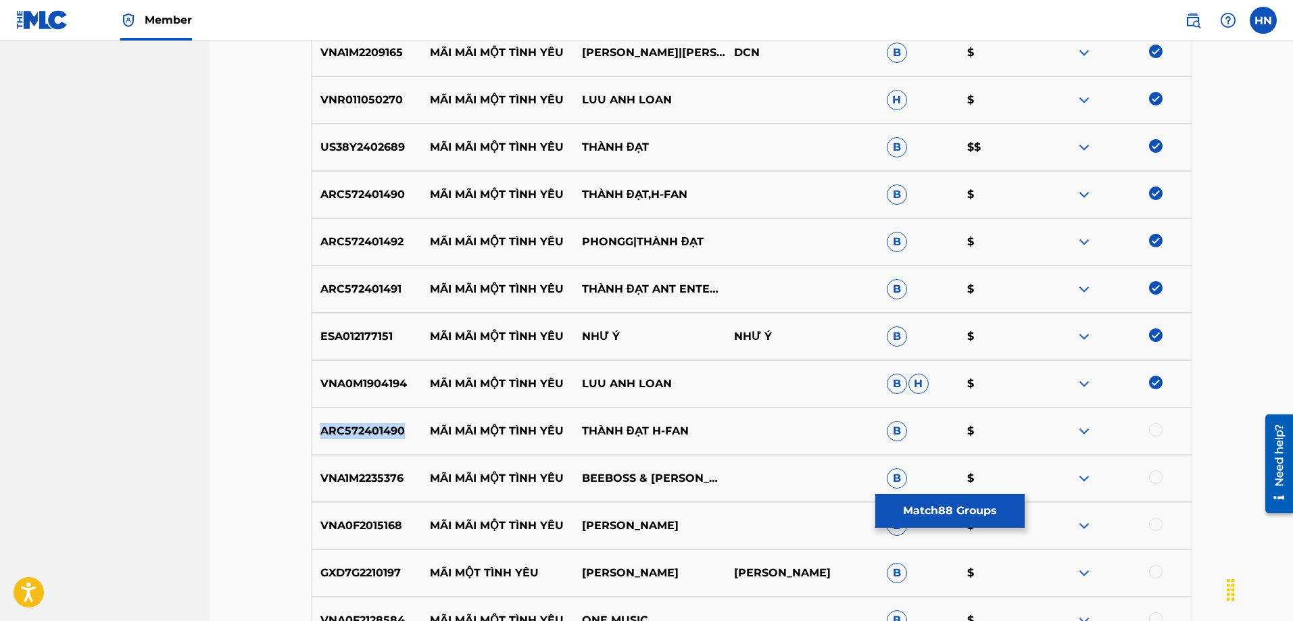
click at [315, 423] on p "ARC572401490" at bounding box center [366, 431] width 109 height 16
click at [1153, 428] on div at bounding box center [1156, 430] width 14 height 14
click at [357, 489] on div "VNA1M2235376 MÃI MÃI MỘT TÌNH YÊU BEEBOSS & TUẤN CHUNG B $" at bounding box center [751, 478] width 881 height 47
click at [1160, 479] on div at bounding box center [1156, 477] width 14 height 14
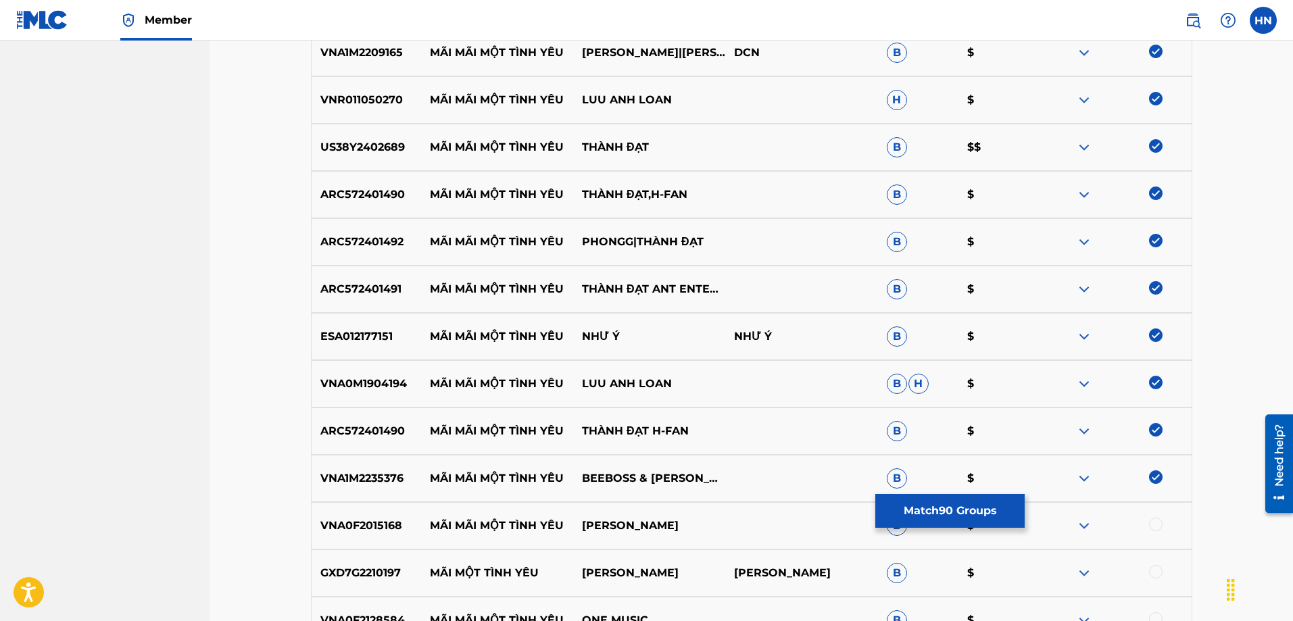
click at [390, 532] on p "VNA0F2015168" at bounding box center [366, 526] width 109 height 16
click at [1156, 523] on div at bounding box center [1156, 525] width 14 height 14
click at [978, 520] on button "Match 91 Groups" at bounding box center [949, 511] width 149 height 34
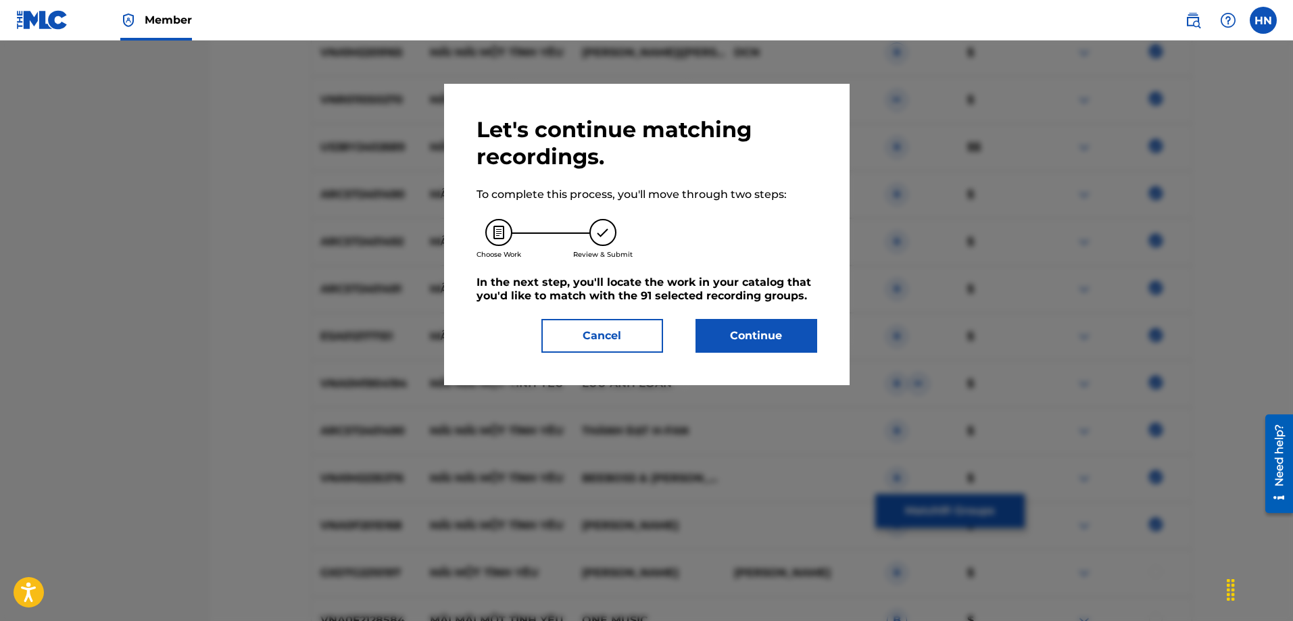
click at [766, 343] on button "Continue" at bounding box center [756, 336] width 122 height 34
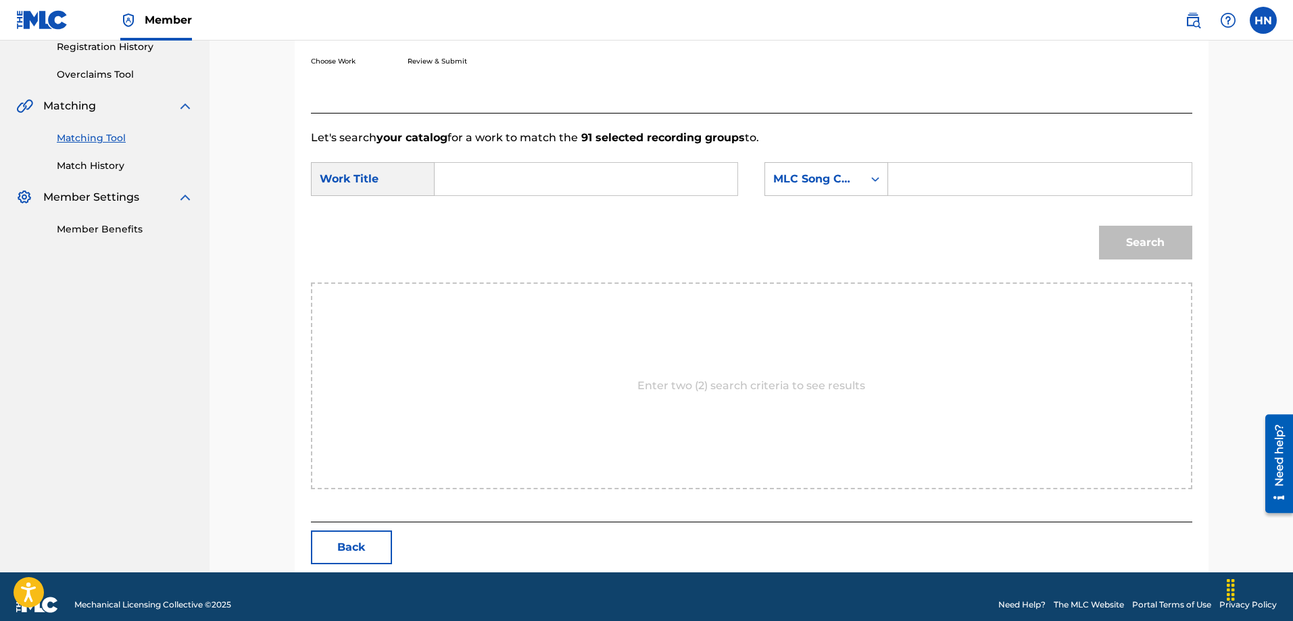
scroll to position [279, 0]
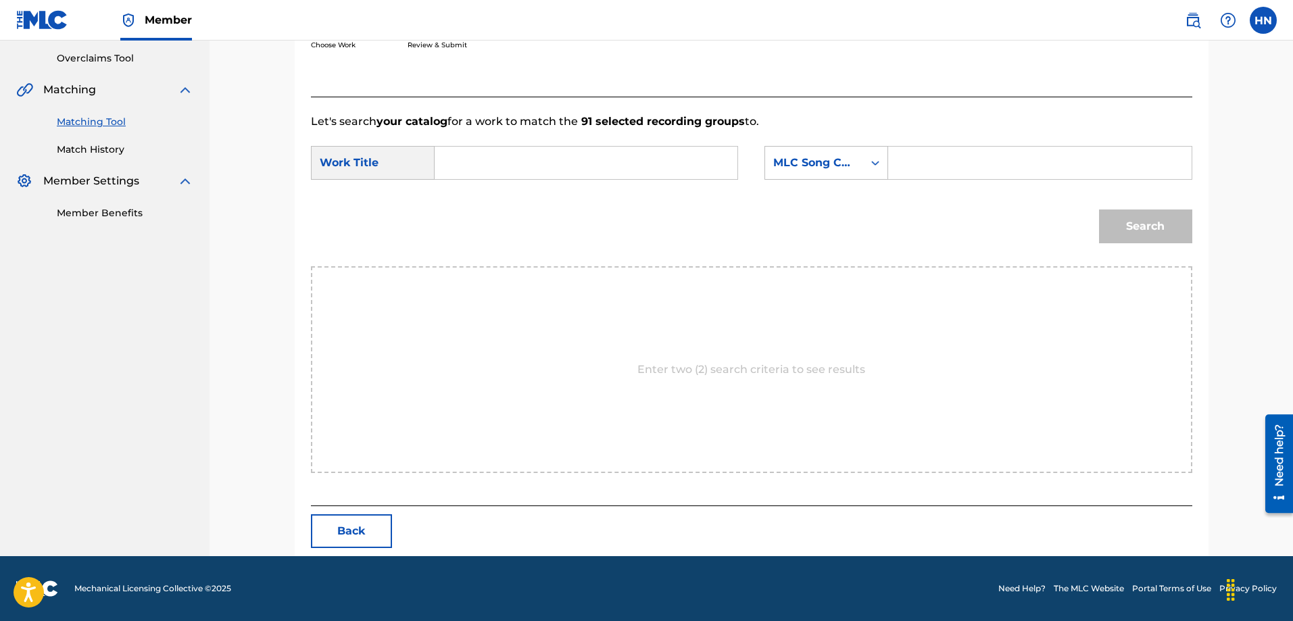
click at [625, 166] on input "Search Form" at bounding box center [586, 163] width 280 height 32
paste input "[PERSON_NAME] MỘT [PERSON_NAME]"
type input "[PERSON_NAME] MỘT [PERSON_NAME]"
click at [778, 164] on div "MLC Song Code" at bounding box center [814, 163] width 82 height 16
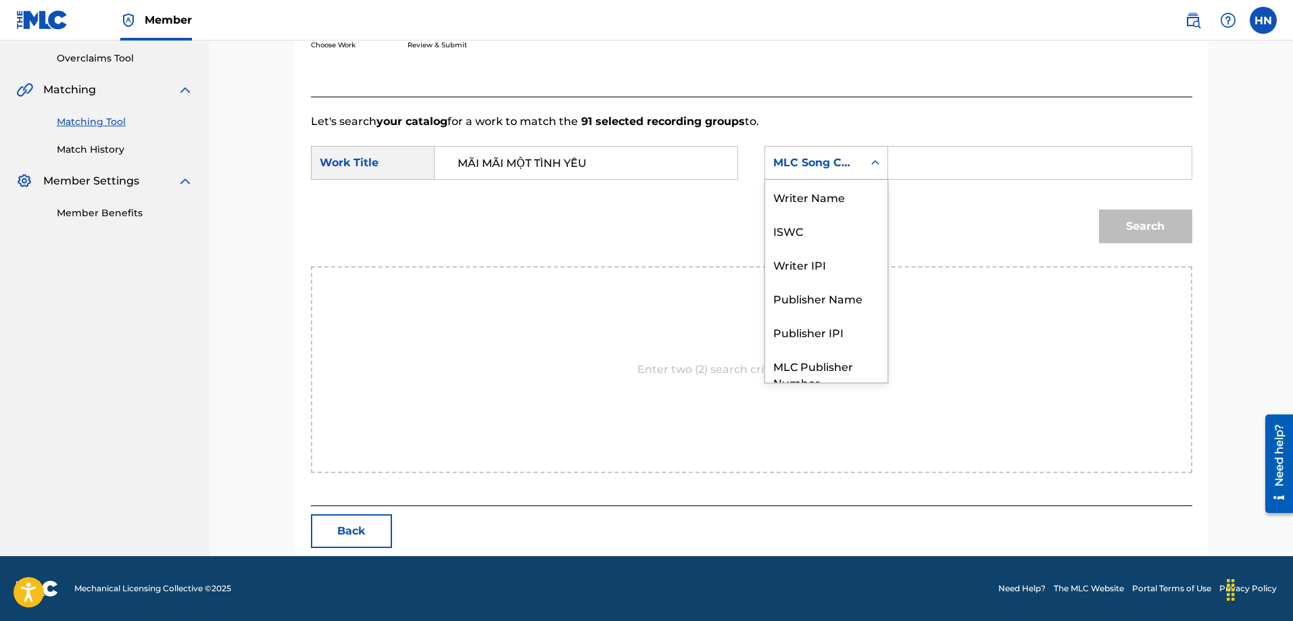
scroll to position [50, 0]
click at [788, 185] on div "ISWC" at bounding box center [826, 181] width 122 height 34
click at [924, 164] on input "Search Form" at bounding box center [1039, 163] width 280 height 32
paste input "T9108171762"
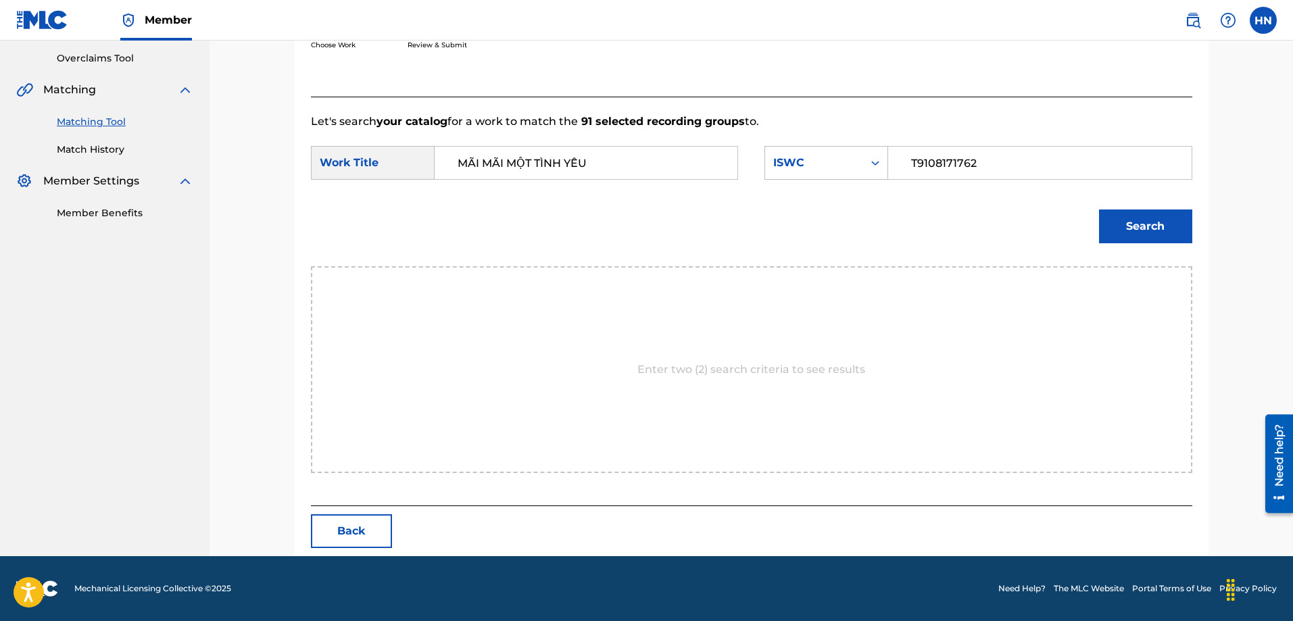
type input "T9108171762"
click at [1100, 220] on button "Search" at bounding box center [1145, 226] width 93 height 34
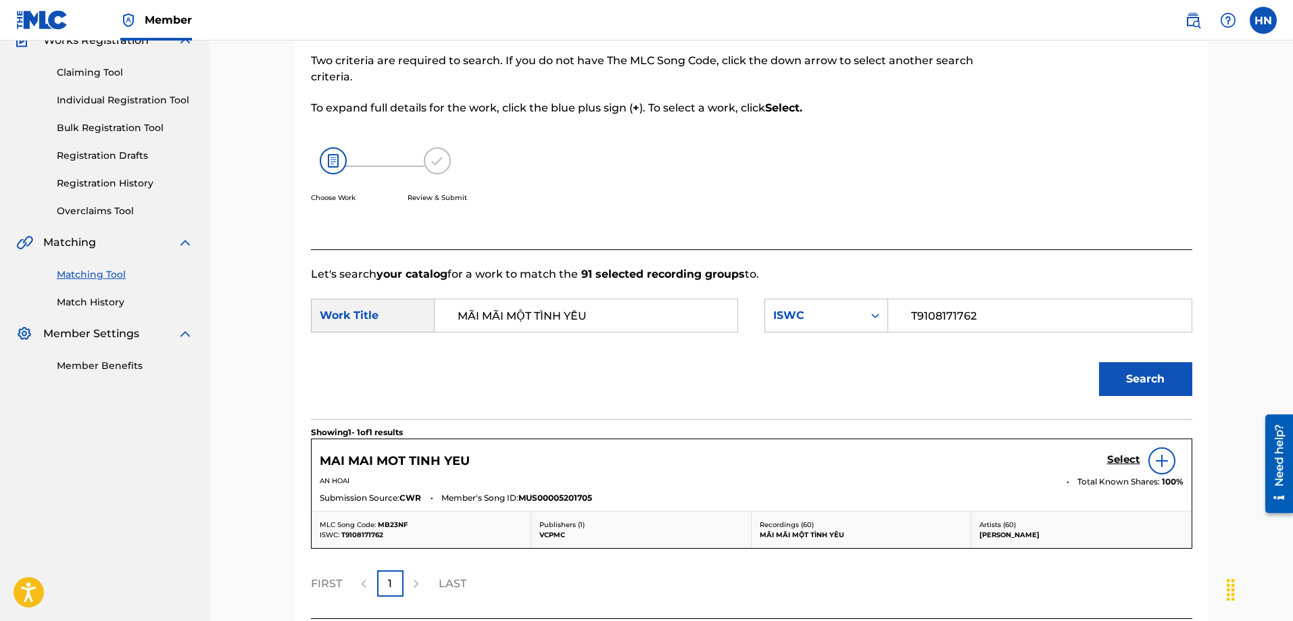
scroll to position [239, 0]
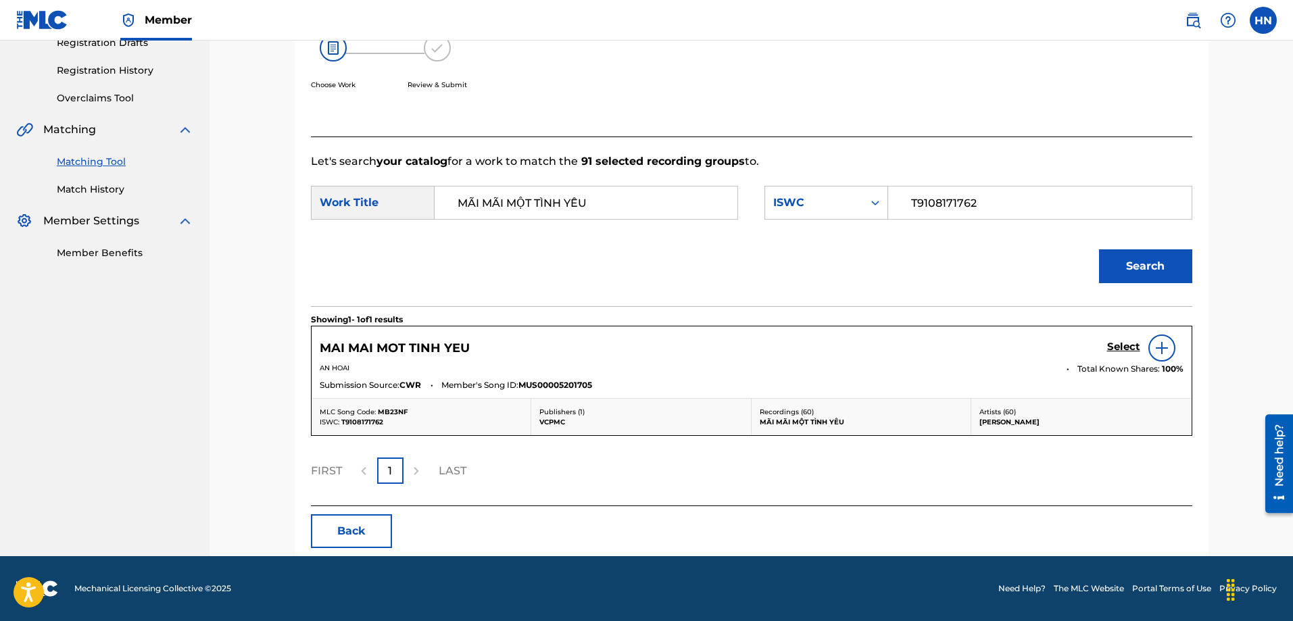
click at [1122, 347] on h5 "Select" at bounding box center [1123, 347] width 33 height 13
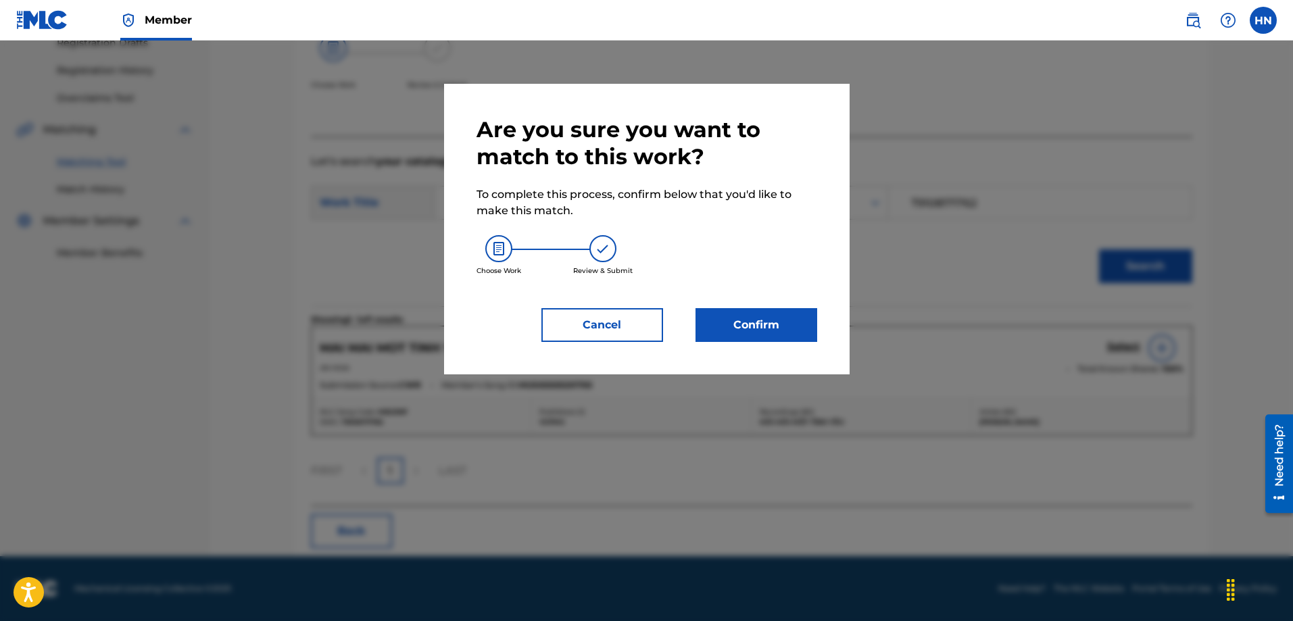
click at [752, 312] on button "Confirm" at bounding box center [756, 325] width 122 height 34
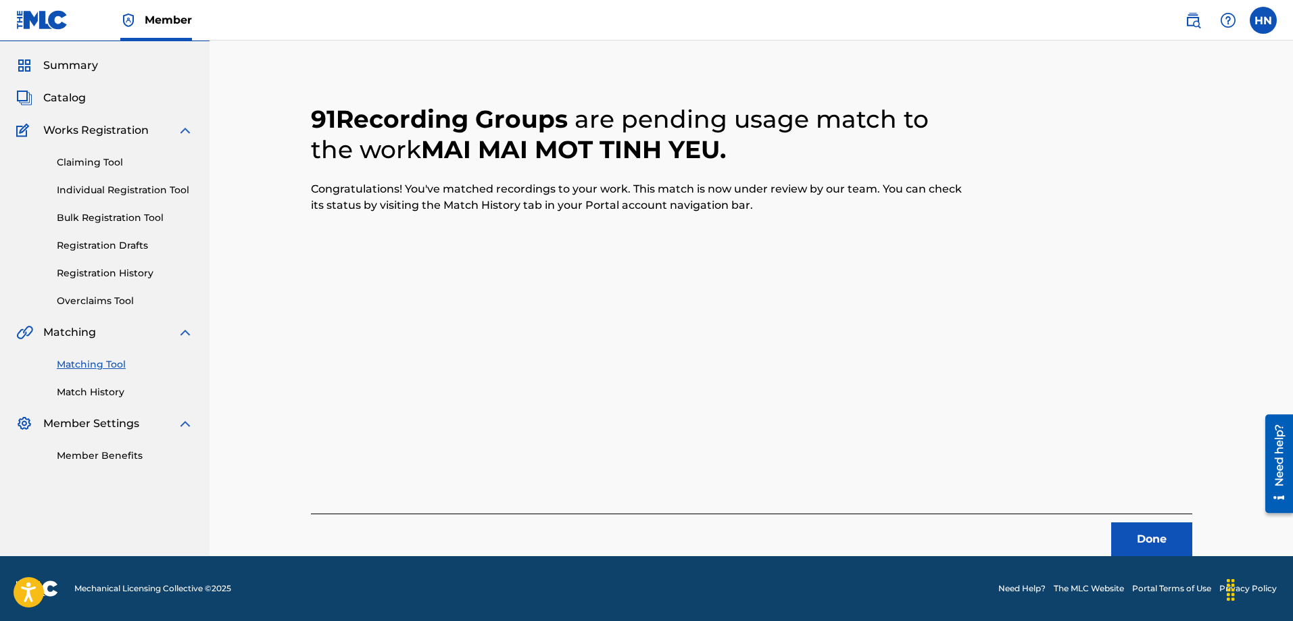
scroll to position [36, 0]
click at [1139, 525] on button "Done" at bounding box center [1151, 539] width 81 height 34
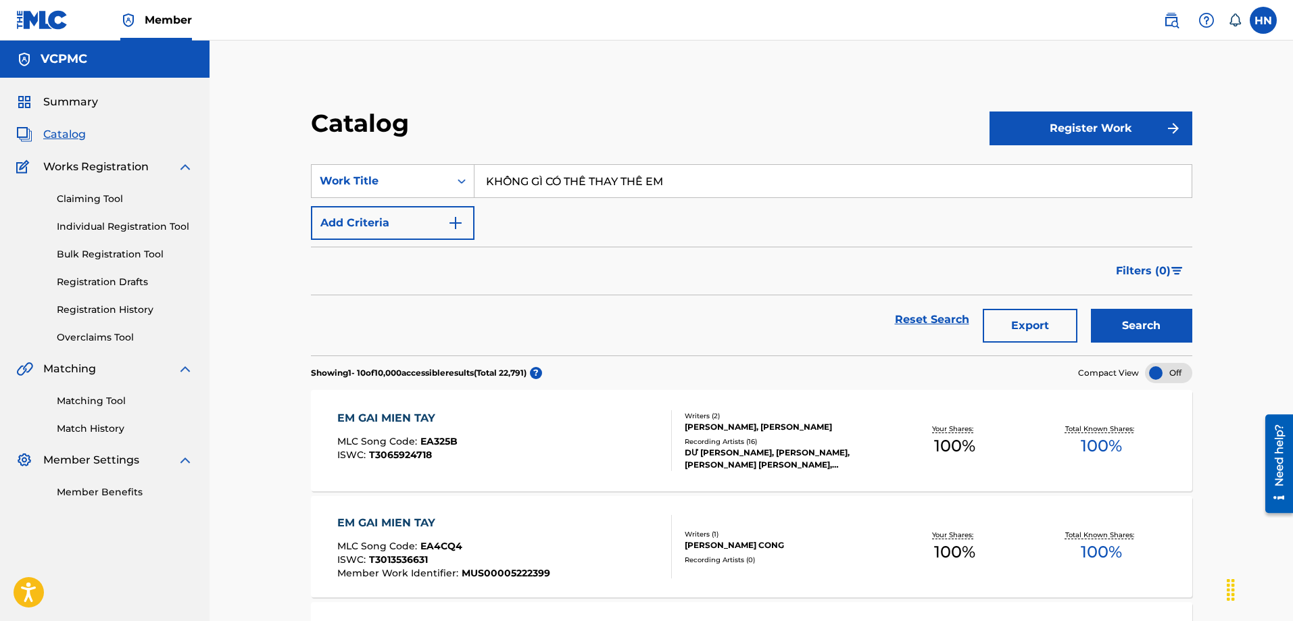
click at [1091, 309] on button "Search" at bounding box center [1141, 326] width 101 height 34
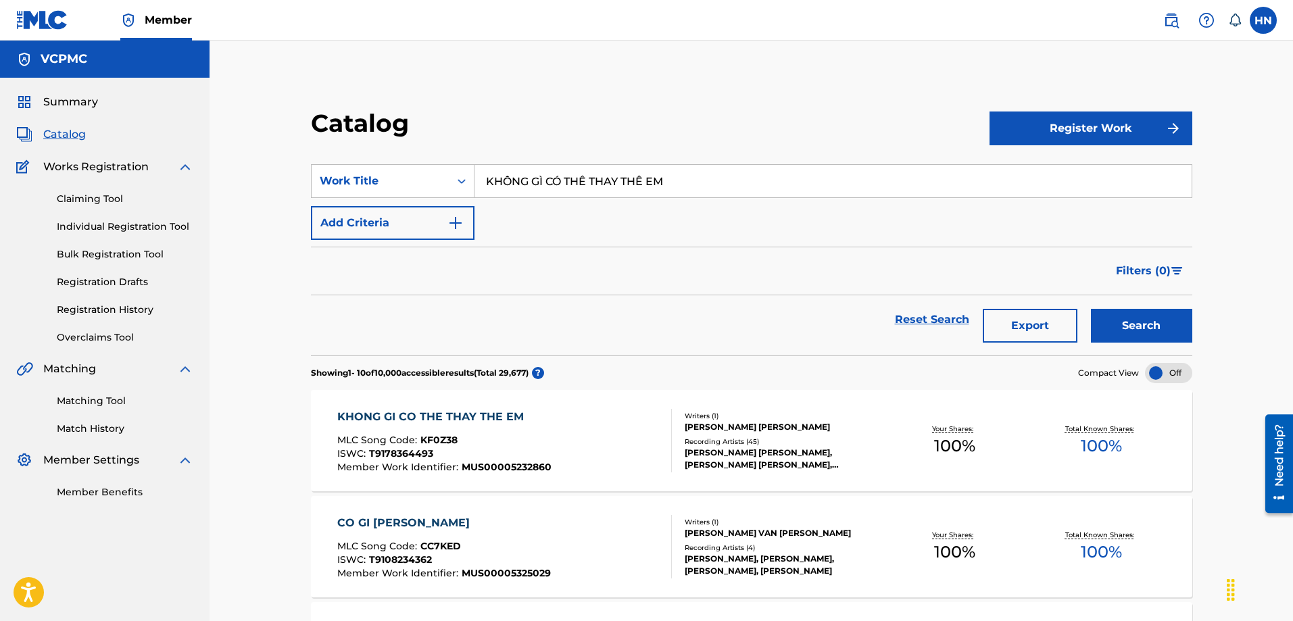
paste input "CÔ GÁI MỞ ĐƯỜNG"
type input "CÔ GÁI MỞ ĐƯỜNG"
click at [1091, 309] on button "Search" at bounding box center [1141, 326] width 101 height 34
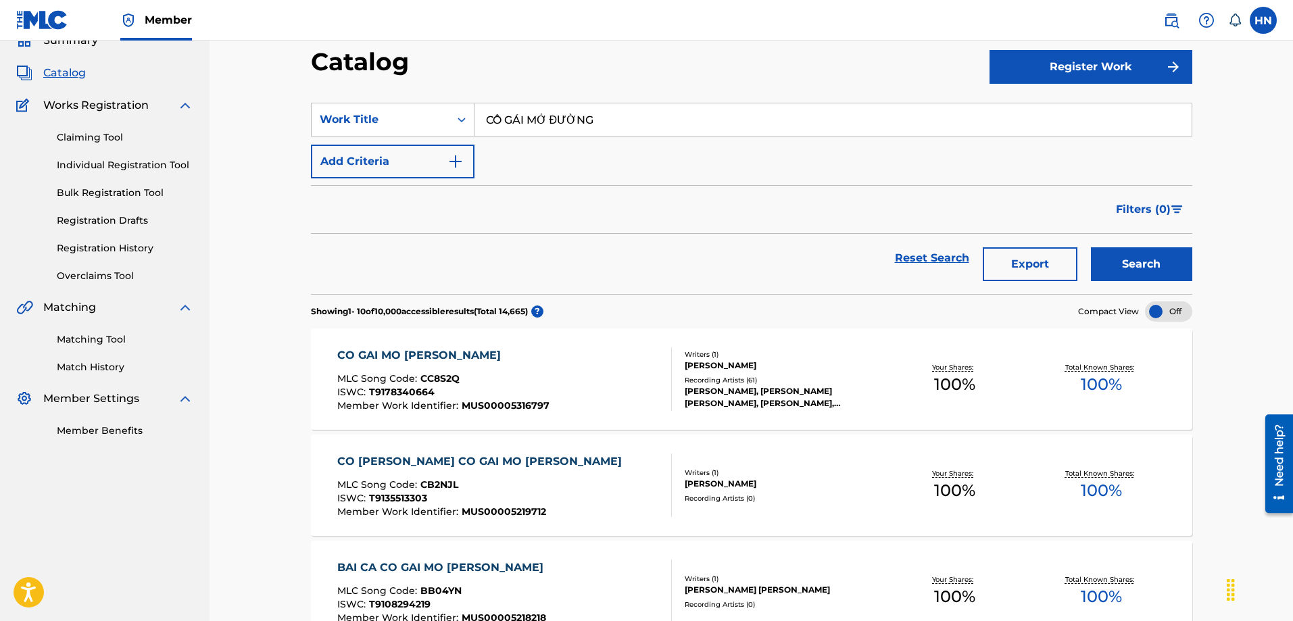
scroll to position [135, 0]
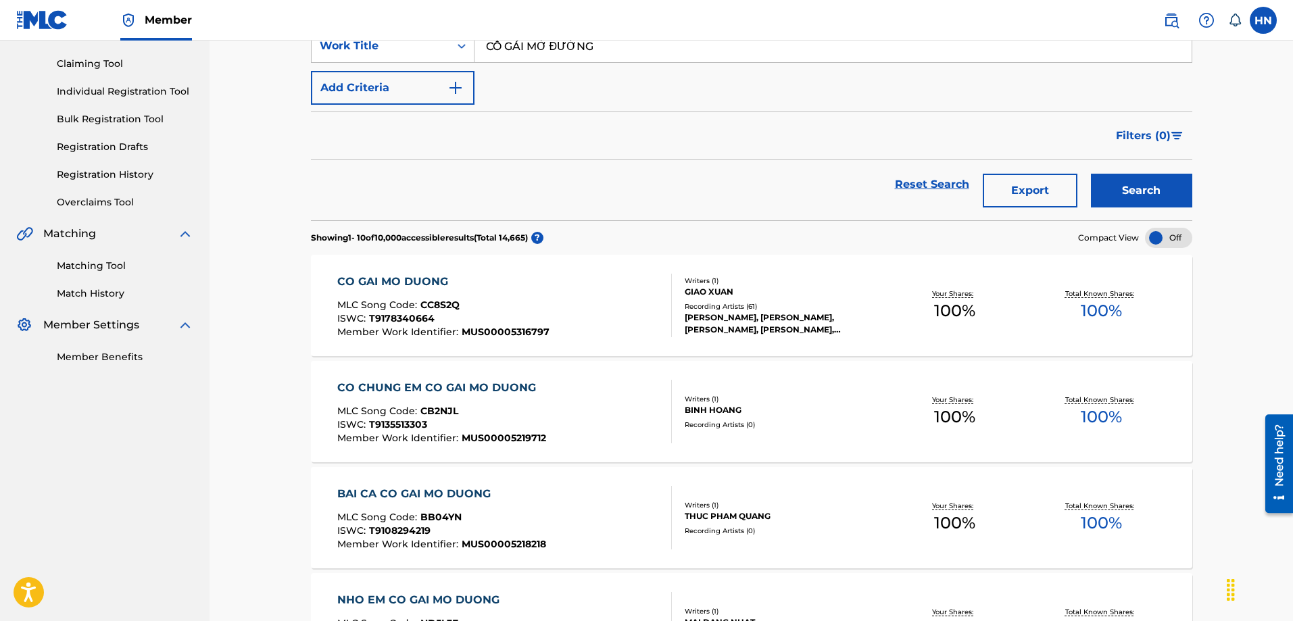
paste input "MÃI LÀ ANH EM"
click at [1158, 193] on button "Search" at bounding box center [1141, 191] width 101 height 34
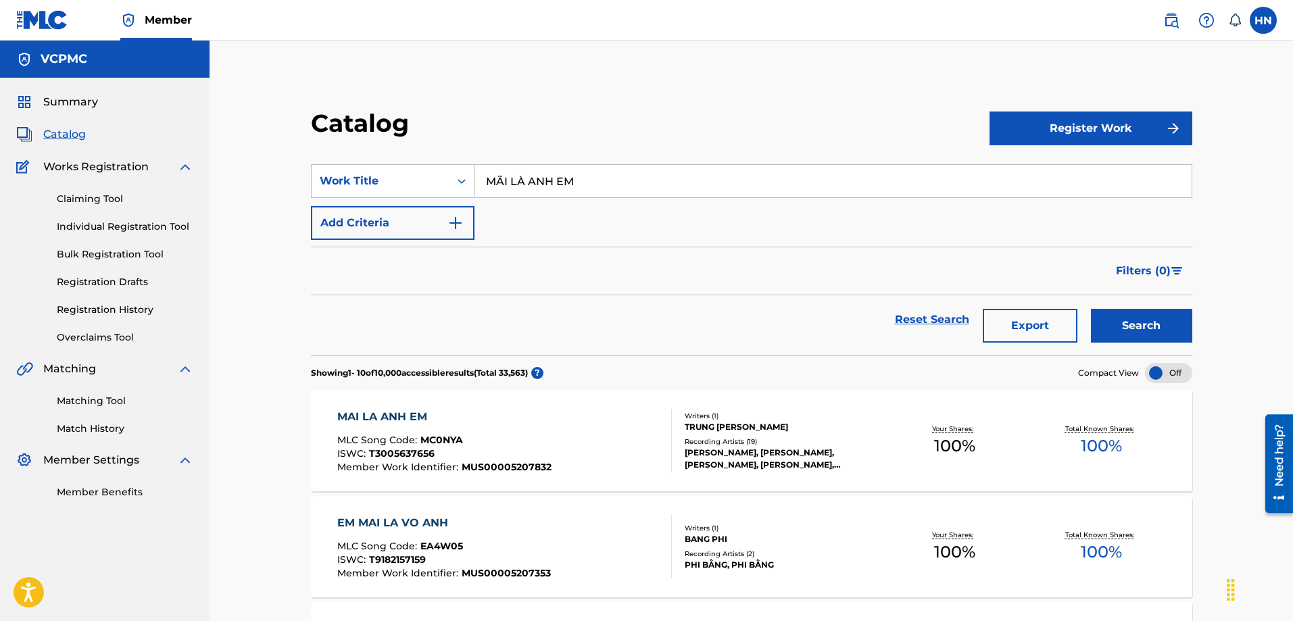
click at [674, 184] on input "MÃI LÀ ANH EM" at bounding box center [832, 181] width 717 height 32
paste input "BÓ TAY CUỘC ĐỜI"
click at [1091, 309] on button "Search" at bounding box center [1141, 326] width 101 height 34
paste input "QUÊ HƯƠNG BA MIỀN"
type input "QUÊ HƯƠNG BA MIỀN"
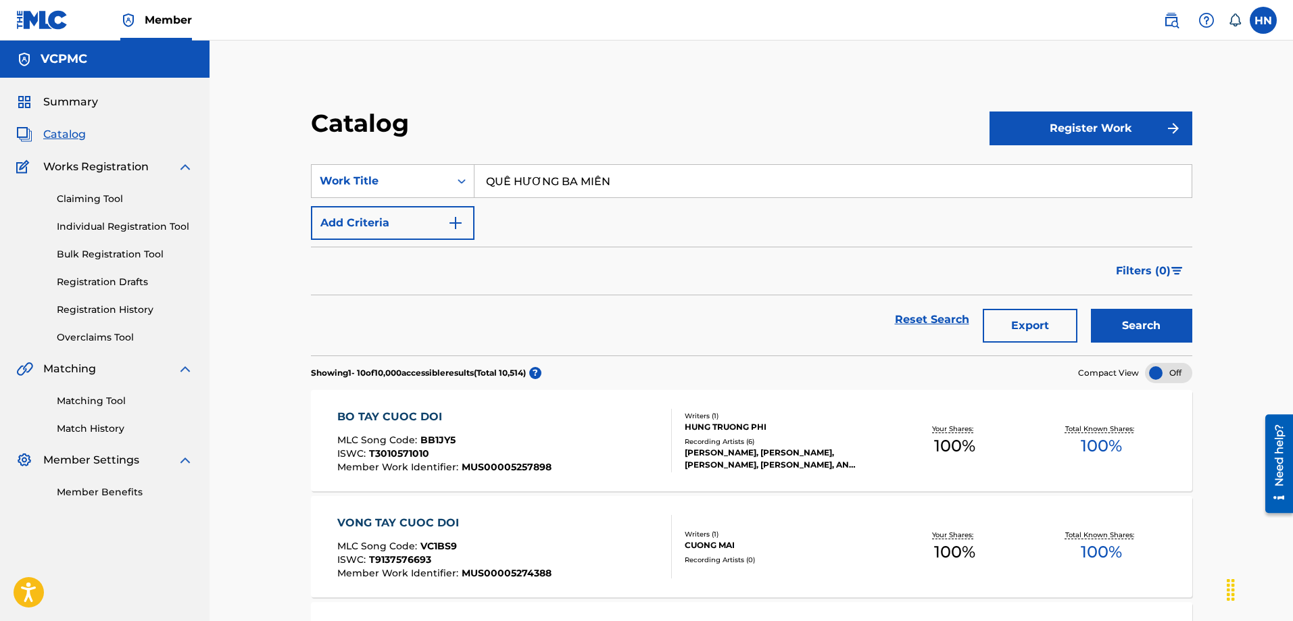
click at [1091, 309] on button "Search" at bounding box center [1141, 326] width 101 height 34
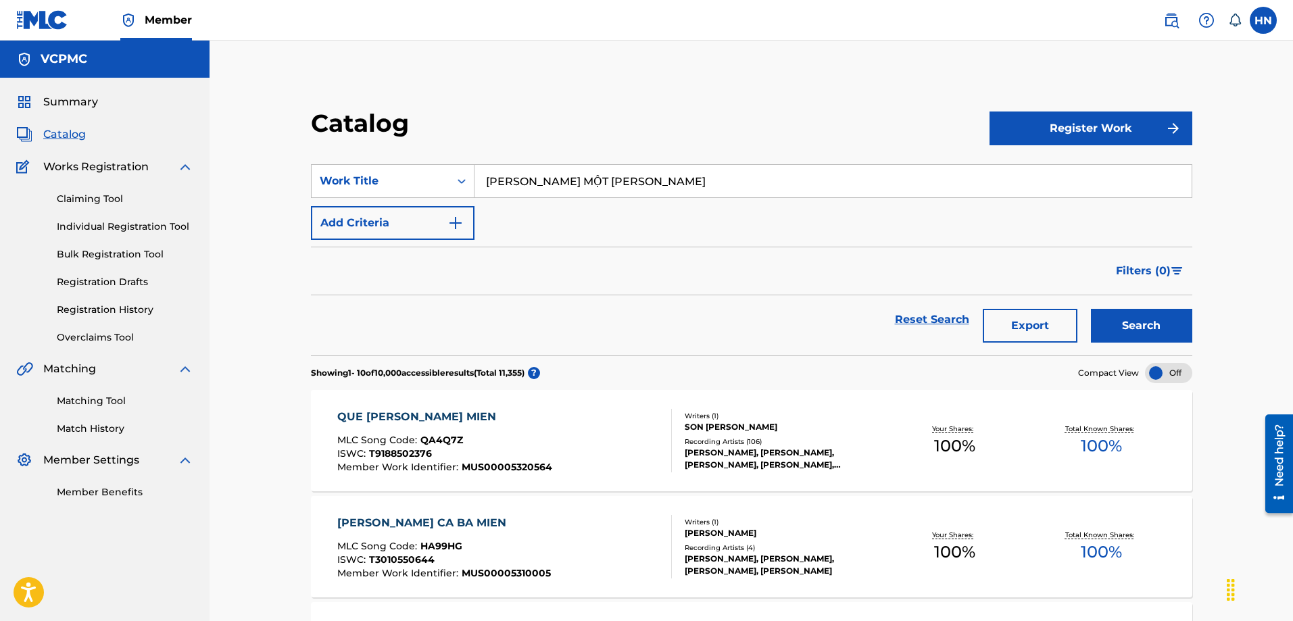
type input "[PERSON_NAME] MỘT [PERSON_NAME]"
click at [1105, 341] on button "Search" at bounding box center [1141, 326] width 101 height 34
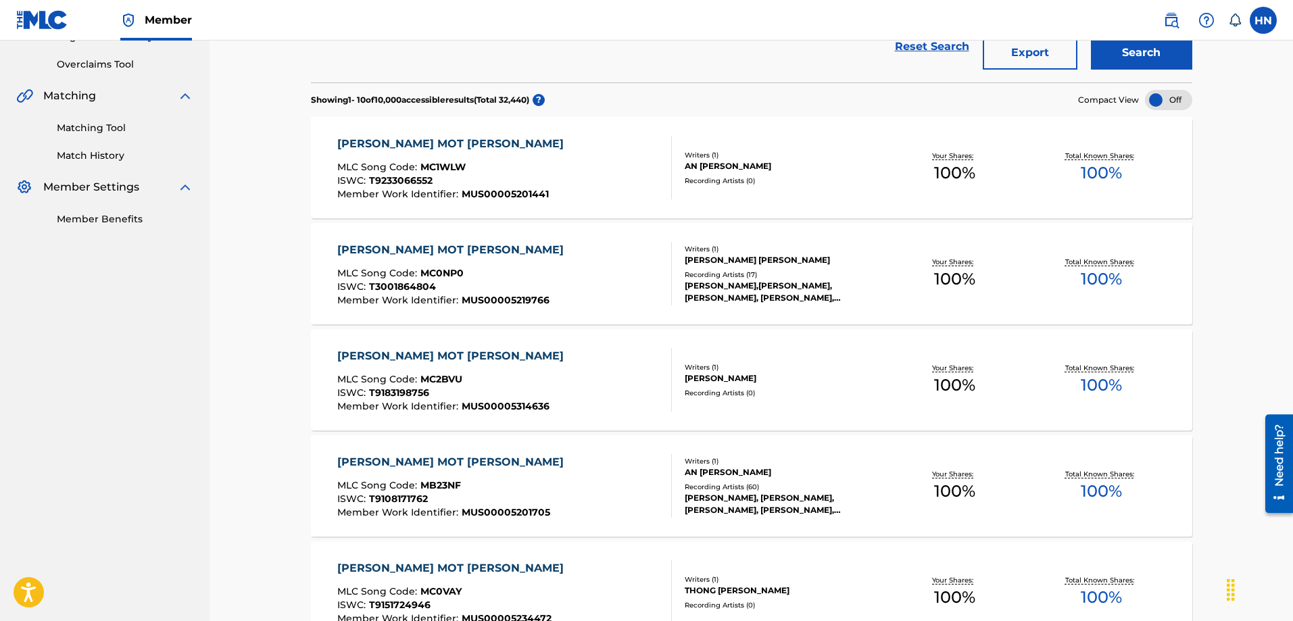
scroll to position [338, 0]
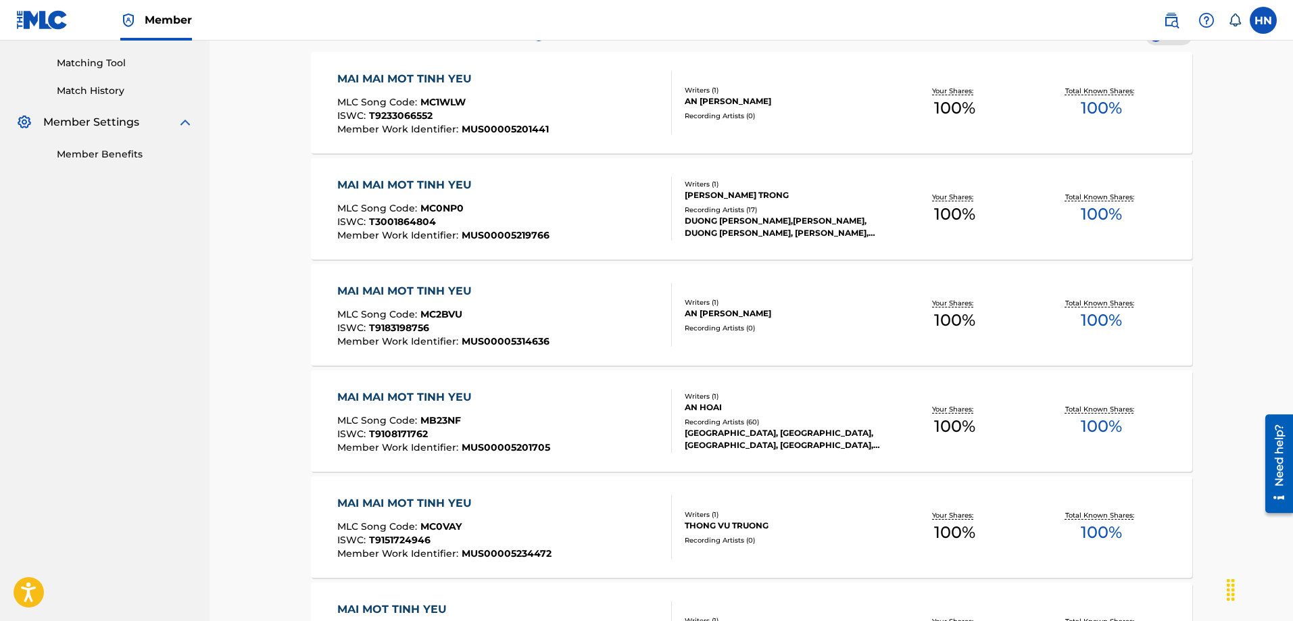
click at [1266, 9] on label at bounding box center [1262, 20] width 27 height 27
click at [1263, 20] on input "HN Huong Nguyen huong.ntq@vcpmc.org Notification Preferences Profile Log out" at bounding box center [1263, 20] width 0 height 0
click at [1136, 190] on p "Log out" at bounding box center [1132, 191] width 32 height 12
click at [1263, 20] on input "HN Huong Nguyen huong.ntq@vcpmc.org Notification Preferences Profile Log out" at bounding box center [1263, 20] width 0 height 0
